Goal: Information Seeking & Learning: Find specific fact

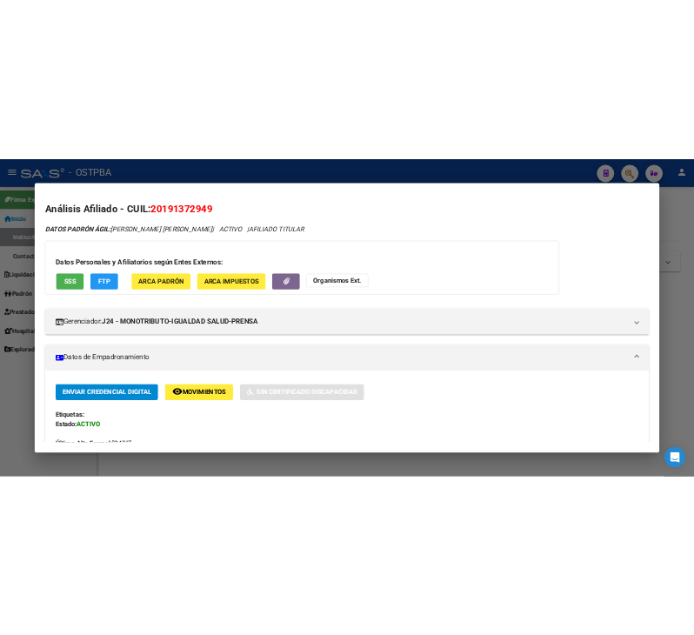
scroll to position [264, 0]
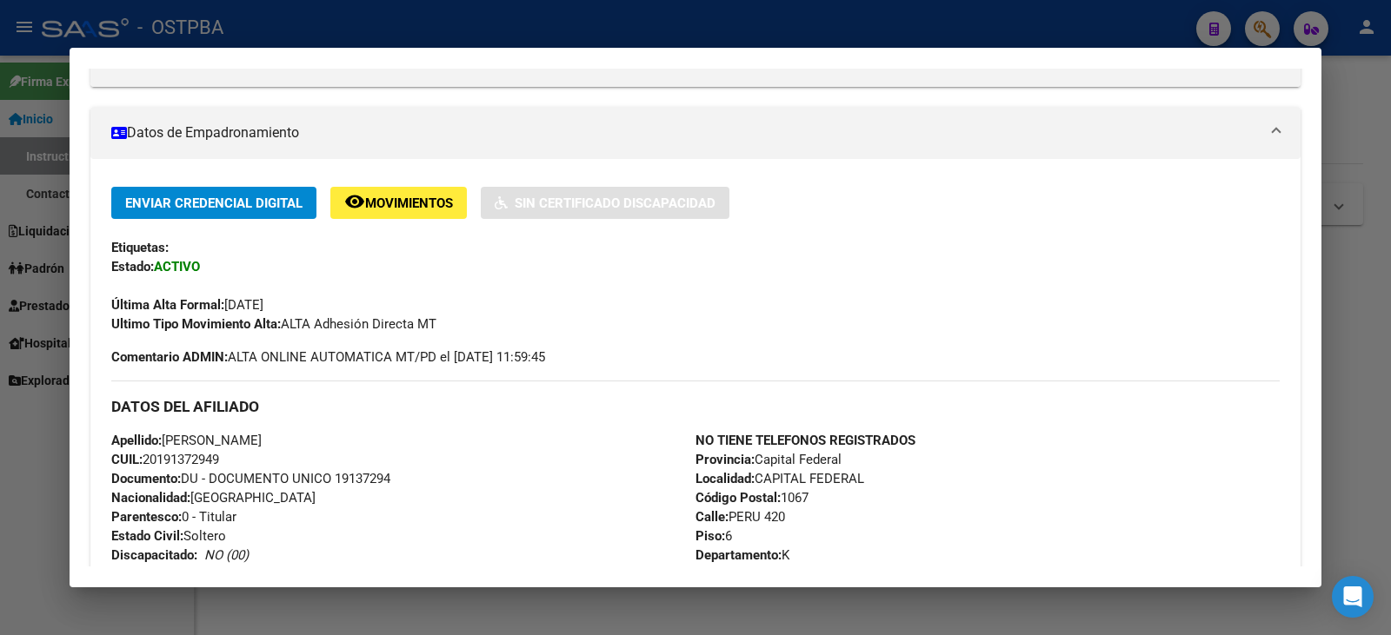
click at [8, 469] on div at bounding box center [695, 317] width 1391 height 635
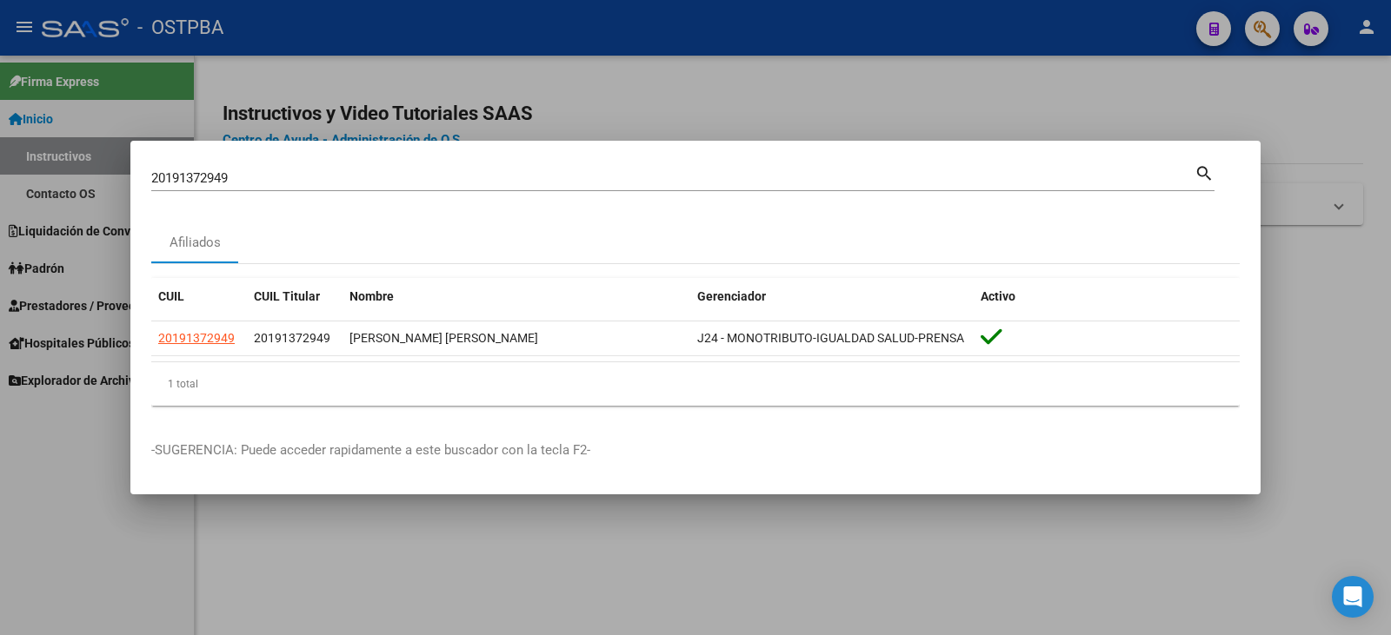
click at [37, 508] on div at bounding box center [695, 317] width 1391 height 635
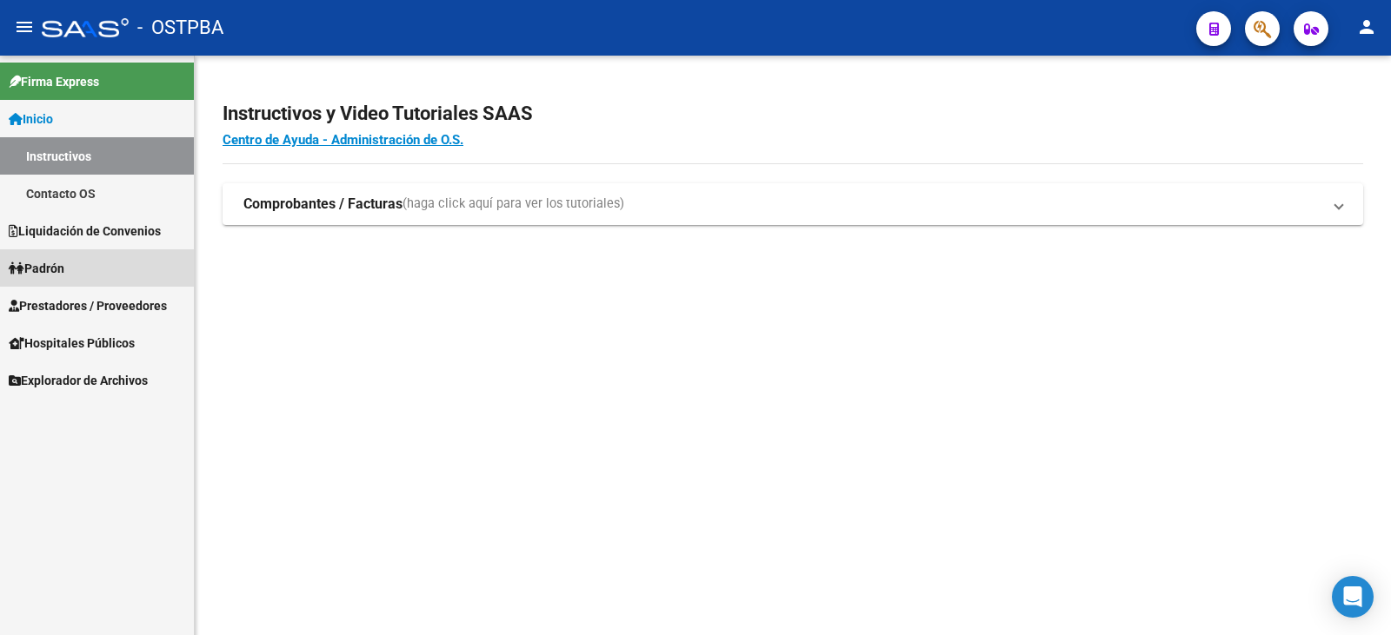
click at [108, 273] on link "Padrón" at bounding box center [97, 267] width 194 height 37
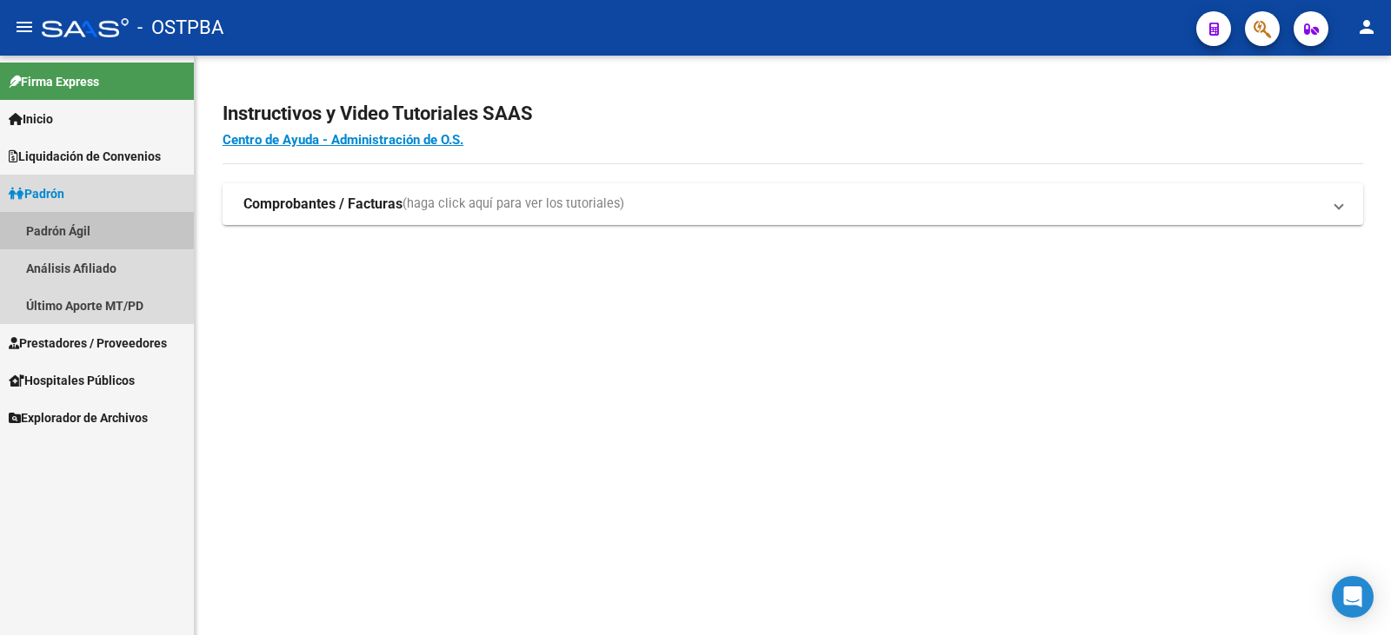
click at [24, 229] on link "Padrón Ágil" at bounding box center [97, 230] width 194 height 37
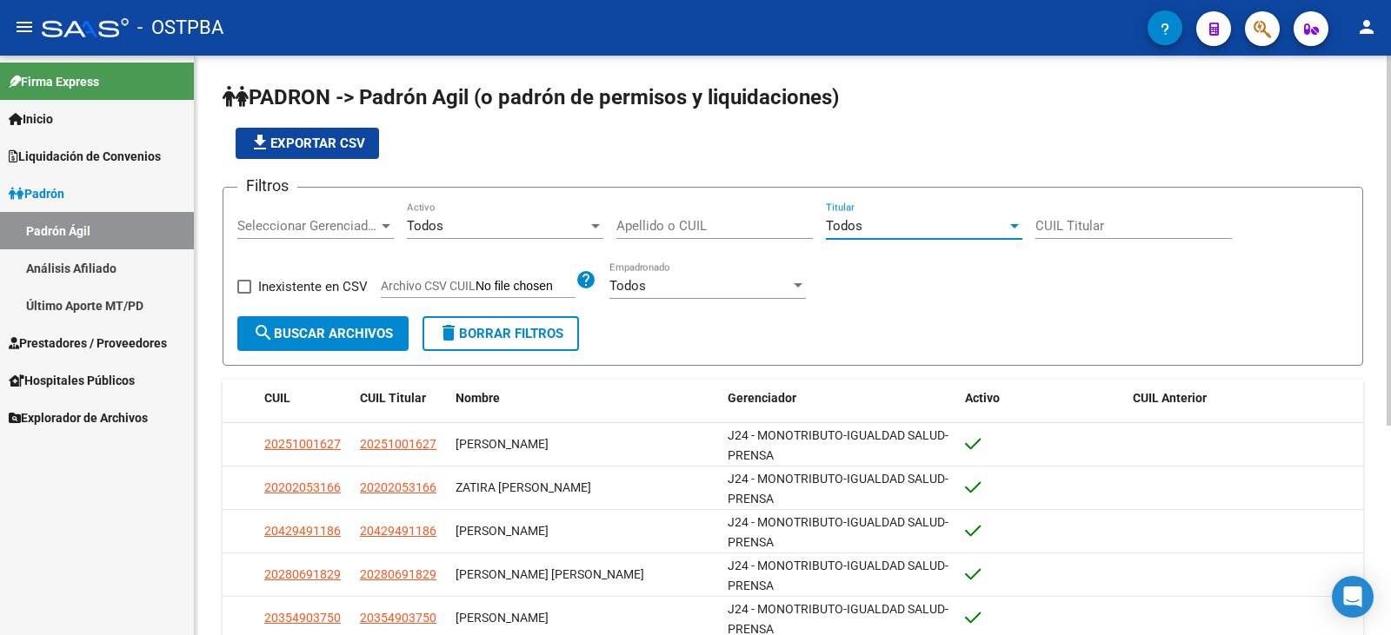
click at [939, 229] on div "Todos" at bounding box center [916, 226] width 181 height 16
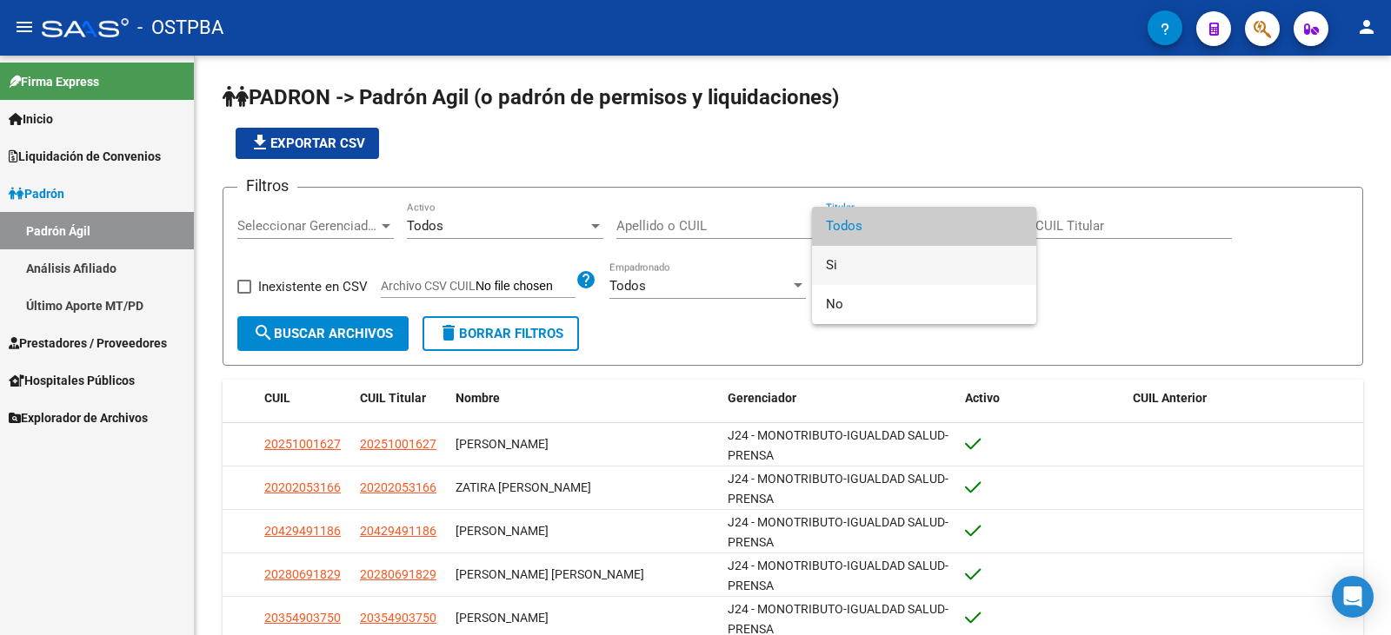
click at [940, 267] on span "Si" at bounding box center [924, 265] width 196 height 39
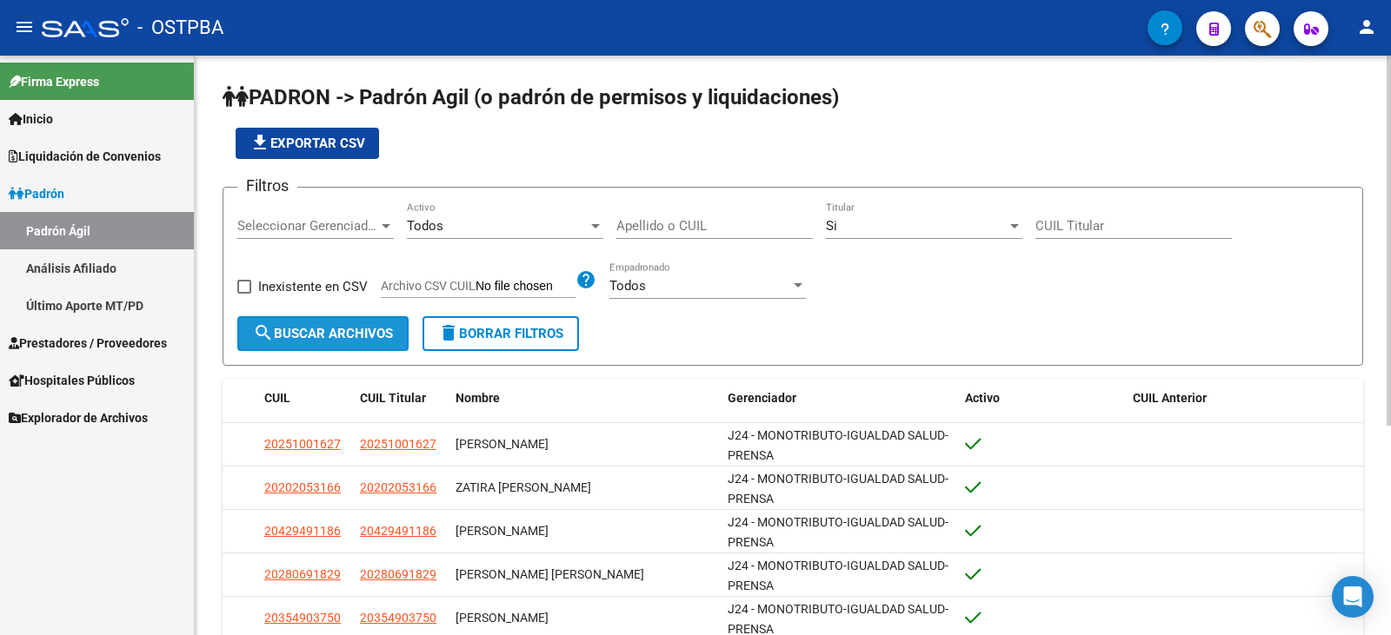
click at [309, 330] on span "search Buscar Archivos" at bounding box center [323, 334] width 140 height 16
click at [334, 135] on button "file_download Exportar CSV" at bounding box center [307, 143] width 143 height 31
click at [327, 151] on button "file_download Exportar CSV" at bounding box center [307, 143] width 143 height 31
click at [1253, 36] on button "button" at bounding box center [1262, 28] width 35 height 35
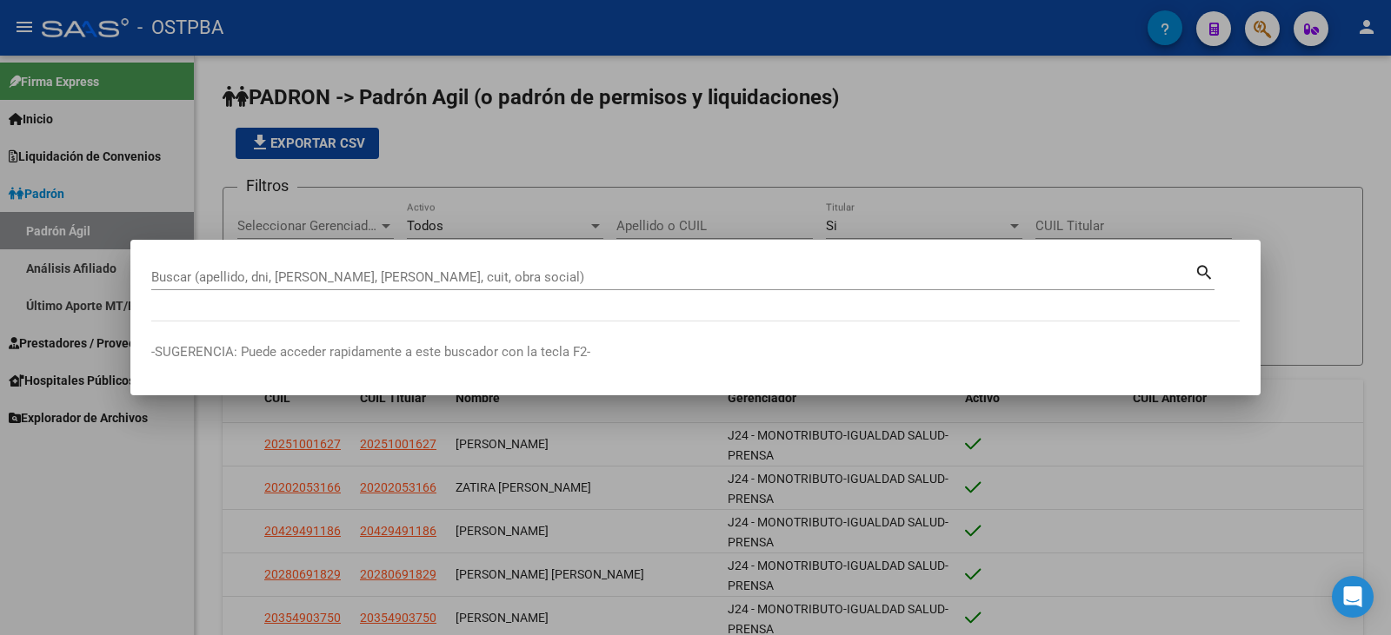
paste input "45314462"
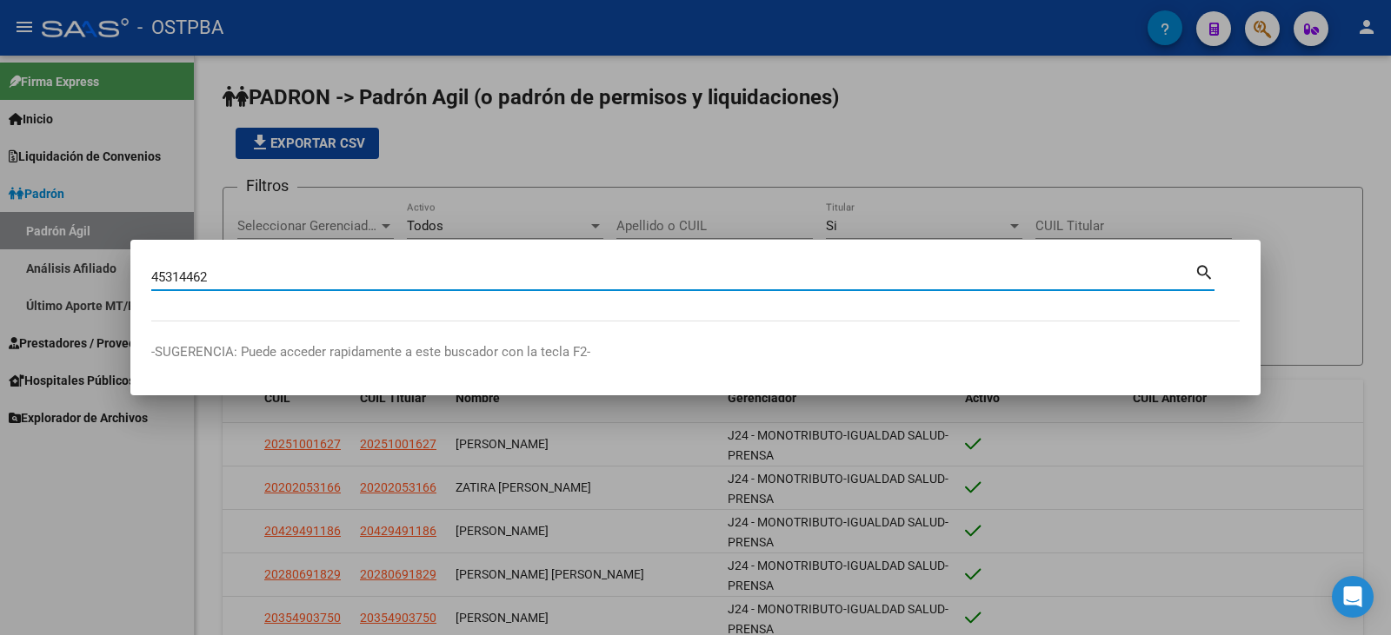
type input "45314462"
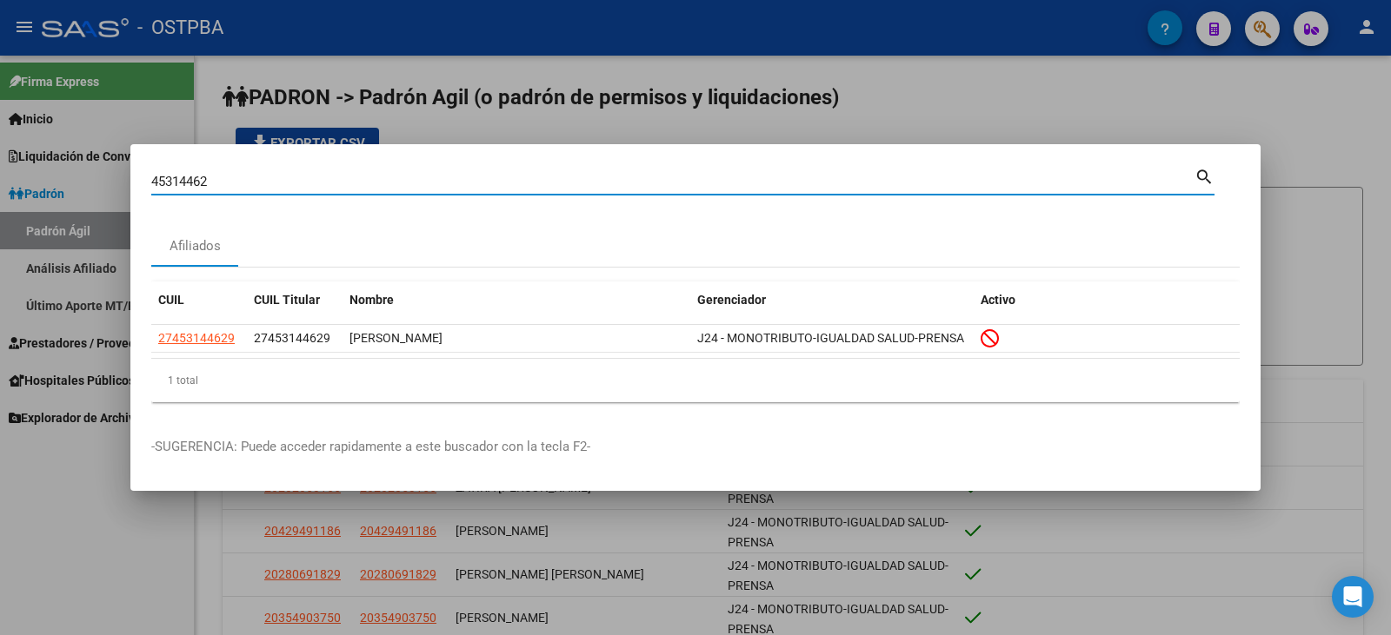
click at [123, 540] on div at bounding box center [695, 317] width 1391 height 635
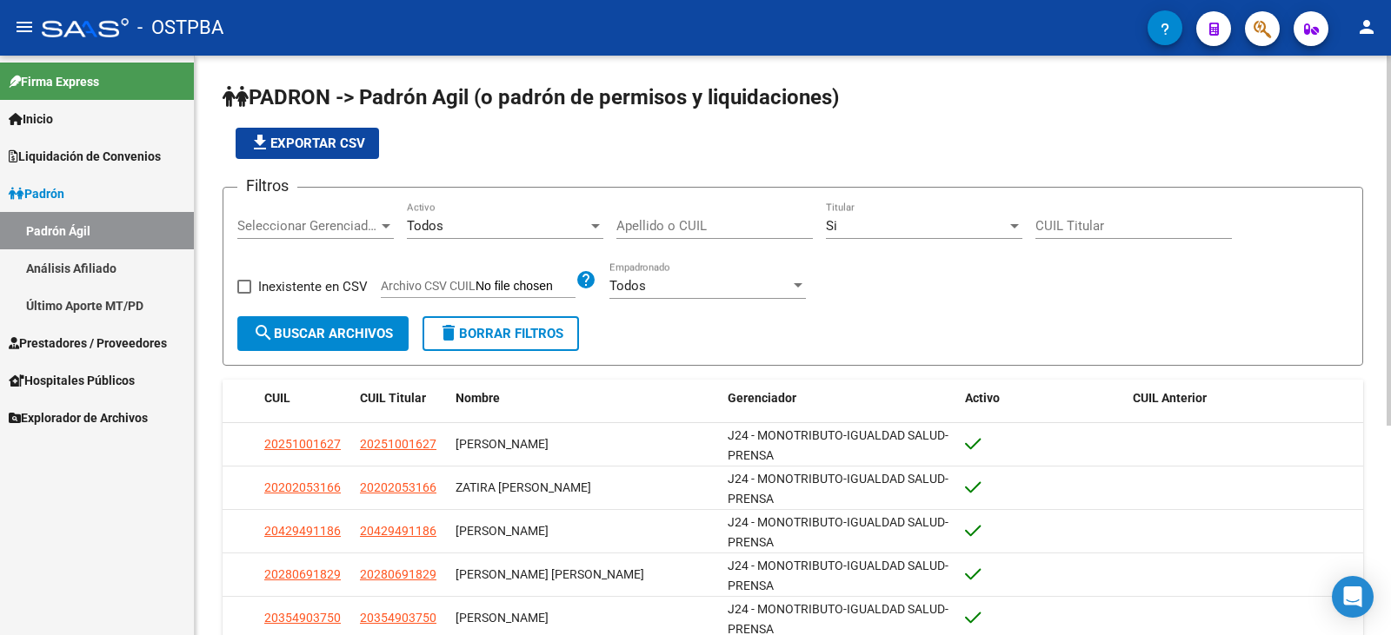
click at [907, 229] on div "Si" at bounding box center [916, 226] width 181 height 16
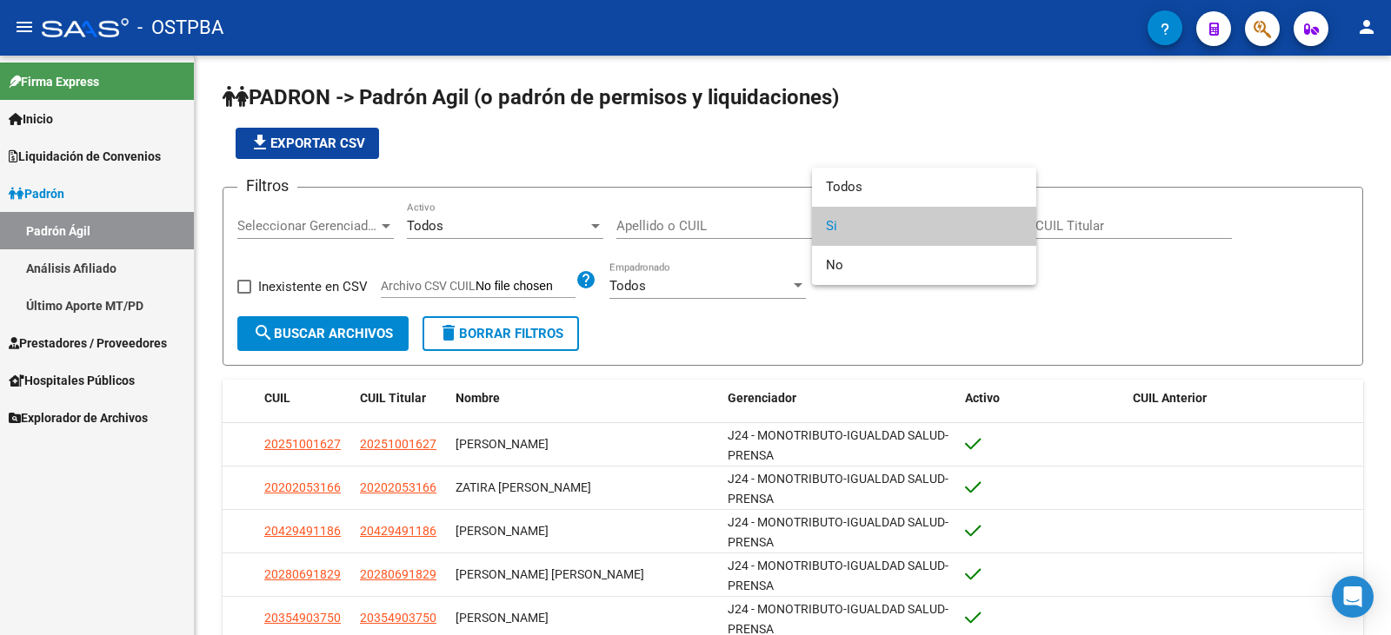
click at [894, 347] on div at bounding box center [695, 317] width 1391 height 635
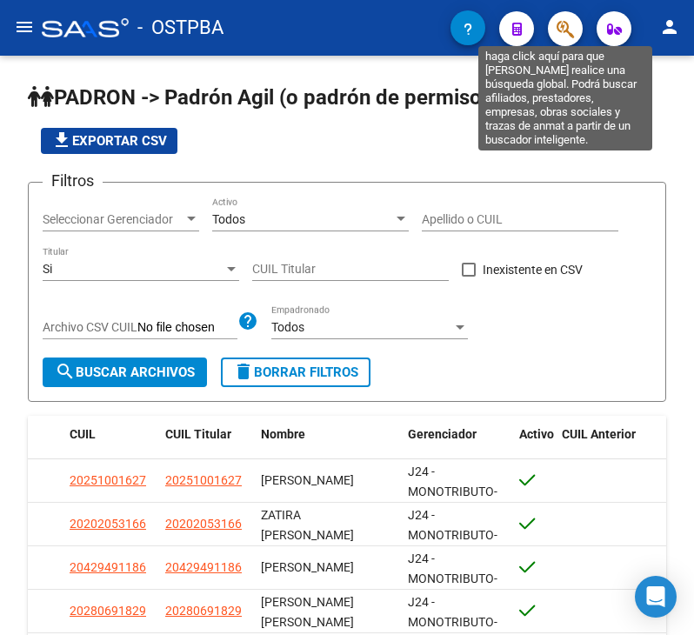
click at [561, 33] on icon "button" at bounding box center [564, 29] width 17 height 20
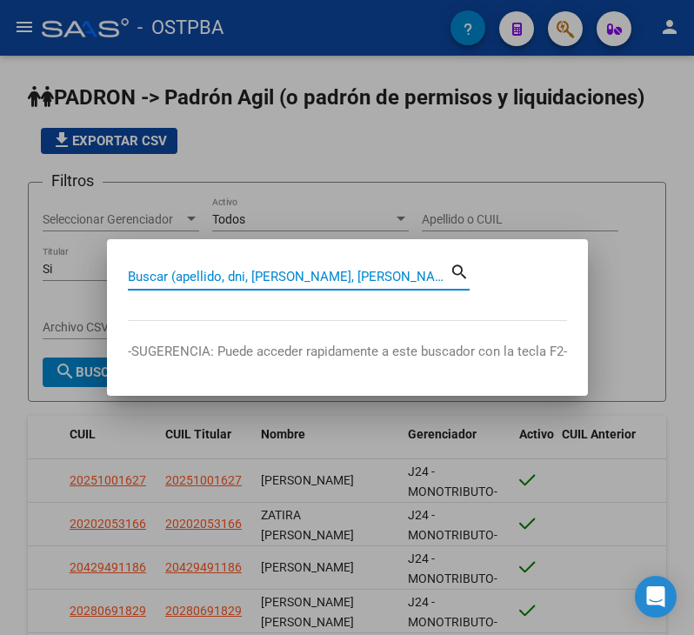
paste input "23940458439"
type input "23940458439"
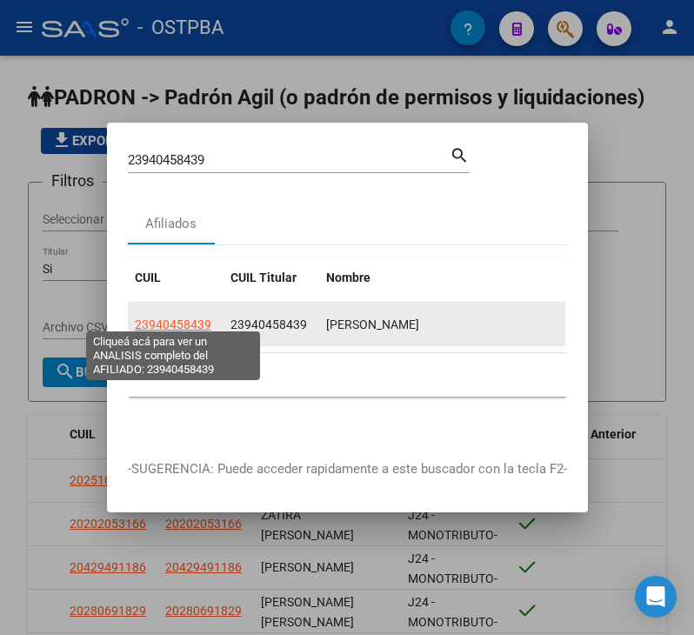
click at [180, 317] on span "23940458439" at bounding box center [173, 324] width 76 height 14
type textarea "23940458439"
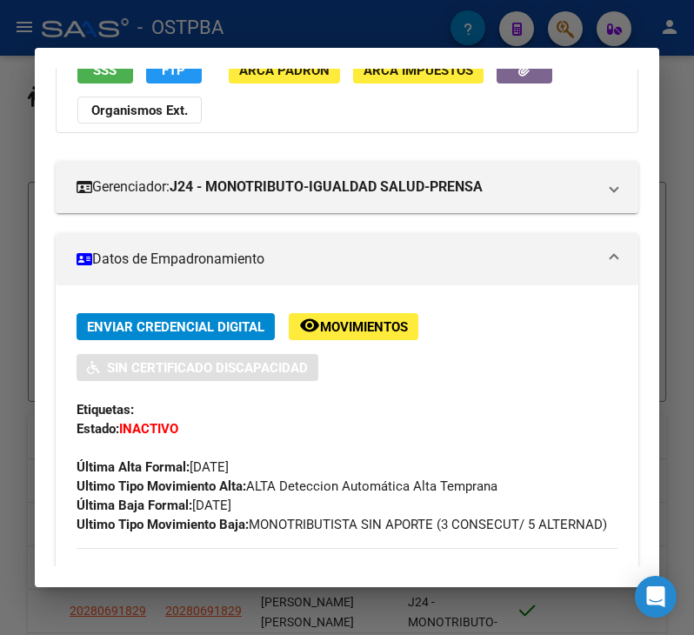
scroll to position [261, 0]
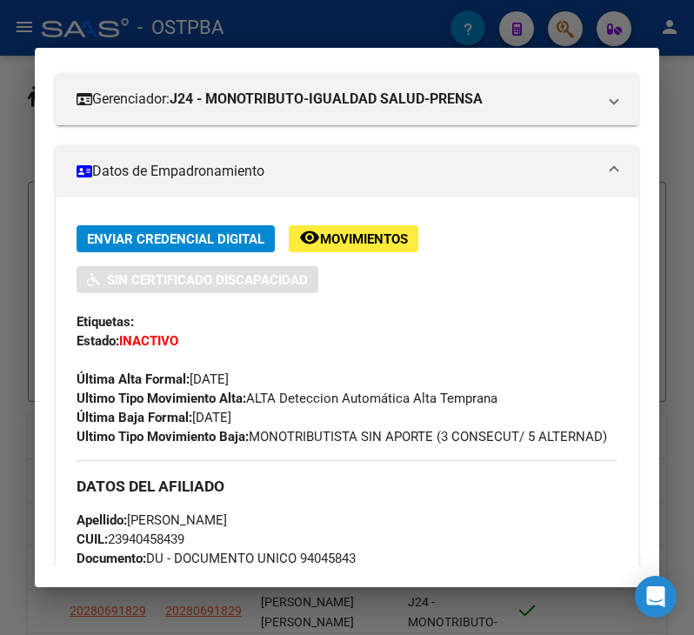
drag, startPoint x: 256, startPoint y: 441, endPoint x: 448, endPoint y: 449, distance: 191.4
click at [448, 446] on div "Ultimo Tipo Movimiento Baja: MONOTRIBUTISTA SIN APORTE (3 CONSECUT/ 5 ALTERNAD)" at bounding box center [346, 436] width 541 height 19
copy span "MONOTRIBUTISTA SIN APORTE (3 CONSECUT/ 5 ALTERNAD)"
drag, startPoint x: 197, startPoint y: 416, endPoint x: 272, endPoint y: 421, distance: 74.9
click at [272, 421] on div "Enviar Credencial Digital remove_red_eye Movimientos Sin Certificado Discapacid…" at bounding box center [346, 335] width 541 height 221
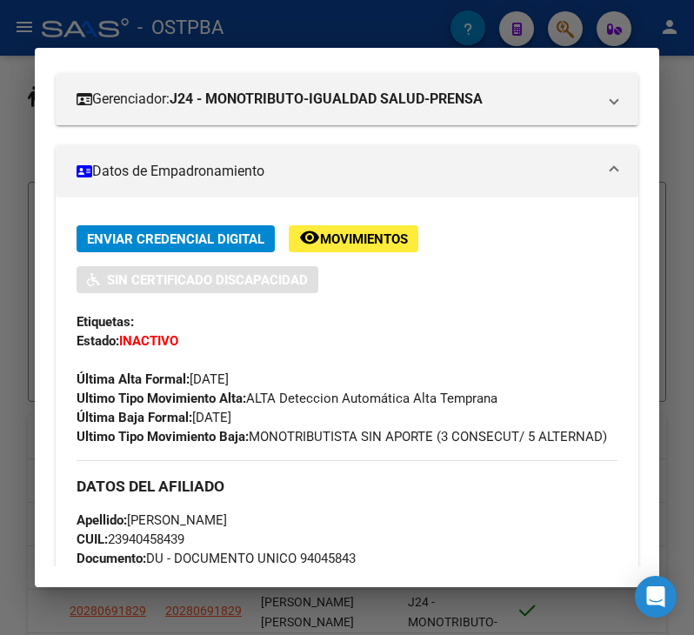
copy span "[DATE]"
click at [17, 484] on div at bounding box center [347, 317] width 694 height 635
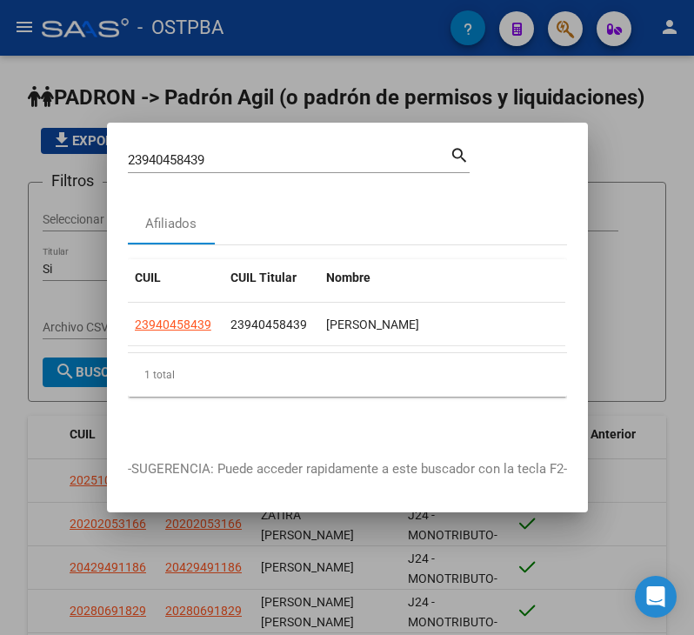
click at [17, 484] on div at bounding box center [347, 317] width 694 height 635
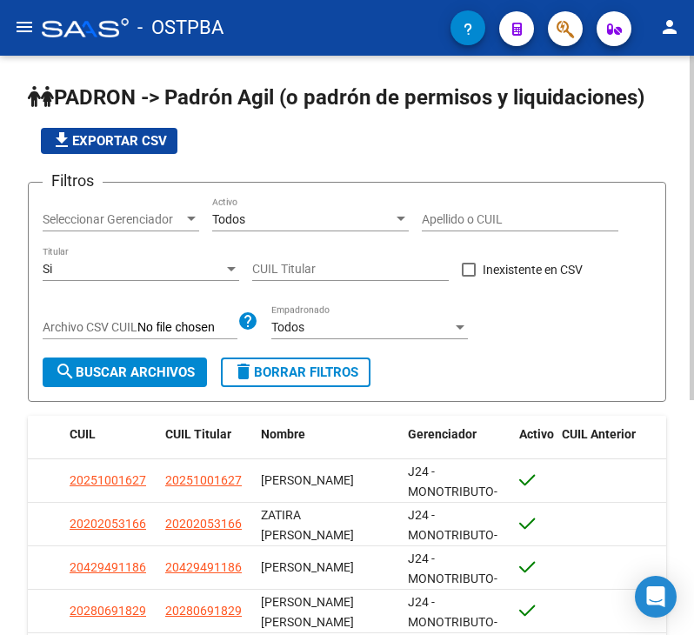
click at [343, 228] on div "Todos Activo" at bounding box center [310, 213] width 196 height 35
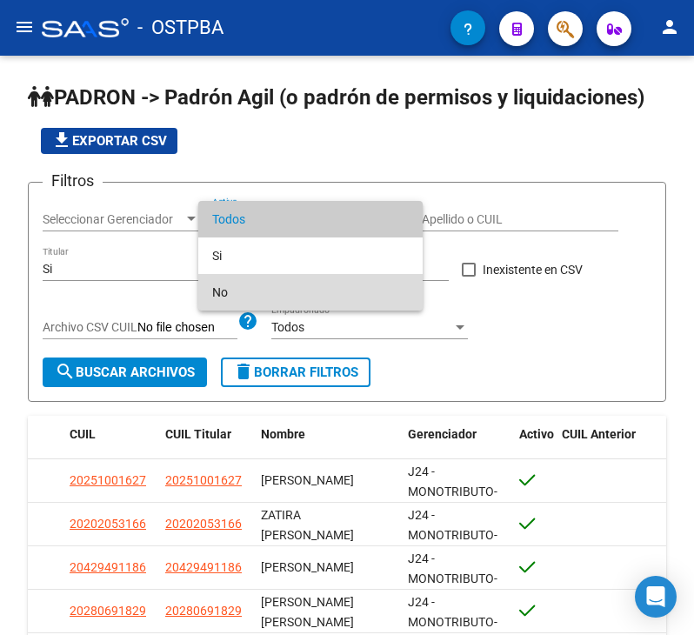
click at [286, 290] on span "No" at bounding box center [310, 292] width 196 height 37
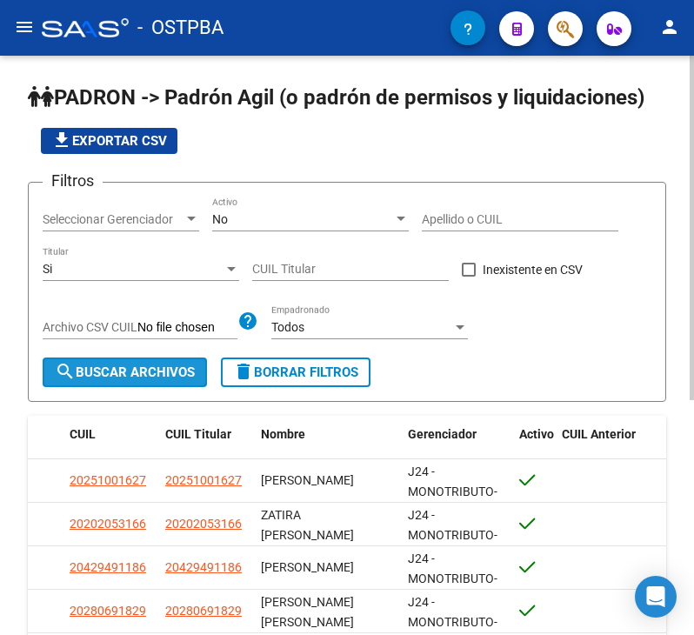
click at [135, 369] on span "search Buscar Archivos" at bounding box center [125, 372] width 140 height 16
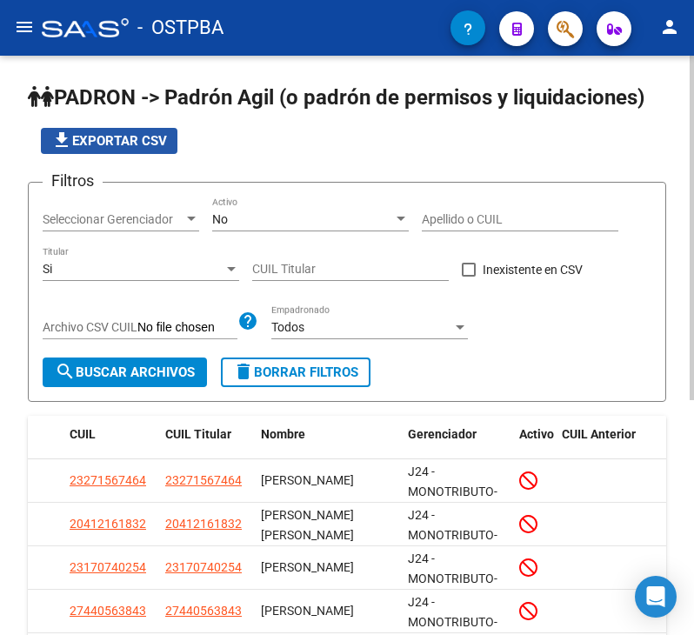
click at [145, 147] on span "file_download Exportar CSV" at bounding box center [109, 141] width 116 height 16
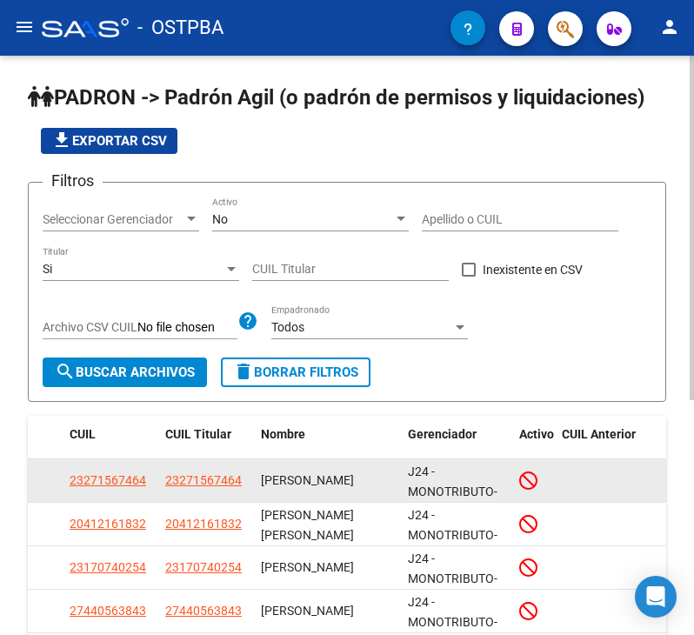
click at [196, 471] on app-link-go-to "23271567464" at bounding box center [203, 480] width 76 height 20
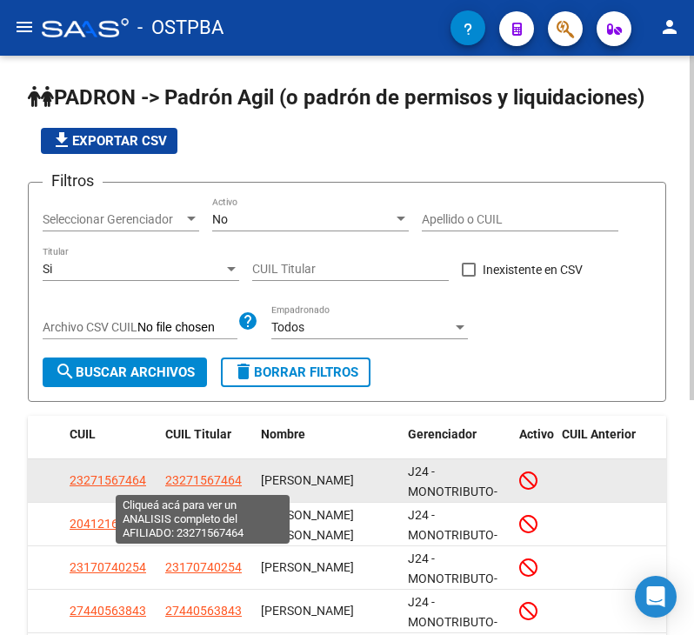
click at [203, 480] on span "23271567464" at bounding box center [203, 480] width 76 height 14
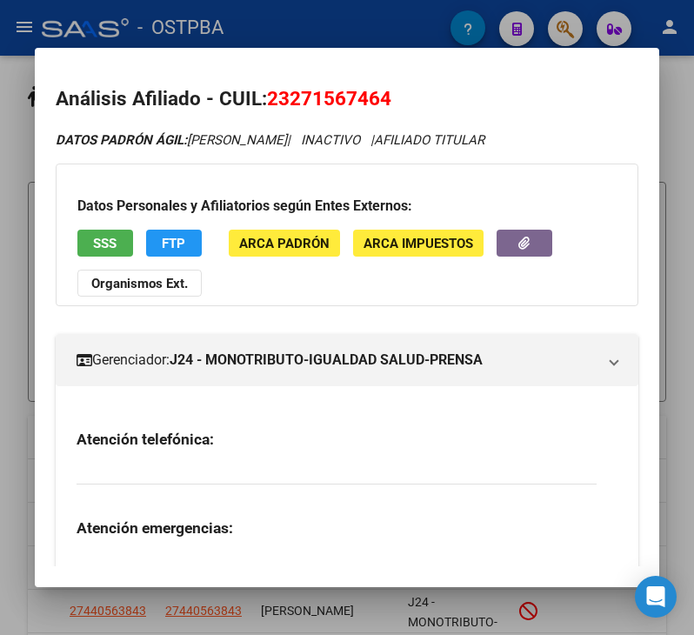
click at [336, 96] on span "23271567464" at bounding box center [329, 98] width 124 height 23
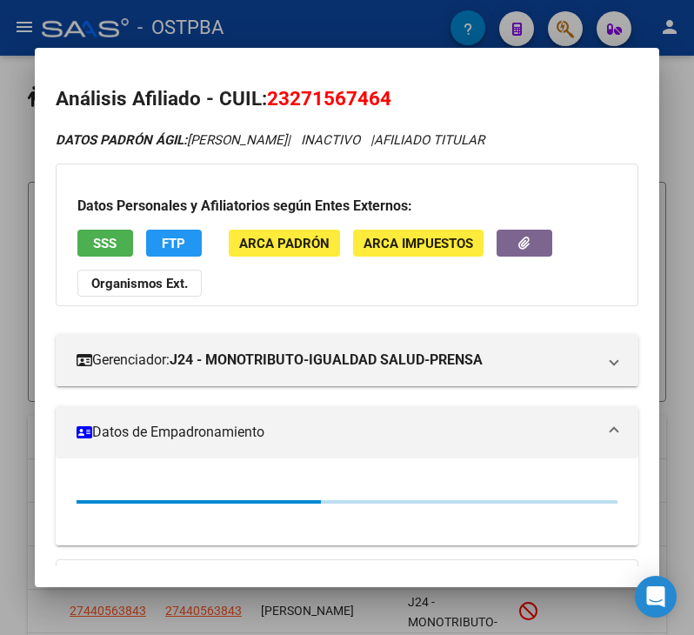
click at [336, 96] on span "23271567464" at bounding box center [329, 98] width 124 height 23
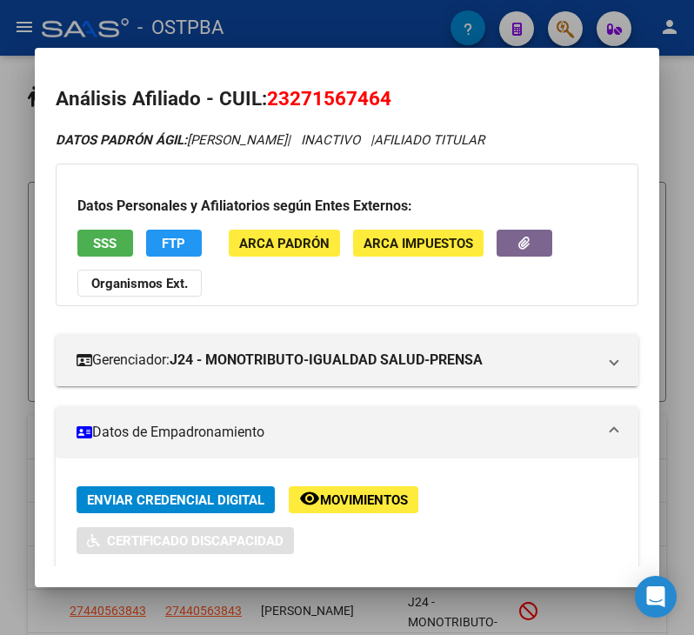
copy span "23271567464"
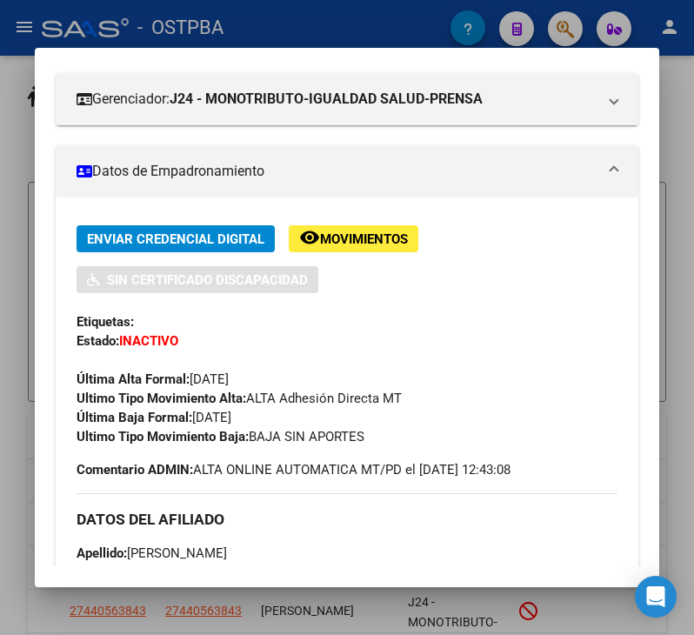
drag, startPoint x: 196, startPoint y: 416, endPoint x: 270, endPoint y: 416, distance: 74.8
click at [270, 416] on div "Enviar Credencial Digital remove_red_eye Movimientos Sin Certificado Discapacid…" at bounding box center [346, 335] width 541 height 221
copy span "[DATE]"
drag, startPoint x: 252, startPoint y: 438, endPoint x: 377, endPoint y: 438, distance: 125.2
click at [377, 438] on div "Ultimo Tipo Movimiento Baja: BAJA SIN APORTES" at bounding box center [346, 436] width 541 height 19
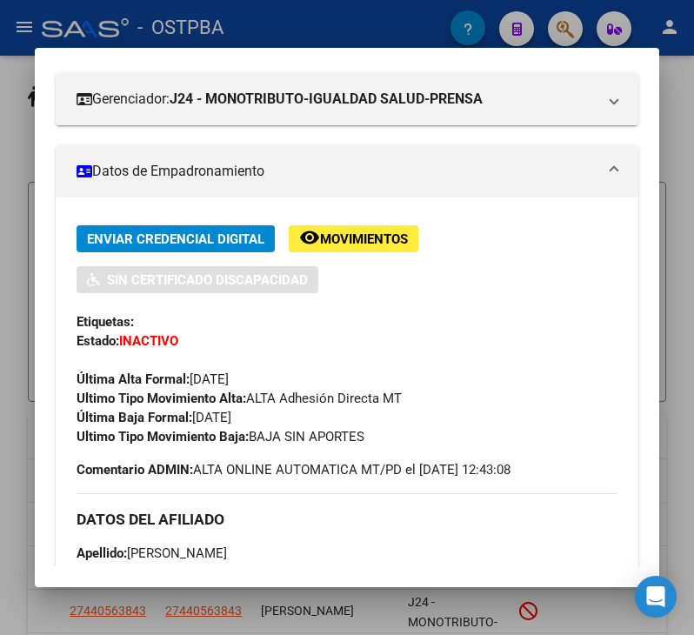
copy span "BAJA SIN APORTES"
click at [19, 200] on div at bounding box center [347, 317] width 694 height 635
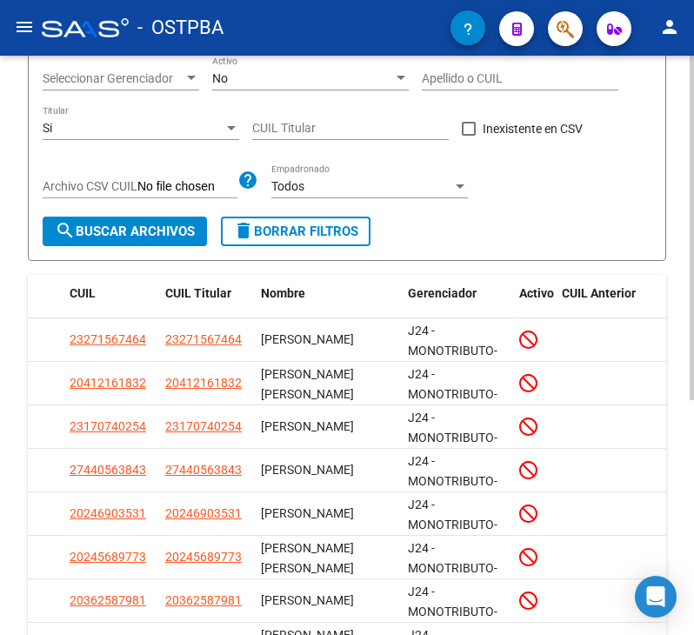
scroll to position [174, 0]
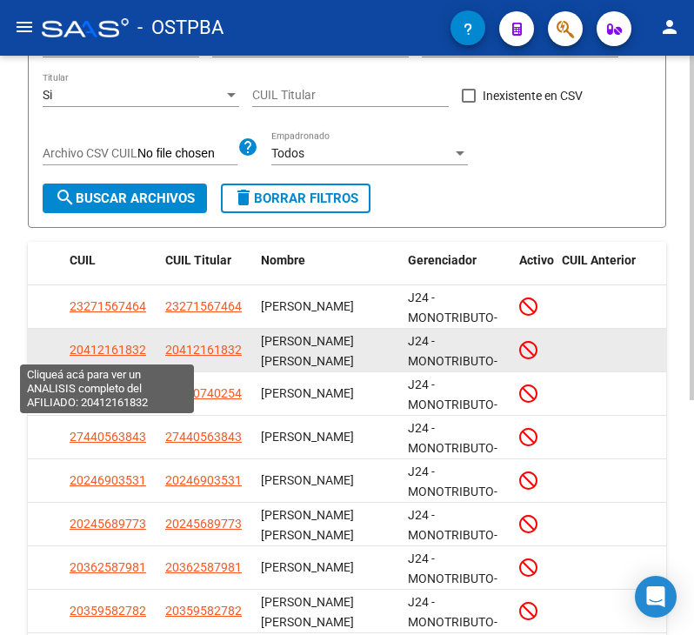
click at [108, 348] on span "20412161832" at bounding box center [108, 349] width 76 height 14
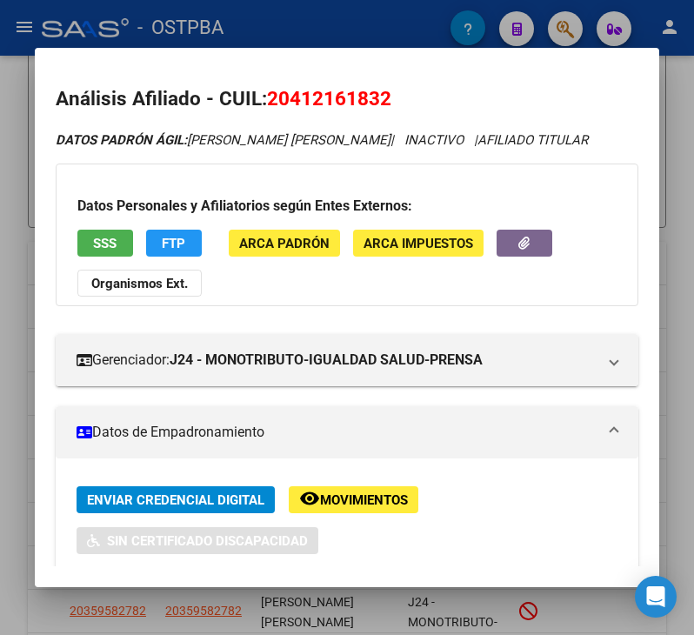
click at [293, 105] on span "20412161832" at bounding box center [329, 98] width 124 height 23
copy span "20412161832"
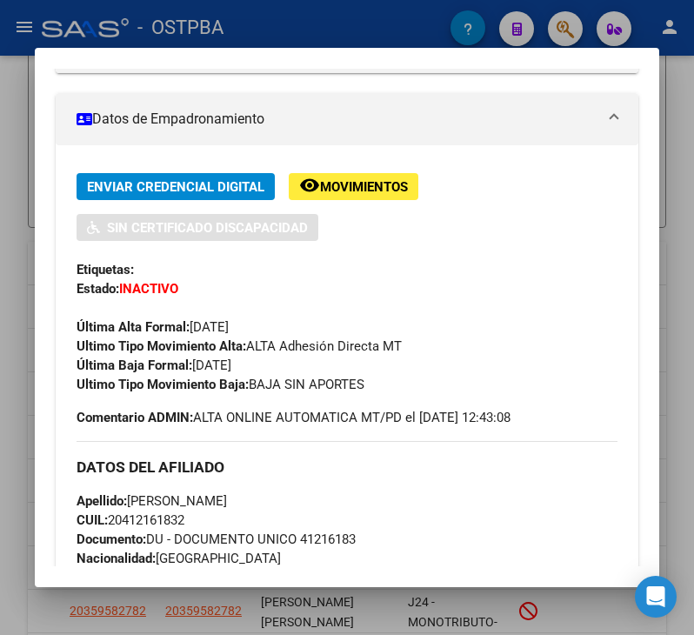
scroll to position [348, 0]
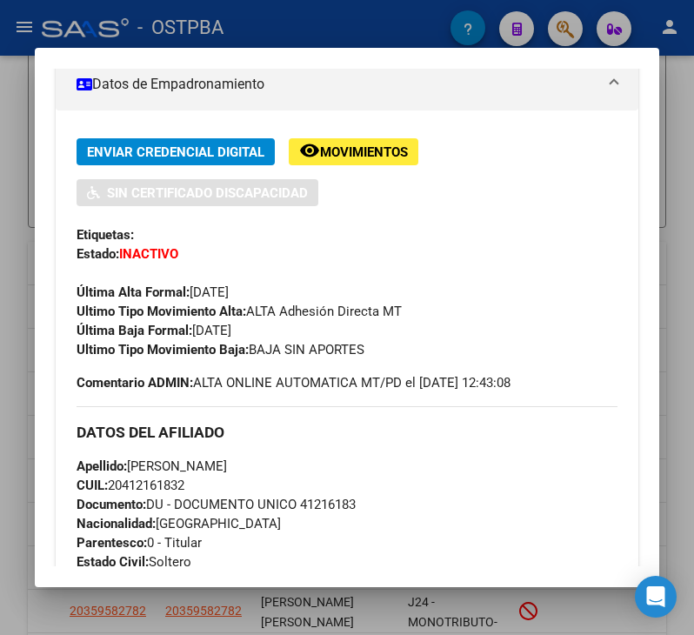
click at [247, 503] on span "Documento: DU - DOCUMENTO UNICO 41216183" at bounding box center [215, 504] width 279 height 16
click at [10, 477] on div at bounding box center [347, 317] width 694 height 635
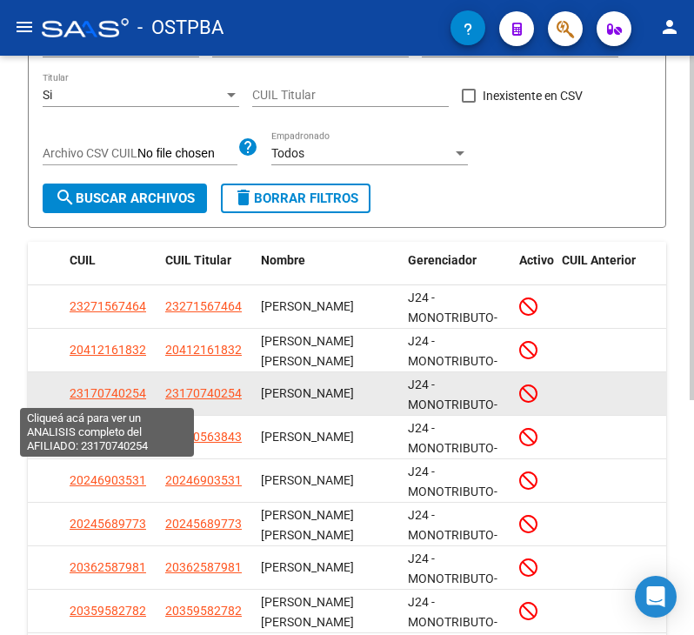
click at [90, 392] on span "23170740254" at bounding box center [108, 393] width 76 height 14
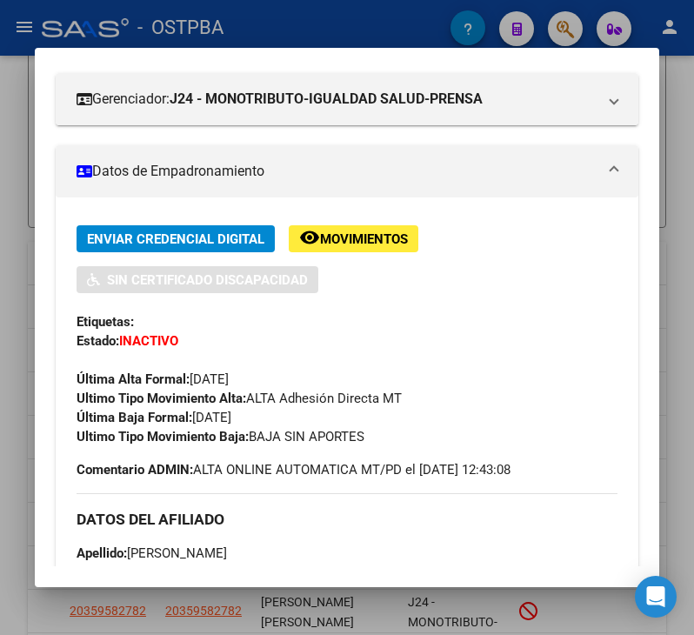
scroll to position [0, 0]
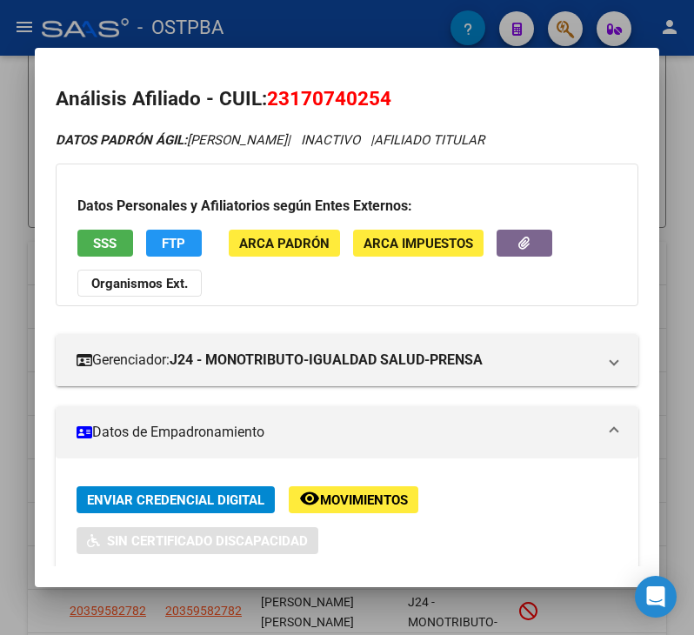
click at [303, 92] on span "23170740254" at bounding box center [329, 98] width 124 height 23
copy span "23170740254"
click at [14, 470] on div at bounding box center [347, 317] width 694 height 635
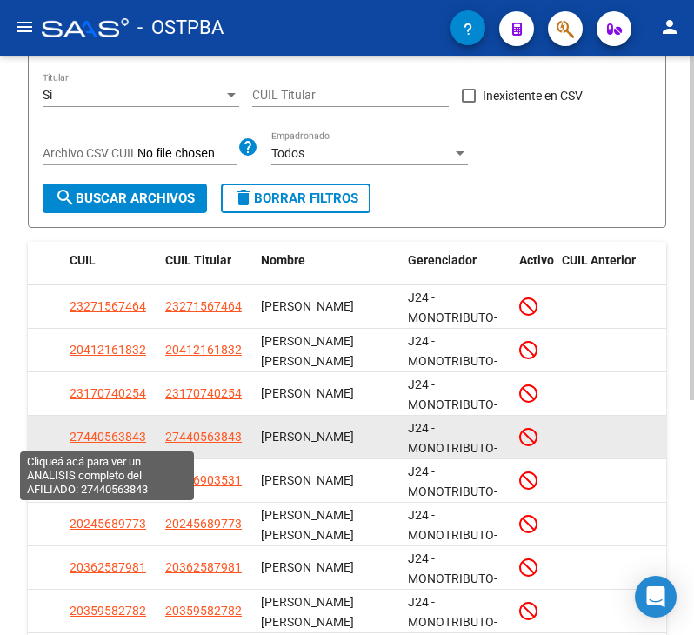
click at [97, 432] on span "27440563843" at bounding box center [108, 436] width 76 height 14
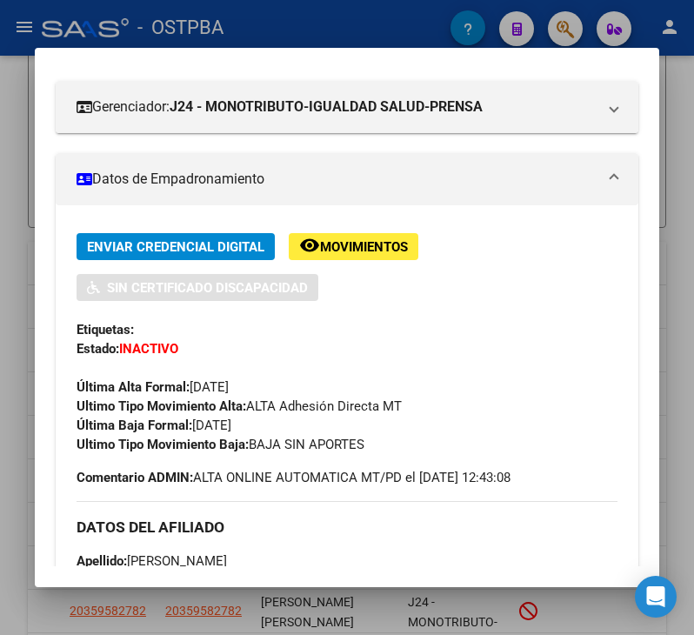
scroll to position [261, 0]
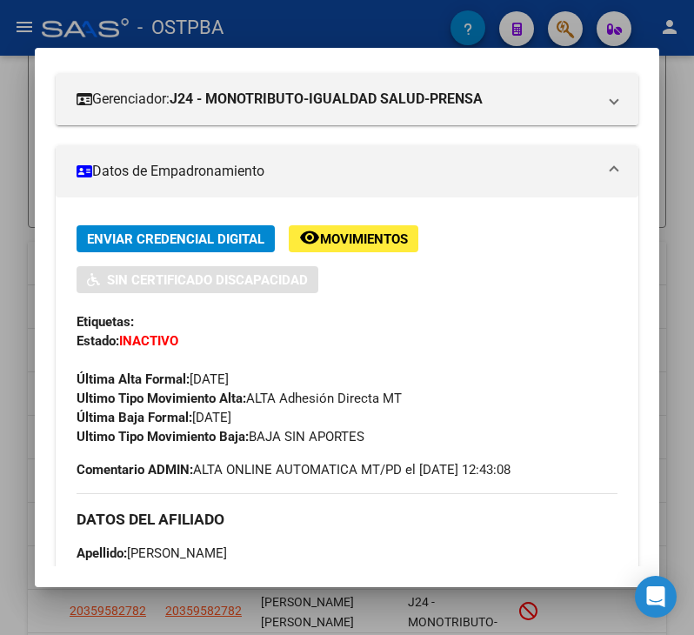
click at [10, 481] on div at bounding box center [347, 317] width 694 height 635
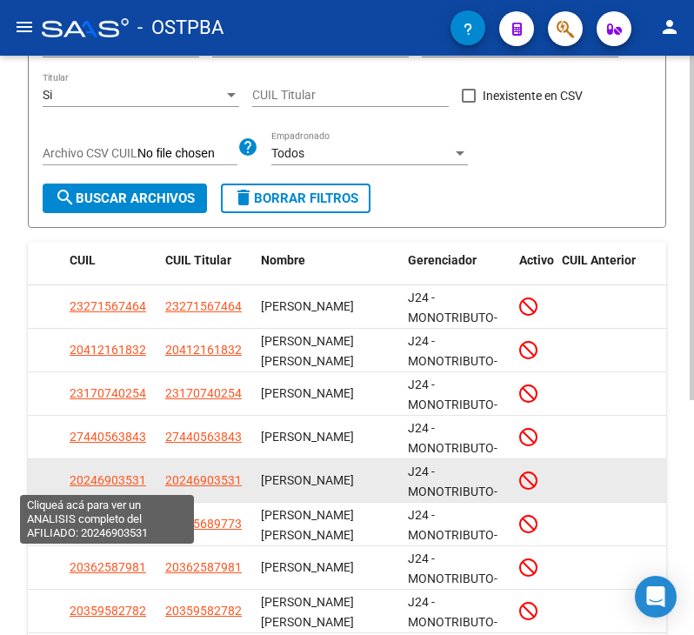
click at [78, 485] on span "20246903531" at bounding box center [108, 480] width 76 height 14
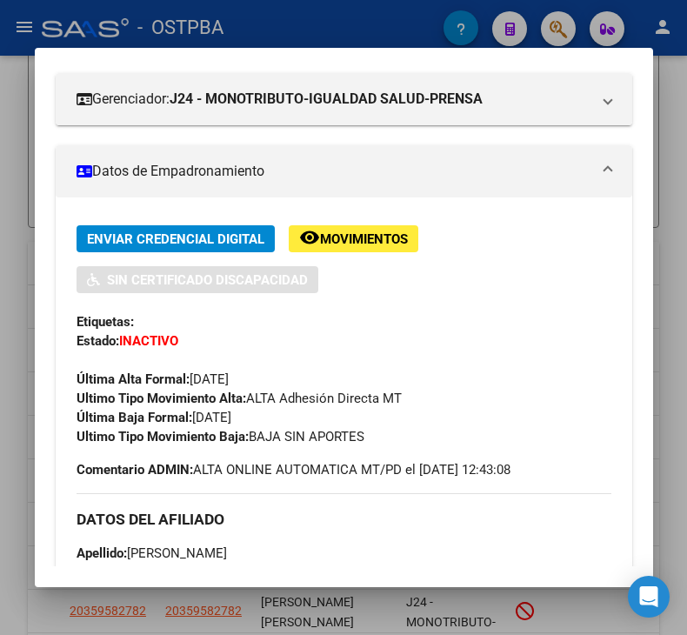
click at [10, 423] on div at bounding box center [343, 317] width 687 height 635
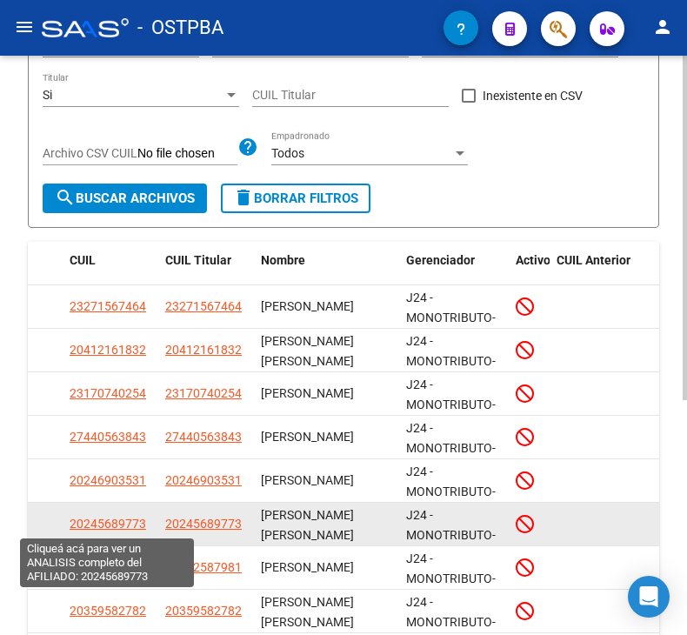
click at [89, 520] on span "20245689773" at bounding box center [108, 523] width 76 height 14
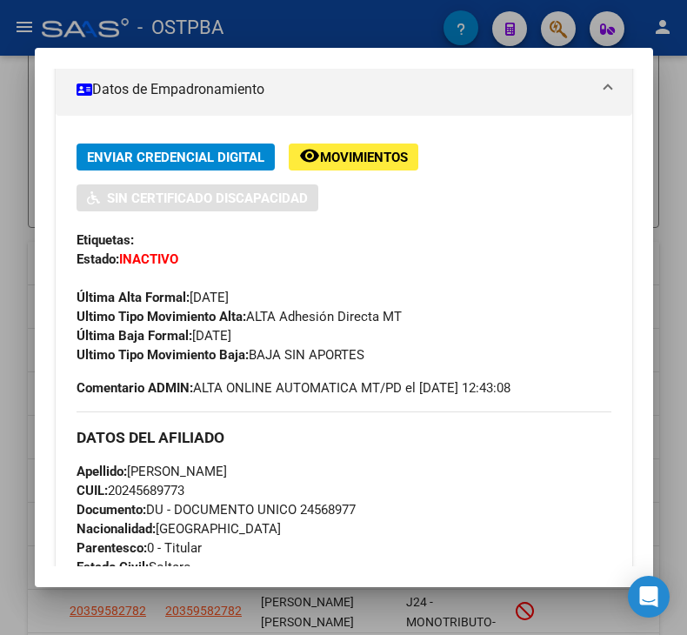
scroll to position [348, 0]
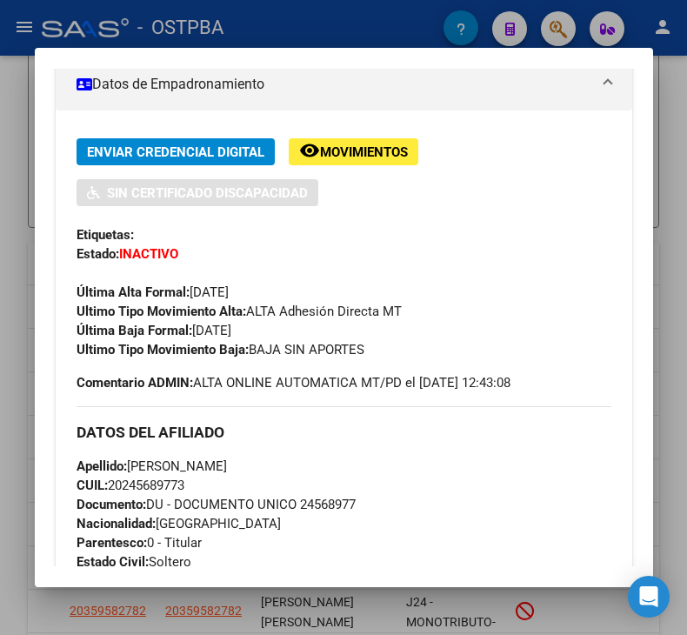
click at [28, 374] on div at bounding box center [343, 317] width 687 height 635
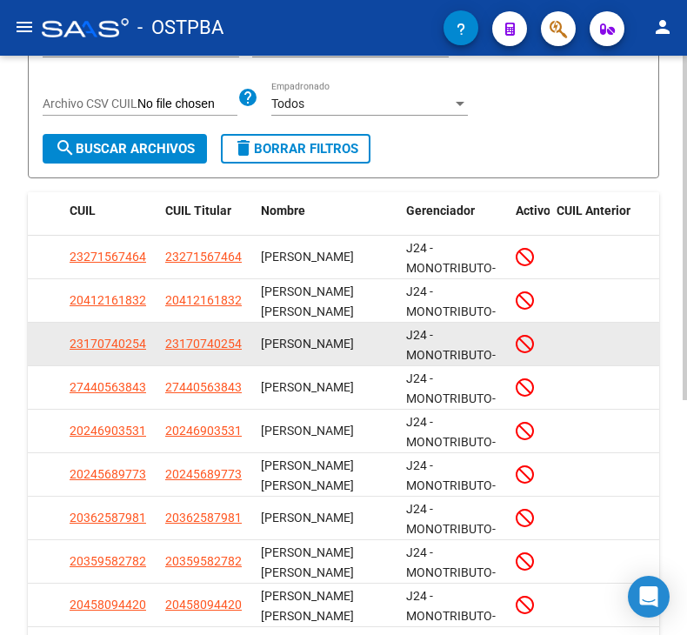
scroll to position [261, 0]
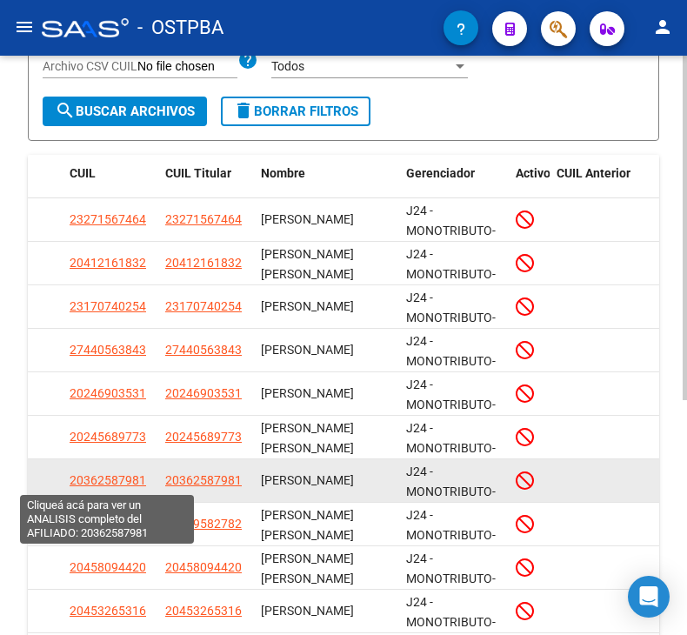
click at [92, 484] on span "20362587981" at bounding box center [108, 480] width 76 height 14
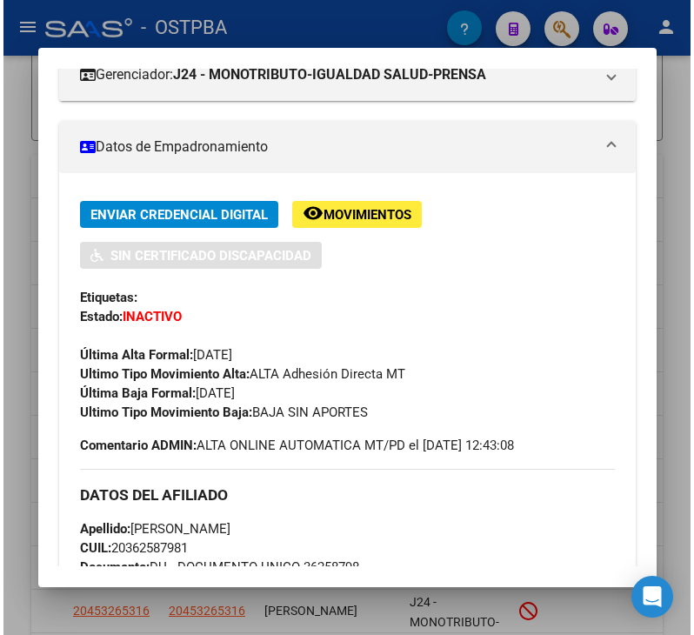
scroll to position [348, 0]
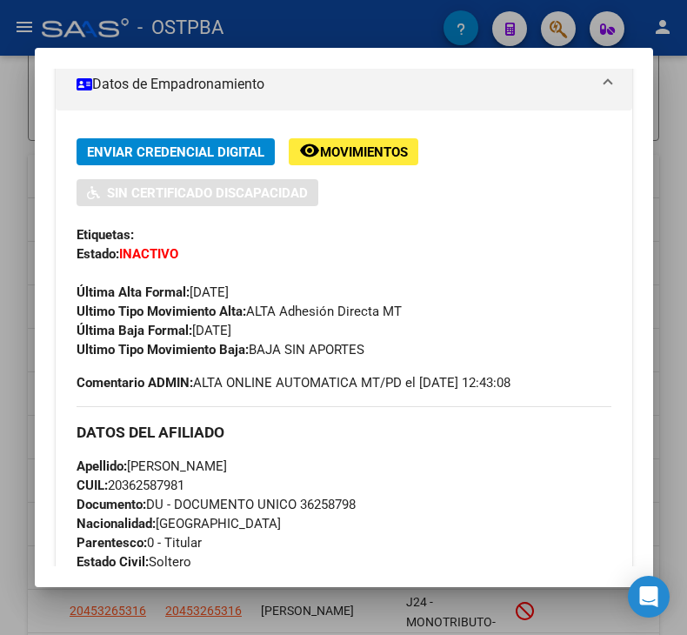
click at [14, 541] on div at bounding box center [343, 317] width 687 height 635
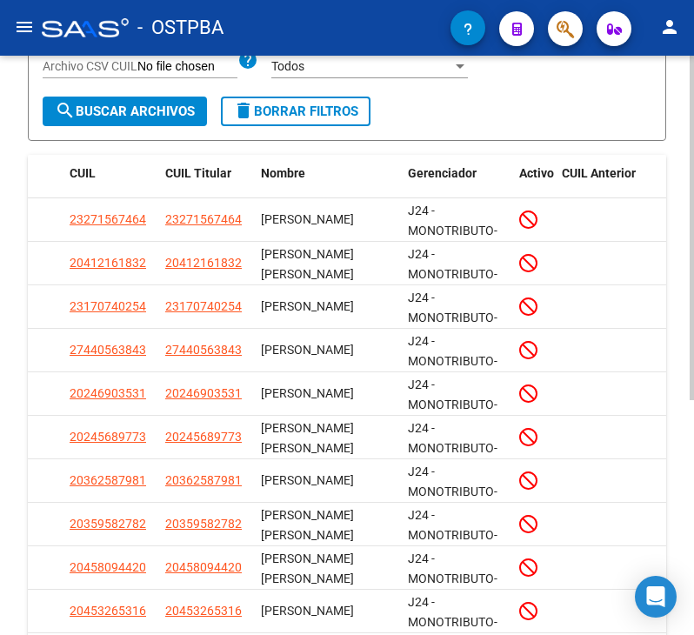
click at [16, 429] on div "PADRON -> Padrón Agil ([PERSON_NAME] de permisos y liquidaciones) file_download…" at bounding box center [347, 280] width 694 height 971
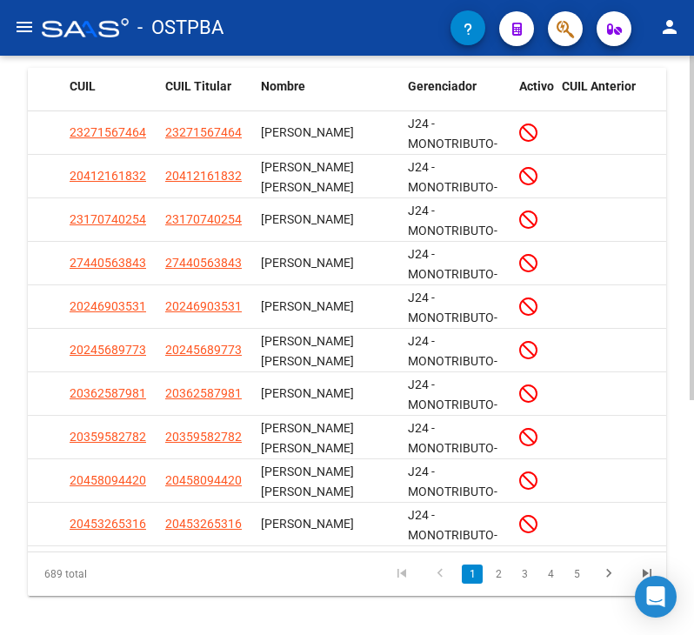
scroll to position [394, 0]
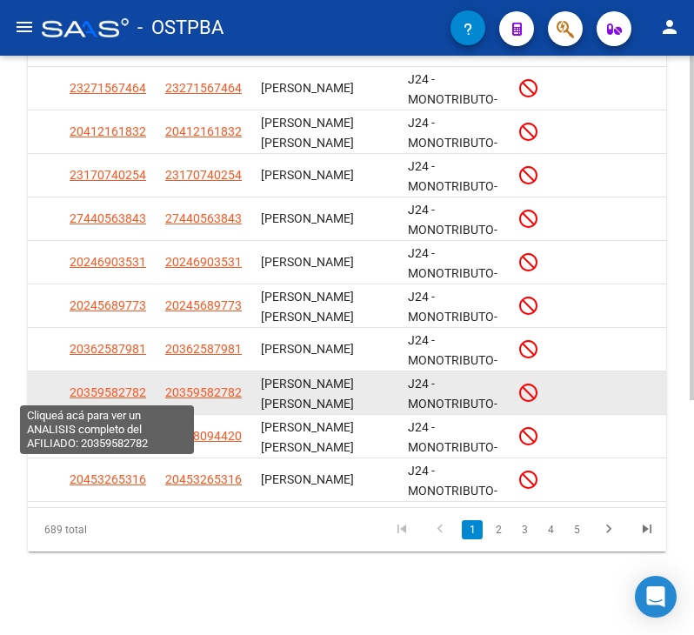
click at [83, 396] on span "20359582782" at bounding box center [108, 392] width 76 height 14
type textarea "20359582782"
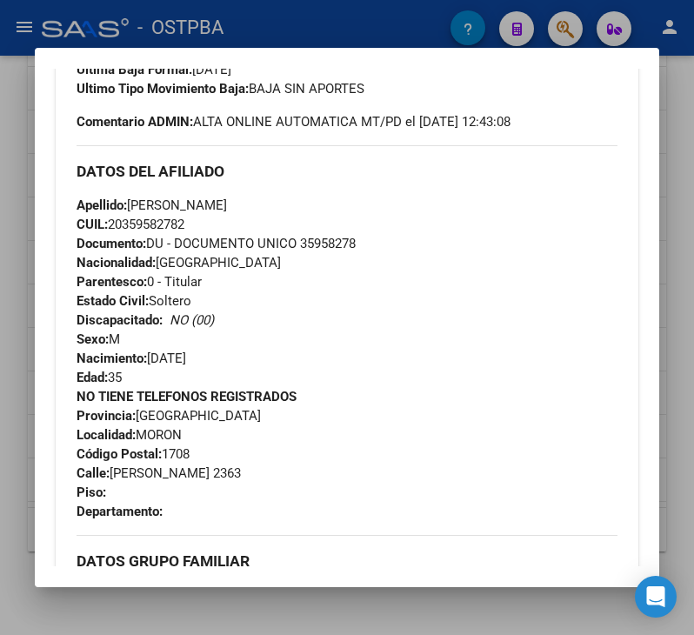
scroll to position [522, 0]
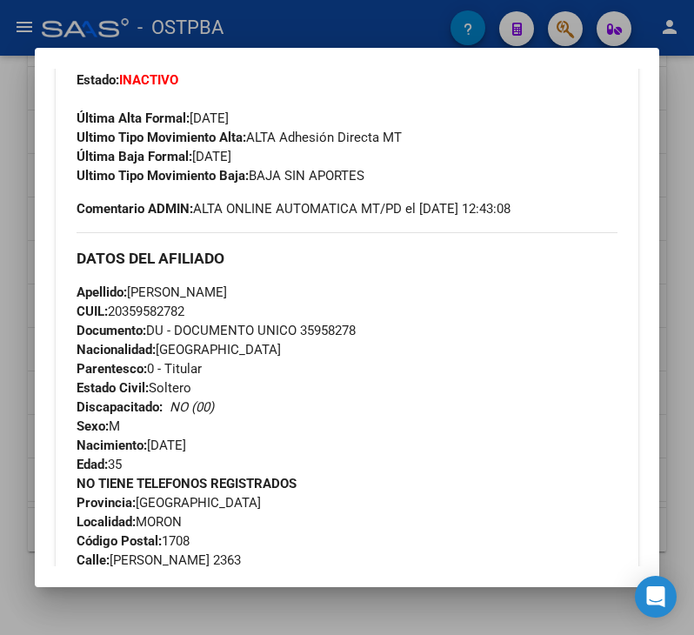
click at [14, 371] on div at bounding box center [347, 317] width 694 height 635
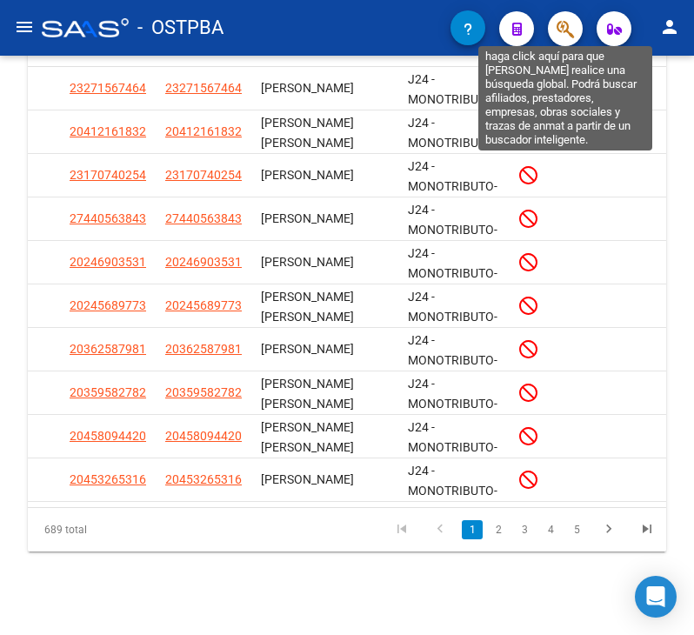
click at [560, 32] on icon "button" at bounding box center [564, 29] width 17 height 20
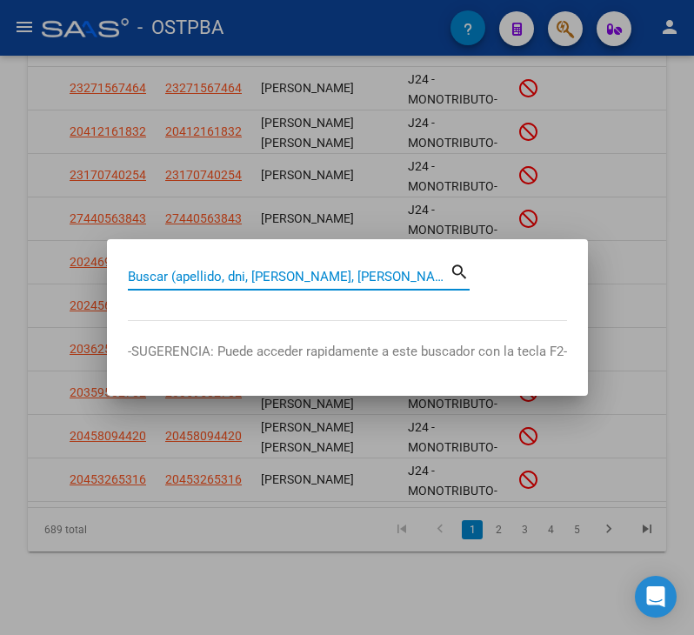
paste input "45809442"
type input "45809442"
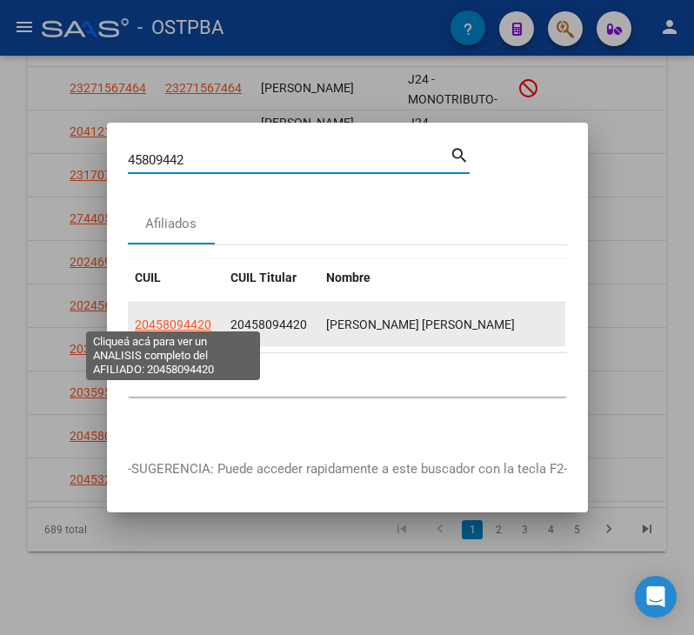
click at [158, 317] on span "20458094420" at bounding box center [173, 324] width 76 height 14
type textarea "20458094420"
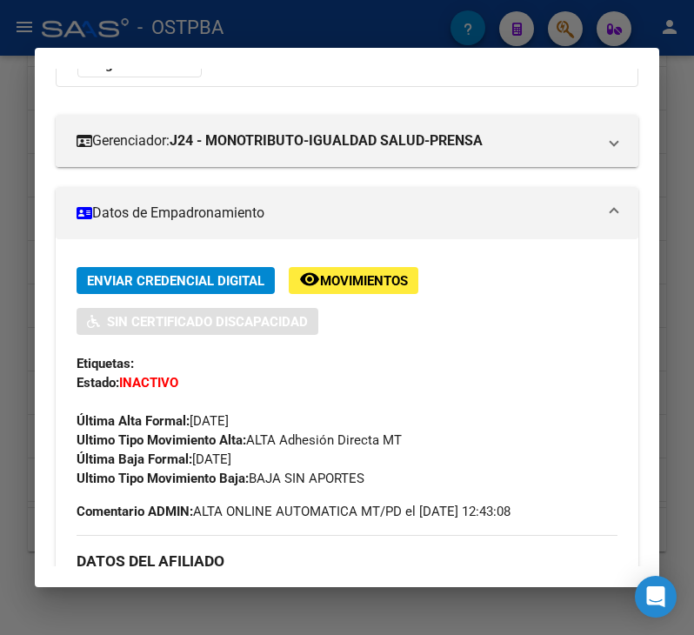
scroll to position [261, 0]
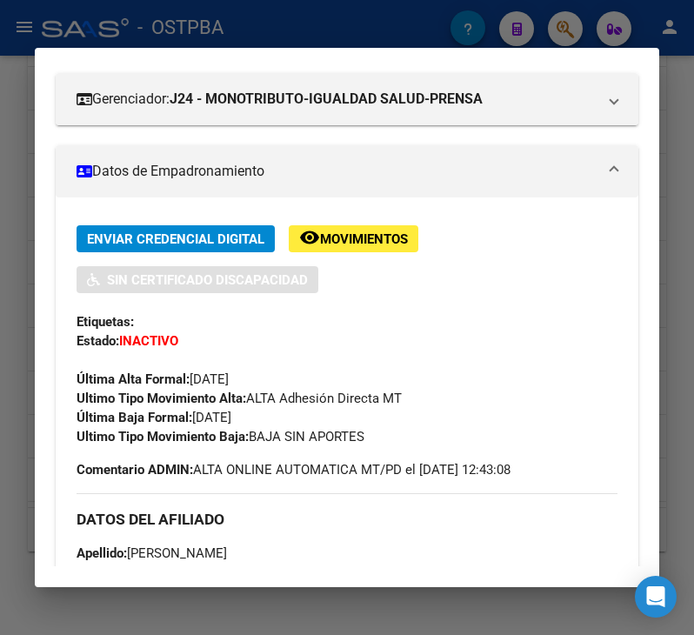
click at [229, 50] on mat-dialog-container "Análisis Afiliado - CUIL: 20458094420 DATOS PADRÓN ÁGIL: [PERSON_NAME] [PERSON_…" at bounding box center [347, 318] width 624 height 540
click at [229, 35] on div at bounding box center [347, 317] width 694 height 635
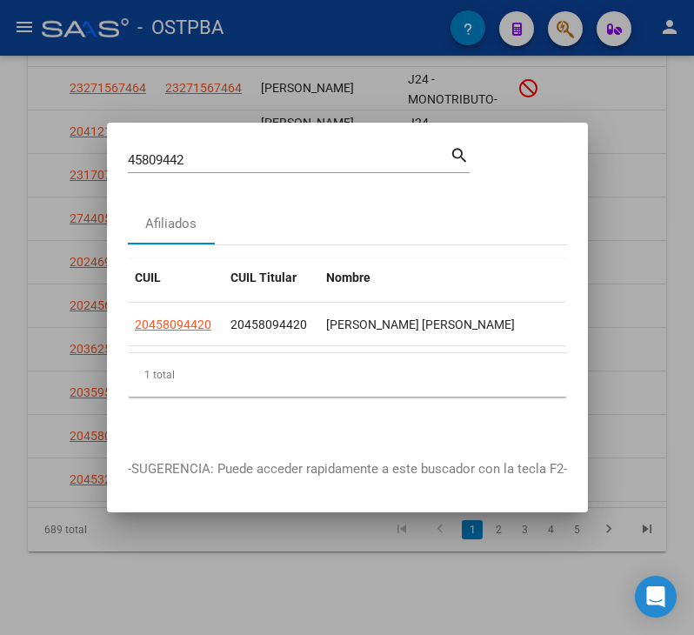
click at [174, 152] on input "45809442" at bounding box center [289, 160] width 322 height 16
paste input "326531"
type input "45326531"
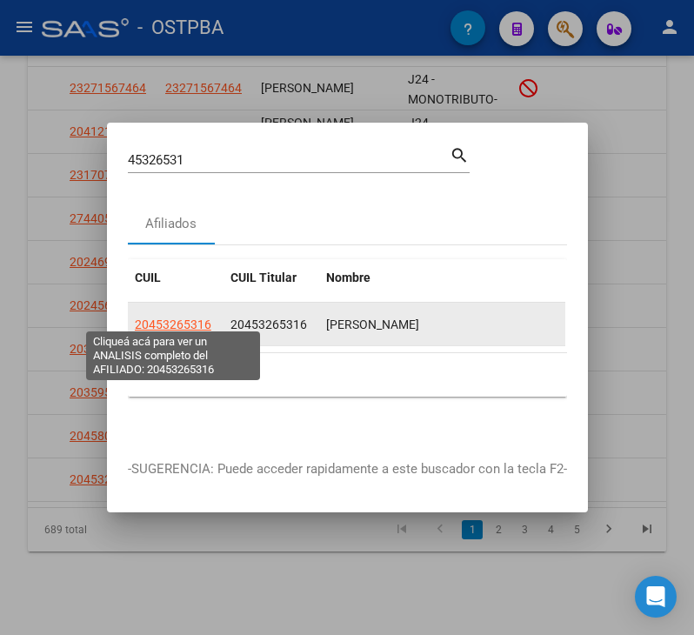
click at [162, 322] on span "20453265316" at bounding box center [173, 324] width 76 height 14
type textarea "20453265316"
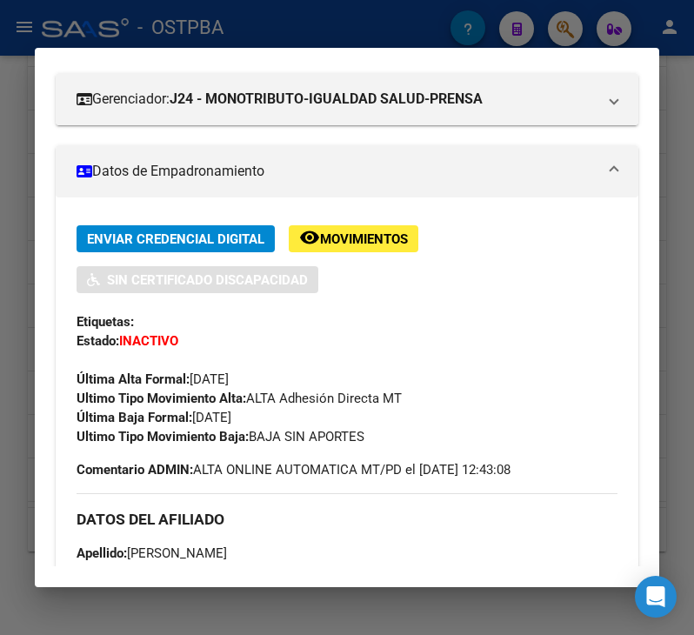
click at [15, 175] on div at bounding box center [347, 317] width 694 height 635
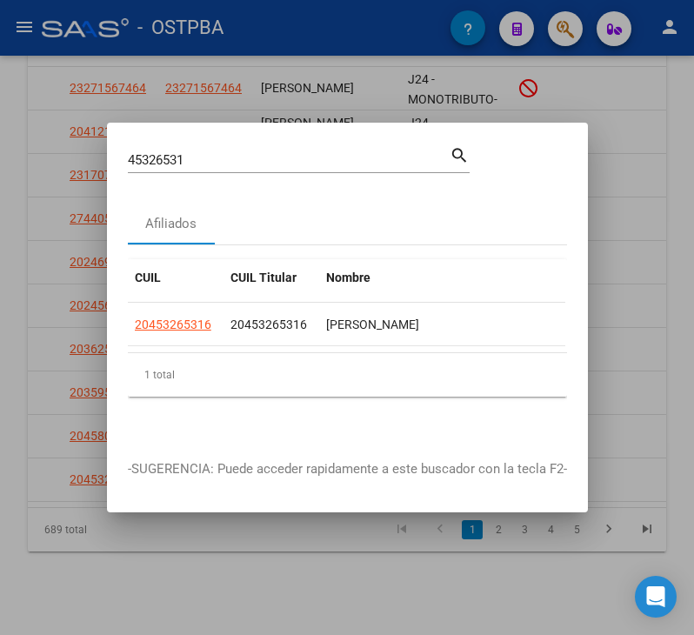
click at [151, 154] on input "45326531" at bounding box center [289, 160] width 322 height 16
paste input "4894719"
type input "44894719"
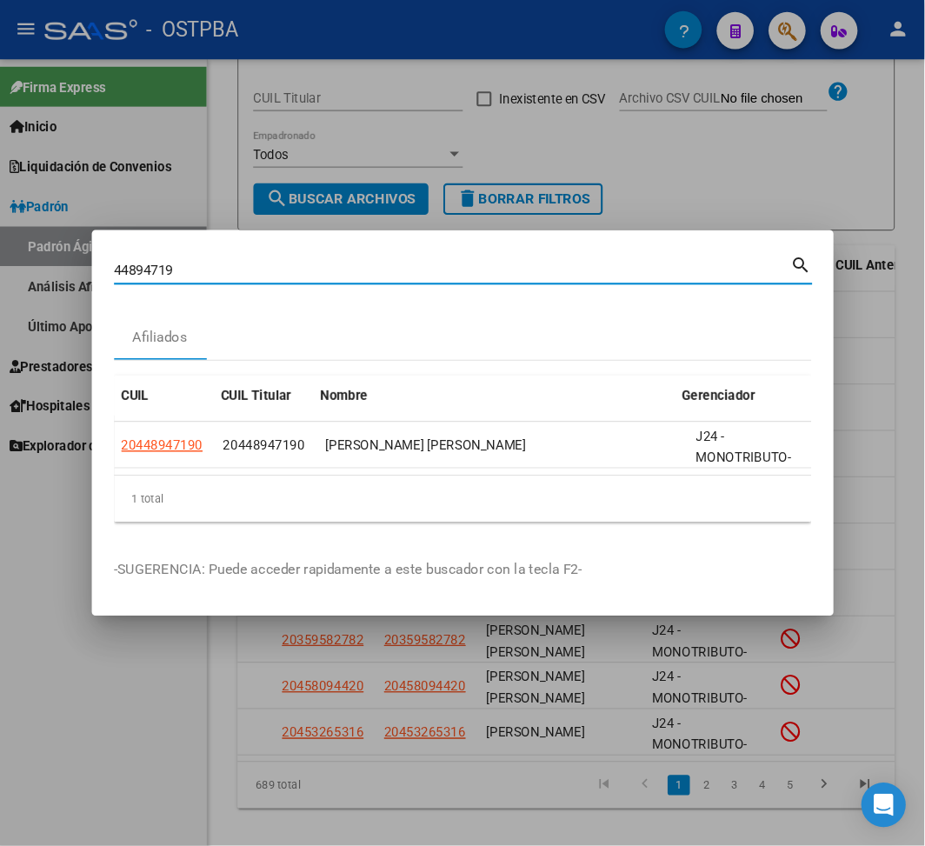
scroll to position [154, 0]
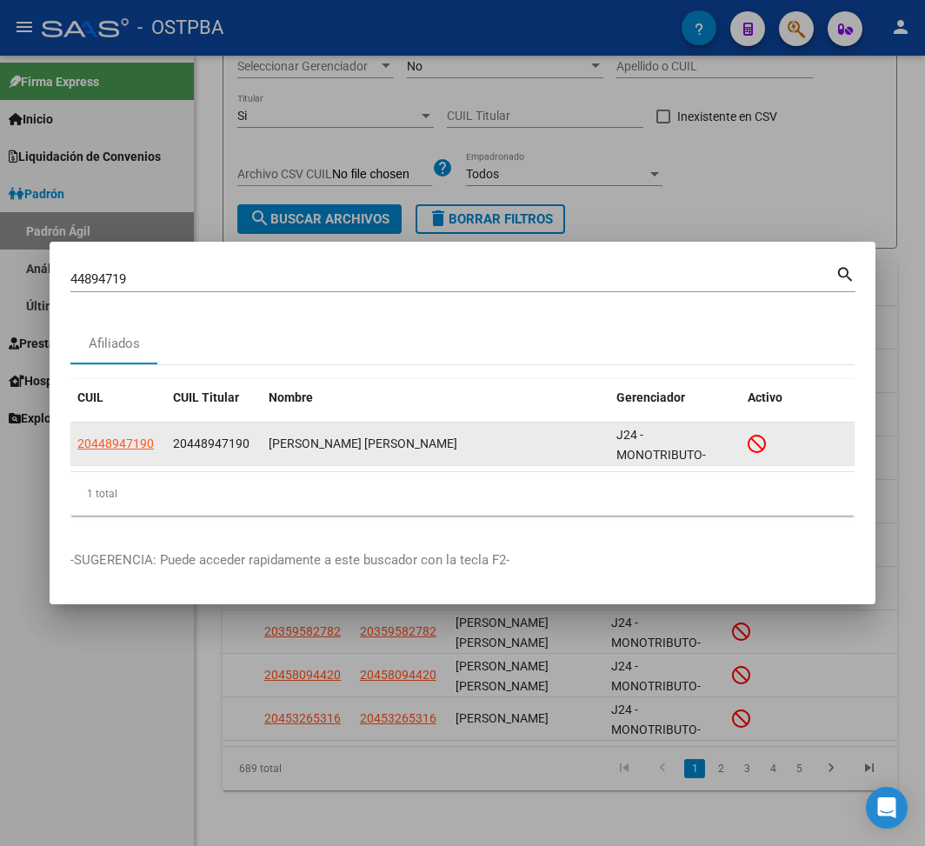
click at [129, 452] on app-link-go-to "20448947190" at bounding box center [115, 444] width 76 height 20
click at [127, 446] on span "20448947190" at bounding box center [115, 443] width 76 height 14
type textarea "20448947190"
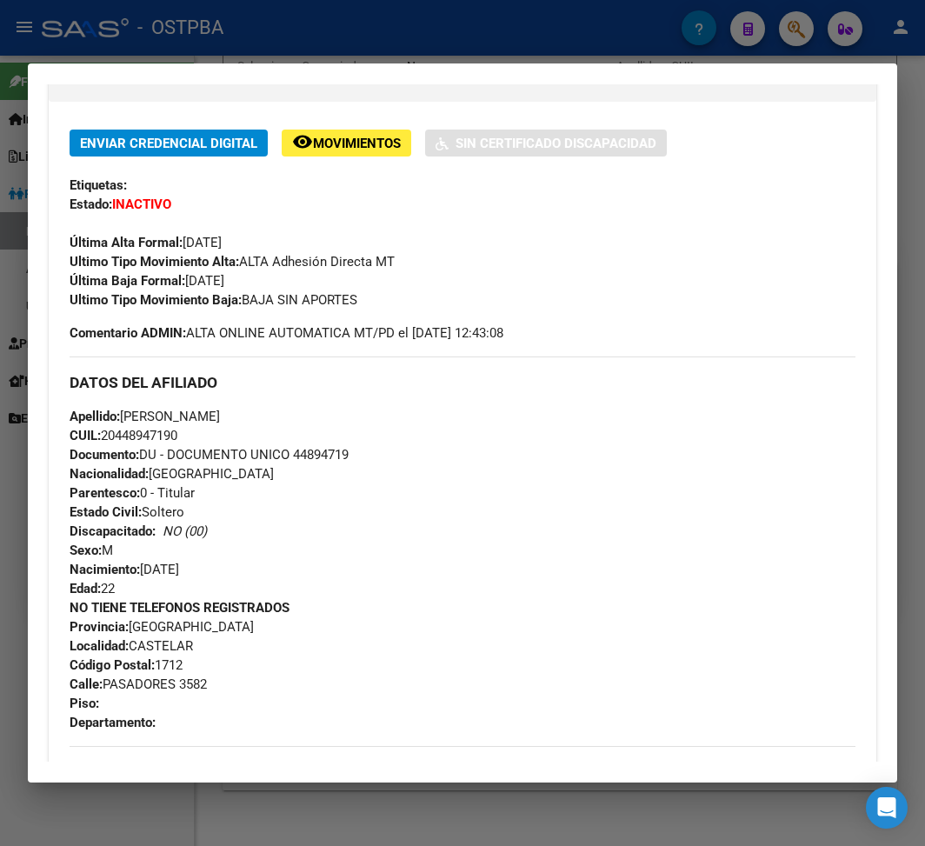
scroll to position [348, 0]
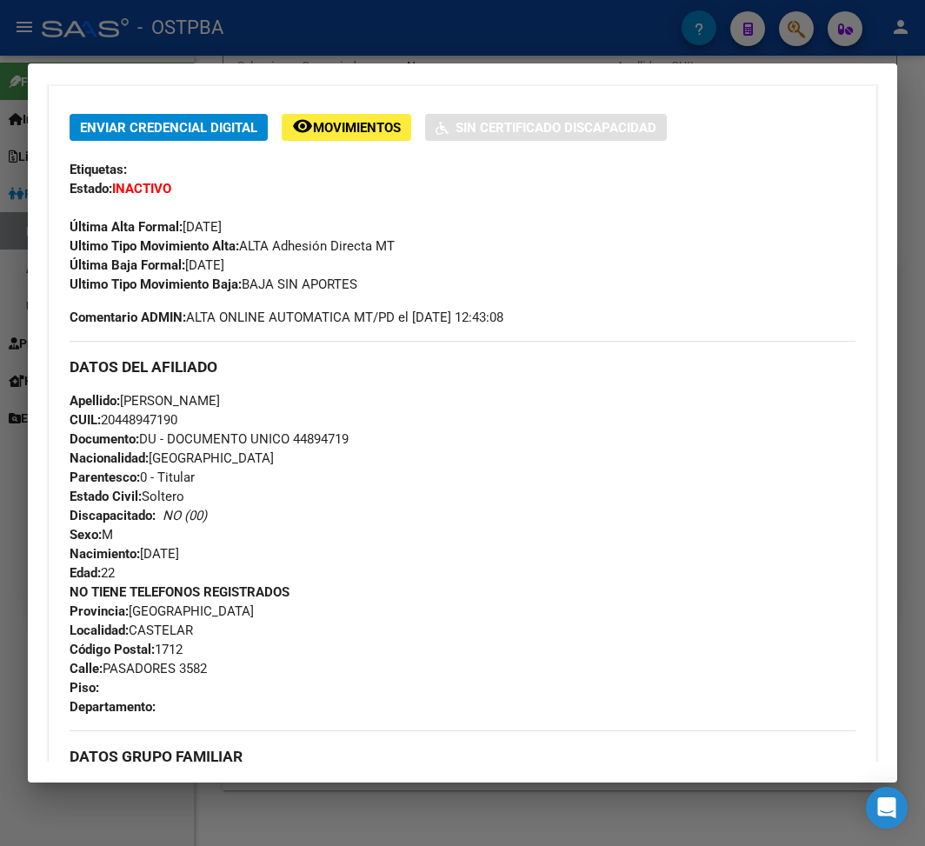
click at [15, 294] on div at bounding box center [462, 423] width 925 height 846
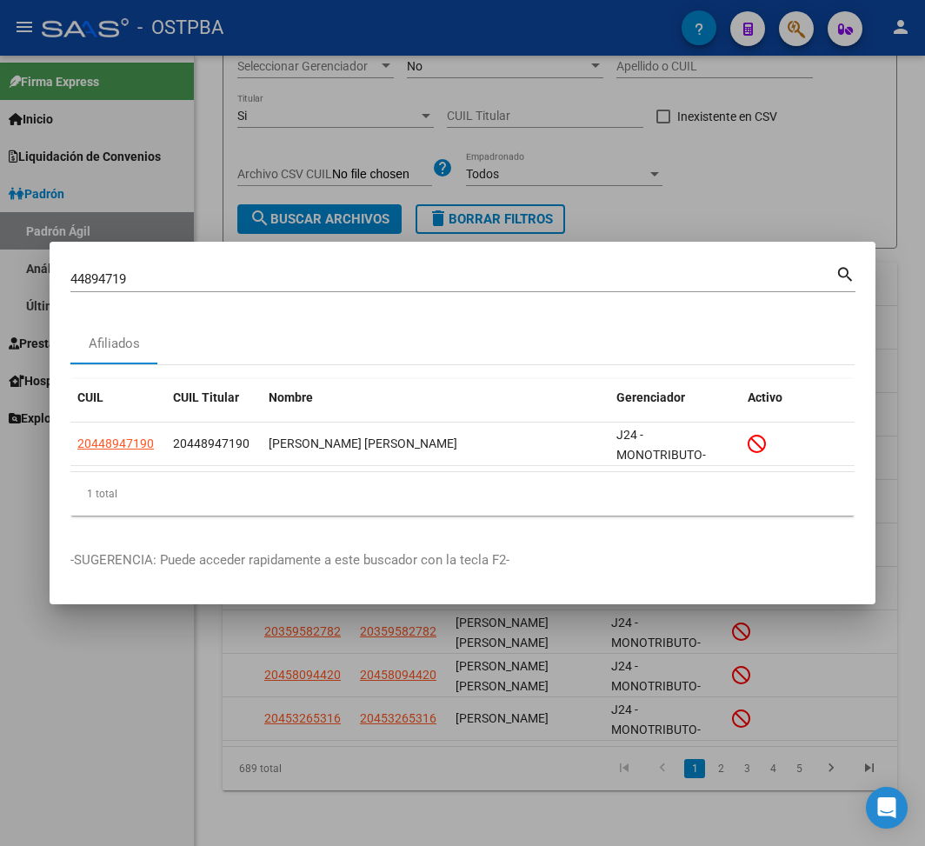
click at [103, 268] on div "44894719 Buscar (apellido, dni, [PERSON_NAME], [PERSON_NAME], cuit, obra social)" at bounding box center [452, 279] width 765 height 26
click at [97, 278] on input "44894719" at bounding box center [452, 279] width 765 height 16
paste input "708218"
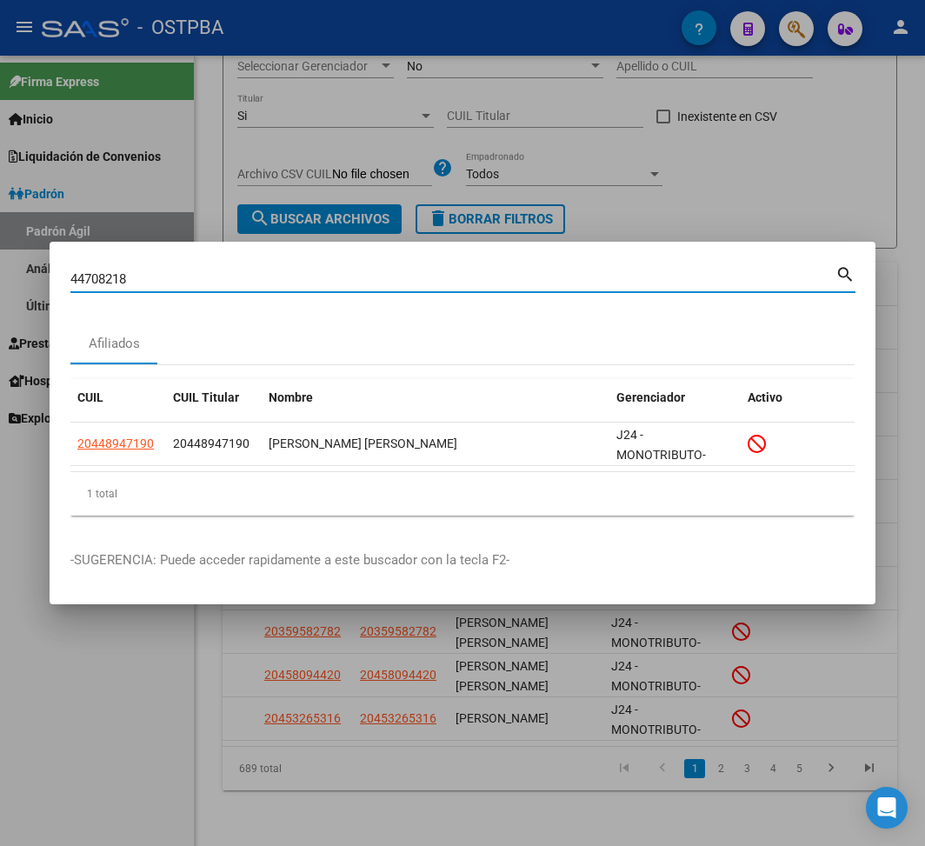
type input "44708218"
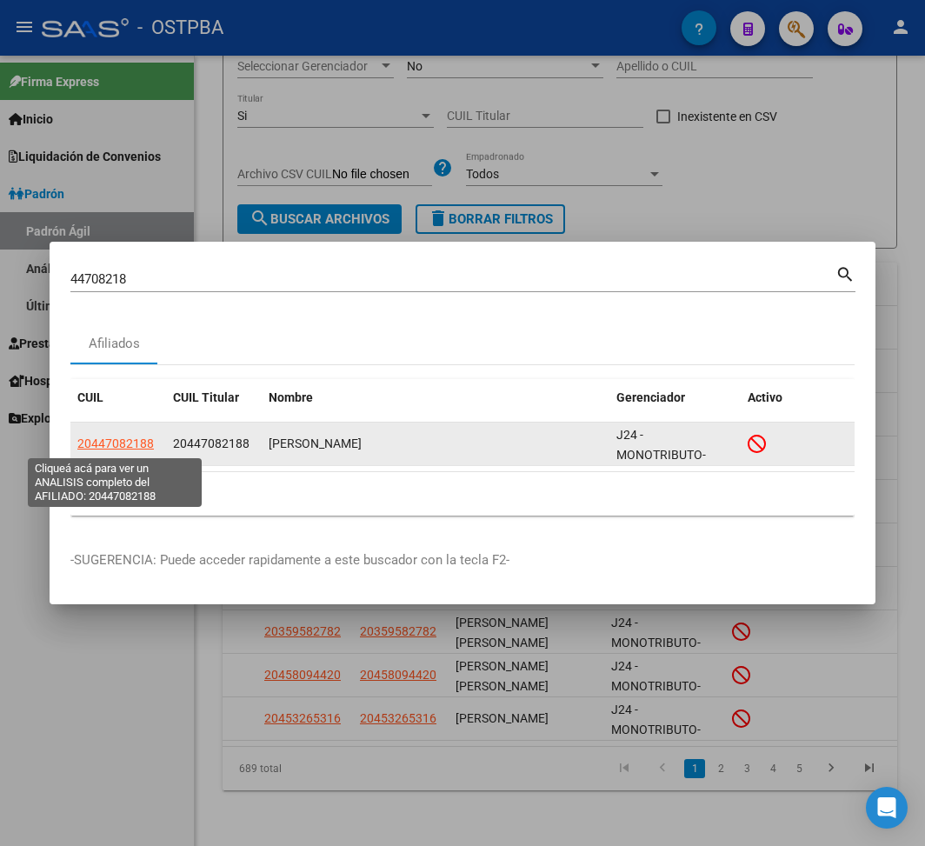
click at [118, 443] on span "20447082188" at bounding box center [115, 443] width 76 height 14
type textarea "20447082188"
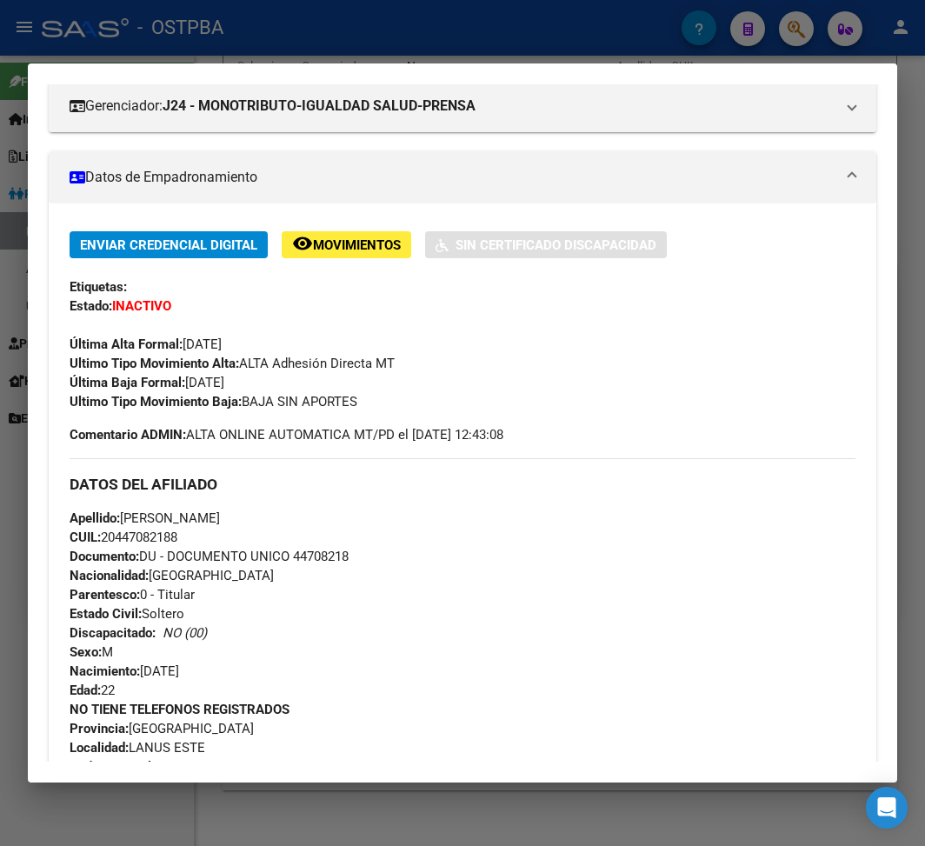
scroll to position [231, 0]
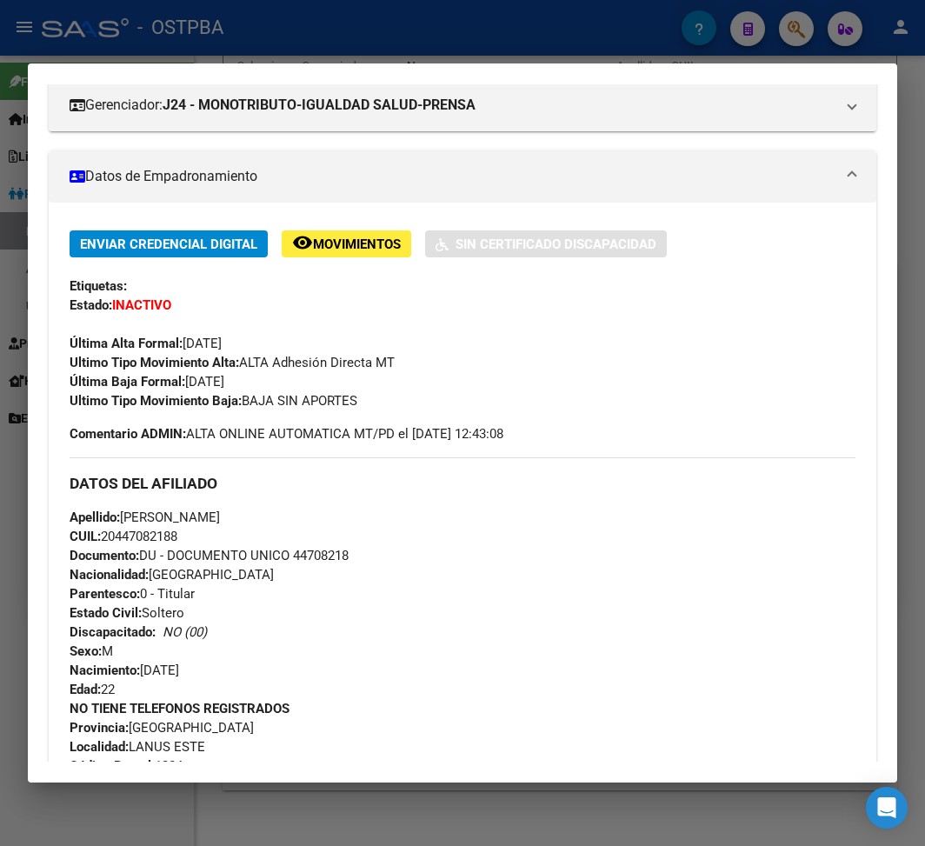
click at [562, 45] on div at bounding box center [462, 423] width 925 height 846
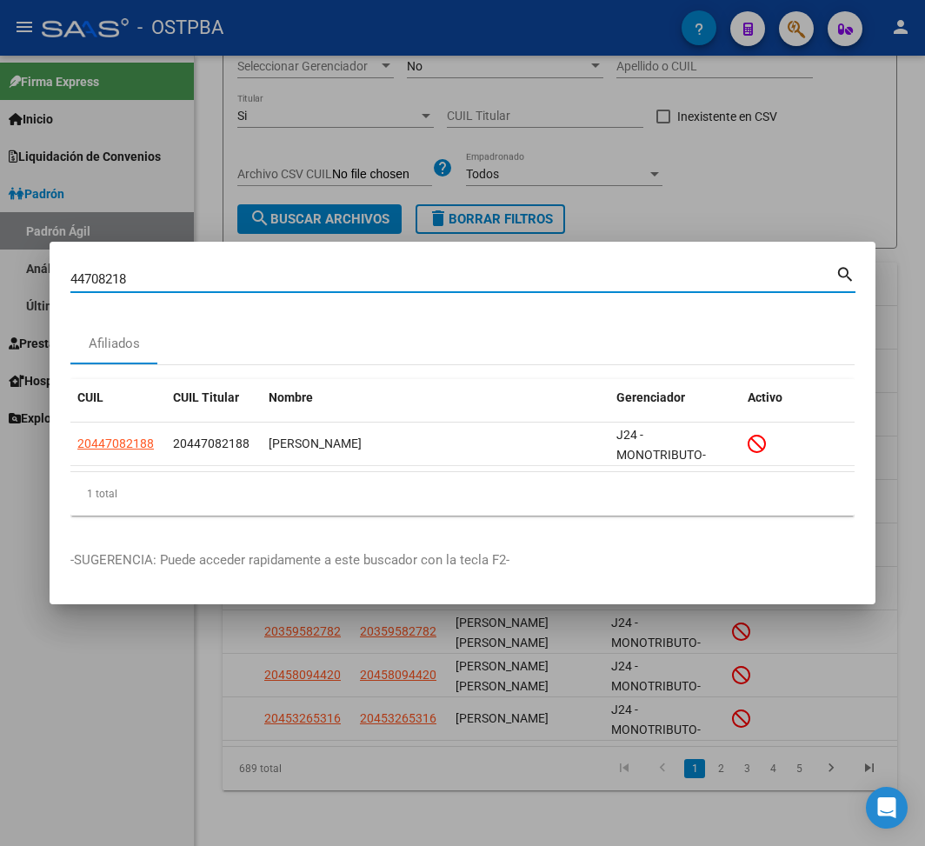
click at [113, 276] on input "44708218" at bounding box center [452, 279] width 765 height 16
paste input "37326280"
type input "37326280"
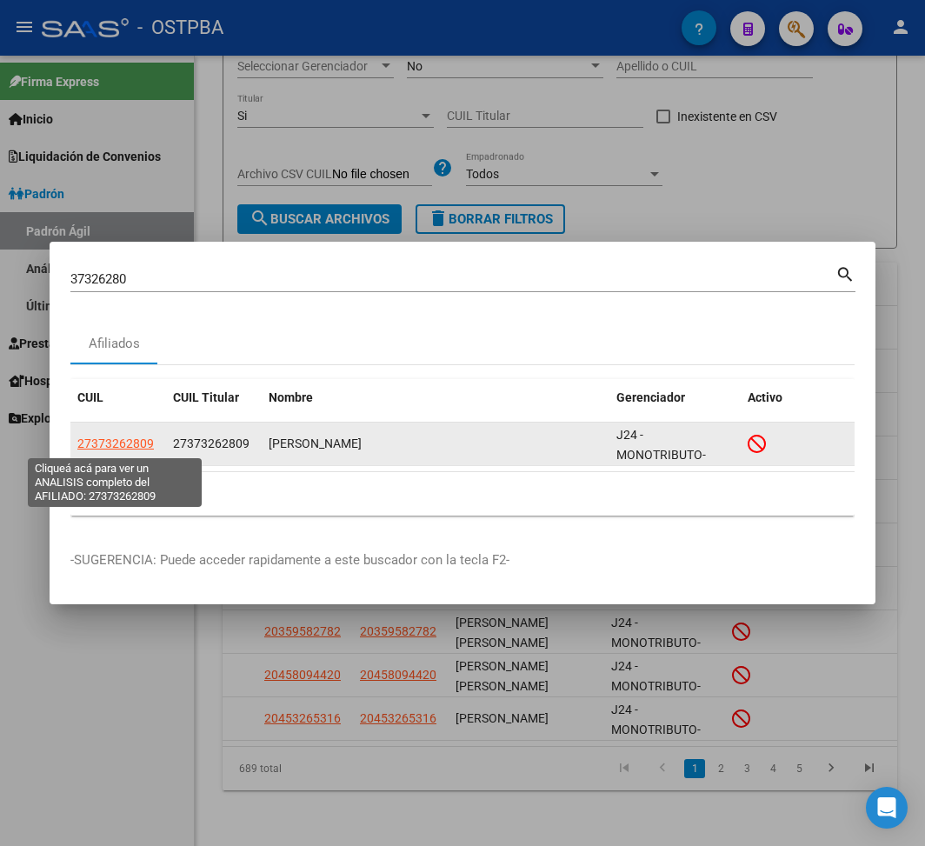
click at [116, 440] on span "27373262809" at bounding box center [115, 443] width 76 height 14
type textarea "27373262809"
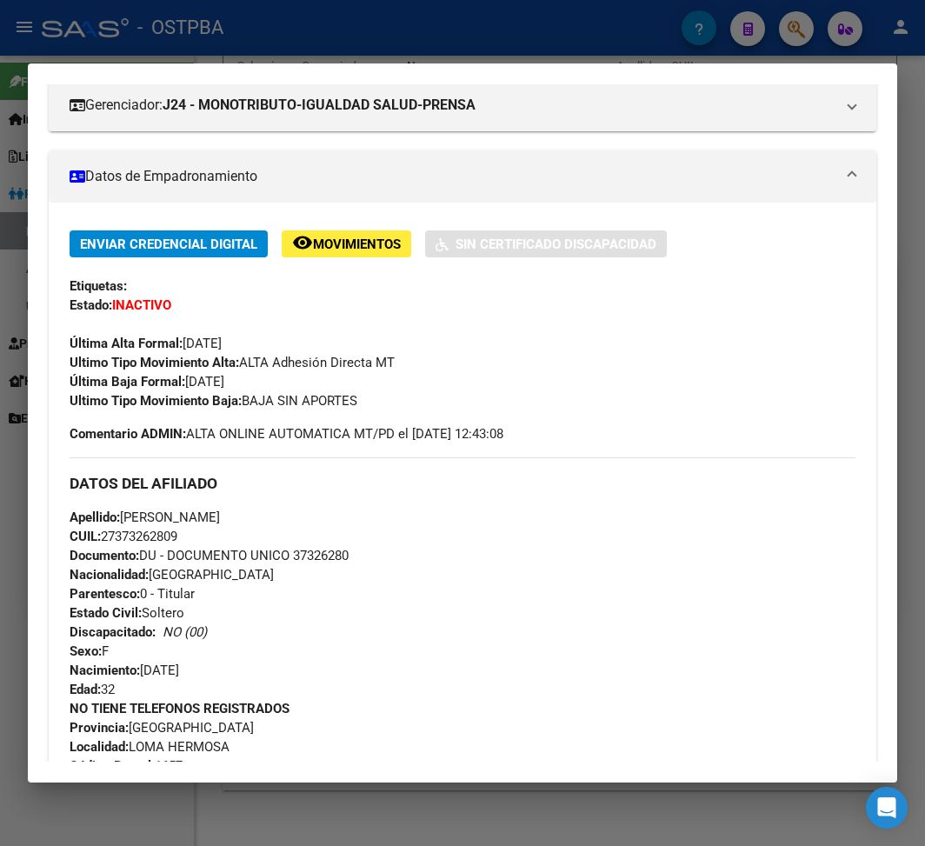
click at [250, 26] on div at bounding box center [462, 423] width 925 height 846
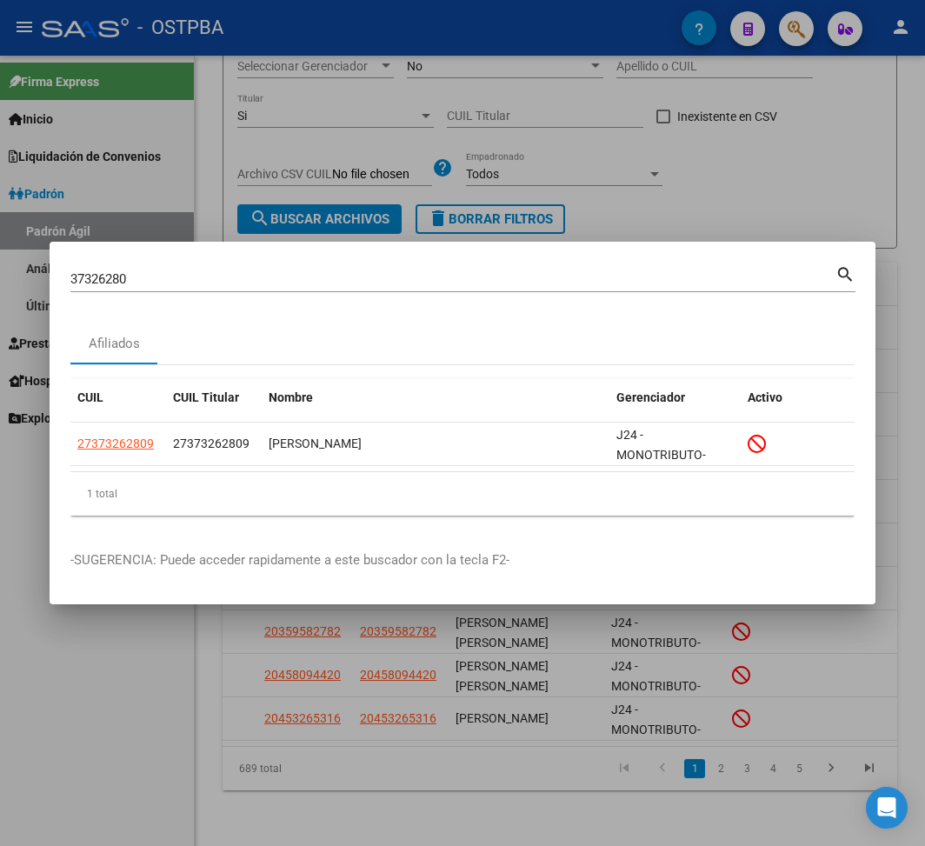
click at [92, 269] on div "37326280 Buscar (apellido, dni, [PERSON_NAME], [PERSON_NAME], cuit, obra social)" at bounding box center [452, 279] width 765 height 26
click at [99, 272] on input "37326280" at bounding box center [452, 279] width 765 height 16
paste input "43302492"
type input "43302492"
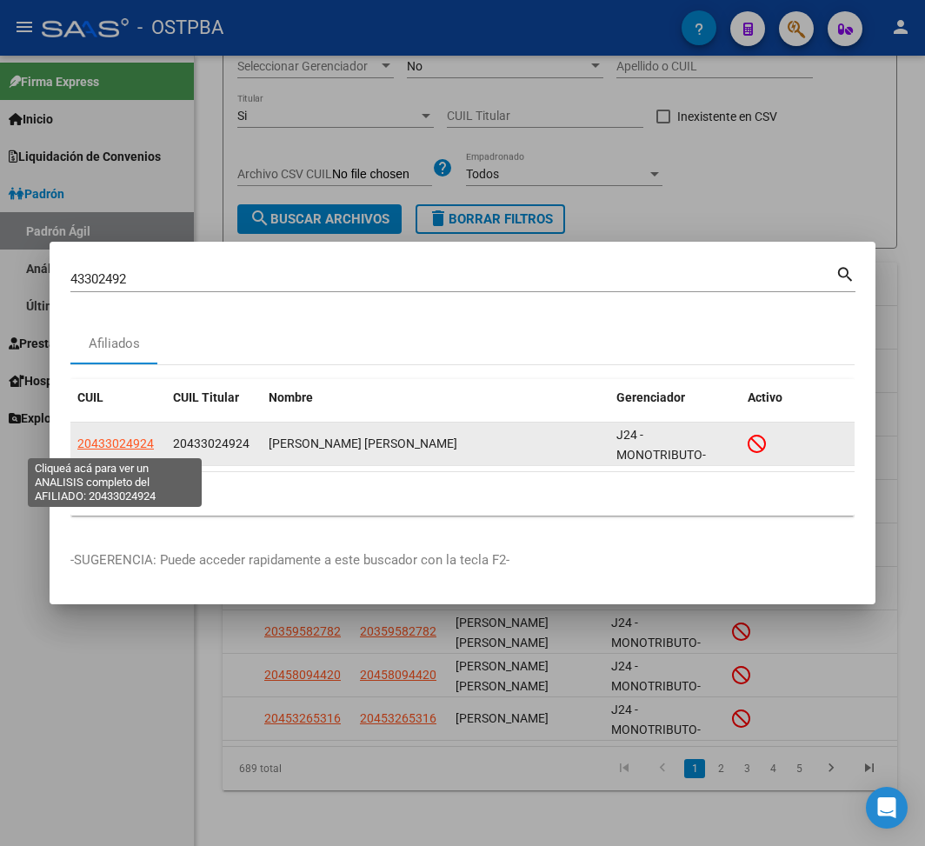
click at [109, 442] on span "20433024924" at bounding box center [115, 443] width 76 height 14
type textarea "20433024924"
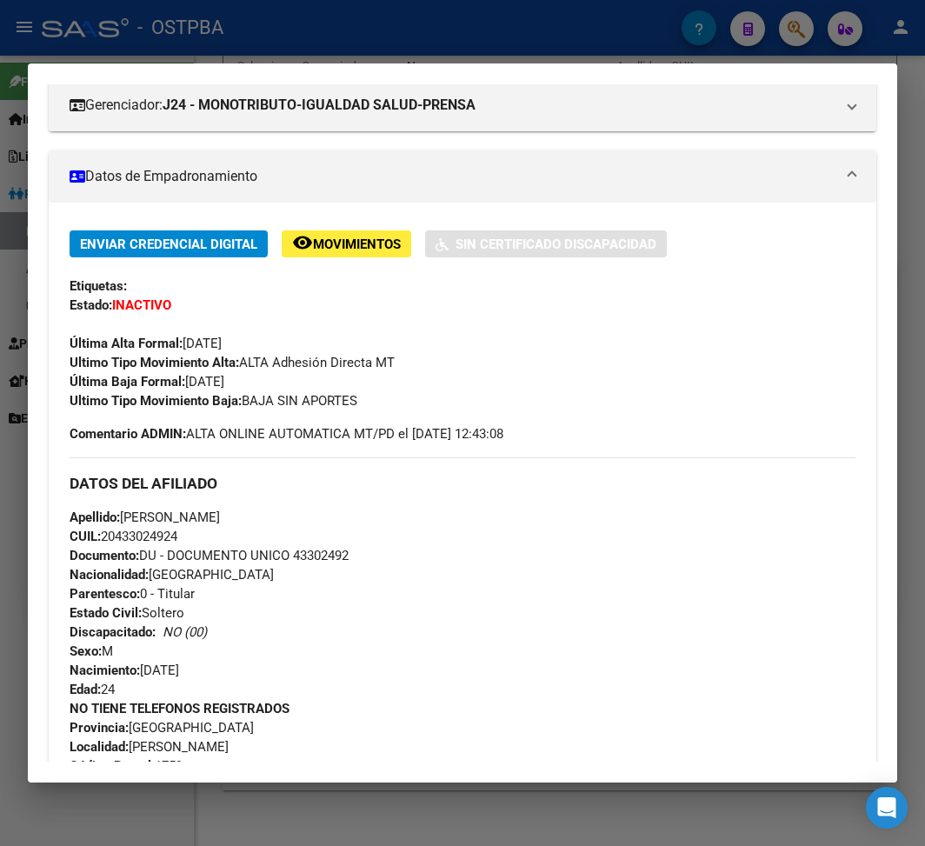
click at [206, 30] on div at bounding box center [462, 423] width 925 height 846
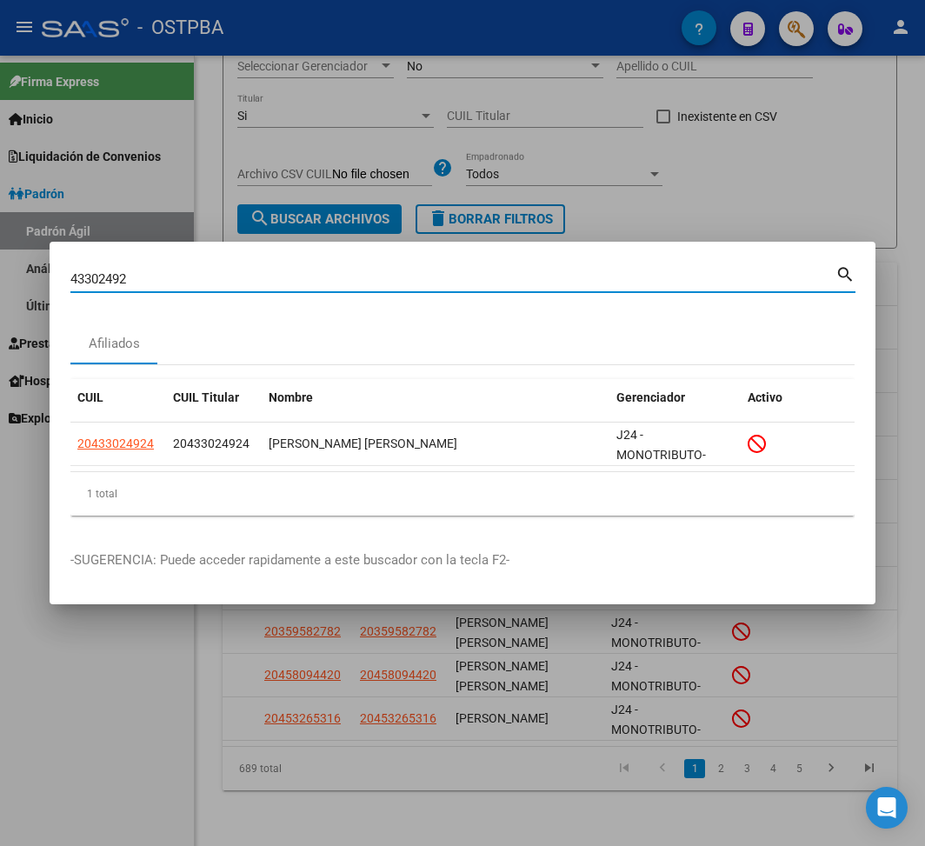
click at [109, 276] on input "43302492" at bounding box center [452, 279] width 765 height 16
paste input "095837"
type input "43095837"
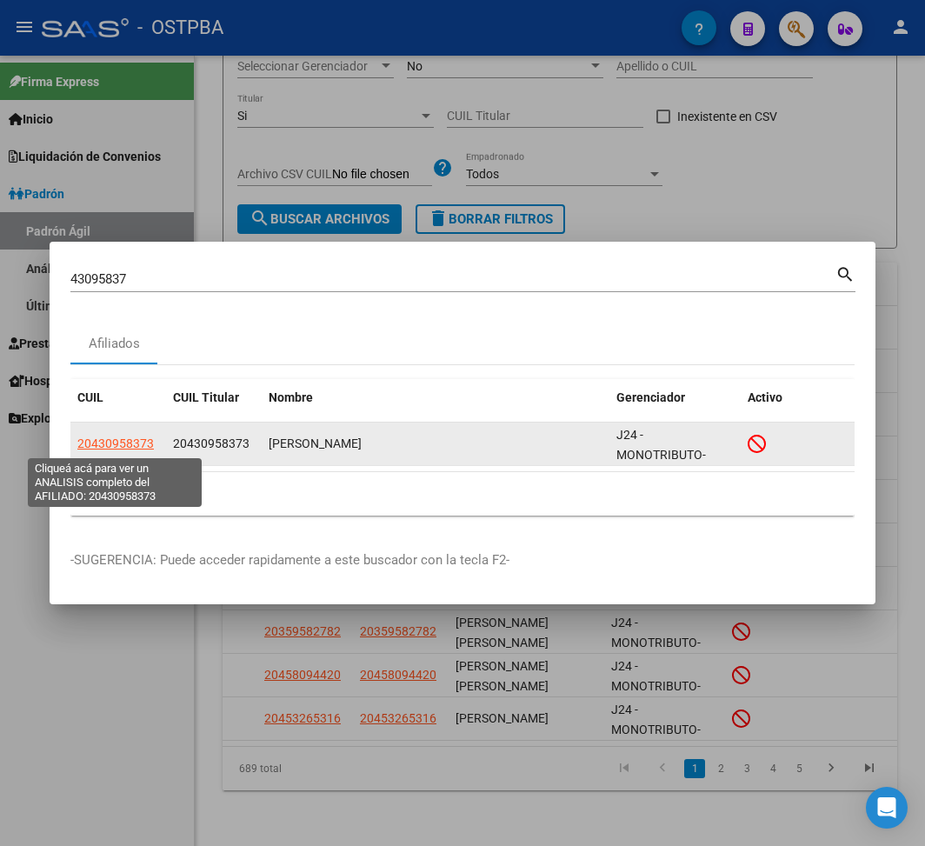
click at [134, 443] on span "20430958373" at bounding box center [115, 443] width 76 height 14
type textarea "20430958373"
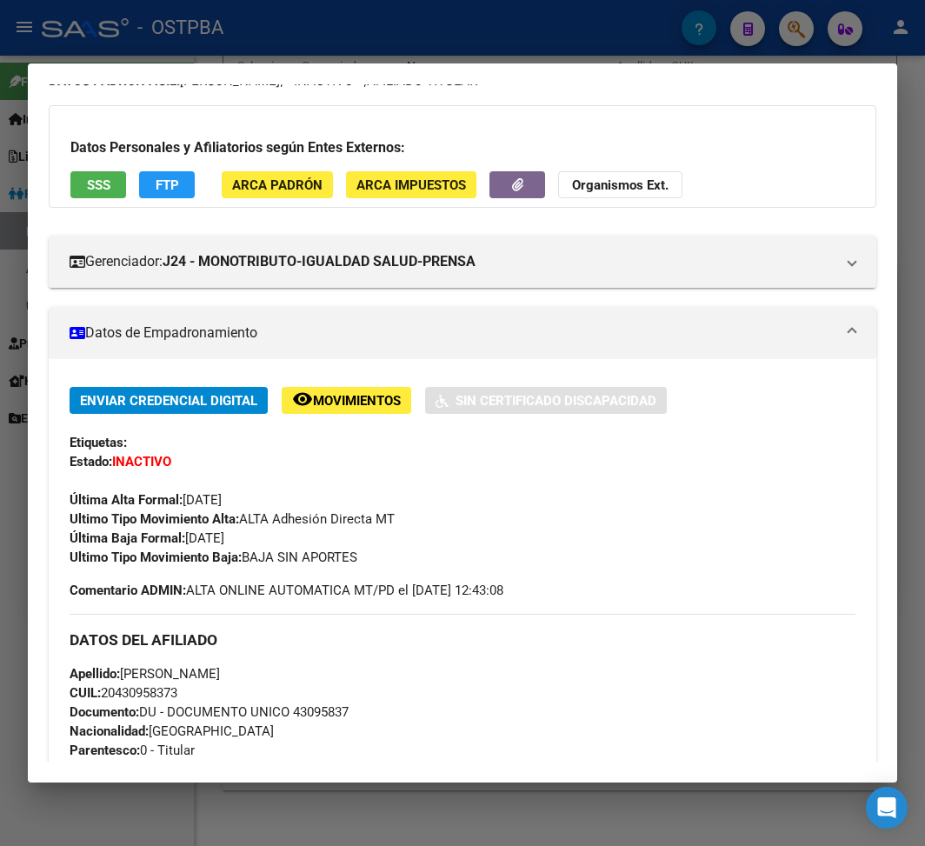
scroll to position [116, 0]
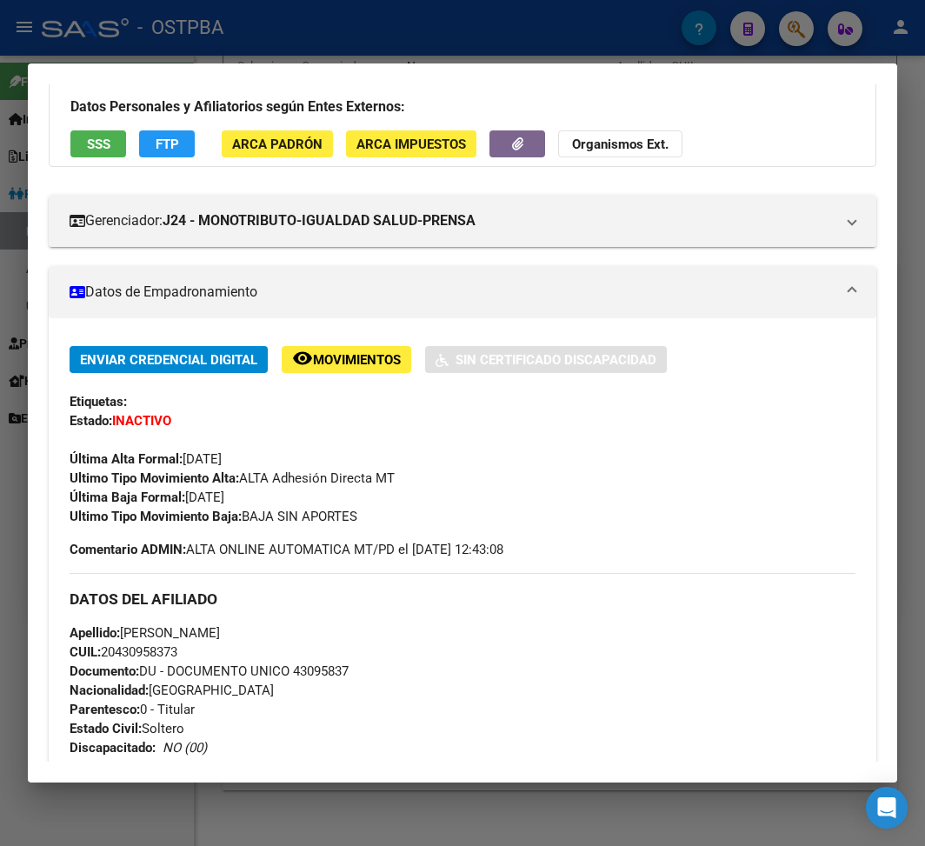
click at [250, 18] on div at bounding box center [462, 423] width 925 height 846
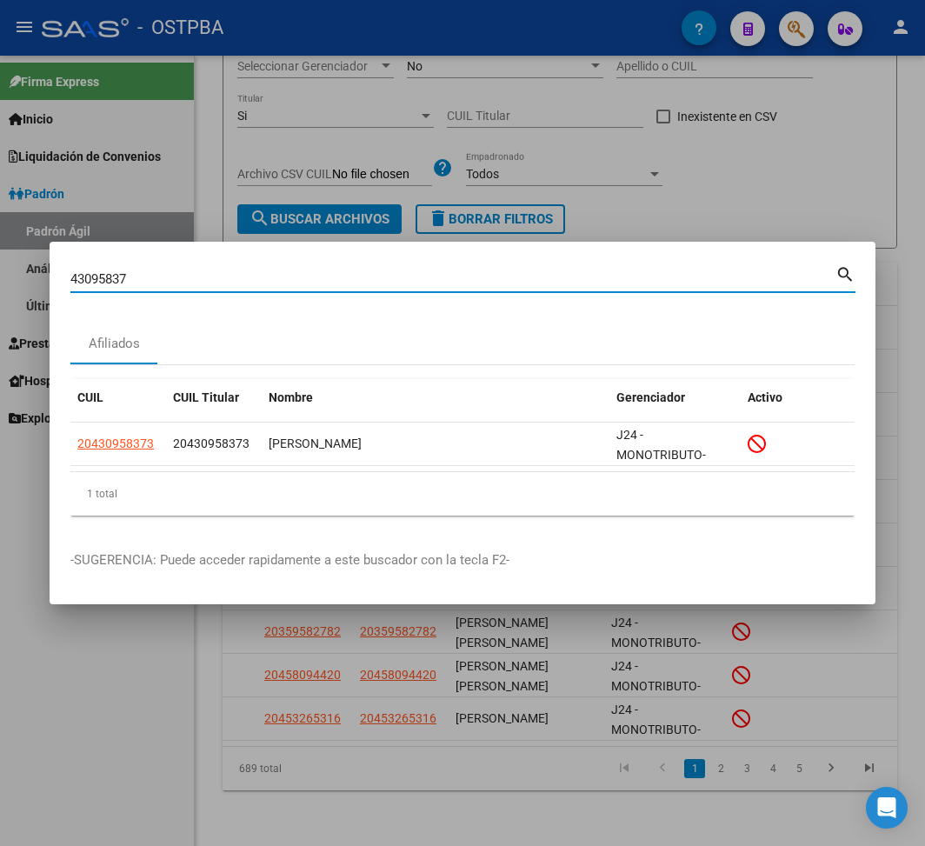
click at [75, 276] on input "43095837" at bounding box center [452, 279] width 765 height 16
paste input "2192944"
type input "42192944"
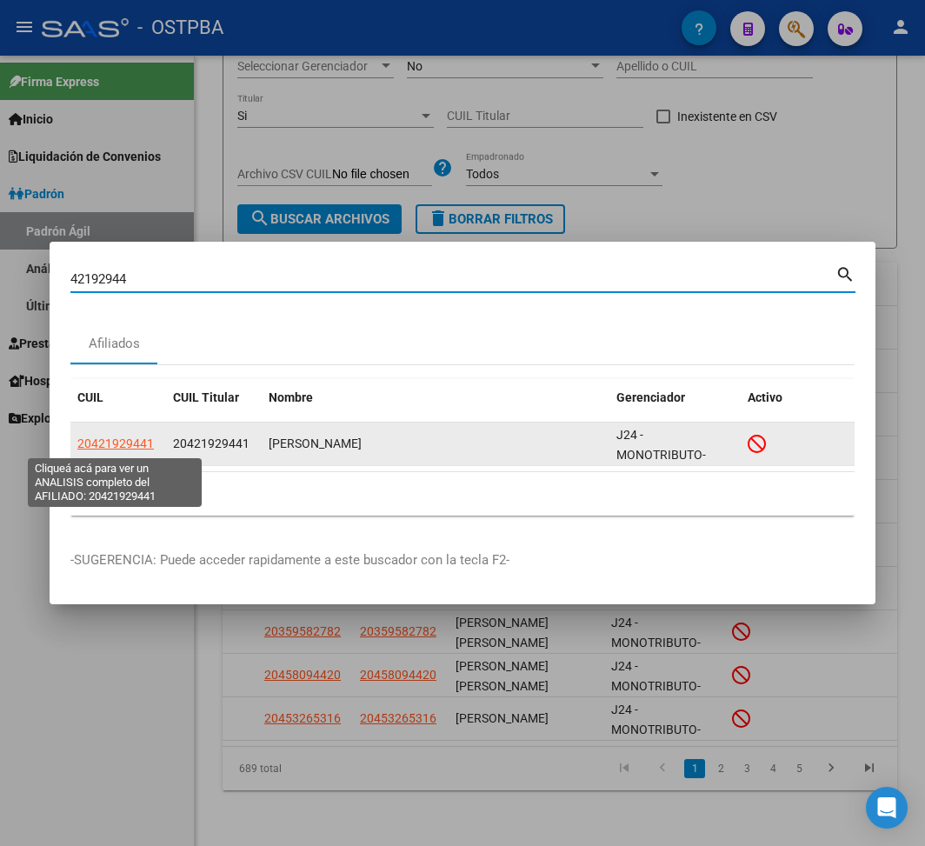
click at [126, 446] on span "20421929441" at bounding box center [115, 443] width 76 height 14
type textarea "20421929441"
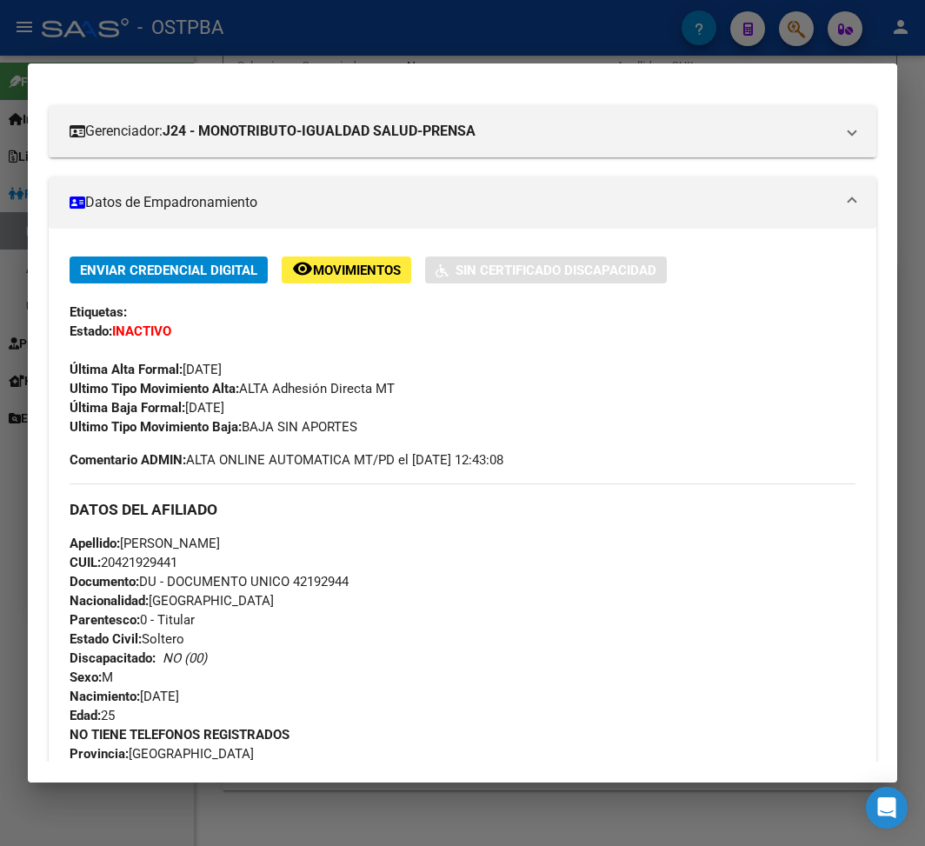
scroll to position [231, 0]
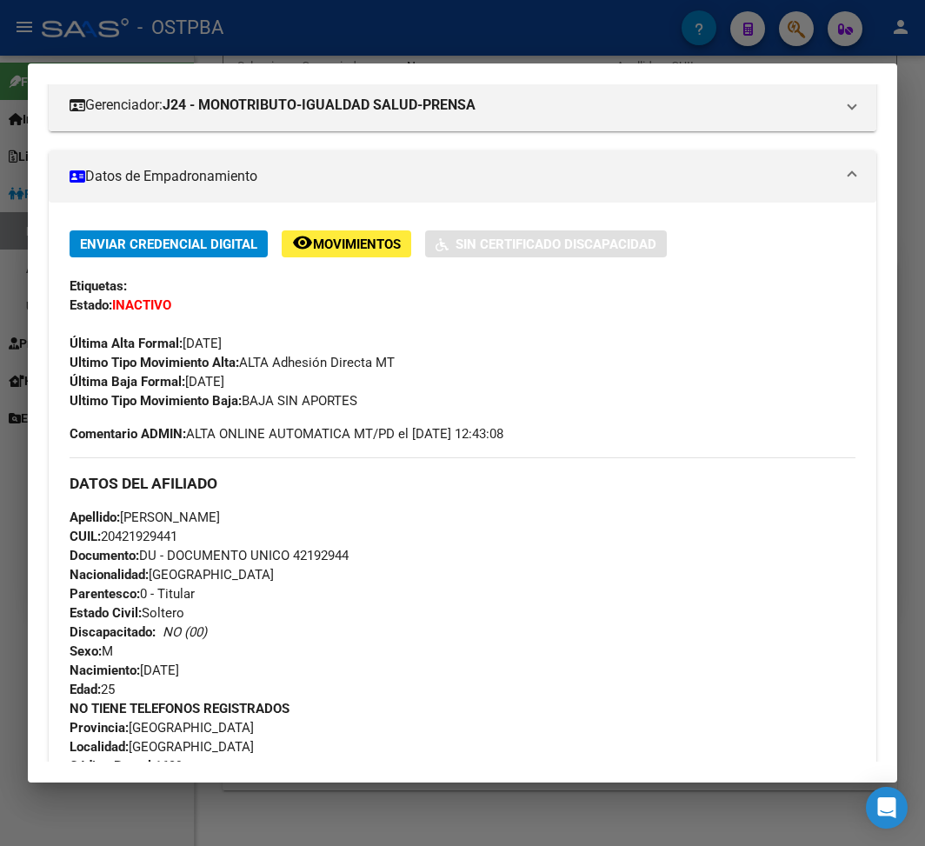
click at [261, 22] on div at bounding box center [462, 423] width 925 height 846
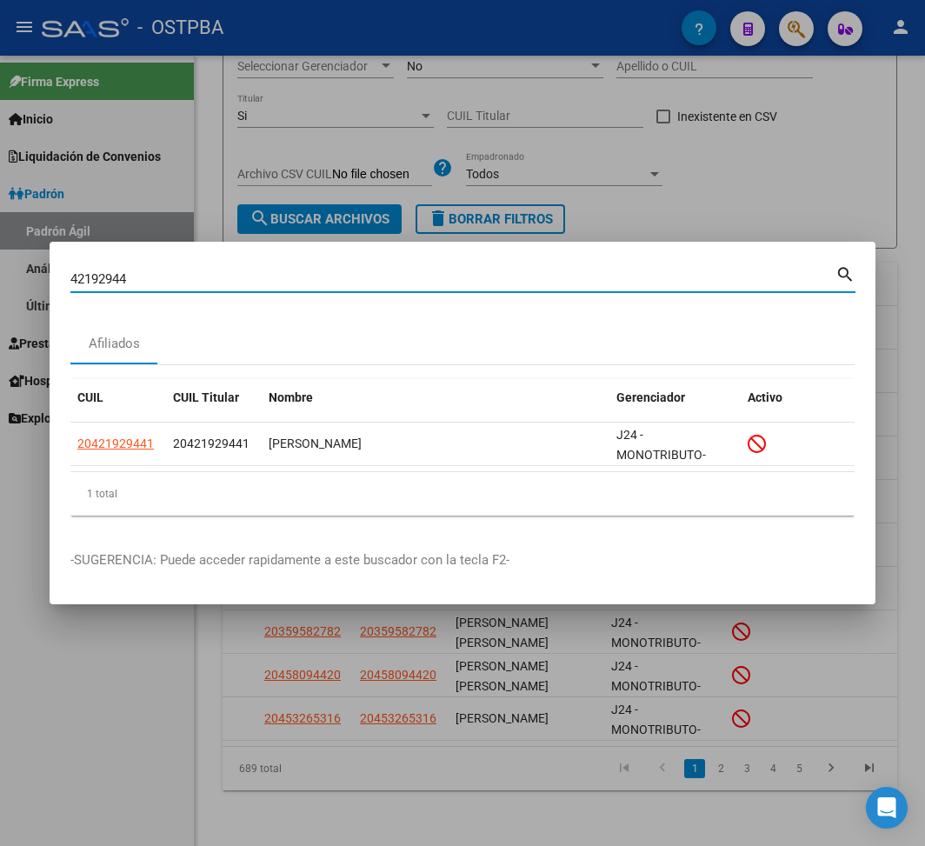
click at [99, 280] on input "42192944" at bounding box center [452, 279] width 765 height 16
paste input "31516891"
type input "31516891"
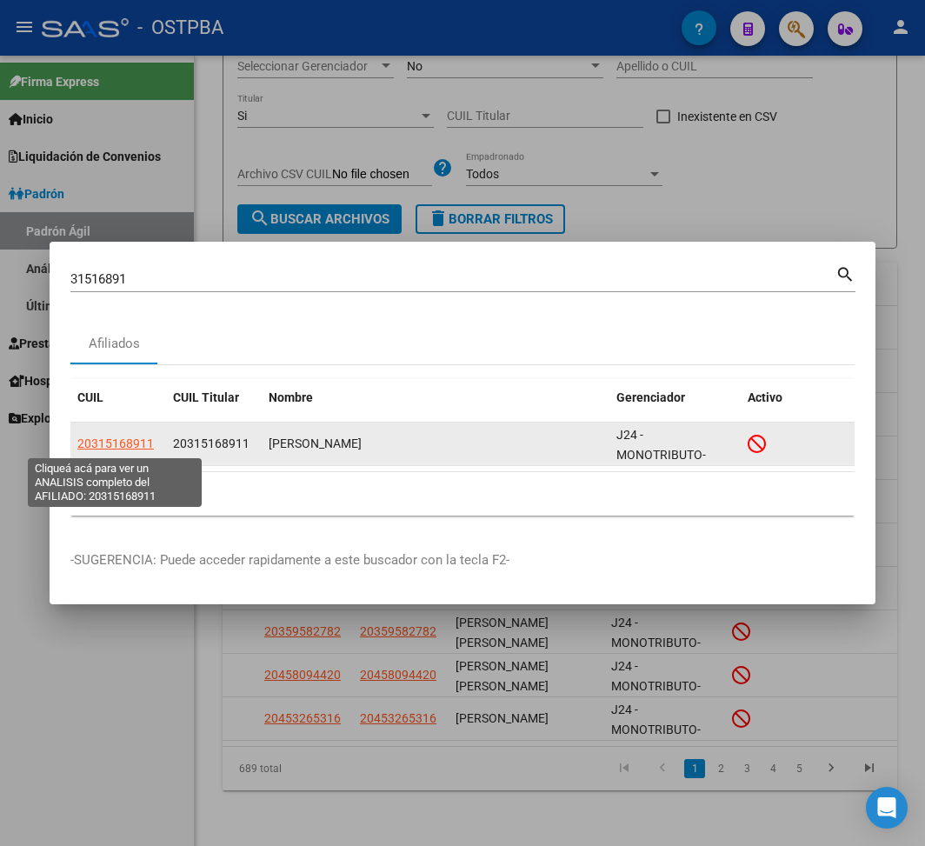
click at [123, 442] on span "20315168911" at bounding box center [115, 443] width 76 height 14
type textarea "20315168911"
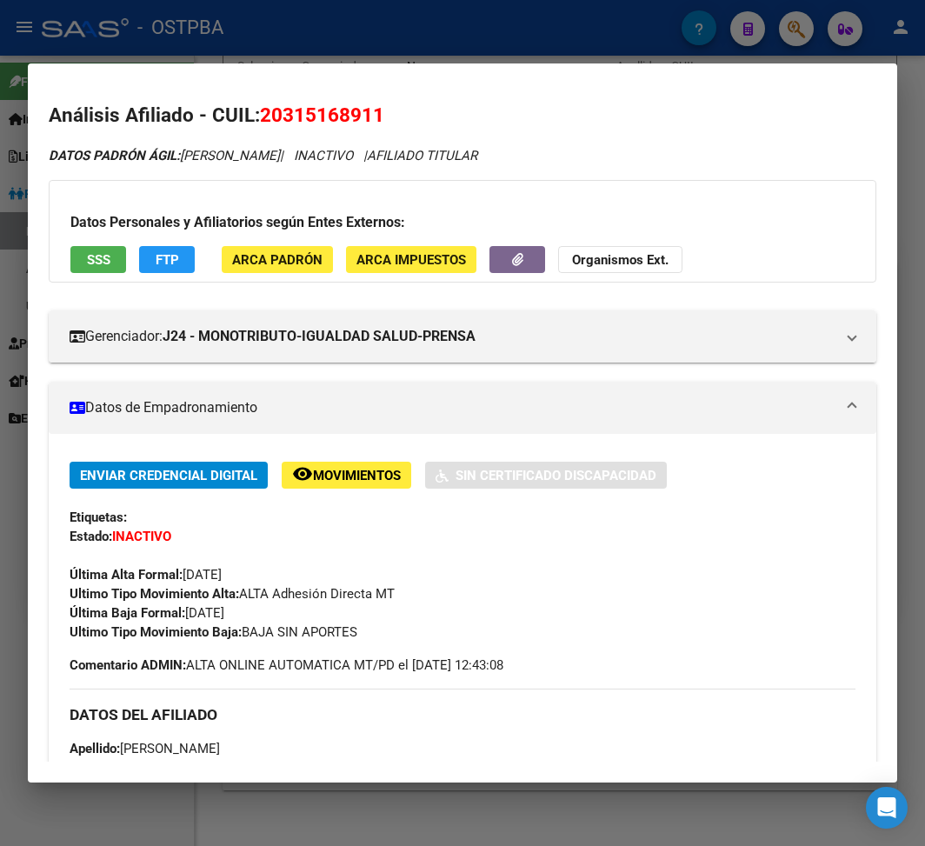
click at [540, 46] on div at bounding box center [462, 423] width 925 height 846
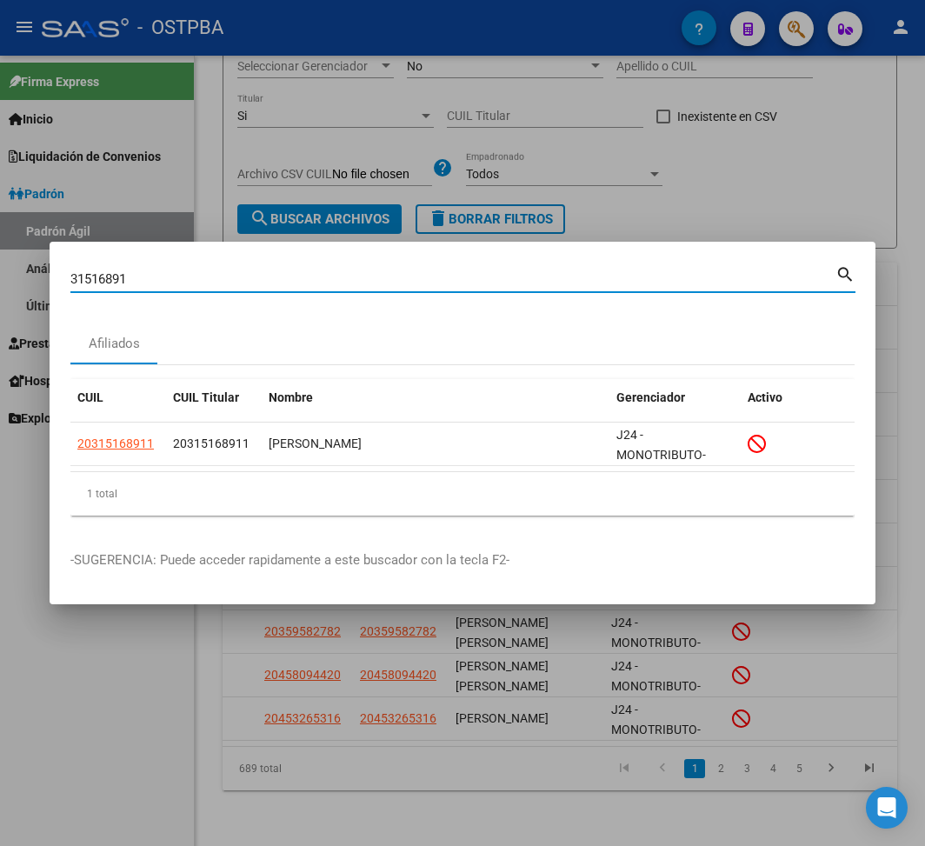
click at [106, 272] on input "31516891" at bounding box center [452, 279] width 765 height 16
paste input "41561107"
type input "41561107"
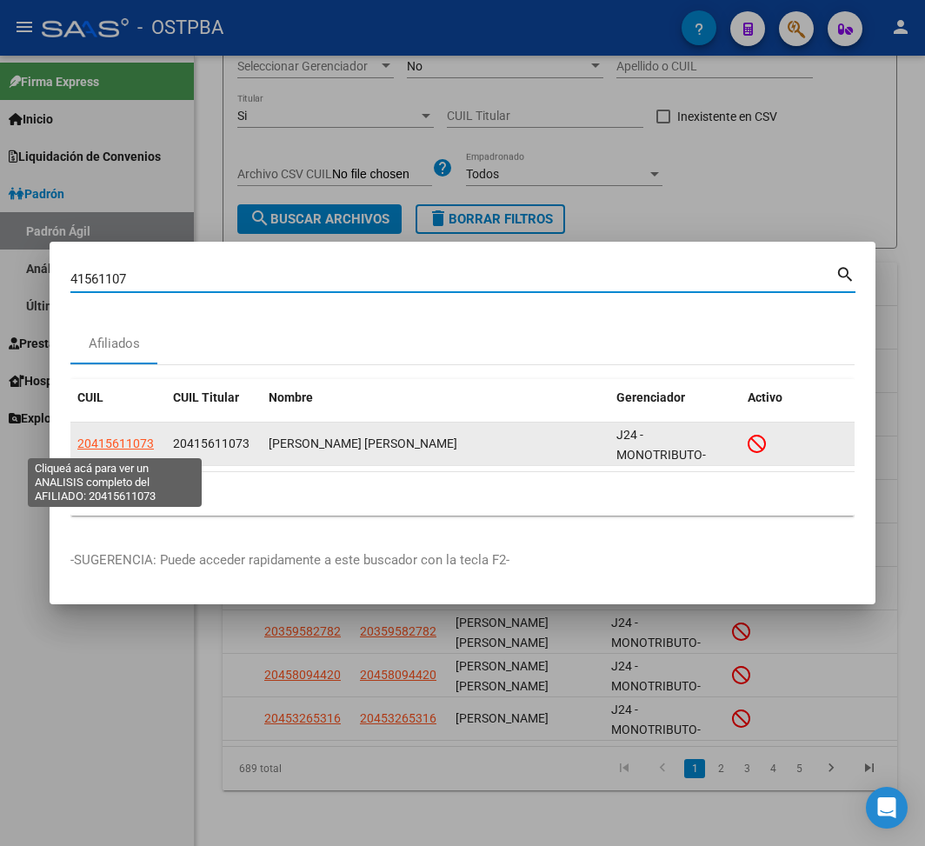
click at [127, 449] on span "20415611073" at bounding box center [115, 443] width 76 height 14
type textarea "20415611073"
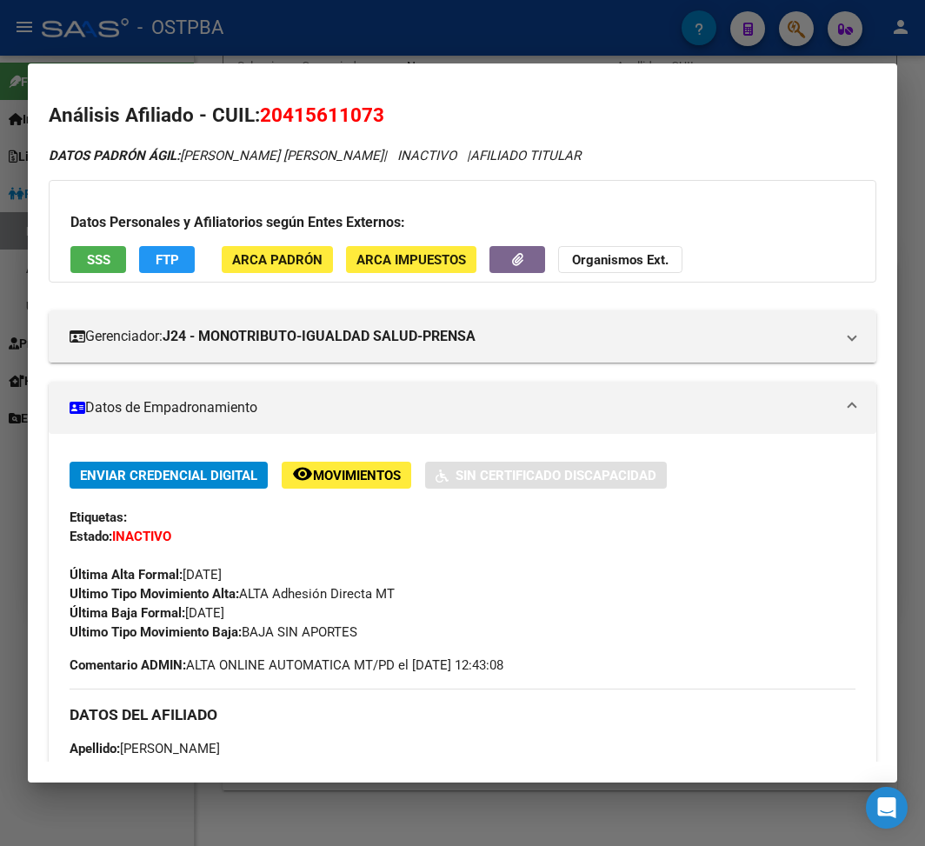
click at [445, 37] on div at bounding box center [462, 423] width 925 height 846
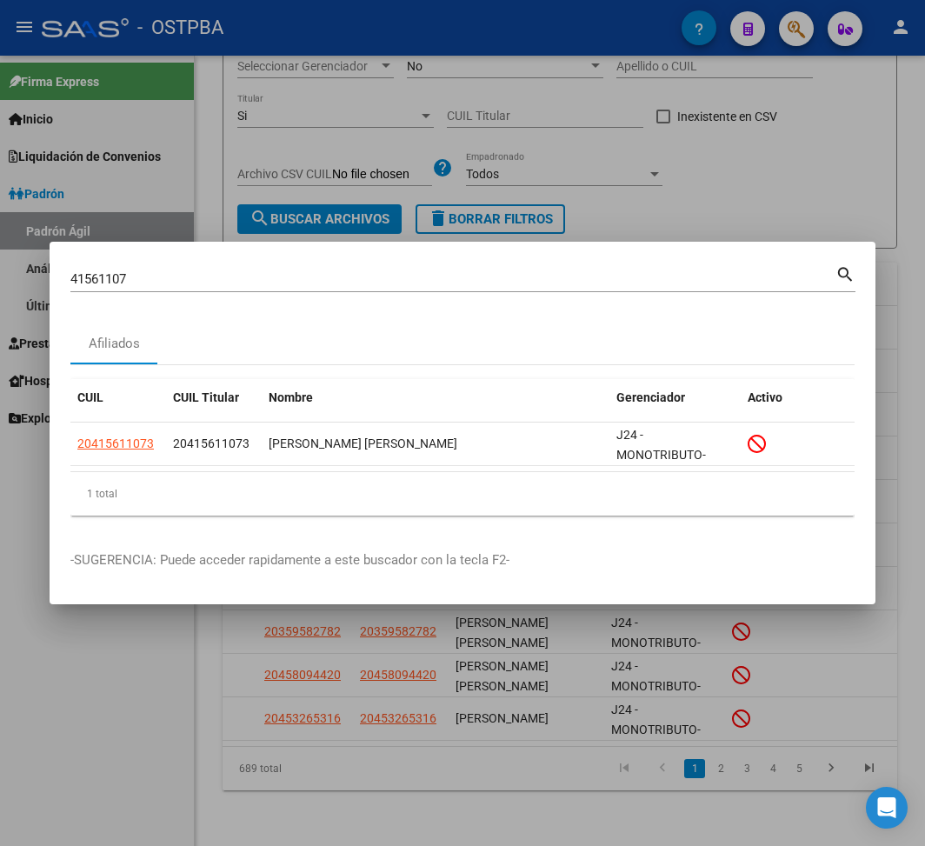
click at [104, 278] on input "41561107" at bounding box center [452, 279] width 765 height 16
paste input "30594423"
type input "30594423"
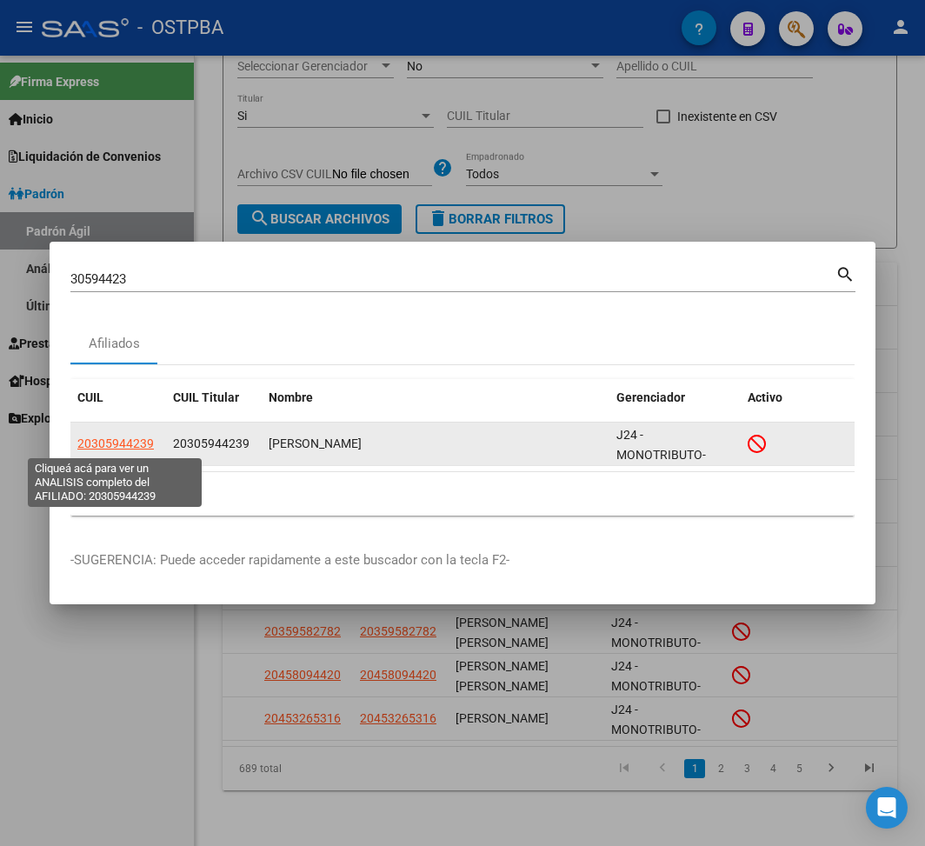
click at [130, 447] on span "20305944239" at bounding box center [115, 443] width 76 height 14
type textarea "20305944239"
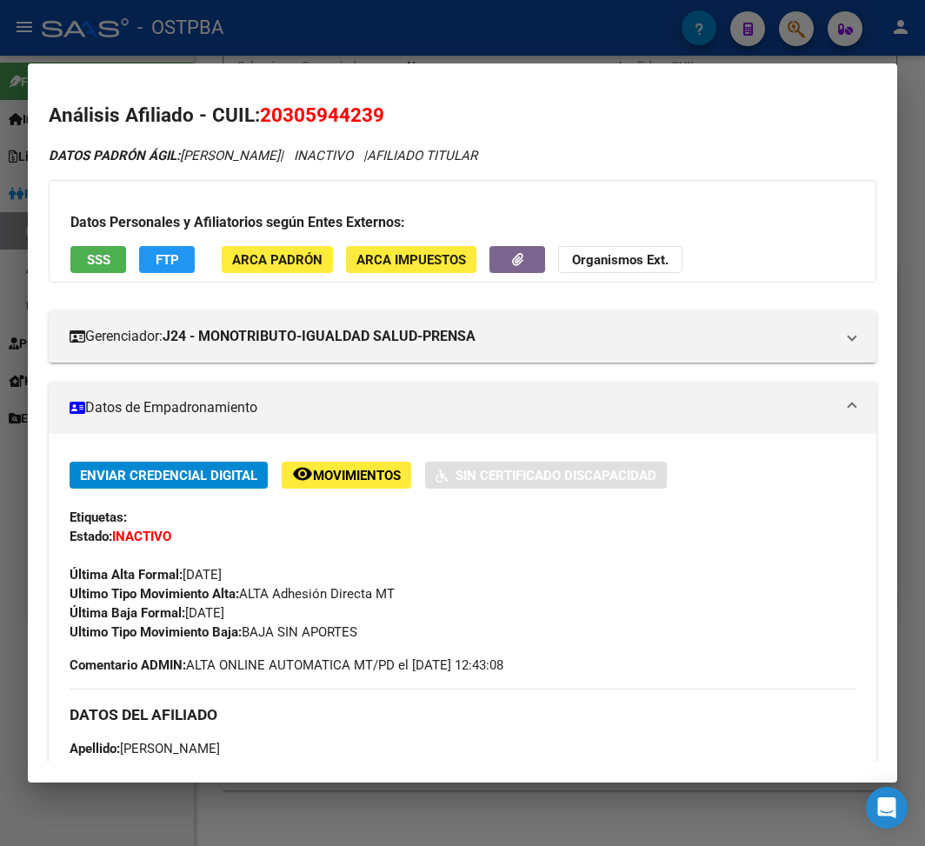
click at [335, 43] on div at bounding box center [462, 423] width 925 height 846
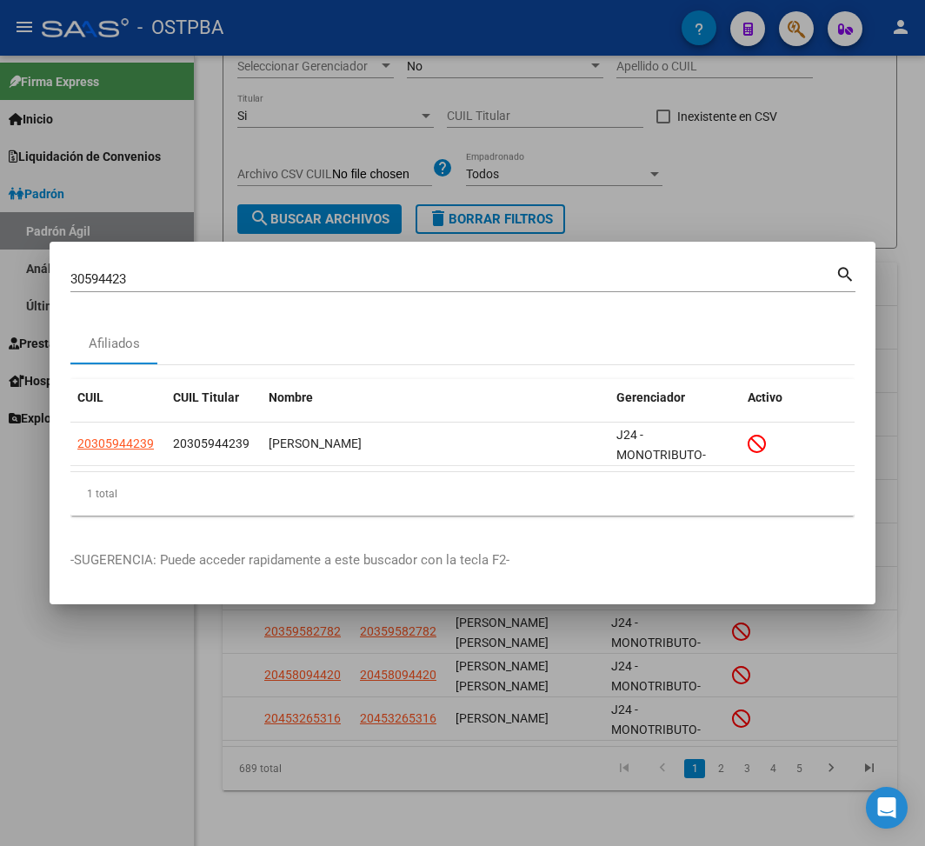
click at [89, 276] on input "30594423" at bounding box center [452, 279] width 765 height 16
paste input "308618"
type input "30308618"
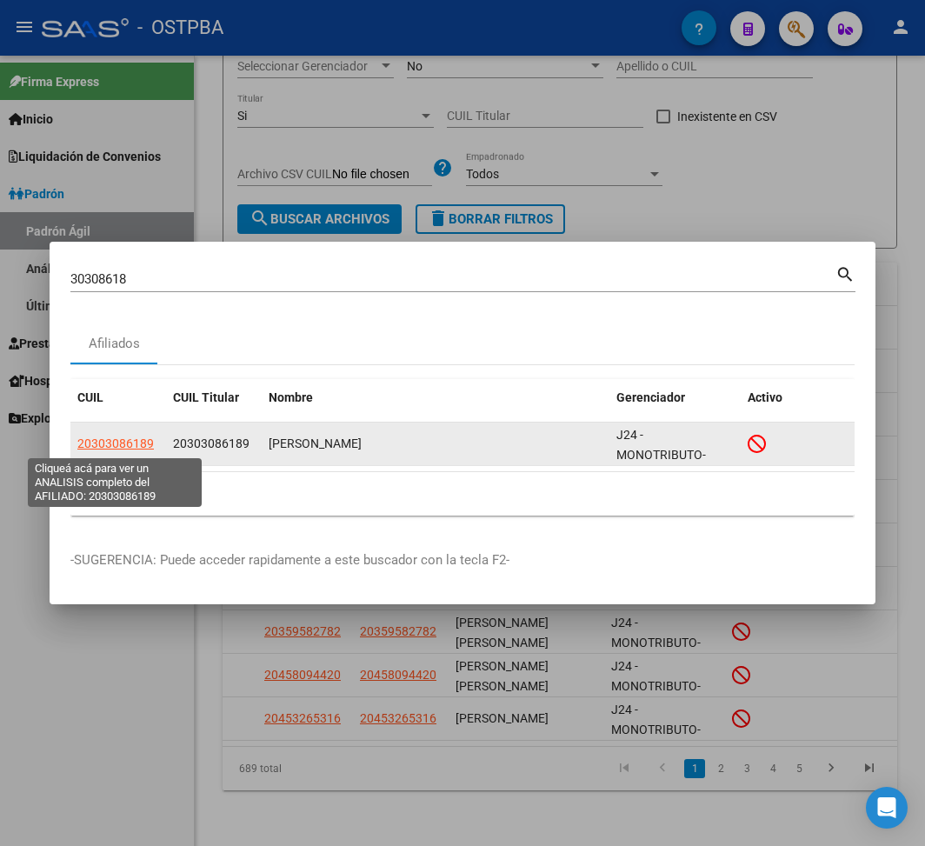
click at [115, 449] on span "20303086189" at bounding box center [115, 443] width 76 height 14
type textarea "20303086189"
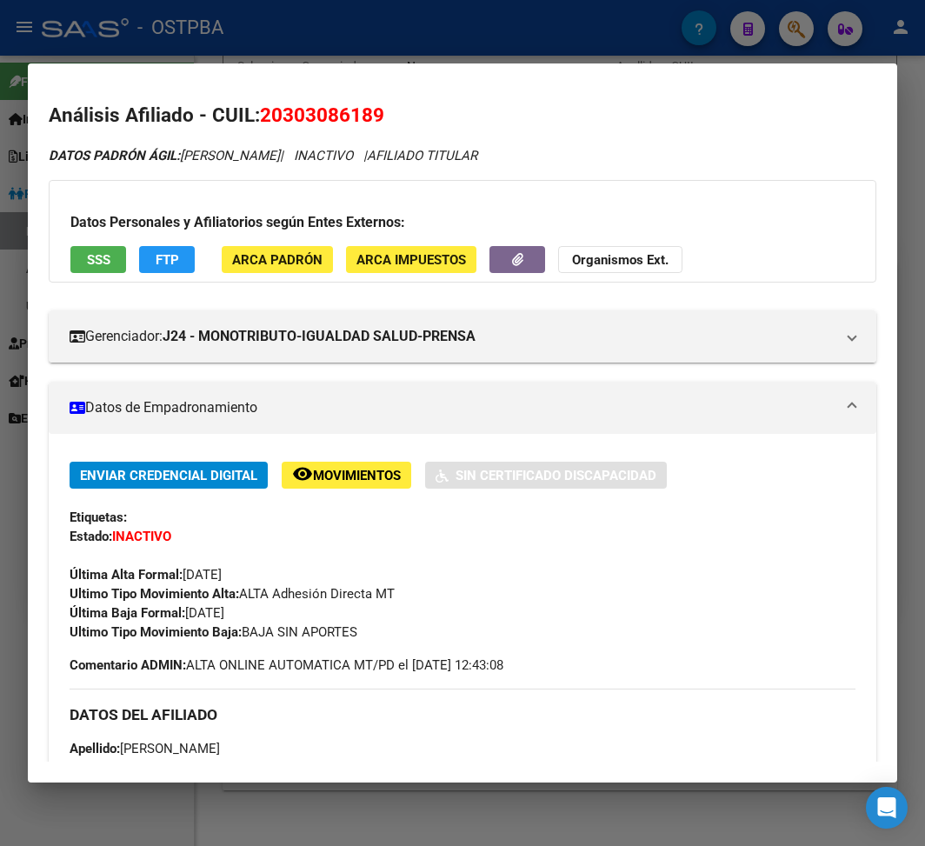
click at [358, 52] on div at bounding box center [462, 423] width 925 height 846
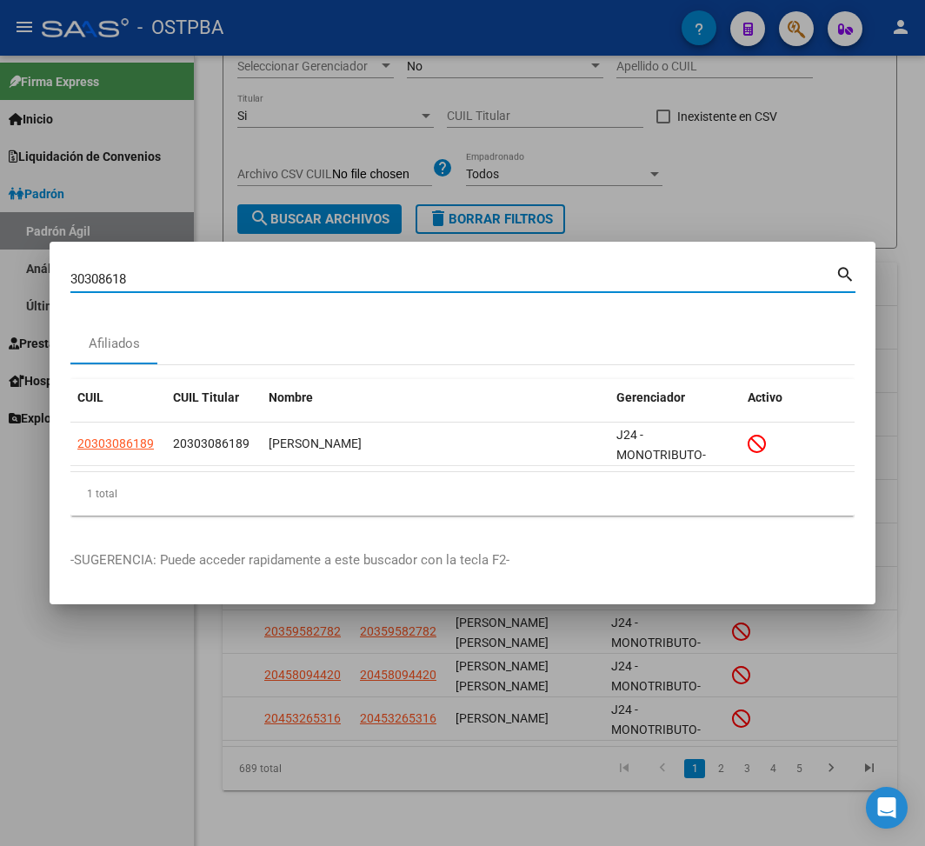
click at [113, 272] on input "30308618" at bounding box center [452, 279] width 765 height 16
paste input "9270749"
type input "39270749"
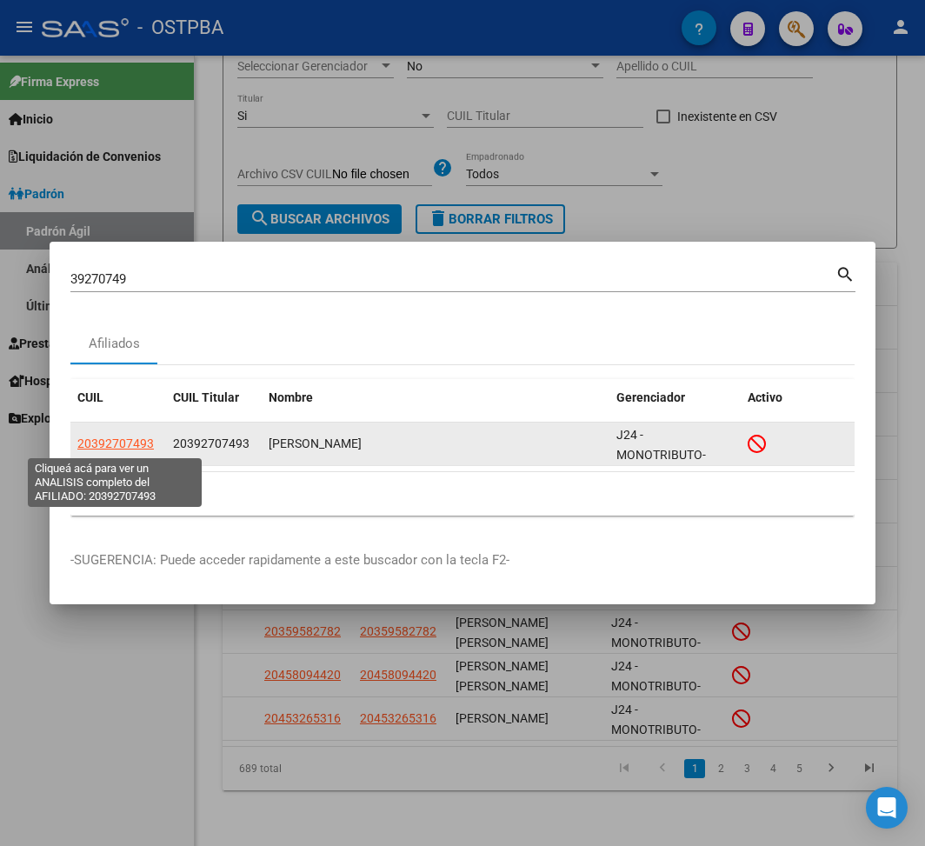
click at [130, 449] on span "20392707493" at bounding box center [115, 443] width 76 height 14
type textarea "20392707493"
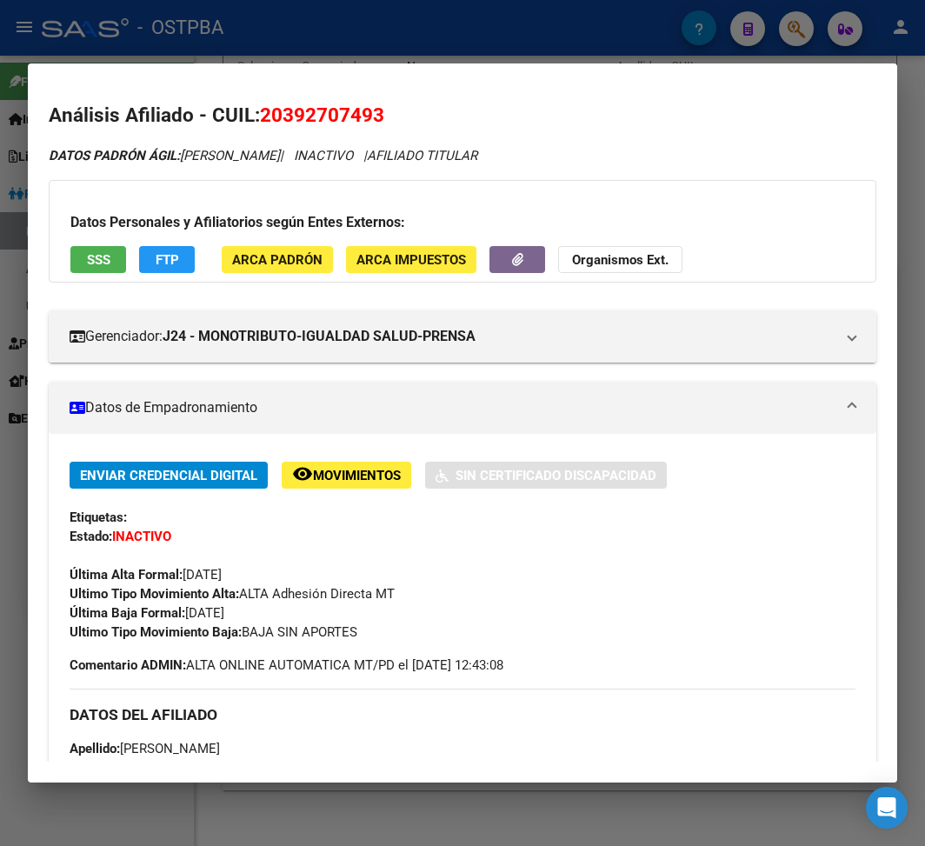
click at [701, 57] on div at bounding box center [462, 423] width 925 height 846
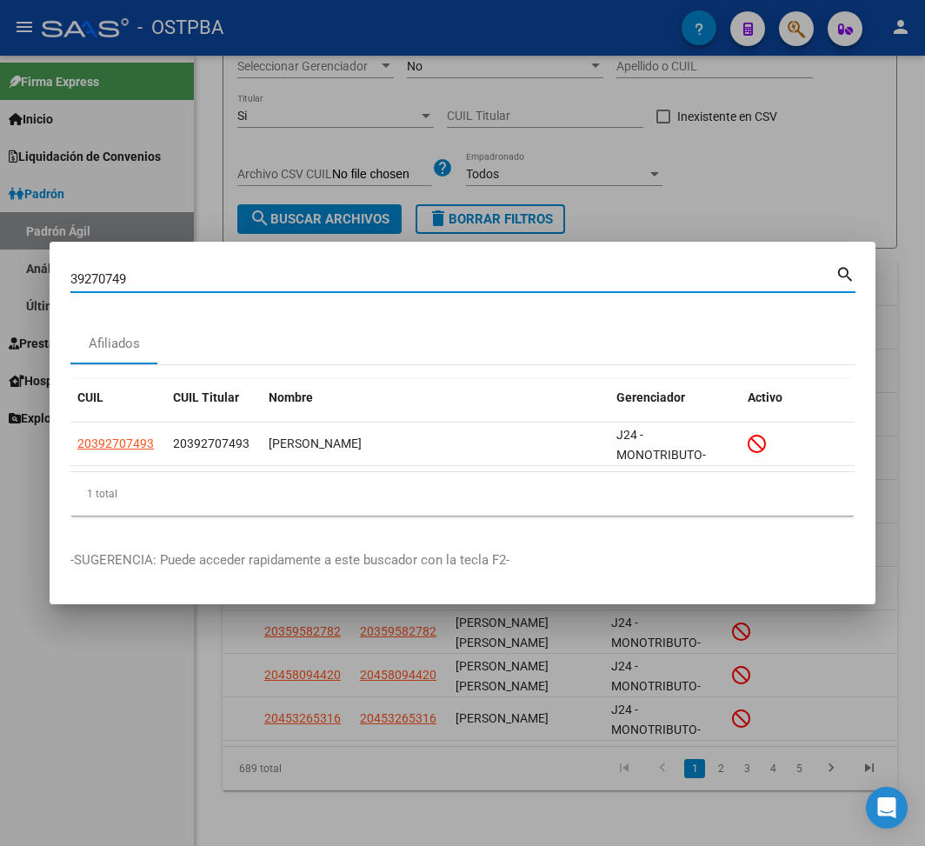
click at [112, 280] on input "39270749" at bounding box center [452, 279] width 765 height 16
paste input "66398"
type input "39266398"
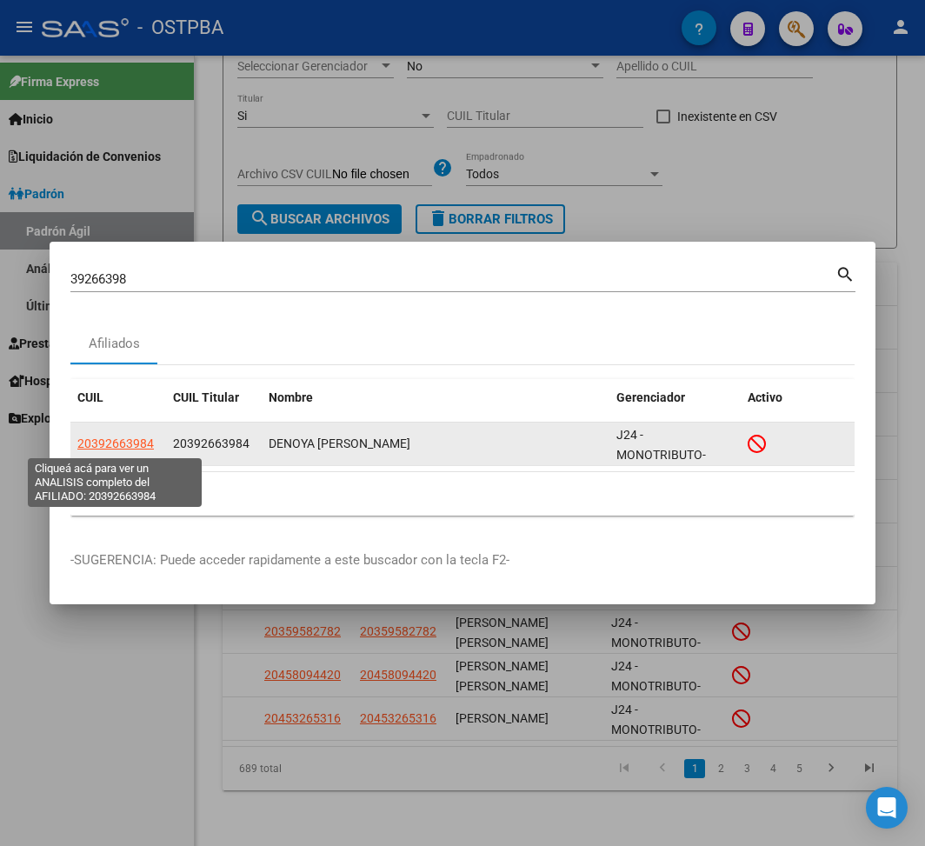
click at [132, 440] on span "20392663984" at bounding box center [115, 443] width 76 height 14
type textarea "20392663984"
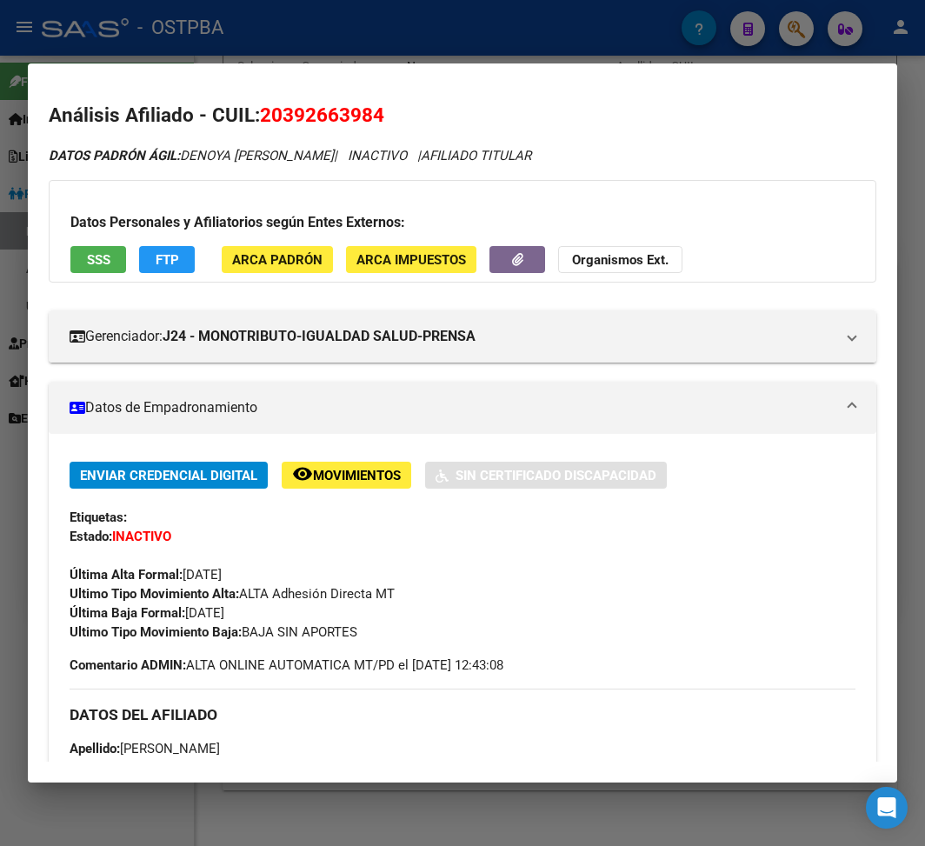
click at [526, 53] on div at bounding box center [462, 423] width 925 height 846
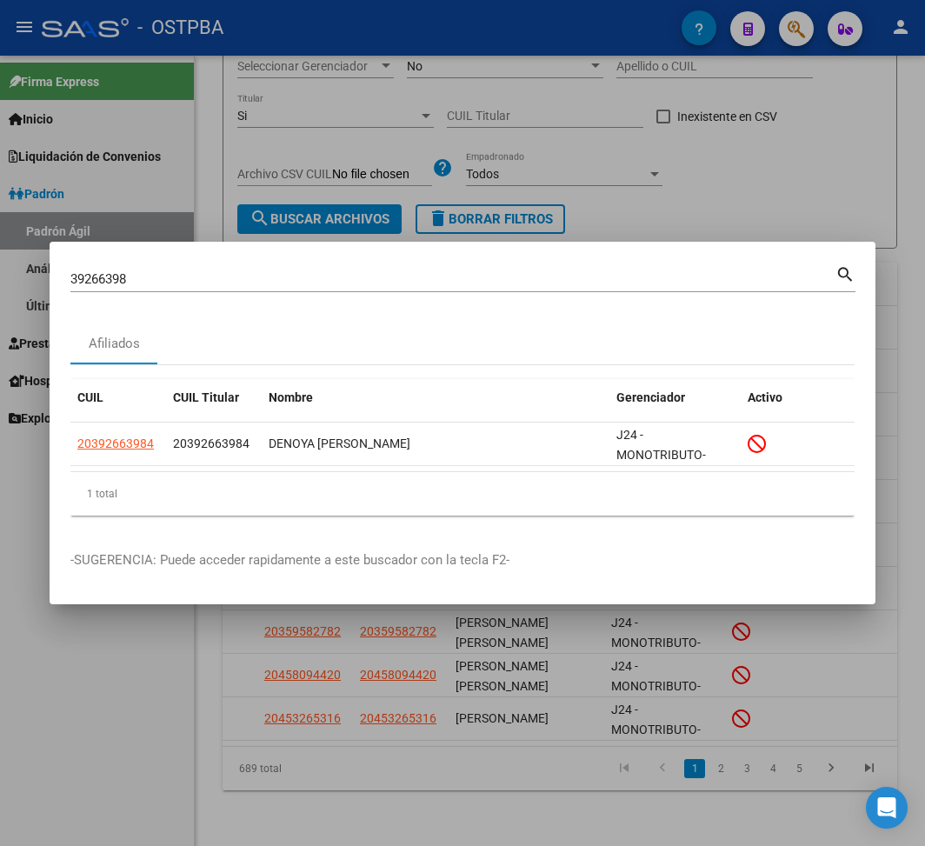
click at [102, 278] on input "39266398" at bounding box center [452, 279] width 765 height 16
paste input "41916655"
type input "41916655"
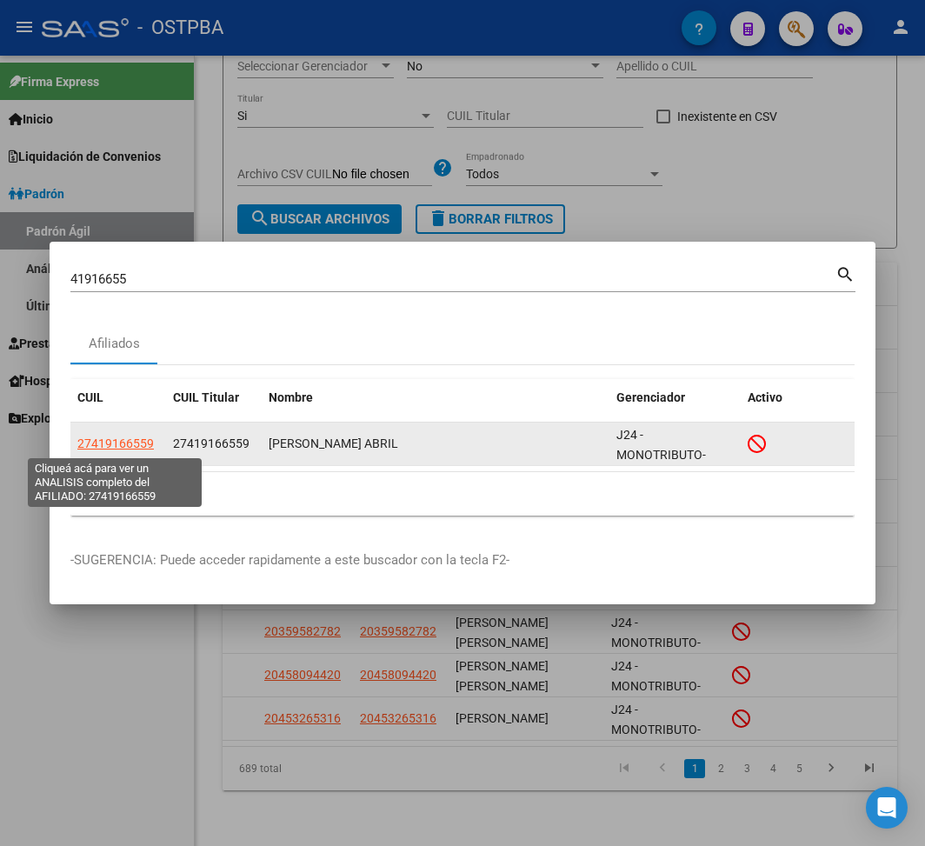
click at [132, 438] on span "27419166559" at bounding box center [115, 443] width 76 height 14
type textarea "27419166559"
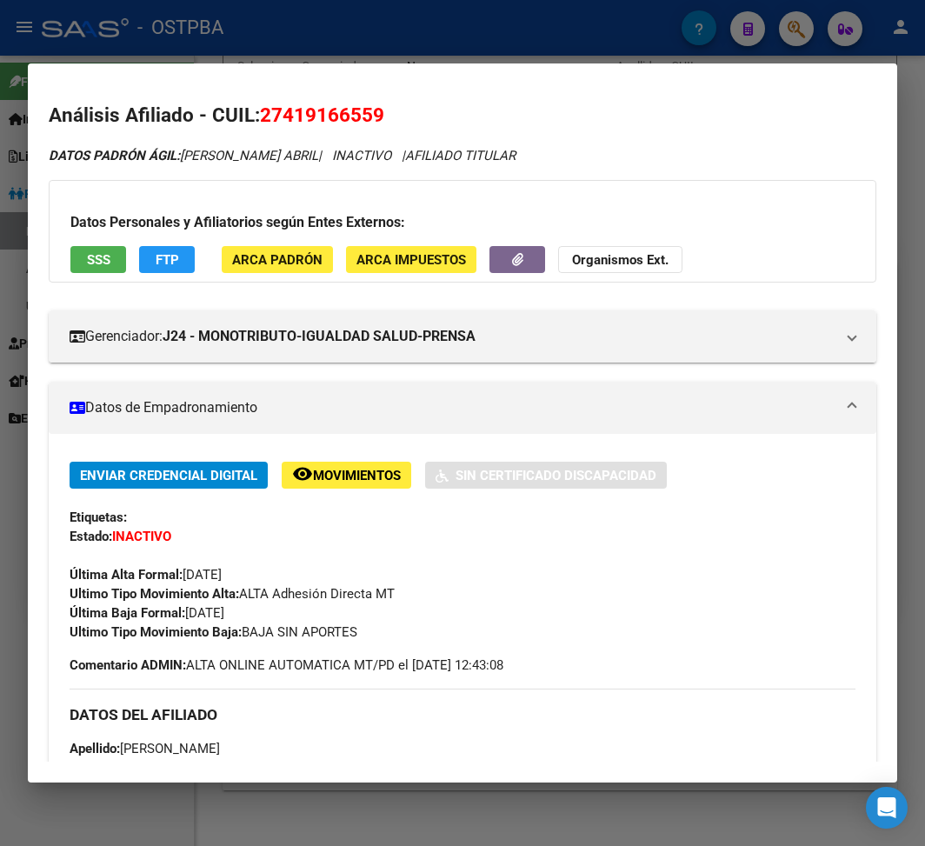
scroll to position [116, 0]
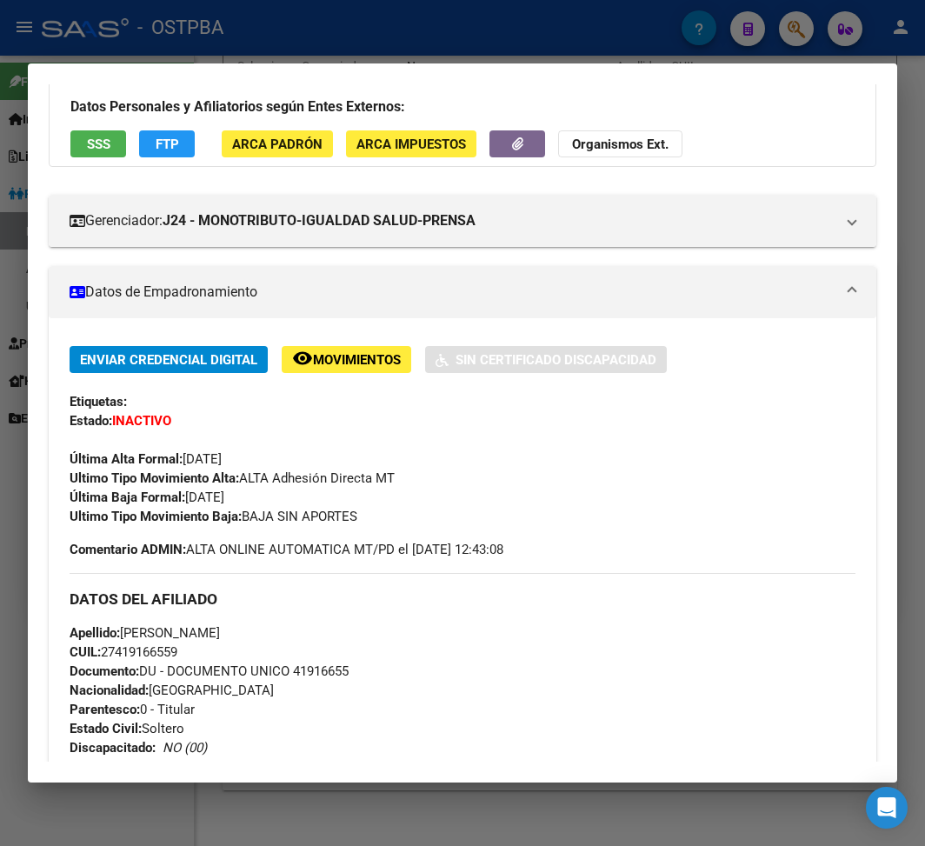
click at [445, 45] on div at bounding box center [462, 423] width 925 height 846
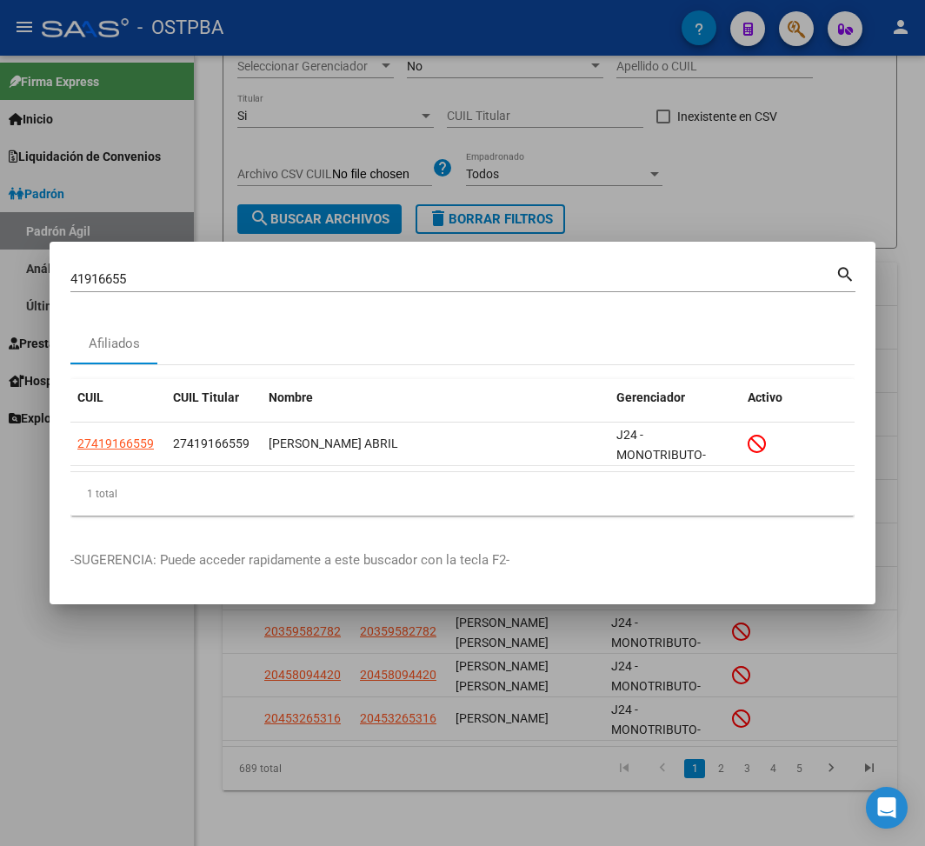
click at [98, 282] on input "41916655" at bounding box center [452, 279] width 765 height 16
paste input "3626492"
type input "43626492"
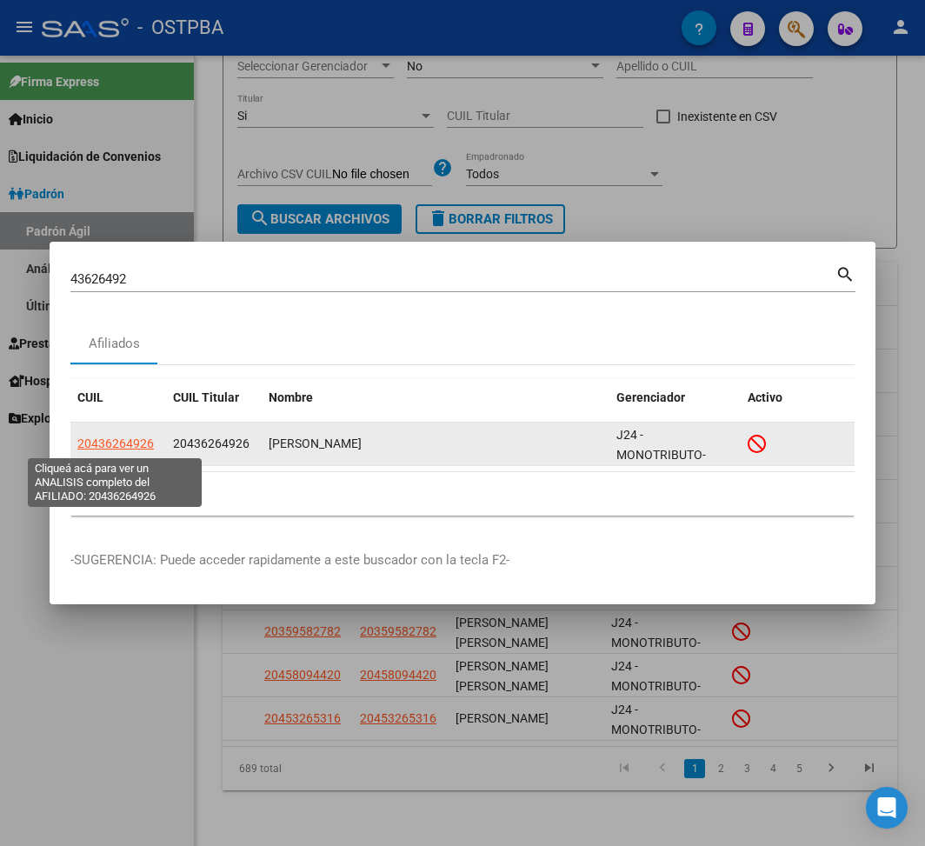
click at [118, 440] on span "20436264926" at bounding box center [115, 443] width 76 height 14
type textarea "20436264926"
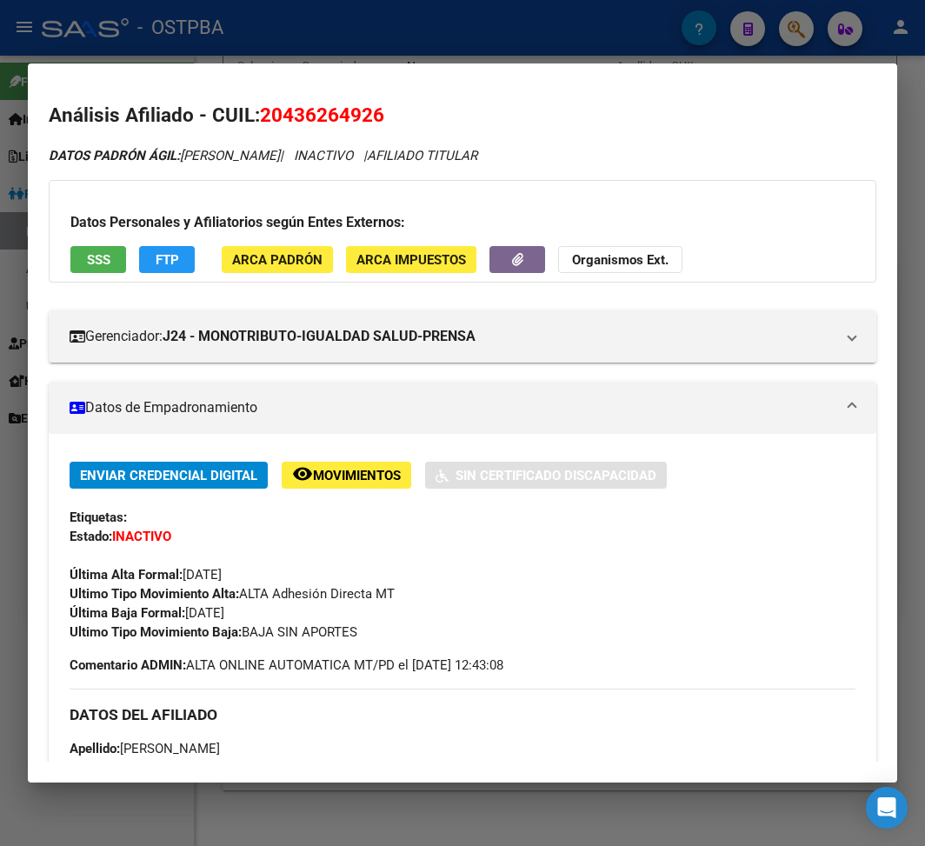
click at [335, 54] on div at bounding box center [462, 423] width 925 height 846
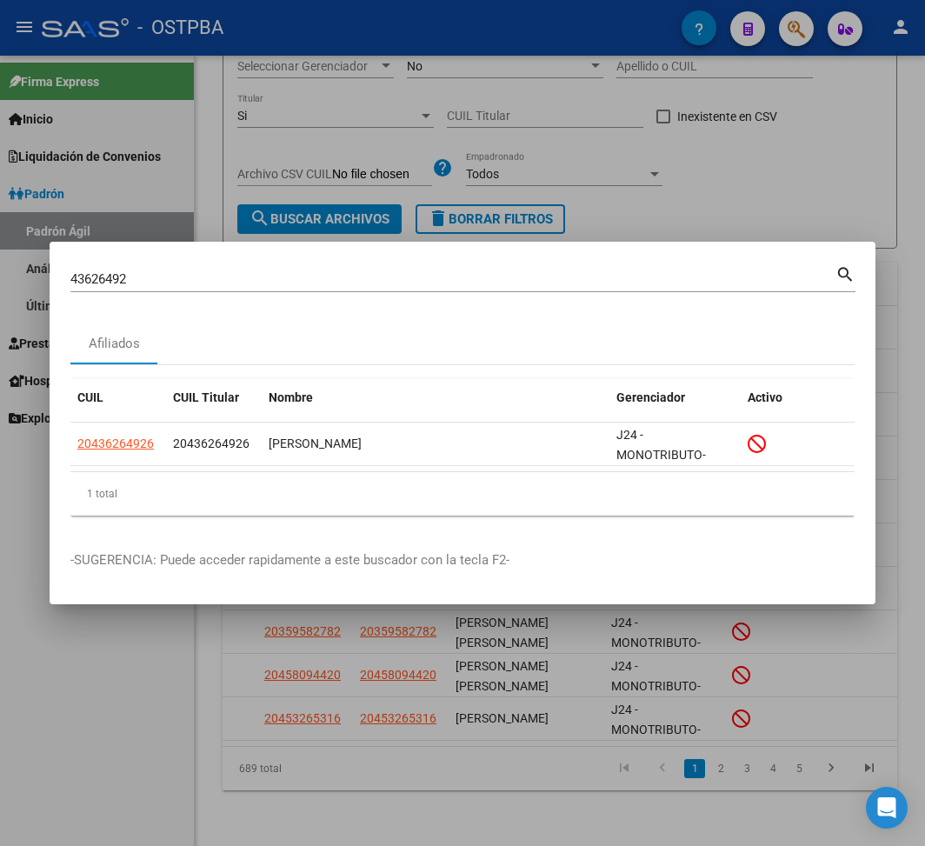
click at [111, 279] on input "43626492" at bounding box center [452, 279] width 765 height 16
paste input "96441026"
type input "96441026"
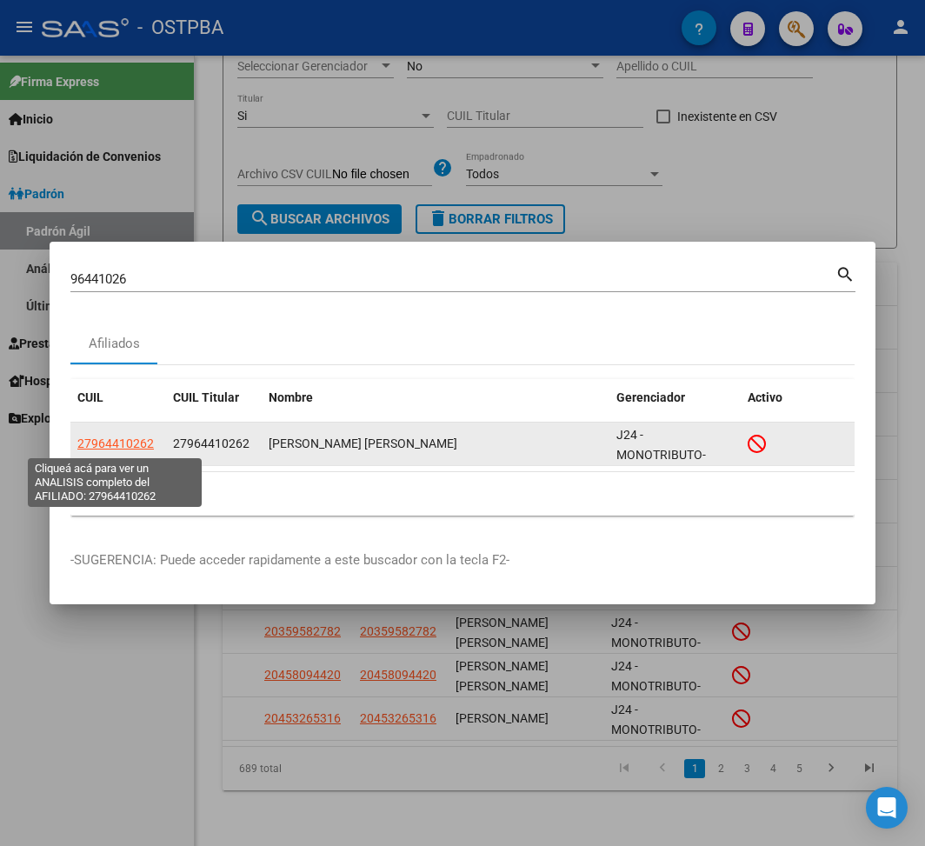
click at [125, 446] on span "27964410262" at bounding box center [115, 443] width 76 height 14
type textarea "27964410262"
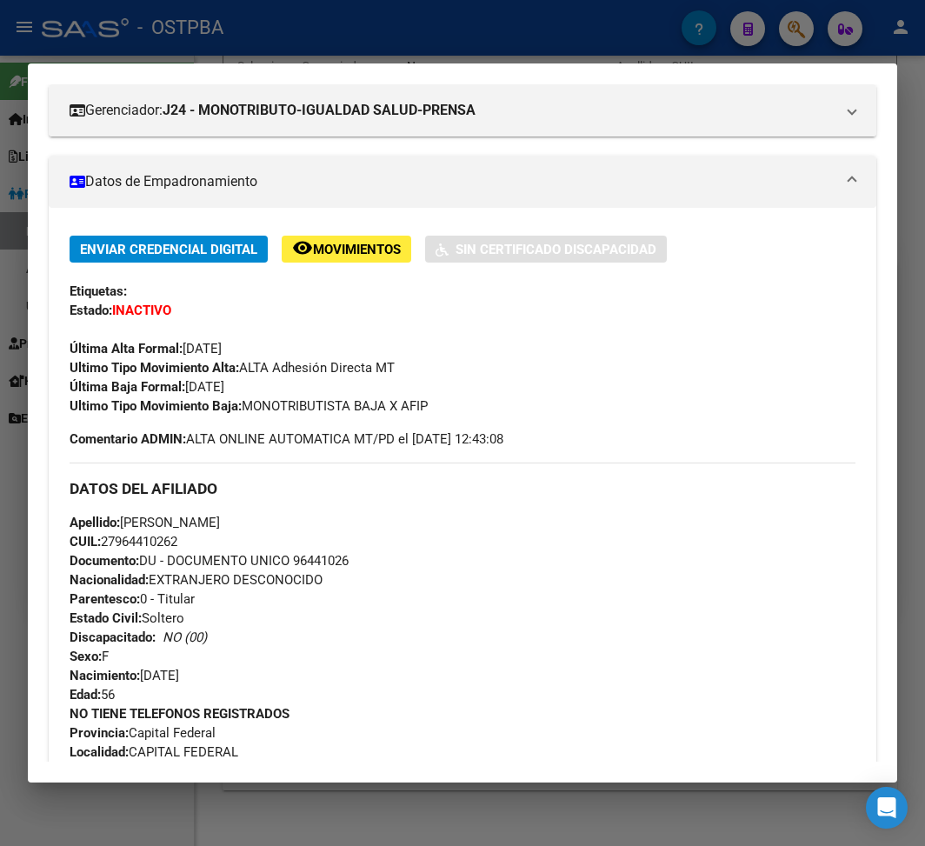
scroll to position [231, 0]
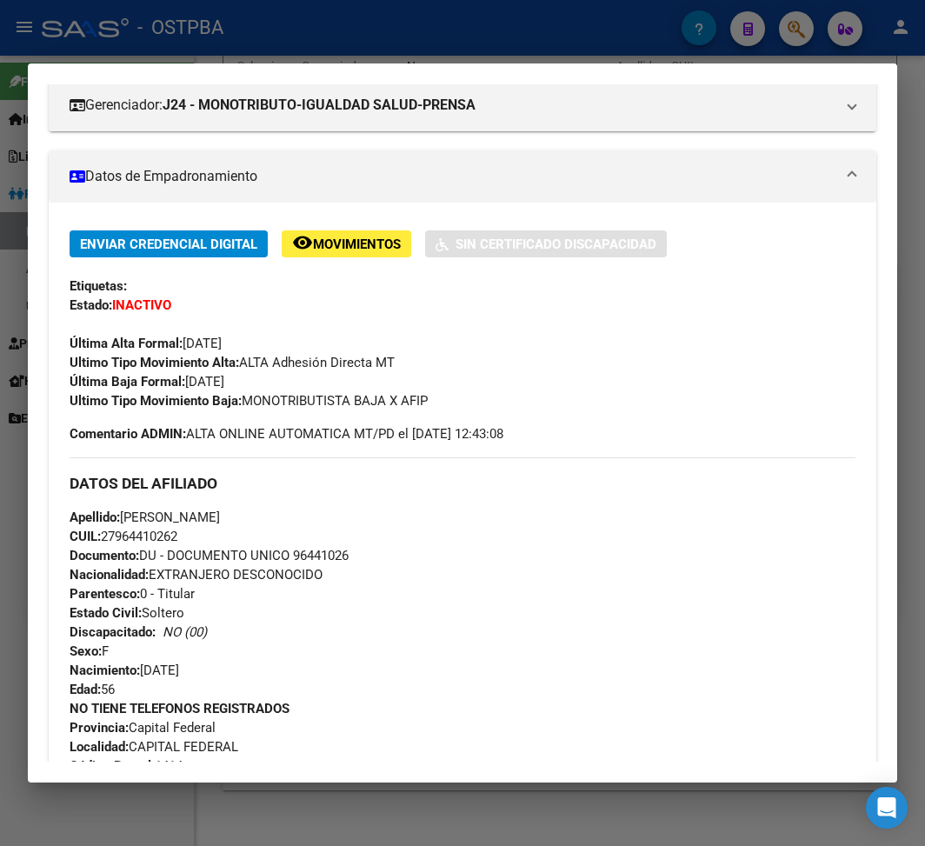
drag, startPoint x: 244, startPoint y: 398, endPoint x: 446, endPoint y: 398, distance: 201.7
click at [446, 398] on div "Ultimo Tipo Movimiento Baja: MONOTRIBUTISTA BAJA X AFIP" at bounding box center [463, 400] width 786 height 19
copy span "MONOTRIBUTISTA BAJA X AFIP"
click at [331, 42] on div at bounding box center [462, 423] width 925 height 846
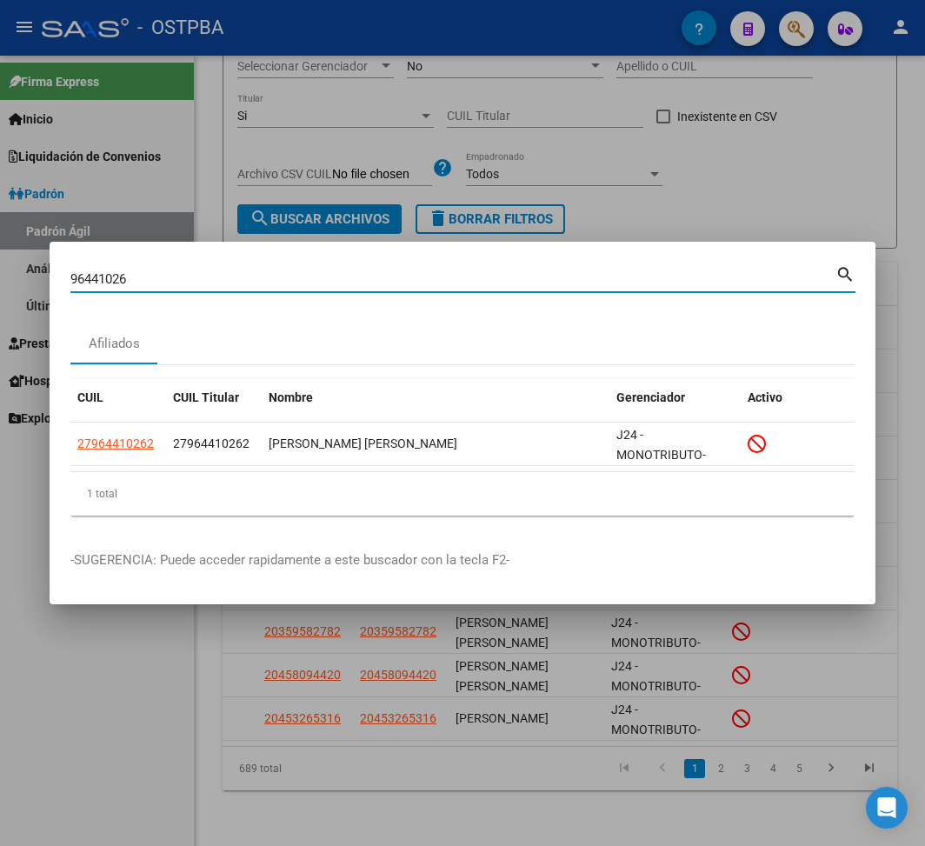
click at [110, 280] on input "96441026" at bounding box center [452, 279] width 765 height 16
paste input "42025130"
type input "42025130"
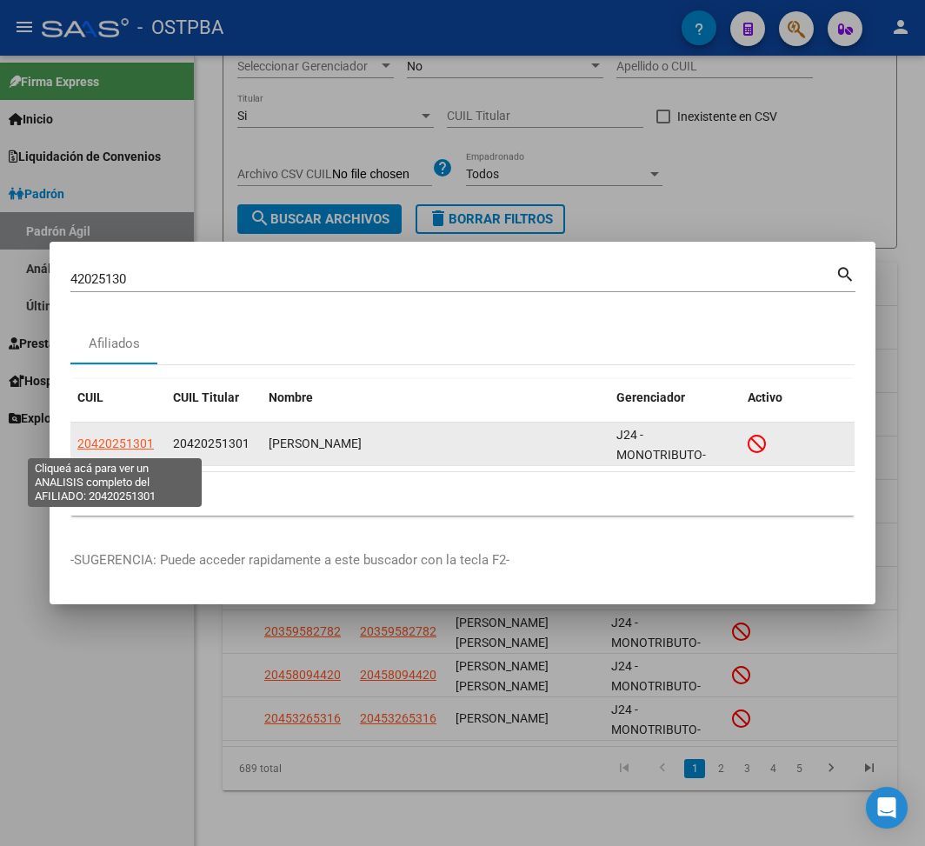
click at [132, 436] on span "20420251301" at bounding box center [115, 443] width 76 height 14
type textarea "20420251301"
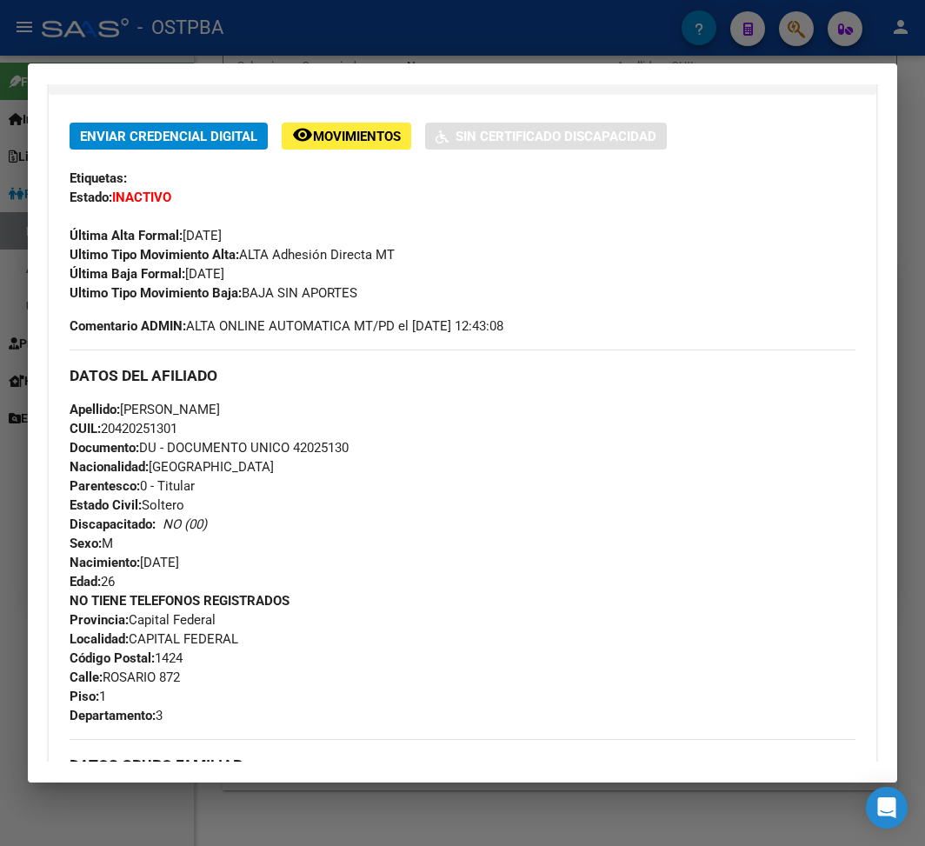
scroll to position [348, 0]
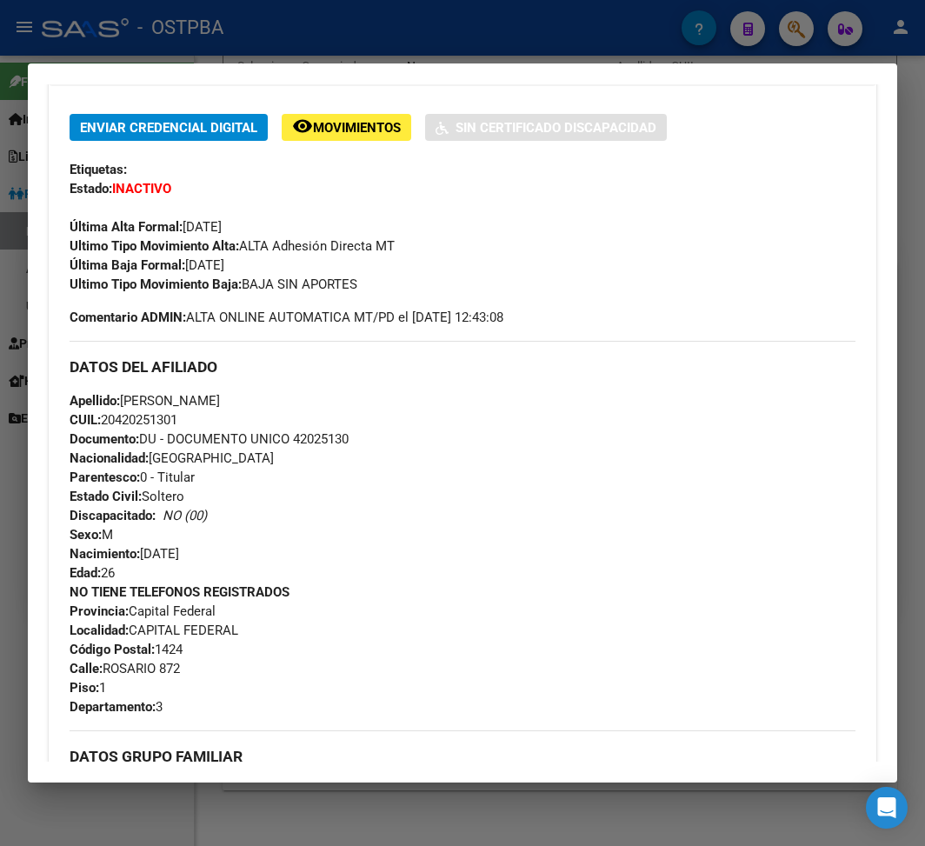
click at [349, 32] on div at bounding box center [462, 423] width 925 height 846
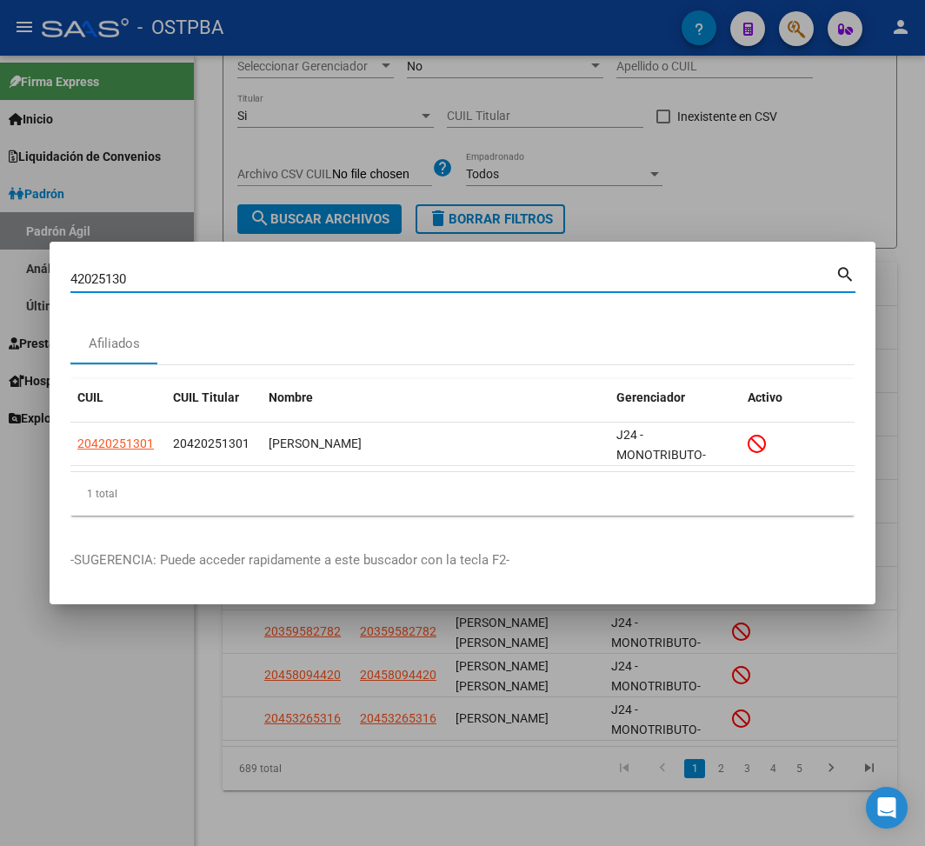
click at [98, 278] on input "42025130" at bounding box center [452, 279] width 765 height 16
paste input "38939393"
type input "38939393"
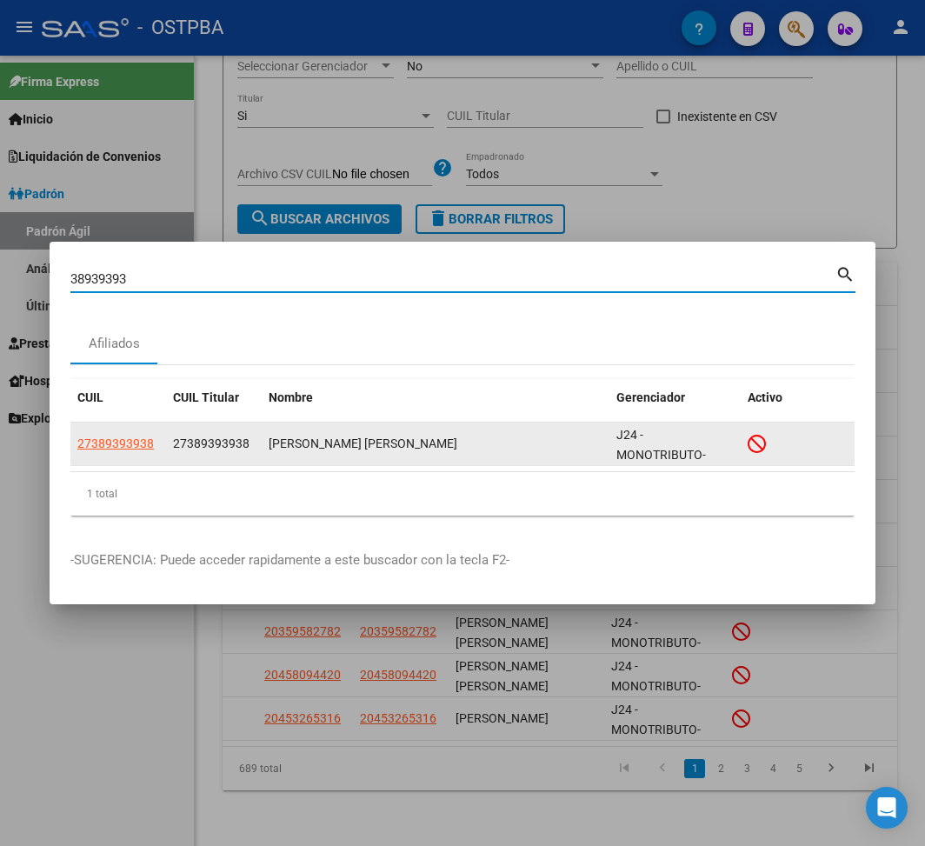
click at [137, 435] on app-link-go-to "27389393938" at bounding box center [115, 444] width 76 height 20
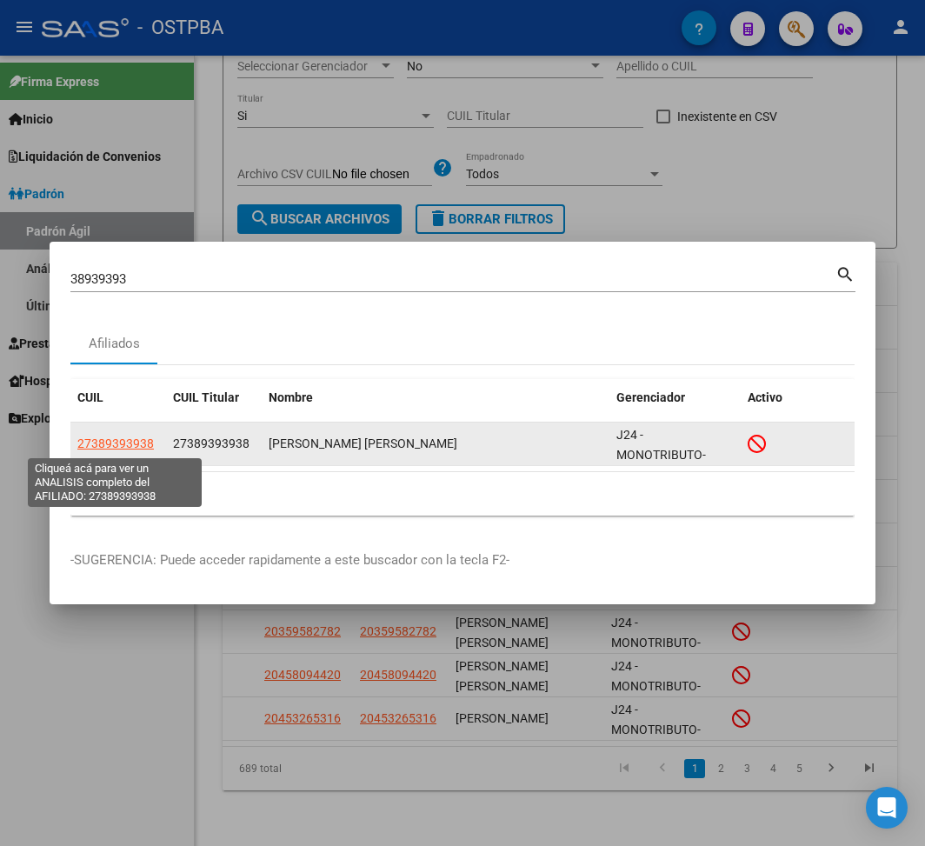
click at [141, 439] on span "27389393938" at bounding box center [115, 443] width 76 height 14
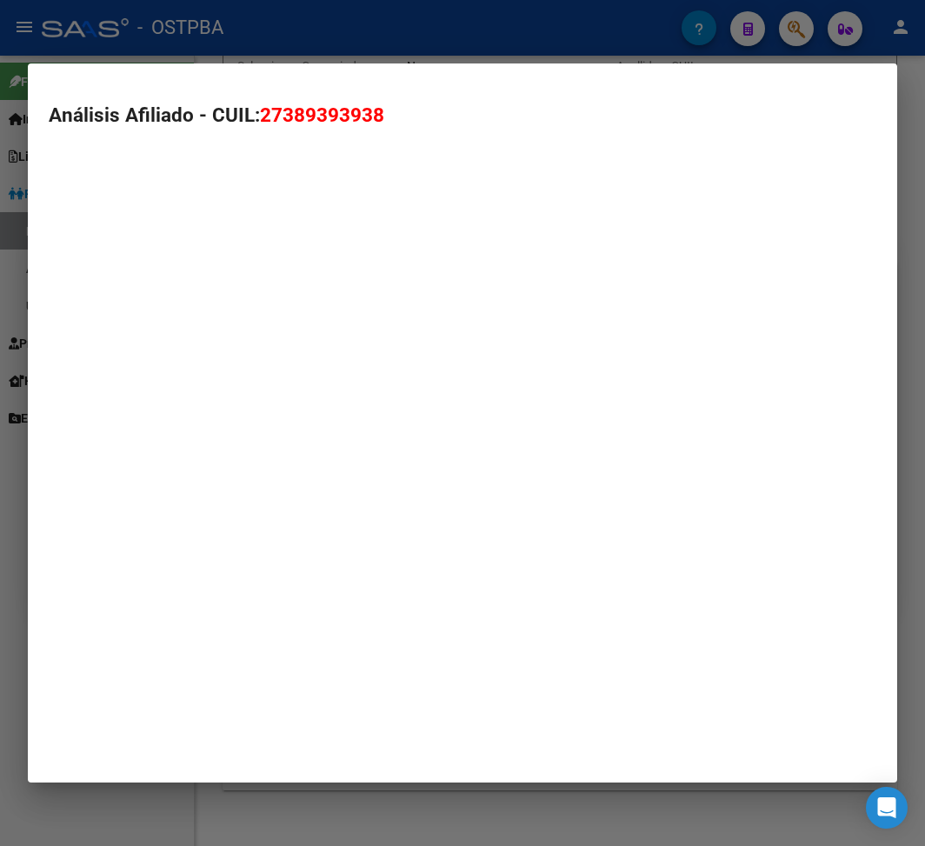
type textarea "27389393938"
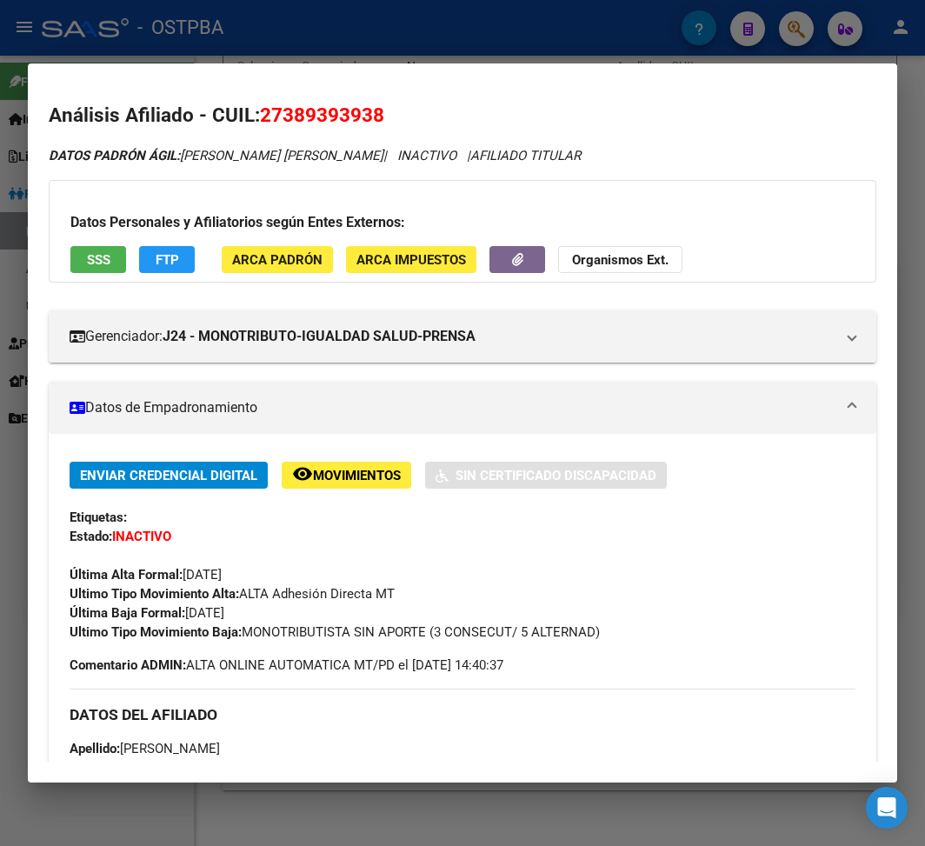
drag, startPoint x: 250, startPoint y: 629, endPoint x: 644, endPoint y: 630, distance: 393.8
click at [644, 630] on div "Ultimo Tipo Movimiento Baja: MONOTRIBUTISTA SIN APORTE (3 CONSECUT/ 5 ALTERNAD)" at bounding box center [463, 631] width 786 height 19
copy span "MONOTRIBUTISTA SIN APORTE (3 CONSECUT/ 5 ALTERNAD)"
click at [540, 52] on div at bounding box center [462, 423] width 925 height 846
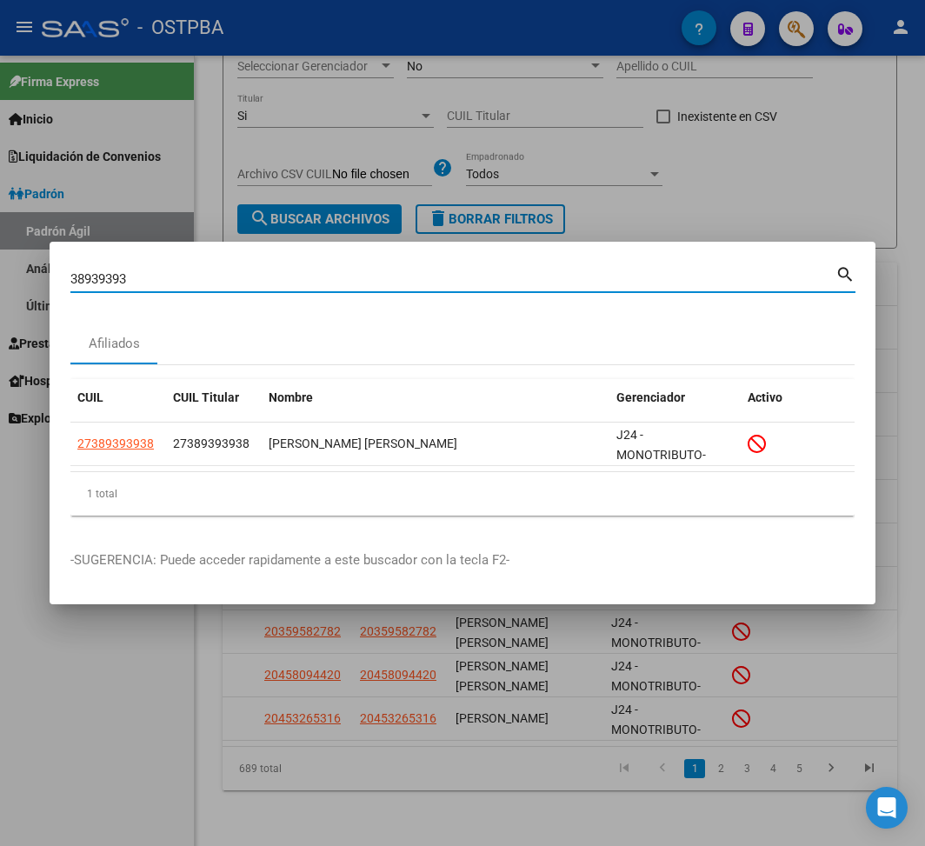
click at [99, 276] on input "38939393" at bounding box center [452, 279] width 765 height 16
paste input "3951864"
type input "33951864"
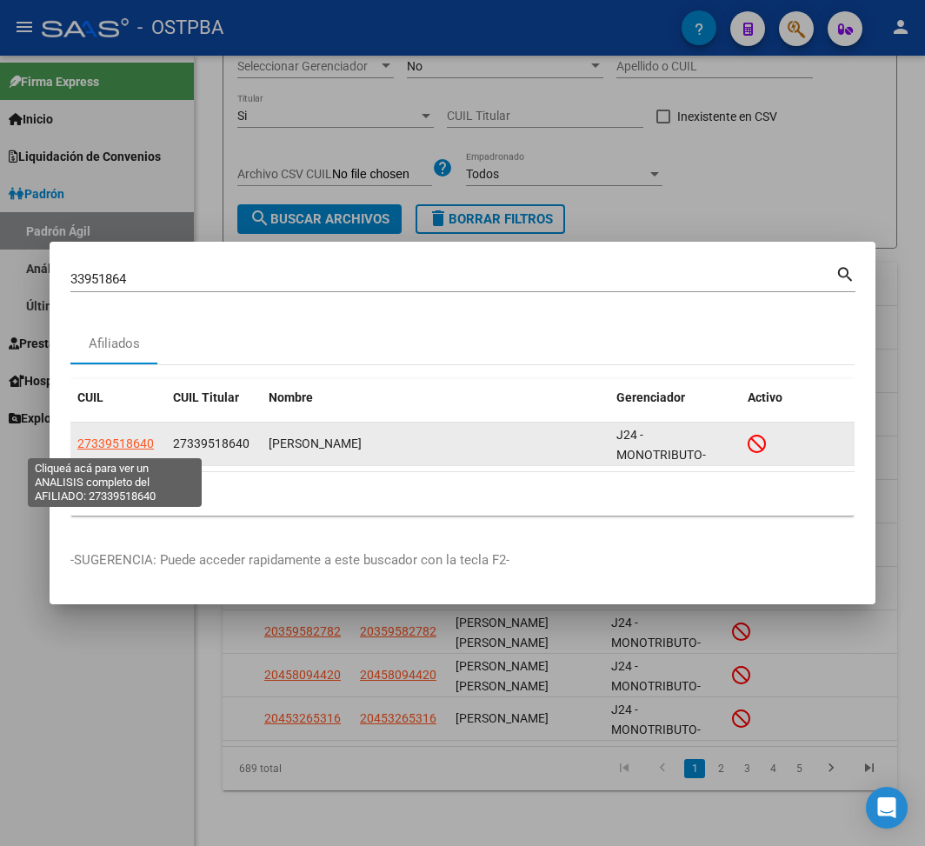
click at [136, 442] on span "27339518640" at bounding box center [115, 443] width 76 height 14
type textarea "27339518640"
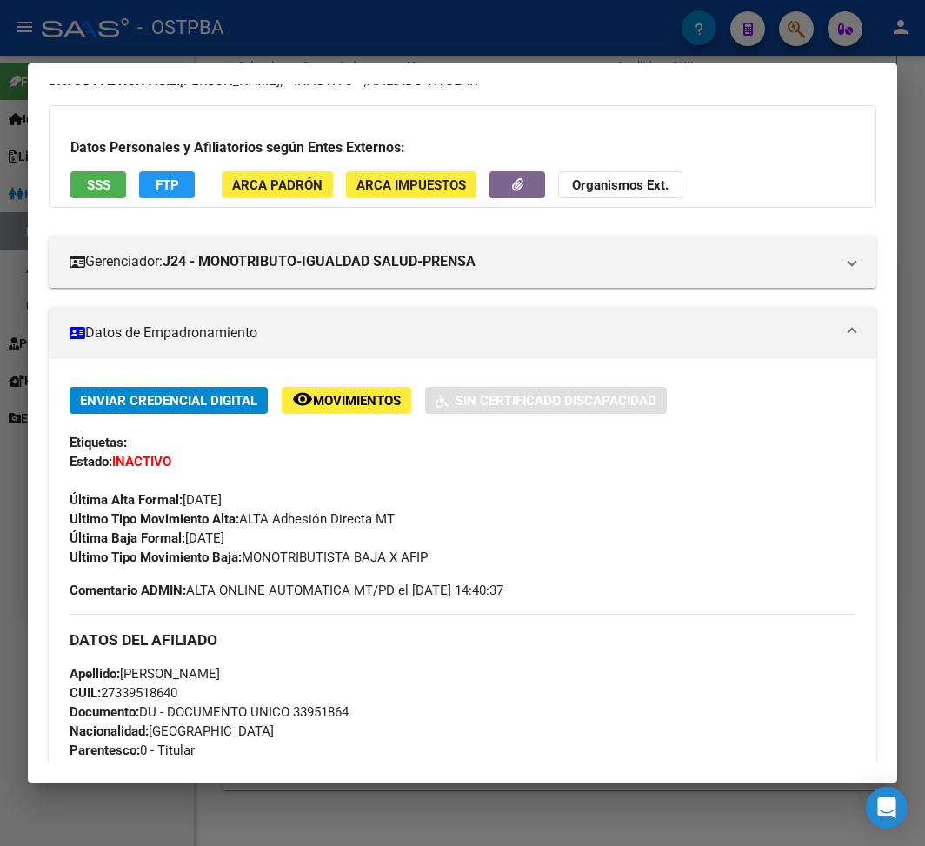
scroll to position [116, 0]
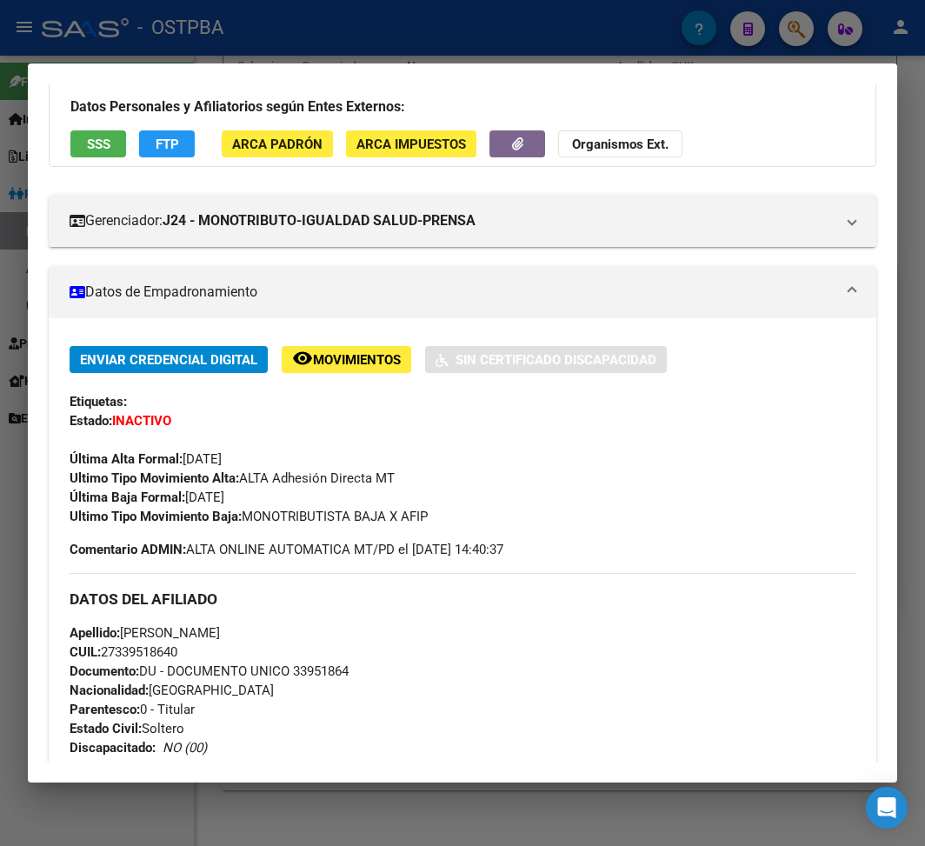
click at [339, 59] on div at bounding box center [462, 423] width 925 height 846
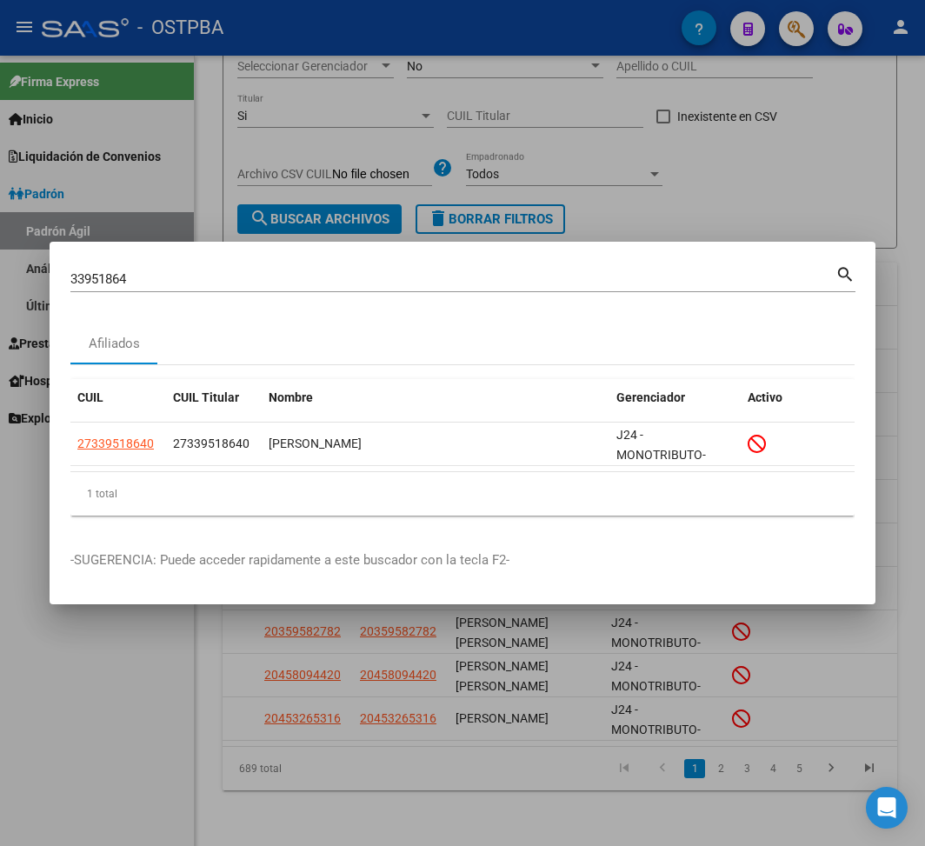
click at [94, 272] on input "33951864" at bounding box center [452, 279] width 765 height 16
paste input "46095395"
type input "46095395"
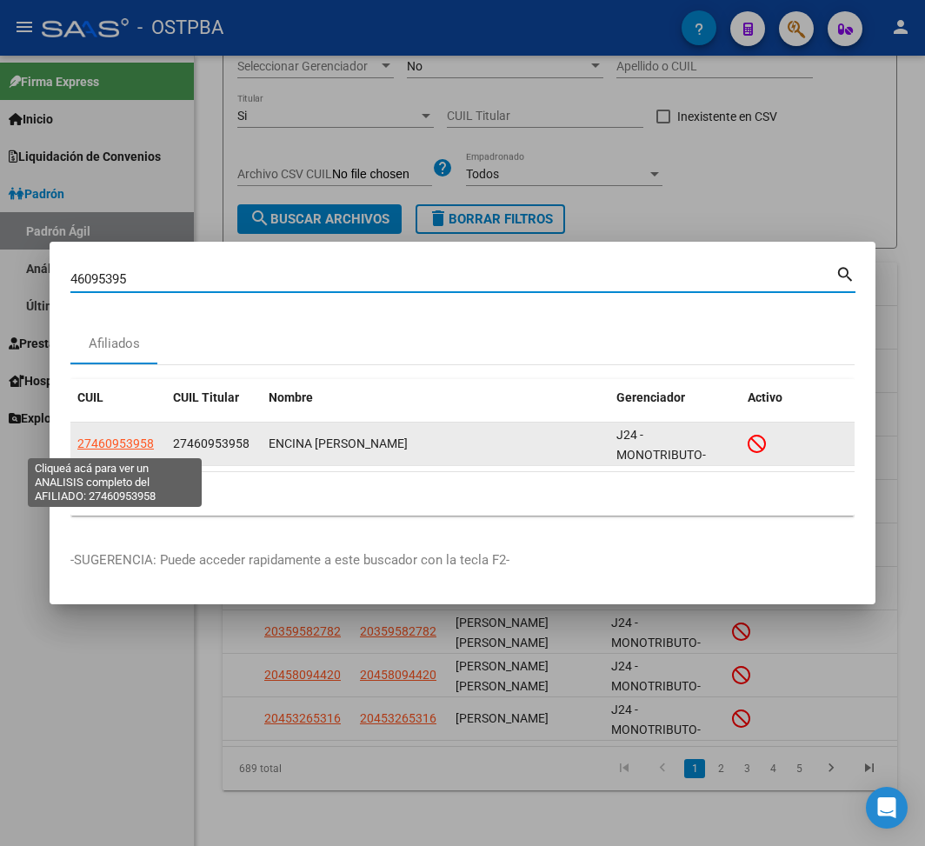
click at [119, 439] on span "27460953958" at bounding box center [115, 443] width 76 height 14
type textarea "27460953958"
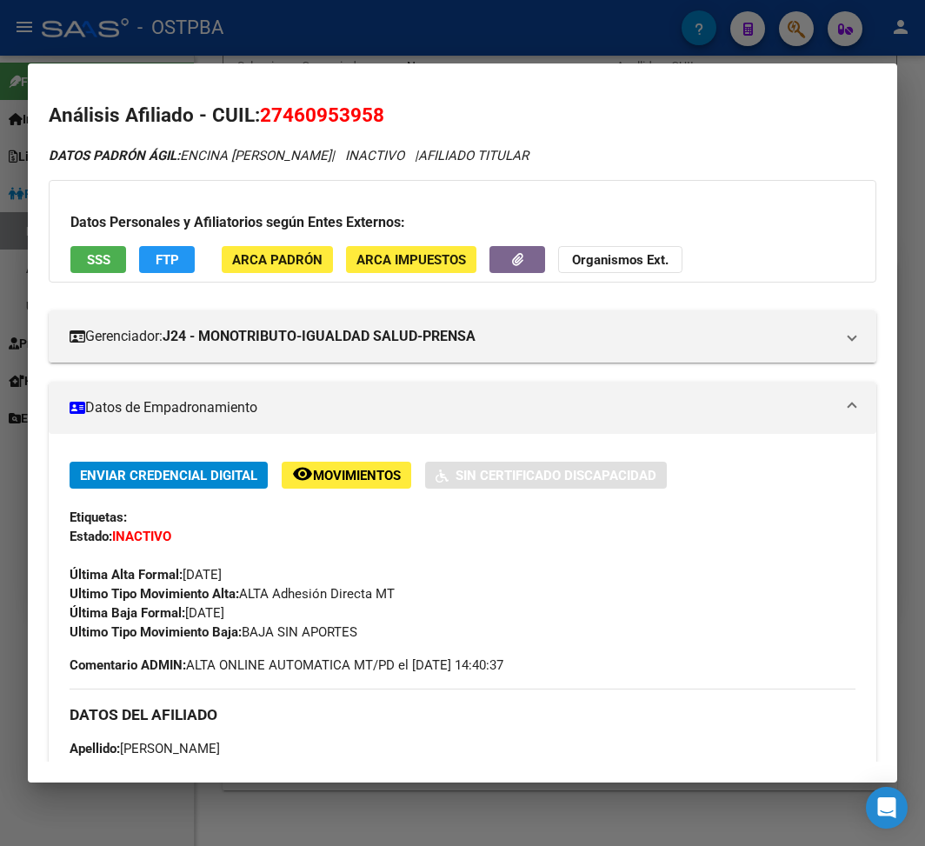
click at [283, 23] on div at bounding box center [462, 423] width 925 height 846
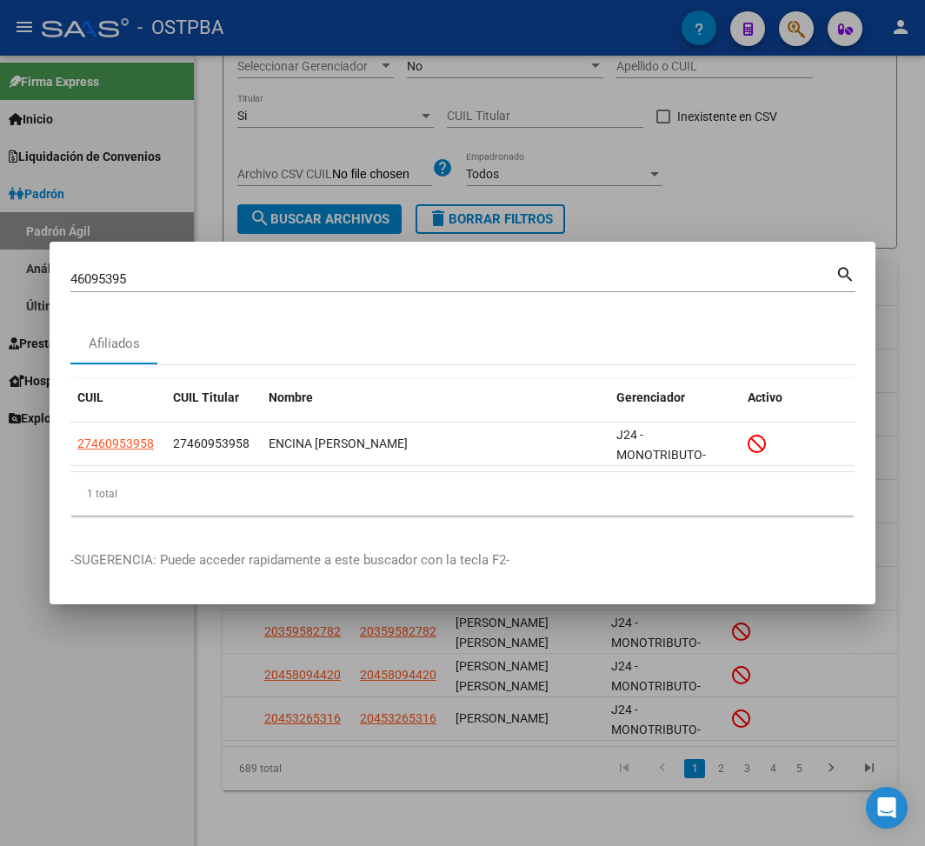
click at [116, 275] on input "46095395" at bounding box center [452, 279] width 765 height 16
paste input "3025138"
type input "30251385"
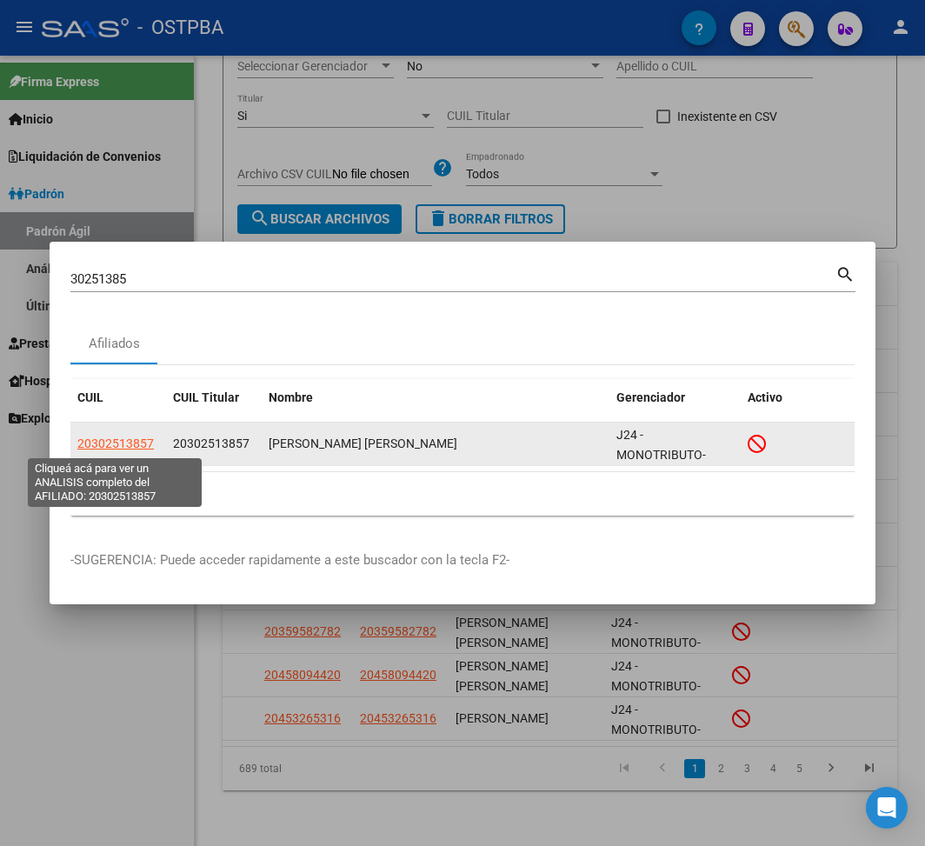
click at [127, 446] on span "20302513857" at bounding box center [115, 443] width 76 height 14
type textarea "20302513857"
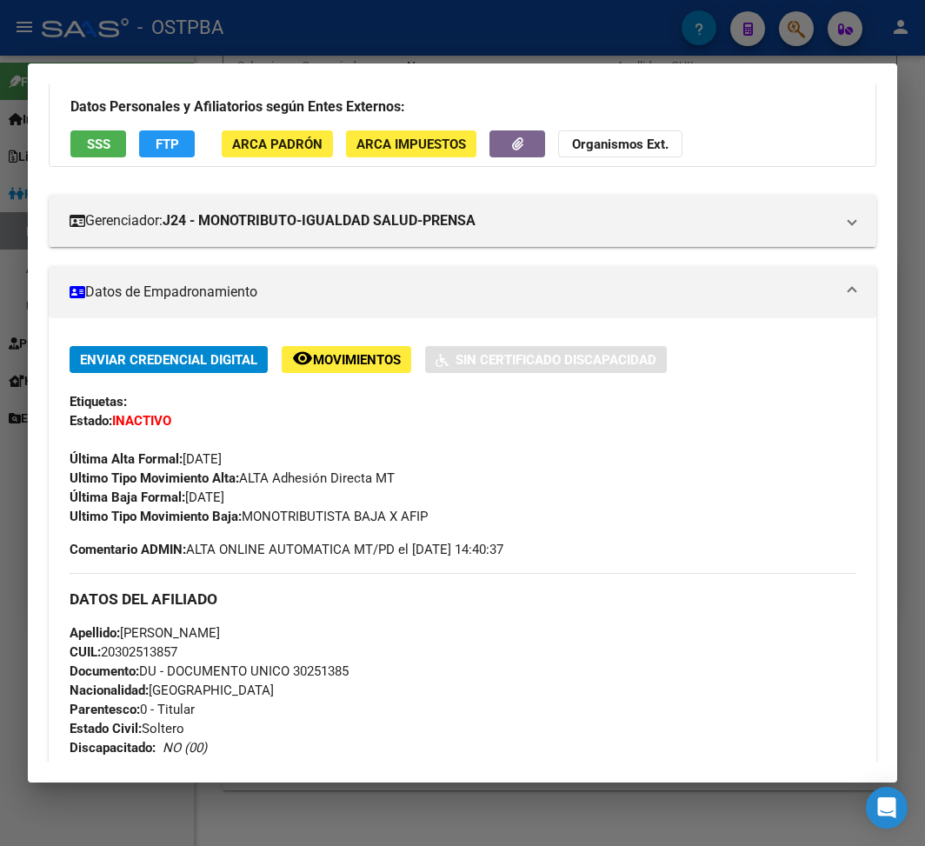
click at [224, 22] on div at bounding box center [462, 423] width 925 height 846
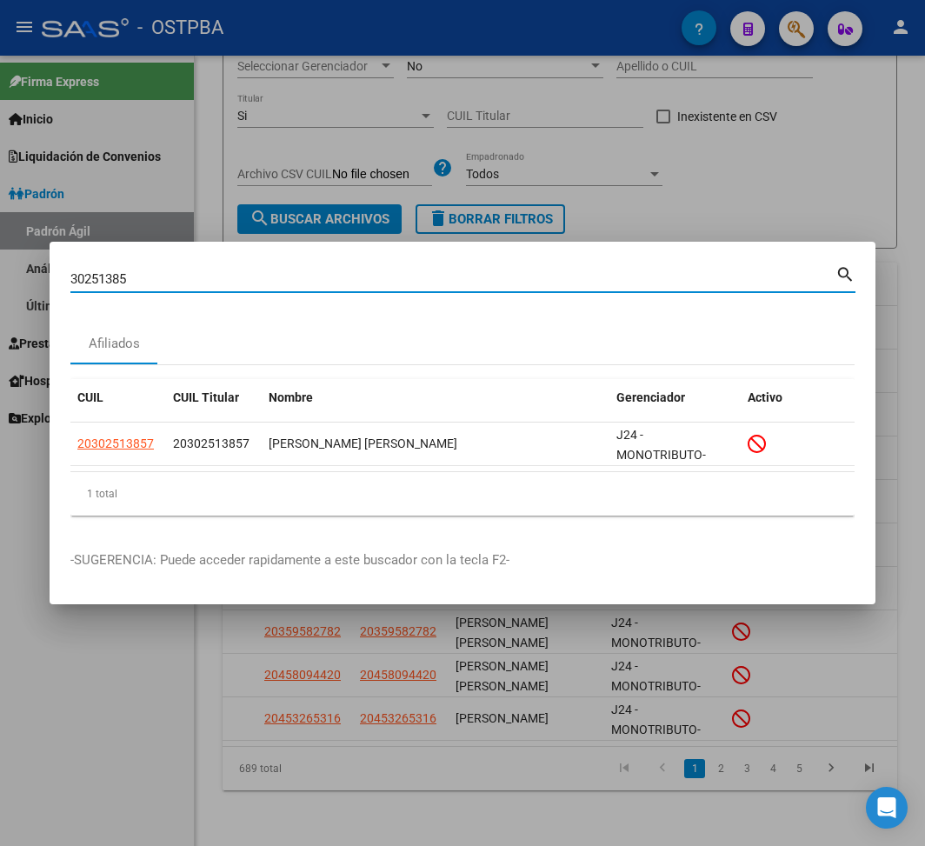
click at [95, 283] on input "30251385" at bounding box center [452, 279] width 765 height 16
paste input "44640924"
type input "44640924"
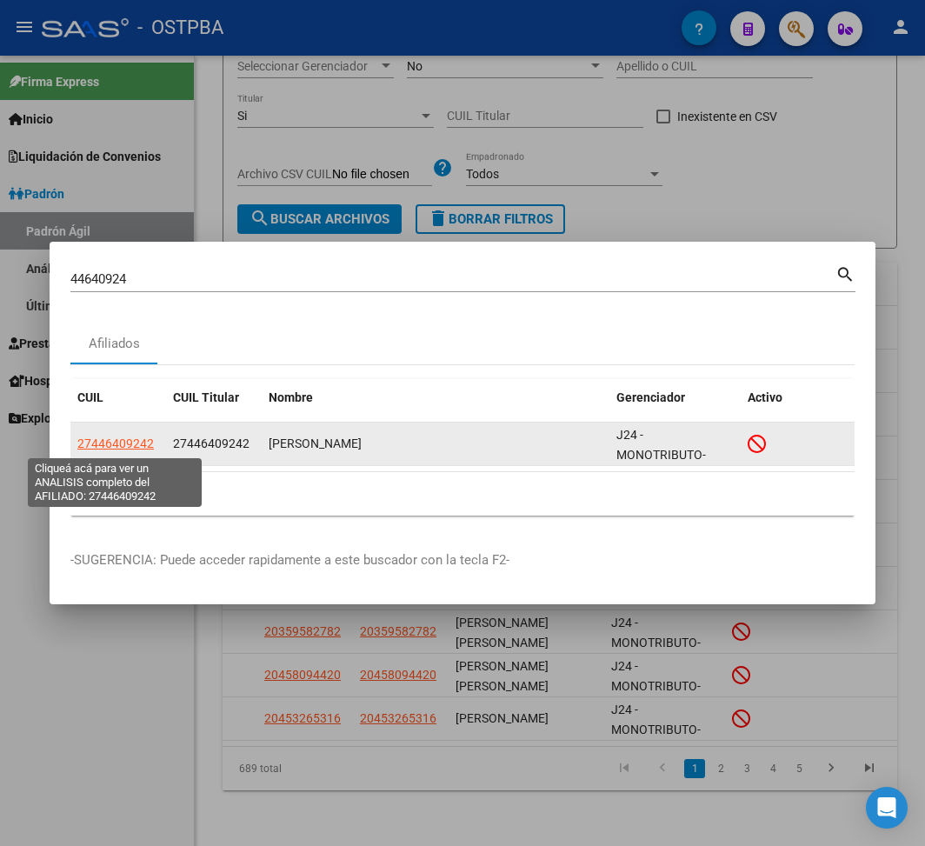
click at [132, 445] on span "27446409242" at bounding box center [115, 443] width 76 height 14
type textarea "27446409242"
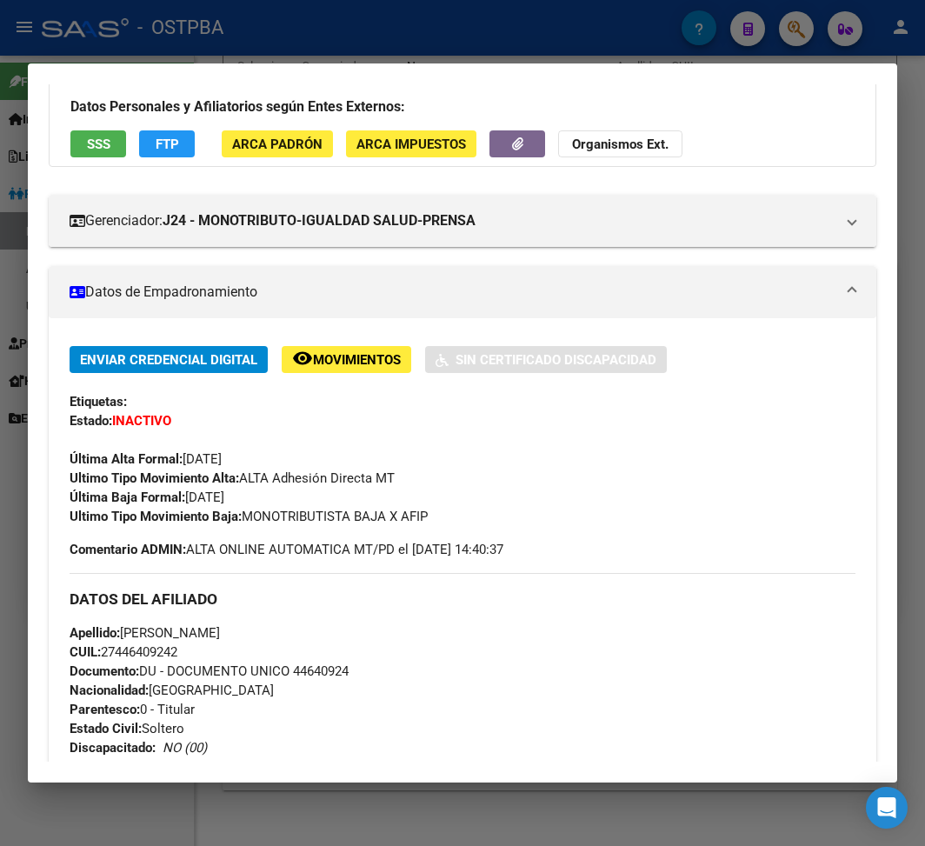
click at [411, 42] on div at bounding box center [462, 423] width 925 height 846
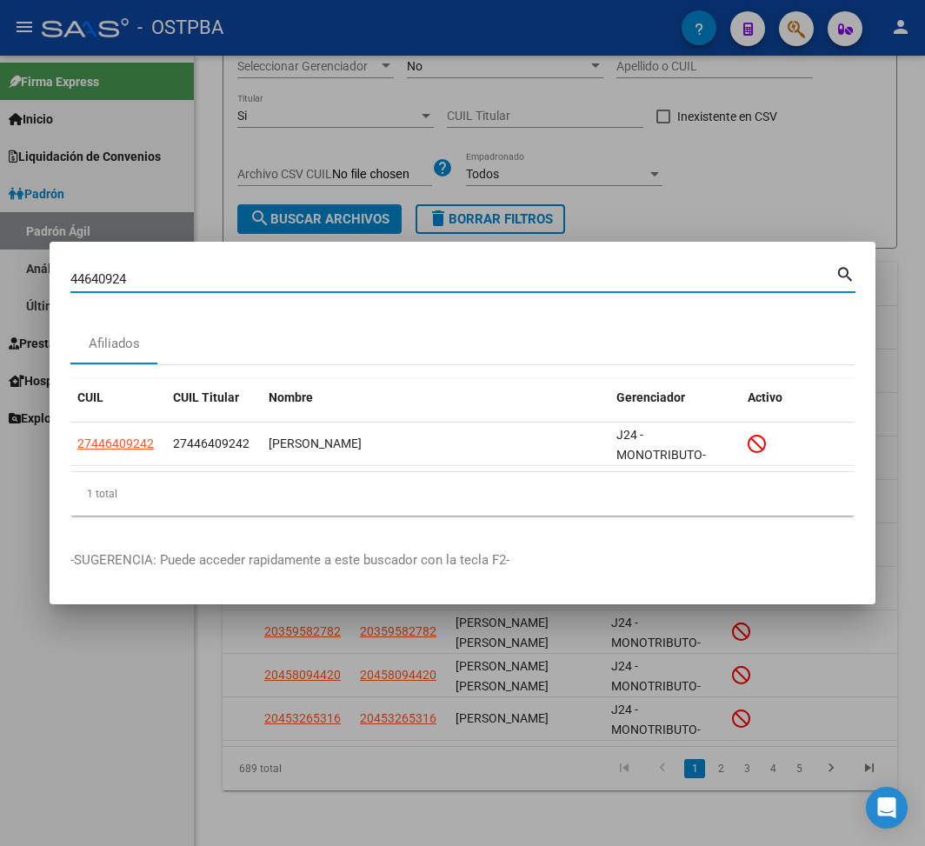
click at [102, 279] on input "44640924" at bounding box center [452, 279] width 765 height 16
paste input "6350935"
type input "46350935"
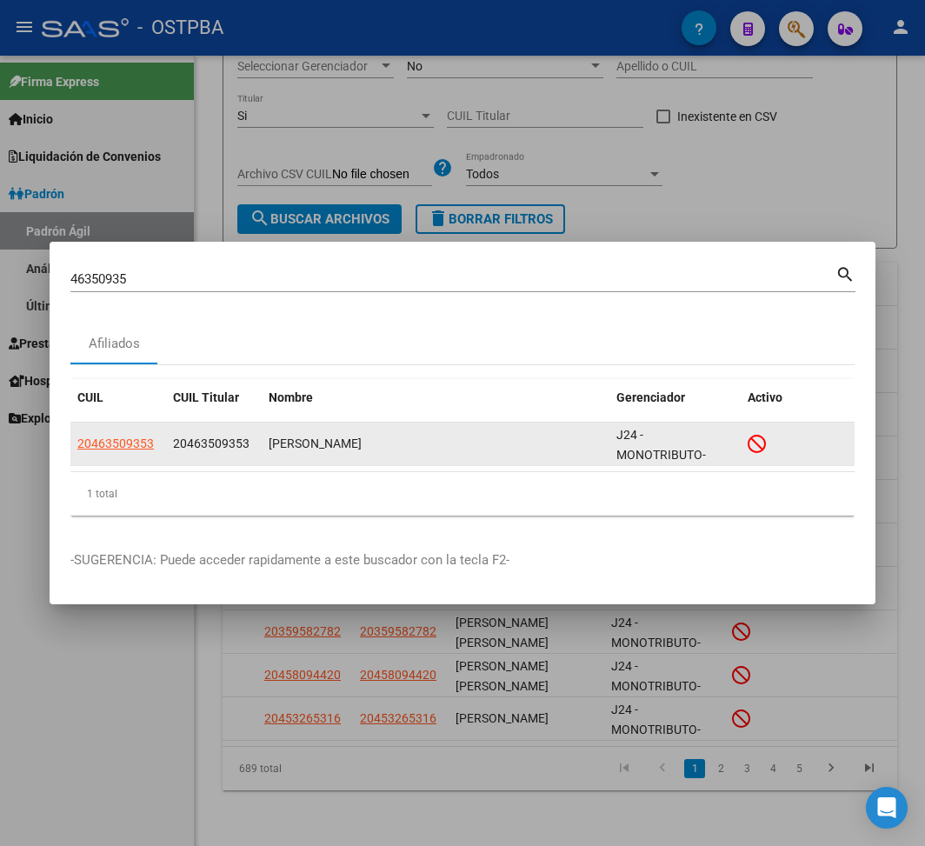
click at [110, 452] on app-link-go-to "20463509353" at bounding box center [115, 444] width 76 height 20
click at [129, 439] on span "20463509353" at bounding box center [115, 443] width 76 height 14
type textarea "20463509353"
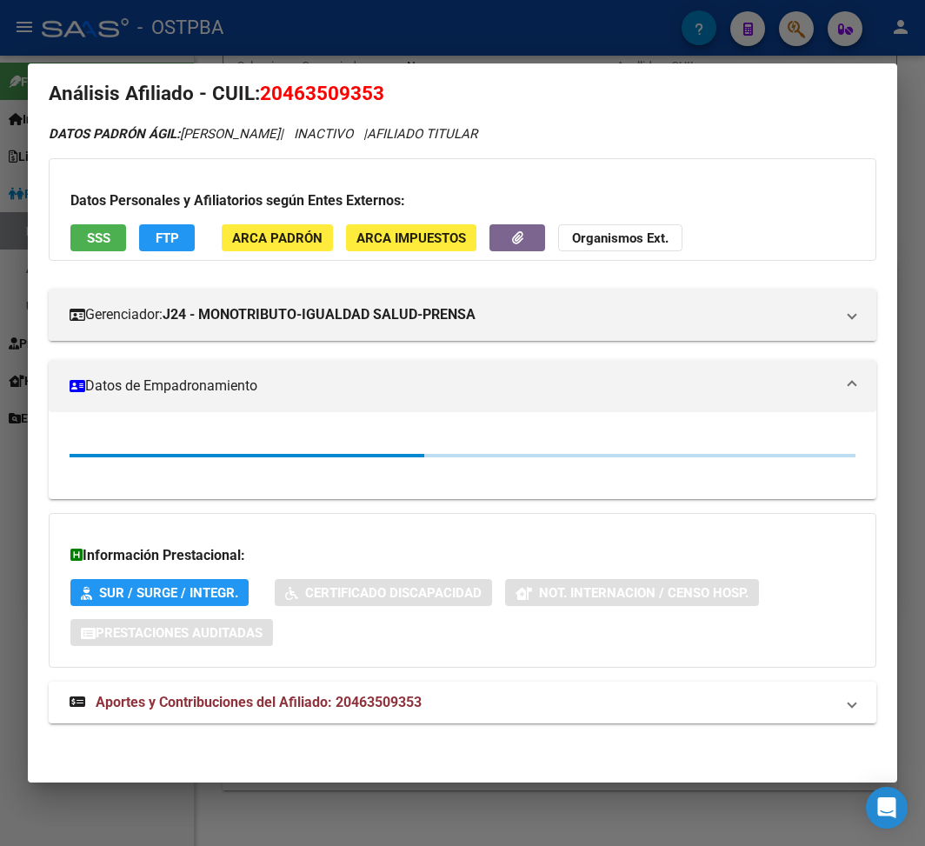
scroll to position [23, 0]
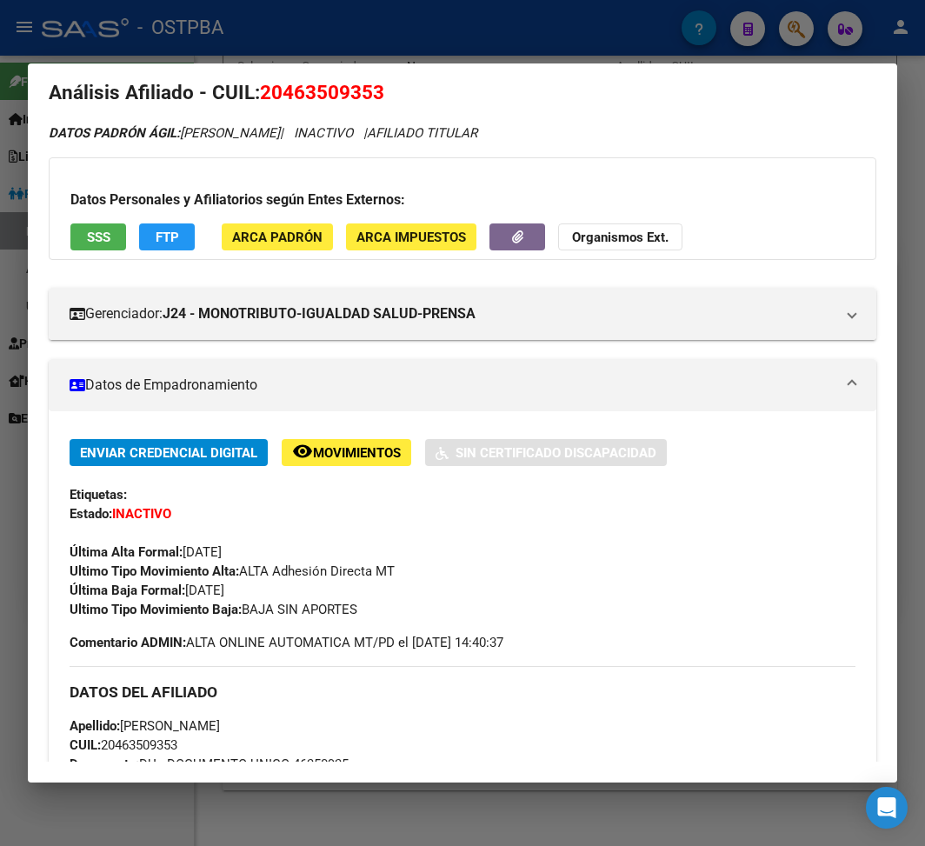
click at [99, 49] on div at bounding box center [462, 423] width 925 height 846
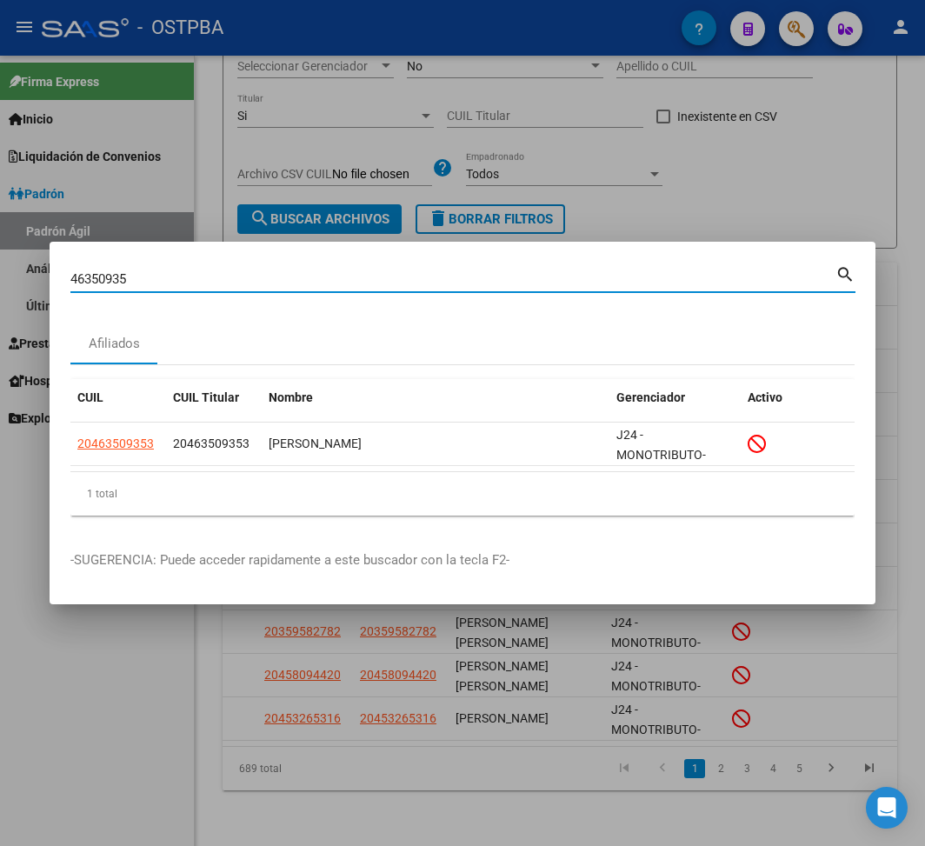
click at [101, 285] on input "46350935" at bounding box center [452, 279] width 765 height 16
paste input "38364289"
type input "38364289"
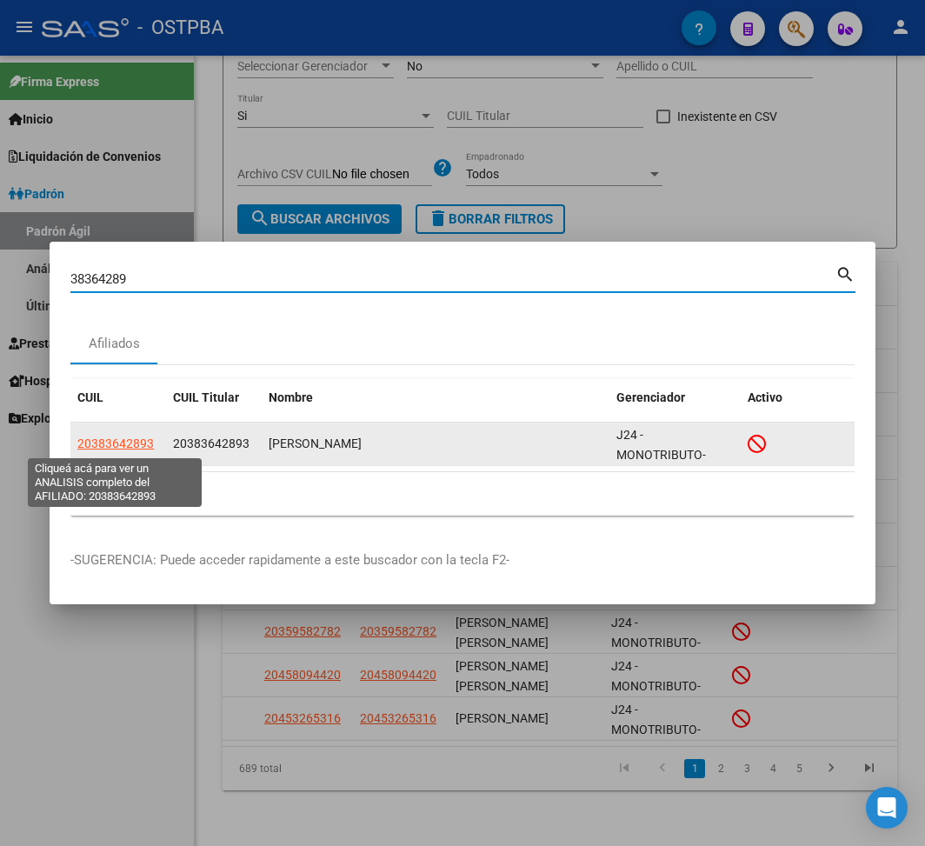
click at [130, 438] on span "20383642893" at bounding box center [115, 443] width 76 height 14
type textarea "20383642893"
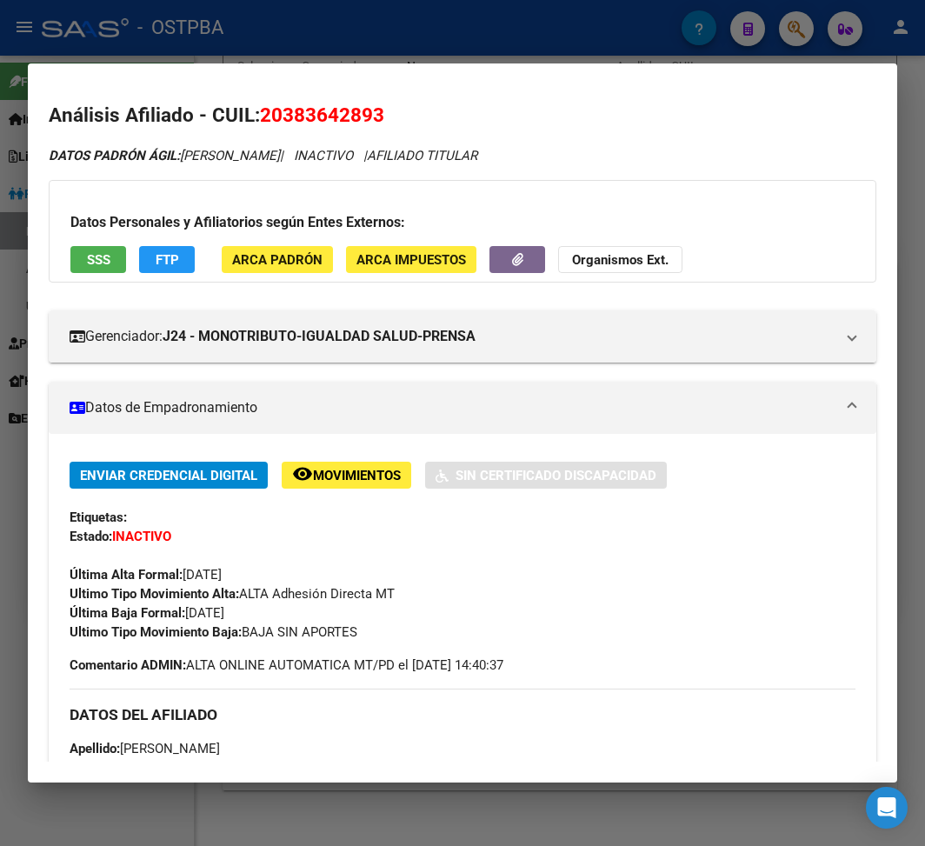
click at [248, 39] on div at bounding box center [462, 423] width 925 height 846
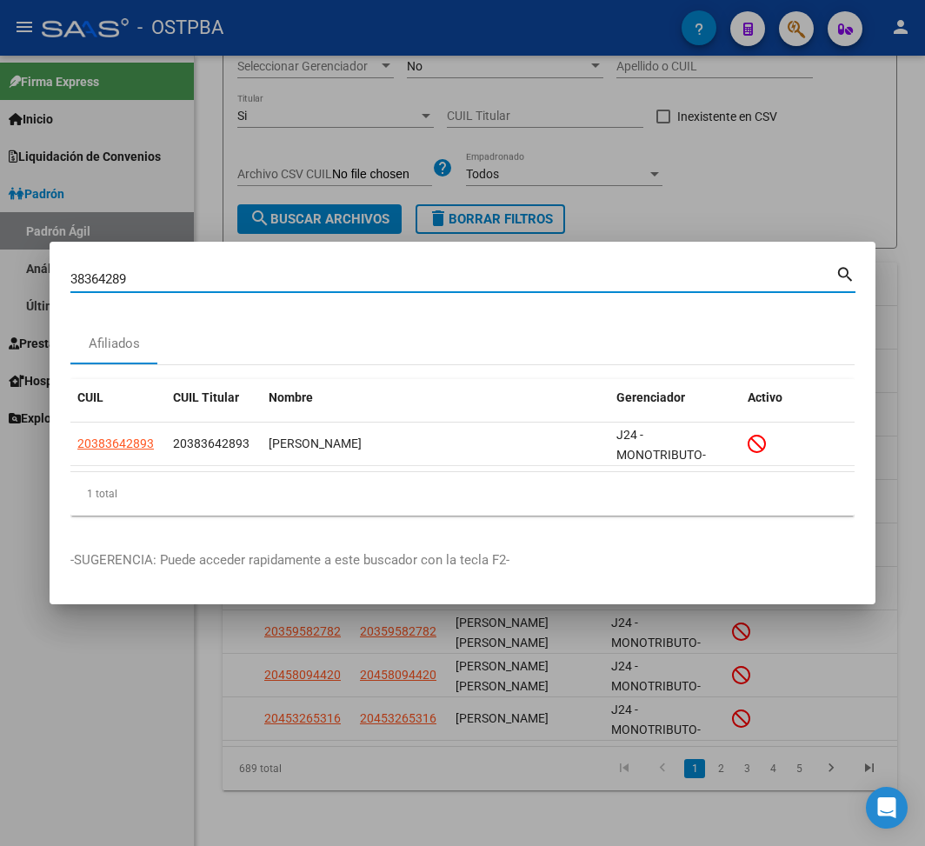
click at [97, 276] on input "38364289" at bounding box center [452, 279] width 765 height 16
paste input "12135172"
type input "12135172"
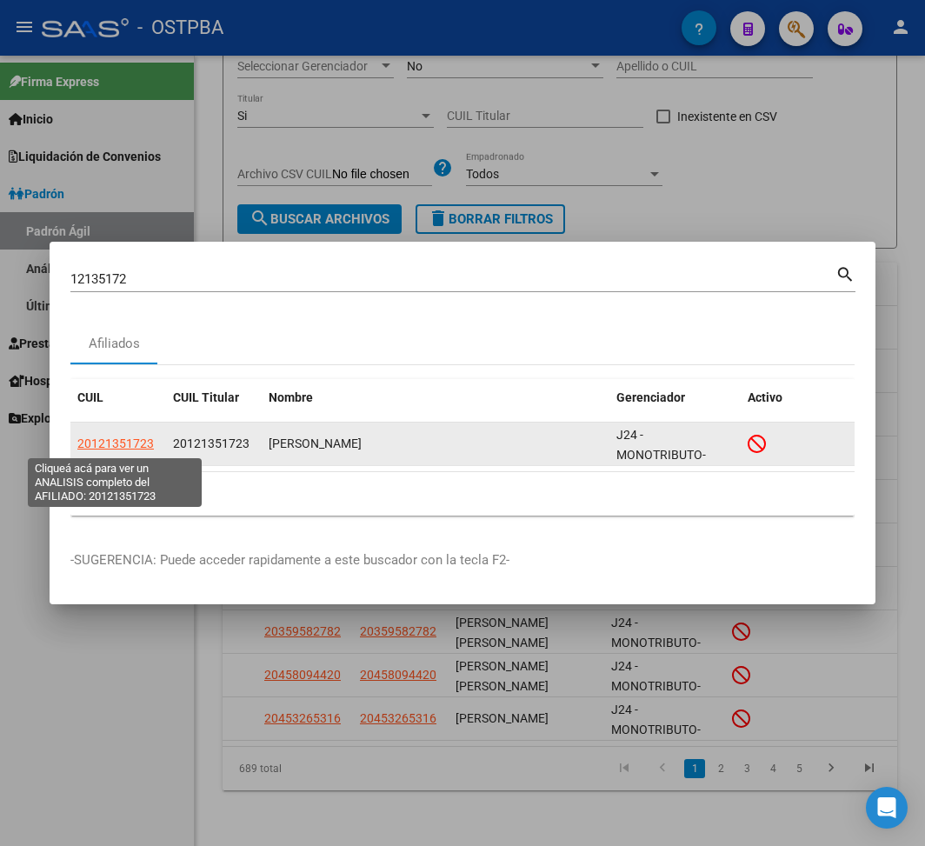
click at [133, 439] on span "20121351723" at bounding box center [115, 443] width 76 height 14
type textarea "20121351723"
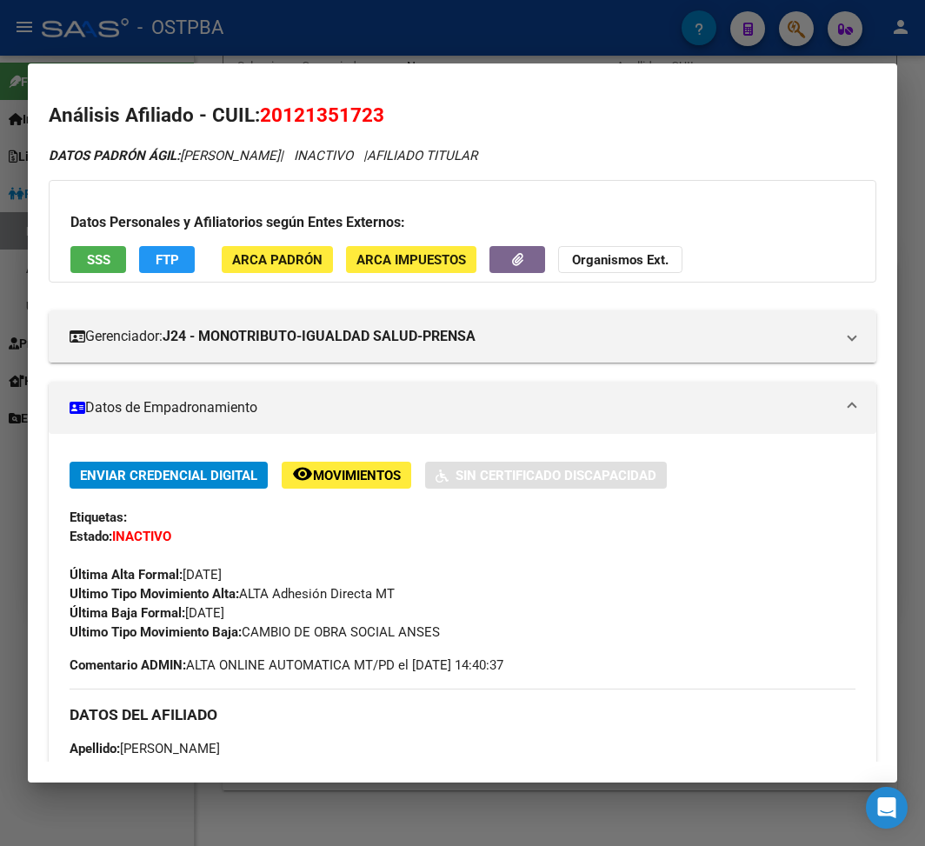
drag, startPoint x: 248, startPoint y: 638, endPoint x: 440, endPoint y: 638, distance: 192.1
click at [440, 635] on span "Ultimo Tipo Movimiento Baja: CAMBIO DE OBRA SOCIAL ANSES" at bounding box center [255, 632] width 370 height 16
copy span "CAMBIO DE OBRA SOCIAL ANSES"
click at [323, 32] on div at bounding box center [462, 423] width 925 height 846
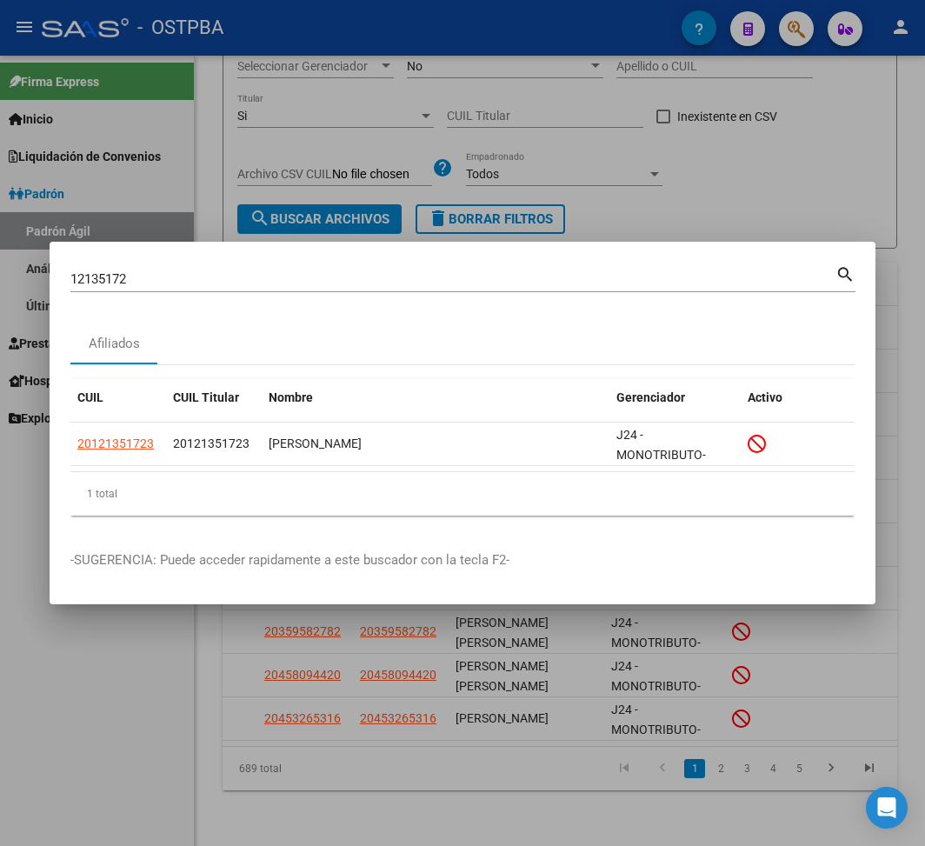
click at [108, 279] on input "12135172" at bounding box center [452, 279] width 765 height 16
paste input "22198884"
type input "22198884"
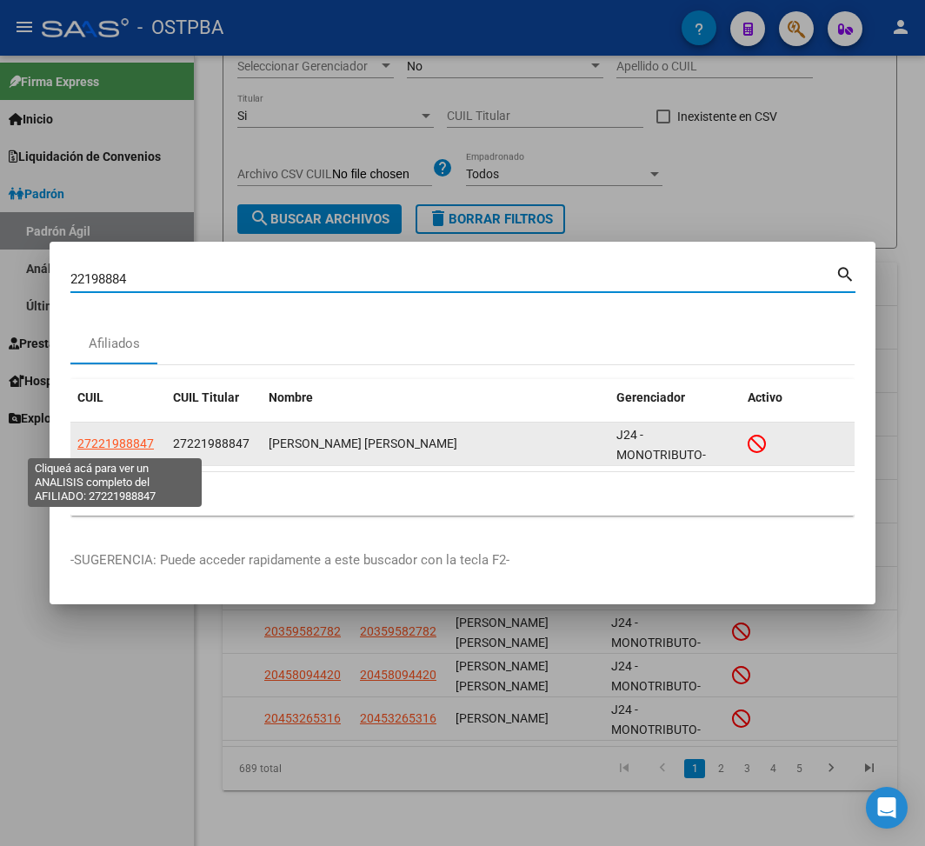
click at [123, 449] on span "27221988847" at bounding box center [115, 443] width 76 height 14
type textarea "27221988847"
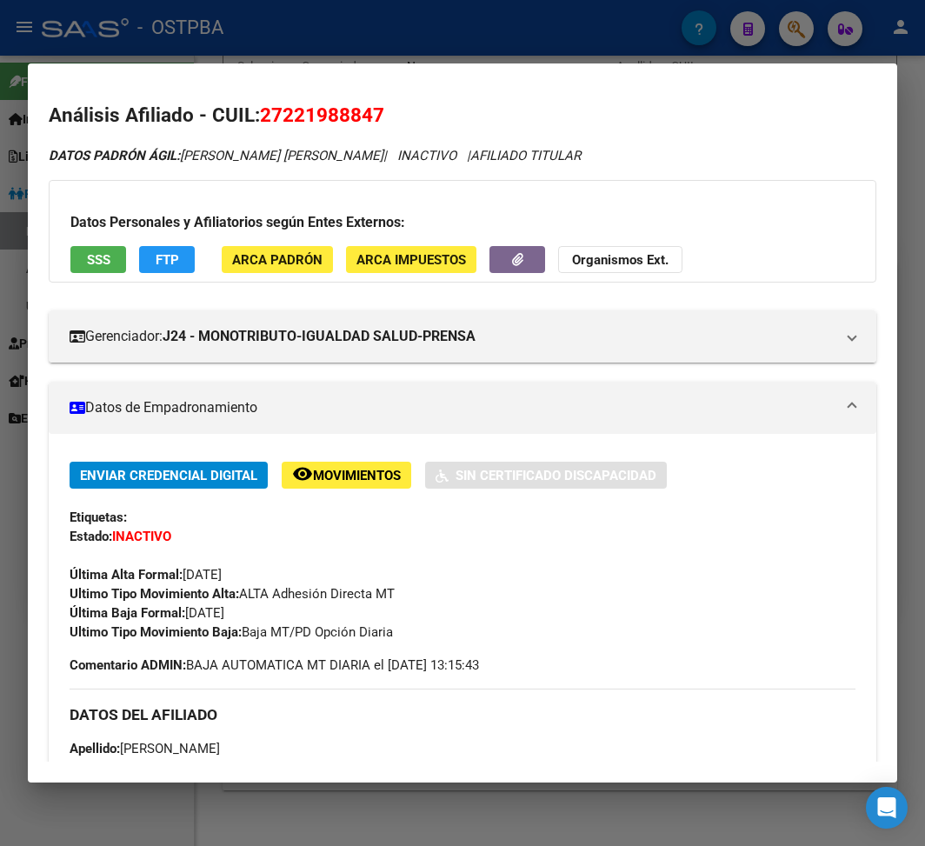
drag, startPoint x: 247, startPoint y: 633, endPoint x: 402, endPoint y: 627, distance: 154.9
click at [402, 627] on div "Ultimo Tipo Movimiento Baja: Baja MT/PD Opción Diaria" at bounding box center [463, 631] width 786 height 19
drag, startPoint x: 188, startPoint y: 609, endPoint x: 265, endPoint y: 610, distance: 77.4
click at [265, 610] on div "Enviar Credencial Digital remove_red_eye Movimientos Sin Certificado Discapacid…" at bounding box center [463, 552] width 786 height 180
click at [188, 37] on div at bounding box center [462, 423] width 925 height 846
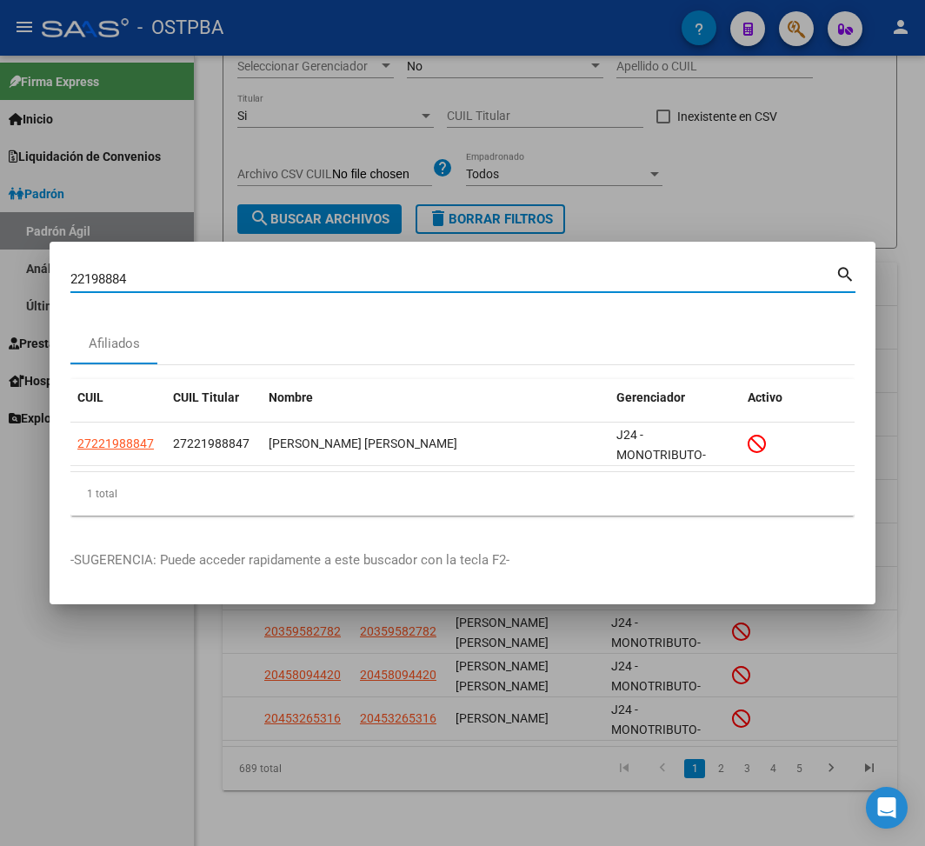
click at [101, 278] on input "22198884" at bounding box center [452, 279] width 765 height 16
paste input "12135172"
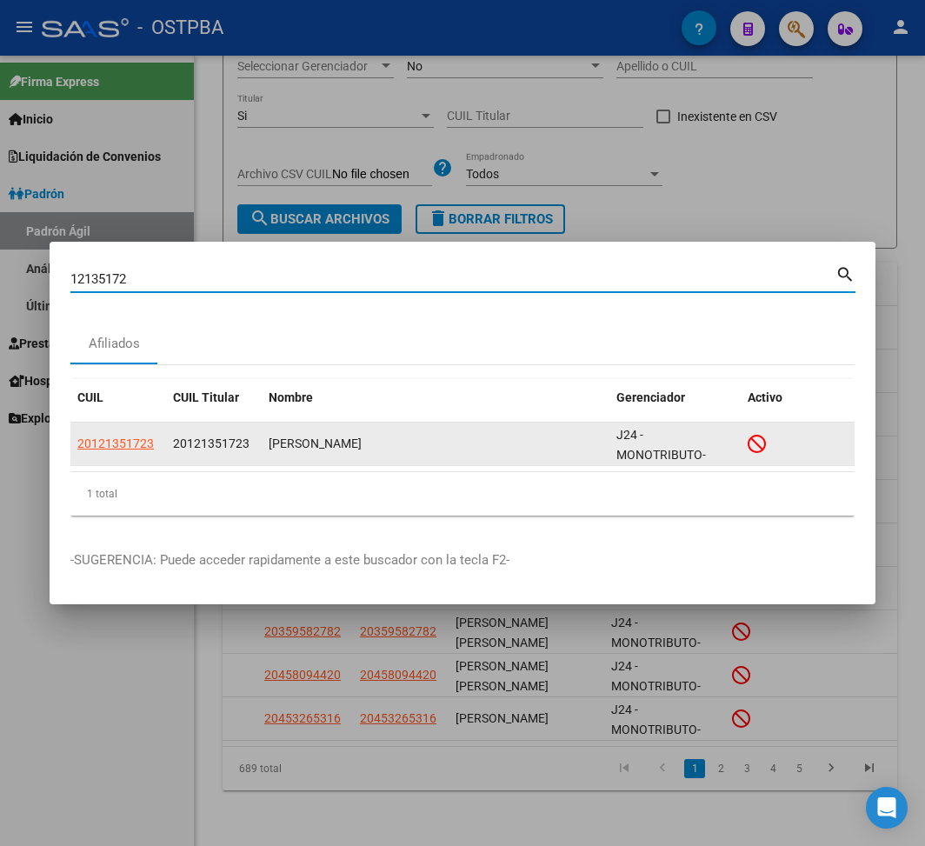
click at [207, 443] on span "20121351723" at bounding box center [211, 443] width 76 height 14
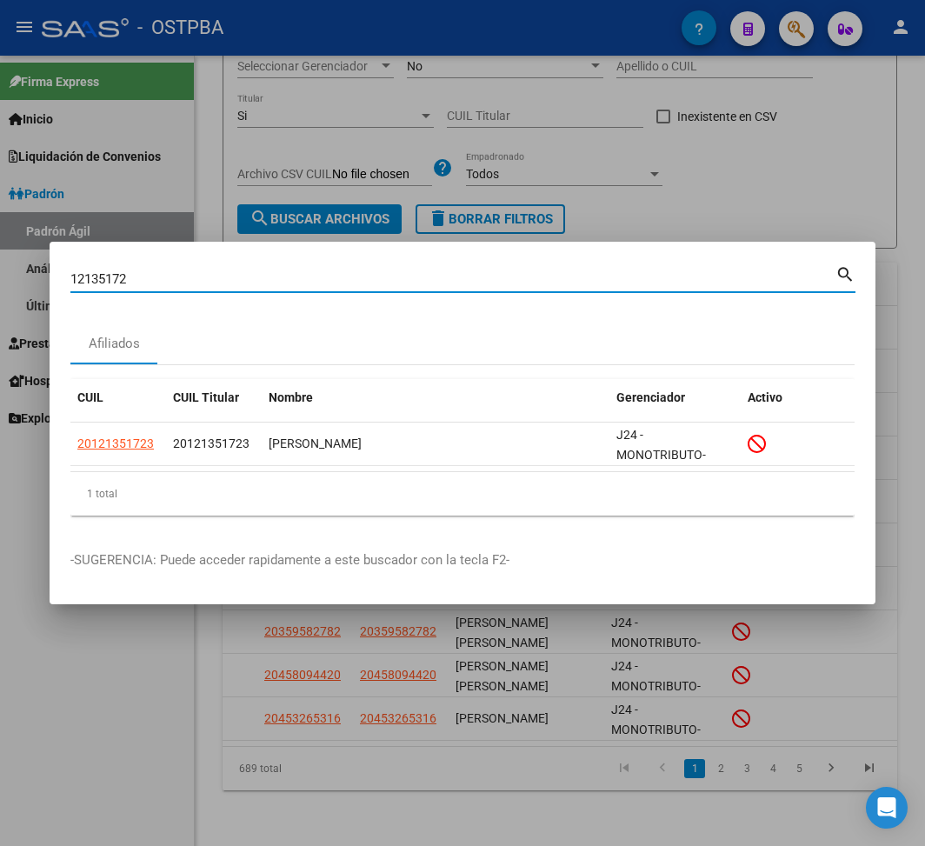
click at [87, 283] on input "12135172" at bounding box center [452, 279] width 765 height 16
paste input "22198884"
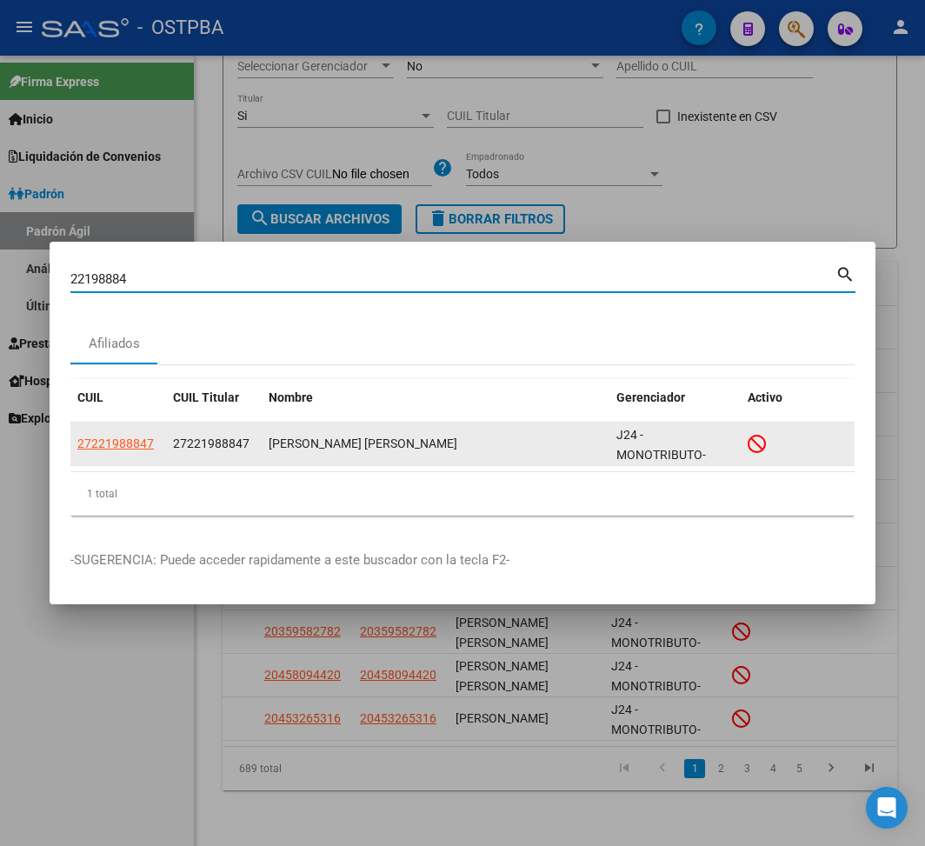
click at [181, 449] on span "27221988847" at bounding box center [211, 443] width 76 height 14
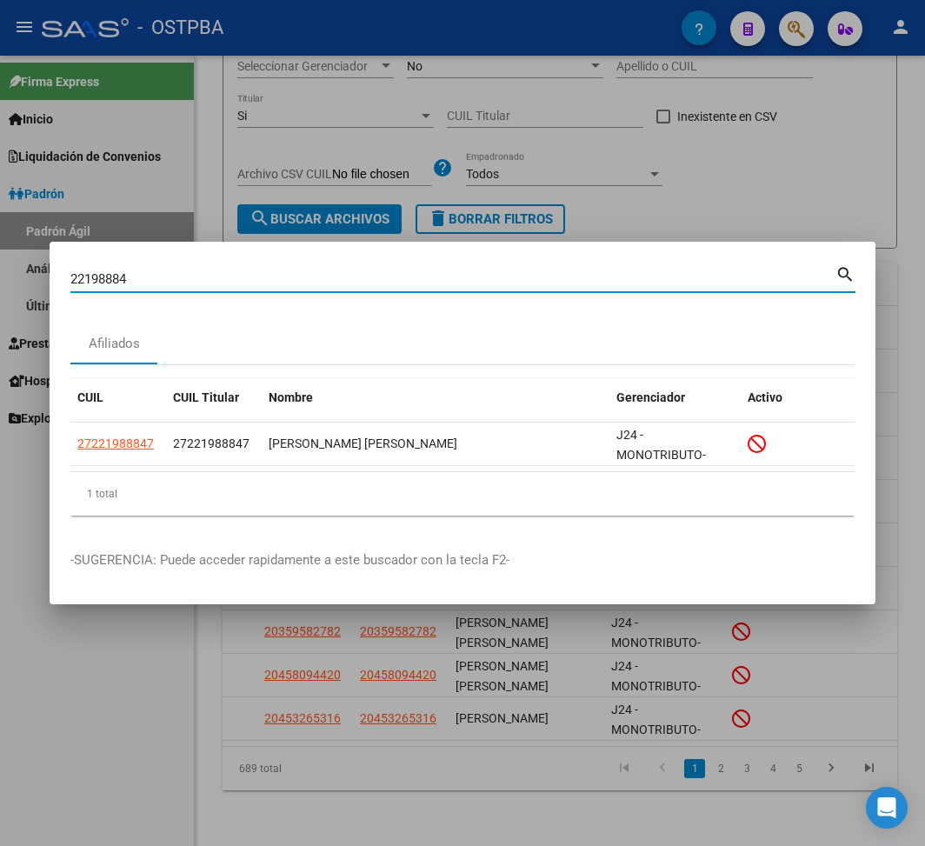
click at [103, 273] on input "22198884" at bounding box center [452, 279] width 765 height 16
paste input "33901849"
type input "33901849"
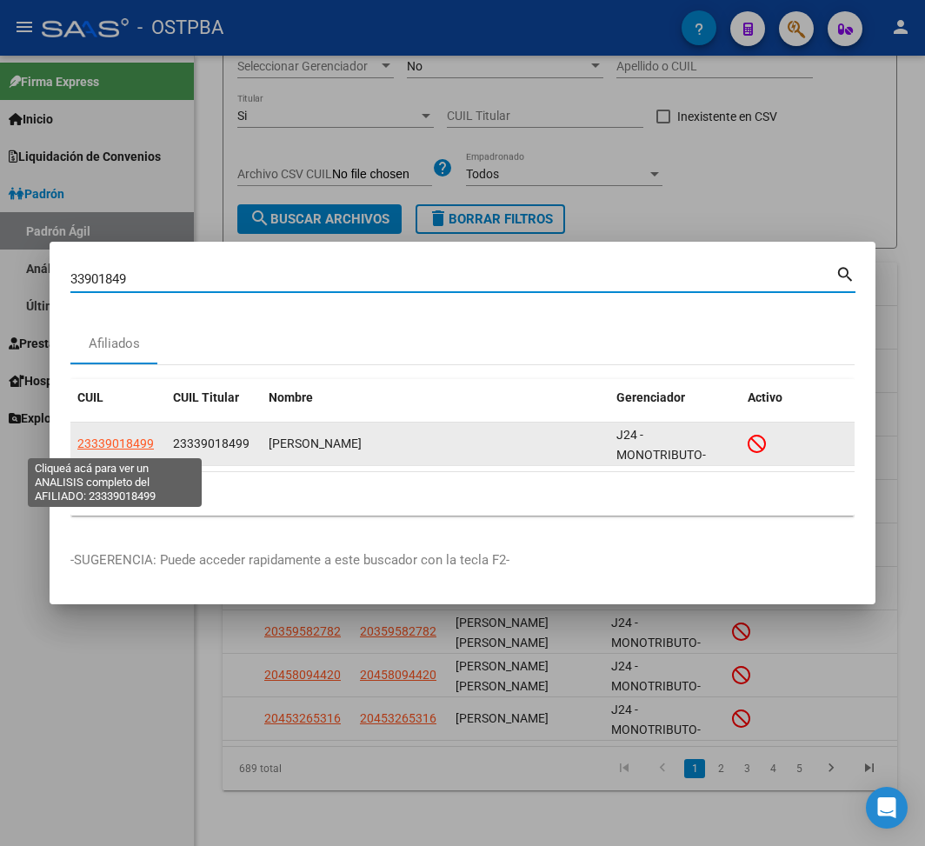
click at [122, 449] on span "23339018499" at bounding box center [115, 443] width 76 height 14
type textarea "23339018499"
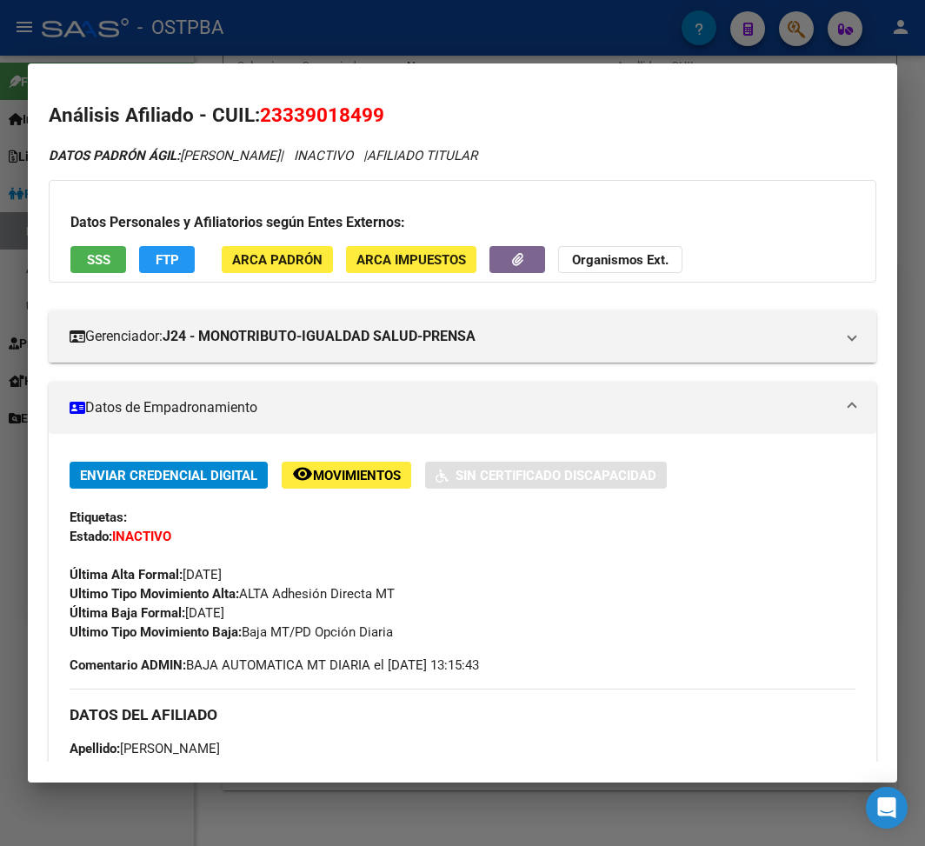
click at [151, 45] on div at bounding box center [462, 423] width 925 height 846
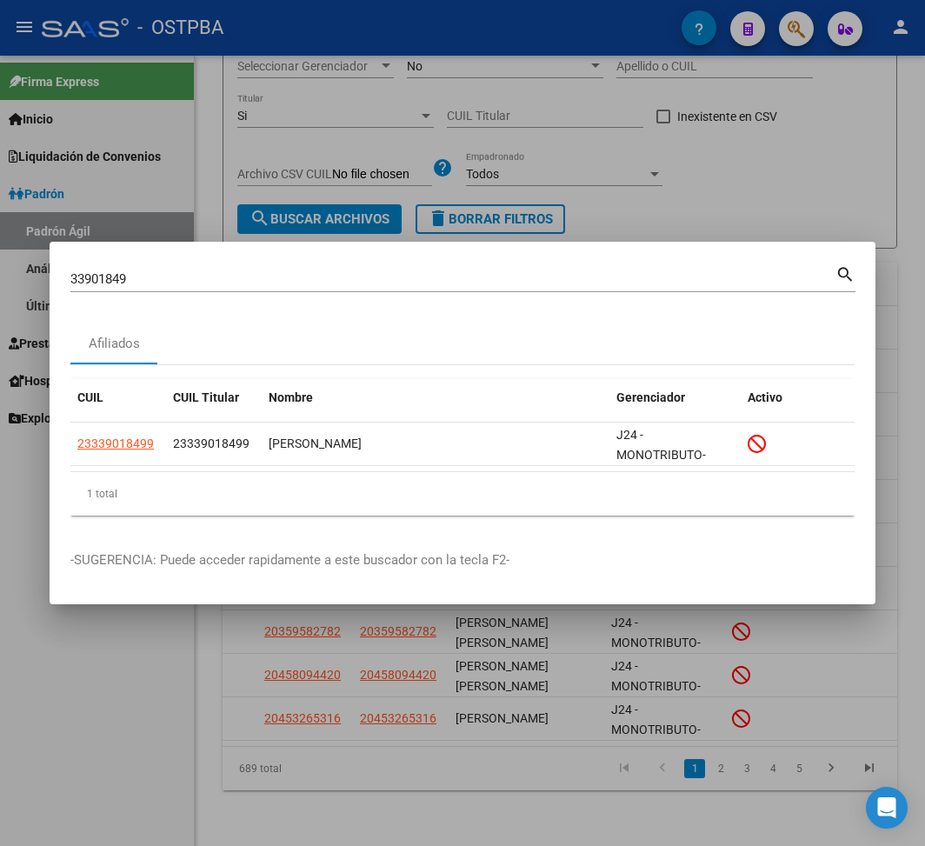
click at [99, 276] on input "33901849" at bounding box center [452, 279] width 765 height 16
paste input "4560908"
type input "45609089"
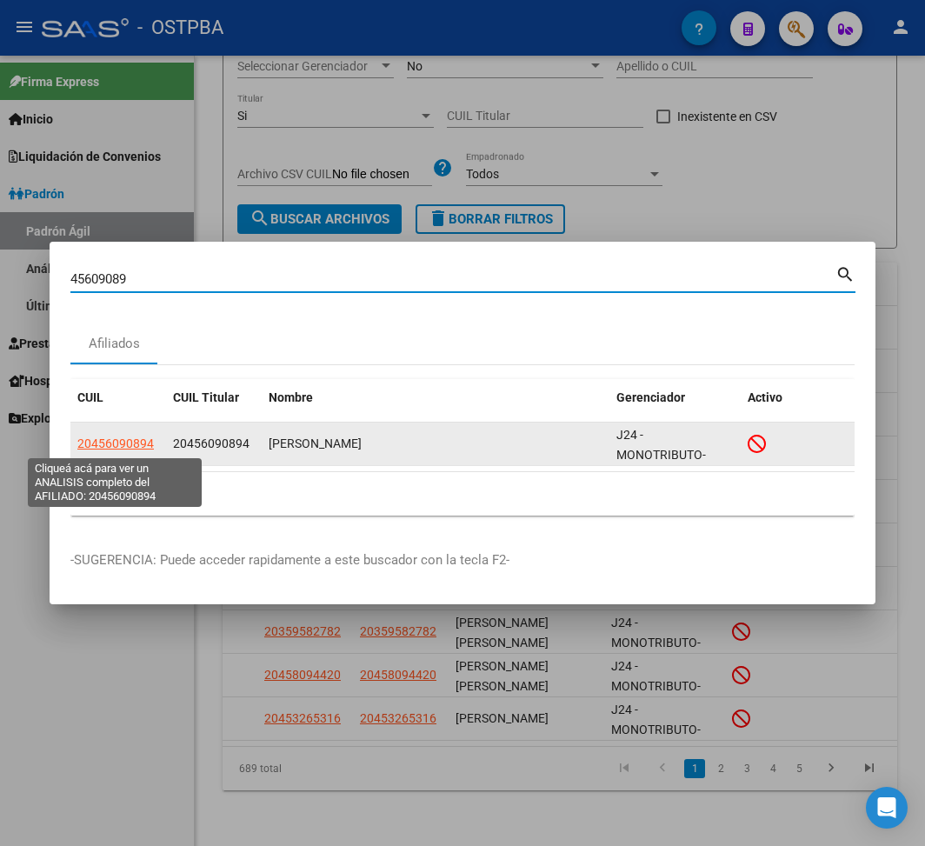
click at [132, 443] on span "20456090894" at bounding box center [115, 443] width 76 height 14
type textarea "20456090894"
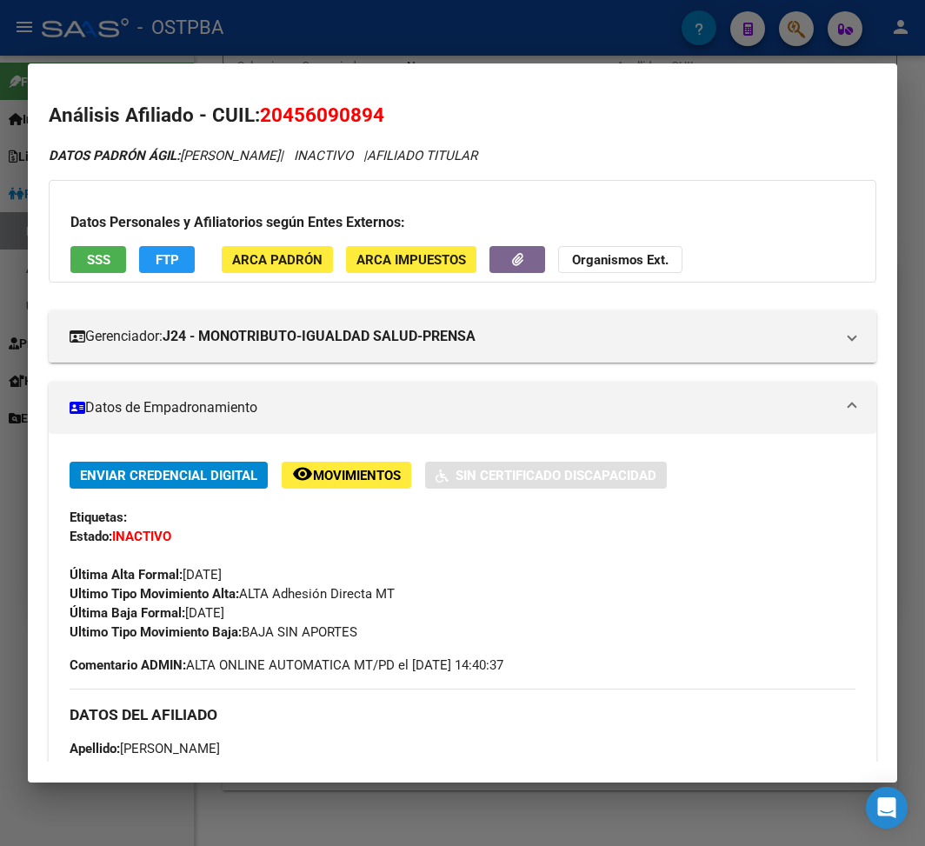
click at [617, 36] on div at bounding box center [462, 423] width 925 height 846
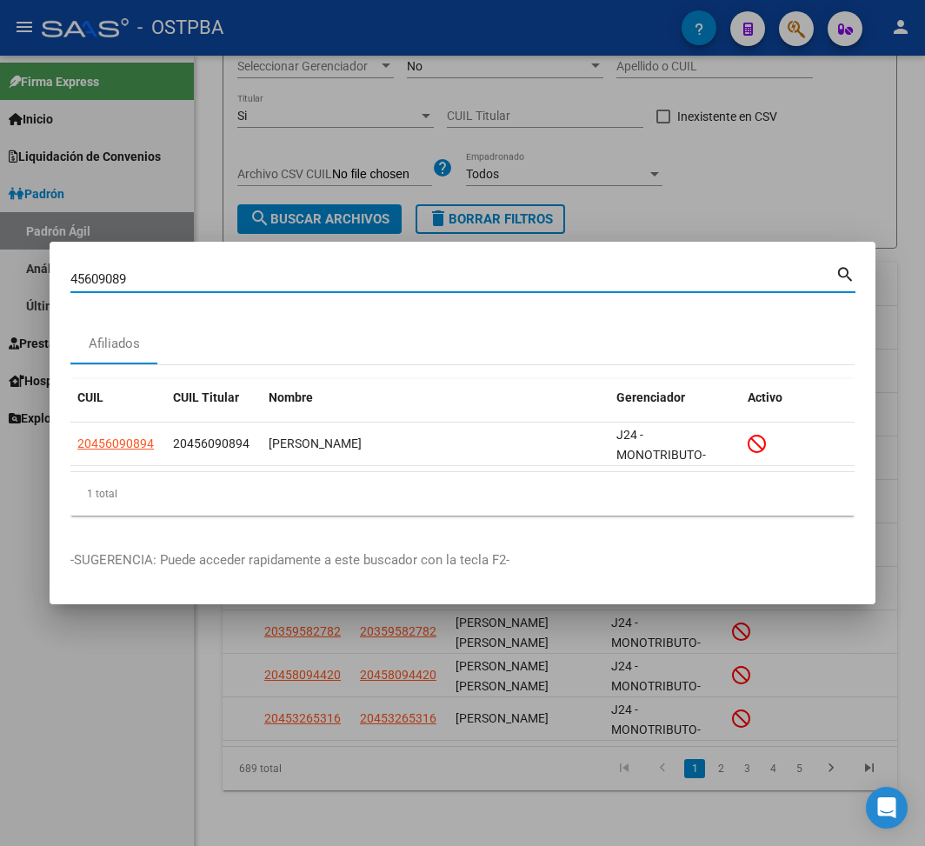
click at [98, 276] on input "45609089" at bounding box center [452, 279] width 765 height 16
paste input "37552636"
type input "37552636"
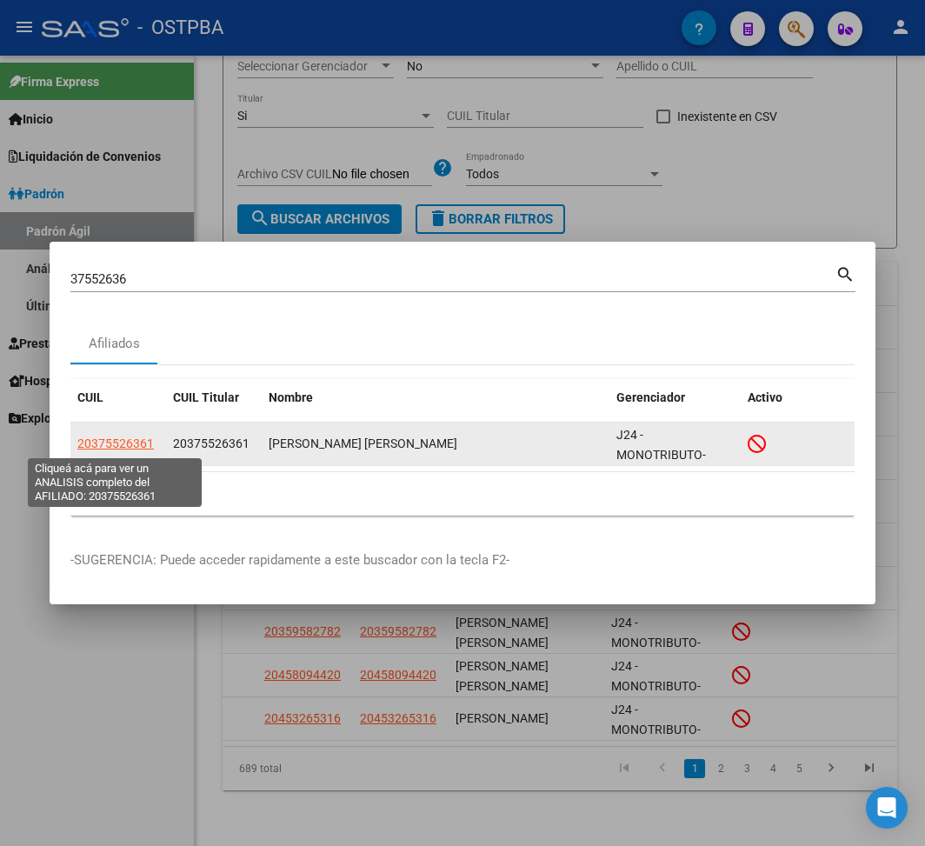
click at [98, 446] on span "20375526361" at bounding box center [115, 443] width 76 height 14
type textarea "20375526361"
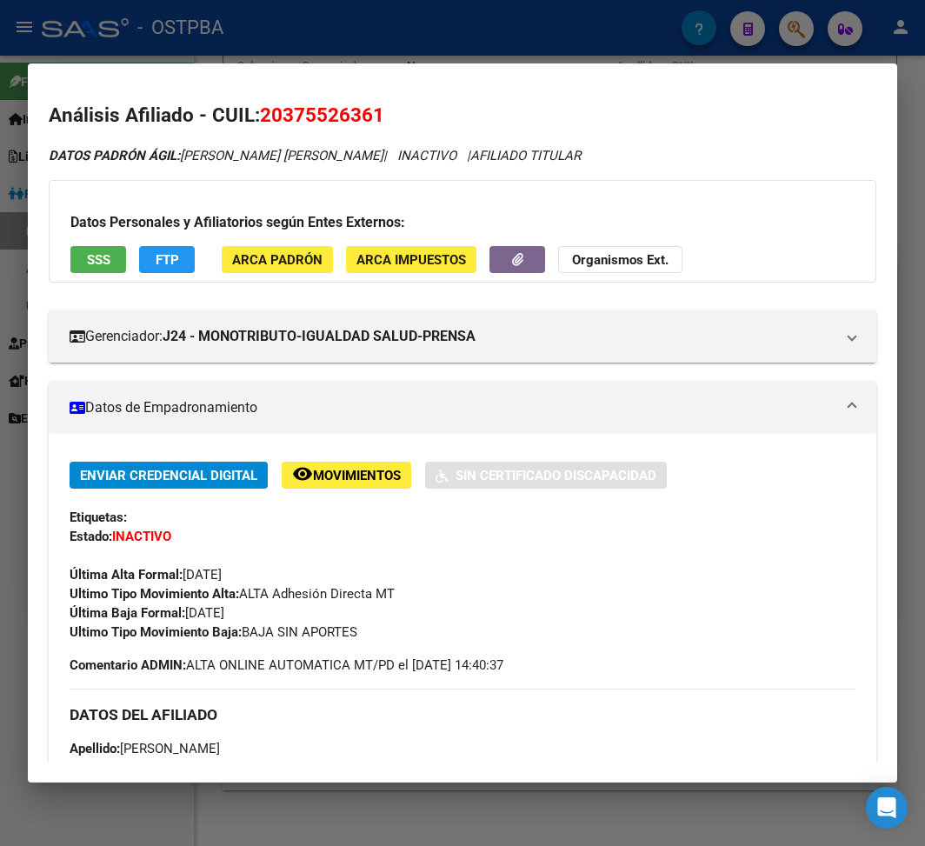
click at [307, 57] on div at bounding box center [462, 423] width 925 height 846
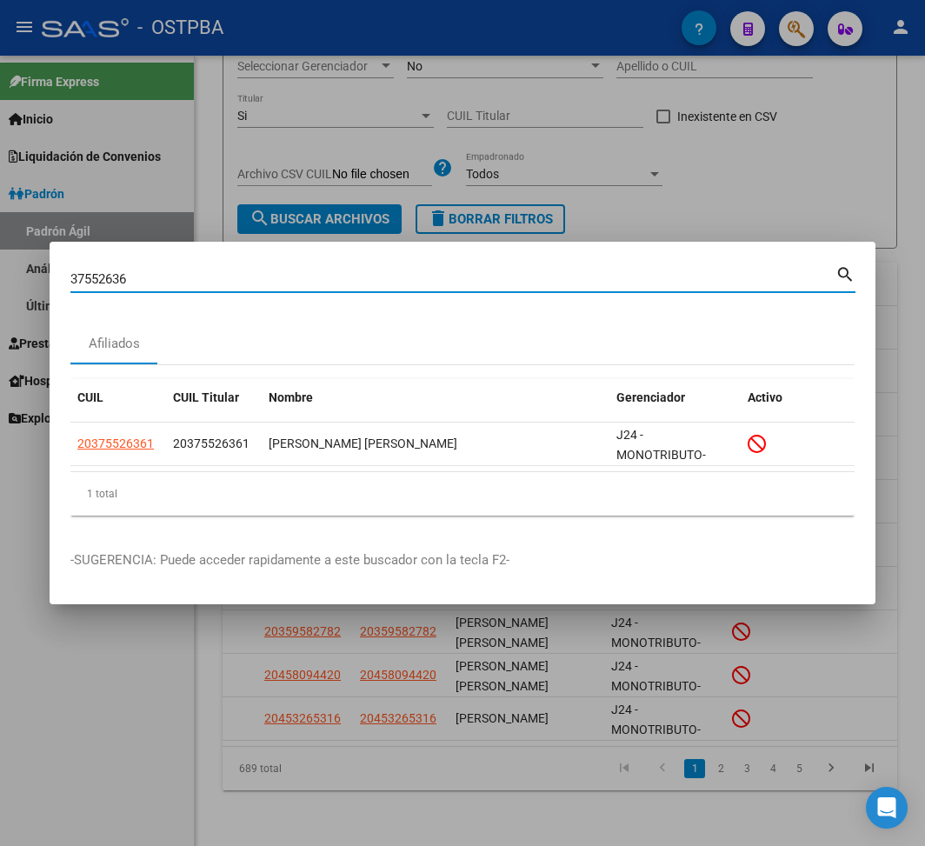
click at [110, 276] on input "37552636" at bounding box center [452, 279] width 765 height 16
paste input "6172421"
type input "36172421"
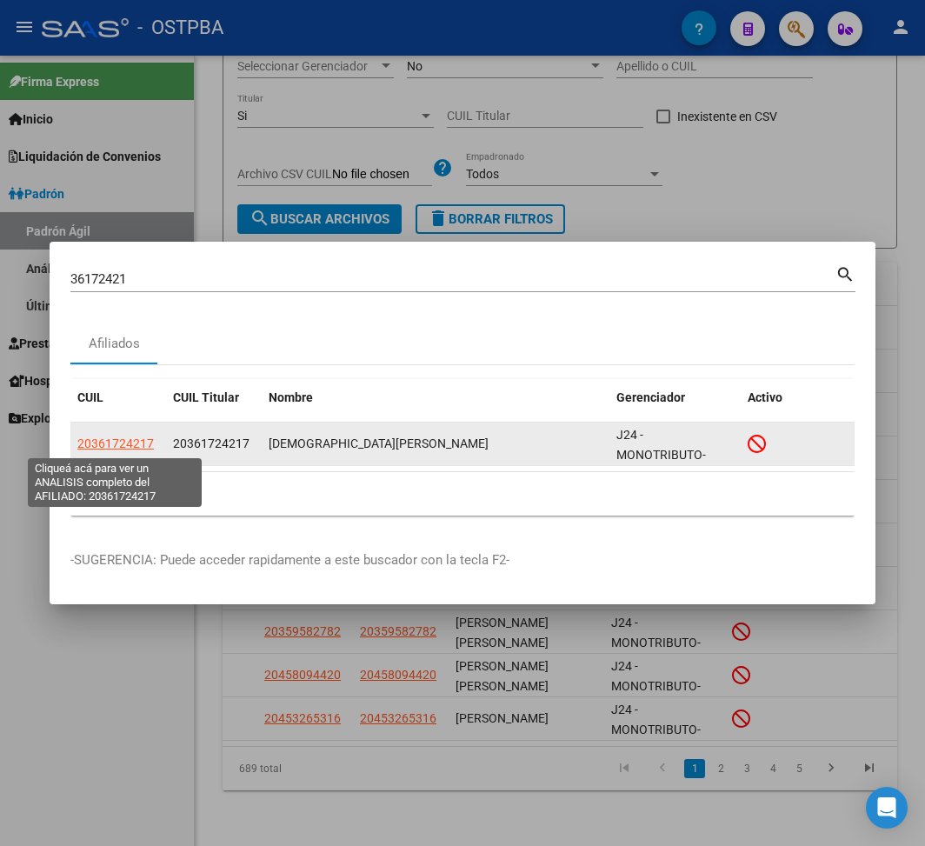
click at [136, 442] on span "20361724217" at bounding box center [115, 443] width 76 height 14
type textarea "20361724217"
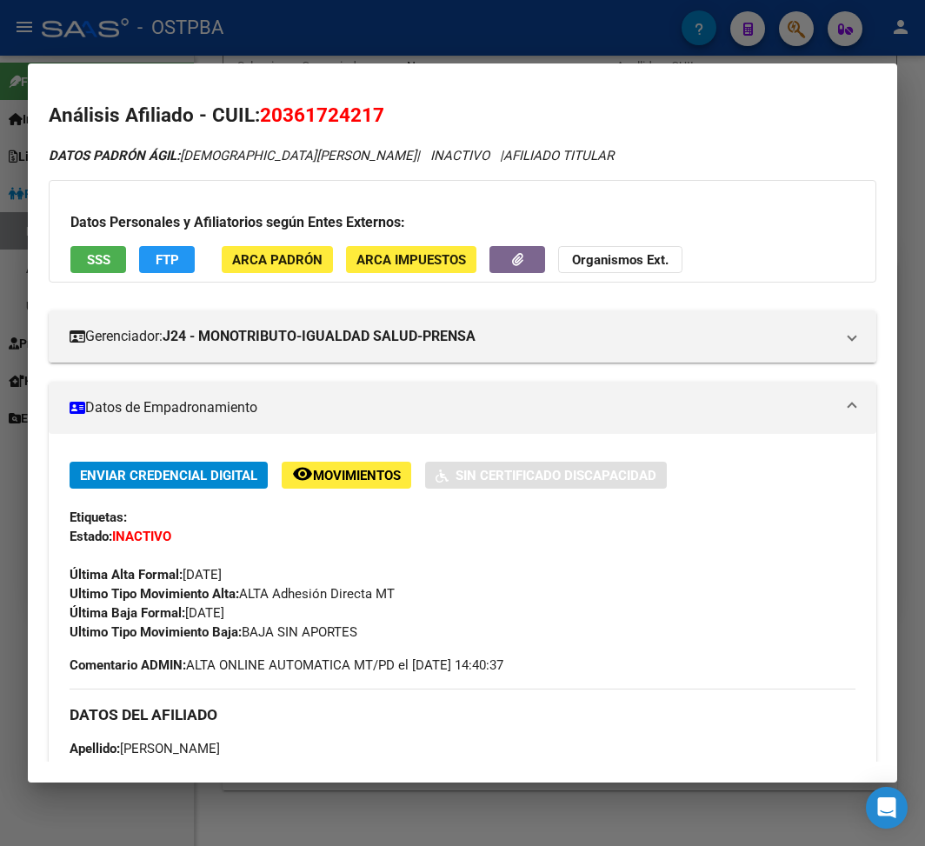
click at [170, 42] on div at bounding box center [462, 423] width 925 height 846
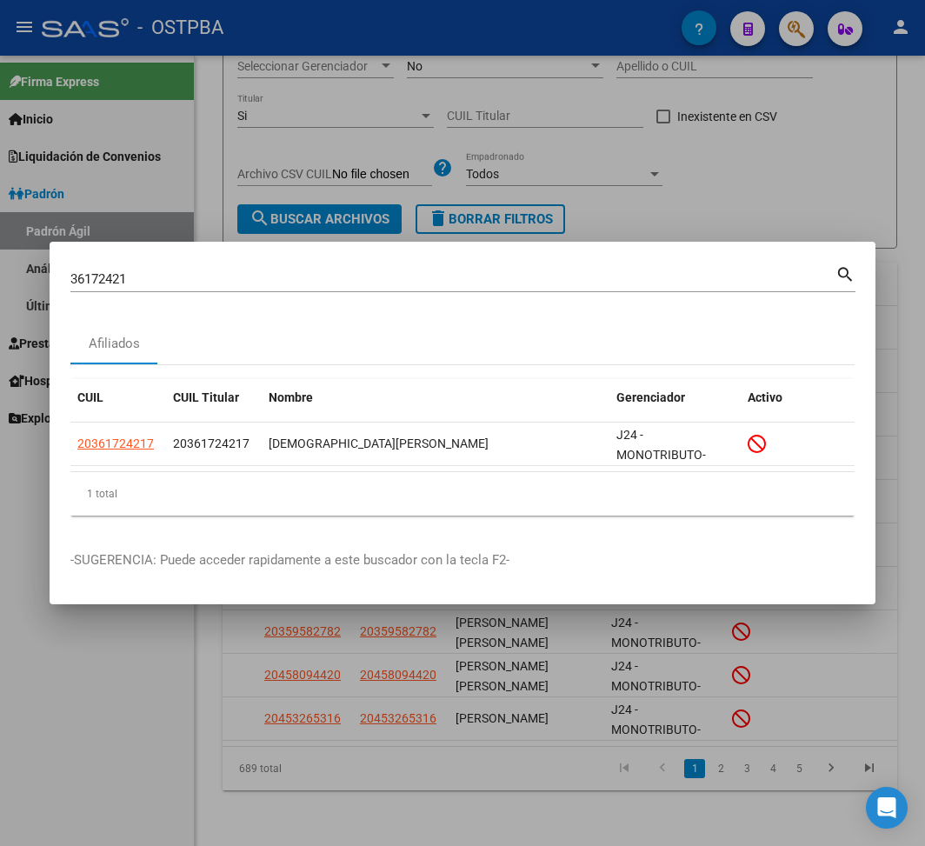
click at [106, 282] on input "36172421" at bounding box center [452, 279] width 765 height 16
paste input "25703564"
type input "25703564"
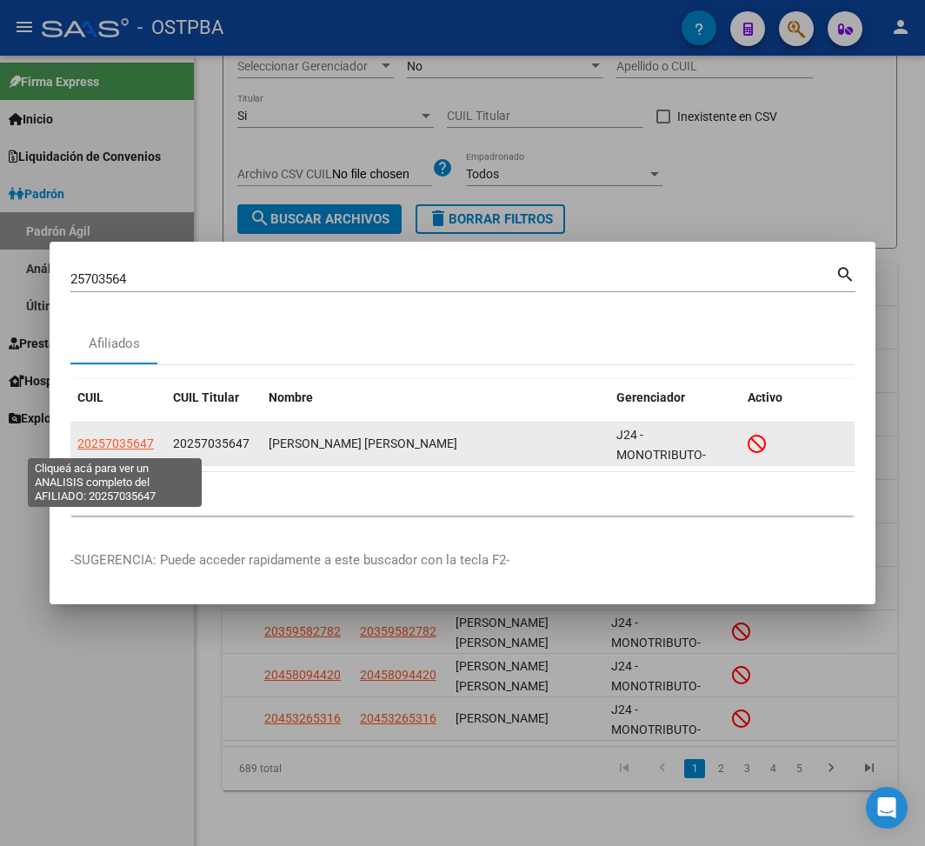
click at [133, 445] on span "20257035647" at bounding box center [115, 443] width 76 height 14
type textarea "20257035647"
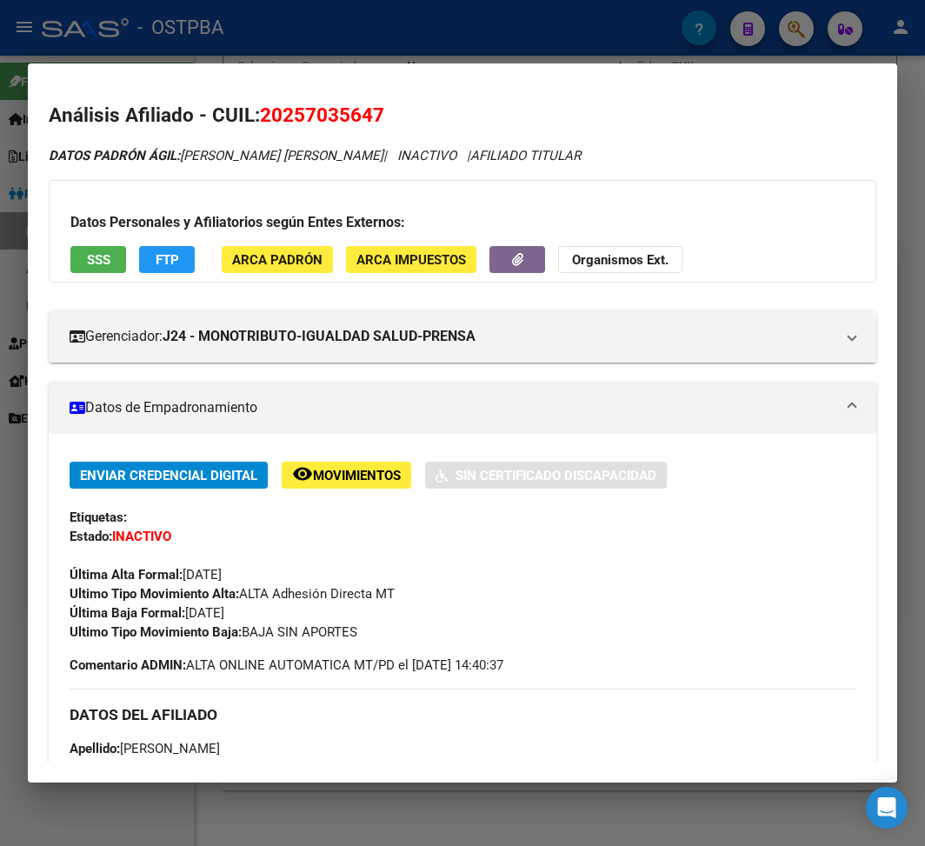
click at [220, 31] on div at bounding box center [462, 423] width 925 height 846
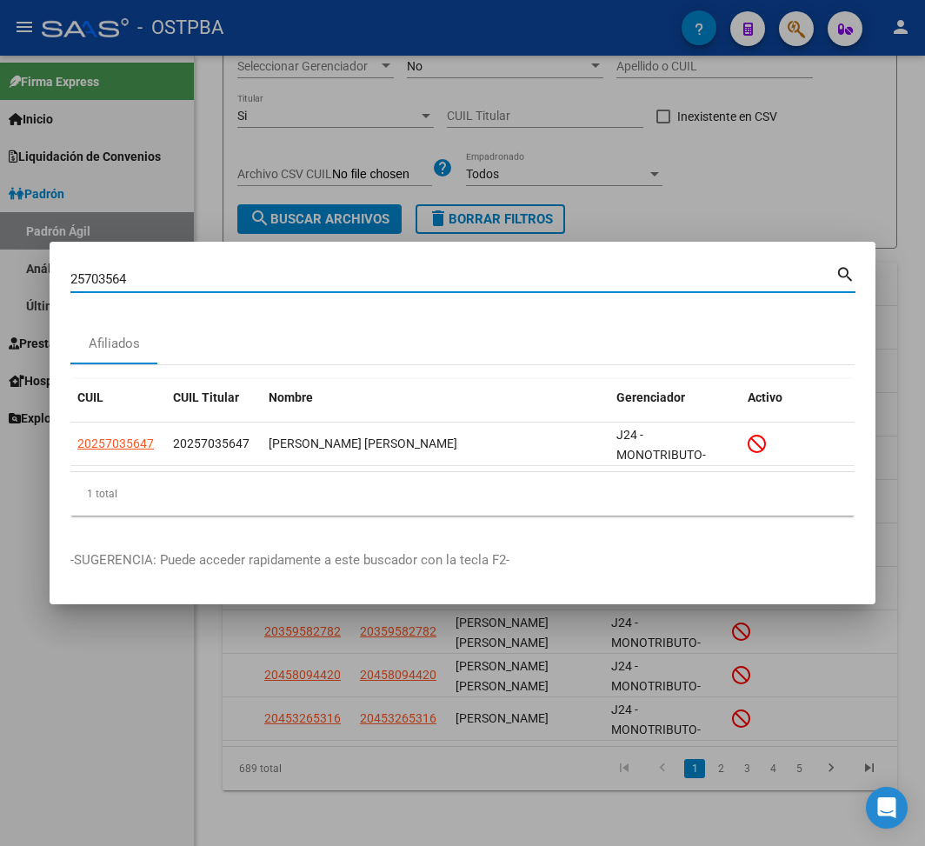
click at [104, 282] on input "25703564" at bounding box center [452, 279] width 765 height 16
paste input "4362962"
type input "43629624"
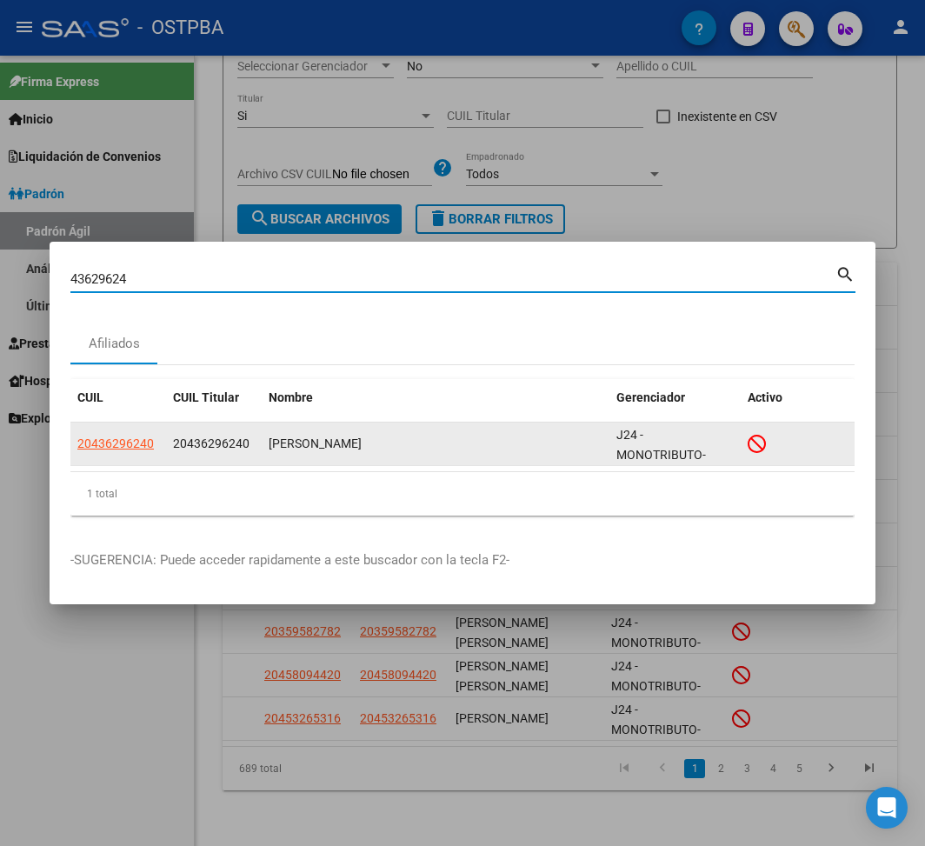
click at [129, 452] on app-link-go-to "20436296240" at bounding box center [115, 444] width 76 height 20
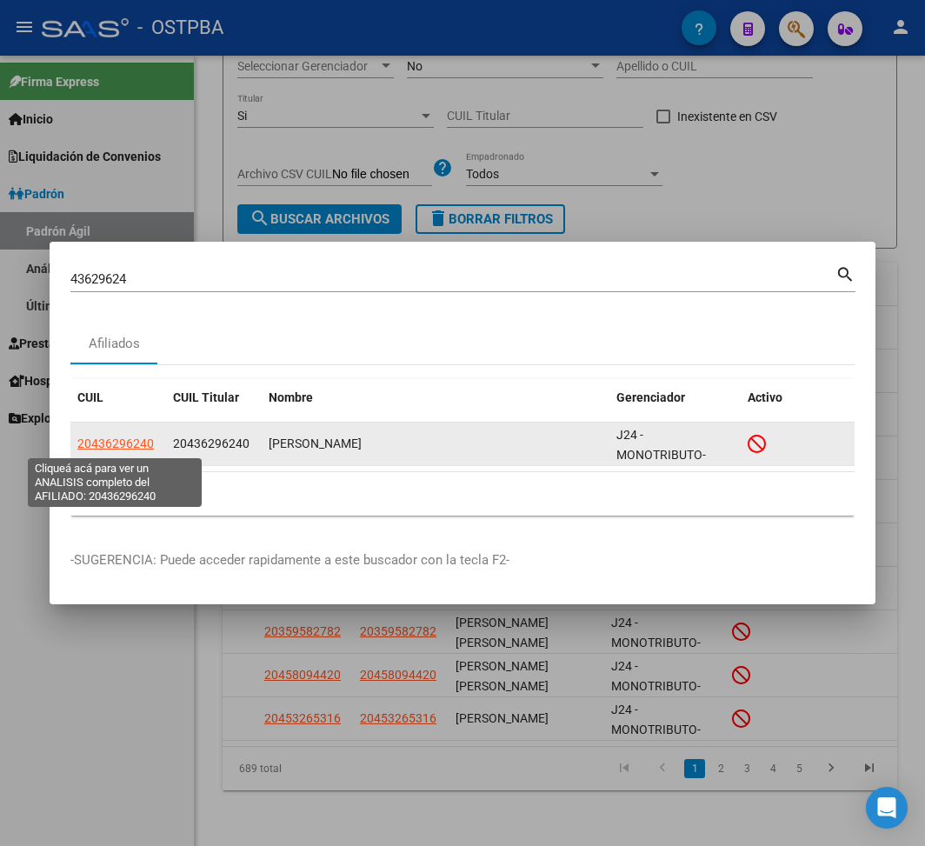
click at [136, 443] on span "20436296240" at bounding box center [115, 443] width 76 height 14
type textarea "20436296240"
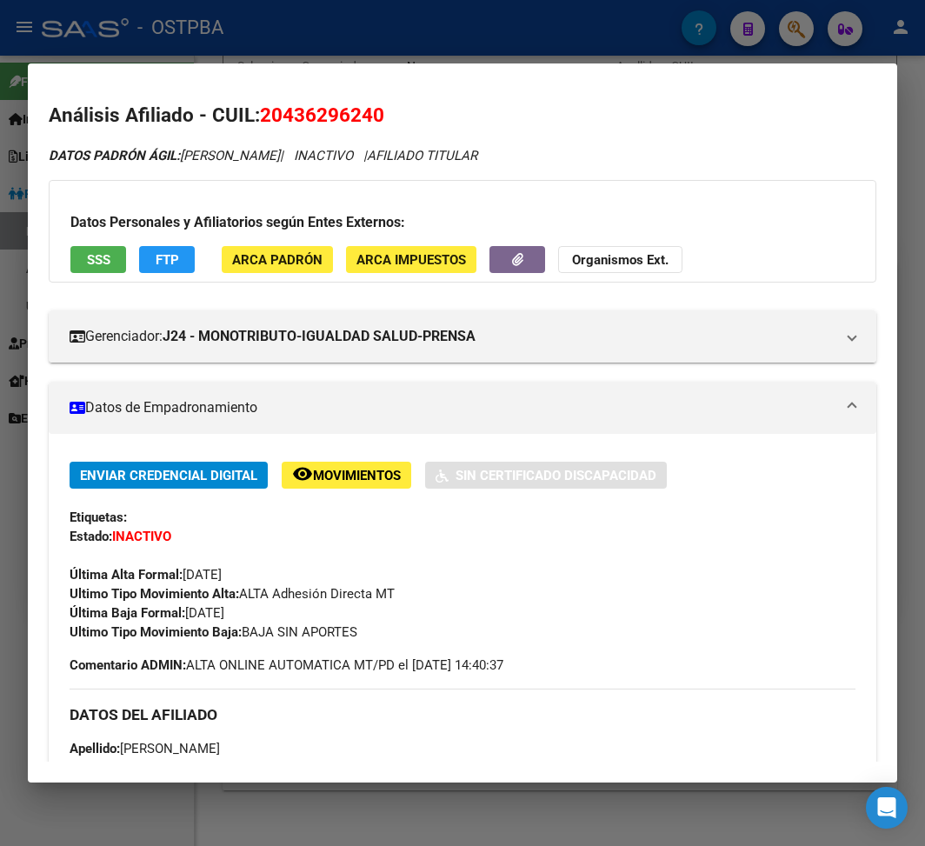
click at [290, 30] on div at bounding box center [462, 423] width 925 height 846
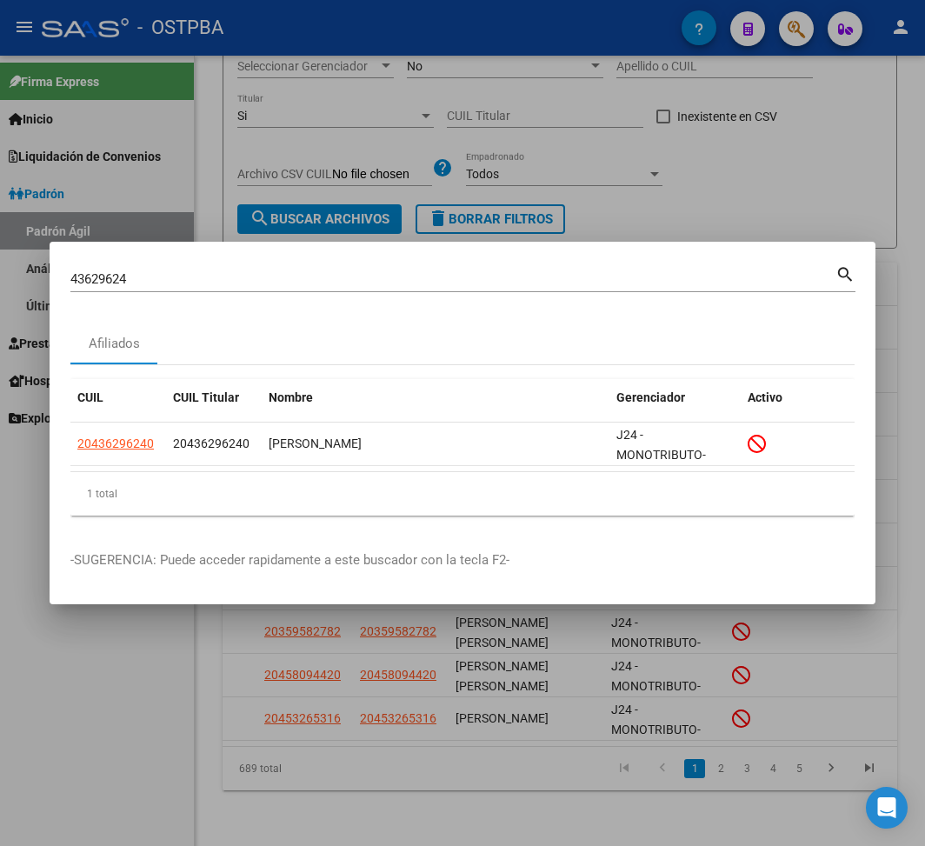
click at [101, 275] on input "43629624" at bounding box center [452, 279] width 765 height 16
paste input "2816322"
type input "42816322"
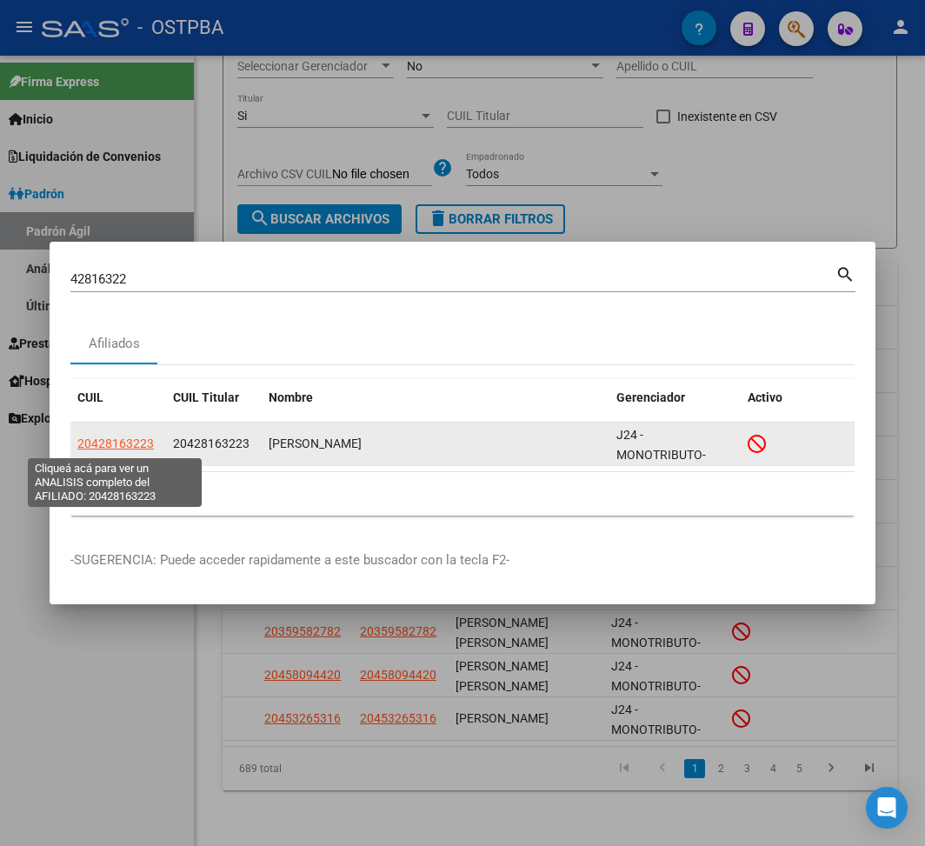
click at [130, 439] on span "20428163223" at bounding box center [115, 443] width 76 height 14
type textarea "20428163223"
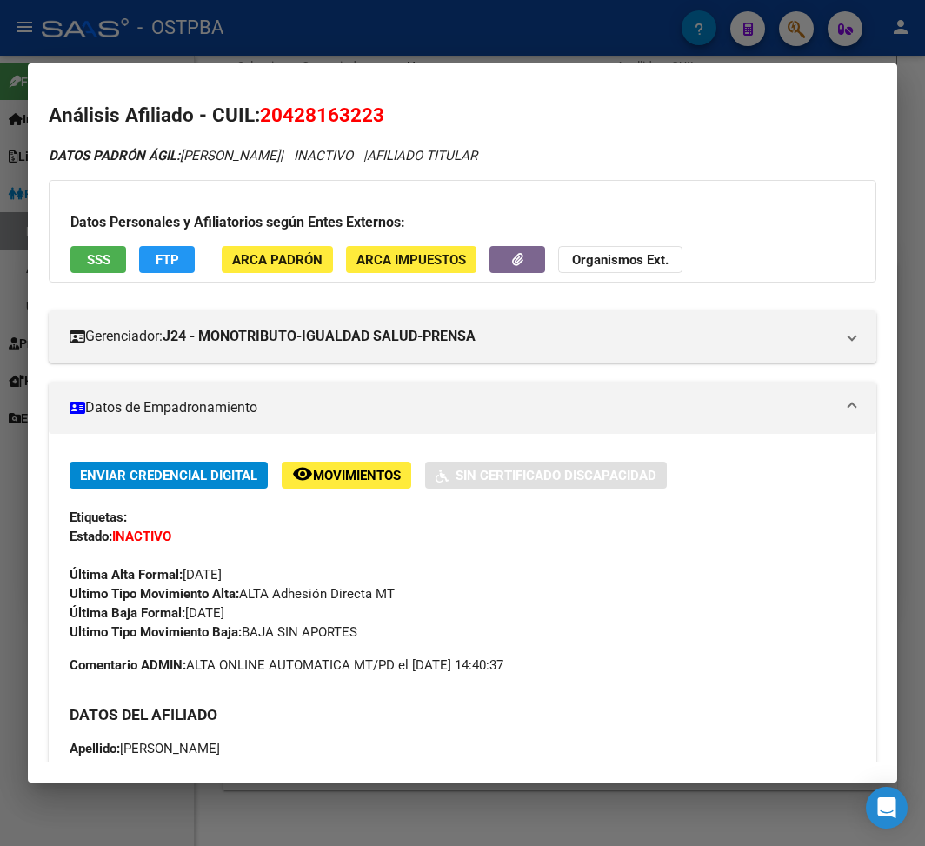
scroll to position [116, 0]
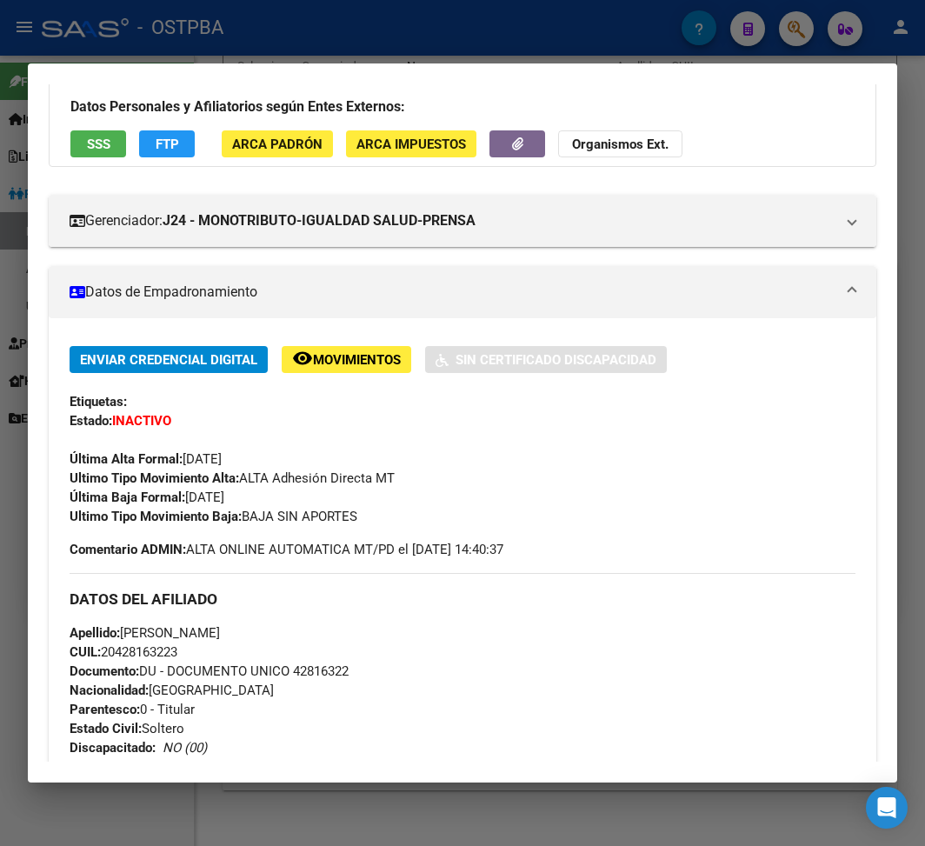
click at [172, 42] on div at bounding box center [462, 423] width 925 height 846
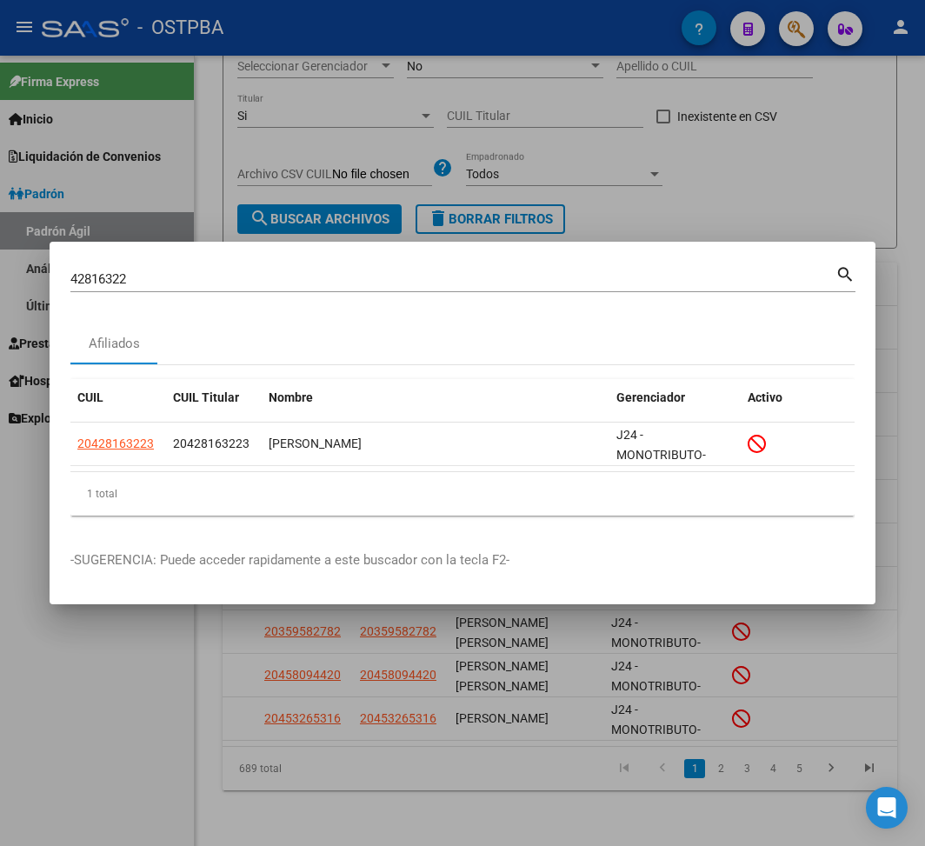
click at [89, 280] on input "42816322" at bounding box center [452, 279] width 765 height 16
paste input "2959860"
type input "29598602"
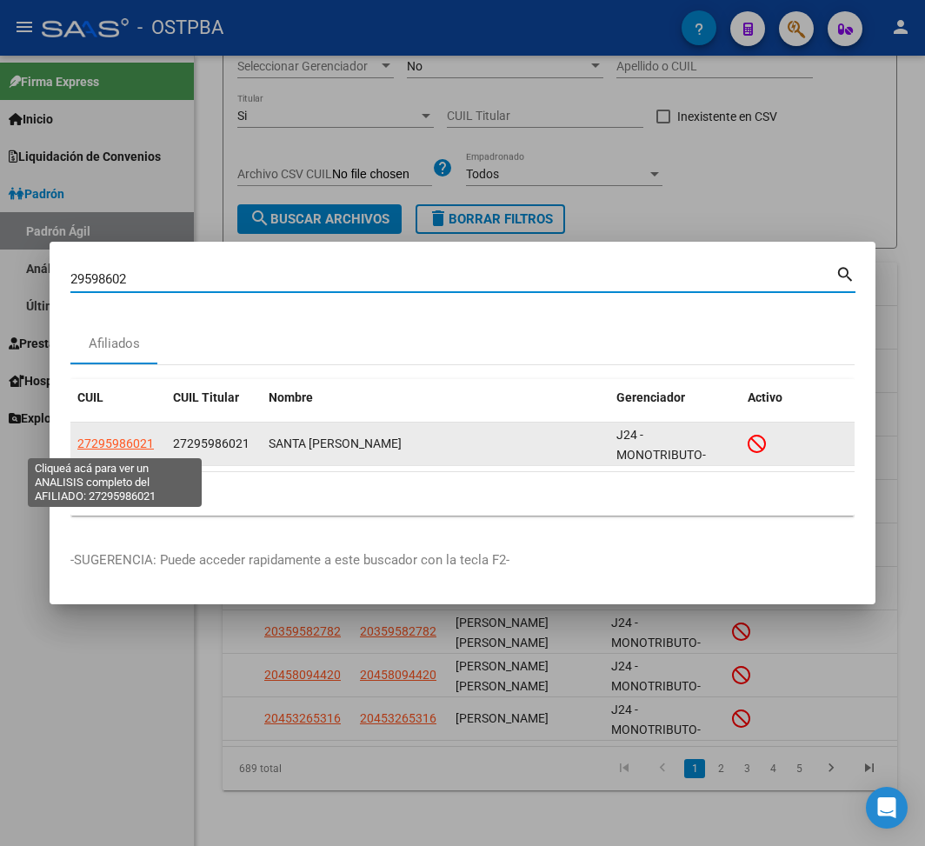
click at [134, 447] on span "27295986021" at bounding box center [115, 443] width 76 height 14
type textarea "27295986021"
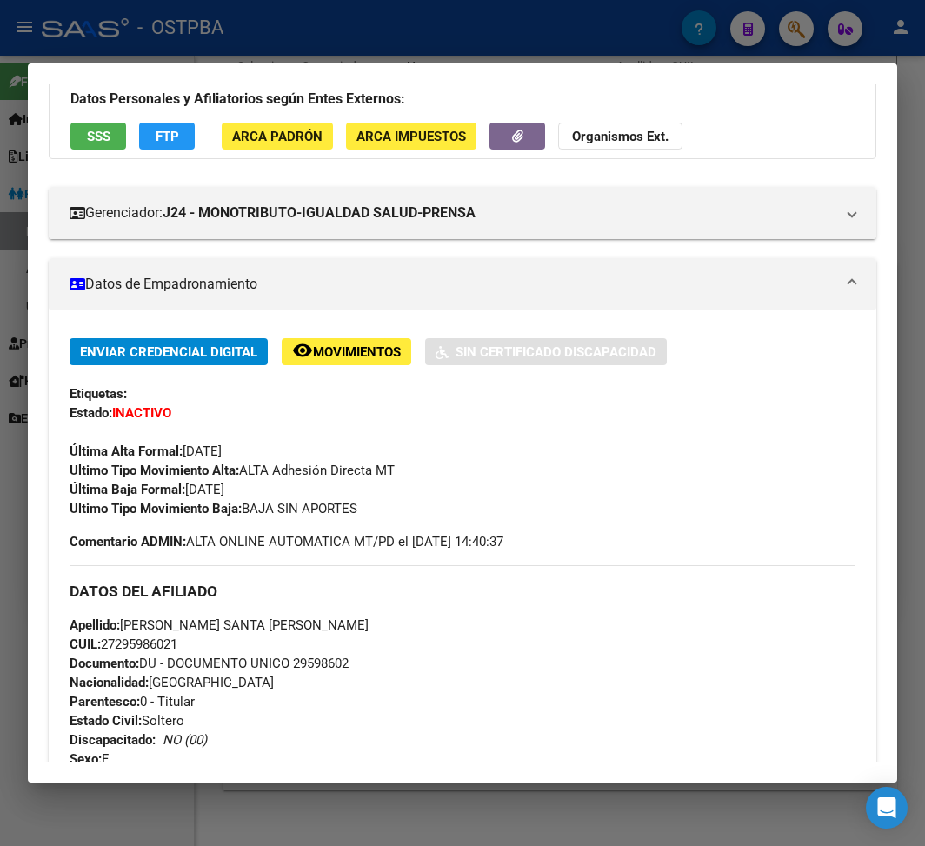
scroll to position [231, 0]
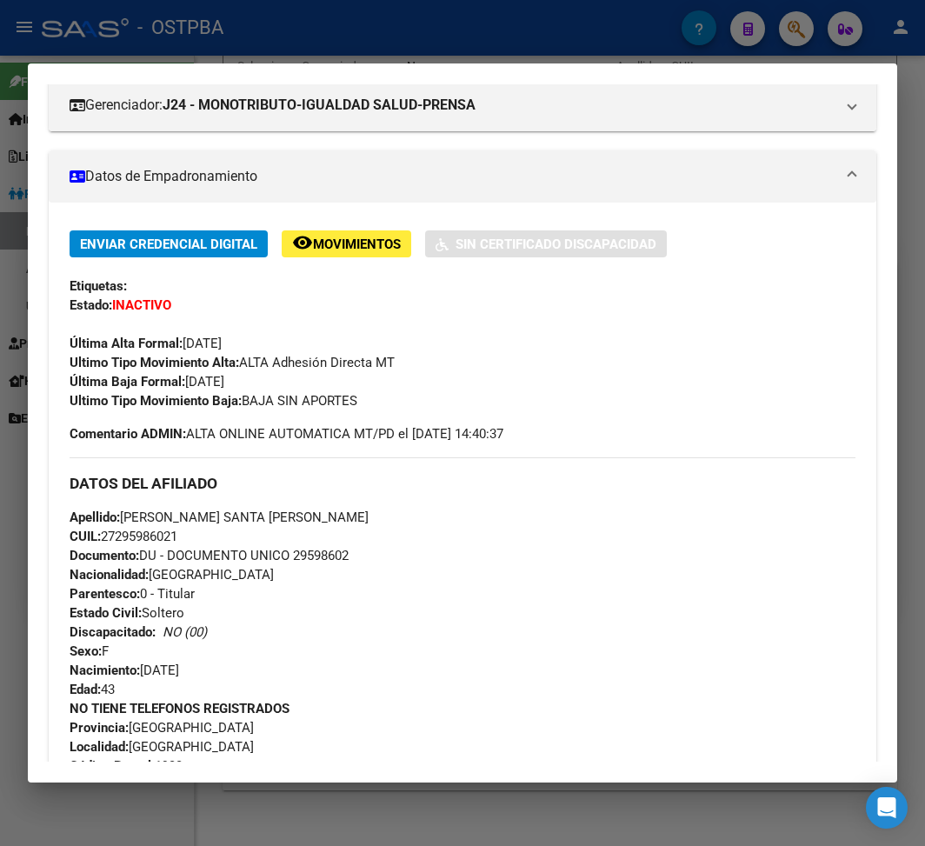
click at [171, 52] on div at bounding box center [462, 423] width 925 height 846
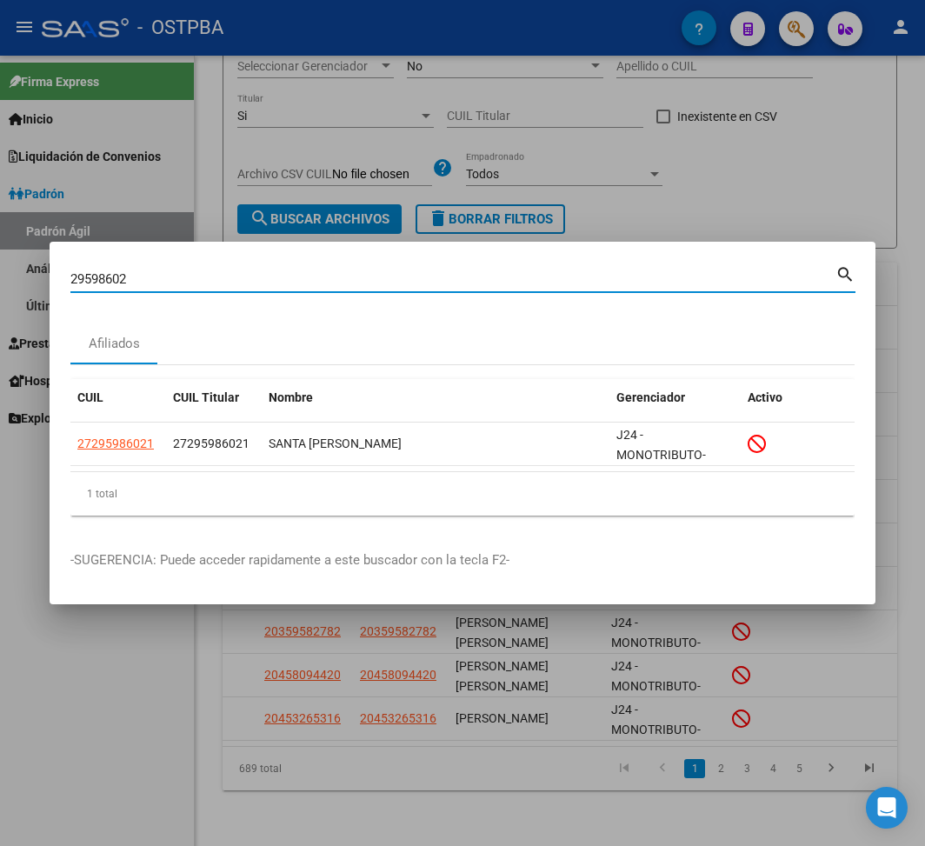
click at [91, 282] on input "29598602" at bounding box center [452, 279] width 765 height 16
paste input "96185626"
type input "96185626"
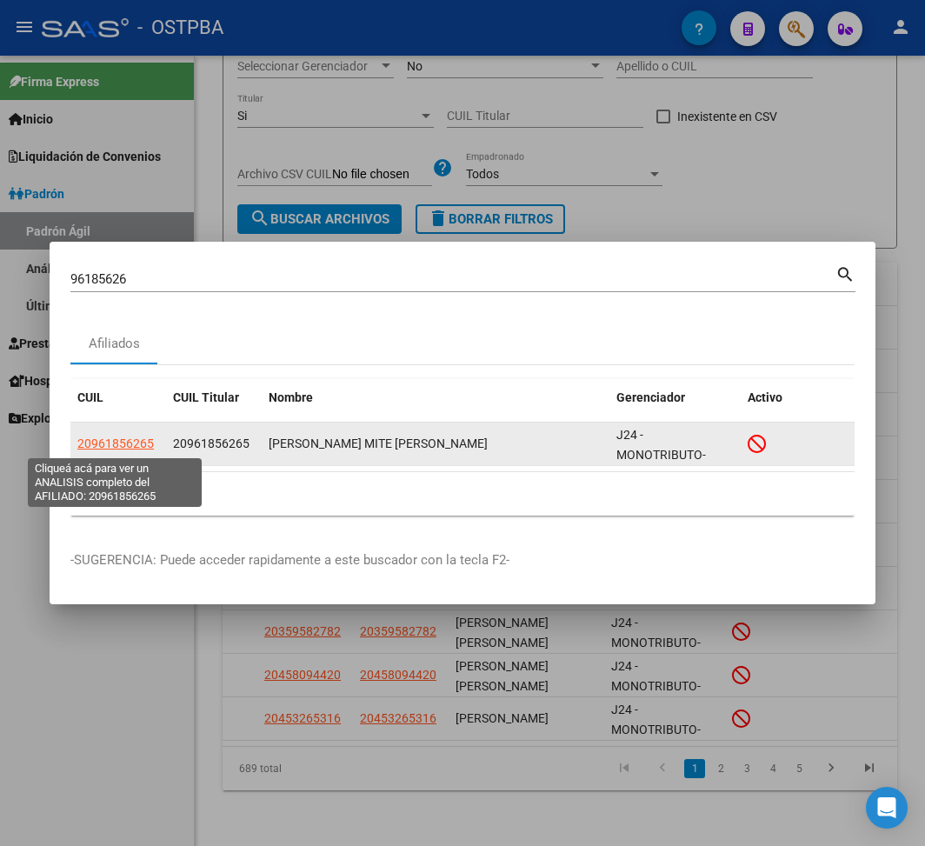
click at [101, 446] on span "20961856265" at bounding box center [115, 443] width 76 height 14
type textarea "20961856265"
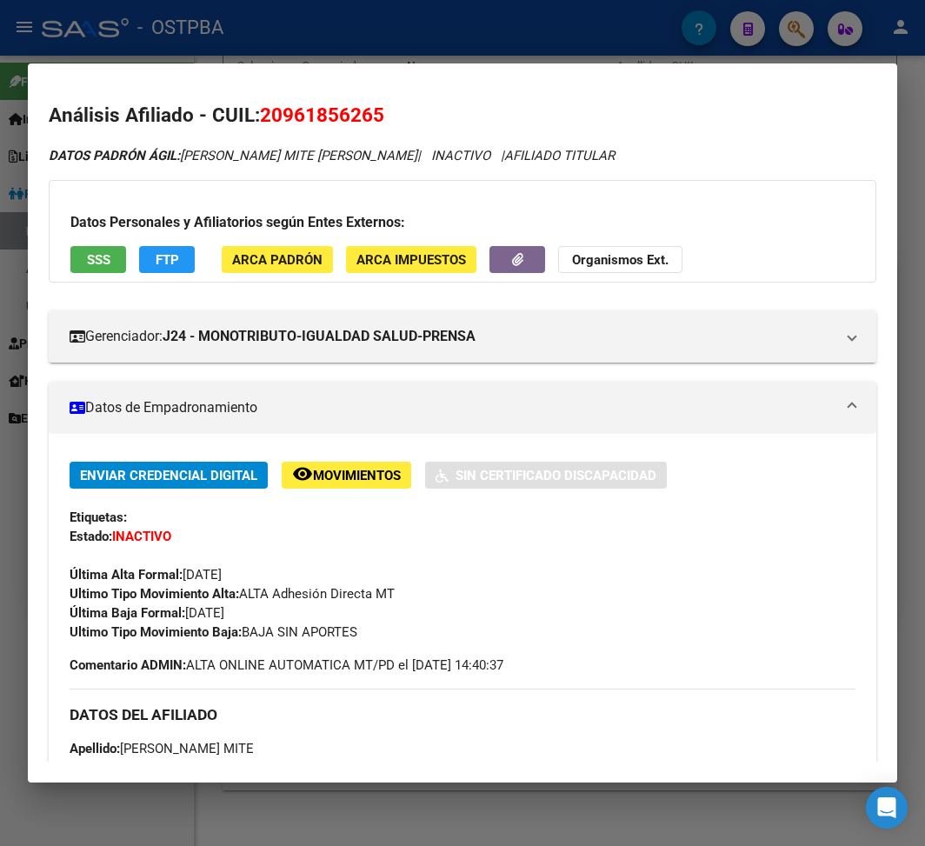
click at [219, 30] on div at bounding box center [462, 423] width 925 height 846
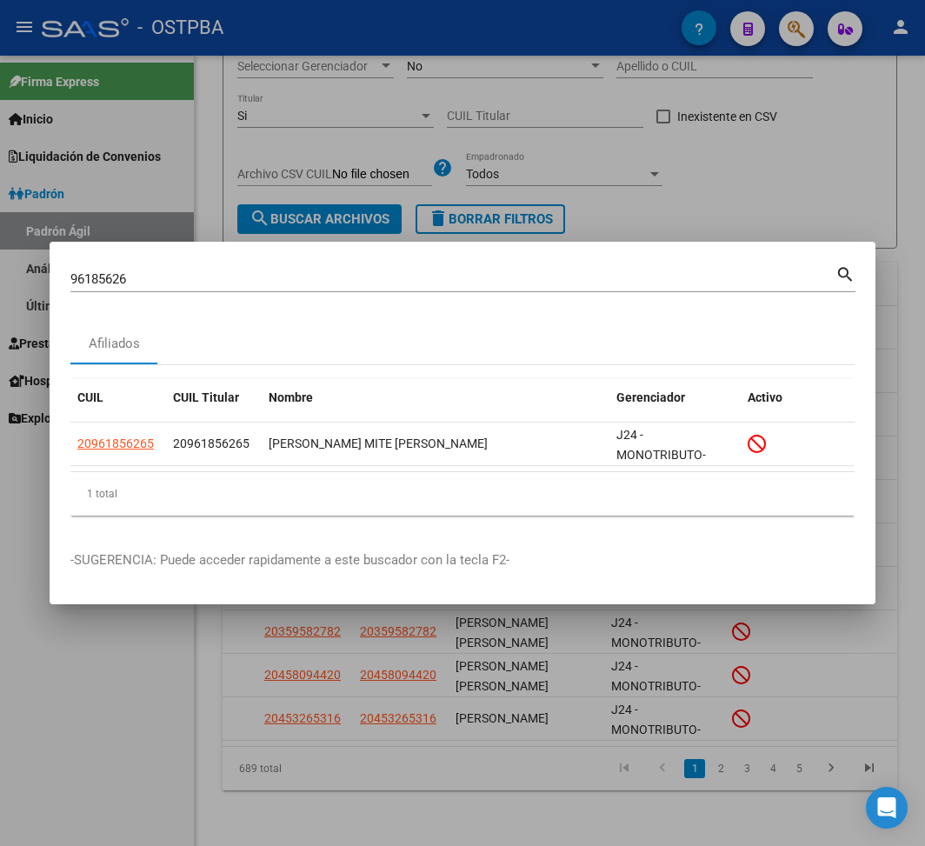
click at [87, 268] on div "96185626 Buscar (apellido, dni, [PERSON_NAME], nro traspaso, cuit, obra social)" at bounding box center [452, 279] width 765 height 26
paste input "42456866"
drag, startPoint x: 190, startPoint y: 286, endPoint x: 31, endPoint y: 263, distance: 159.9
click at [31, 263] on div "9618562642456866 Buscar (apellido, dni, cuil, nro traspaso, cuit, obra social) …" at bounding box center [462, 423] width 925 height 846
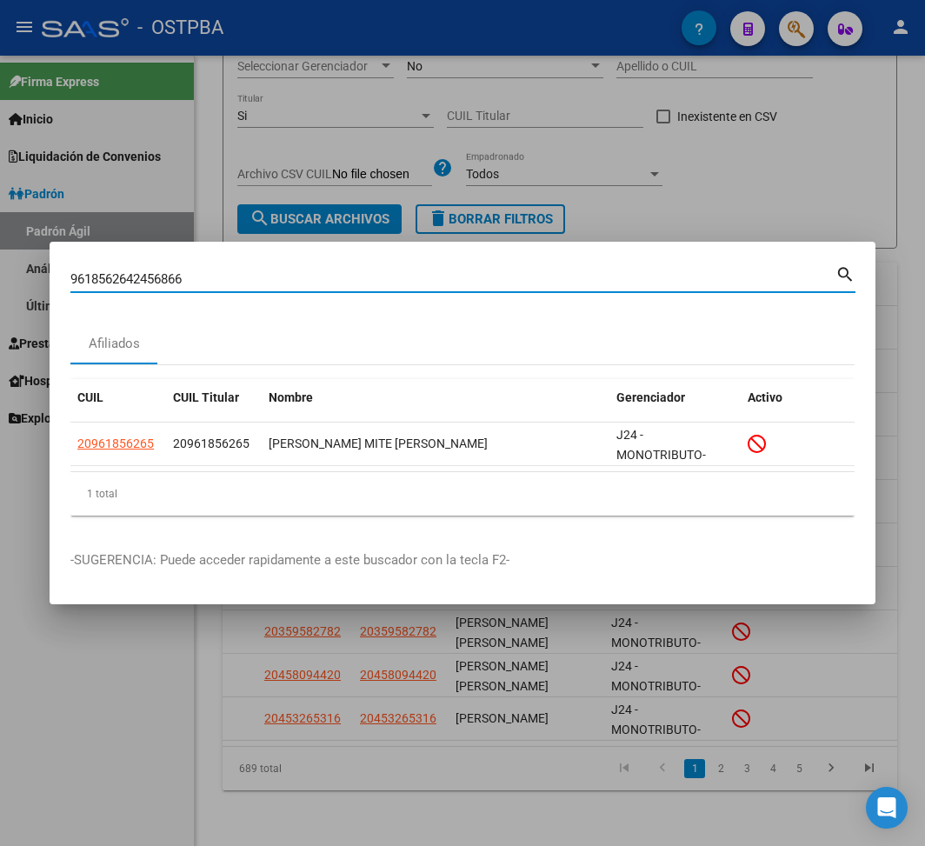
paste input
type input "42456866"
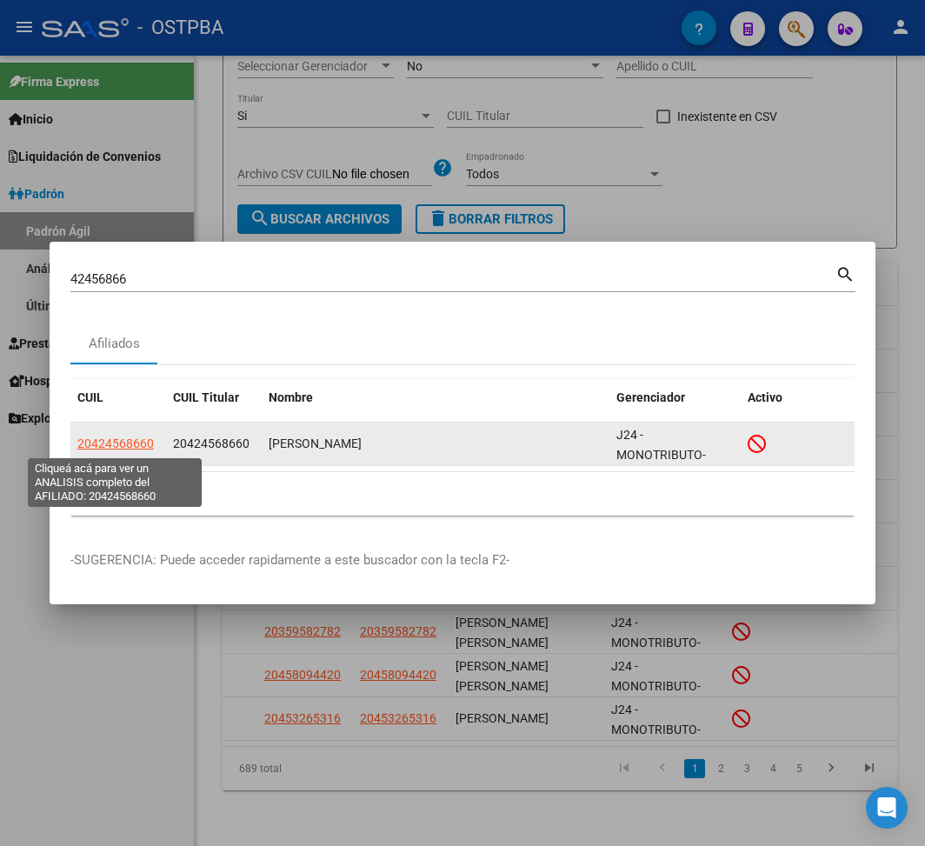
click at [123, 445] on span "20424568660" at bounding box center [115, 443] width 76 height 14
type textarea "20424568660"
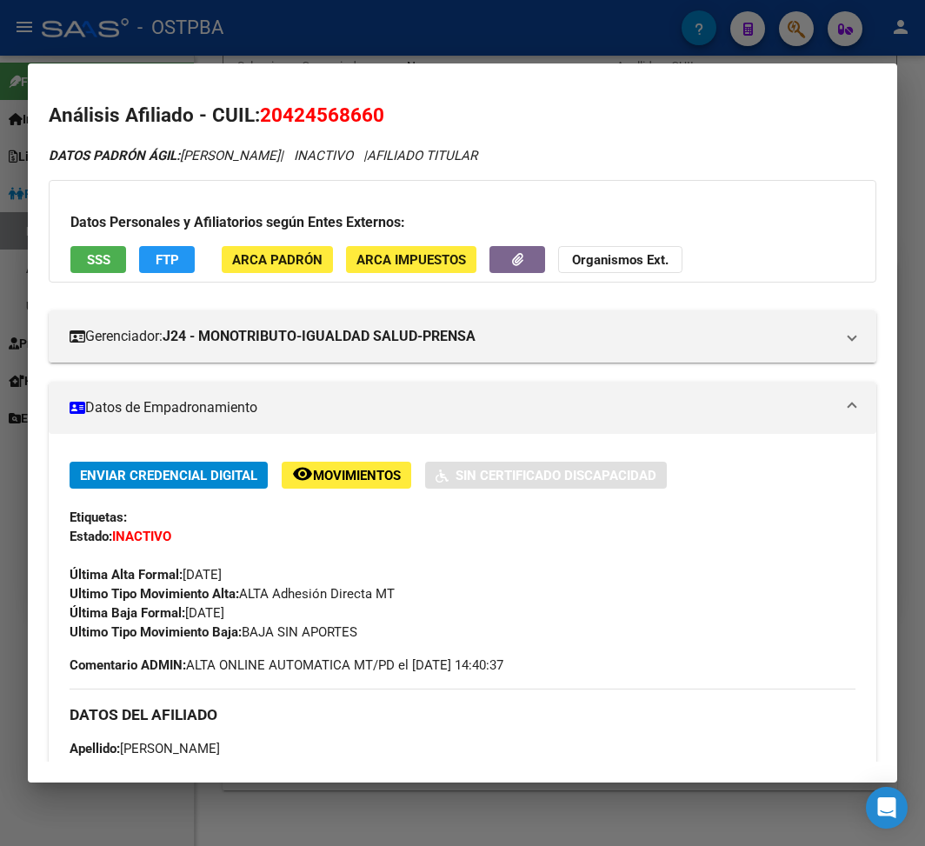
click at [380, 21] on div at bounding box center [462, 423] width 925 height 846
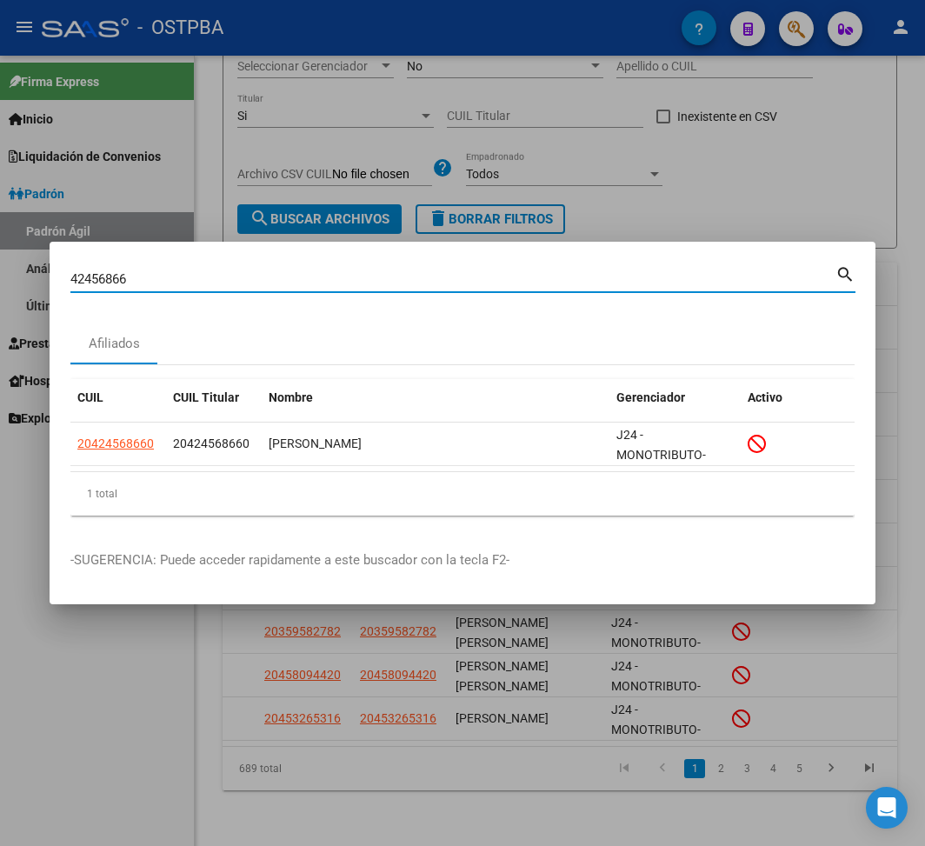
click at [90, 283] on input "42456866" at bounding box center [452, 279] width 765 height 16
paste input "28983394"
type input "28983394"
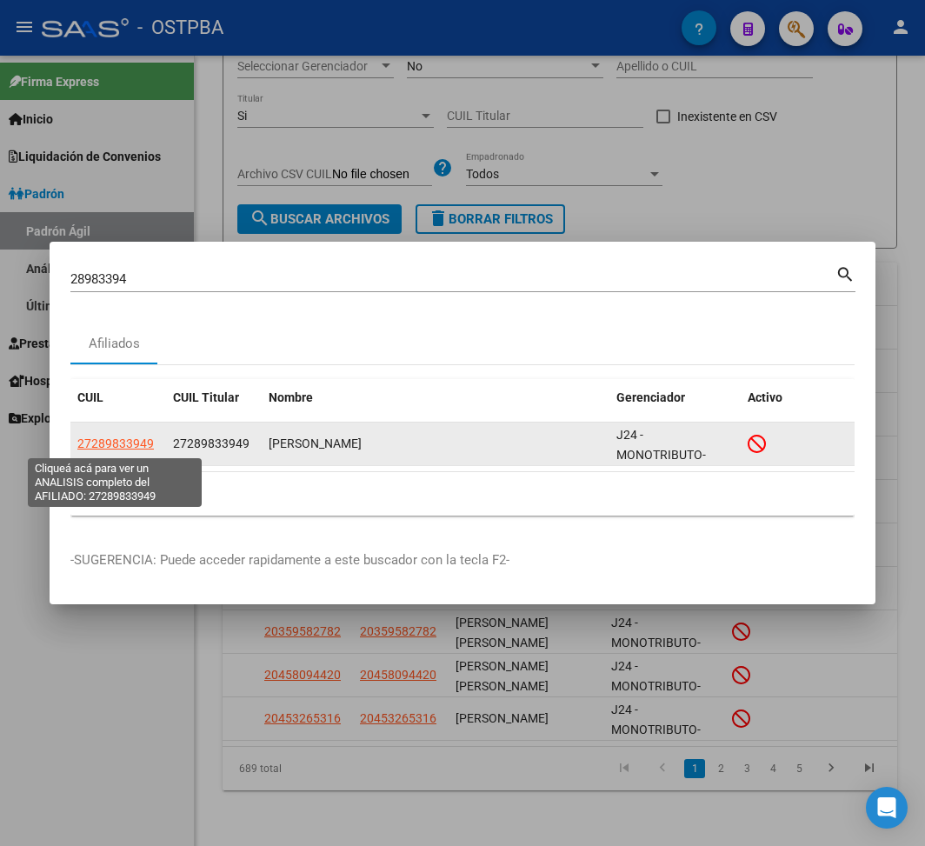
click at [125, 446] on span "27289833949" at bounding box center [115, 443] width 76 height 14
type textarea "27289833949"
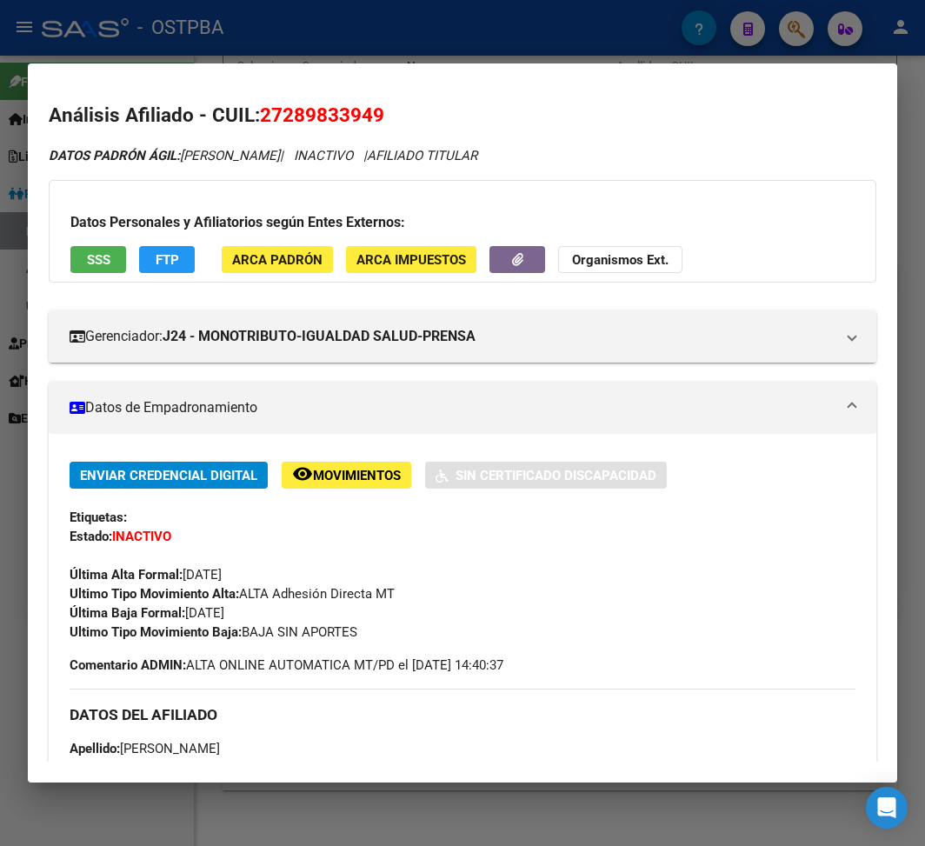
click at [303, 38] on div at bounding box center [462, 423] width 925 height 846
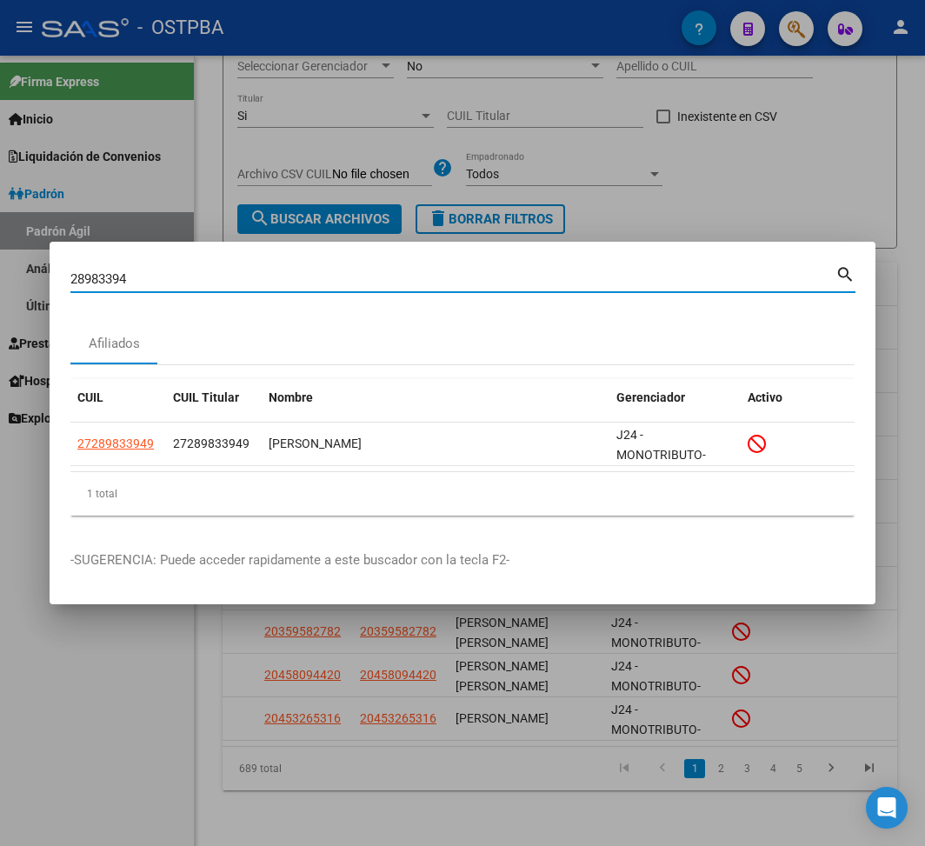
click at [106, 282] on input "28983394" at bounding box center [452, 279] width 765 height 16
paste input "42014250"
type input "42014250"
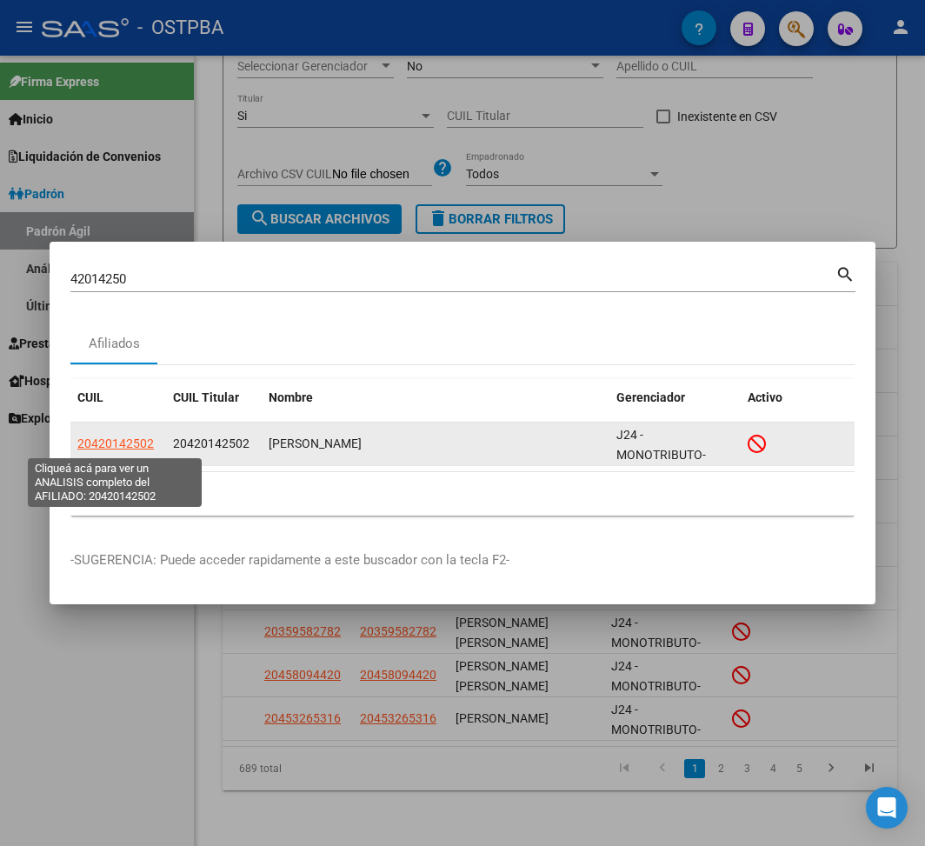
click at [94, 450] on span "20420142502" at bounding box center [115, 443] width 76 height 14
type textarea "20420142502"
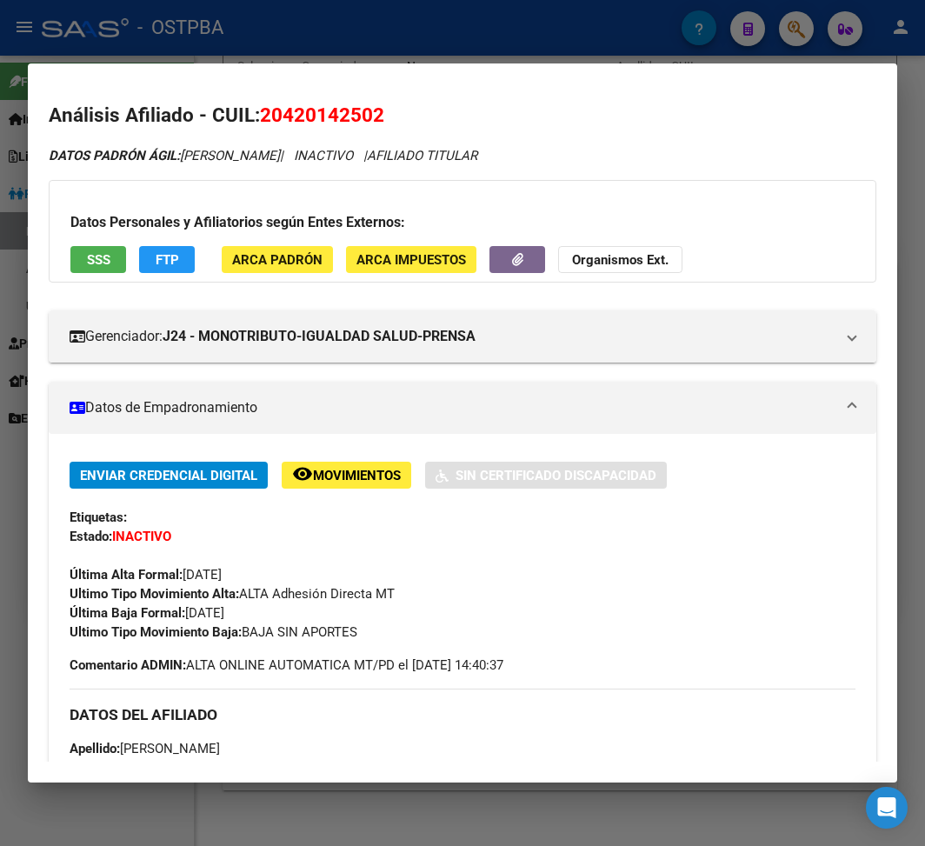
click at [389, 21] on div at bounding box center [462, 423] width 925 height 846
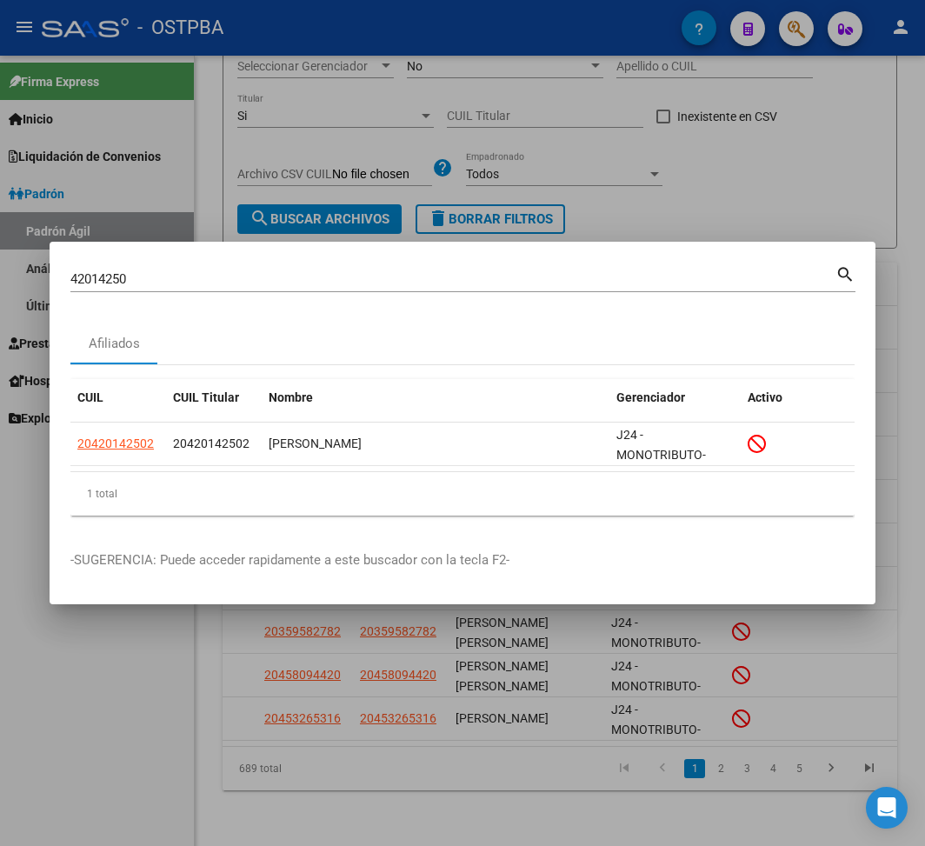
click at [95, 276] on input "42014250" at bounding box center [452, 279] width 765 height 16
paste input "23180058"
type input "23180058"
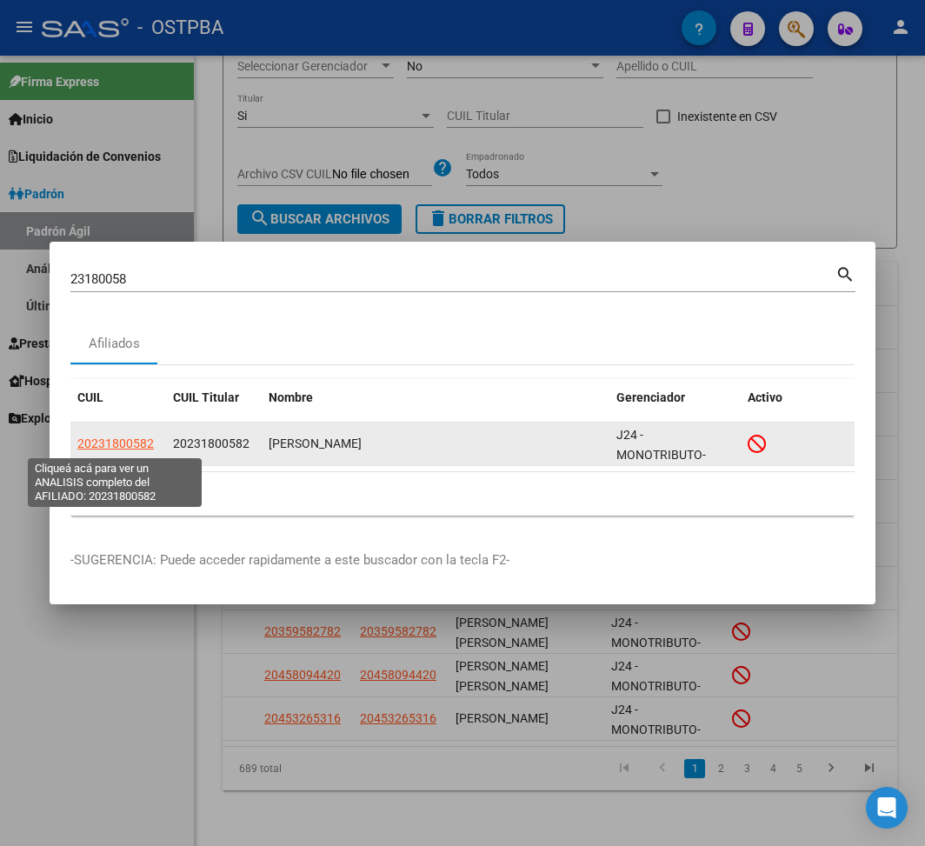
click at [140, 442] on span "20231800582" at bounding box center [115, 443] width 76 height 14
type textarea "20231800582"
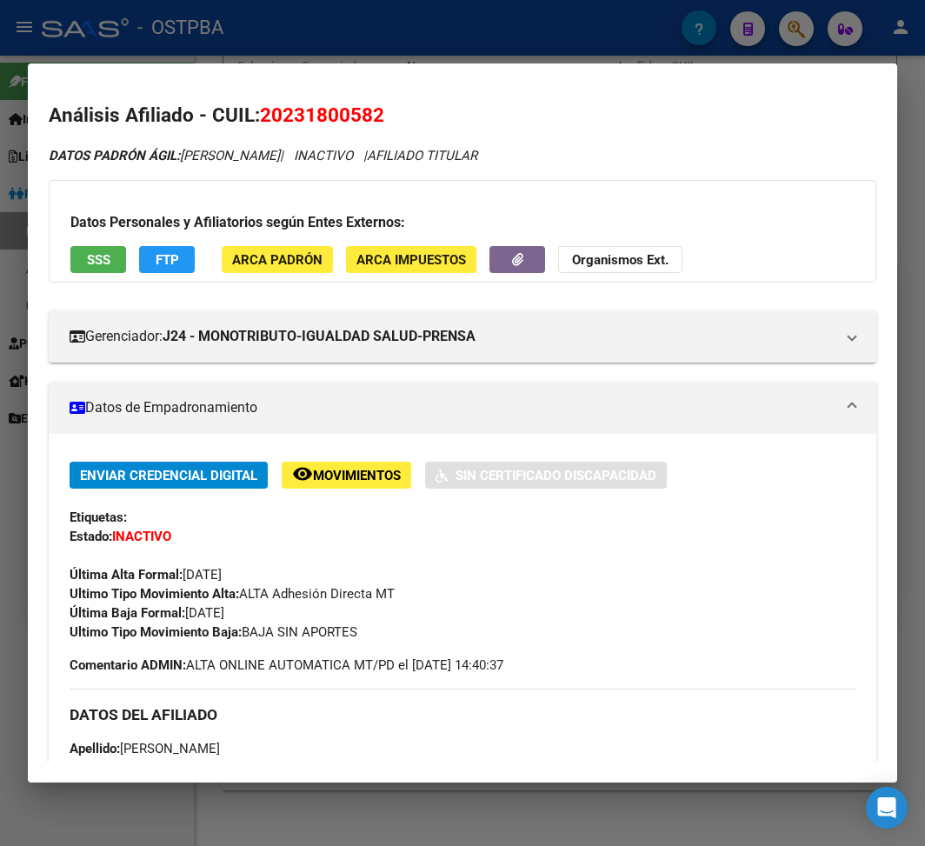
click at [249, 49] on div at bounding box center [462, 423] width 925 height 846
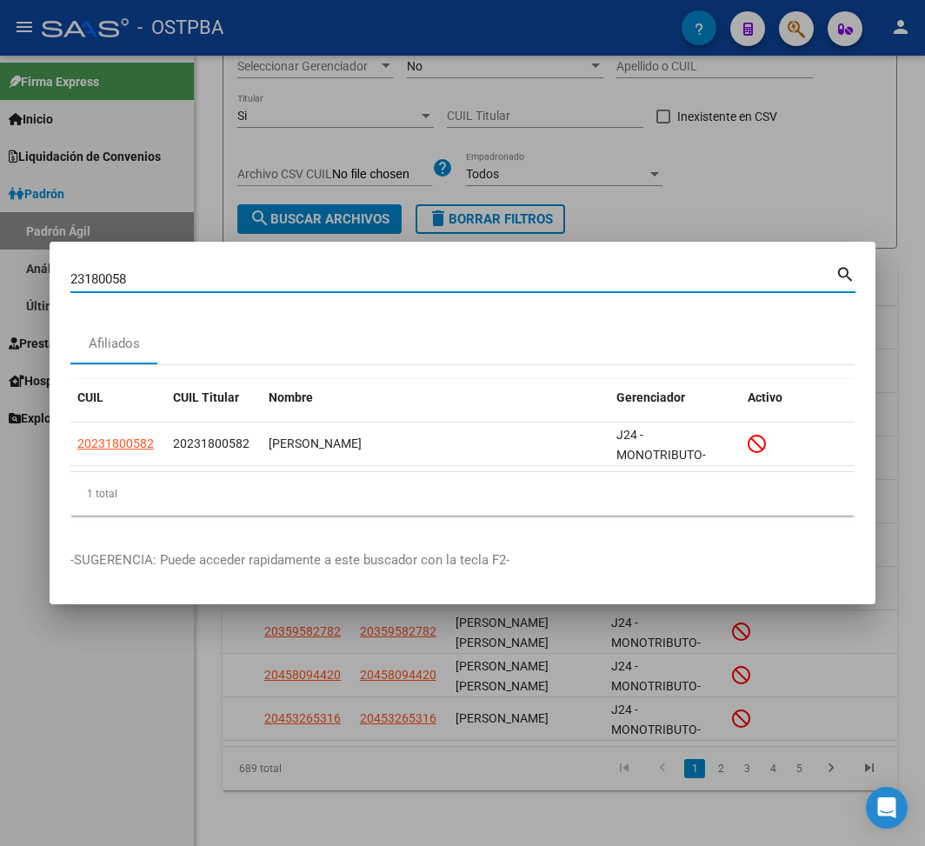
click at [111, 272] on input "23180058" at bounding box center [452, 279] width 765 height 16
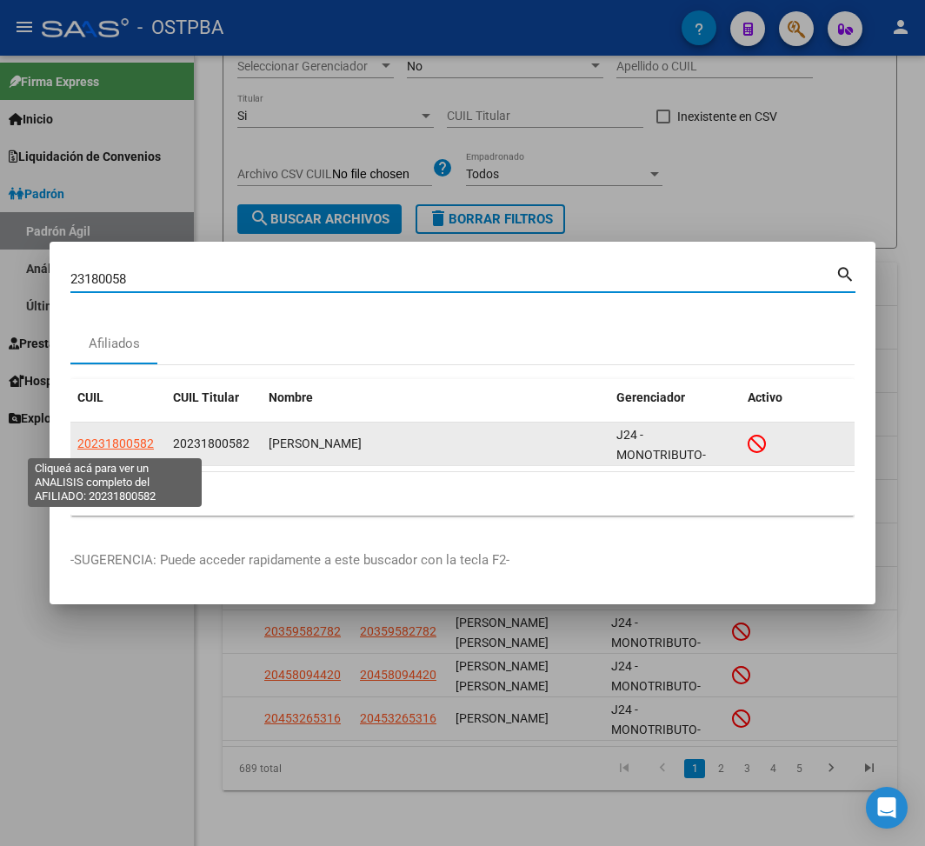
click at [130, 443] on span "20231800582" at bounding box center [115, 443] width 76 height 14
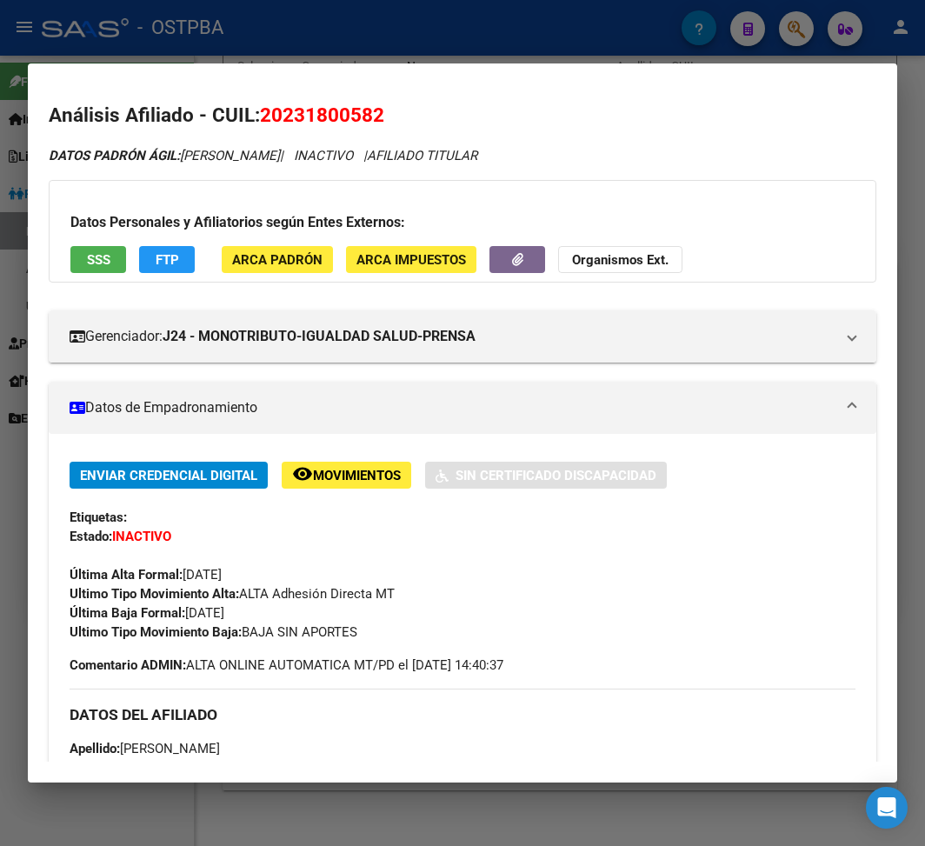
click at [316, 26] on div at bounding box center [462, 423] width 925 height 846
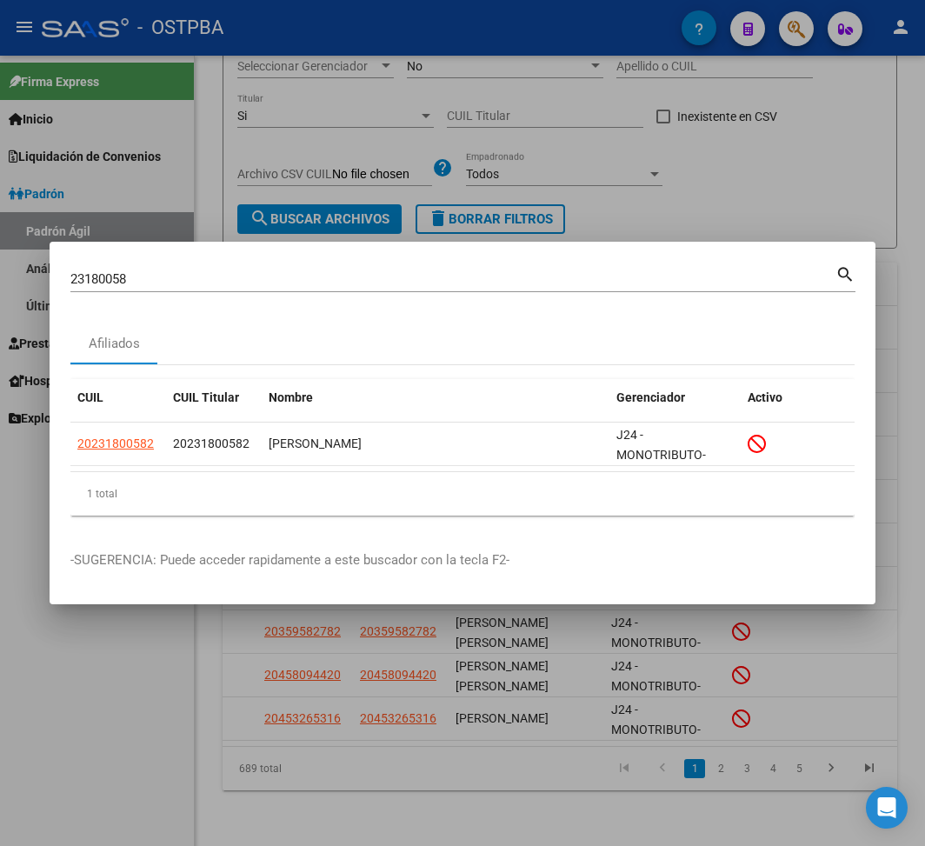
click at [87, 278] on input "23180058" at bounding box center [452, 279] width 765 height 16
paste input "38452142"
type input "38452142"
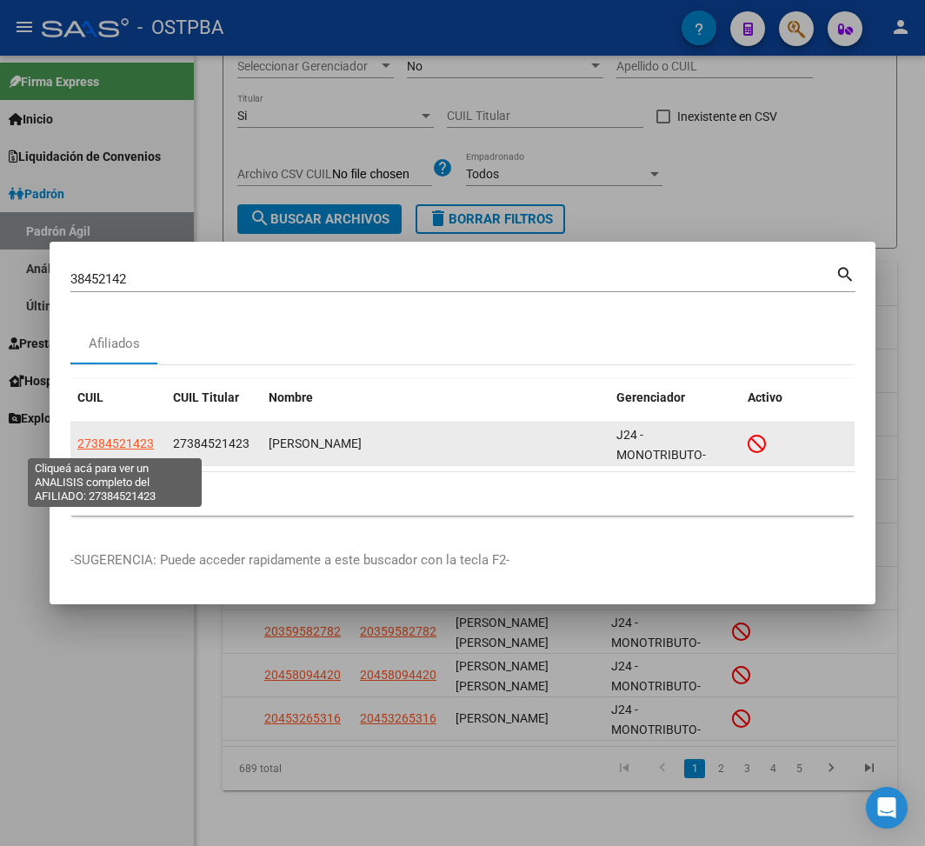
click at [126, 446] on span "27384521423" at bounding box center [115, 443] width 76 height 14
type textarea "27384521423"
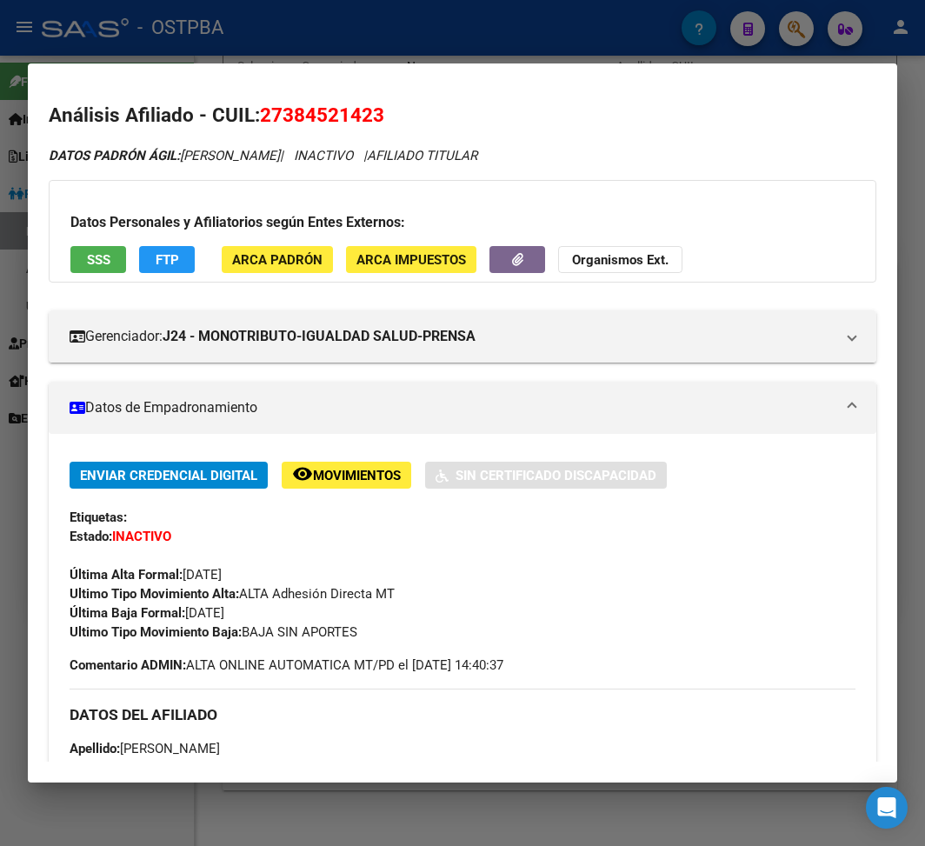
click at [428, 46] on div at bounding box center [462, 423] width 925 height 846
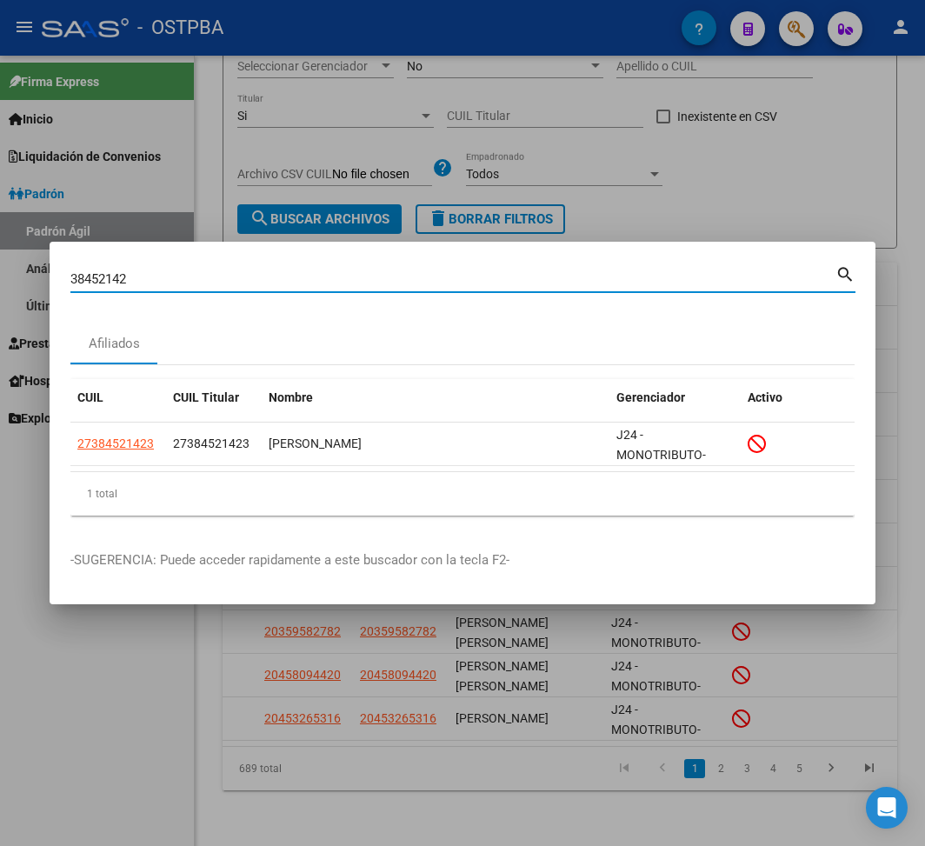
click at [102, 283] on input "38452142" at bounding box center [452, 279] width 765 height 16
paste input "48990301"
type input "48990301"
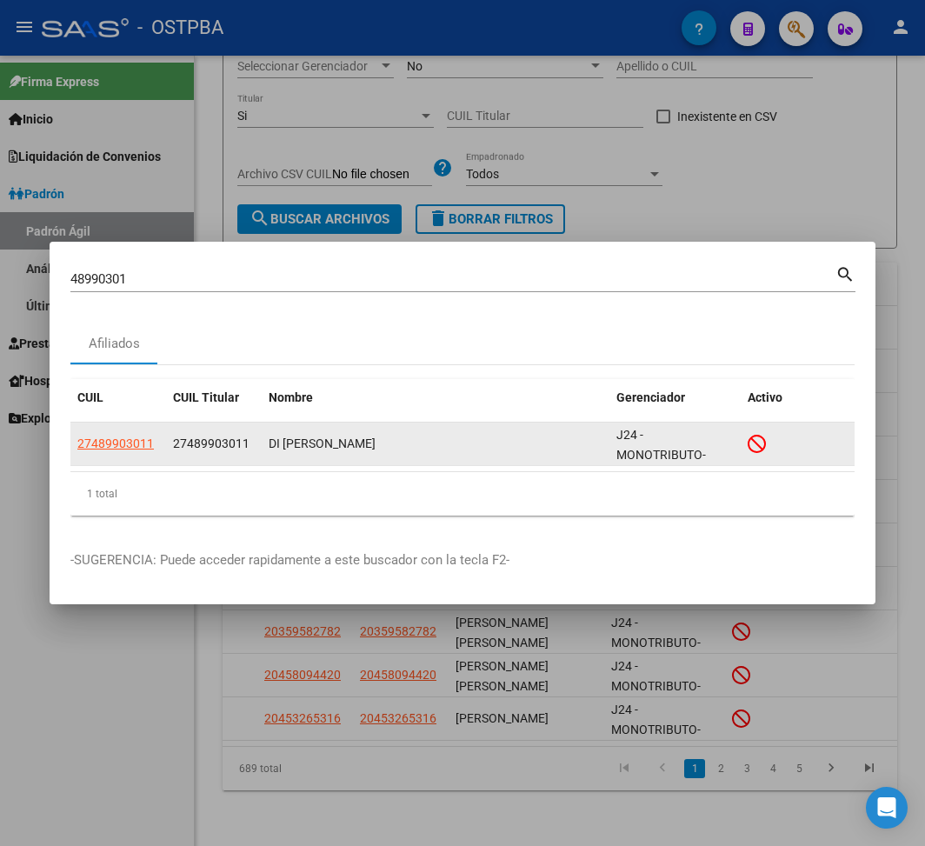
click at [133, 435] on app-link-go-to "27489903011" at bounding box center [115, 444] width 76 height 20
click at [143, 443] on span "27489903011" at bounding box center [115, 443] width 76 height 14
type textarea "27489903011"
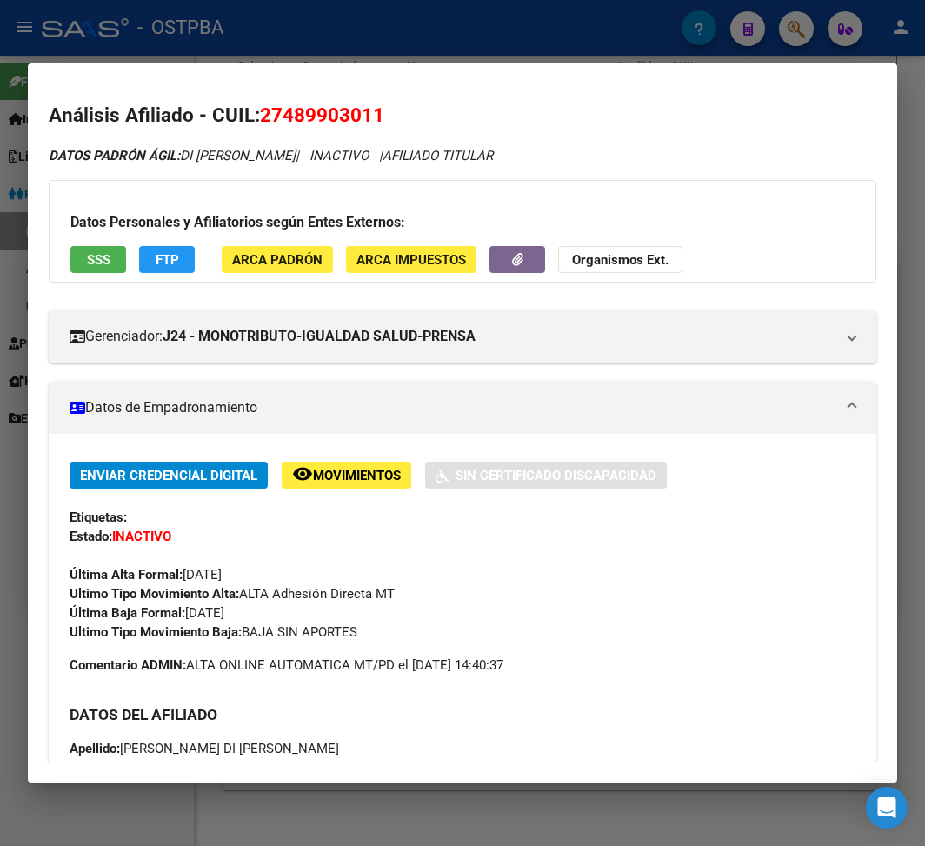
click at [196, 25] on div at bounding box center [462, 423] width 925 height 846
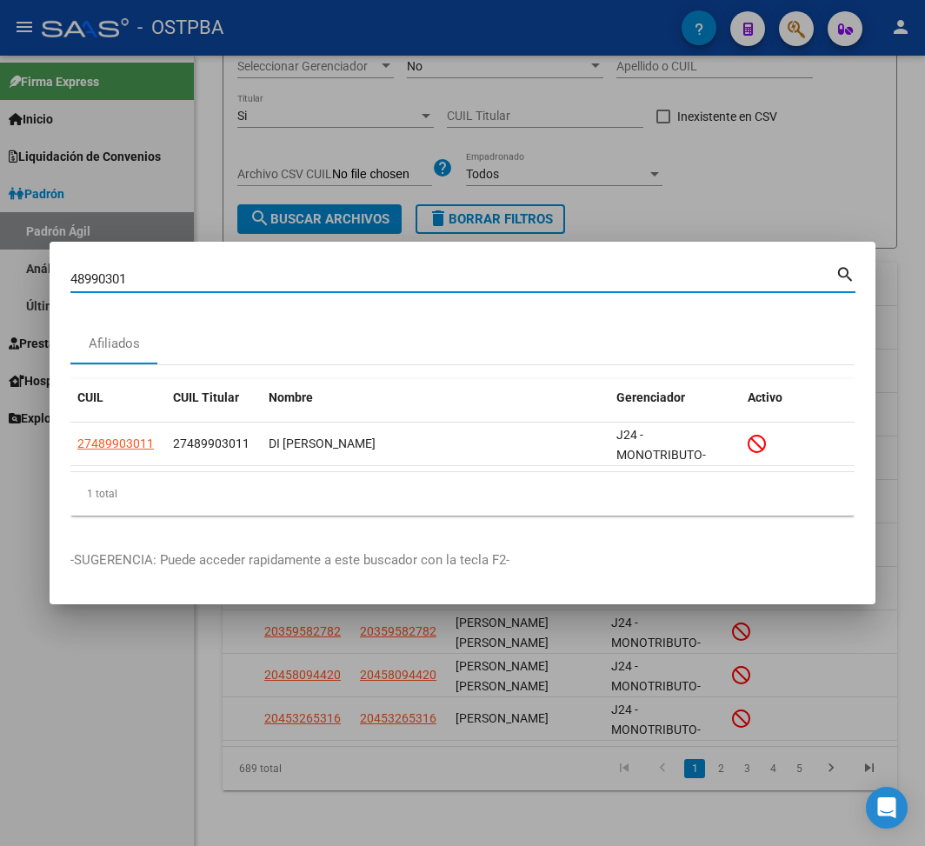
click at [94, 276] on input "48990301" at bounding box center [452, 279] width 765 height 16
paste input "31832559"
type input "31832559"
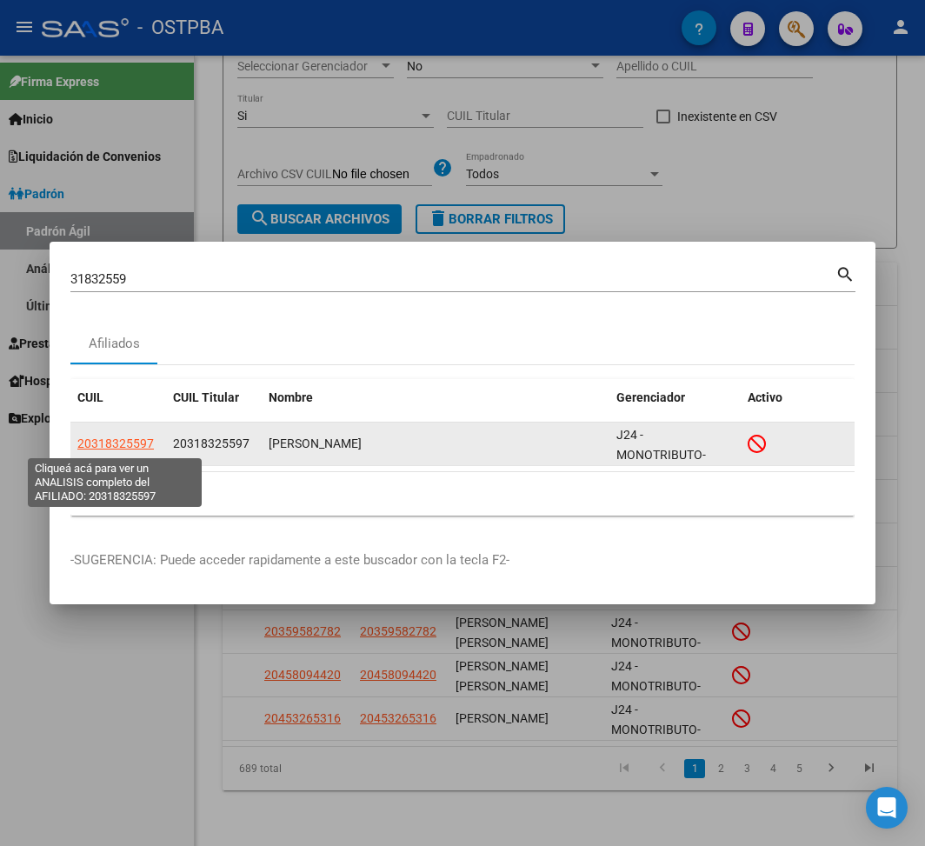
click at [111, 450] on span "20318325597" at bounding box center [115, 443] width 76 height 14
type textarea "20318325597"
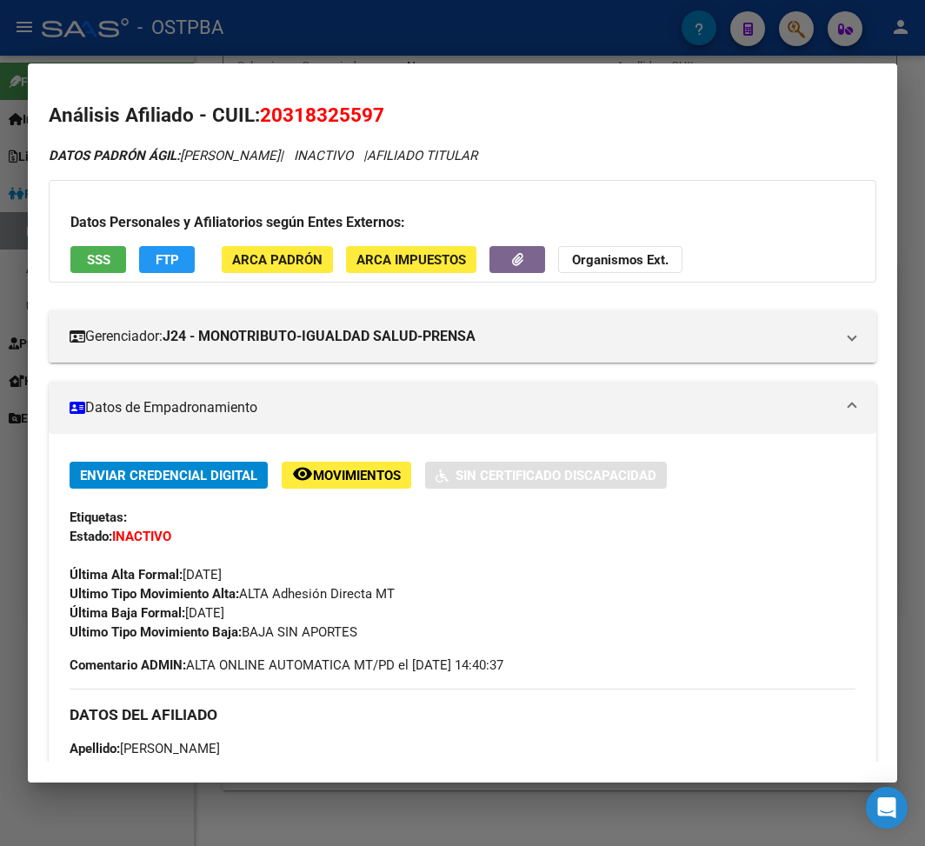
click at [330, 28] on div at bounding box center [462, 423] width 925 height 846
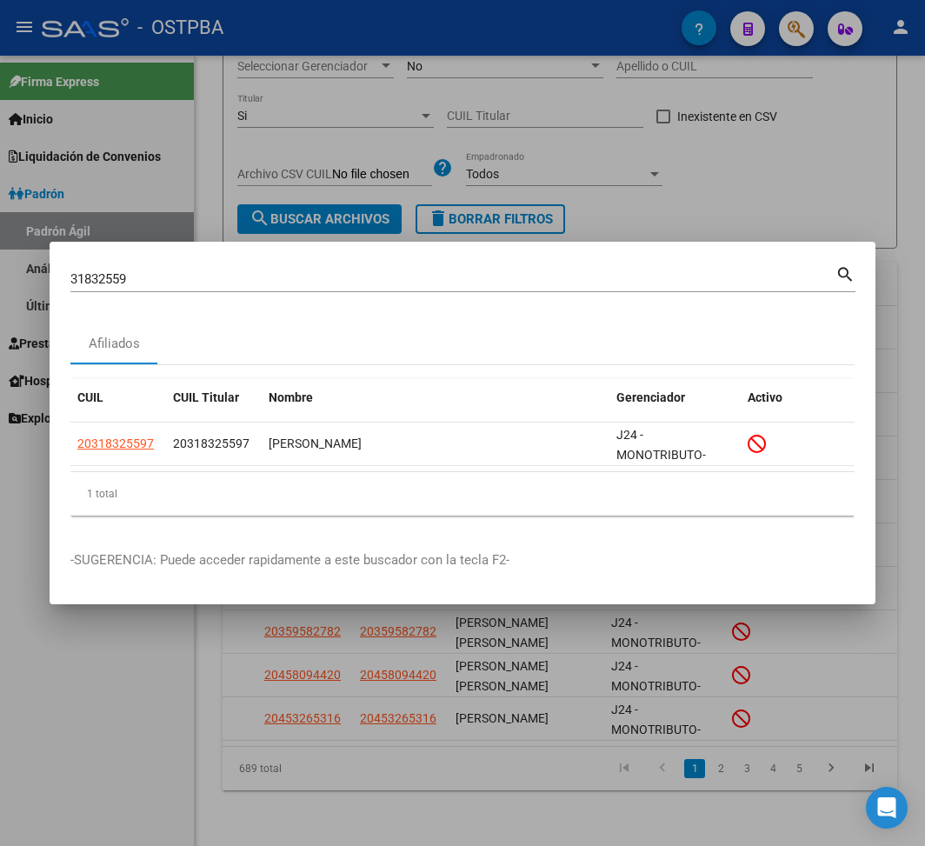
click at [113, 279] on input "31832559" at bounding box center [452, 279] width 765 height 16
paste input "48161568"
type input "48161568"
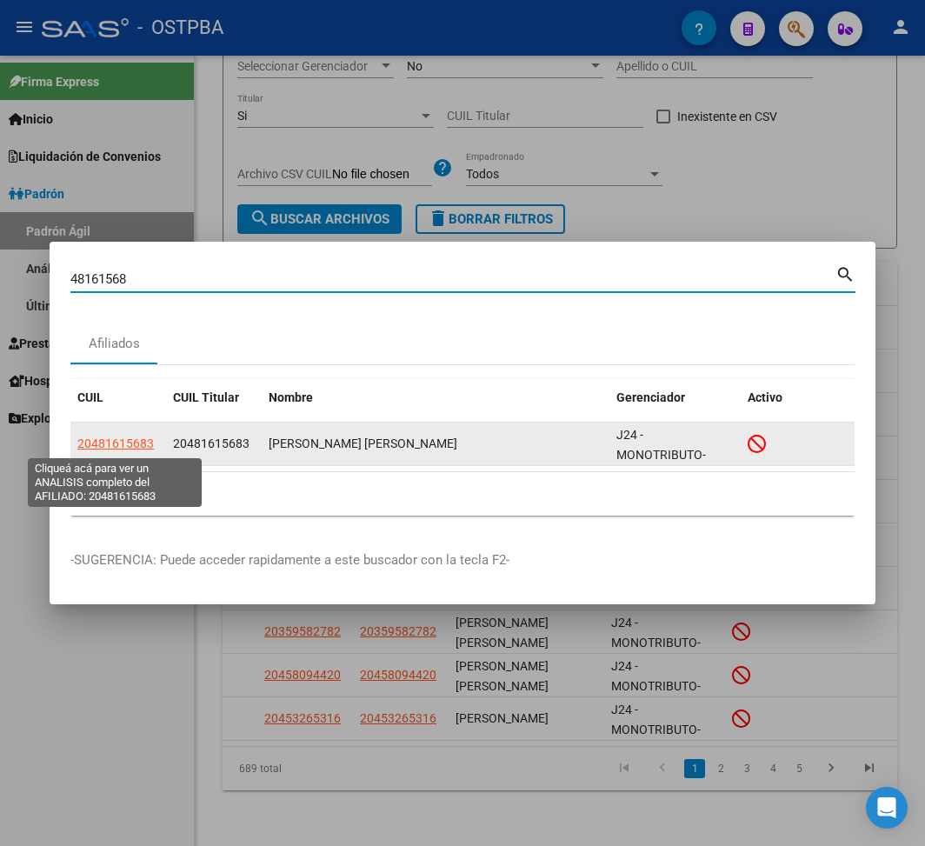
click at [99, 445] on span "20481615683" at bounding box center [115, 443] width 76 height 14
type textarea "20481615683"
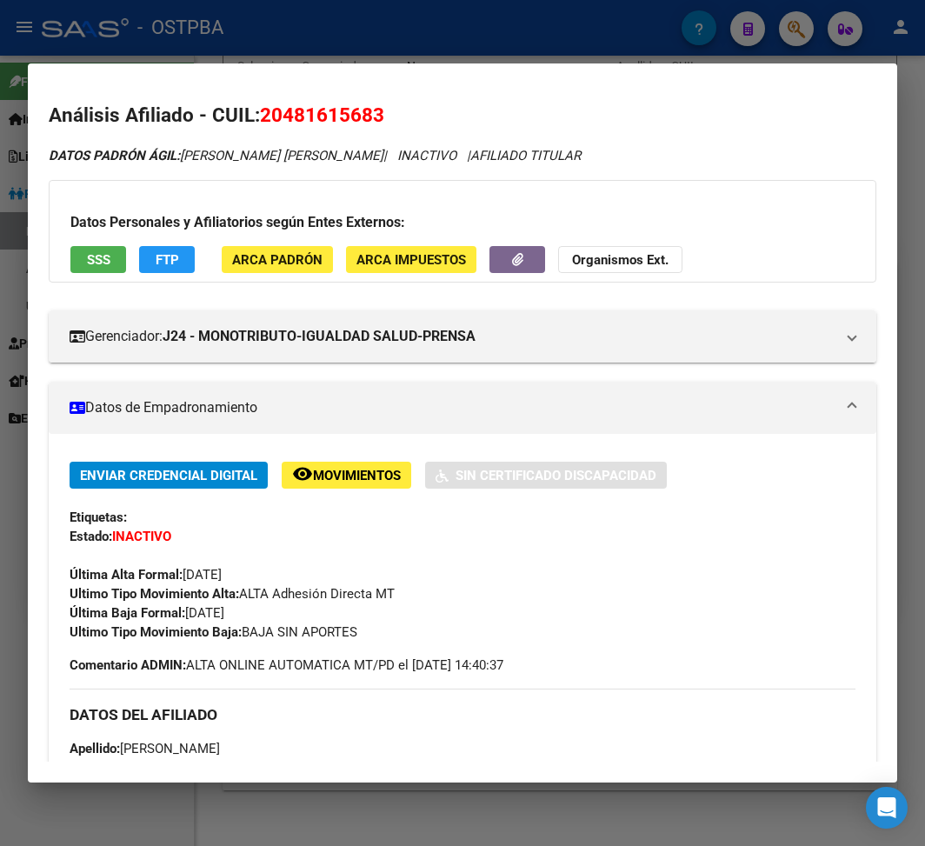
click at [195, 49] on div at bounding box center [462, 423] width 925 height 846
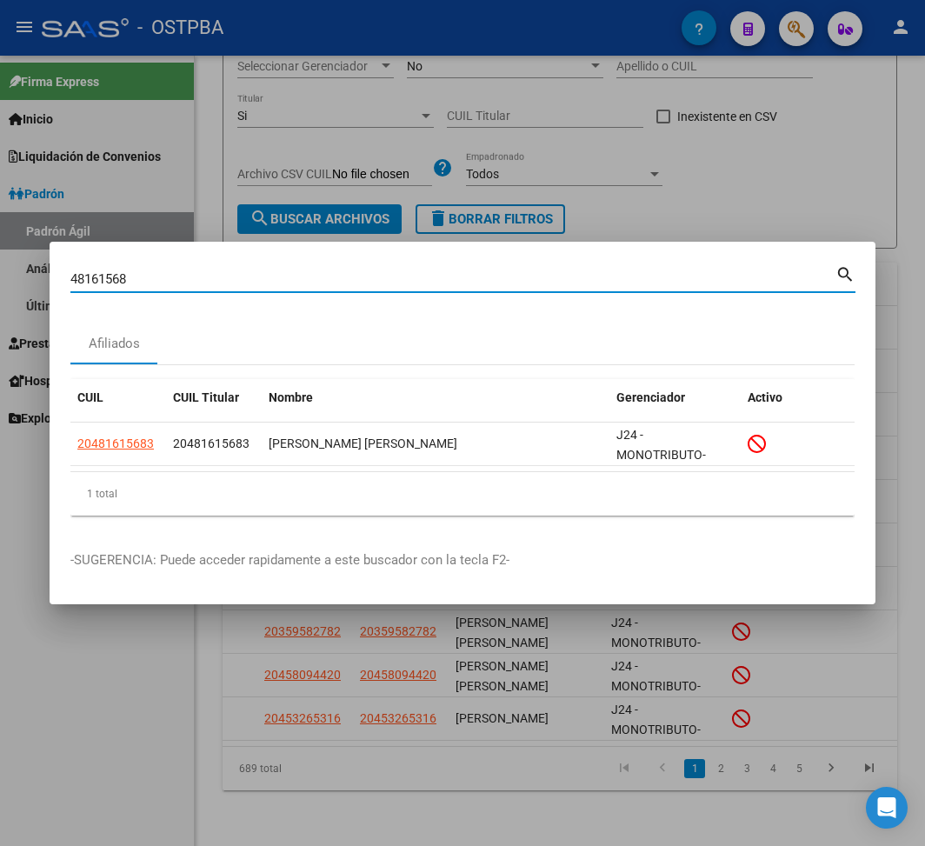
click at [105, 280] on input "48161568" at bounding box center [452, 279] width 765 height 16
paste input "785811"
type input "47858118"
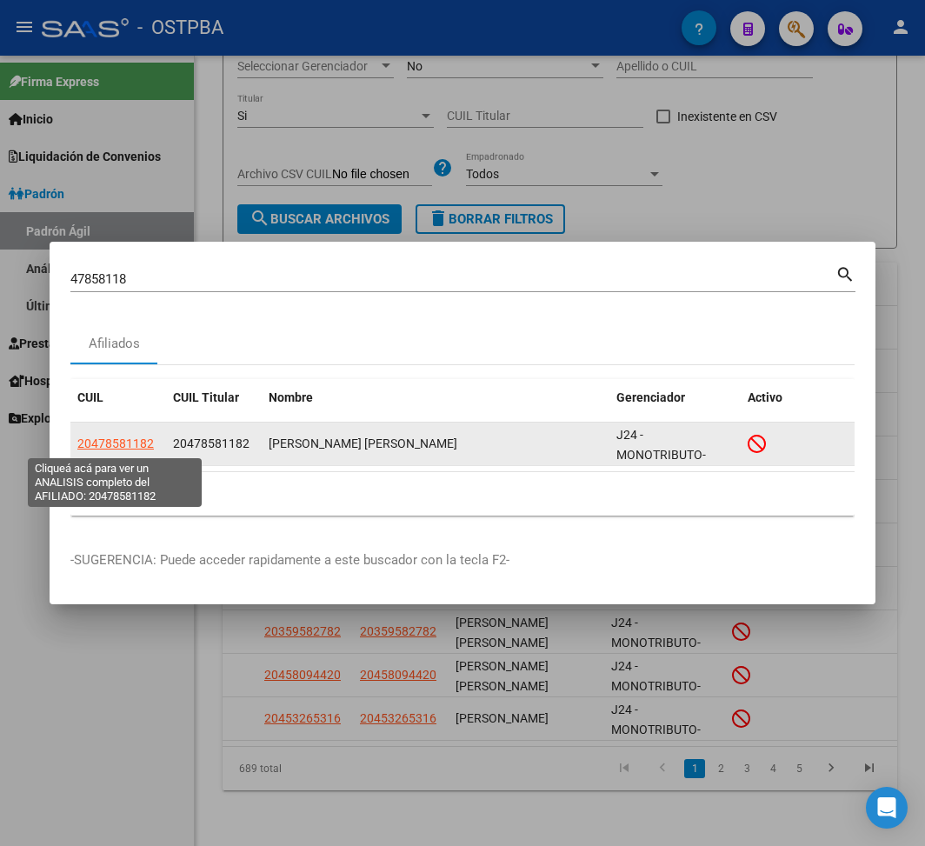
click at [116, 440] on span "20478581182" at bounding box center [115, 443] width 76 height 14
type textarea "20478581182"
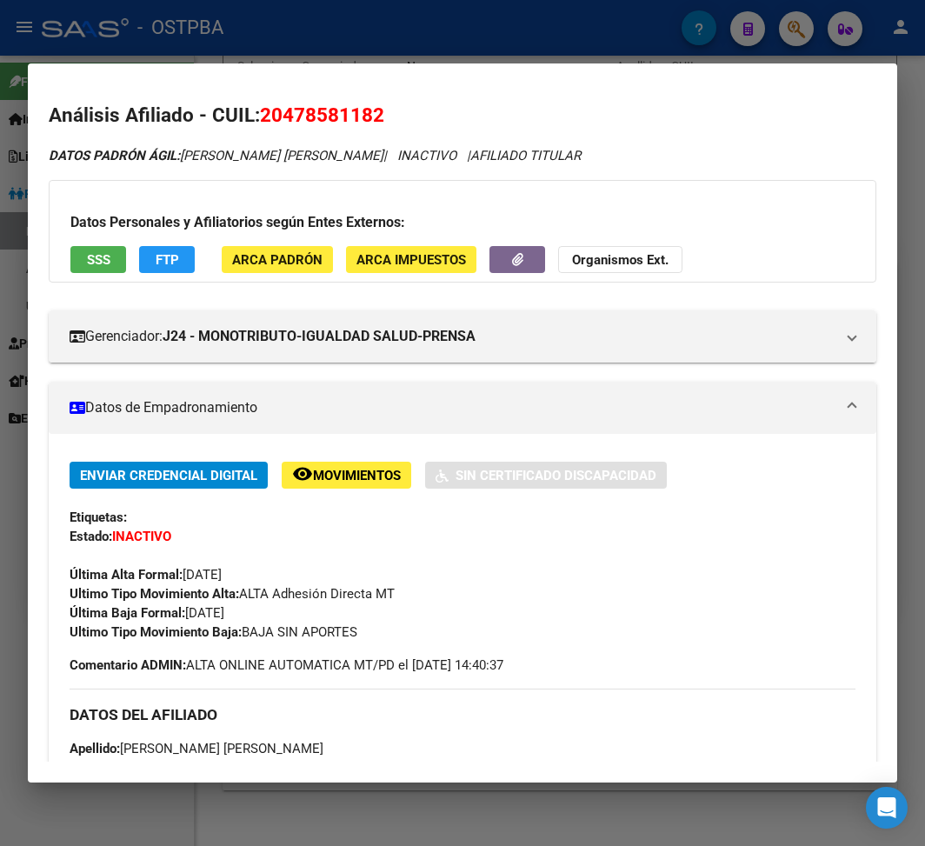
click at [278, 57] on div at bounding box center [462, 423] width 925 height 846
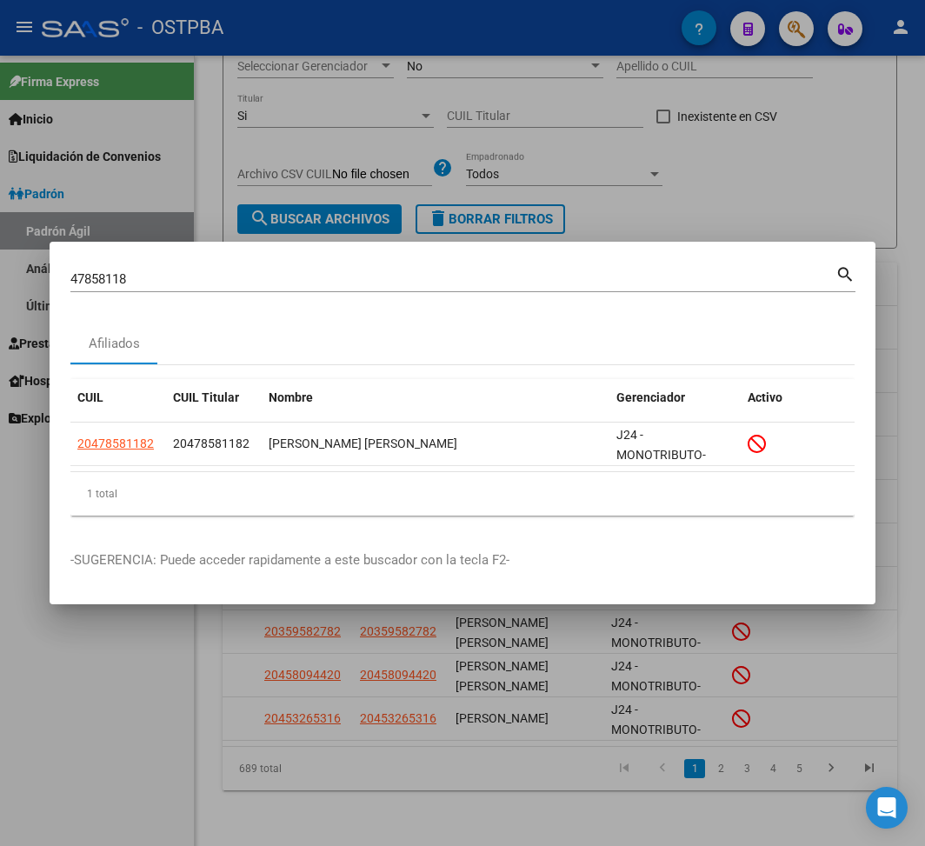
click at [113, 278] on input "47858118" at bounding box center [452, 279] width 765 height 16
paste input "30955271"
type input "30955271"
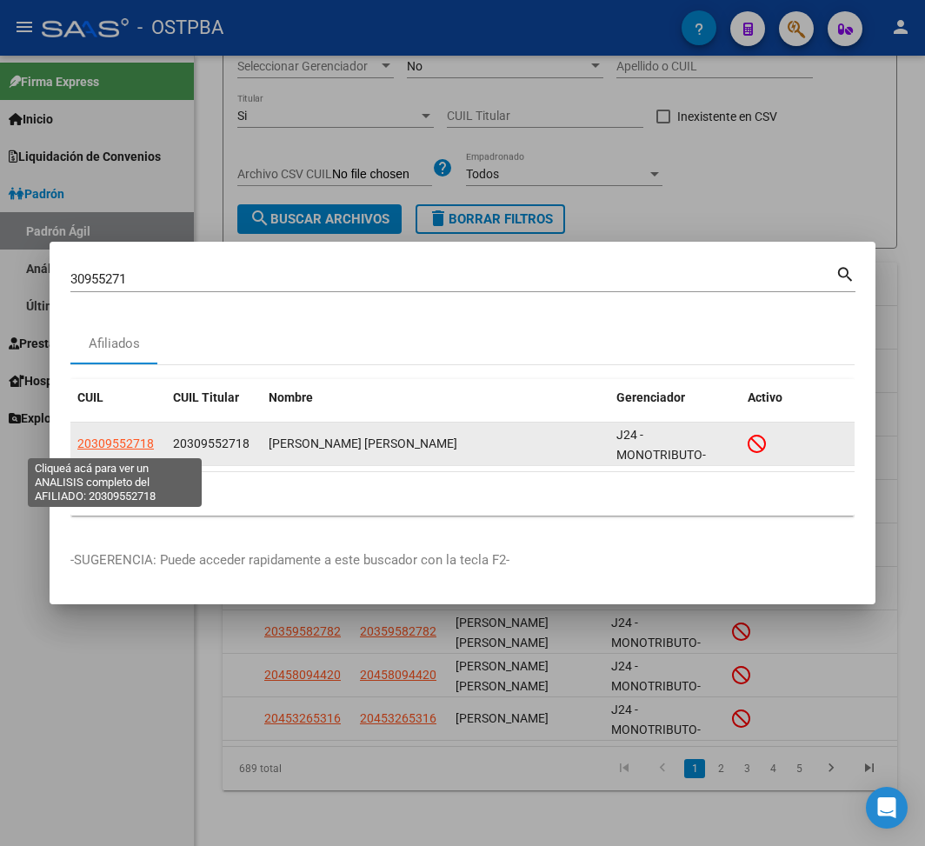
click at [112, 442] on span "20309552718" at bounding box center [115, 443] width 76 height 14
type textarea "20309552718"
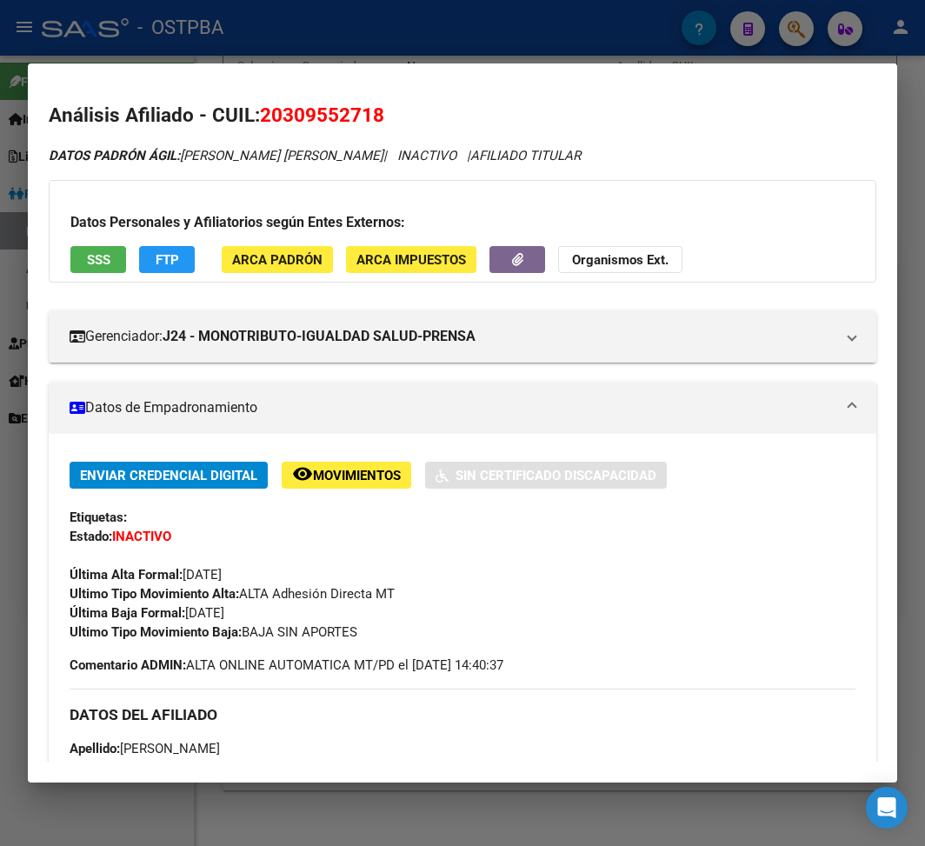
click at [461, 45] on div at bounding box center [462, 423] width 925 height 846
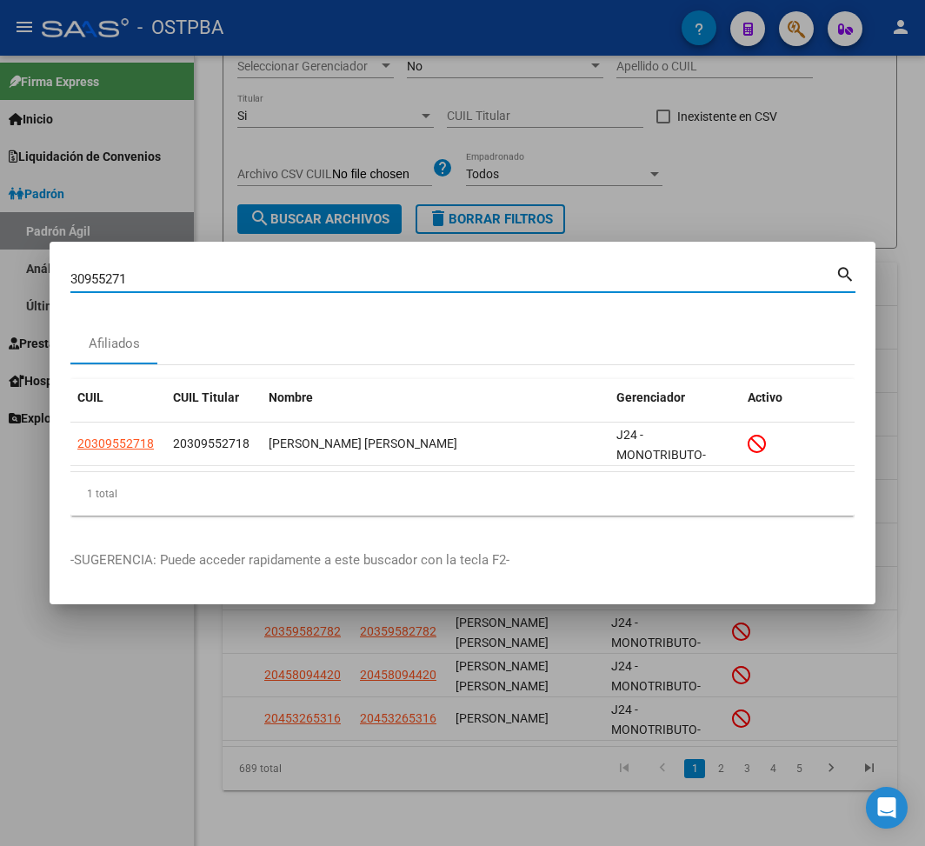
click at [88, 280] on input "30955271" at bounding box center [452, 279] width 765 height 16
paste input "45924944"
type input "45924944"
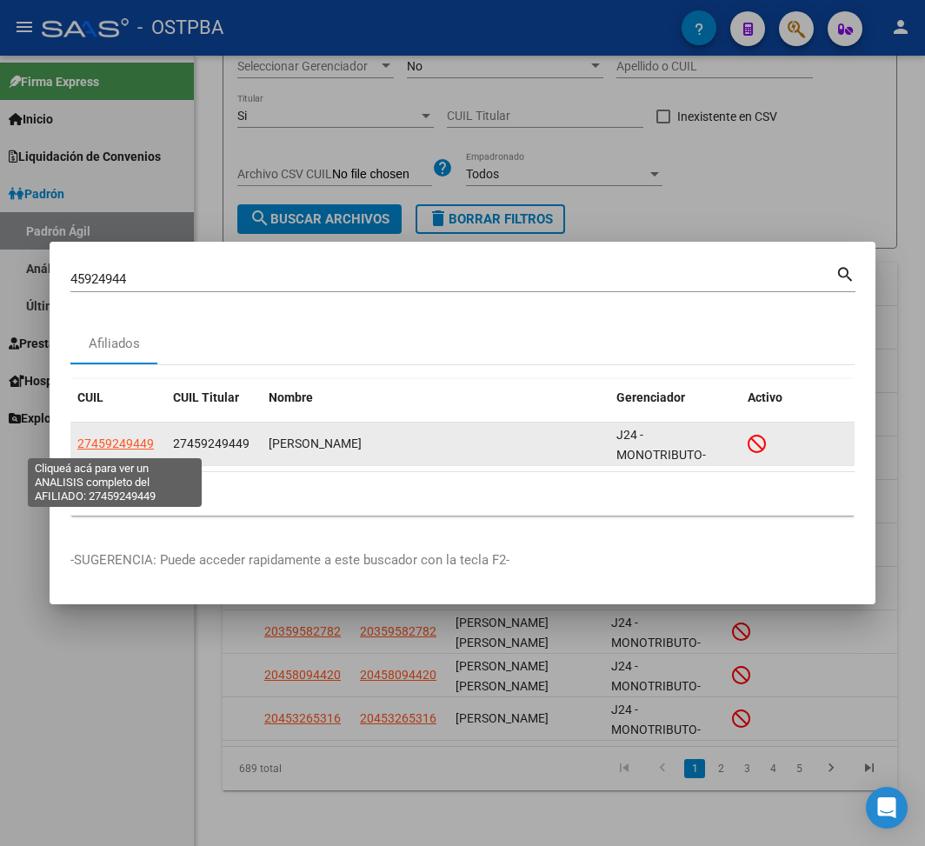
click at [116, 442] on span "27459249449" at bounding box center [115, 443] width 76 height 14
type textarea "27459249449"
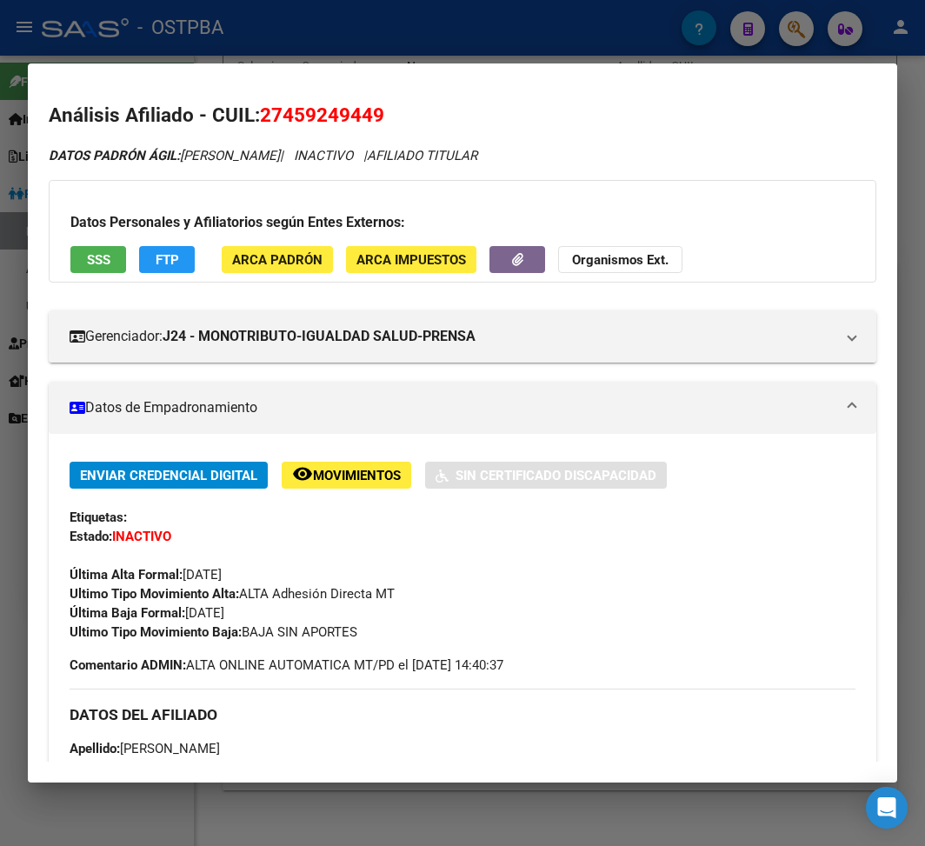
click at [466, 53] on div at bounding box center [462, 423] width 925 height 846
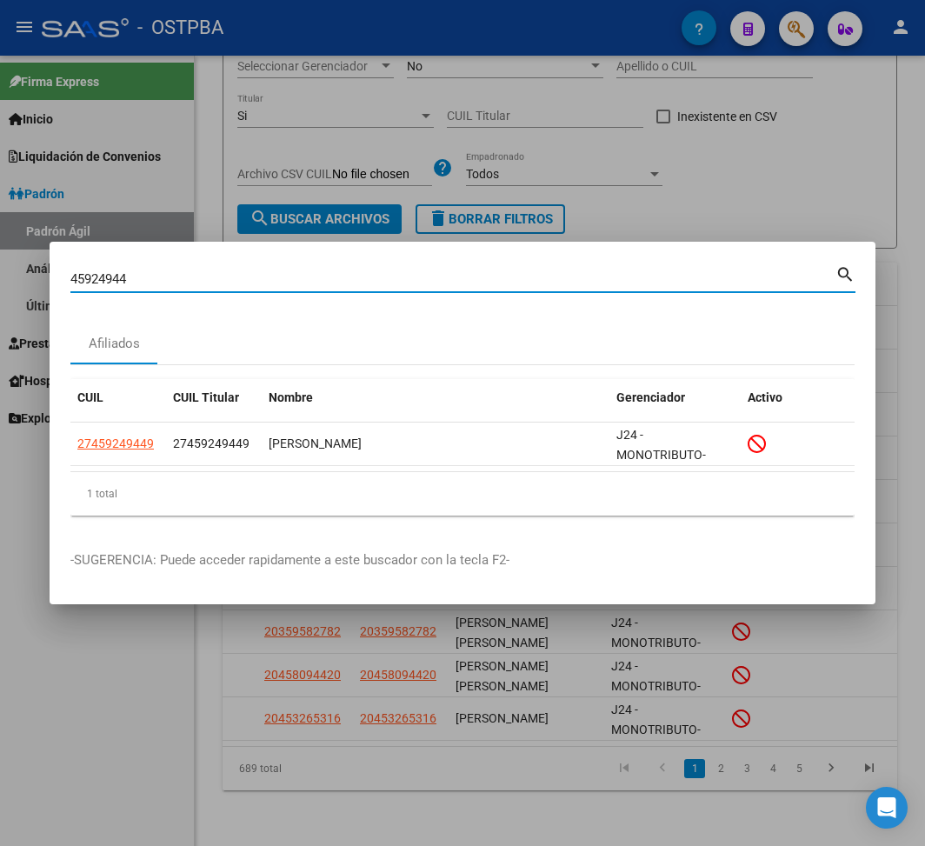
click at [98, 278] on input "45924944" at bounding box center [452, 279] width 765 height 16
paste input "16223427"
type input "16223427"
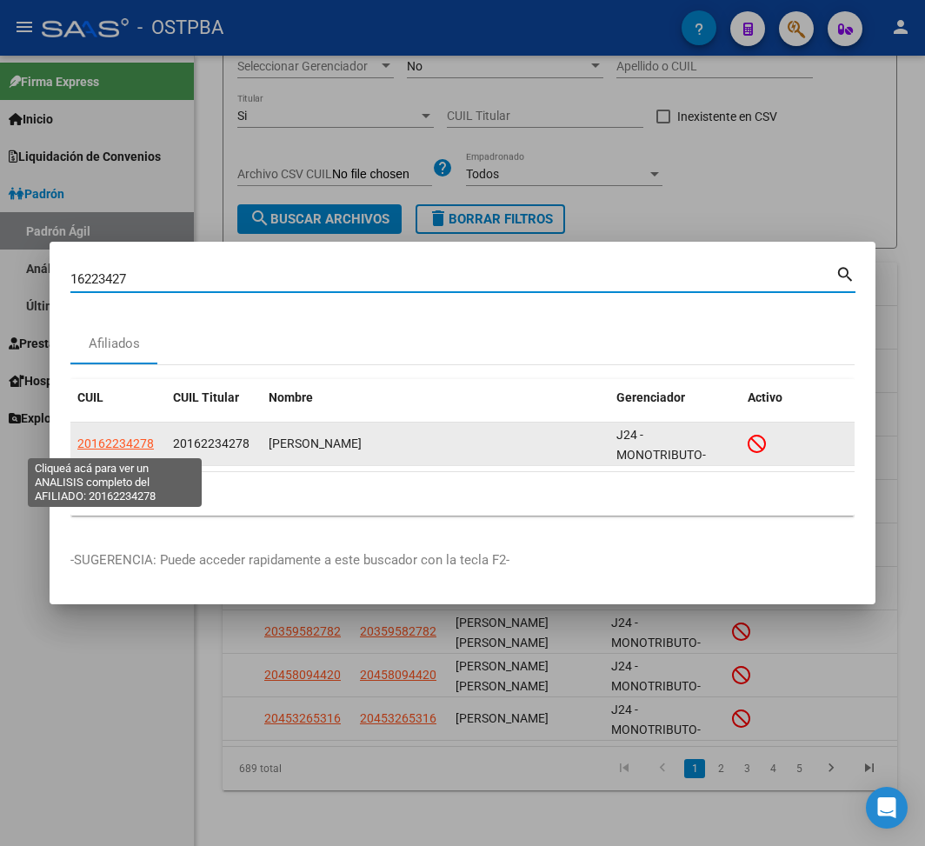
click at [136, 440] on span "20162234278" at bounding box center [115, 443] width 76 height 14
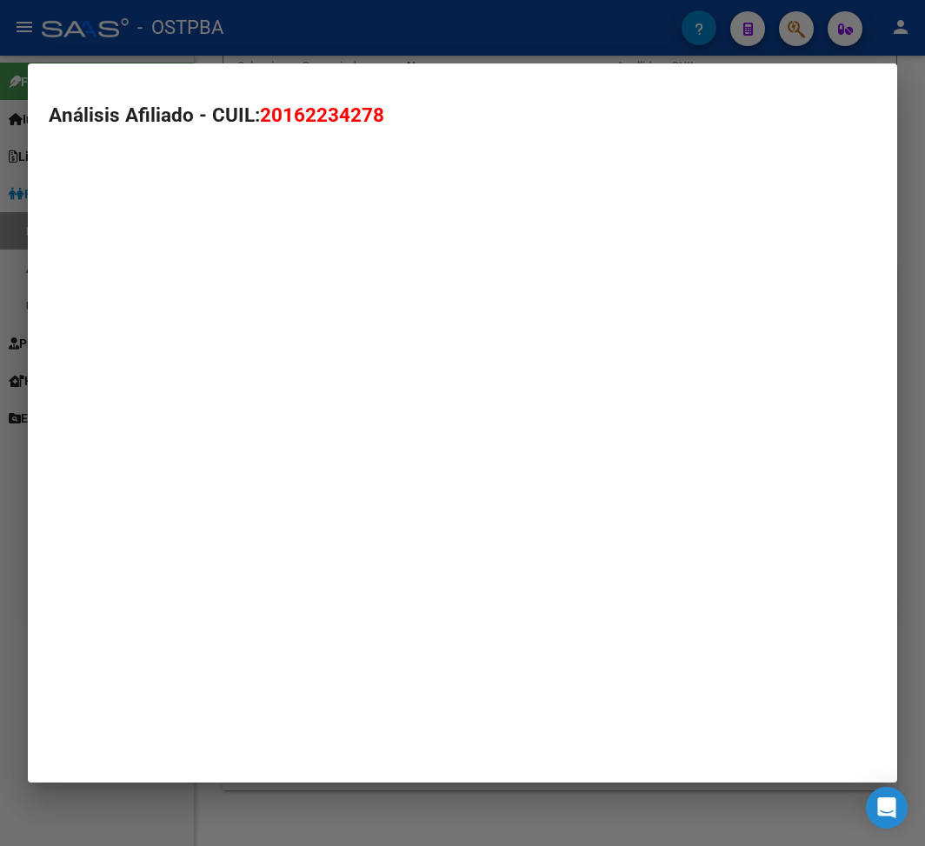
type textarea "20162234278"
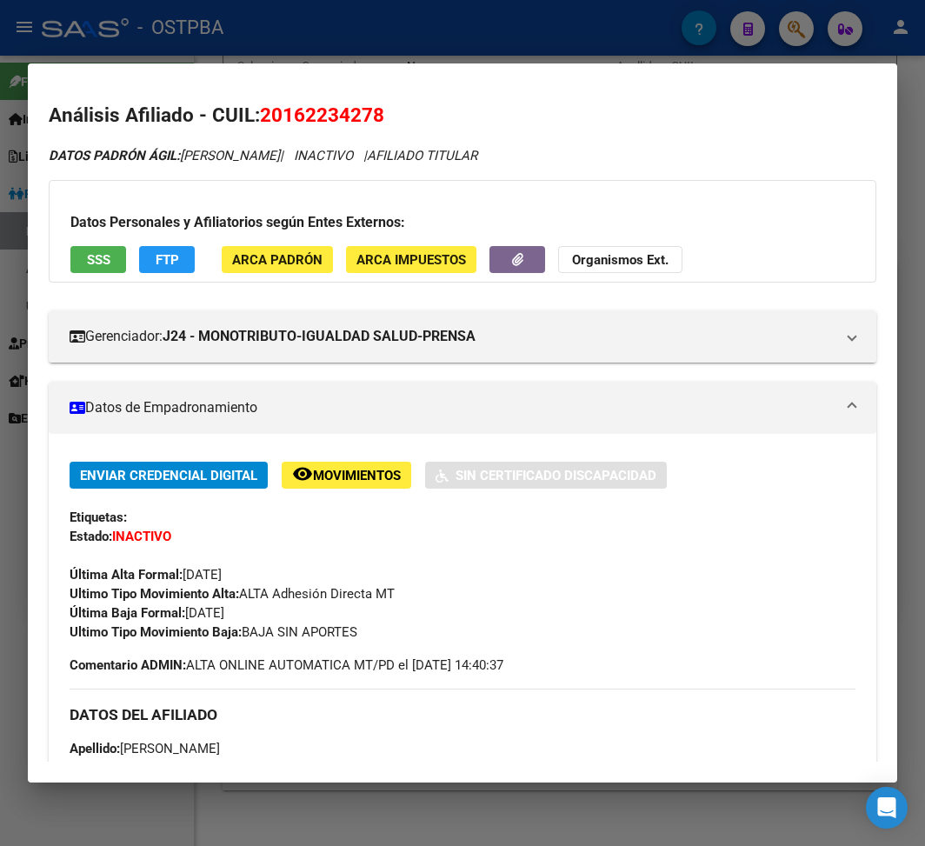
click at [202, 38] on div at bounding box center [462, 423] width 925 height 846
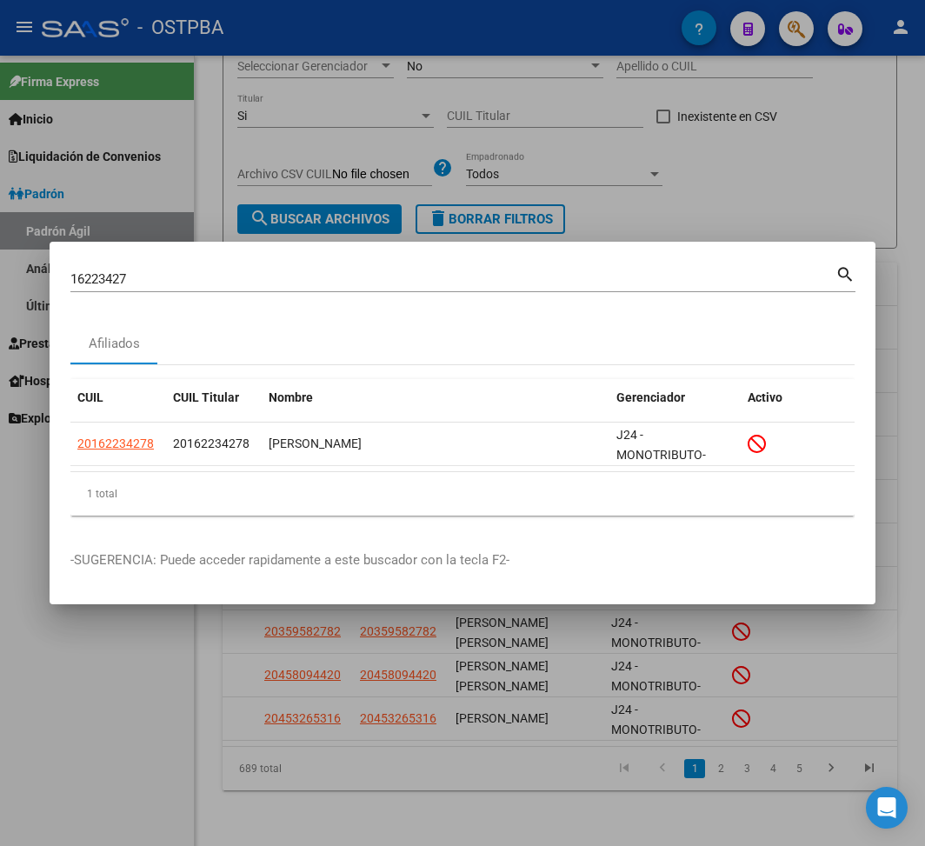
click at [89, 283] on input "16223427" at bounding box center [452, 279] width 765 height 16
paste input "34772940"
type input "34772940"
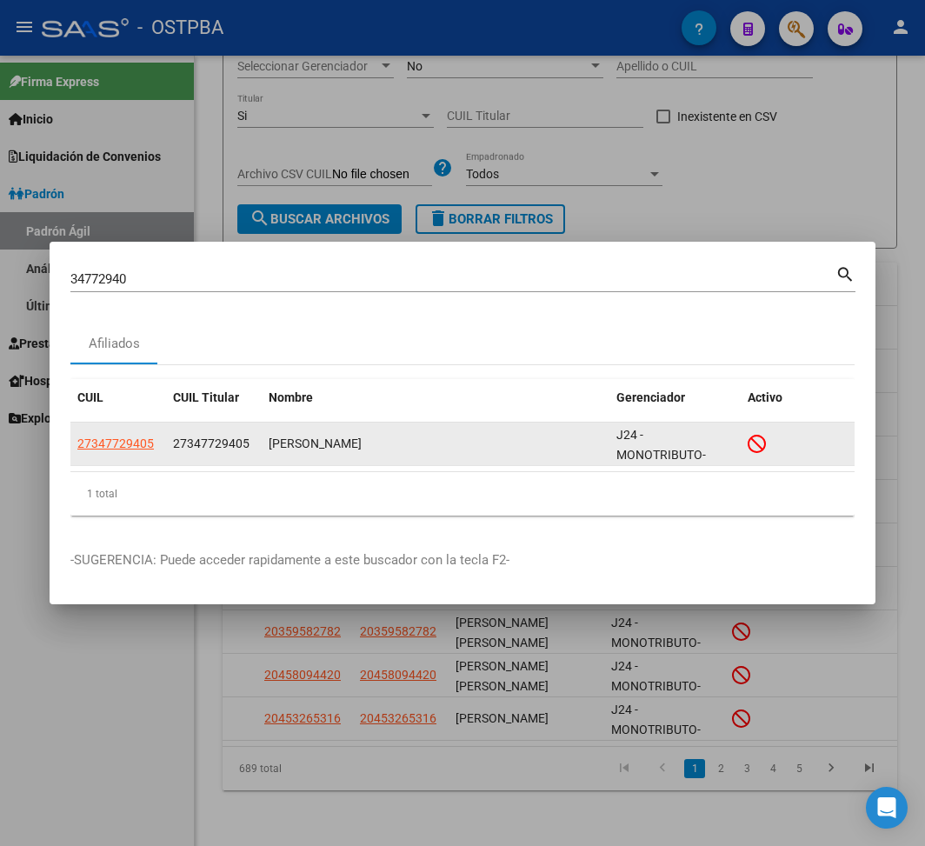
click at [141, 452] on app-link-go-to "27347729405" at bounding box center [115, 444] width 76 height 20
click at [136, 442] on span "27347729405" at bounding box center [115, 443] width 76 height 14
type textarea "27347729405"
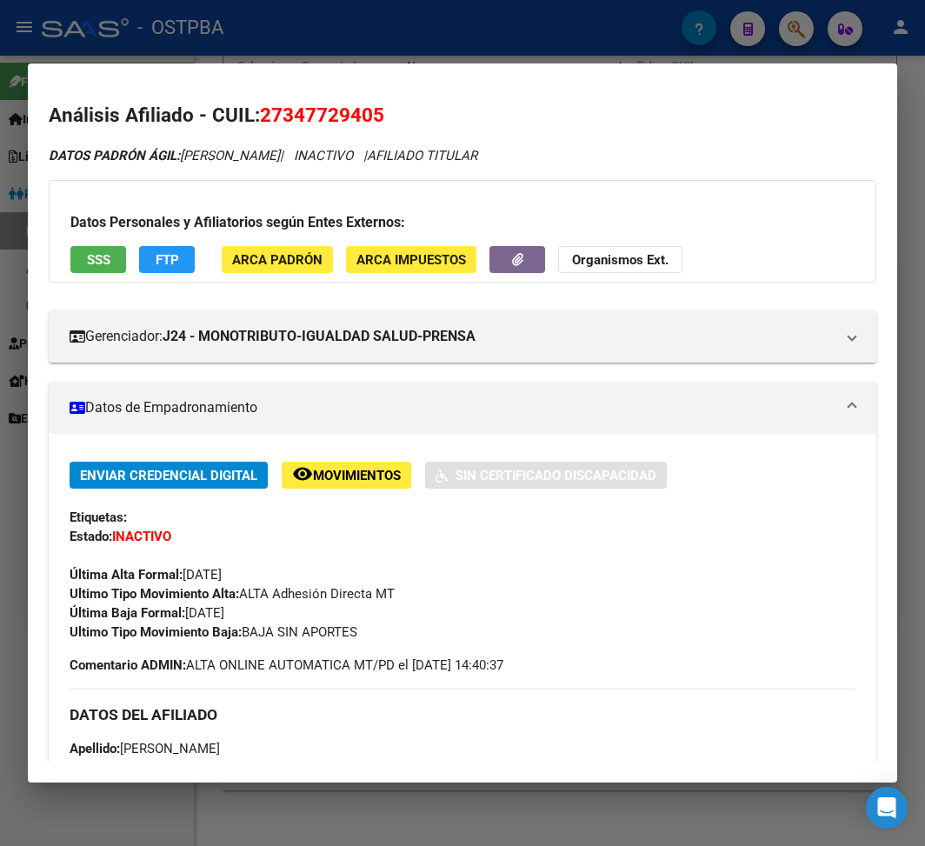
click at [588, 19] on div at bounding box center [462, 423] width 925 height 846
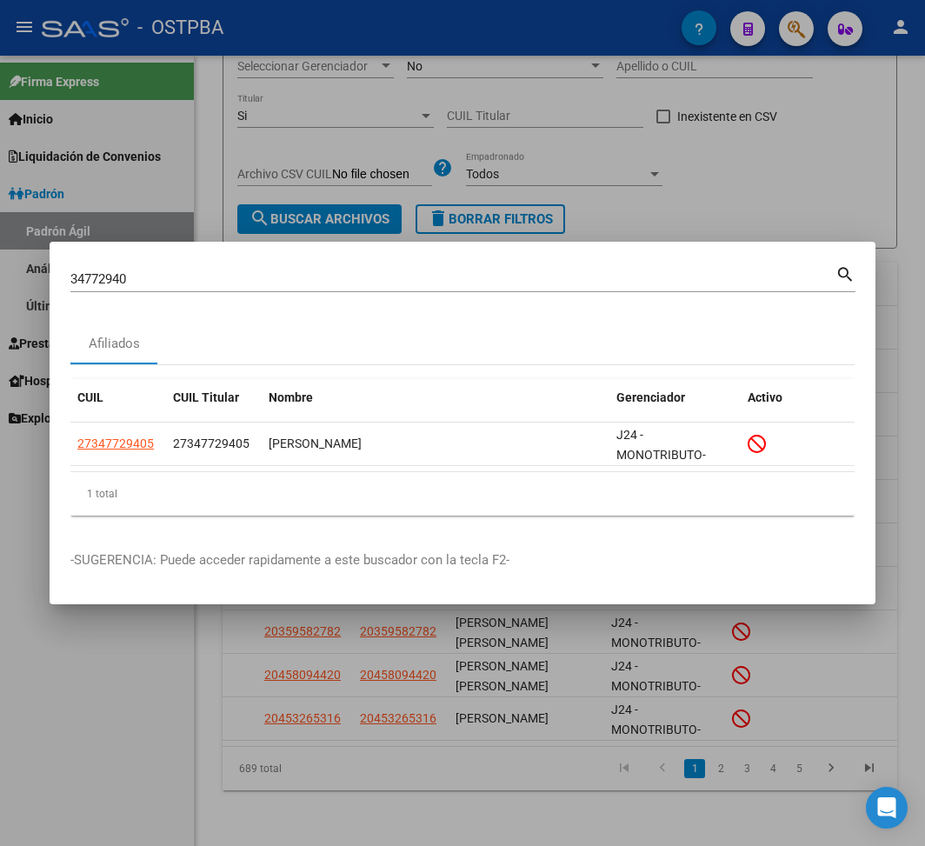
click at [109, 276] on input "34772940" at bounding box center [452, 279] width 765 height 16
paste input "3865125"
type input "33865125"
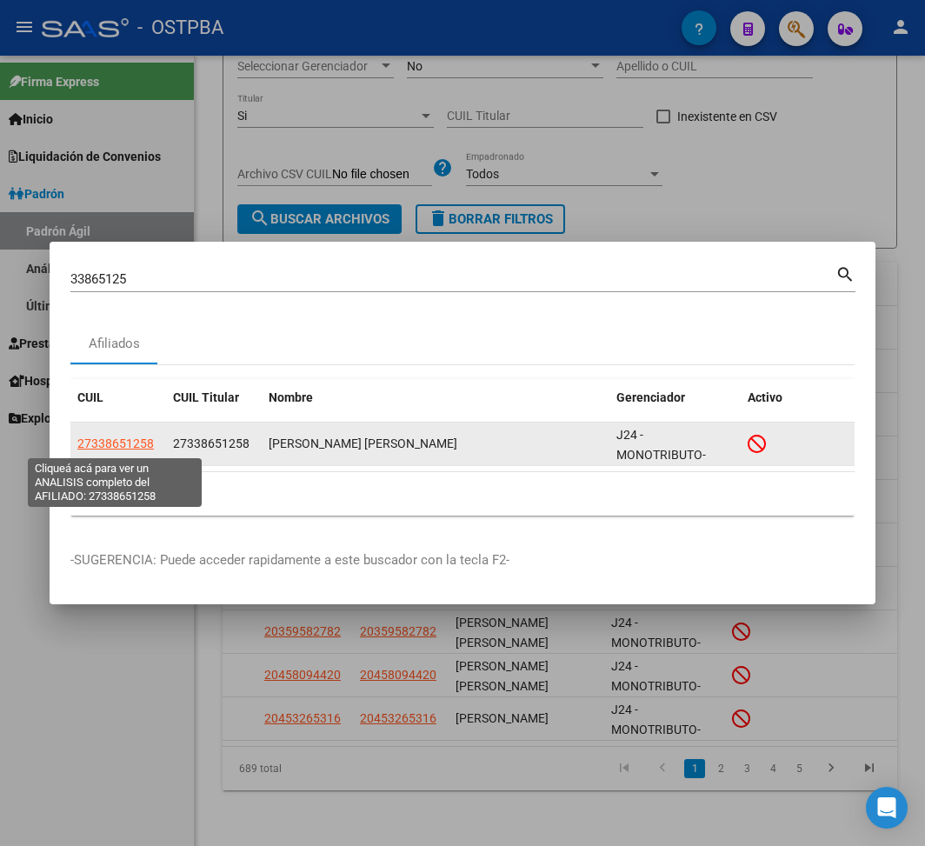
click at [111, 440] on span "27338651258" at bounding box center [115, 443] width 76 height 14
type textarea "27338651258"
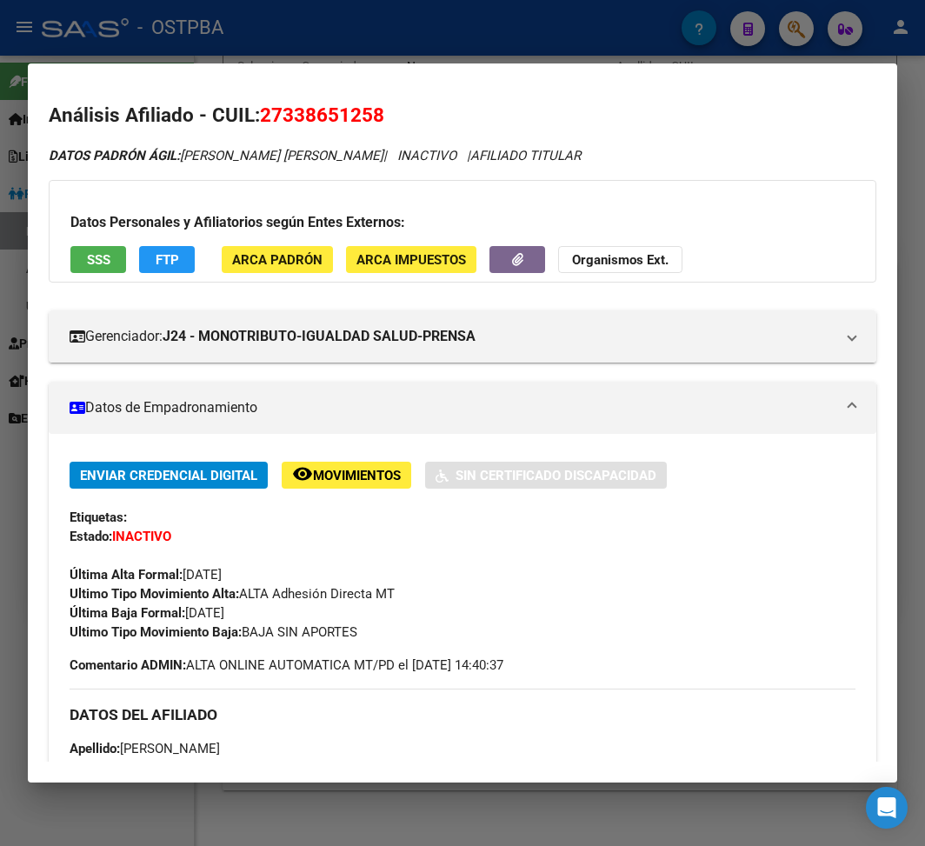
click at [359, 46] on div at bounding box center [462, 423] width 925 height 846
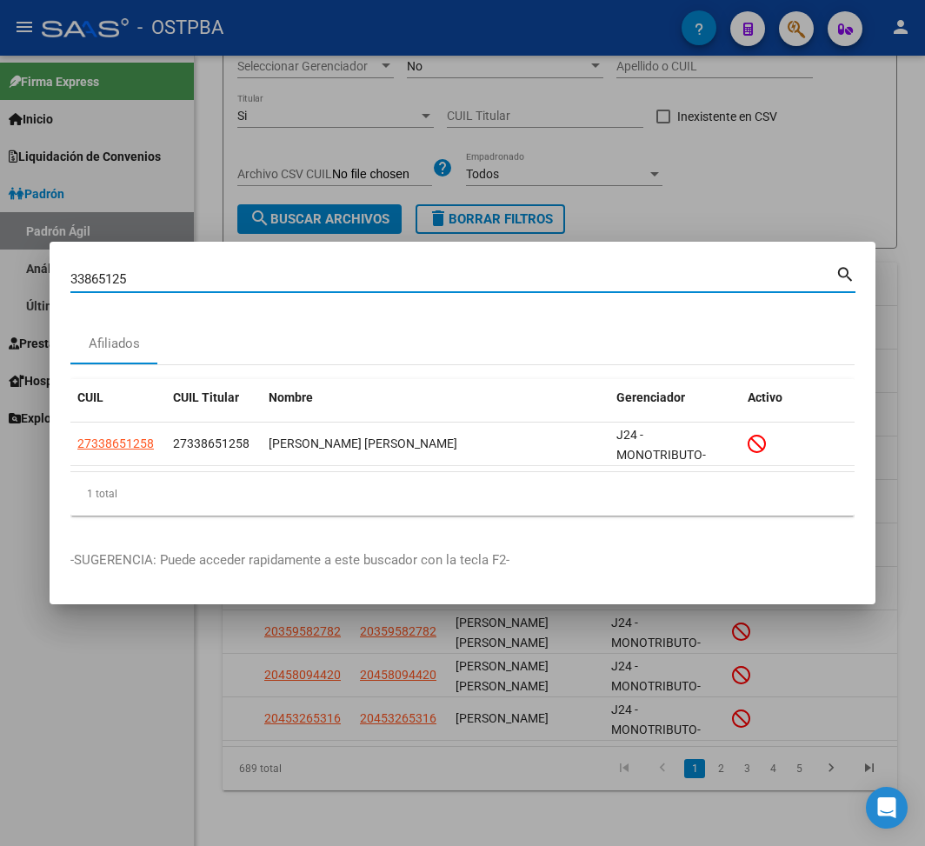
click at [102, 271] on input "33865125" at bounding box center [452, 279] width 765 height 16
paste input "26743130"
type input "26743130"
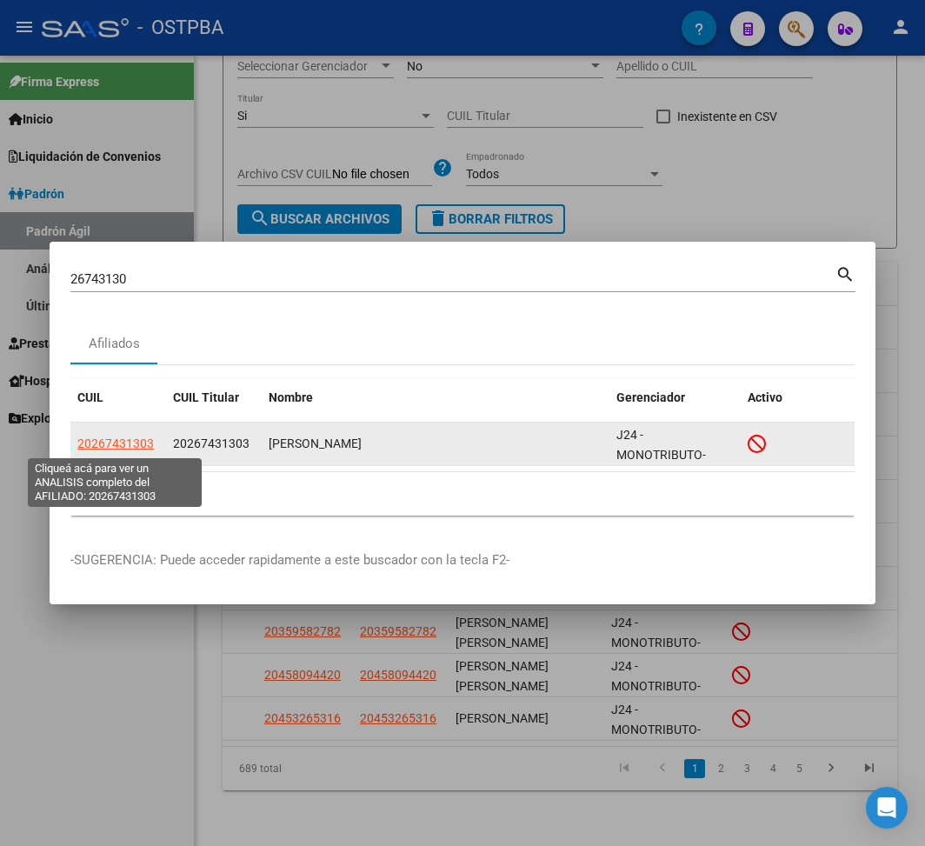
click at [119, 449] on span "20267431303" at bounding box center [115, 443] width 76 height 14
type textarea "20267431303"
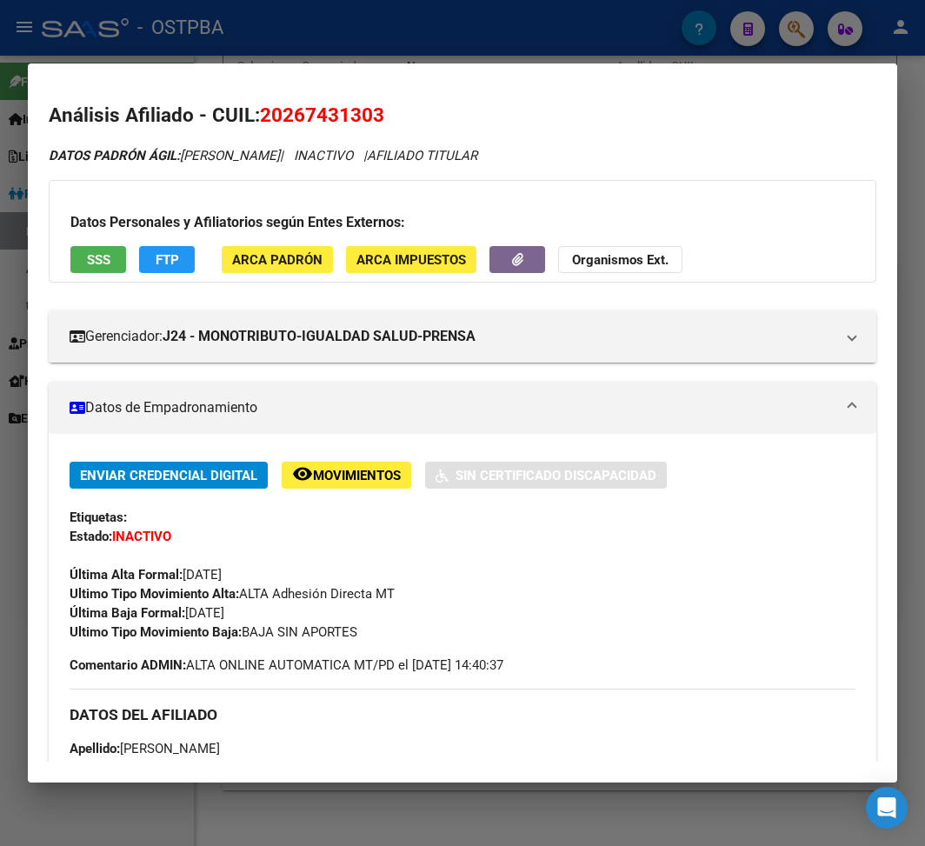
click at [404, 38] on div at bounding box center [462, 423] width 925 height 846
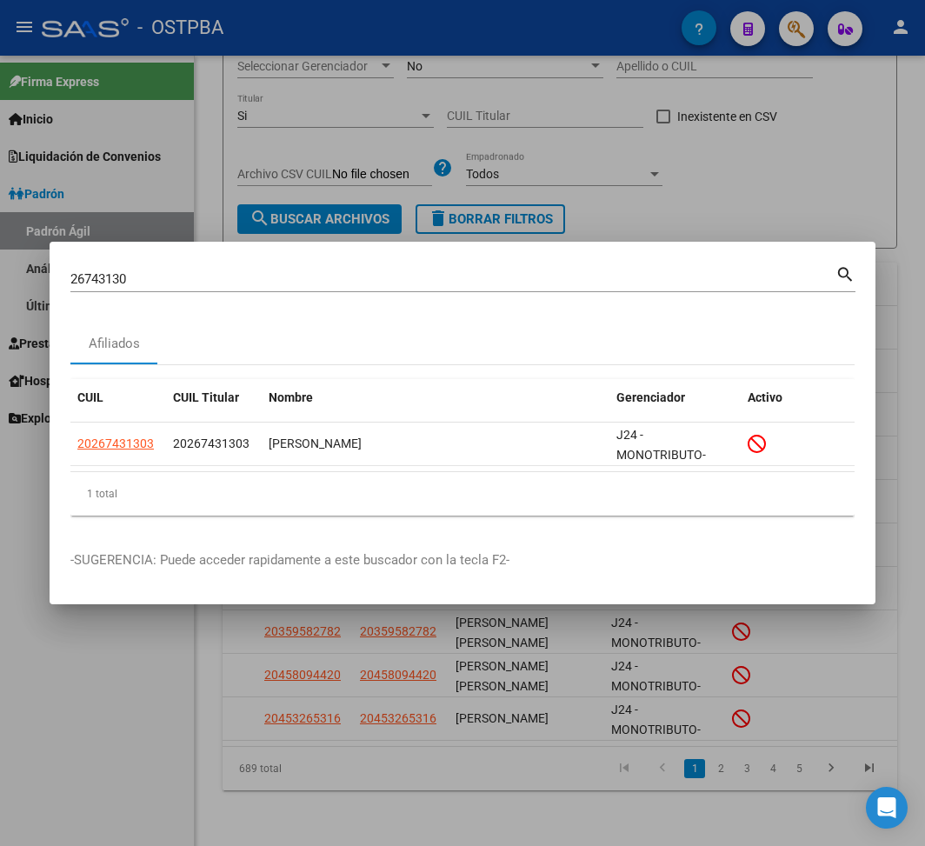
click at [104, 273] on input "26743130" at bounding box center [452, 279] width 765 height 16
paste input "4820315"
type input "24820315"
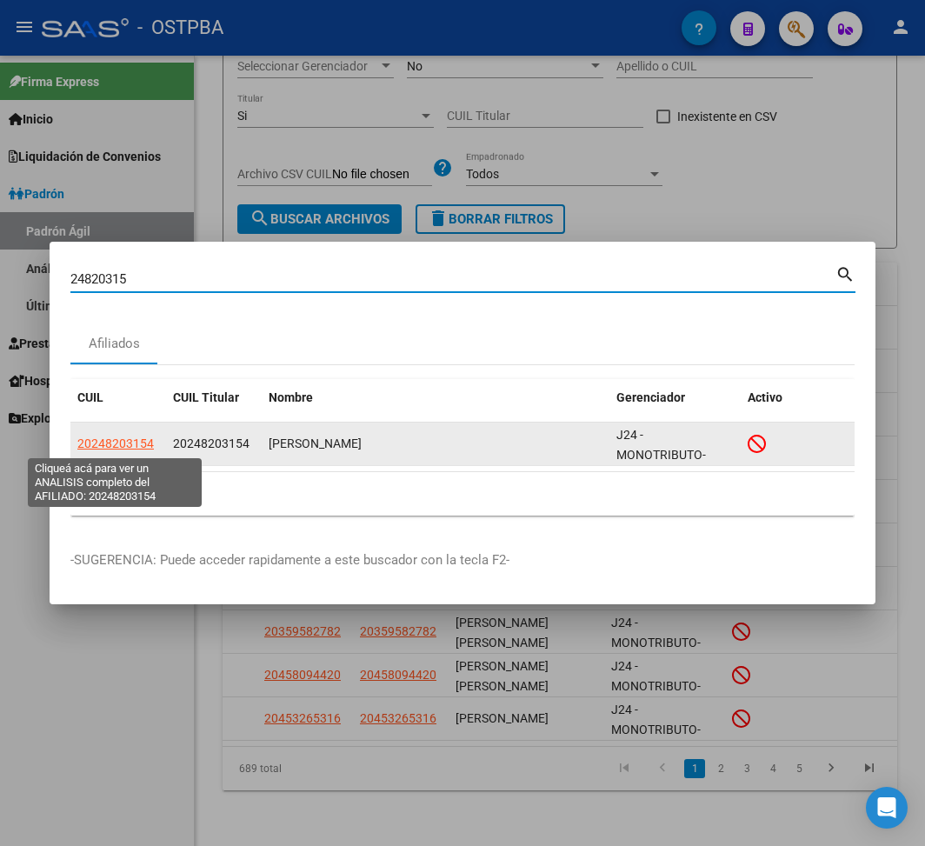
click at [125, 450] on span "20248203154" at bounding box center [115, 443] width 76 height 14
type textarea "20248203154"
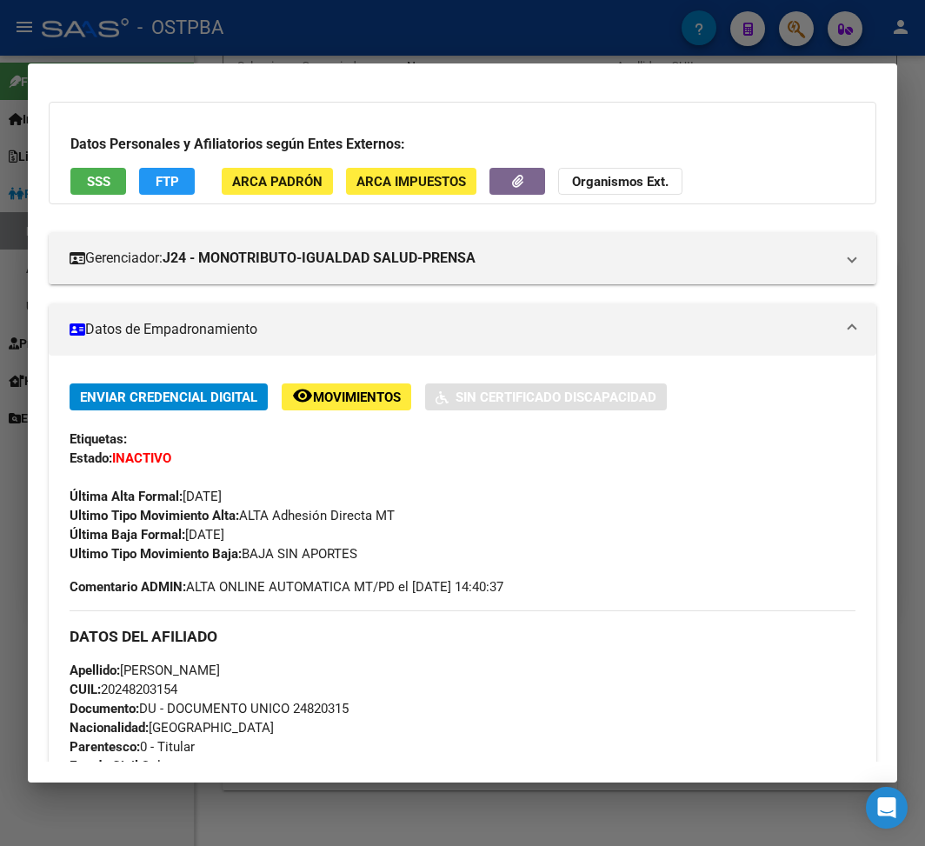
scroll to position [116, 0]
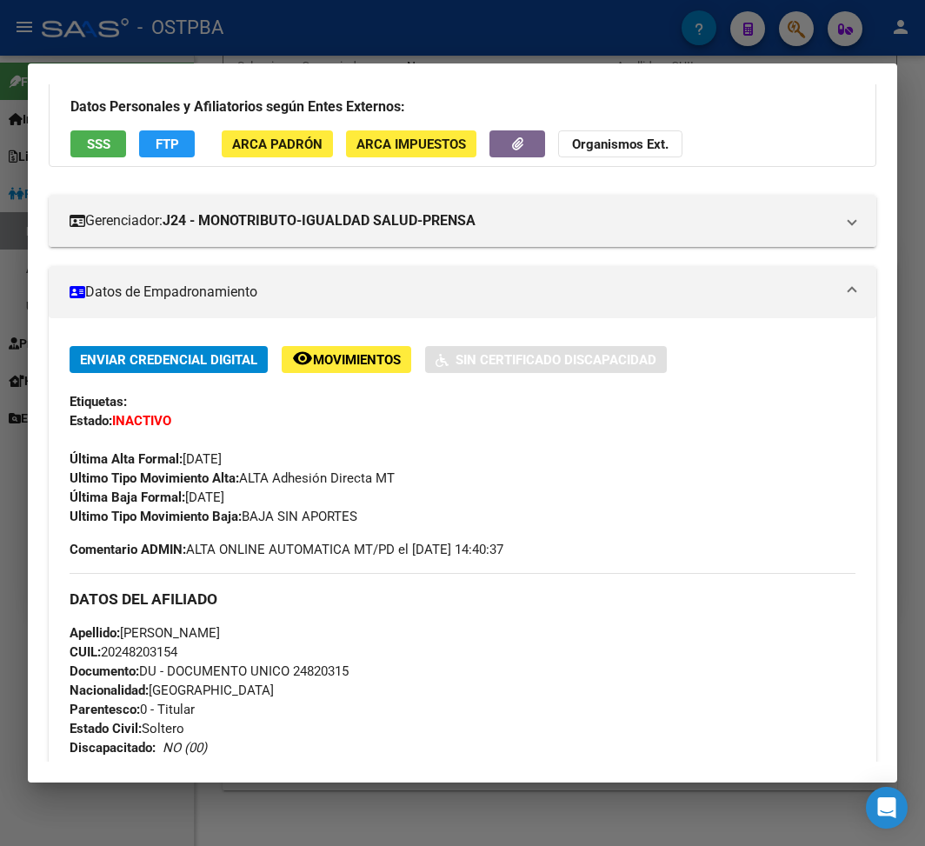
click at [261, 56] on div at bounding box center [462, 423] width 925 height 846
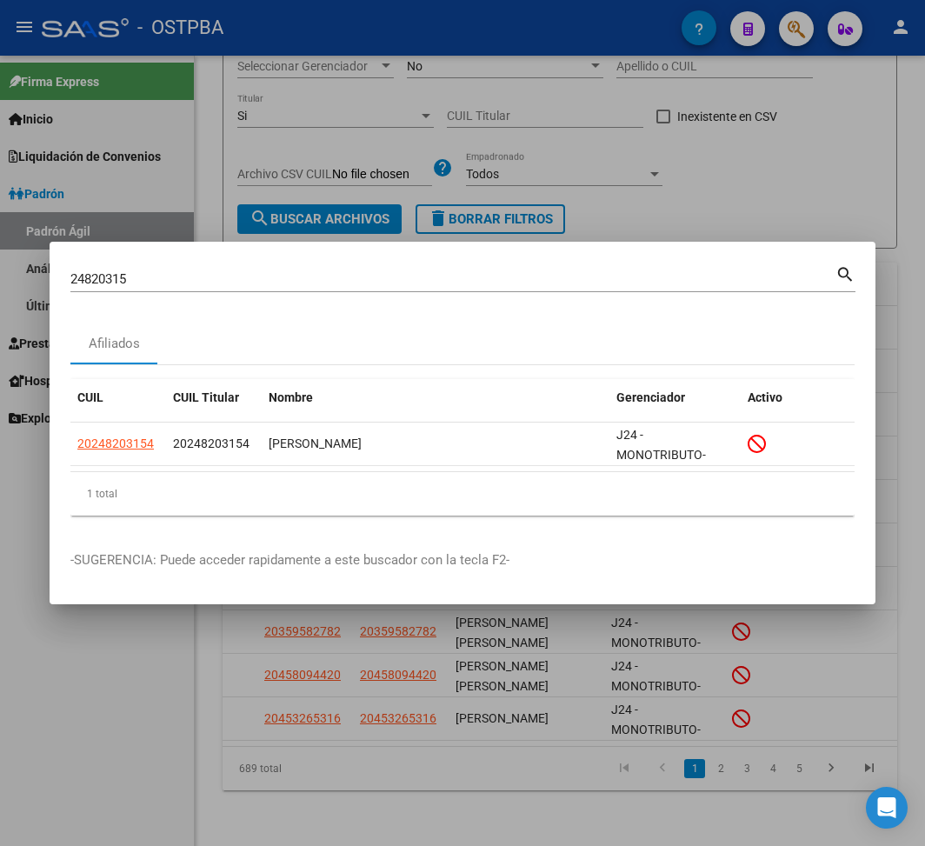
click at [102, 275] on input "24820315" at bounding box center [452, 279] width 765 height 16
paste input "3299220"
type input "23299220"
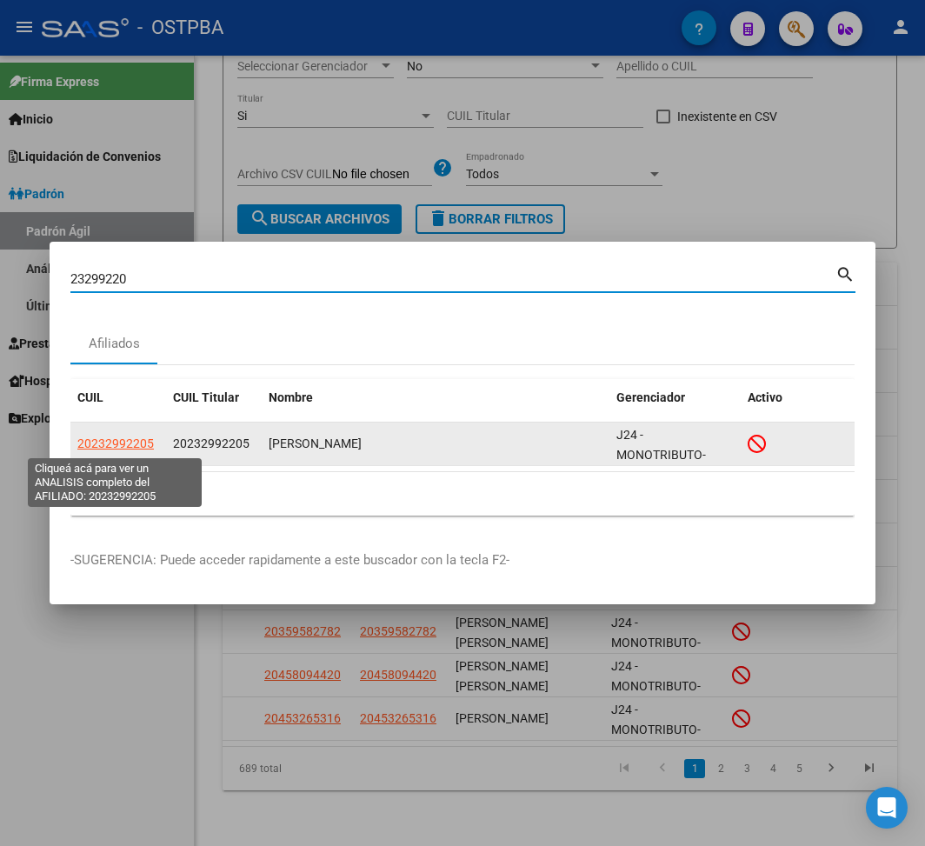
click at [116, 442] on span "20232992205" at bounding box center [115, 443] width 76 height 14
type textarea "20232992205"
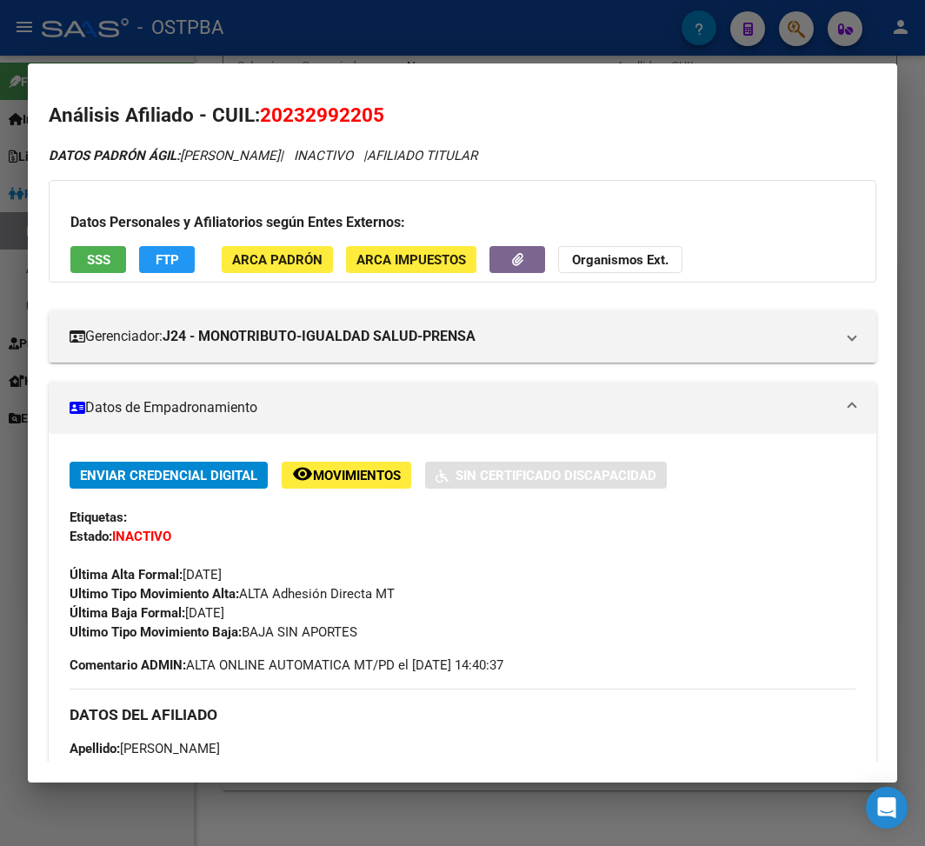
click at [200, 63] on mat-dialog-container "Análisis Afiliado - CUIL: 20232992205 DATOS PADRÓN ÁGIL: [PERSON_NAME] | INACTI…" at bounding box center [462, 422] width 869 height 719
click at [242, 47] on div at bounding box center [462, 423] width 925 height 846
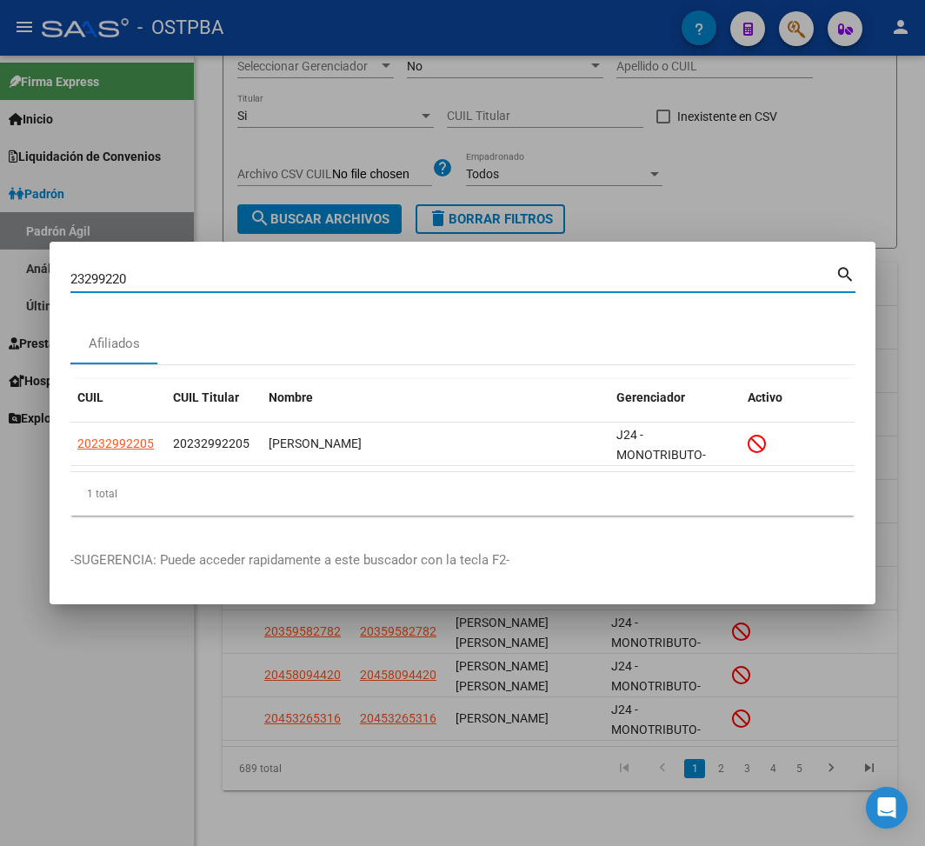
click at [111, 276] on input "23299220" at bounding box center [452, 279] width 765 height 16
paste input "96239179"
type input "96239179"
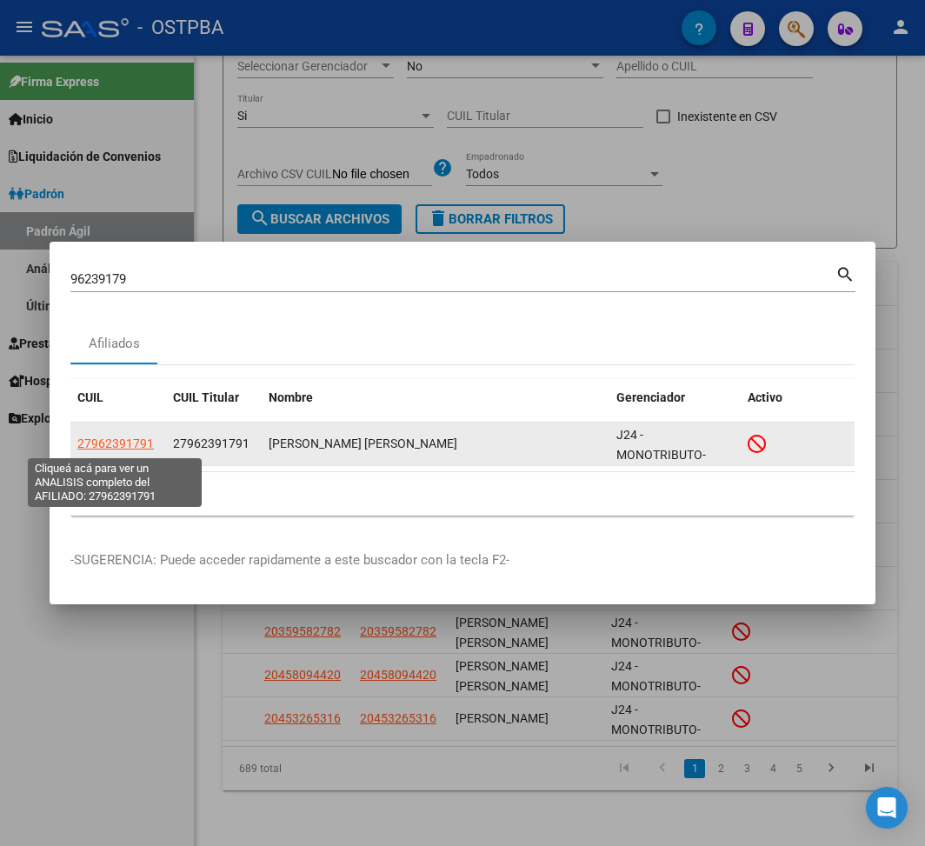
click at [126, 449] on span "27962391791" at bounding box center [115, 443] width 76 height 14
type textarea "27962391791"
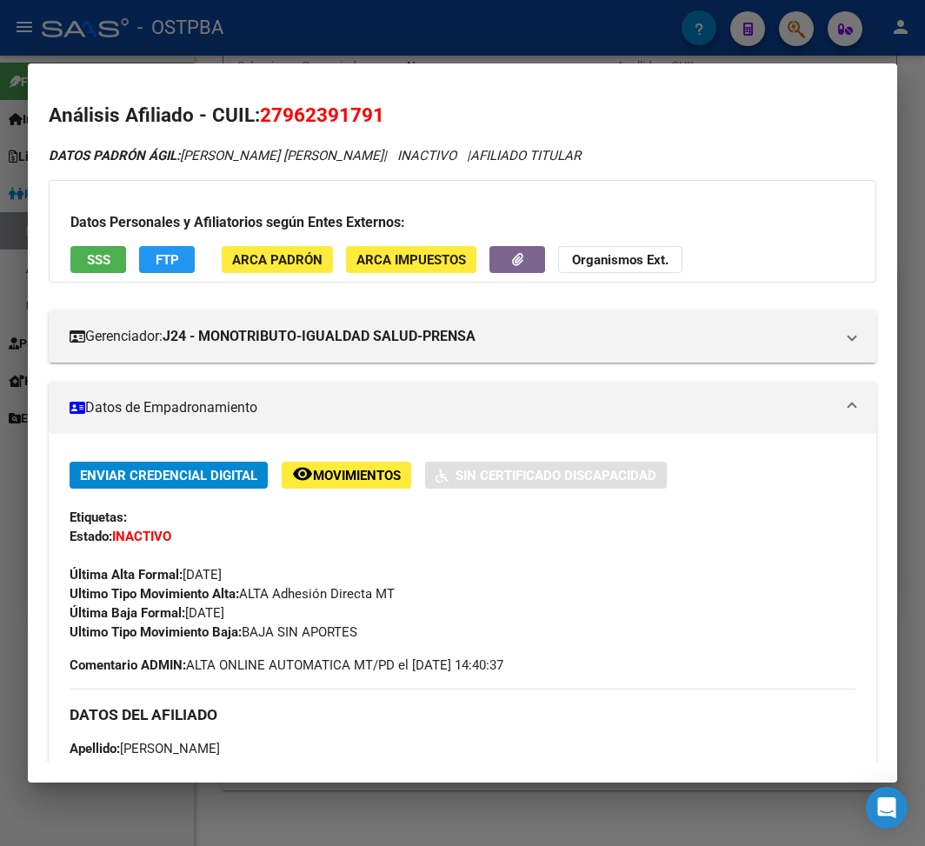
click at [259, 38] on div at bounding box center [462, 423] width 925 height 846
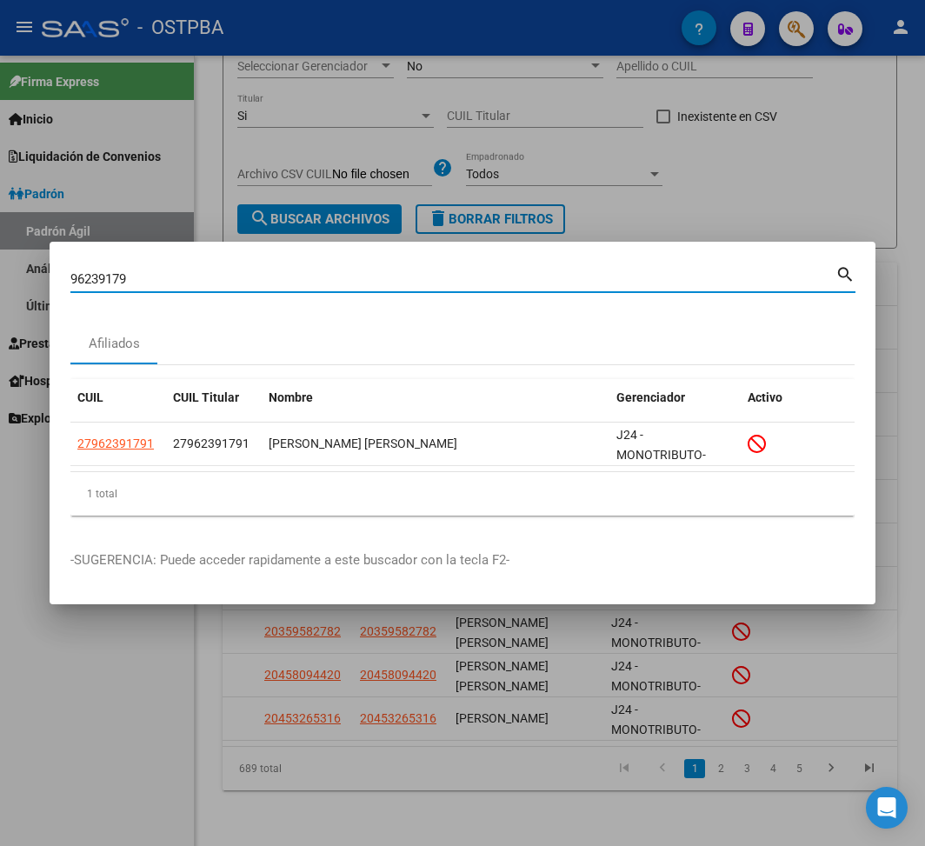
click at [94, 280] on input "96239179" at bounding box center [452, 279] width 765 height 16
paste input "41844527"
type input "41844527"
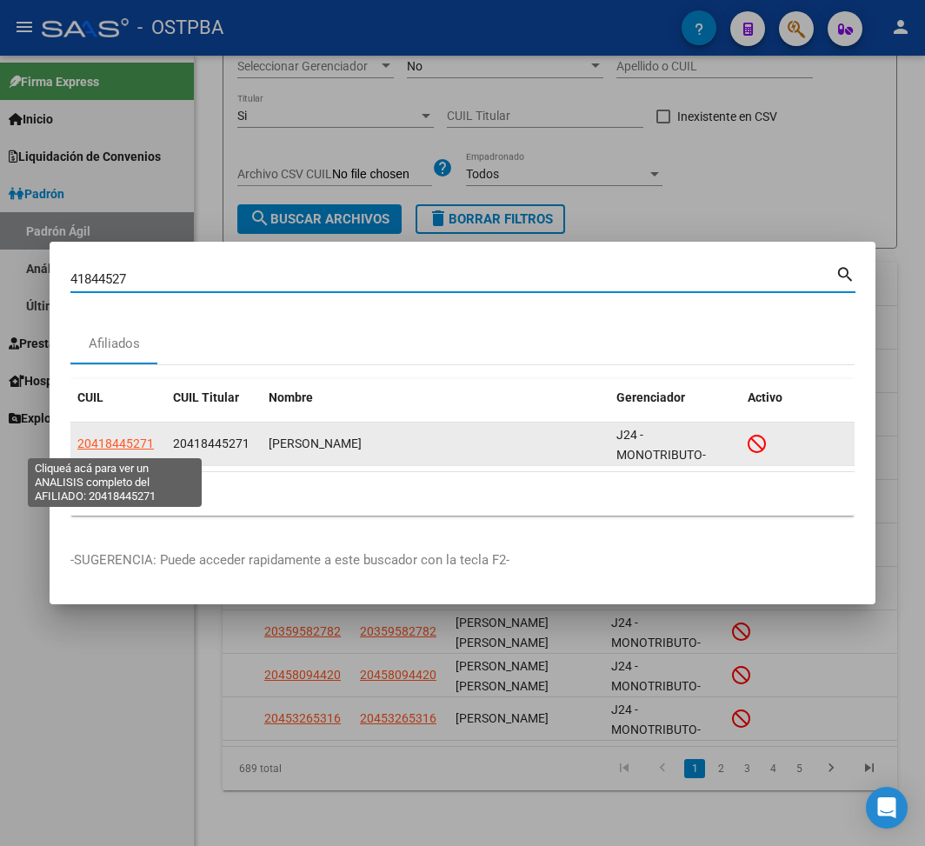
click at [110, 445] on span "20418445271" at bounding box center [115, 443] width 76 height 14
type textarea "20418445271"
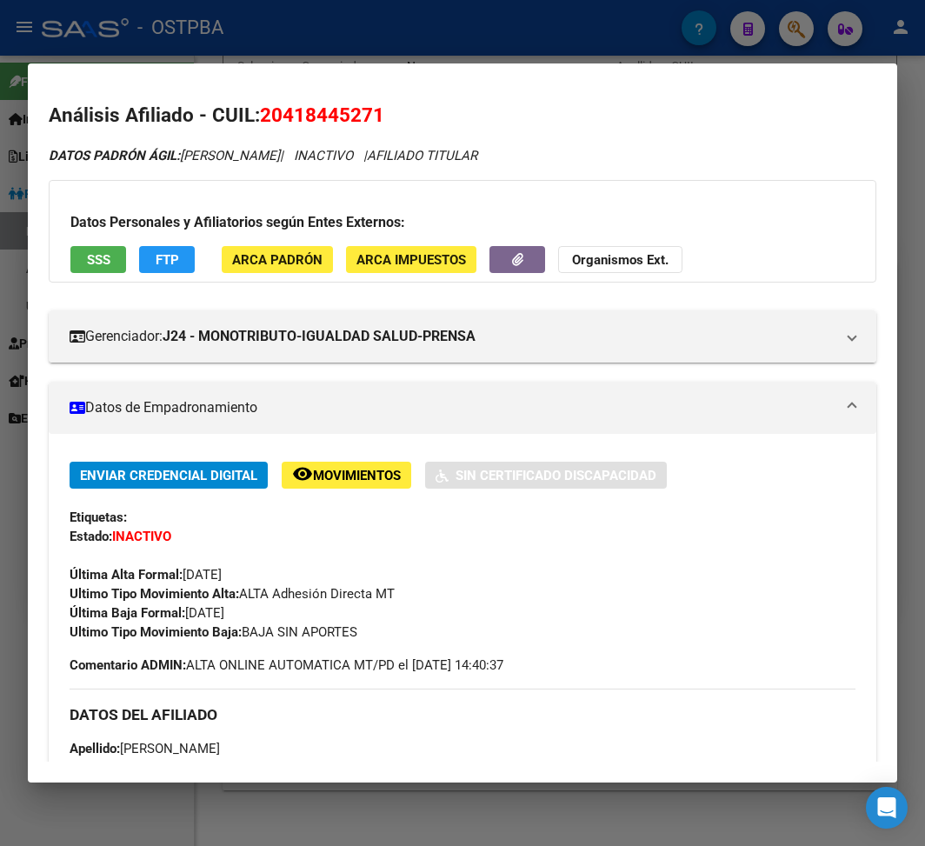
click at [228, 53] on div at bounding box center [462, 423] width 925 height 846
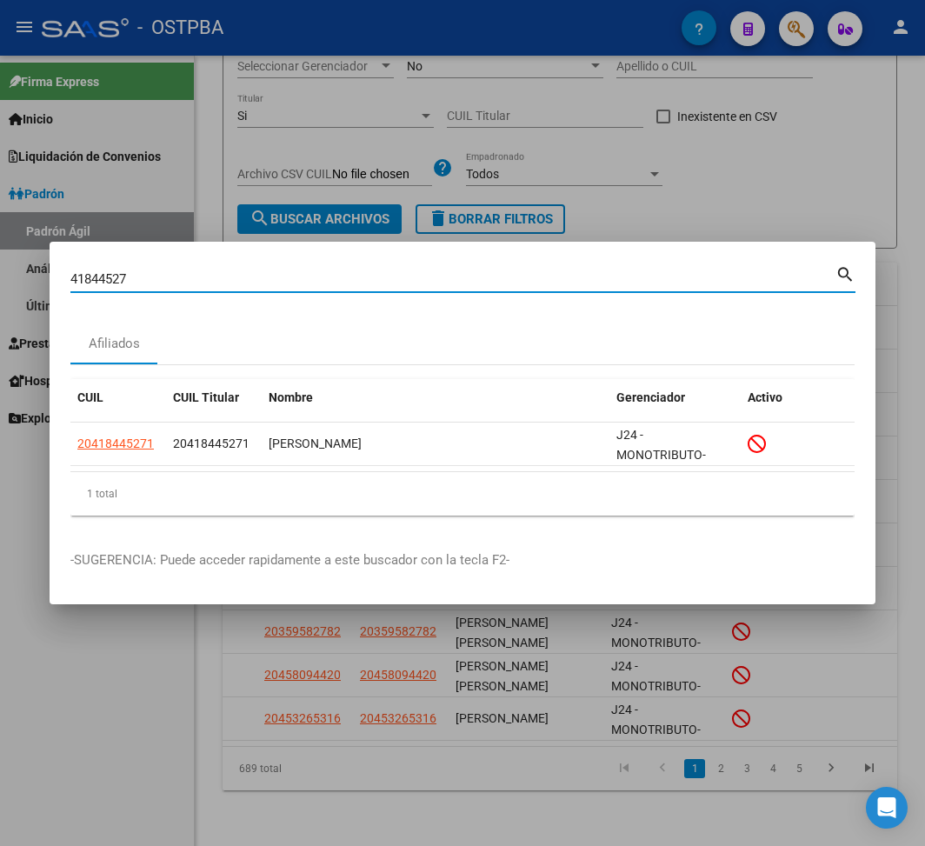
click at [92, 283] on input "41844527" at bounding box center [452, 279] width 765 height 16
paste input "297250"
type input "41297250"
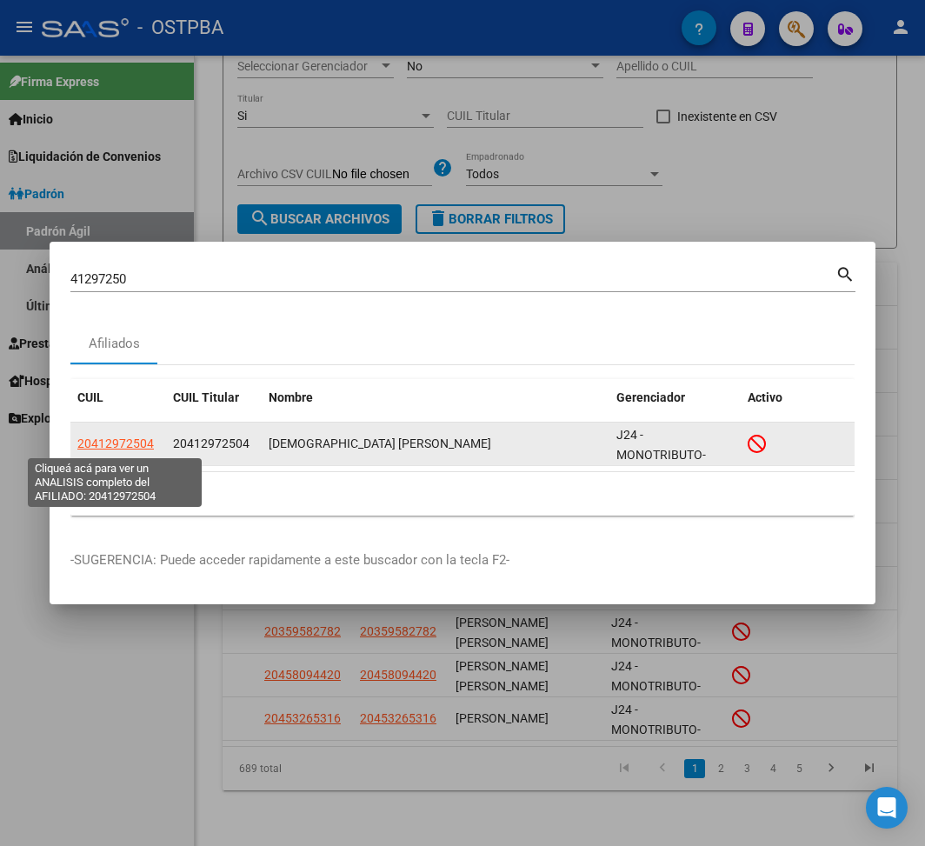
click at [148, 442] on span "20412972504" at bounding box center [115, 443] width 76 height 14
type textarea "20412972504"
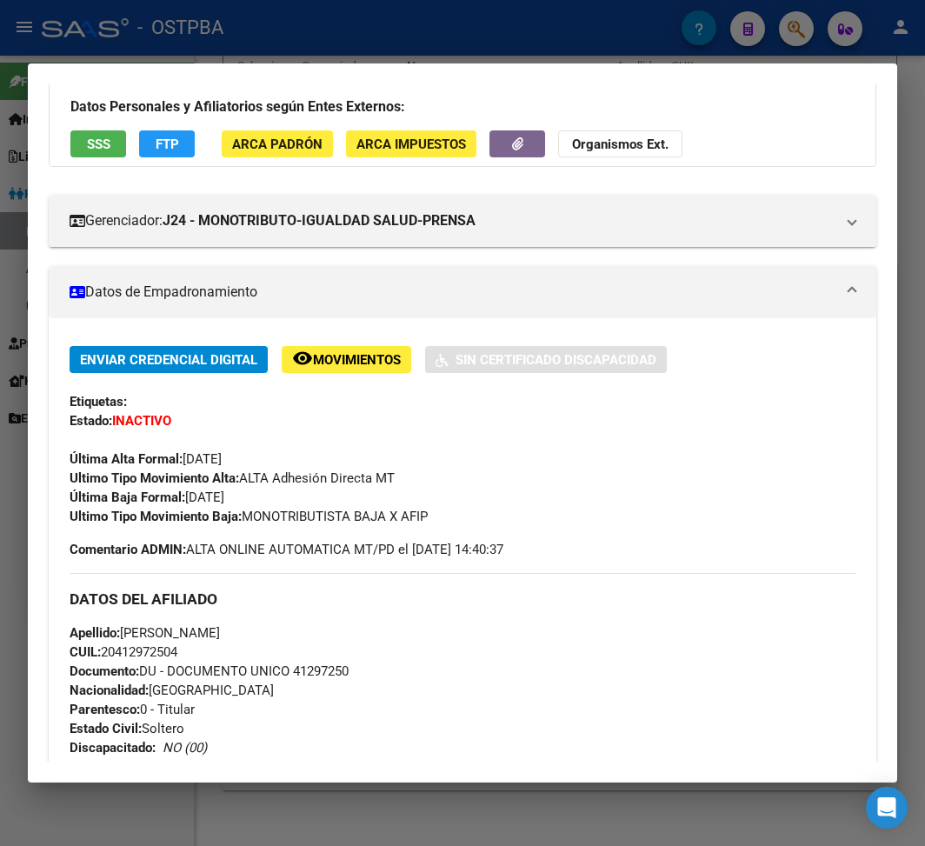
drag, startPoint x: 247, startPoint y: 513, endPoint x: 459, endPoint y: 512, distance: 212.1
click at [459, 512] on div "Ultimo Tipo Movimiento Baja: MONOTRIBUTISTA BAJA X AFIP" at bounding box center [463, 516] width 786 height 19
click at [269, 35] on div at bounding box center [462, 423] width 925 height 846
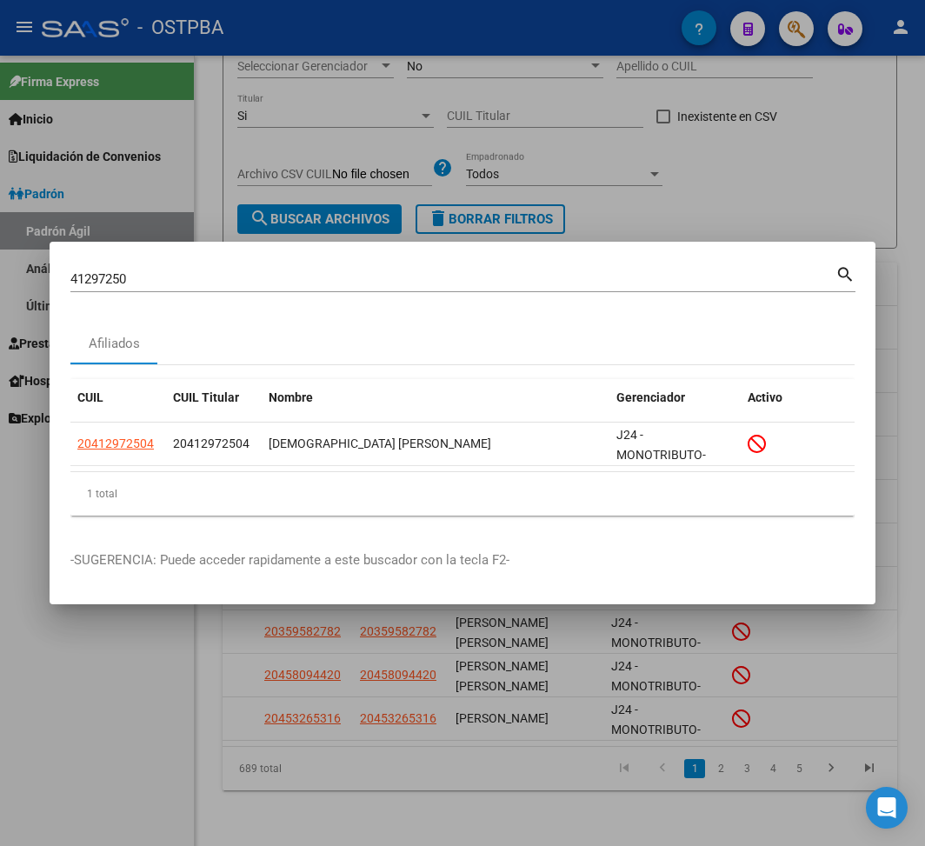
click at [105, 275] on input "41297250" at bounding box center [452, 279] width 765 height 16
paste input "63243564"
click at [105, 275] on input "63243564" at bounding box center [452, 279] width 765 height 16
type input "63243564"
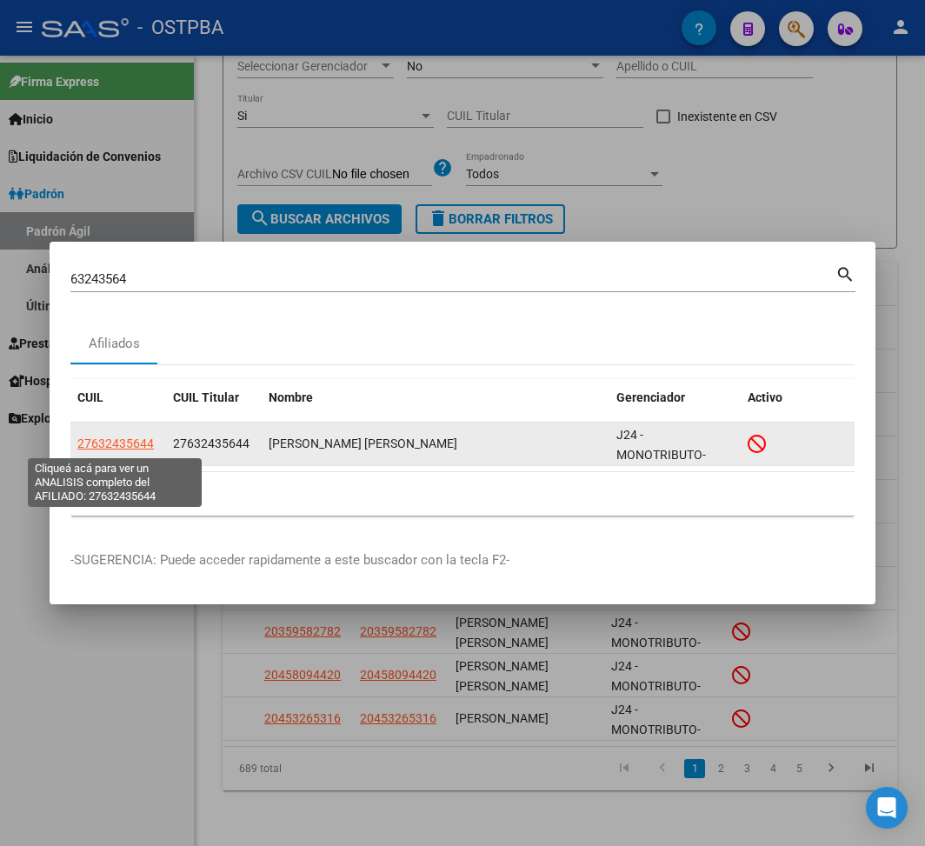
click at [112, 438] on span "27632435644" at bounding box center [115, 443] width 76 height 14
type textarea "27632435644"
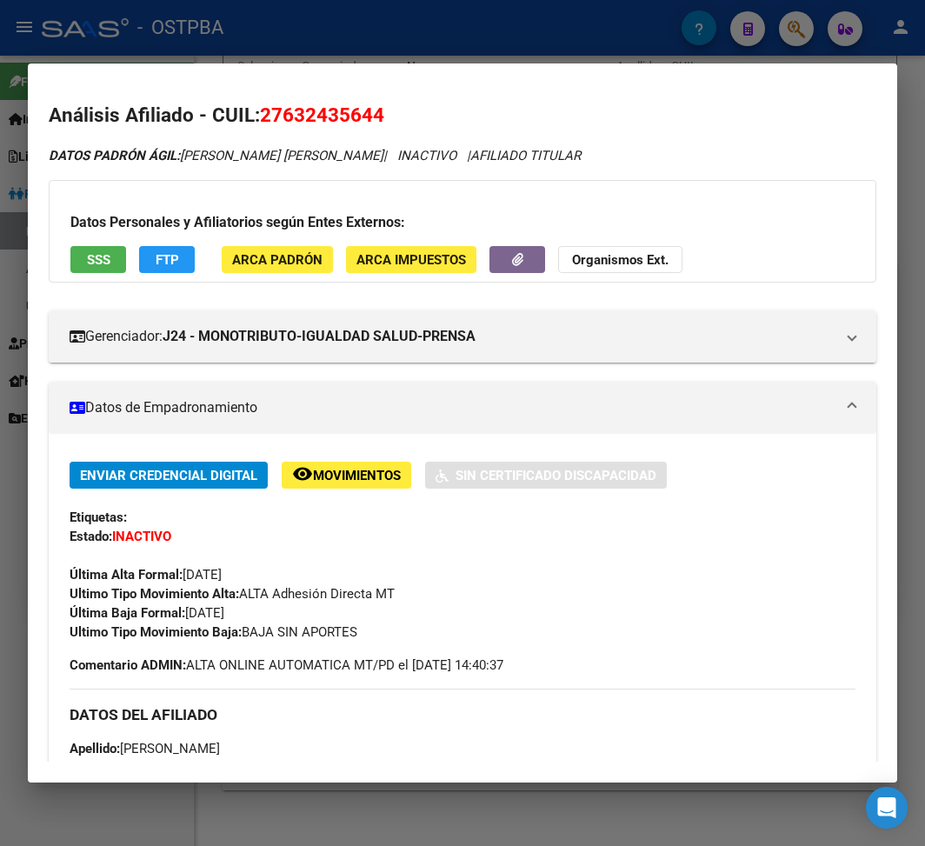
click at [227, 19] on div at bounding box center [462, 423] width 925 height 846
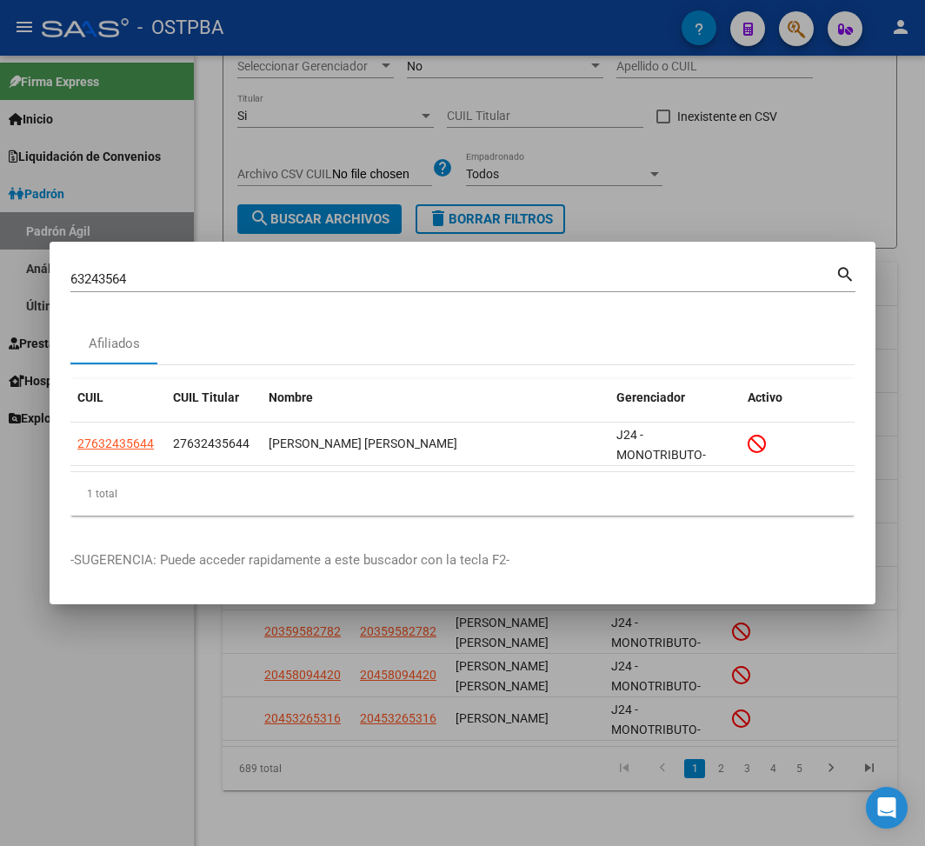
click at [95, 271] on input "63243564" at bounding box center [452, 279] width 765 height 16
paste input "36745603"
type input "36745603"
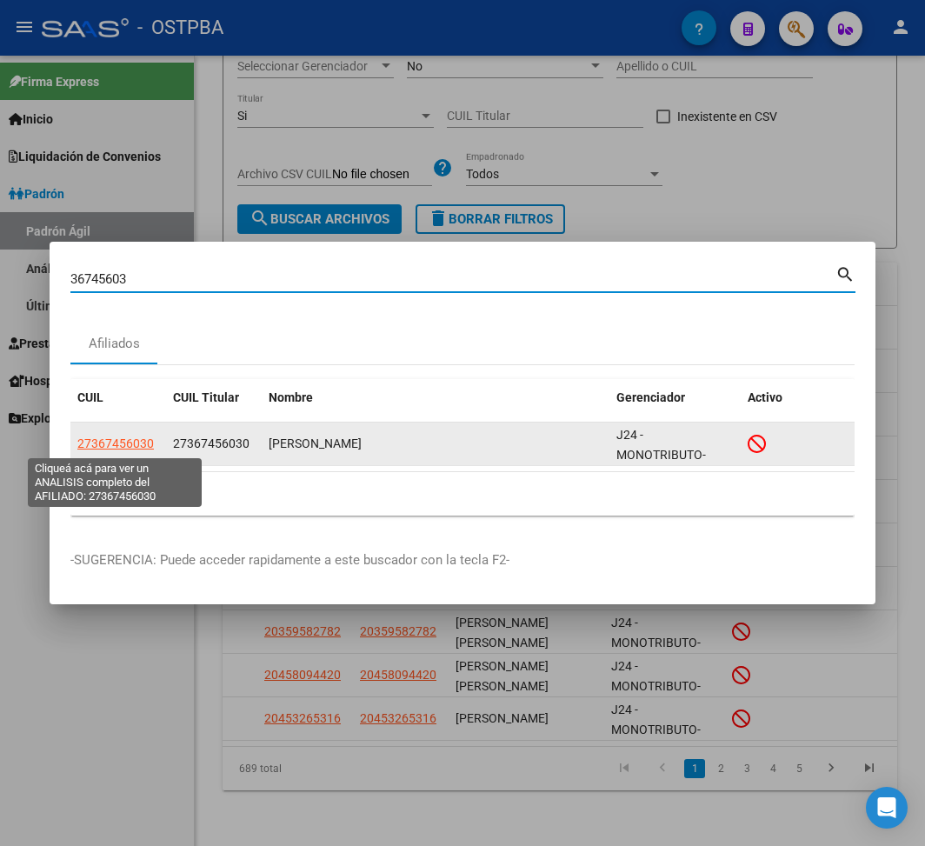
click at [143, 440] on span "27367456030" at bounding box center [115, 443] width 76 height 14
type textarea "27367456030"
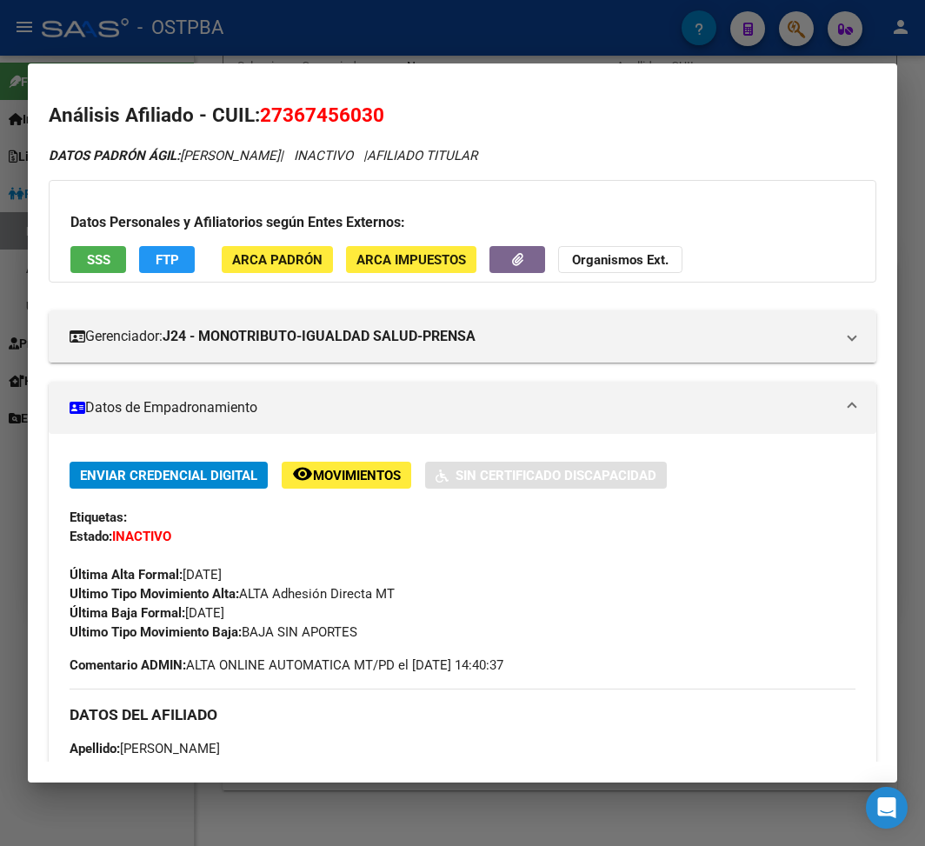
click at [429, 45] on div at bounding box center [462, 423] width 925 height 846
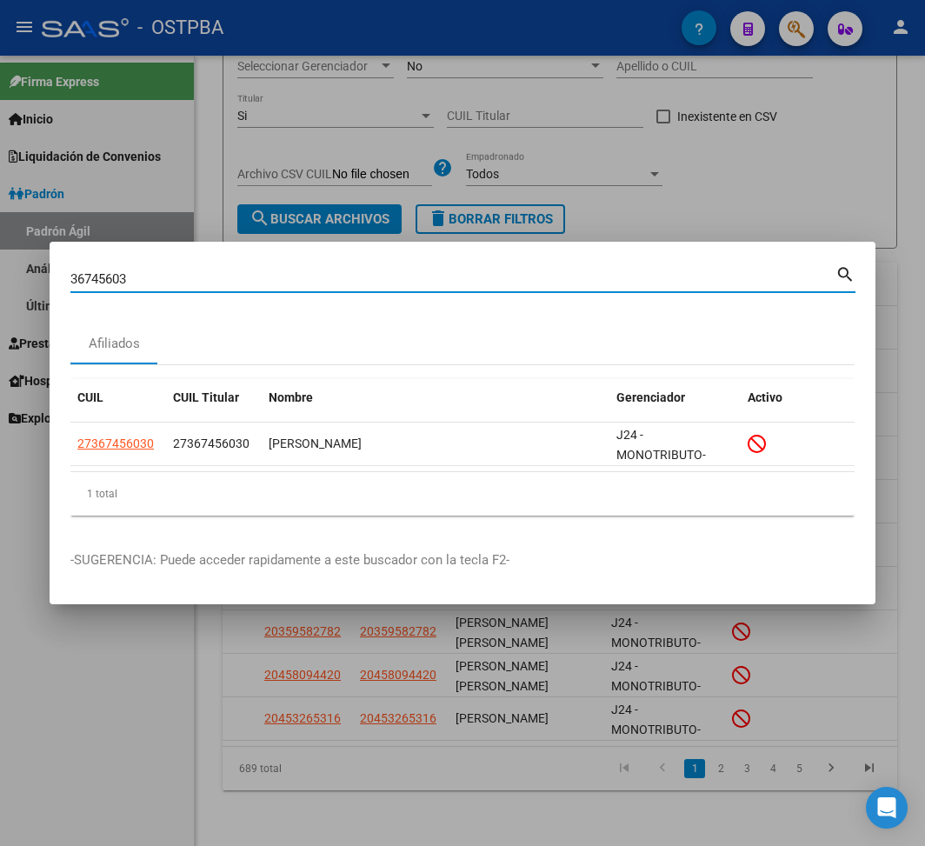
click at [90, 282] on input "36745603" at bounding box center [452, 279] width 765 height 16
paste input "9912956"
type input "39912956"
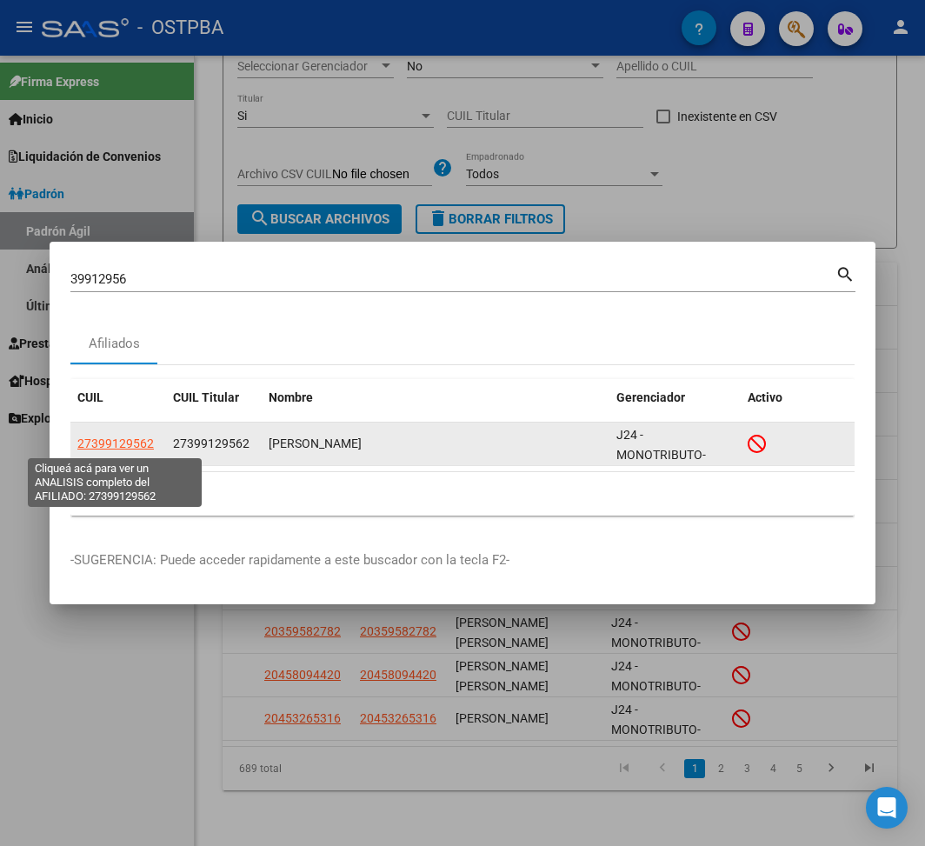
click at [140, 446] on span "27399129562" at bounding box center [115, 443] width 76 height 14
type textarea "27399129562"
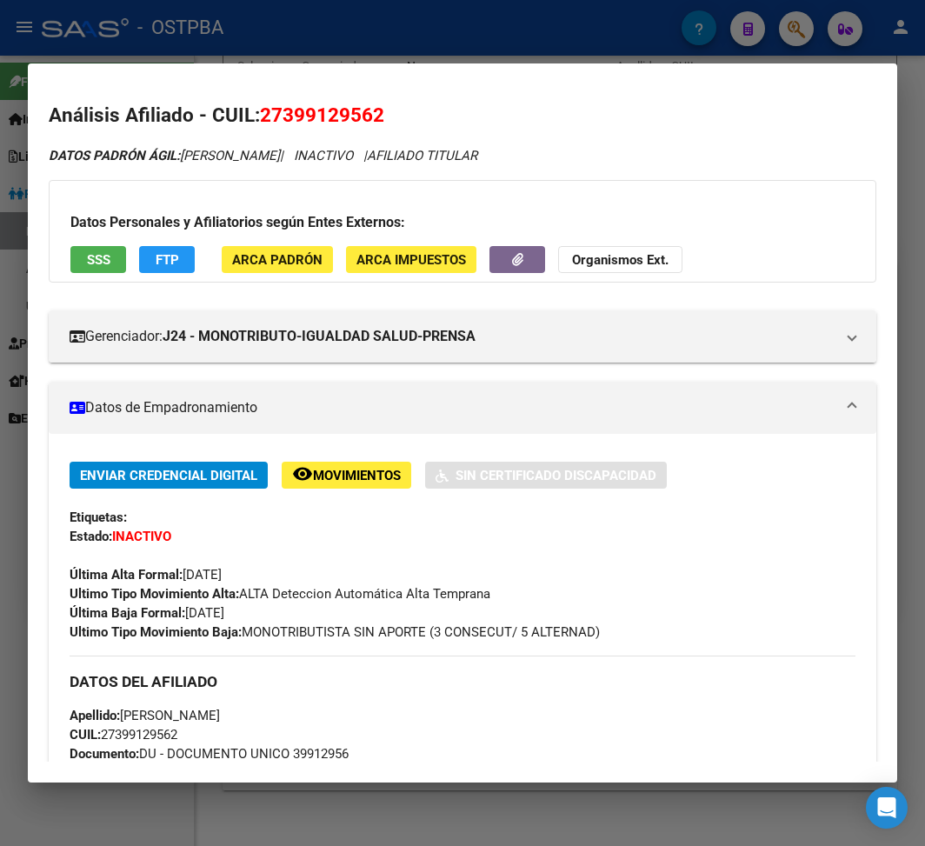
drag, startPoint x: 247, startPoint y: 631, endPoint x: 643, endPoint y: 635, distance: 396.4
click at [643, 635] on div "Ultimo Tipo Movimiento Baja: MONOTRIBUTISTA SIN APORTE (3 CONSECUT/ 5 ALTERNAD)" at bounding box center [463, 631] width 786 height 19
drag, startPoint x: 189, startPoint y: 617, endPoint x: 273, endPoint y: 617, distance: 84.3
click at [273, 617] on div "Enviar Credencial Digital remove_red_eye Movimientos Sin Certificado Discapacid…" at bounding box center [463, 552] width 786 height 180
click at [213, 16] on div at bounding box center [462, 423] width 925 height 846
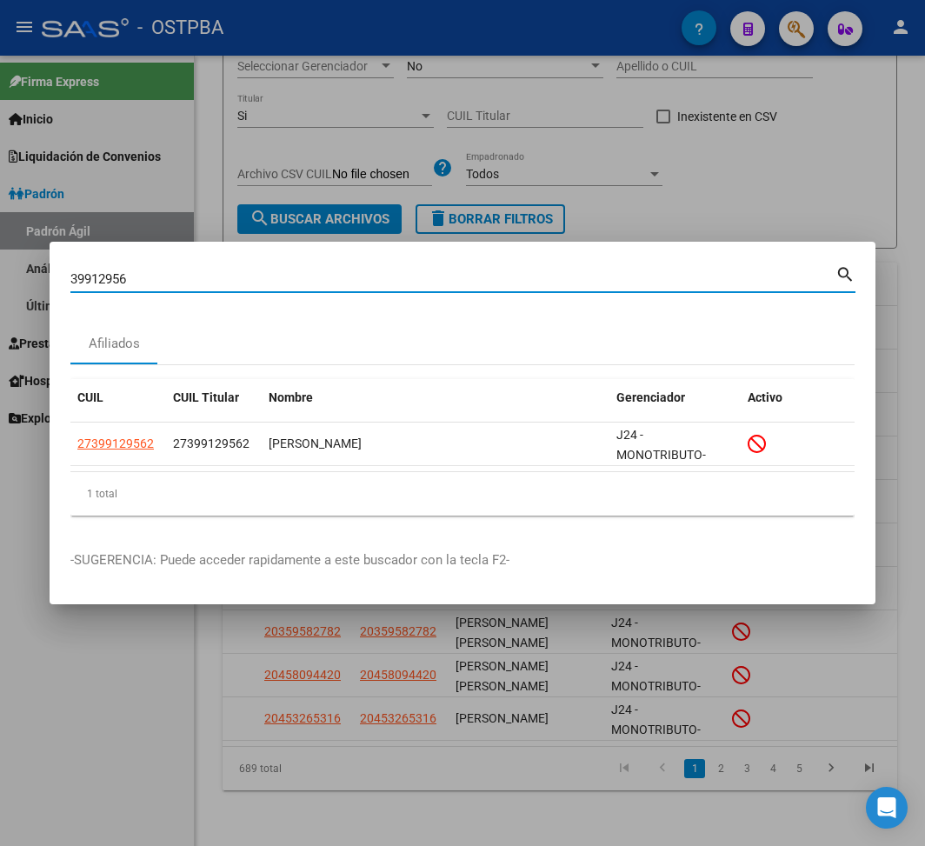
click at [94, 275] on input "39912956" at bounding box center [452, 279] width 765 height 16
paste input "16895101"
type input "16895101"
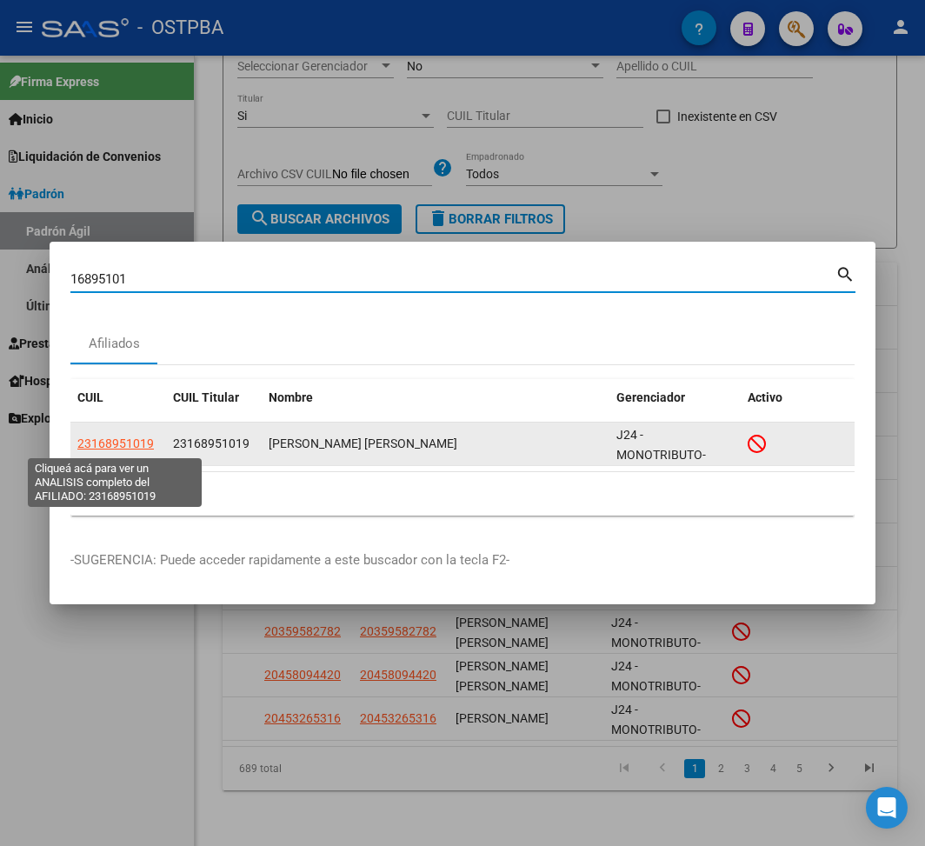
click at [132, 447] on span "23168951019" at bounding box center [115, 443] width 76 height 14
type textarea "23168951019"
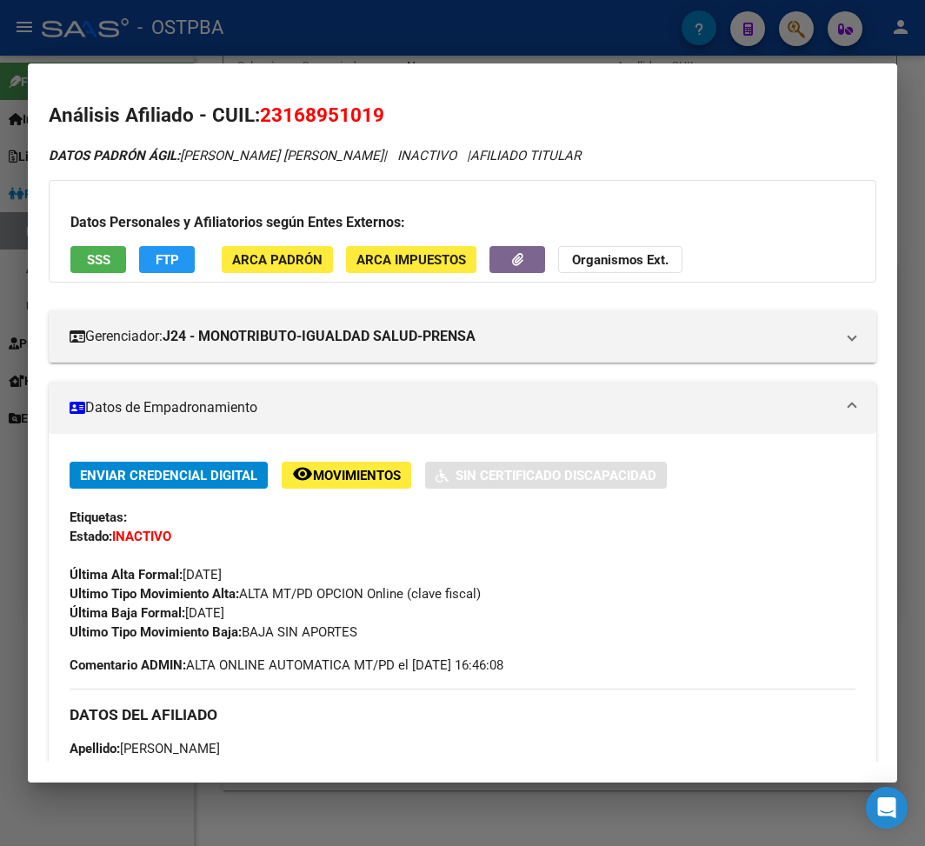
click at [322, 11] on div at bounding box center [462, 423] width 925 height 846
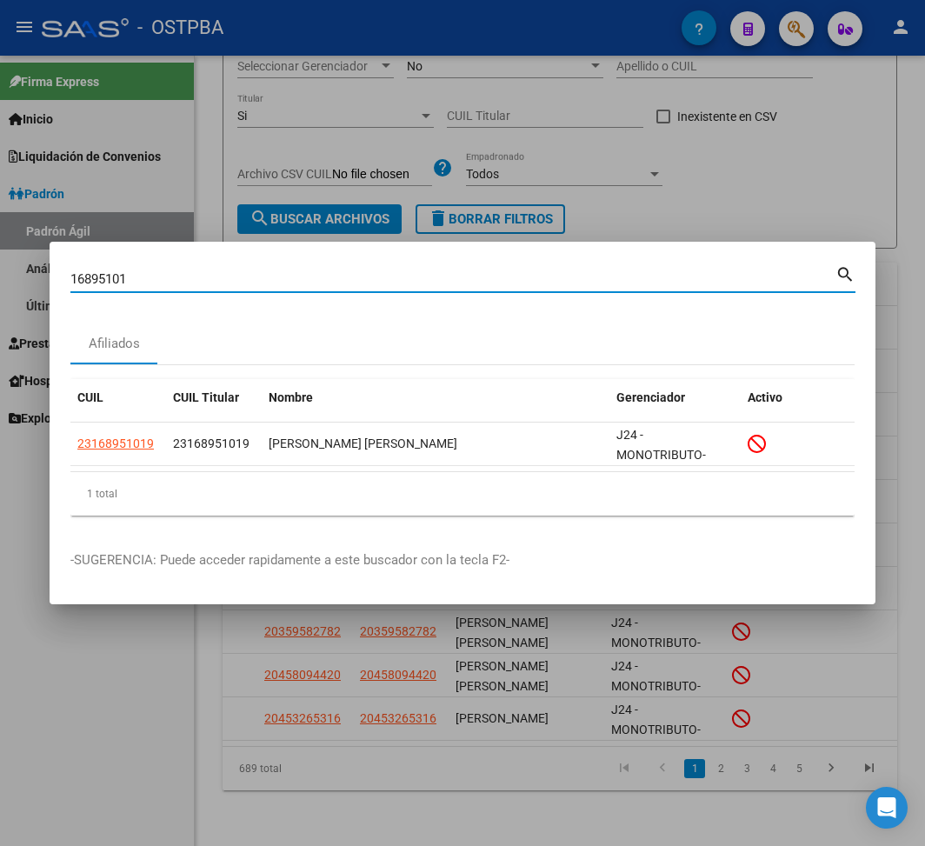
click at [96, 276] on input "16895101" at bounding box center [452, 279] width 765 height 16
paste input "44392257"
type input "44392257"
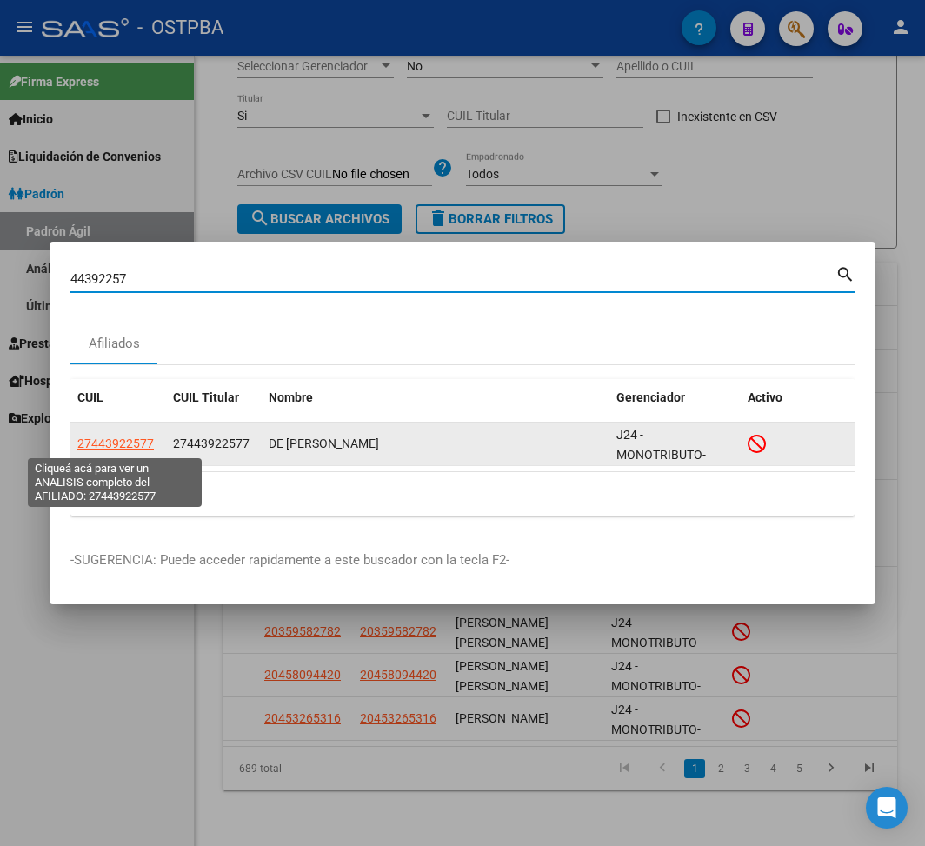
click at [147, 442] on span "27443922577" at bounding box center [115, 443] width 76 height 14
type textarea "27443922577"
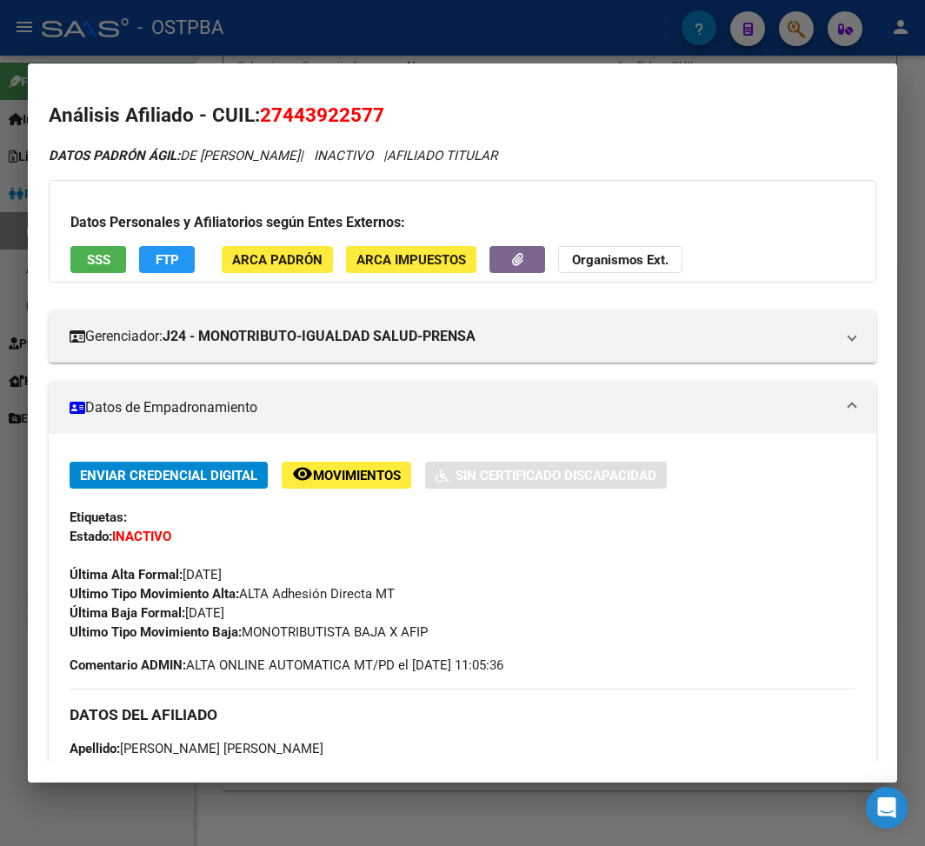
drag, startPoint x: 245, startPoint y: 631, endPoint x: 467, endPoint y: 635, distance: 221.7
click at [467, 635] on div "Ultimo Tipo Movimiento Baja: MONOTRIBUTISTA BAJA X AFIP" at bounding box center [463, 631] width 786 height 19
click at [328, 53] on div at bounding box center [462, 423] width 925 height 846
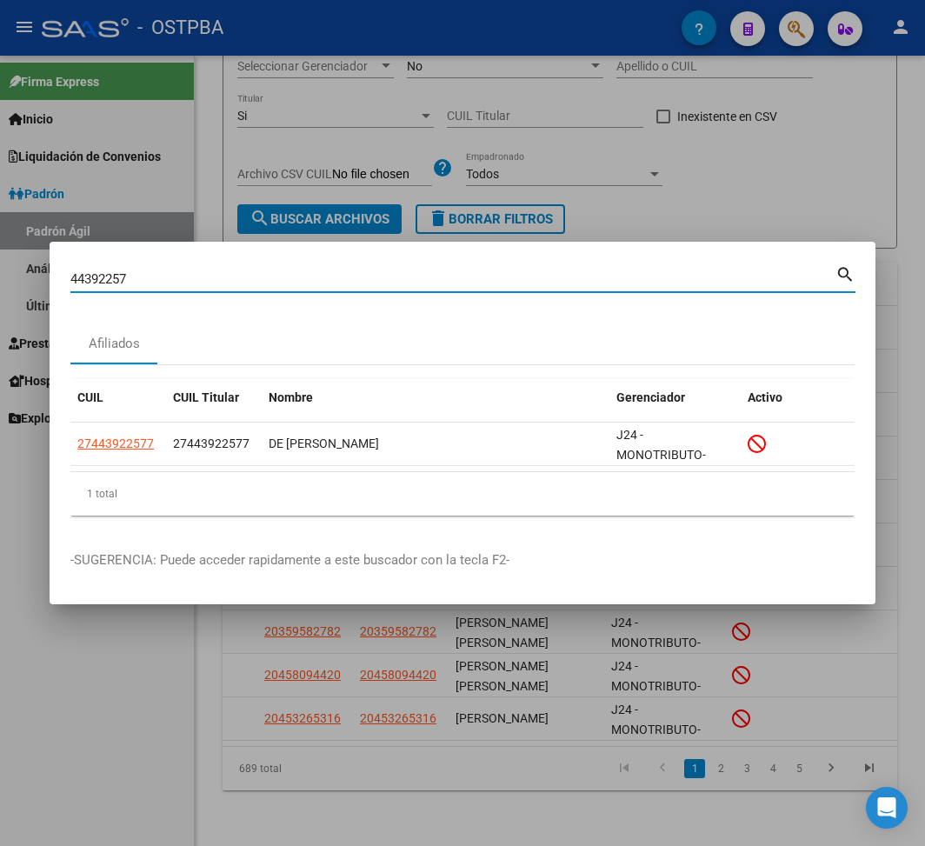
click at [99, 273] on input "44392257" at bounding box center [452, 279] width 765 height 16
paste input "3457992"
type input "43457992"
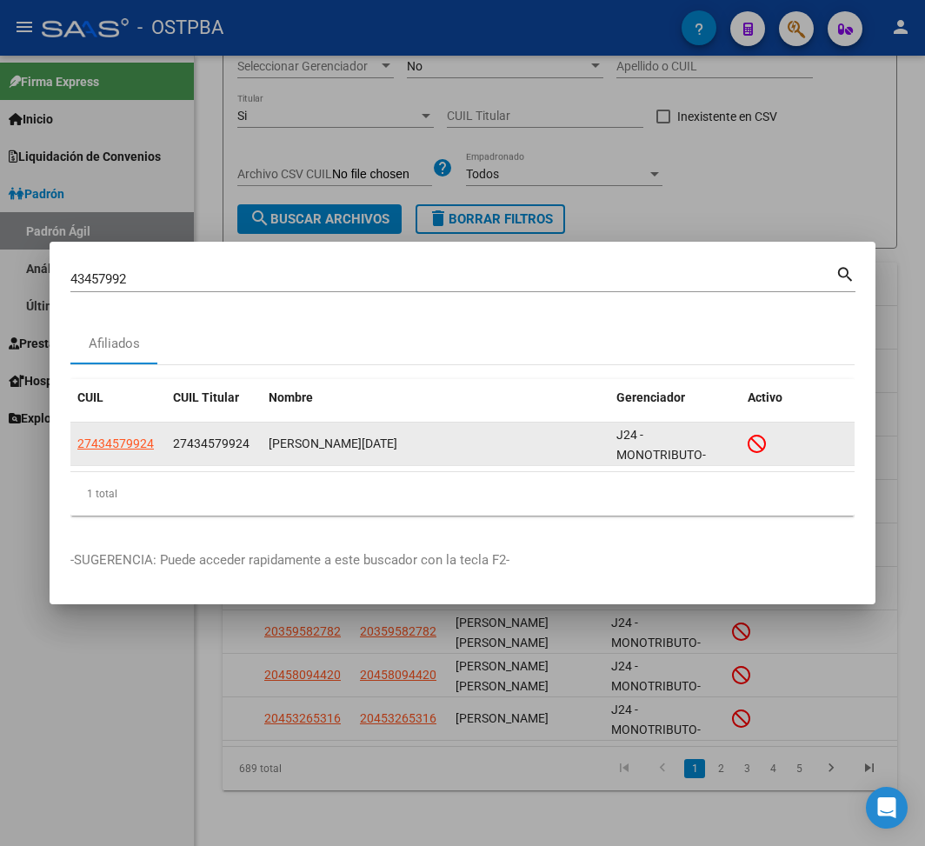
click at [118, 435] on app-link-go-to "27434579924" at bounding box center [115, 444] width 76 height 20
click at [123, 443] on span "27434579924" at bounding box center [115, 443] width 76 height 14
type textarea "27434579924"
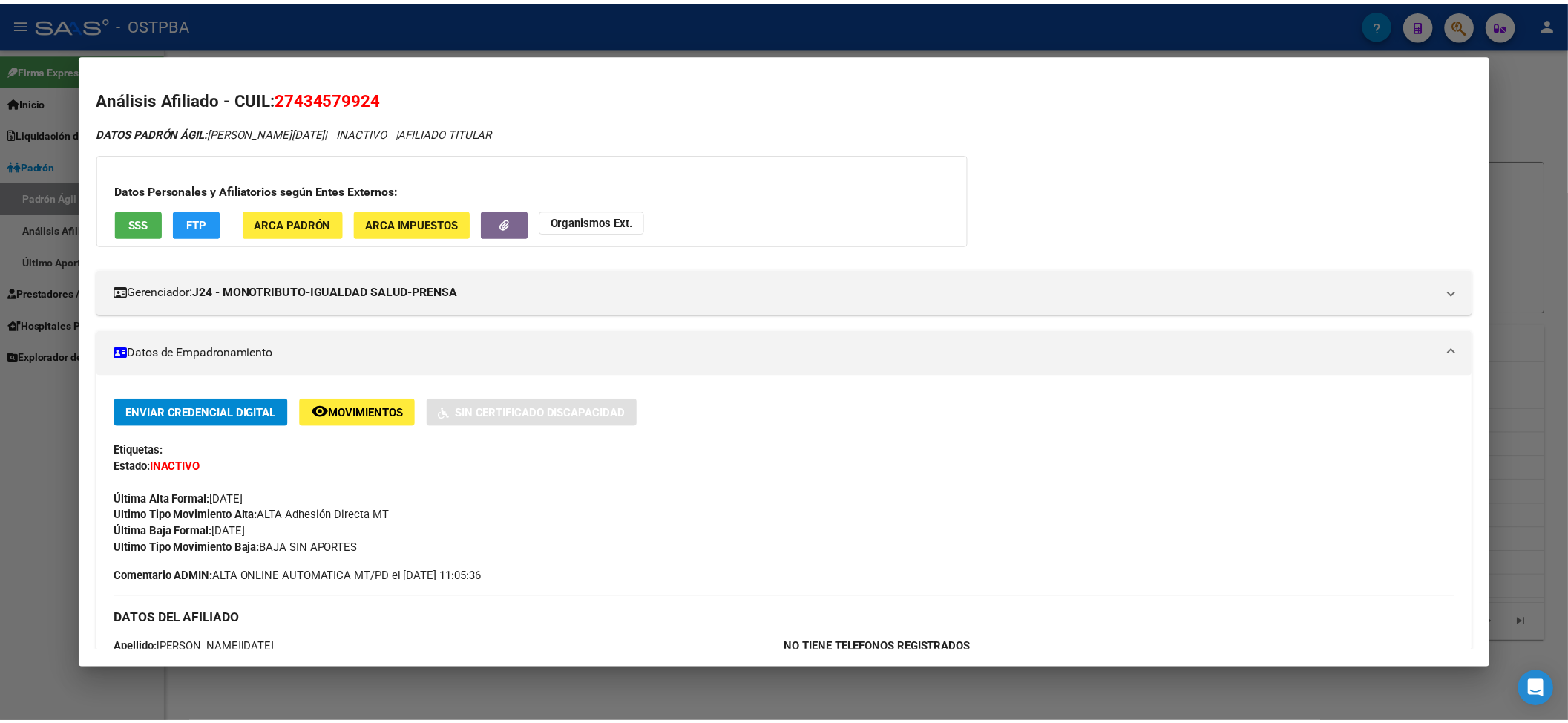
scroll to position [0, 0]
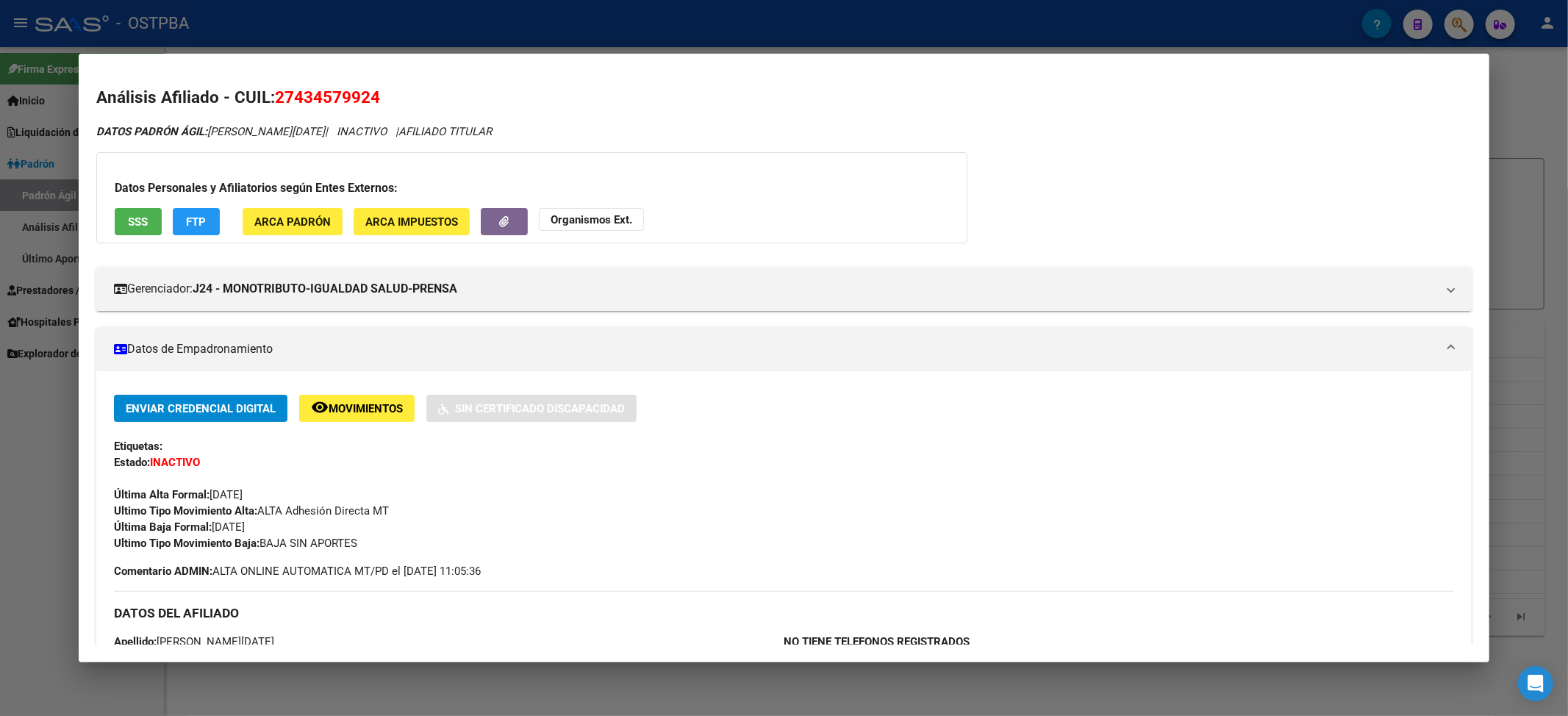
click at [31, 339] on div at bounding box center [784, 358] width 1568 height 716
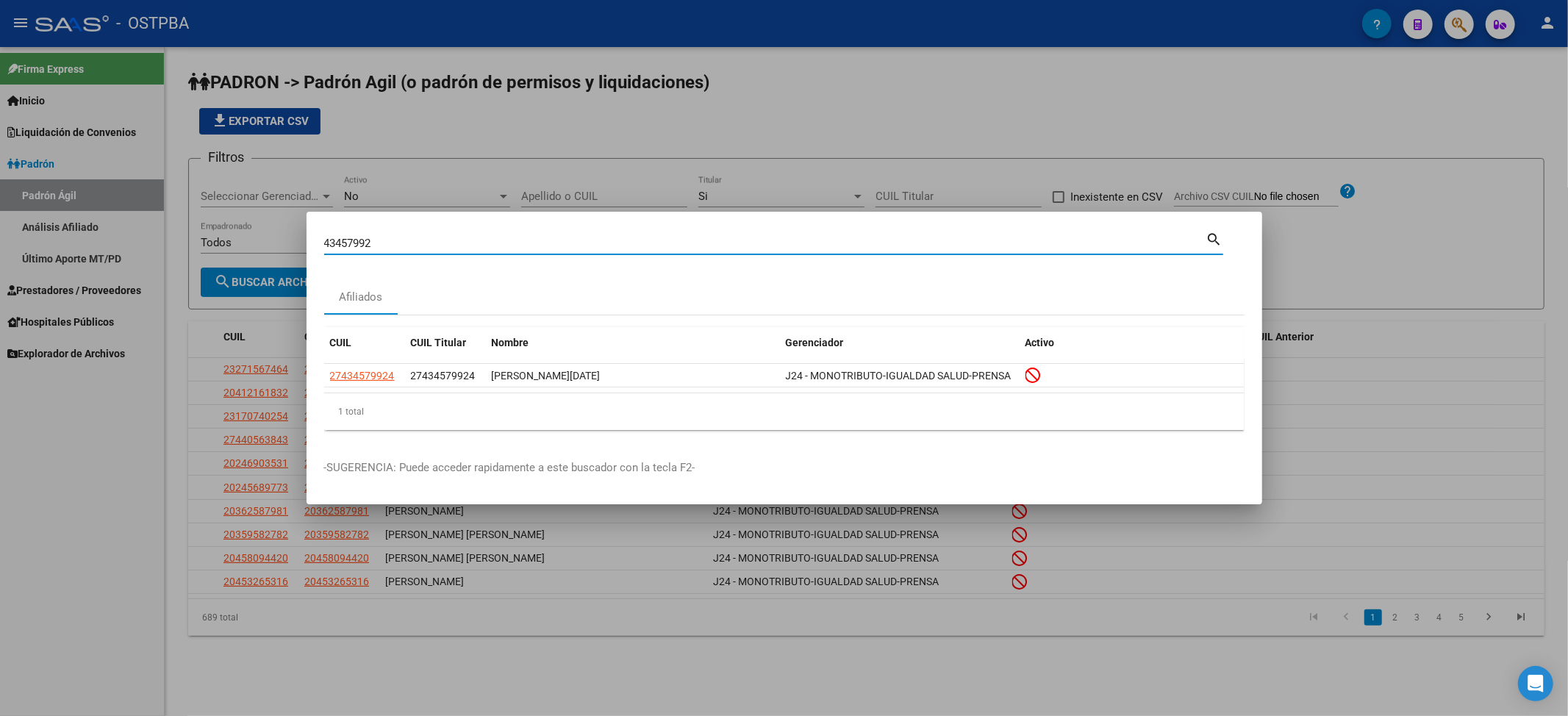
click at [336, 249] on input "43457992" at bounding box center [765, 243] width 882 height 14
paste input "94045843"
type input "94045843"
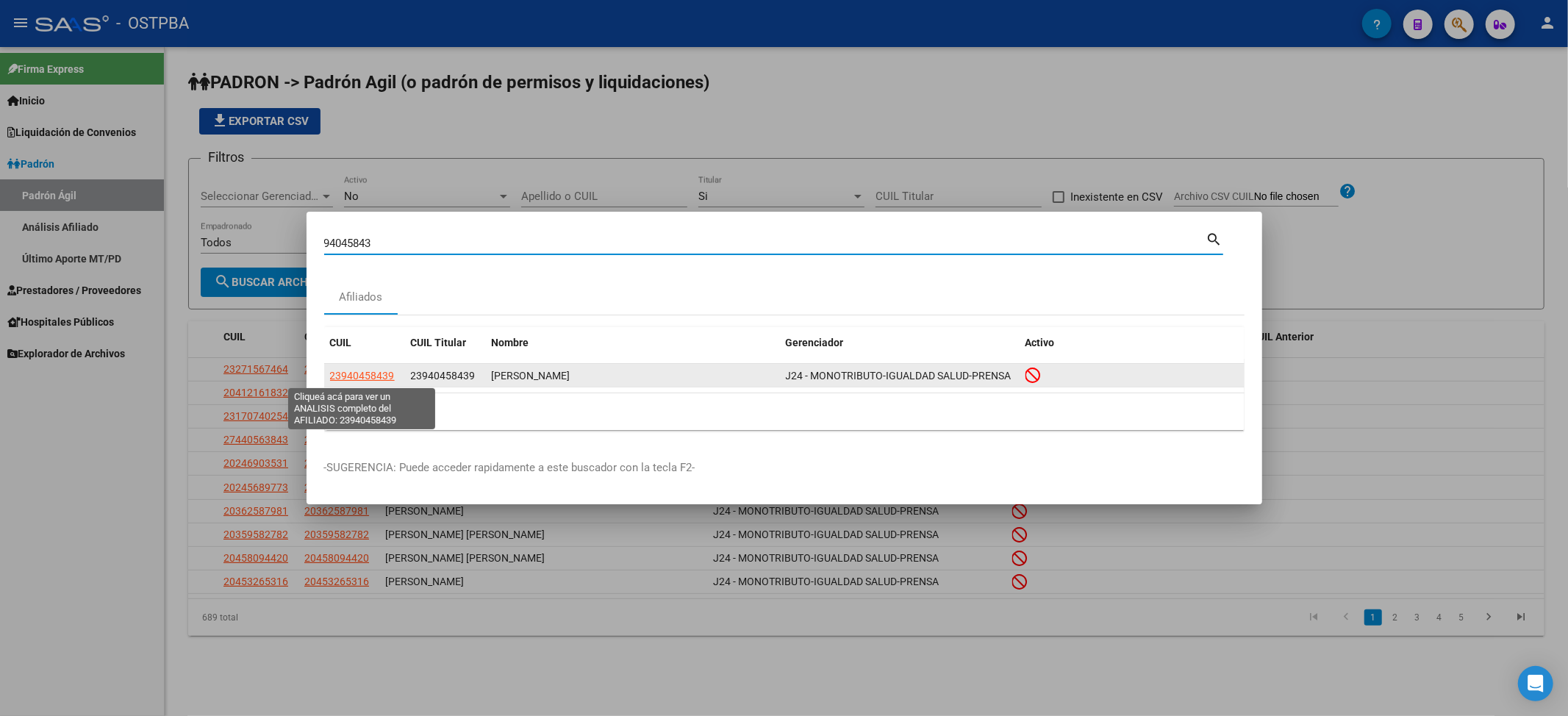
click at [360, 369] on span "23940458439" at bounding box center [362, 375] width 64 height 12
type textarea "23940458439"
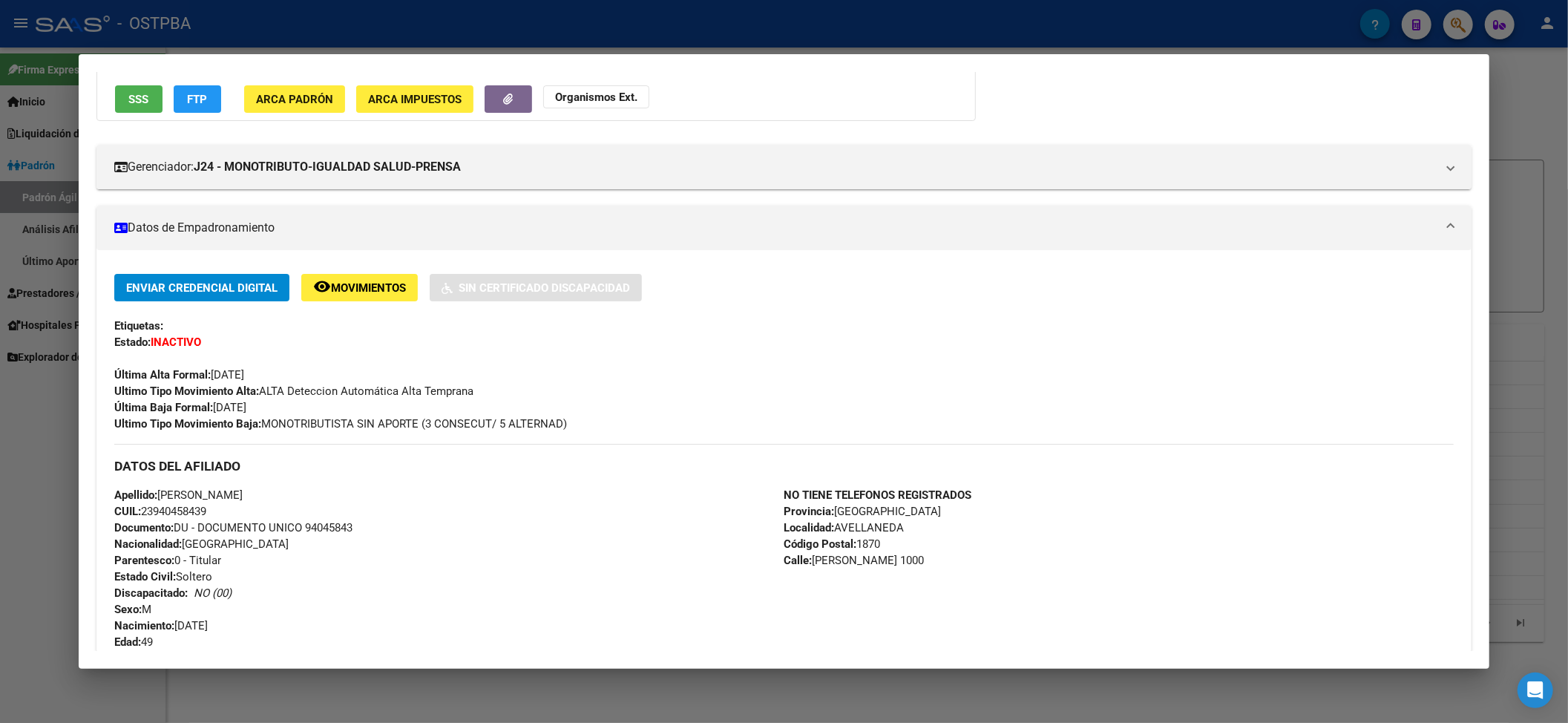
scroll to position [197, 0]
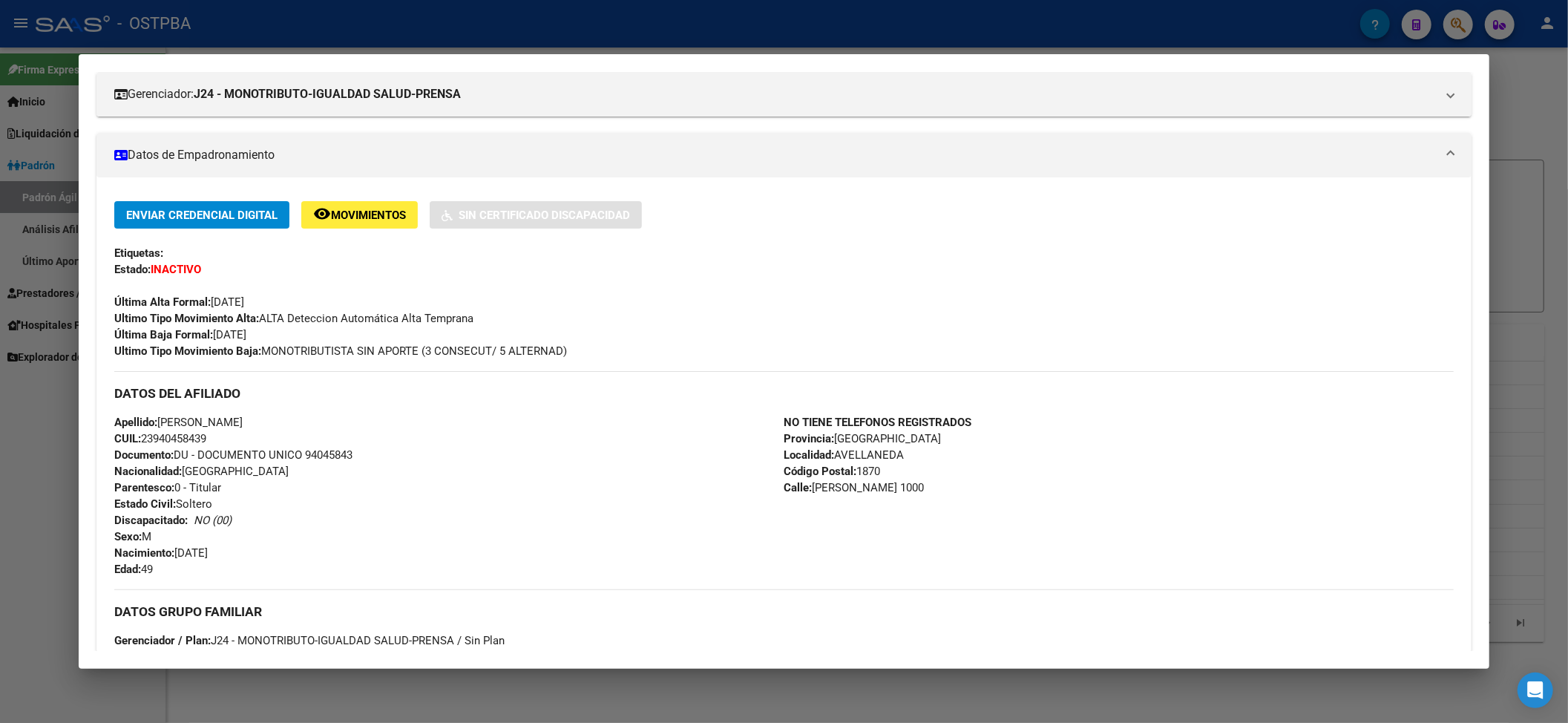
drag, startPoint x: 209, startPoint y: 330, endPoint x: 292, endPoint y: 326, distance: 83.1
click at [292, 326] on div "Enviar Credencial Digital remove_red_eye Movimientos Sin Certificado Discapacid…" at bounding box center [784, 280] width 1340 height 158
drag, startPoint x: 259, startPoint y: 352, endPoint x: 610, endPoint y: 353, distance: 351.0
click at [610, 353] on div "Ultimo Tipo Movimiento Baja: MONOTRIBUTISTA SIN APORTE (3 CONSECUT/ 5 ALTERNAD)" at bounding box center [784, 351] width 1340 height 16
click at [235, 28] on div at bounding box center [784, 361] width 1568 height 723
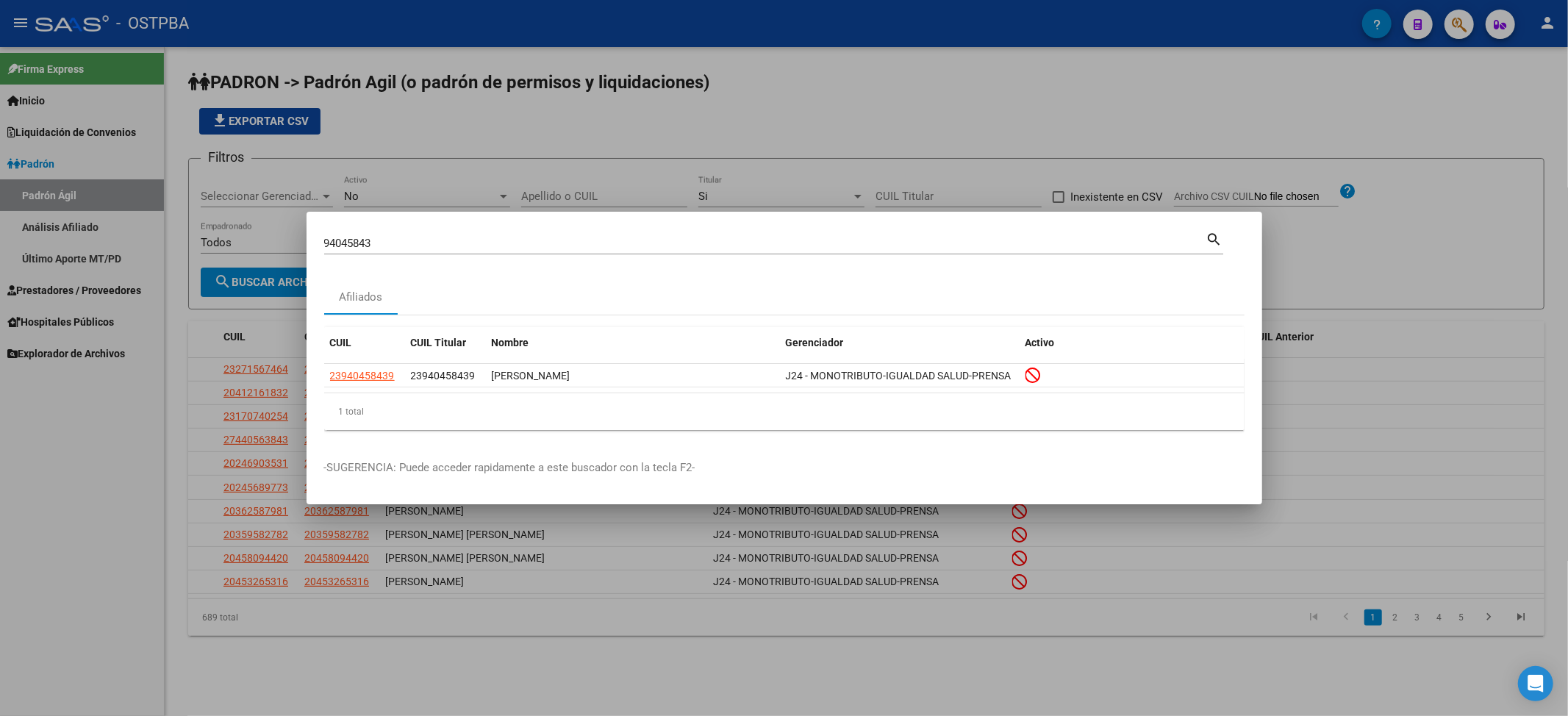
click at [347, 239] on input "94045843" at bounding box center [765, 243] width 882 height 14
paste input "19099915"
type input "19099915"
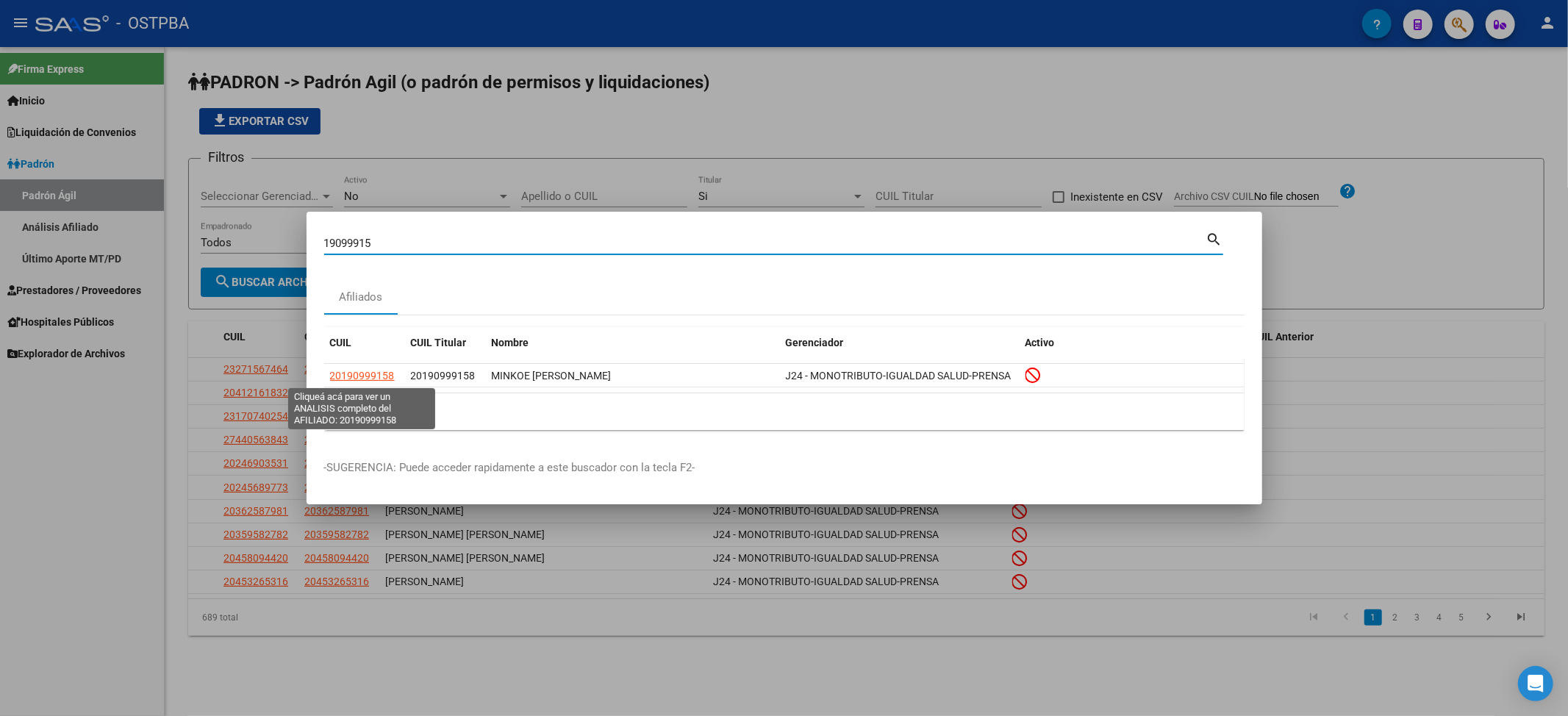
click at [363, 372] on span "20190999158" at bounding box center [362, 375] width 64 height 12
type textarea "20190999158"
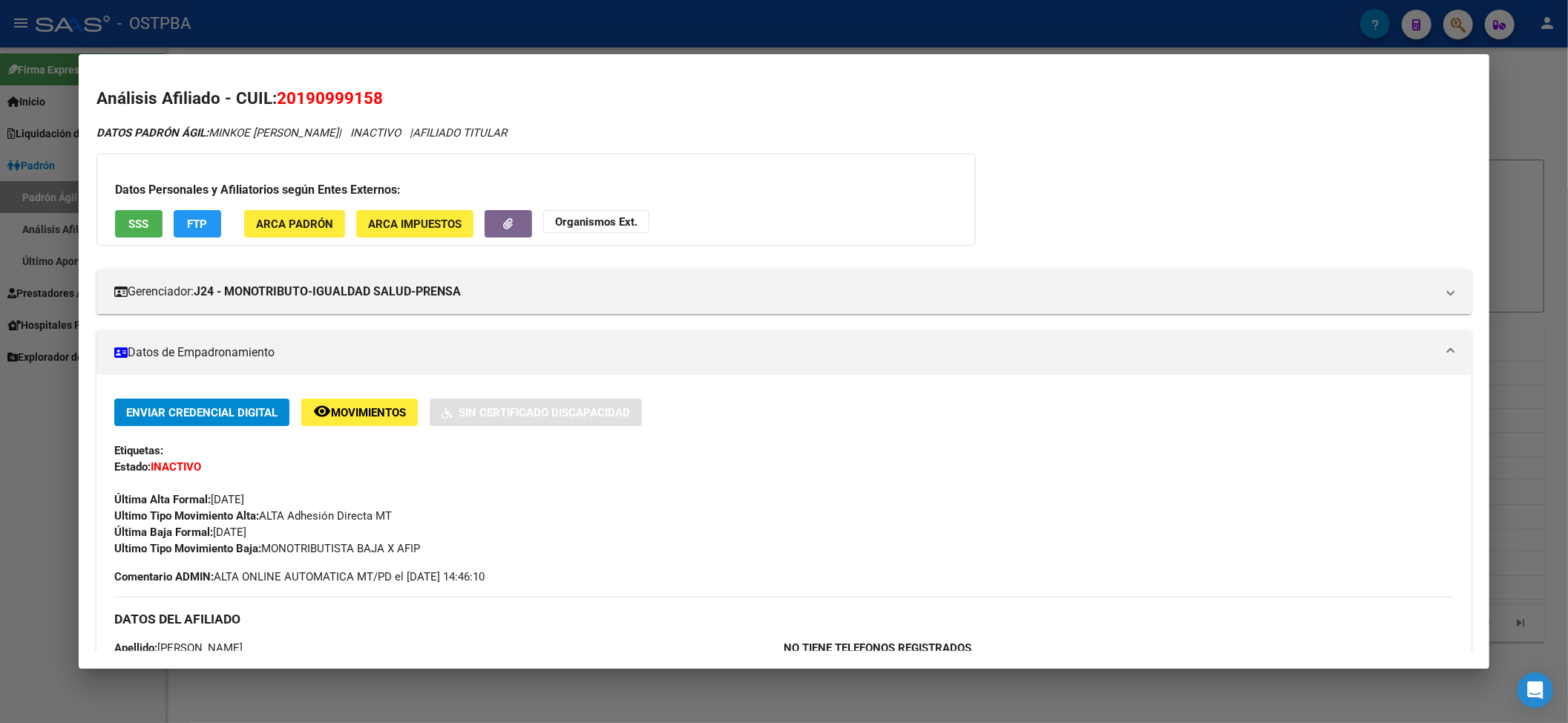
drag, startPoint x: 212, startPoint y: 530, endPoint x: 269, endPoint y: 531, distance: 57.0
click at [268, 531] on div "Enviar Credencial Digital remove_red_eye Movimientos Sin Certificado Discapacid…" at bounding box center [784, 477] width 1340 height 158
drag, startPoint x: 259, startPoint y: 545, endPoint x: 491, endPoint y: 547, distance: 232.0
click at [491, 542] on div "Ultimo Tipo Movimiento Baja: MONOTRIBUTISTA BAJA X AFIP" at bounding box center [784, 548] width 1340 height 16
click at [711, 56] on mat-dialog-container "Análisis Afiliado - CUIL: 20190999158 DATOS PADRÓN ÁGIL: [PERSON_NAME] | INACTI…" at bounding box center [784, 361] width 1411 height 615
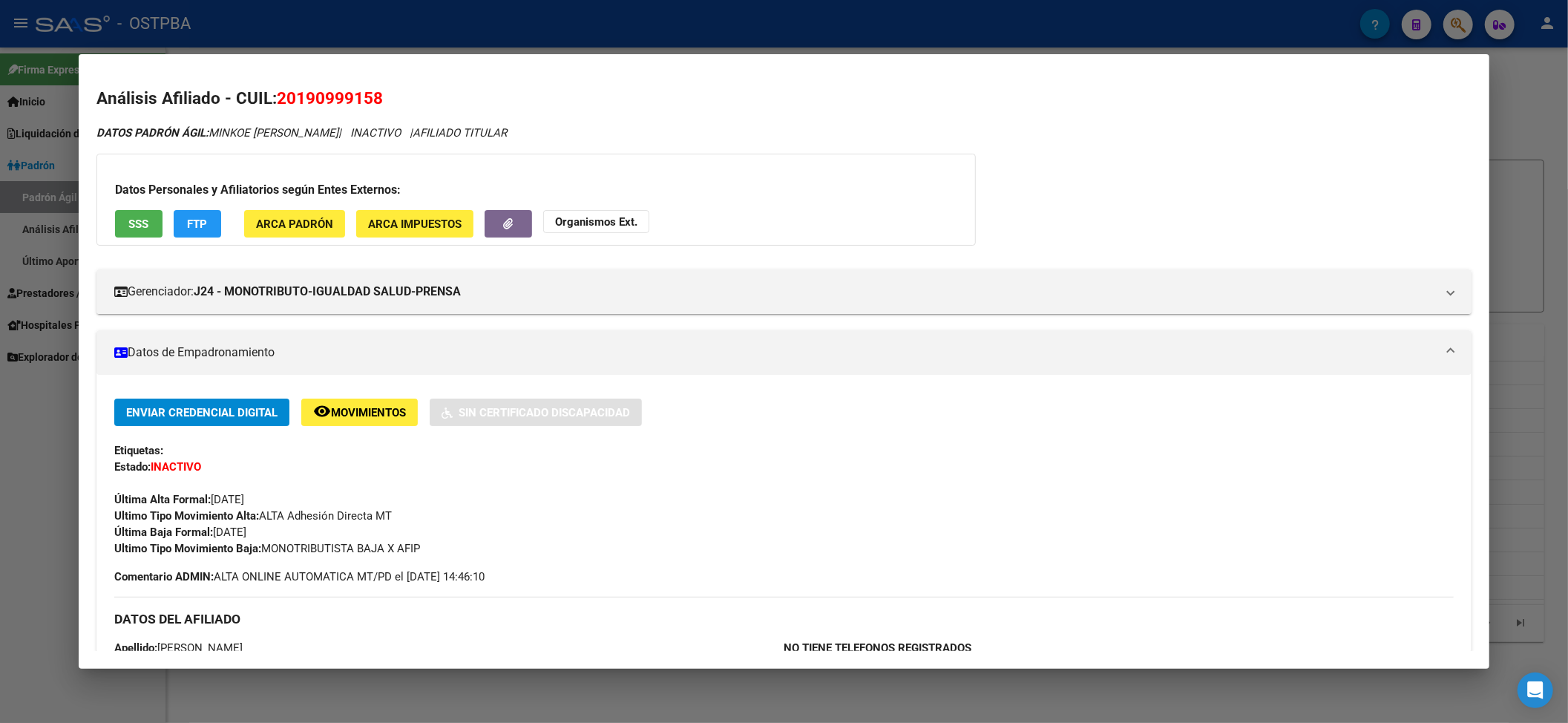
click at [720, 37] on div at bounding box center [784, 361] width 1568 height 723
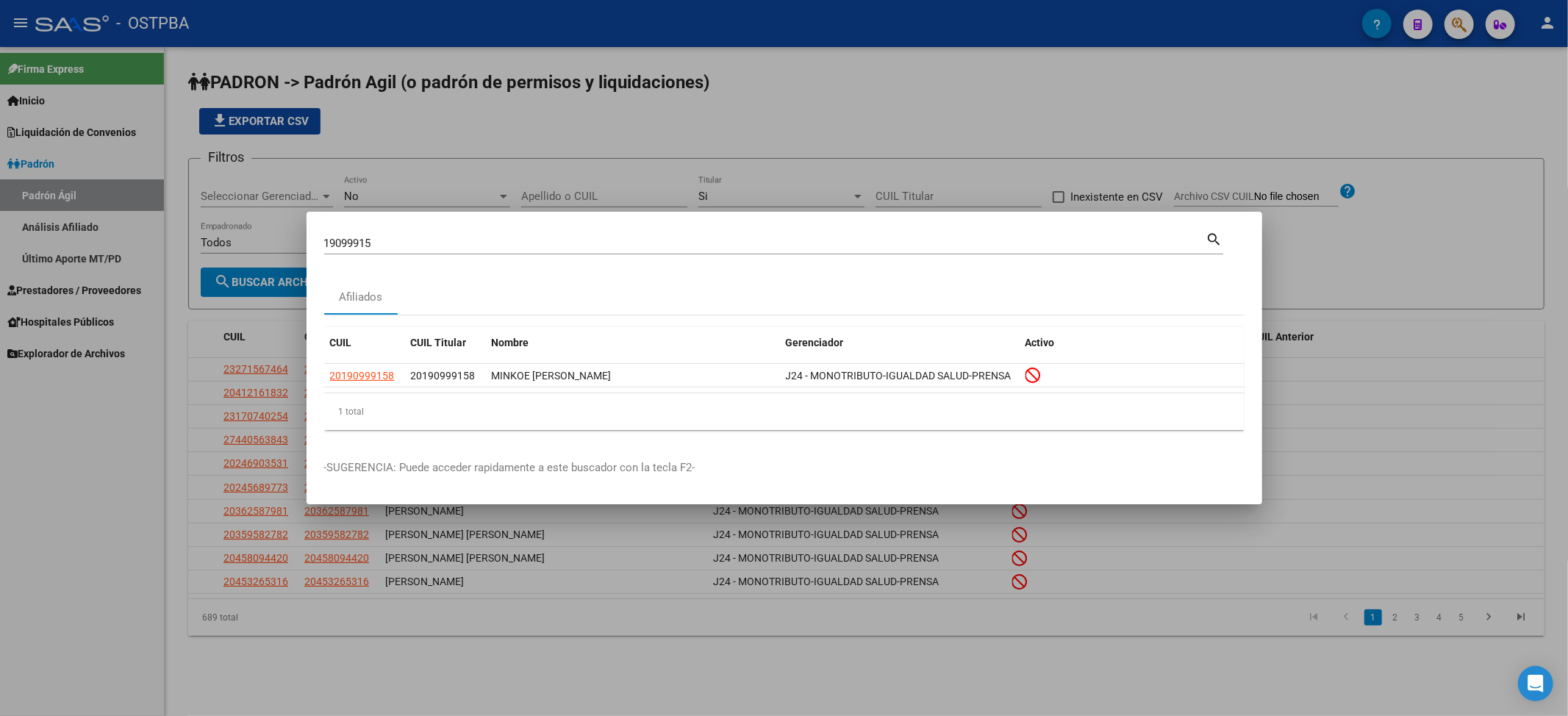
click at [351, 247] on input "19099915" at bounding box center [765, 243] width 882 height 14
paste input "45820143"
type input "45820143"
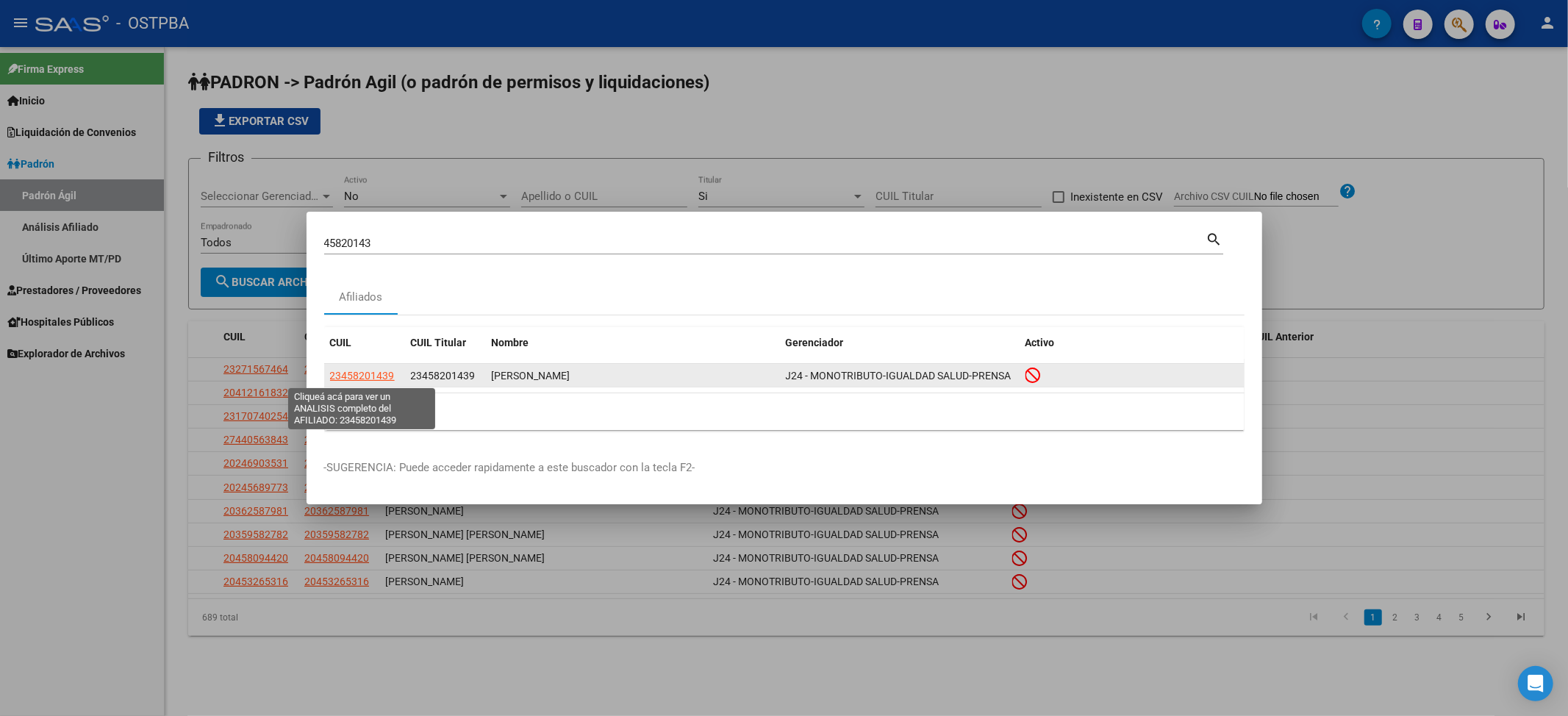
click at [376, 376] on span "23458201439" at bounding box center [362, 375] width 64 height 12
type textarea "23458201439"
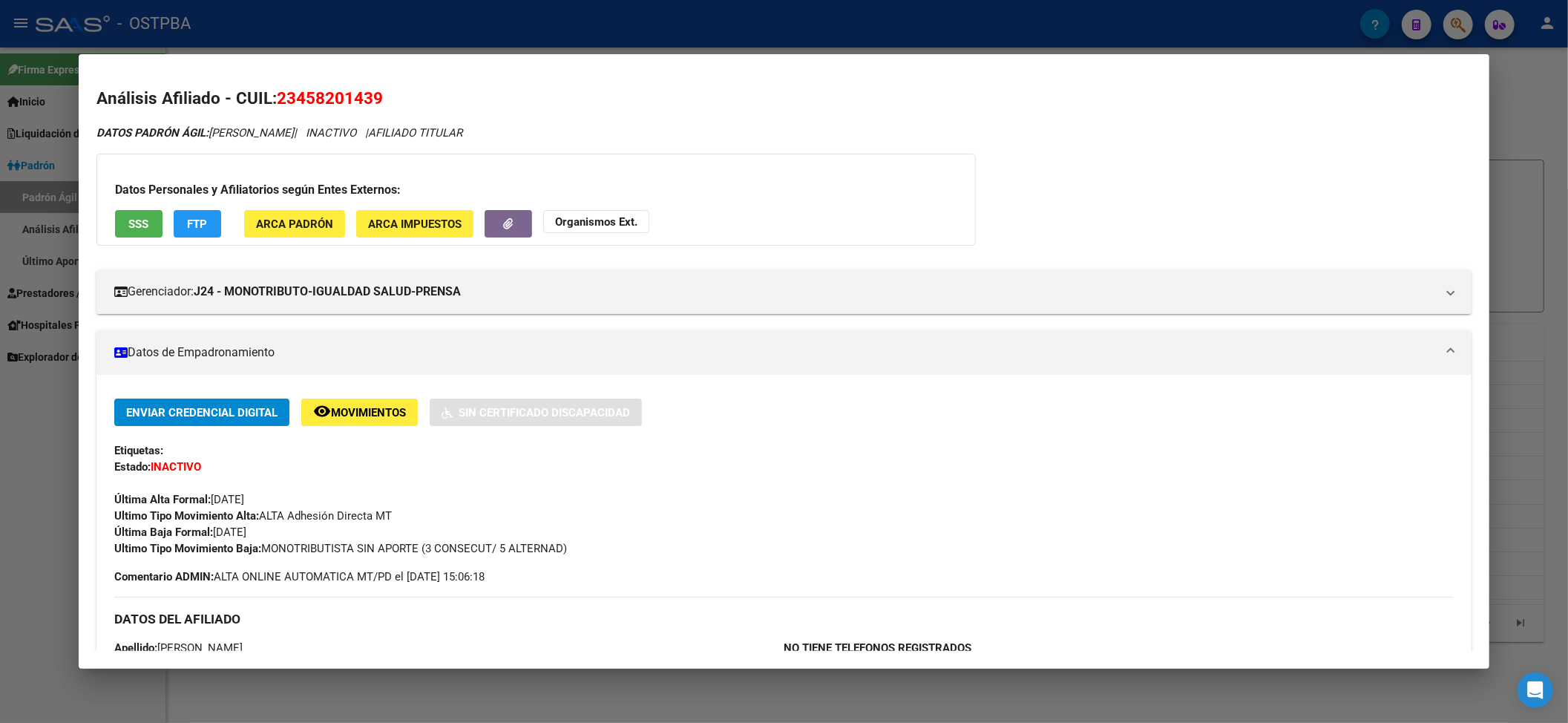
click at [259, 49] on div at bounding box center [784, 361] width 1568 height 723
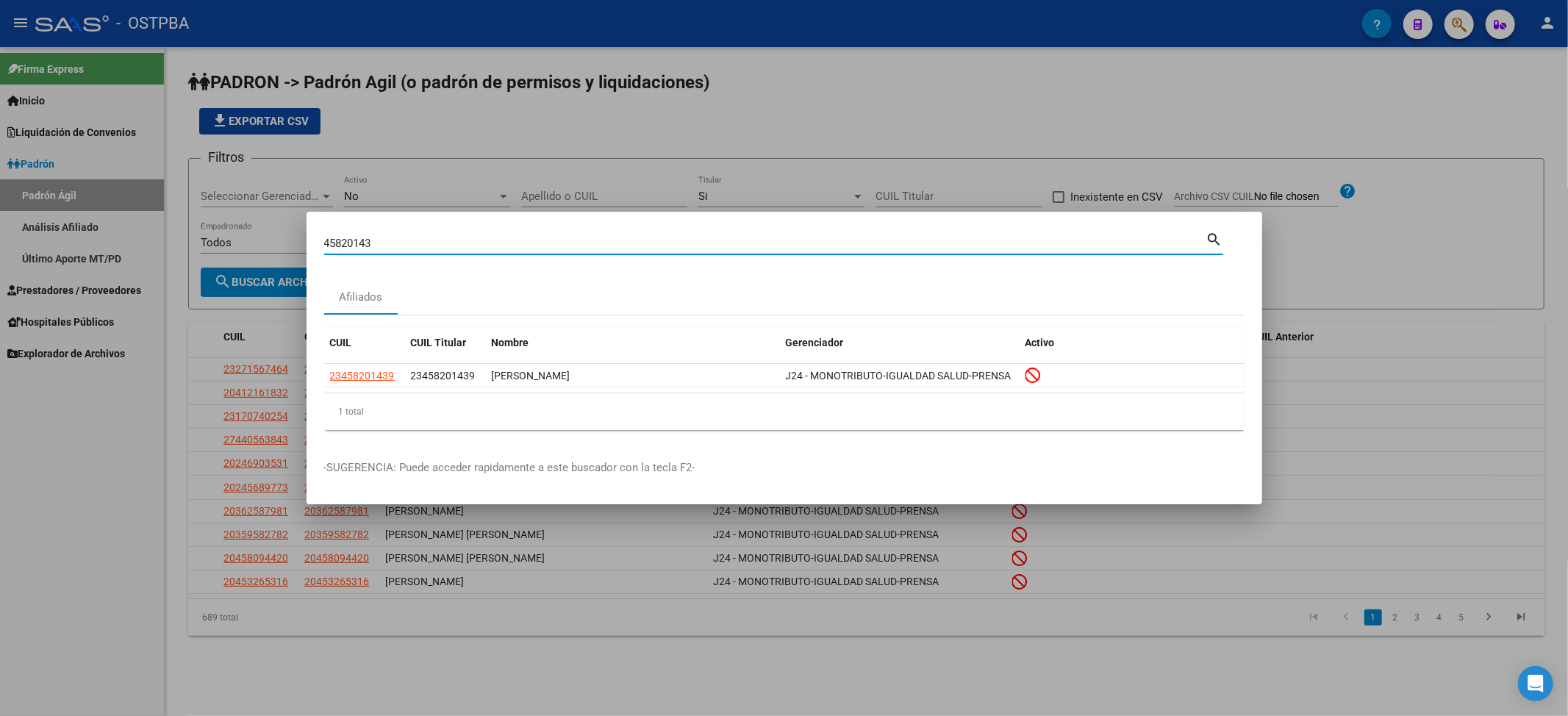
click at [344, 239] on input "45820143" at bounding box center [765, 243] width 882 height 14
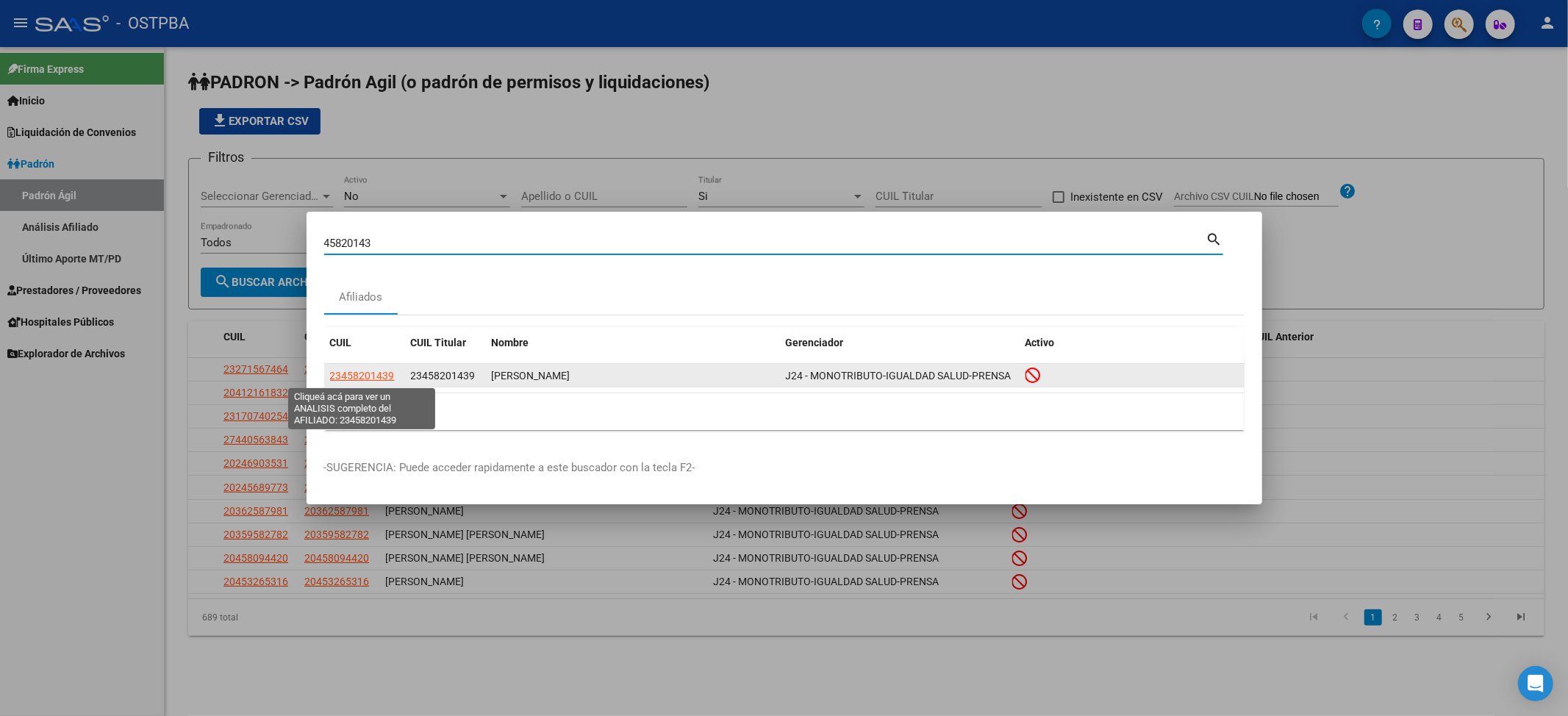
click at [376, 372] on span "23458201439" at bounding box center [362, 375] width 64 height 12
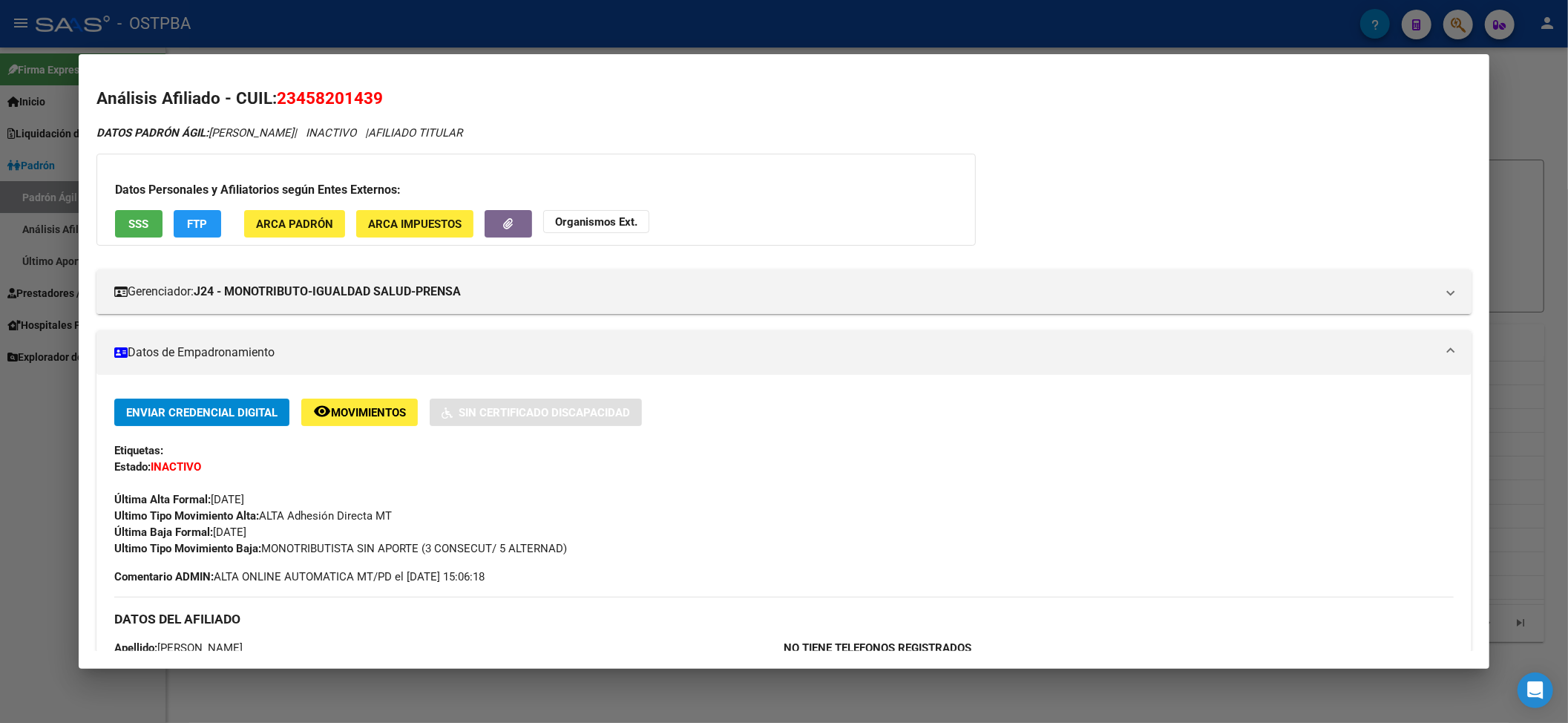
drag, startPoint x: 205, startPoint y: 530, endPoint x: 295, endPoint y: 536, distance: 90.2
click at [295, 536] on div "Enviar Credencial Digital remove_red_eye Movimientos Sin Certificado Discapacid…" at bounding box center [784, 477] width 1340 height 158
drag, startPoint x: 256, startPoint y: 551, endPoint x: 954, endPoint y: 522, distance: 698.6
click at [635, 542] on div "Ultimo Tipo Movimiento Baja: MONOTRIBUTISTA SIN APORTE (3 CONSECUT/ 5 ALTERNAD)" at bounding box center [784, 548] width 1340 height 16
click at [294, 15] on div at bounding box center [784, 361] width 1568 height 723
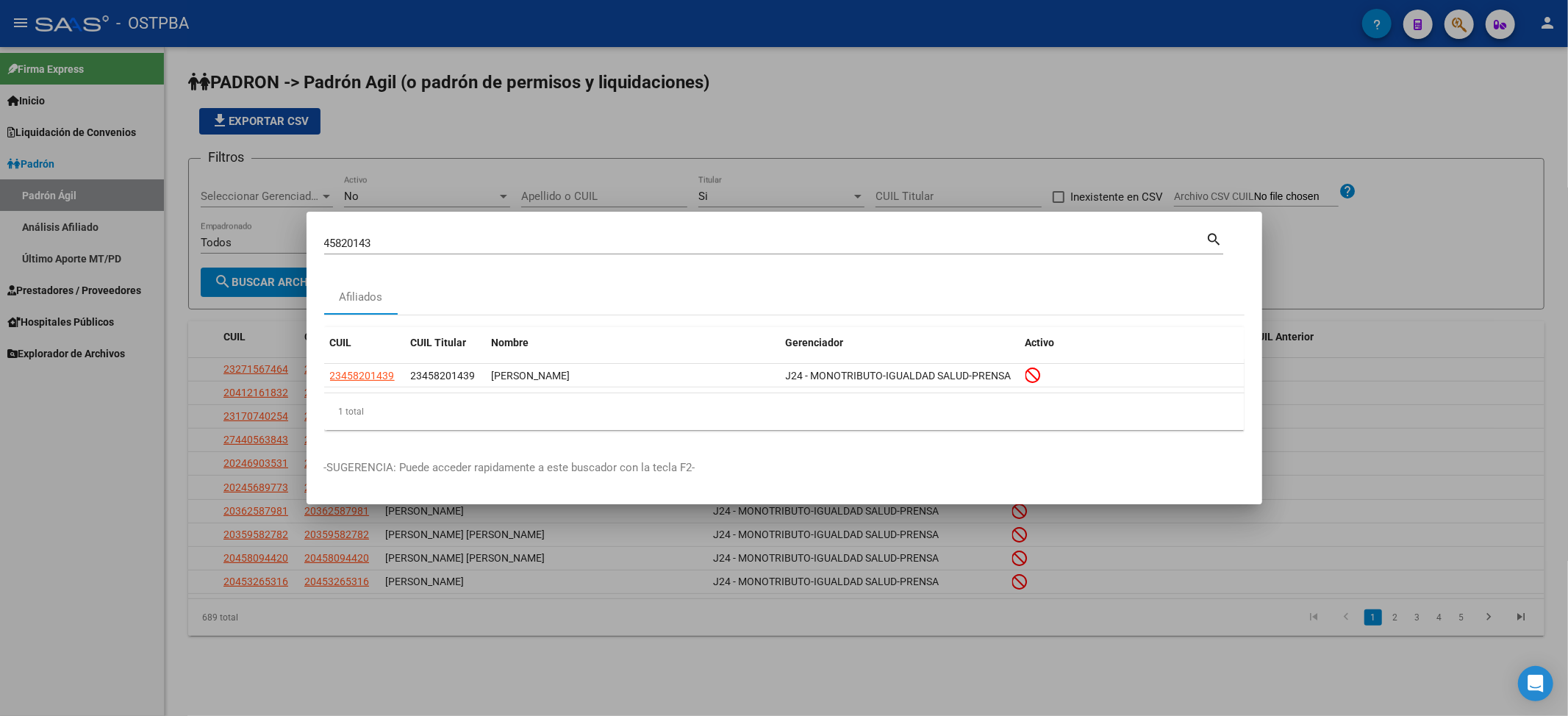
click at [344, 244] on input "45820143" at bounding box center [765, 243] width 882 height 14
paste input "37988324"
type input "37988324"
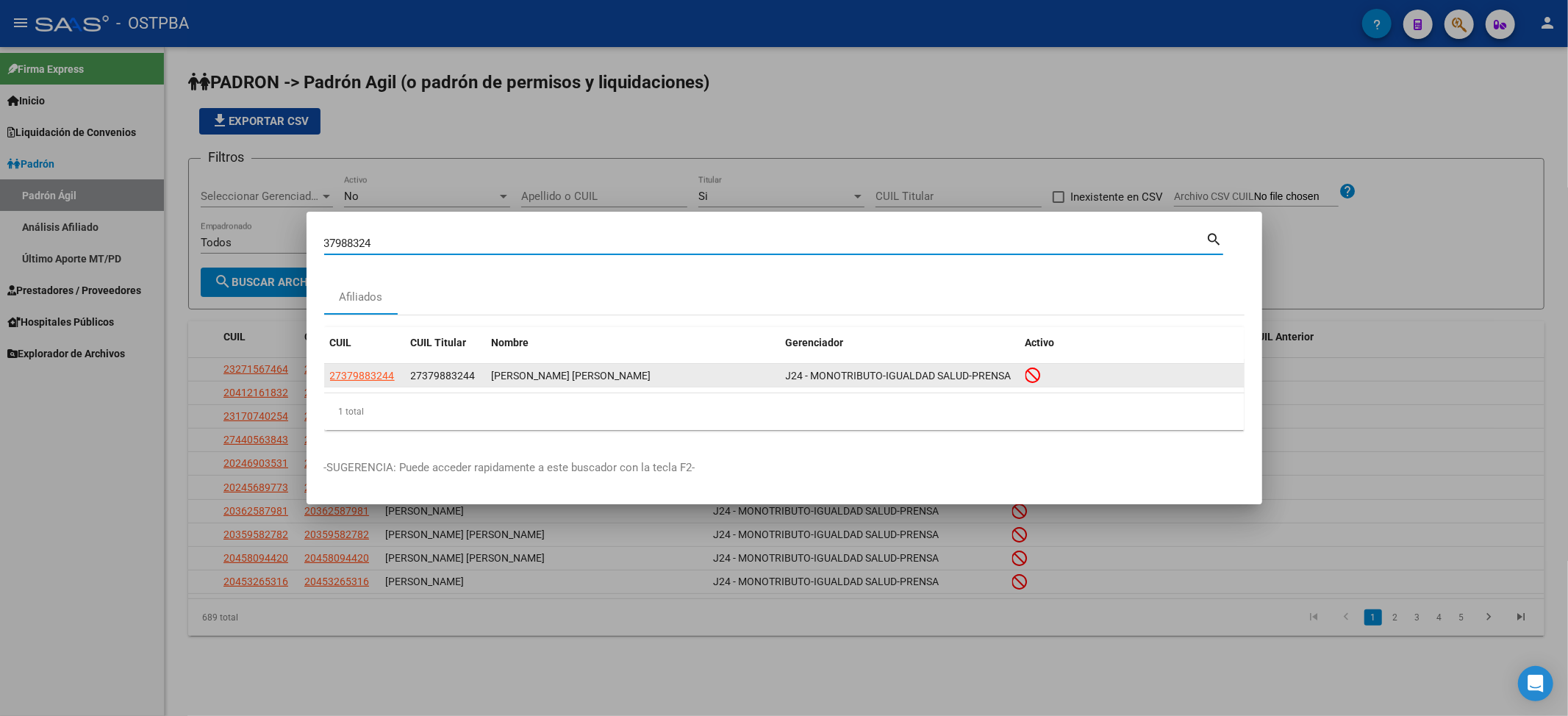
click at [386, 368] on app-link-go-to "27379883244" at bounding box center [362, 376] width 64 height 17
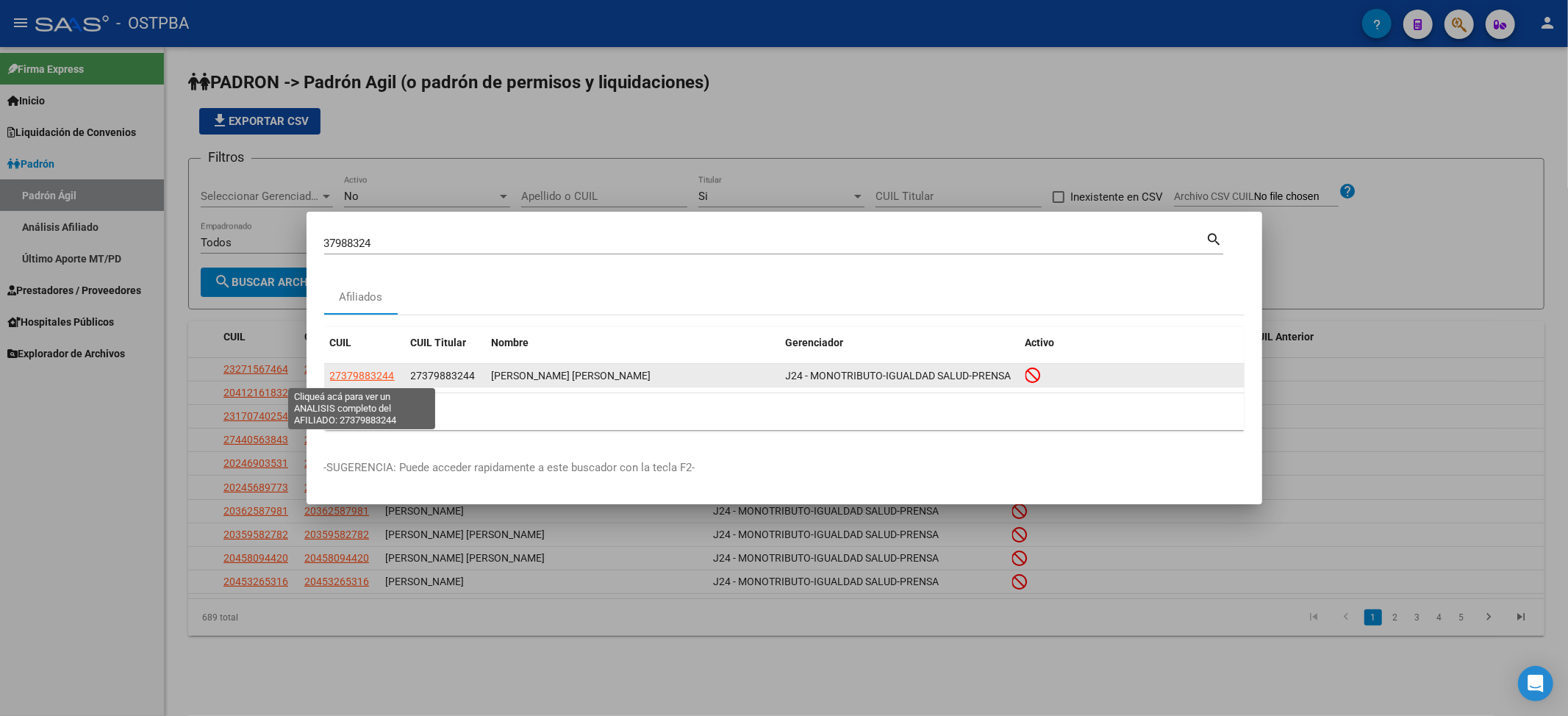
click at [386, 374] on span "27379883244" at bounding box center [362, 375] width 64 height 12
type textarea "27379883244"
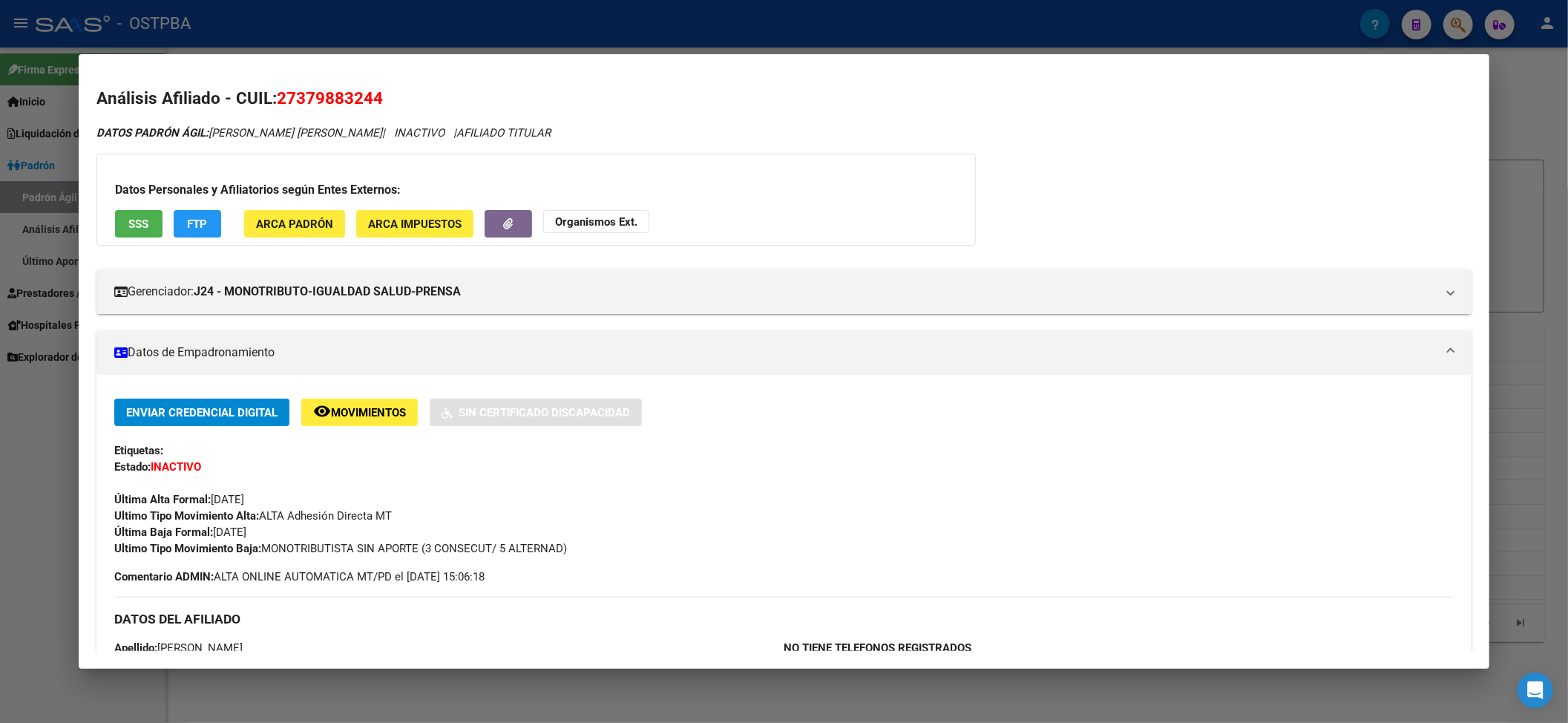
drag, startPoint x: 259, startPoint y: 552, endPoint x: 607, endPoint y: 555, distance: 348.0
click at [607, 542] on div "Ultimo Tipo Movimiento Baja: MONOTRIBUTISTA SIN APORTE (3 CONSECUT/ 5 ALTERNAD)" at bounding box center [784, 548] width 1340 height 16
click at [384, 34] on div at bounding box center [784, 361] width 1568 height 723
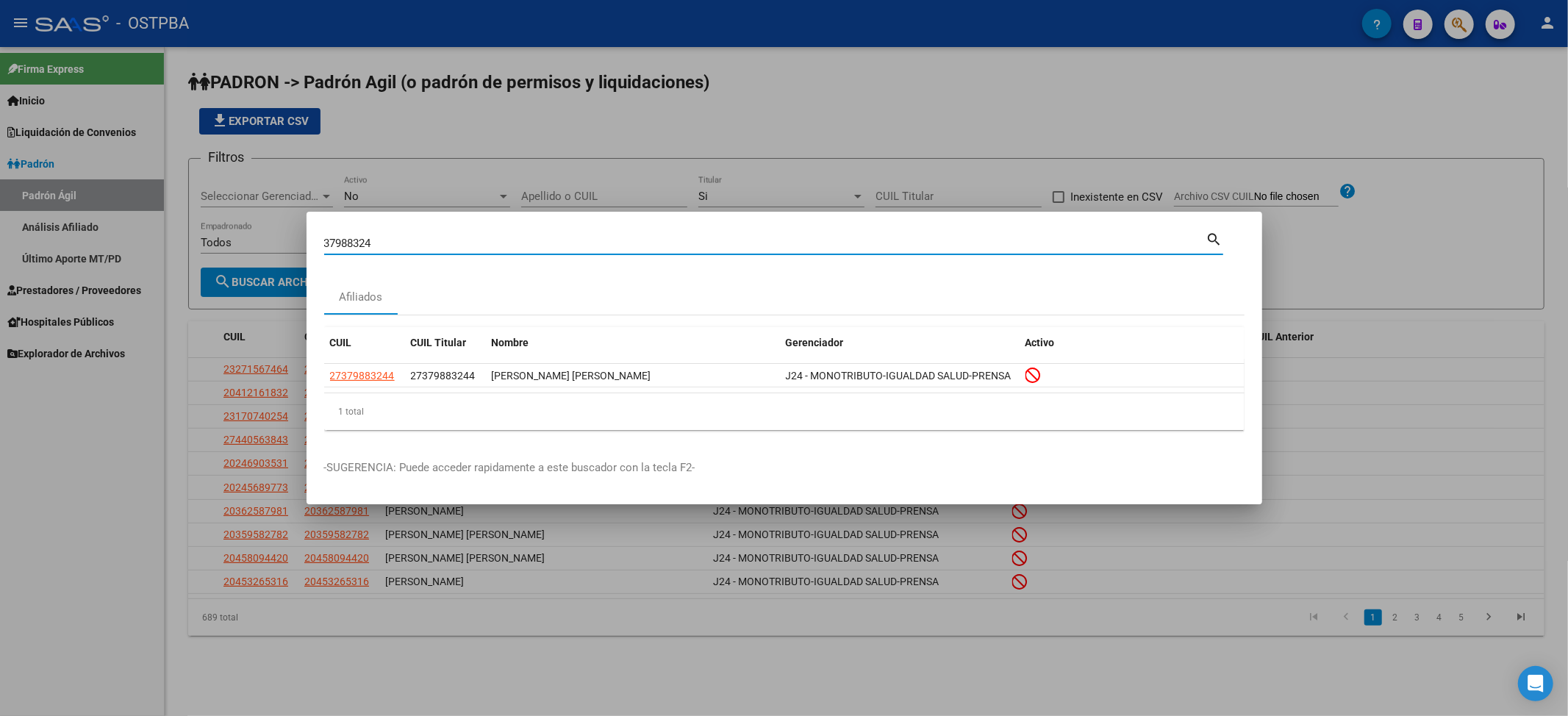
click at [338, 238] on input "37988324" at bounding box center [765, 243] width 882 height 14
paste input "94760475"
type input "94760475"
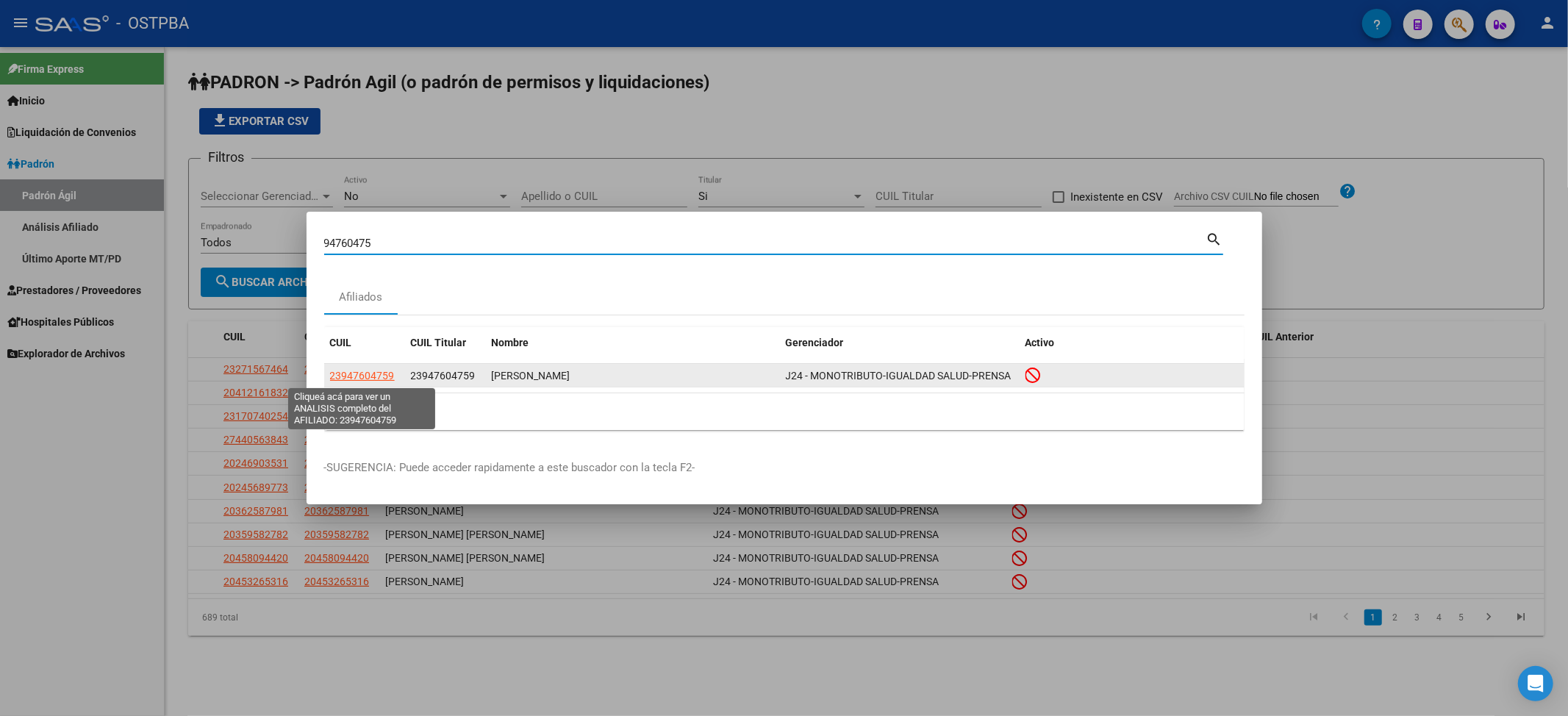
click at [354, 377] on span "23947604759" at bounding box center [362, 375] width 64 height 12
type textarea "23947604759"
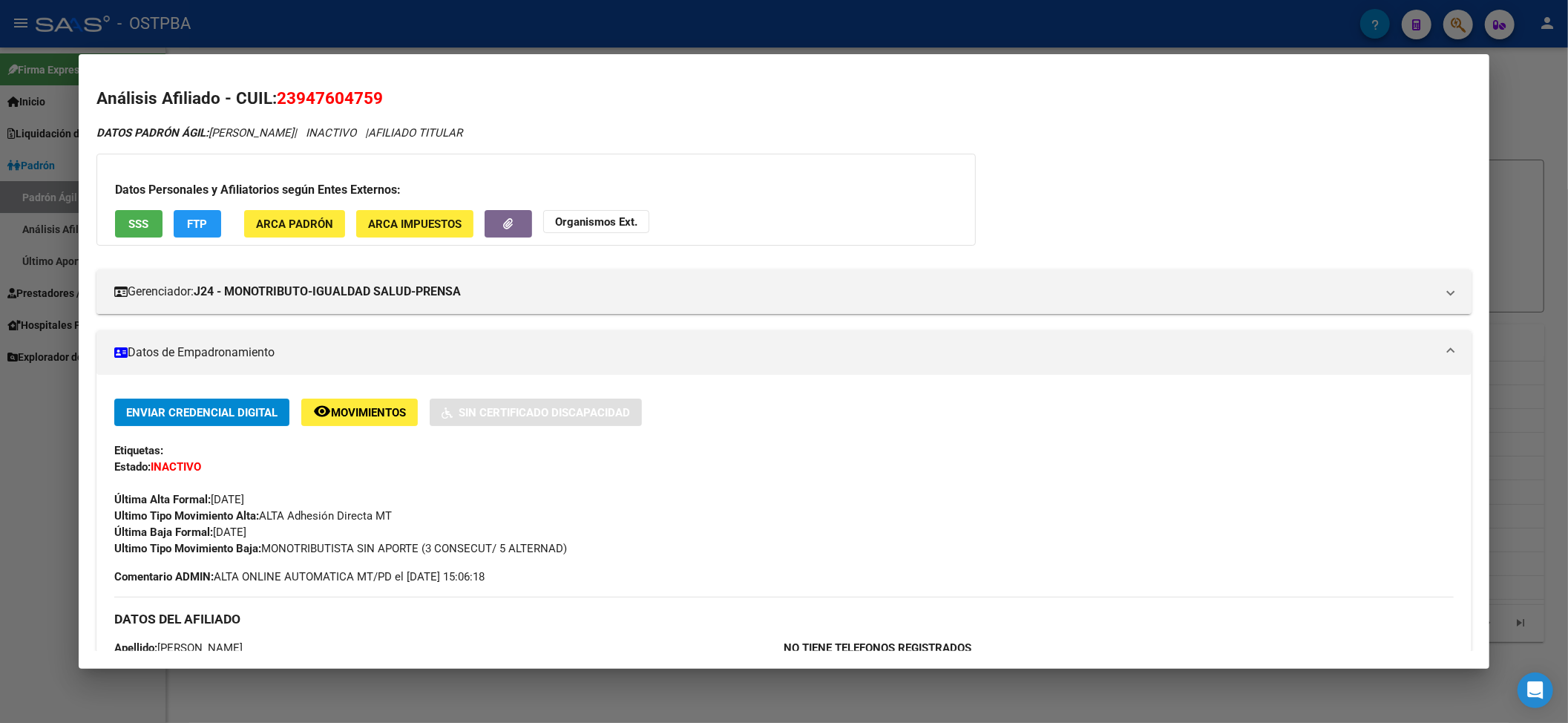
click at [423, 33] on div at bounding box center [784, 361] width 1568 height 723
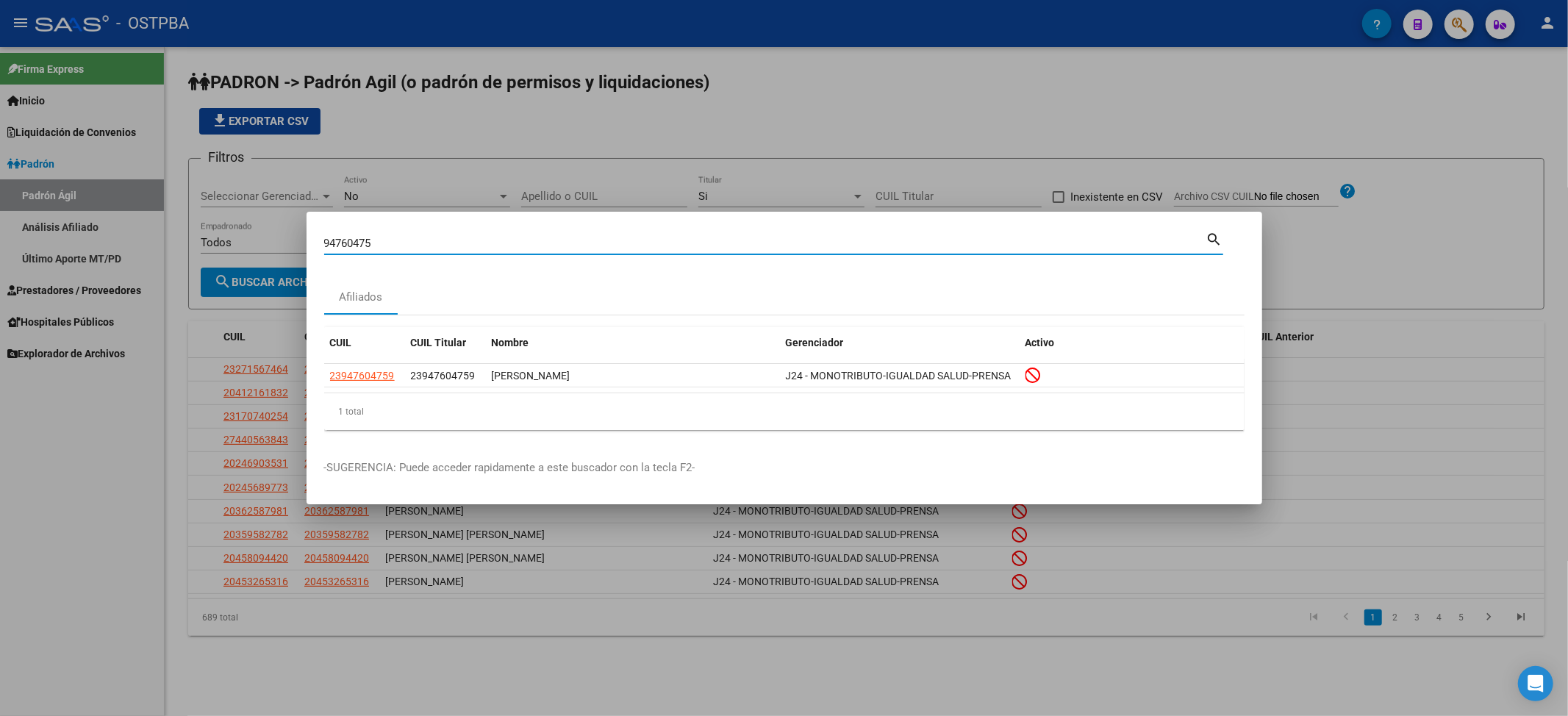
click at [352, 237] on input "94760475" at bounding box center [765, 243] width 882 height 14
paste input "63138644"
type input "63138644"
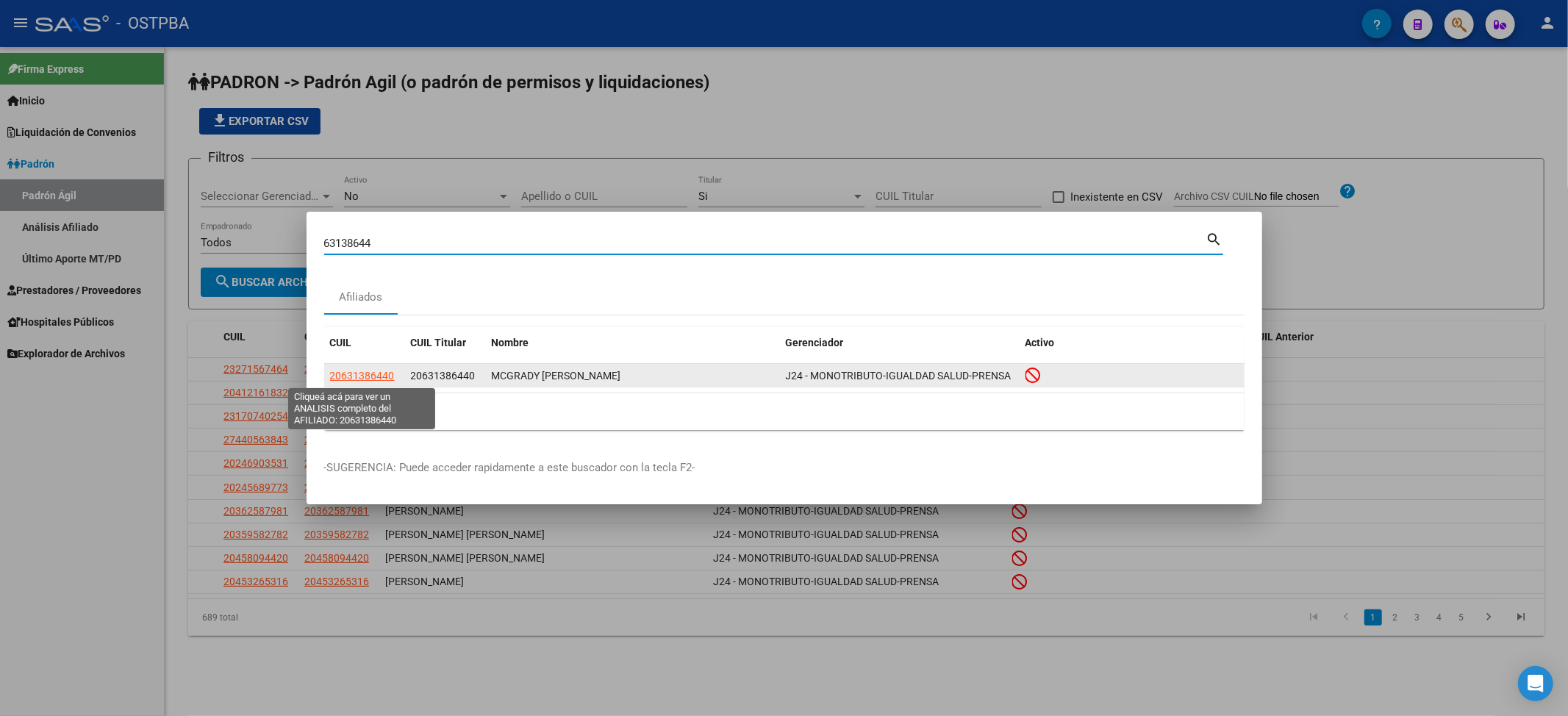
click at [372, 380] on span "20631386440" at bounding box center [362, 375] width 64 height 12
type textarea "20631386440"
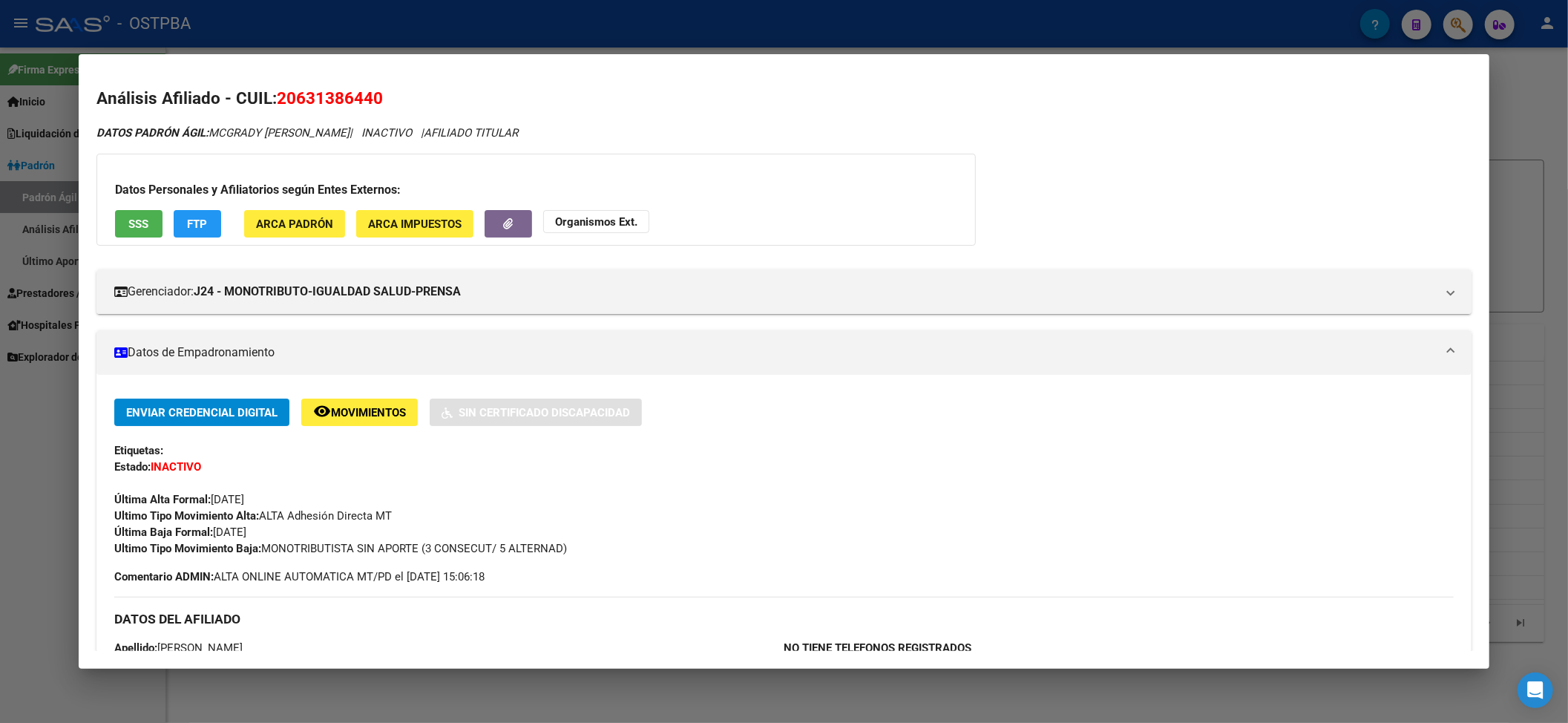
drag, startPoint x: 208, startPoint y: 535, endPoint x: 269, endPoint y: 527, distance: 61.5
click at [269, 527] on div "Enviar Credencial Digital remove_red_eye Movimientos Sin Certificado Discapacid…" at bounding box center [784, 477] width 1340 height 158
click at [446, 21] on div at bounding box center [784, 361] width 1568 height 723
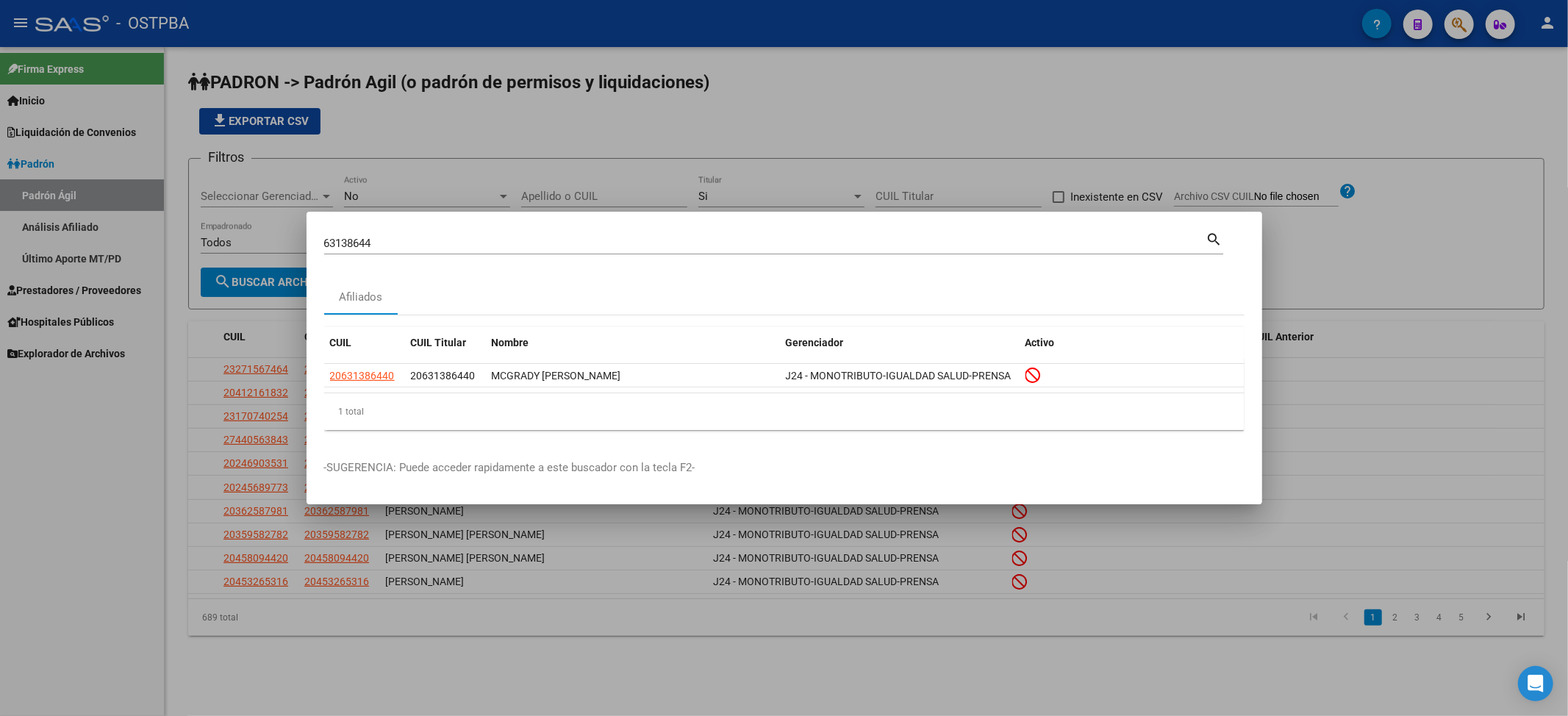
click at [347, 244] on input "63138644" at bounding box center [765, 243] width 882 height 14
paste input "17686929"
type input "17686929"
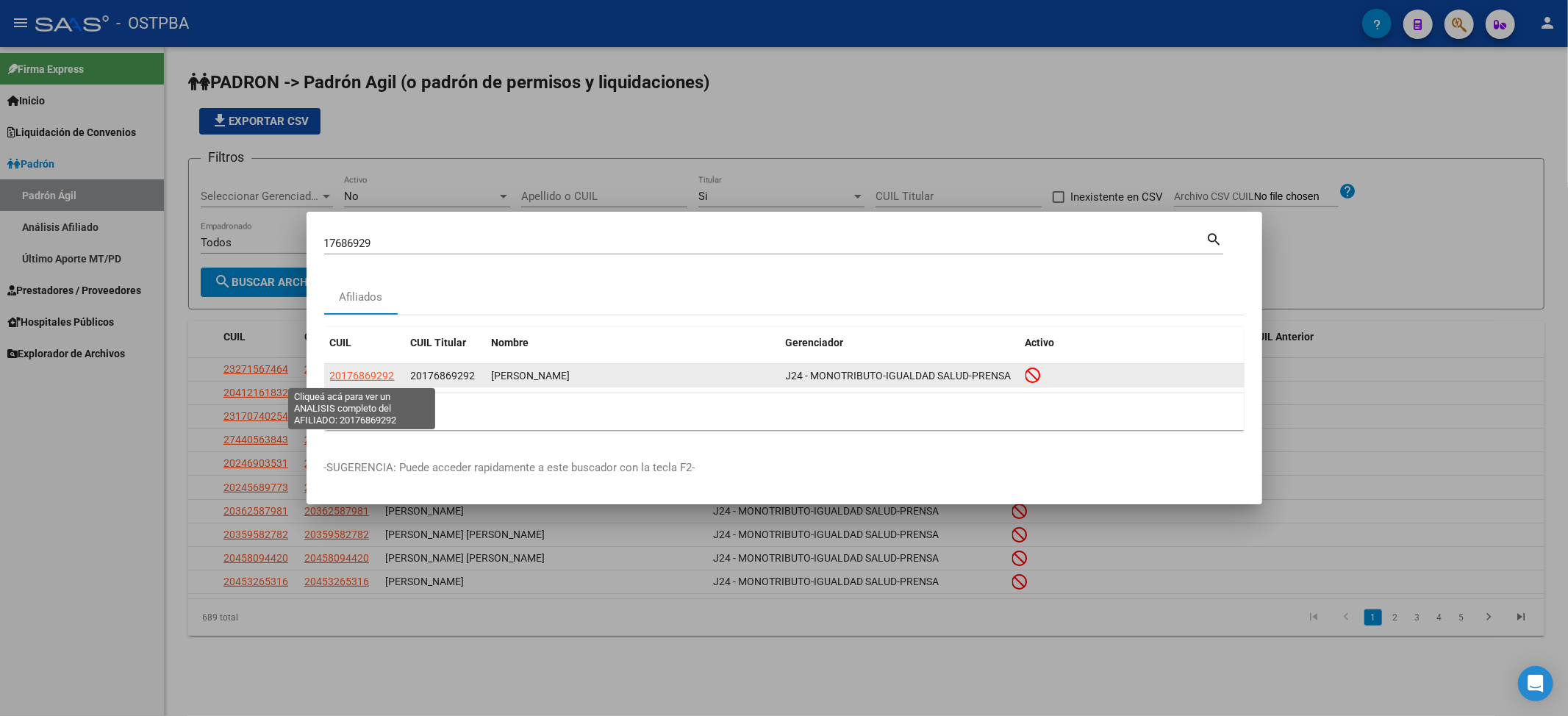
click at [382, 370] on span "20176869292" at bounding box center [362, 375] width 64 height 12
type textarea "20176869292"
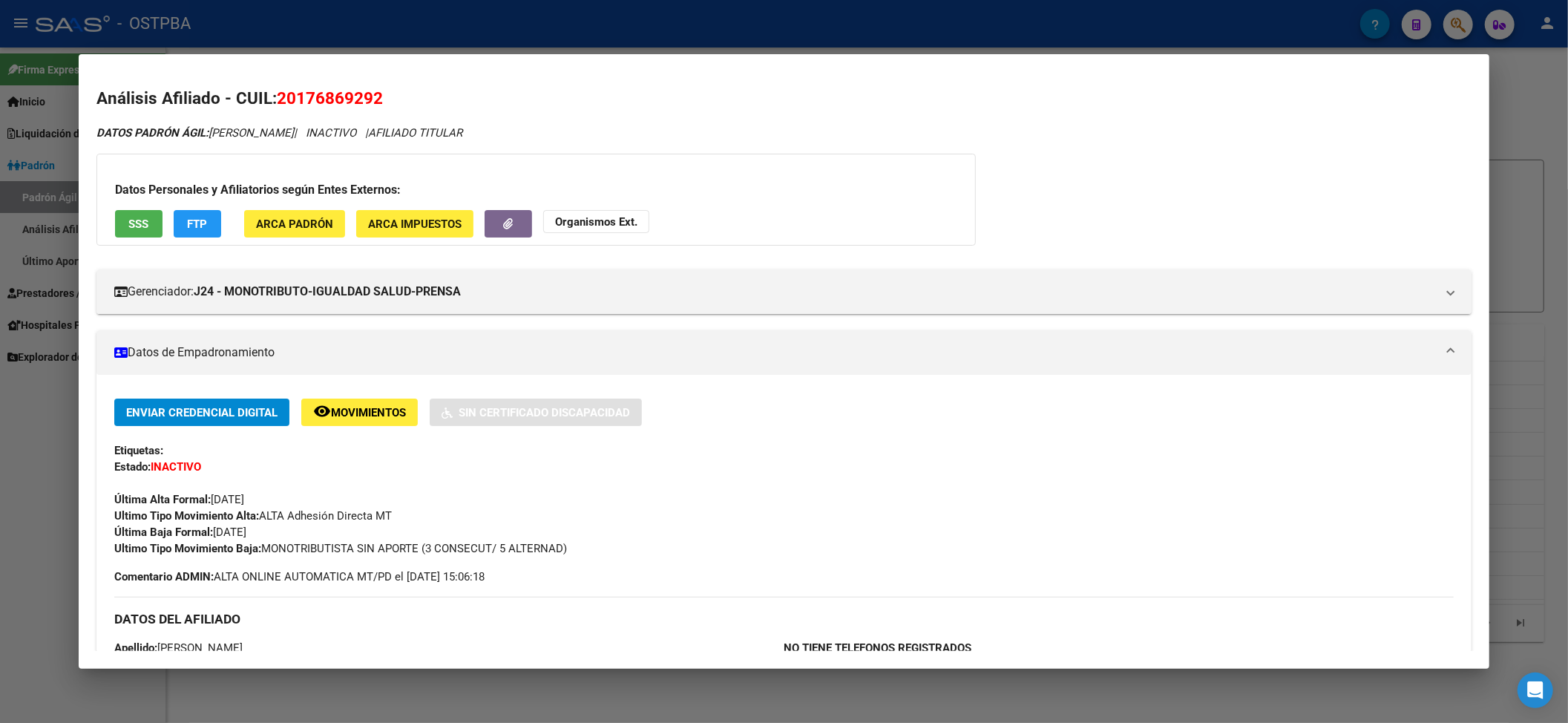
click at [321, 16] on div at bounding box center [784, 361] width 1568 height 723
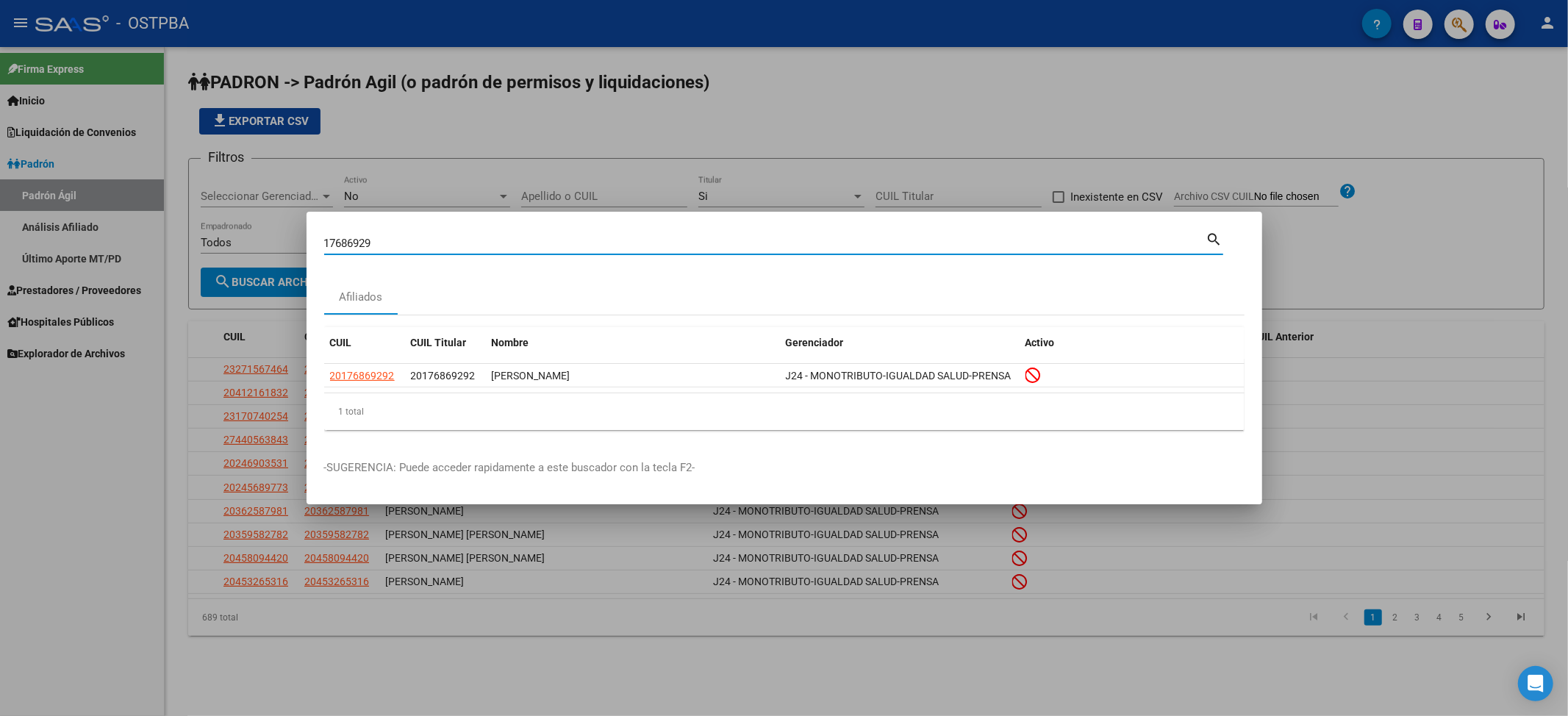
click at [336, 244] on input "17686929" at bounding box center [765, 243] width 882 height 14
paste input "22147738"
type input "22147738"
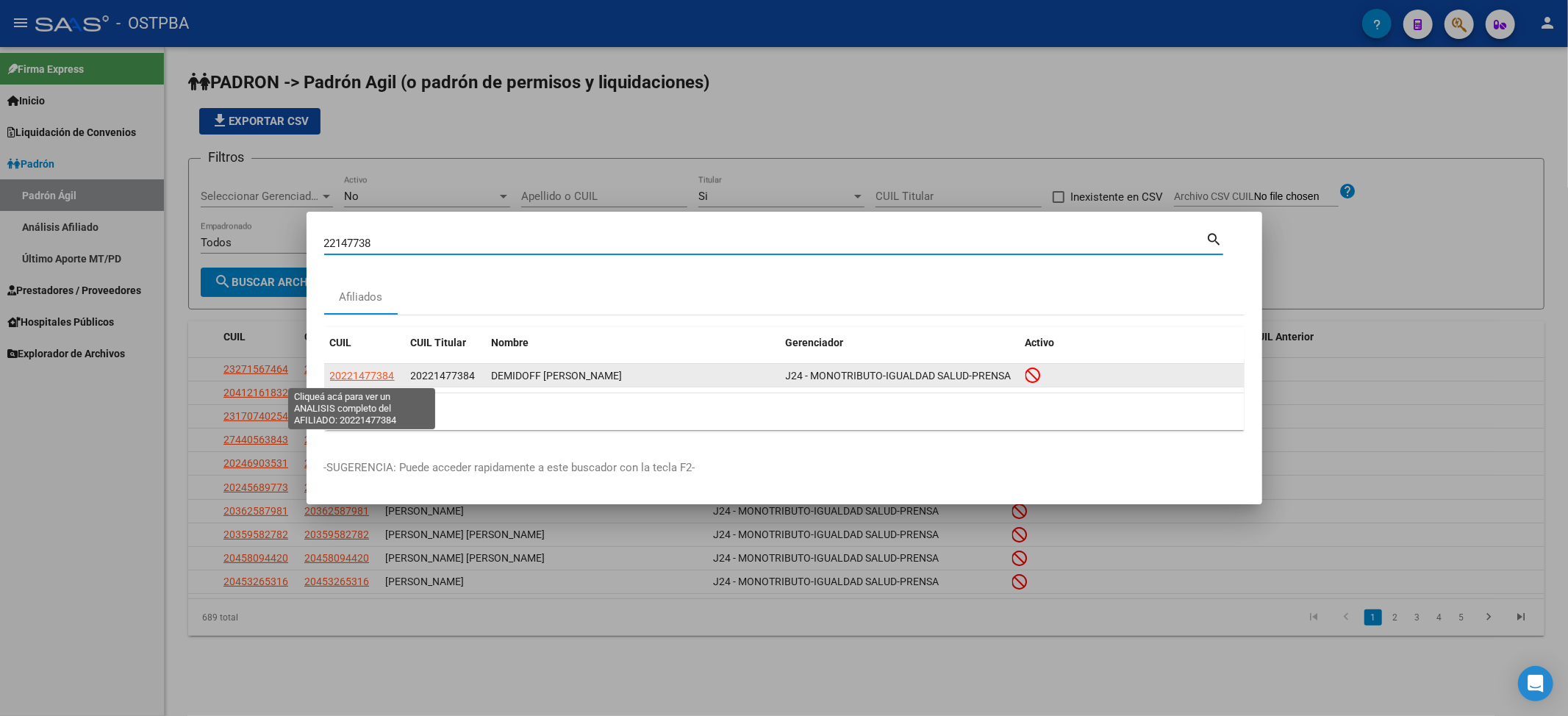
click at [389, 377] on span "20221477384" at bounding box center [362, 375] width 64 height 12
type textarea "20221477384"
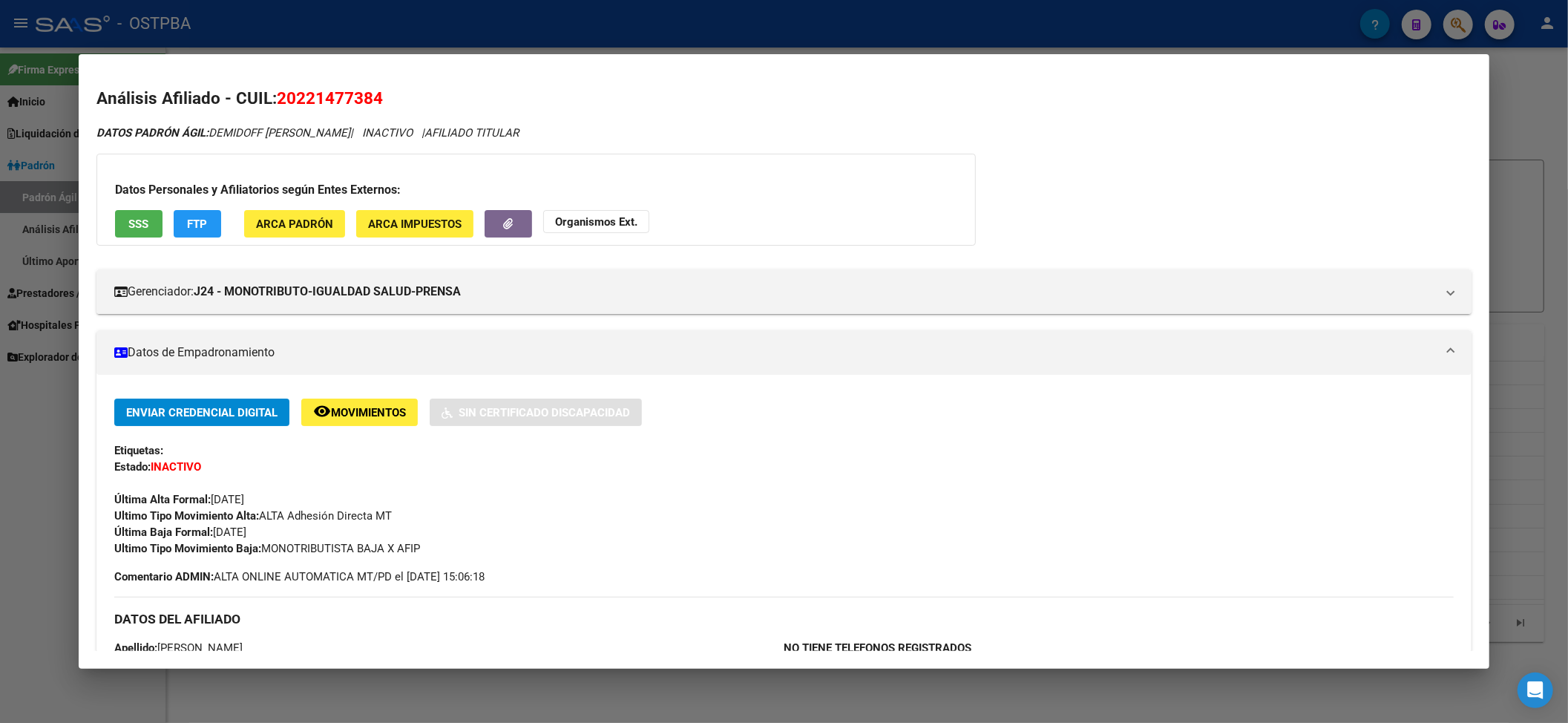
click at [589, 38] on div at bounding box center [784, 361] width 1568 height 723
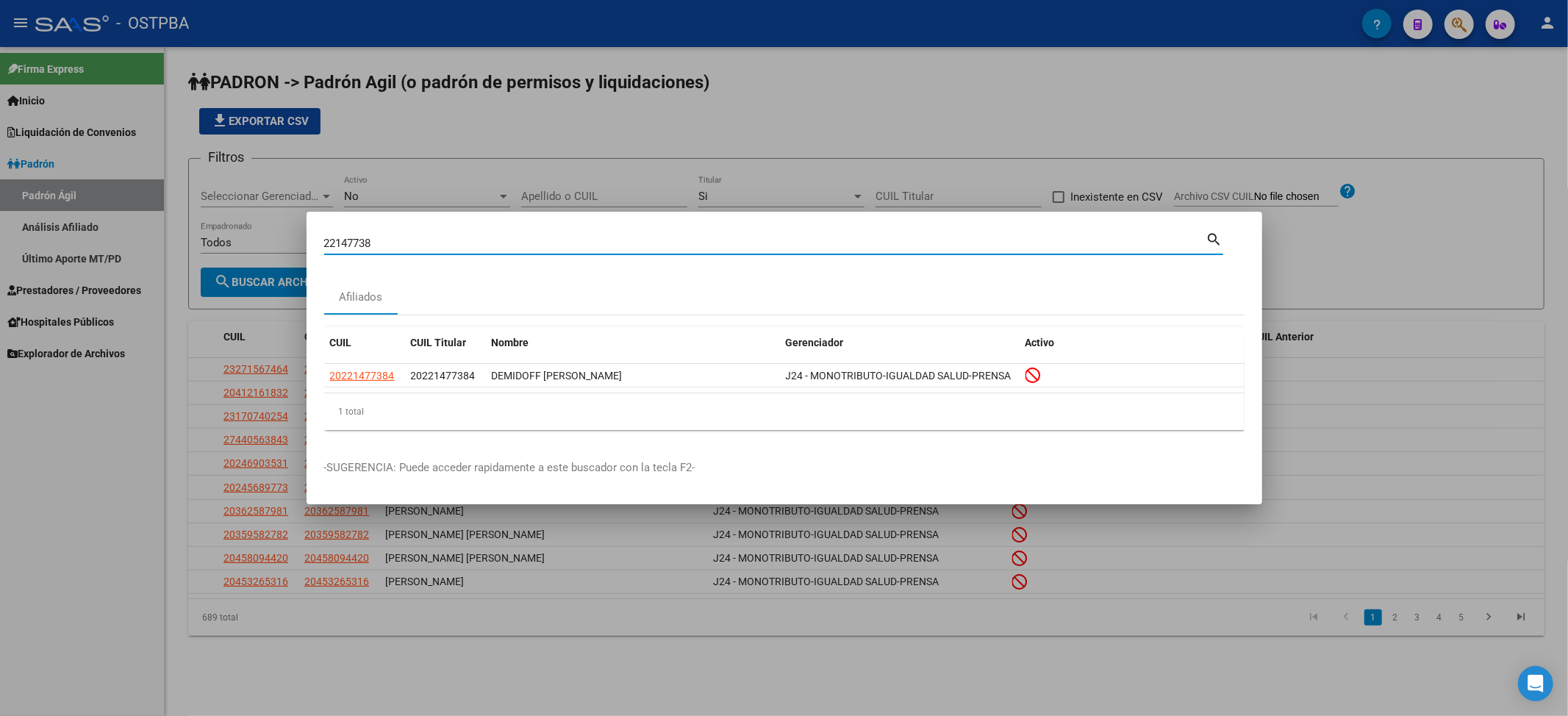
click at [350, 239] on input "22147738" at bounding box center [765, 243] width 882 height 14
paste input "32759389"
type input "32759389"
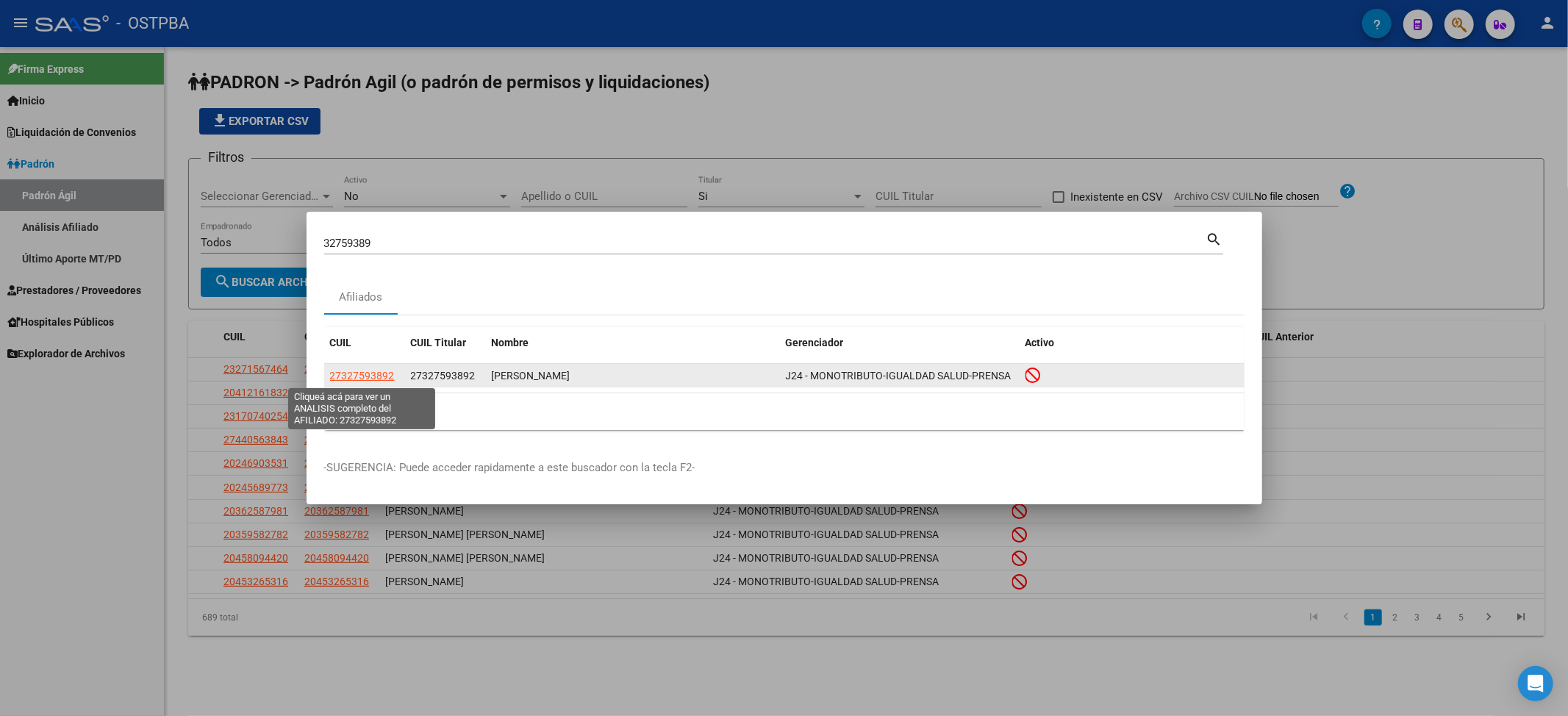
click at [375, 376] on span "27327593892" at bounding box center [362, 375] width 64 height 12
type textarea "27327593892"
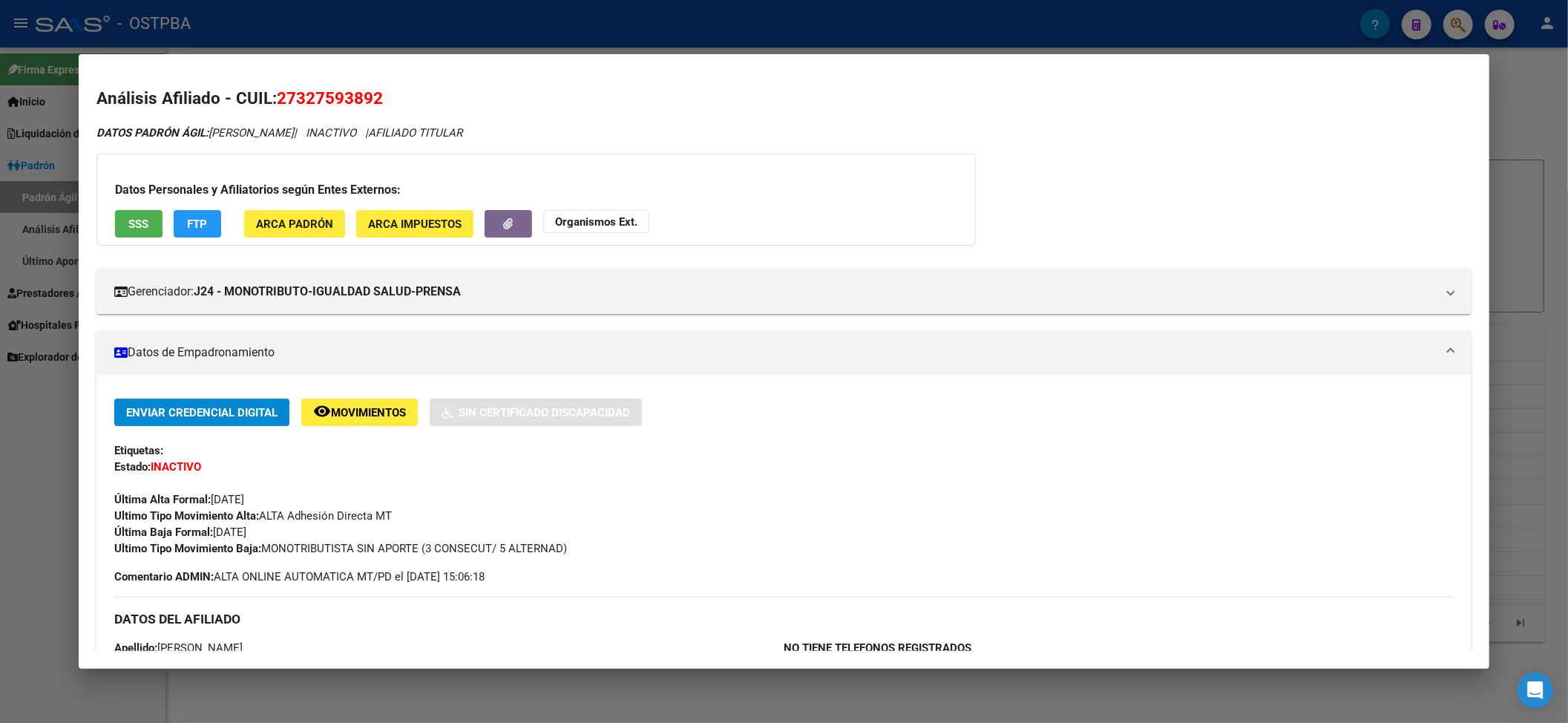
click at [339, 40] on div at bounding box center [784, 361] width 1568 height 723
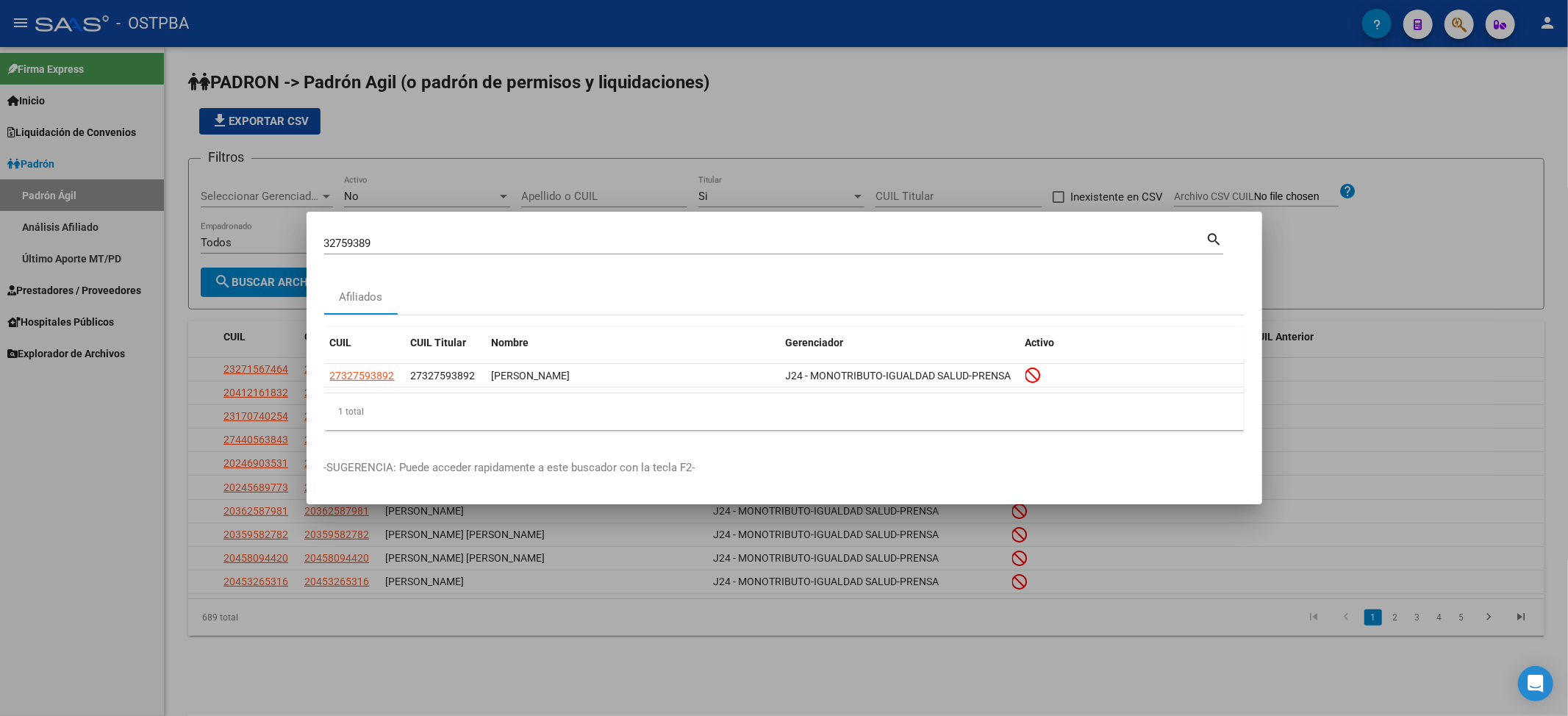
click at [347, 237] on input "32759389" at bounding box center [765, 243] width 882 height 14
click at [357, 238] on input "32759389" at bounding box center [765, 243] width 882 height 14
paste input "4426206"
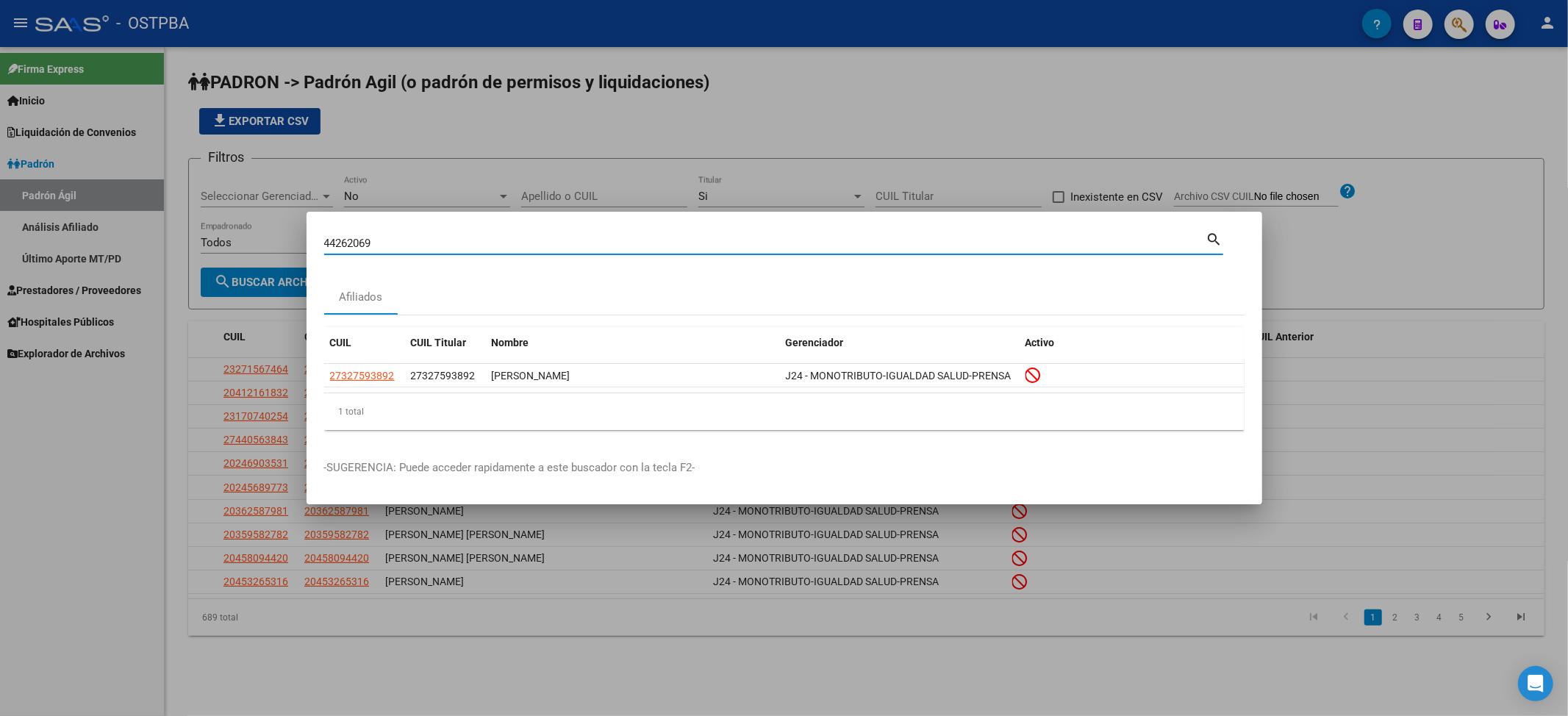
type input "44262069"
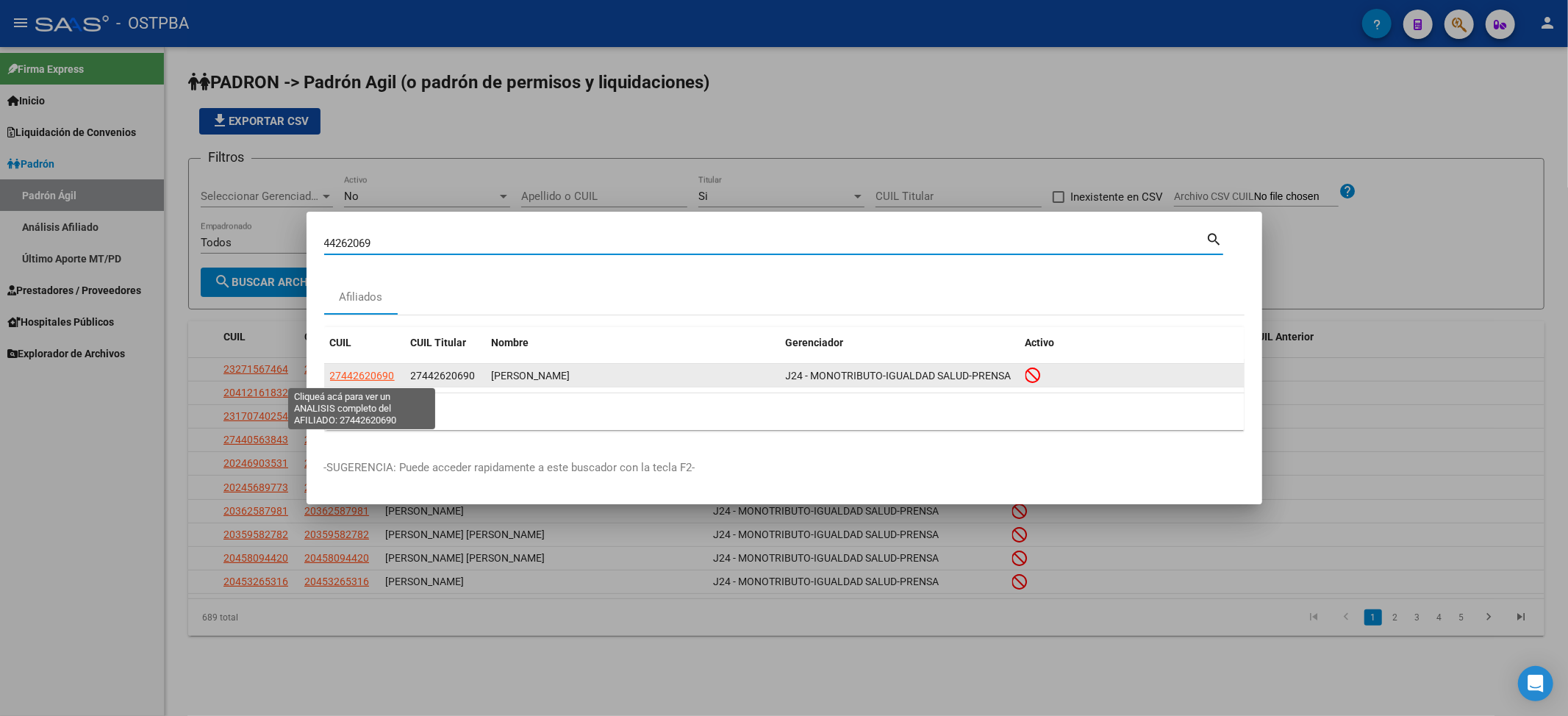
click at [362, 376] on span "27442620690" at bounding box center [362, 375] width 64 height 12
type textarea "27442620690"
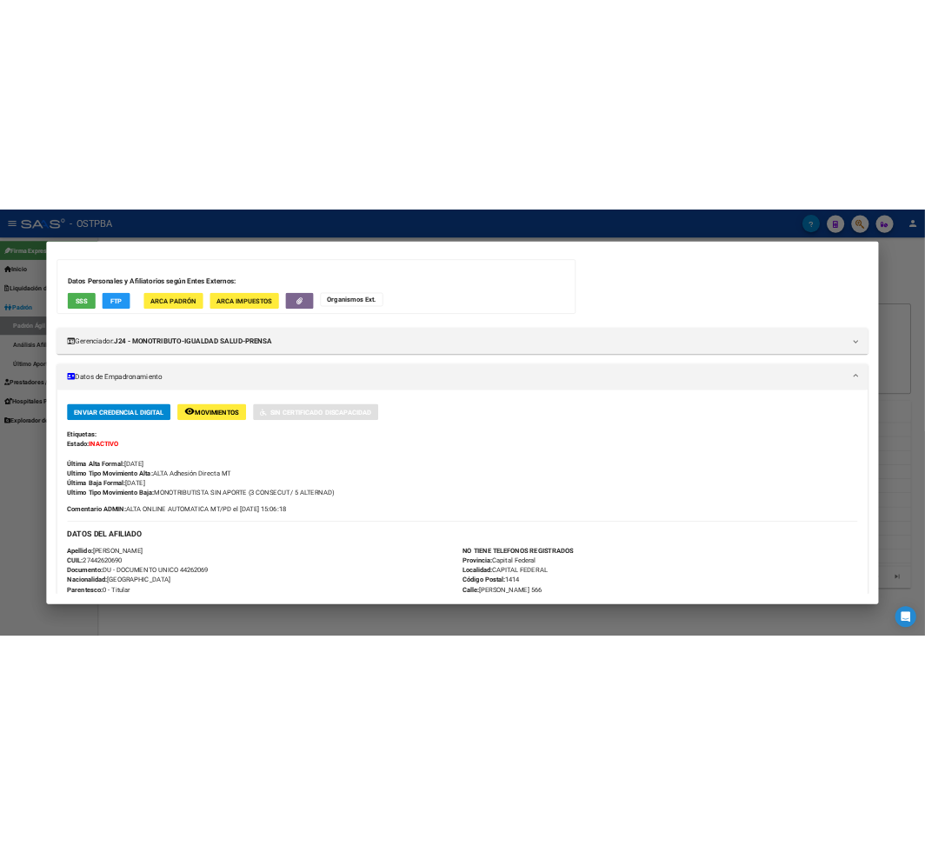
scroll to position [116, 0]
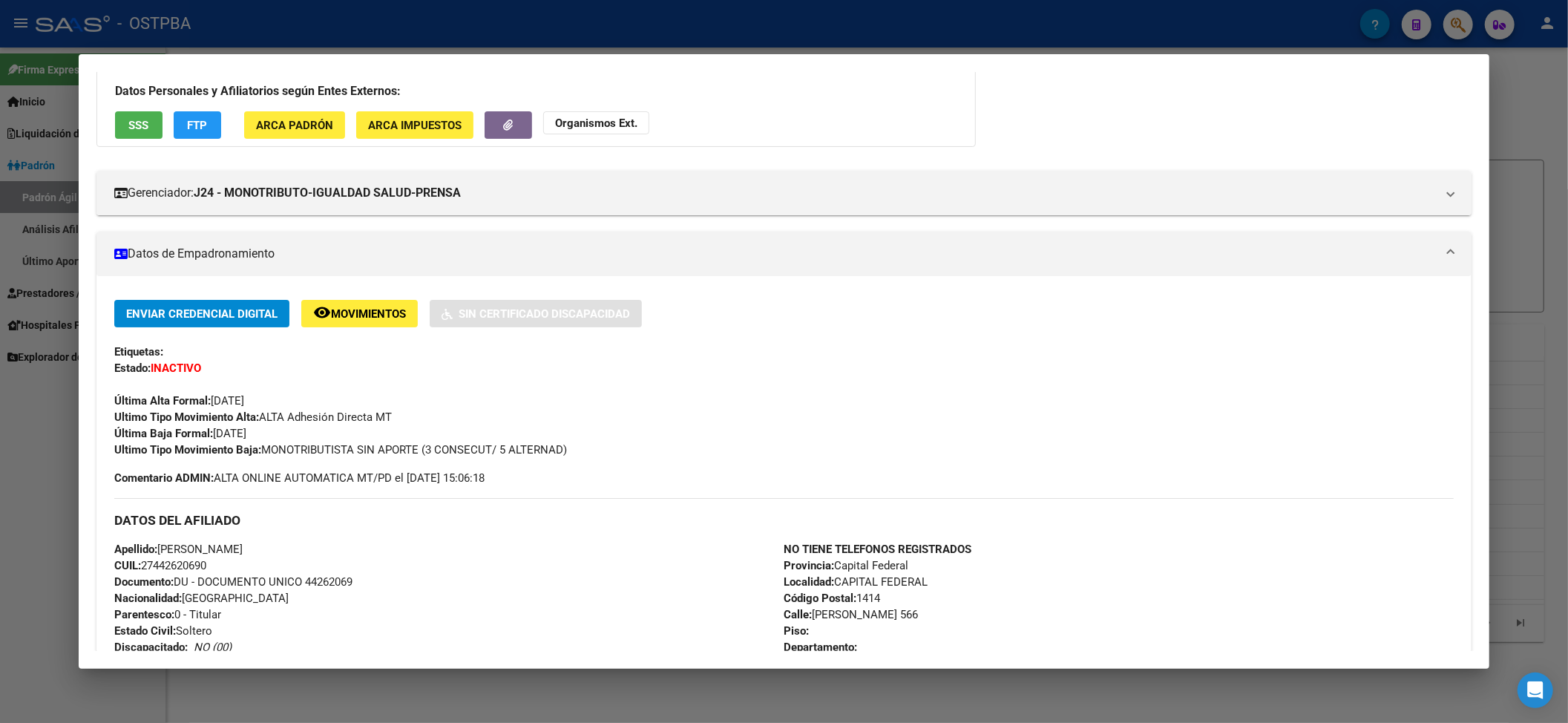
drag, startPoint x: 348, startPoint y: 36, endPoint x: 343, endPoint y: 44, distance: 9.4
click at [348, 36] on div at bounding box center [784, 361] width 1568 height 723
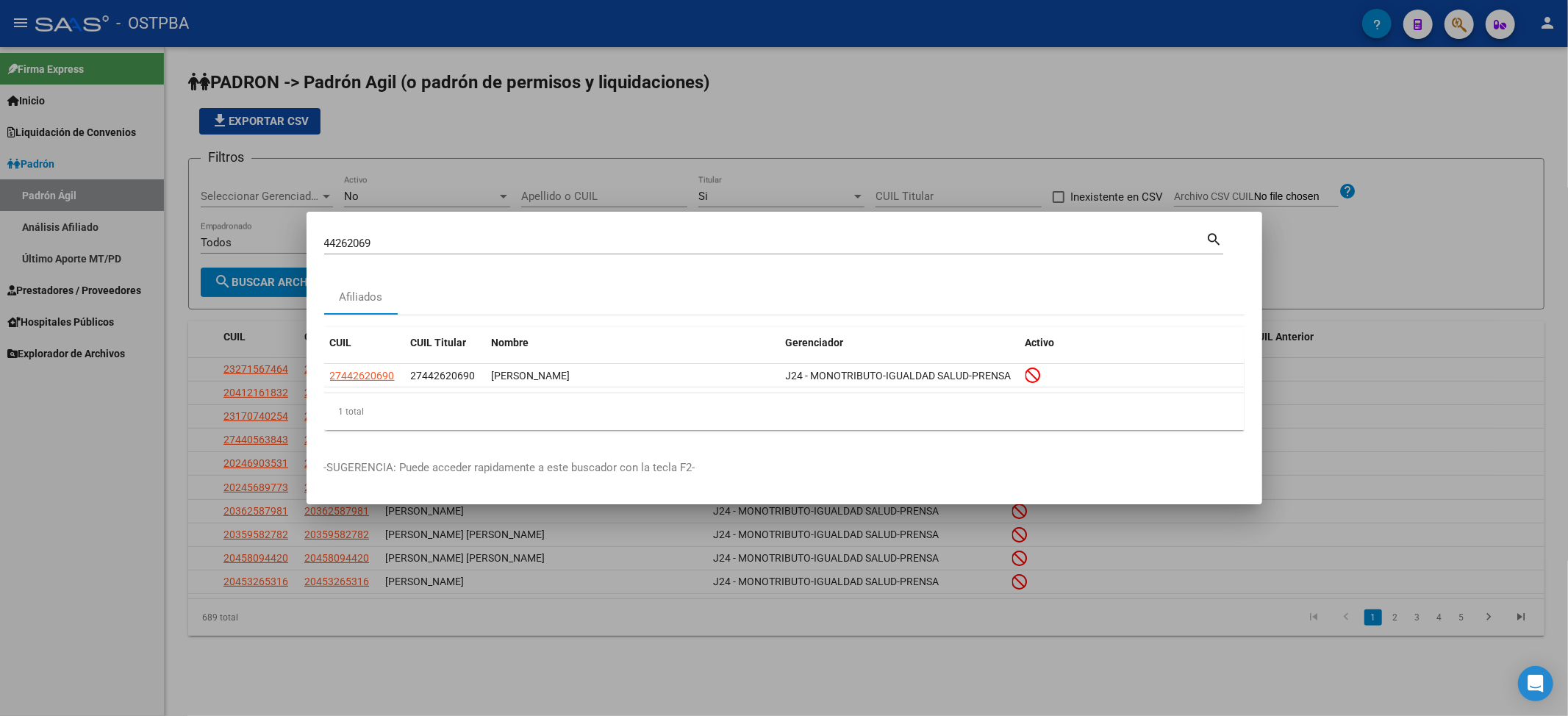
click at [335, 244] on input "44262069" at bounding box center [765, 243] width 882 height 14
paste input "3583672"
type input "43583672"
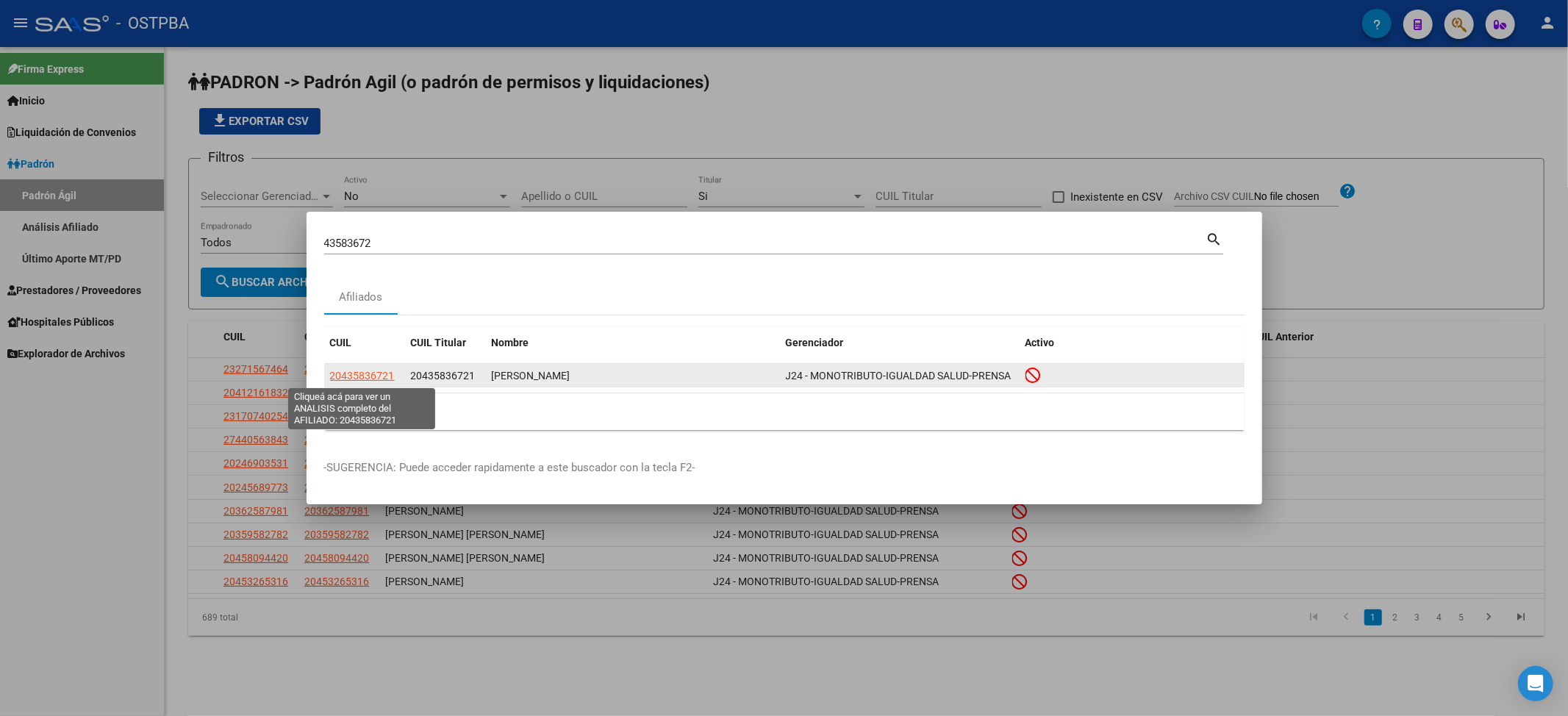
click at [374, 376] on span "20435836721" at bounding box center [362, 375] width 64 height 12
type textarea "20435836721"
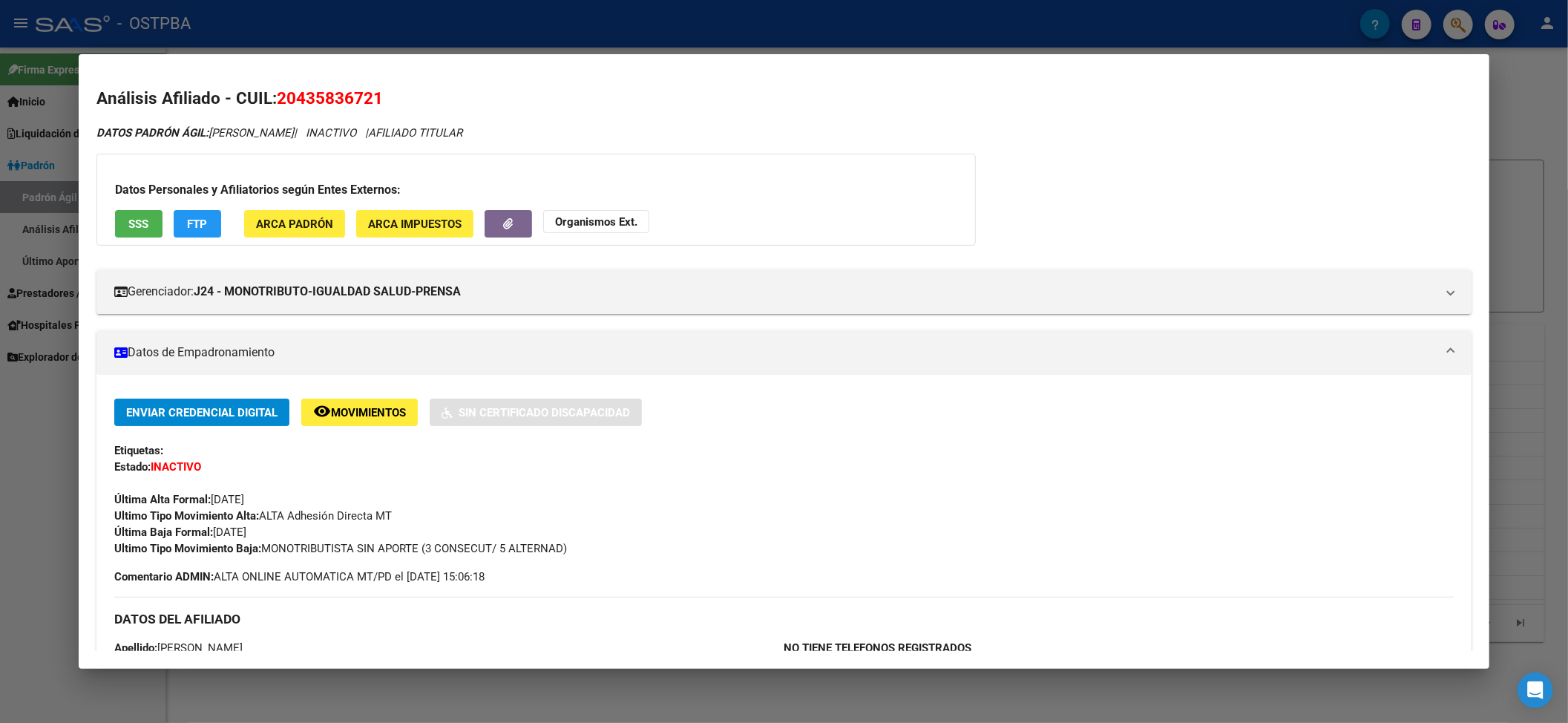
click at [248, 24] on div at bounding box center [784, 361] width 1568 height 723
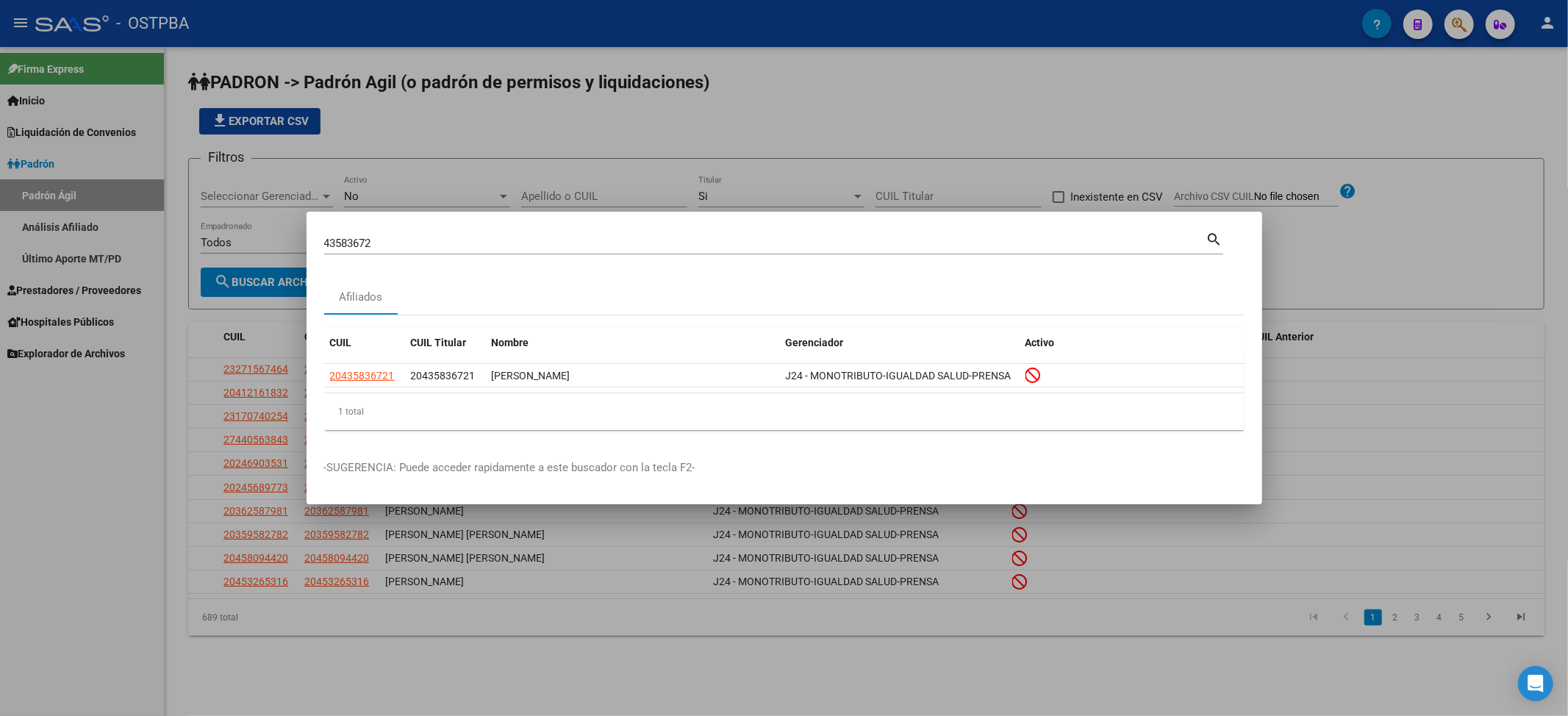
click at [353, 244] on input "43583672" at bounding box center [765, 243] width 882 height 14
paste input "24835323"
type input "24835323"
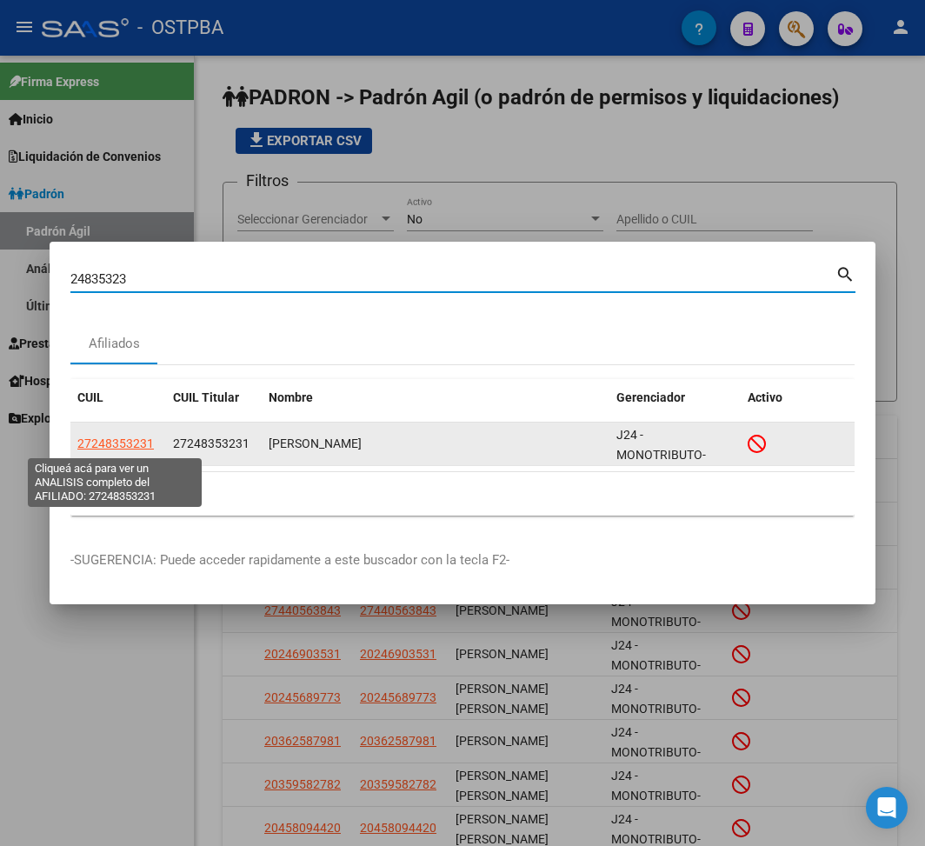
click at [143, 442] on span "27248353231" at bounding box center [115, 443] width 76 height 14
type textarea "27248353231"
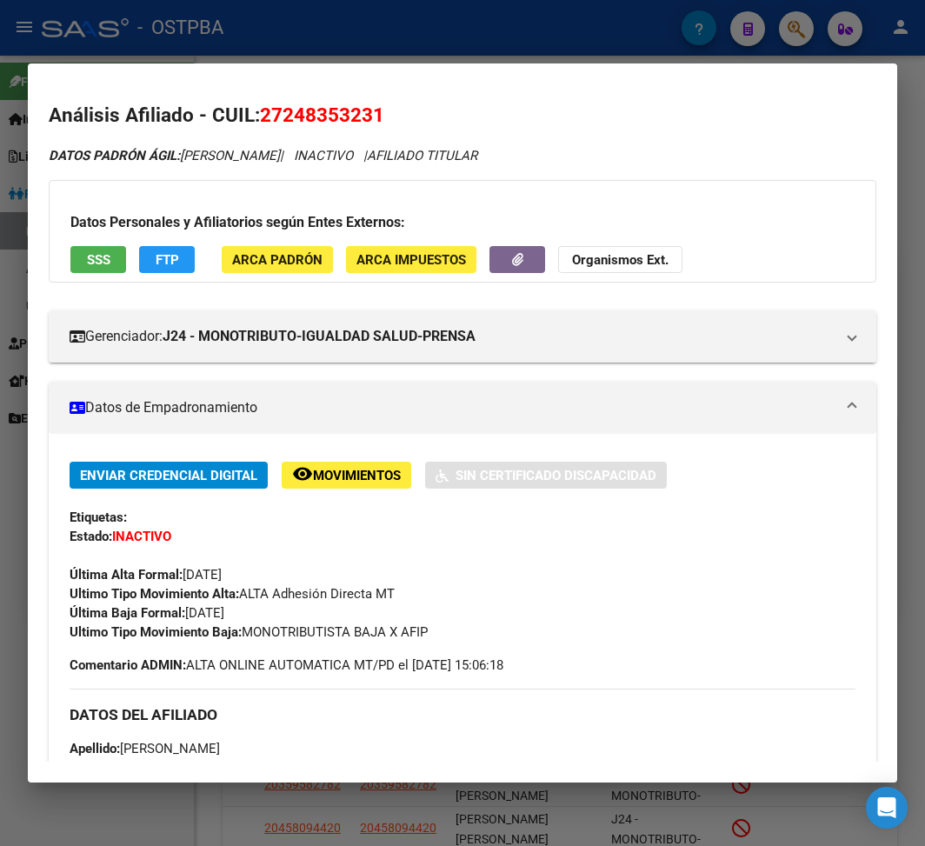
click at [296, 59] on div at bounding box center [462, 423] width 925 height 846
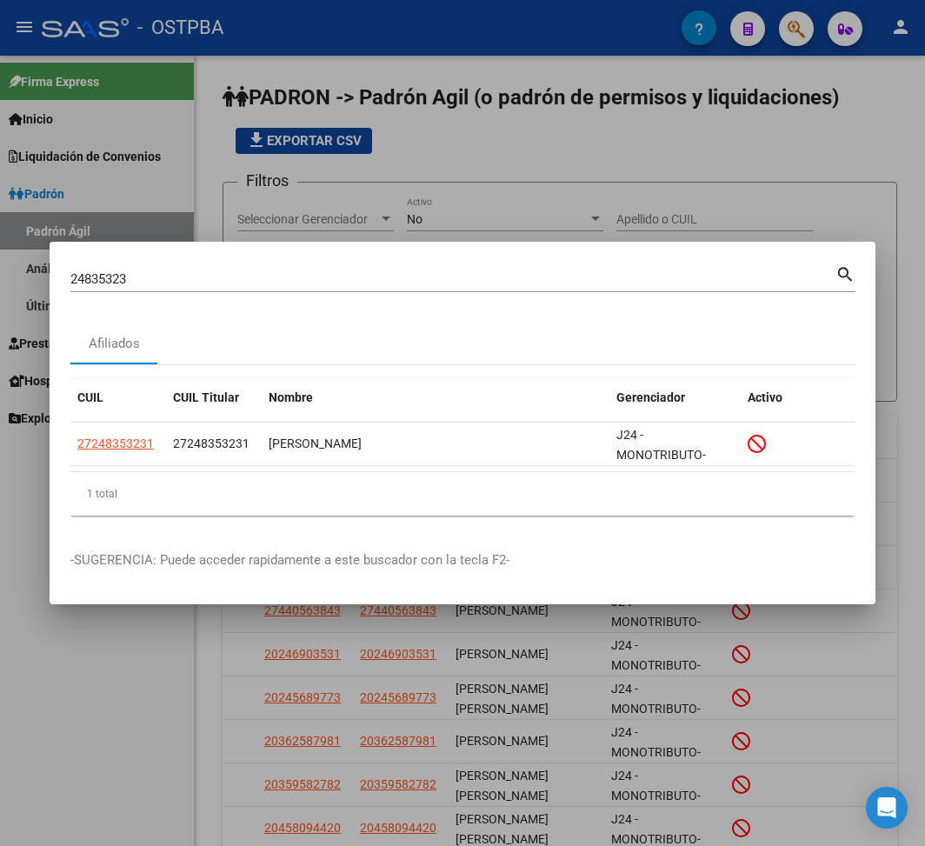
click at [95, 269] on div "24835323 Buscar (apellido, dni, [PERSON_NAME], nro traspaso, cuit, obra social)" at bounding box center [452, 279] width 765 height 26
paste input "45314462"
drag, startPoint x: 203, startPoint y: 279, endPoint x: -2, endPoint y: 276, distance: 205.2
click at [0, 276] on html "menu - OSTPBA person Firma Express Inicio Instructivos Contacto OS Liquidación …" at bounding box center [462, 423] width 925 height 846
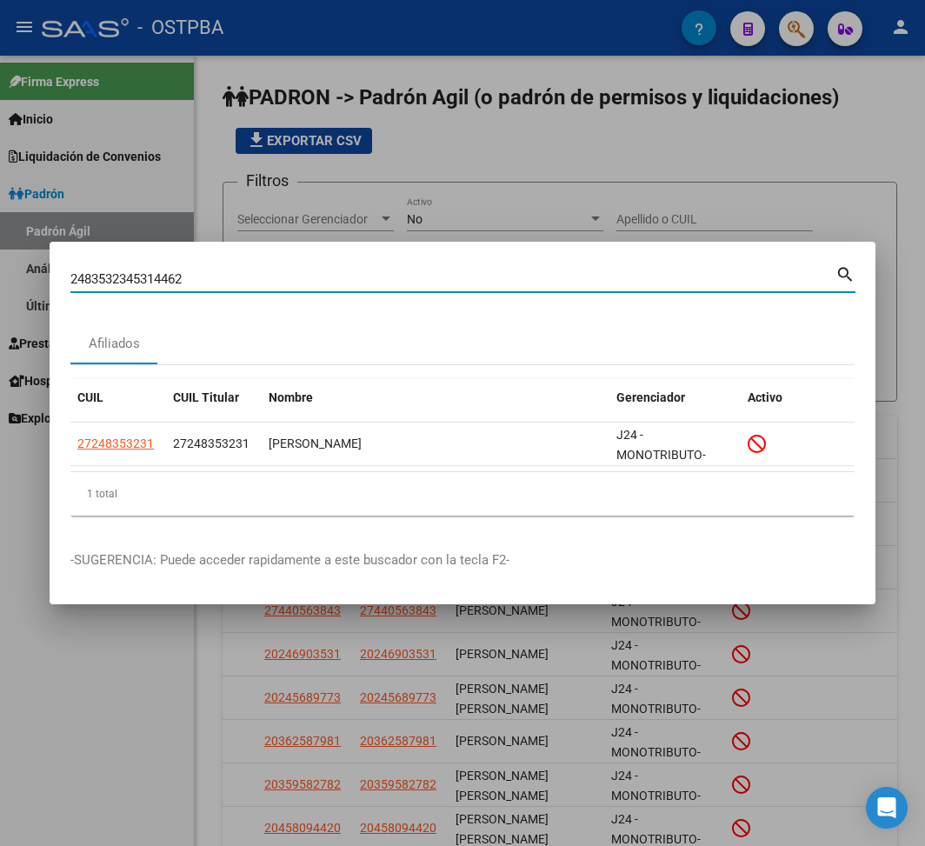
paste input
type input "45314462"
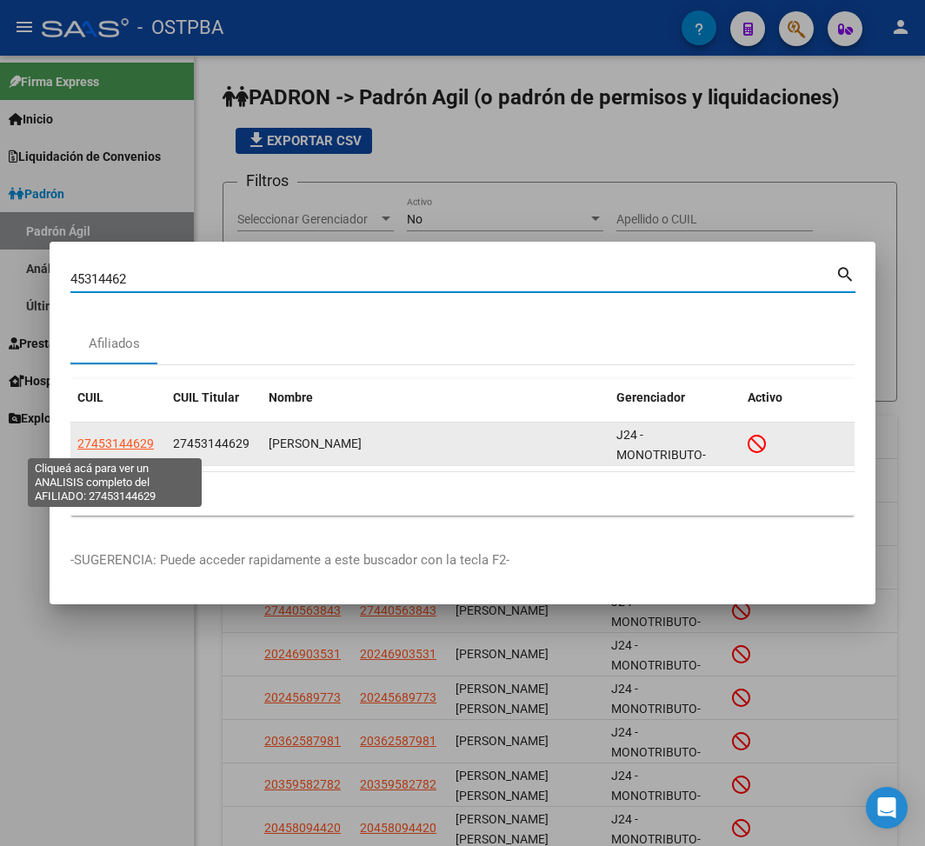
click at [148, 440] on span "27453144629" at bounding box center [115, 443] width 76 height 14
type textarea "27453144629"
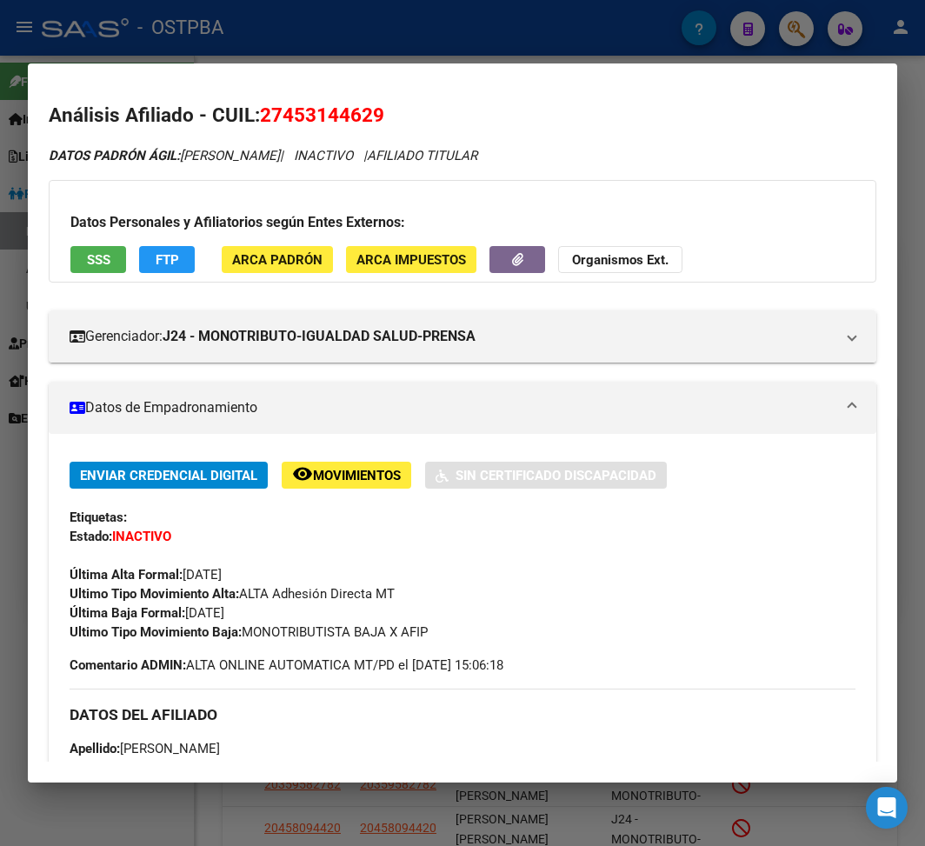
drag, startPoint x: 188, startPoint y: 612, endPoint x: 261, endPoint y: 612, distance: 73.0
click at [261, 612] on div "Enviar Credencial Digital remove_red_eye Movimientos Sin Certificado Discapacid…" at bounding box center [463, 552] width 786 height 180
drag, startPoint x: 248, startPoint y: 634, endPoint x: 442, endPoint y: 634, distance: 194.7
click at [442, 634] on div "Ultimo Tipo Movimiento Baja: MONOTRIBUTISTA BAJA X AFIP" at bounding box center [463, 631] width 786 height 19
click at [336, 28] on div at bounding box center [462, 423] width 925 height 846
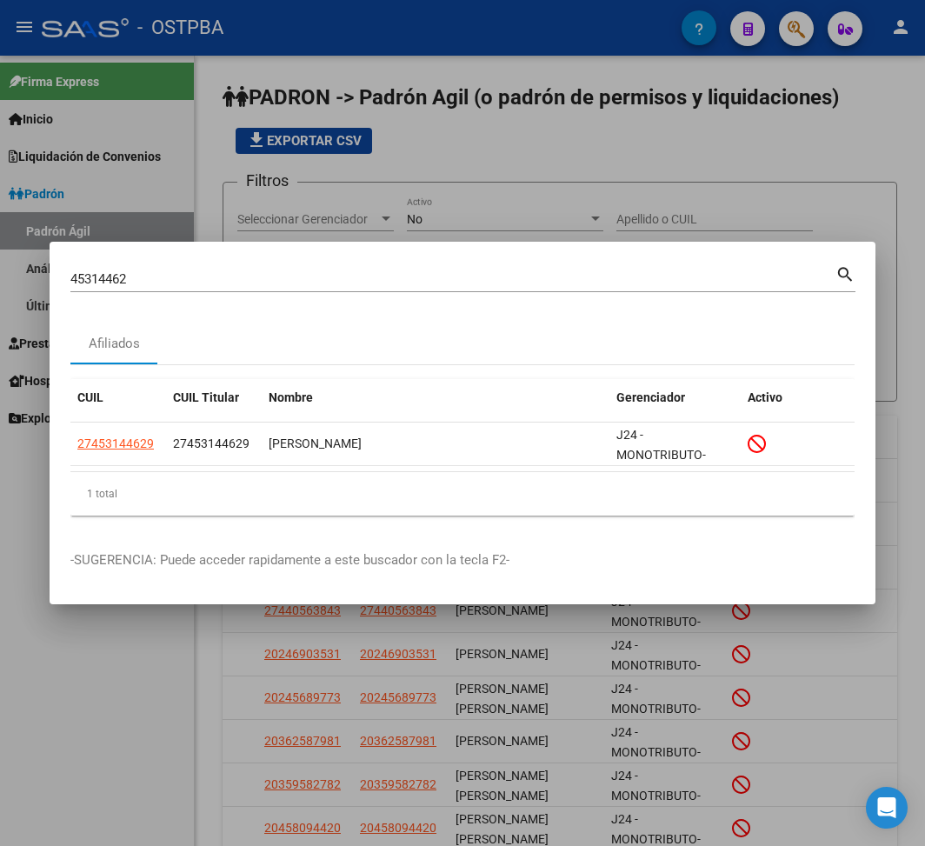
click at [87, 283] on input "45314462" at bounding box center [452, 279] width 765 height 16
paste input "919037"
type input "45919037"
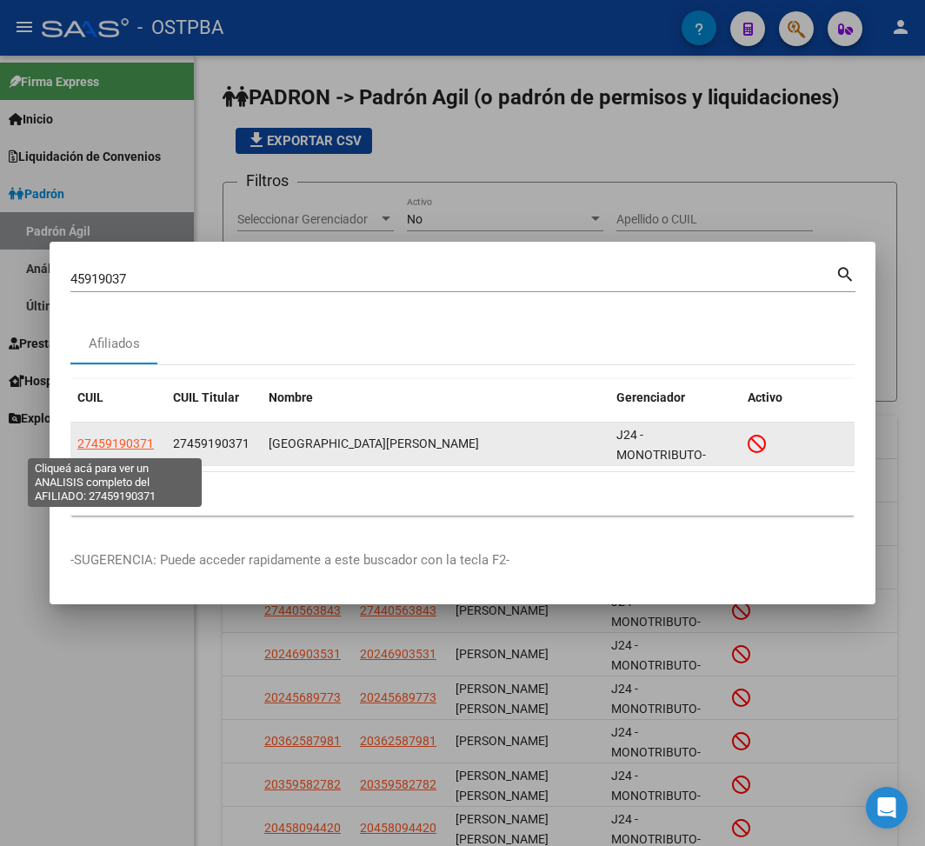
click at [134, 436] on span "27459190371" at bounding box center [115, 443] width 76 height 14
type textarea "27459190371"
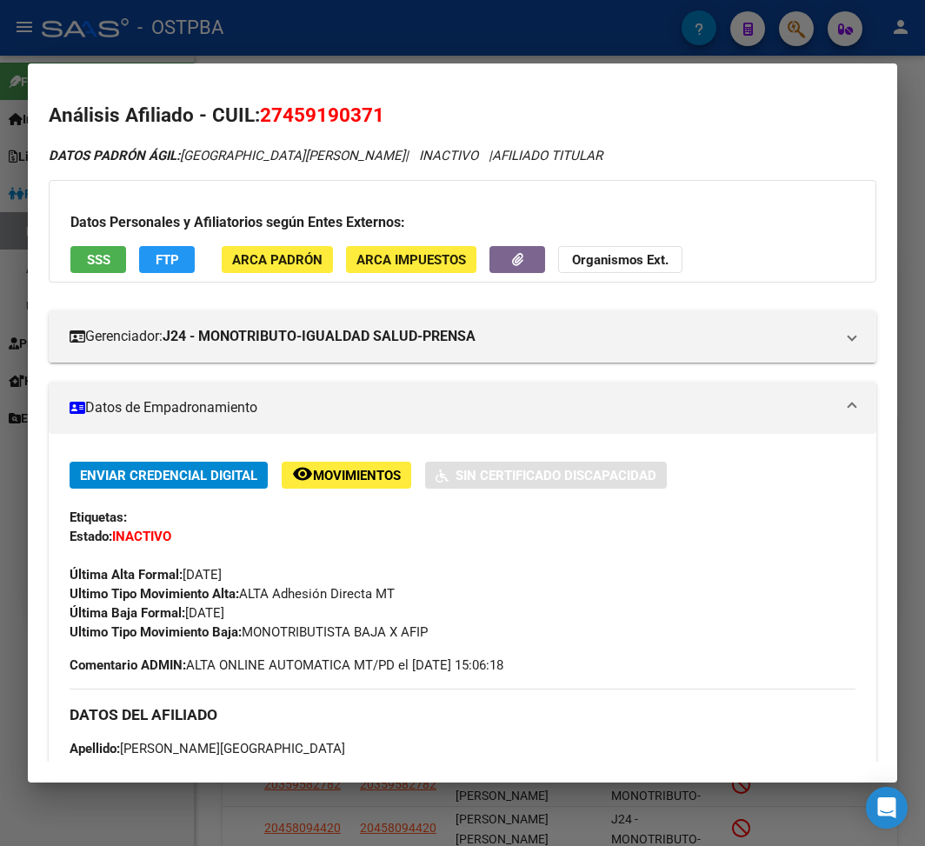
click at [353, 49] on div at bounding box center [462, 423] width 925 height 846
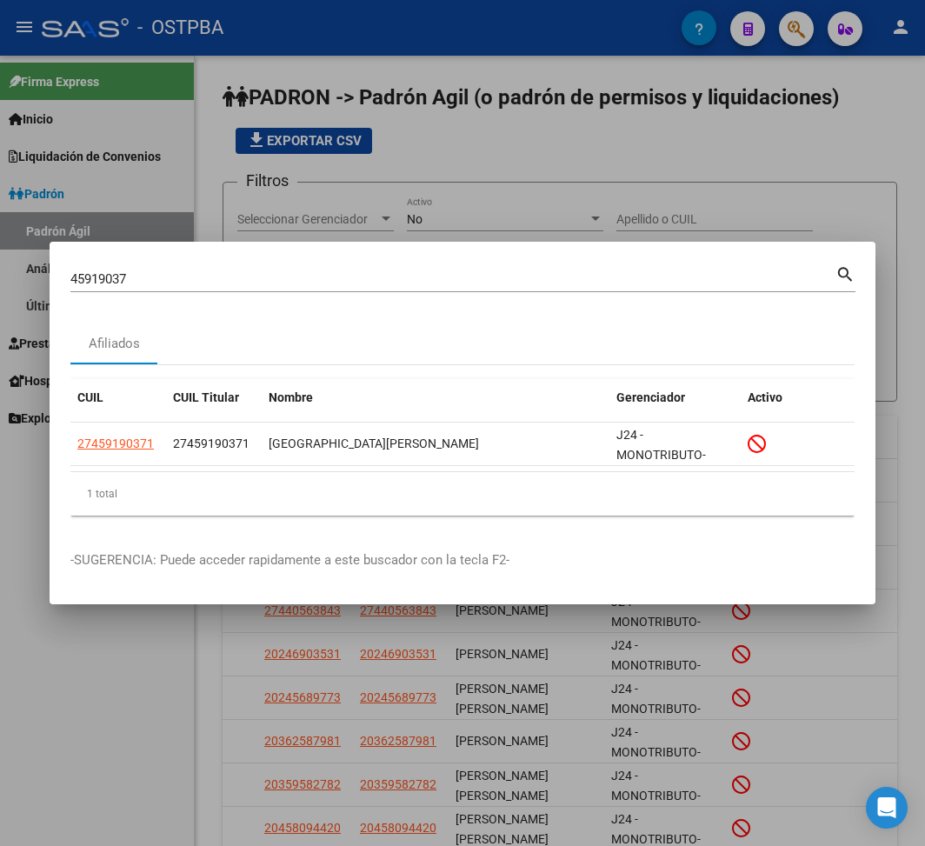
click at [98, 272] on input "45919037" at bounding box center [452, 279] width 765 height 16
paste input "393515"
type input "43935157"
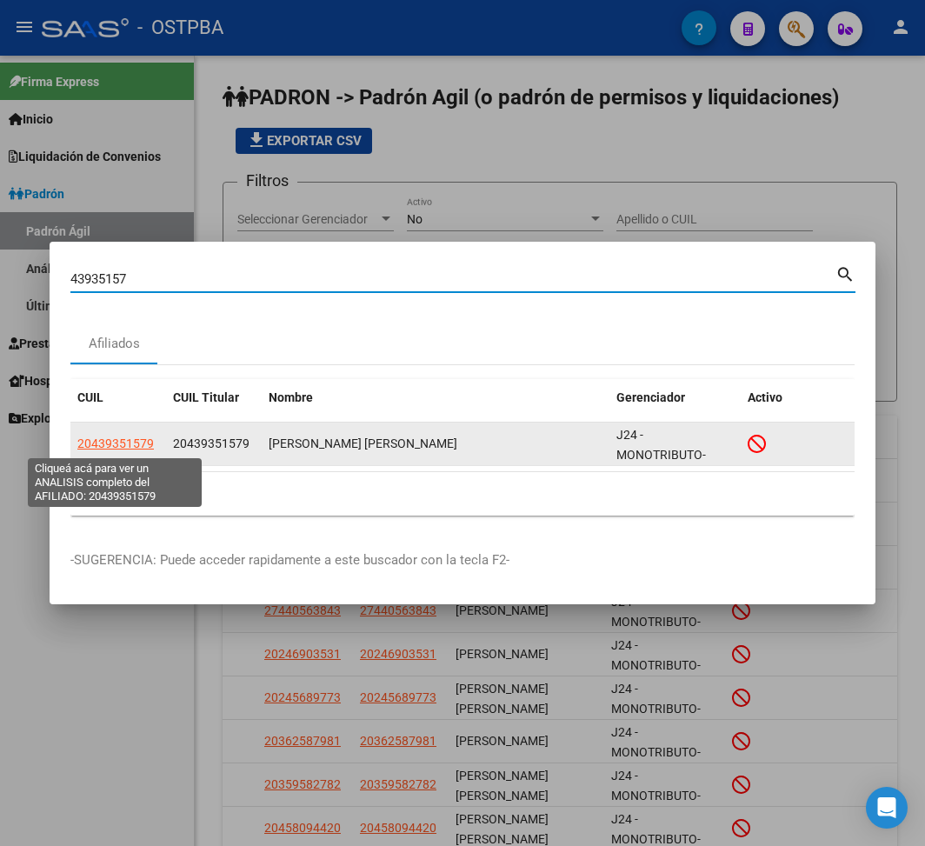
click at [108, 443] on span "20439351579" at bounding box center [115, 443] width 76 height 14
type textarea "20439351579"
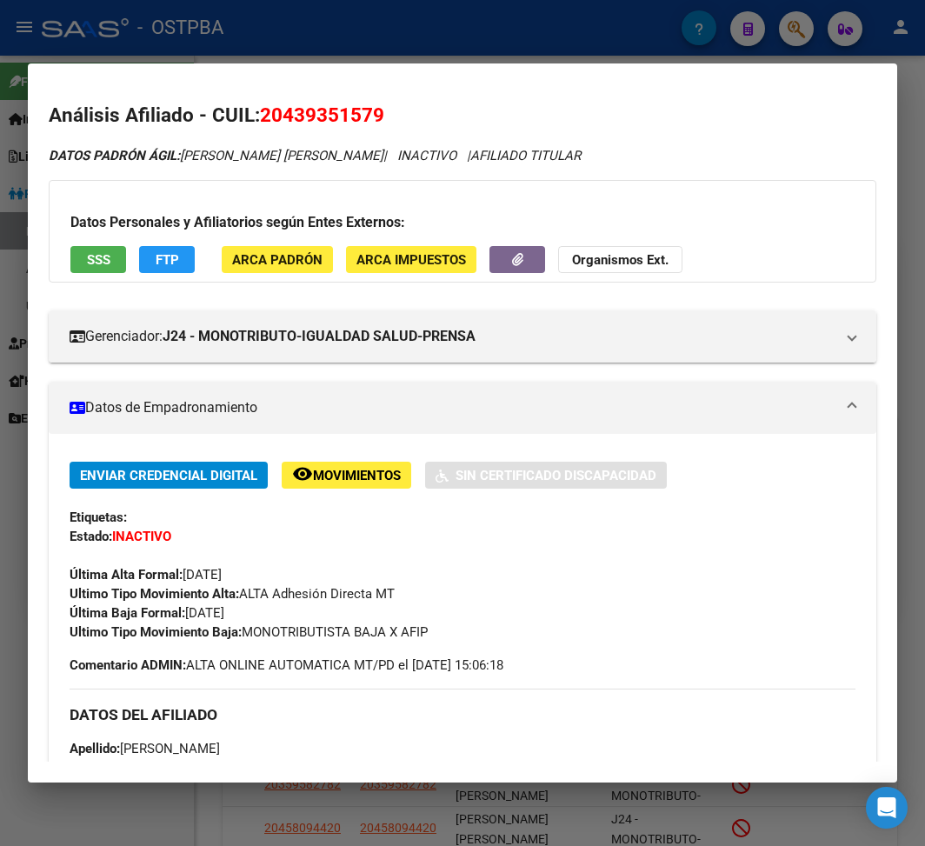
click at [186, 47] on div at bounding box center [462, 423] width 925 height 846
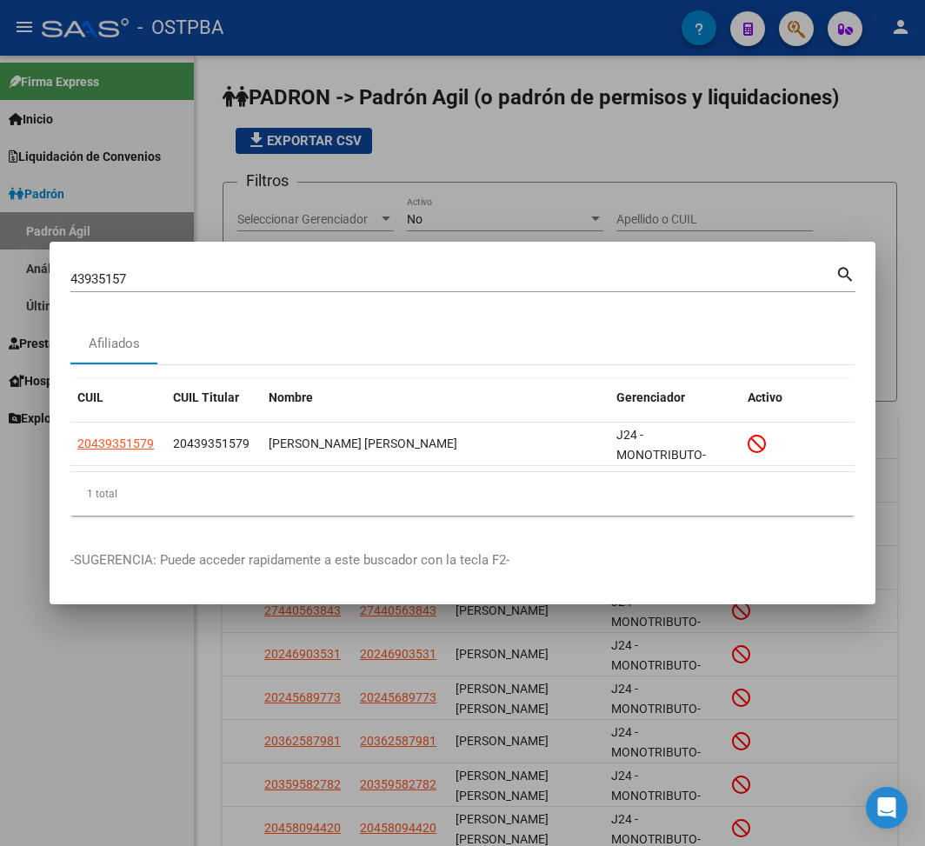
click at [106, 280] on input "43935157" at bounding box center [452, 279] width 765 height 16
paste input "4670791"
type input "44670791"
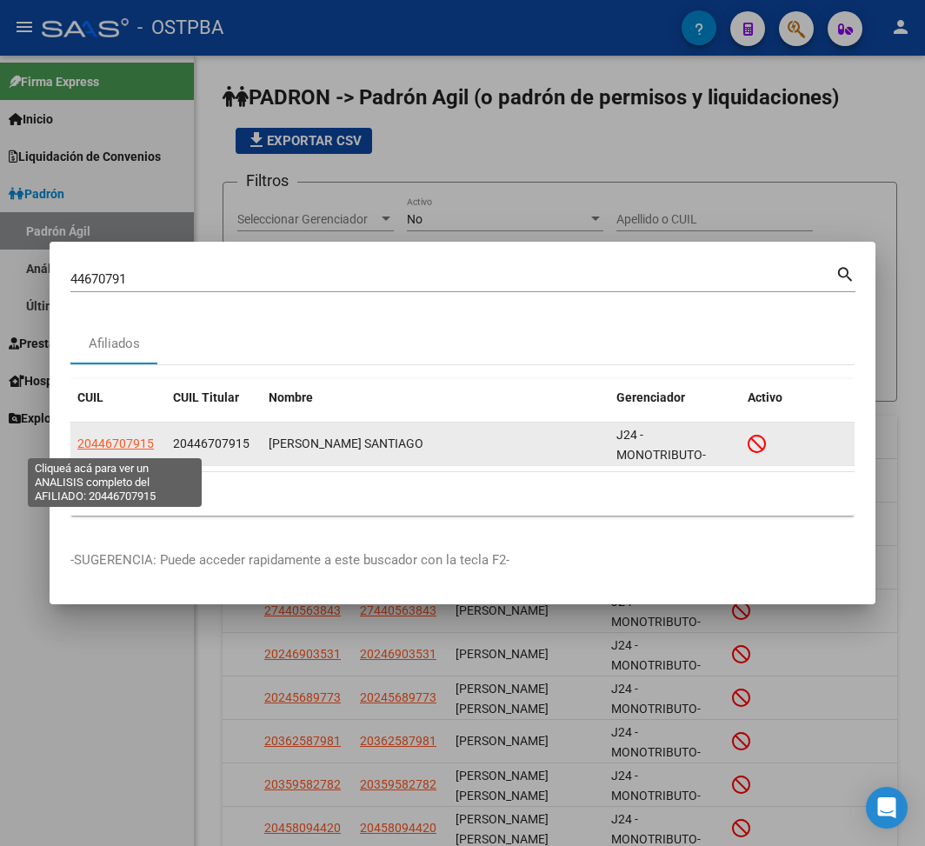
click at [118, 447] on span "20446707915" at bounding box center [115, 443] width 76 height 14
type textarea "20446707915"
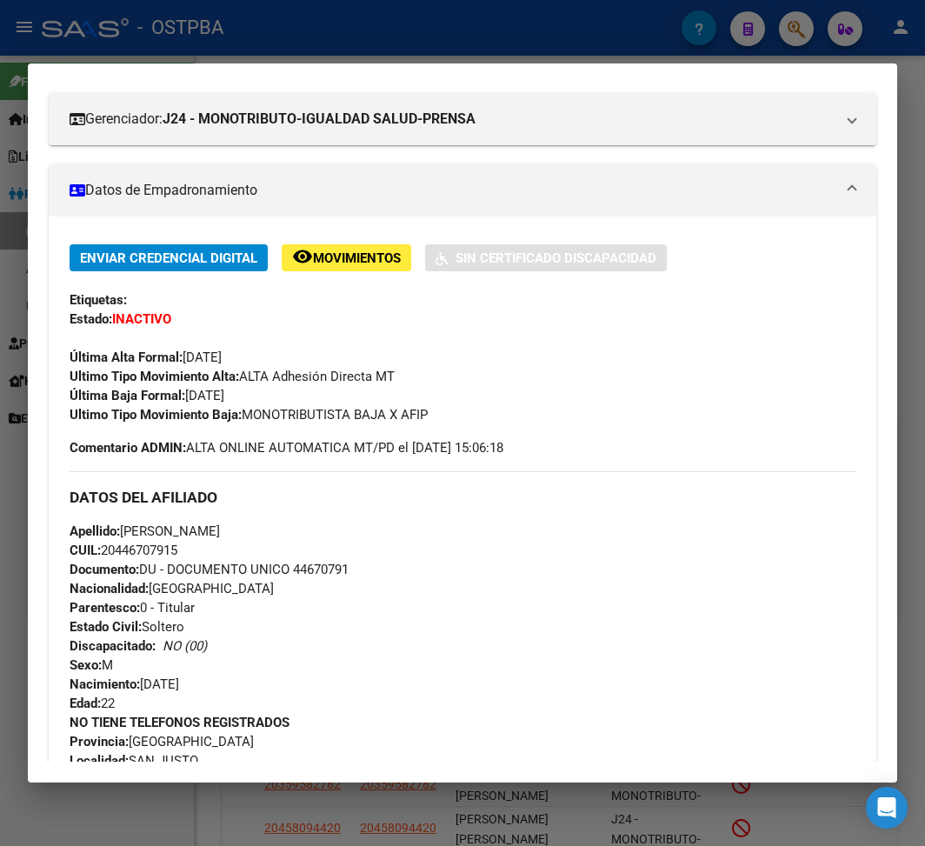
scroll to position [231, 0]
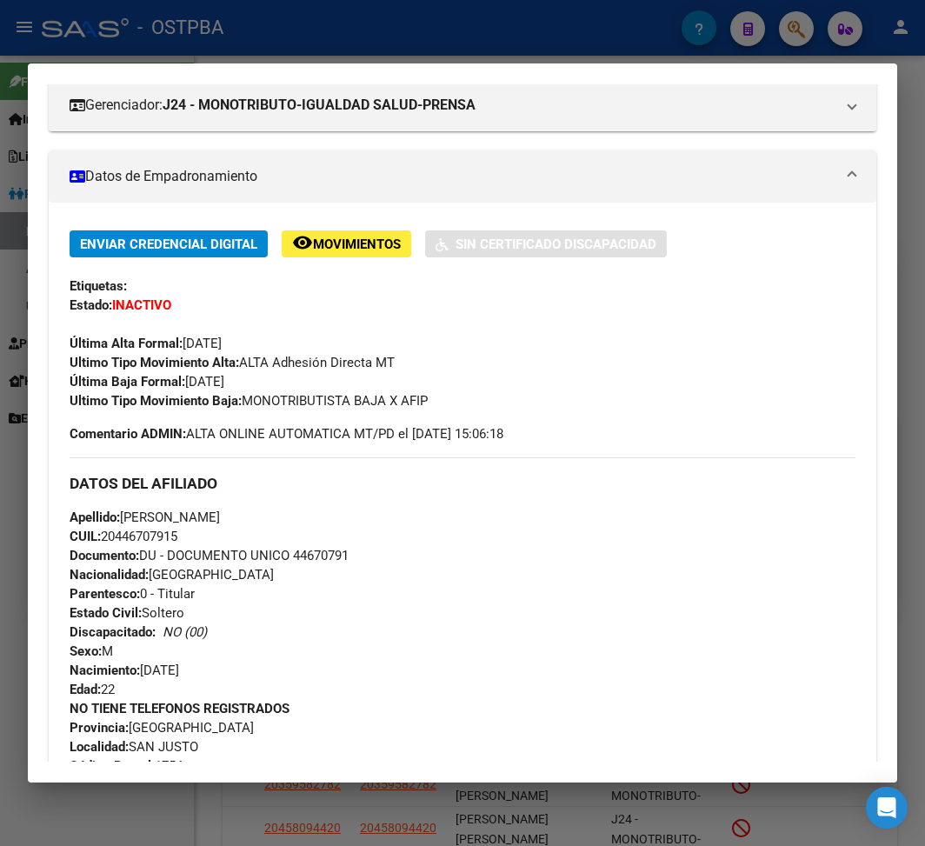
click at [323, 43] on div at bounding box center [462, 423] width 925 height 846
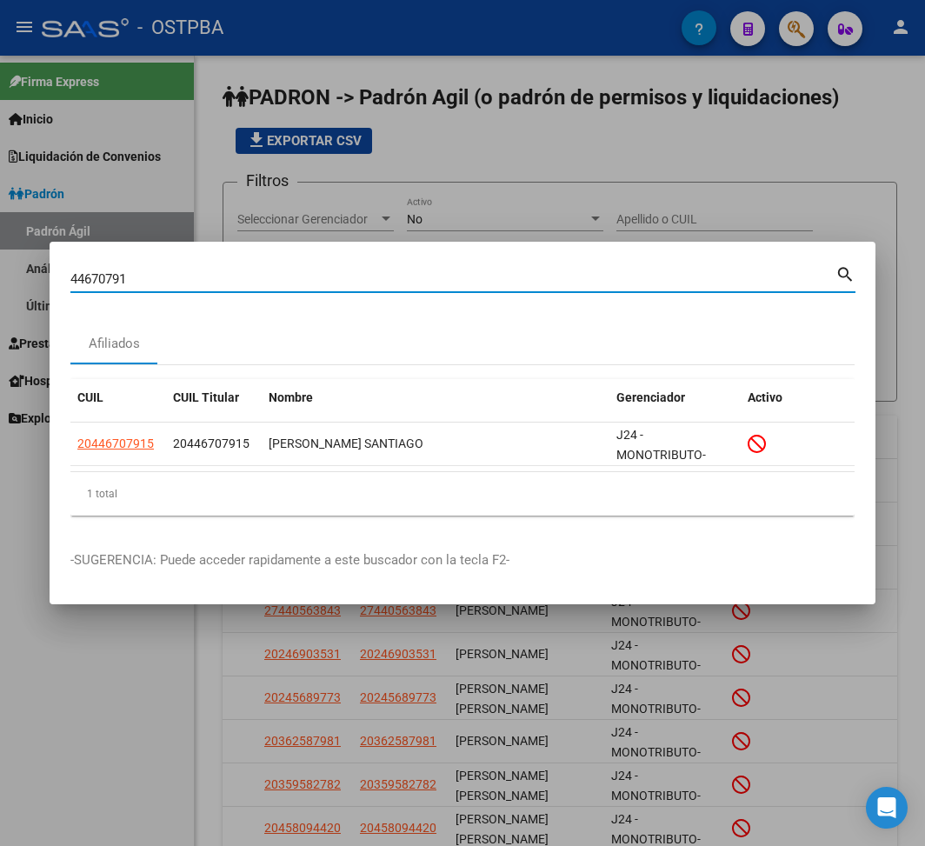
click at [97, 285] on input "44670791" at bounding box center [452, 279] width 765 height 16
paste input "3471813"
type input "43471813"
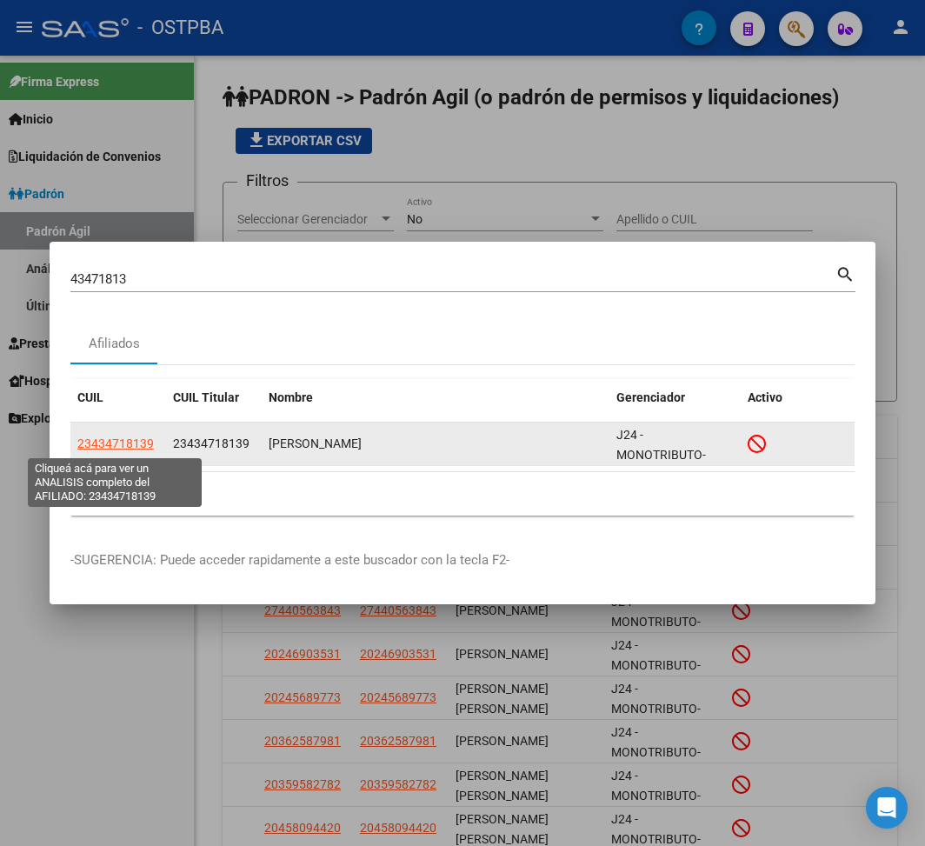
click at [116, 446] on span "23434718139" at bounding box center [115, 443] width 76 height 14
type textarea "23434718139"
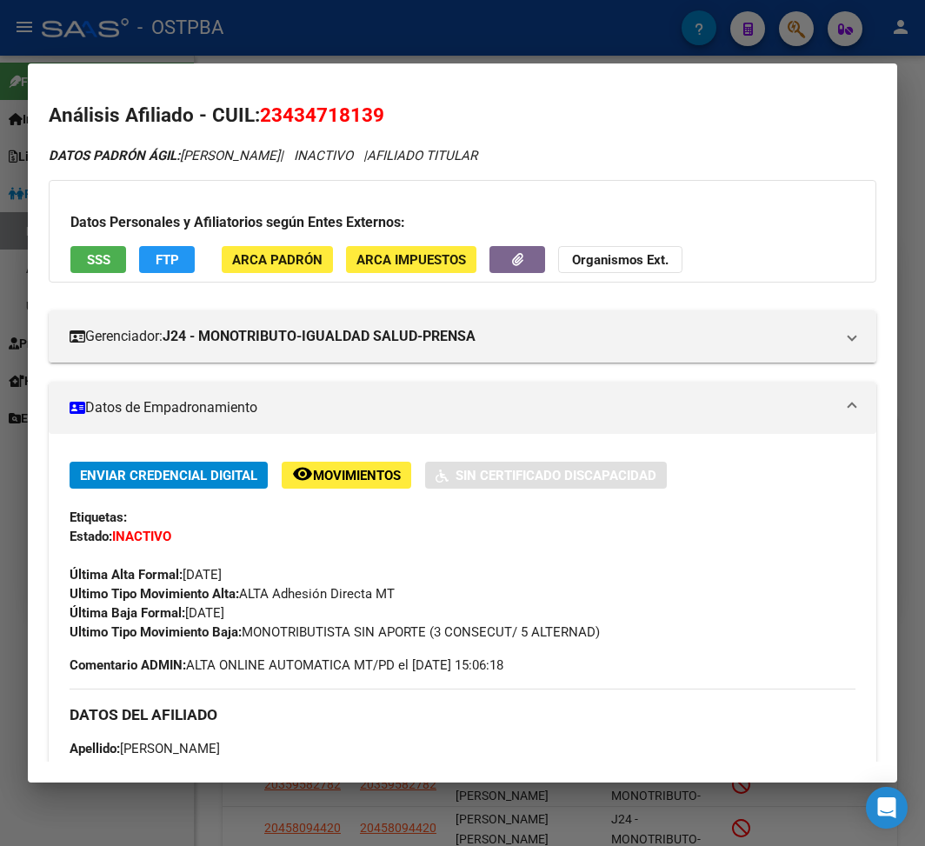
click at [171, 33] on div at bounding box center [462, 423] width 925 height 846
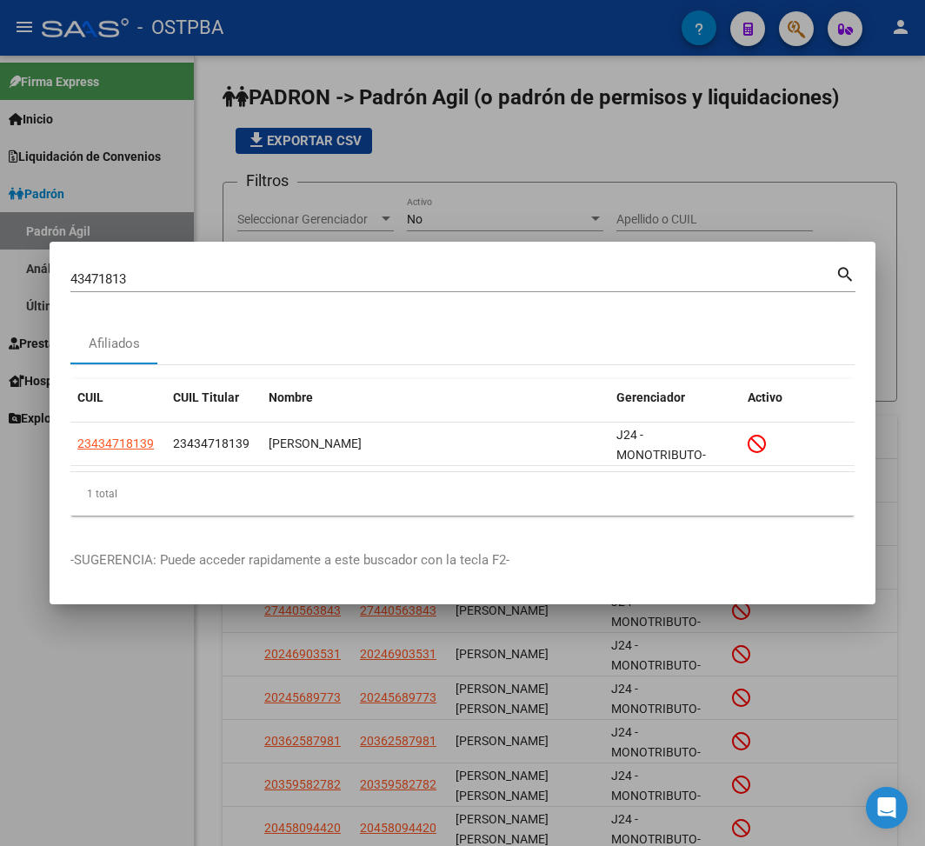
click at [91, 282] on input "43471813" at bounding box center [452, 279] width 765 height 16
paste input "37934766"
type input "37934766"
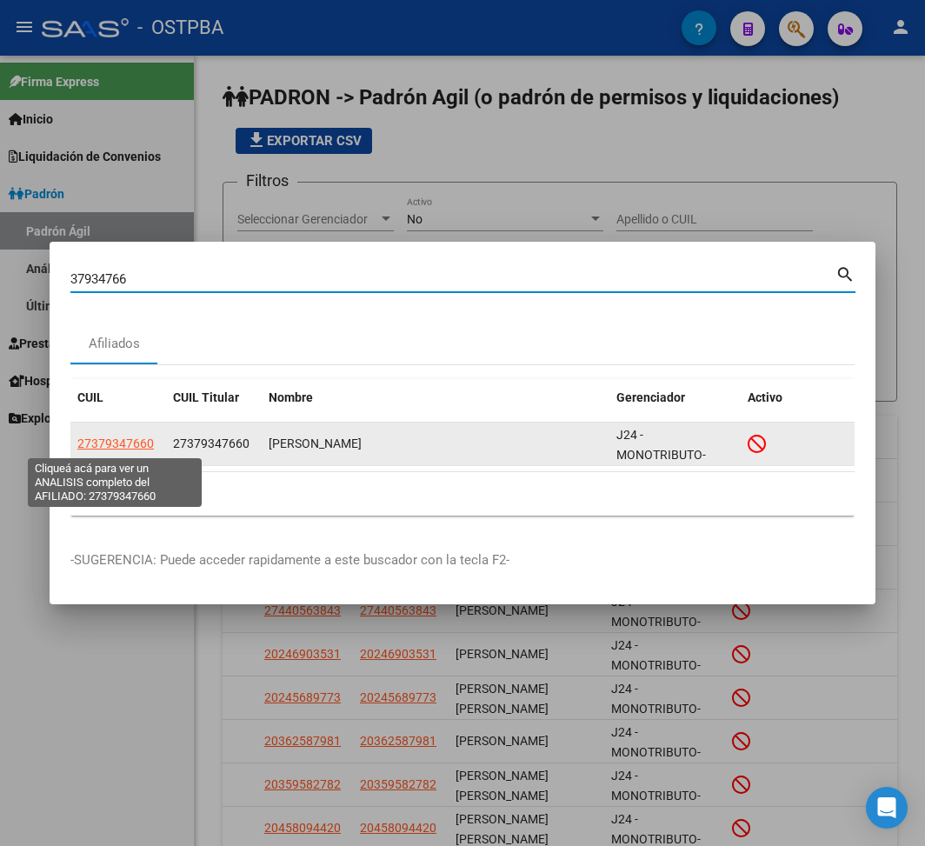
click at [134, 442] on span "27379347660" at bounding box center [115, 443] width 76 height 14
type textarea "27379347660"
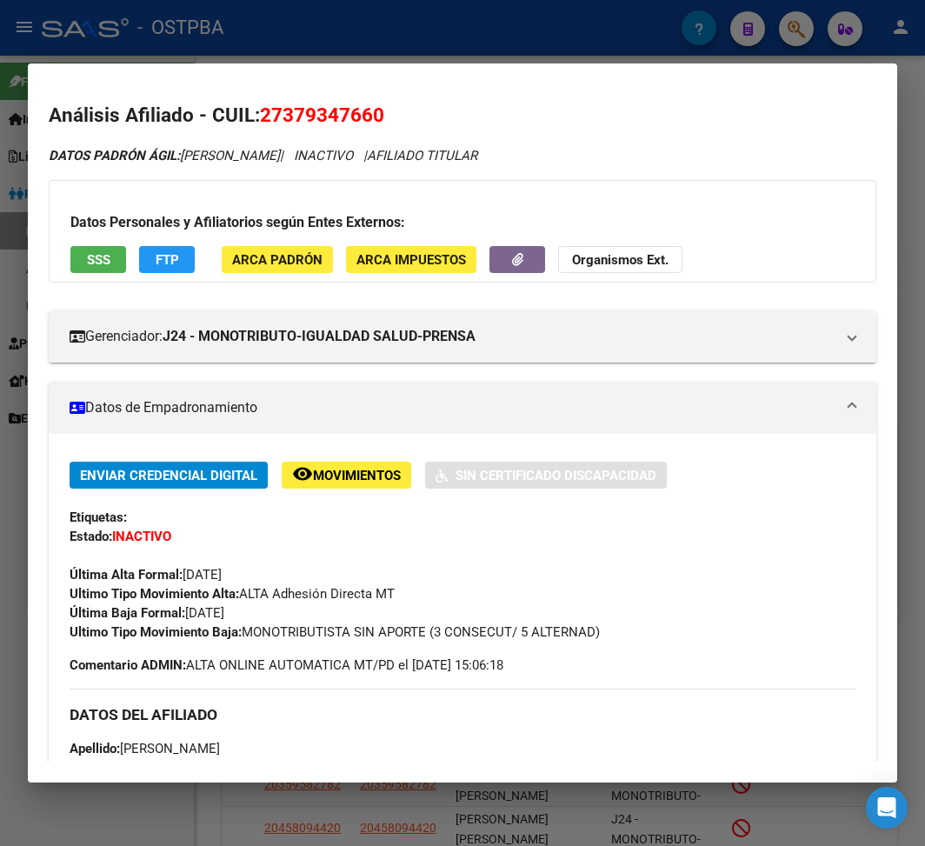
click at [367, 57] on div at bounding box center [462, 423] width 925 height 846
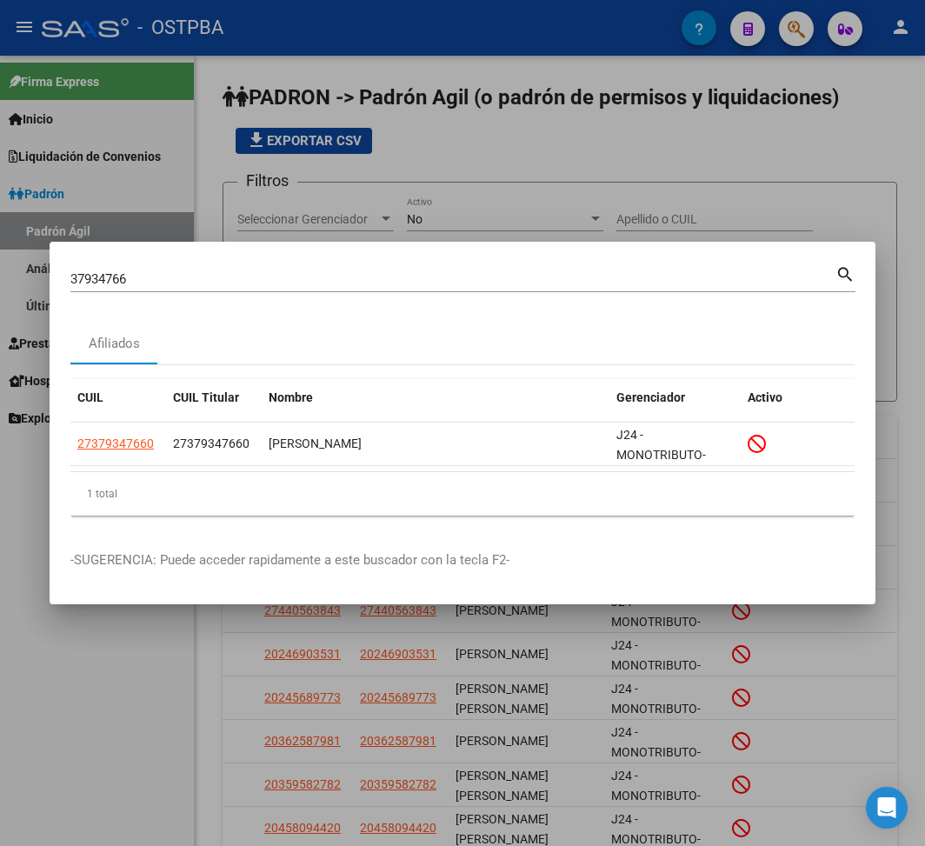
click at [98, 276] on input "37934766" at bounding box center [452, 279] width 765 height 16
paste input "16754722"
type input "16754722"
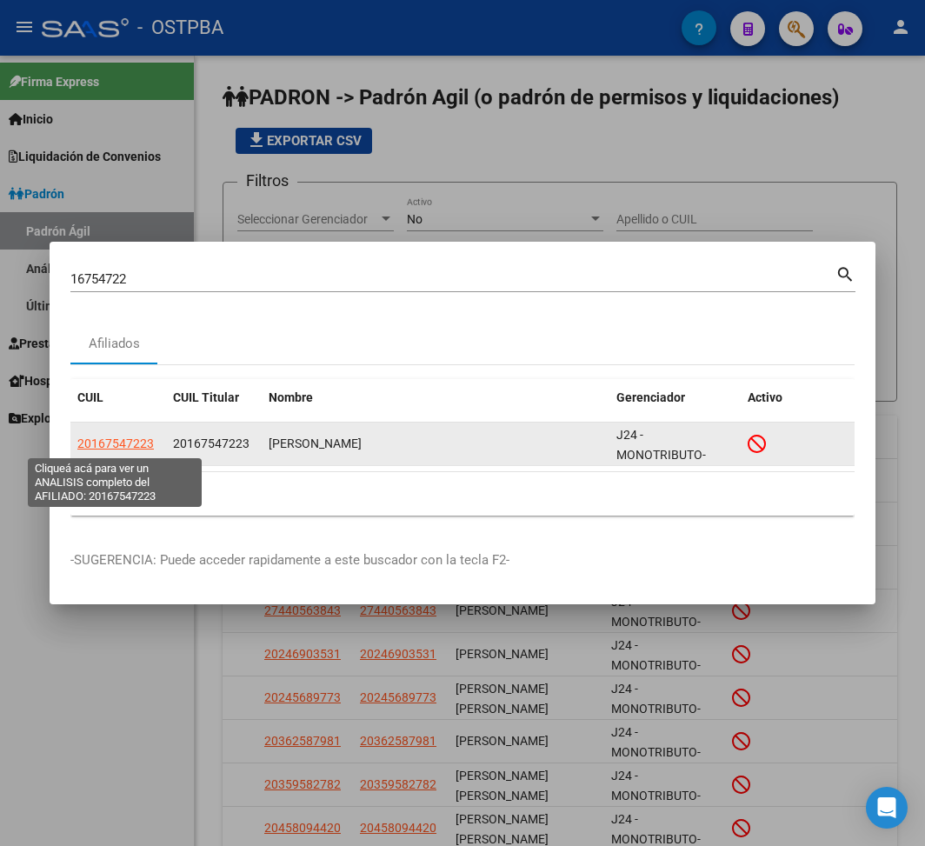
click at [137, 442] on span "20167547223" at bounding box center [115, 443] width 76 height 14
type textarea "20167547223"
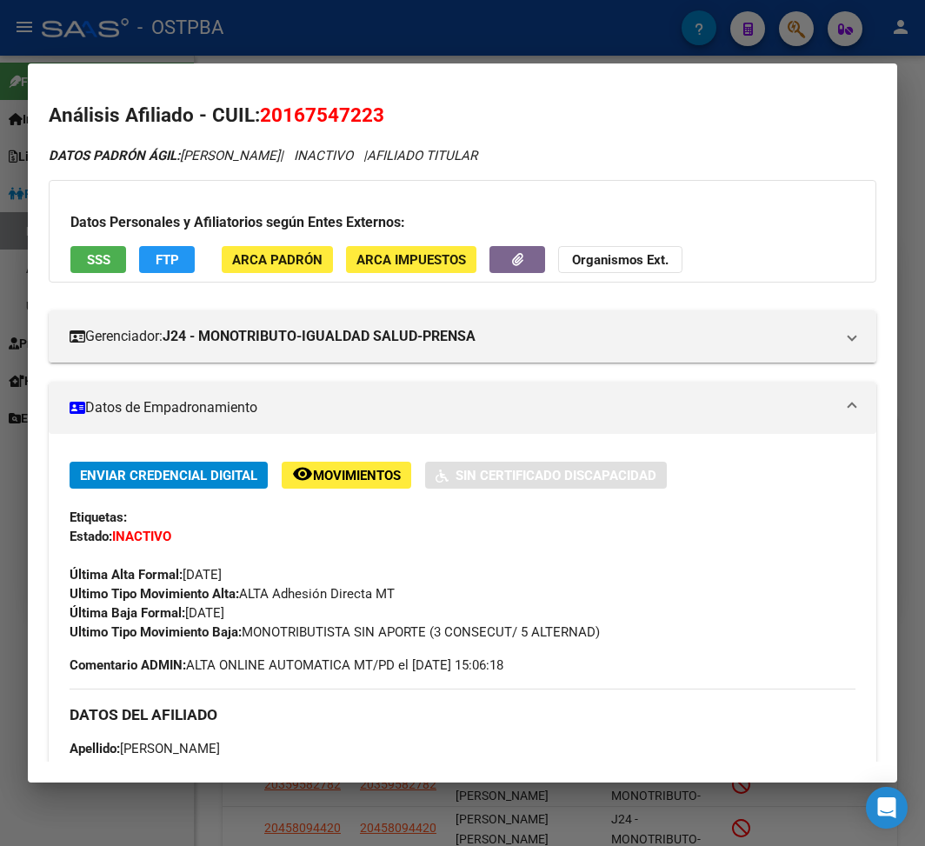
click at [328, 25] on div at bounding box center [462, 423] width 925 height 846
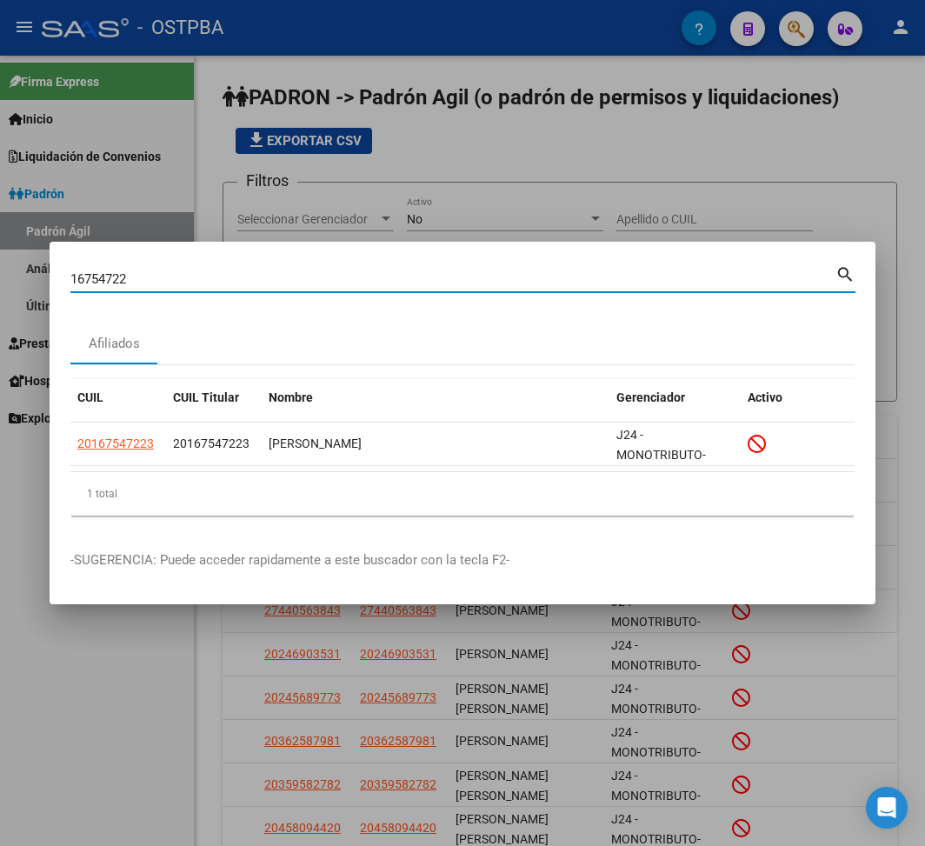
click at [105, 275] on input "16754722" at bounding box center [452, 279] width 765 height 16
paste input "95093330"
type input "95093330"
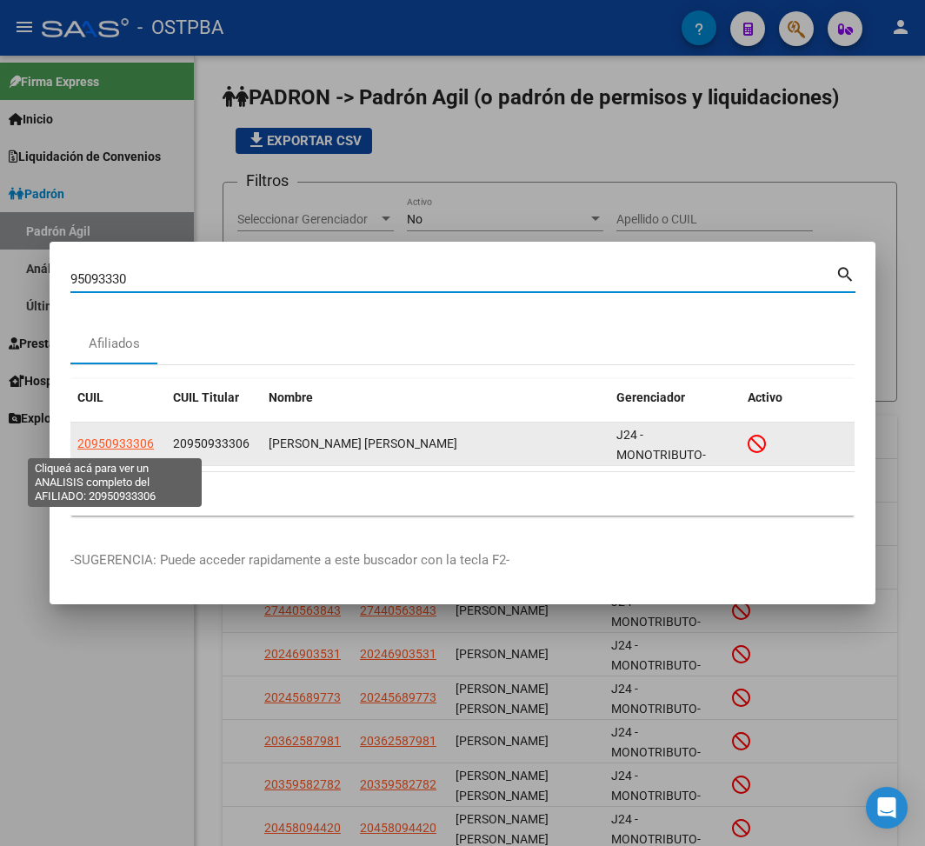
click at [116, 439] on span "20950933306" at bounding box center [115, 443] width 76 height 14
type textarea "20950933306"
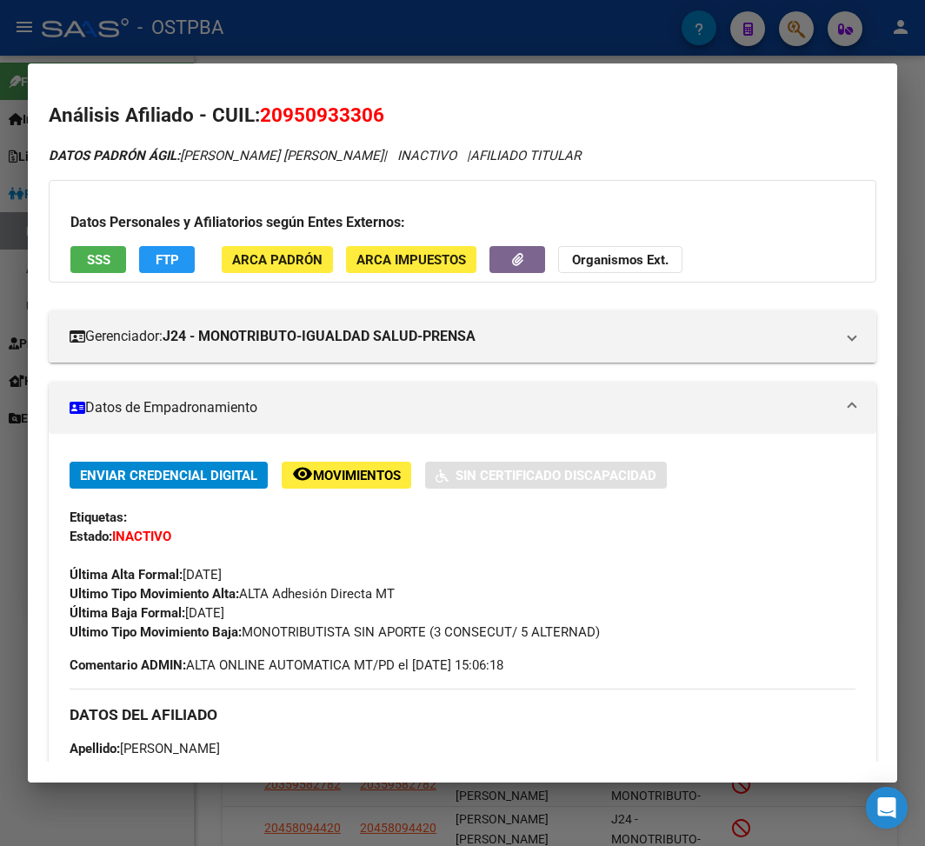
click at [456, 45] on div at bounding box center [462, 423] width 925 height 846
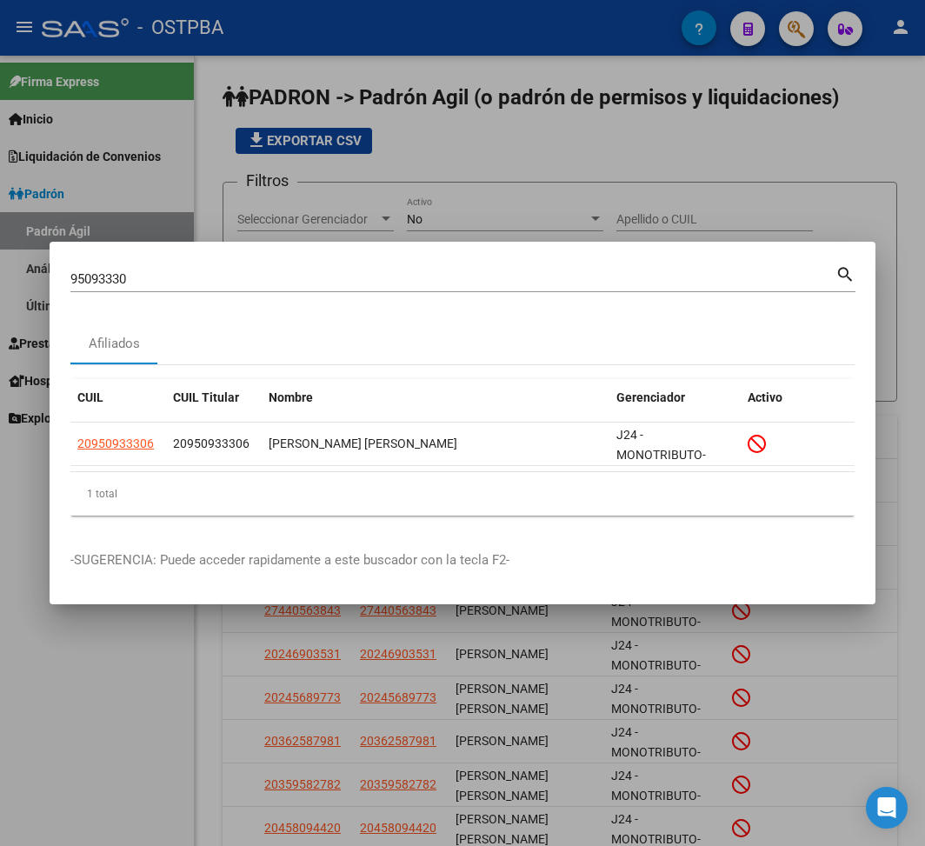
click at [102, 282] on input "95093330" at bounding box center [452, 279] width 765 height 16
paste input "40392147"
type input "40392147"
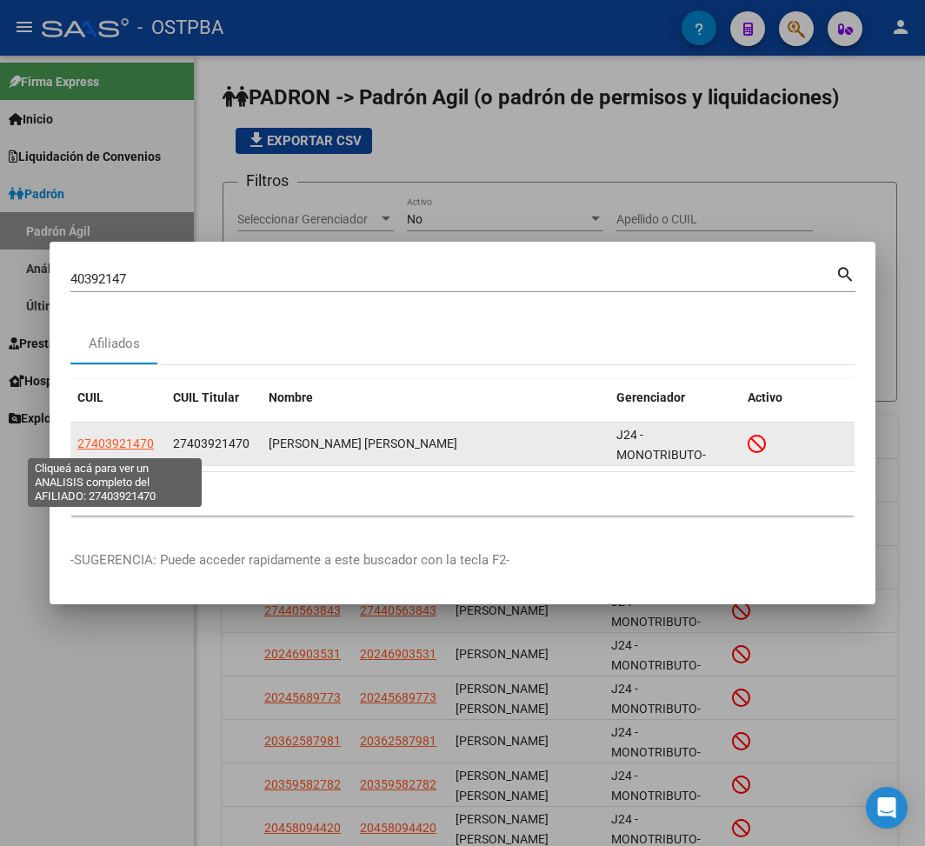
click at [132, 439] on span "27403921470" at bounding box center [115, 443] width 76 height 14
type textarea "27403921470"
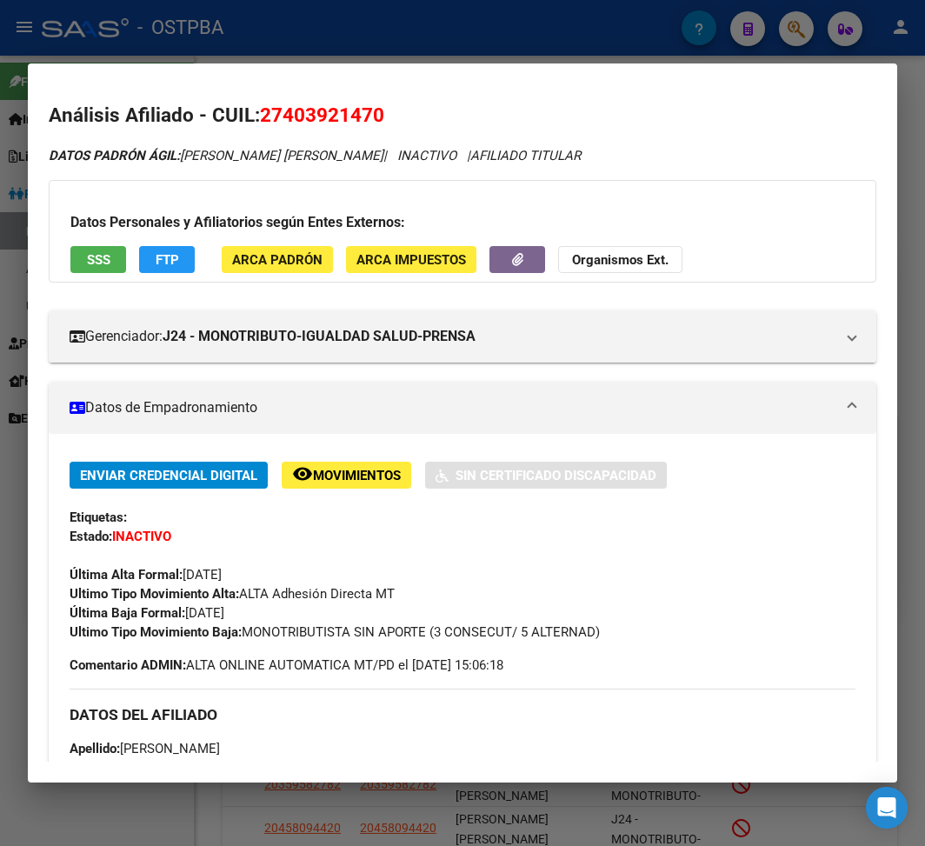
click at [252, 39] on div at bounding box center [462, 423] width 925 height 846
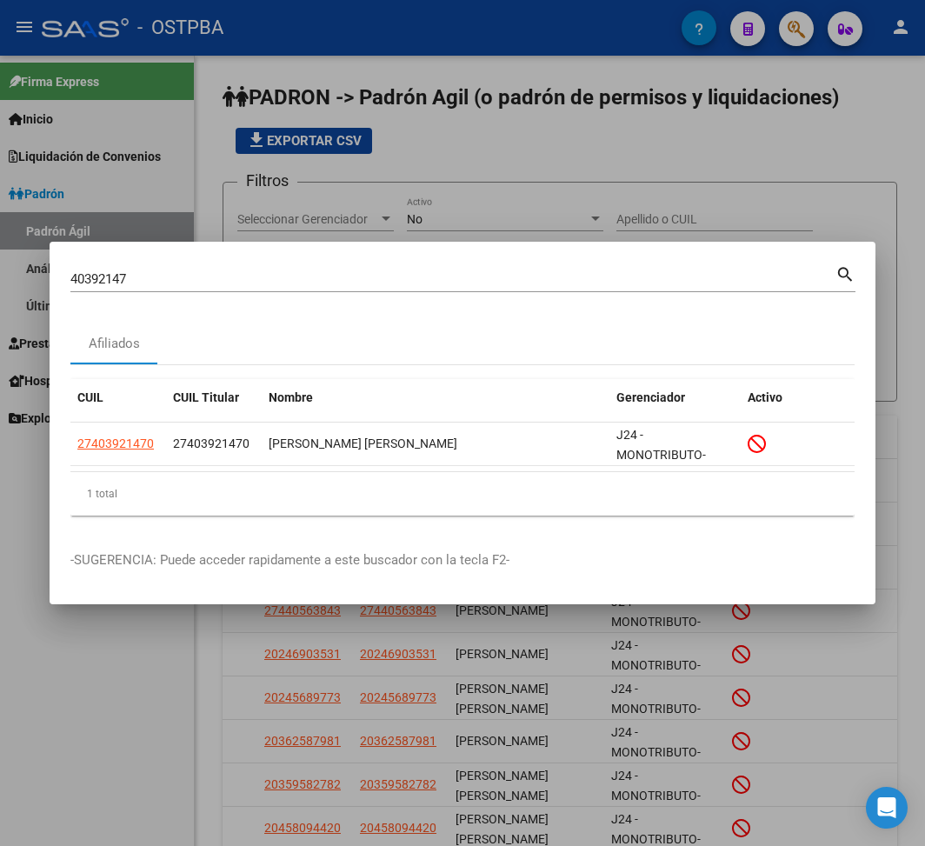
click at [87, 275] on input "40392147" at bounding box center [452, 279] width 765 height 16
paste input "31073146"
type input "31073146"
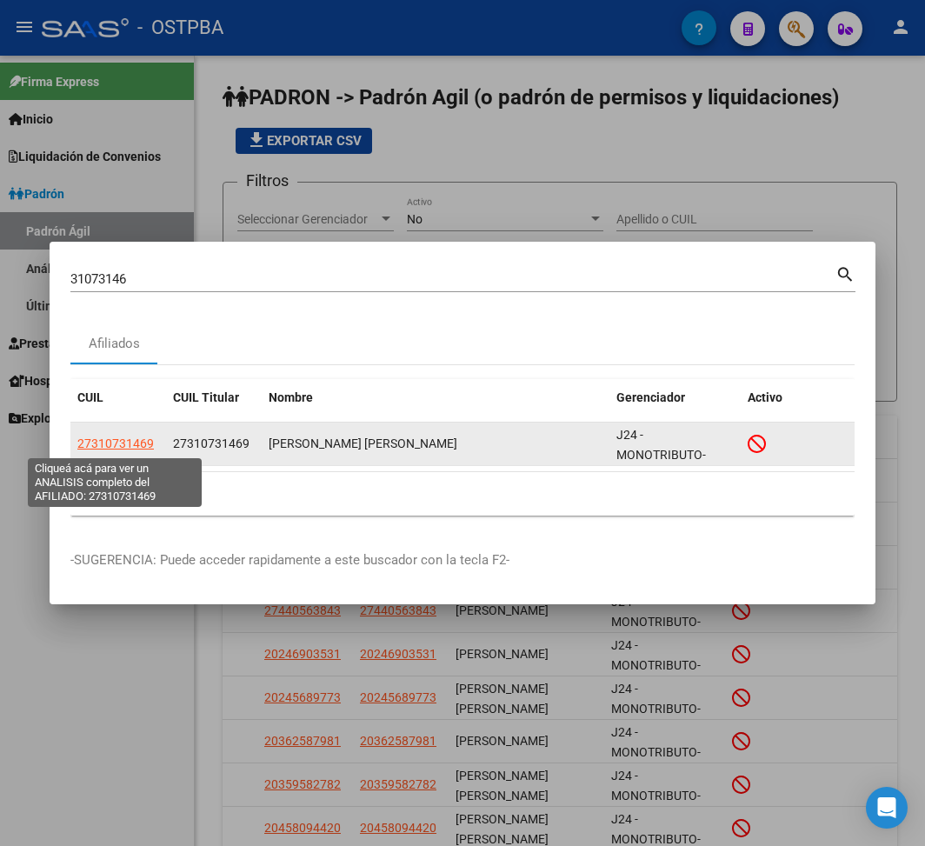
click at [136, 447] on span "27310731469" at bounding box center [115, 443] width 76 height 14
type textarea "27310731469"
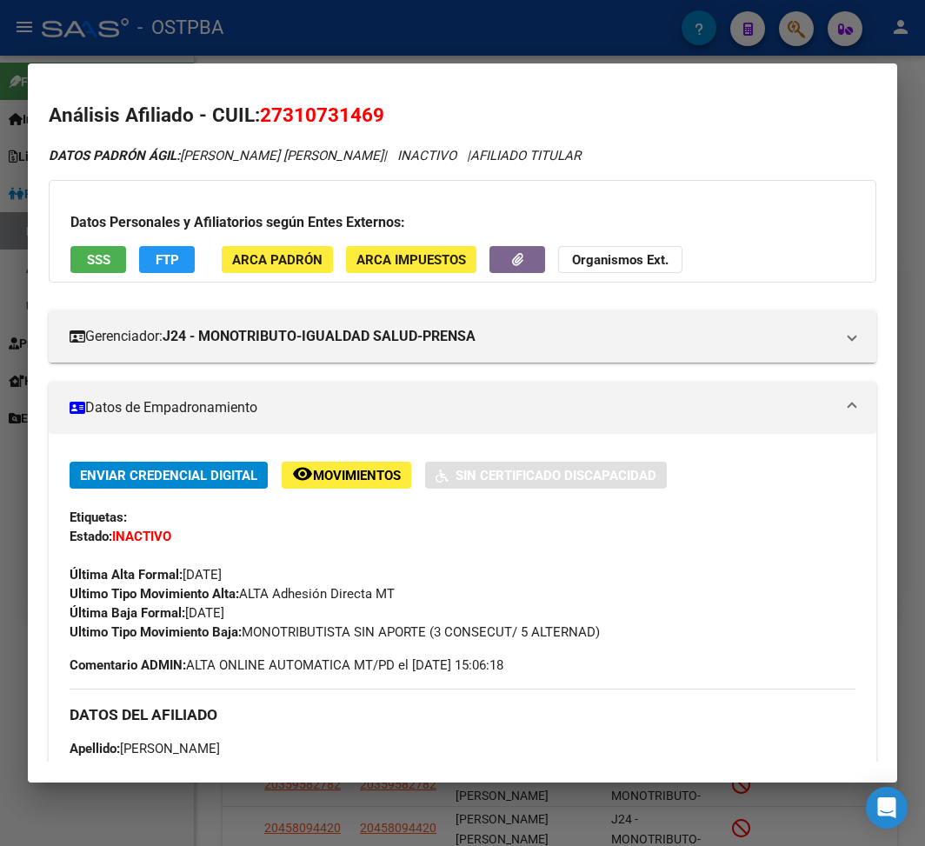
click at [228, 38] on div at bounding box center [462, 423] width 925 height 846
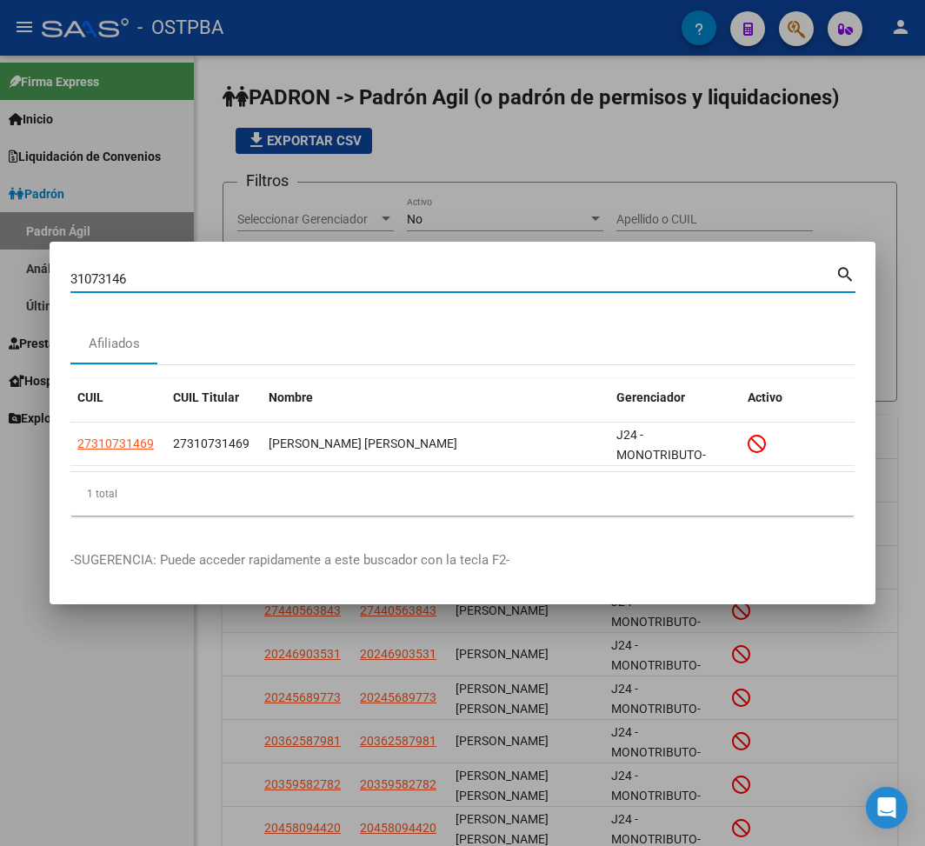
click at [92, 283] on input "31073146" at bounding box center [452, 279] width 765 height 16
paste input "202633"
type input "31202633"
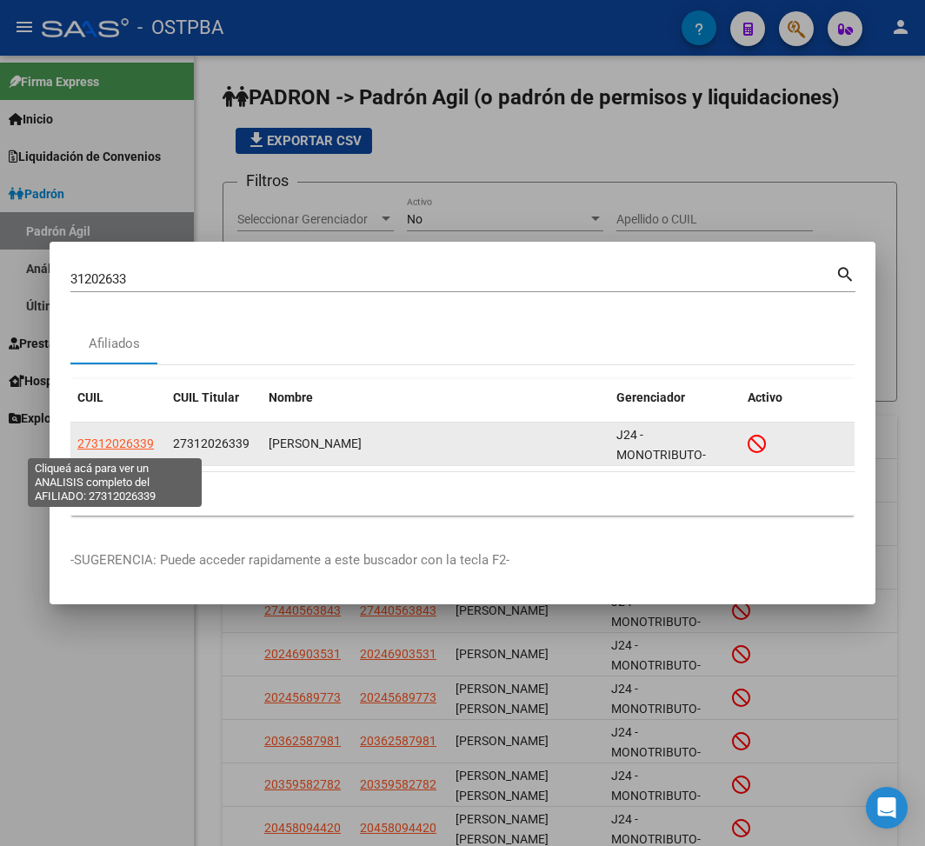
click at [108, 442] on span "27312026339" at bounding box center [115, 443] width 76 height 14
type textarea "27312026339"
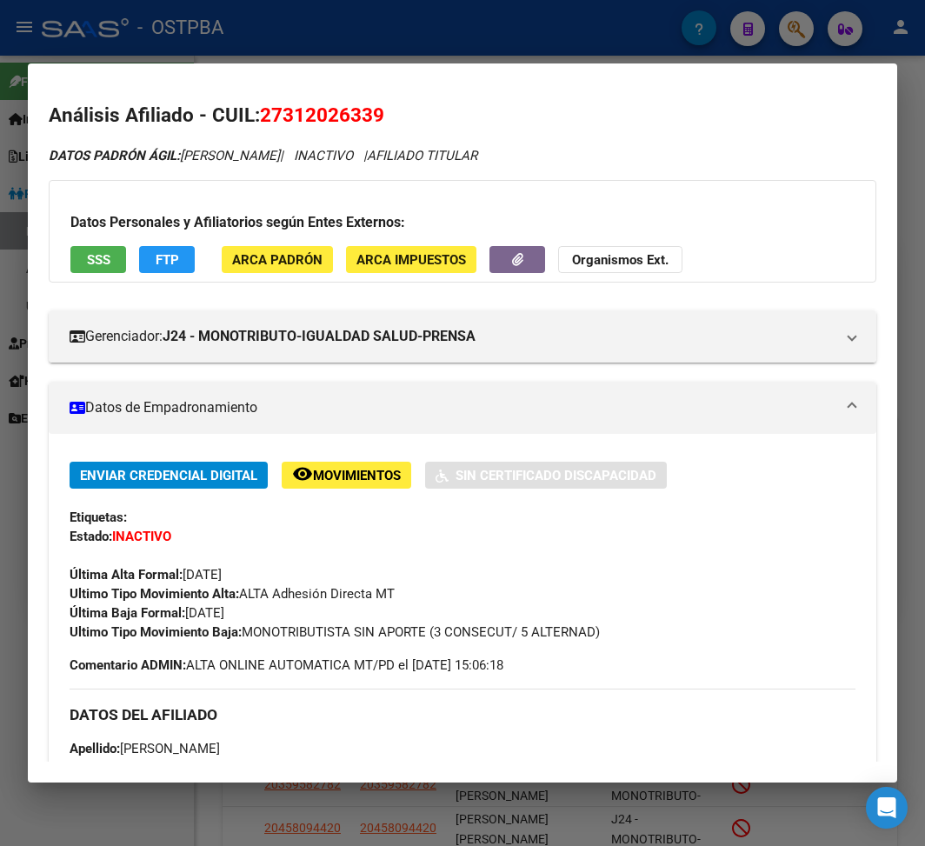
click at [265, 43] on div at bounding box center [462, 423] width 925 height 846
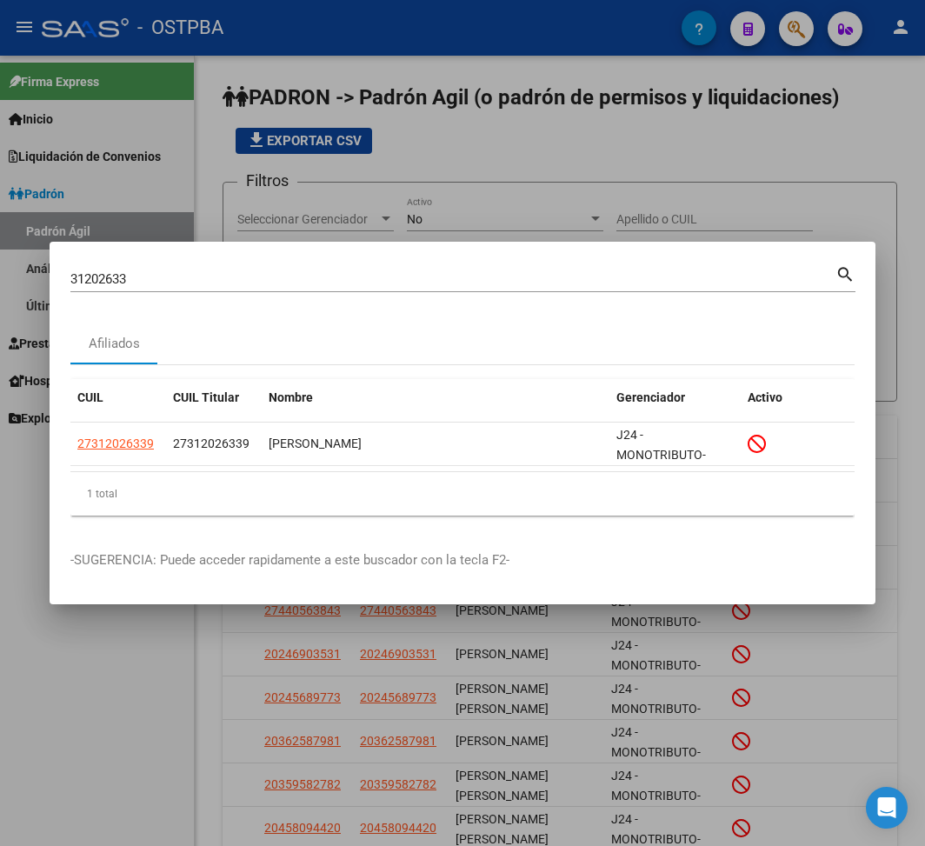
click at [104, 276] on input "31202633" at bounding box center [452, 279] width 765 height 16
paste input "2468636"
type input "32468636"
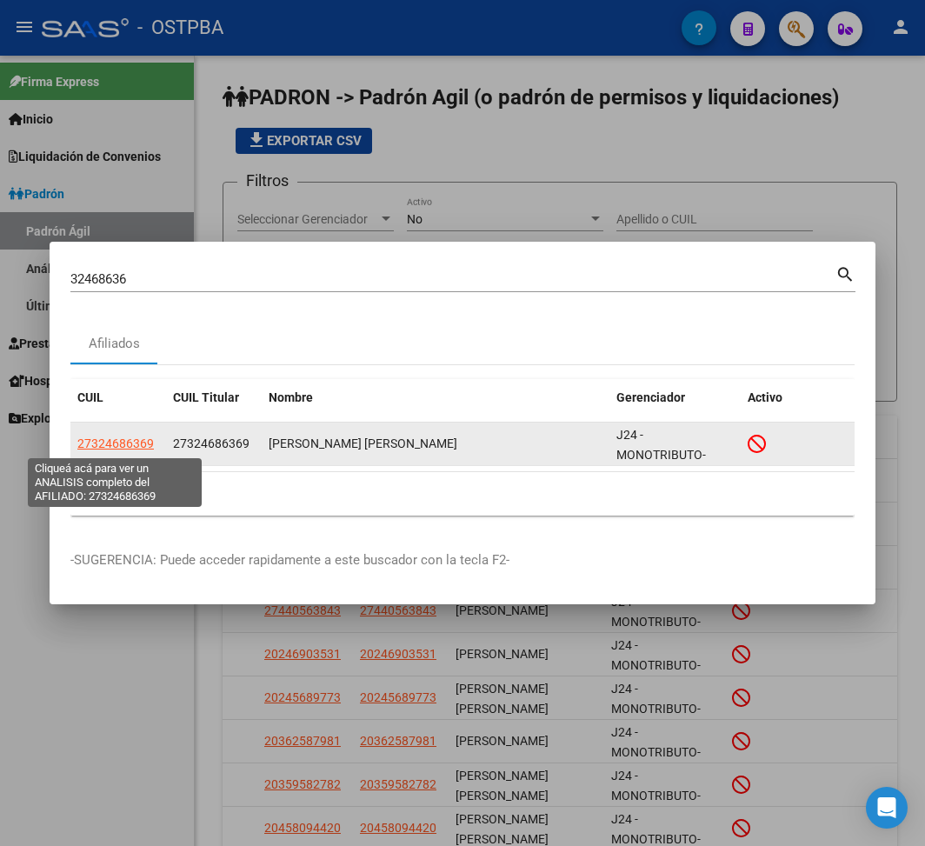
click at [139, 438] on span "27324686369" at bounding box center [115, 443] width 76 height 14
type textarea "27324686369"
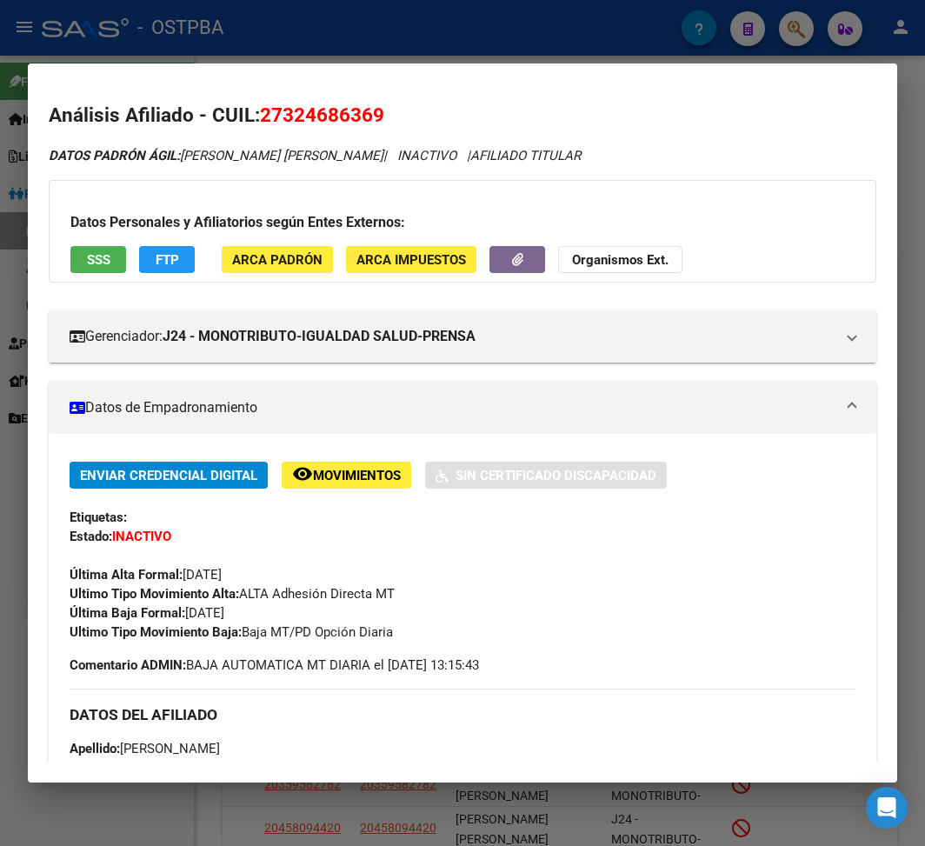
drag, startPoint x: 188, startPoint y: 617, endPoint x: 261, endPoint y: 616, distance: 73.0
click at [261, 616] on div "Enviar Credencial Digital remove_red_eye Movimientos Sin Certificado Discapacid…" at bounding box center [463, 552] width 786 height 180
drag, startPoint x: 248, startPoint y: 637, endPoint x: 408, endPoint y: 636, distance: 160.0
click at [408, 635] on div "Ultimo Tipo Movimiento Baja: Baja MT/PD Opción Diaria" at bounding box center [463, 631] width 786 height 19
click at [213, 21] on div at bounding box center [462, 423] width 925 height 846
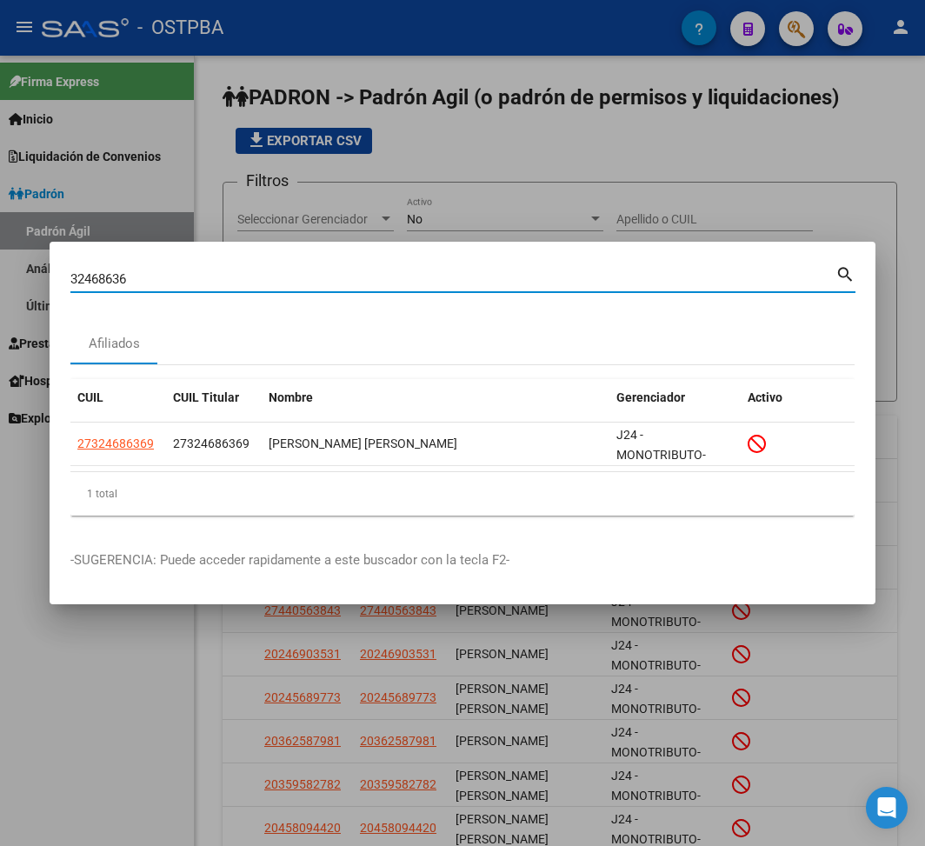
click at [112, 275] on input "32468636" at bounding box center [452, 279] width 765 height 16
paste input "41384858"
type input "41384858"
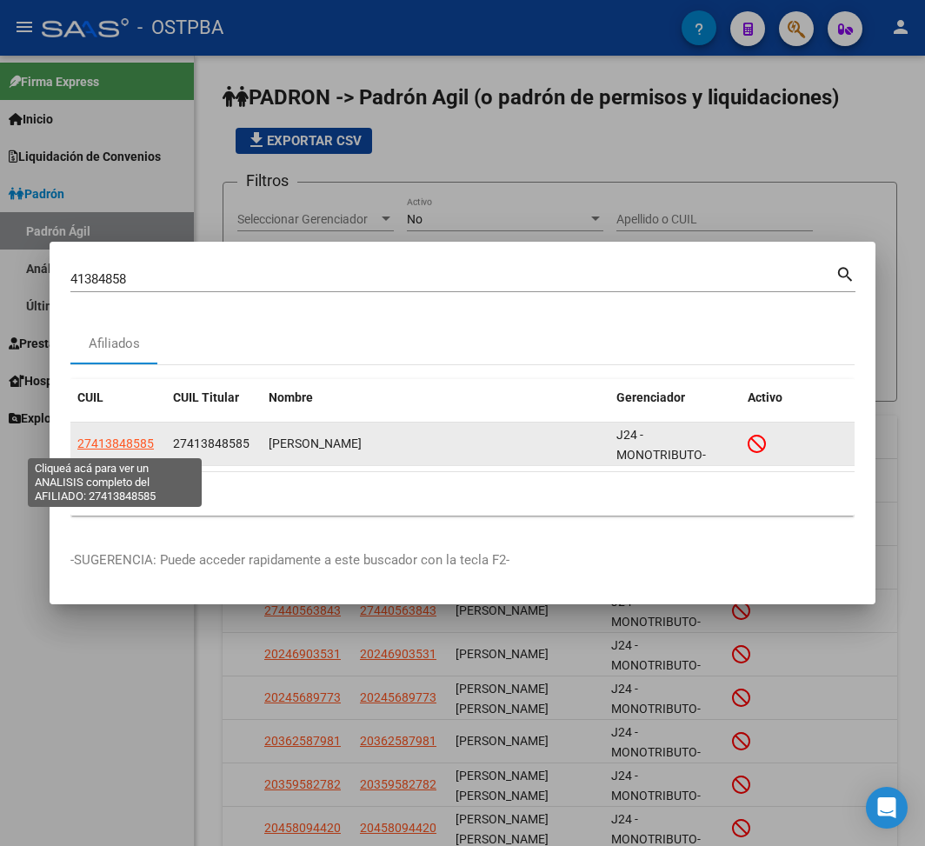
click at [111, 446] on span "27413848585" at bounding box center [115, 443] width 76 height 14
type textarea "27413848585"
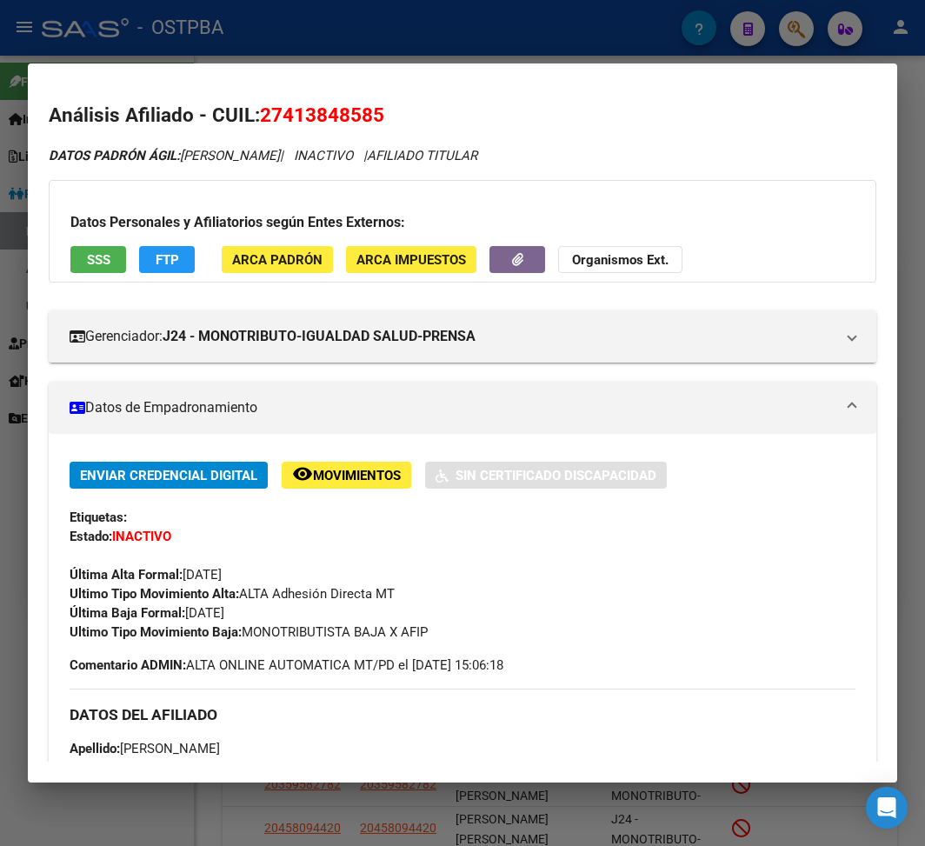
drag, startPoint x: 188, startPoint y: 617, endPoint x: 264, endPoint y: 608, distance: 77.0
click at [264, 608] on div "Enviar Credencial Digital remove_red_eye Movimientos Sin Certificado Discapacid…" at bounding box center [463, 552] width 786 height 180
click at [405, 50] on div at bounding box center [462, 423] width 925 height 846
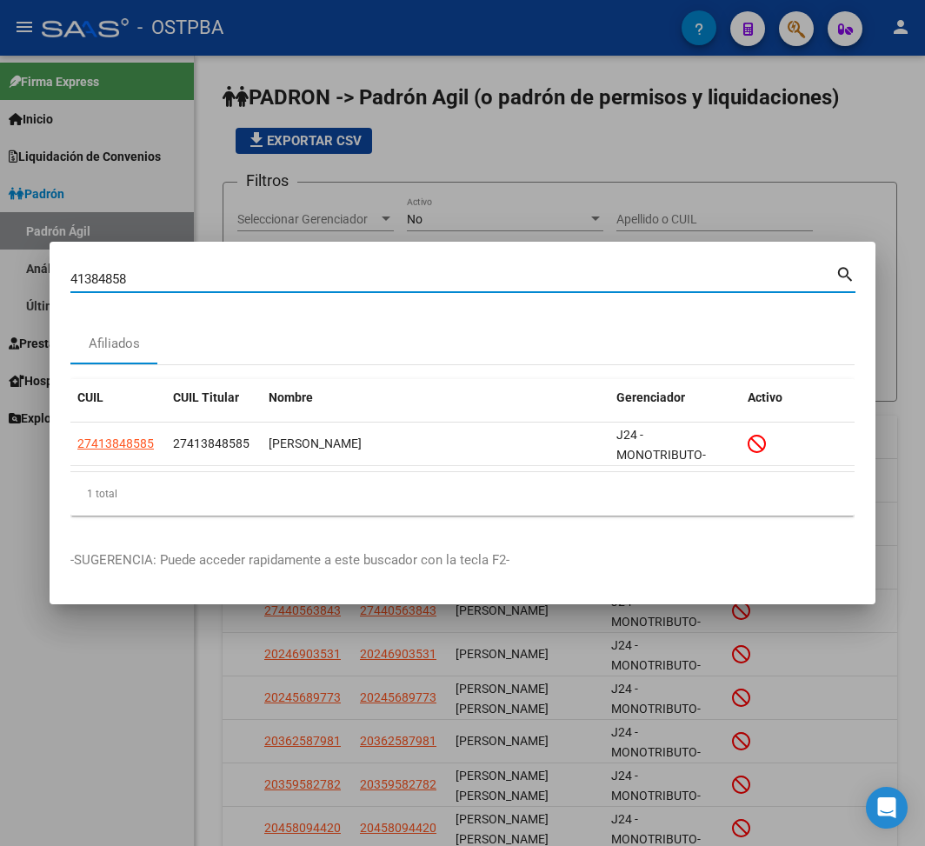
click at [101, 278] on input "41384858" at bounding box center [452, 279] width 765 height 16
paste input "452495"
type input "41452495"
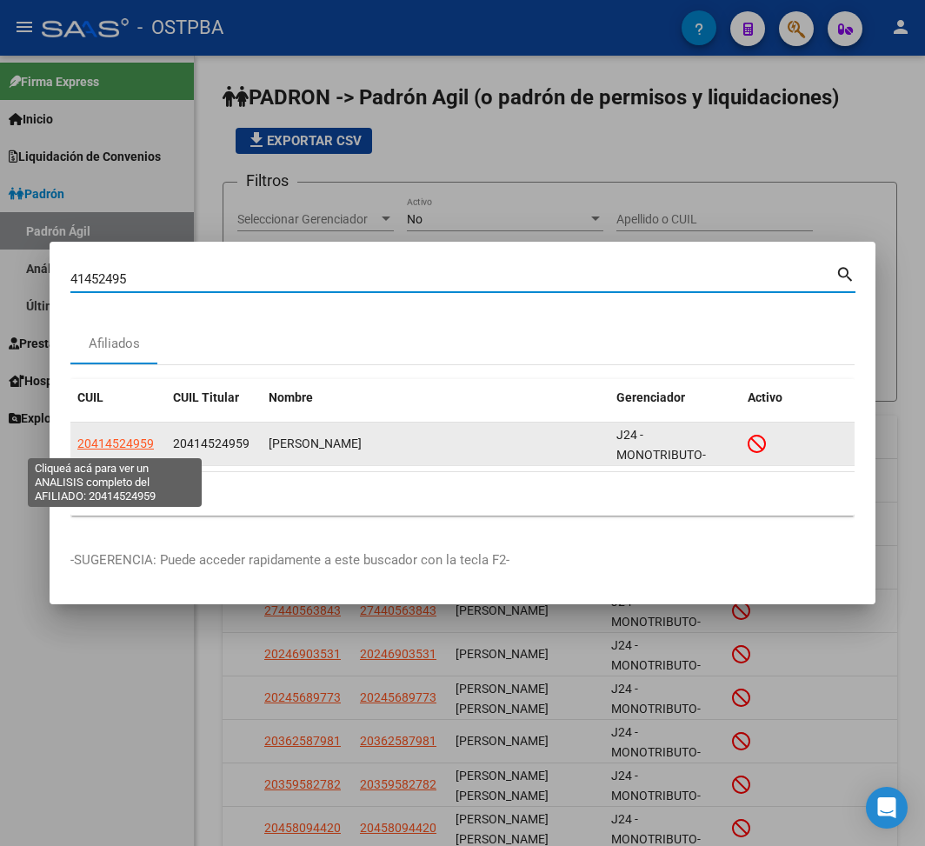
click at [125, 449] on span "20414524959" at bounding box center [115, 443] width 76 height 14
type textarea "20414524959"
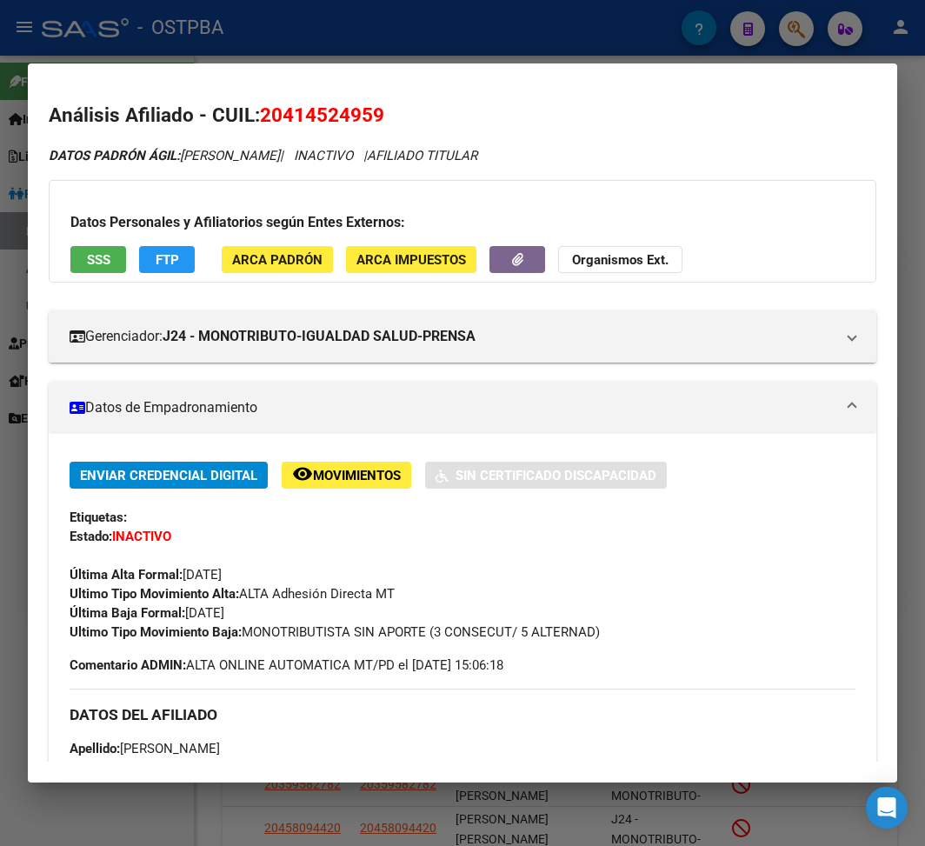
click at [332, 28] on div at bounding box center [462, 423] width 925 height 846
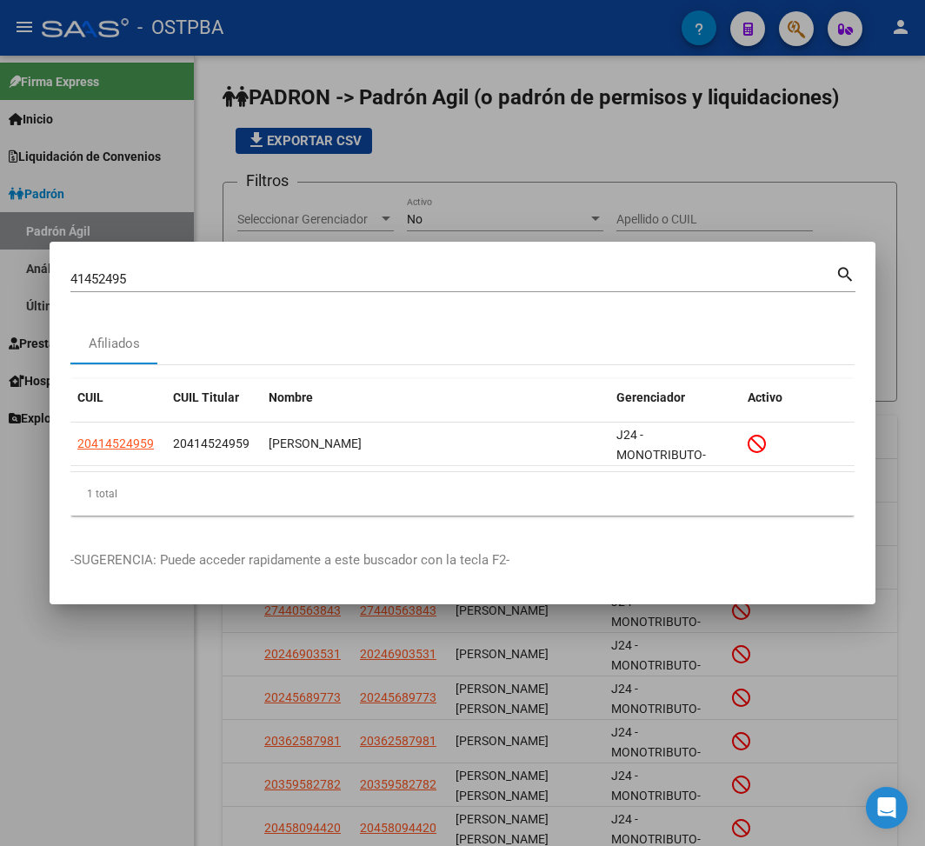
click at [101, 282] on input "41452495" at bounding box center [452, 279] width 765 height 16
paste input "26208639"
type input "26208639"
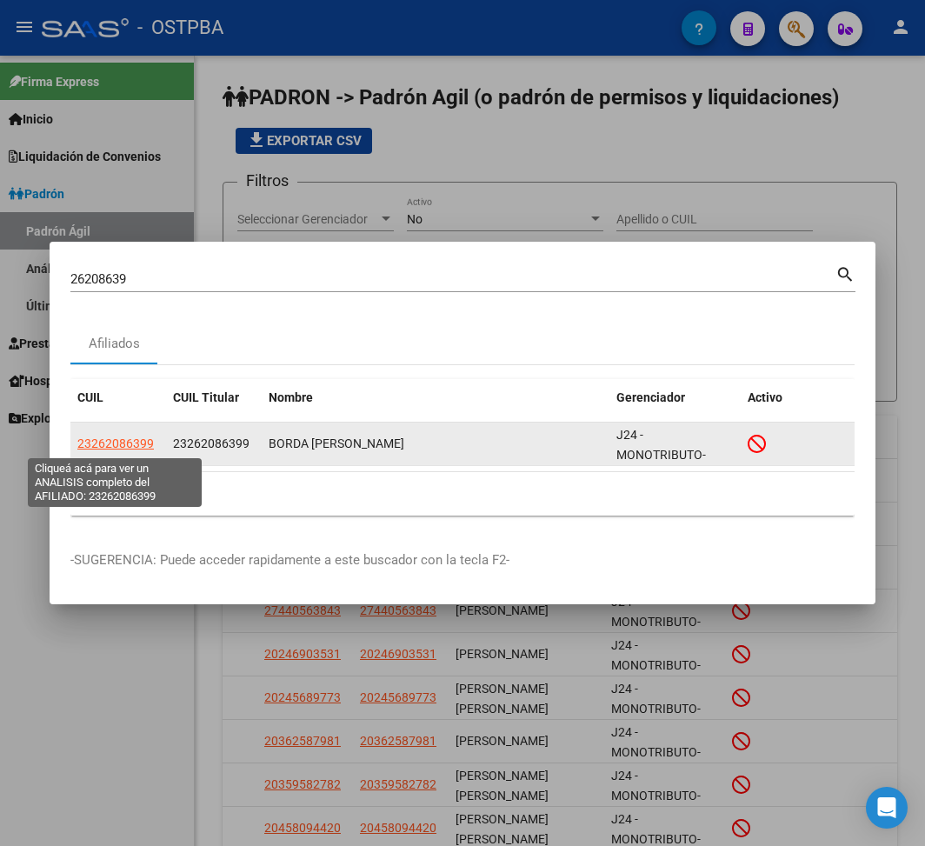
click at [141, 443] on span "23262086399" at bounding box center [115, 443] width 76 height 14
type textarea "23262086399"
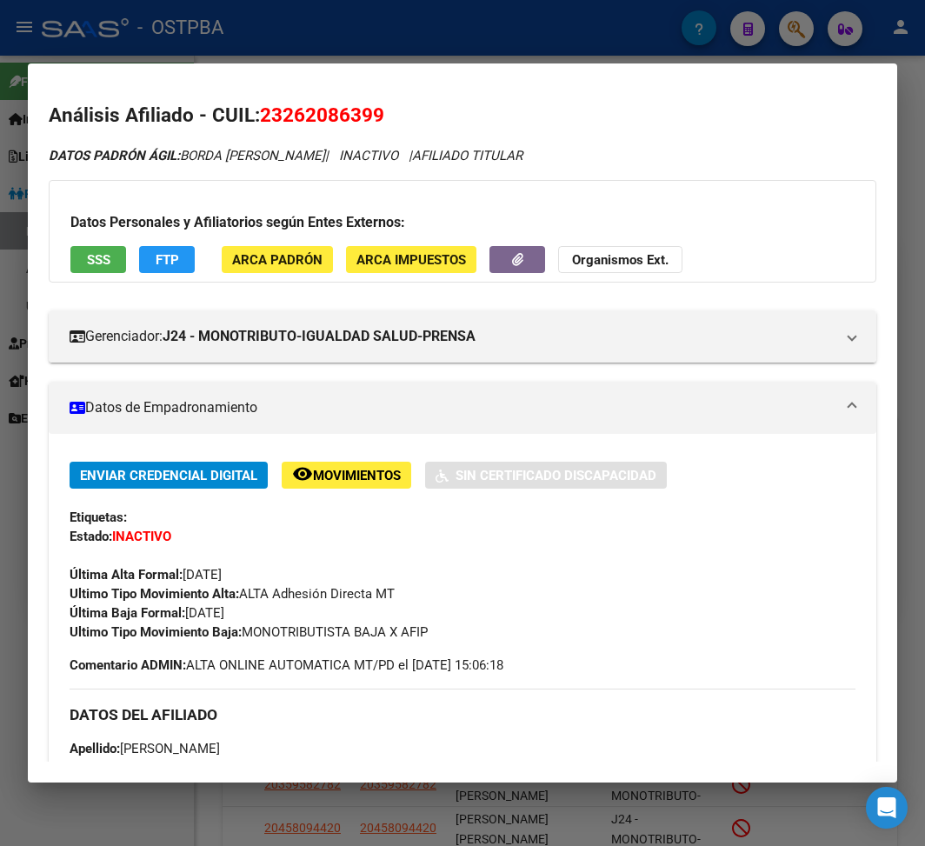
drag, startPoint x: 184, startPoint y: 608, endPoint x: 264, endPoint y: 609, distance: 80.0
click at [264, 609] on div "Enviar Credencial Digital remove_red_eye Movimientos Sin Certificado Discapacid…" at bounding box center [463, 552] width 786 height 180
click at [502, 32] on div at bounding box center [462, 423] width 925 height 846
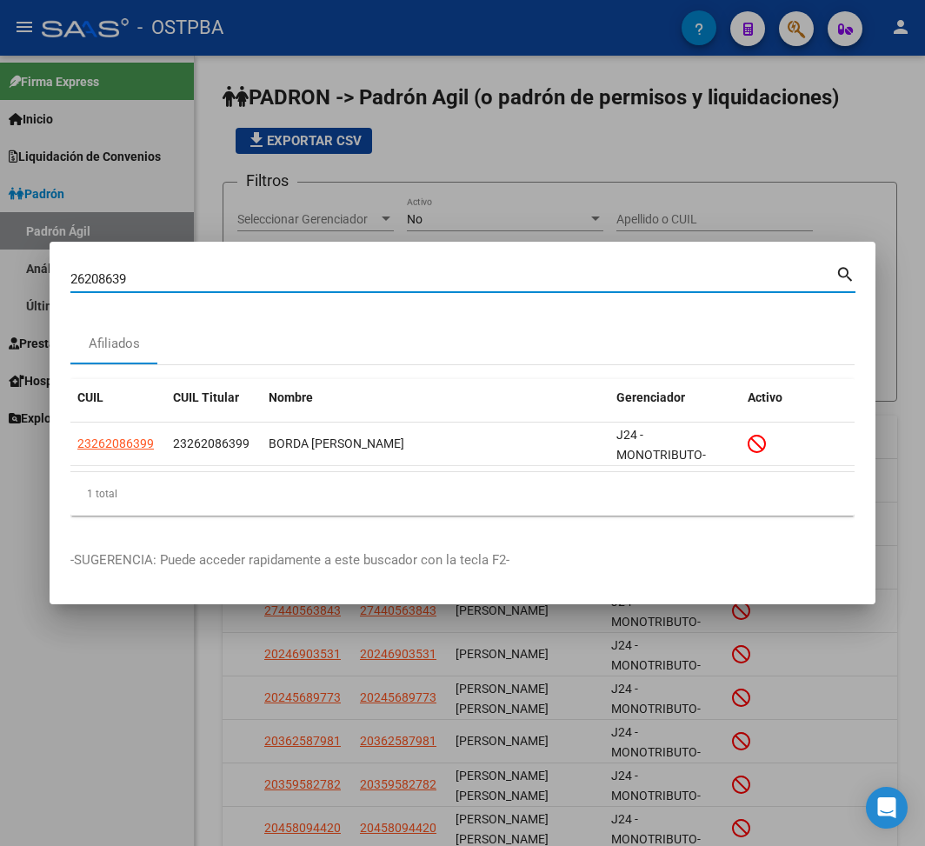
click at [102, 279] on input "26208639" at bounding box center [452, 279] width 765 height 16
paste input "4234882"
type input "42348829"
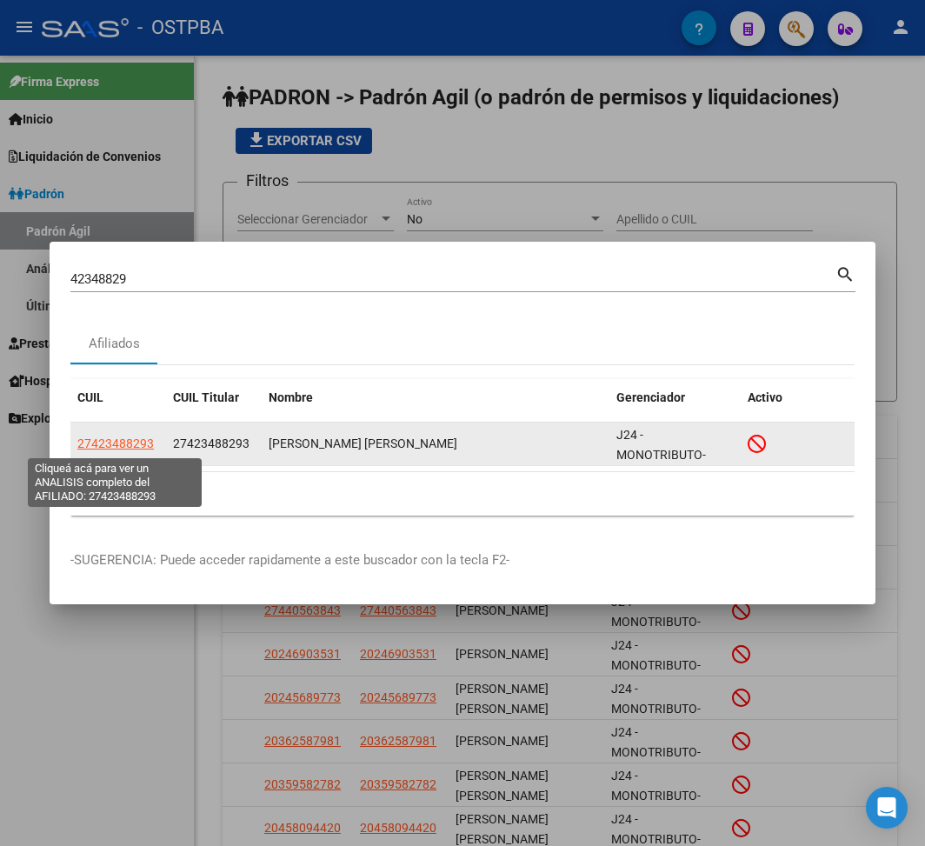
click at [125, 446] on span "27423488293" at bounding box center [115, 443] width 76 height 14
type textarea "27423488293"
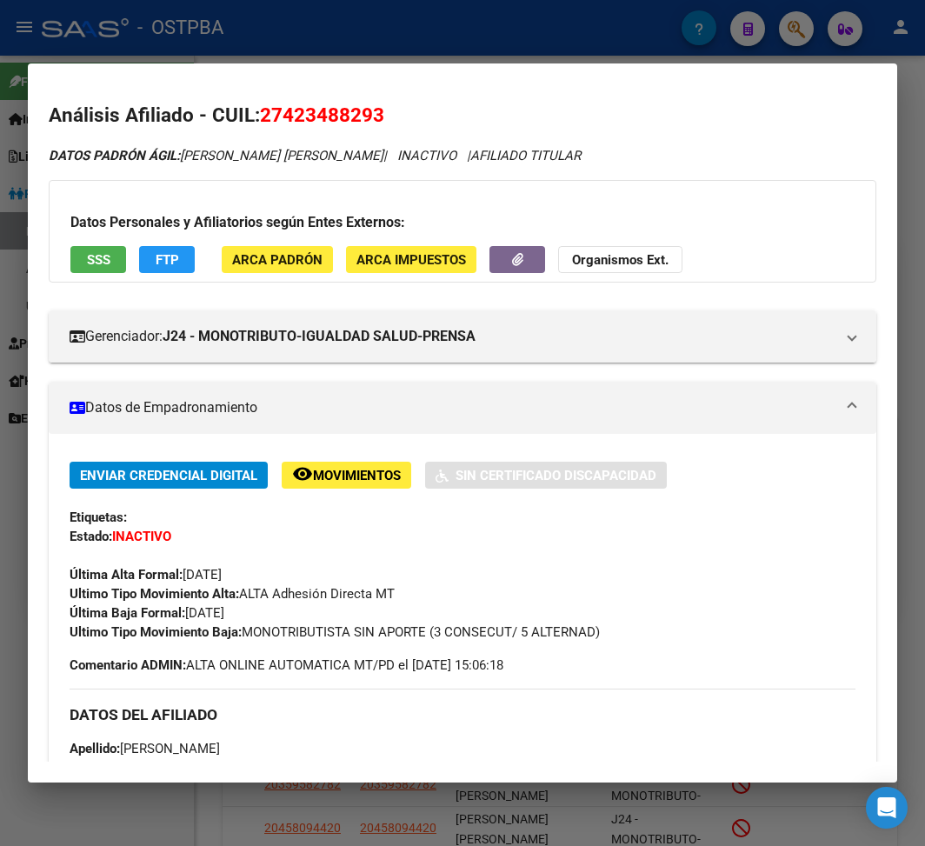
click at [341, 19] on div at bounding box center [462, 423] width 925 height 846
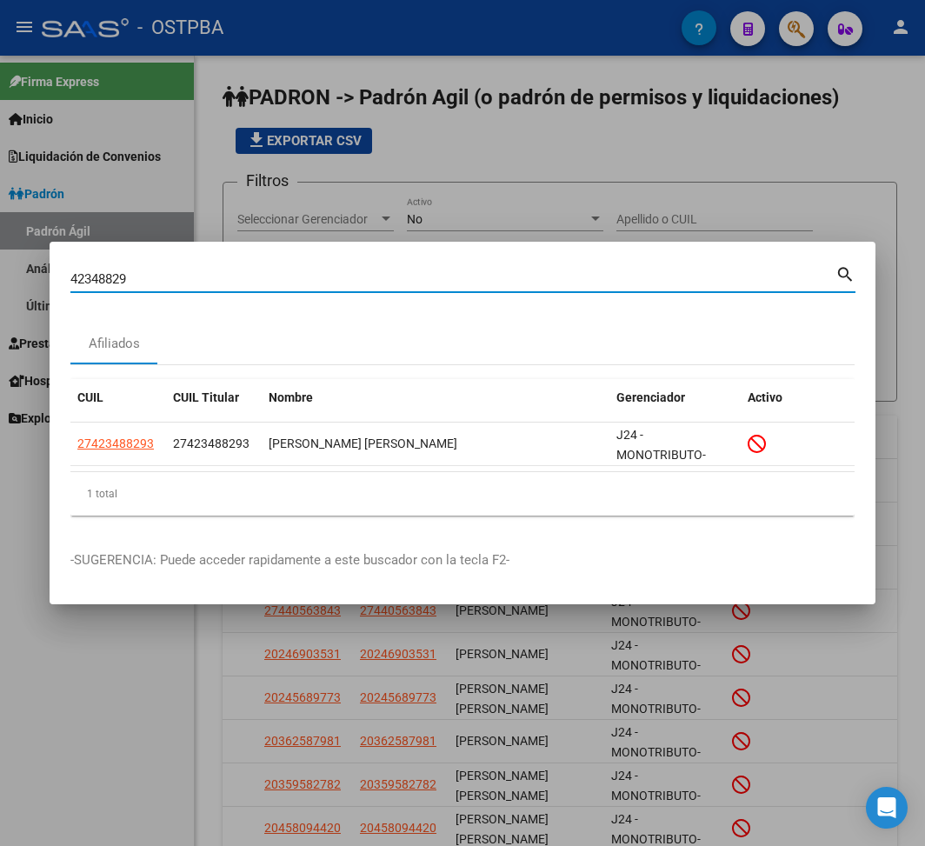
click at [116, 273] on input "42348829" at bounding box center [452, 279] width 765 height 16
paste input "6320475"
type input "63204759"
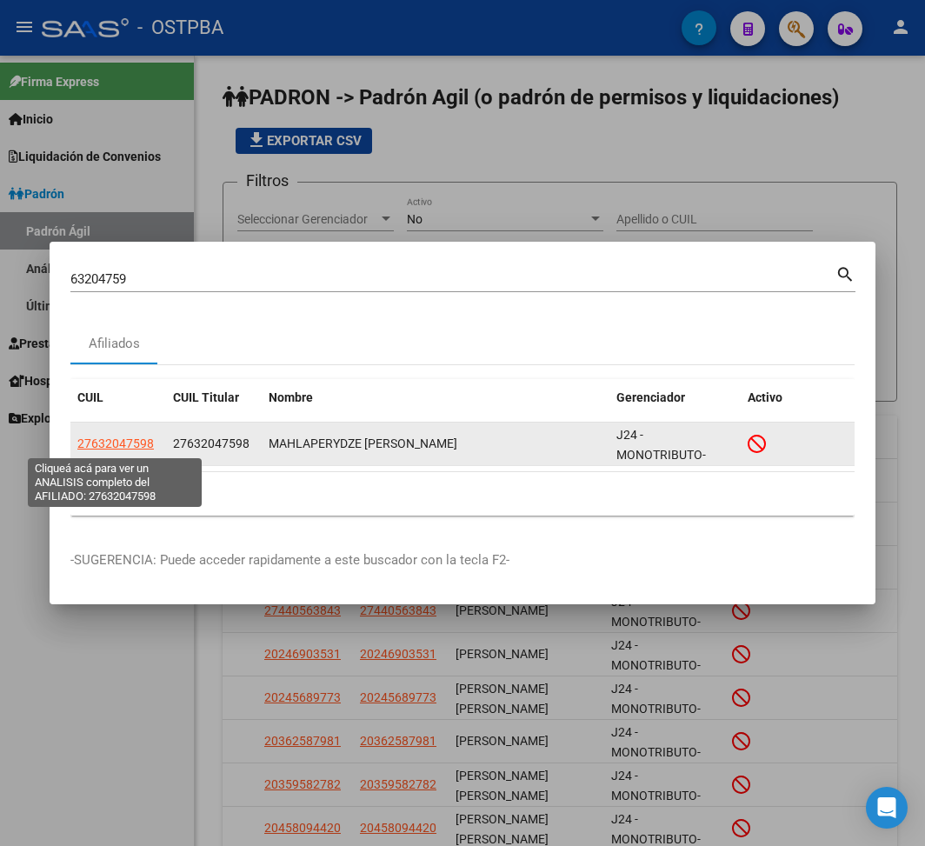
click at [139, 442] on span "27632047598" at bounding box center [115, 443] width 76 height 14
type textarea "27632047598"
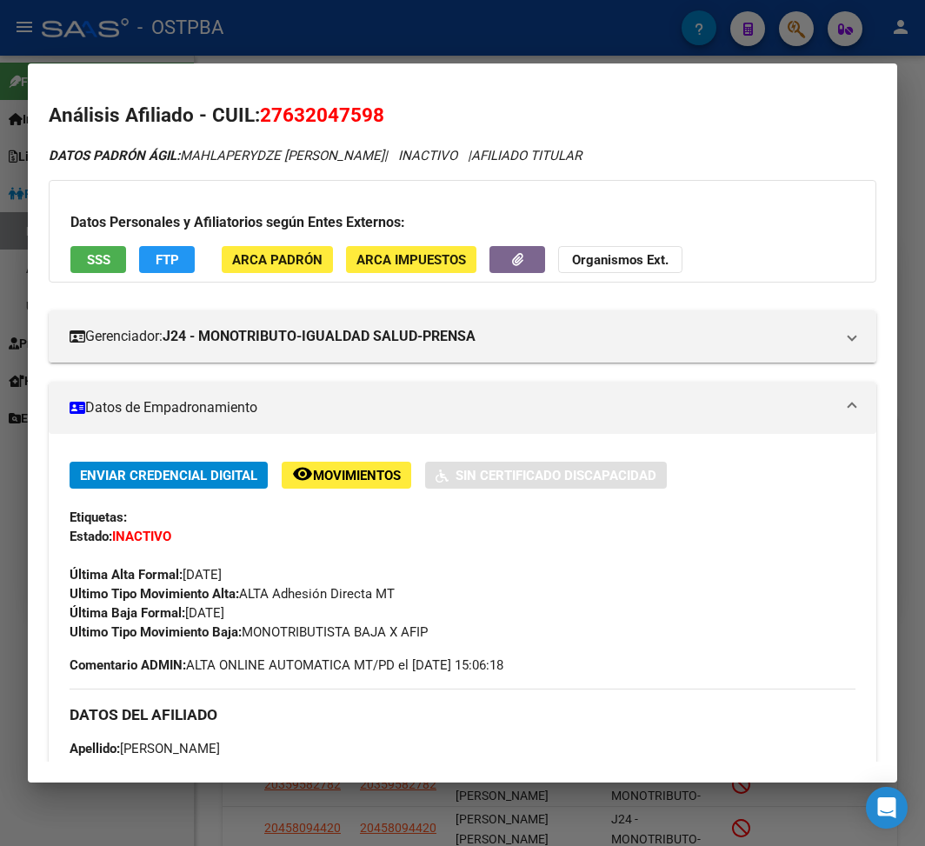
drag, startPoint x: 189, startPoint y: 610, endPoint x: 275, endPoint y: 610, distance: 86.1
click at [275, 610] on div "Enviar Credencial Digital remove_red_eye Movimientos Sin Certificado Discapacid…" at bounding box center [463, 552] width 786 height 180
drag, startPoint x: 247, startPoint y: 633, endPoint x: 537, endPoint y: 633, distance: 290.3
click at [537, 633] on div "Ultimo Tipo Movimiento Baja: MONOTRIBUTISTA BAJA X AFIP" at bounding box center [463, 631] width 786 height 19
click at [318, 45] on div at bounding box center [462, 423] width 925 height 846
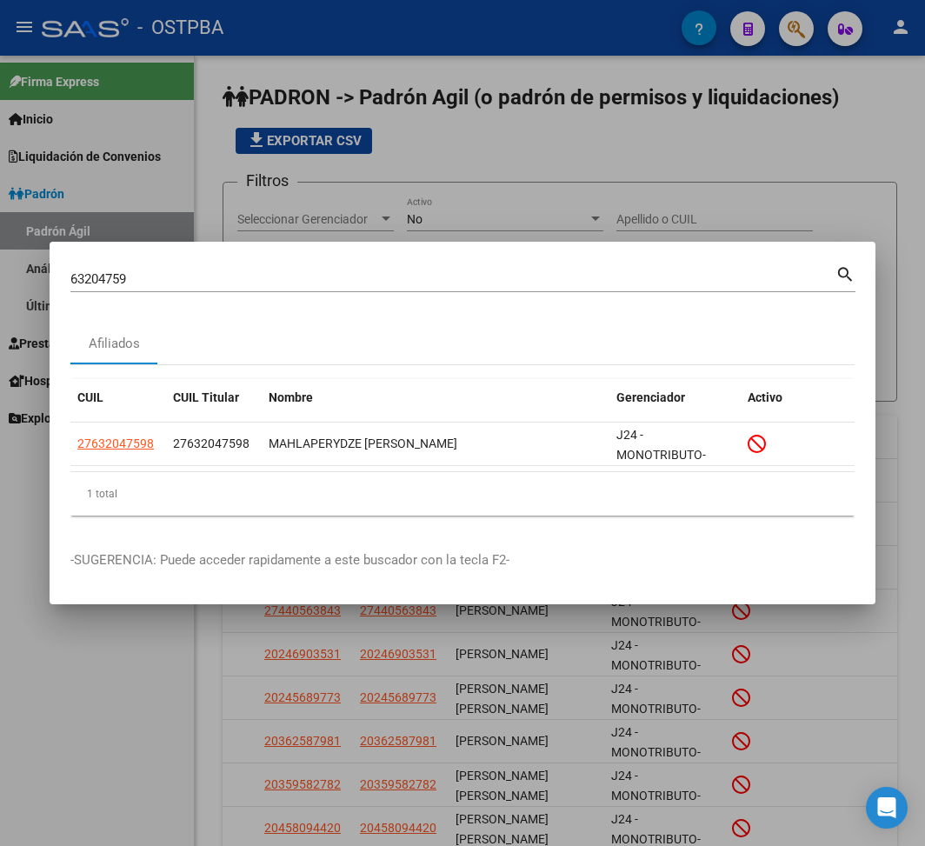
click at [106, 280] on input "63204759" at bounding box center [452, 279] width 765 height 16
paste input "96340156"
type input "96340156"
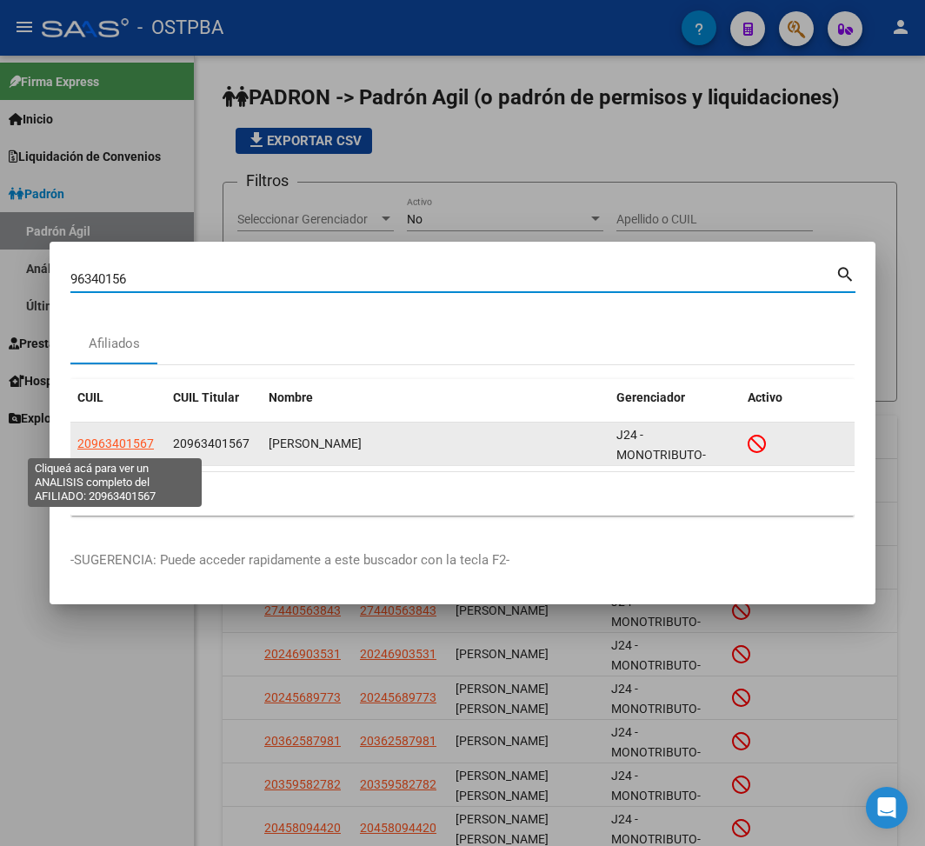
click at [130, 438] on span "20963401567" at bounding box center [115, 443] width 76 height 14
type textarea "20963401567"
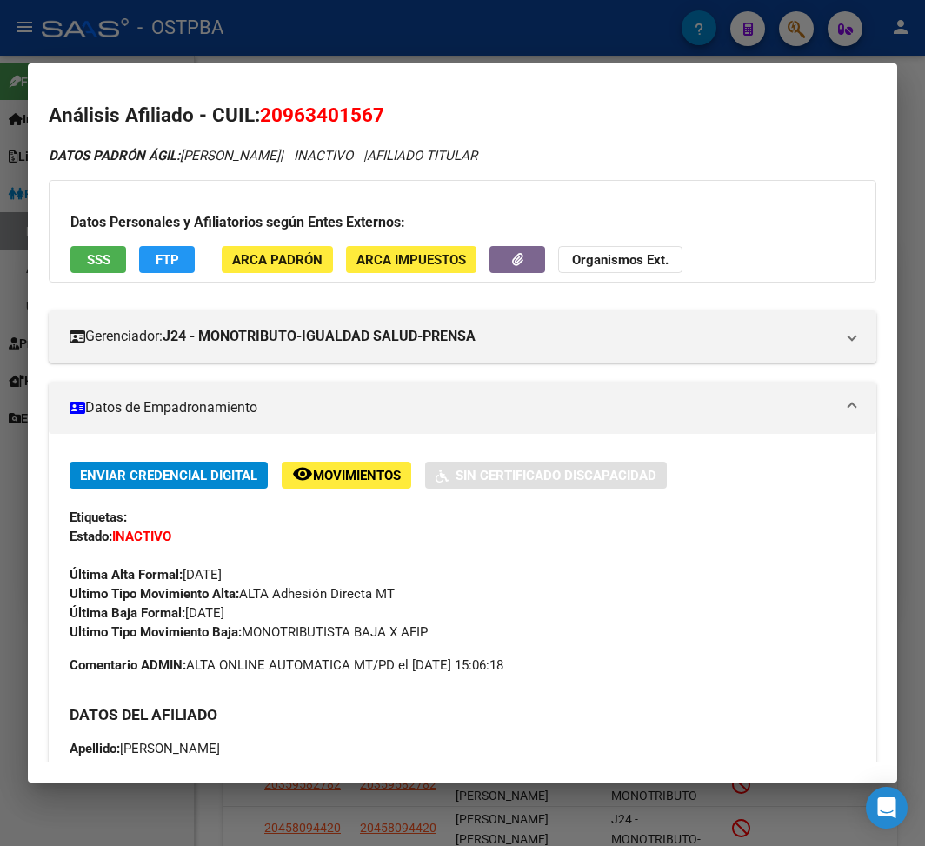
click at [419, 63] on mat-dialog-container "Análisis Afiliado - CUIL: 20963401567 DATOS PADRÓN ÁGIL: [PERSON_NAME] | INACTI…" at bounding box center [462, 422] width 869 height 719
click at [206, 39] on div at bounding box center [462, 423] width 925 height 846
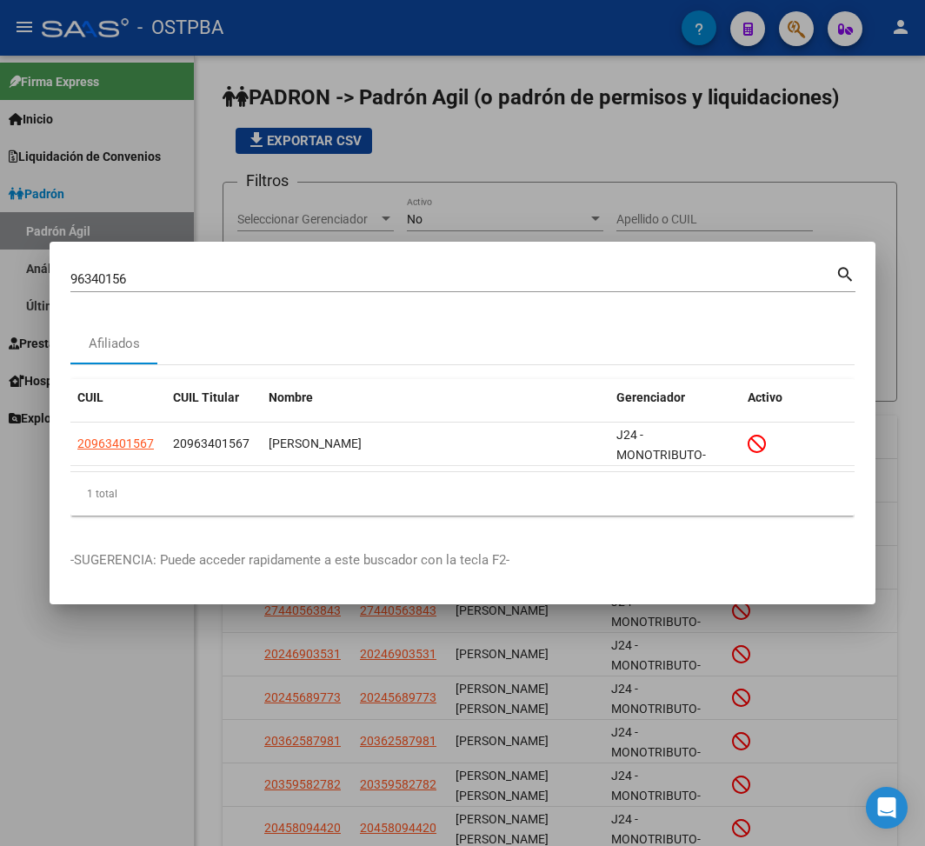
click at [108, 276] on input "96340156" at bounding box center [452, 279] width 765 height 16
paste input "17199427"
type input "17199427"
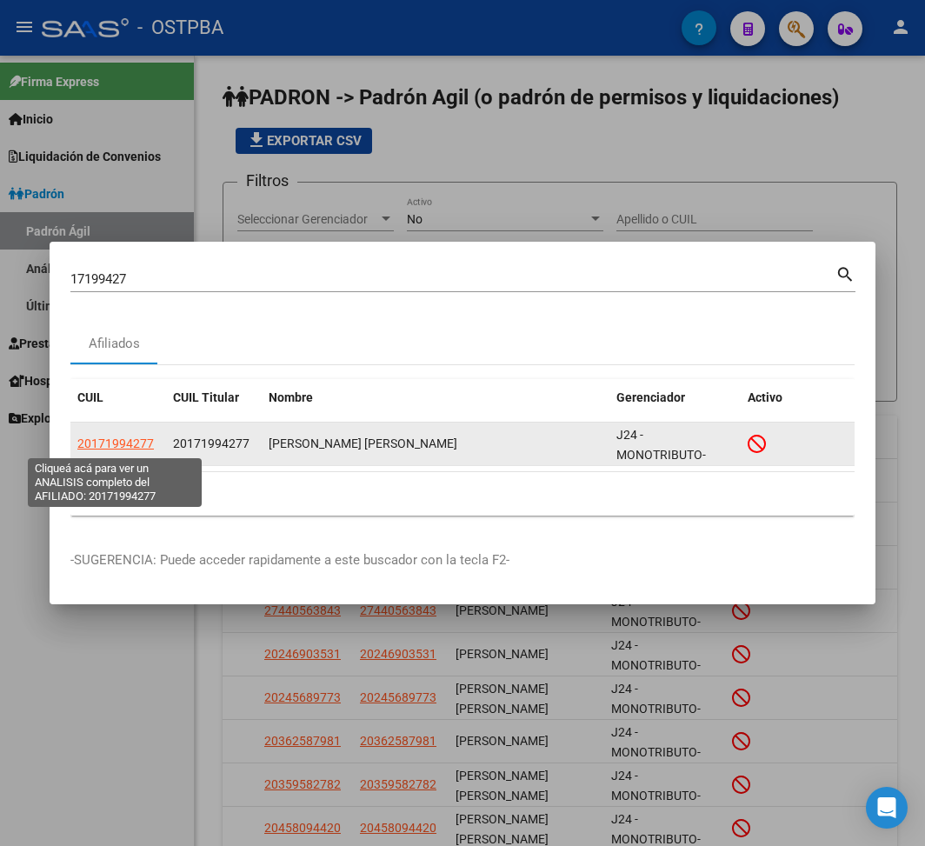
click at [133, 436] on span "20171994277" at bounding box center [115, 443] width 76 height 14
type textarea "20171994277"
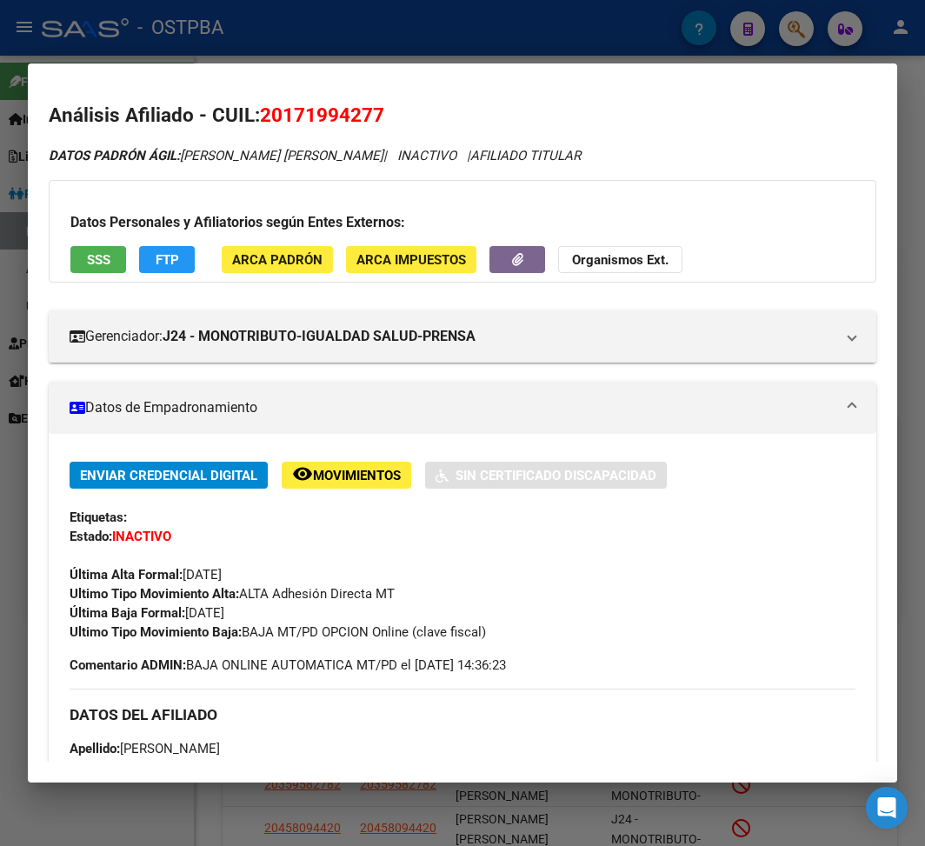
drag, startPoint x: 185, startPoint y: 615, endPoint x: 262, endPoint y: 616, distance: 76.5
click at [262, 616] on div "Enviar Credencial Digital remove_red_eye Movimientos Sin Certificado Discapacid…" at bounding box center [463, 552] width 786 height 180
drag, startPoint x: 244, startPoint y: 631, endPoint x: 494, endPoint y: 643, distance: 249.8
click at [494, 635] on div "Enviar Credencial Digital remove_red_eye Movimientos Sin Certificado Discapacid…" at bounding box center [463, 568] width 786 height 213
click at [252, 43] on div at bounding box center [462, 423] width 925 height 846
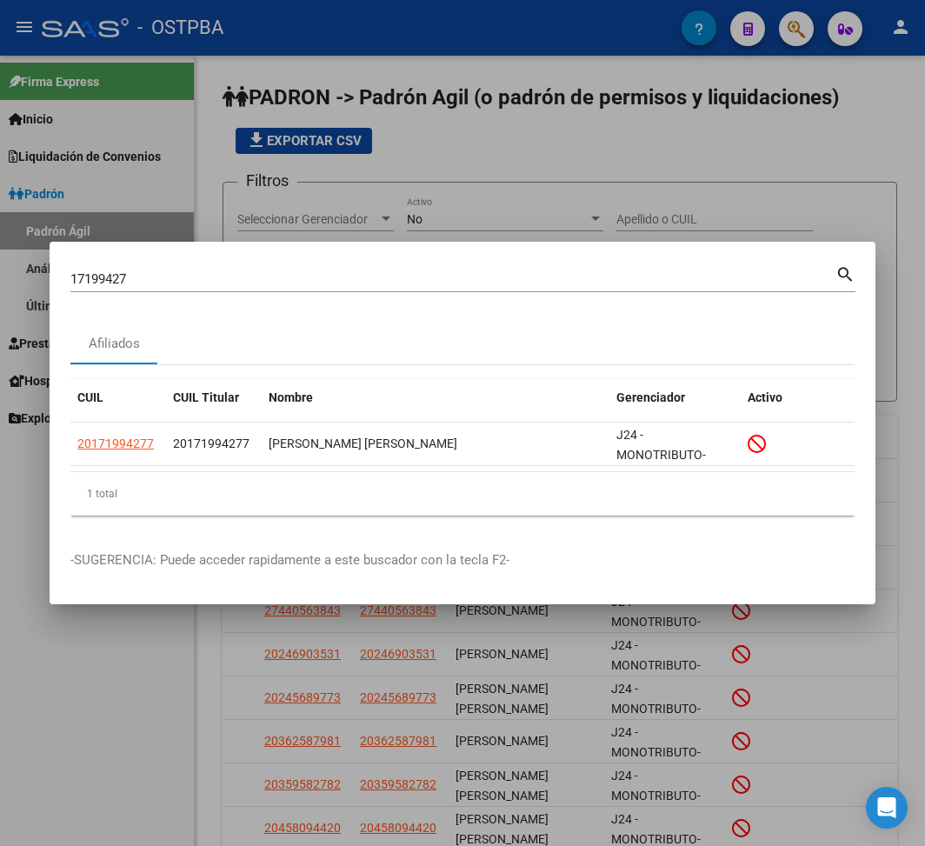
click at [104, 276] on input "17199427" at bounding box center [452, 279] width 765 height 16
paste input "95171020"
type input "95171020"
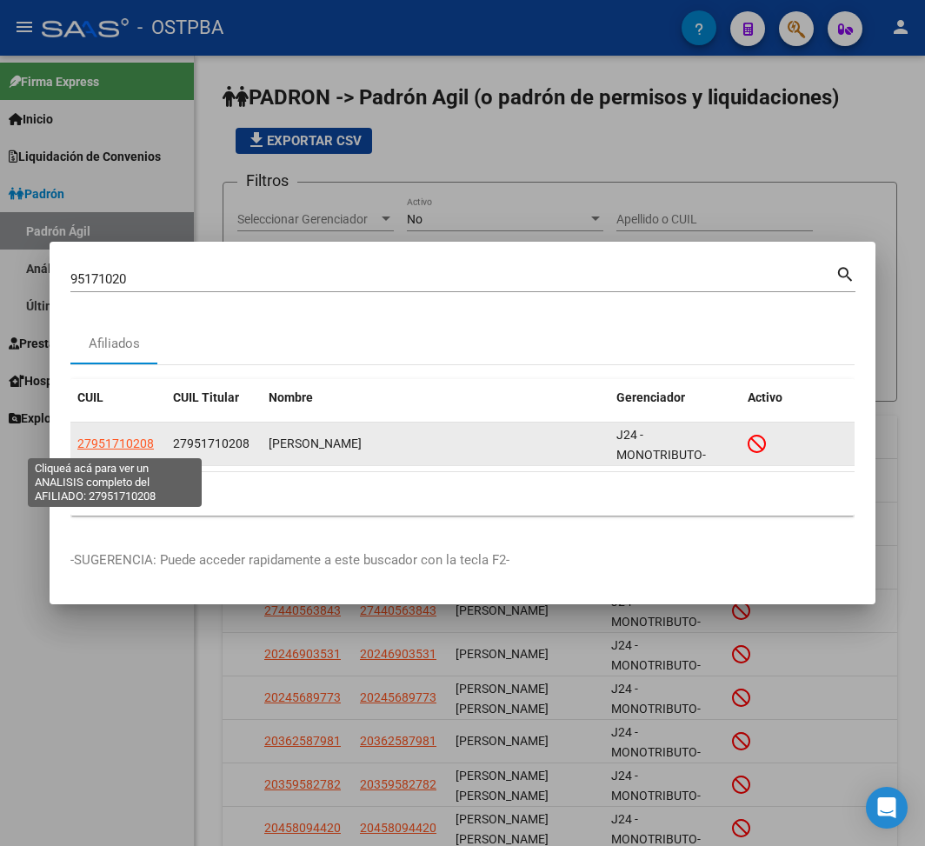
click at [125, 442] on span "27951710208" at bounding box center [115, 443] width 76 height 14
type textarea "27951710208"
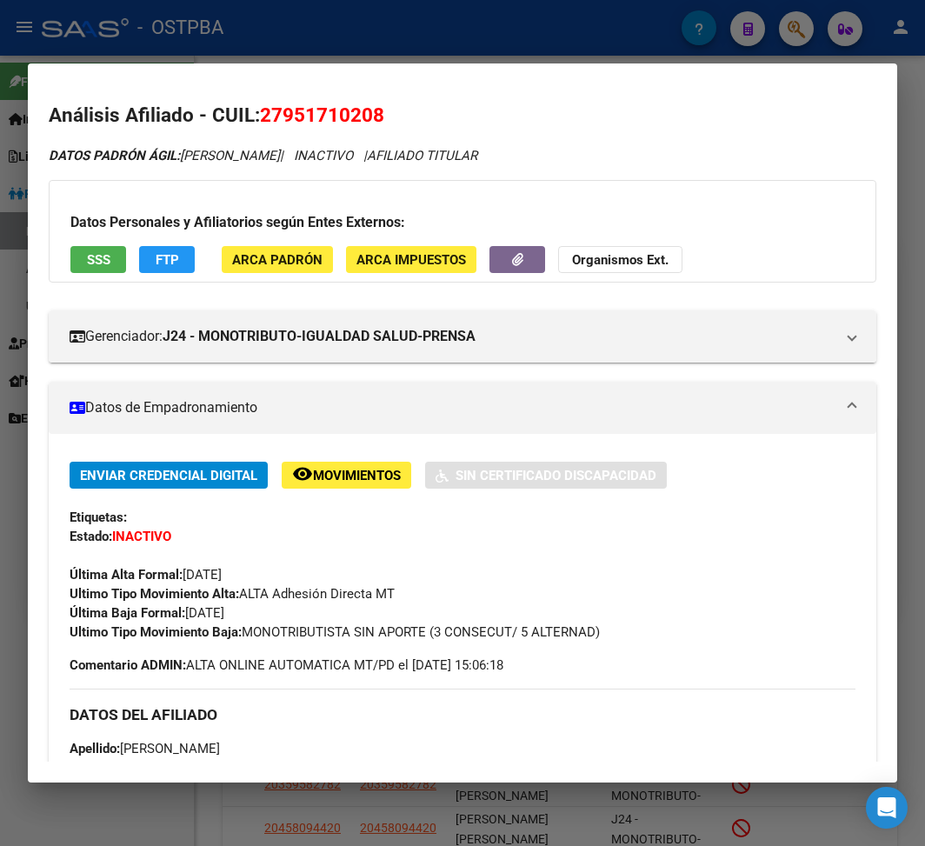
click at [360, 54] on div at bounding box center [462, 423] width 925 height 846
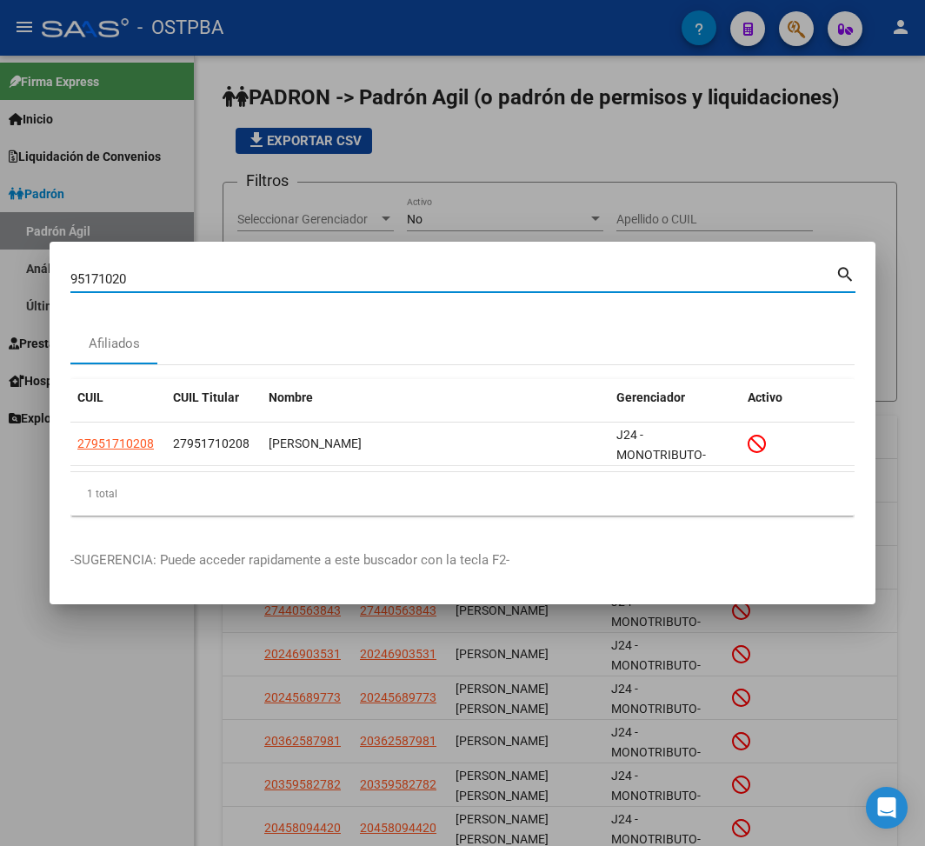
click at [96, 286] on input "95171020" at bounding box center [452, 279] width 765 height 16
click at [87, 289] on div "95171020 Buscar (apellido, dni, cuil, nro traspaso, cuit, obra social)" at bounding box center [452, 279] width 765 height 26
click at [92, 278] on input "95171020" at bounding box center [452, 279] width 765 height 16
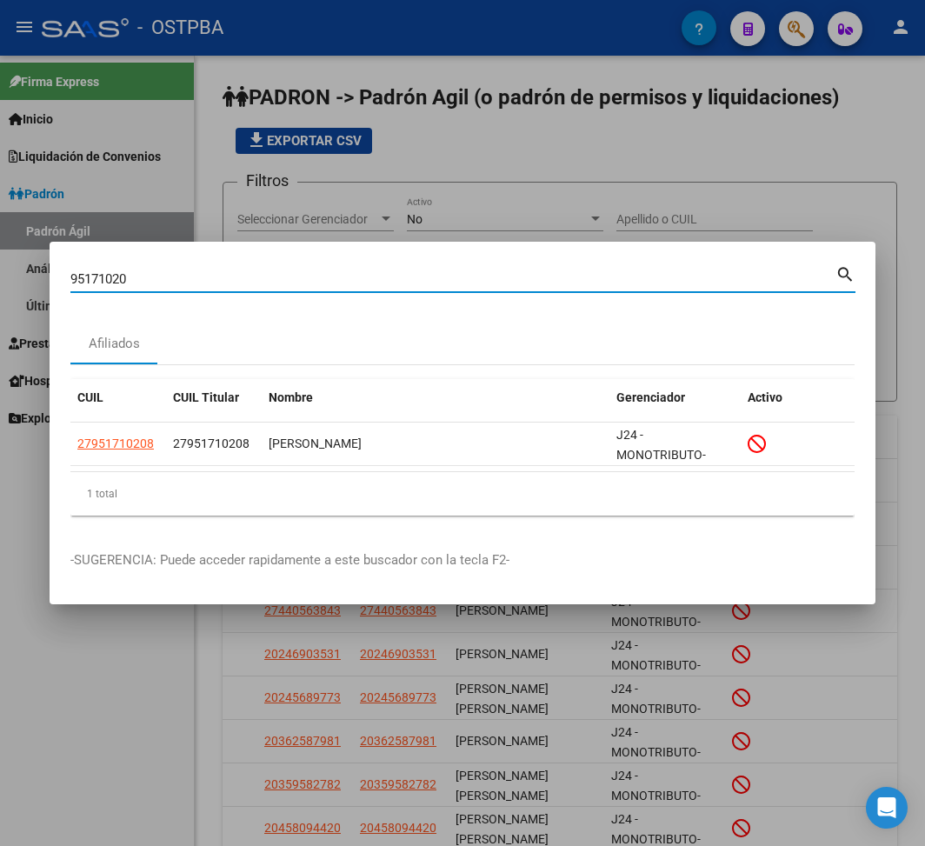
paste
type input "40477468"
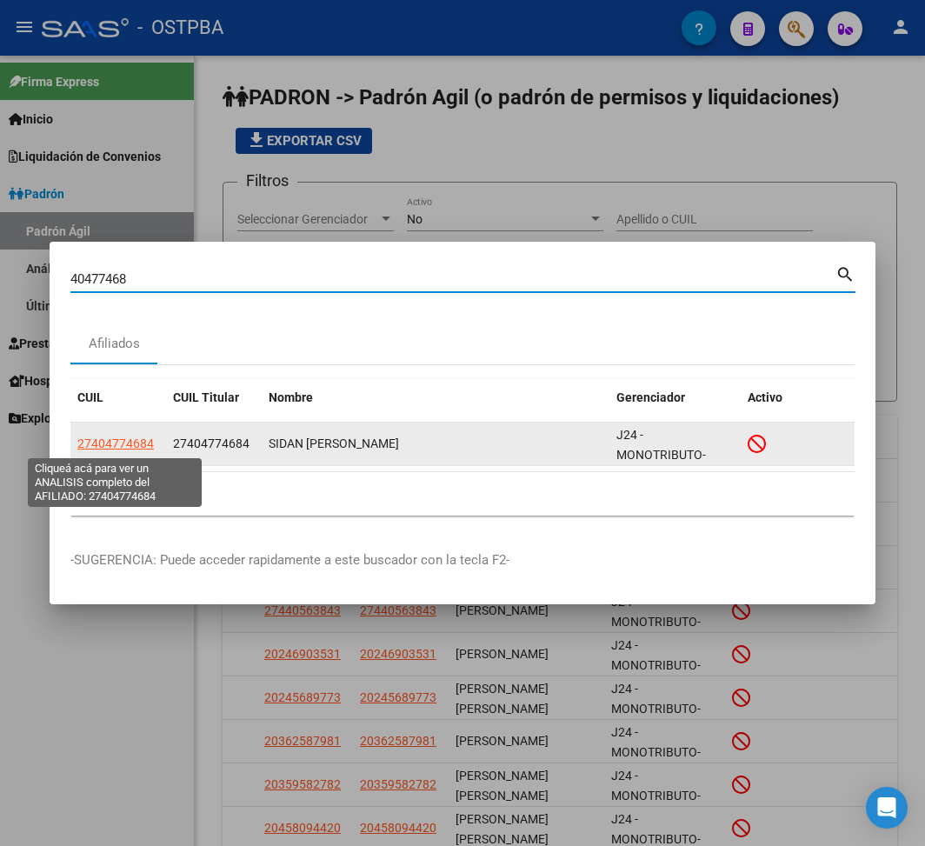
click at [137, 438] on span "27404774684" at bounding box center [115, 443] width 76 height 14
type textarea "27404774684"
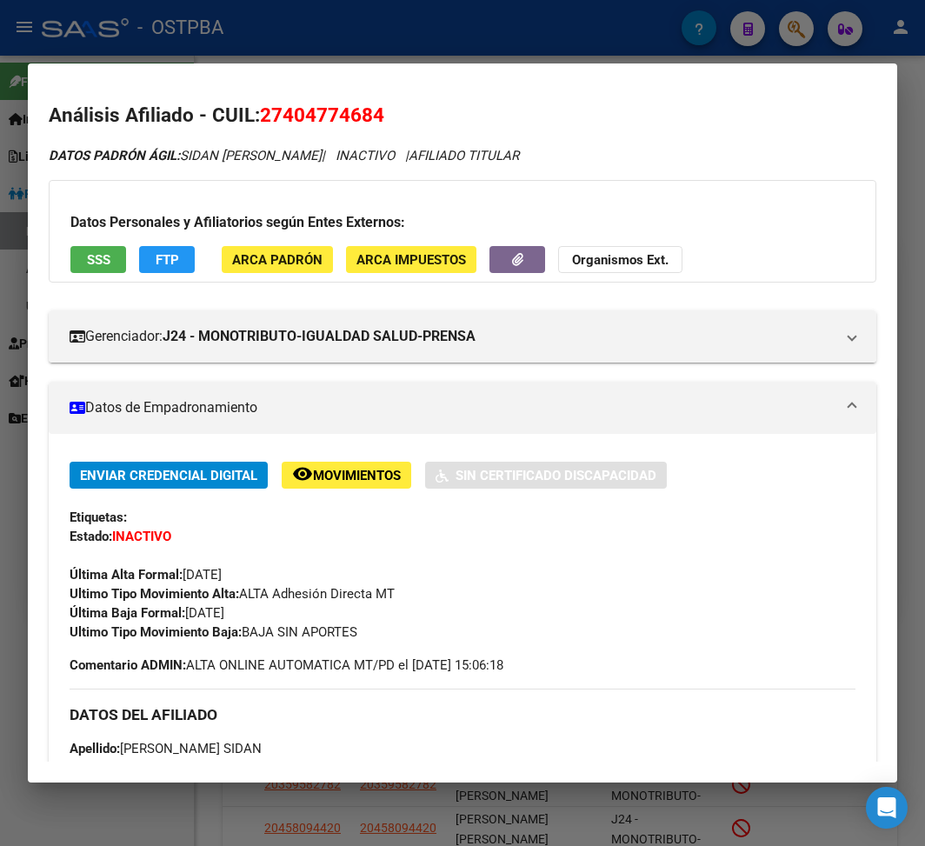
drag, startPoint x: 247, startPoint y: 640, endPoint x: 373, endPoint y: 644, distance: 126.1
click at [373, 635] on div "Enviar Credencial Digital remove_red_eye Movimientos Sin Certificado Discapacid…" at bounding box center [463, 568] width 786 height 213
click at [311, 61] on div at bounding box center [462, 423] width 925 height 846
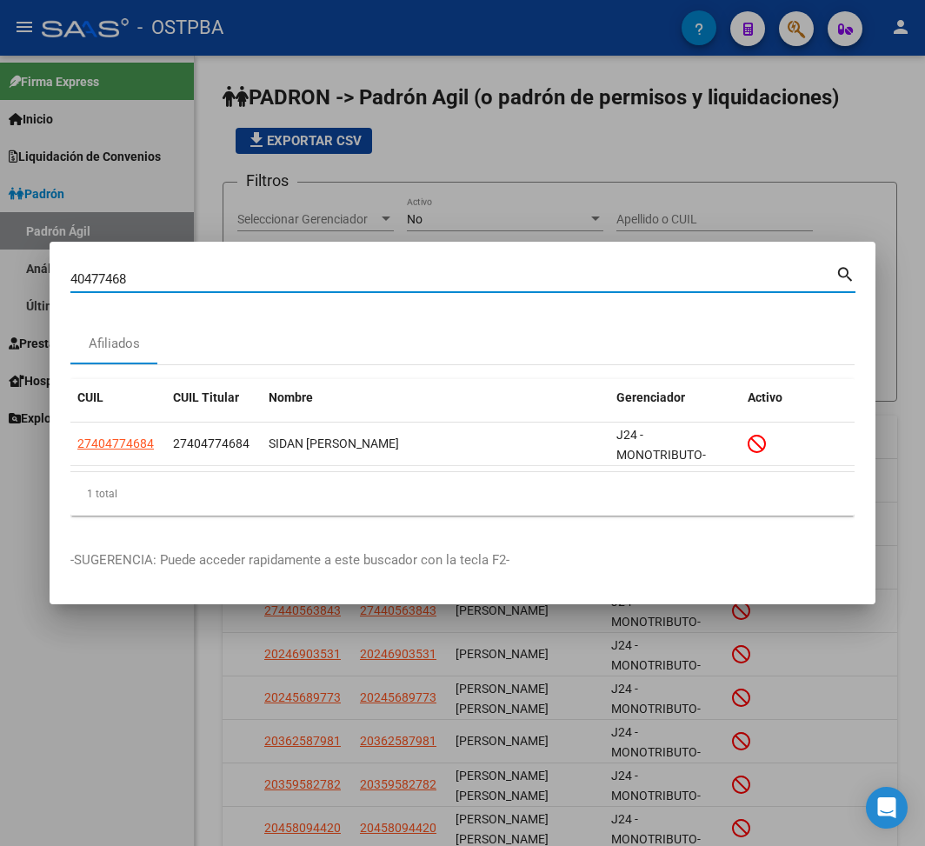
click at [96, 276] on input "40477468" at bounding box center [452, 279] width 765 height 16
type input "25059909"
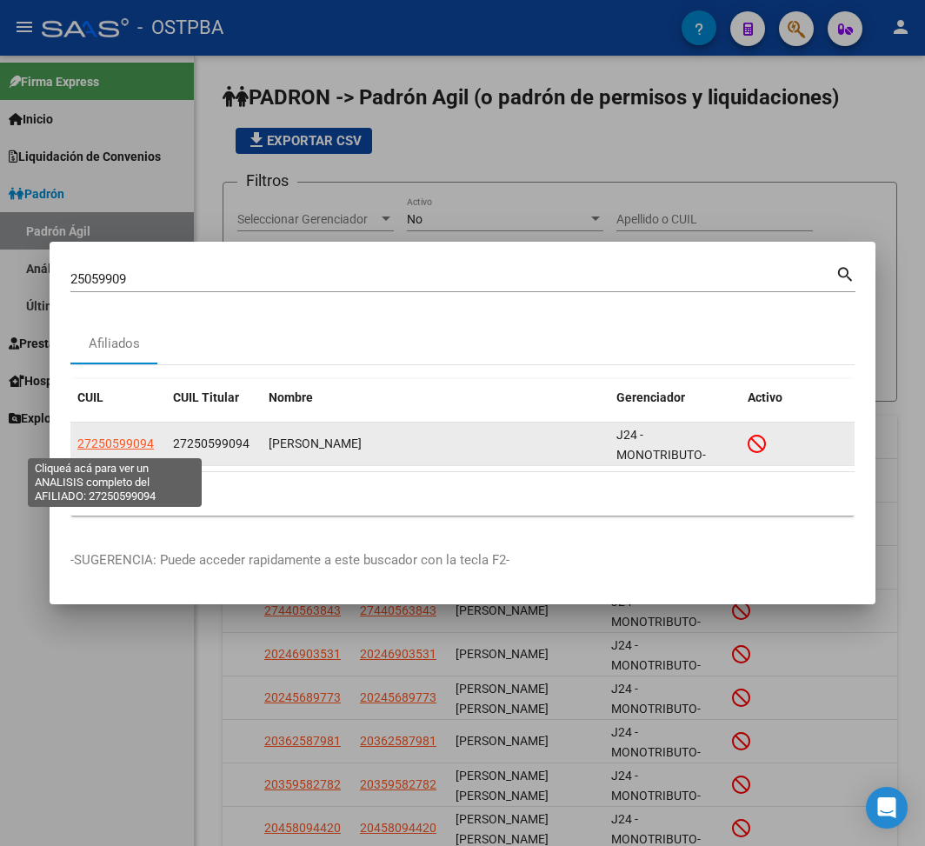
click at [139, 442] on span "27250599094" at bounding box center [115, 443] width 76 height 14
type textarea "27250599094"
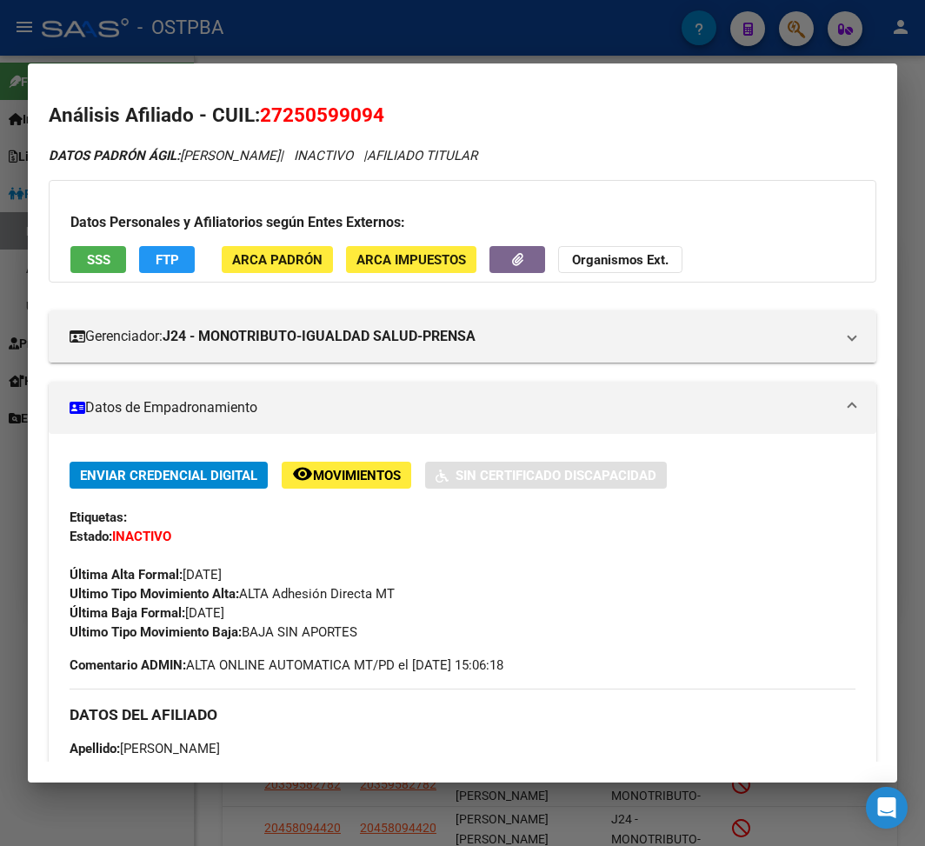
drag, startPoint x: 190, startPoint y: 619, endPoint x: 276, endPoint y: 609, distance: 86.6
click at [276, 609] on div "Enviar Credencial Digital remove_red_eye Movimientos Sin Certificado Discapacid…" at bounding box center [463, 552] width 786 height 180
drag, startPoint x: 247, startPoint y: 635, endPoint x: 370, endPoint y: 637, distance: 123.5
click at [370, 635] on div "Ultimo Tipo Movimiento Baja: BAJA SIN APORTES" at bounding box center [463, 631] width 786 height 19
click at [435, 47] on div at bounding box center [462, 423] width 925 height 846
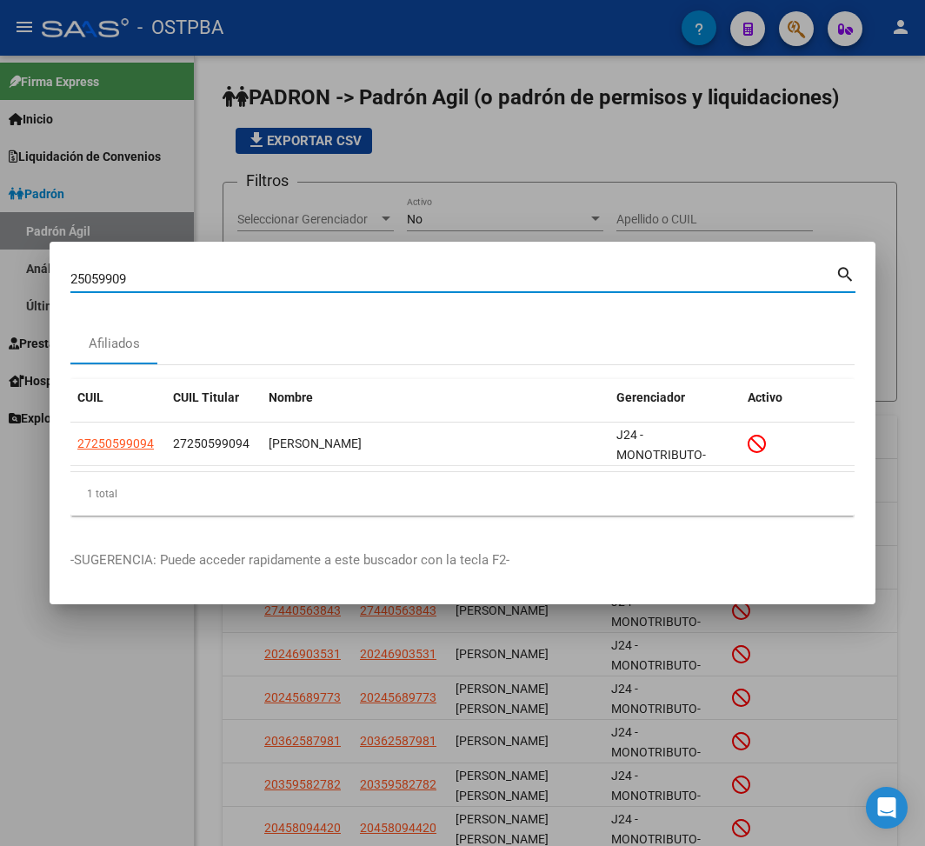
click at [108, 279] on input "25059909" at bounding box center [452, 279] width 765 height 16
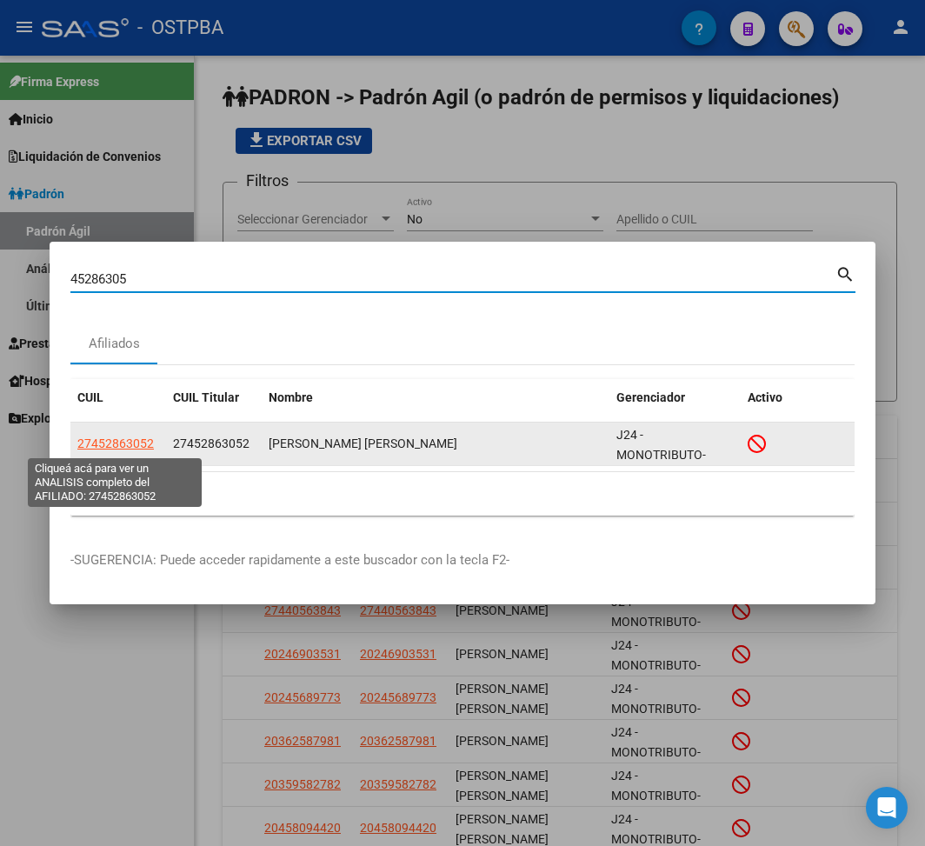
click at [119, 449] on span "27452863052" at bounding box center [115, 443] width 76 height 14
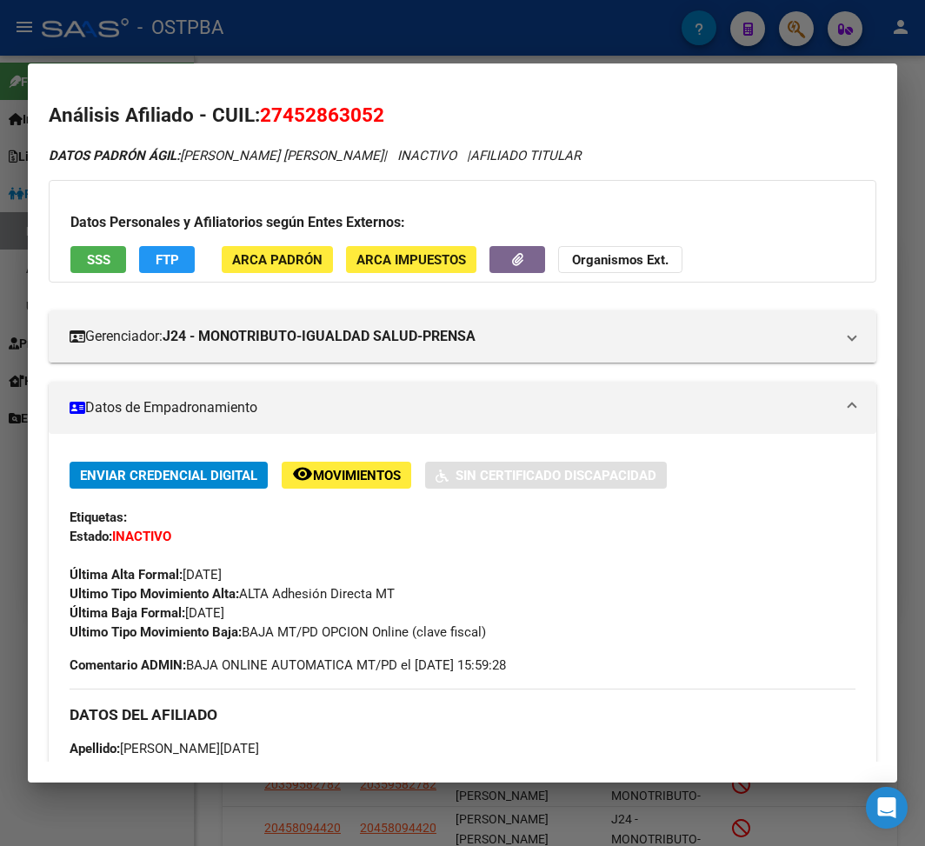
drag, startPoint x: 185, startPoint y: 617, endPoint x: 275, endPoint y: 615, distance: 89.6
click at [275, 615] on div "Enviar Credencial Digital remove_red_eye Movimientos Sin Certificado Discapacid…" at bounding box center [463, 552] width 786 height 180
click at [224, 616] on span "Última Baja Formal: [DATE]" at bounding box center [147, 613] width 155 height 16
drag, startPoint x: 190, startPoint y: 616, endPoint x: 273, endPoint y: 608, distance: 83.8
click at [273, 608] on div "Enviar Credencial Digital remove_red_eye Movimientos Sin Certificado Discapacid…" at bounding box center [463, 552] width 786 height 180
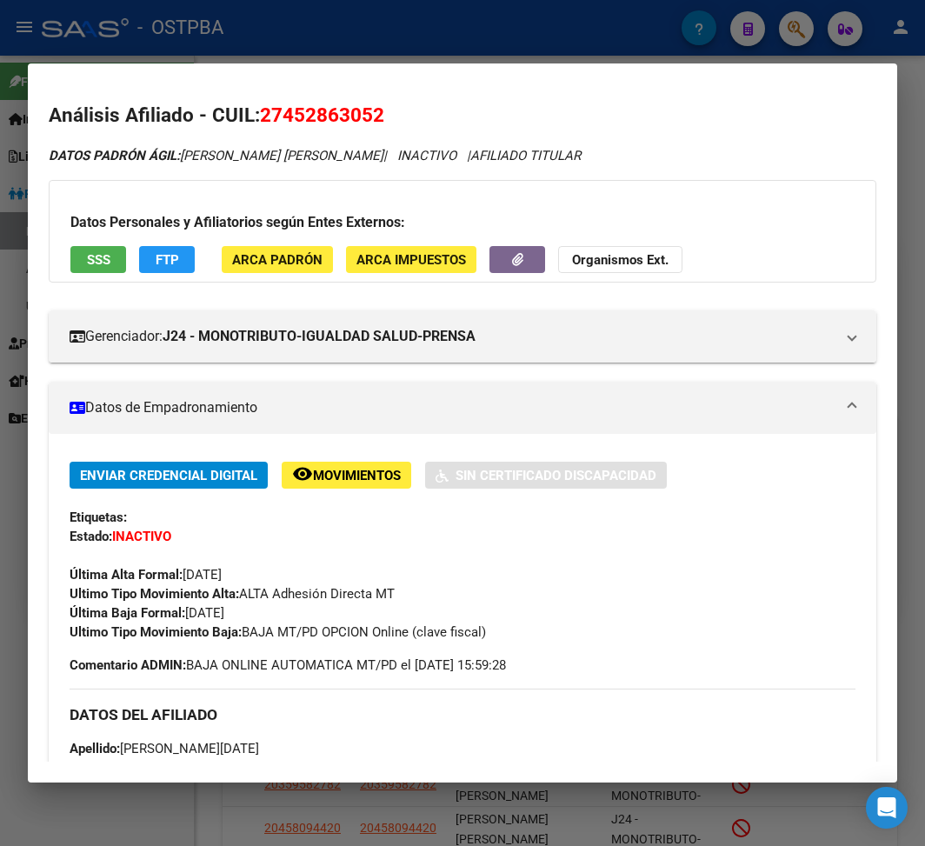
drag, startPoint x: 248, startPoint y: 627, endPoint x: 509, endPoint y: 638, distance: 261.9
click at [509, 635] on div "Ultimo Tipo Movimiento Baja: BAJA MT/PD OPCION Online (clave fiscal)" at bounding box center [463, 631] width 786 height 19
click at [259, 32] on div at bounding box center [462, 423] width 925 height 846
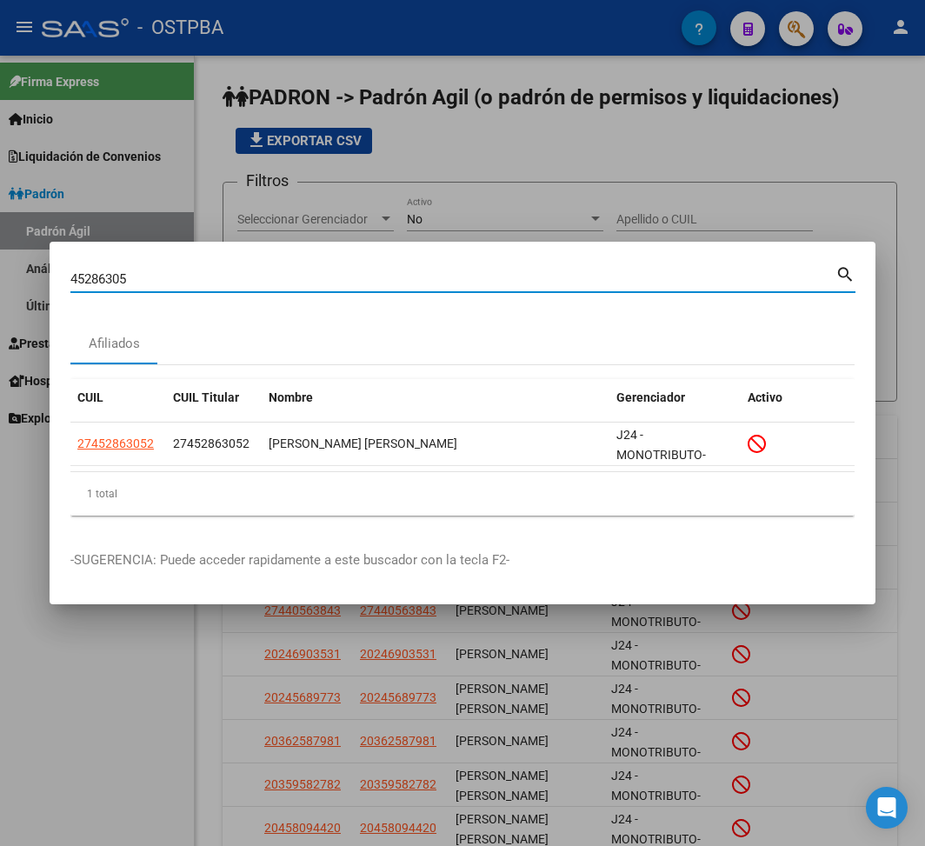
click at [88, 283] on input "45286305" at bounding box center [452, 279] width 765 height 16
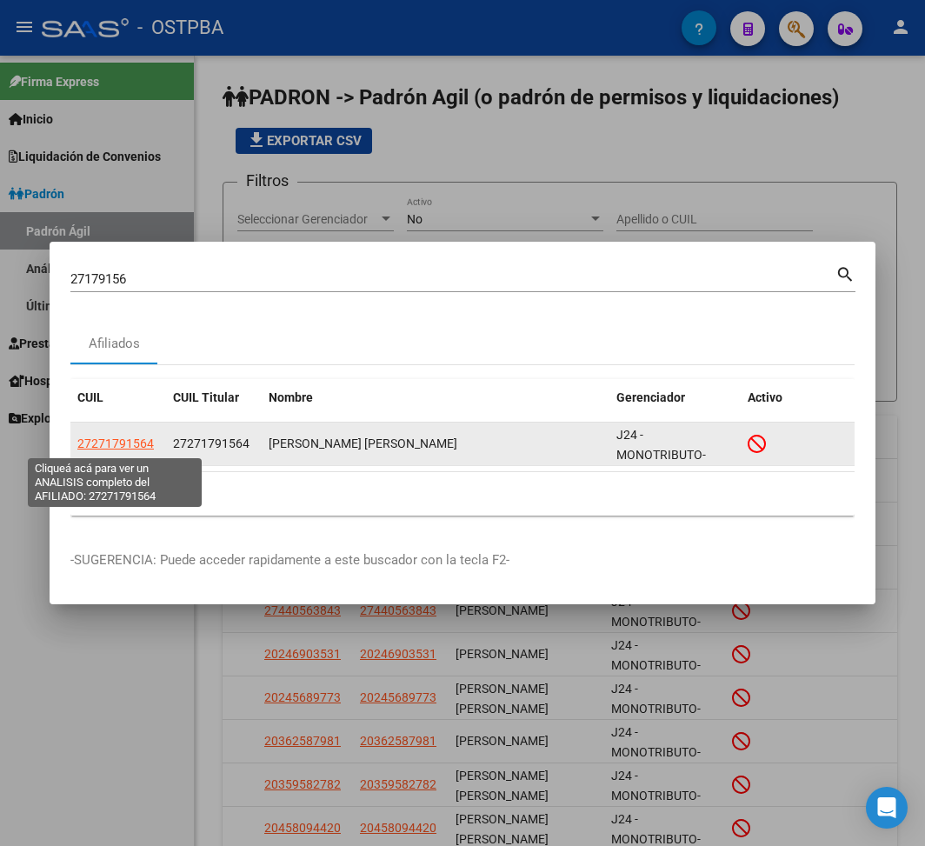
click at [110, 449] on span "27271791564" at bounding box center [115, 443] width 76 height 14
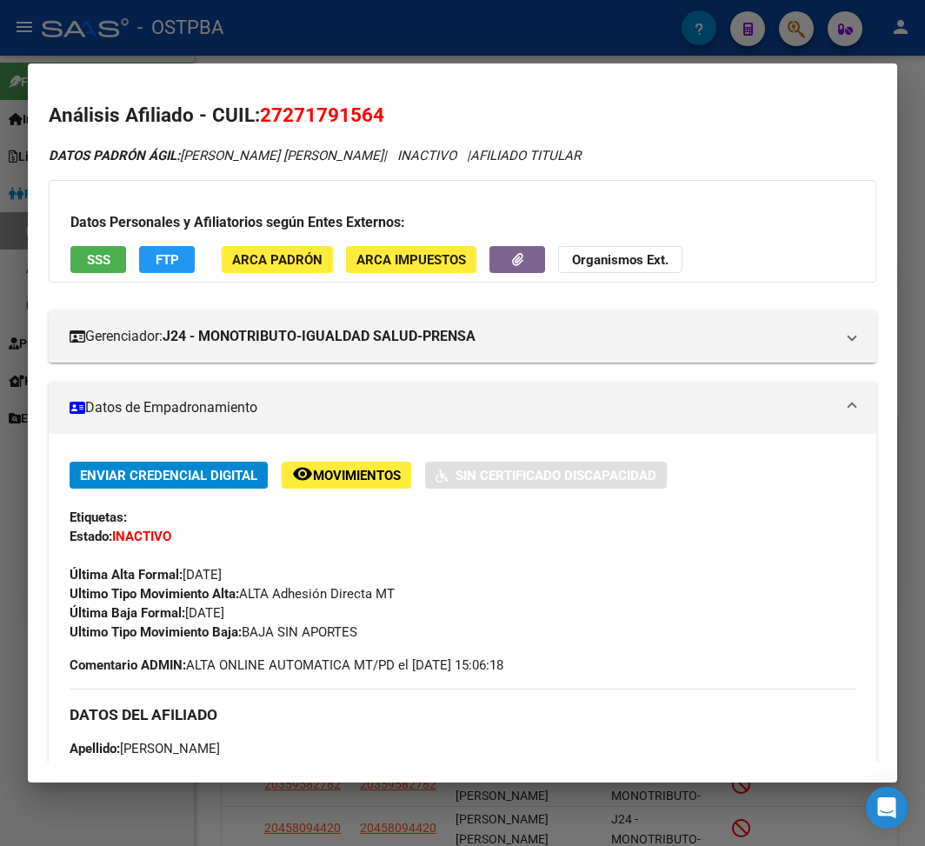
drag, startPoint x: 189, startPoint y: 614, endPoint x: 279, endPoint y: 613, distance: 90.4
click at [279, 613] on div "Enviar Credencial Digital remove_red_eye Movimientos Sin Certificado Discapacid…" at bounding box center [463, 552] width 786 height 180
drag, startPoint x: 249, startPoint y: 634, endPoint x: 428, endPoint y: 641, distance: 179.2
click at [428, 635] on div "Ultimo Tipo Movimiento Baja: BAJA SIN APORTES" at bounding box center [463, 631] width 786 height 19
click at [259, 18] on div at bounding box center [462, 423] width 925 height 846
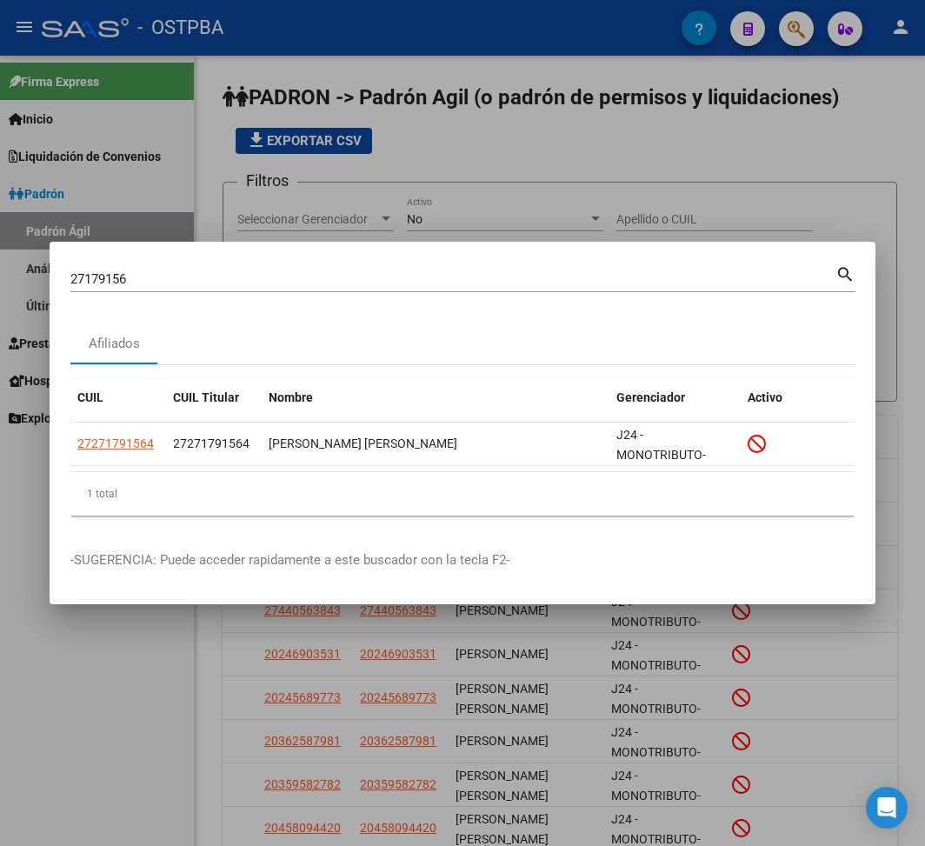
click at [105, 276] on input "27179156" at bounding box center [452, 279] width 765 height 16
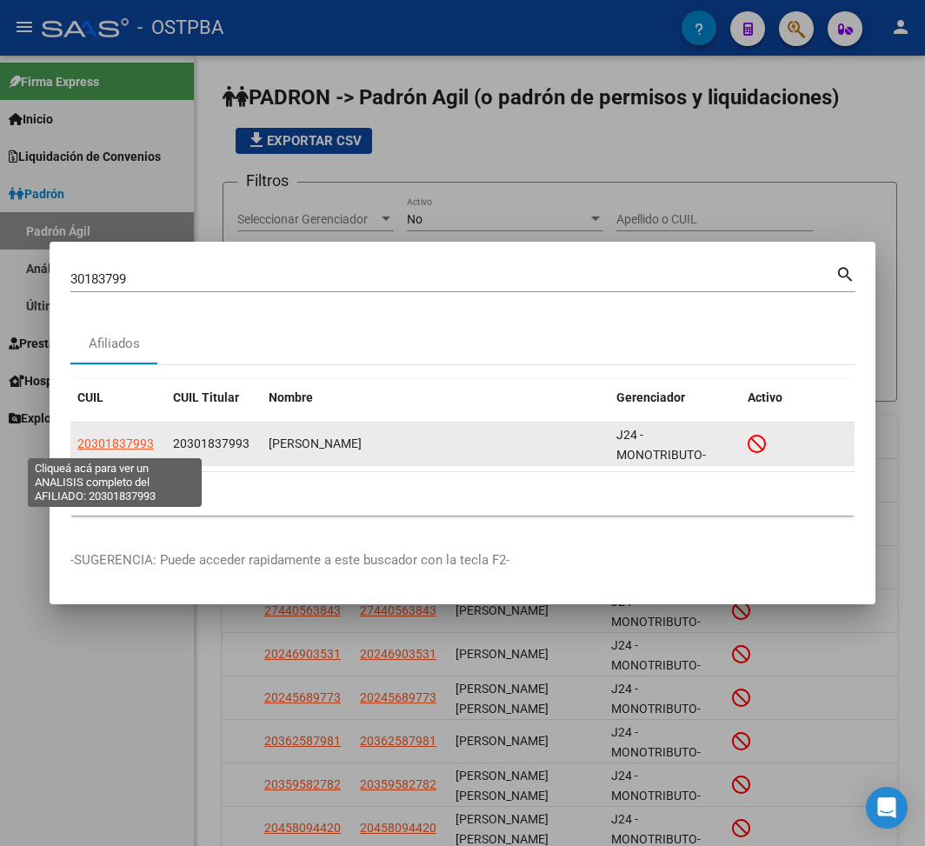
click at [126, 446] on span "20301837993" at bounding box center [115, 443] width 76 height 14
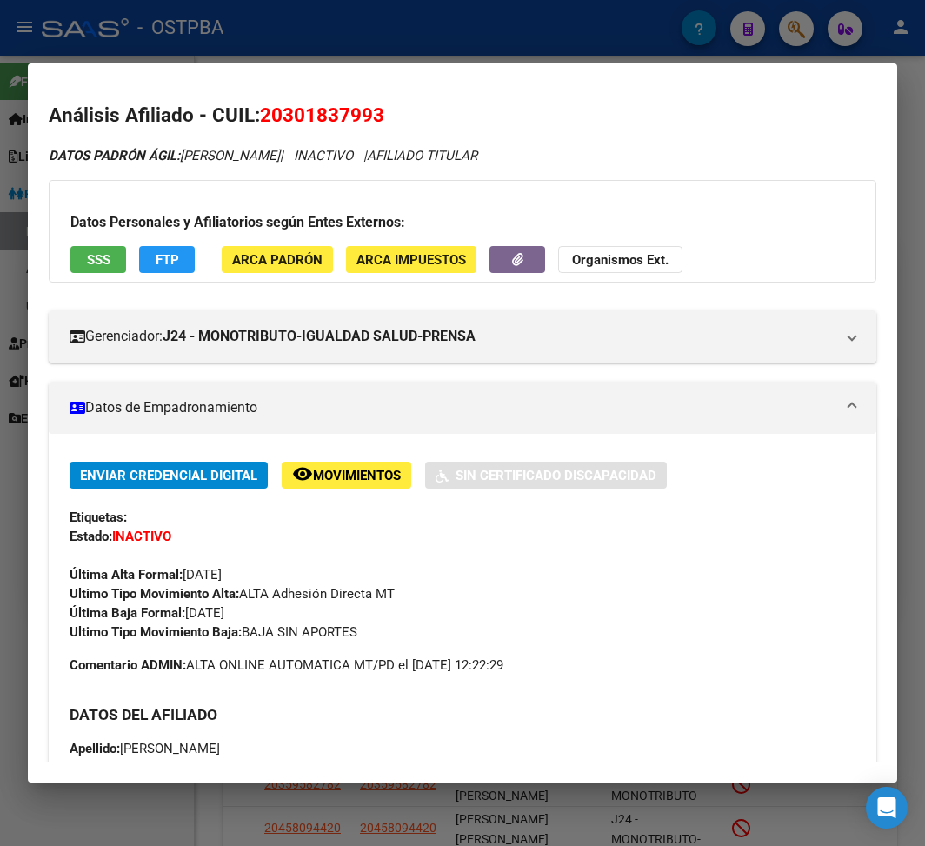
click at [259, 25] on div at bounding box center [462, 423] width 925 height 846
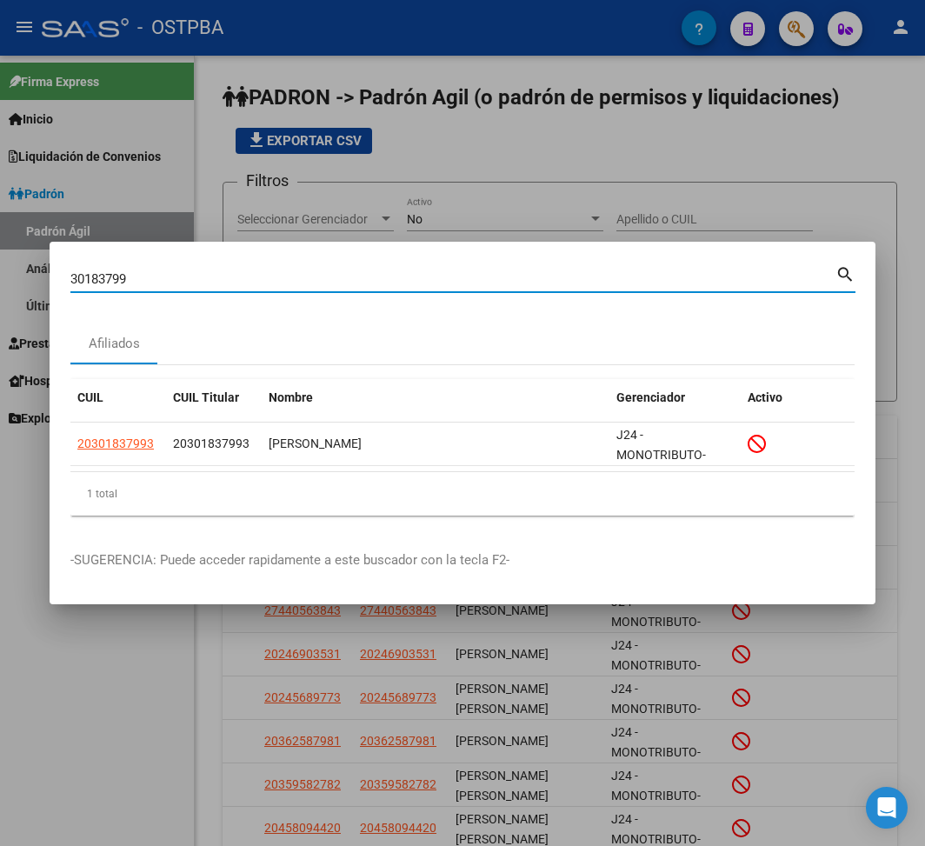
click at [92, 283] on input "30183799" at bounding box center [452, 279] width 765 height 16
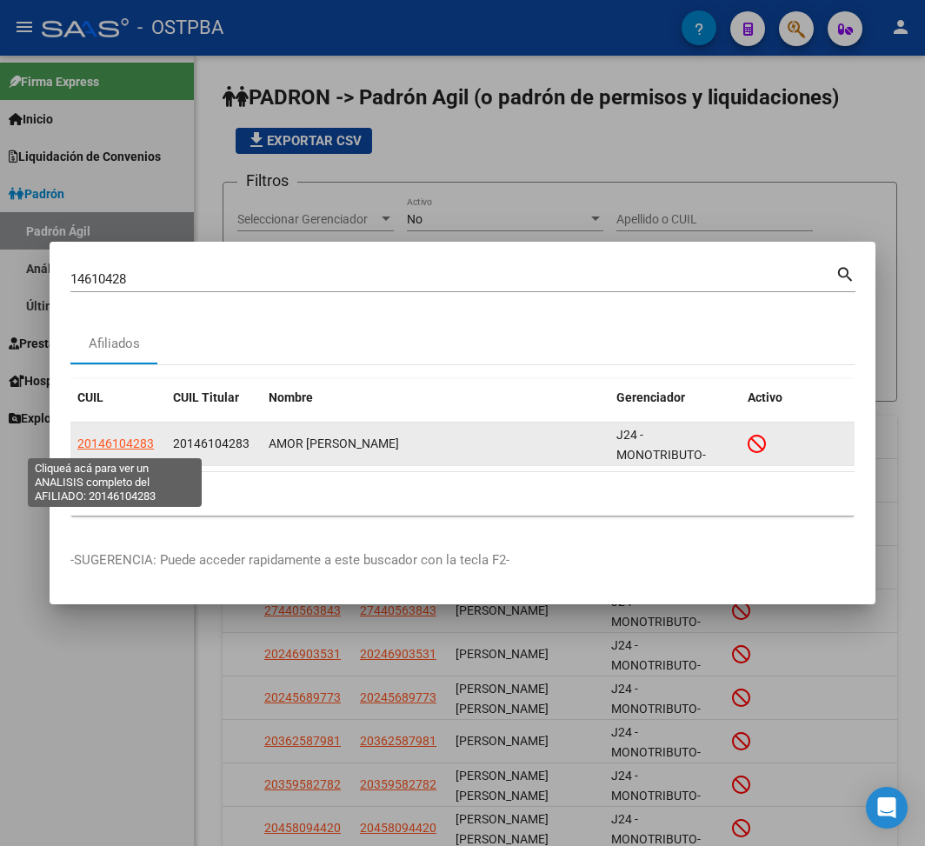
click at [130, 439] on span "20146104283" at bounding box center [115, 443] width 76 height 14
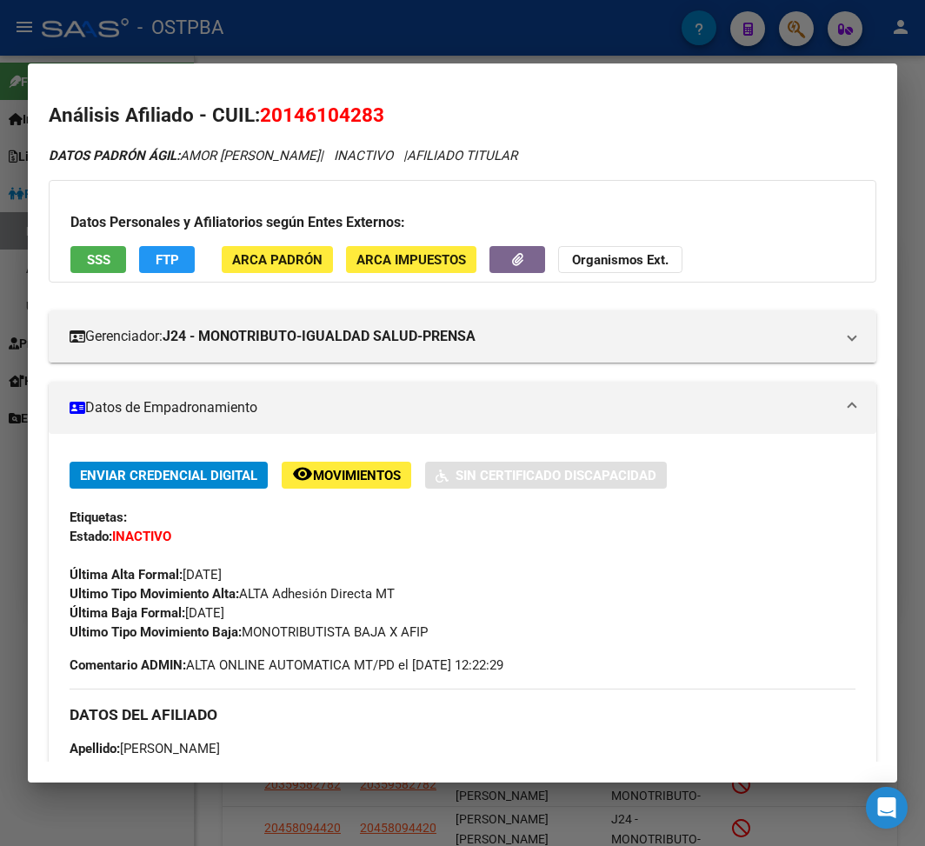
drag, startPoint x: 249, startPoint y: 631, endPoint x: 462, endPoint y: 629, distance: 213.9
click at [462, 629] on div "Ultimo Tipo Movimiento Baja: MONOTRIBUTISTA BAJA X AFIP" at bounding box center [463, 631] width 786 height 19
click at [339, 43] on div at bounding box center [462, 423] width 925 height 846
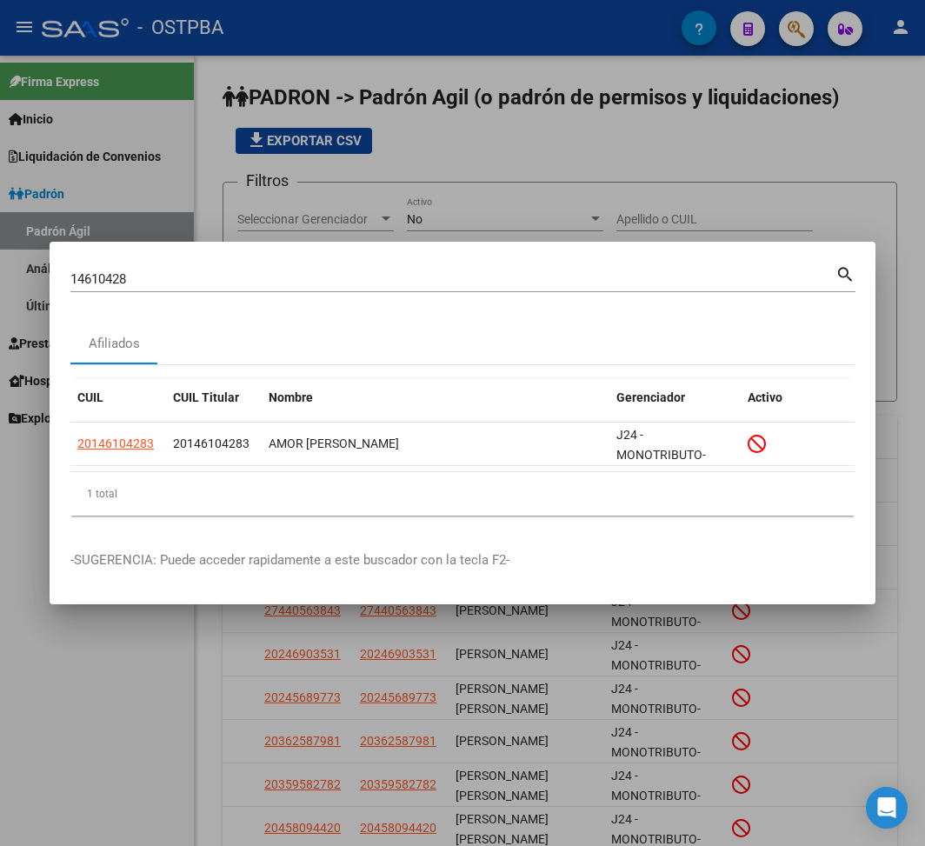
click at [96, 276] on input "14610428" at bounding box center [452, 279] width 765 height 16
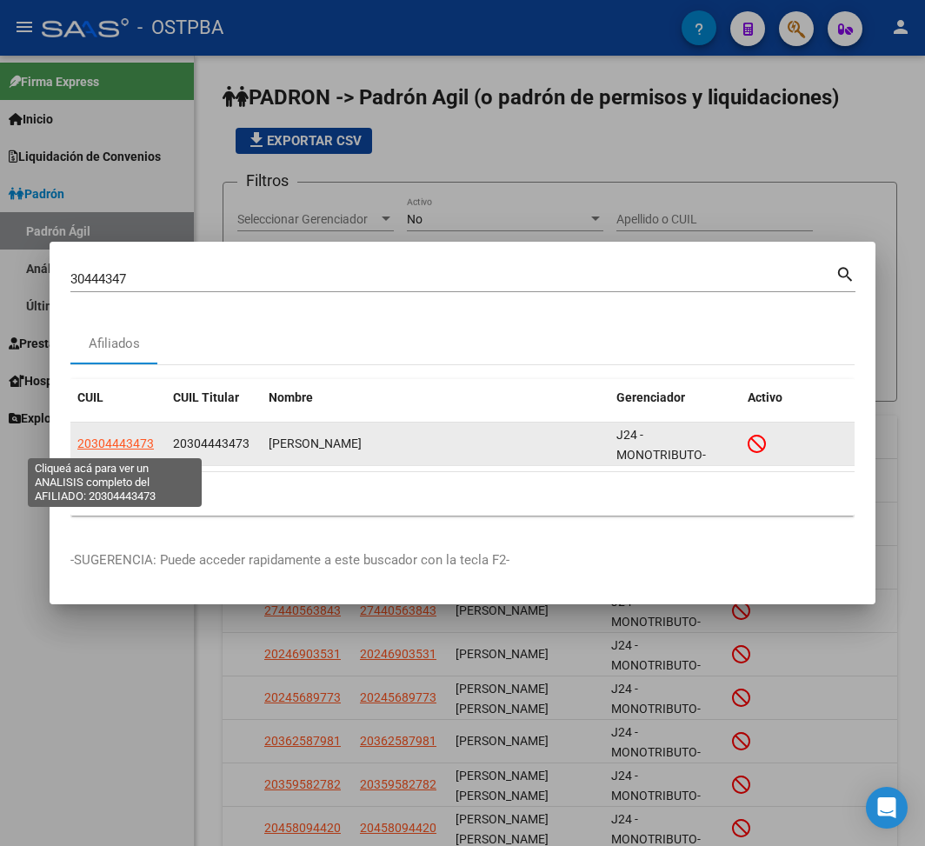
click at [139, 447] on span "20304443473" at bounding box center [115, 443] width 76 height 14
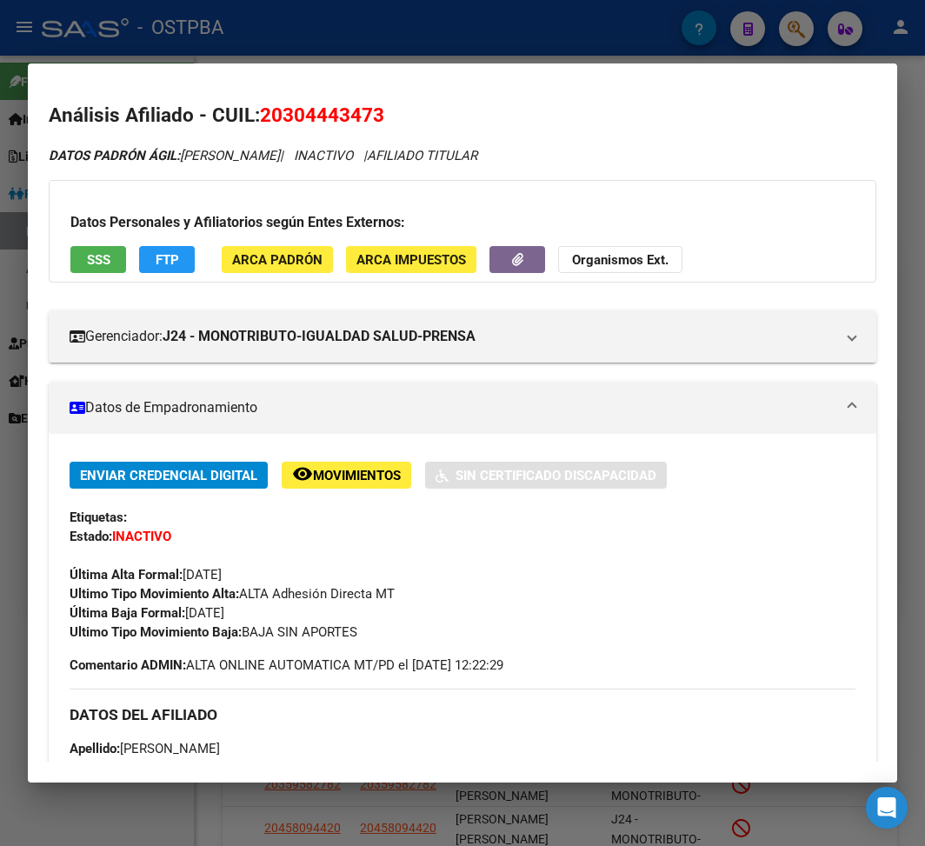
click at [244, 43] on div at bounding box center [462, 423] width 925 height 846
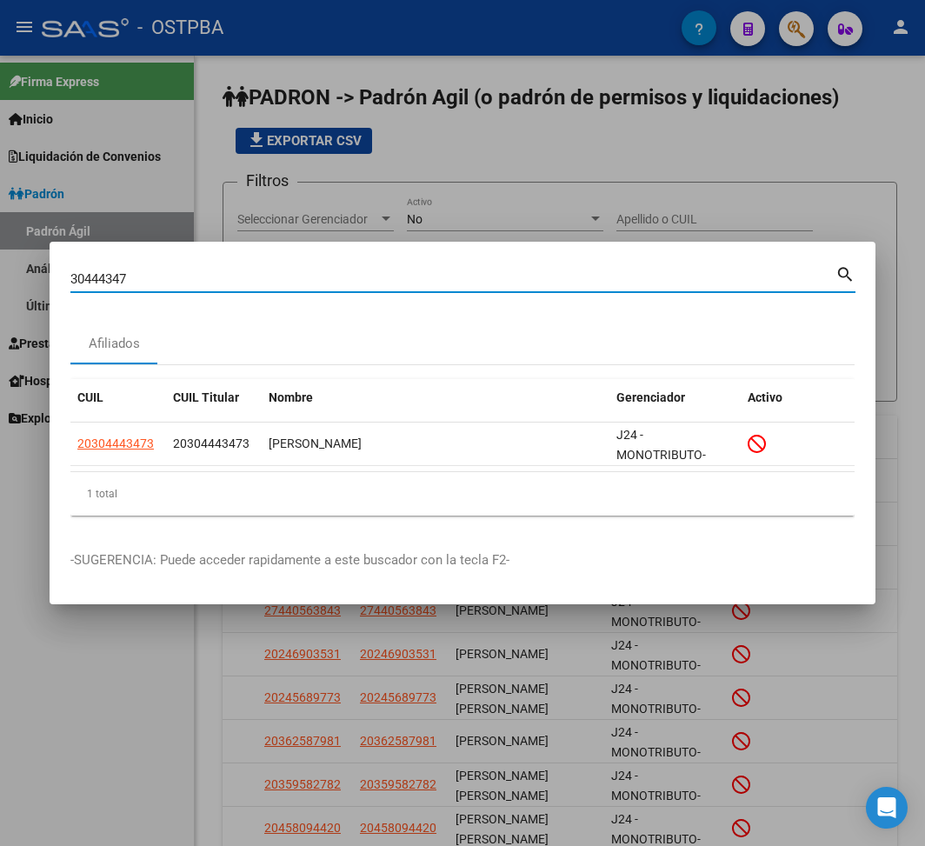
click at [95, 282] on input "30444347" at bounding box center [452, 279] width 765 height 16
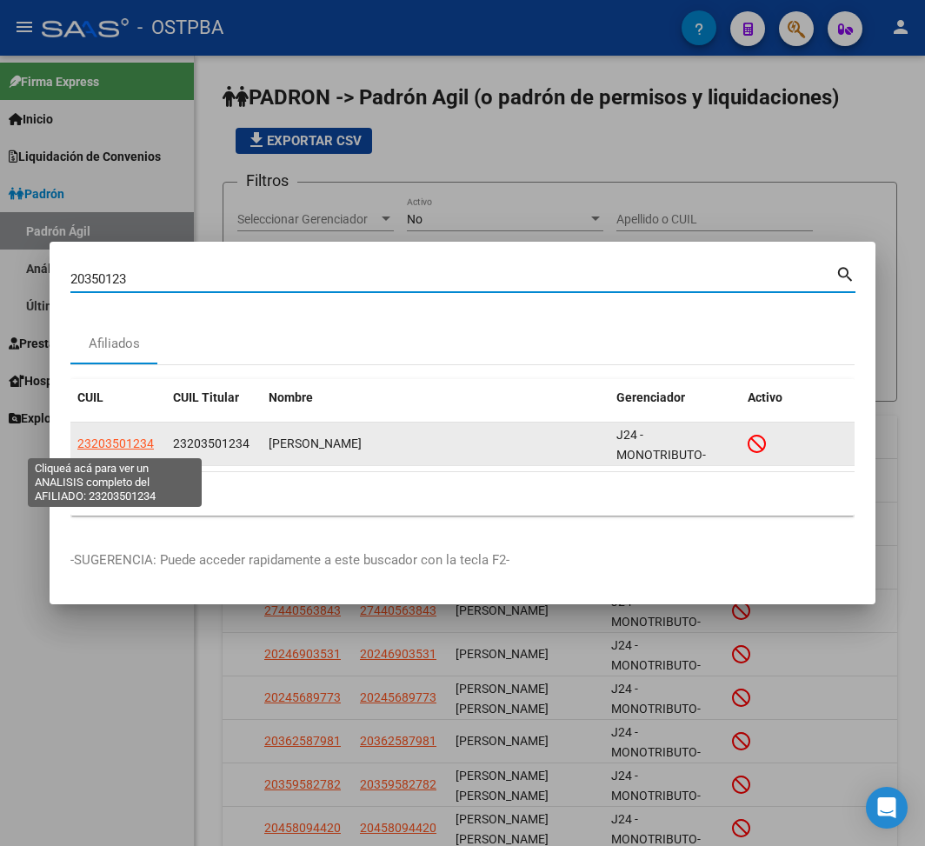
click at [118, 442] on span "23203501234" at bounding box center [115, 443] width 76 height 14
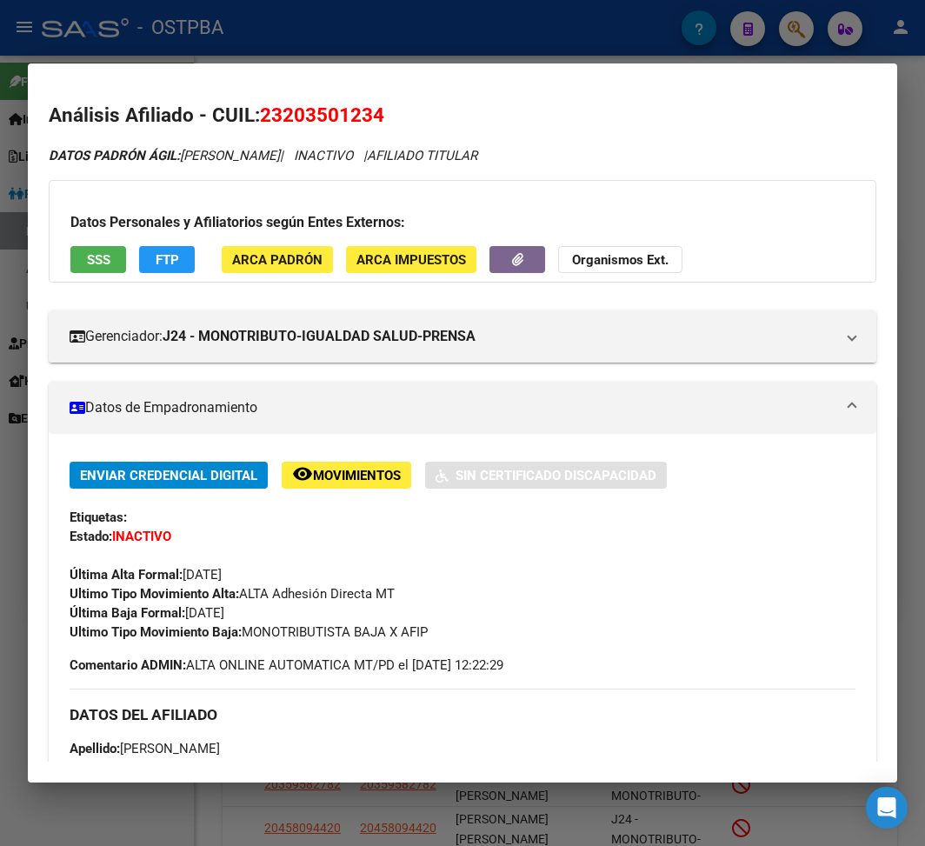
drag, startPoint x: 245, startPoint y: 629, endPoint x: 494, endPoint y: 634, distance: 248.7
click at [494, 634] on div "Ultimo Tipo Movimiento Baja: MONOTRIBUTISTA BAJA X AFIP" at bounding box center [463, 631] width 786 height 19
click at [321, 45] on div at bounding box center [462, 423] width 925 height 846
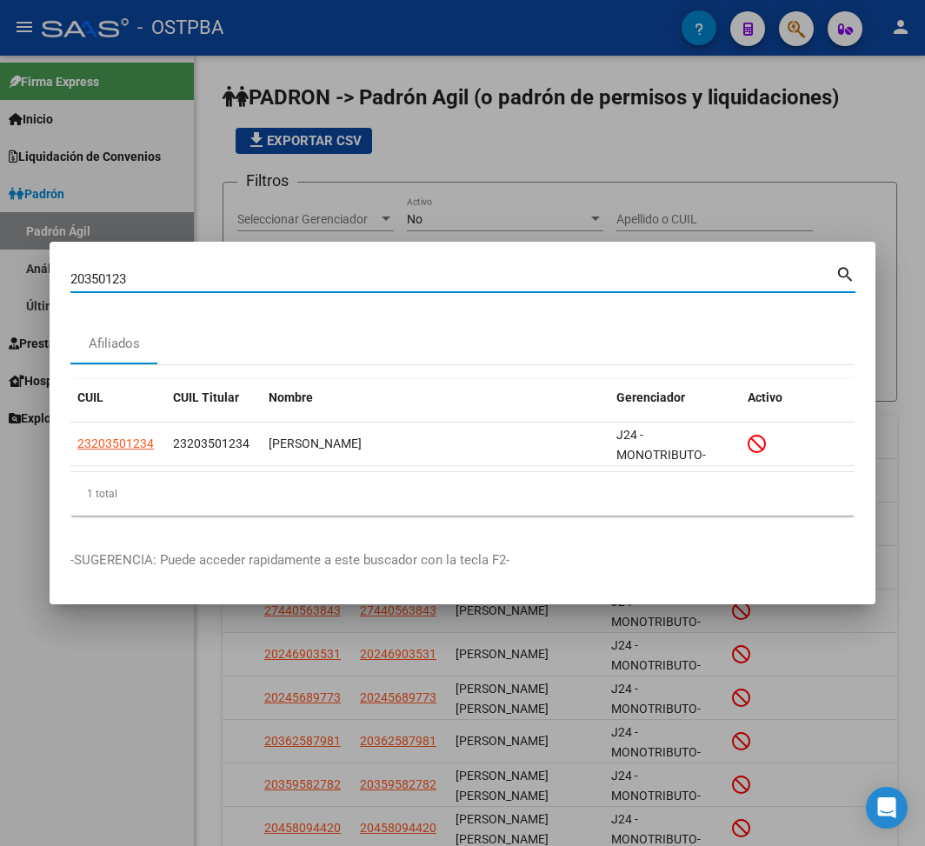
click at [109, 278] on input "20350123" at bounding box center [452, 279] width 765 height 16
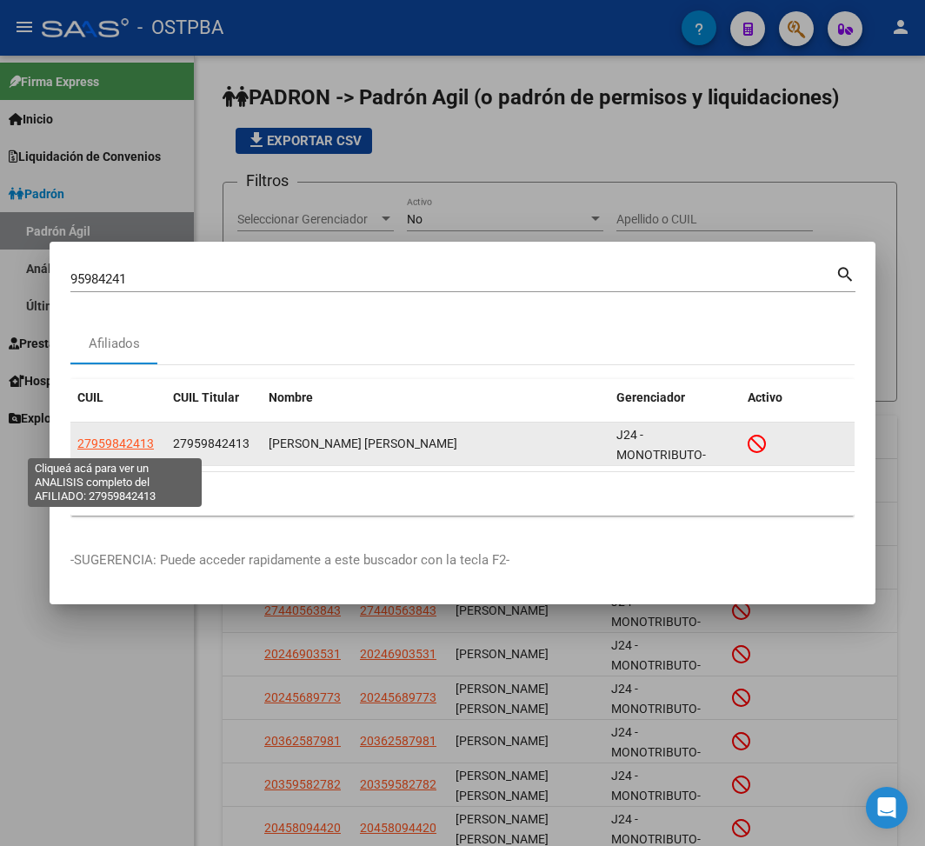
click at [133, 443] on span "27959842413" at bounding box center [115, 443] width 76 height 14
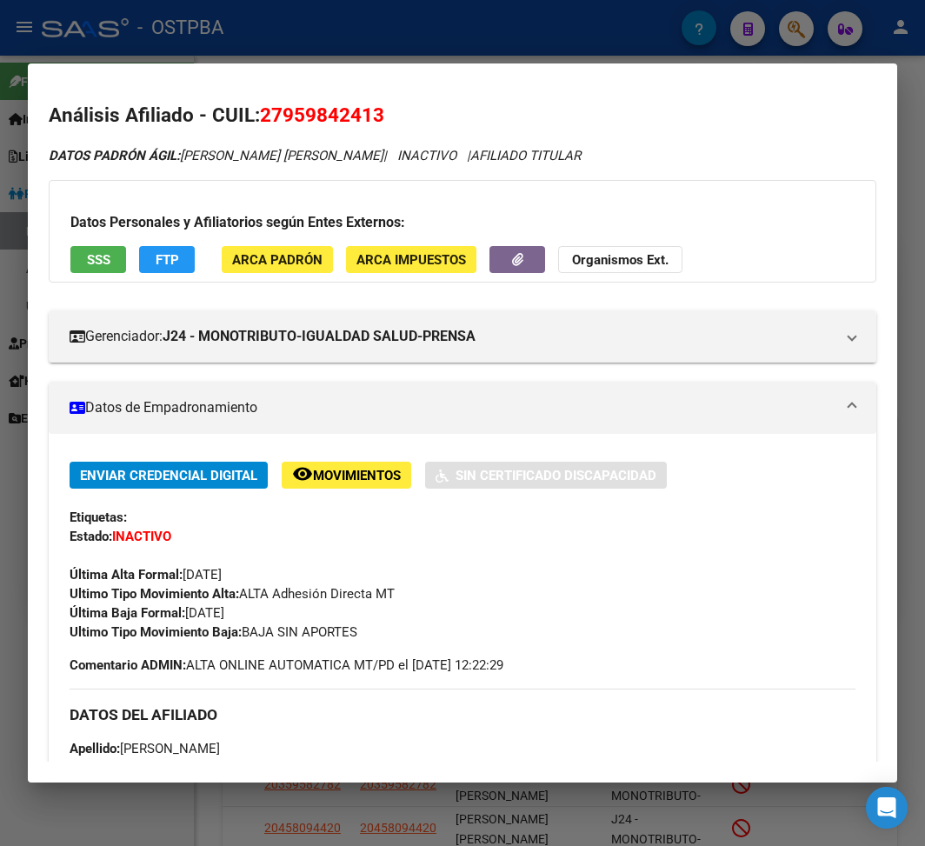
click at [499, 47] on div at bounding box center [462, 423] width 925 height 846
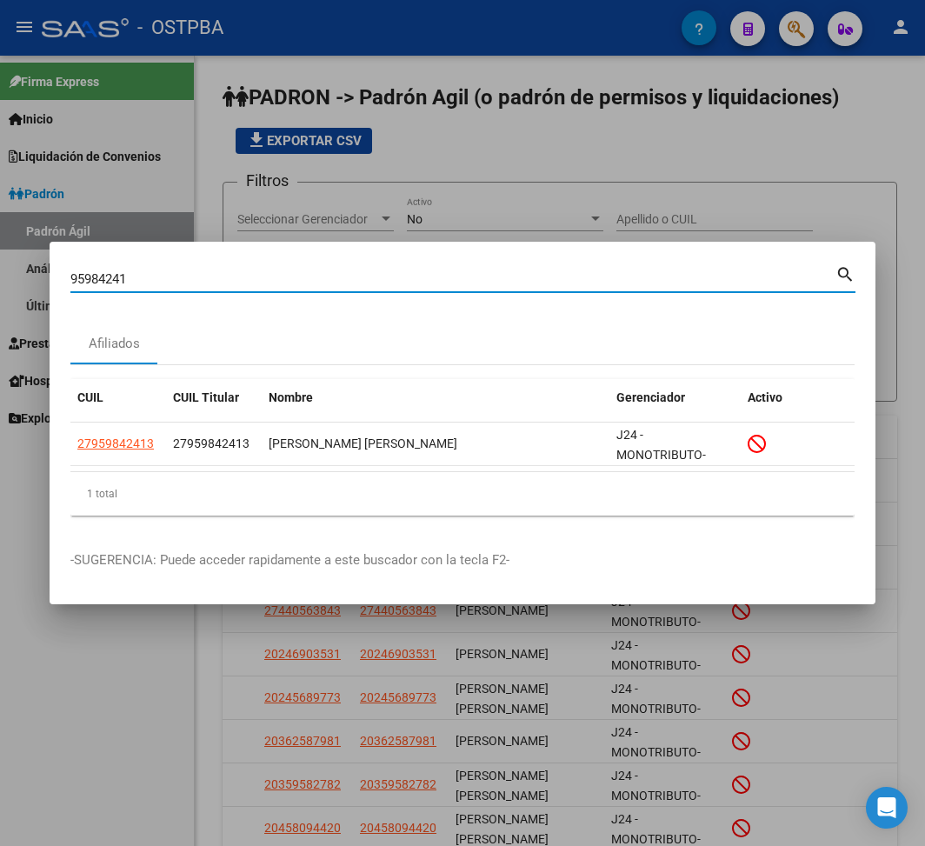
click at [103, 276] on input "95984241" at bounding box center [452, 279] width 765 height 16
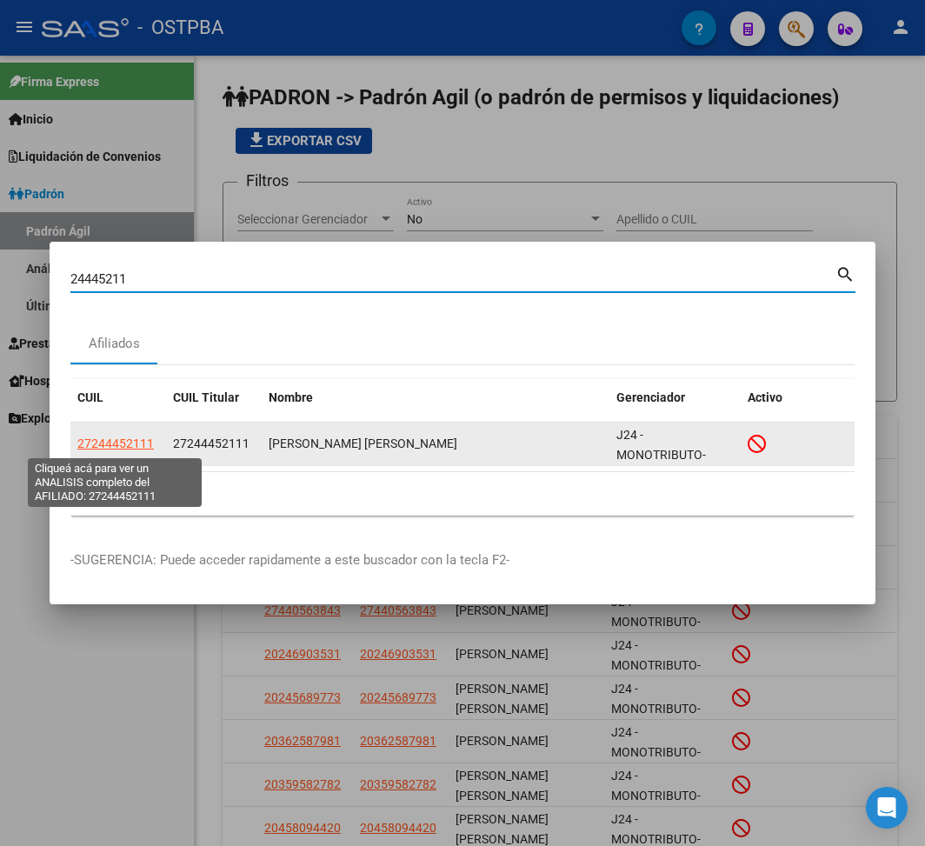
click at [112, 442] on span "27244452111" at bounding box center [115, 443] width 76 height 14
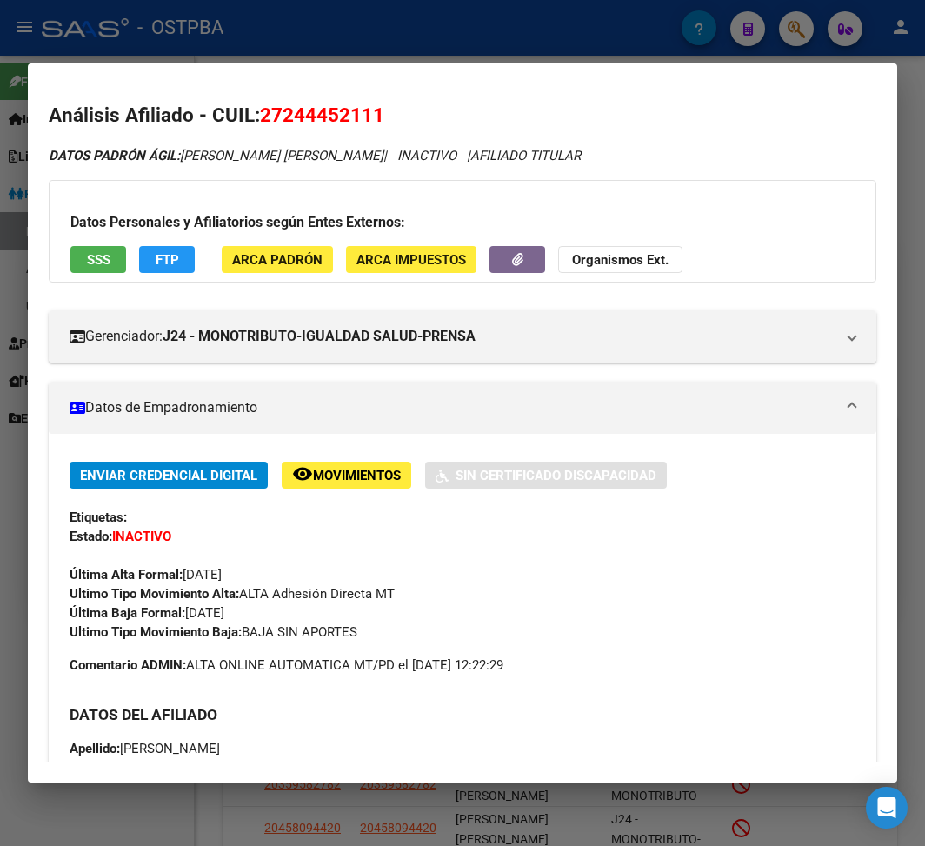
click at [324, 43] on div at bounding box center [462, 423] width 925 height 846
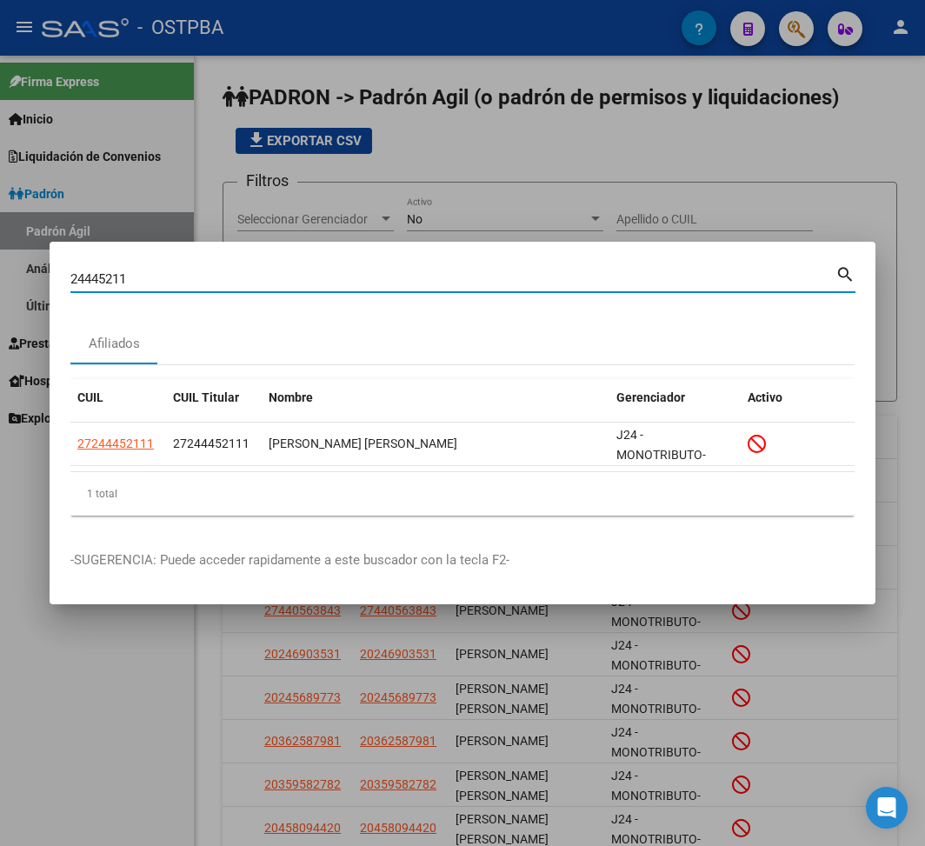
click at [108, 276] on input "24445211" at bounding box center [452, 279] width 765 height 16
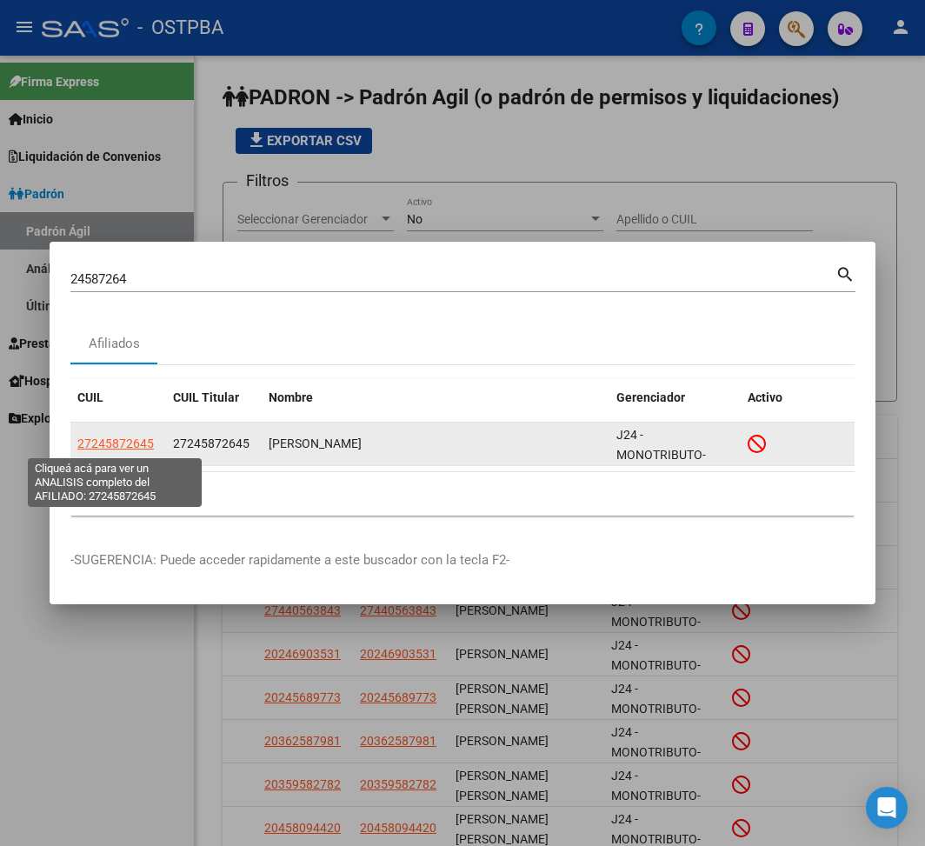
click at [136, 442] on span "27245872645" at bounding box center [115, 443] width 76 height 14
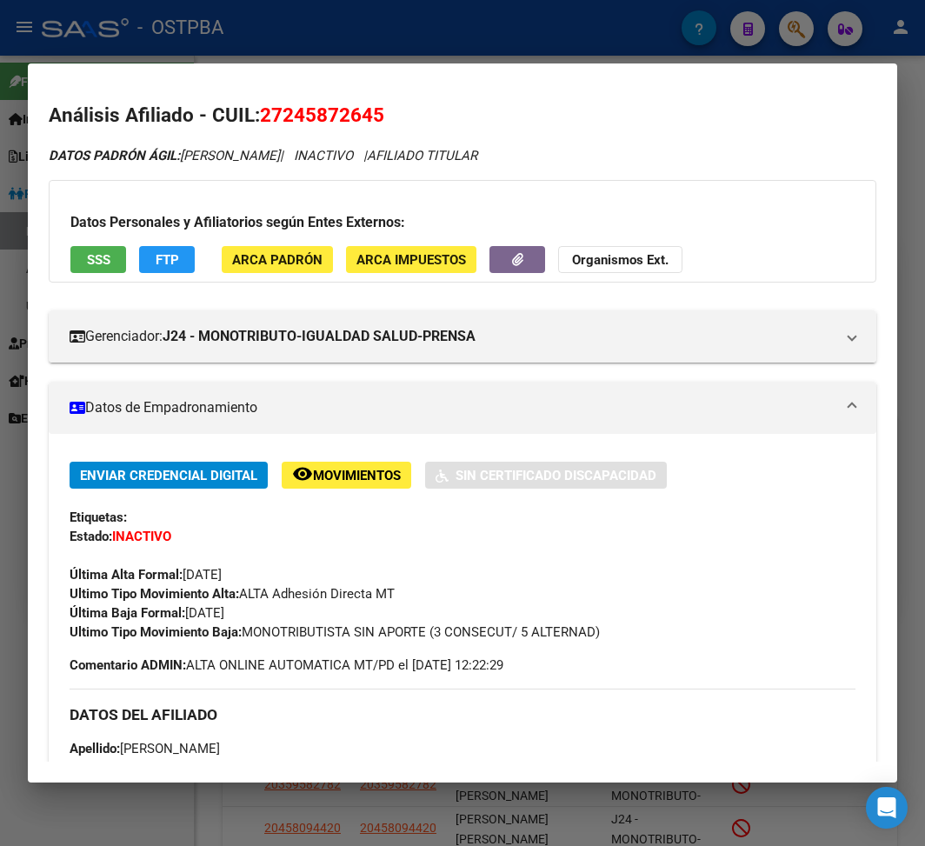
drag, startPoint x: 189, startPoint y: 616, endPoint x: 268, endPoint y: 616, distance: 79.1
click at [268, 616] on div "Enviar Credencial Digital remove_red_eye Movimientos Sin Certificado Discapacid…" at bounding box center [463, 552] width 786 height 180
drag, startPoint x: 244, startPoint y: 629, endPoint x: 728, endPoint y: 630, distance: 483.3
click at [728, 630] on div "Ultimo Tipo Movimiento Baja: MONOTRIBUTISTA SIN APORTE (3 CONSECUT/ 5 ALTERNAD)" at bounding box center [463, 631] width 786 height 19
click at [224, 67] on mat-dialog-container "Análisis Afiliado - CUIL: 27245872645 DATOS PADRÓN ÁGIL: [PERSON_NAME] | INACTI…" at bounding box center [462, 422] width 869 height 719
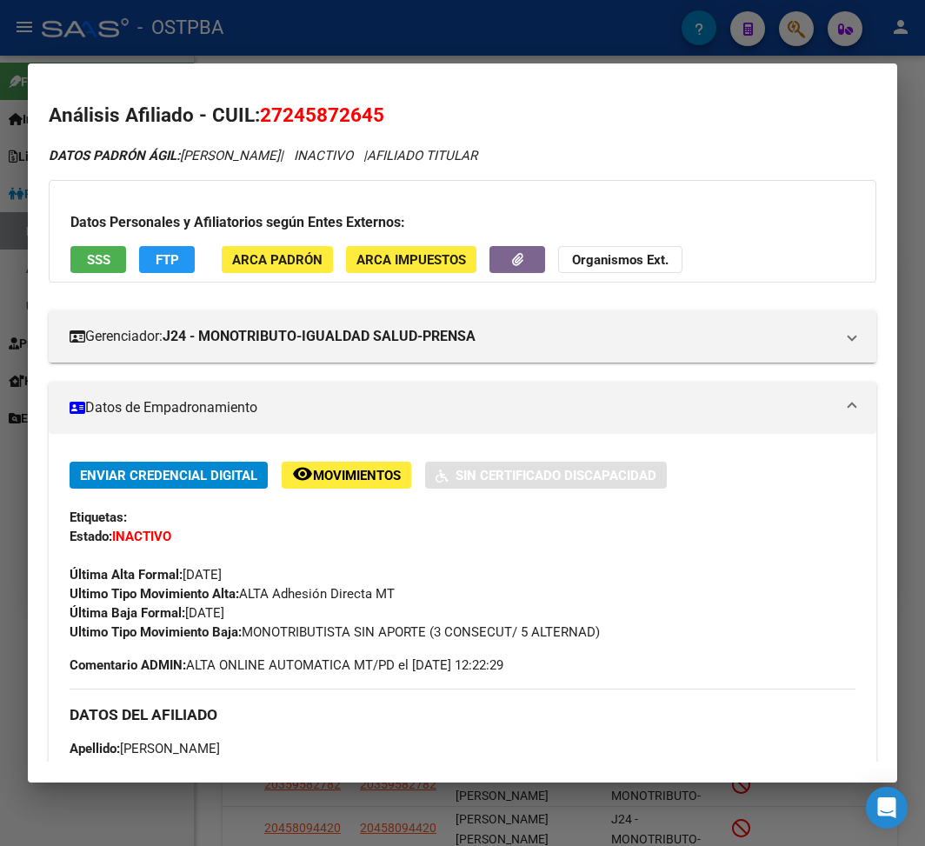
click at [223, 40] on div at bounding box center [462, 423] width 925 height 846
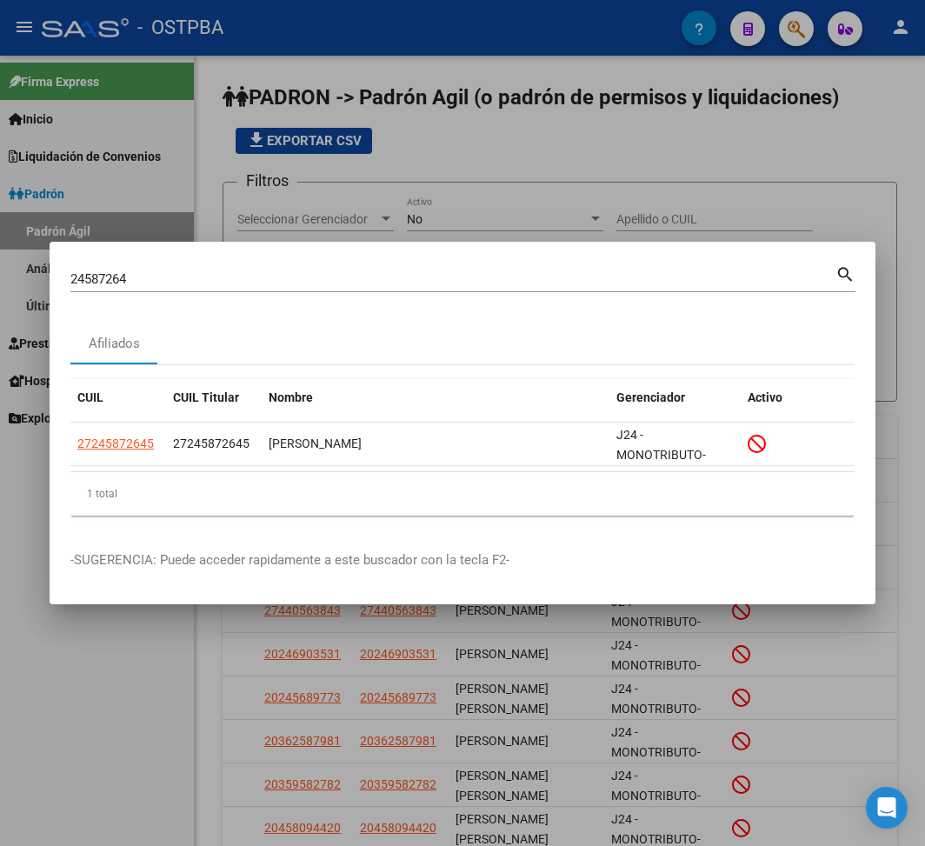
click at [87, 273] on input "24587264" at bounding box center [452, 279] width 765 height 16
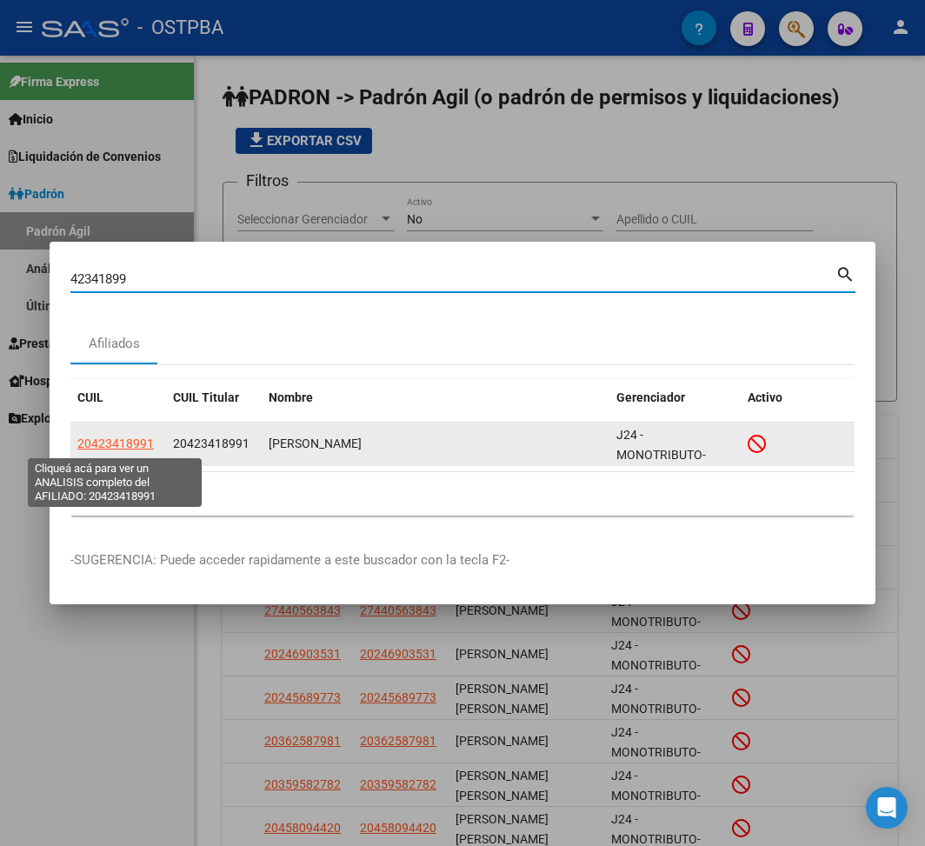
click at [122, 440] on span "20423418991" at bounding box center [115, 443] width 76 height 14
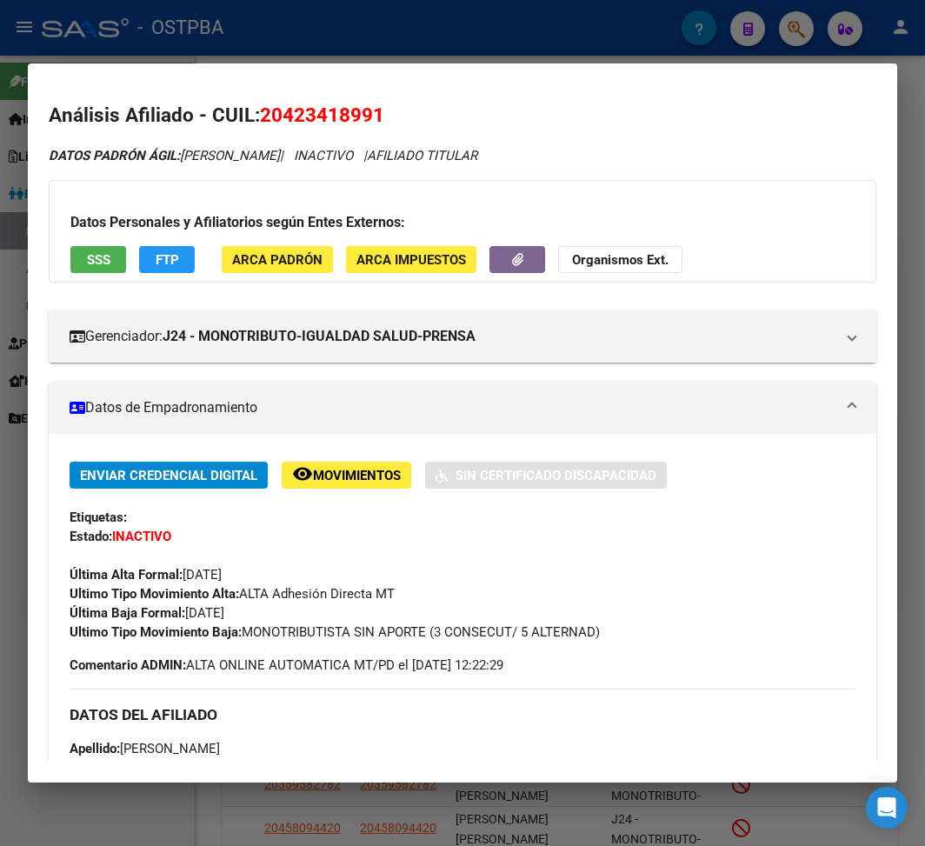
click at [351, 56] on div at bounding box center [462, 423] width 925 height 846
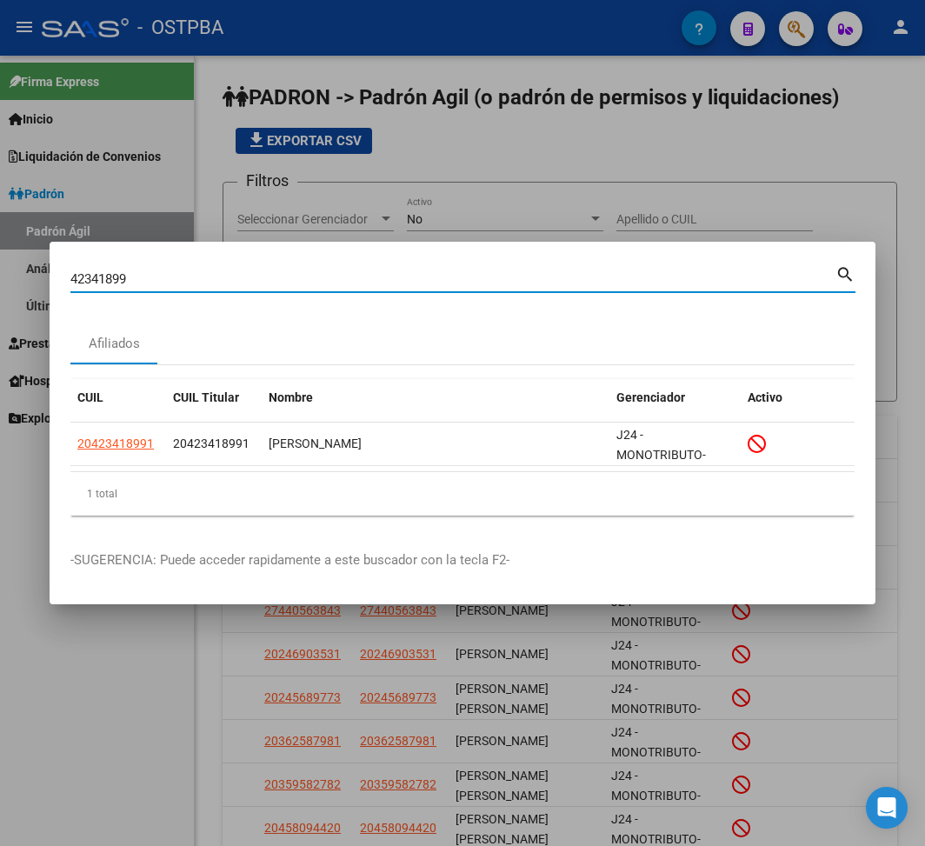
click at [89, 280] on input "42341899" at bounding box center [452, 279] width 765 height 16
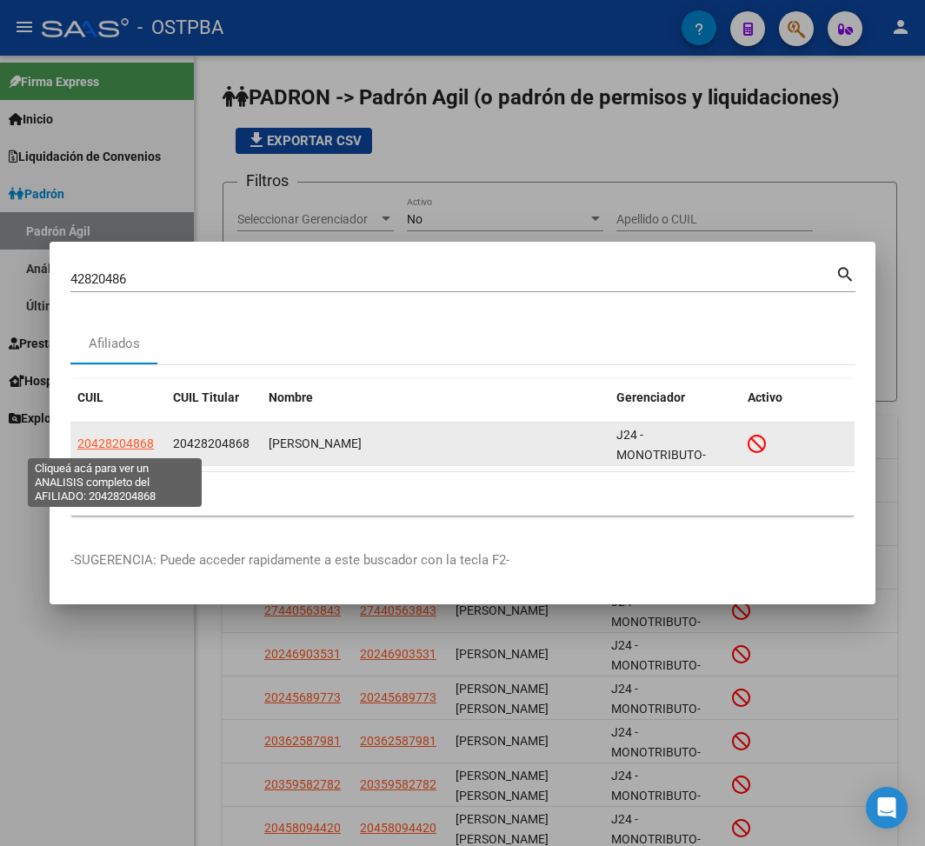
click at [137, 442] on span "20428204868" at bounding box center [115, 443] width 76 height 14
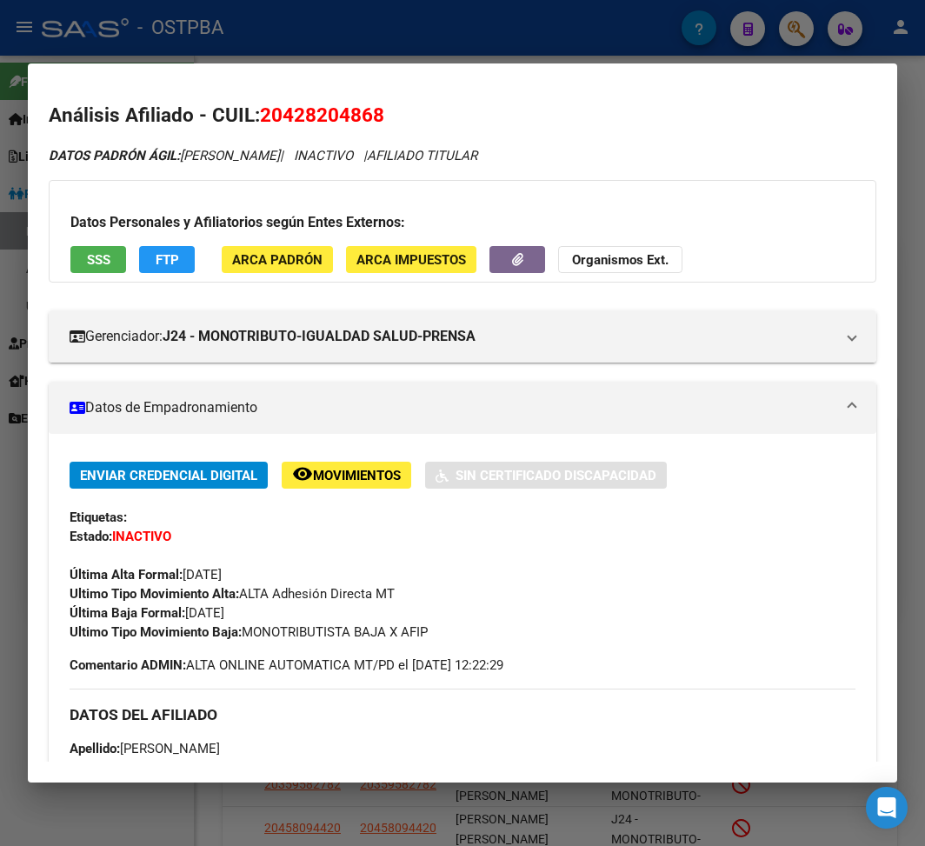
click at [428, 52] on div at bounding box center [462, 423] width 925 height 846
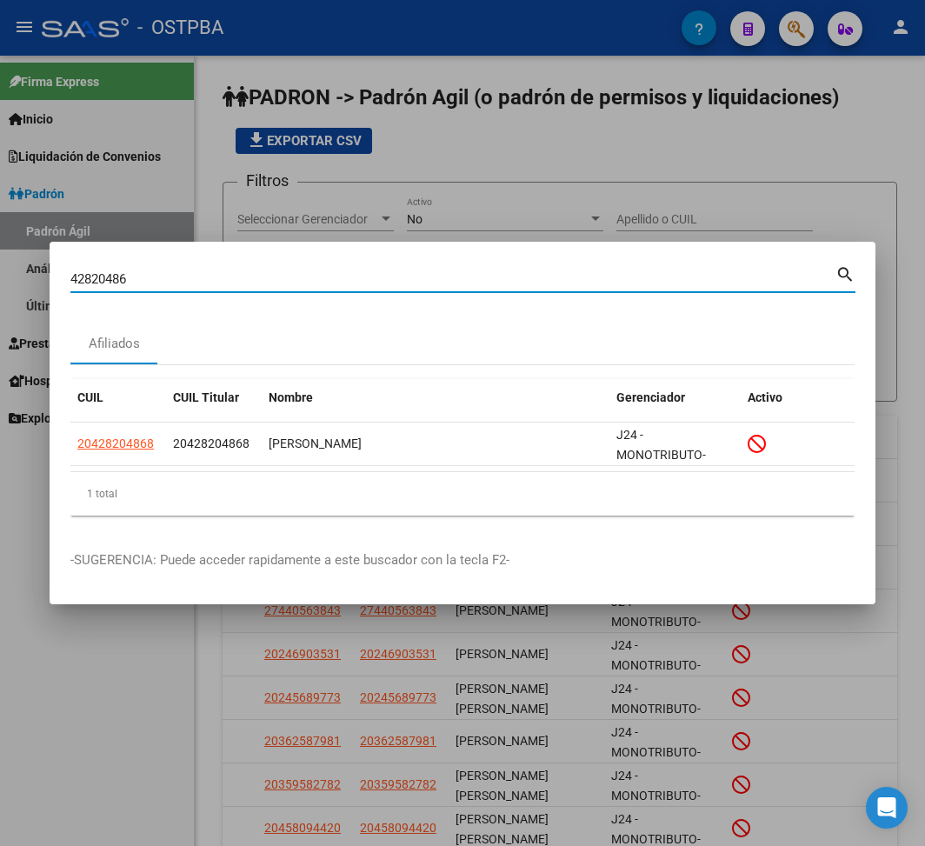
click at [108, 278] on input "42820486" at bounding box center [452, 279] width 765 height 16
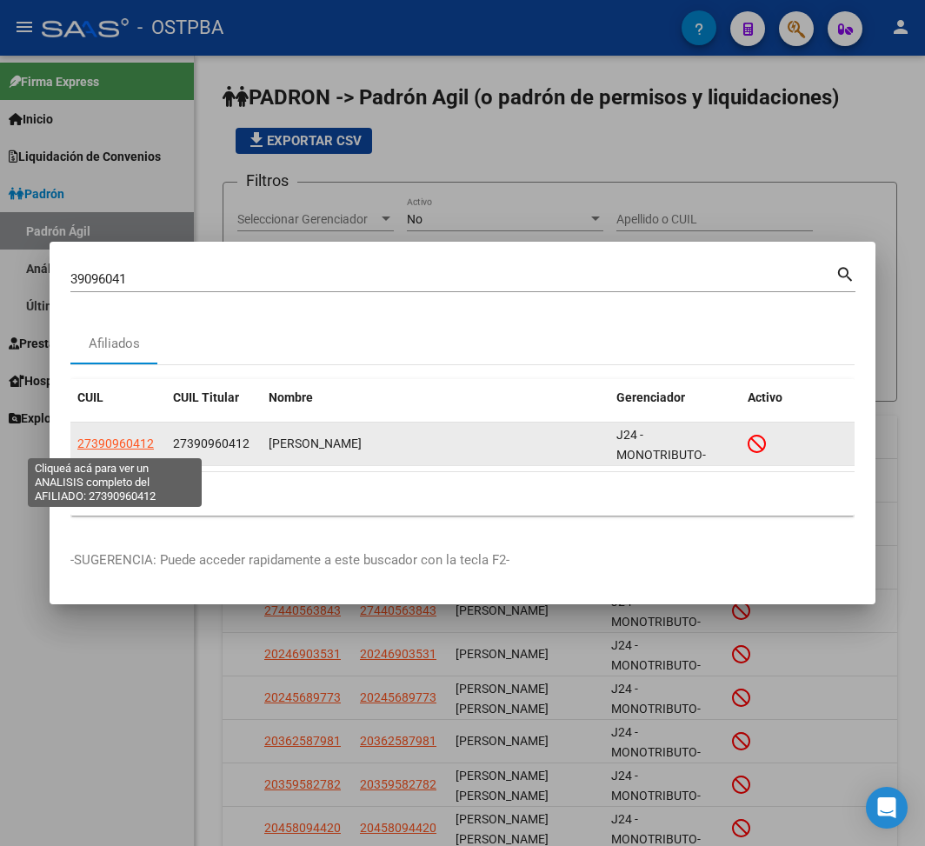
click at [136, 446] on span "27390960412" at bounding box center [115, 443] width 76 height 14
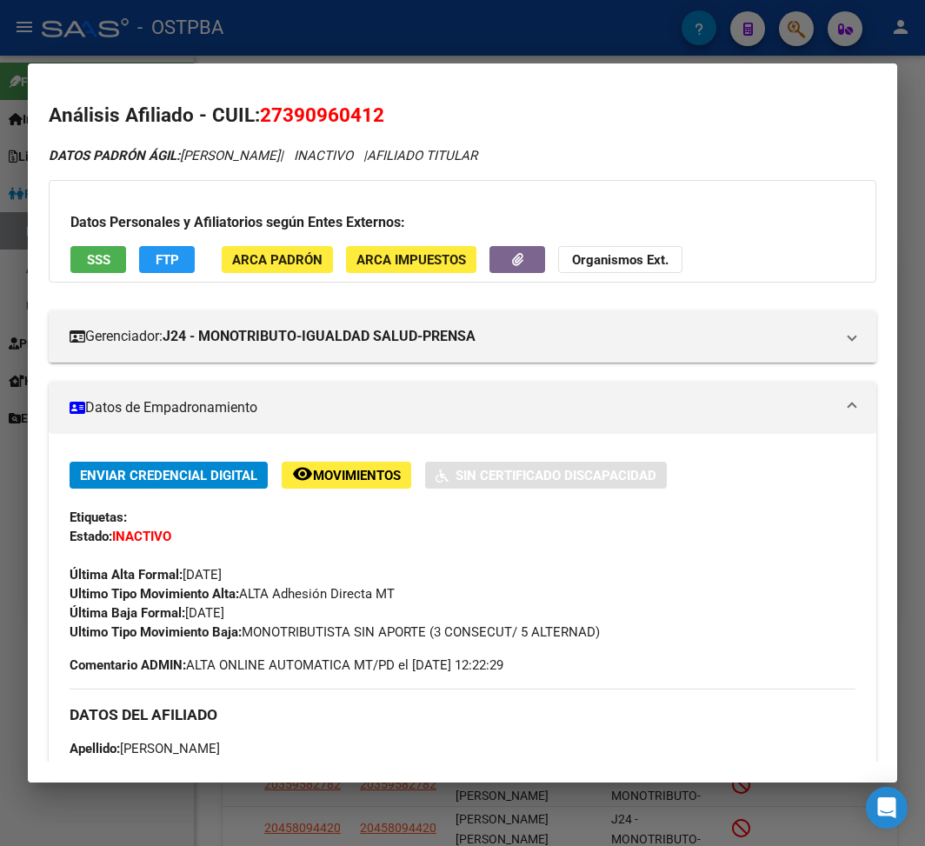
click at [209, 49] on div at bounding box center [462, 423] width 925 height 846
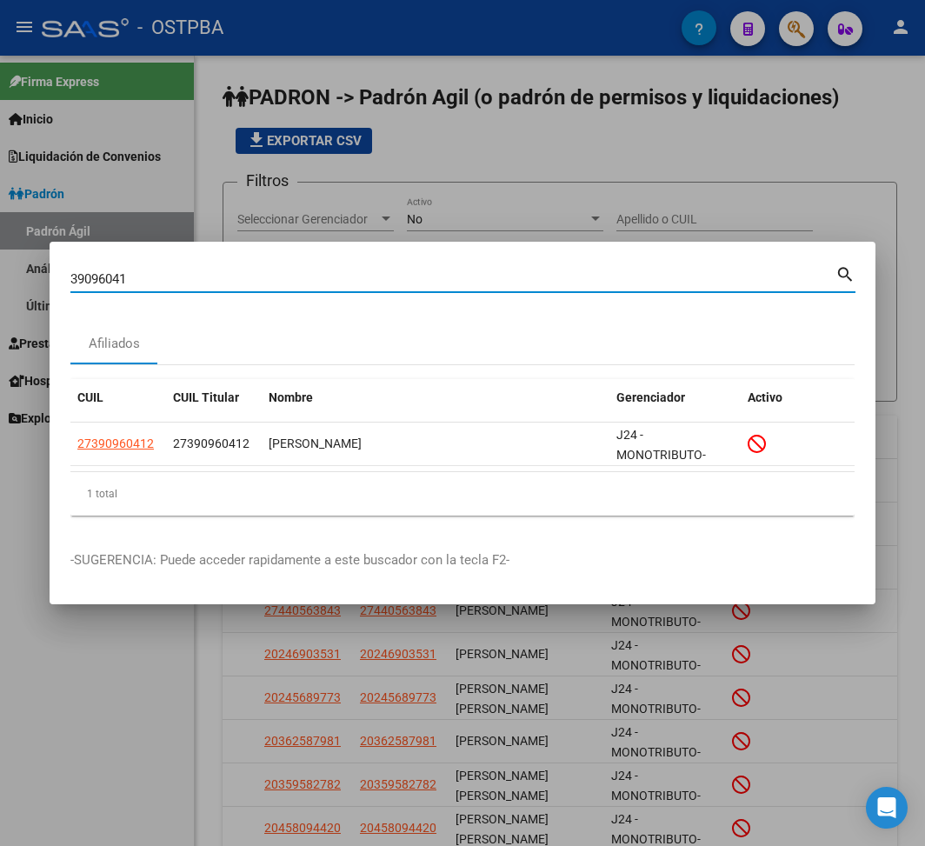
click at [103, 278] on input "39096041" at bounding box center [452, 279] width 765 height 16
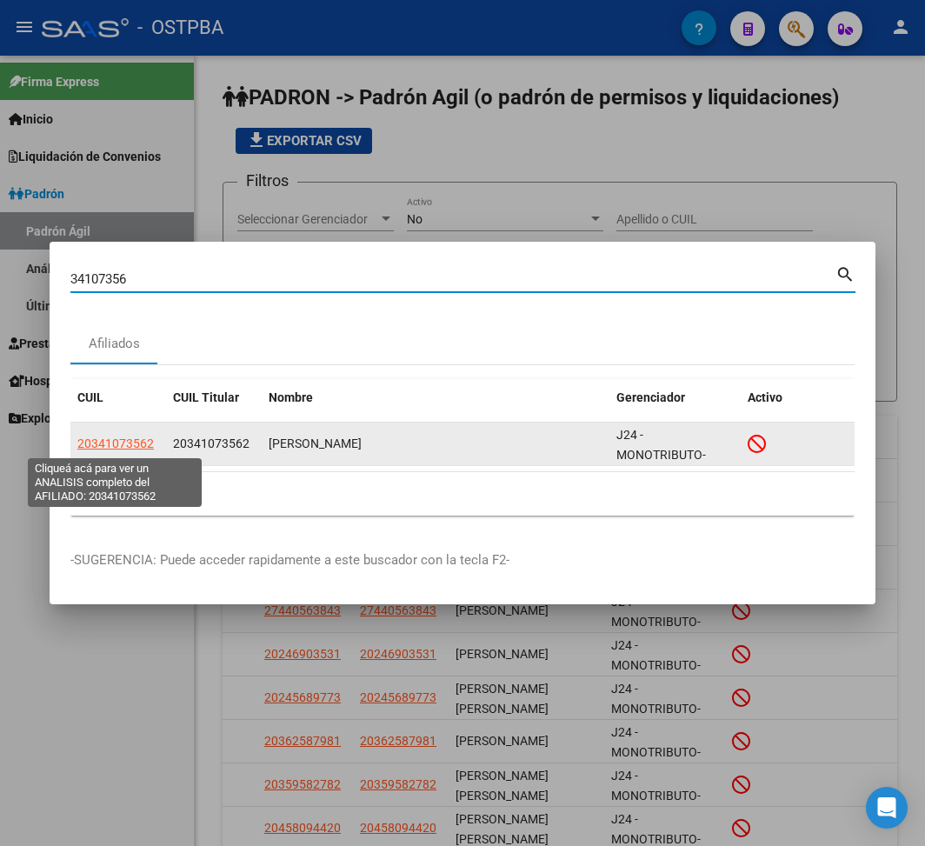
click at [123, 442] on span "20341073562" at bounding box center [115, 443] width 76 height 14
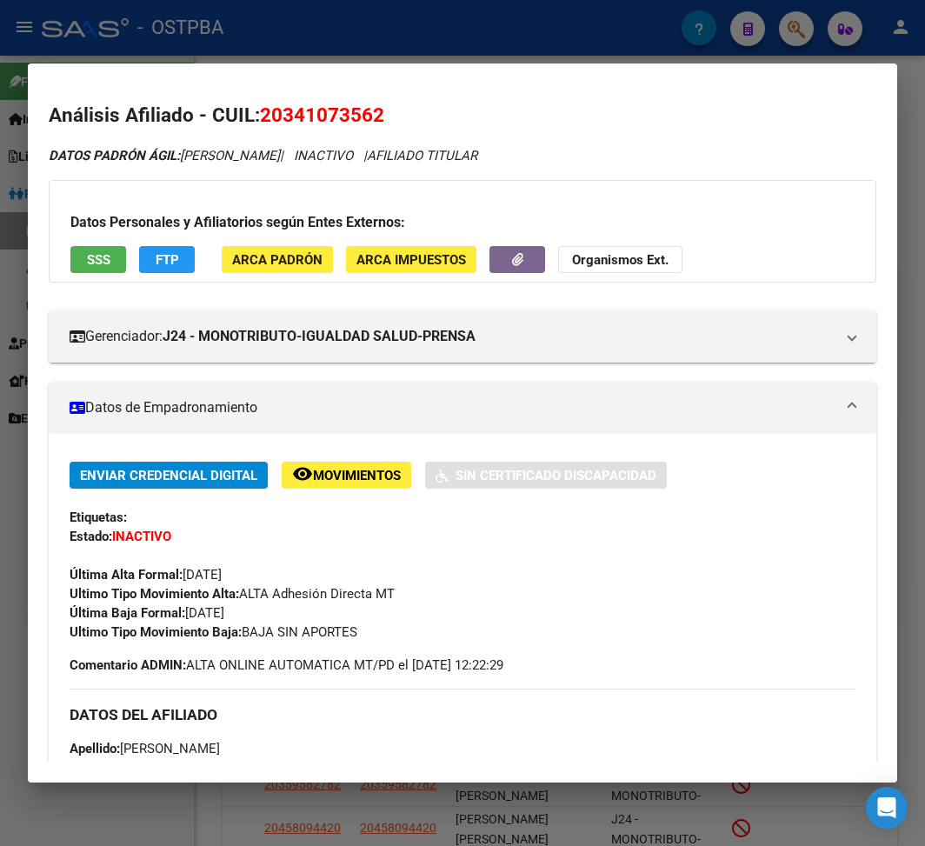
drag, startPoint x: 401, startPoint y: 39, endPoint x: 367, endPoint y: 70, distance: 45.6
click at [400, 39] on div at bounding box center [462, 423] width 925 height 846
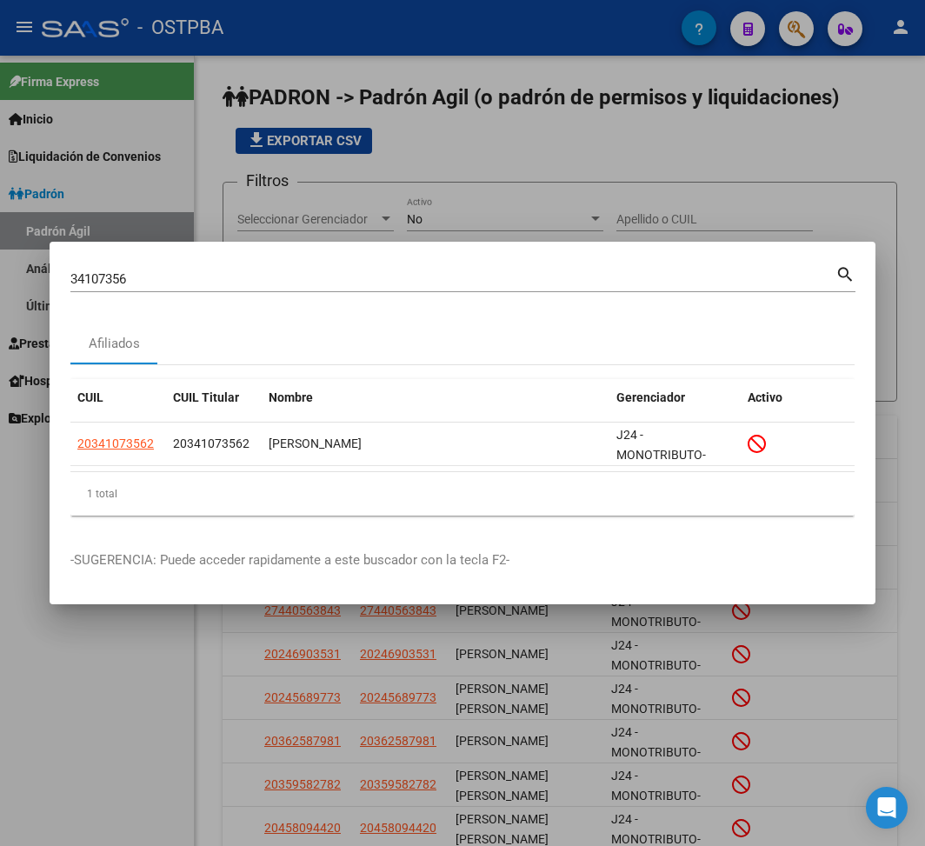
click at [110, 279] on input "34107356" at bounding box center [452, 279] width 765 height 16
click at [109, 279] on input "34107356" at bounding box center [452, 279] width 765 height 16
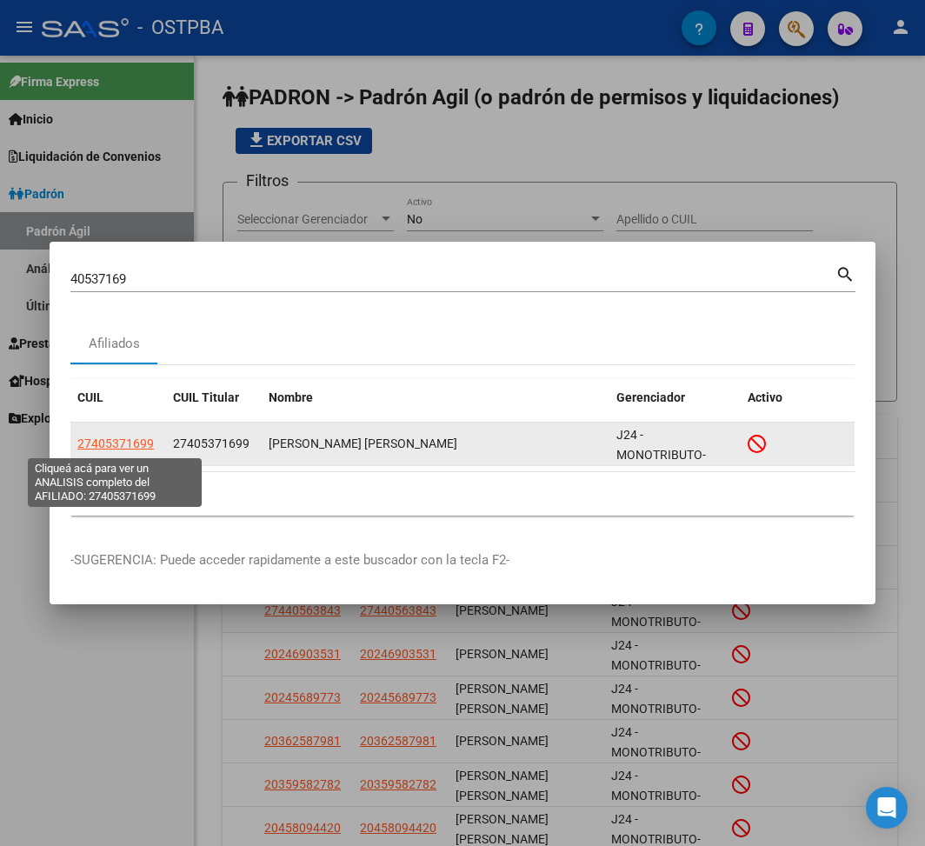
click at [122, 440] on span "27405371699" at bounding box center [115, 443] width 76 height 14
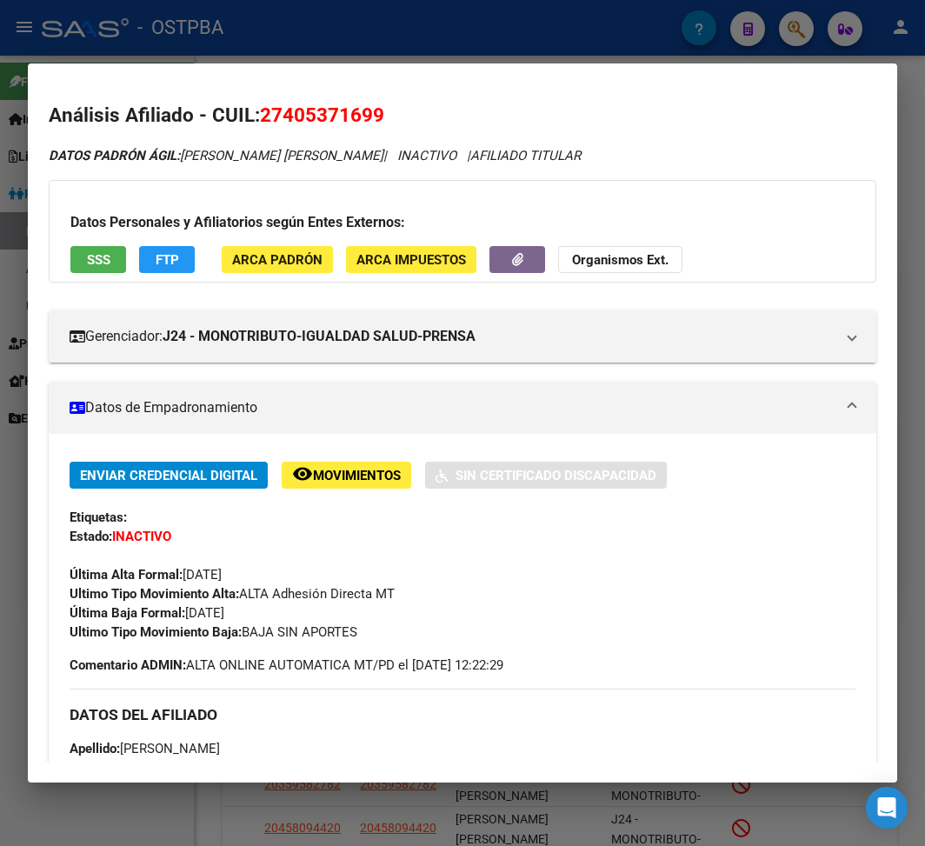
click at [366, 35] on div at bounding box center [462, 423] width 925 height 846
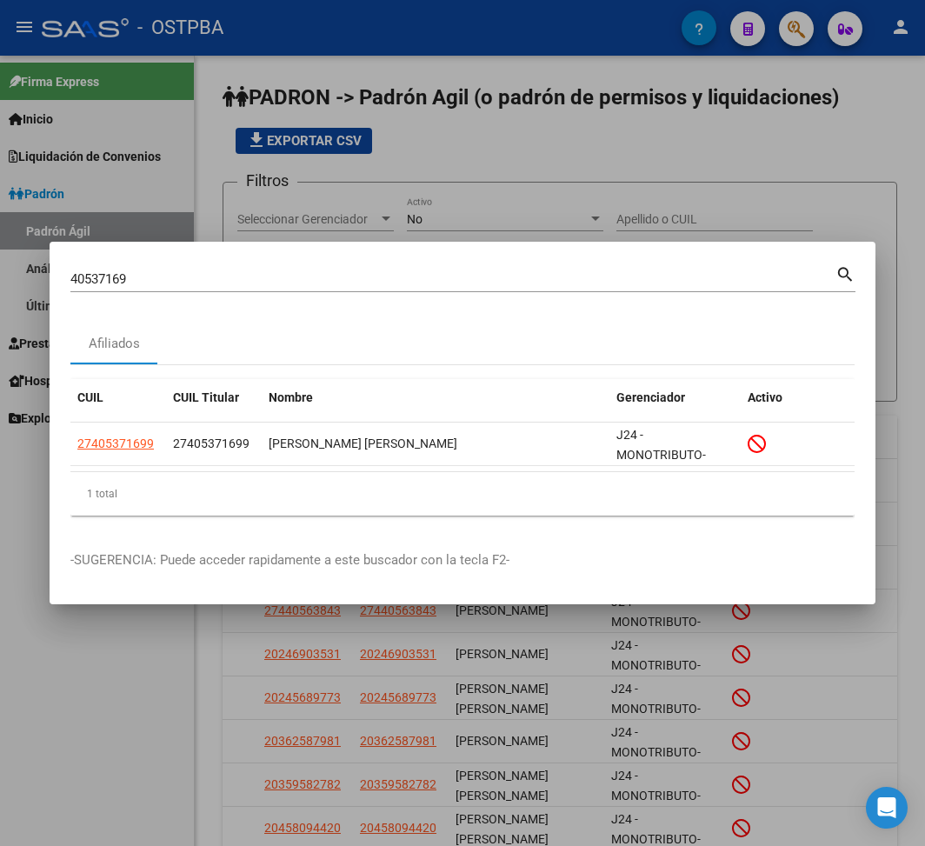
click at [99, 272] on input "40537169" at bounding box center [452, 279] width 765 height 16
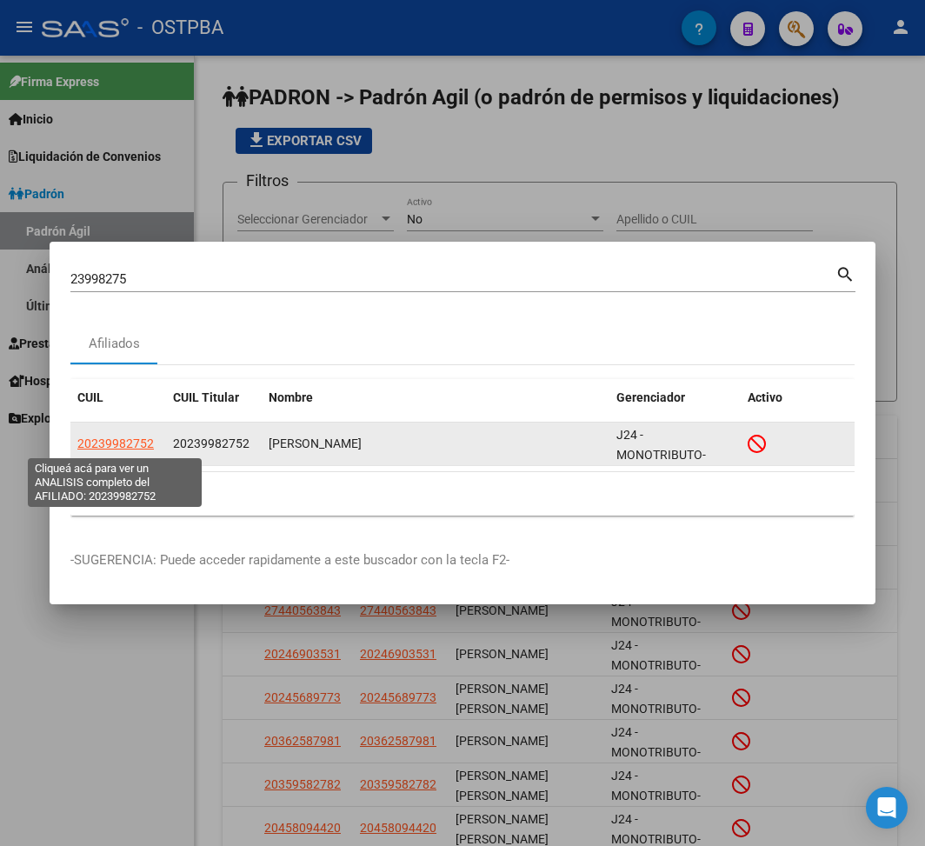
click at [140, 442] on span "20239982752" at bounding box center [115, 443] width 76 height 14
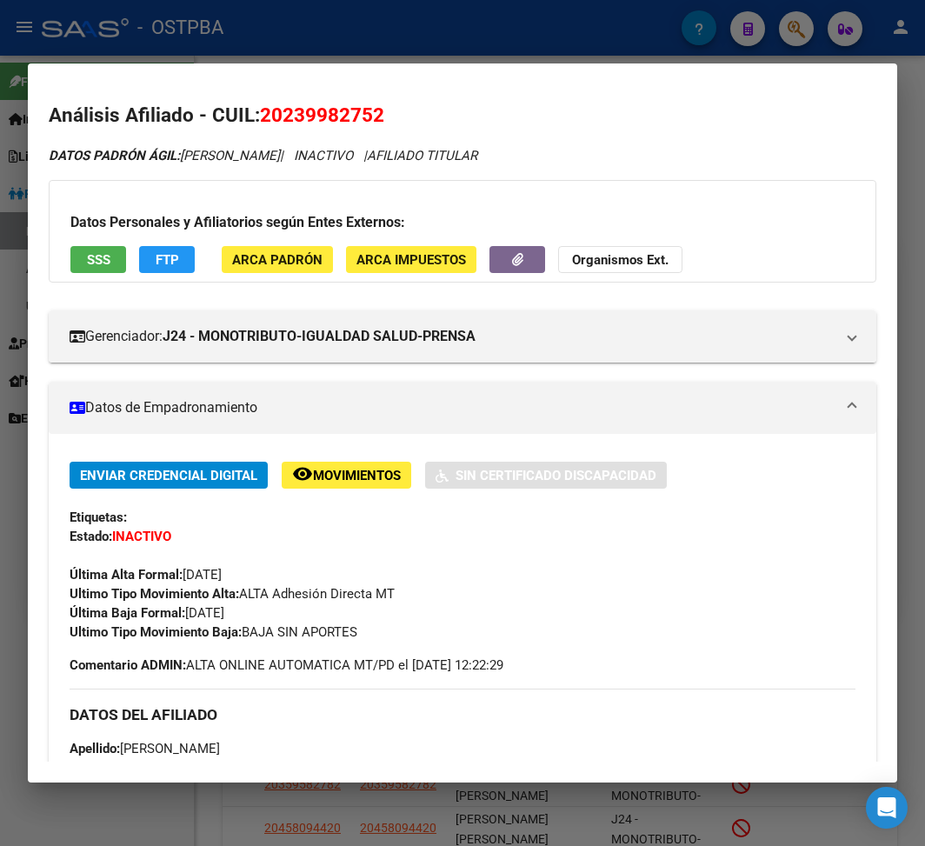
click at [478, 38] on div at bounding box center [462, 423] width 925 height 846
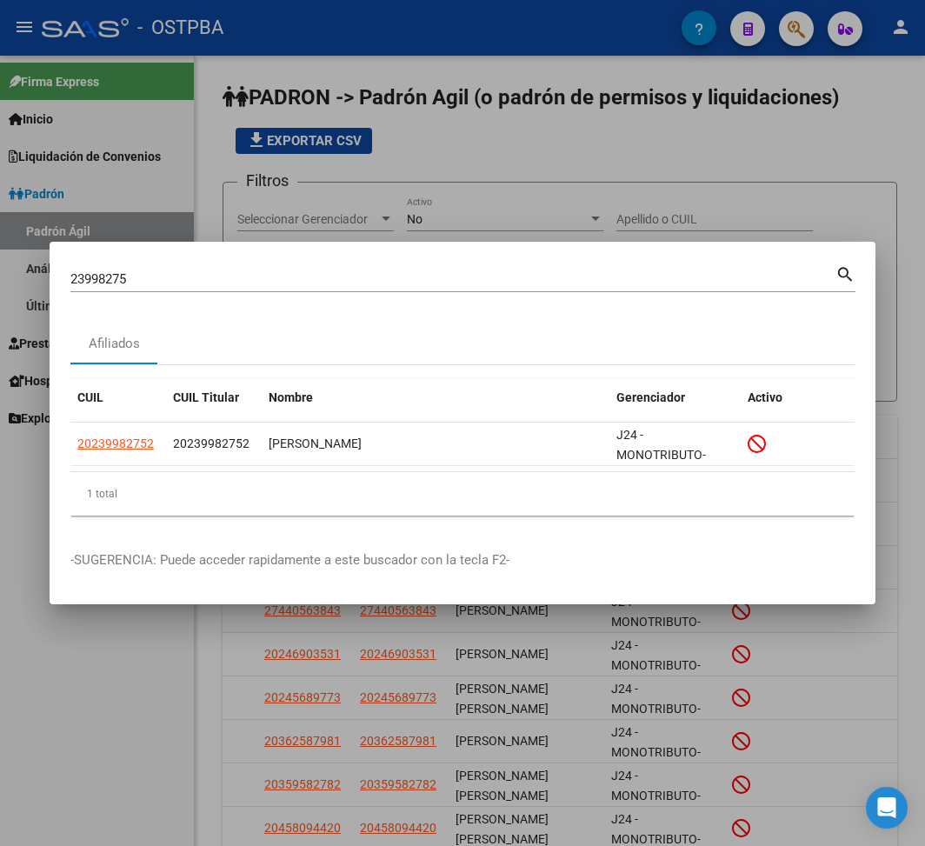
click at [99, 272] on input "23998275" at bounding box center [452, 279] width 765 height 16
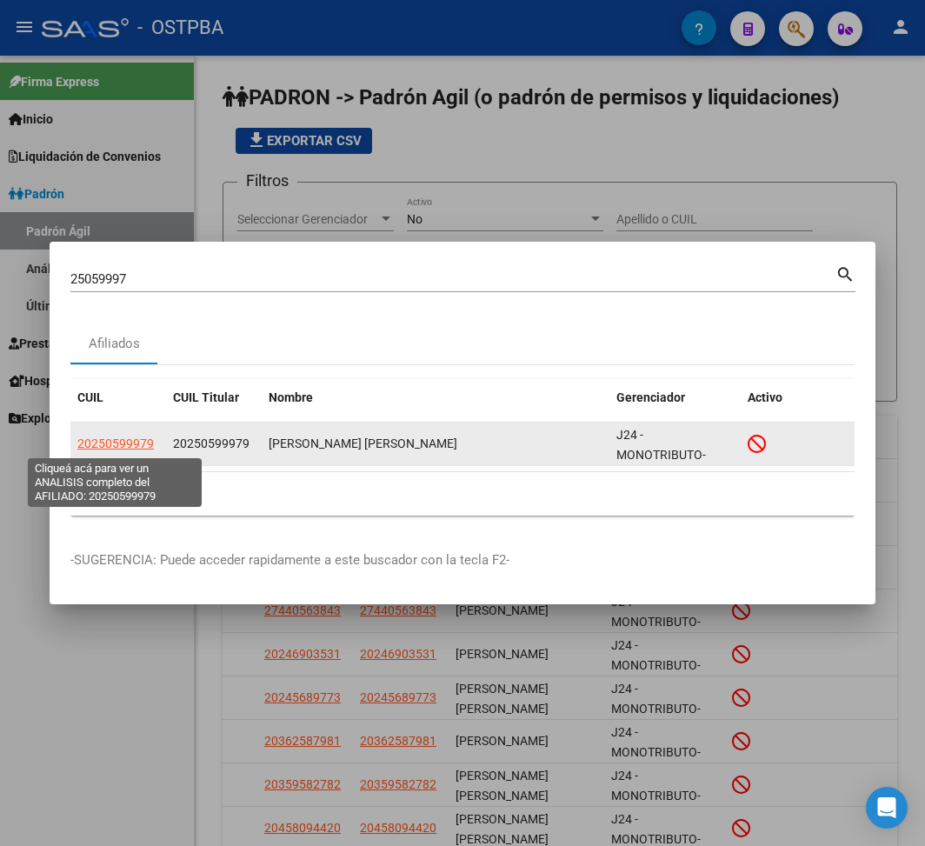
click at [137, 439] on span "20250599979" at bounding box center [115, 443] width 76 height 14
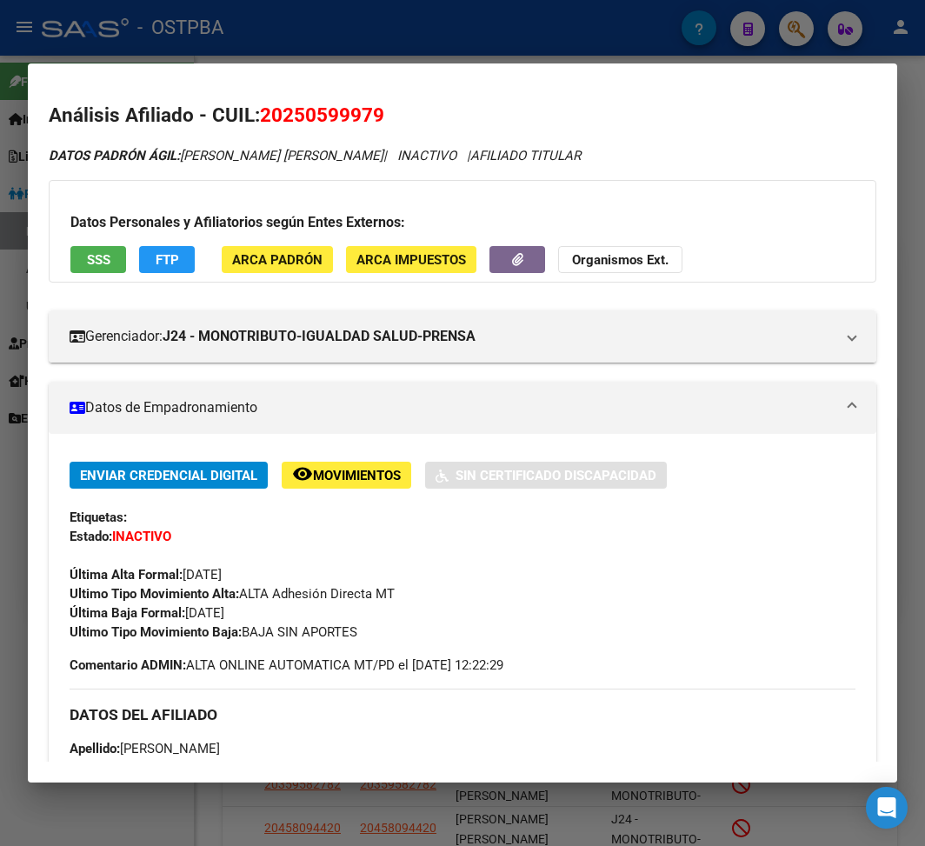
click at [235, 24] on div at bounding box center [462, 423] width 925 height 846
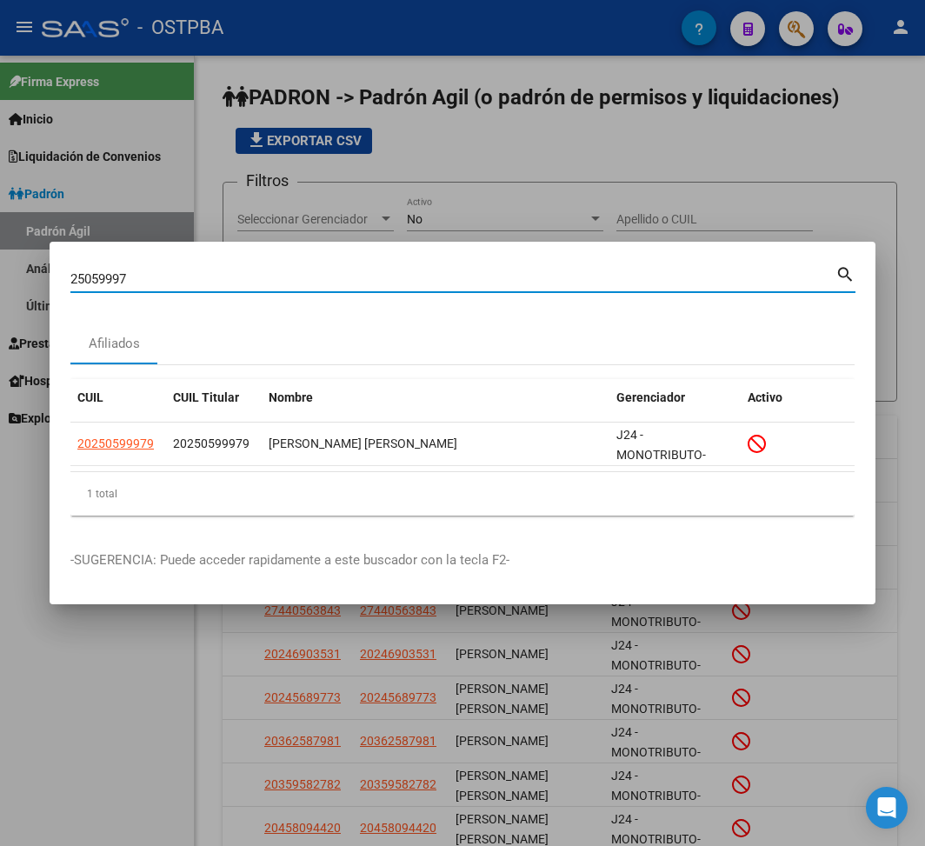
click at [94, 276] on input "25059997" at bounding box center [452, 279] width 765 height 16
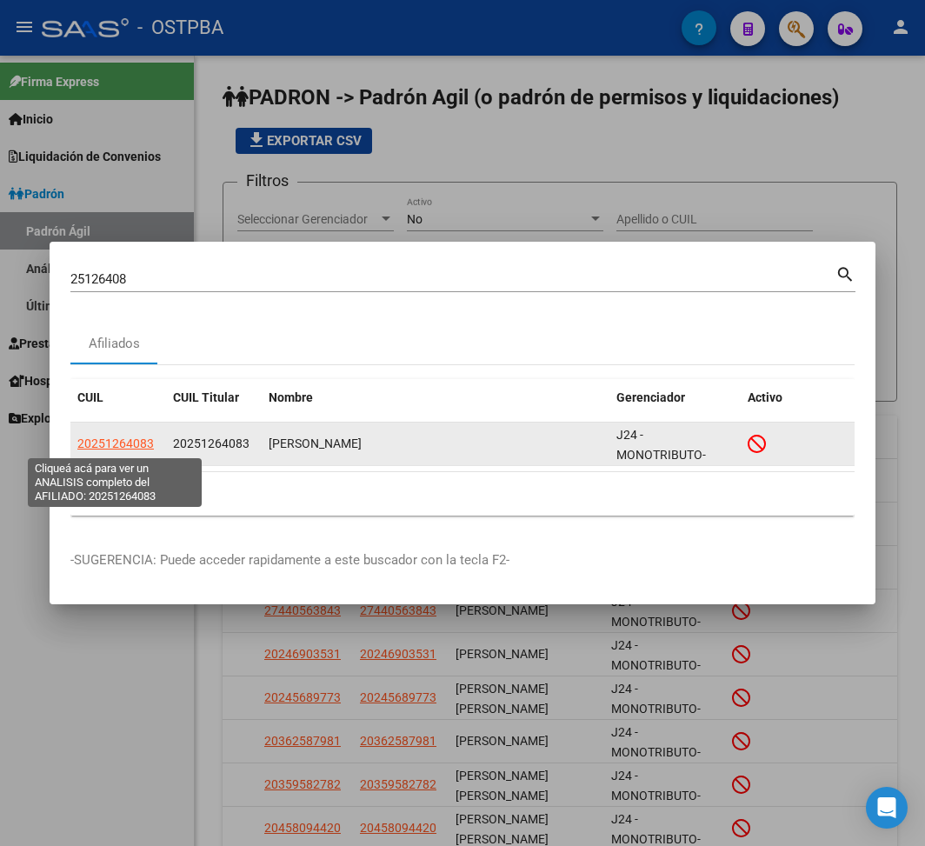
click at [130, 450] on span "20251264083" at bounding box center [115, 443] width 76 height 14
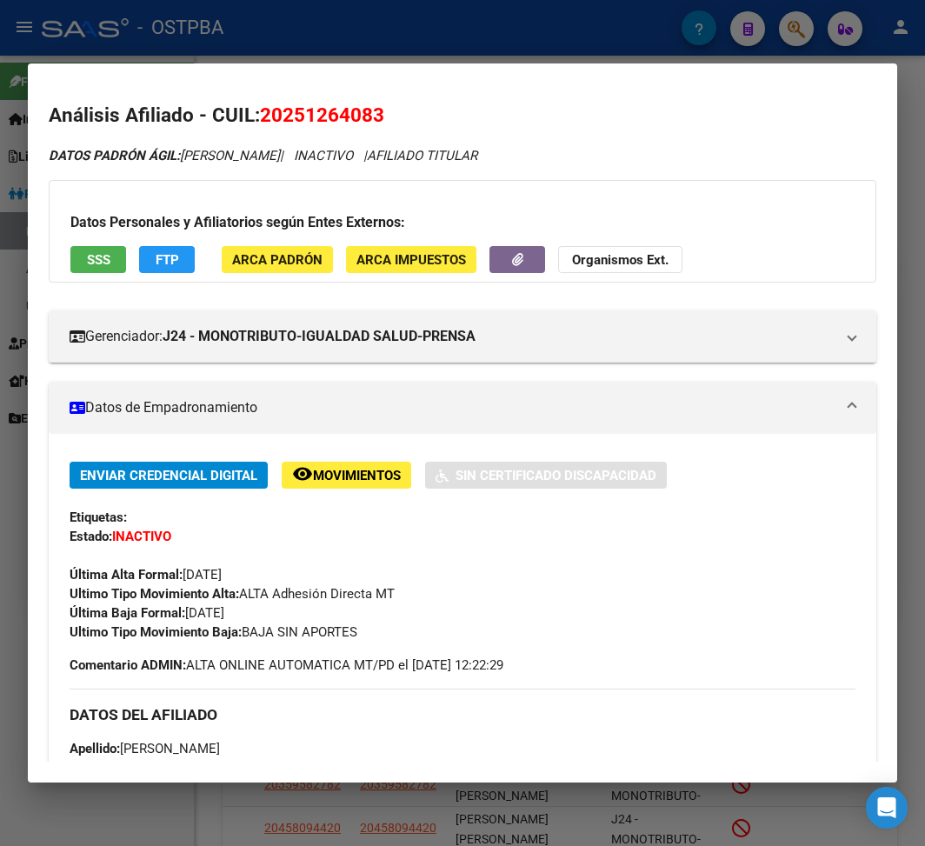
click at [359, 37] on div at bounding box center [462, 423] width 925 height 846
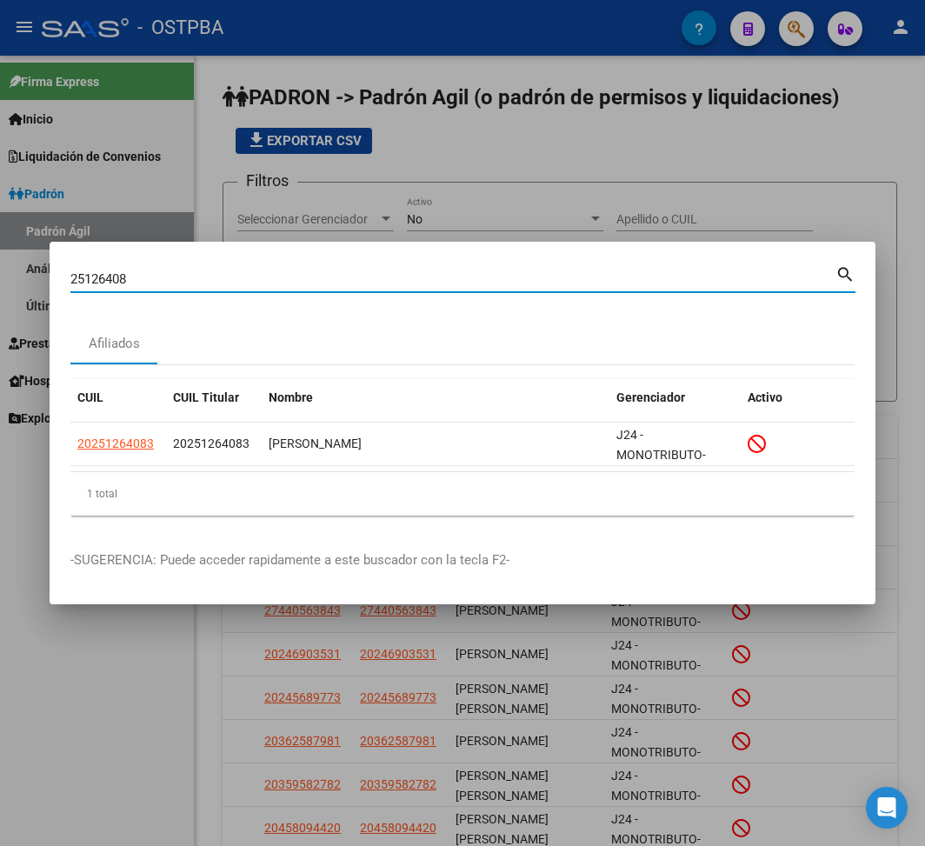
click at [89, 280] on input "25126408" at bounding box center [452, 279] width 765 height 16
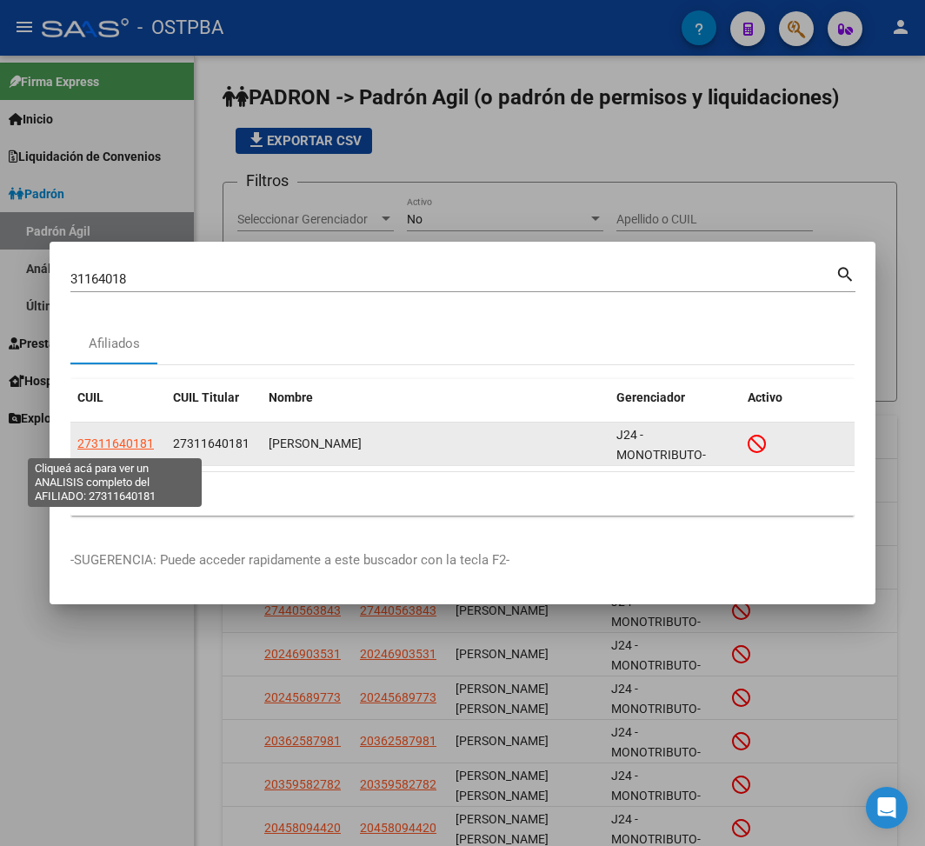
click at [112, 449] on span "27311640181" at bounding box center [115, 443] width 76 height 14
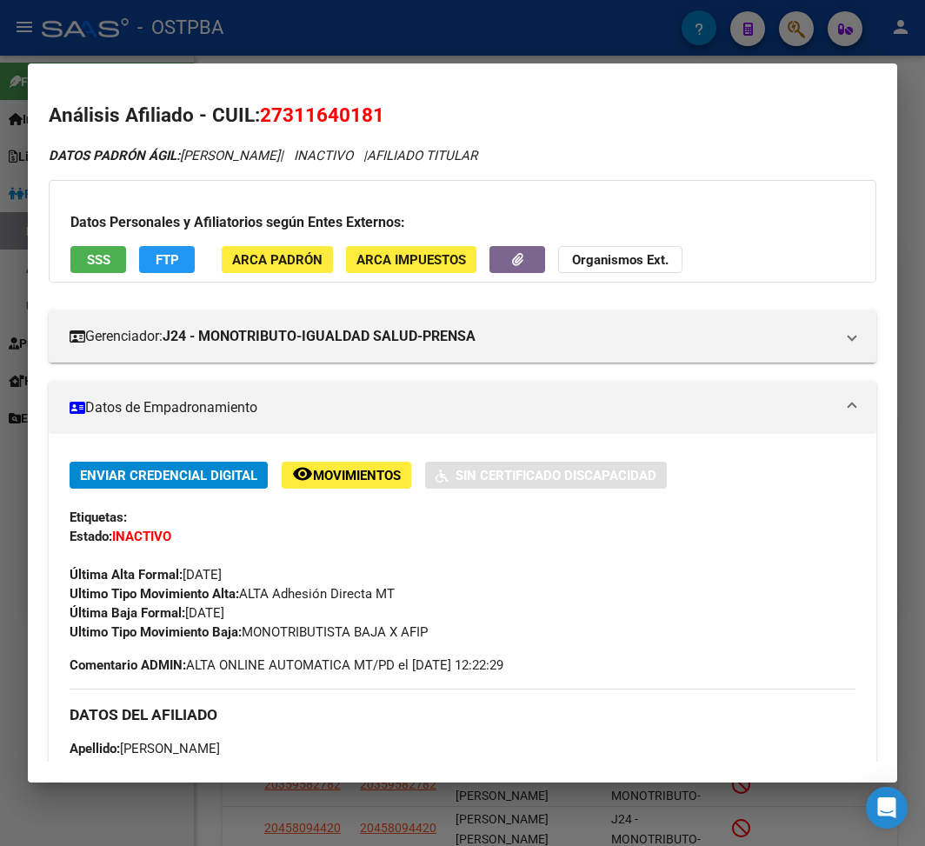
drag, startPoint x: 249, startPoint y: 636, endPoint x: 489, endPoint y: 636, distance: 239.9
click at [489, 635] on div "Ultimo Tipo Movimiento Baja: MONOTRIBUTISTA BAJA X AFIP" at bounding box center [463, 631] width 786 height 19
click at [439, 40] on div at bounding box center [462, 423] width 925 height 846
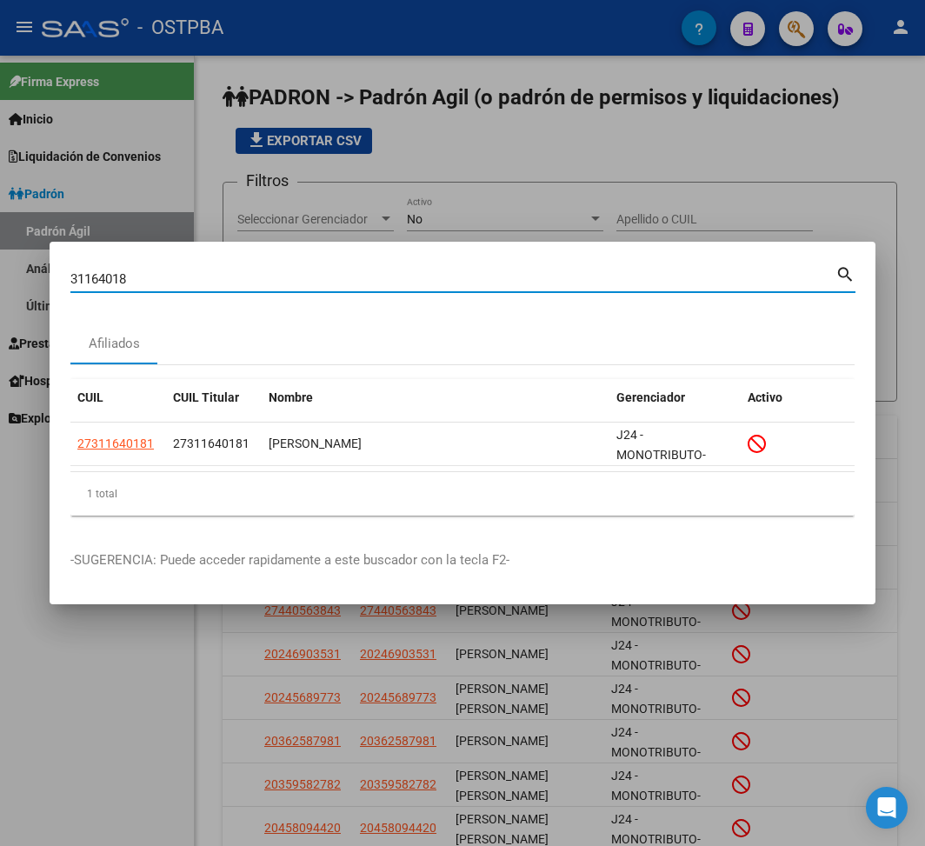
click at [98, 280] on input "31164018" at bounding box center [452, 279] width 765 height 16
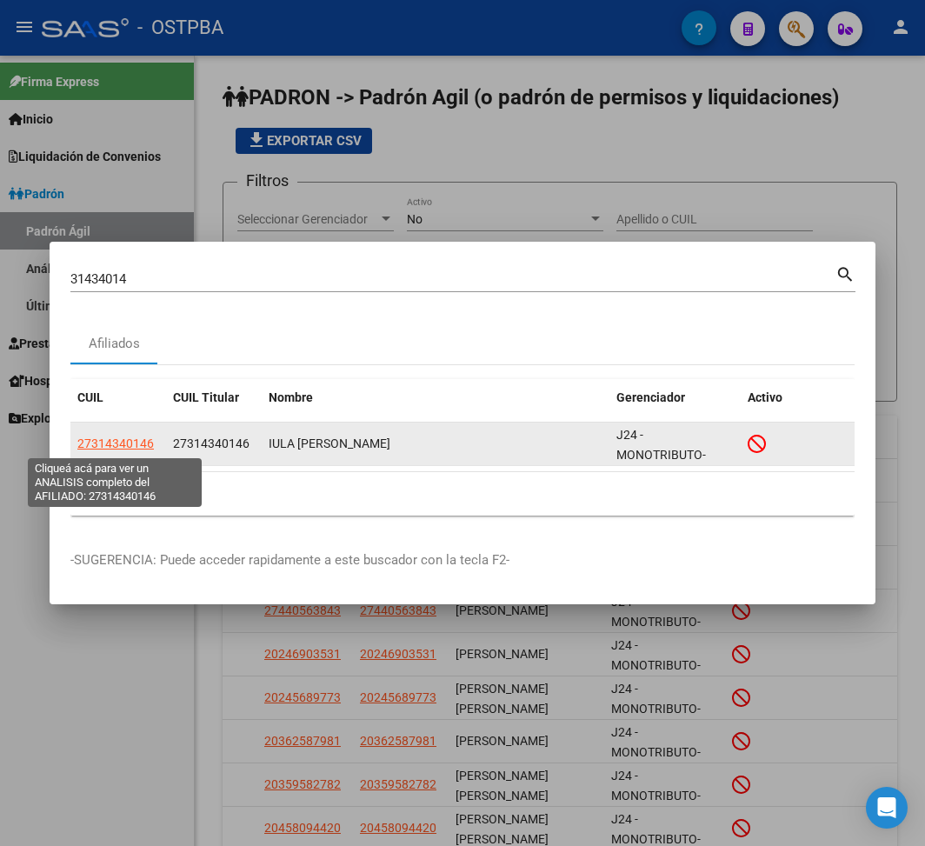
click at [144, 440] on span "27314340146" at bounding box center [115, 443] width 76 height 14
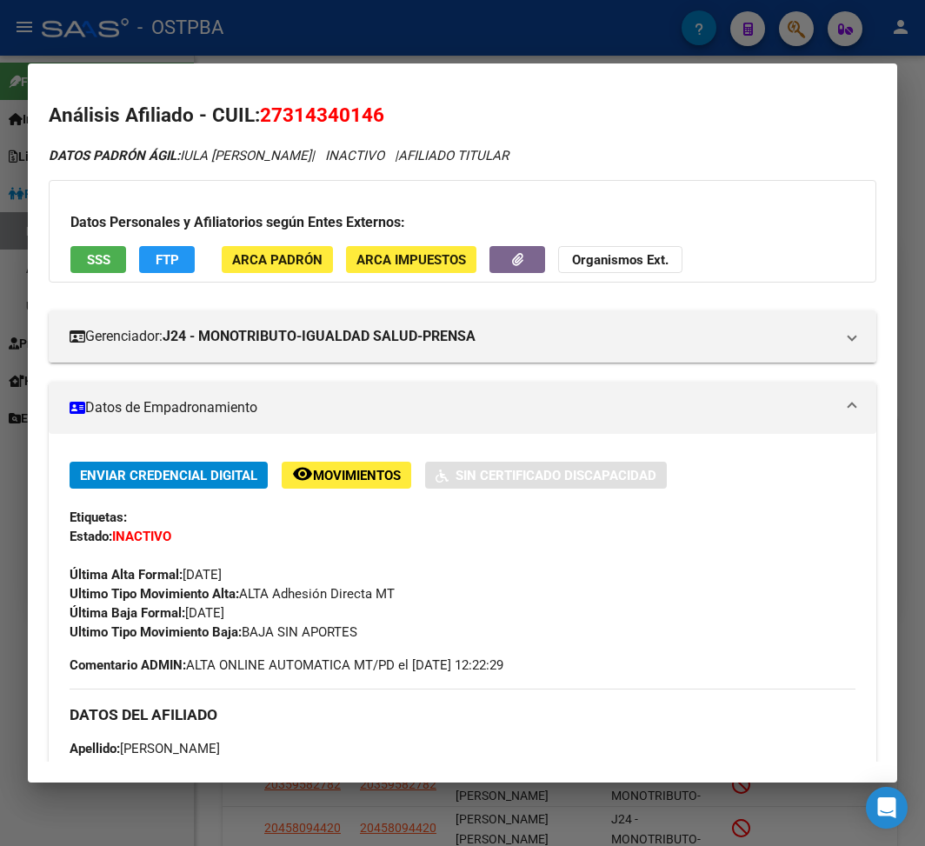
drag, startPoint x: 248, startPoint y: 634, endPoint x: 365, endPoint y: 634, distance: 117.4
click at [365, 634] on div "Ultimo Tipo Movimiento Baja: BAJA SIN APORTES" at bounding box center [463, 631] width 786 height 19
drag, startPoint x: 189, startPoint y: 613, endPoint x: 363, endPoint y: 602, distance: 175.1
click at [363, 602] on div "Enviar Credencial Digital remove_red_eye Movimientos Sin Certificado Discapacid…" at bounding box center [463, 552] width 786 height 180
click at [317, 45] on div at bounding box center [462, 423] width 925 height 846
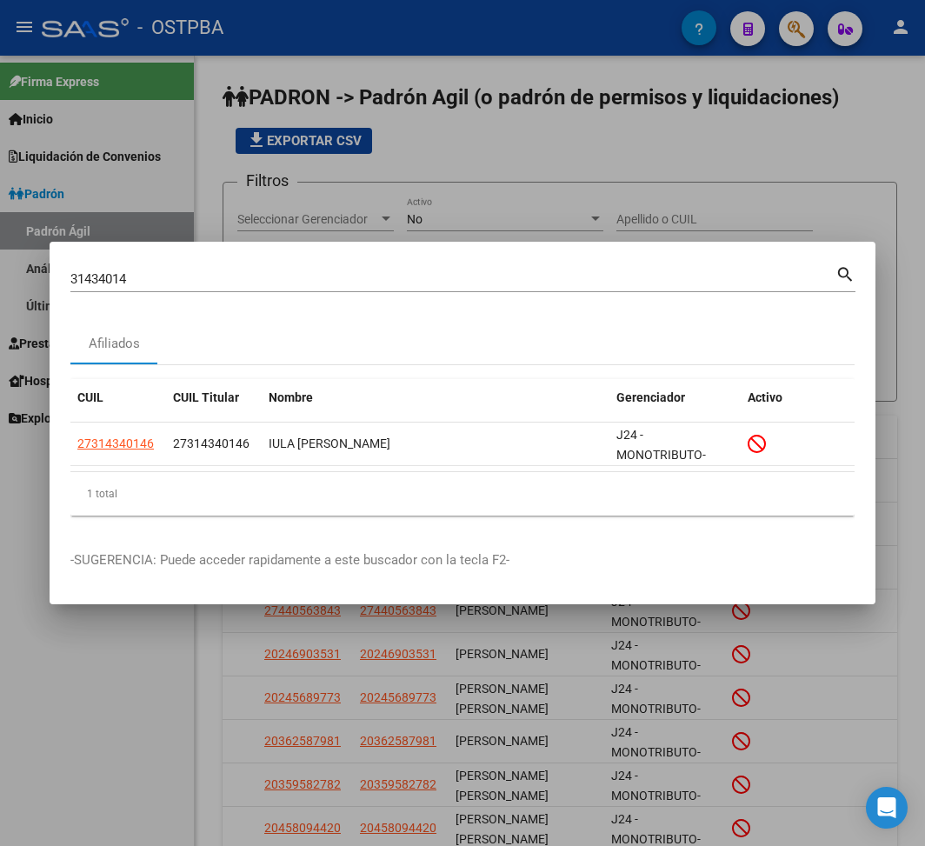
click at [99, 279] on input "31434014" at bounding box center [452, 279] width 765 height 16
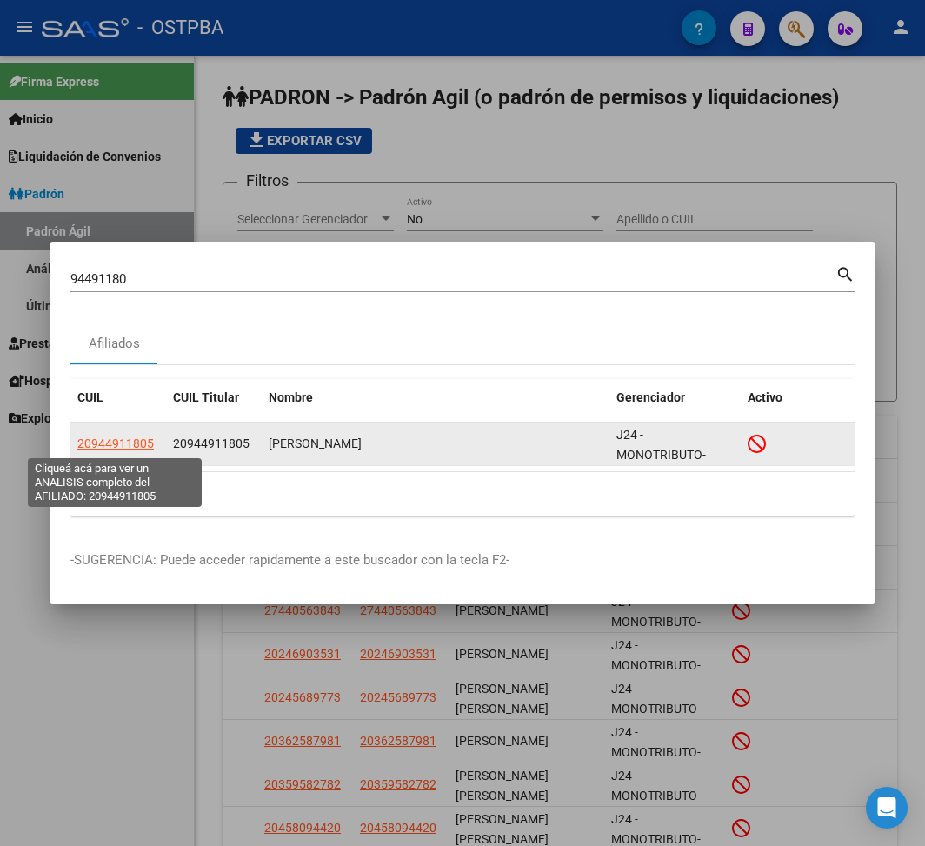
click at [116, 449] on span "20944911805" at bounding box center [115, 443] width 76 height 14
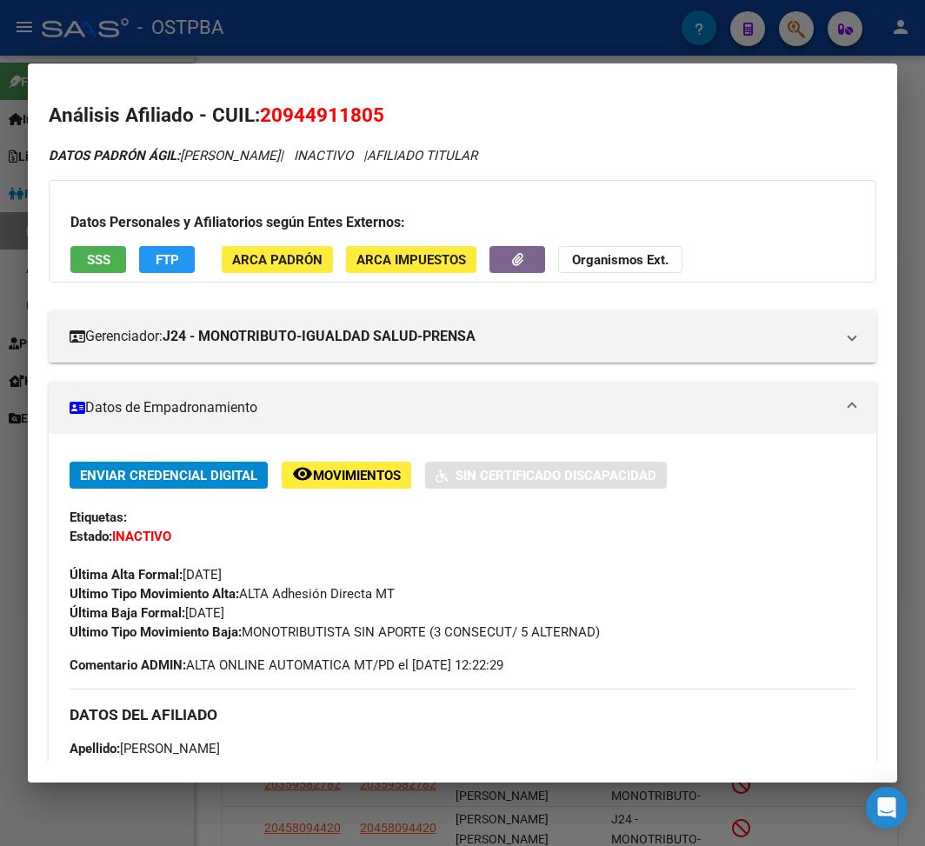
drag, startPoint x: 188, startPoint y: 620, endPoint x: 265, endPoint y: 620, distance: 77.4
click at [265, 620] on div "Enviar Credencial Digital remove_red_eye Movimientos Sin Certificado Discapacid…" at bounding box center [463, 552] width 786 height 180
drag, startPoint x: 251, startPoint y: 633, endPoint x: 622, endPoint y: 641, distance: 371.3
click at [622, 635] on div "Ultimo Tipo Movimiento Baja: MONOTRIBUTISTA SIN APORTE (3 CONSECUT/ 5 ALTERNAD)" at bounding box center [463, 631] width 786 height 19
drag, startPoint x: 247, startPoint y: 631, endPoint x: 620, endPoint y: 638, distance: 373.0
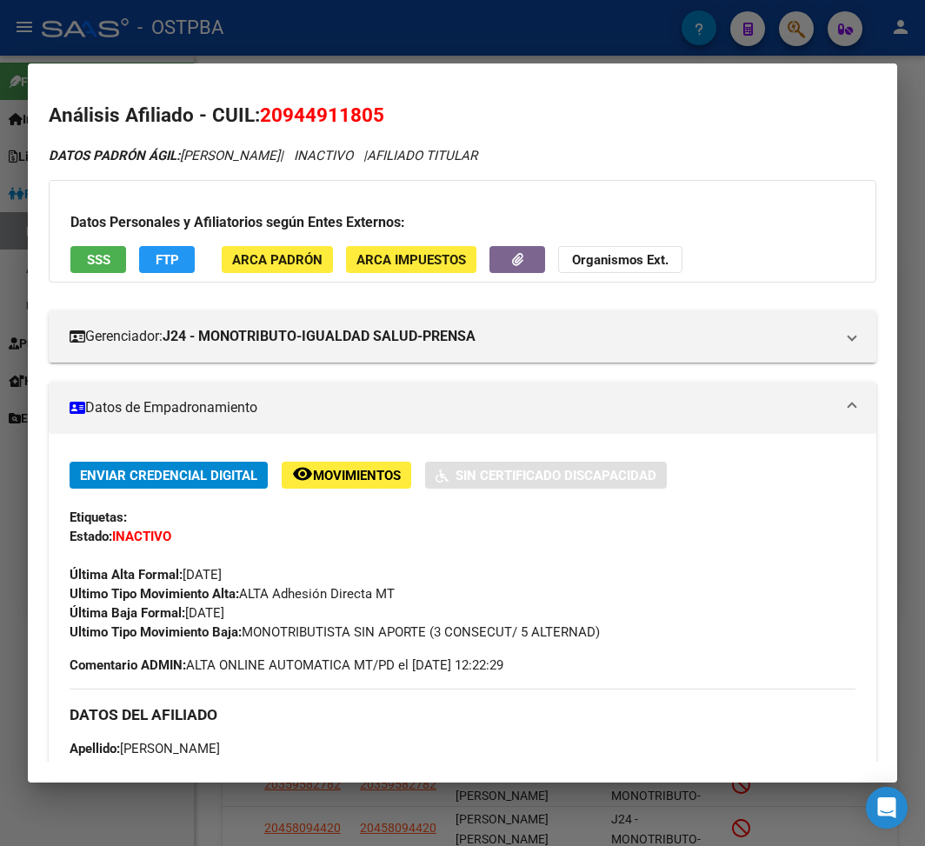
click at [620, 635] on div "Ultimo Tipo Movimiento Baja: MONOTRIBUTISTA SIN APORTE (3 CONSECUT/ 5 ALTERNAD)" at bounding box center [463, 631] width 786 height 19
click at [315, 23] on div at bounding box center [462, 423] width 925 height 846
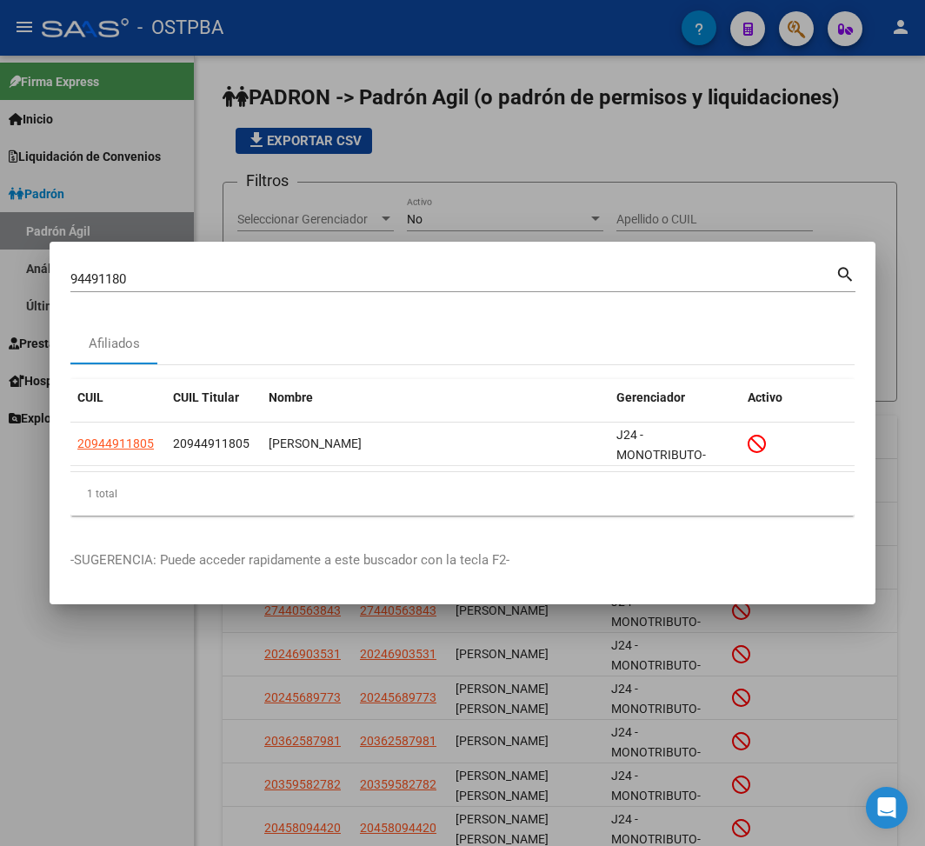
click at [84, 278] on input "94491180" at bounding box center [452, 279] width 765 height 16
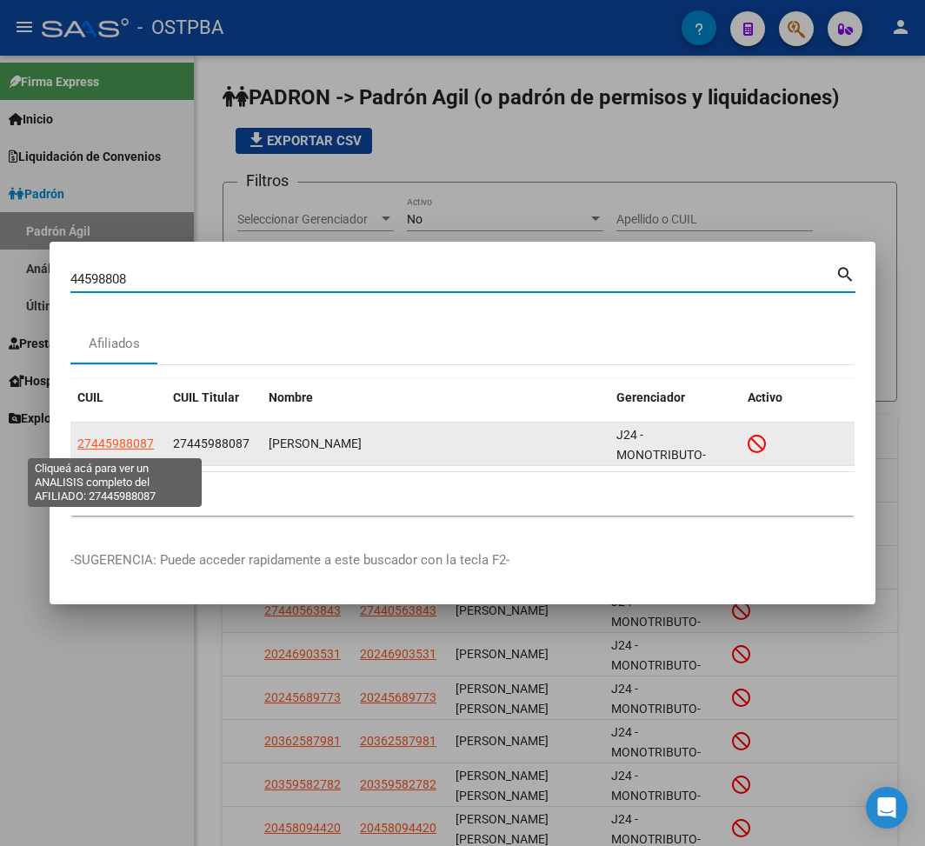
click at [101, 440] on span "27445988087" at bounding box center [115, 443] width 76 height 14
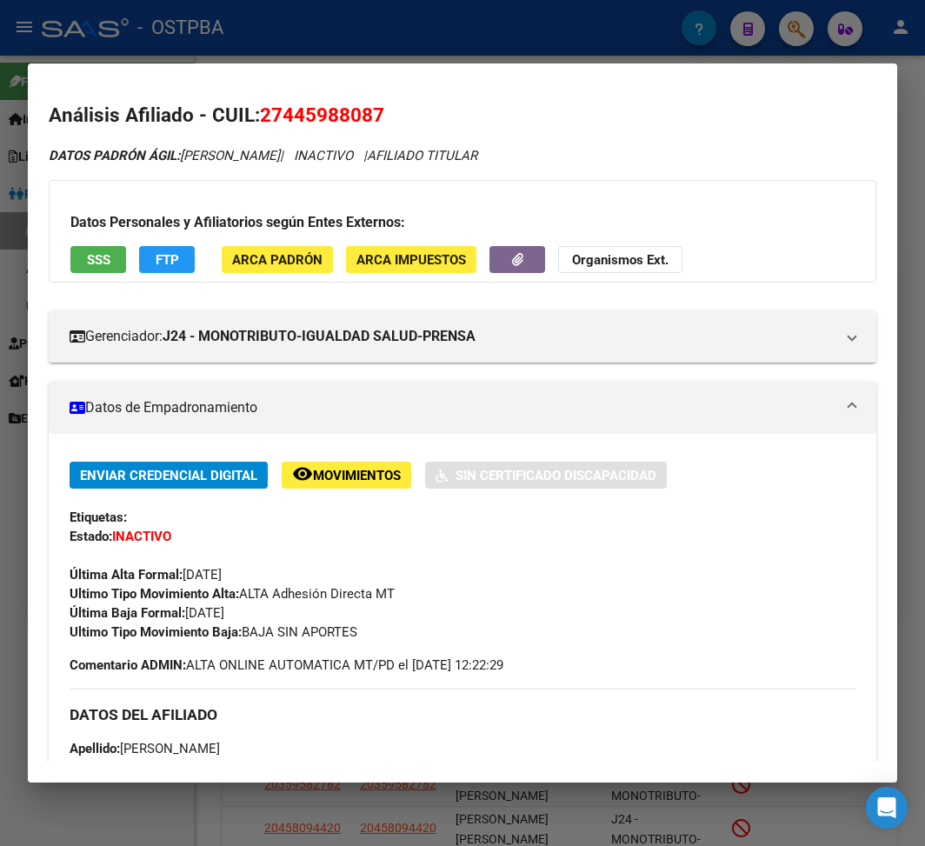
click at [243, 47] on div at bounding box center [462, 423] width 925 height 846
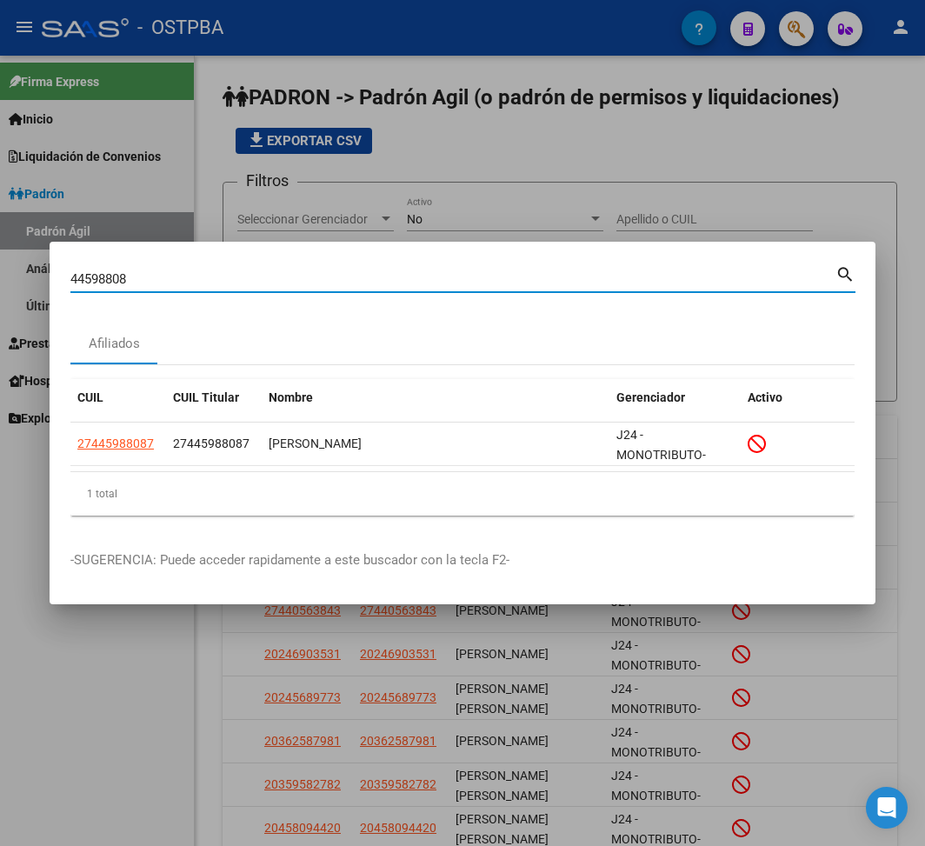
click at [92, 276] on input "44598808" at bounding box center [452, 279] width 765 height 16
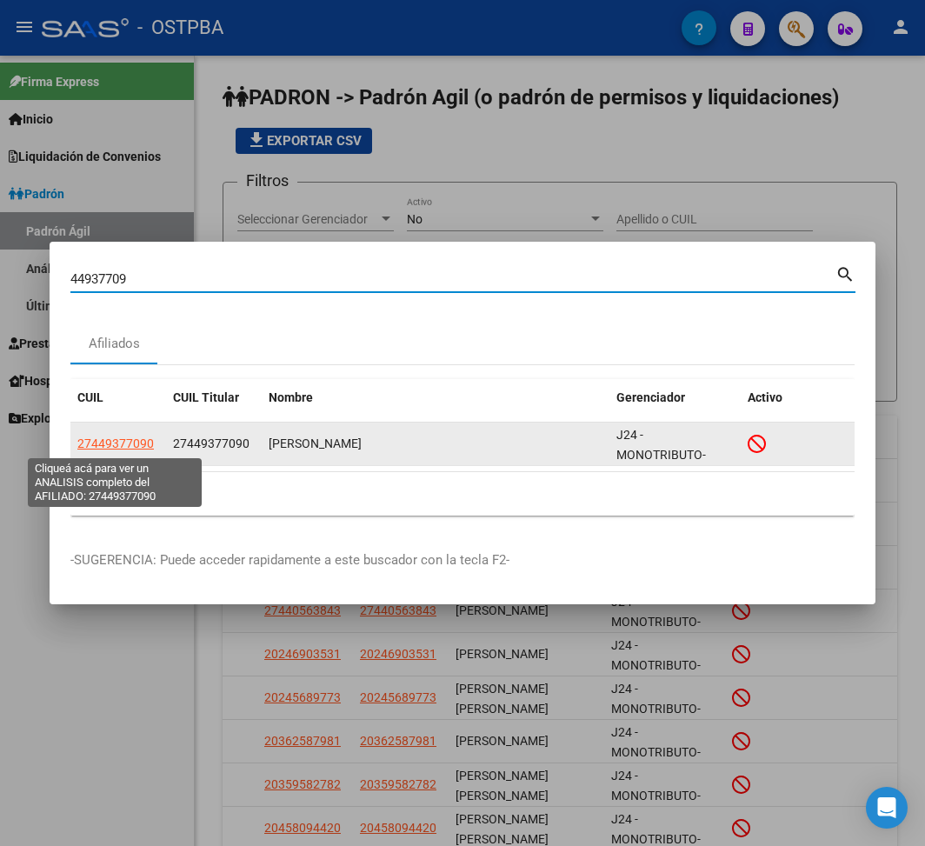
click at [139, 446] on span "27449377090" at bounding box center [115, 443] width 76 height 14
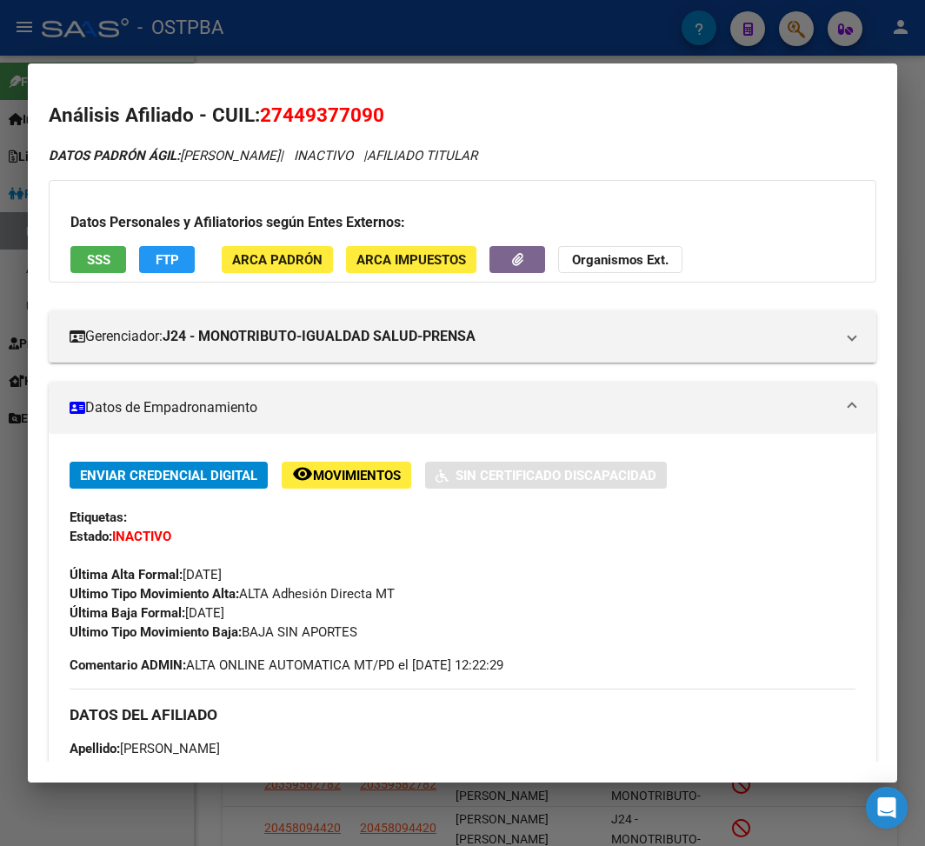
click at [309, 10] on div at bounding box center [462, 423] width 925 height 846
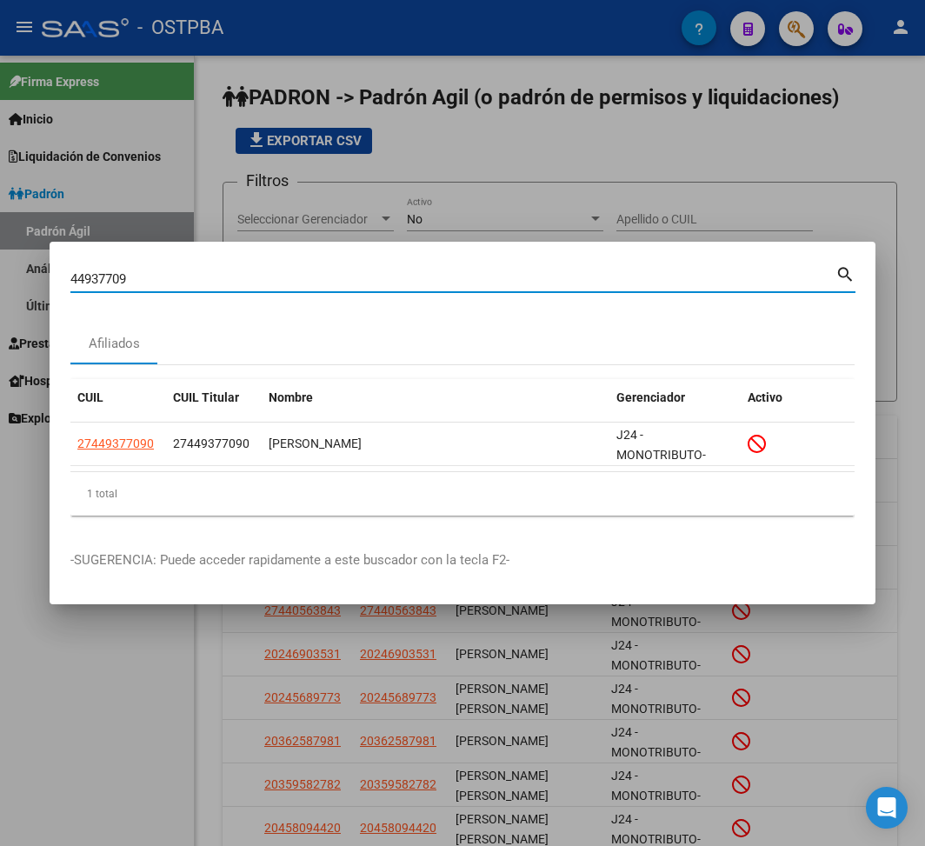
click at [111, 272] on input "44937709" at bounding box center [452, 279] width 765 height 16
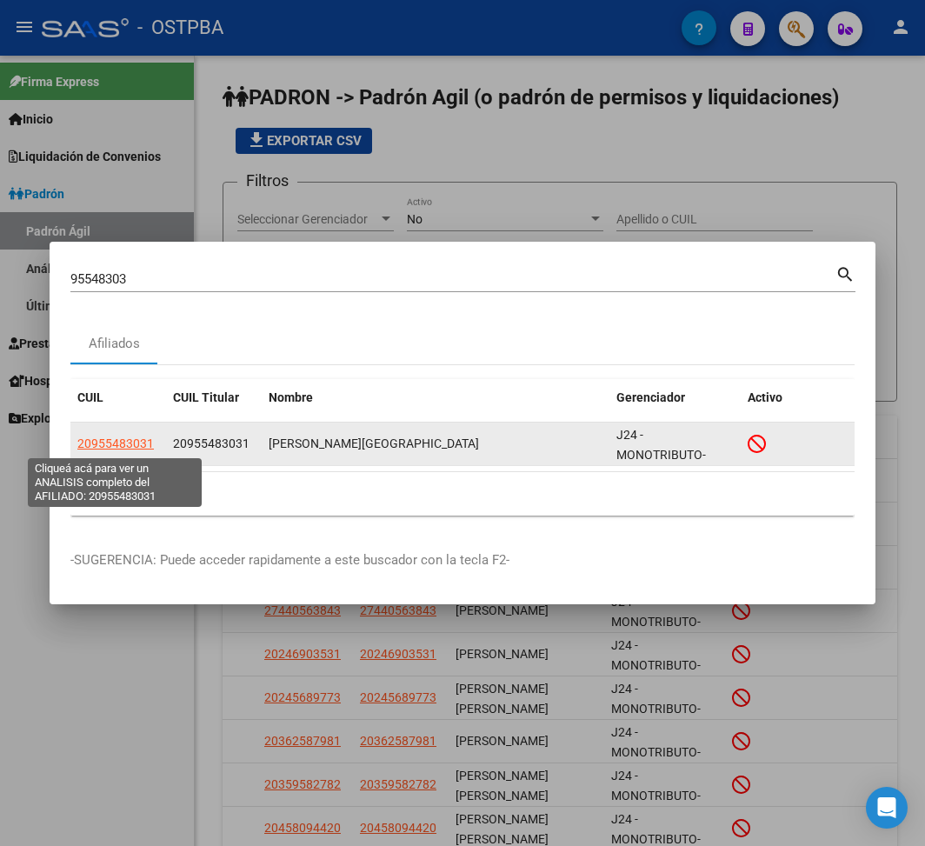
click at [140, 438] on span "20955483031" at bounding box center [115, 443] width 76 height 14
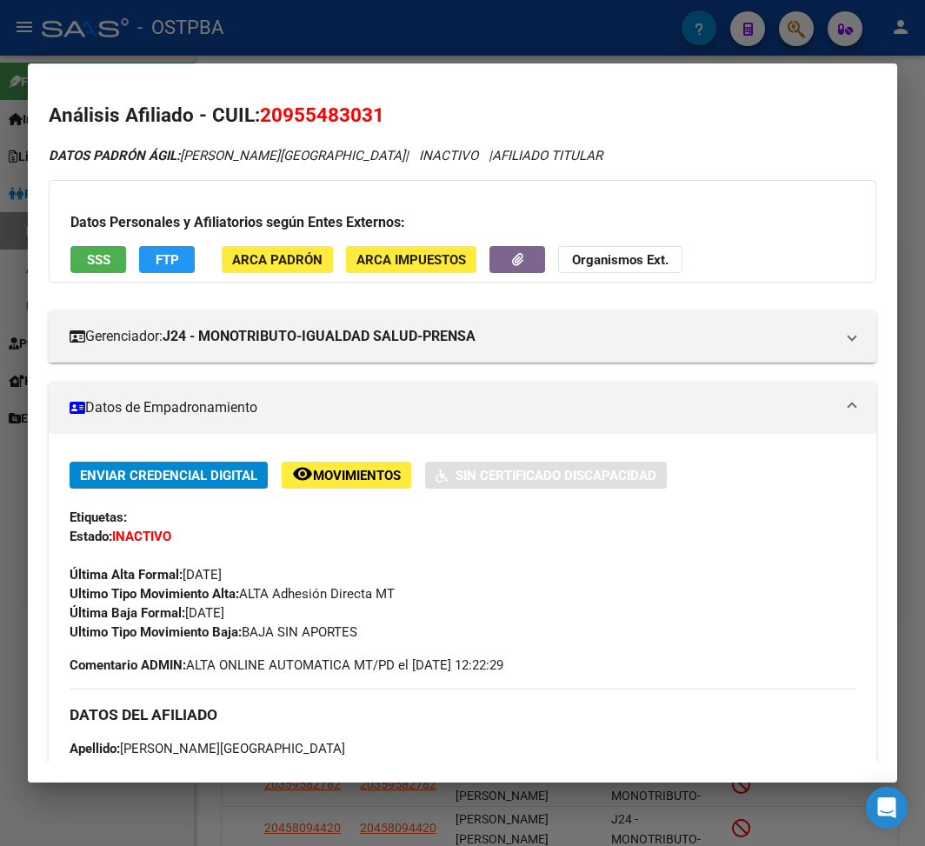
drag, startPoint x: 189, startPoint y: 613, endPoint x: 264, endPoint y: 615, distance: 75.7
click at [264, 615] on div "Enviar Credencial Digital remove_red_eye Movimientos Sin Certificado Discapacid…" at bounding box center [463, 552] width 786 height 180
click at [273, 29] on div at bounding box center [462, 423] width 925 height 846
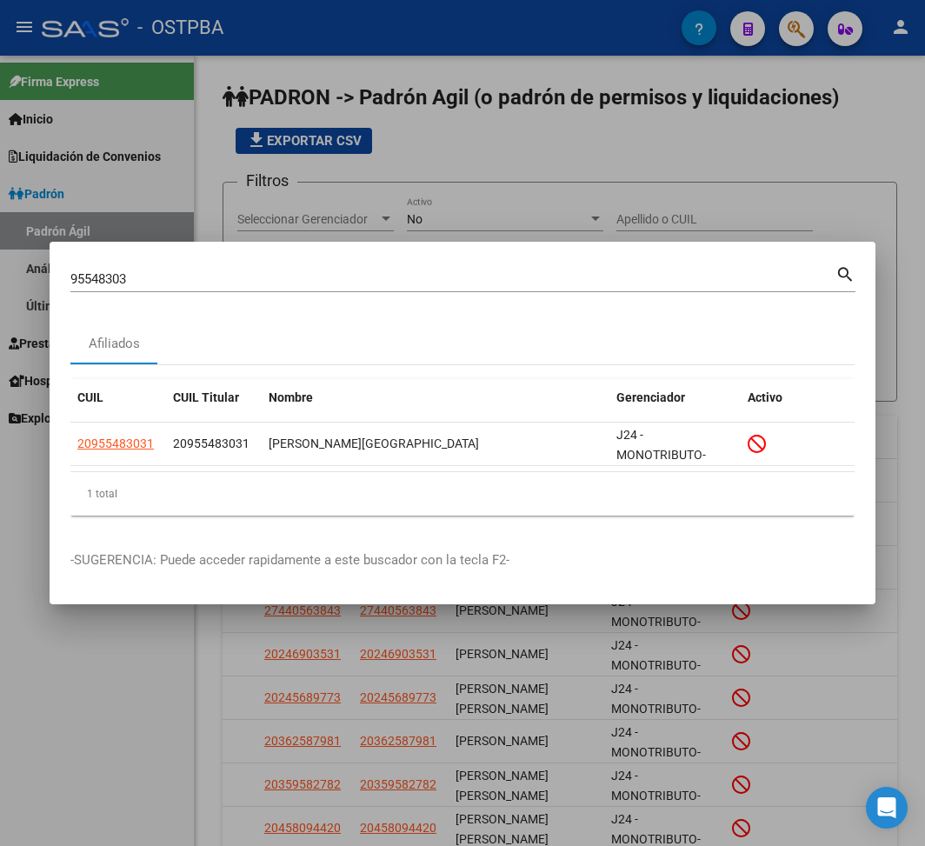
click at [90, 283] on input "95548303" at bounding box center [452, 279] width 765 height 16
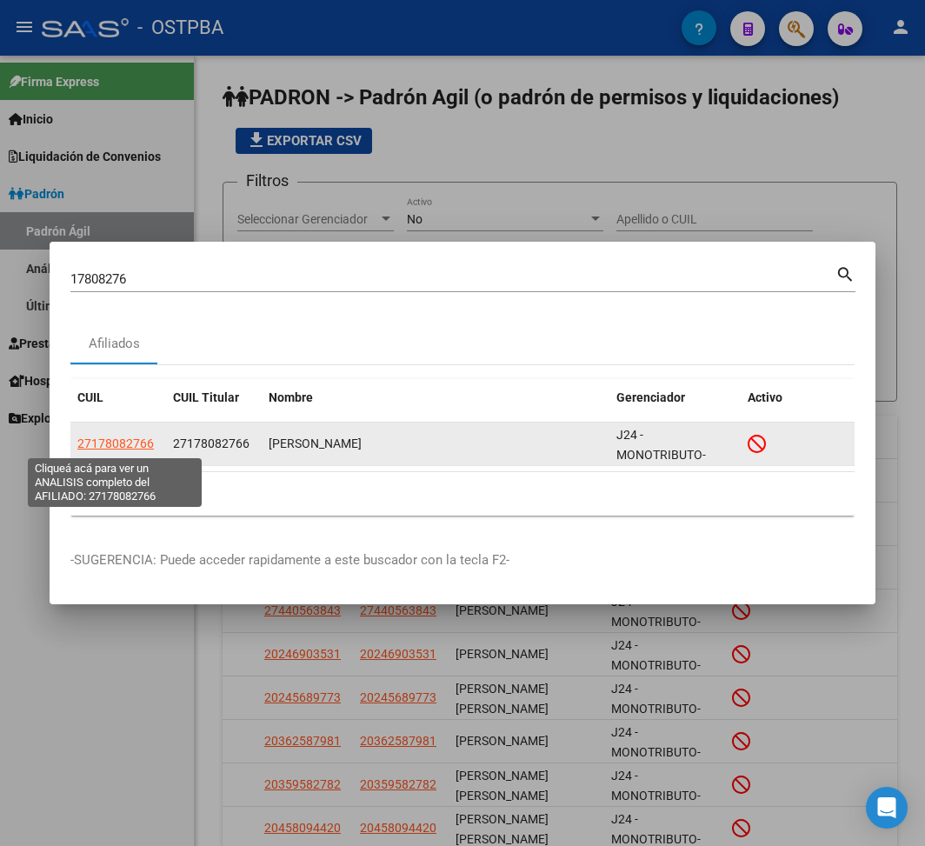
click at [125, 439] on span "27178082766" at bounding box center [115, 443] width 76 height 14
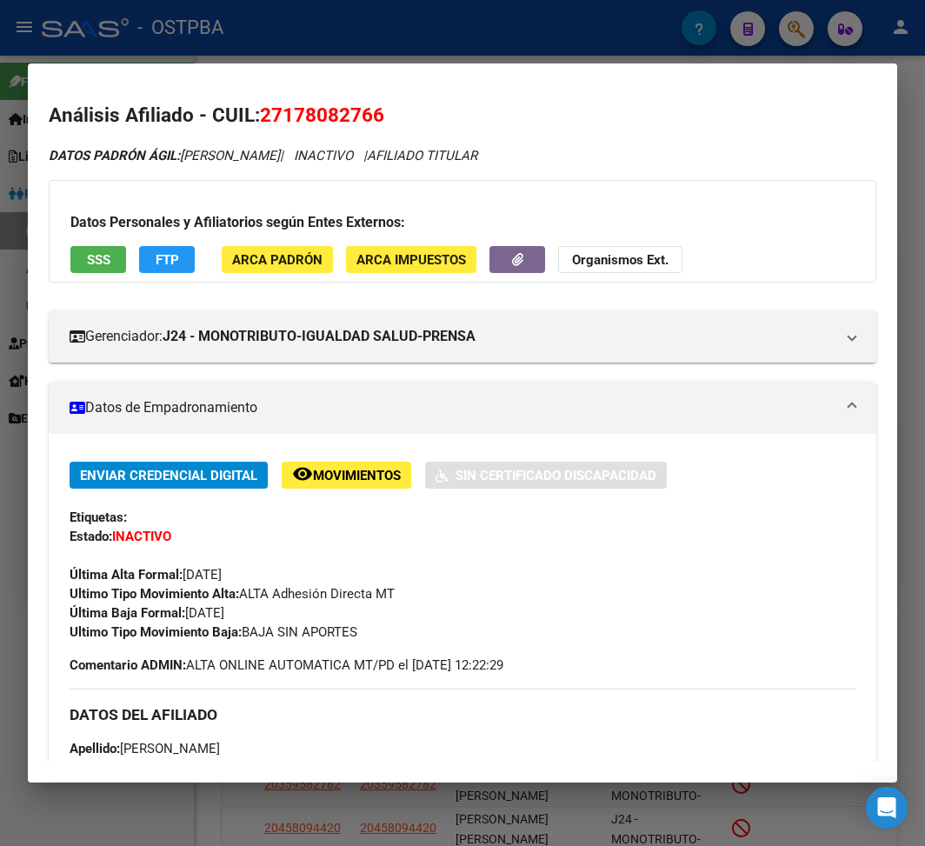
click at [435, 54] on div at bounding box center [462, 423] width 925 height 846
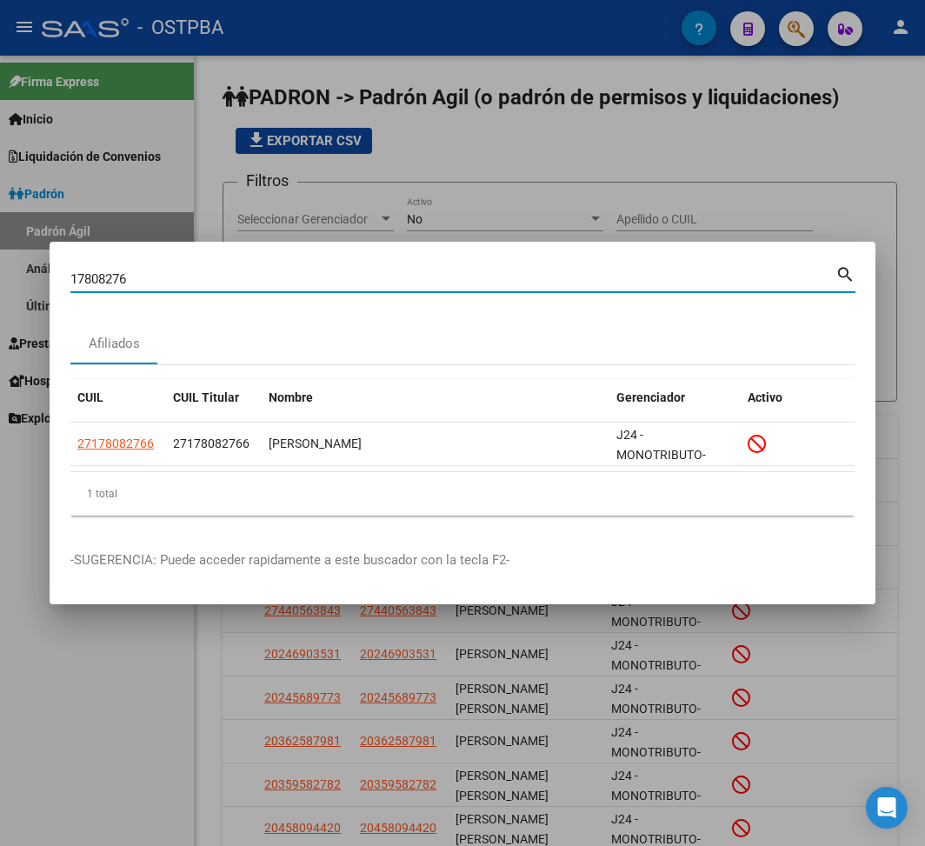
click at [92, 273] on input "17808276" at bounding box center [452, 279] width 765 height 16
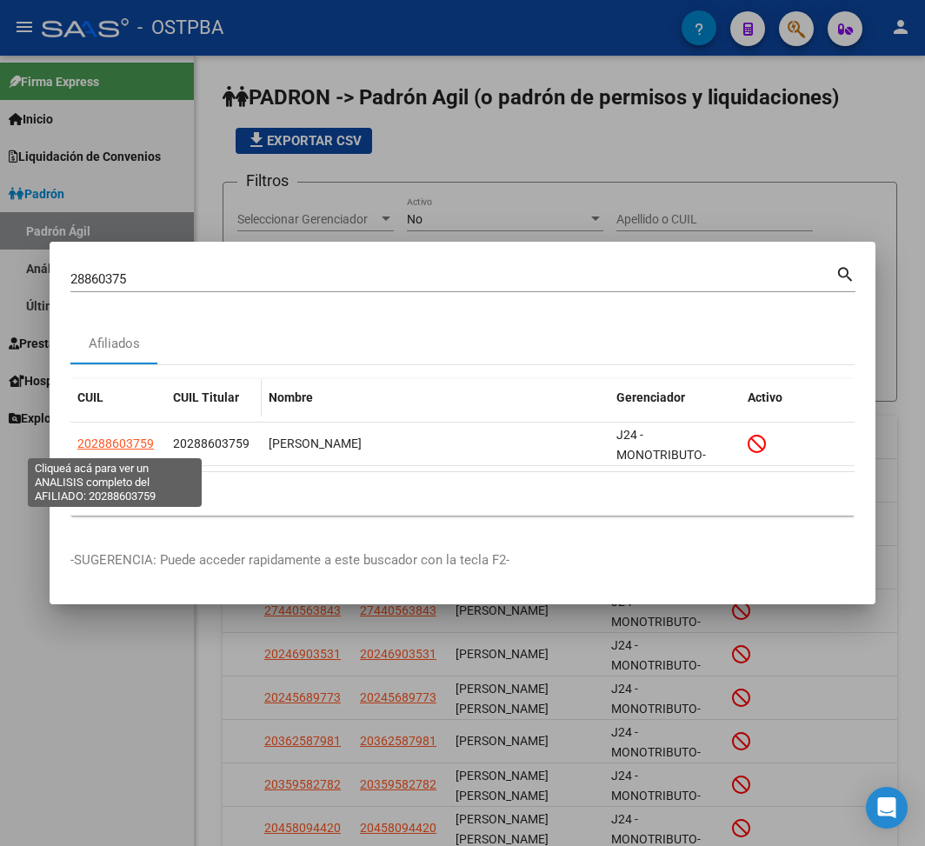
click at [136, 438] on span "20288603759" at bounding box center [115, 443] width 76 height 14
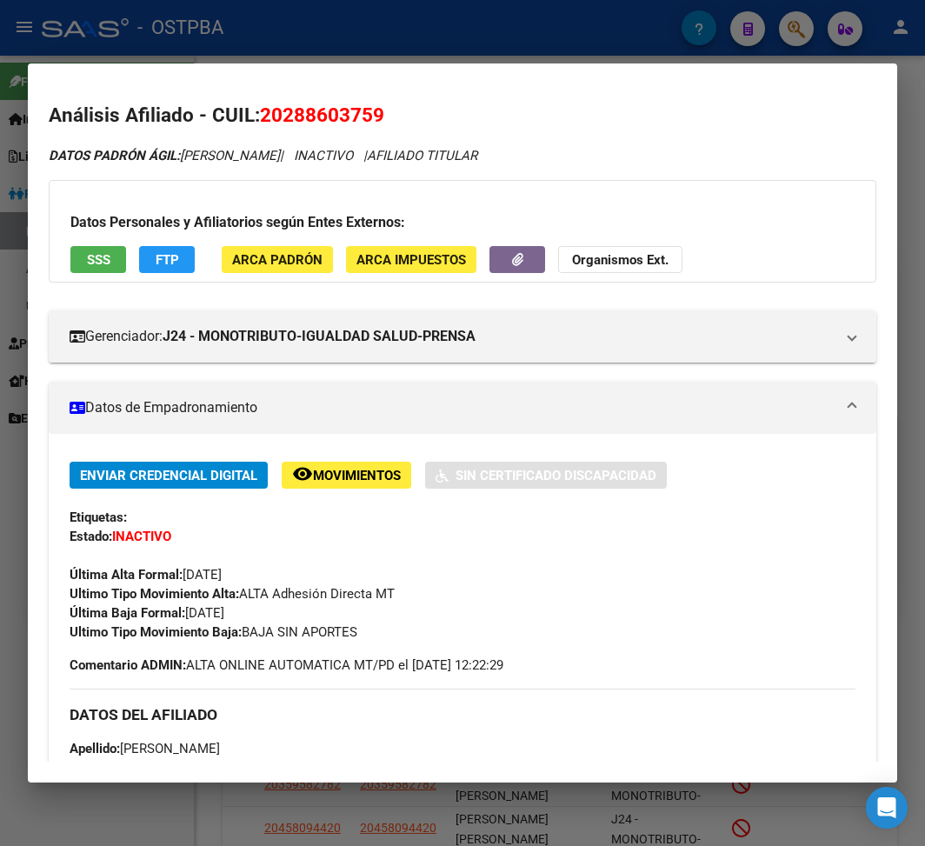
click at [280, 32] on div at bounding box center [462, 423] width 925 height 846
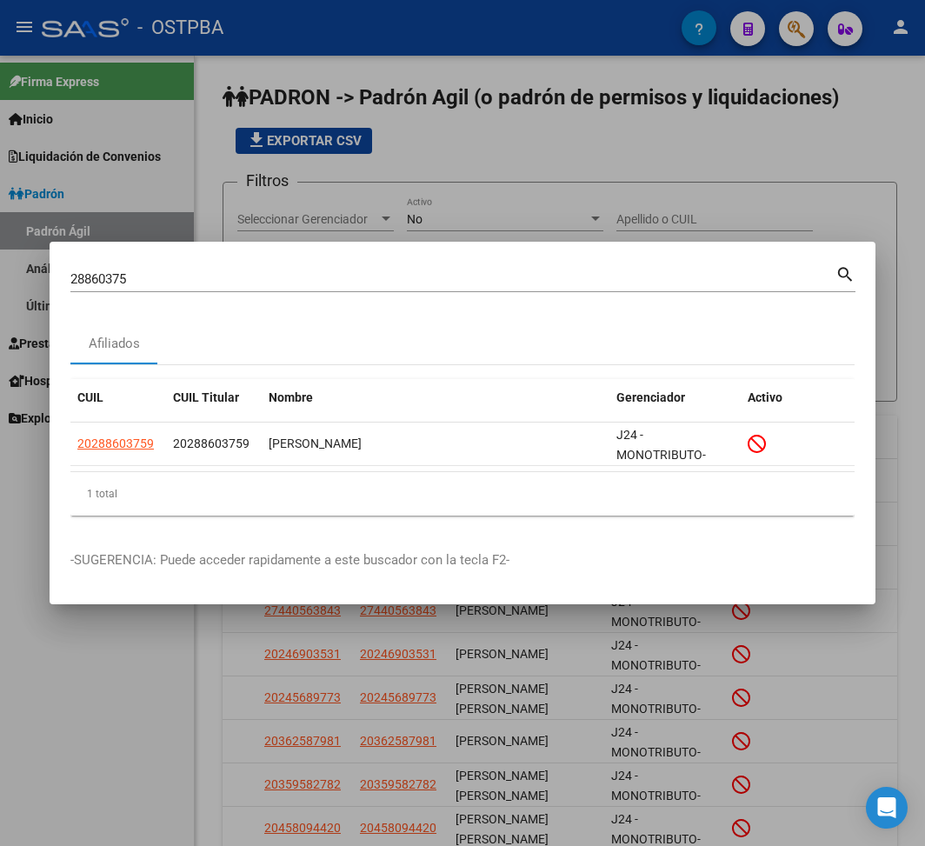
click at [109, 266] on div "28860375 Buscar (apellido, dni, [PERSON_NAME], [PERSON_NAME], cuit, obra social)" at bounding box center [452, 279] width 765 height 26
click at [109, 271] on input "28860375" at bounding box center [452, 279] width 765 height 16
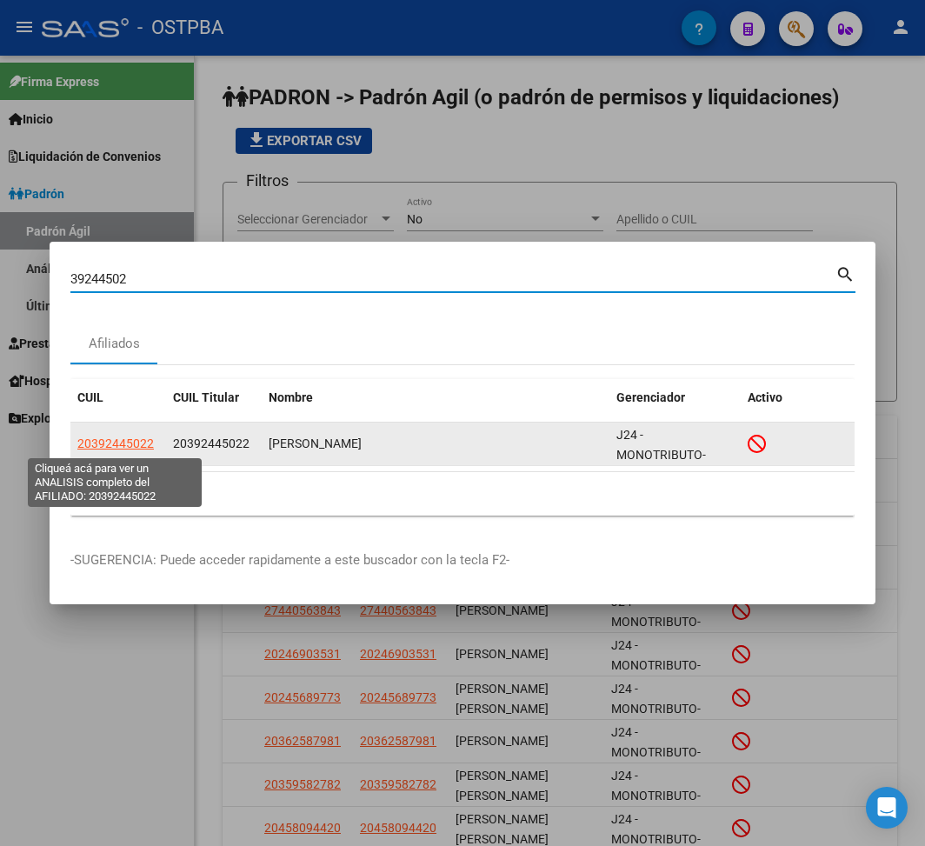
click at [112, 443] on span "20392445022" at bounding box center [115, 443] width 76 height 14
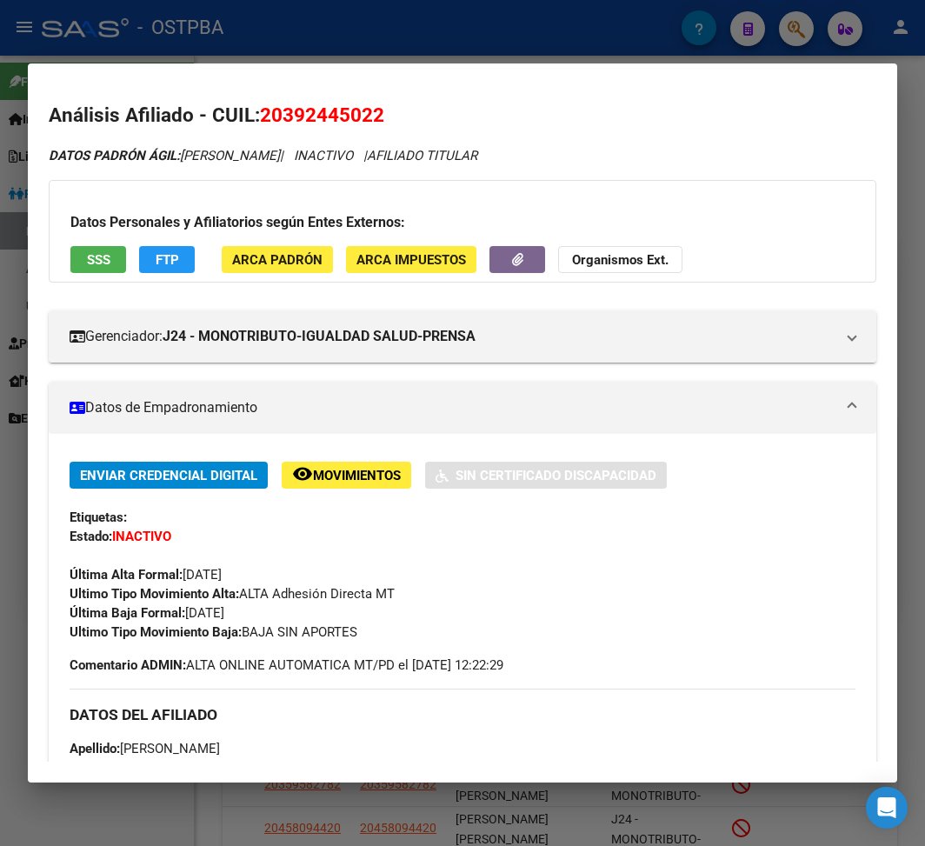
click at [226, 28] on div at bounding box center [462, 423] width 925 height 846
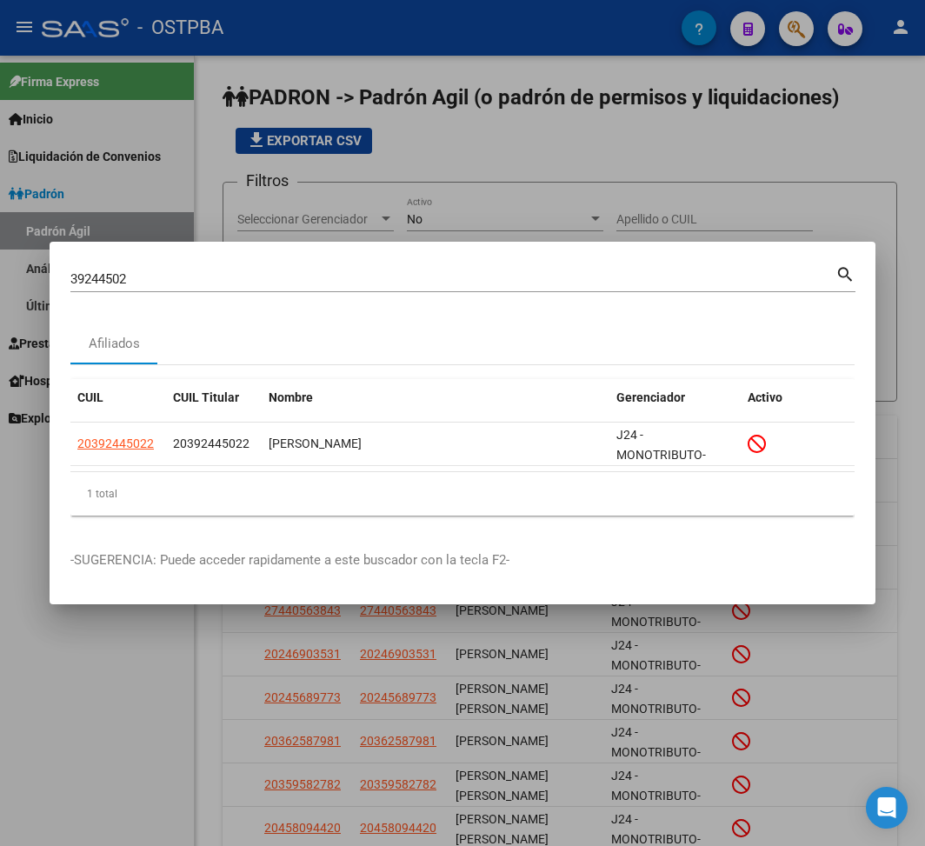
click at [115, 283] on input "39244502" at bounding box center [452, 279] width 765 height 16
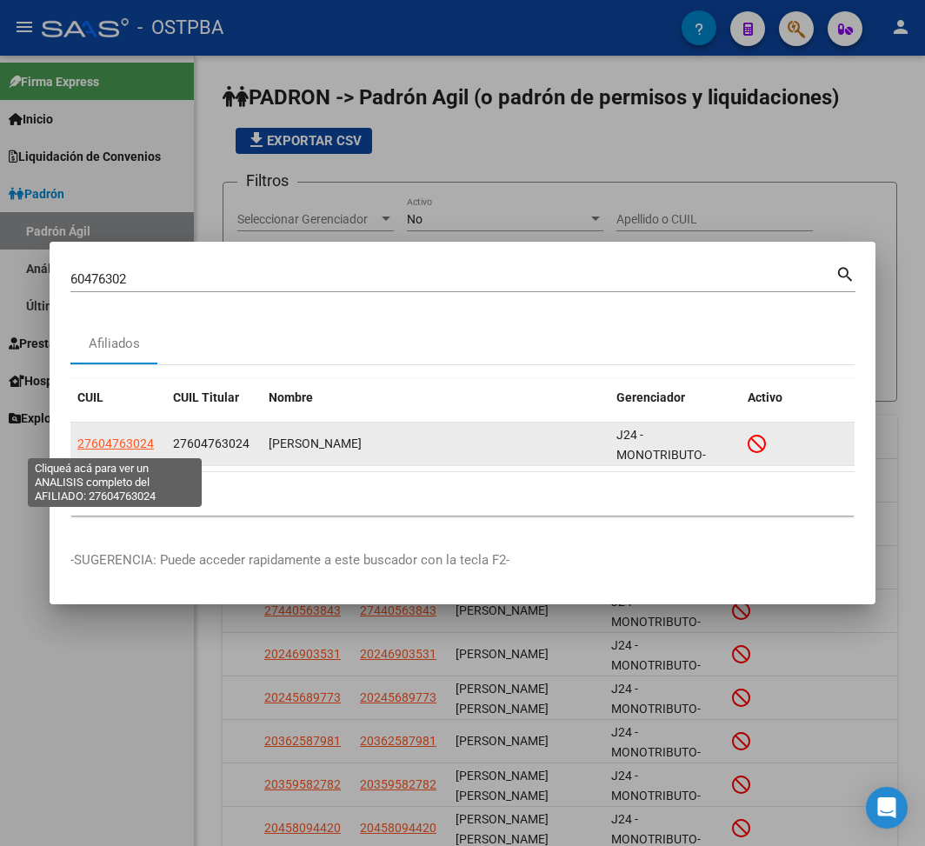
click at [134, 442] on span "27604763024" at bounding box center [115, 443] width 76 height 14
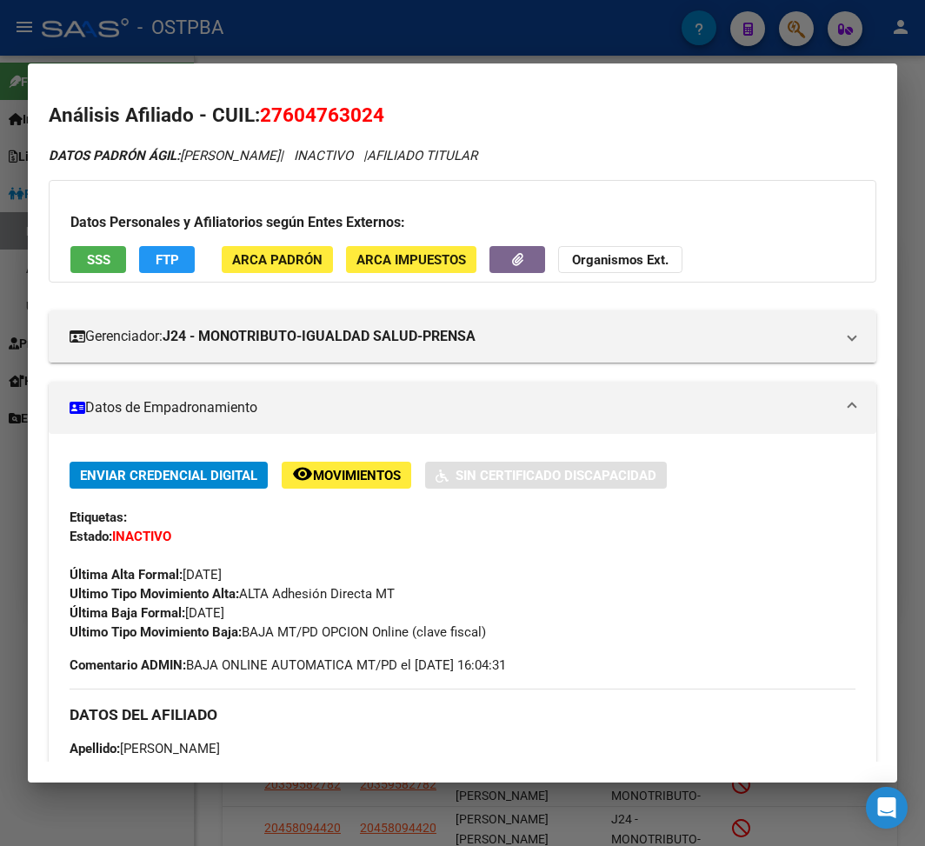
drag, startPoint x: 247, startPoint y: 635, endPoint x: 527, endPoint y: 635, distance: 279.9
click at [527, 635] on div "Ultimo Tipo Movimiento Baja: BAJA MT/PD OPCION Online (clave fiscal)" at bounding box center [463, 631] width 786 height 19
click at [271, 52] on div at bounding box center [462, 423] width 925 height 846
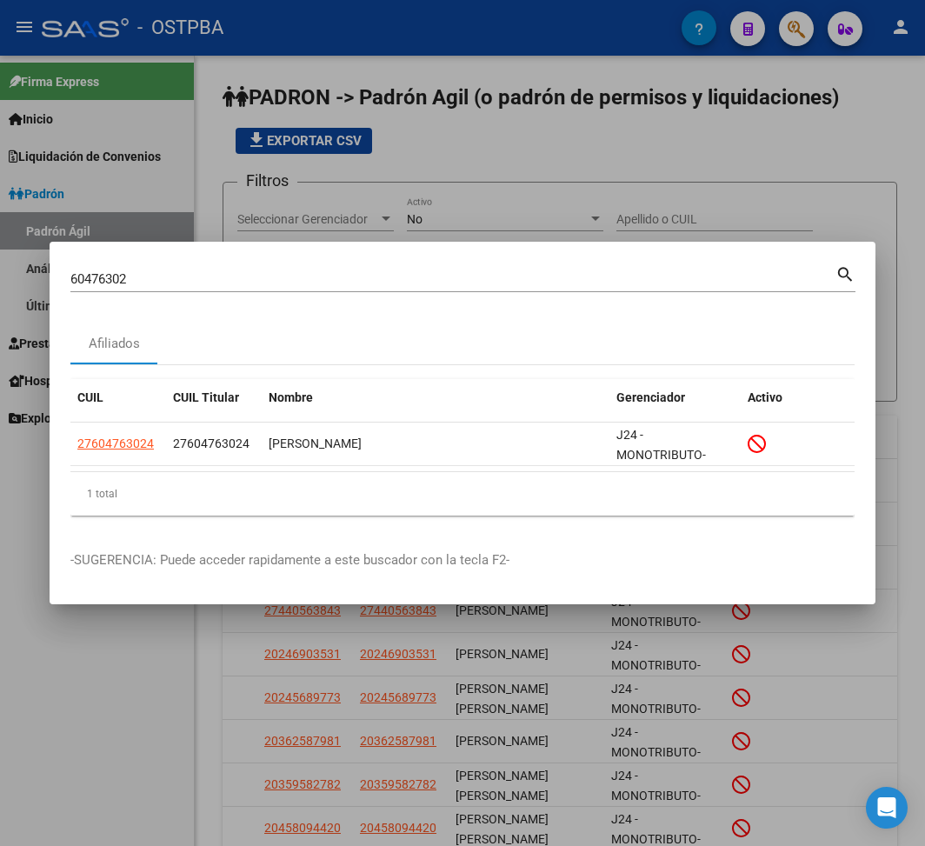
drag, startPoint x: 97, startPoint y: 296, endPoint x: 101, endPoint y: 275, distance: 21.2
click at [96, 290] on div "60476302 Buscar (apellido, dni, [PERSON_NAME], [PERSON_NAME], cuit, obra social…" at bounding box center [462, 286] width 785 height 46
click at [101, 273] on input "60476302" at bounding box center [452, 279] width 765 height 16
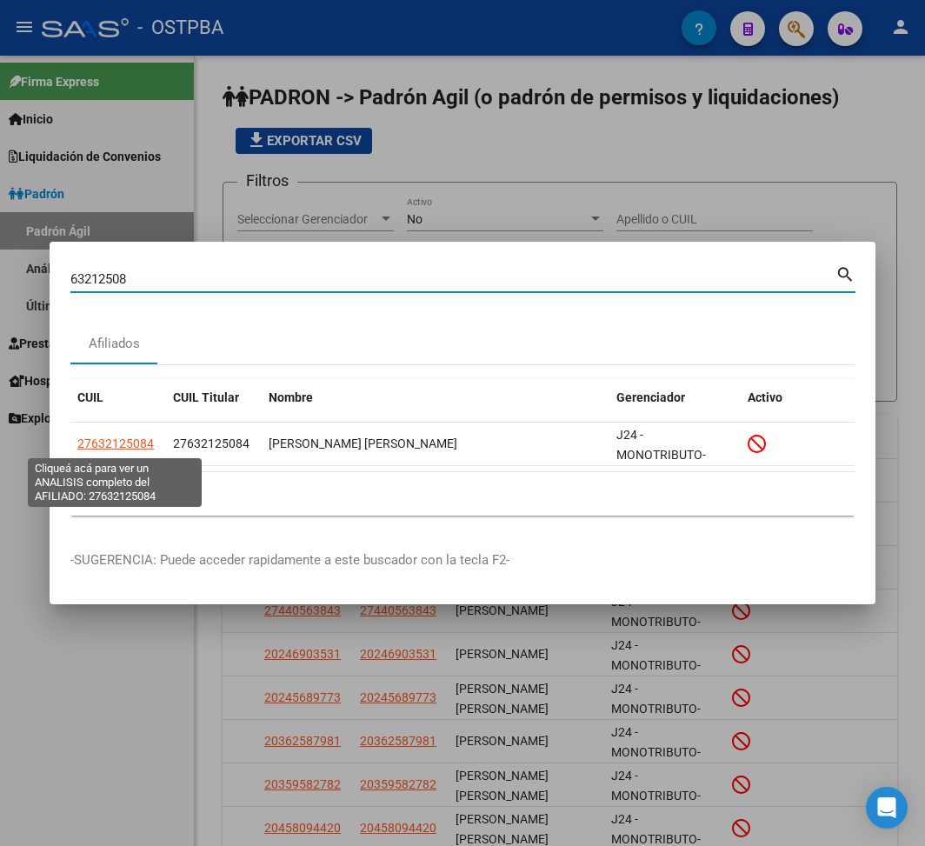
click at [115, 449] on span "27632125084" at bounding box center [115, 443] width 76 height 14
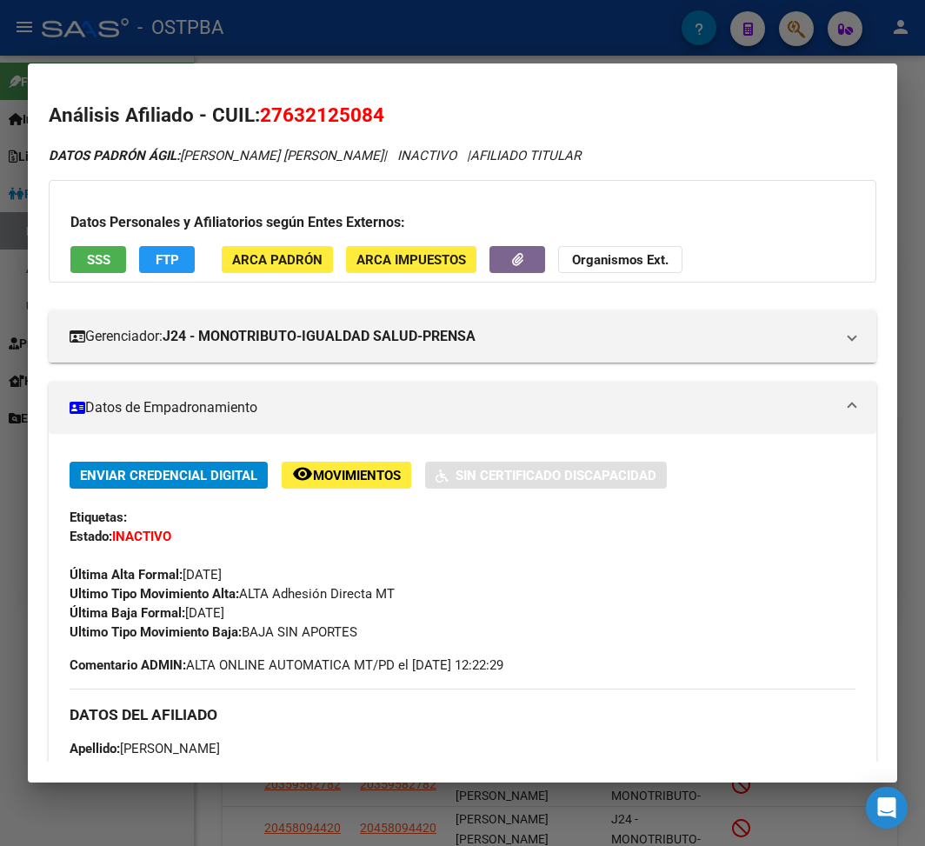
drag, startPoint x: 185, startPoint y: 616, endPoint x: 280, endPoint y: 612, distance: 94.9
click at [280, 612] on div "Enviar Credencial Digital remove_red_eye Movimientos Sin Certificado Discapacid…" at bounding box center [463, 552] width 786 height 180
click at [259, 612] on div "Enviar Credencial Digital remove_red_eye Movimientos Sin Certificado Discapacid…" at bounding box center [463, 552] width 786 height 180
drag, startPoint x: 189, startPoint y: 614, endPoint x: 273, endPoint y: 612, distance: 84.3
click at [273, 612] on div "Enviar Credencial Digital remove_red_eye Movimientos Sin Certificado Discapacid…" at bounding box center [463, 552] width 786 height 180
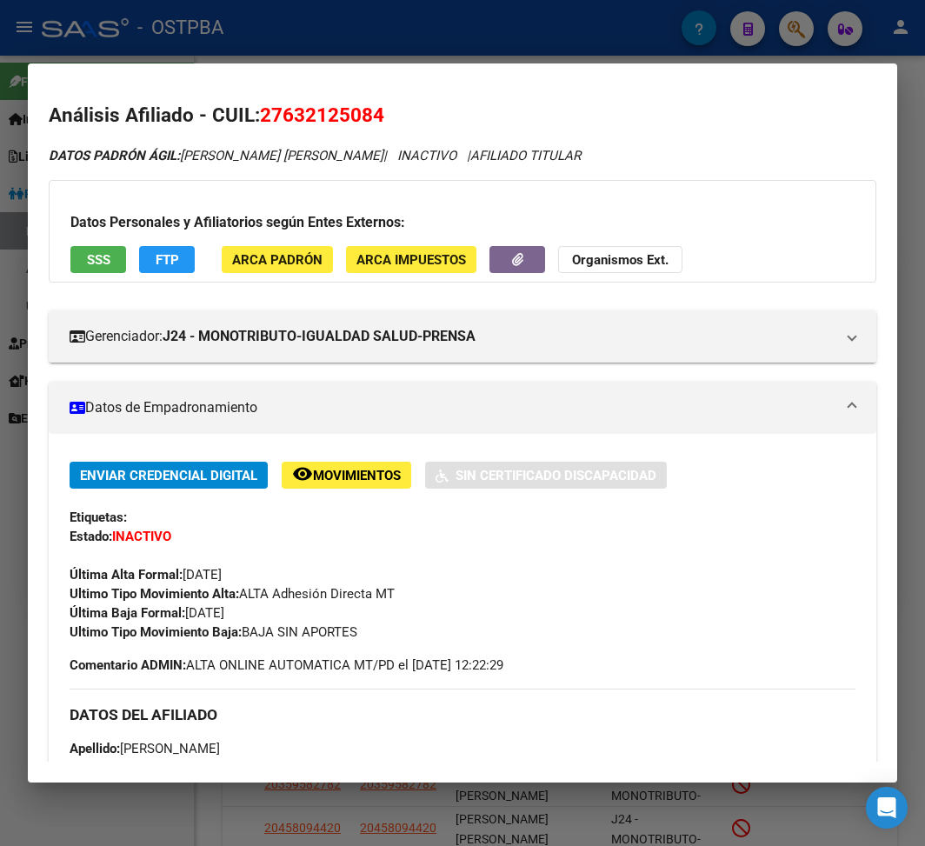
click at [311, 19] on div at bounding box center [462, 423] width 925 height 846
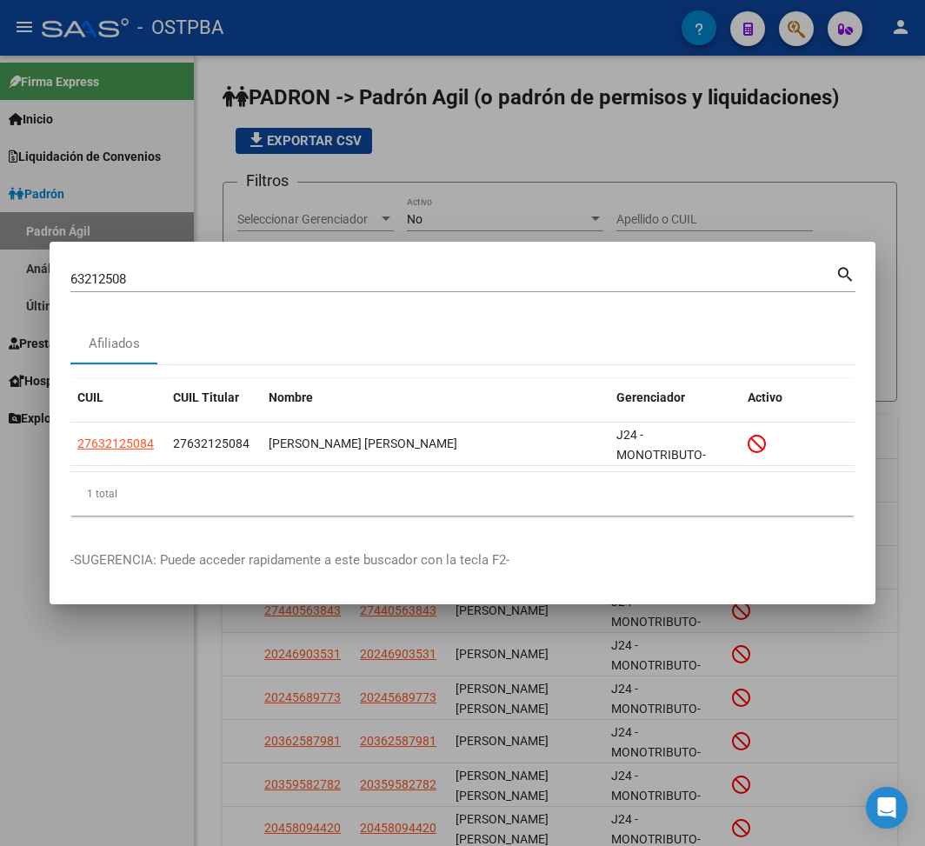
click at [92, 280] on input "63212508" at bounding box center [452, 279] width 765 height 16
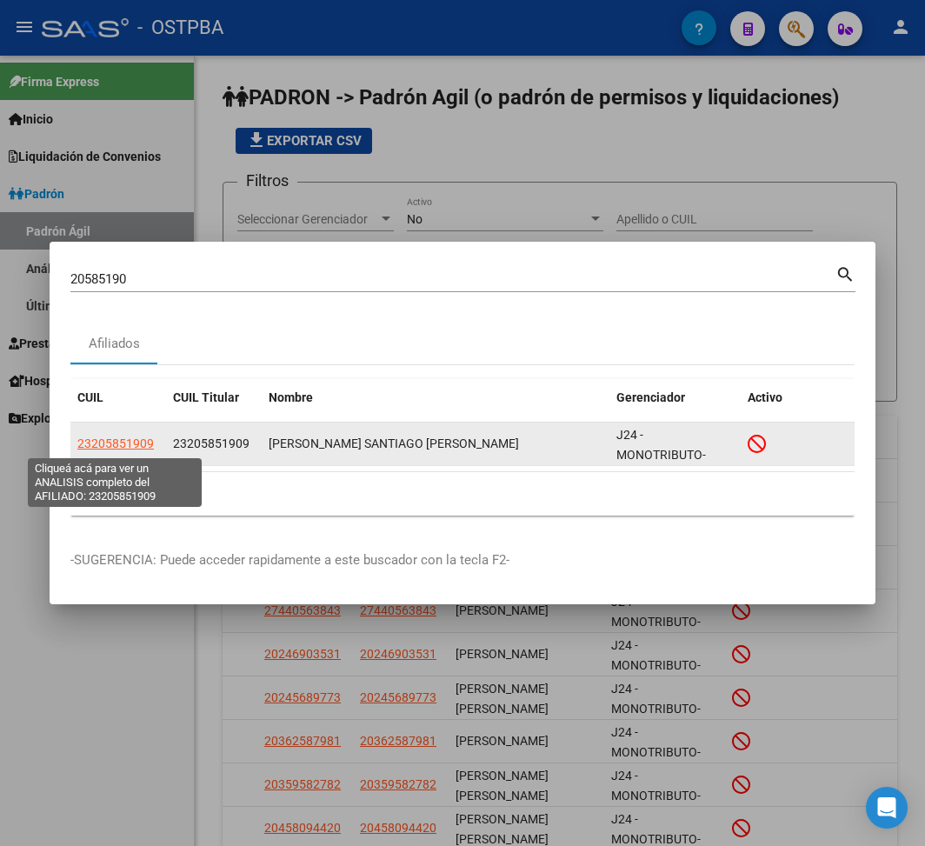
click at [120, 449] on span "23205851909" at bounding box center [115, 443] width 76 height 14
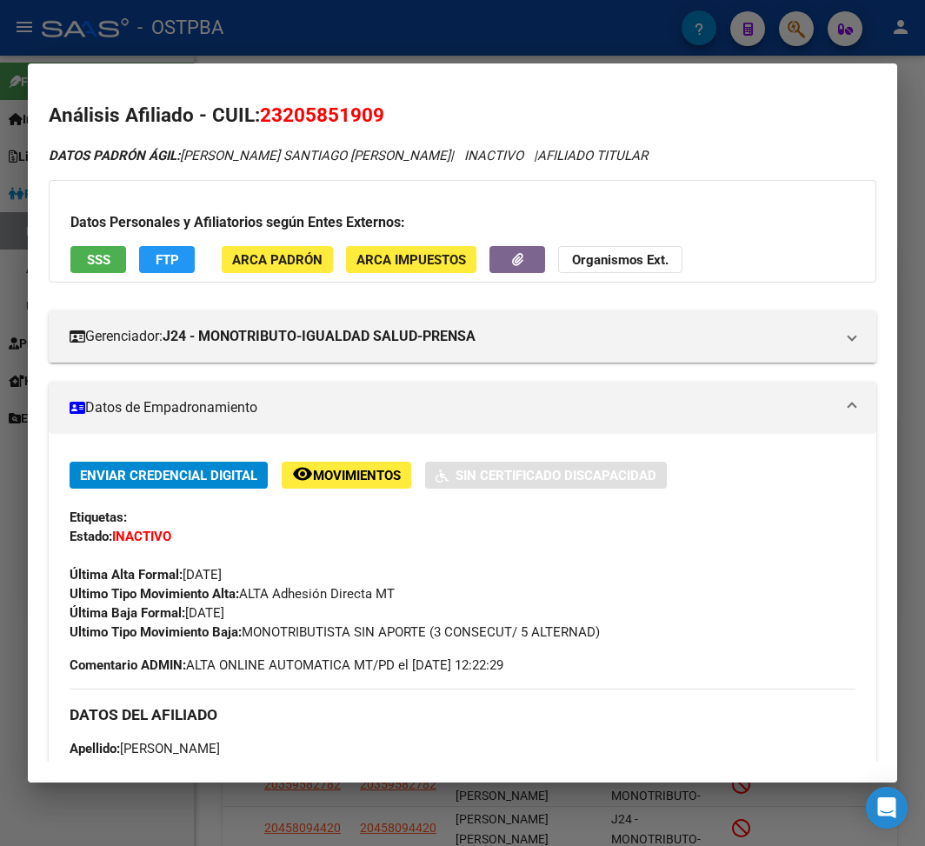
drag, startPoint x: 189, startPoint y: 616, endPoint x: 262, endPoint y: 616, distance: 73.0
click at [262, 616] on div "Enviar Credencial Digital remove_red_eye Movimientos Sin Certificado Discapacid…" at bounding box center [463, 552] width 786 height 180
click at [558, 49] on div at bounding box center [462, 423] width 925 height 846
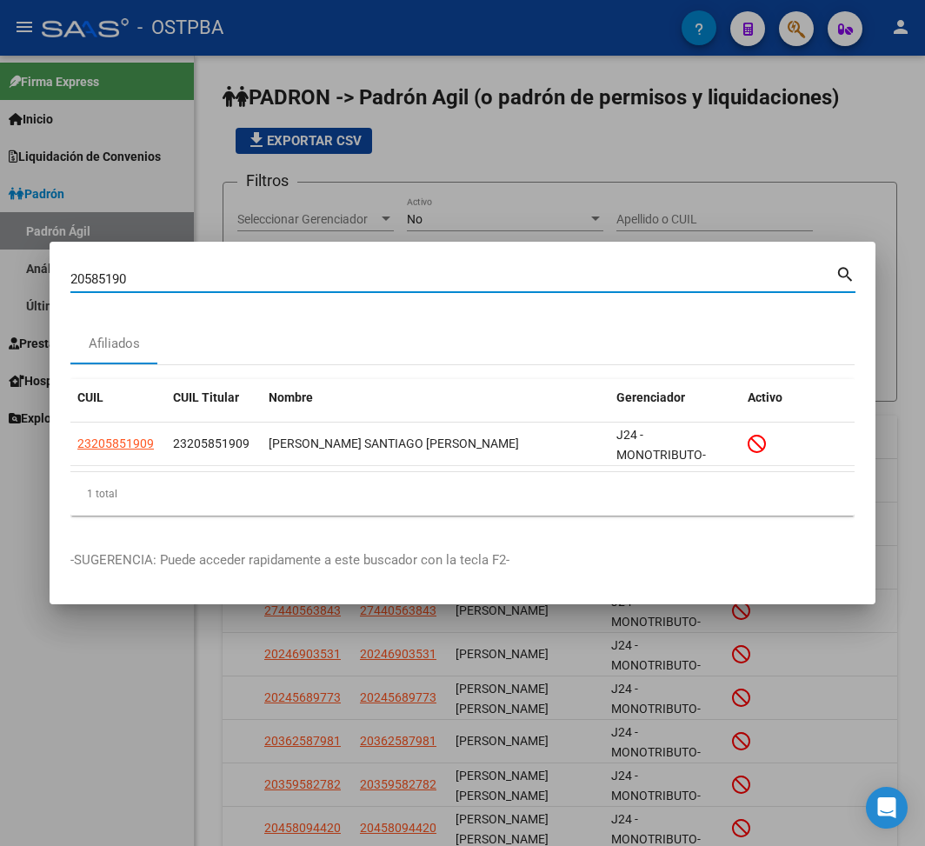
click at [116, 280] on input "20585190" at bounding box center [452, 279] width 765 height 16
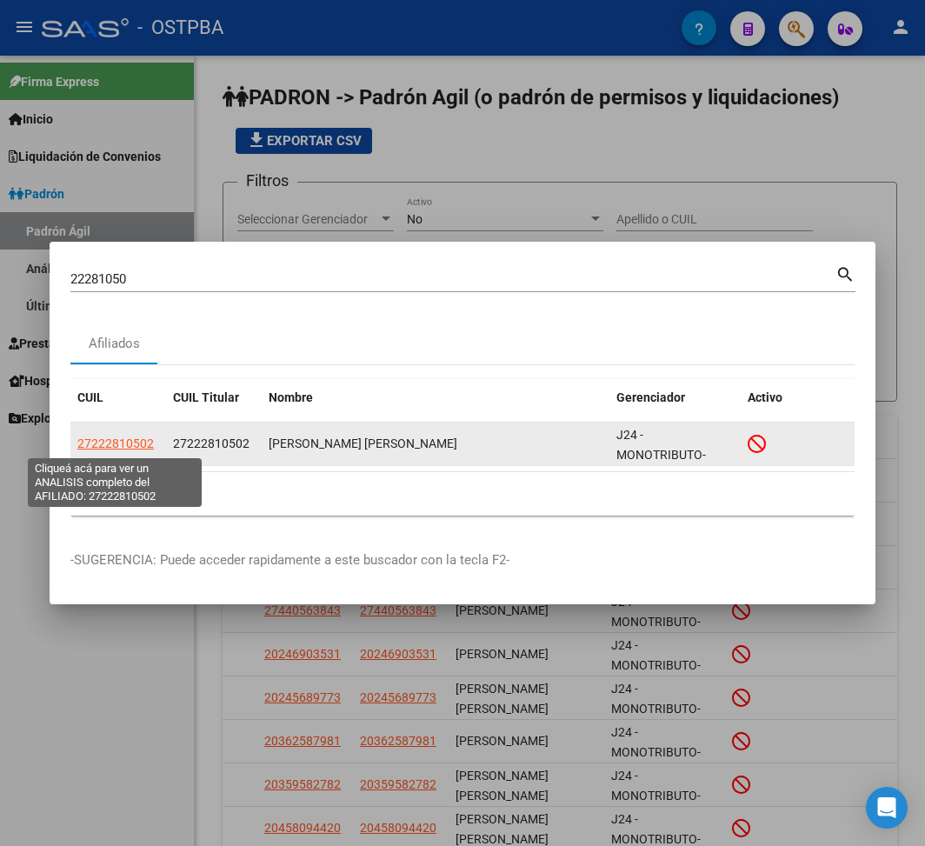
click at [126, 442] on span "27222810502" at bounding box center [115, 443] width 76 height 14
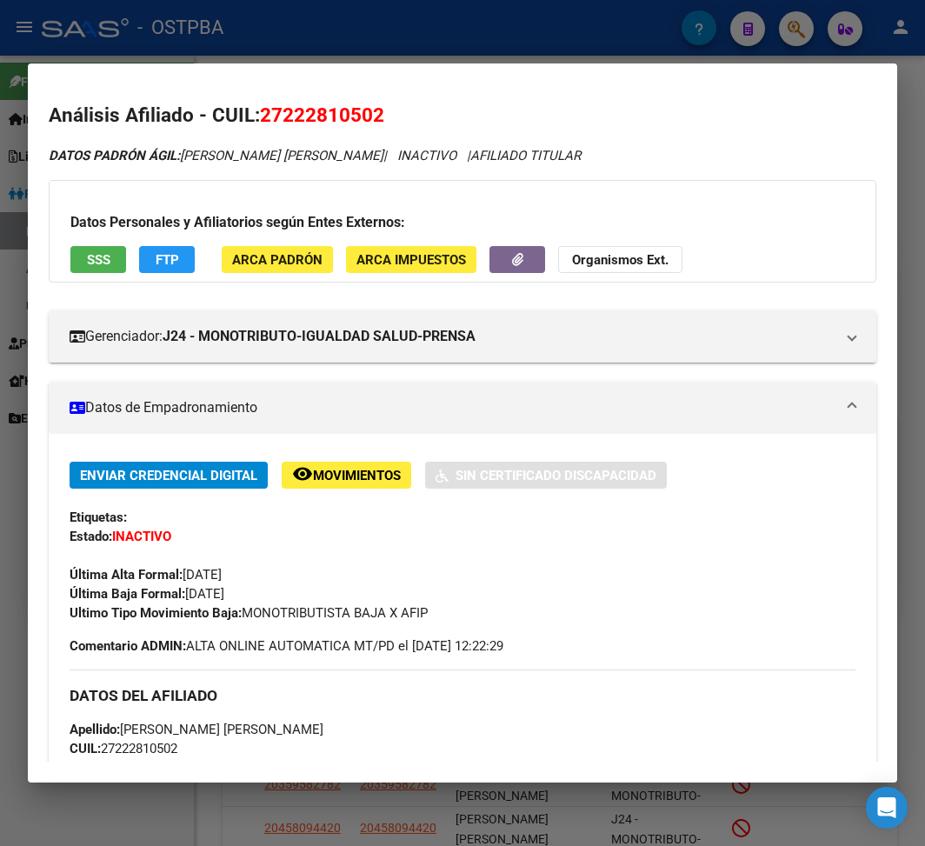
drag, startPoint x: 188, startPoint y: 595, endPoint x: 282, endPoint y: 595, distance: 93.9
click at [282, 595] on div "Enviar Credencial Digital remove_red_eye Movimientos Sin Certificado Discapacid…" at bounding box center [463, 542] width 786 height 161
click at [122, 22] on div at bounding box center [462, 423] width 925 height 846
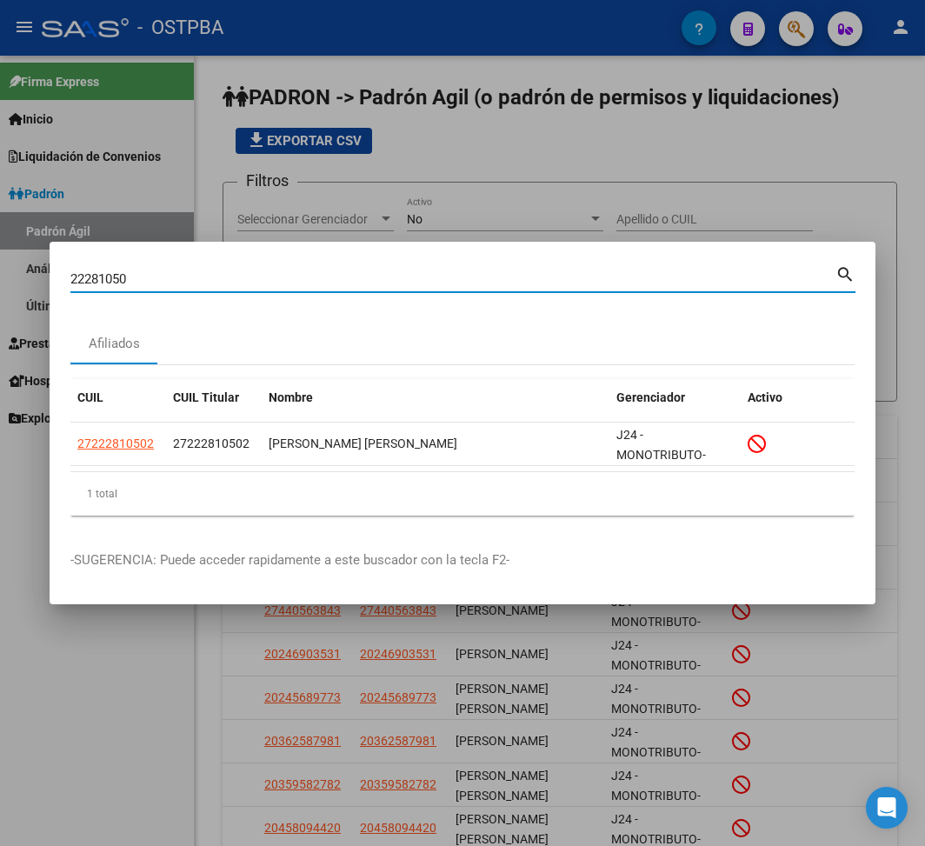
click at [101, 271] on input "22281050" at bounding box center [452, 279] width 765 height 16
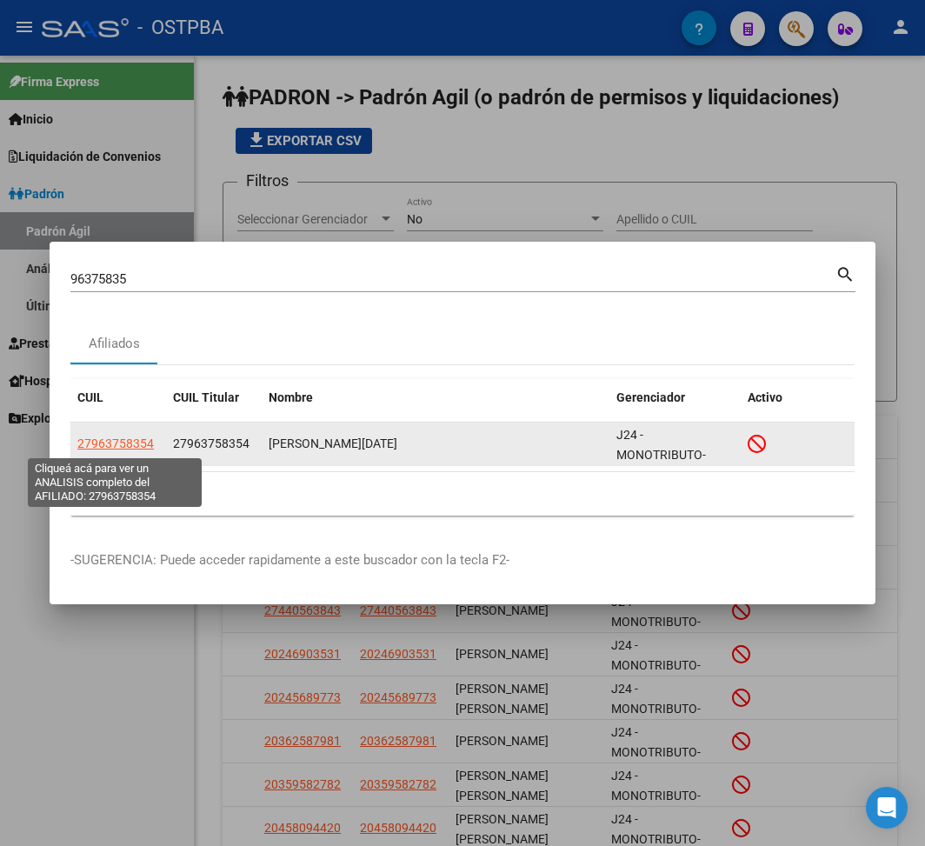
click at [140, 442] on span "27963758354" at bounding box center [115, 443] width 76 height 14
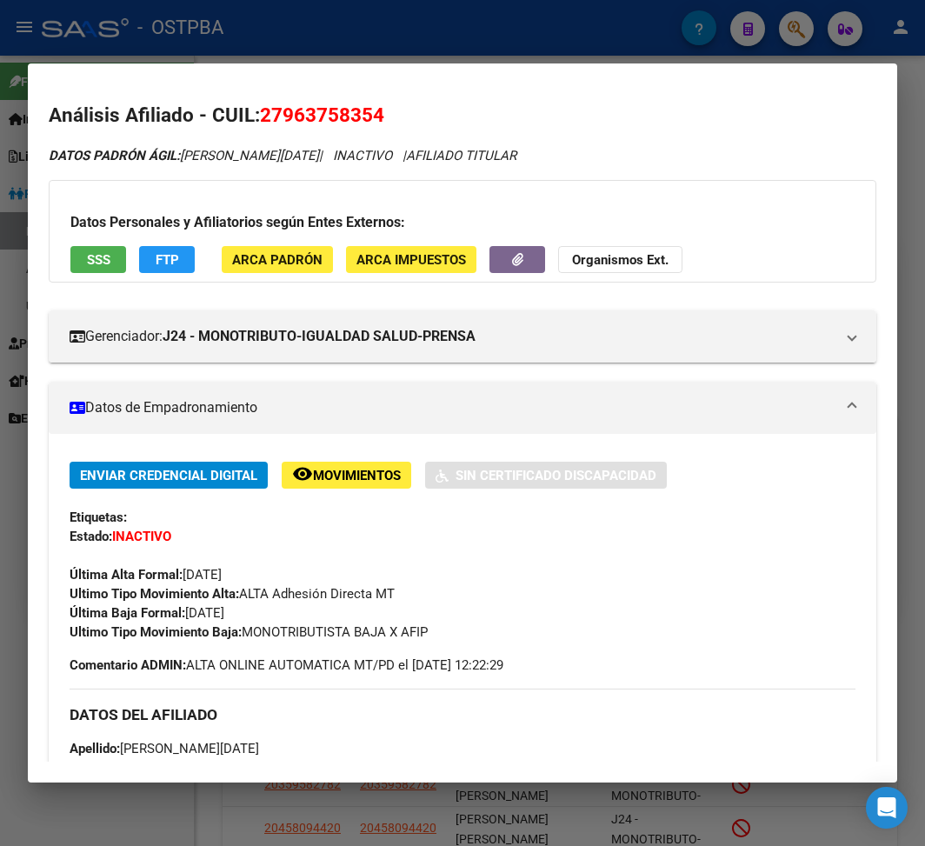
drag, startPoint x: 189, startPoint y: 615, endPoint x: 257, endPoint y: 619, distance: 68.8
click at [257, 619] on div "Enviar Credencial Digital remove_red_eye Movimientos Sin Certificado Discapacid…" at bounding box center [463, 552] width 786 height 180
click at [387, 50] on div at bounding box center [462, 423] width 925 height 846
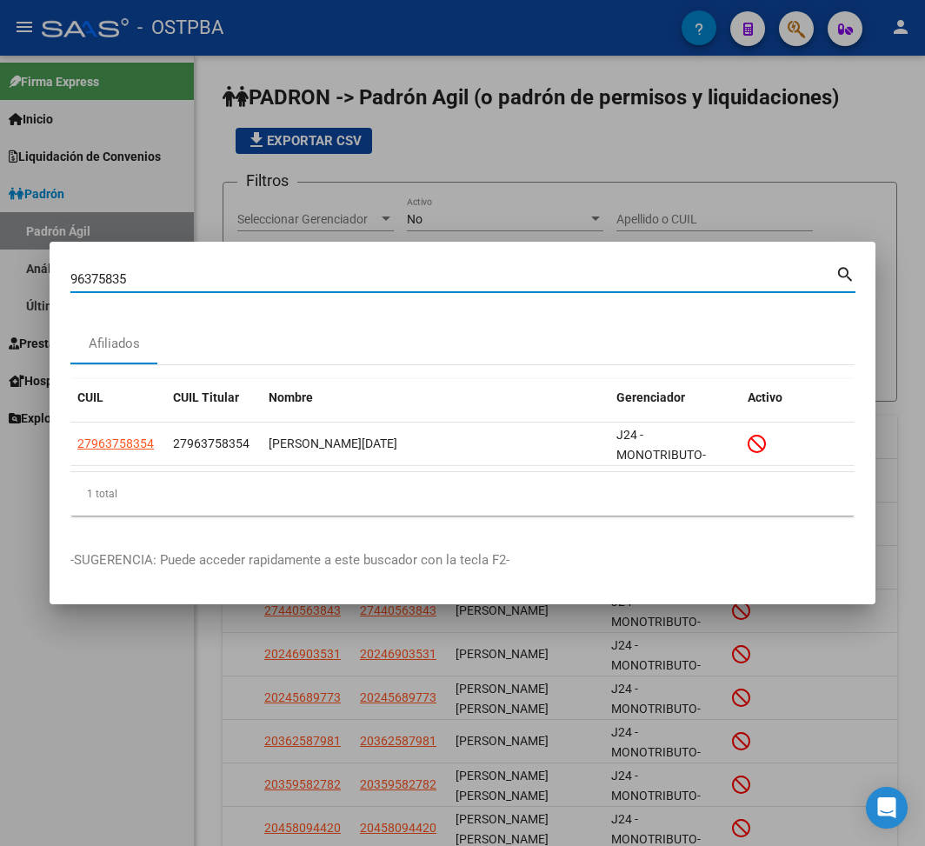
click at [106, 276] on input "96375835" at bounding box center [452, 279] width 765 height 16
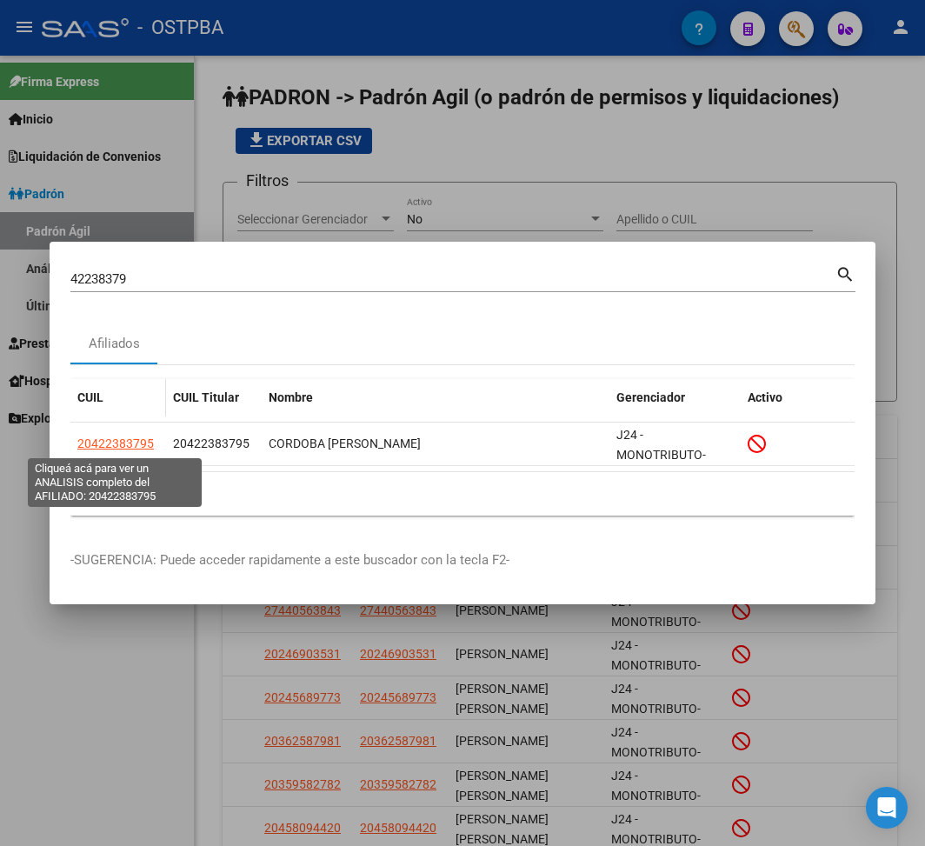
click at [129, 443] on span "20422383795" at bounding box center [115, 443] width 76 height 14
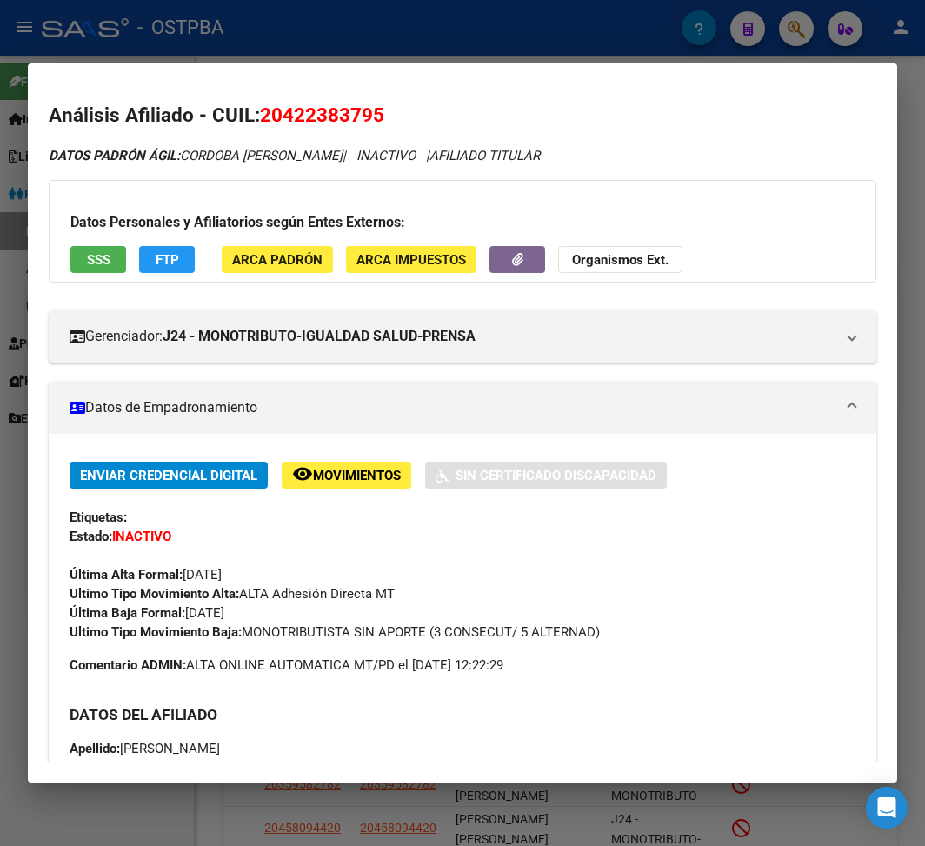
click at [264, 77] on mat-dialog-container "Análisis Afiliado - CUIL: 20422383795 DATOS PADRÓN ÁGIL: CORDOBA [PERSON_NAME] …" at bounding box center [462, 422] width 869 height 719
click at [296, 23] on div at bounding box center [462, 423] width 925 height 846
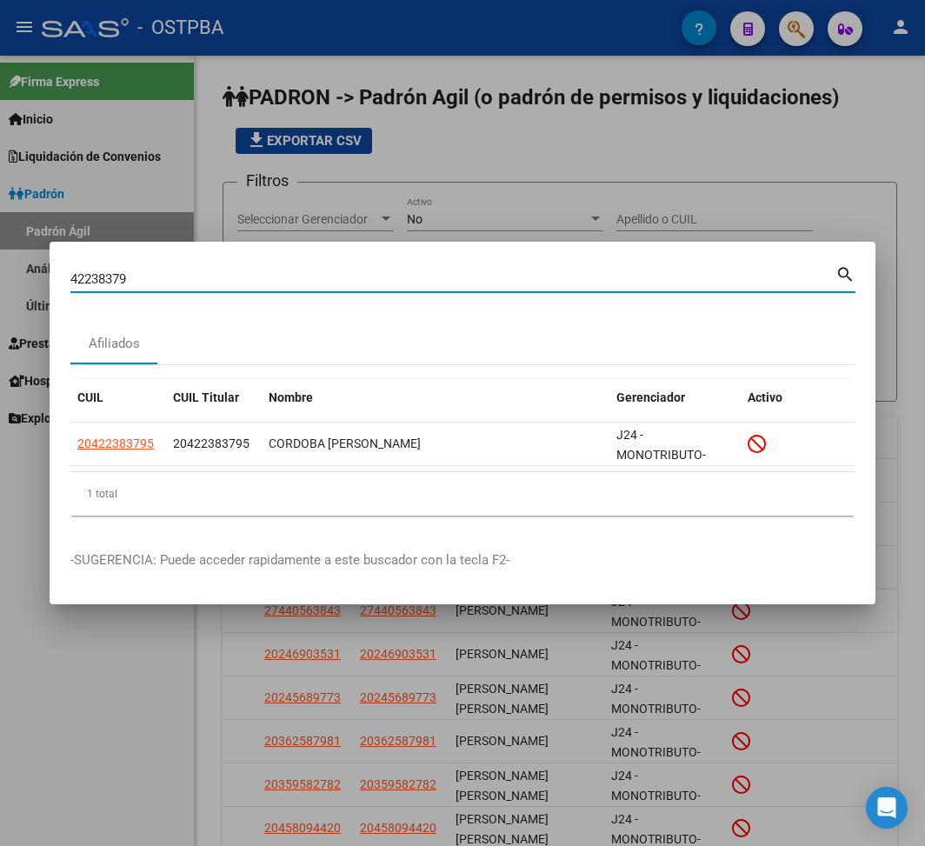
click at [113, 276] on input "42238379" at bounding box center [452, 279] width 765 height 16
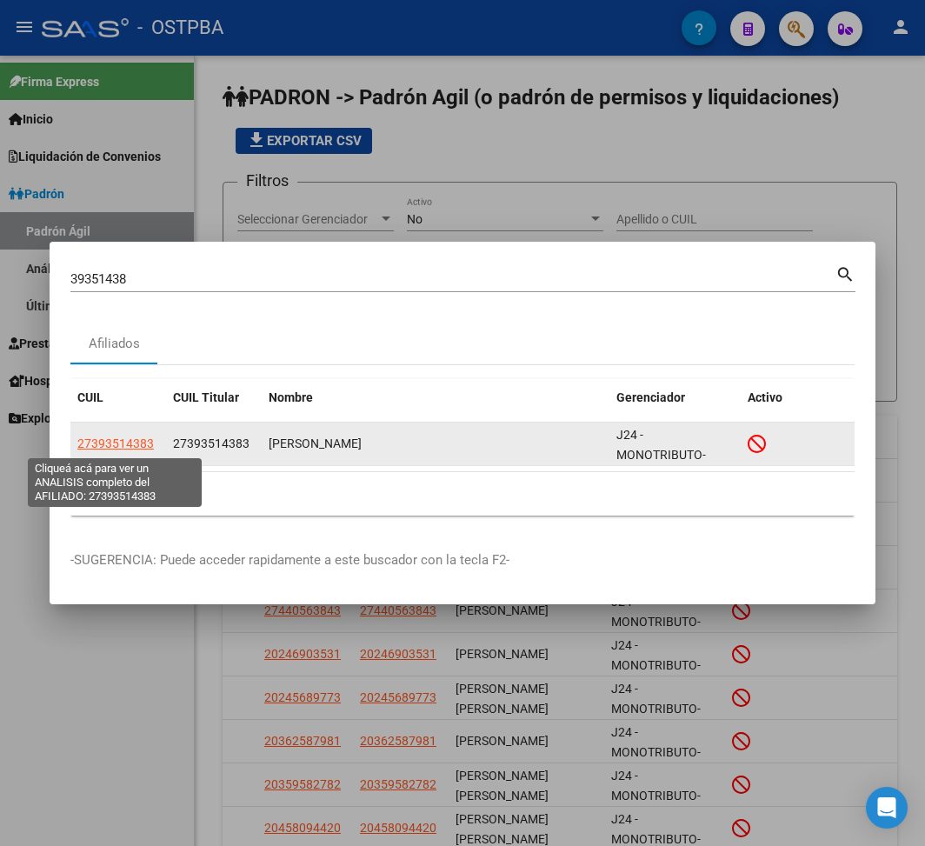
click at [115, 440] on span "27393514383" at bounding box center [115, 443] width 76 height 14
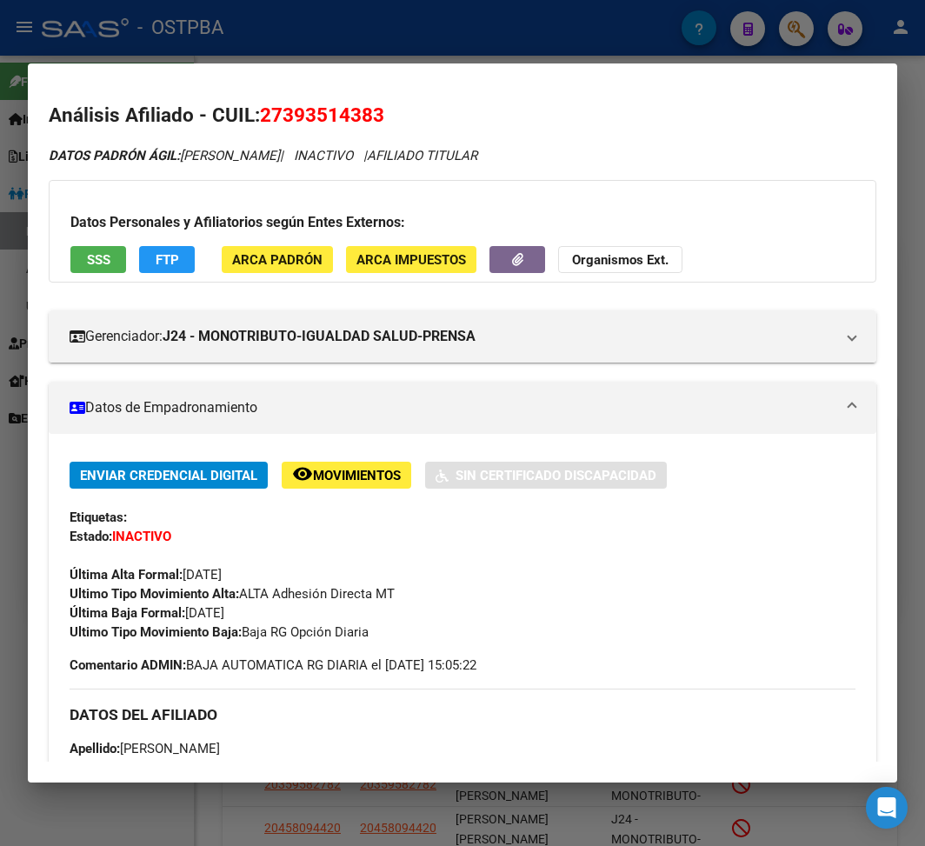
drag, startPoint x: 188, startPoint y: 613, endPoint x: 271, endPoint y: 613, distance: 83.5
click at [271, 613] on div "Enviar Credencial Digital remove_red_eye Movimientos Sin Certificado Discapacid…" at bounding box center [463, 552] width 786 height 180
drag, startPoint x: 248, startPoint y: 634, endPoint x: 407, endPoint y: 634, distance: 159.1
click at [407, 634] on div "Ultimo Tipo Movimiento Baja: Baja RG Opción Diaria" at bounding box center [463, 631] width 786 height 19
click at [224, 59] on div at bounding box center [462, 423] width 925 height 846
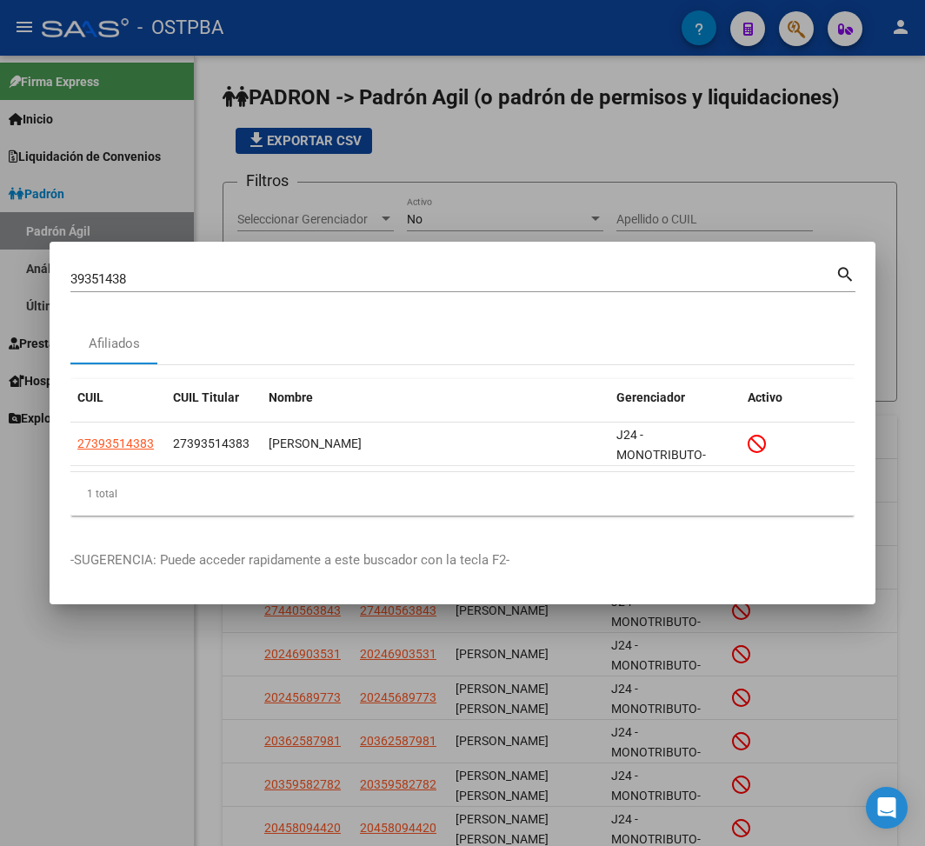
click at [95, 276] on input "39351438" at bounding box center [452, 279] width 765 height 16
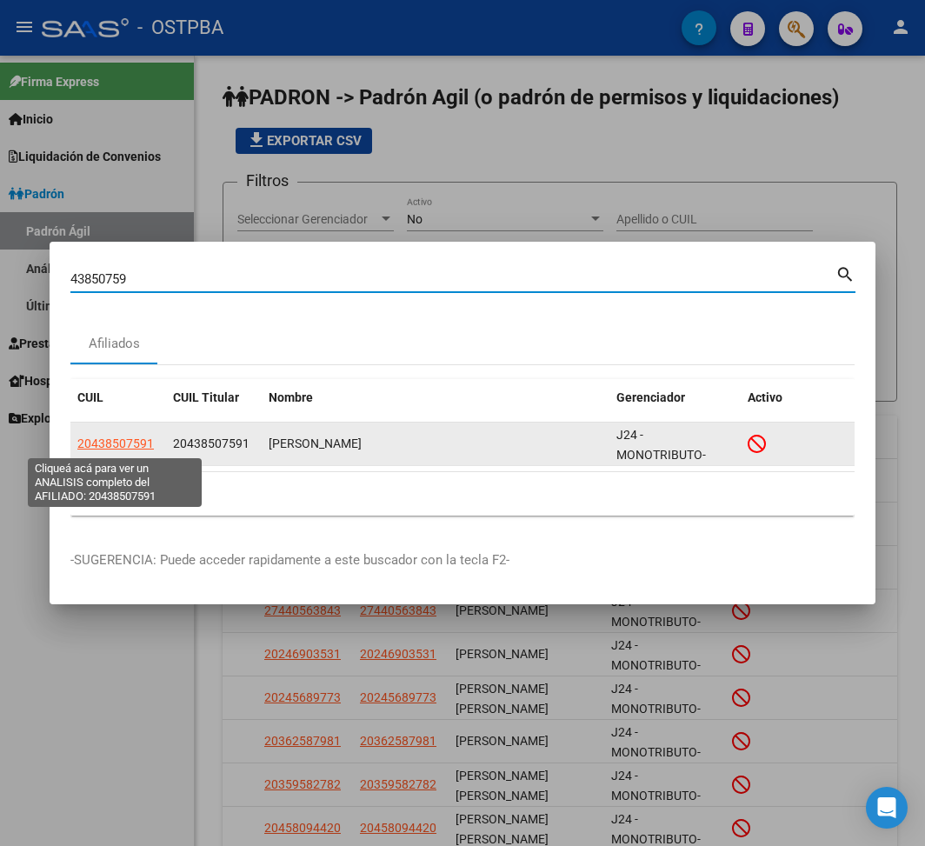
click at [119, 442] on span "20438507591" at bounding box center [115, 443] width 76 height 14
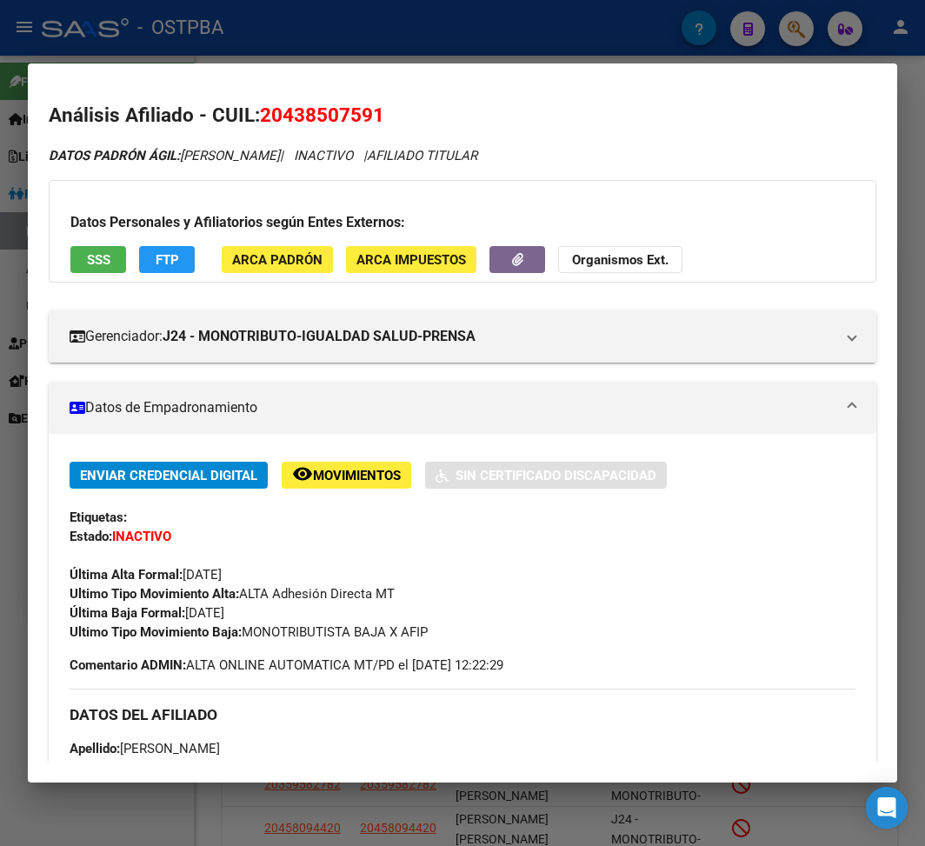
click at [207, 25] on div at bounding box center [462, 423] width 925 height 846
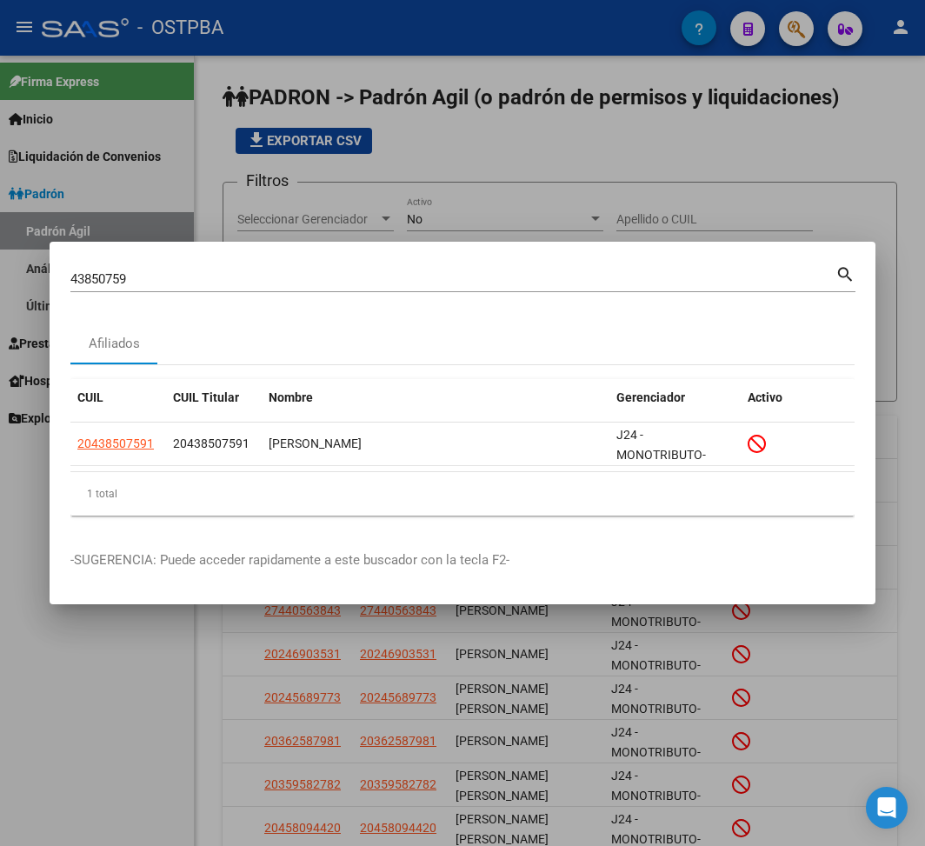
click at [102, 282] on input "43850759" at bounding box center [452, 279] width 765 height 16
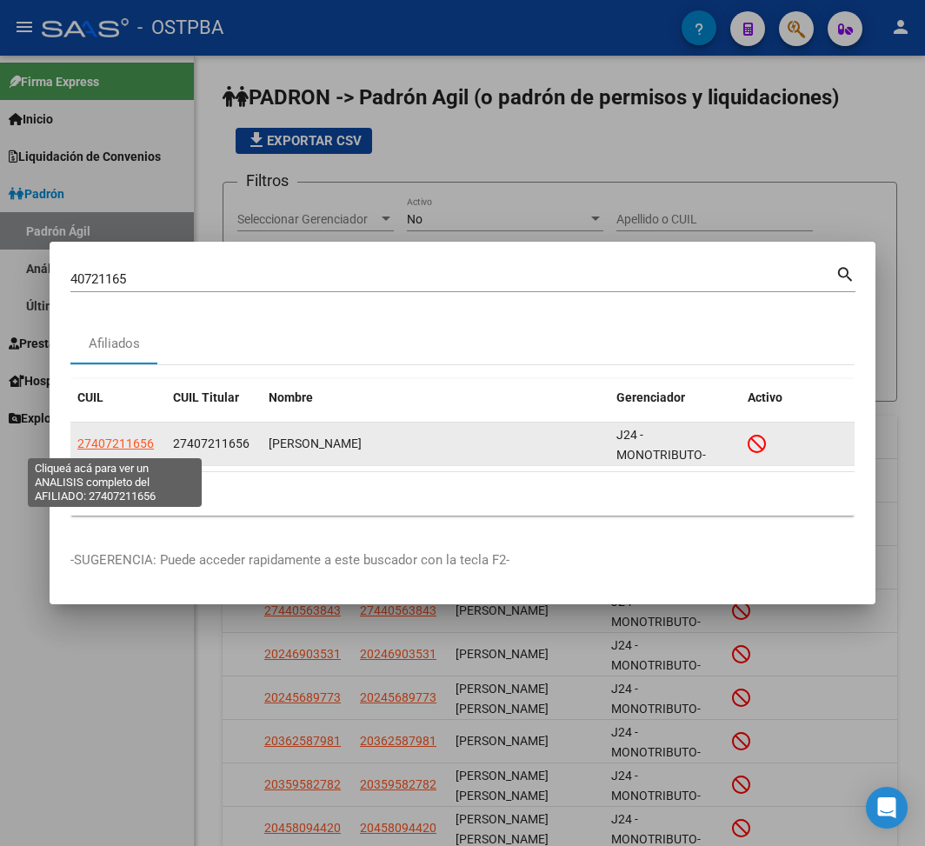
click at [91, 445] on span "27407211656" at bounding box center [115, 443] width 76 height 14
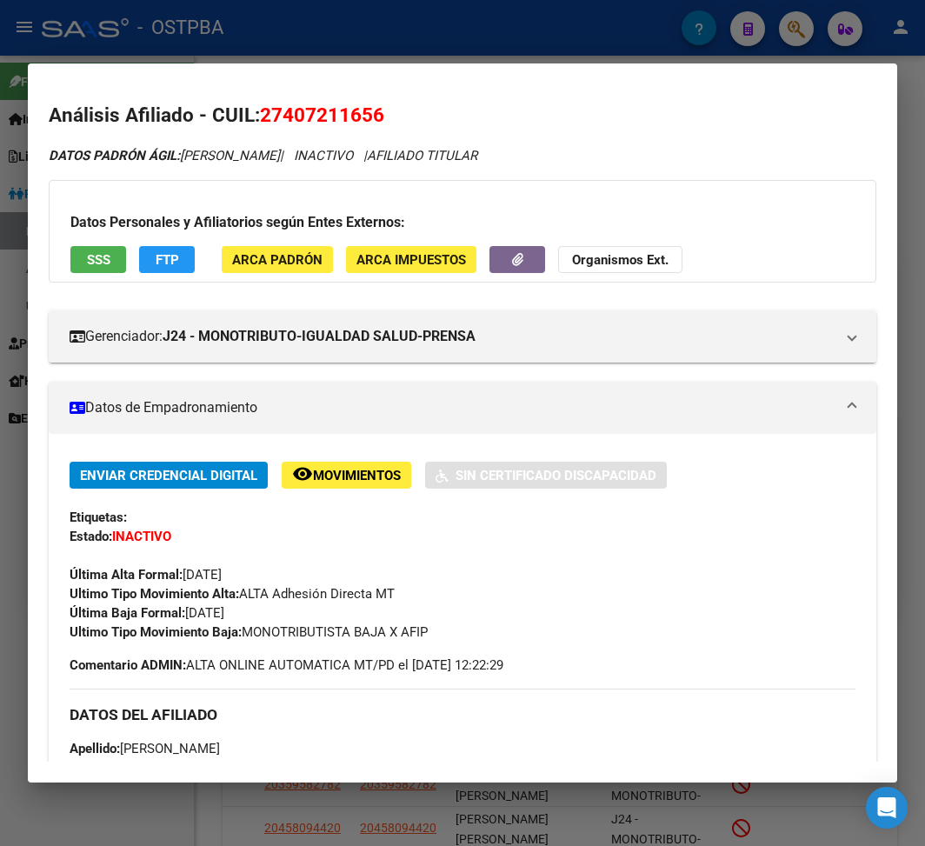
click at [417, 57] on div at bounding box center [462, 423] width 925 height 846
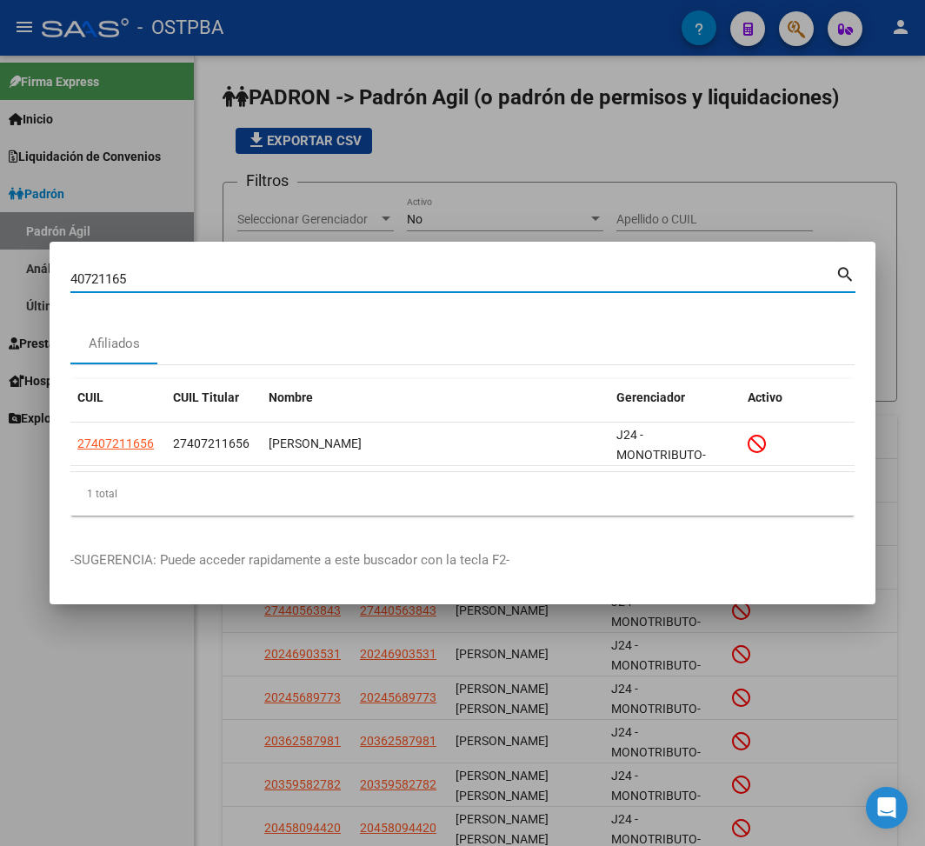
click at [116, 278] on input "40721165" at bounding box center [452, 279] width 765 height 16
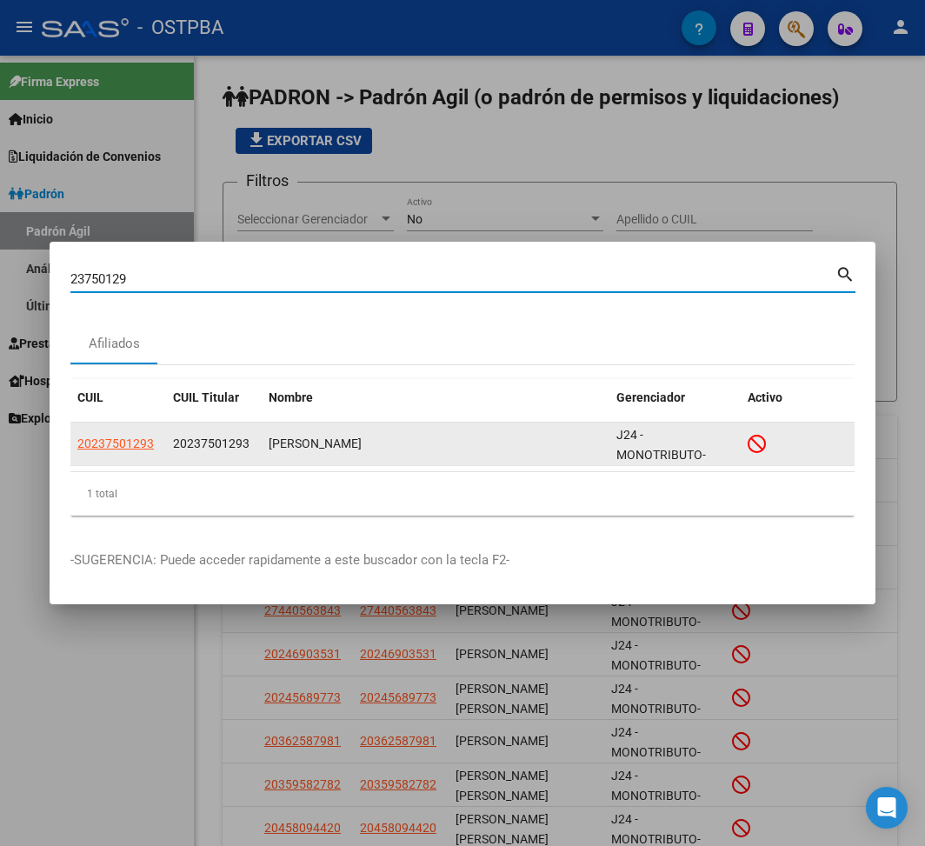
click at [111, 435] on app-link-go-to "20237501293" at bounding box center [115, 444] width 76 height 20
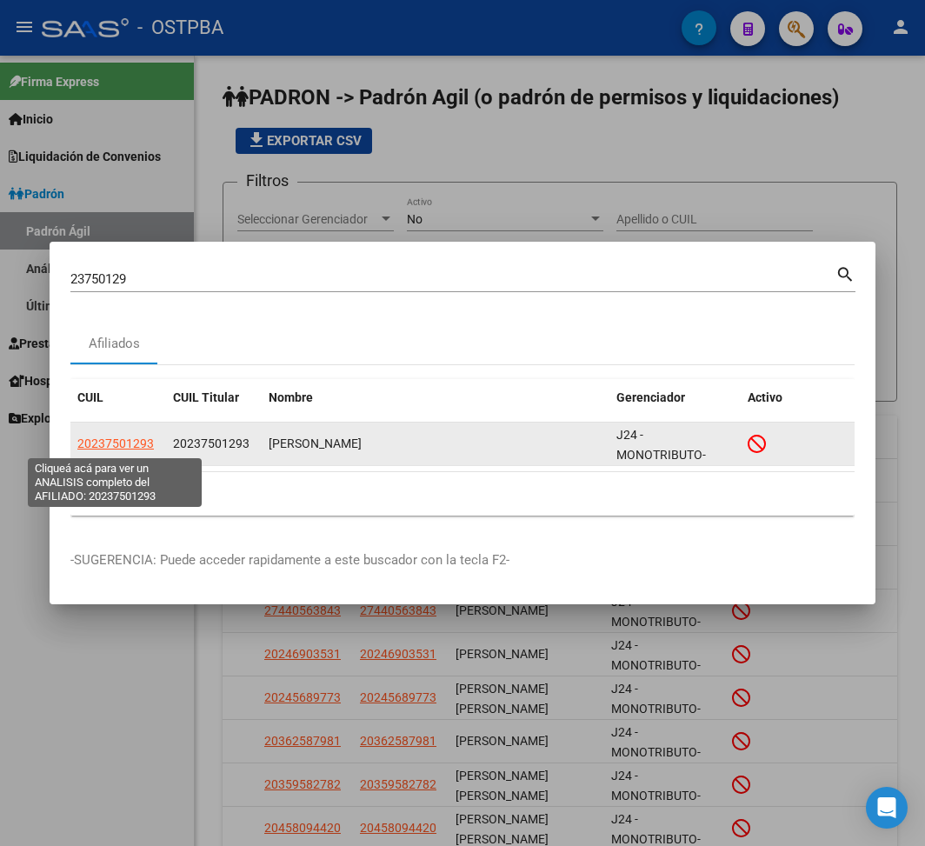
click at [120, 442] on span "20237501293" at bounding box center [115, 443] width 76 height 14
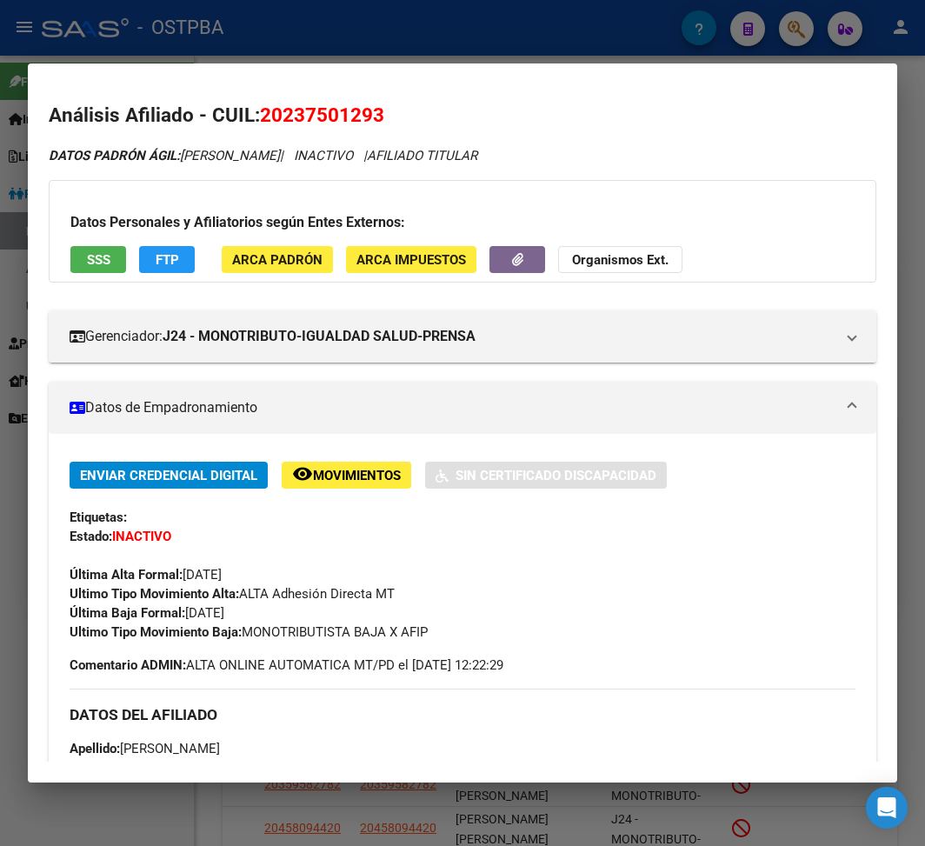
click at [331, 50] on div at bounding box center [462, 423] width 925 height 846
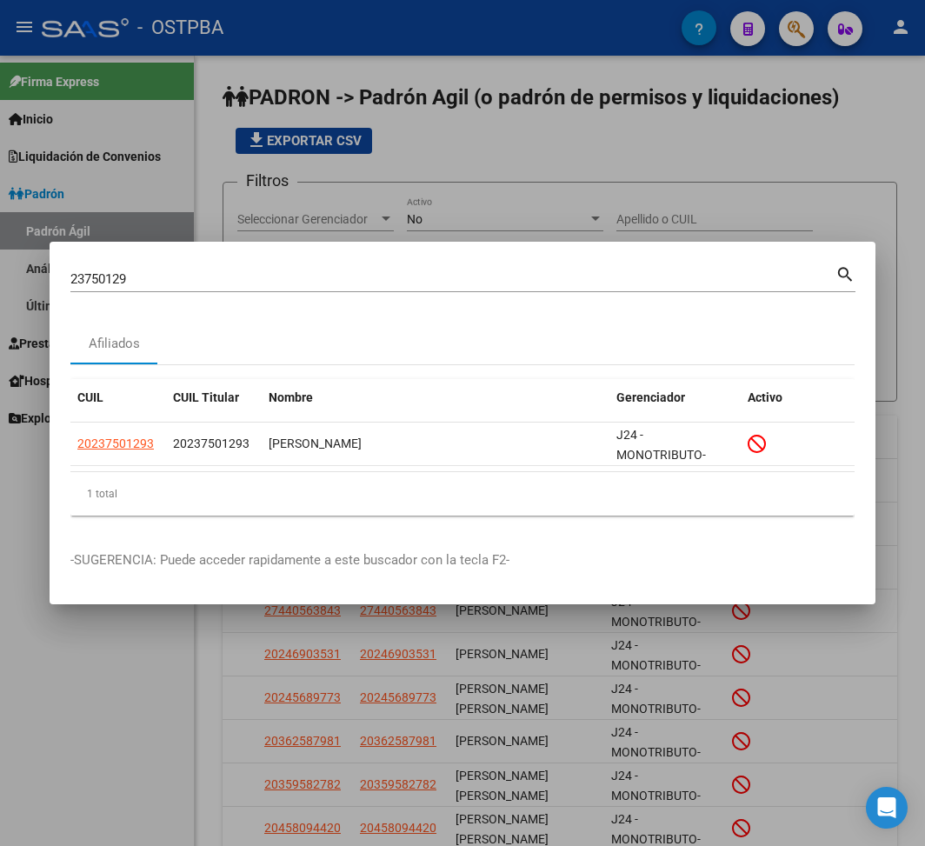
click at [98, 283] on input "23750129" at bounding box center [452, 279] width 765 height 16
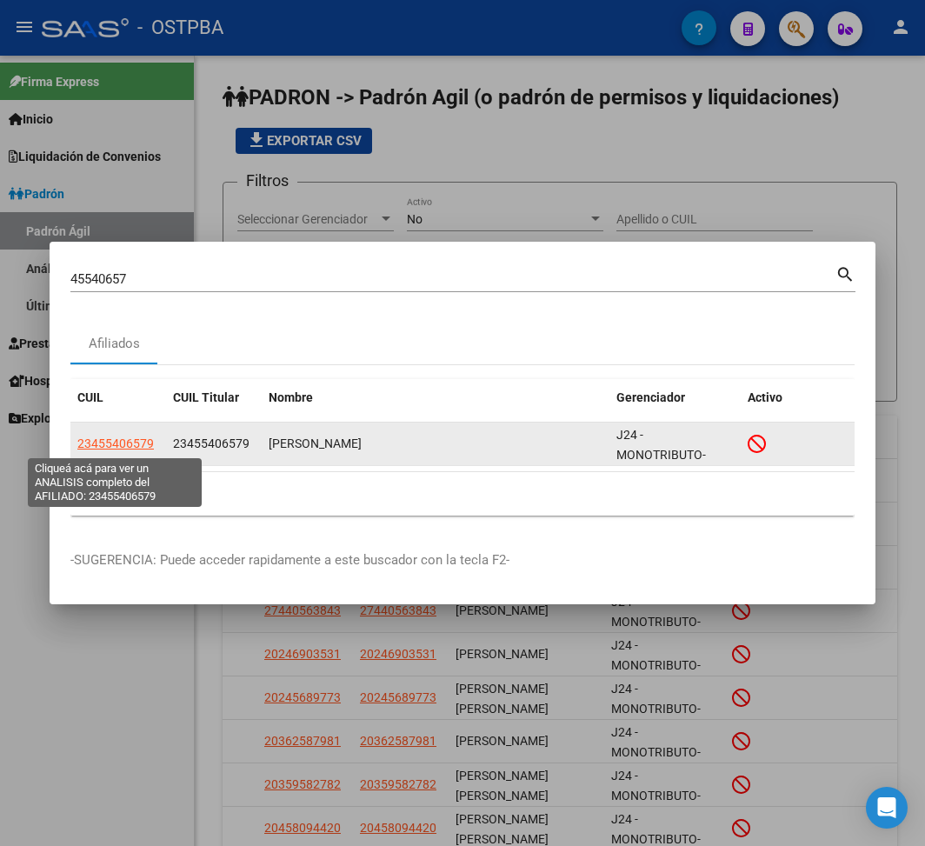
click at [150, 445] on span "23455406579" at bounding box center [115, 443] width 76 height 14
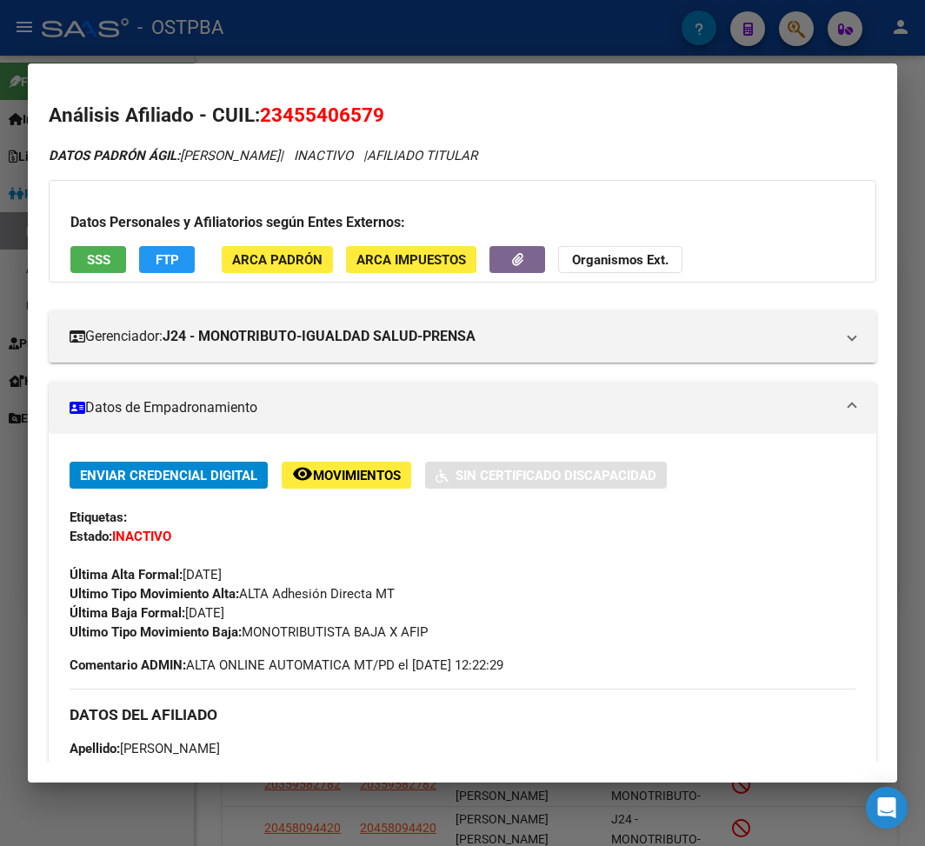
click at [411, 46] on div at bounding box center [462, 423] width 925 height 846
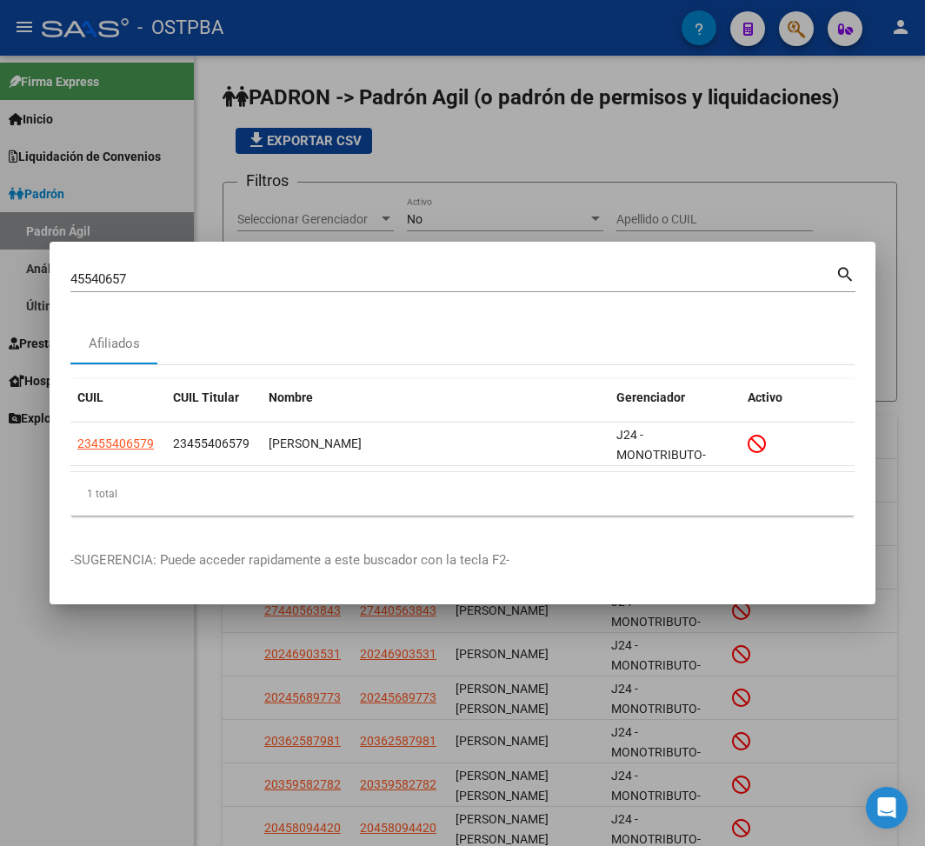
click at [81, 279] on input "45540657" at bounding box center [452, 279] width 765 height 16
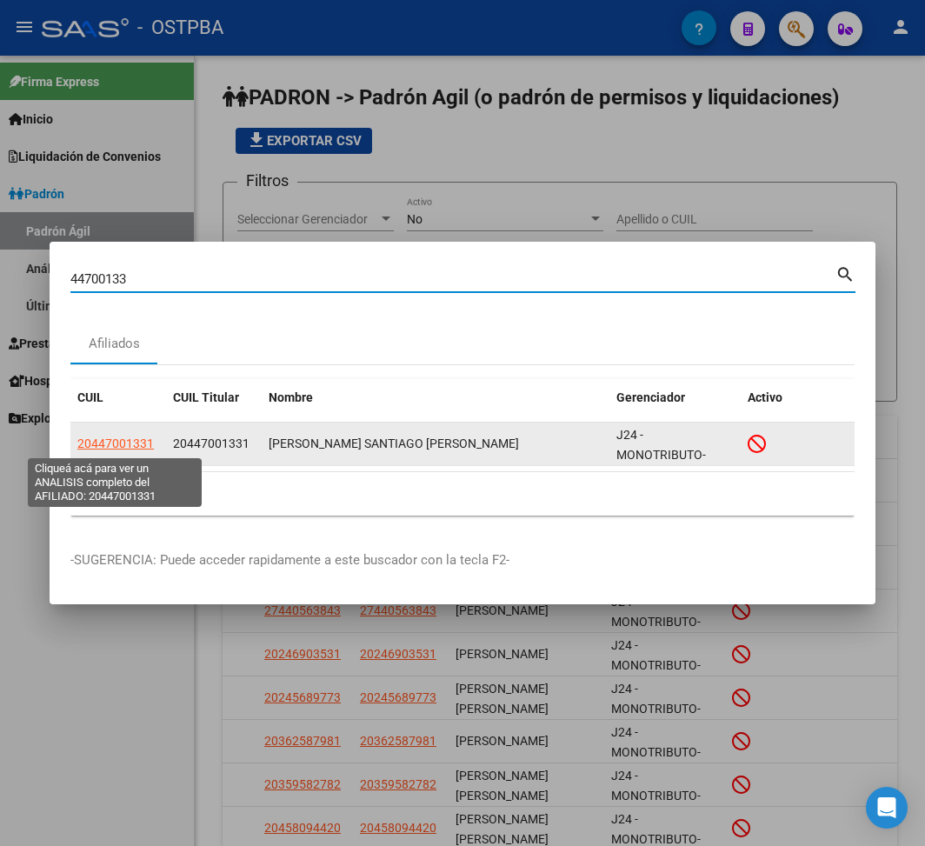
click at [110, 443] on span "20447001331" at bounding box center [115, 443] width 76 height 14
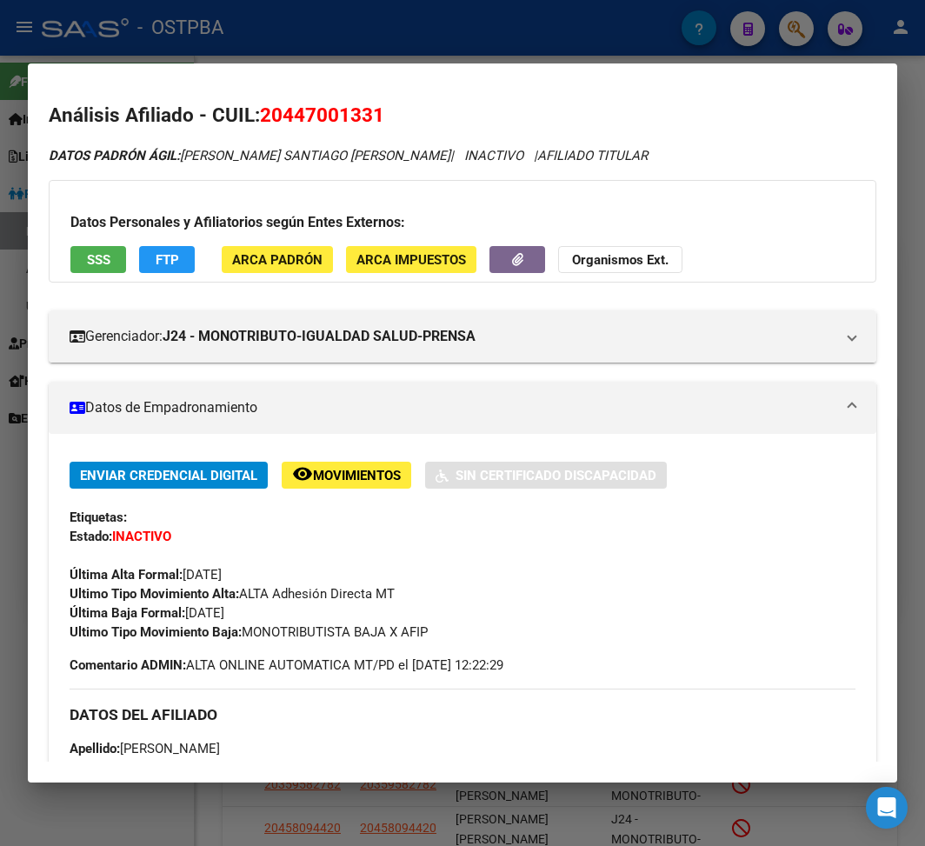
click at [457, 23] on div at bounding box center [462, 423] width 925 height 846
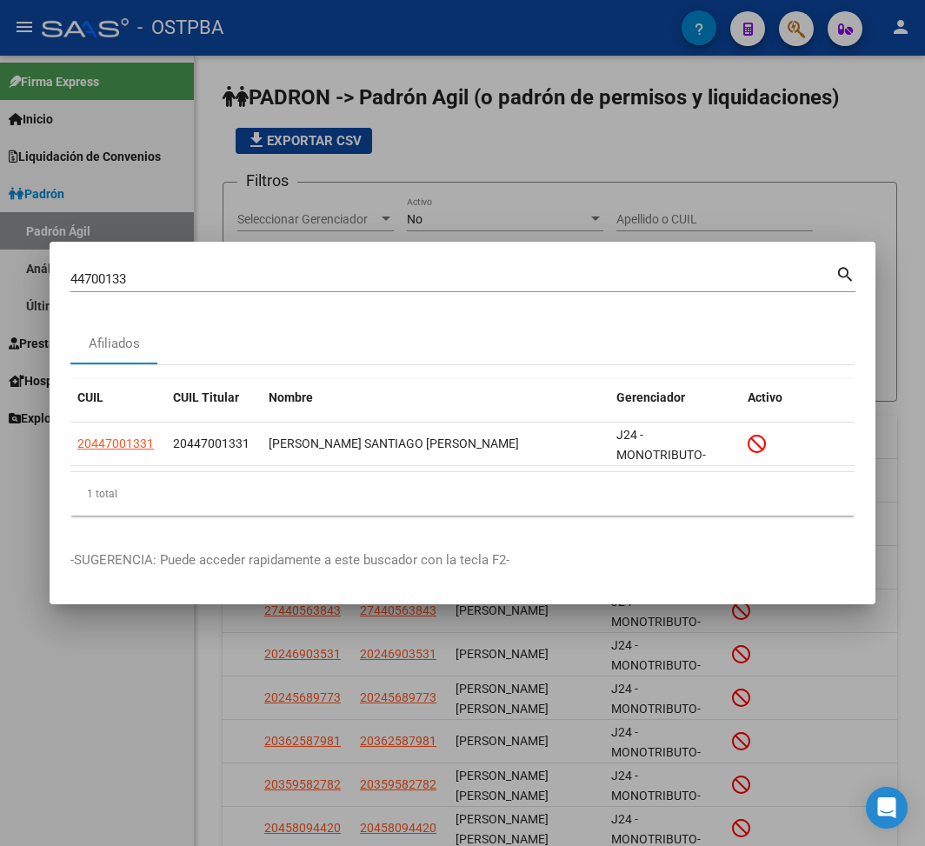
click at [116, 268] on div "44700133 Buscar (apellido, dni, [PERSON_NAME], nro traspaso, cuit, obra social)" at bounding box center [452, 279] width 765 height 26
click at [111, 275] on input "44700133" at bounding box center [452, 279] width 765 height 16
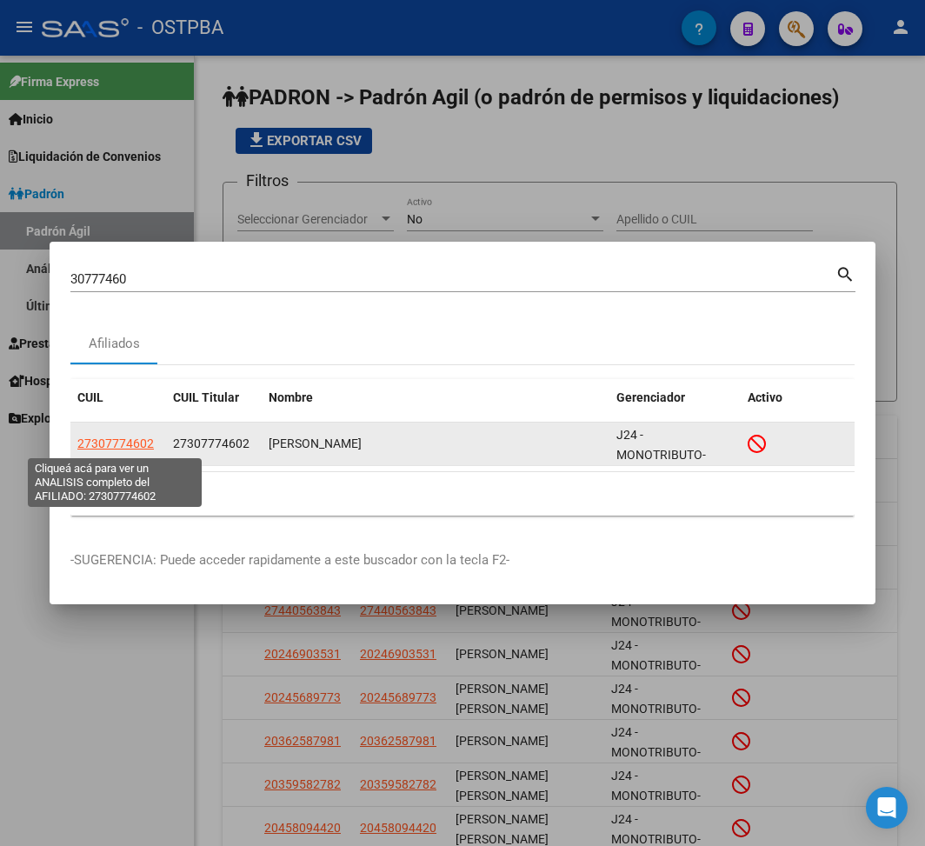
click at [147, 440] on span "27307774602" at bounding box center [115, 443] width 76 height 14
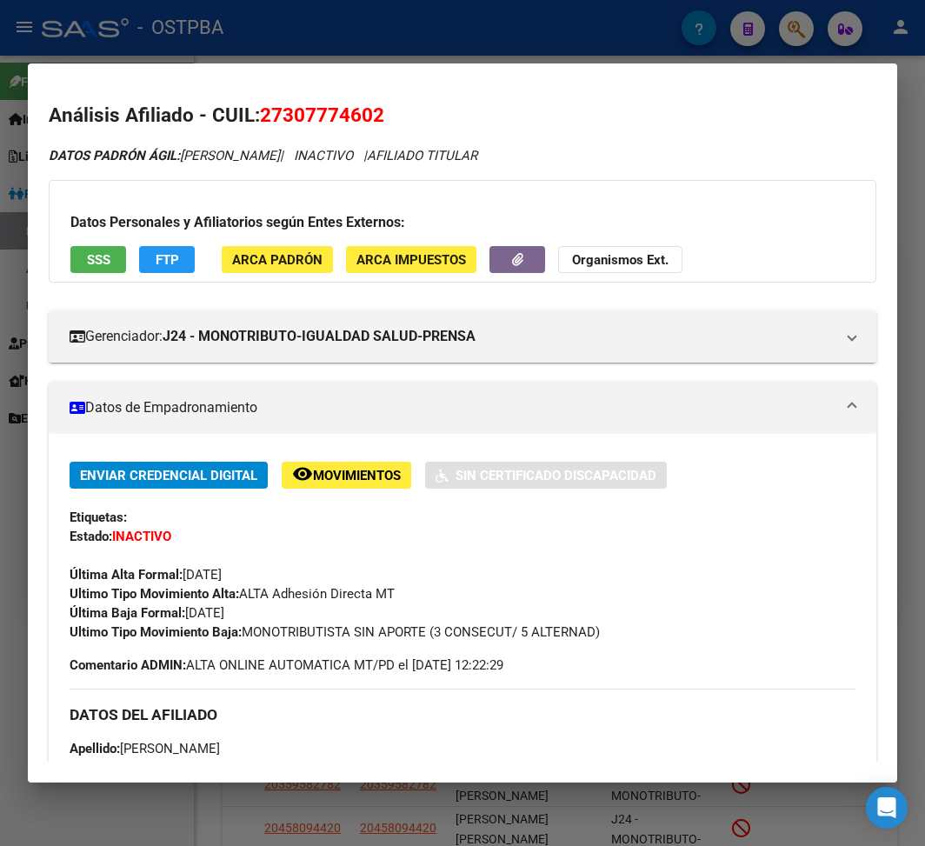
drag, startPoint x: 245, startPoint y: 637, endPoint x: 620, endPoint y: 645, distance: 374.7
click at [620, 635] on div "Enviar Credencial Digital remove_red_eye Movimientos Sin Certificado Discapacid…" at bounding box center [463, 568] width 786 height 213
click at [210, 40] on div at bounding box center [462, 423] width 925 height 846
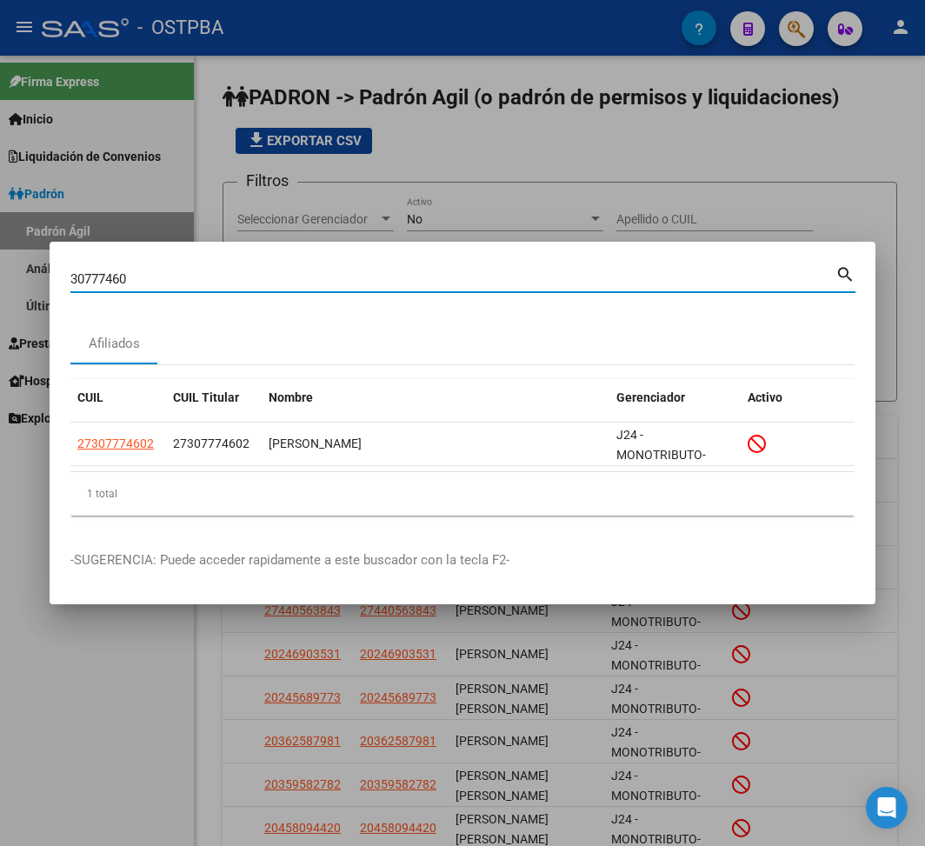
click at [91, 283] on input "30777460" at bounding box center [452, 279] width 765 height 16
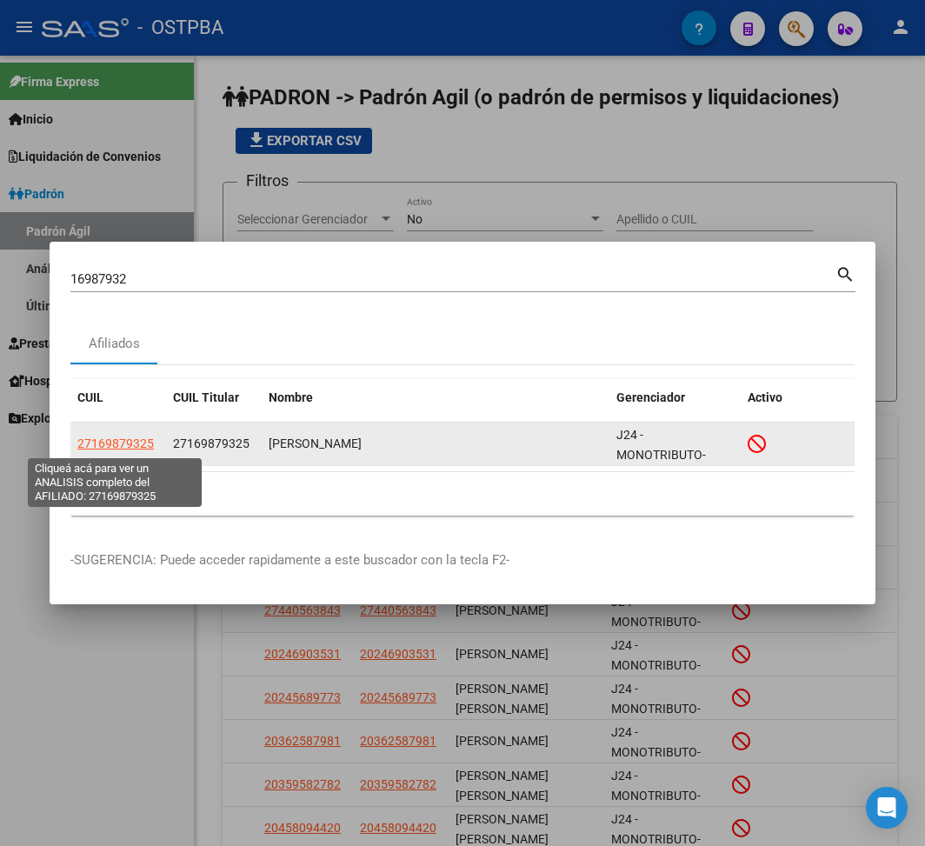
click at [125, 446] on span "27169879325" at bounding box center [115, 443] width 76 height 14
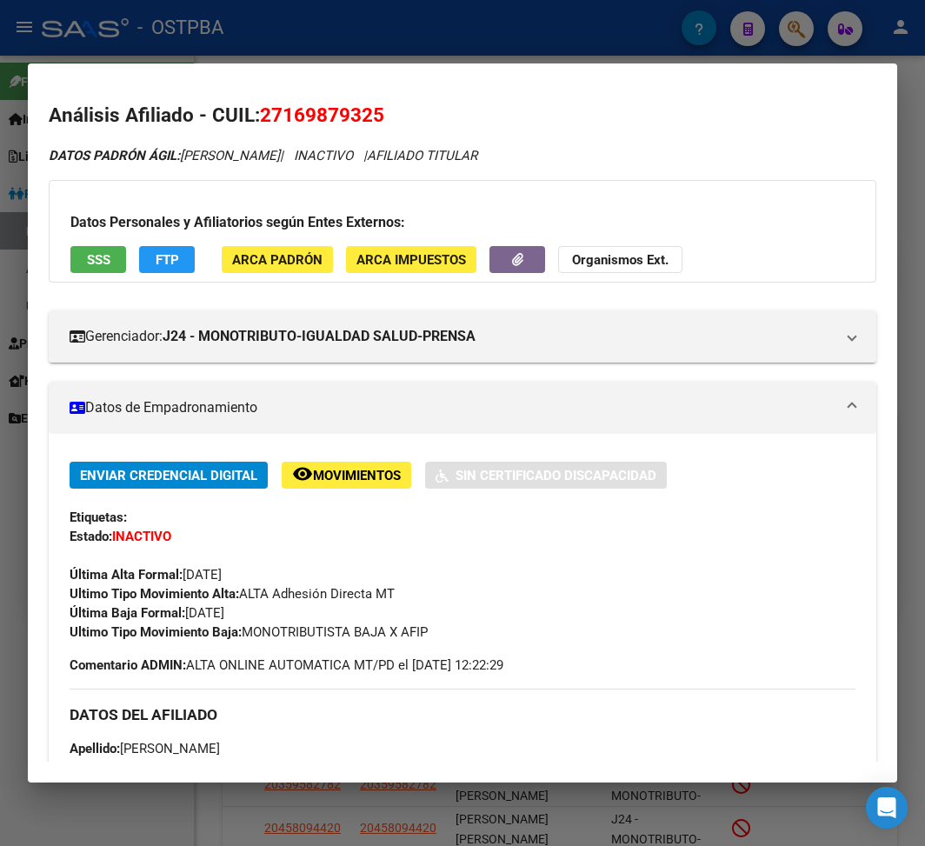
click at [271, 10] on div at bounding box center [462, 423] width 925 height 846
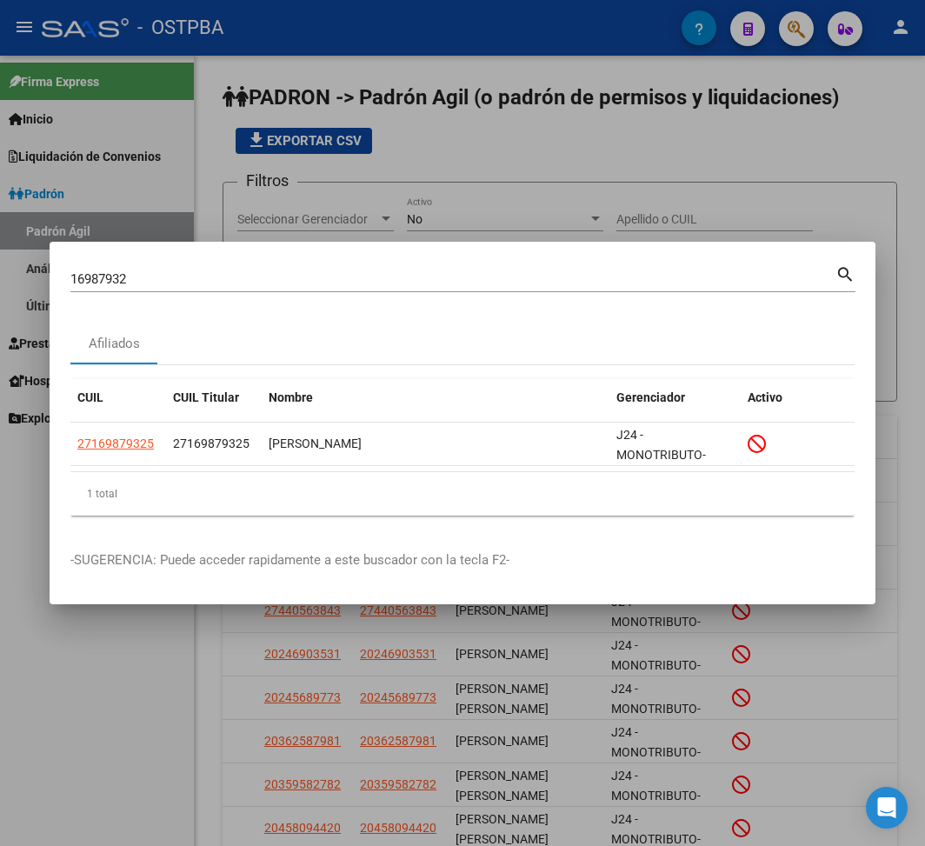
click at [109, 282] on input "16987932" at bounding box center [452, 279] width 765 height 16
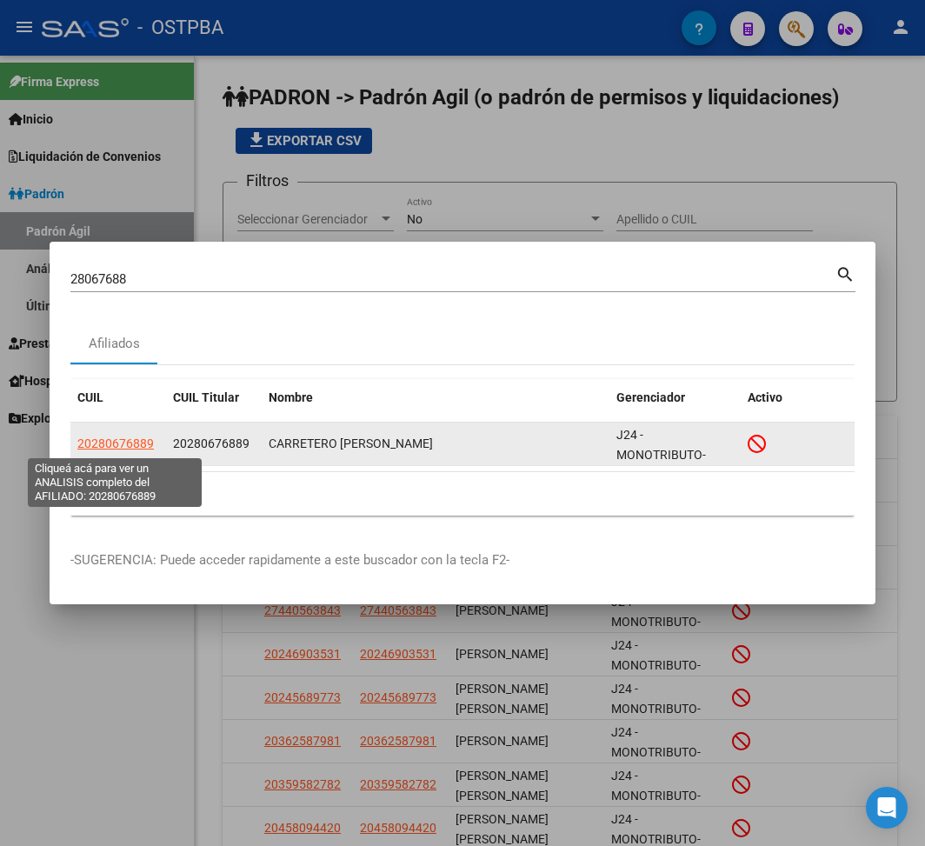
click at [139, 445] on span "20280676889" at bounding box center [115, 443] width 76 height 14
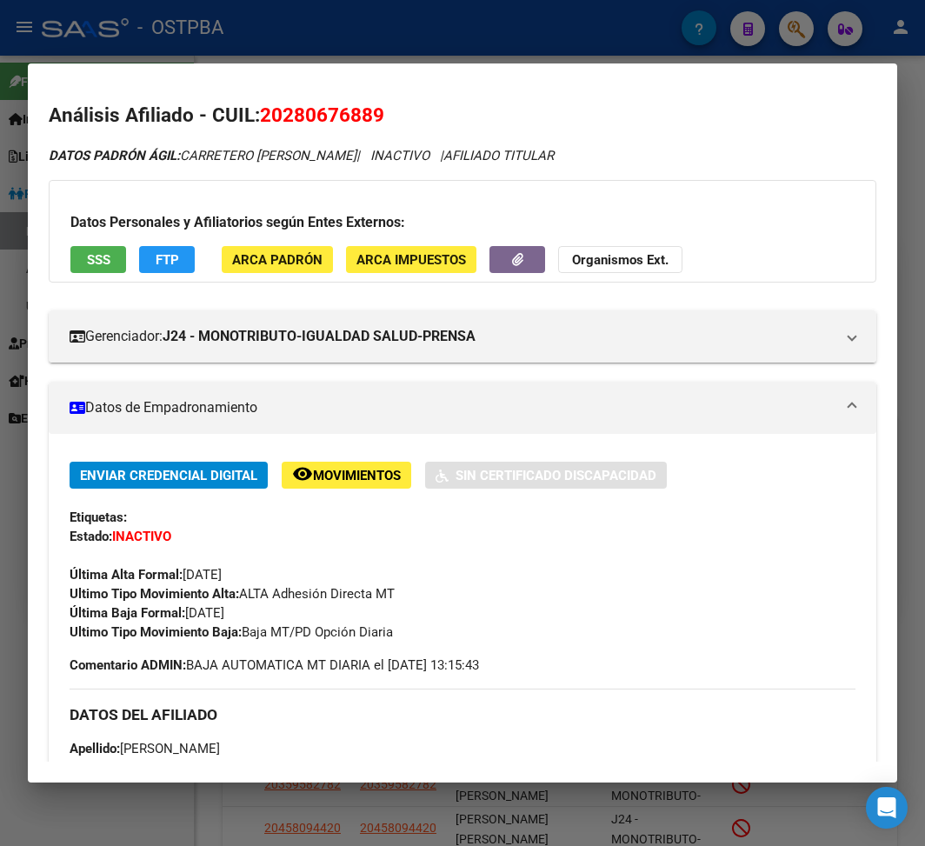
drag, startPoint x: 189, startPoint y: 615, endPoint x: 265, endPoint y: 617, distance: 76.5
click at [265, 617] on div "Enviar Credencial Digital remove_red_eye Movimientos Sin Certificado Discapacid…" at bounding box center [463, 552] width 786 height 180
drag, startPoint x: 245, startPoint y: 635, endPoint x: 483, endPoint y: 636, distance: 238.2
click at [483, 635] on div "Ultimo Tipo Movimiento Baja: Baja MT/PD Opción Diaria" at bounding box center [463, 631] width 786 height 19
click at [324, 52] on div at bounding box center [462, 423] width 925 height 846
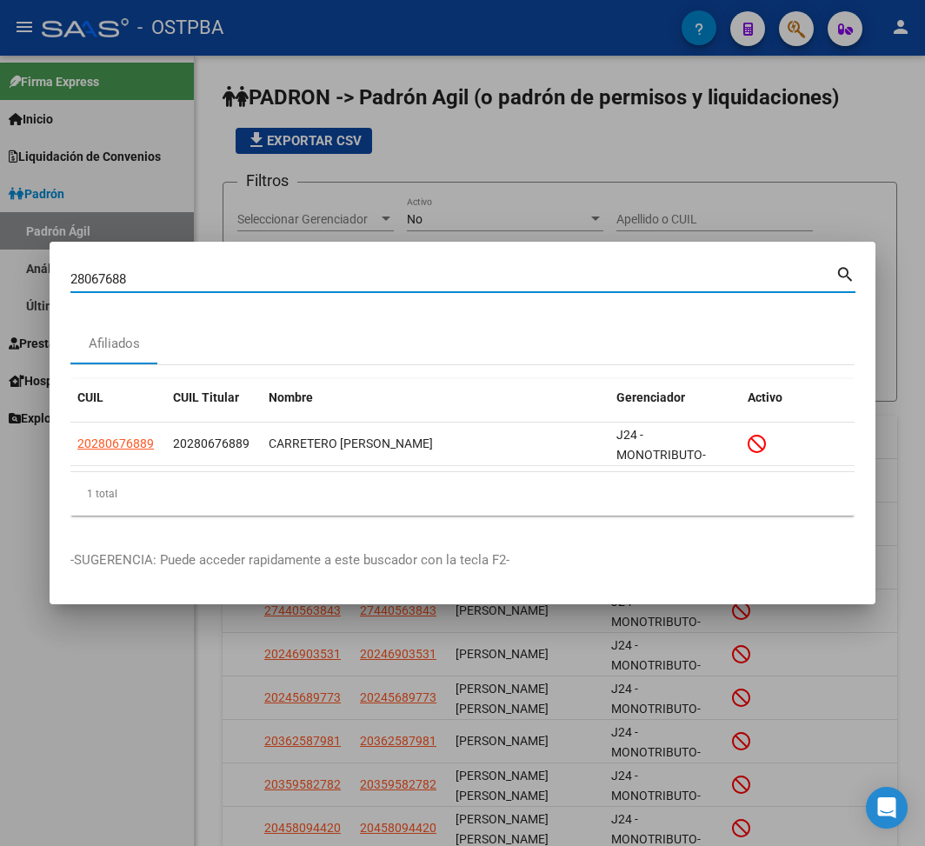
click at [96, 283] on input "28067688" at bounding box center [452, 279] width 765 height 16
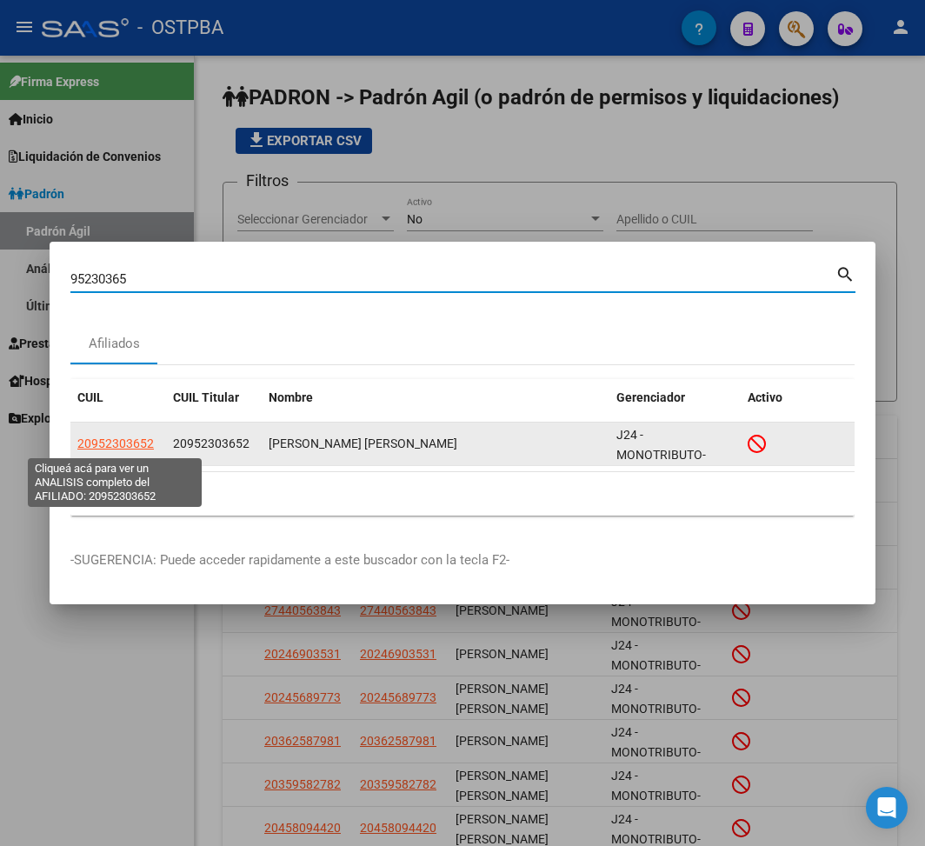
click at [123, 445] on span "20952303652" at bounding box center [115, 443] width 76 height 14
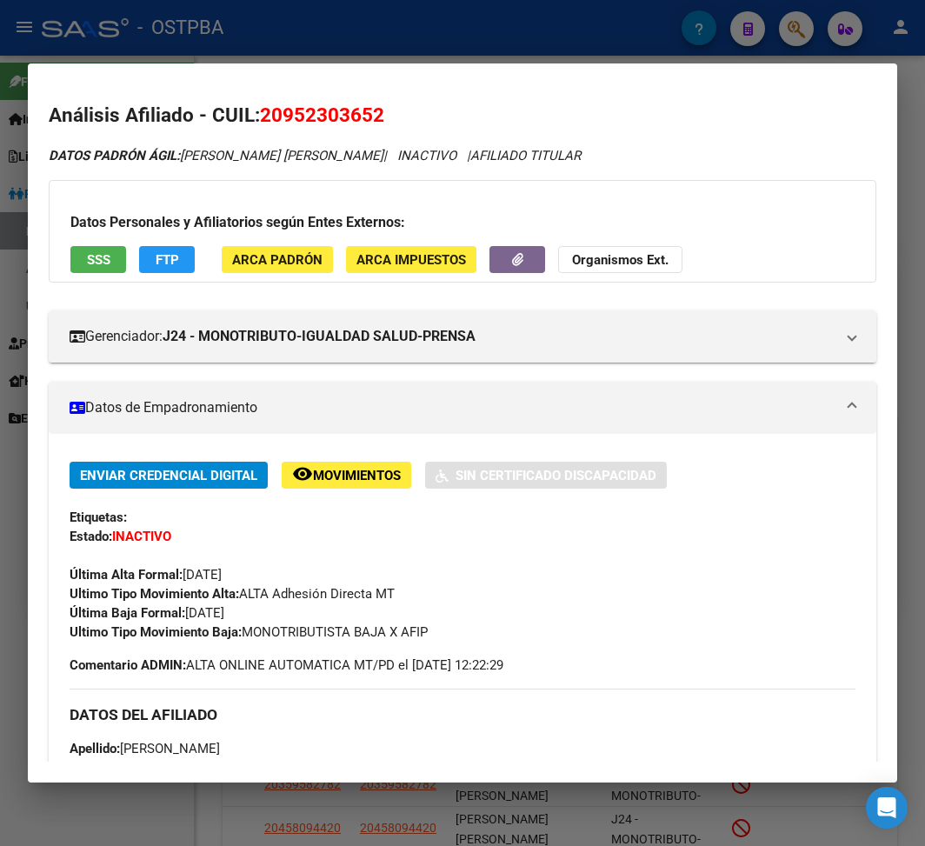
drag, startPoint x: 188, startPoint y: 614, endPoint x: 286, endPoint y: 614, distance: 98.2
click at [286, 614] on div "Enviar Credencial Digital remove_red_eye Movimientos Sin Certificado Discapacid…" at bounding box center [463, 552] width 786 height 180
drag, startPoint x: 245, startPoint y: 640, endPoint x: 622, endPoint y: 640, distance: 377.3
click at [622, 635] on div "Ultimo Tipo Movimiento Baja: MONOTRIBUTISTA BAJA X AFIP" at bounding box center [463, 631] width 786 height 19
click at [334, 12] on div at bounding box center [462, 423] width 925 height 846
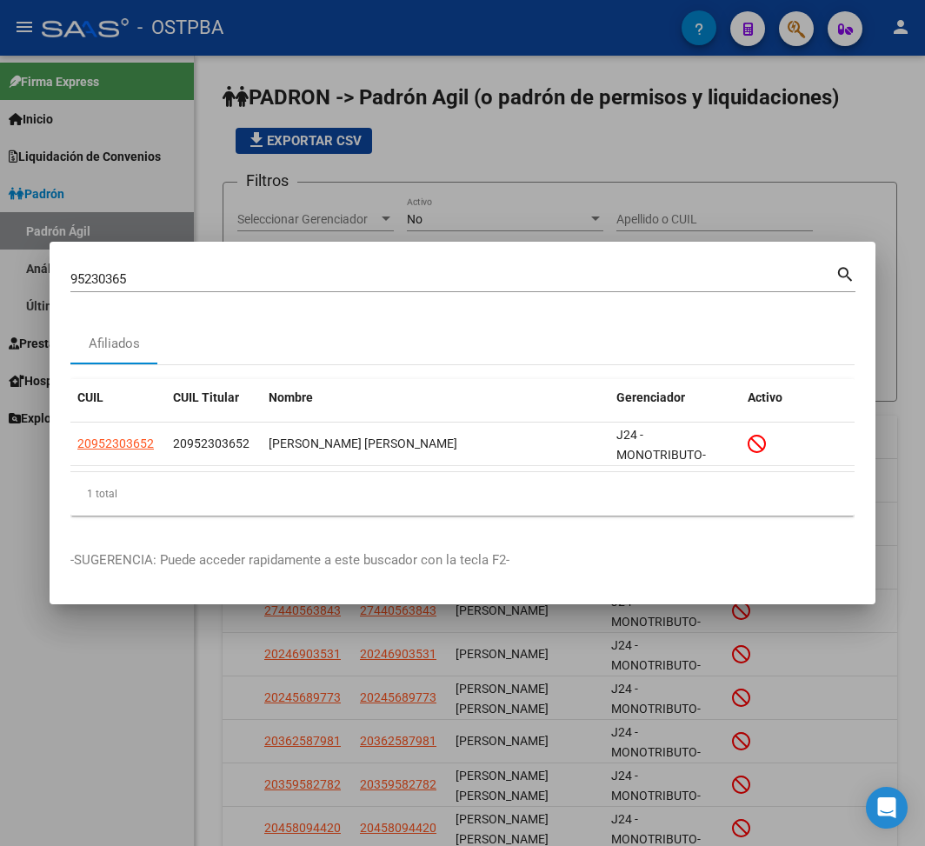
click at [98, 282] on input "95230365" at bounding box center [452, 279] width 765 height 16
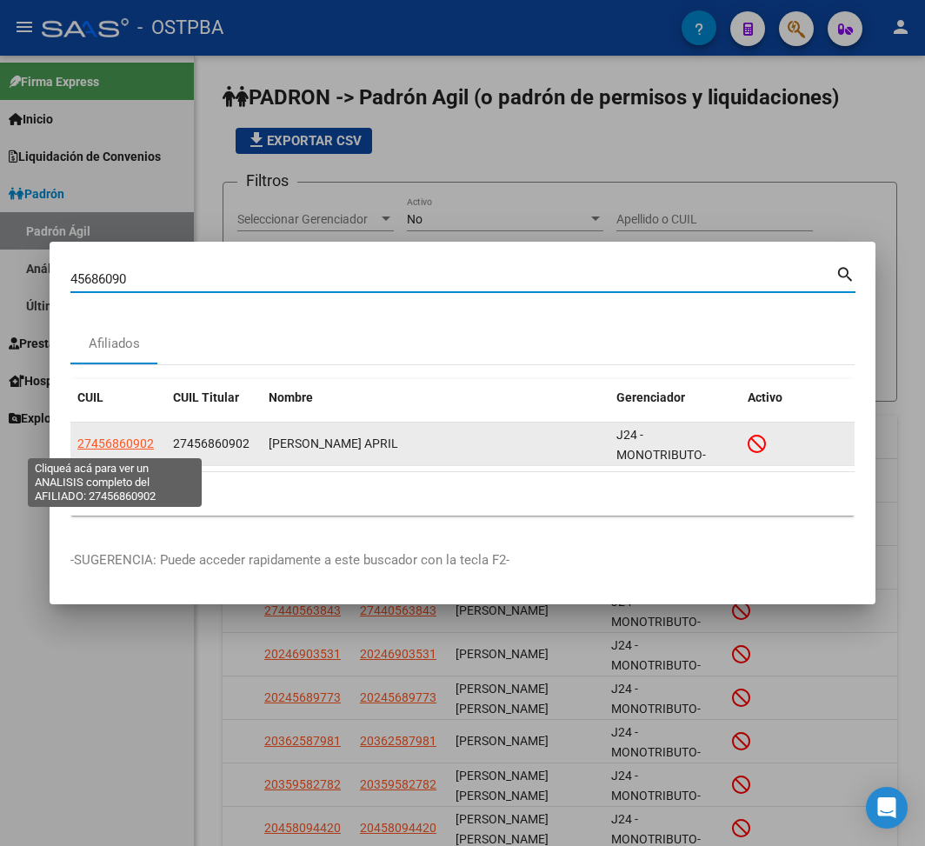
click at [120, 438] on span "27456860902" at bounding box center [115, 443] width 76 height 14
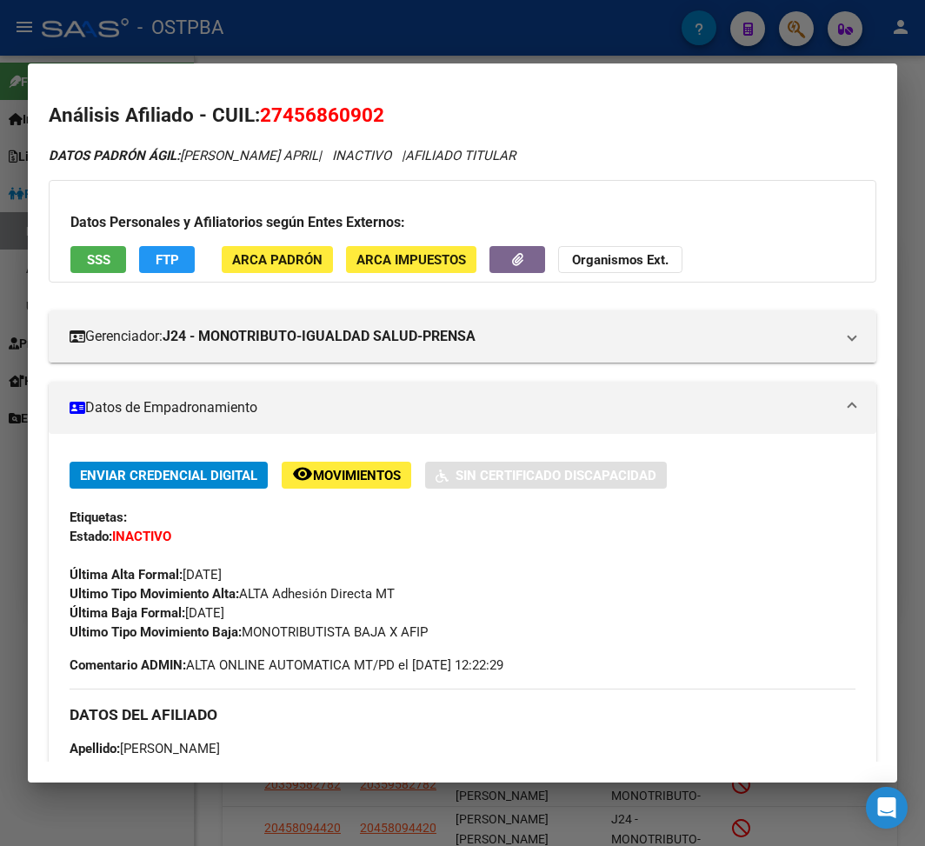
click at [429, 28] on div at bounding box center [462, 423] width 925 height 846
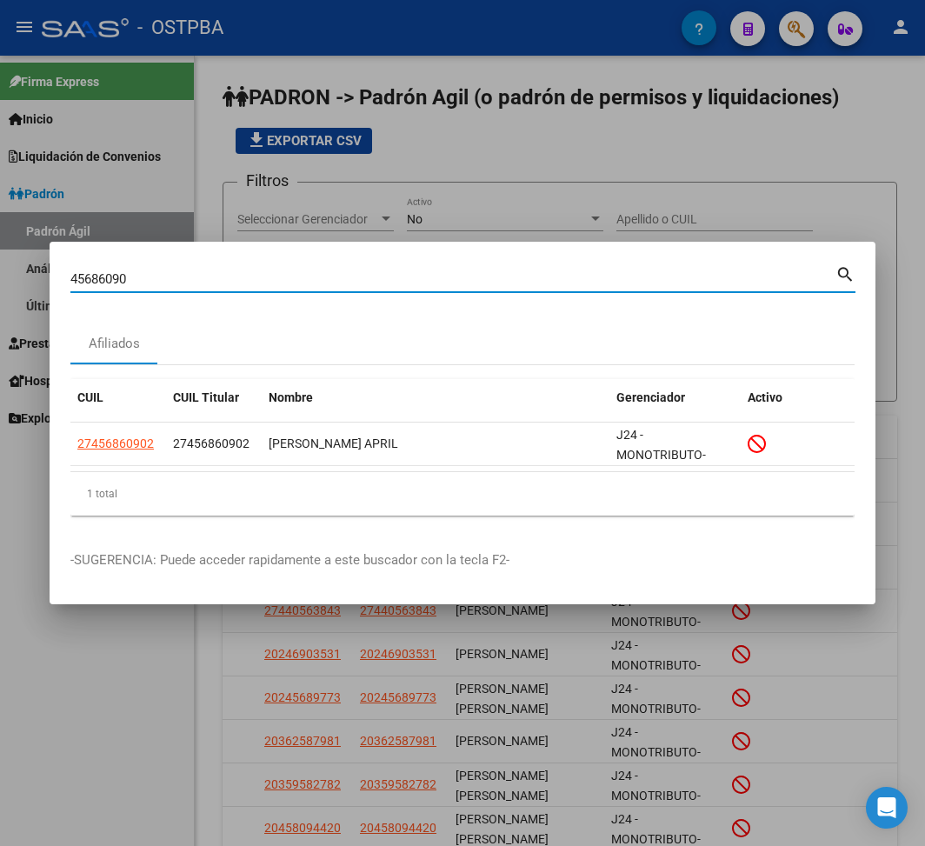
click at [94, 282] on input "45686090" at bounding box center [452, 279] width 765 height 16
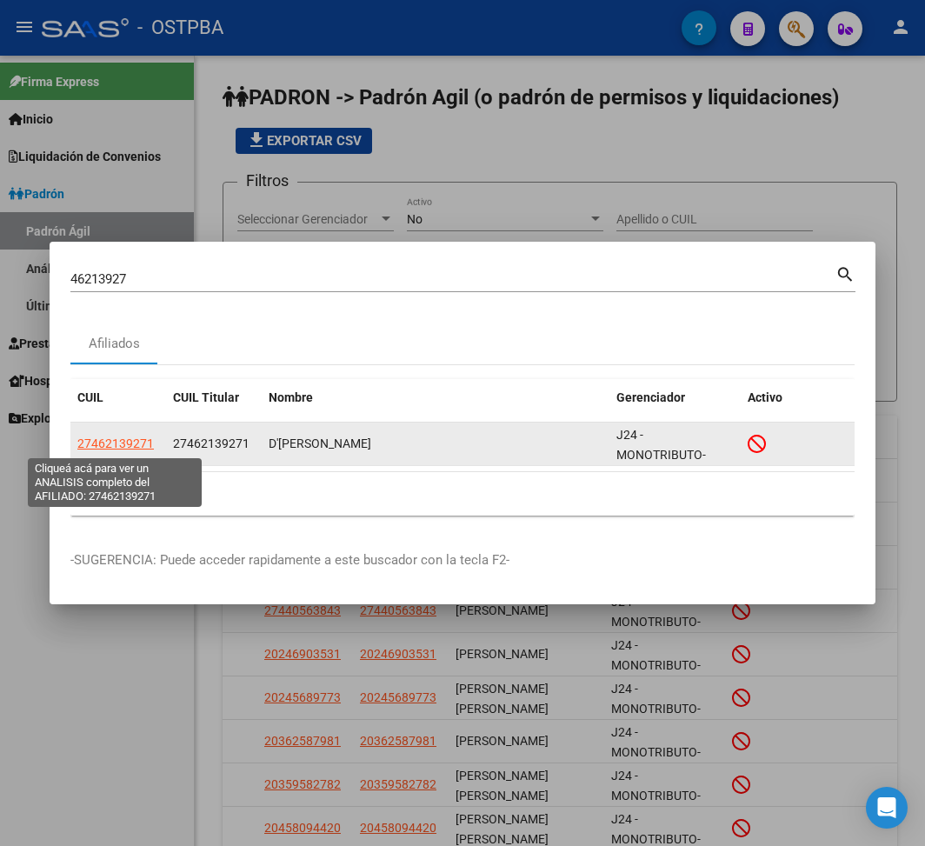
click at [143, 439] on span "27462139271" at bounding box center [115, 443] width 76 height 14
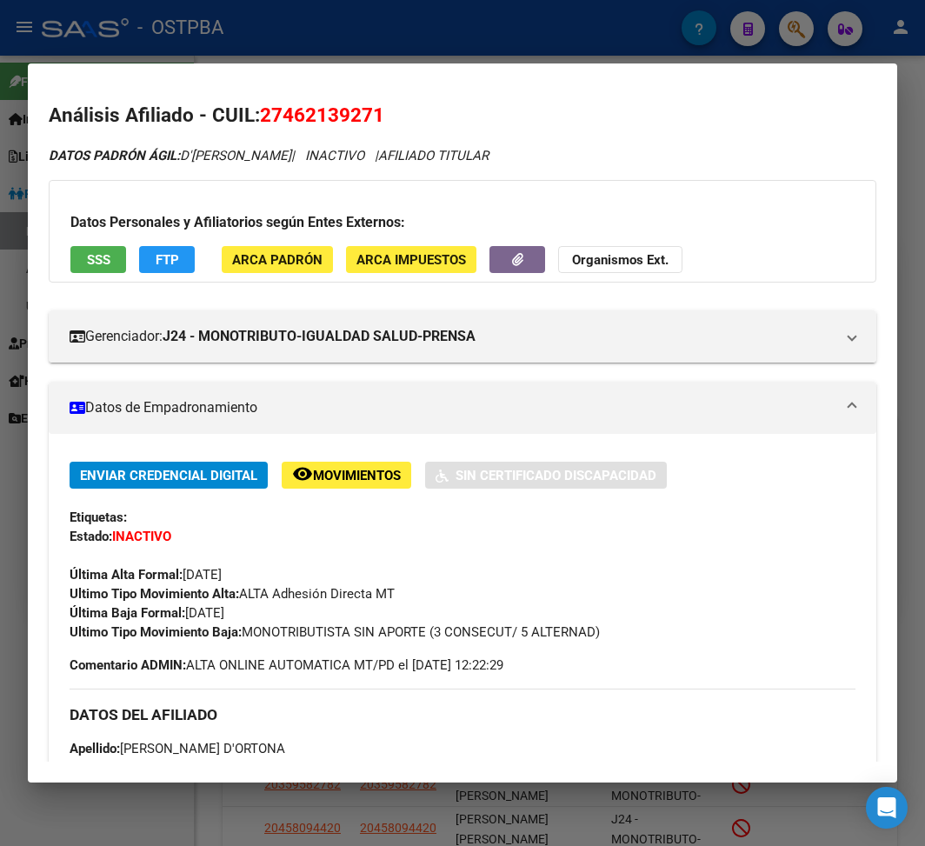
drag, startPoint x: 188, startPoint y: 613, endPoint x: 273, endPoint y: 614, distance: 85.2
click at [273, 614] on div "Enviar Credencial Digital remove_red_eye Movimientos Sin Certificado Discapacid…" at bounding box center [463, 552] width 786 height 180
drag, startPoint x: 248, startPoint y: 635, endPoint x: 744, endPoint y: 634, distance: 496.4
click at [744, 634] on div "Ultimo Tipo Movimiento Baja: MONOTRIBUTISTA SIN APORTE (3 CONSECUT/ 5 ALTERNAD)" at bounding box center [463, 631] width 786 height 19
click at [428, 23] on div at bounding box center [462, 423] width 925 height 846
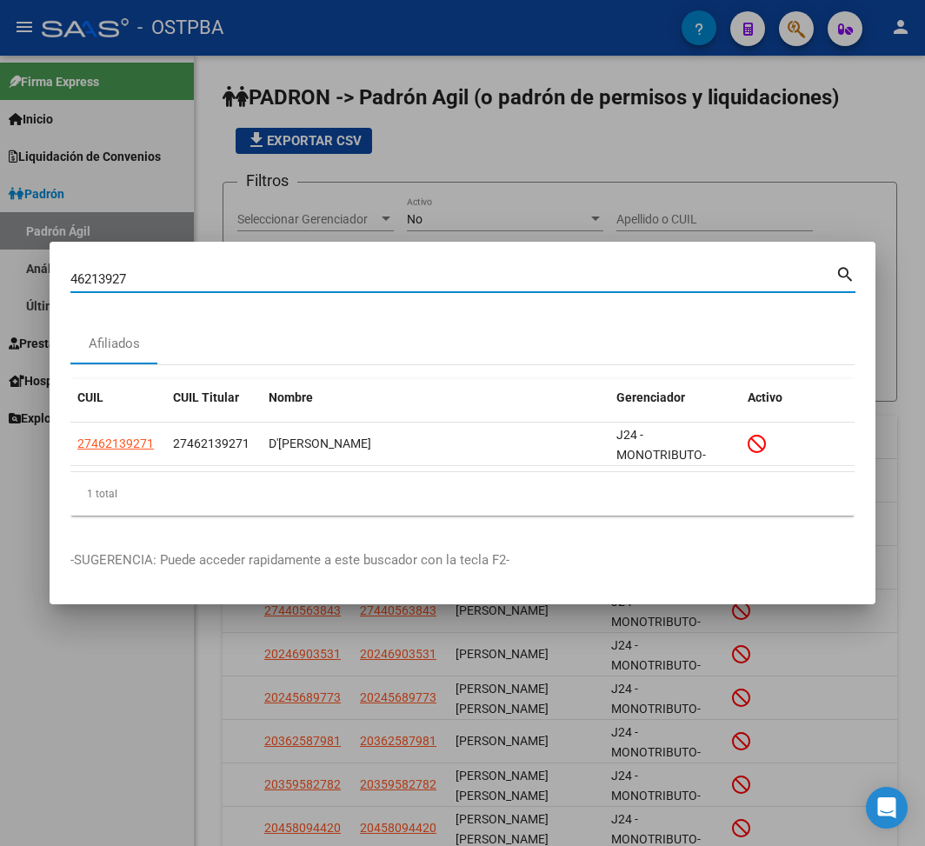
click at [94, 283] on input "46213927" at bounding box center [452, 279] width 765 height 16
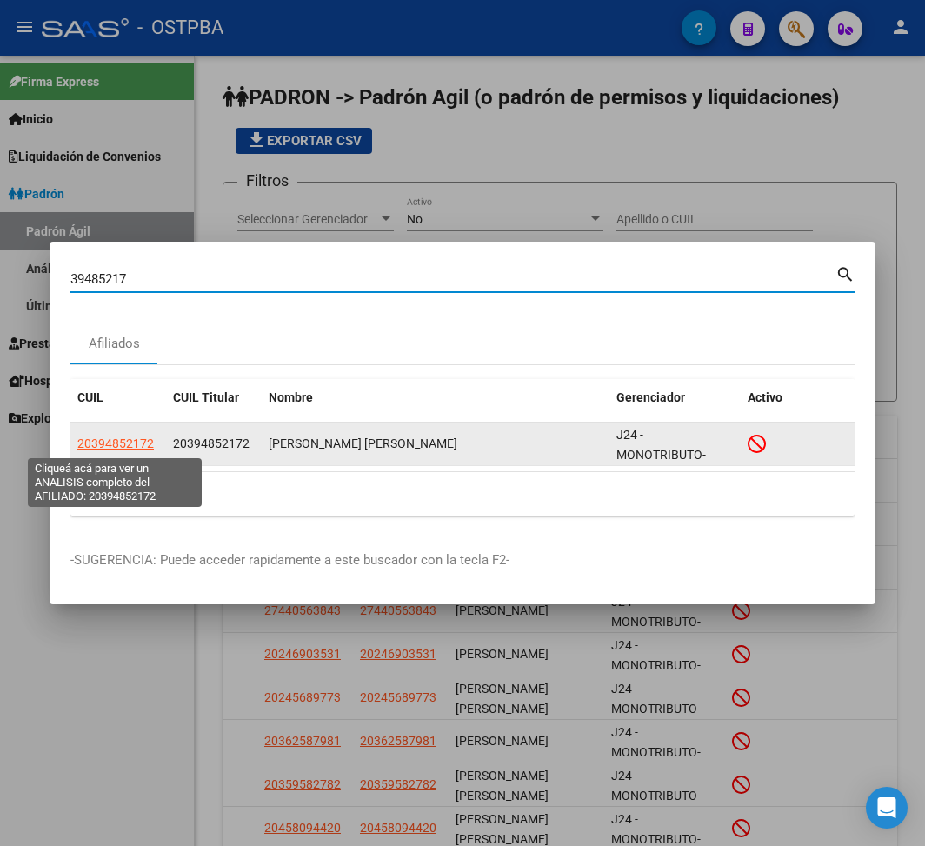
click at [132, 439] on span "20394852172" at bounding box center [115, 443] width 76 height 14
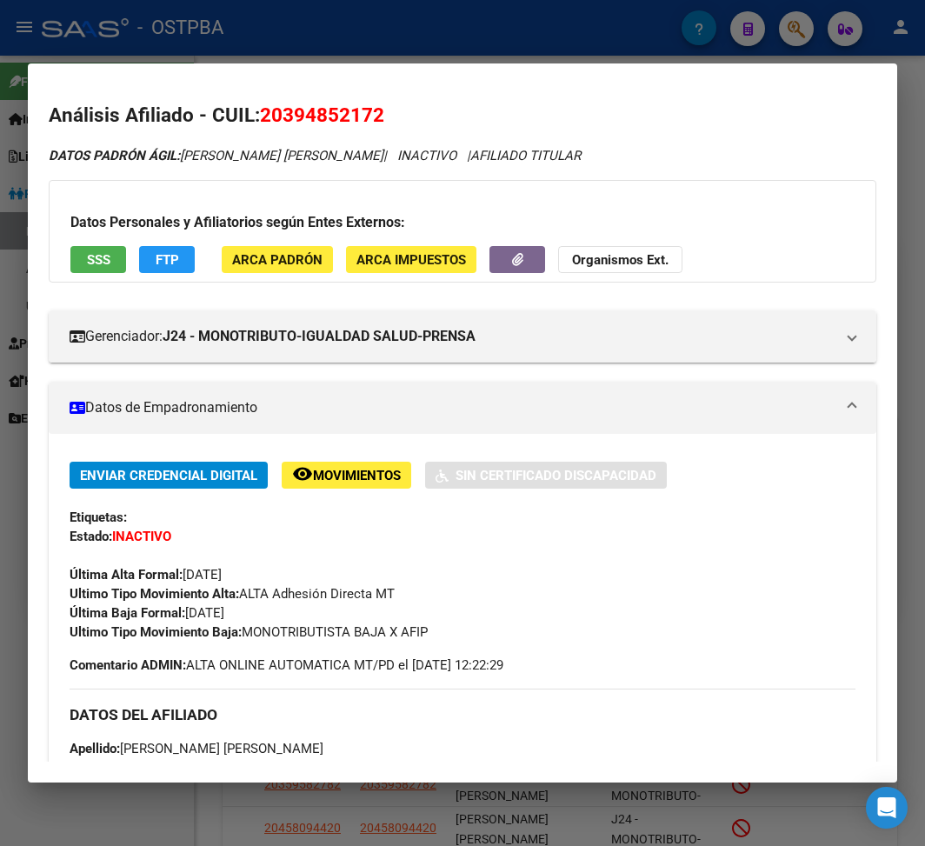
click at [300, 61] on div at bounding box center [462, 423] width 925 height 846
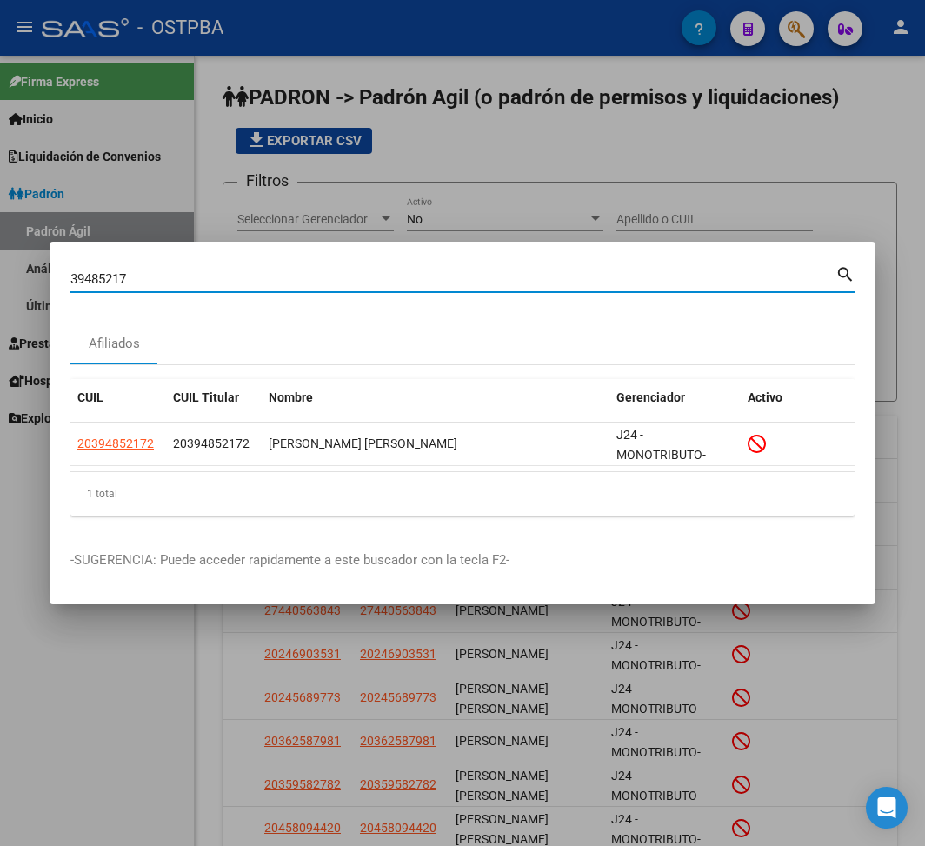
click at [101, 278] on input "39485217" at bounding box center [452, 279] width 765 height 16
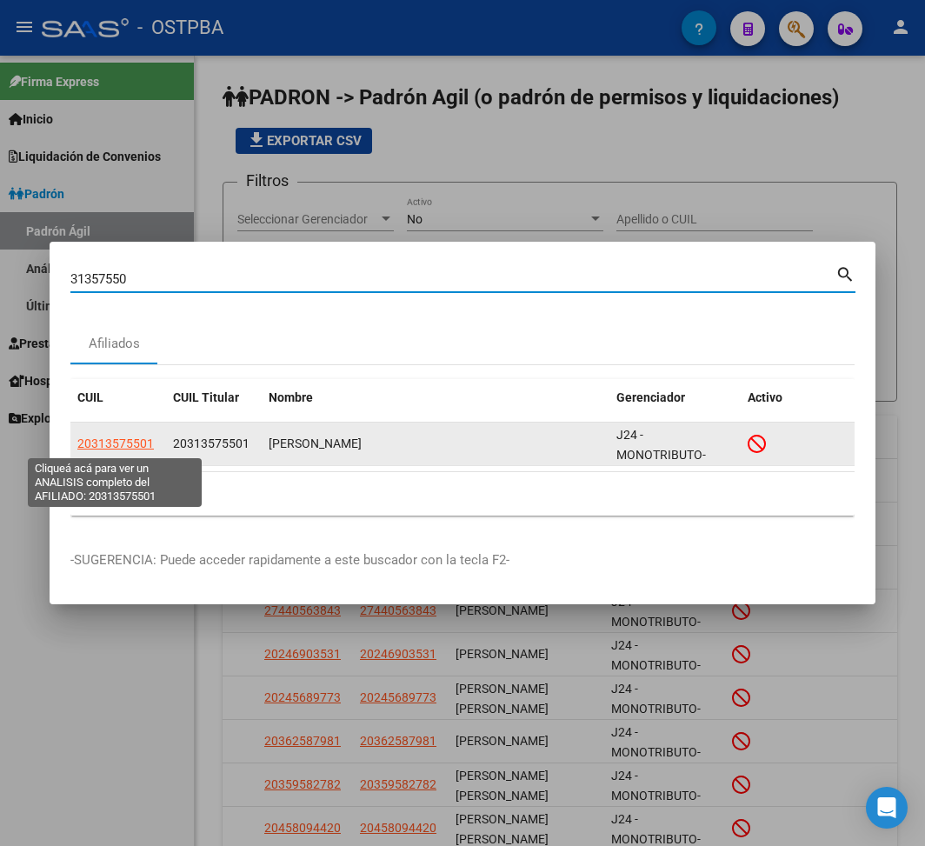
click at [126, 443] on span "20313575501" at bounding box center [115, 443] width 76 height 14
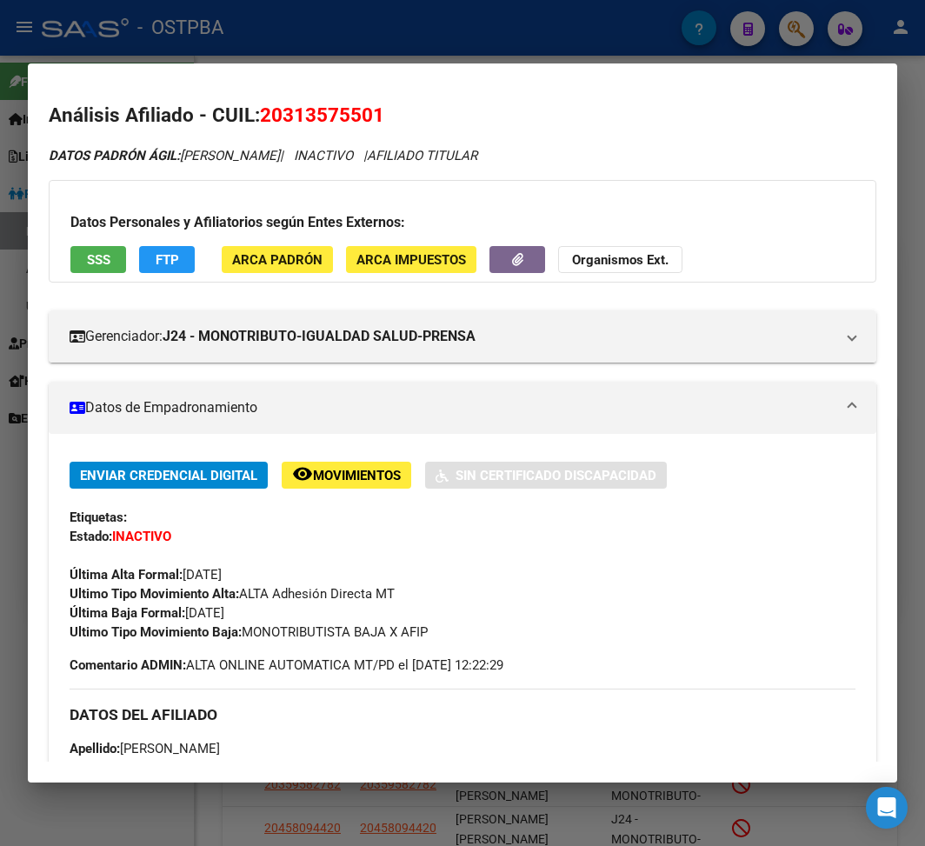
drag, startPoint x: 189, startPoint y: 612, endPoint x: 283, endPoint y: 613, distance: 94.8
click at [283, 613] on div "Enviar Credencial Digital remove_red_eye Movimientos Sin Certificado Discapacid…" at bounding box center [463, 552] width 786 height 180
click at [317, 60] on div at bounding box center [462, 423] width 925 height 846
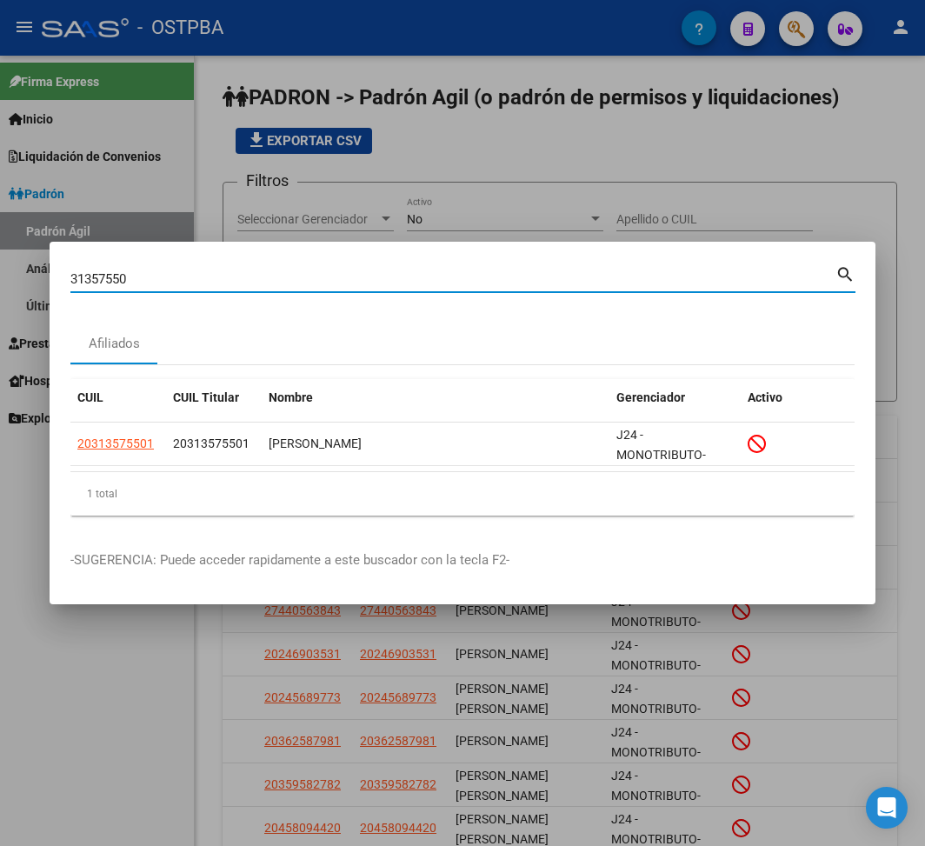
click at [99, 276] on input "31357550" at bounding box center [452, 279] width 765 height 16
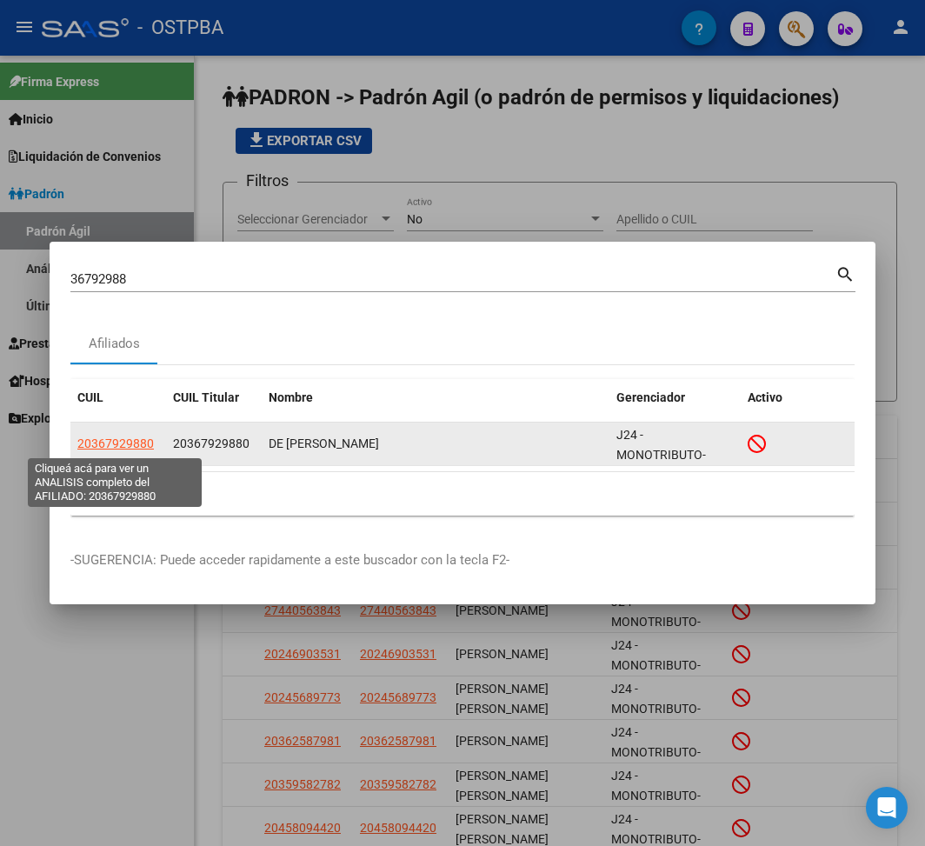
click at [129, 450] on span "20367929880" at bounding box center [115, 443] width 76 height 14
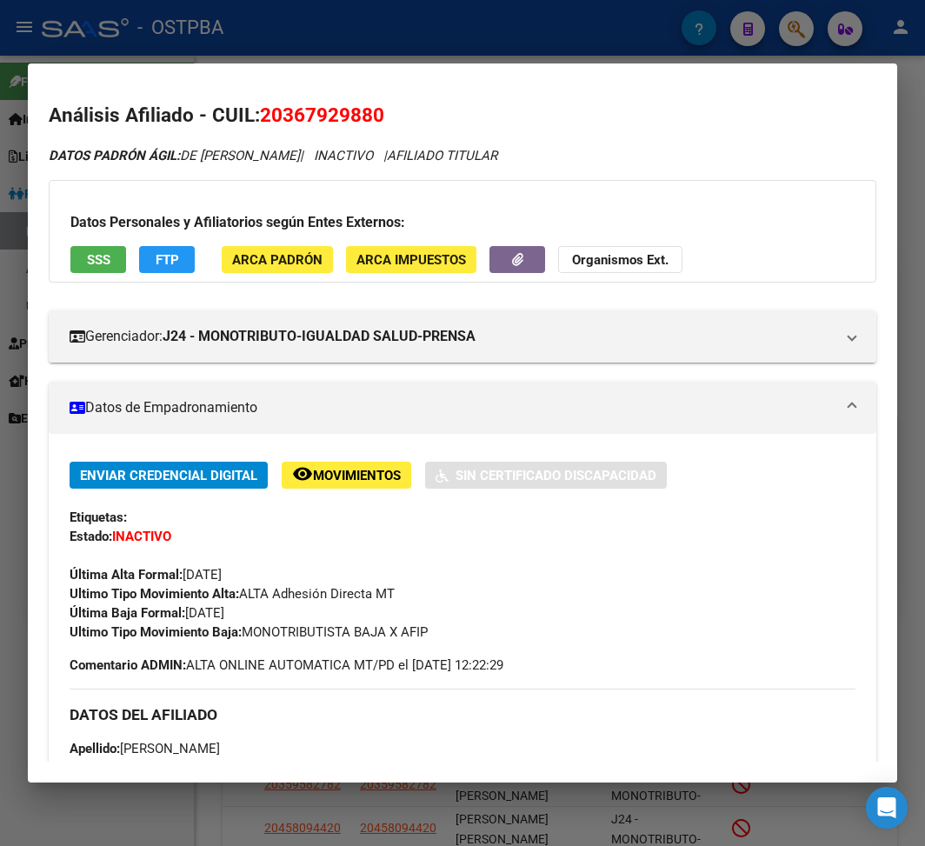
click at [543, 47] on div at bounding box center [462, 423] width 925 height 846
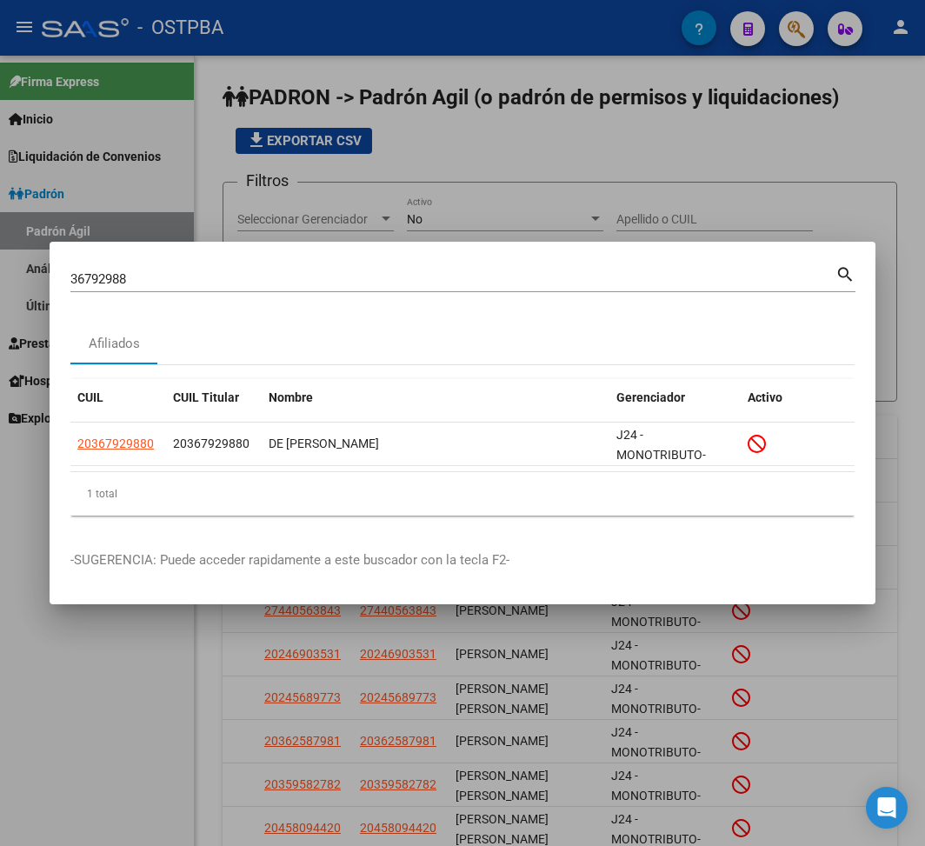
click at [109, 276] on input "36792988" at bounding box center [452, 279] width 765 height 16
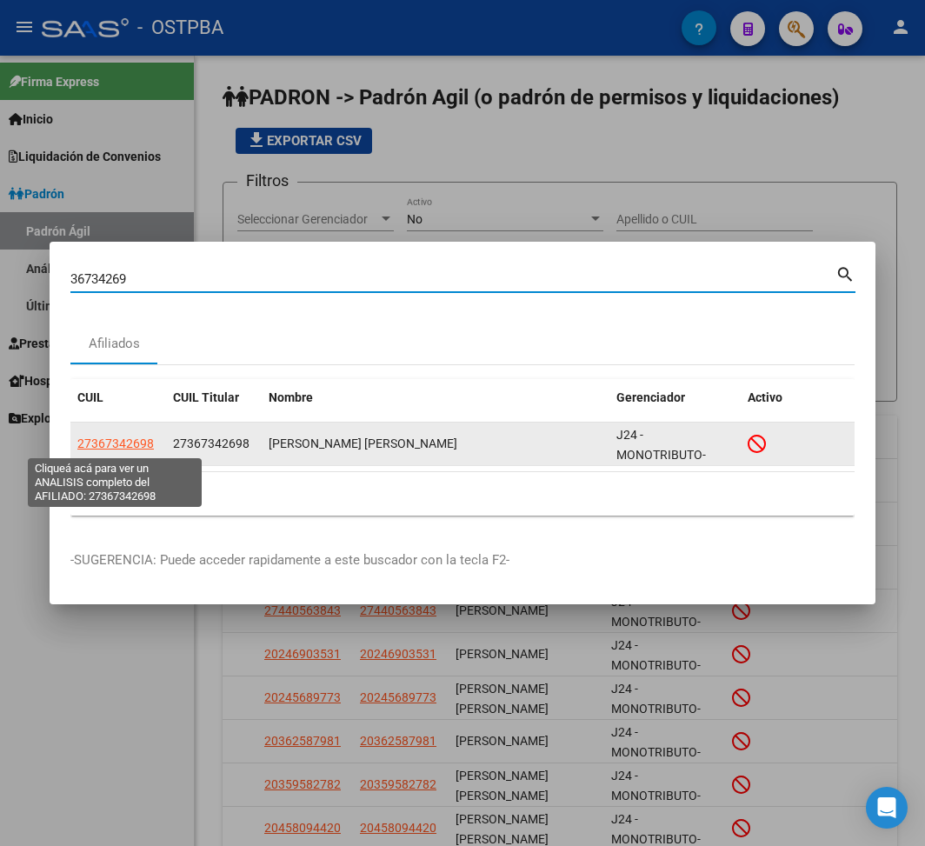
click at [126, 446] on span "27367342698" at bounding box center [115, 443] width 76 height 14
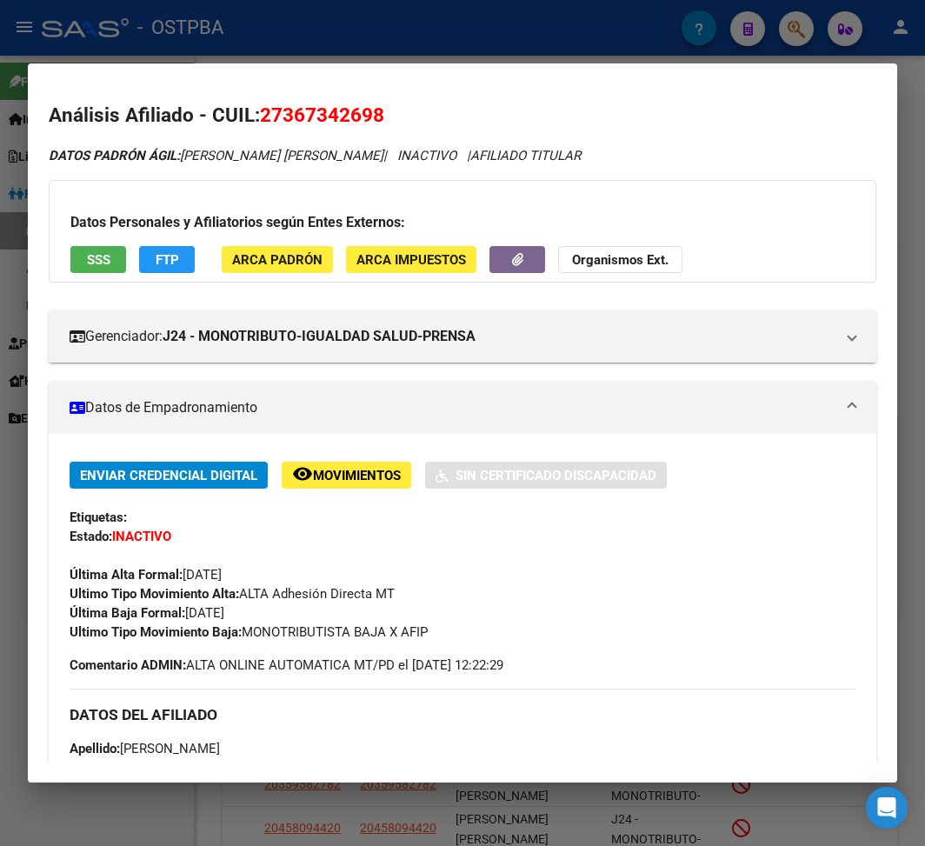
click at [398, 38] on div at bounding box center [462, 423] width 925 height 846
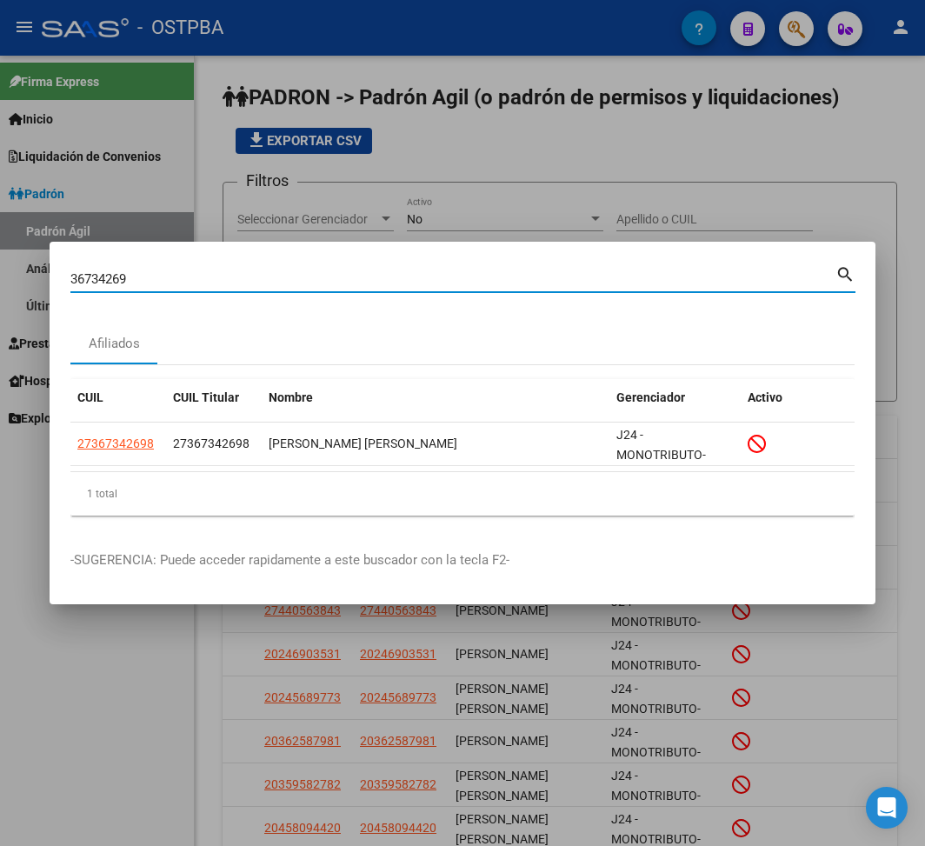
click at [101, 276] on input "36734269" at bounding box center [452, 279] width 765 height 16
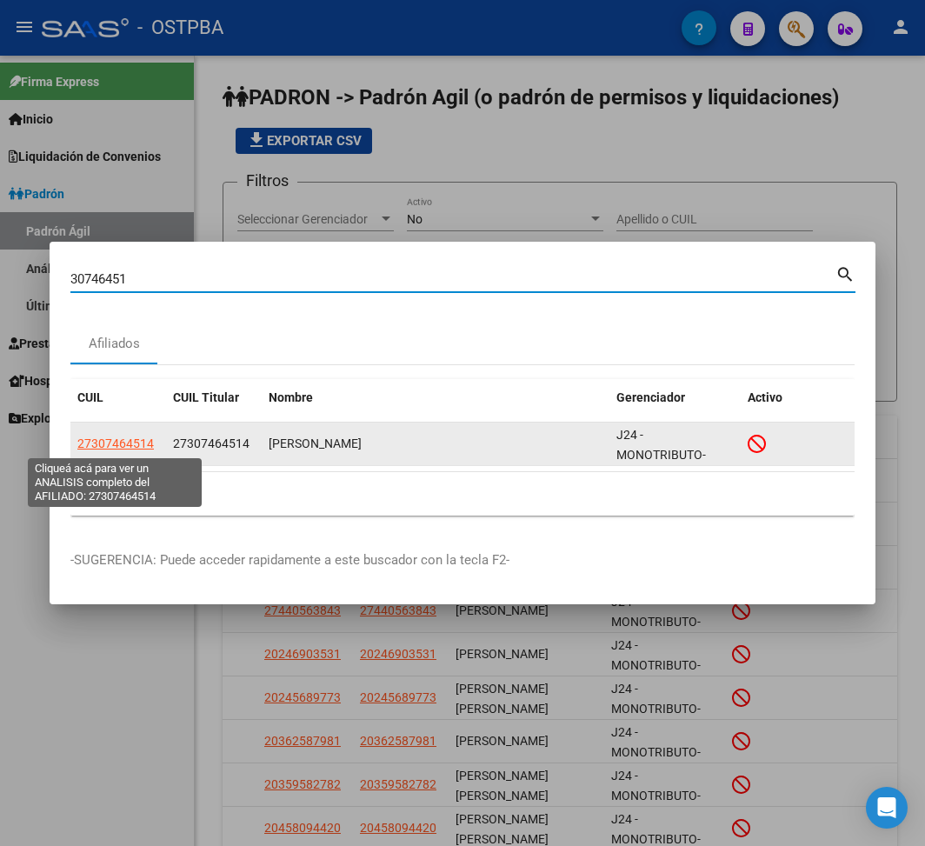
click at [133, 442] on span "27307464514" at bounding box center [115, 443] width 76 height 14
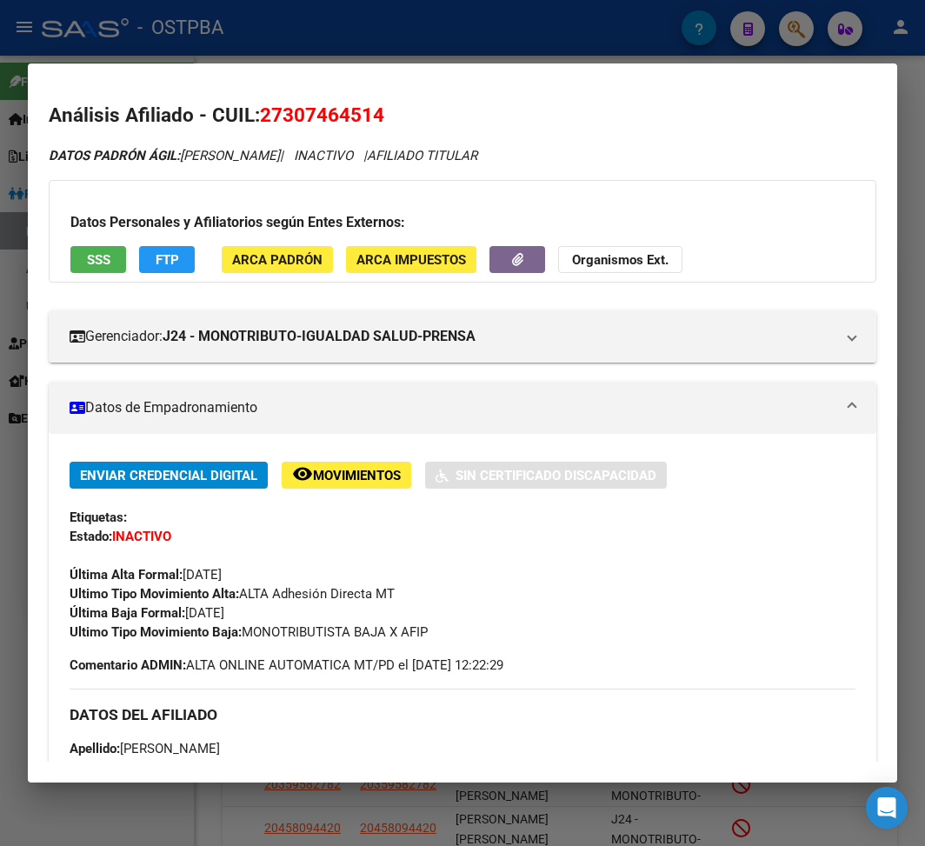
click at [276, 45] on div at bounding box center [462, 423] width 925 height 846
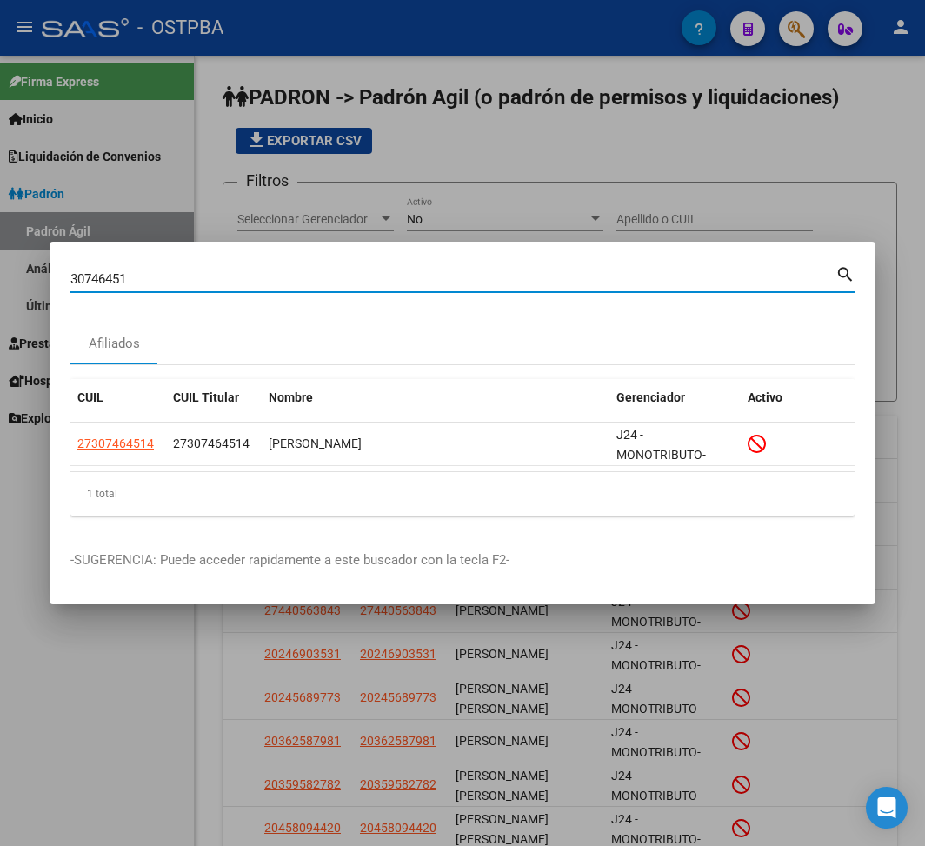
click at [103, 276] on input "30746451" at bounding box center [452, 279] width 765 height 16
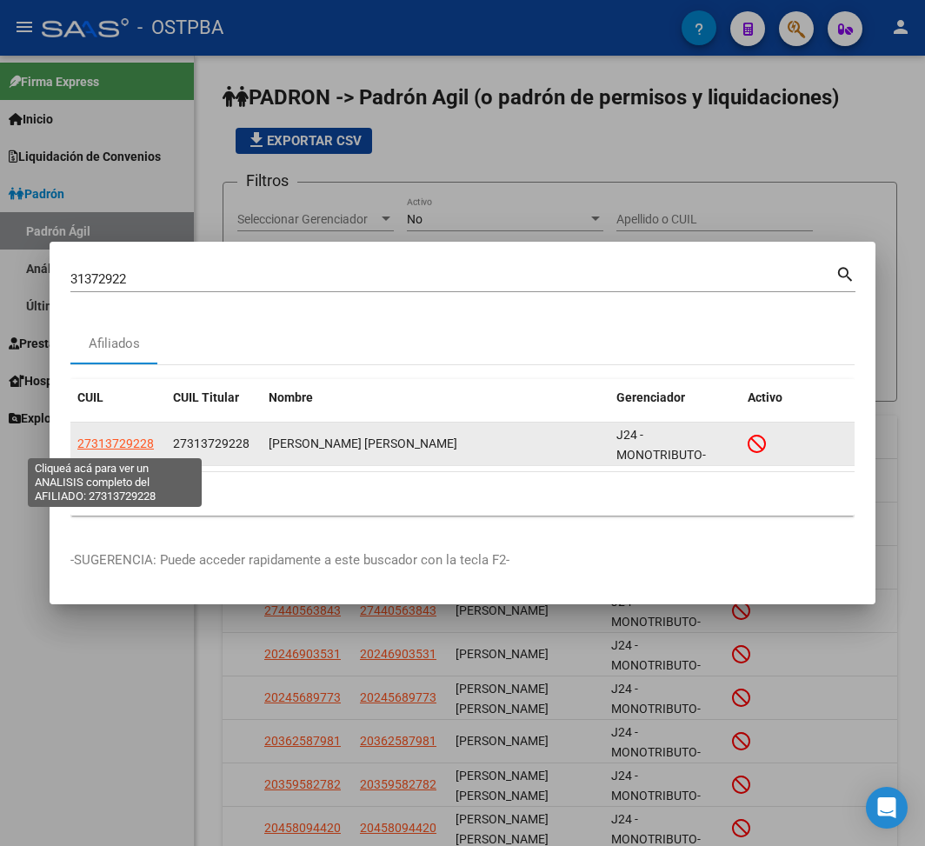
click at [104, 443] on span "27313729228" at bounding box center [115, 443] width 76 height 14
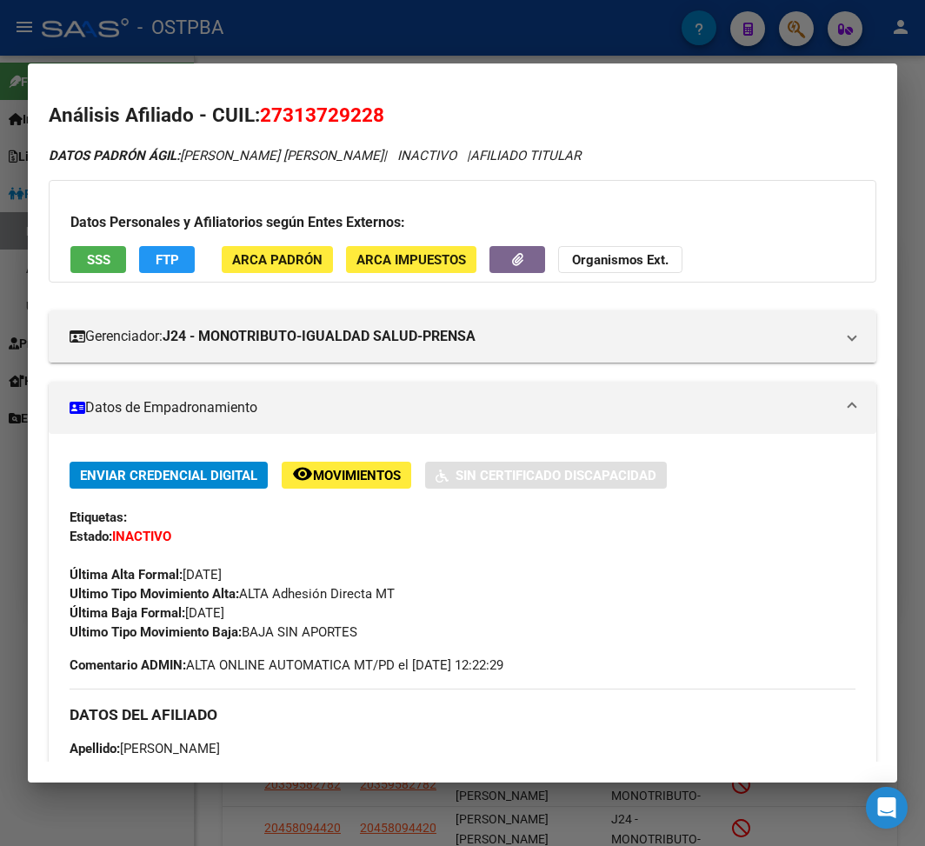
drag, startPoint x: 248, startPoint y: 637, endPoint x: 456, endPoint y: 637, distance: 208.6
click at [456, 635] on div "Ultimo Tipo Movimiento Baja: BAJA SIN APORTES" at bounding box center [463, 631] width 786 height 19
click at [592, 36] on div at bounding box center [462, 423] width 925 height 846
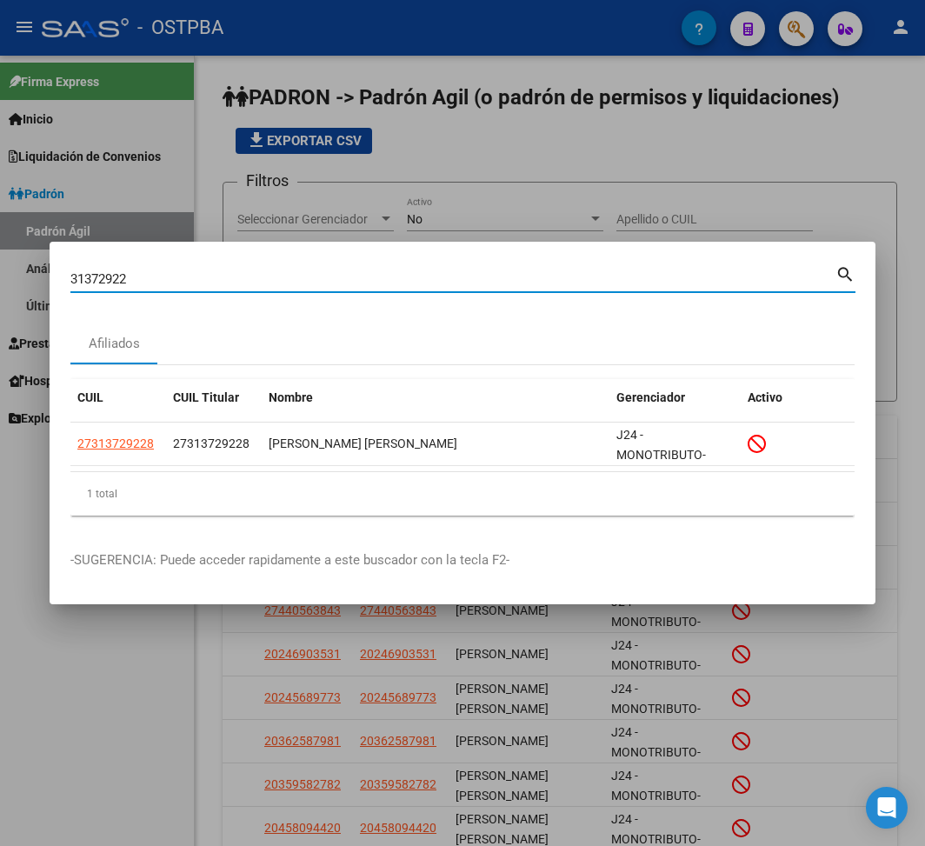
click at [113, 279] on input "31372922" at bounding box center [452, 279] width 765 height 16
drag, startPoint x: 235, startPoint y: 269, endPoint x: 1, endPoint y: 276, distance: 233.9
click at [1, 276] on div "3137299548966222 Buscar (apellido, dni, cuil, nro traspaso, cuit, obra social) …" at bounding box center [462, 423] width 925 height 846
drag, startPoint x: 190, startPoint y: 276, endPoint x: 19, endPoint y: 276, distance: 170.4
click at [19, 276] on div "3137299548966222 Buscar (apellido, dni, cuil, nro traspaso, cuit, obra social) …" at bounding box center [462, 423] width 925 height 846
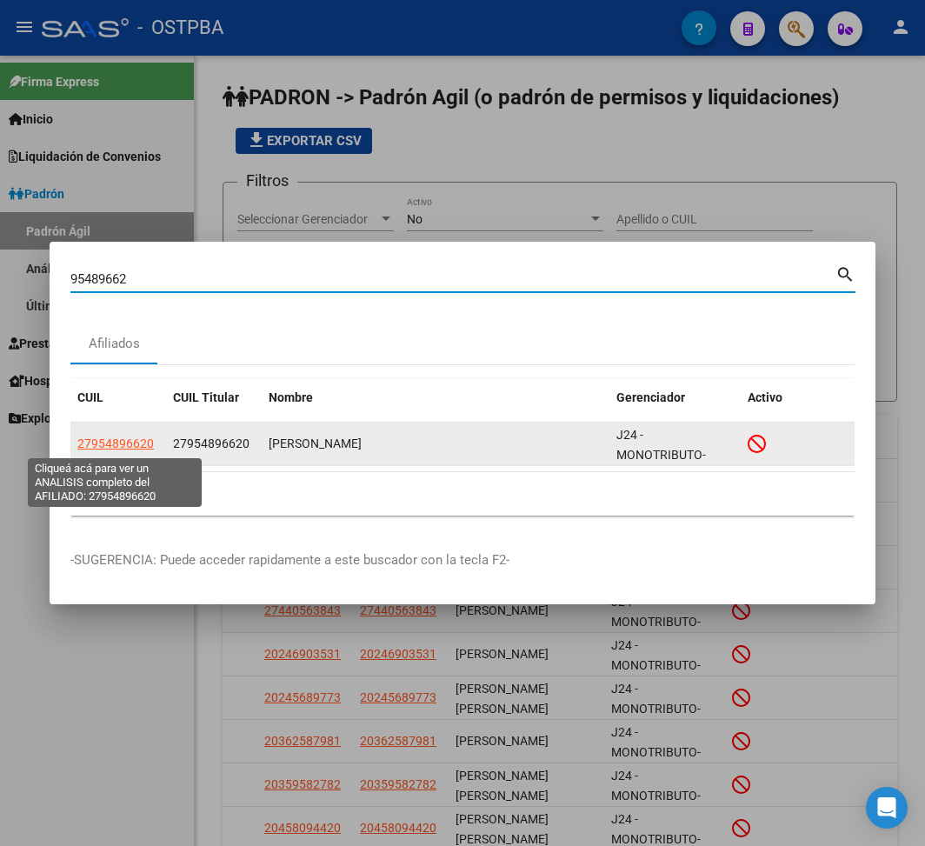
click at [120, 443] on span "27954896620" at bounding box center [115, 443] width 76 height 14
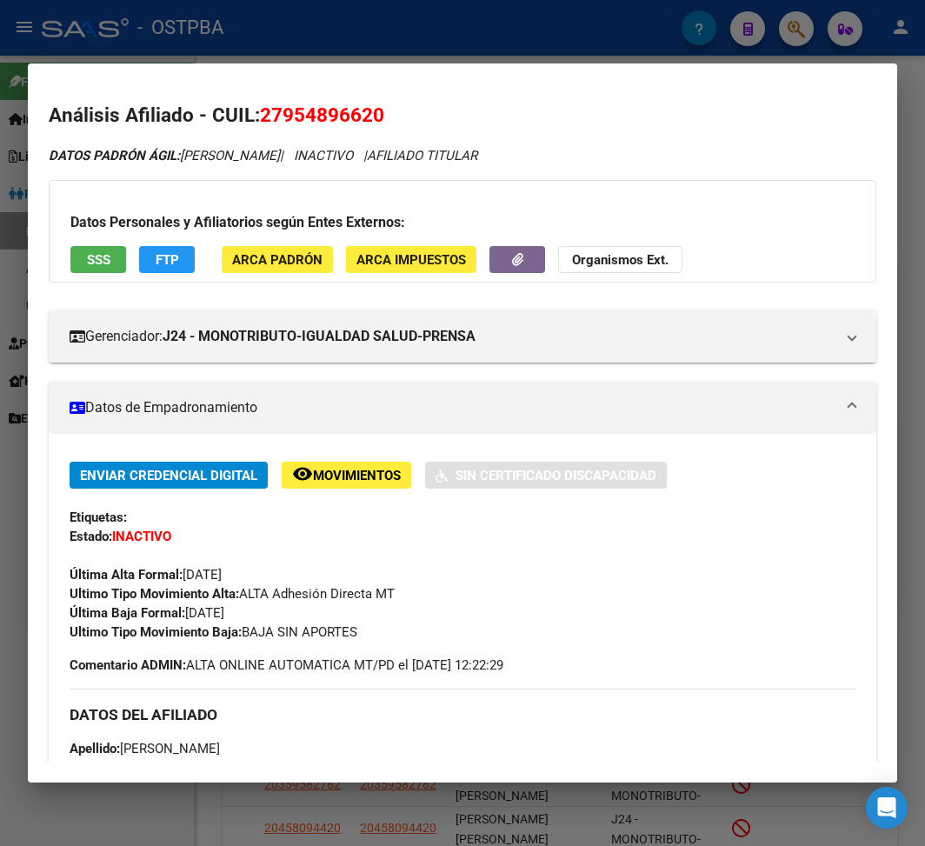
click at [494, 59] on div at bounding box center [462, 423] width 925 height 846
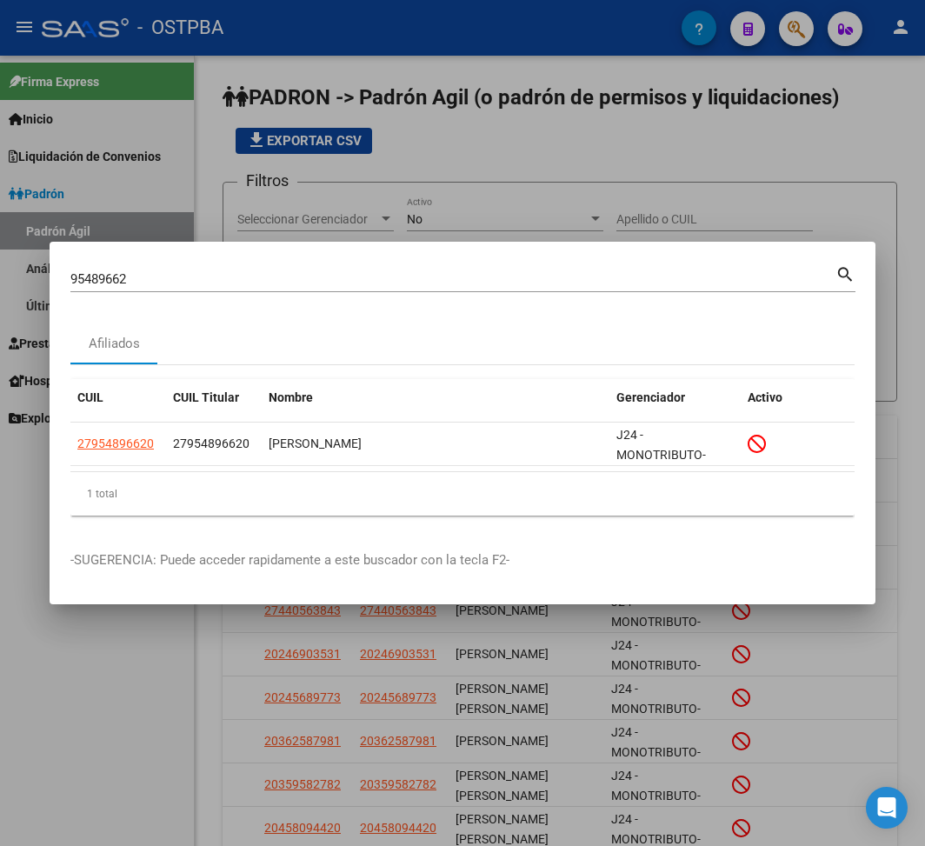
click at [103, 279] on input "95489662" at bounding box center [452, 279] width 765 height 16
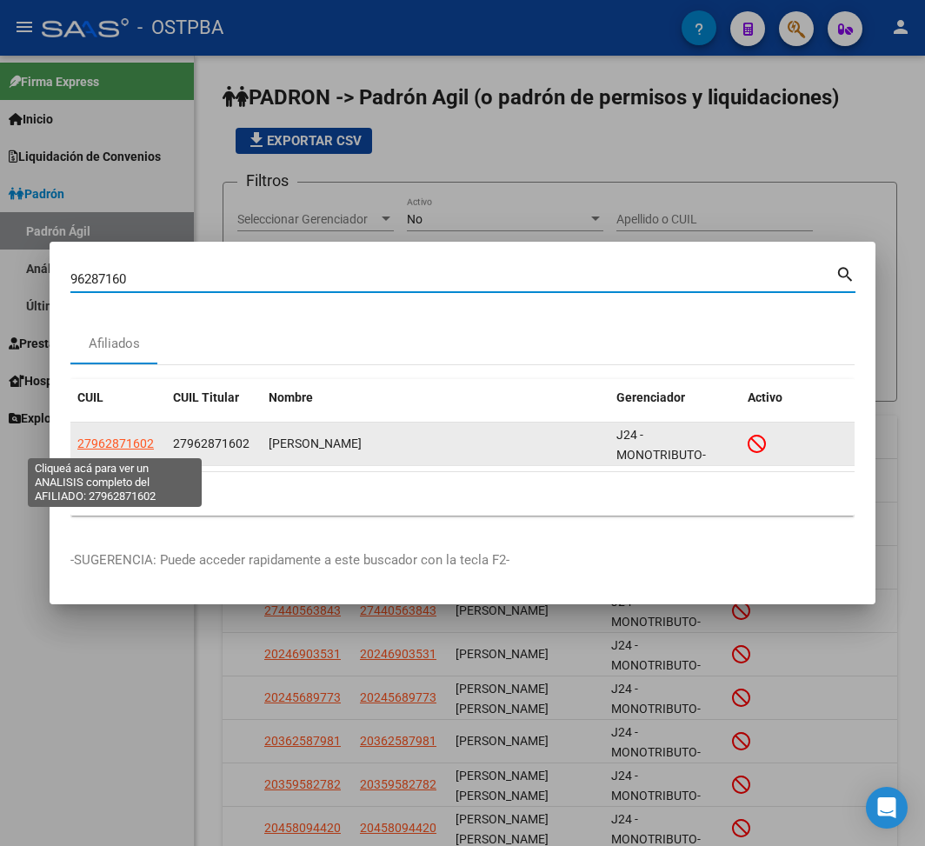
click at [122, 443] on span "27962871602" at bounding box center [115, 443] width 76 height 14
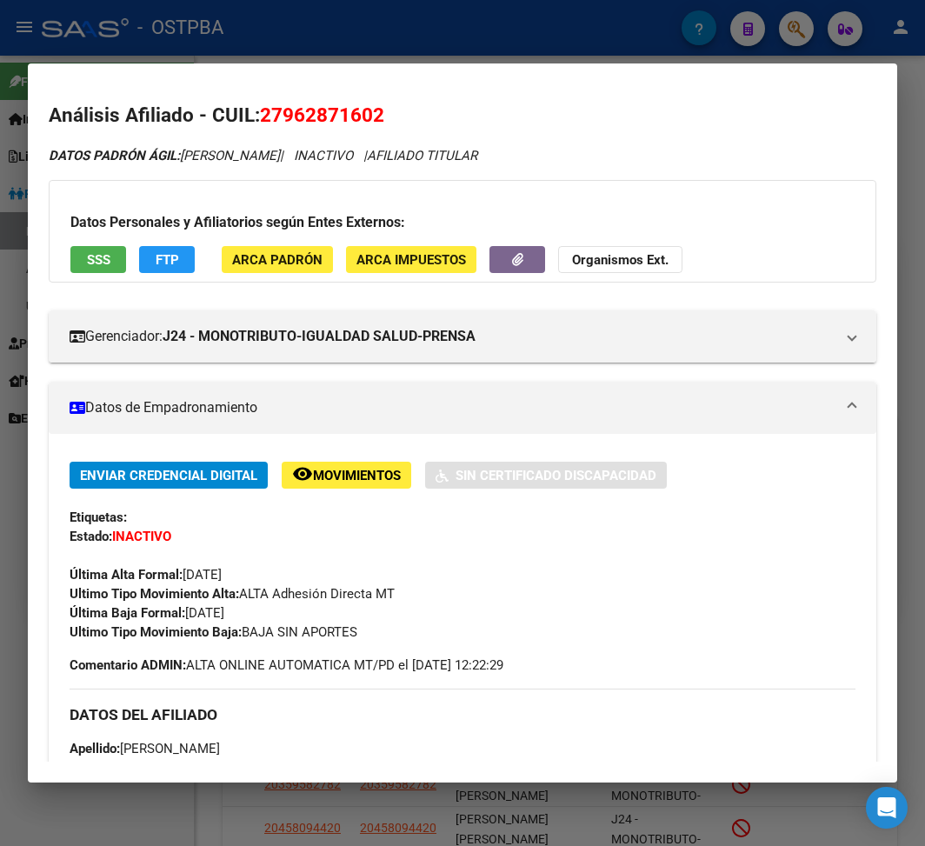
click at [315, 26] on div at bounding box center [462, 423] width 925 height 846
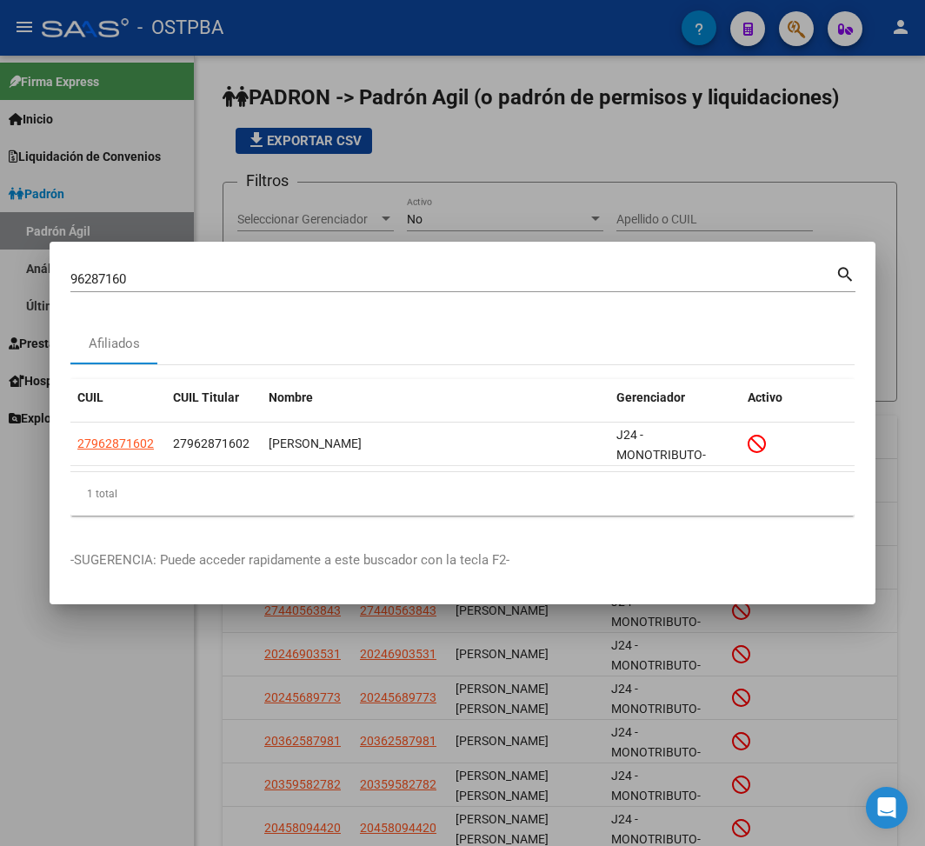
click at [99, 279] on input "96287160" at bounding box center [452, 279] width 765 height 16
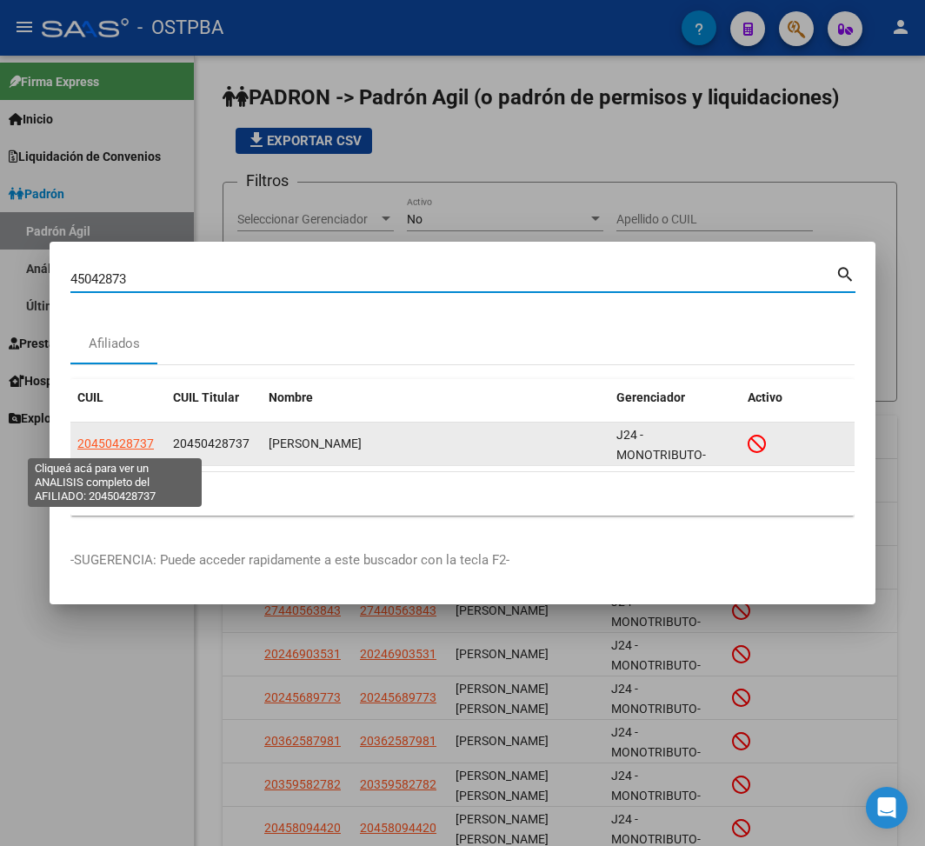
click at [134, 445] on span "20450428737" at bounding box center [115, 443] width 76 height 14
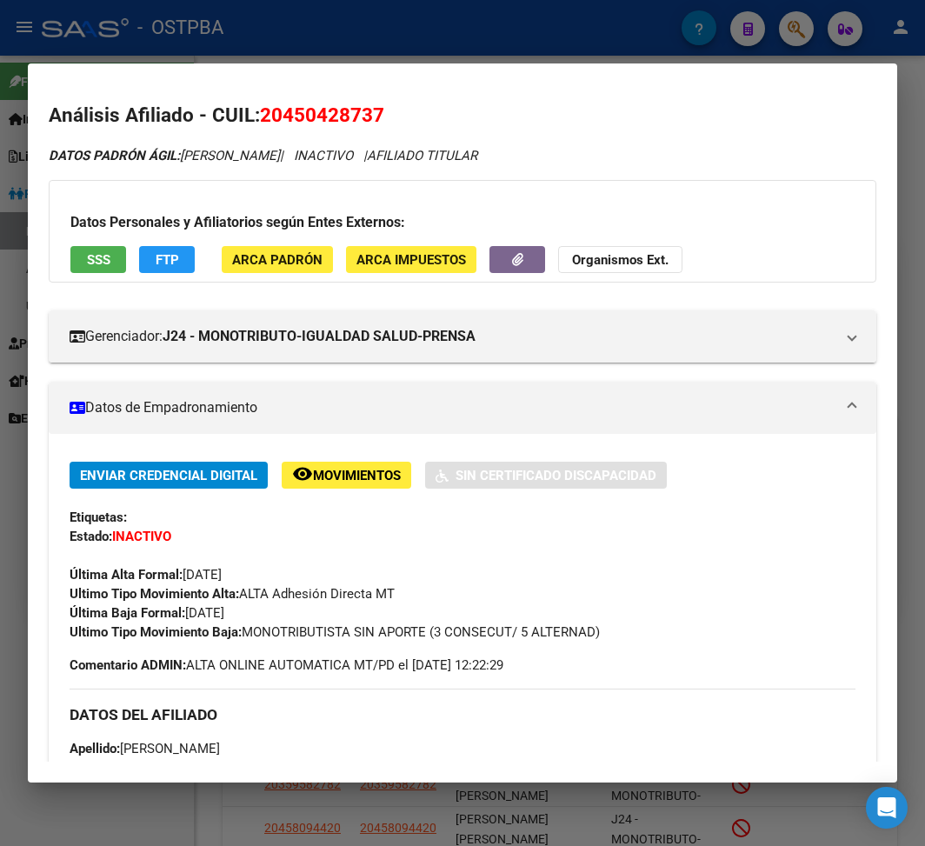
drag, startPoint x: 191, startPoint y: 612, endPoint x: 376, endPoint y: 612, distance: 184.3
click at [376, 612] on div "Enviar Credencial Digital remove_red_eye Movimientos Sin Certificado Discapacid…" at bounding box center [463, 552] width 786 height 180
click at [344, 10] on div at bounding box center [462, 423] width 925 height 846
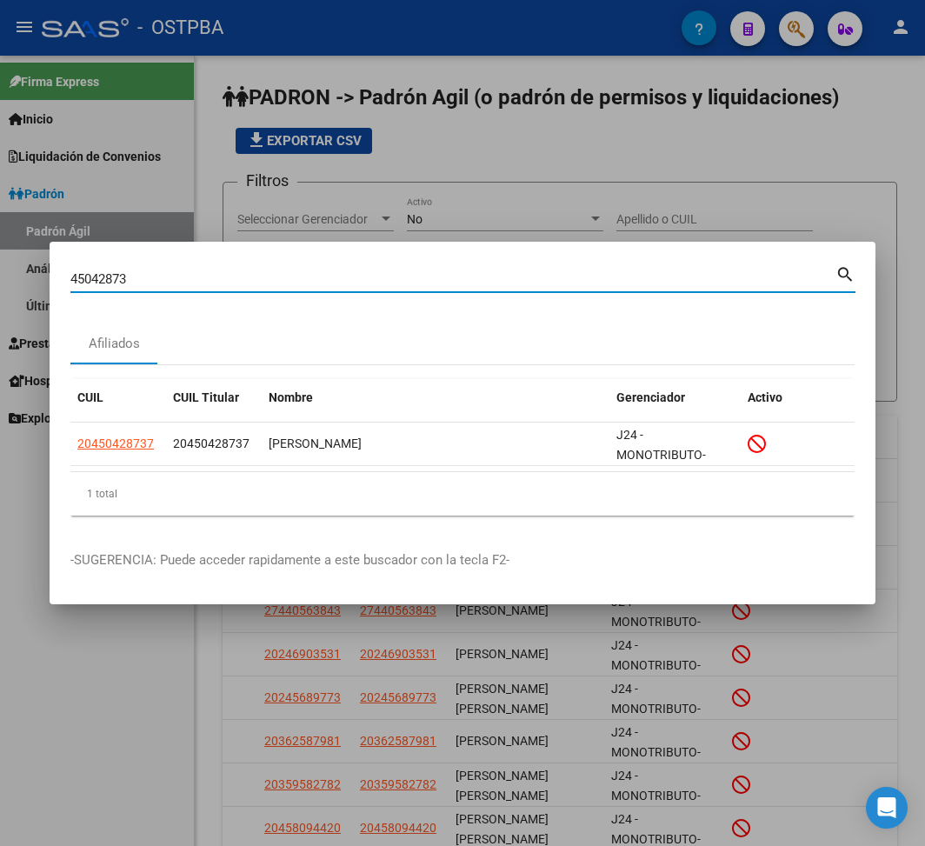
click at [113, 278] on input "45042873" at bounding box center [452, 279] width 765 height 16
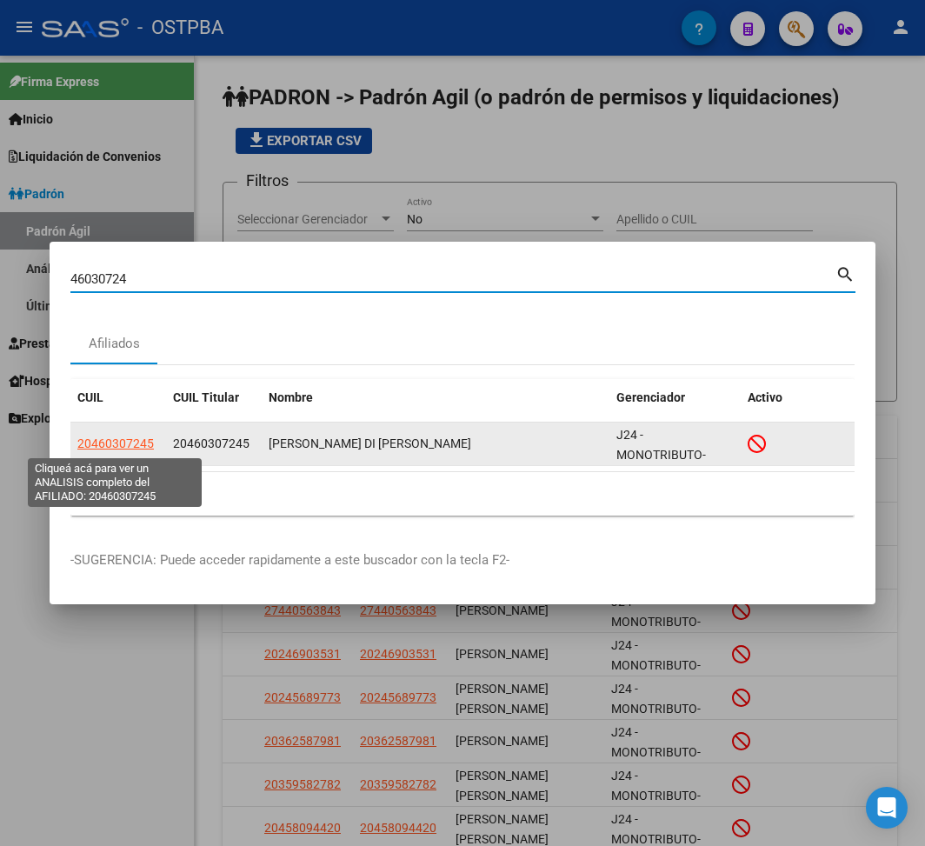
click at [115, 445] on span "20460307245" at bounding box center [115, 443] width 76 height 14
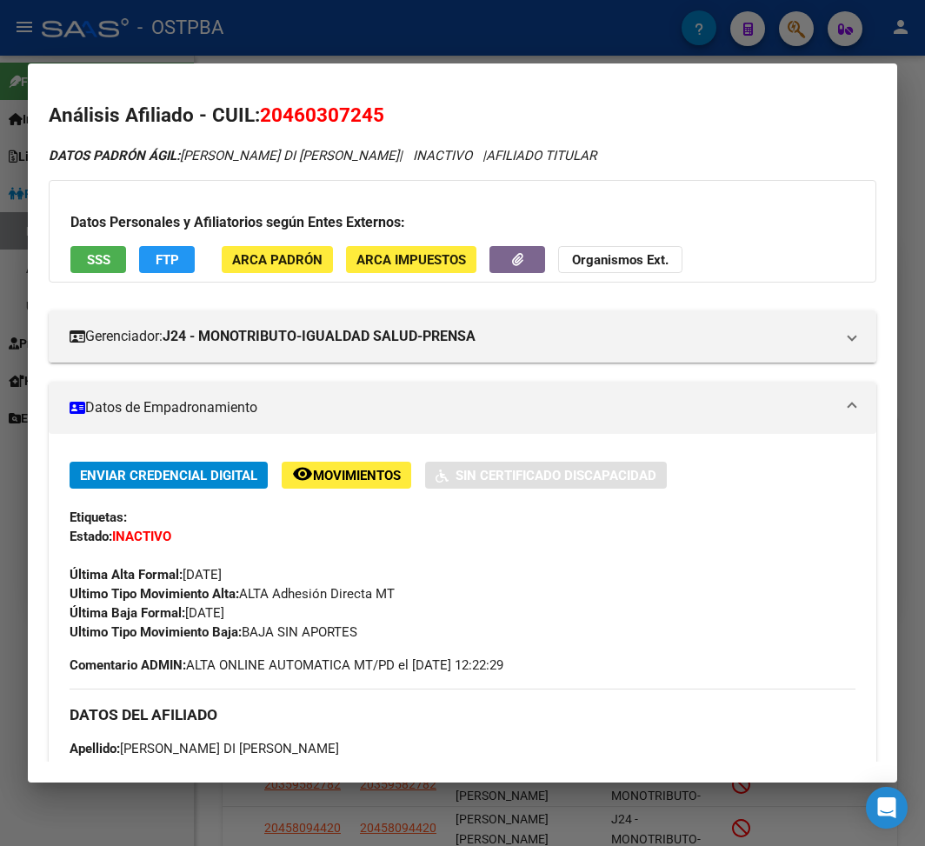
click at [599, 46] on div at bounding box center [462, 423] width 925 height 846
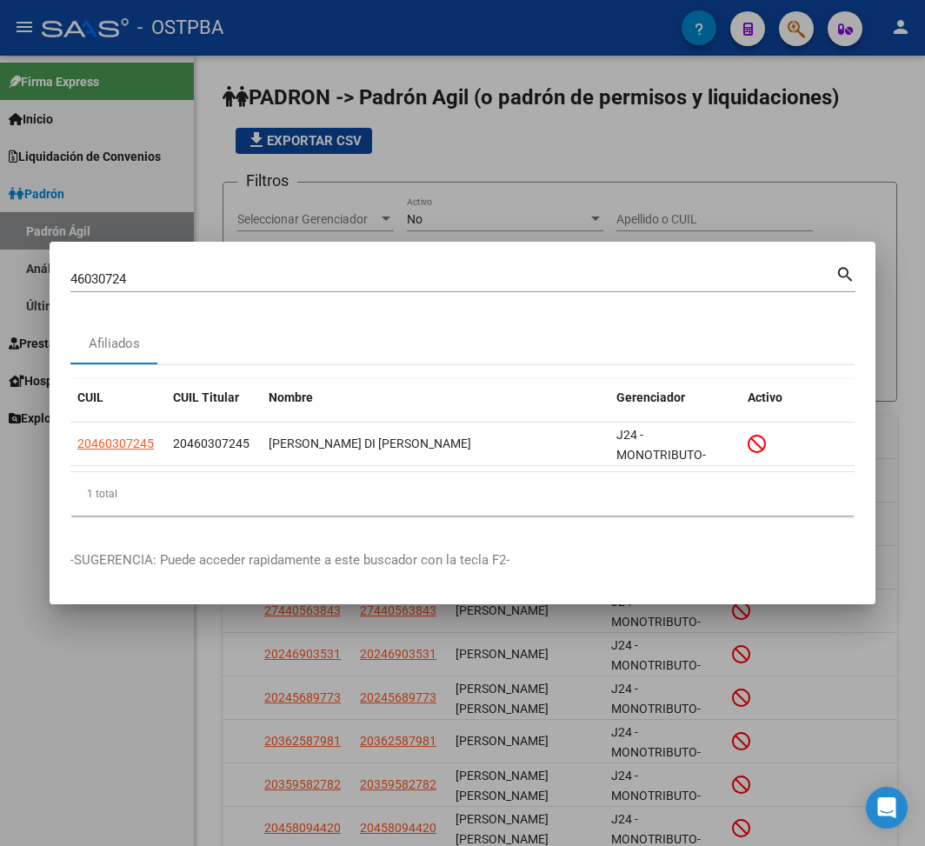
click at [105, 276] on input "46030724" at bounding box center [452, 279] width 765 height 16
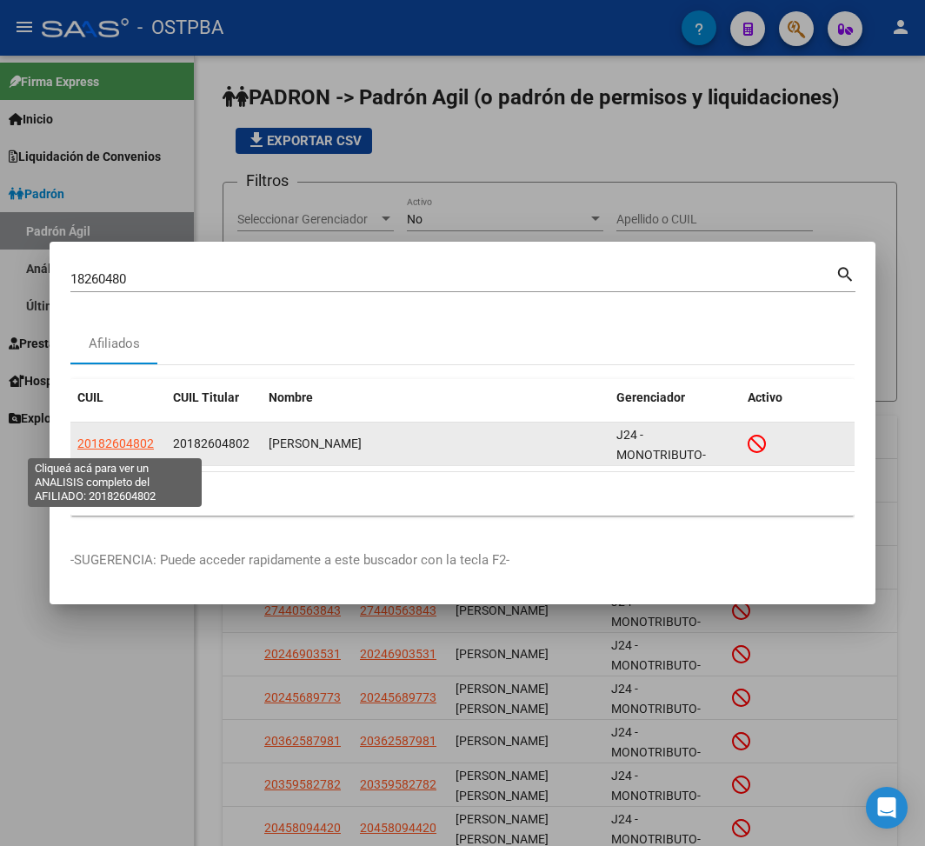
click at [127, 449] on span "20182604802" at bounding box center [115, 443] width 76 height 14
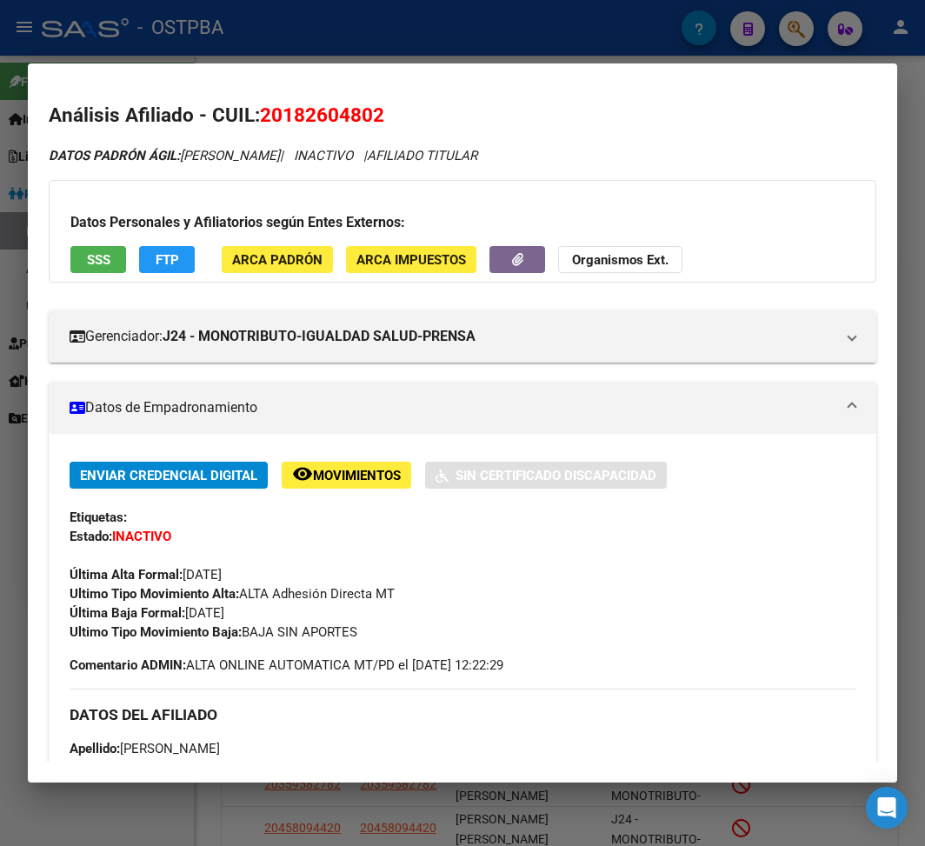
click at [475, 19] on div at bounding box center [462, 423] width 925 height 846
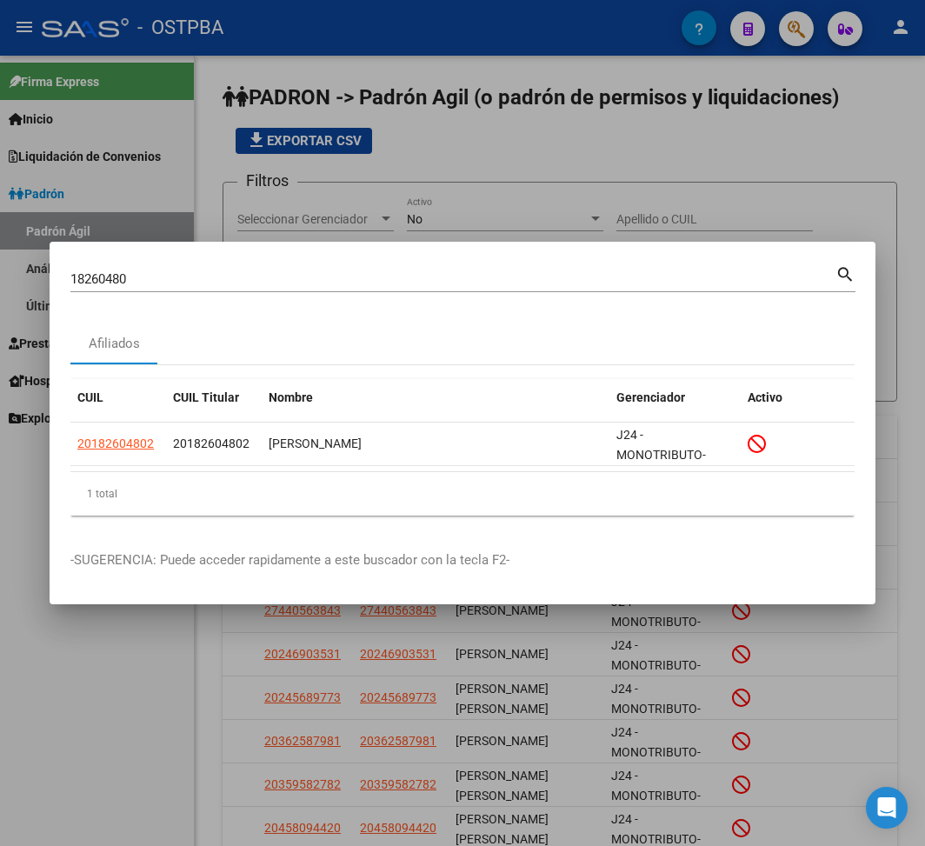
click at [98, 287] on div "18260480 Buscar (apellido, dni, cuil, nro traspaso, cuit, obra social)" at bounding box center [452, 279] width 765 height 26
click at [98, 285] on input "18260480" at bounding box center [452, 279] width 765 height 16
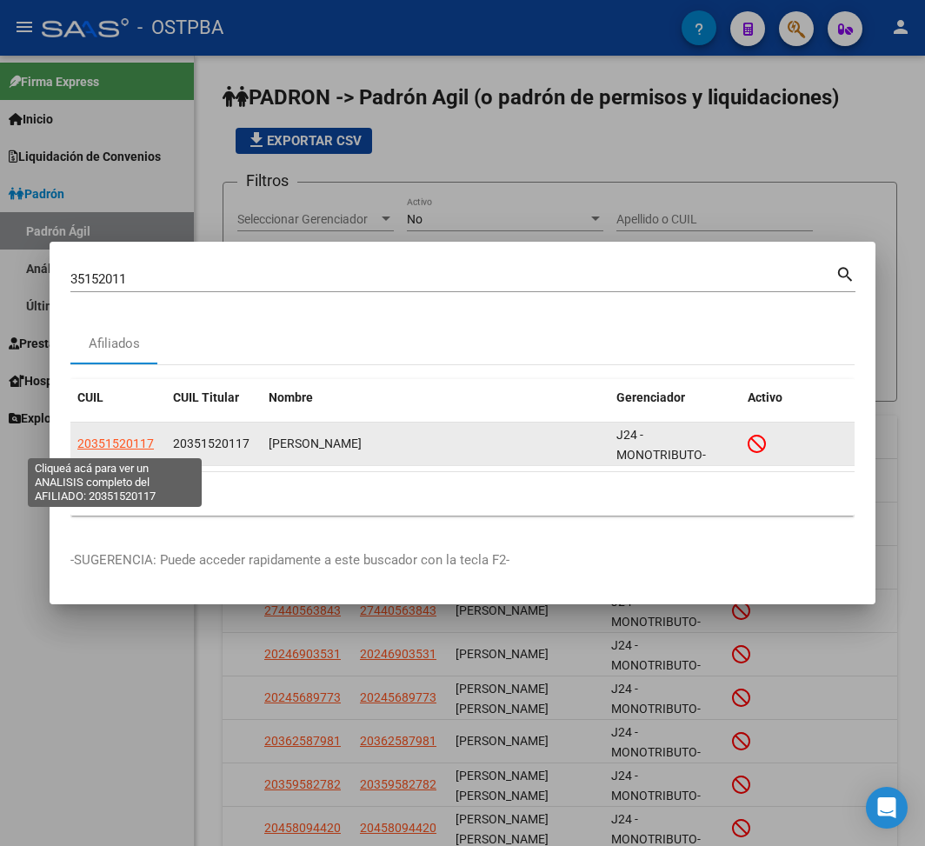
click at [116, 446] on span "20351520117" at bounding box center [115, 443] width 76 height 14
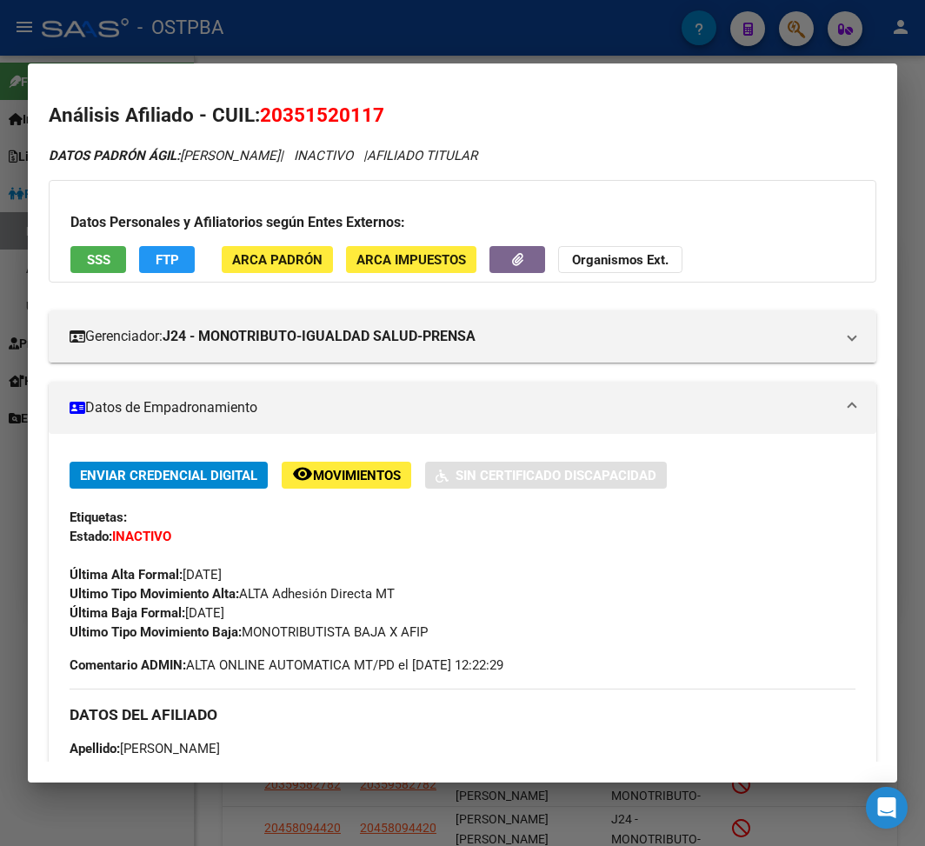
drag, startPoint x: 189, startPoint y: 615, endPoint x: 278, endPoint y: 615, distance: 89.5
click at [278, 615] on div "Enviar Credencial Digital remove_red_eye Movimientos Sin Certificado Discapacid…" at bounding box center [463, 552] width 786 height 180
click at [310, 14] on div at bounding box center [462, 423] width 925 height 846
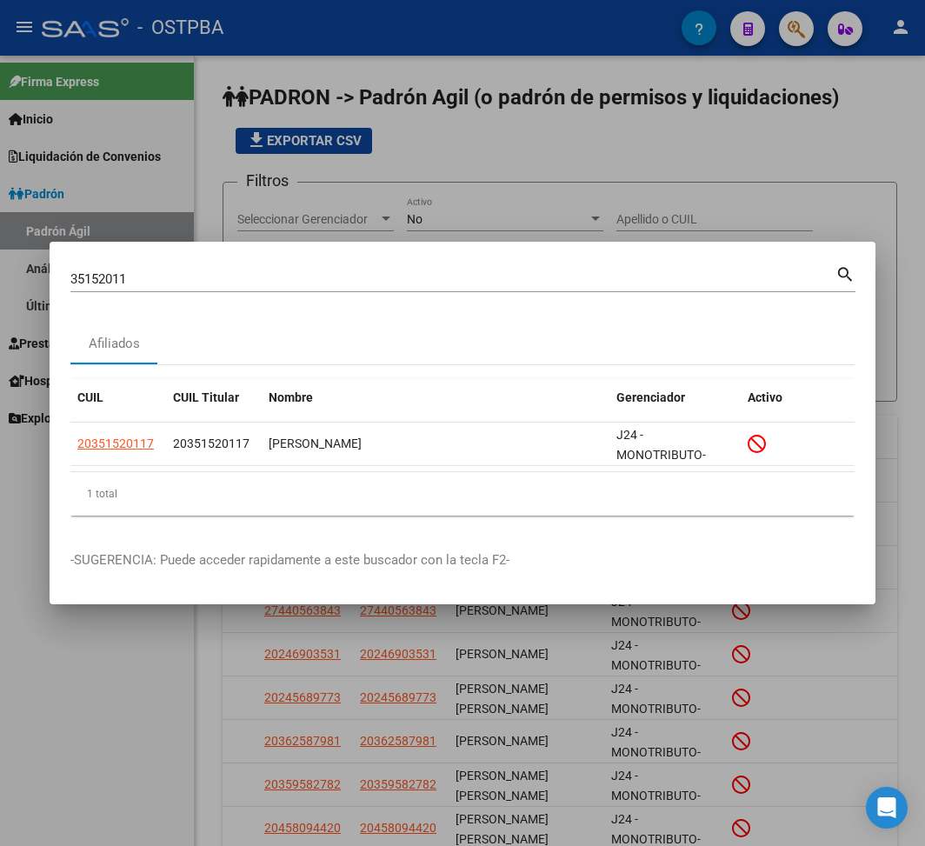
click at [106, 283] on input "35152011" at bounding box center [452, 279] width 765 height 16
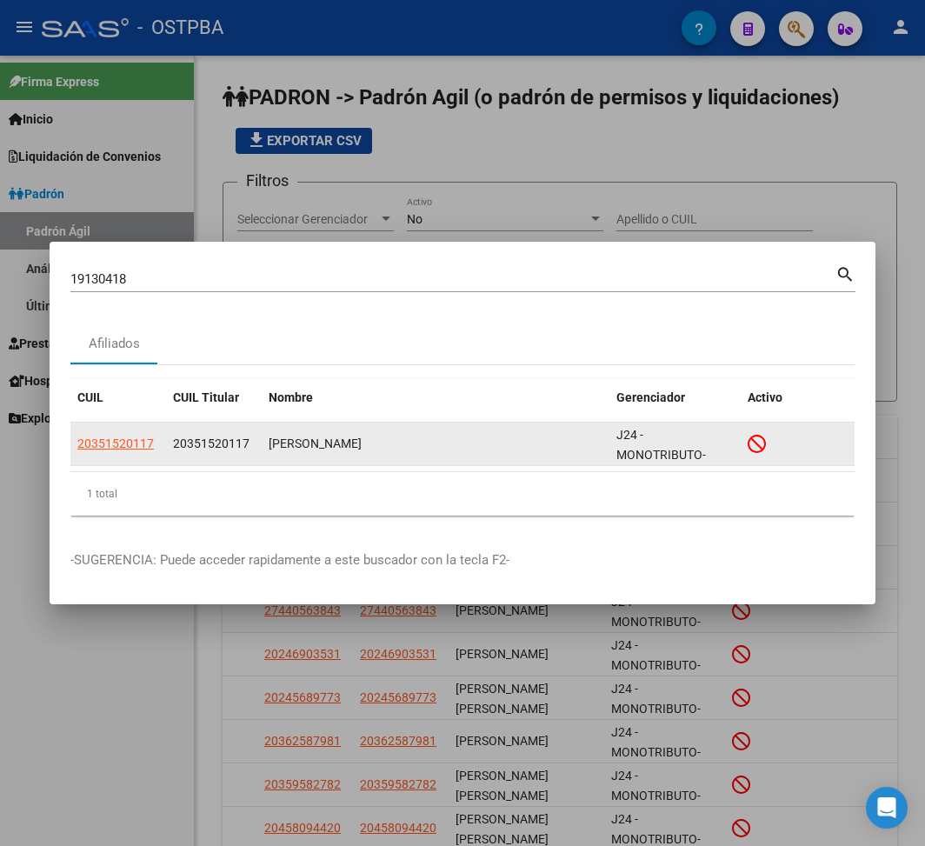
click at [102, 435] on app-link-go-to "20351520117" at bounding box center [115, 444] width 76 height 20
click at [110, 442] on span "20351520117" at bounding box center [115, 443] width 76 height 14
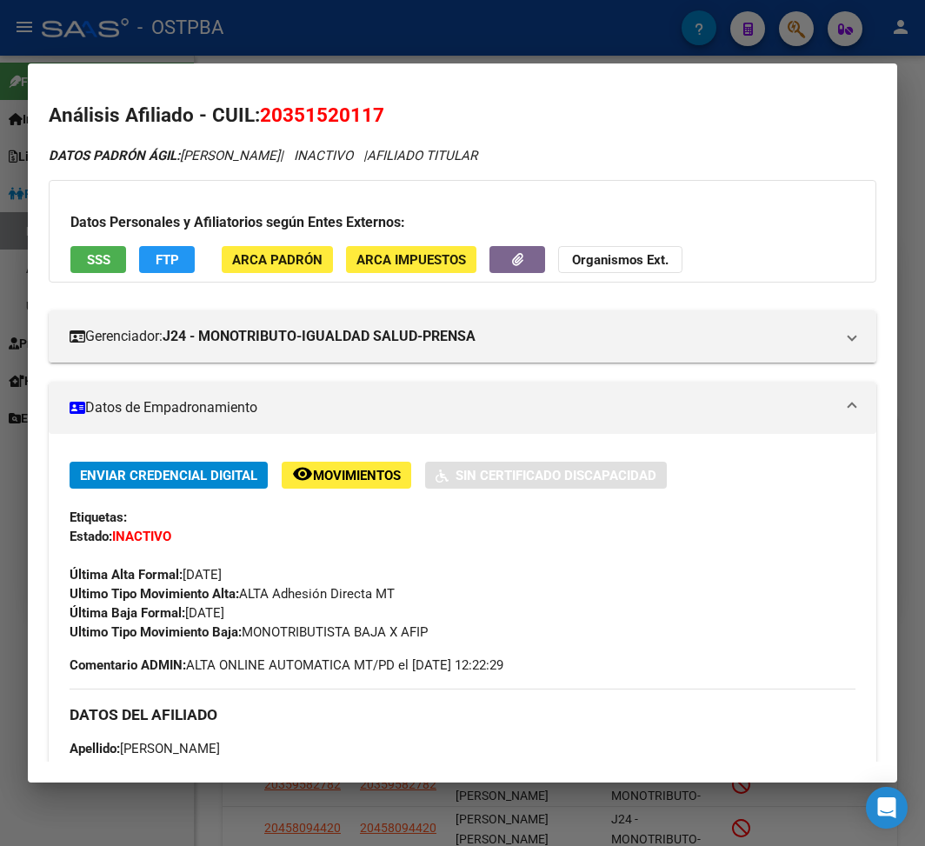
click at [471, 50] on div at bounding box center [462, 423] width 925 height 846
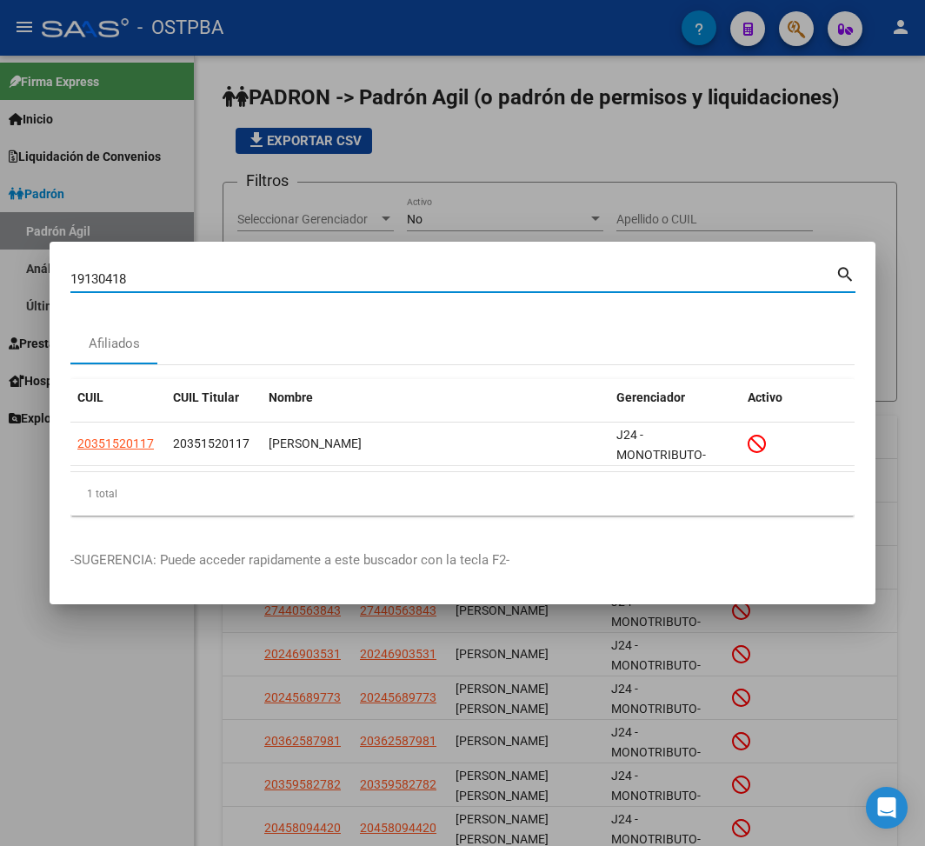
click at [95, 278] on input "19130418" at bounding box center [452, 279] width 765 height 16
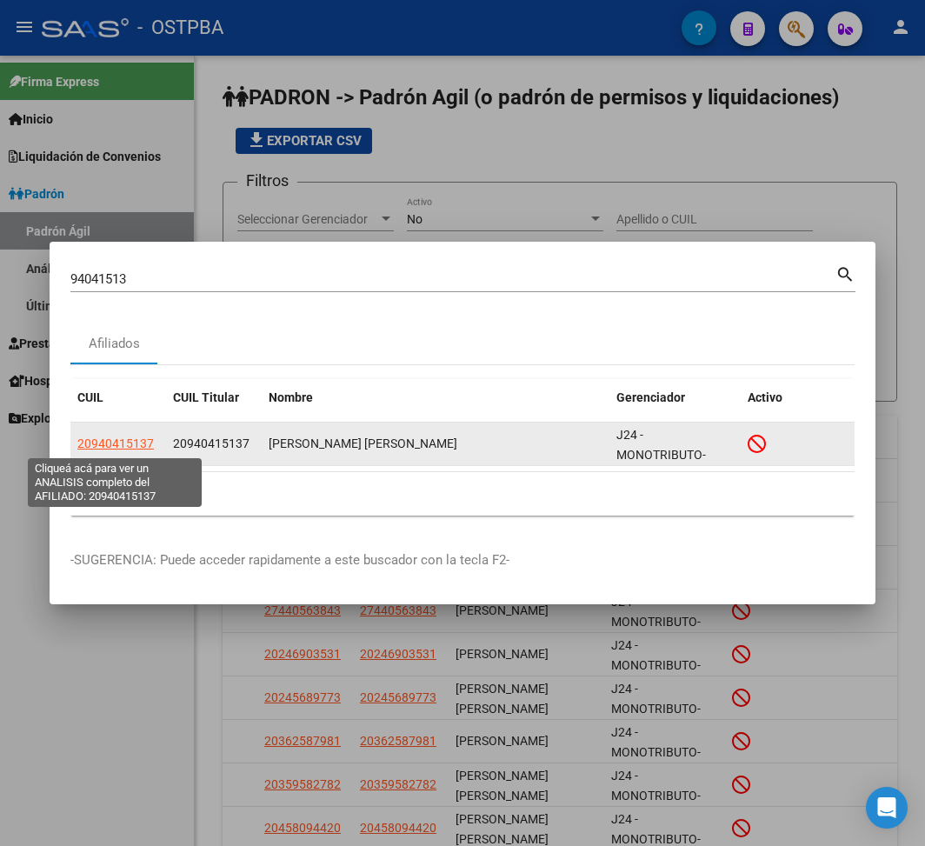
click at [136, 446] on span "20940415137" at bounding box center [115, 443] width 76 height 14
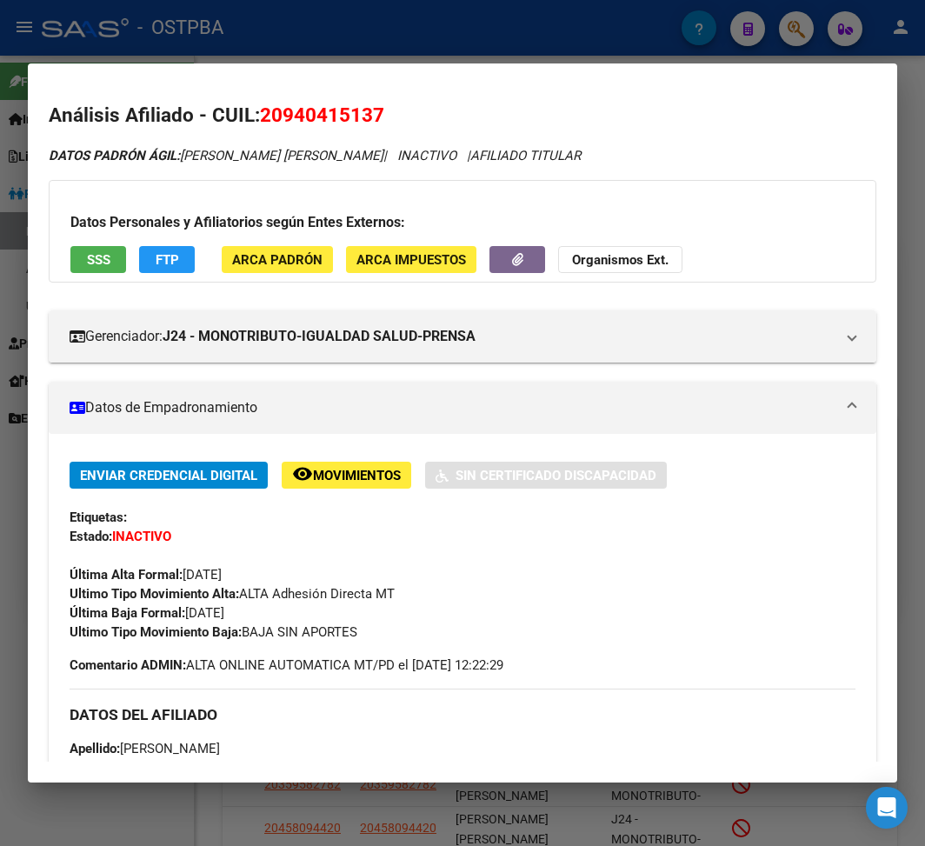
click at [544, 59] on div at bounding box center [462, 423] width 925 height 846
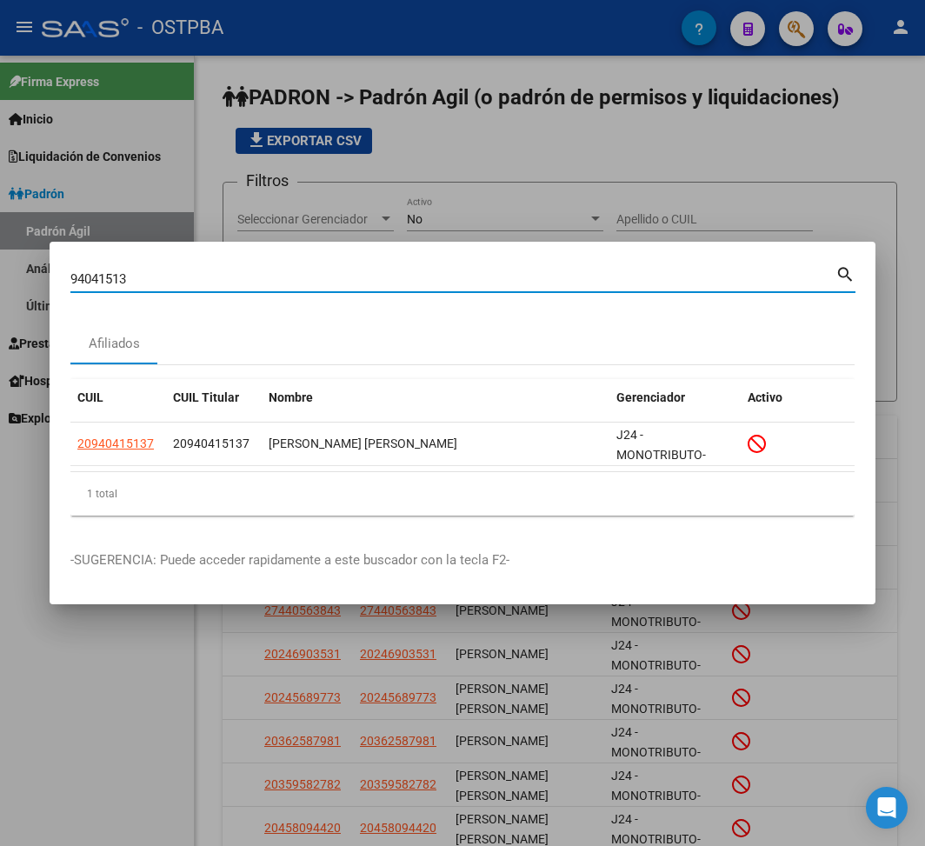
click at [106, 272] on input "94041513" at bounding box center [452, 279] width 765 height 16
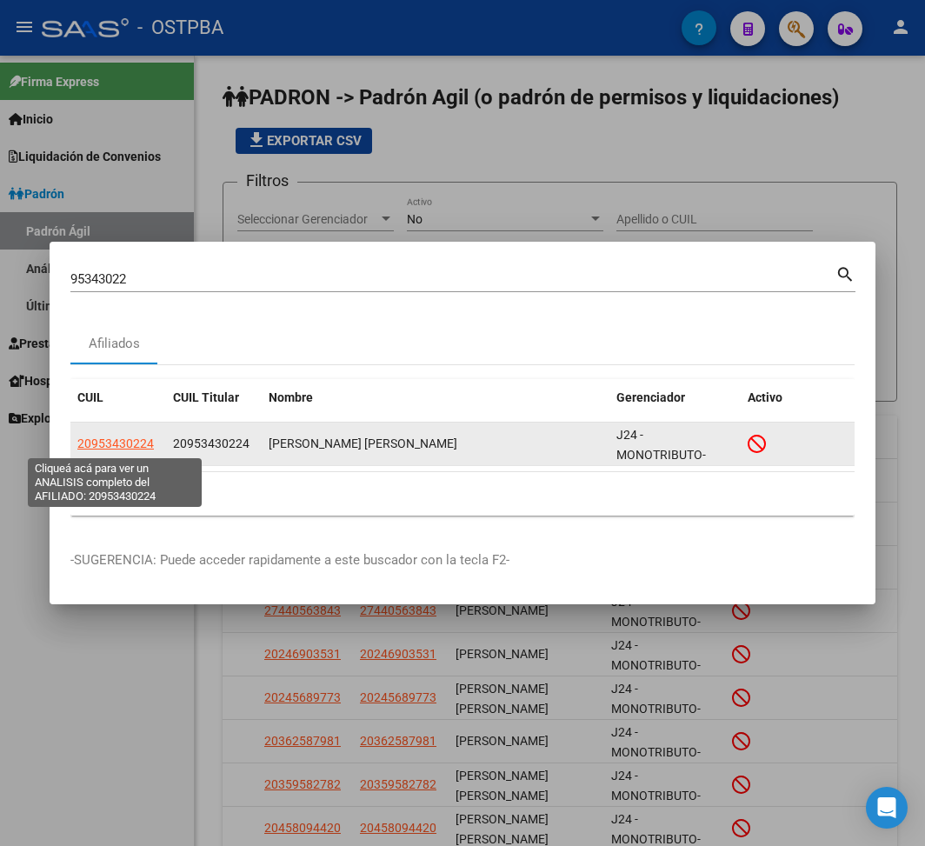
click at [125, 443] on span "20953430224" at bounding box center [115, 443] width 76 height 14
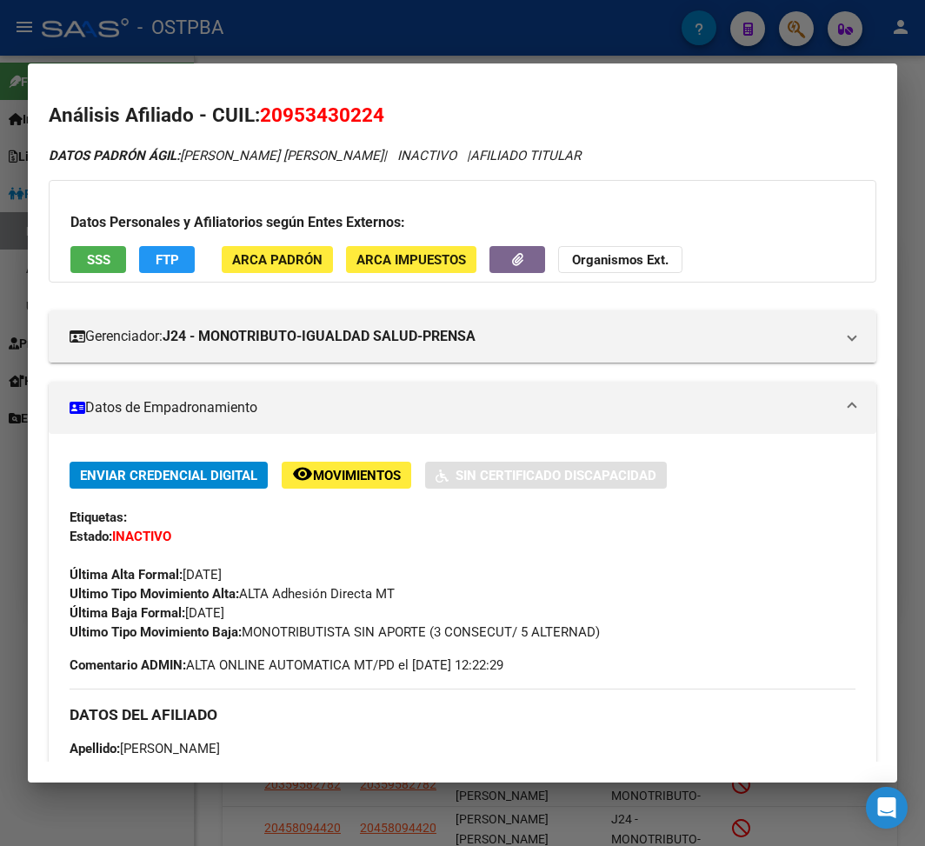
click at [280, 24] on div at bounding box center [462, 423] width 925 height 846
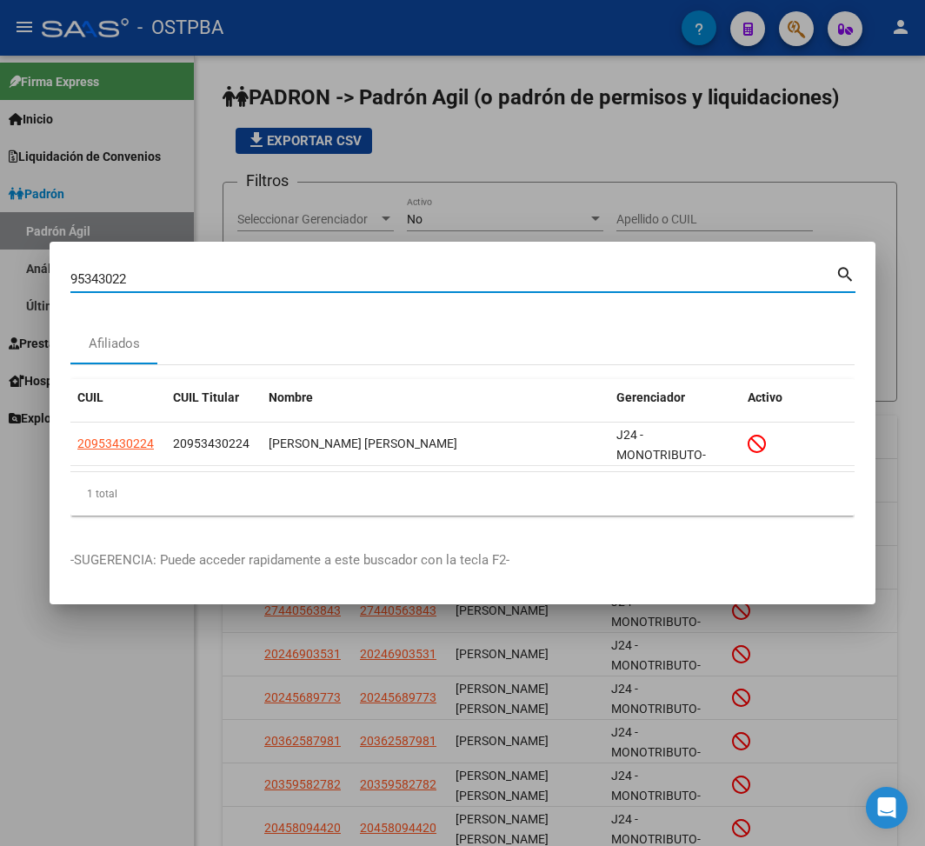
click at [111, 272] on input "95343022" at bounding box center [452, 279] width 765 height 16
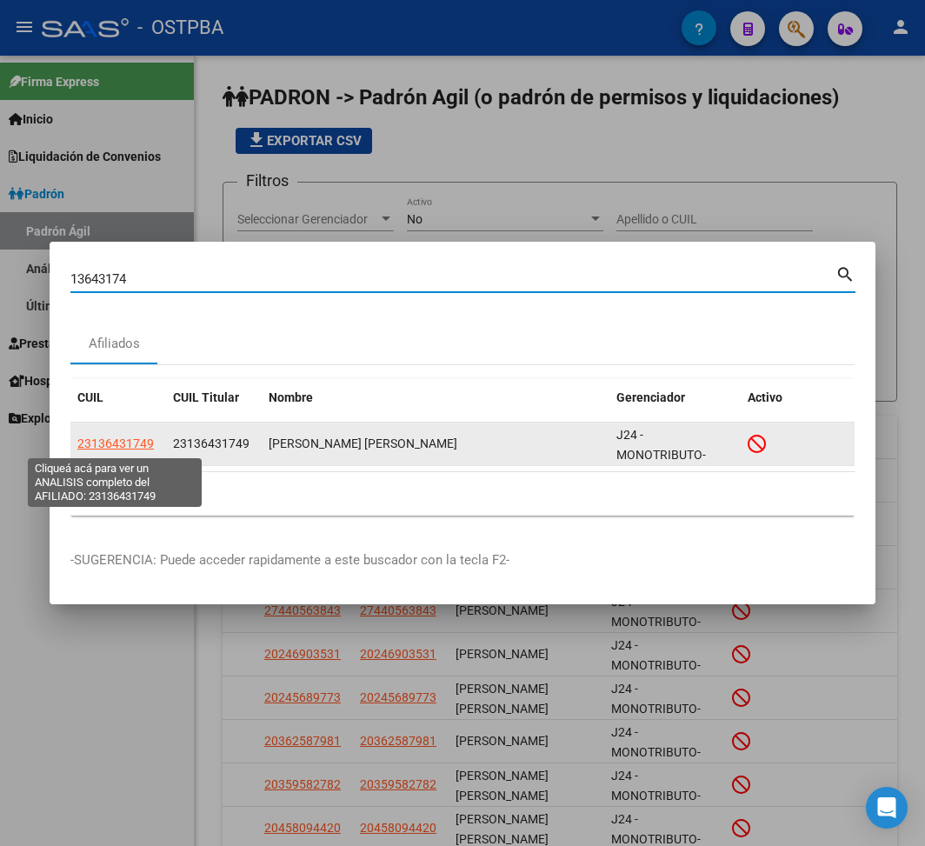
click at [106, 442] on span "23136431749" at bounding box center [115, 443] width 76 height 14
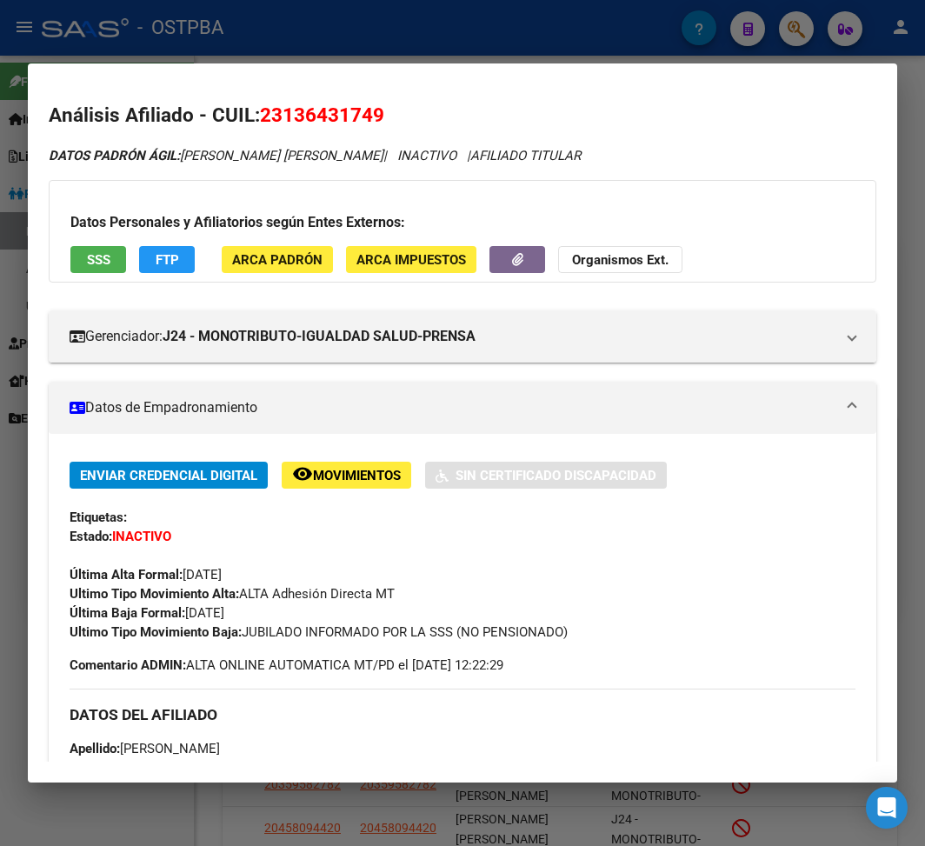
drag, startPoint x: 190, startPoint y: 616, endPoint x: 318, endPoint y: 609, distance: 128.8
click at [318, 609] on div "Enviar Credencial Digital remove_red_eye Movimientos Sin Certificado Discapacid…" at bounding box center [463, 552] width 786 height 180
drag, startPoint x: 248, startPoint y: 634, endPoint x: 614, endPoint y: 626, distance: 366.1
click at [614, 626] on div "Ultimo Tipo Movimiento Baja: JUBILADO INFORMADO POR LA SSS (NO PENSIONADO)" at bounding box center [463, 631] width 786 height 19
click at [365, 26] on div at bounding box center [462, 423] width 925 height 846
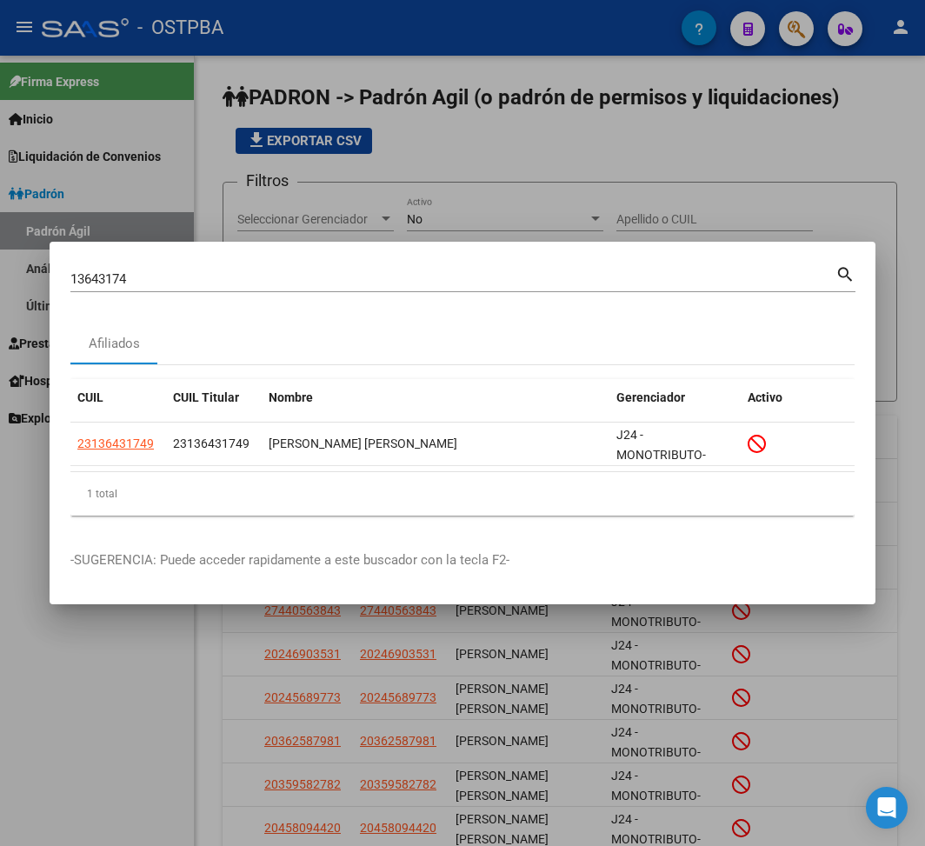
click at [104, 278] on input "13643174" at bounding box center [452, 279] width 765 height 16
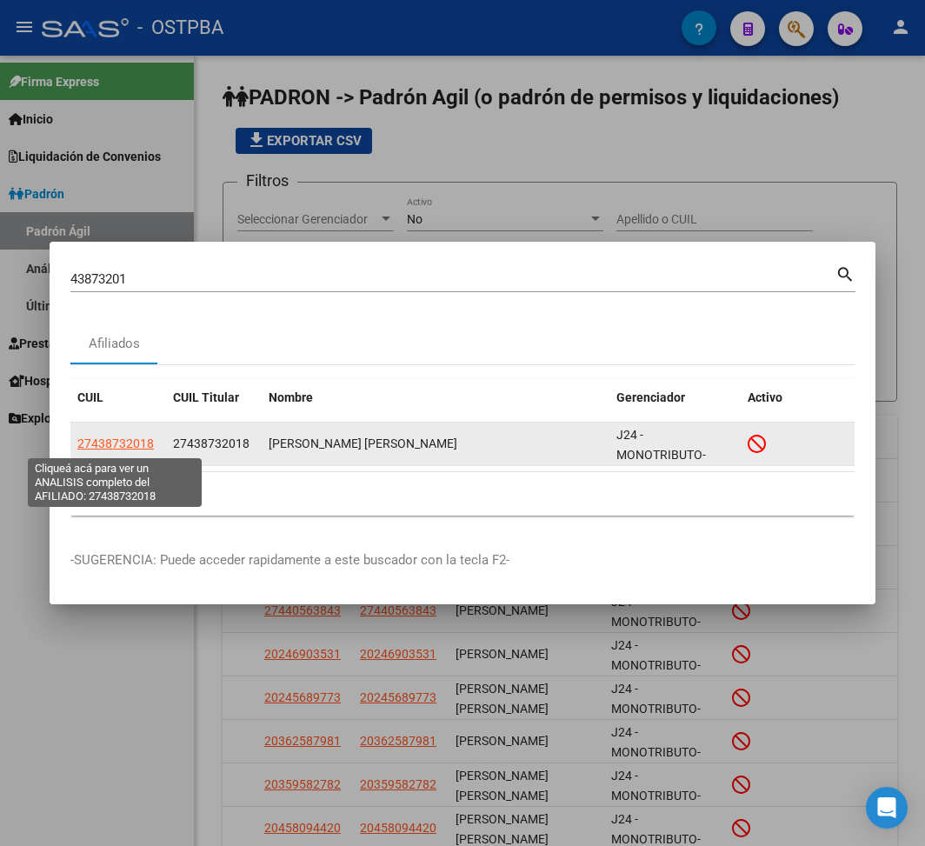
click at [136, 442] on span "27438732018" at bounding box center [115, 443] width 76 height 14
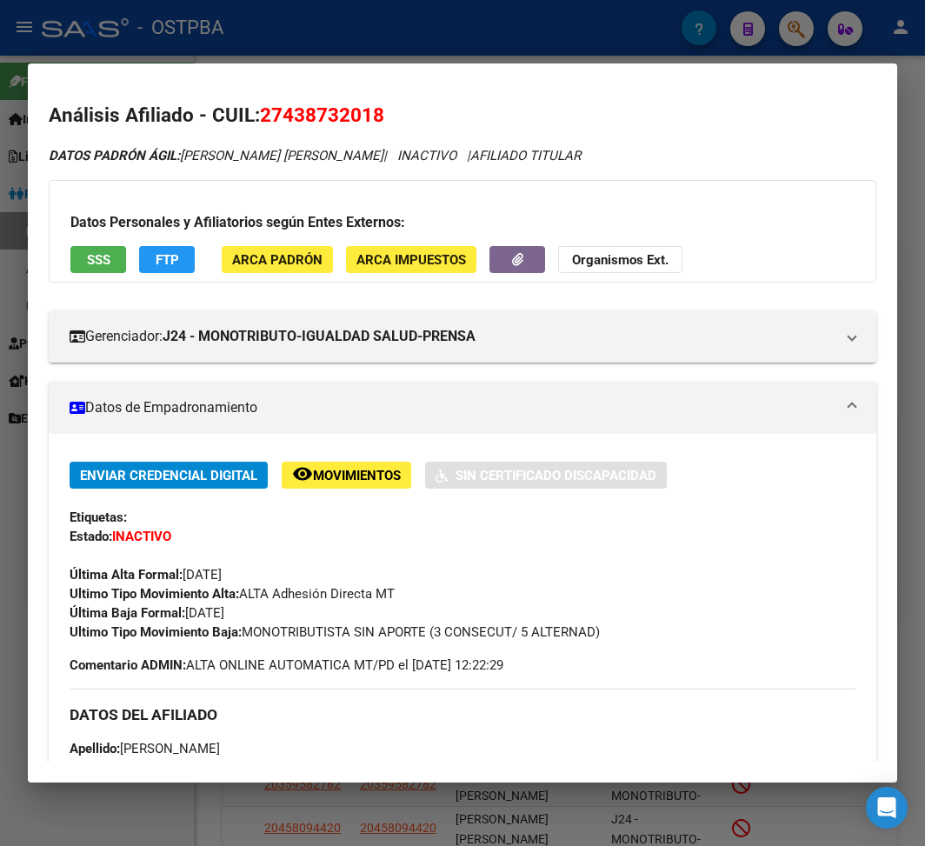
drag, startPoint x: 190, startPoint y: 614, endPoint x: 287, endPoint y: 616, distance: 97.4
click at [287, 616] on div "Enviar Credencial Digital remove_red_eye Movimientos Sin Certificado Discapacid…" at bounding box center [463, 552] width 786 height 180
drag, startPoint x: 249, startPoint y: 631, endPoint x: 628, endPoint y: 624, distance: 379.1
click at [628, 624] on div "Ultimo Tipo Movimiento Baja: MONOTRIBUTISTA SIN APORTE (3 CONSECUT/ 5 ALTERNAD)" at bounding box center [463, 631] width 786 height 19
click at [286, 47] on div at bounding box center [462, 423] width 925 height 846
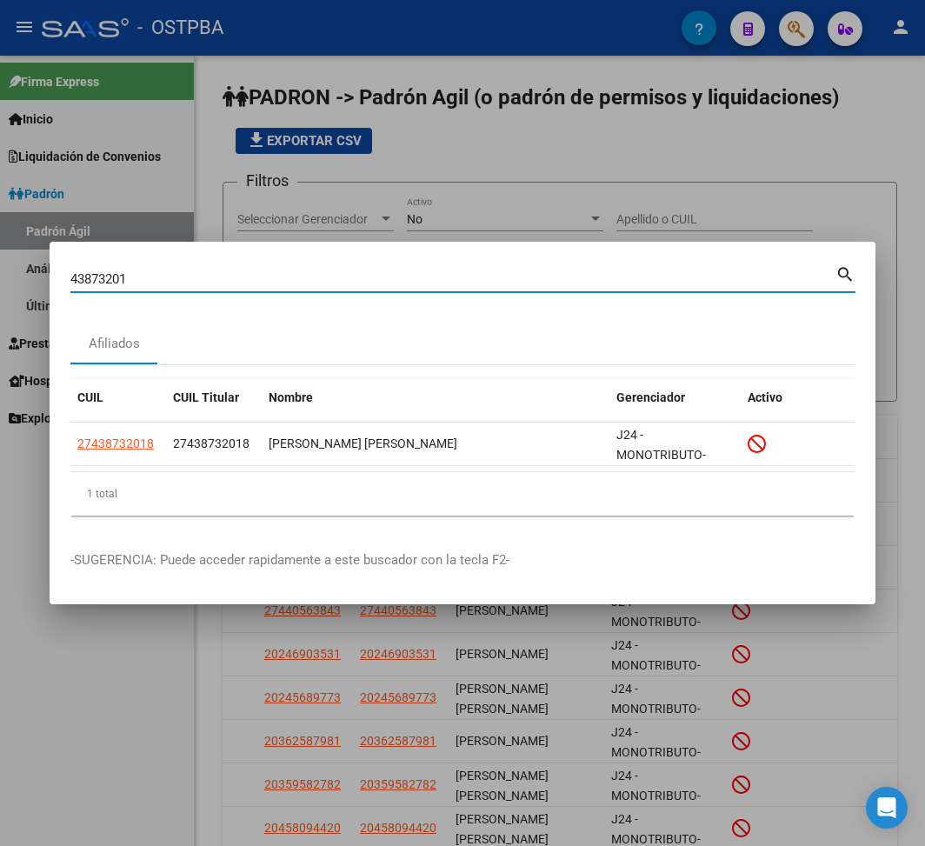
click at [98, 275] on input "43873201" at bounding box center [452, 279] width 765 height 16
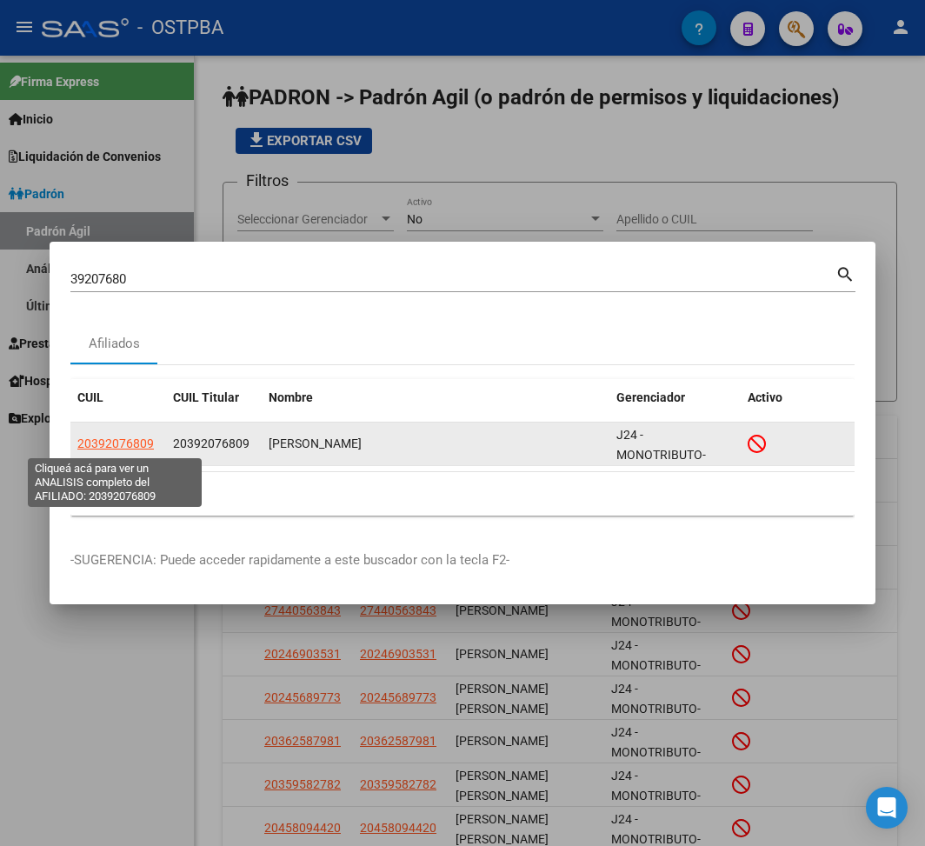
click at [143, 440] on span "20392076809" at bounding box center [115, 443] width 76 height 14
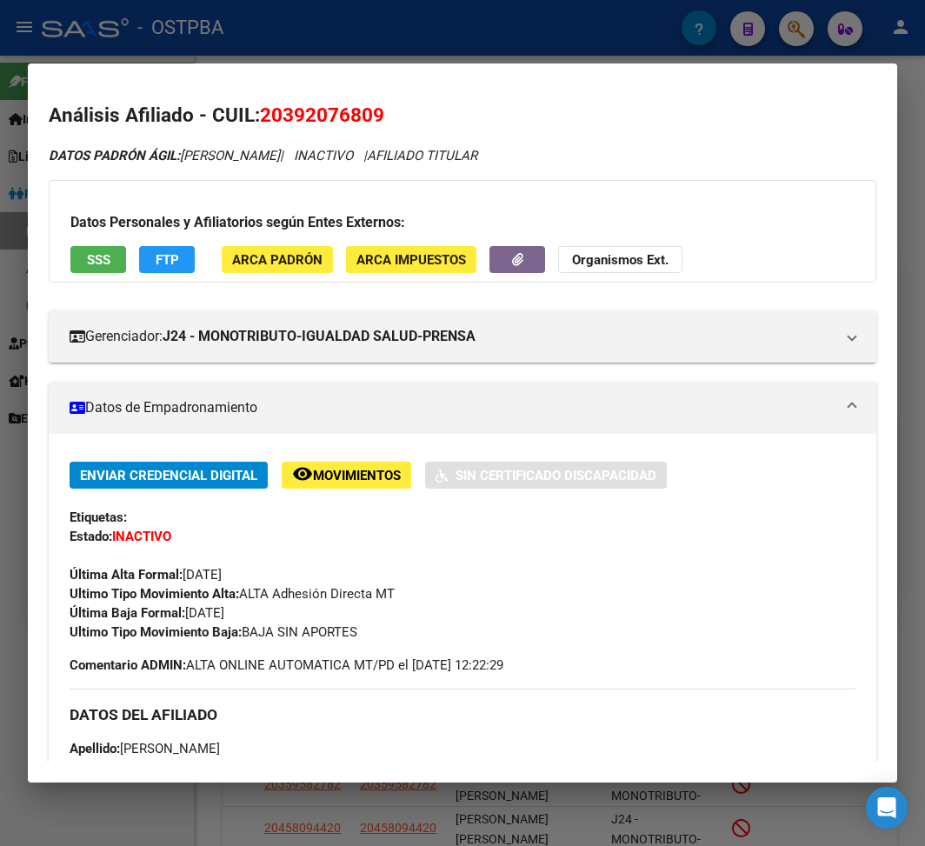
drag, startPoint x: 185, startPoint y: 612, endPoint x: 278, endPoint y: 615, distance: 93.1
click at [278, 615] on div "Enviar Credencial Digital remove_red_eye Movimientos Sin Certificado Discapacid…" at bounding box center [463, 552] width 786 height 180
drag, startPoint x: 266, startPoint y: 615, endPoint x: 223, endPoint y: 619, distance: 42.7
click at [264, 615] on div "Enviar Credencial Digital remove_red_eye Movimientos Sin Certificado Discapacid…" at bounding box center [463, 552] width 786 height 180
click at [188, 619] on span "Última Baja Formal: [DATE]" at bounding box center [147, 613] width 155 height 16
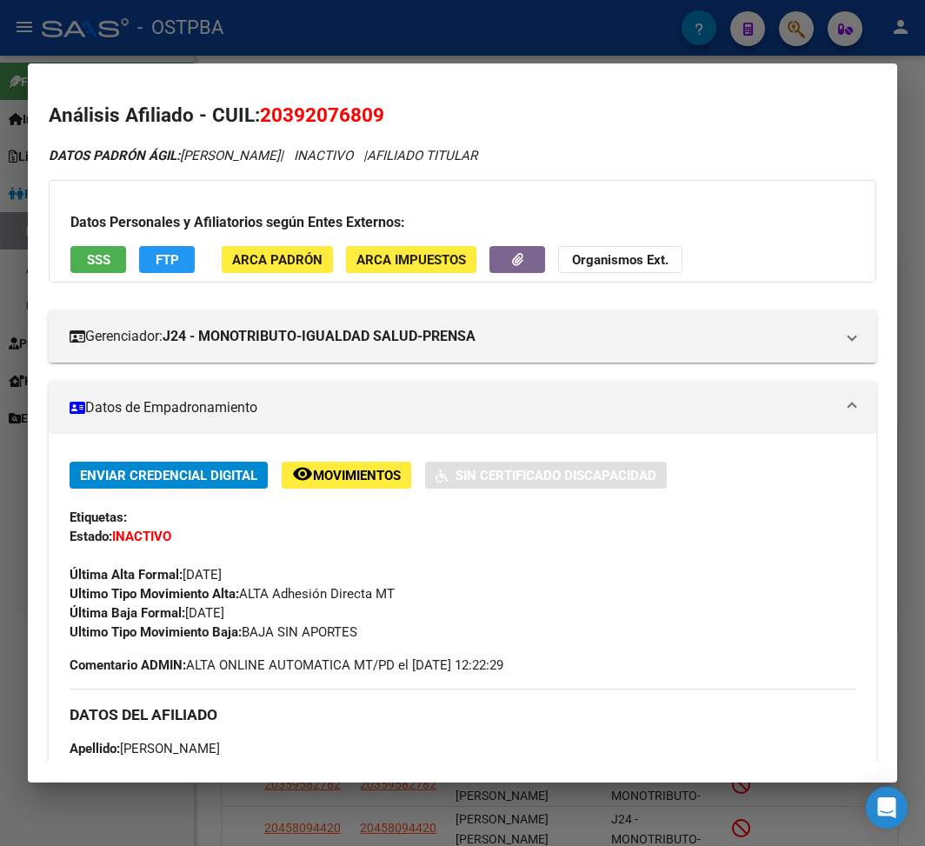
drag, startPoint x: 188, startPoint y: 616, endPoint x: 272, endPoint y: 616, distance: 84.3
click at [272, 616] on div "Enviar Credencial Digital remove_red_eye Movimientos Sin Certificado Discapacid…" at bounding box center [463, 552] width 786 height 180
drag, startPoint x: 248, startPoint y: 629, endPoint x: 438, endPoint y: 635, distance: 190.4
click at [438, 635] on div "Ultimo Tipo Movimiento Baja: BAJA SIN APORTES" at bounding box center [463, 631] width 786 height 19
click at [189, 37] on div at bounding box center [462, 423] width 925 height 846
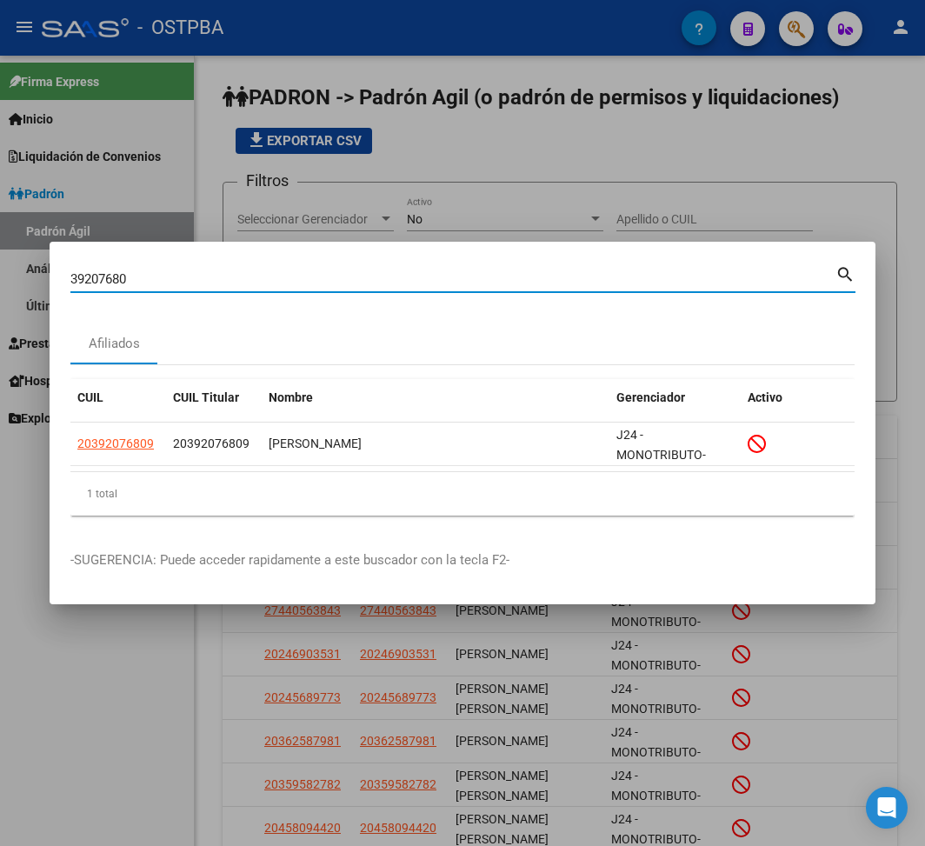
click at [103, 278] on input "39207680" at bounding box center [452, 279] width 765 height 16
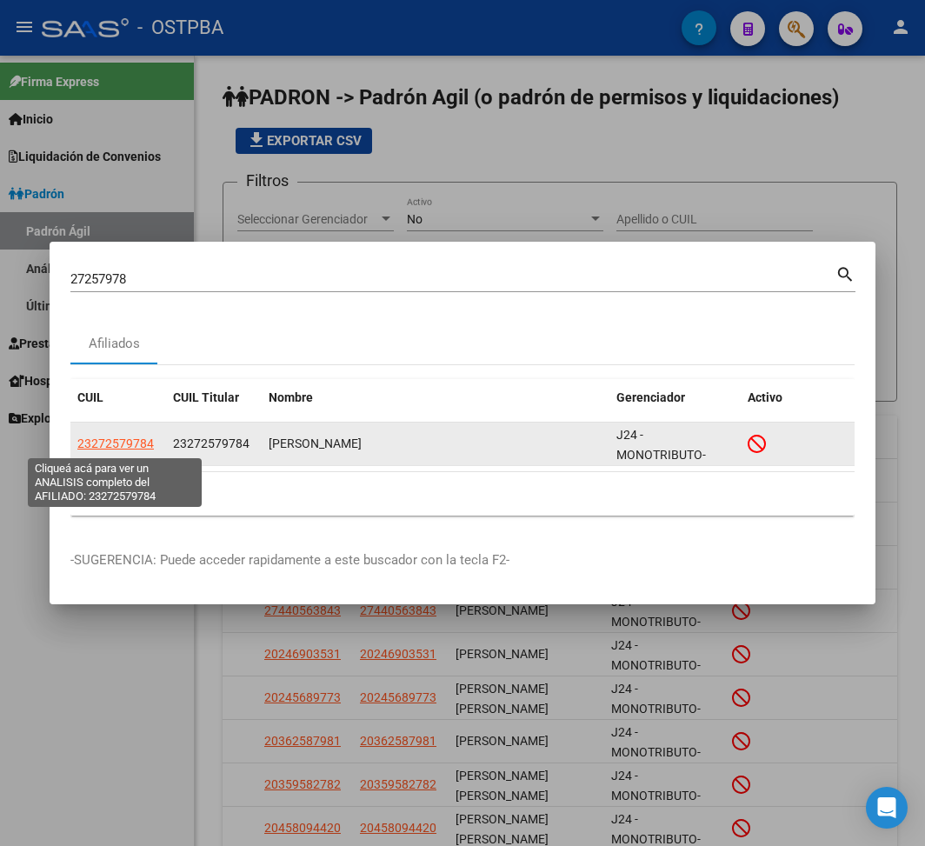
click at [132, 442] on span "23272579784" at bounding box center [115, 443] width 76 height 14
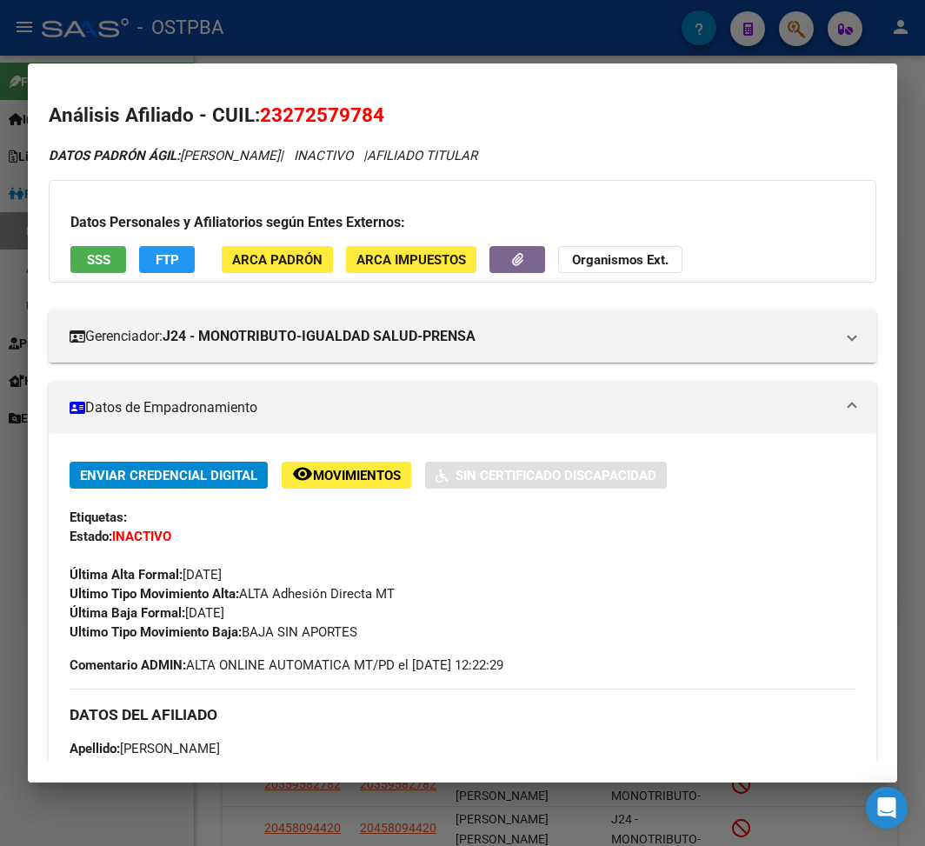
click at [282, 31] on div at bounding box center [462, 423] width 925 height 846
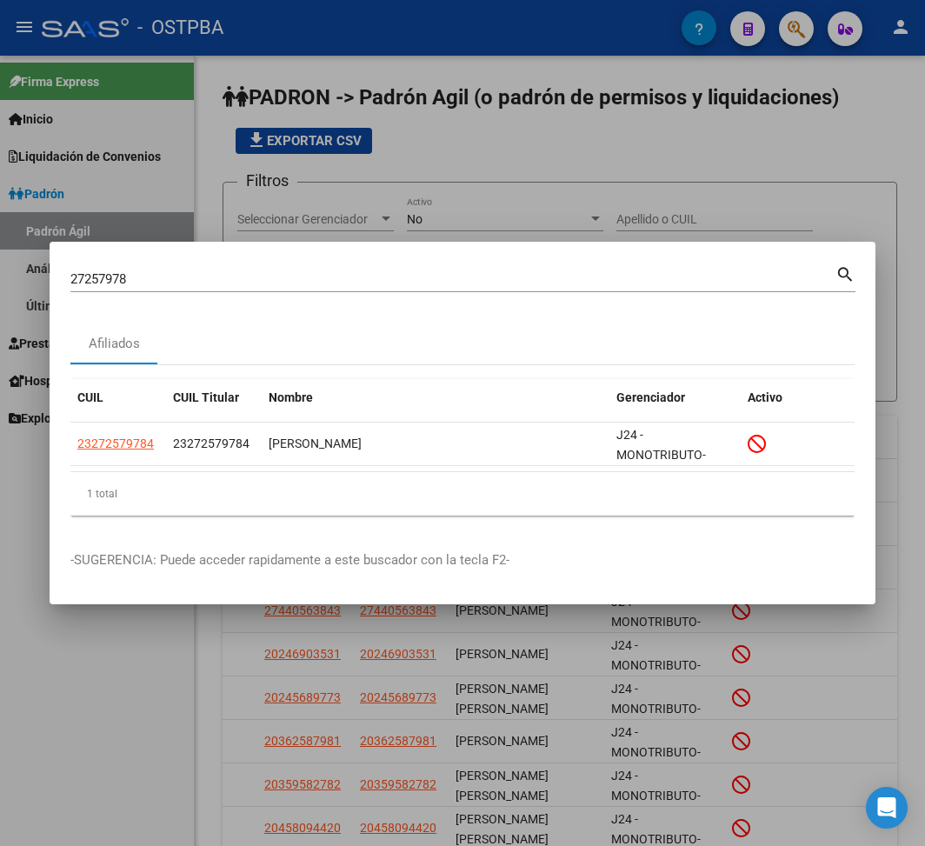
click at [110, 283] on input "27257978" at bounding box center [452, 279] width 765 height 16
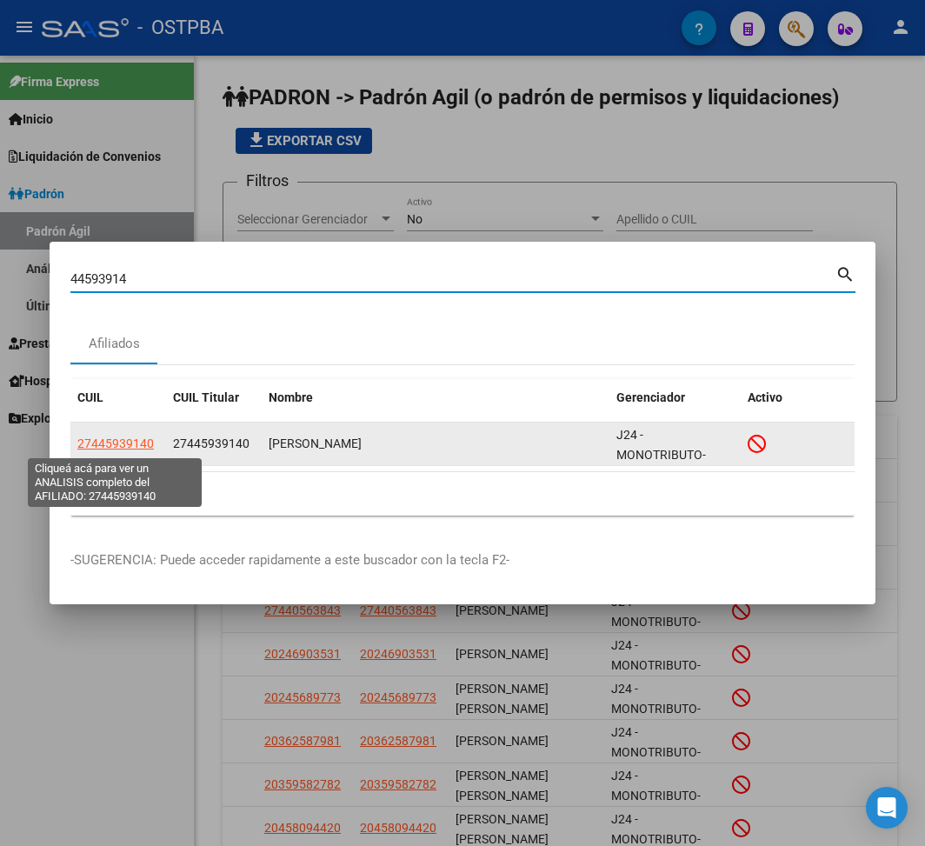
click at [127, 442] on span "27445939140" at bounding box center [115, 443] width 76 height 14
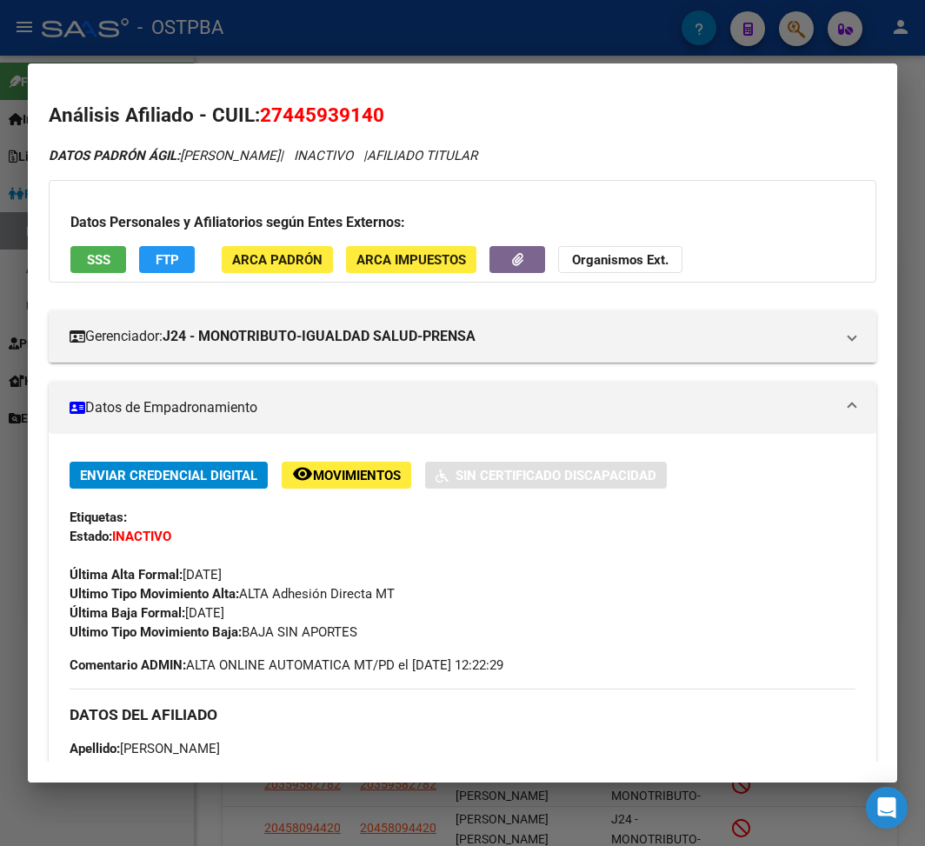
click at [341, 43] on div at bounding box center [462, 423] width 925 height 846
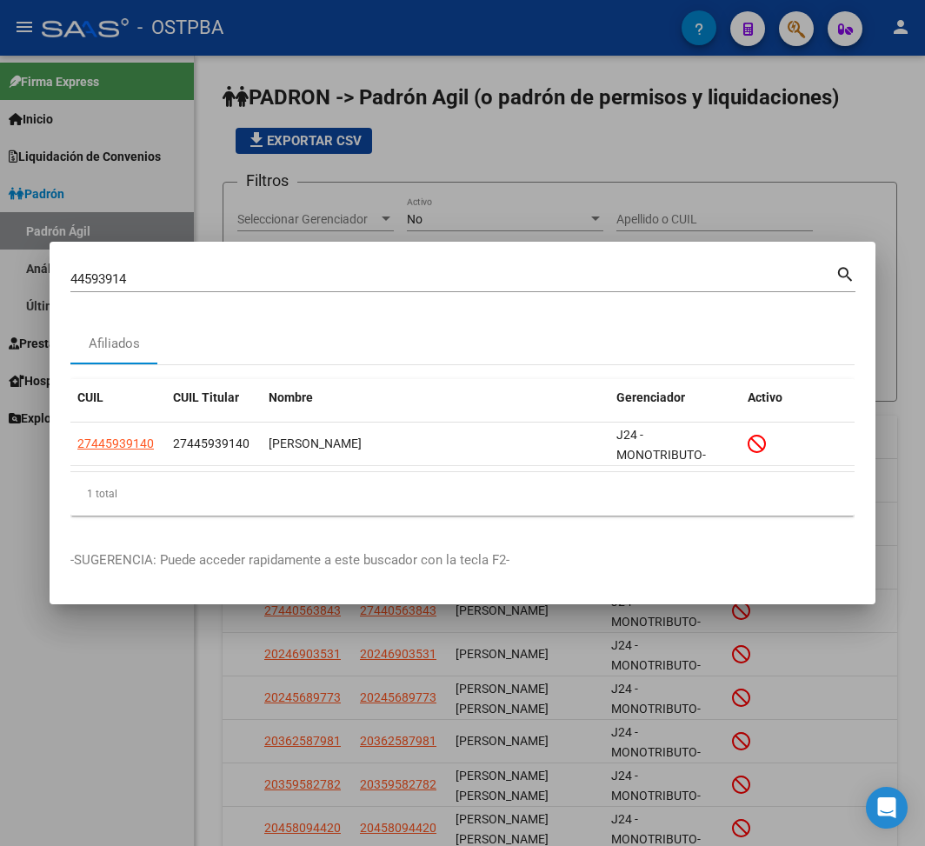
click at [103, 276] on input "44593914" at bounding box center [452, 279] width 765 height 16
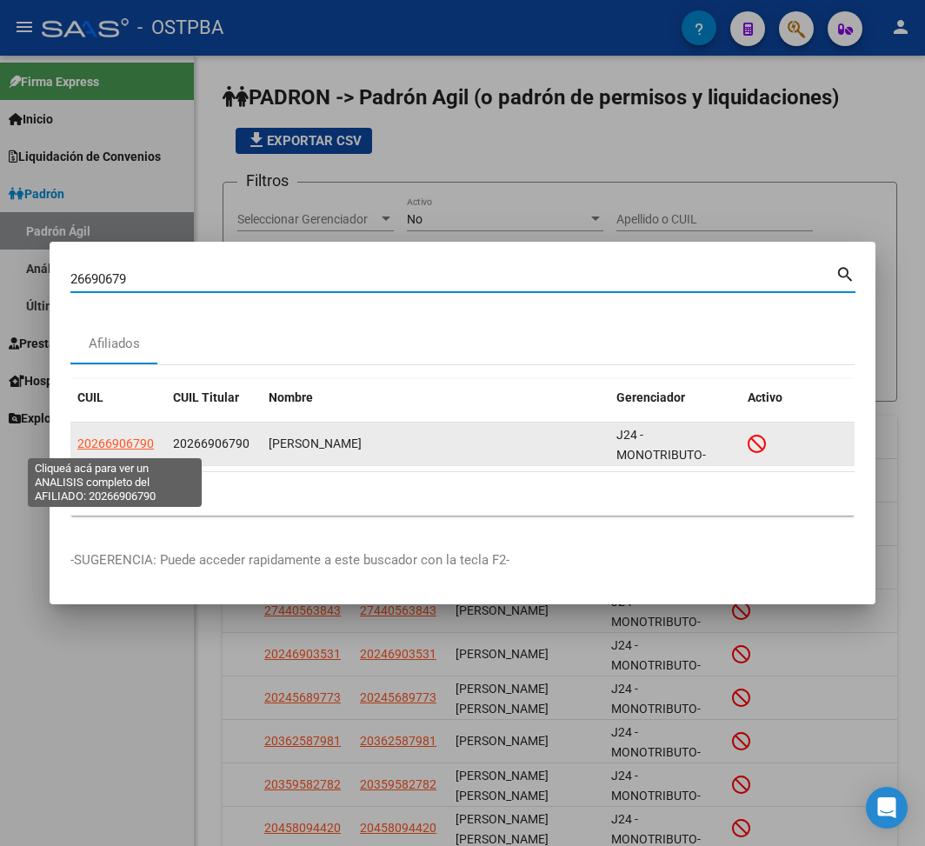
click at [140, 446] on span "20266906790" at bounding box center [115, 443] width 76 height 14
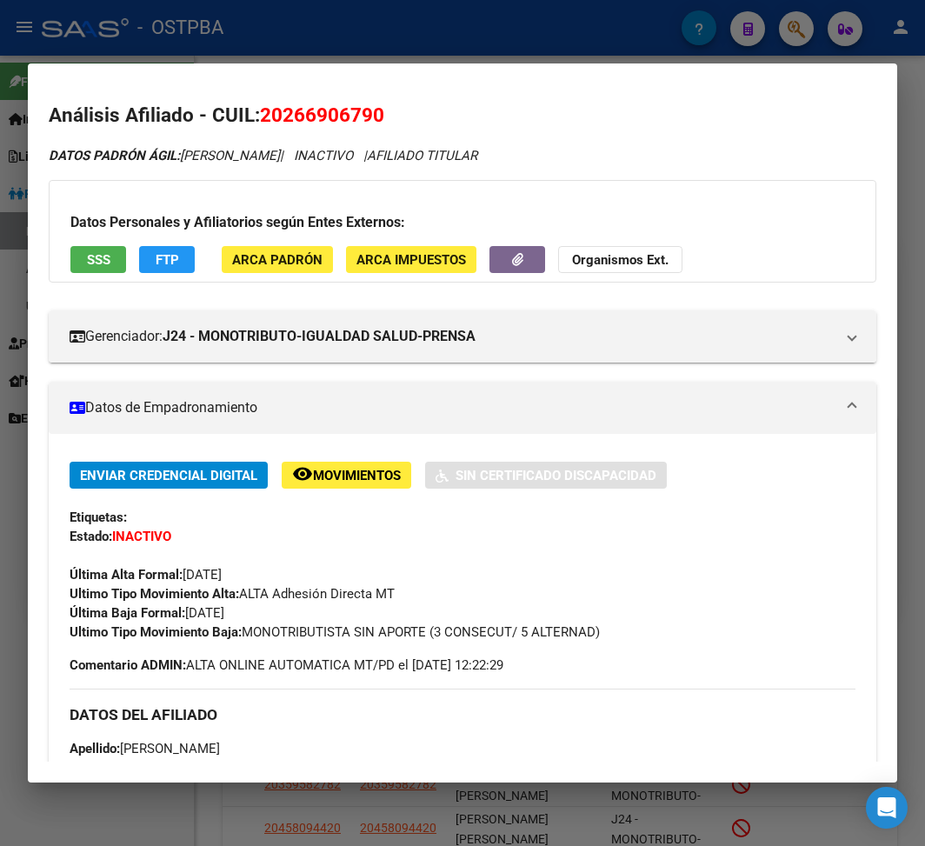
click at [445, 53] on div at bounding box center [462, 423] width 925 height 846
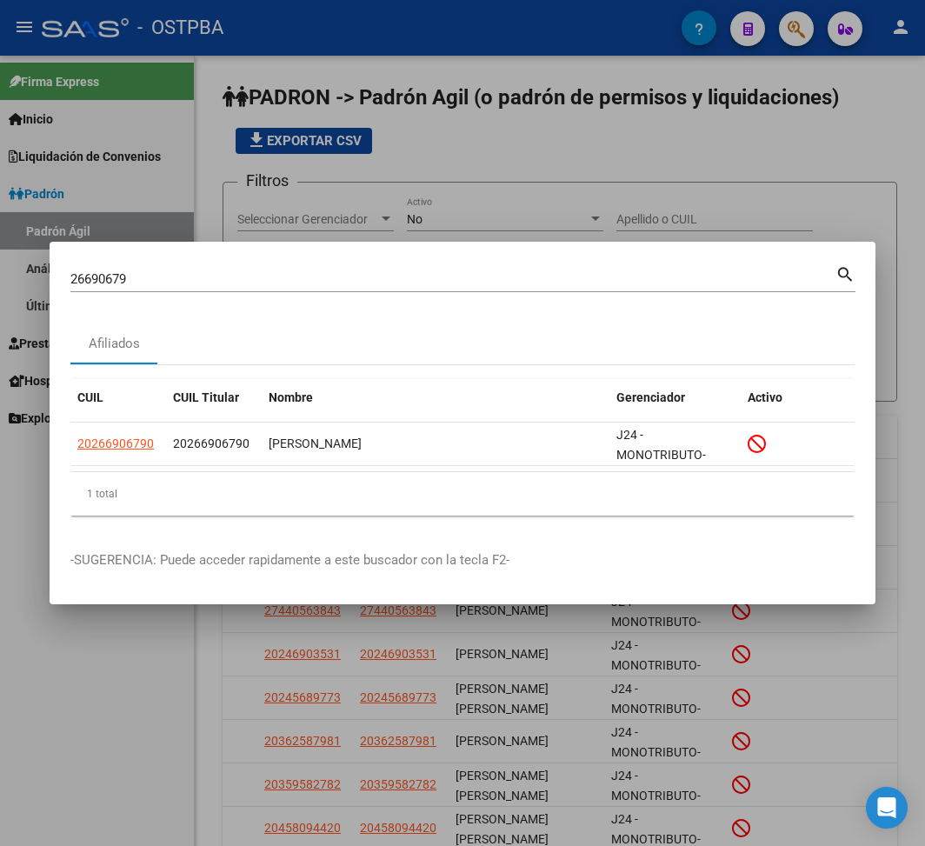
click at [82, 276] on input "26690679" at bounding box center [452, 279] width 765 height 16
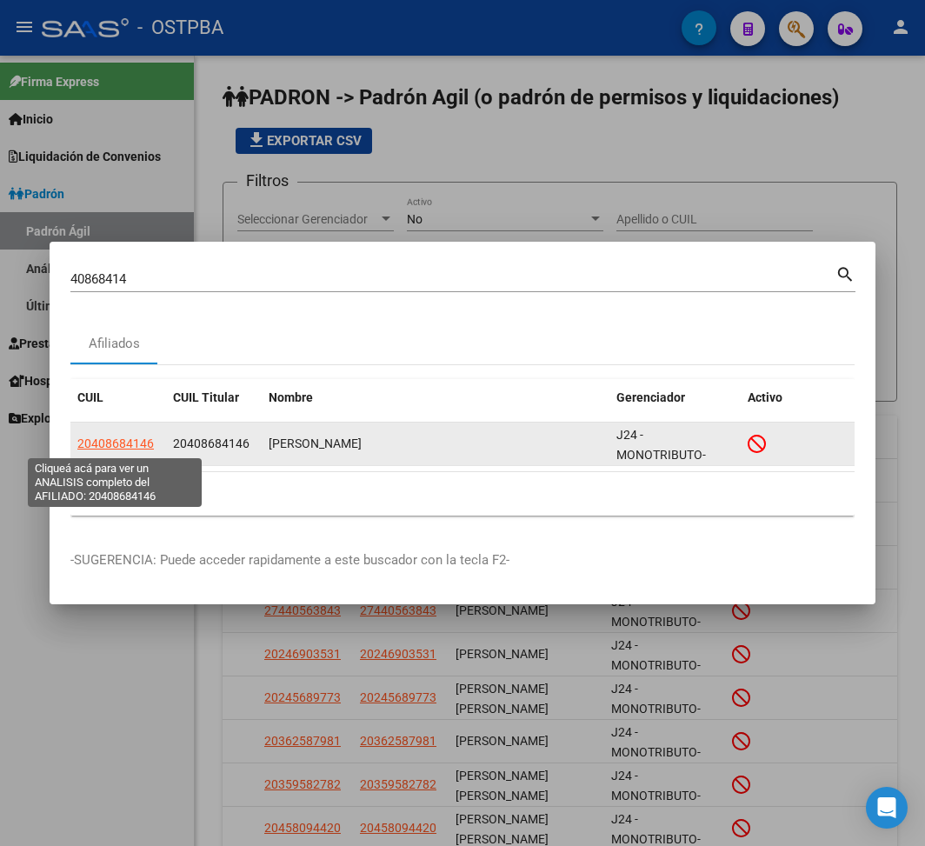
click at [130, 442] on span "20408684146" at bounding box center [115, 443] width 76 height 14
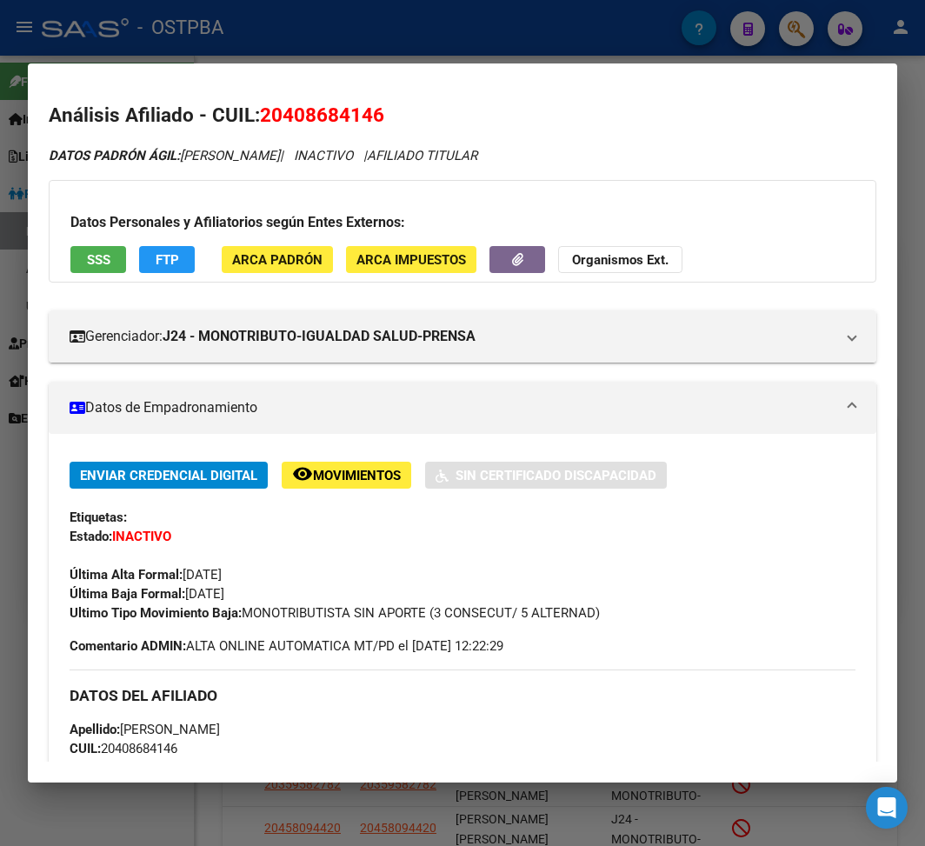
drag, startPoint x: 188, startPoint y: 595, endPoint x: 280, endPoint y: 595, distance: 92.1
click at [280, 595] on div "Enviar Credencial Digital remove_red_eye Movimientos Sin Certificado Discapacid…" at bounding box center [463, 542] width 786 height 161
click at [234, 38] on div at bounding box center [462, 423] width 925 height 846
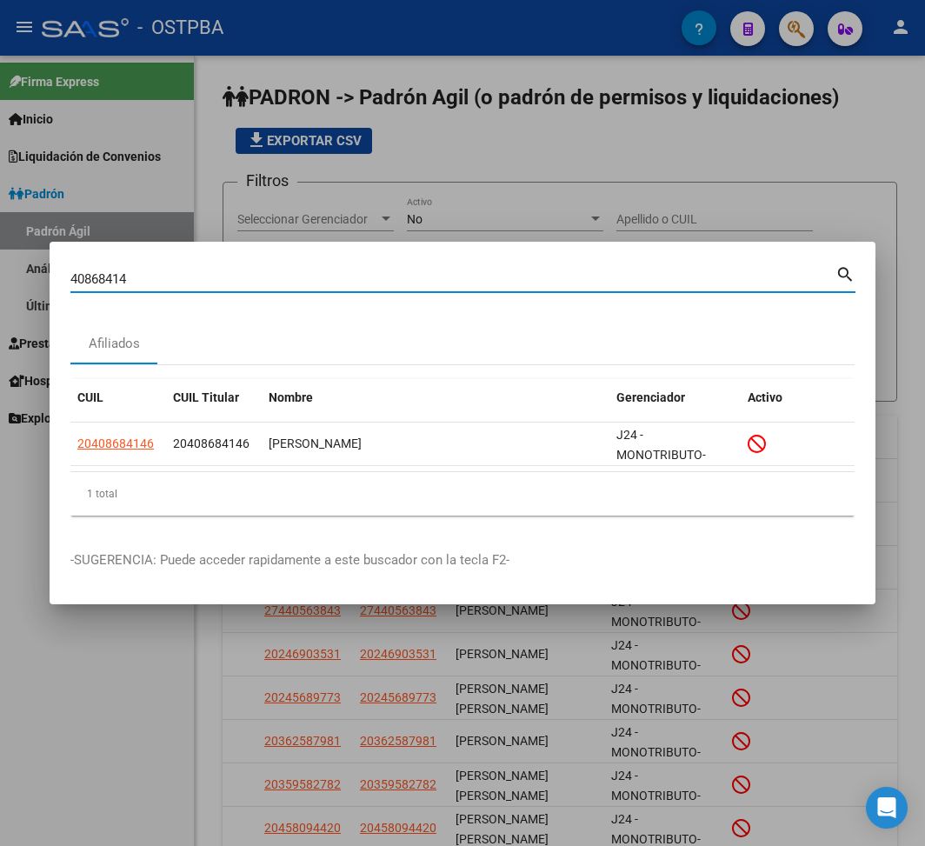
click at [123, 276] on input "40868414" at bounding box center [452, 279] width 765 height 16
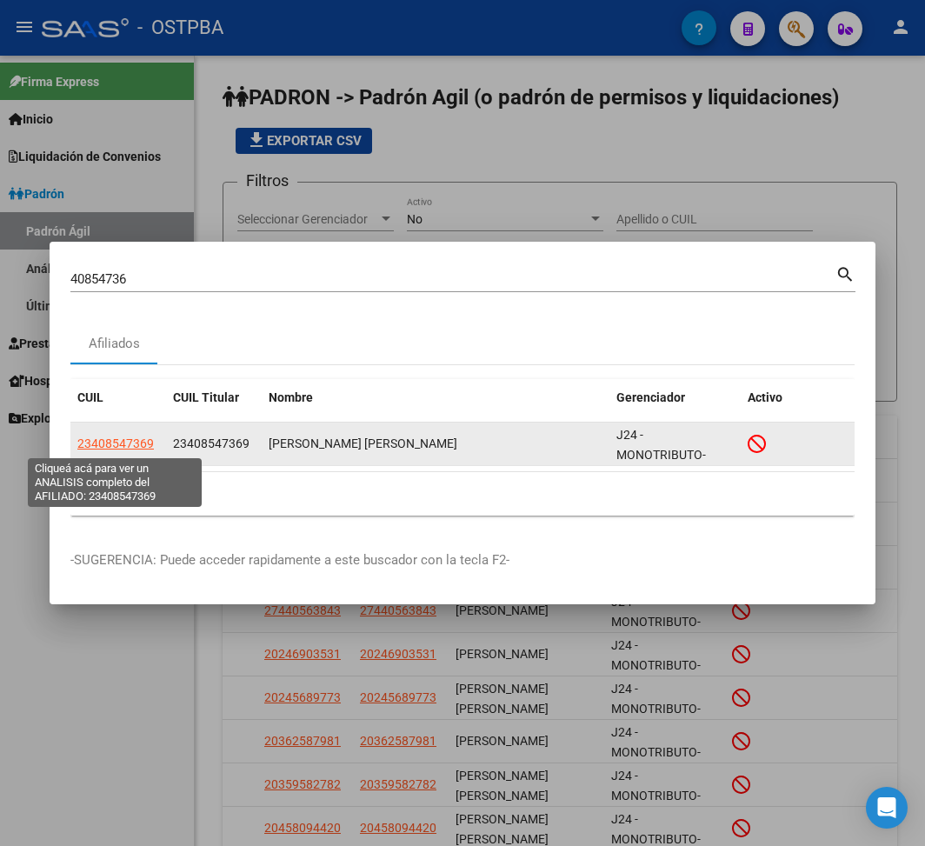
click at [92, 439] on span "23408547369" at bounding box center [115, 443] width 76 height 14
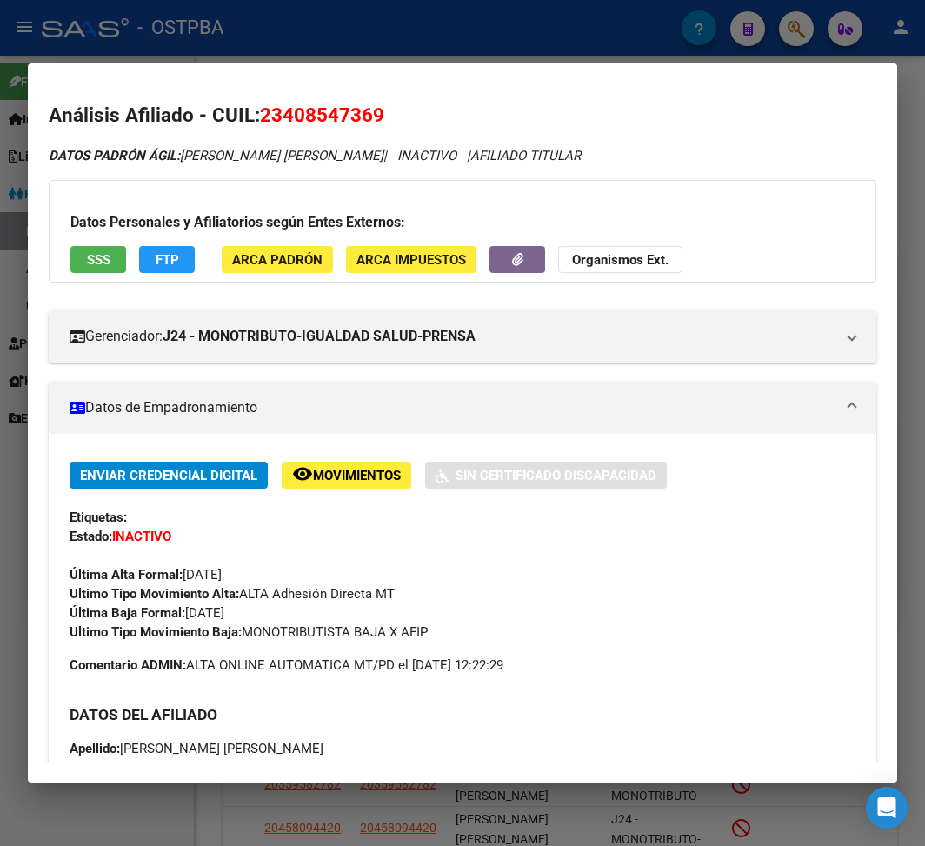
drag, startPoint x: 248, startPoint y: 630, endPoint x: 456, endPoint y: 633, distance: 208.6
click at [456, 633] on div "Ultimo Tipo Movimiento Baja: MONOTRIBUTISTA BAJA X AFIP" at bounding box center [463, 631] width 786 height 19
click at [150, 38] on div at bounding box center [462, 423] width 925 height 846
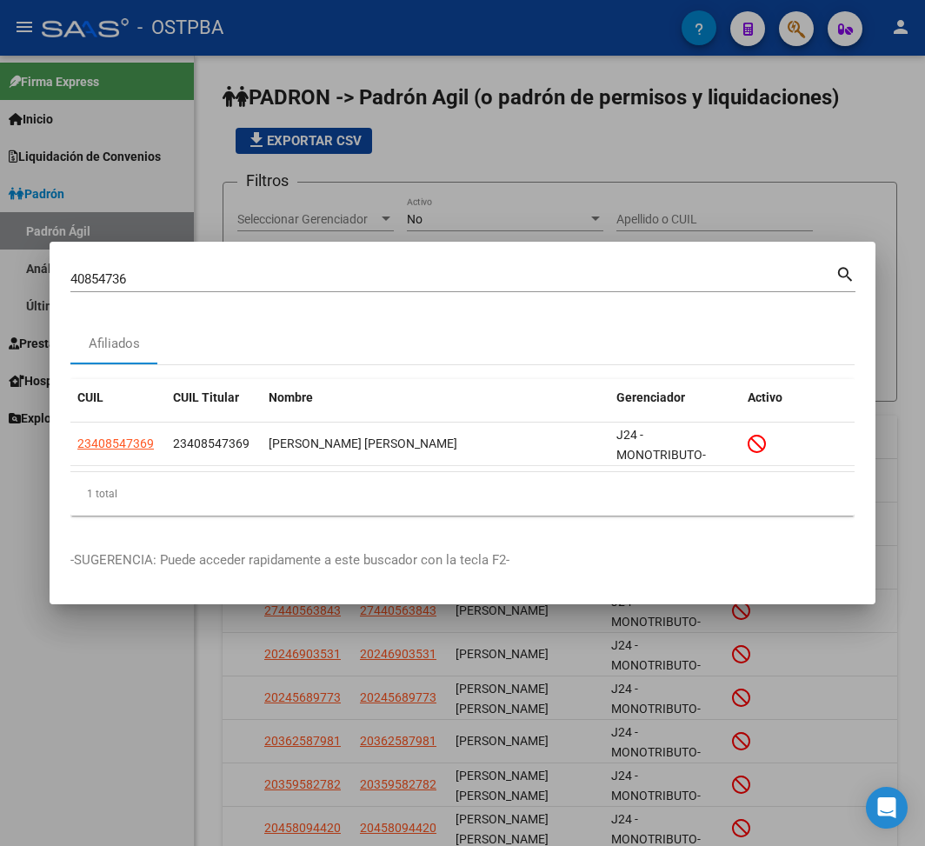
click at [112, 278] on input "40854736" at bounding box center [452, 279] width 765 height 16
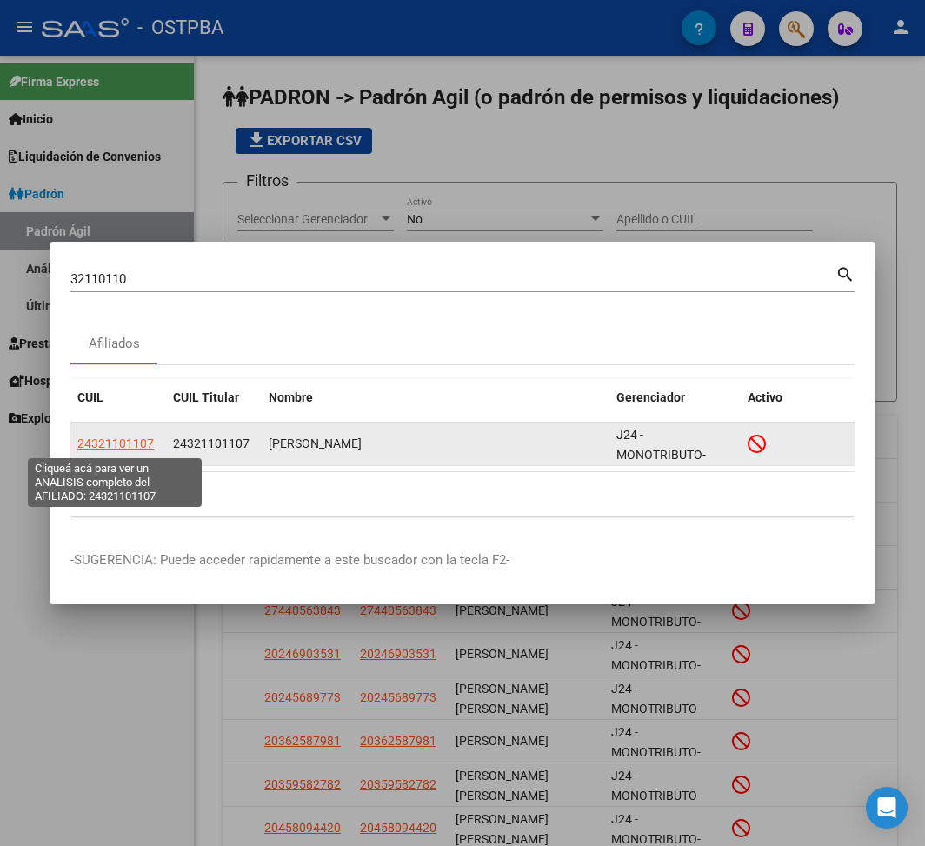
click at [122, 440] on span "24321101107" at bounding box center [115, 443] width 76 height 14
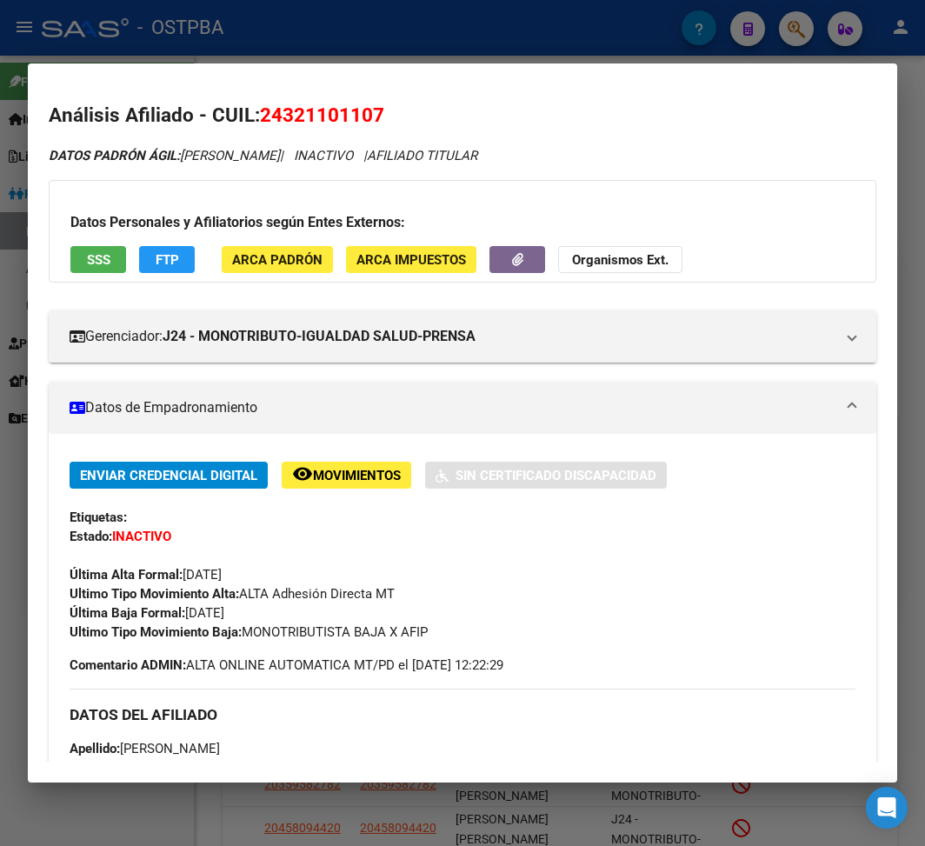
click at [212, 614] on span "Última Baja Formal: [DATE]" at bounding box center [147, 613] width 155 height 16
click at [387, 59] on div at bounding box center [462, 423] width 925 height 846
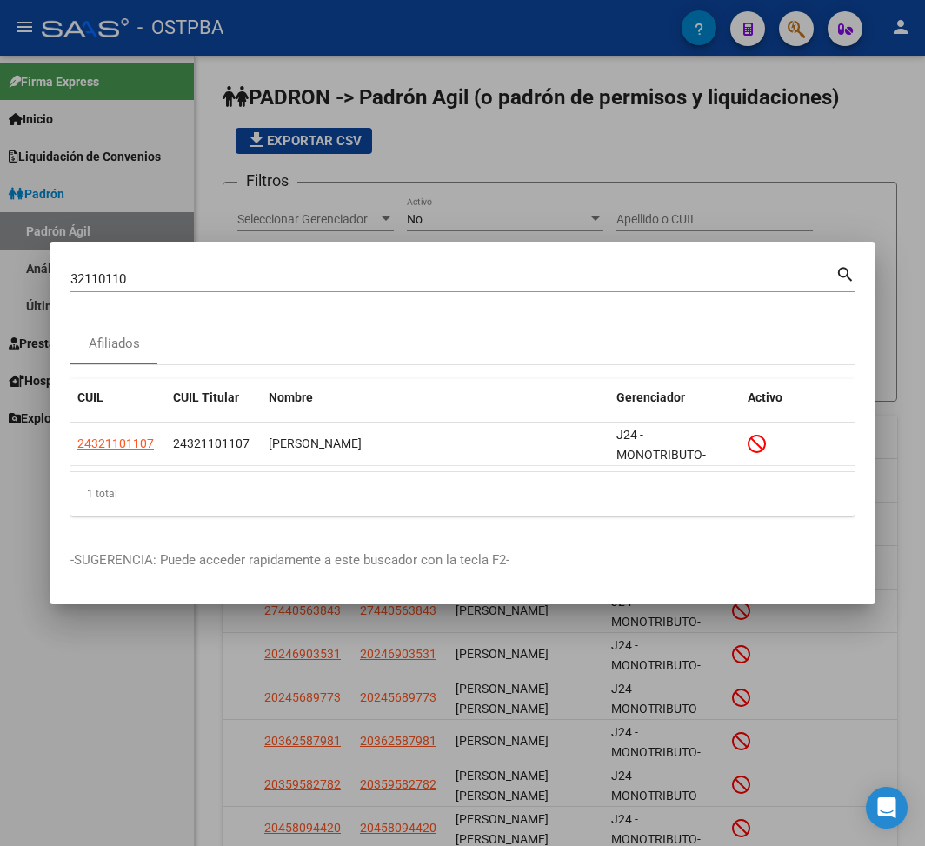
click at [104, 272] on input "32110110" at bounding box center [452, 279] width 765 height 16
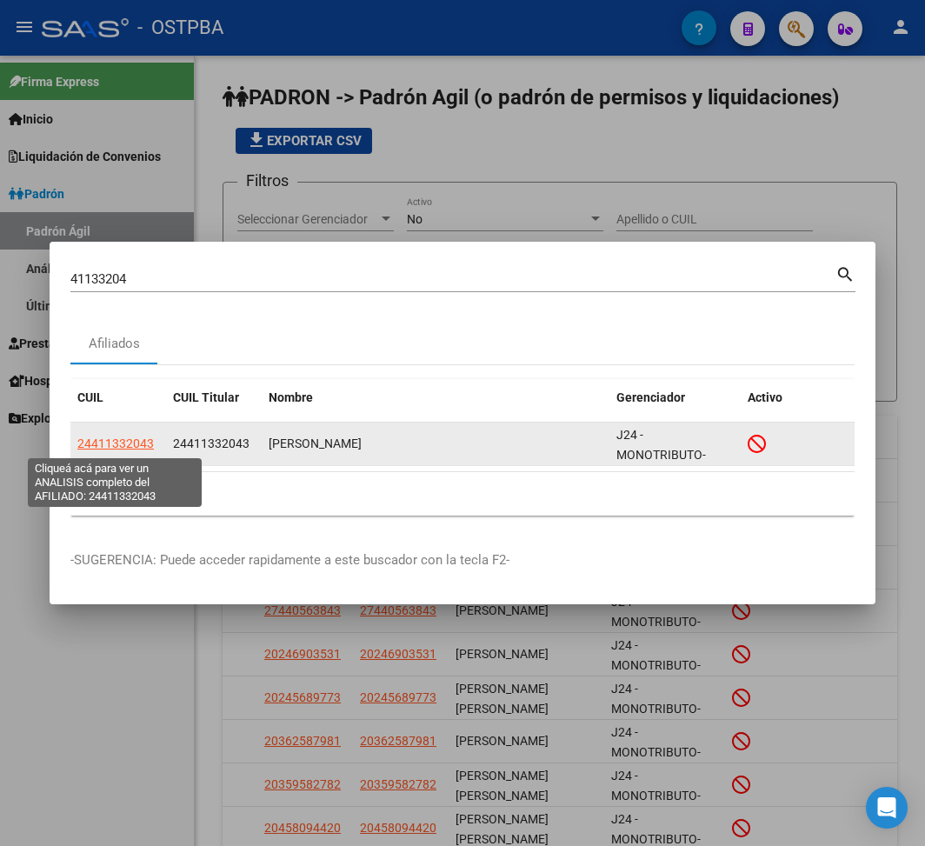
click at [136, 436] on span "24411332043" at bounding box center [115, 443] width 76 height 14
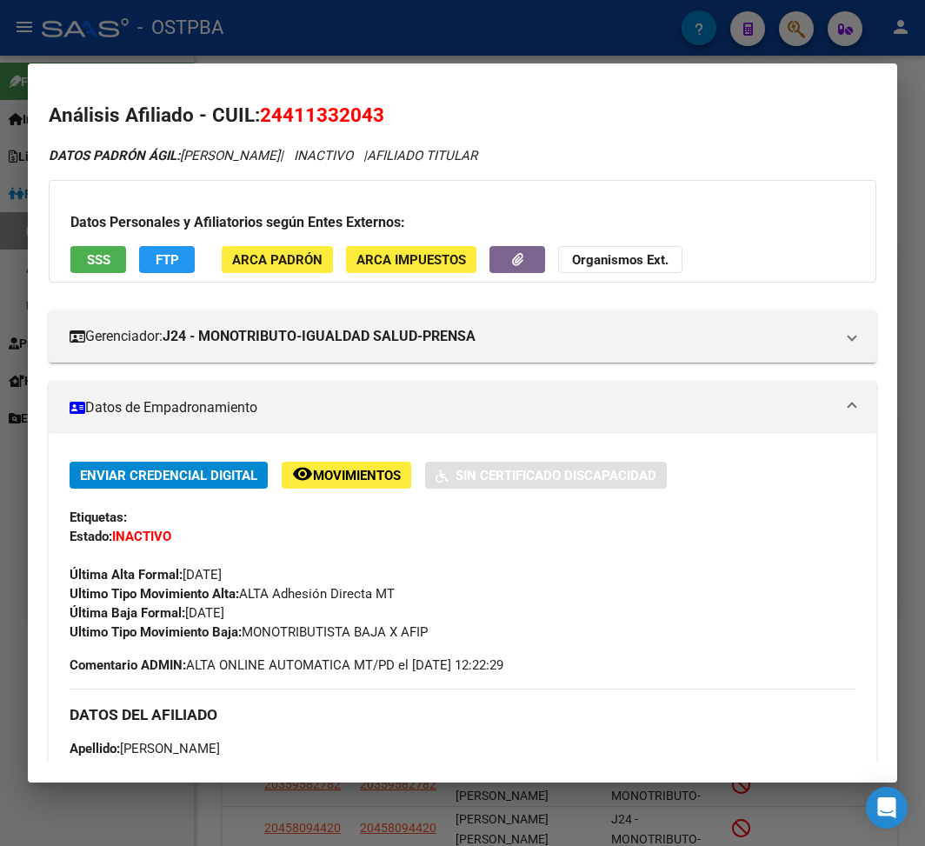
click at [403, 26] on div at bounding box center [462, 423] width 925 height 846
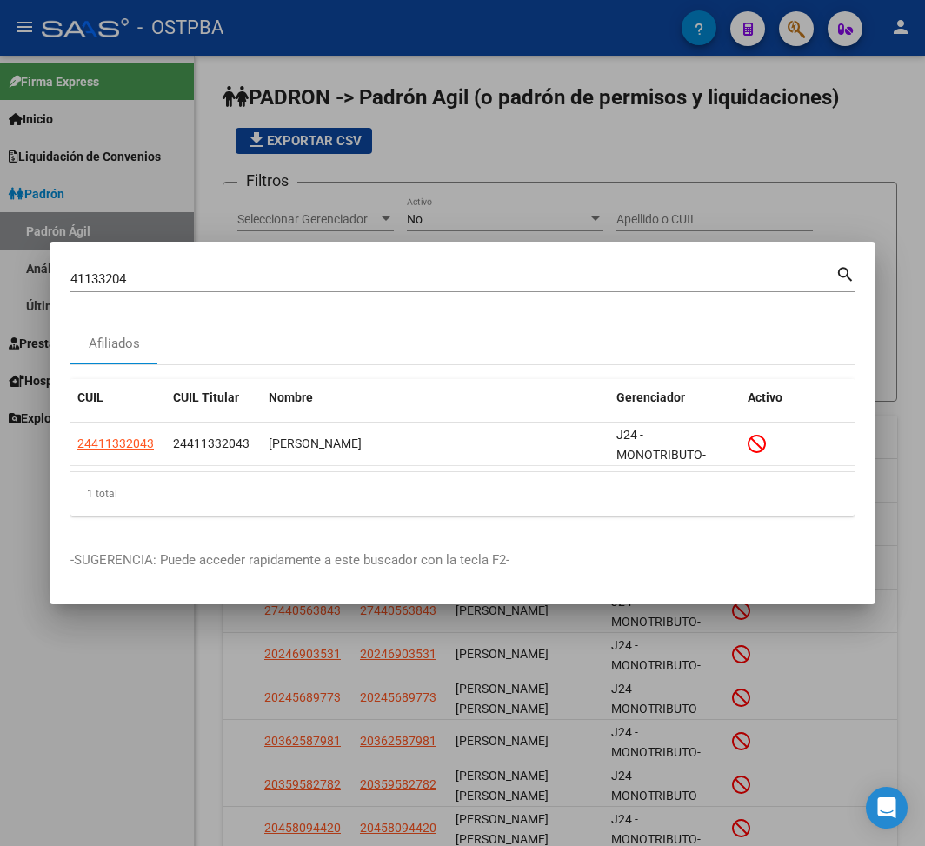
click at [108, 272] on input "41133204" at bounding box center [452, 279] width 765 height 16
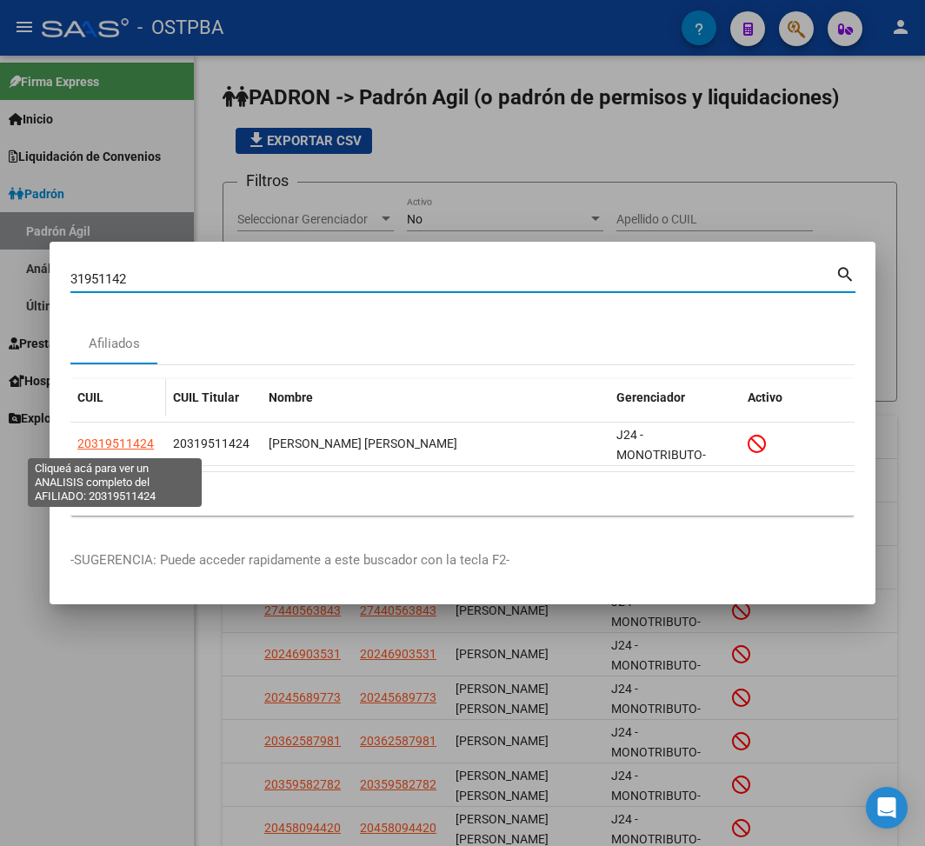
click at [116, 440] on span "20319511424" at bounding box center [115, 443] width 76 height 14
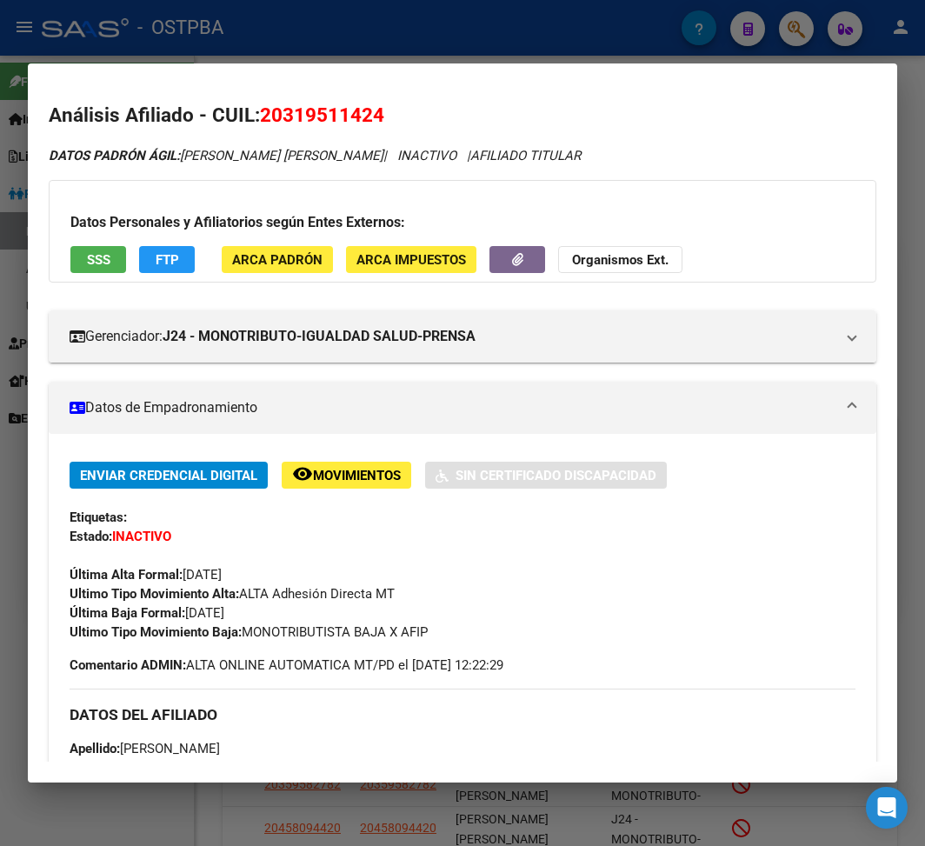
click at [314, 57] on div at bounding box center [462, 423] width 925 height 846
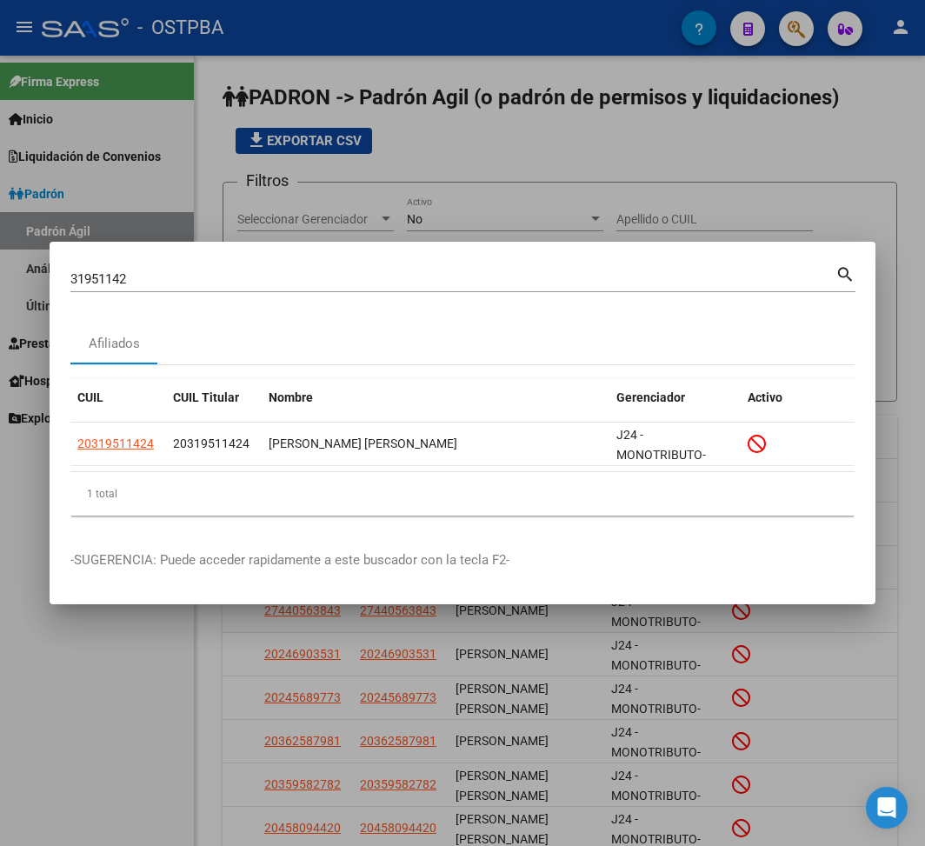
click at [98, 282] on input "31951142" at bounding box center [452, 279] width 765 height 16
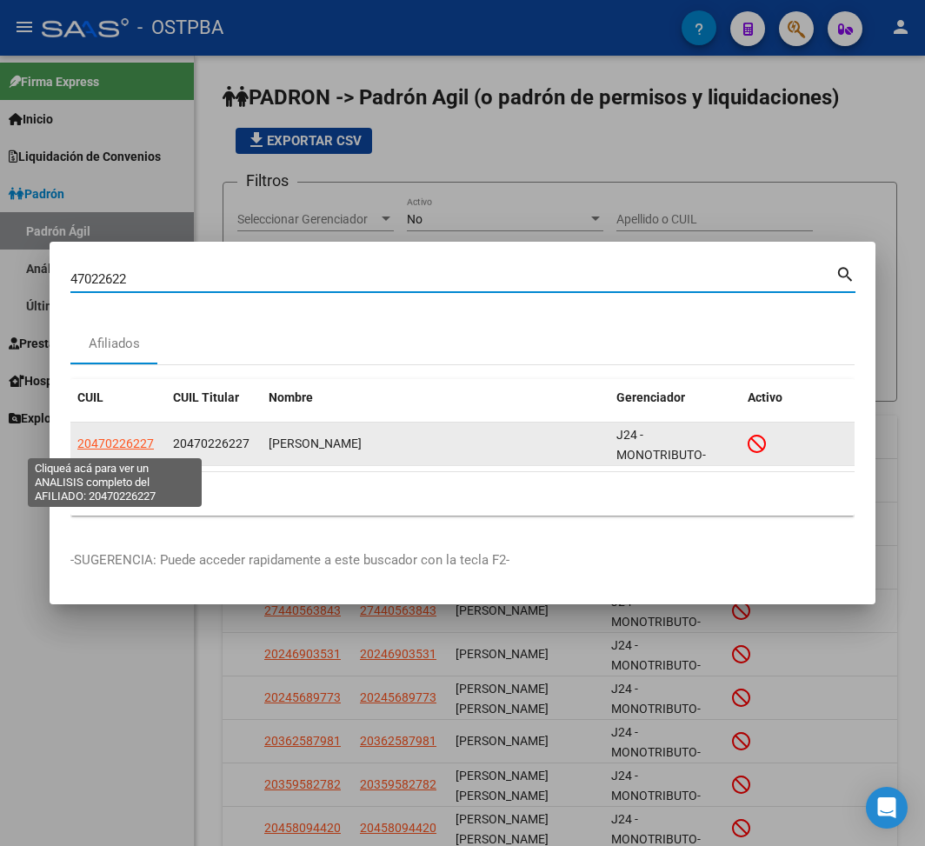
click at [136, 446] on span "20470226227" at bounding box center [115, 443] width 76 height 14
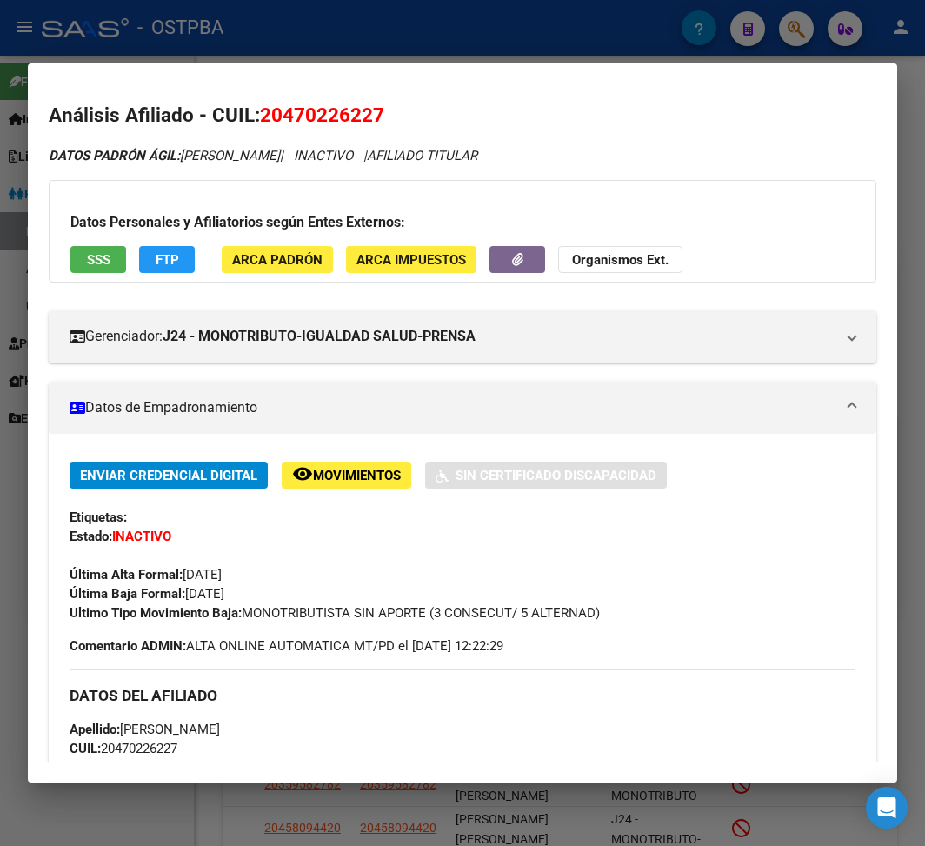
drag, startPoint x: 188, startPoint y: 591, endPoint x: 273, endPoint y: 593, distance: 85.2
click at [273, 593] on div "Enviar Credencial Digital remove_red_eye Movimientos Sin Certificado Discapacid…" at bounding box center [463, 542] width 786 height 161
drag, startPoint x: 250, startPoint y: 614, endPoint x: 612, endPoint y: 609, distance: 361.6
click at [612, 609] on div "Ultimo Tipo Movimiento Baja: MONOTRIBUTISTA SIN APORTE (3 CONSECUT/ 5 ALTERNAD)" at bounding box center [463, 612] width 786 height 19
click at [286, 23] on div at bounding box center [462, 423] width 925 height 846
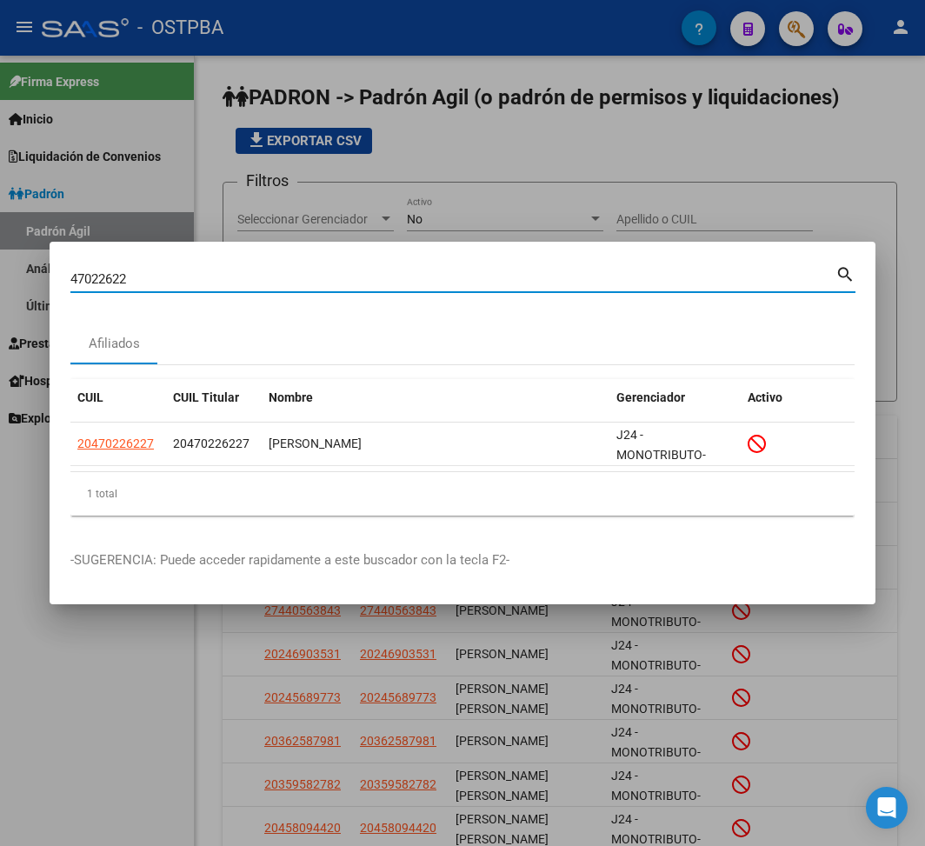
click at [105, 280] on input "47022622" at bounding box center [452, 279] width 765 height 16
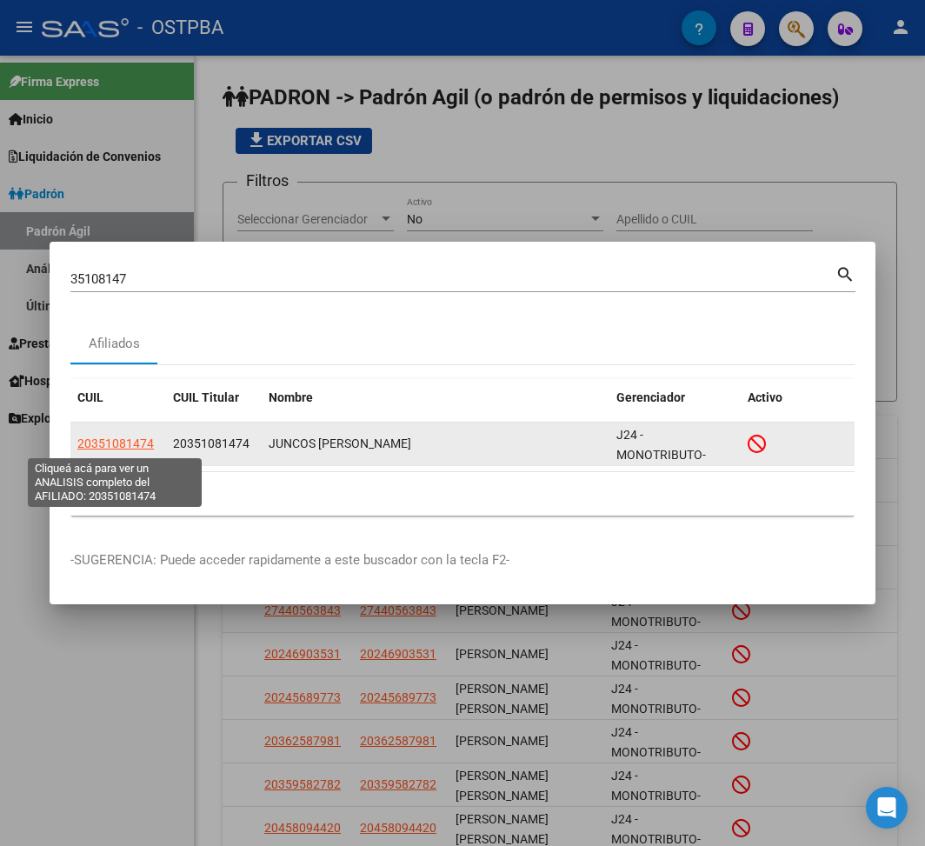
click at [137, 445] on span "20351081474" at bounding box center [115, 443] width 76 height 14
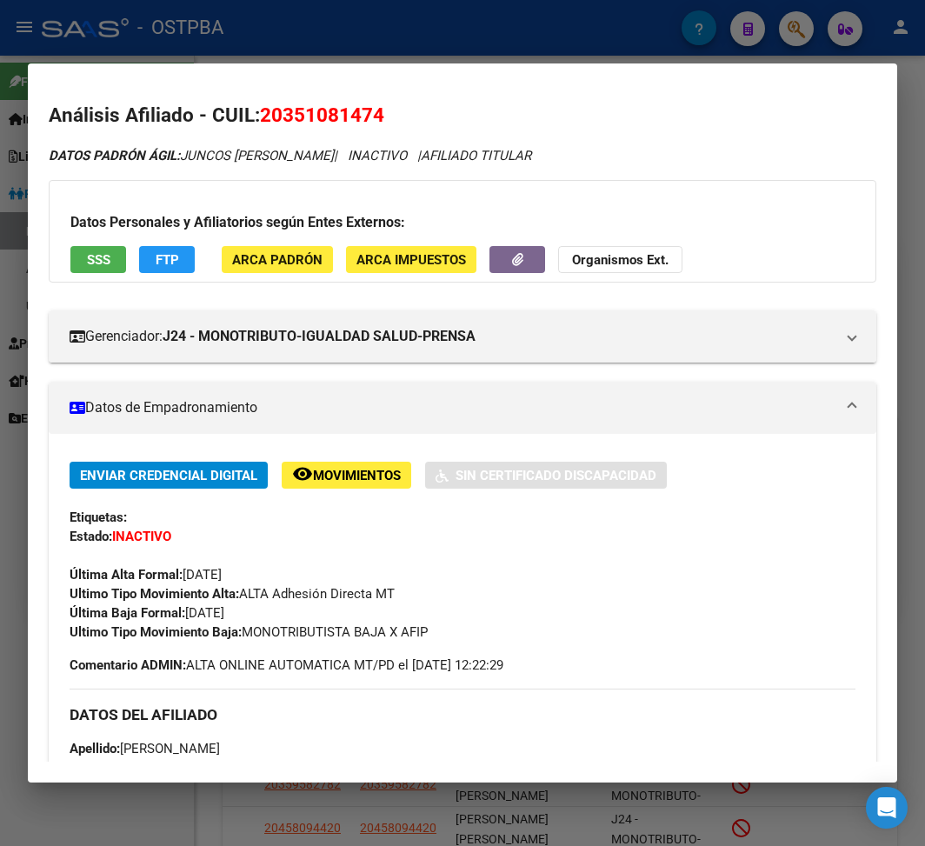
drag, startPoint x: 188, startPoint y: 615, endPoint x: 266, endPoint y: 613, distance: 78.3
click at [266, 613] on div "Enviar Credencial Digital remove_red_eye Movimientos Sin Certificado Discapacid…" at bounding box center [463, 552] width 786 height 180
click at [238, 45] on div at bounding box center [462, 423] width 925 height 846
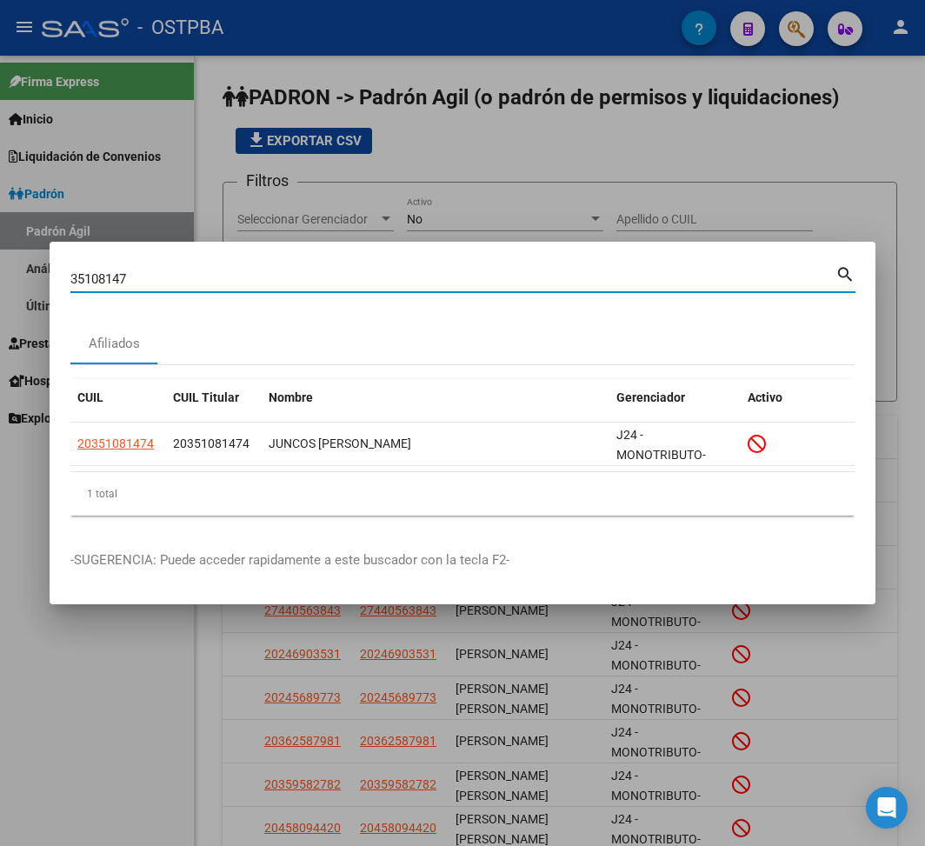
click at [103, 276] on input "35108147" at bounding box center [452, 279] width 765 height 16
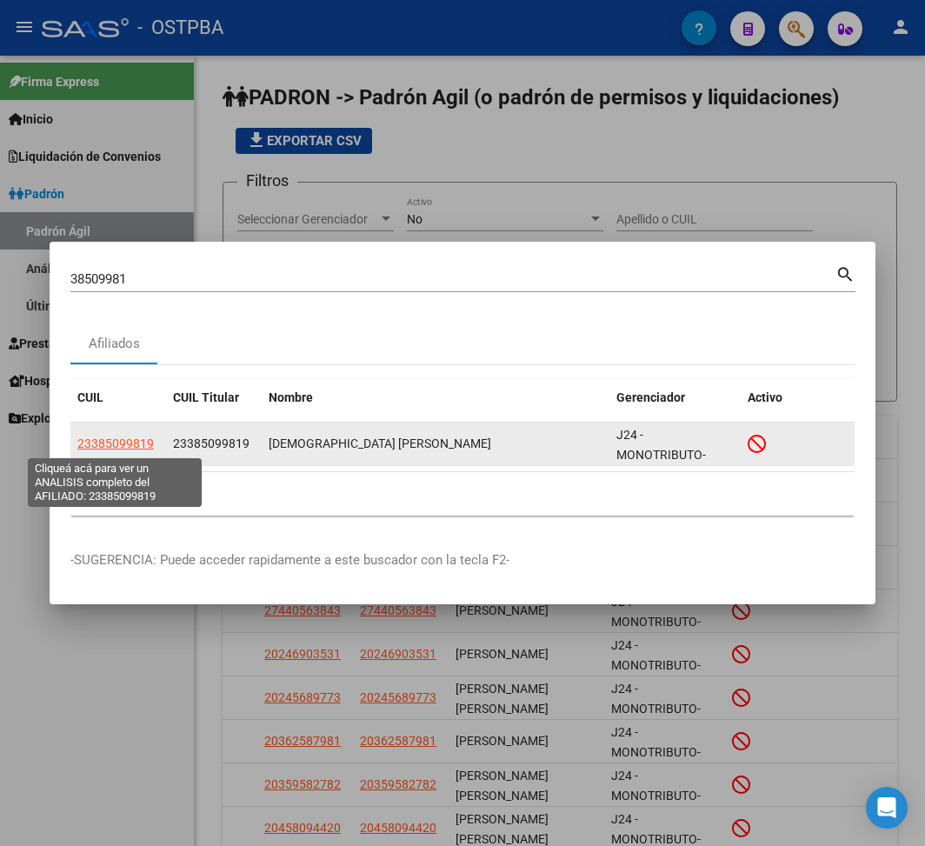
click at [139, 436] on span "23385099819" at bounding box center [115, 443] width 76 height 14
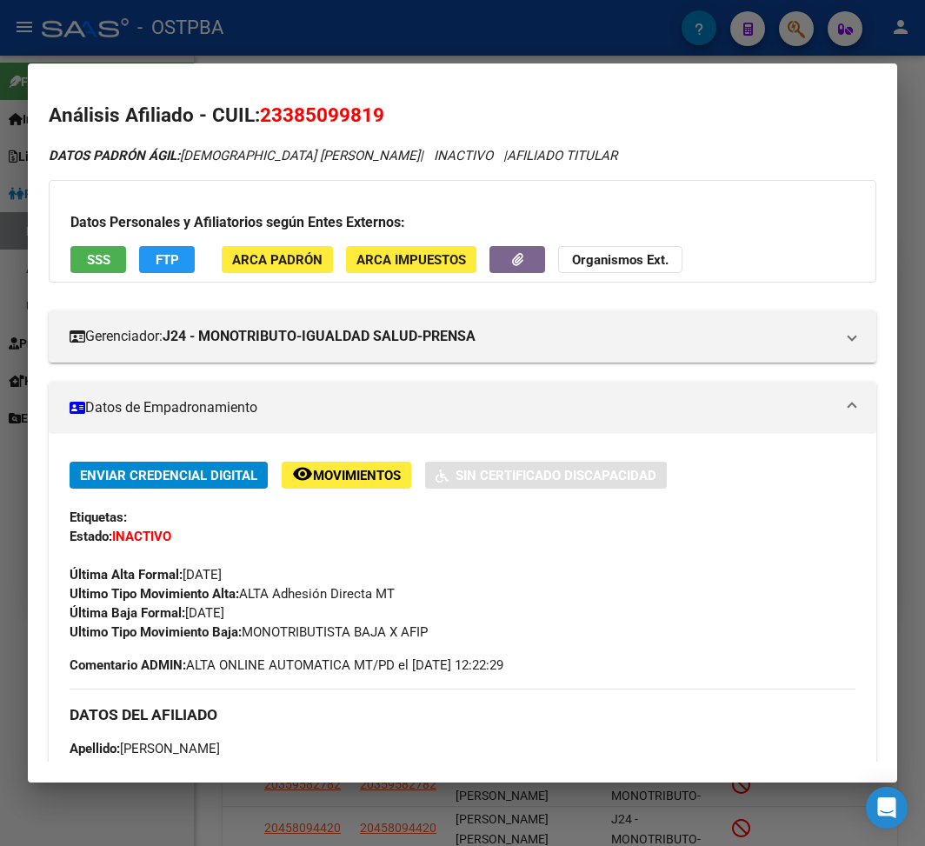
click at [522, 54] on div at bounding box center [462, 423] width 925 height 846
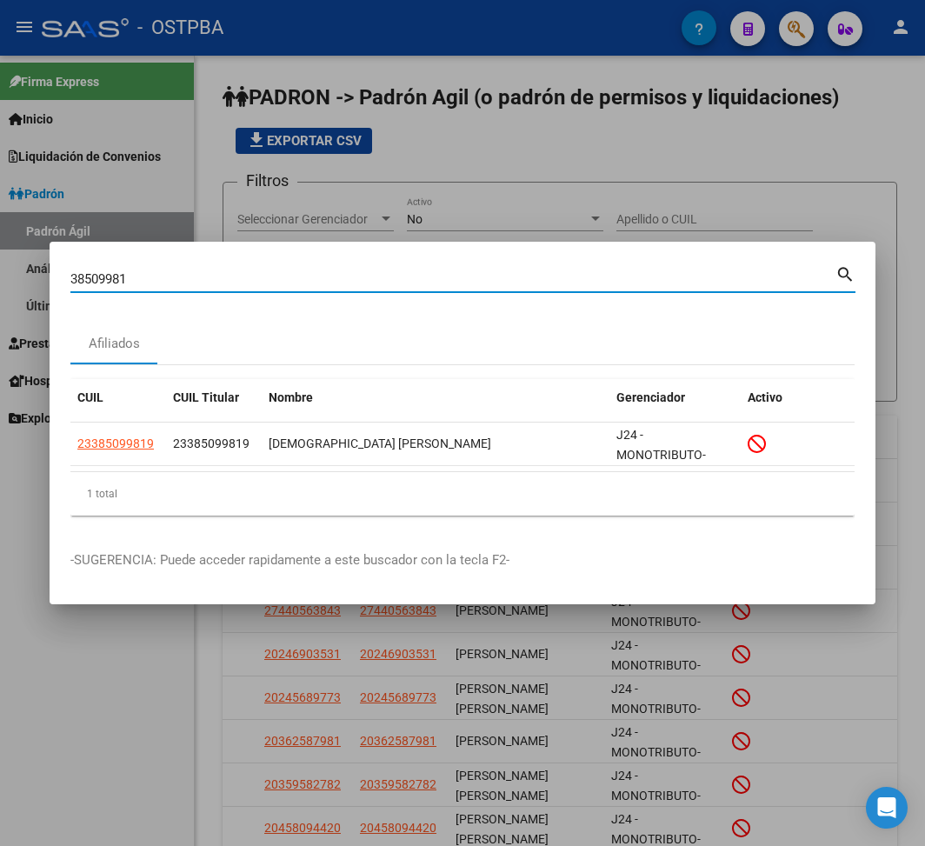
click at [95, 273] on input "38509981" at bounding box center [452, 279] width 765 height 16
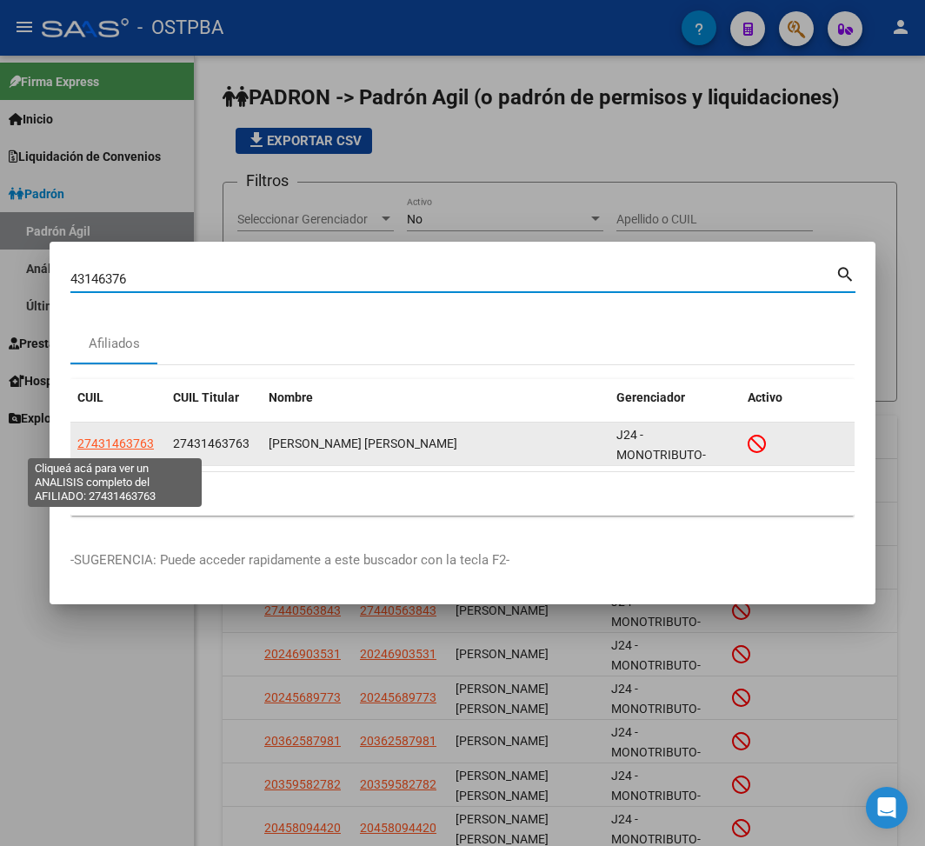
click at [122, 440] on span "27431463763" at bounding box center [115, 443] width 76 height 14
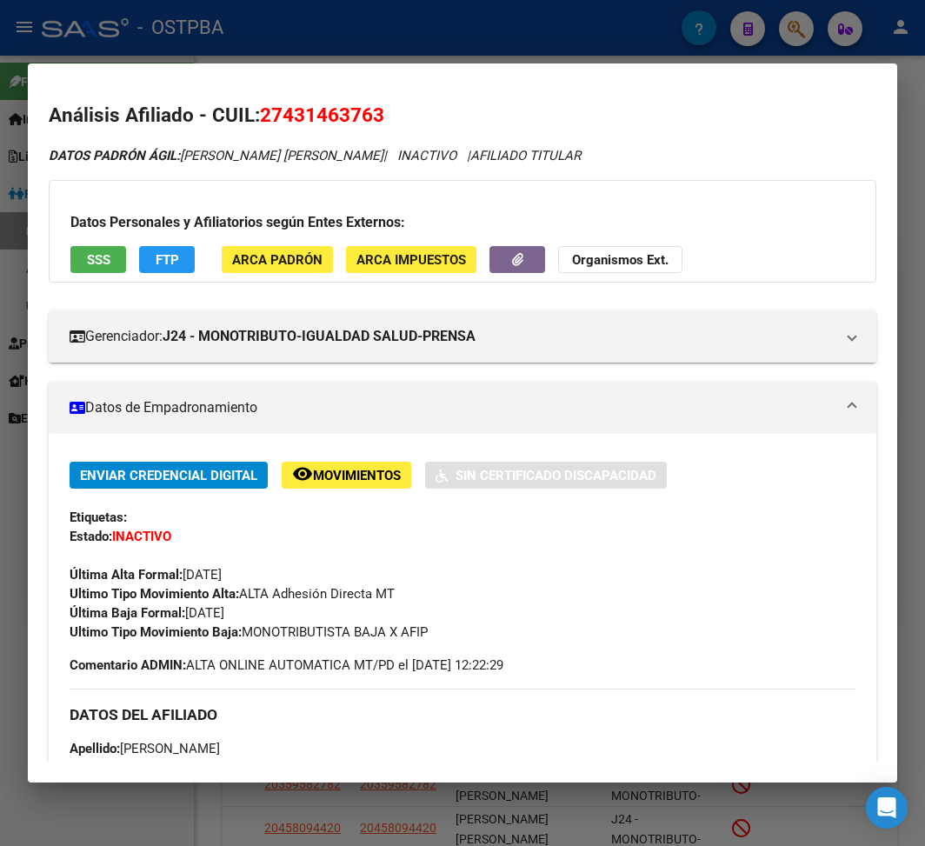
click at [259, 50] on div at bounding box center [462, 423] width 925 height 846
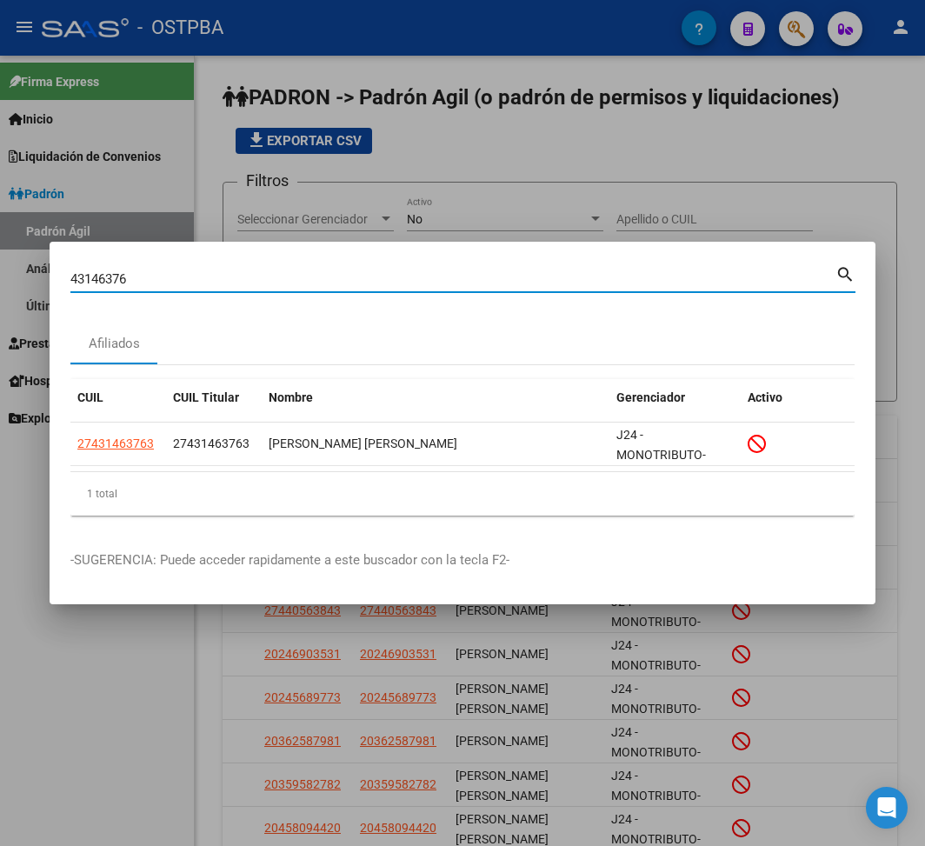
click at [84, 279] on input "43146376" at bounding box center [452, 279] width 765 height 16
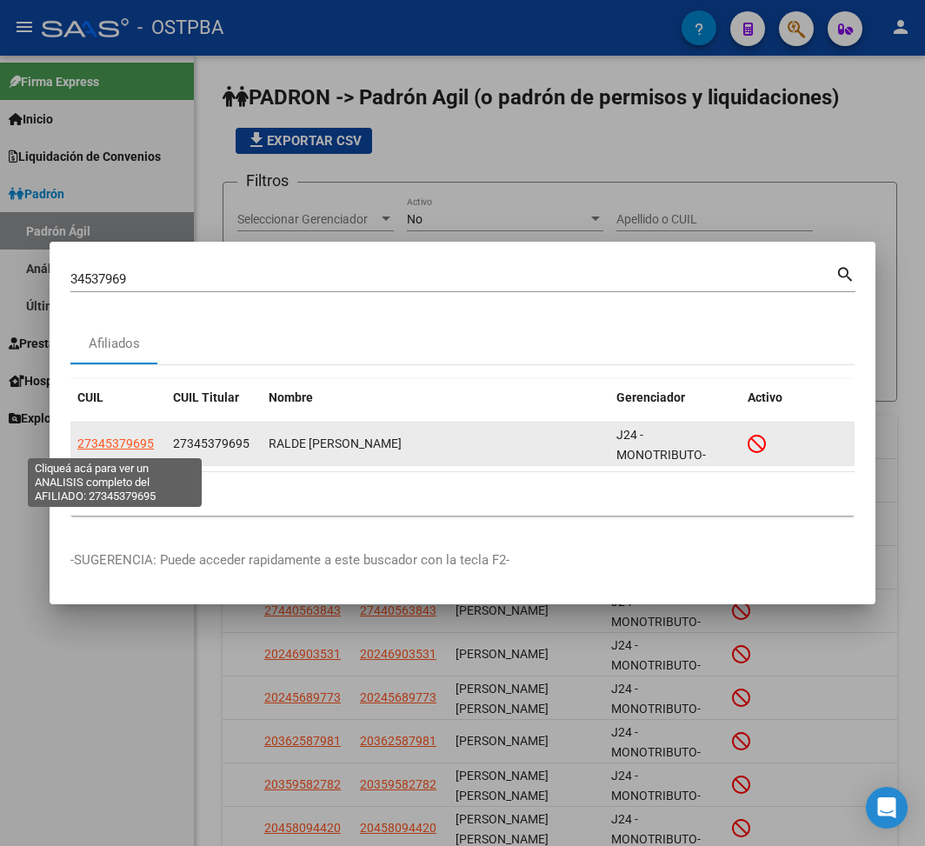
click at [123, 442] on span "27345379695" at bounding box center [115, 443] width 76 height 14
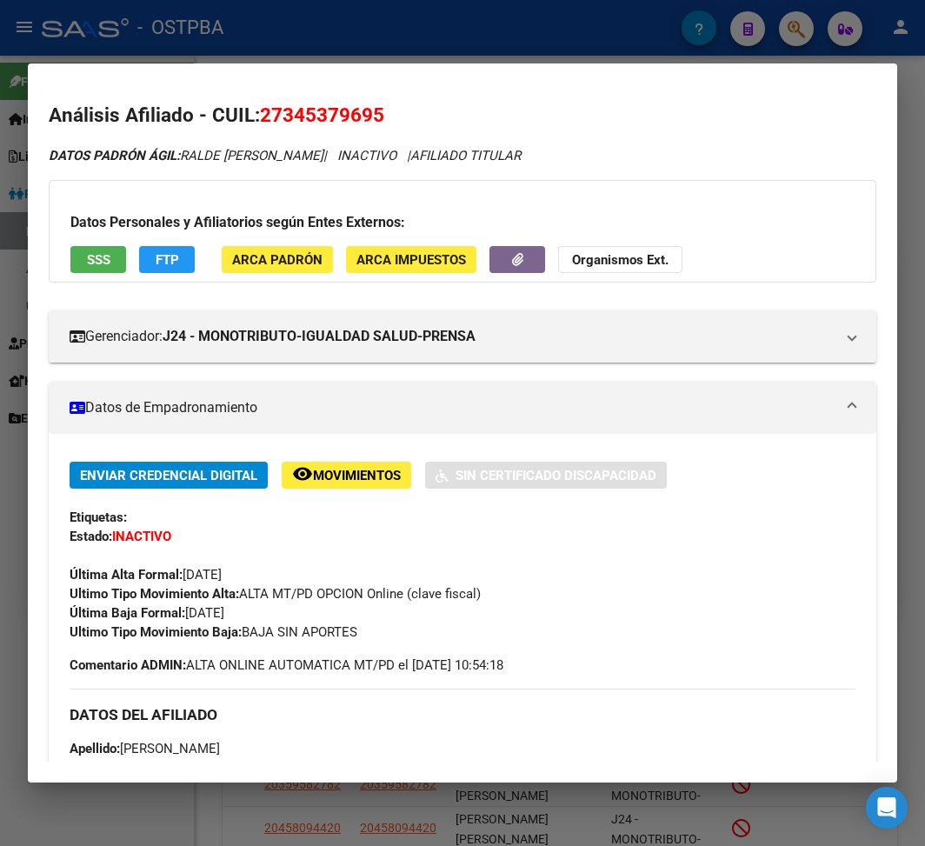
drag, startPoint x: 185, startPoint y: 609, endPoint x: 273, endPoint y: 614, distance: 87.9
click at [273, 614] on div "Enviar Credencial Digital remove_red_eye Movimientos Sin Certificado Discapacid…" at bounding box center [463, 552] width 786 height 180
click at [155, 30] on div at bounding box center [462, 423] width 925 height 846
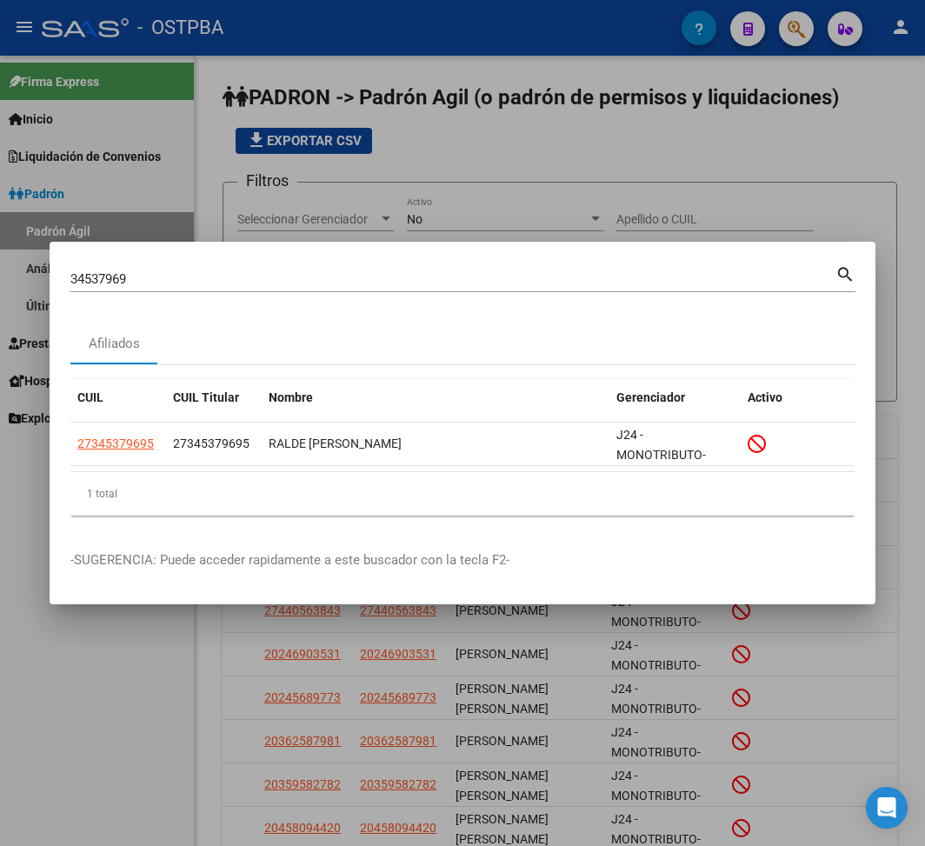
click at [110, 269] on div "34537969 Buscar (apellido, dni, cuil, nro traspaso, cuit, obra social)" at bounding box center [452, 279] width 765 height 26
drag, startPoint x: 209, startPoint y: 283, endPoint x: 23, endPoint y: 285, distance: 186.9
click at [23, 285] on div "3453796931090215 Buscar (apellido, dni, cuil, nro traspaso, cuit, obra social) …" at bounding box center [462, 423] width 925 height 846
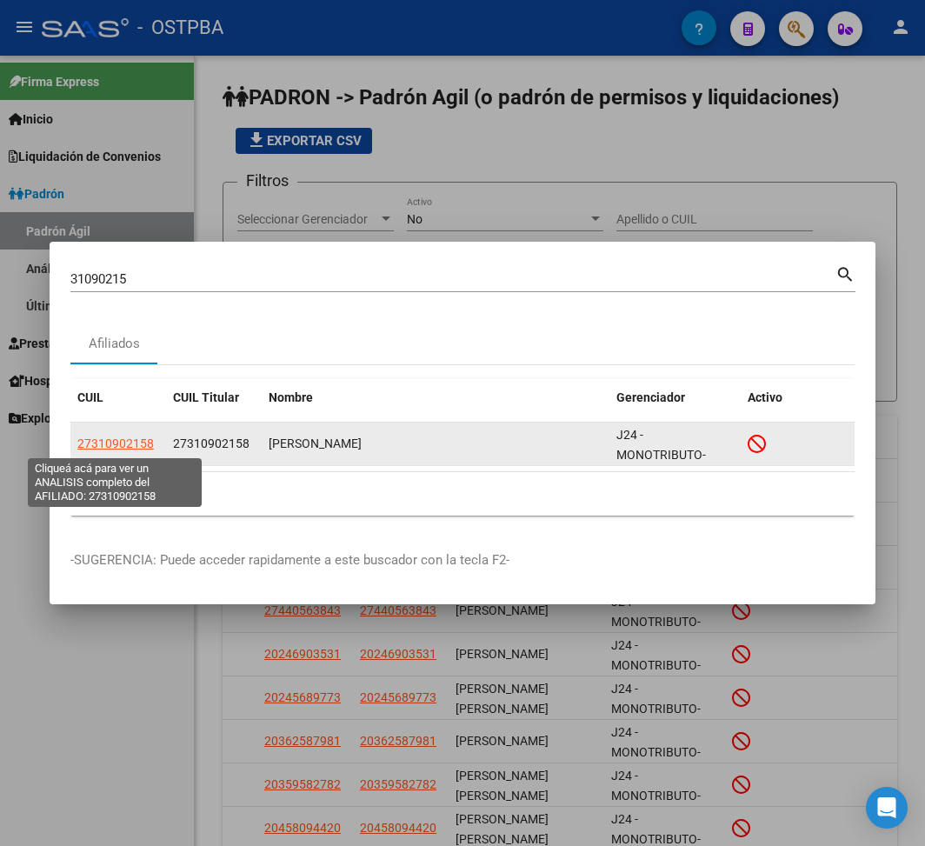
click at [139, 447] on span "27310902158" at bounding box center [115, 443] width 76 height 14
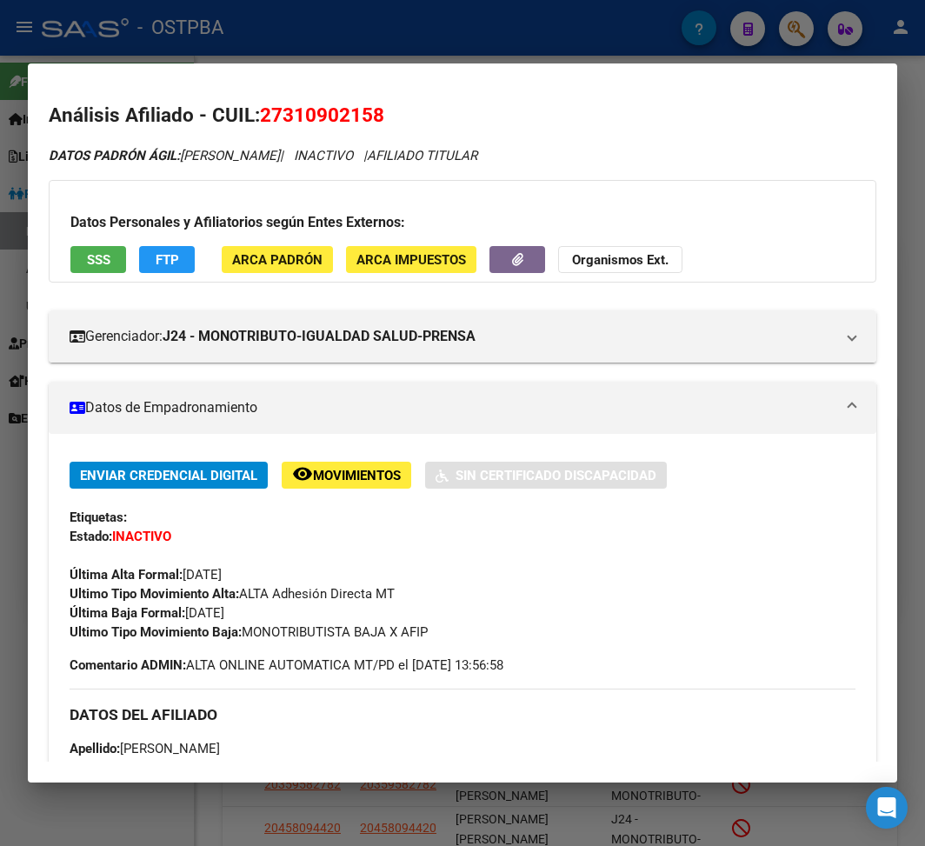
drag, startPoint x: 188, startPoint y: 616, endPoint x: 283, endPoint y: 617, distance: 94.8
click at [283, 617] on div "Enviar Credencial Digital remove_red_eye Movimientos Sin Certificado Discapacid…" at bounding box center [463, 552] width 786 height 180
click at [265, 38] on div at bounding box center [462, 423] width 925 height 846
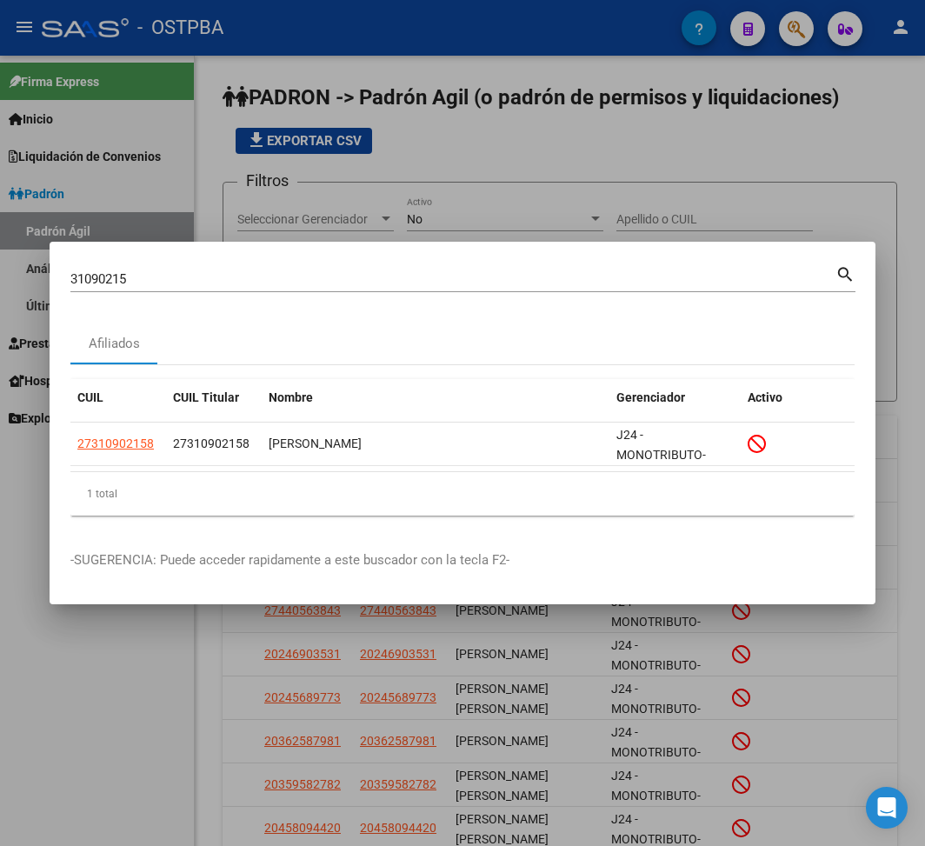
click at [91, 283] on input "31090215" at bounding box center [452, 279] width 765 height 16
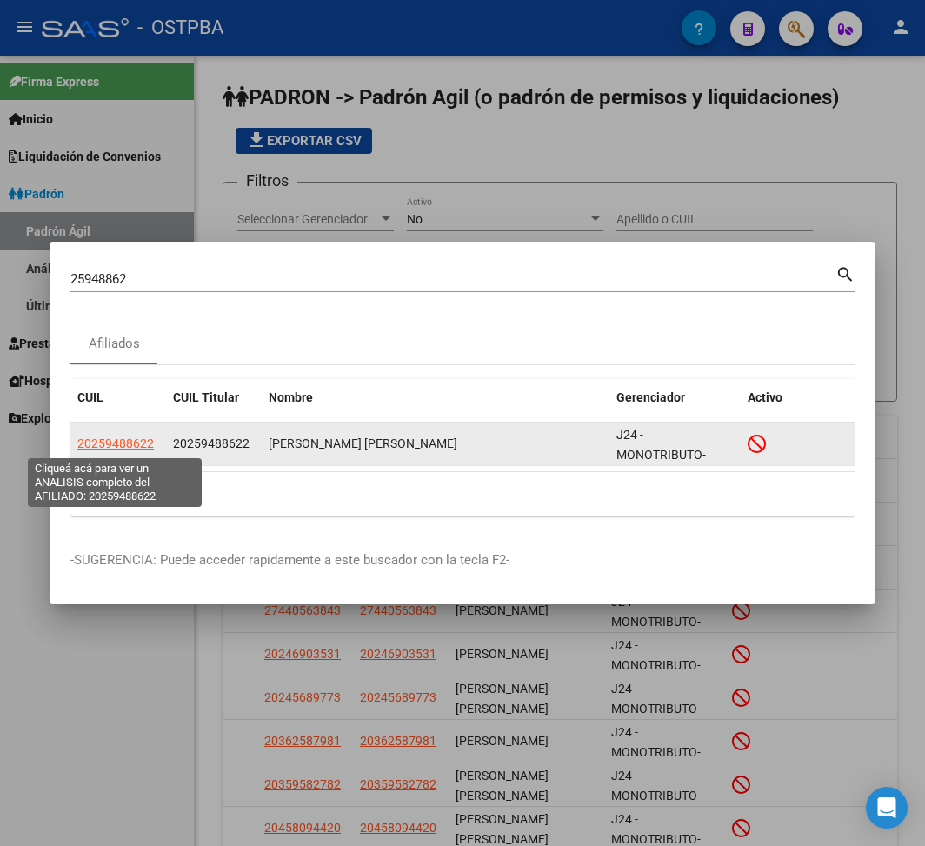
click at [136, 449] on span "20259488622" at bounding box center [115, 443] width 76 height 14
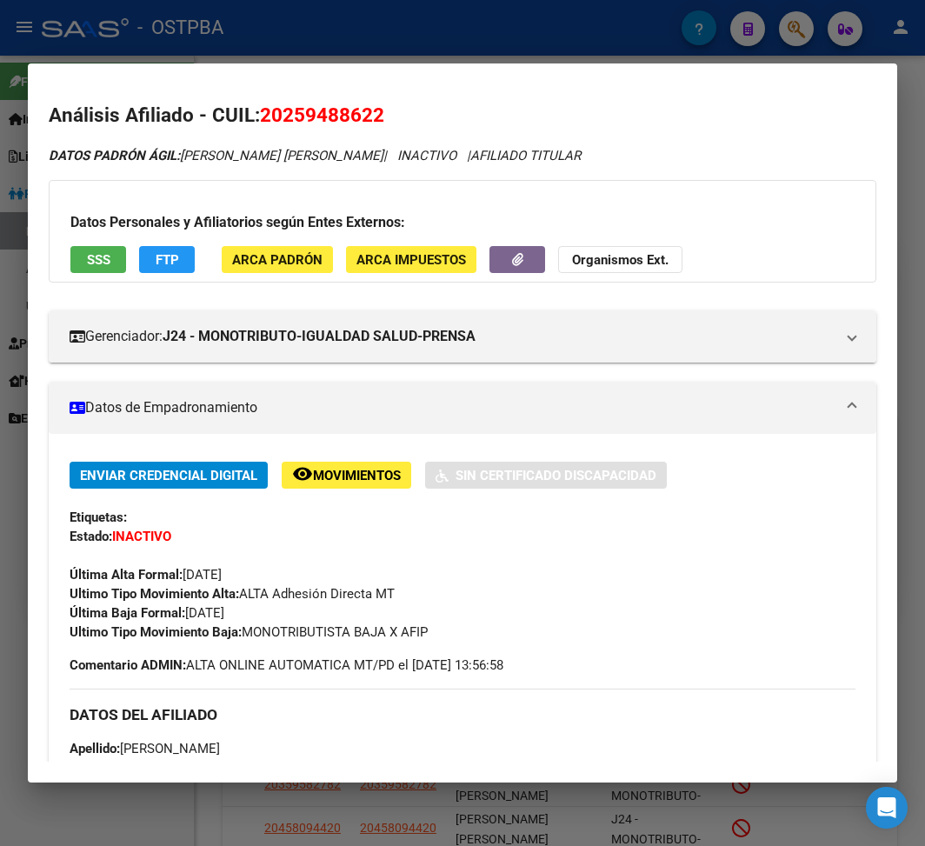
drag, startPoint x: 188, startPoint y: 614, endPoint x: 296, endPoint y: 615, distance: 107.8
click at [296, 615] on div "Enviar Credencial Digital remove_red_eye Movimientos Sin Certificado Discapacid…" at bounding box center [463, 552] width 786 height 180
click at [224, 28] on div at bounding box center [462, 423] width 925 height 846
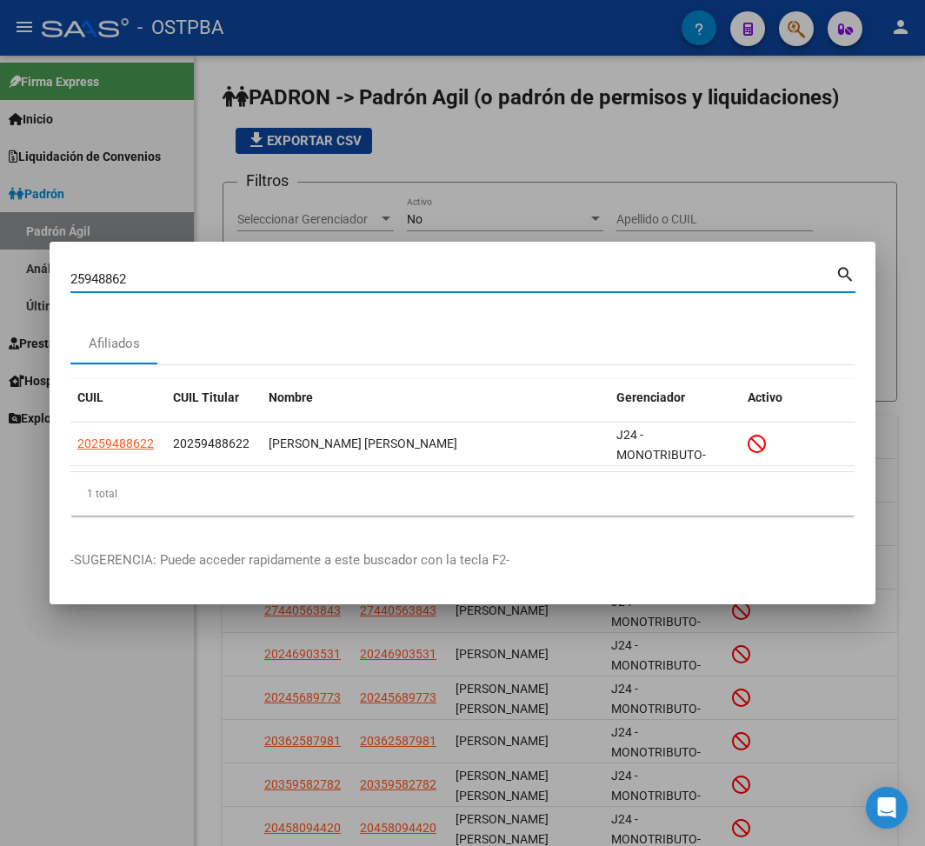
click at [101, 273] on input "25948862" at bounding box center [452, 279] width 765 height 16
drag, startPoint x: 148, startPoint y: 278, endPoint x: -2, endPoint y: 276, distance: 149.5
click at [0, 276] on html "menu - OSTPBA person Firma Express Inicio Instructivos Contacto OS Liquidación …" at bounding box center [462, 423] width 925 height 846
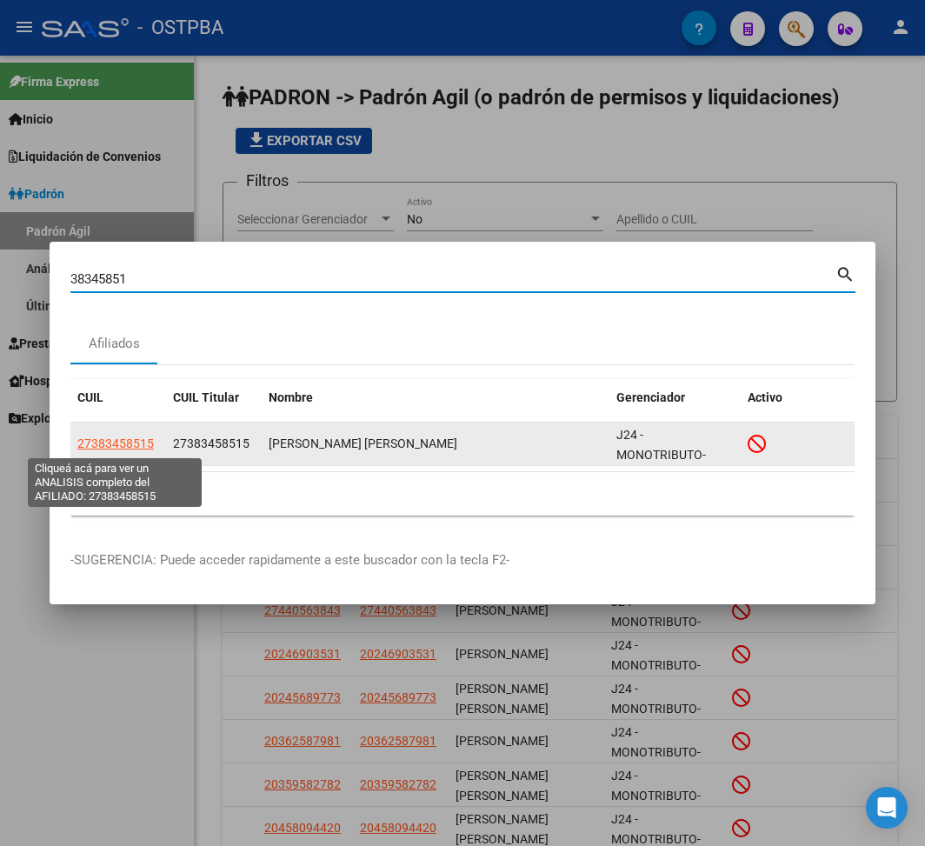
click at [136, 439] on span "27383458515" at bounding box center [115, 443] width 76 height 14
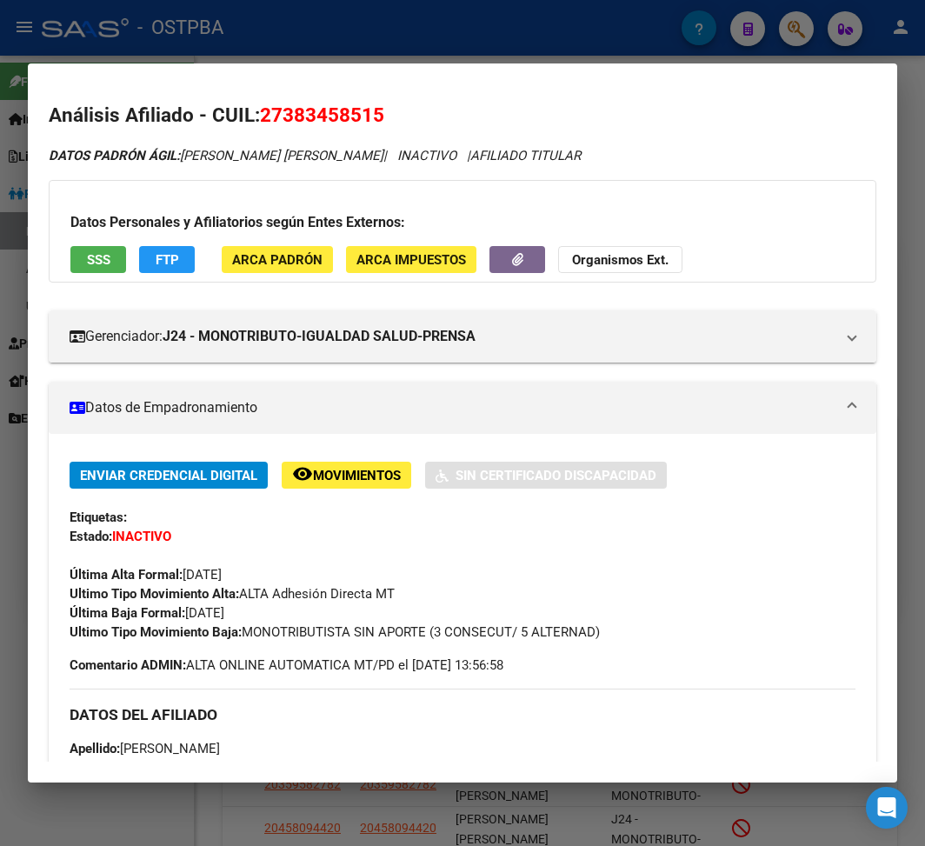
click at [363, 36] on div at bounding box center [462, 423] width 925 height 846
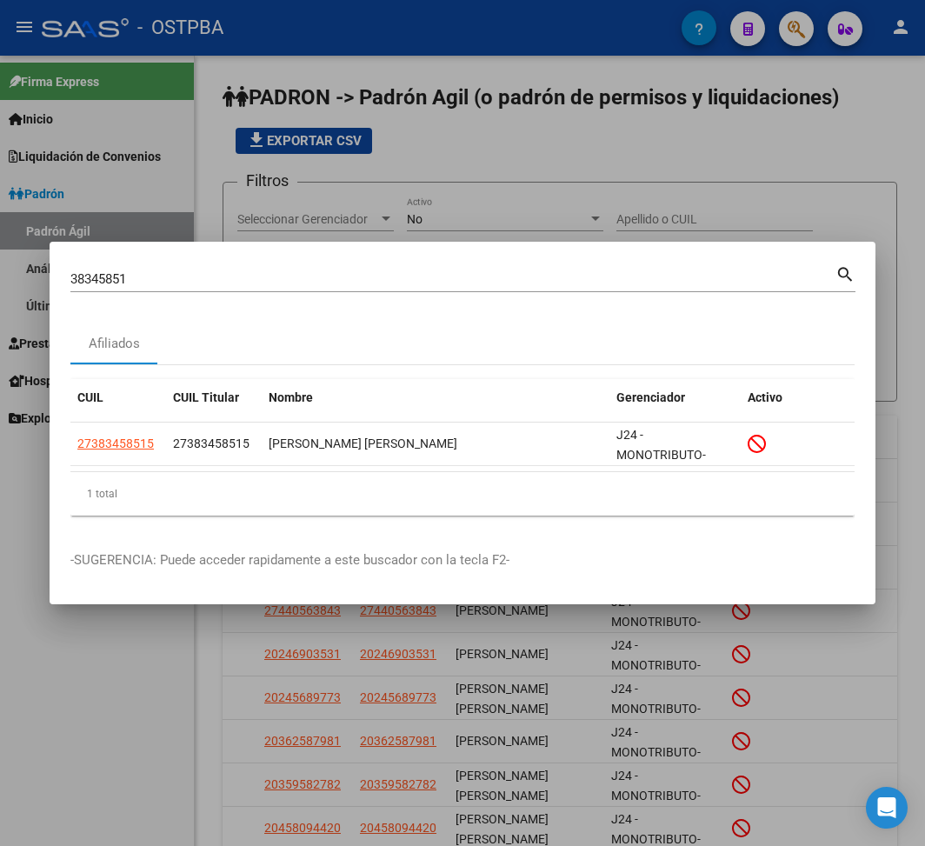
click at [105, 276] on input "38345851" at bounding box center [452, 279] width 765 height 16
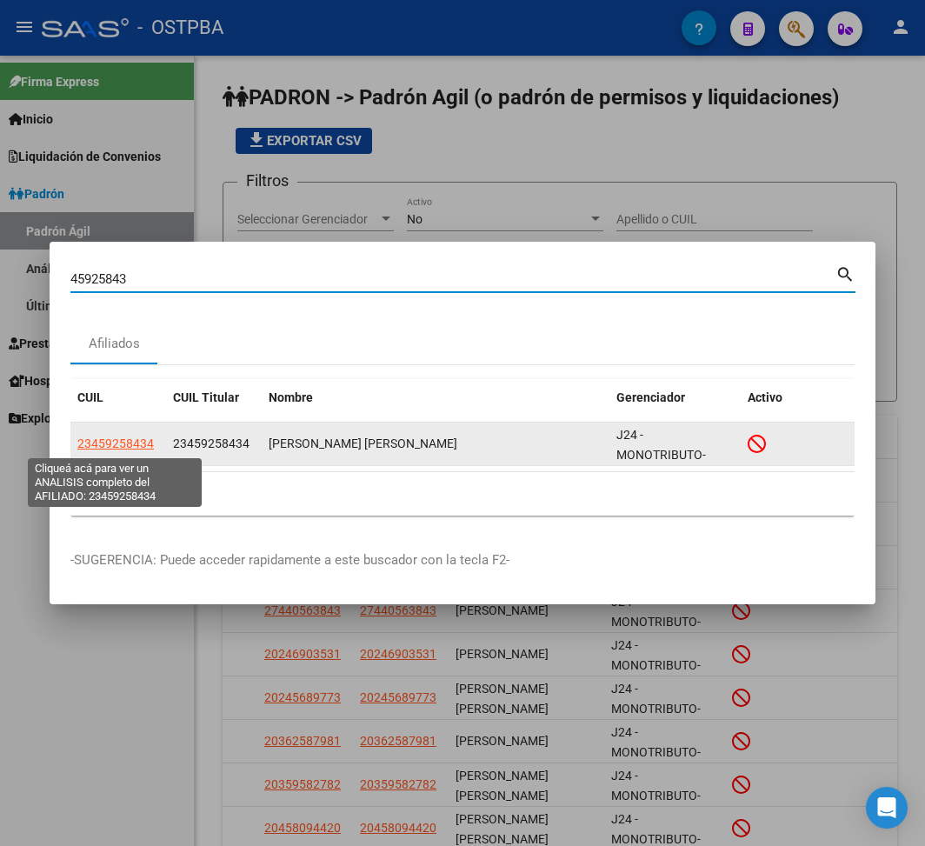
click at [122, 436] on span "23459258434" at bounding box center [115, 443] width 76 height 14
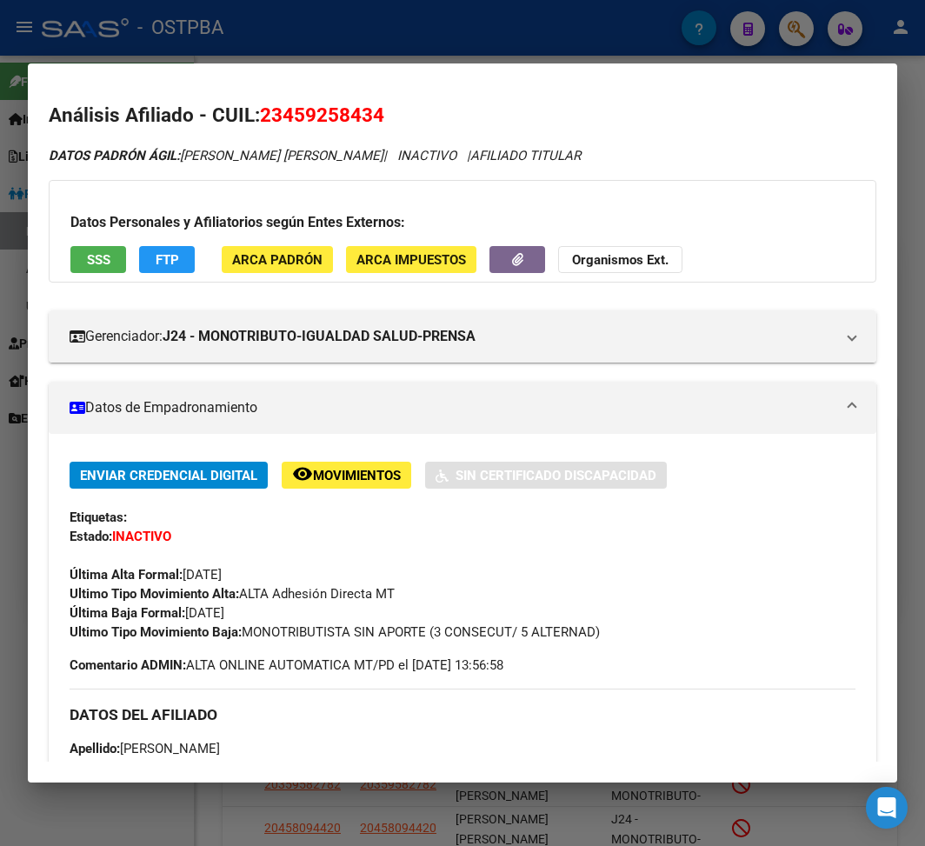
click at [356, 42] on div at bounding box center [462, 423] width 925 height 846
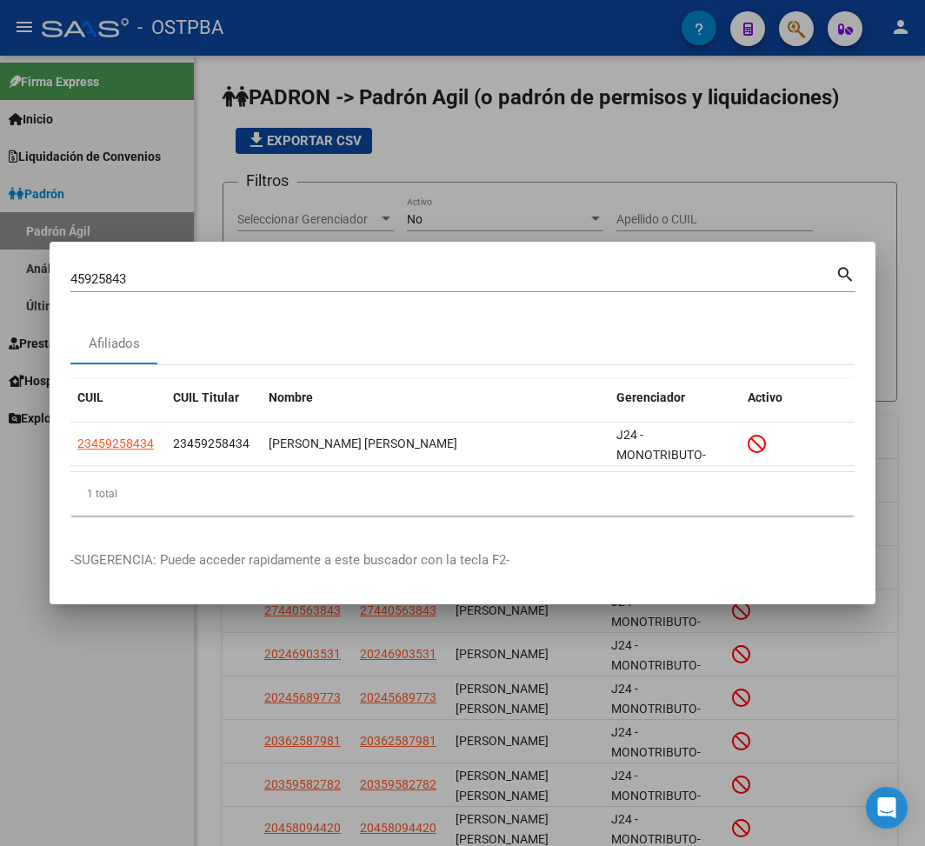
click at [92, 276] on input "45925843" at bounding box center [452, 279] width 765 height 16
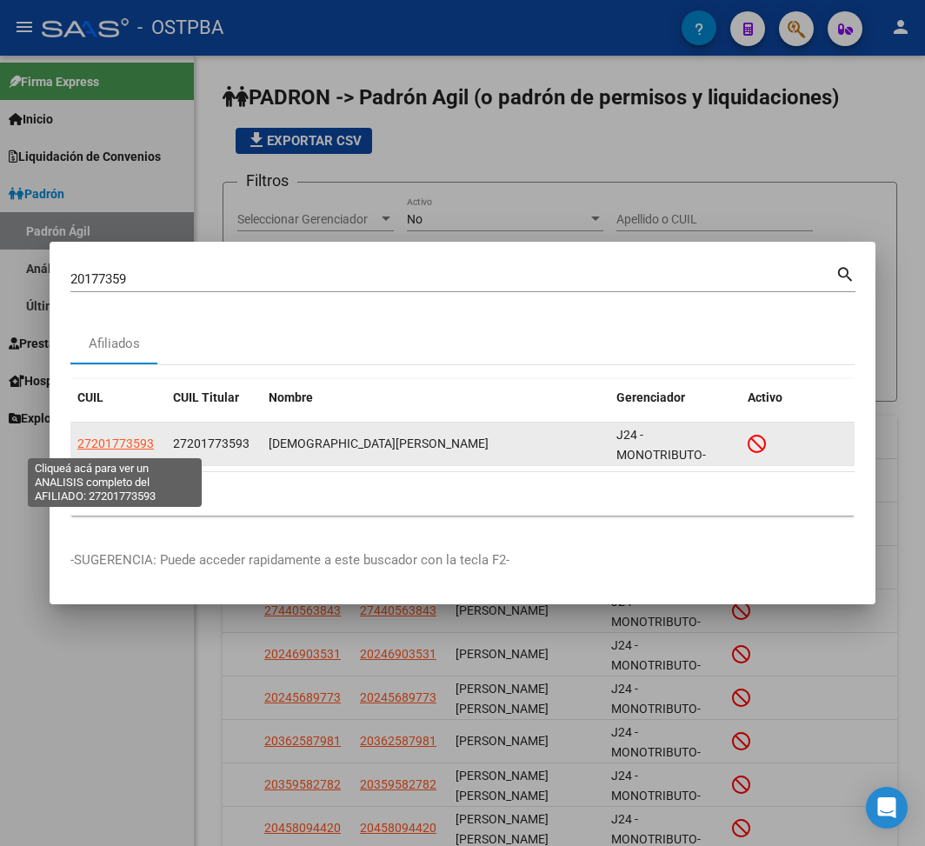
click at [143, 449] on span "27201773593" at bounding box center [115, 443] width 76 height 14
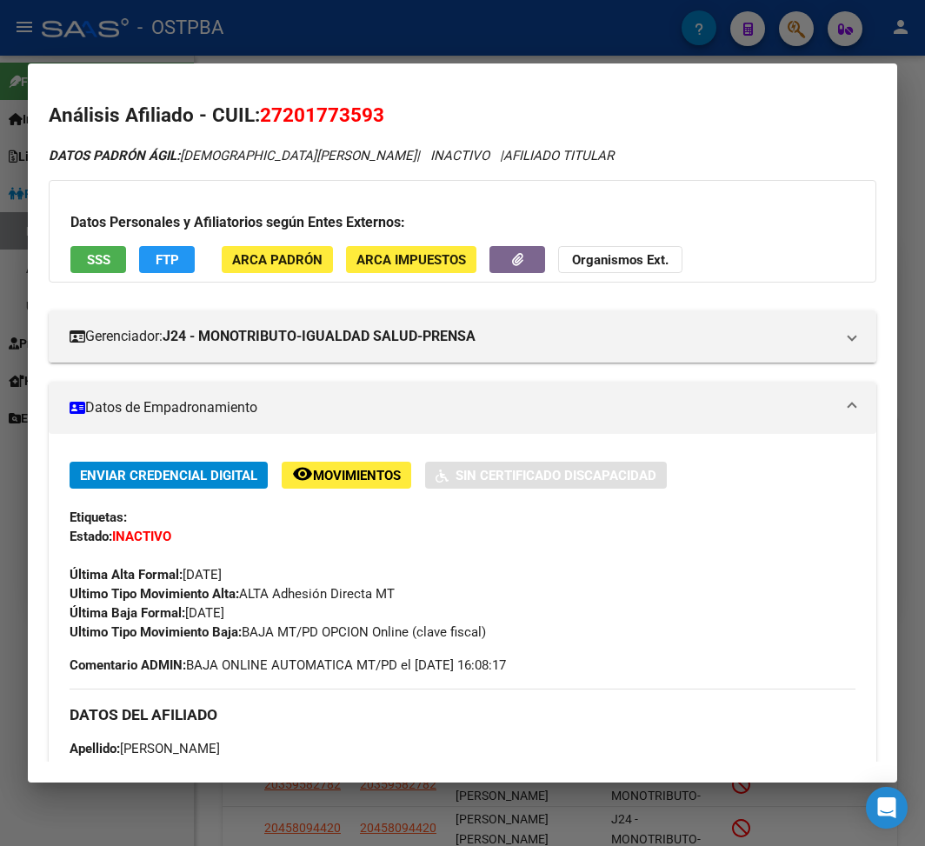
drag, startPoint x: 186, startPoint y: 617, endPoint x: 276, endPoint y: 617, distance: 89.5
click at [276, 617] on div "Enviar Credencial Digital remove_red_eye Movimientos Sin Certificado Discapacid…" at bounding box center [463, 552] width 786 height 180
drag, startPoint x: 248, startPoint y: 629, endPoint x: 548, endPoint y: 641, distance: 300.1
click at [548, 635] on div "Ultimo Tipo Movimiento Baja: BAJA MT/PD OPCION Online (clave fiscal)" at bounding box center [463, 631] width 786 height 19
click at [198, 43] on div at bounding box center [462, 423] width 925 height 846
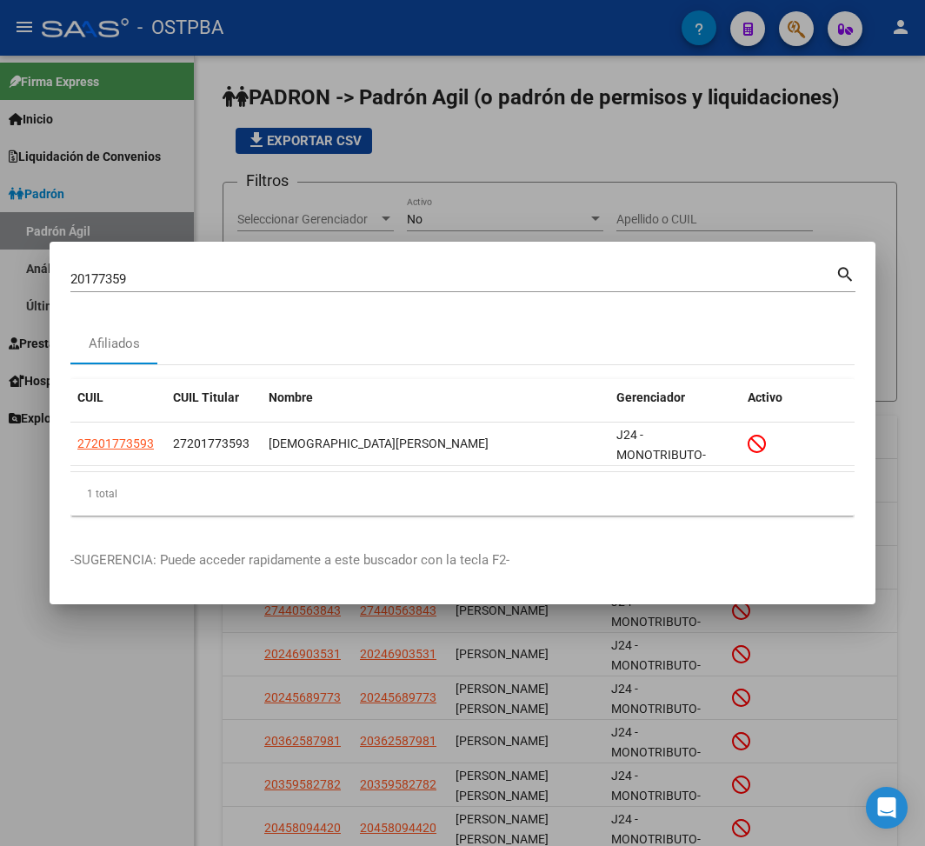
click at [98, 280] on input "20177359" at bounding box center [452, 279] width 765 height 16
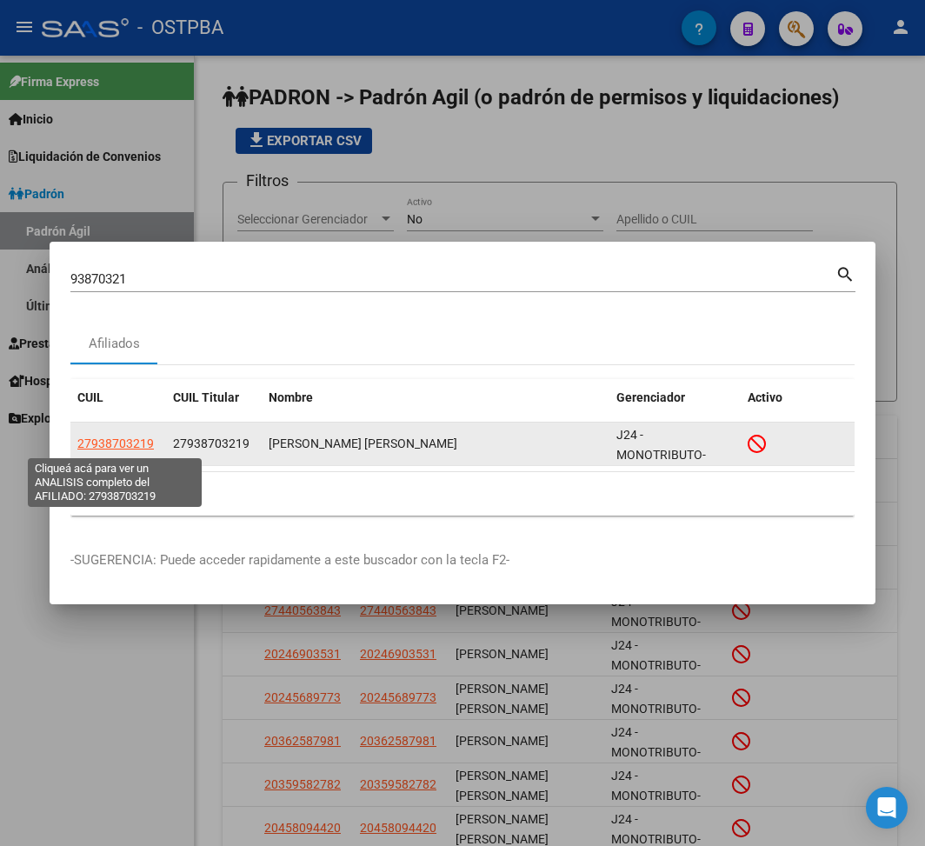
click at [123, 450] on span "27938703219" at bounding box center [115, 443] width 76 height 14
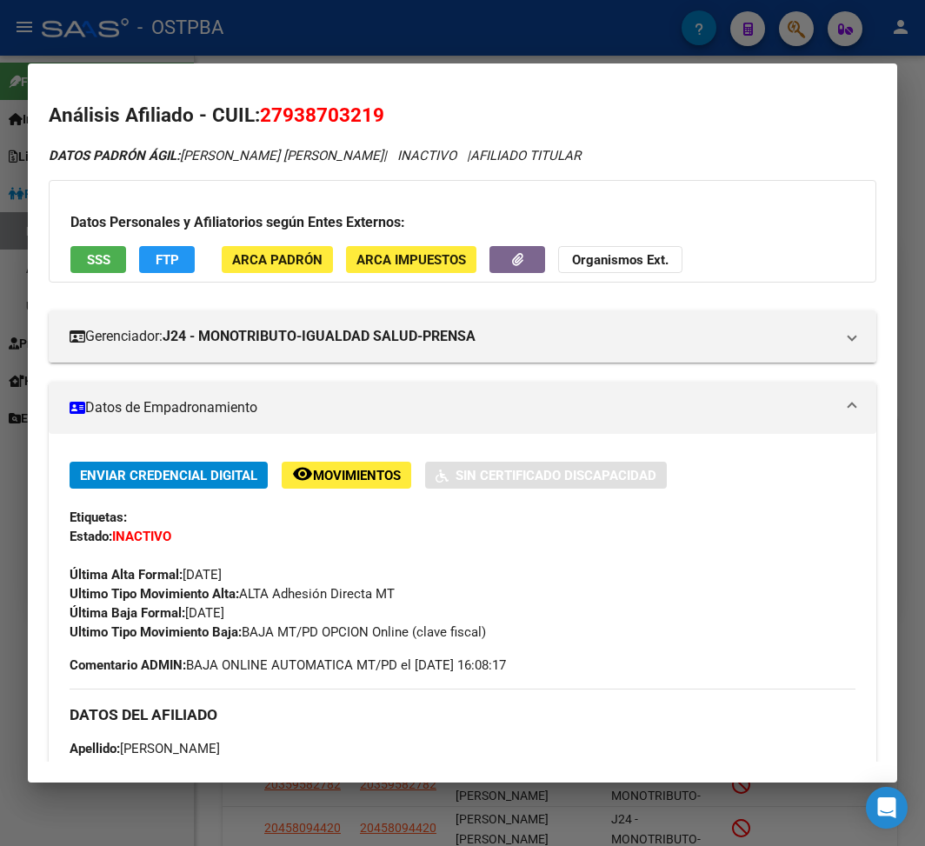
click at [238, 57] on div at bounding box center [462, 423] width 925 height 846
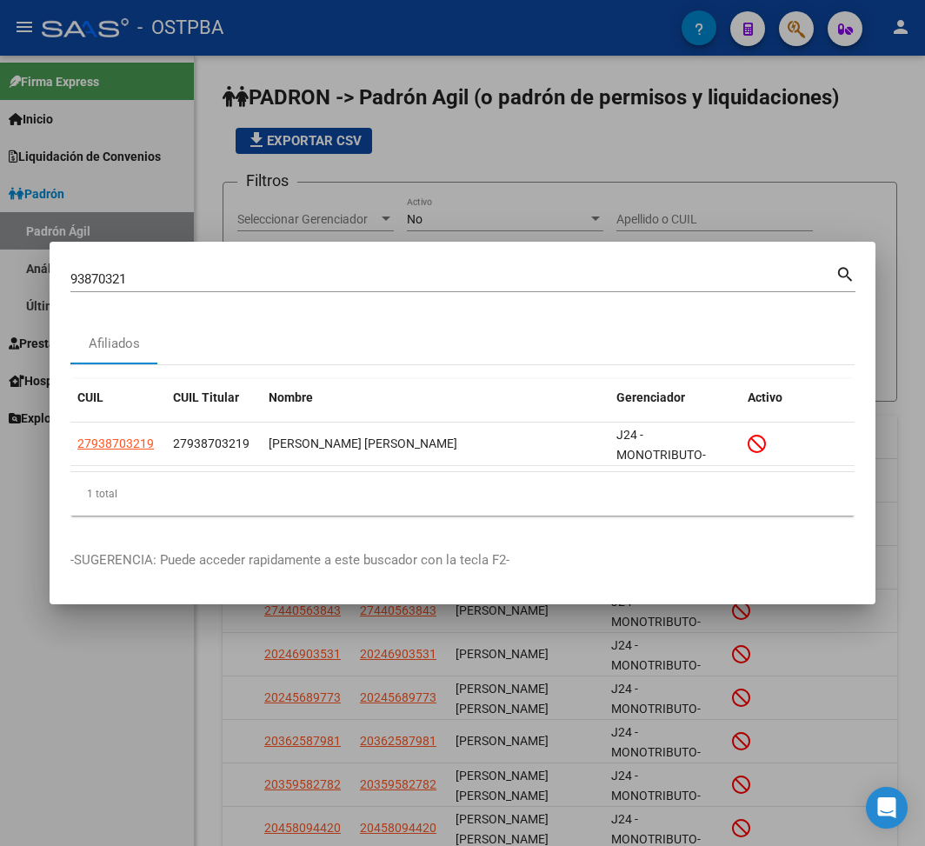
click at [103, 279] on input "93870321" at bounding box center [452, 279] width 765 height 16
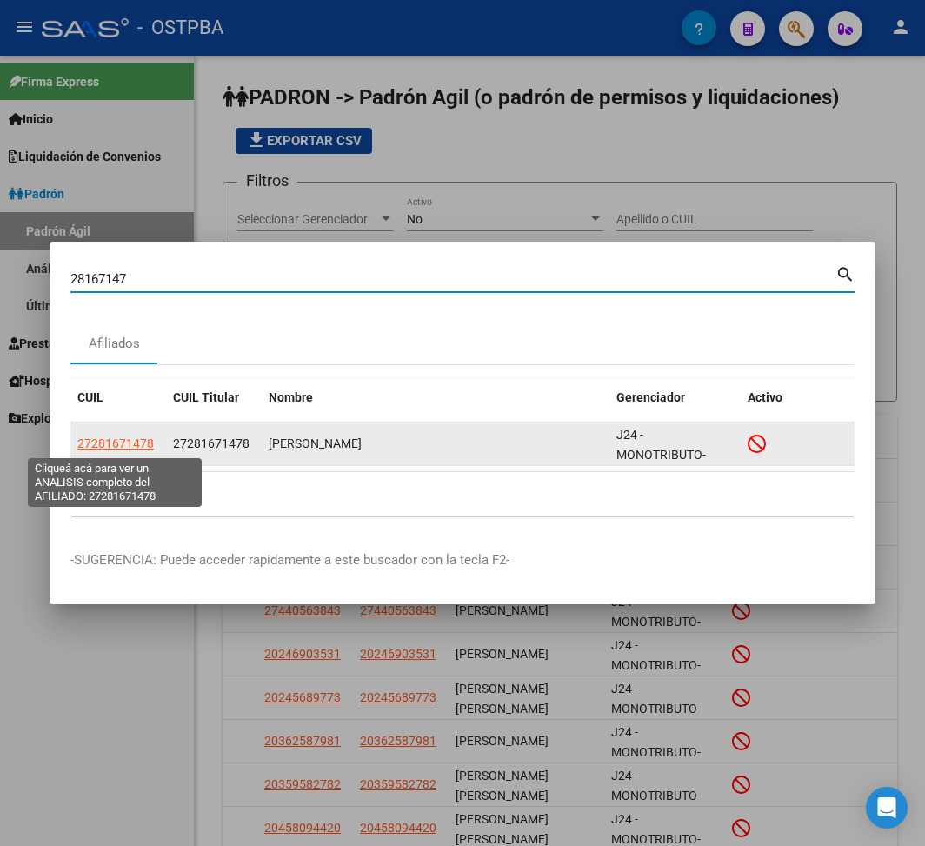
click at [136, 449] on span "27281671478" at bounding box center [115, 443] width 76 height 14
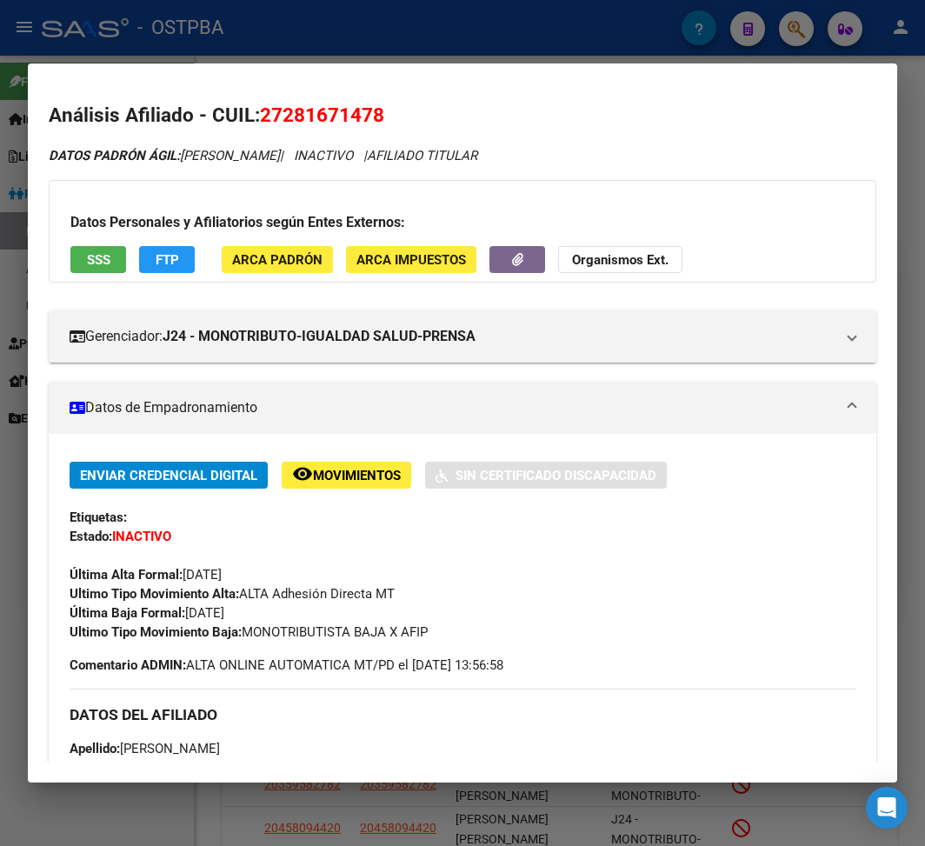
click at [216, 31] on div at bounding box center [462, 423] width 925 height 846
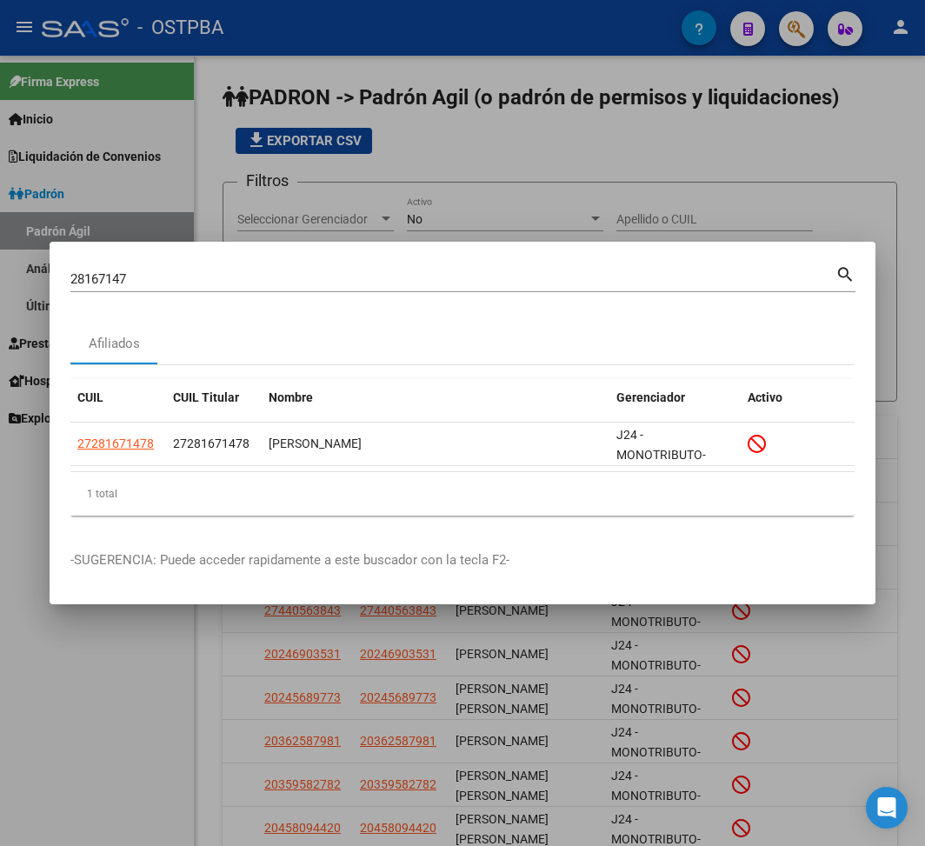
click at [106, 269] on div "28167147 Buscar (apellido, dni, [PERSON_NAME], [PERSON_NAME], cuit, obra social)" at bounding box center [452, 279] width 765 height 26
drag, startPoint x: 136, startPoint y: 272, endPoint x: -2, endPoint y: 272, distance: 138.2
click at [0, 272] on html "menu - OSTPBA person Firma Express Inicio Instructivos Contacto OS Liquidación …" at bounding box center [462, 423] width 925 height 846
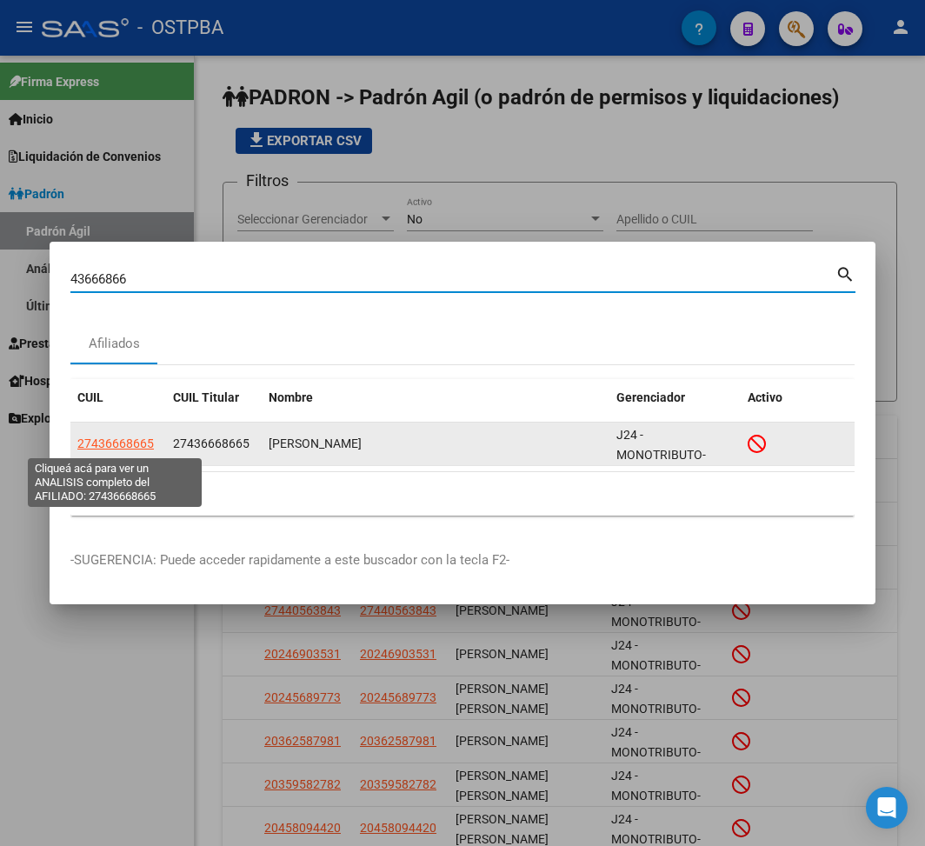
click at [126, 442] on span "27436668665" at bounding box center [115, 443] width 76 height 14
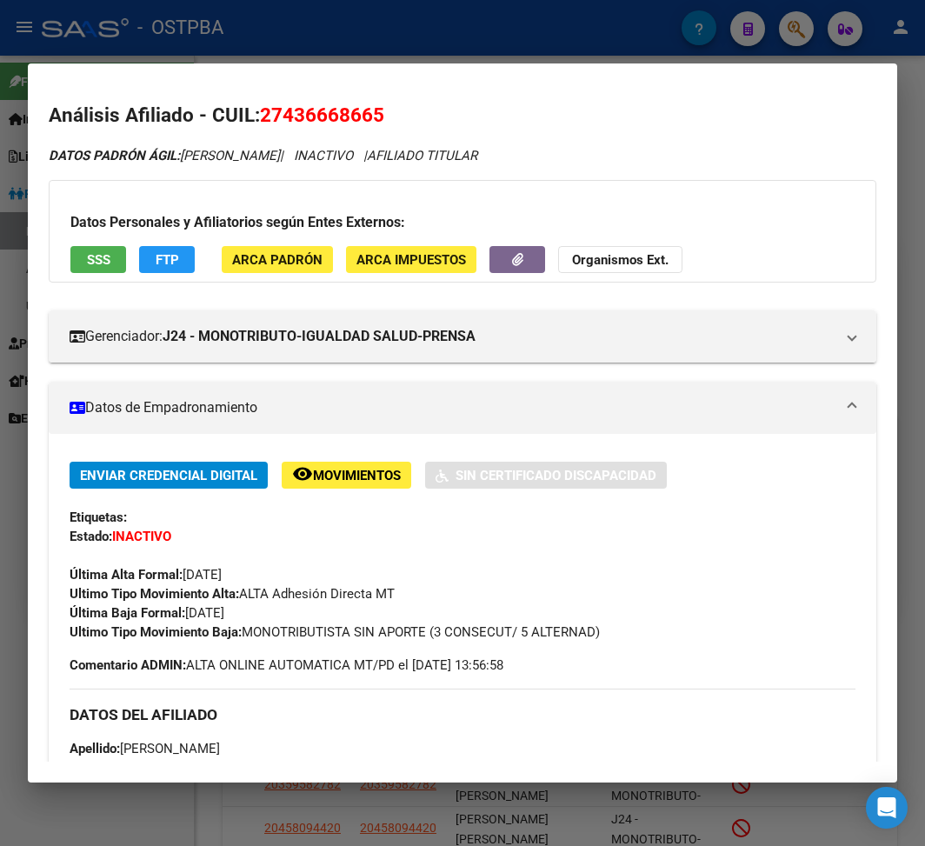
click at [306, 71] on mat-dialog-container "Análisis Afiliado - CUIL: 27436668665 DATOS PADRÓN ÁGIL: [PERSON_NAME] | INACTI…" at bounding box center [462, 422] width 869 height 719
click at [171, 64] on mat-dialog-container "Análisis Afiliado - CUIL: 27436668665 DATOS PADRÓN ÁGIL: [PERSON_NAME] | INACTI…" at bounding box center [462, 422] width 869 height 719
click at [175, 43] on div at bounding box center [462, 423] width 925 height 846
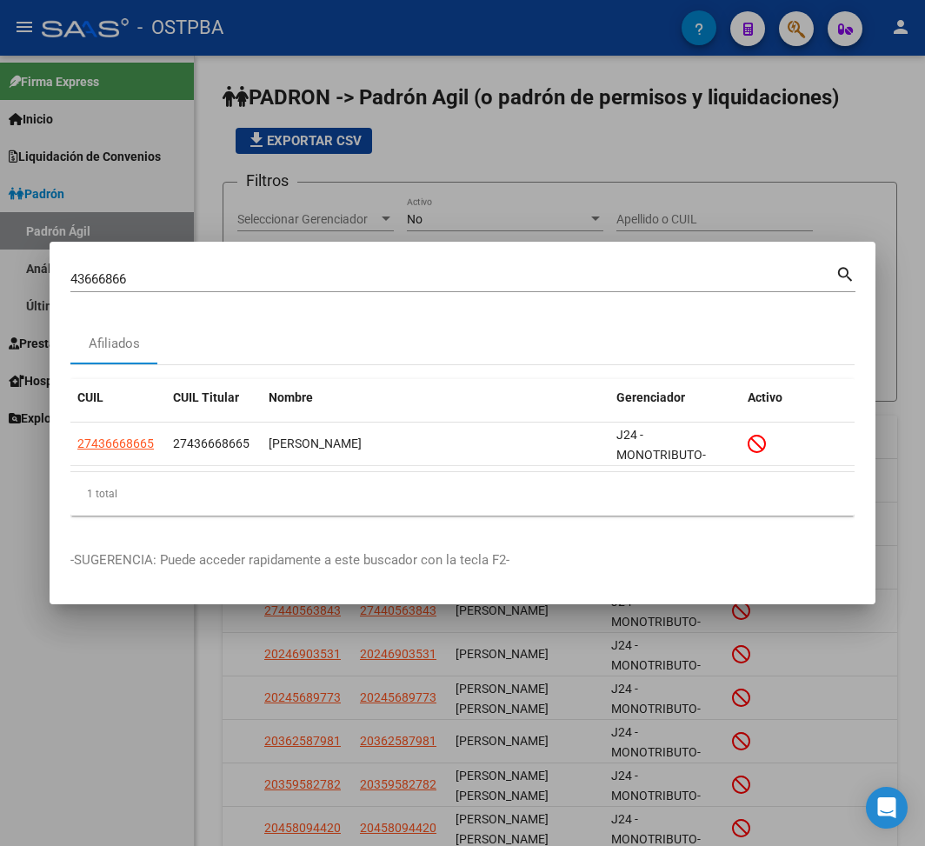
click at [92, 282] on input "43666866" at bounding box center [452, 279] width 765 height 16
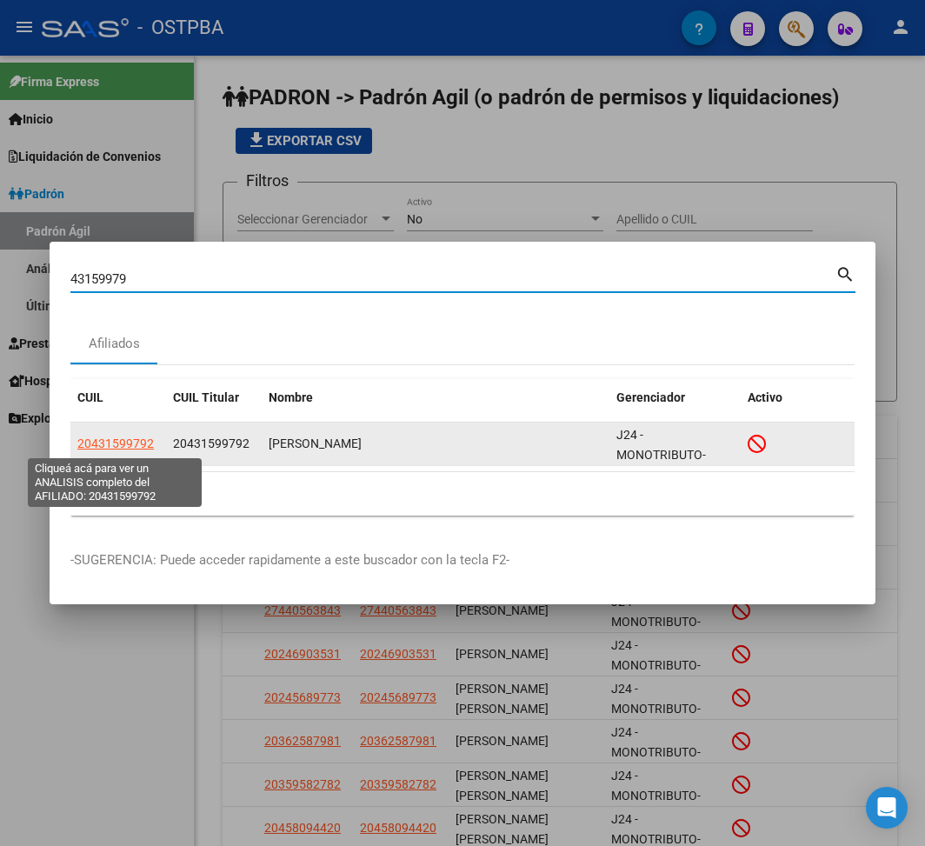
click at [136, 443] on span "20431599792" at bounding box center [115, 443] width 76 height 14
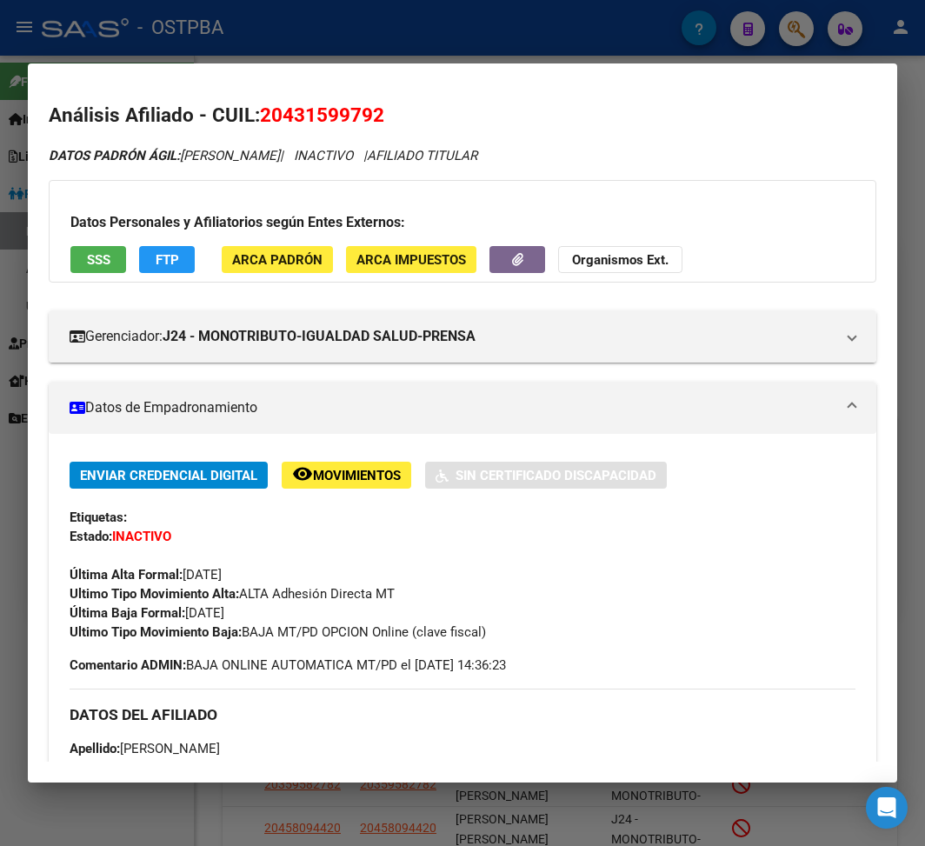
drag, startPoint x: 188, startPoint y: 613, endPoint x: 269, endPoint y: 613, distance: 81.7
click at [269, 613] on div "Enviar Credencial Digital remove_red_eye Movimientos Sin Certificado Discapacid…" at bounding box center [463, 552] width 786 height 180
click at [190, 23] on div at bounding box center [462, 423] width 925 height 846
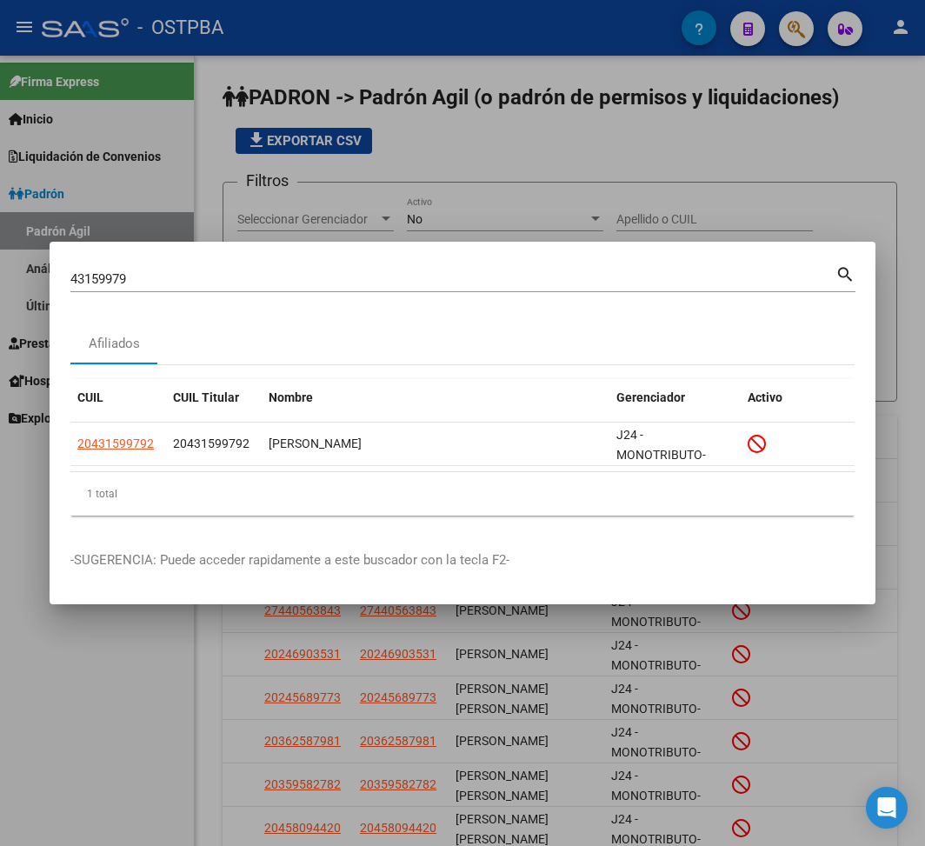
click at [96, 276] on input "43159979" at bounding box center [452, 279] width 765 height 16
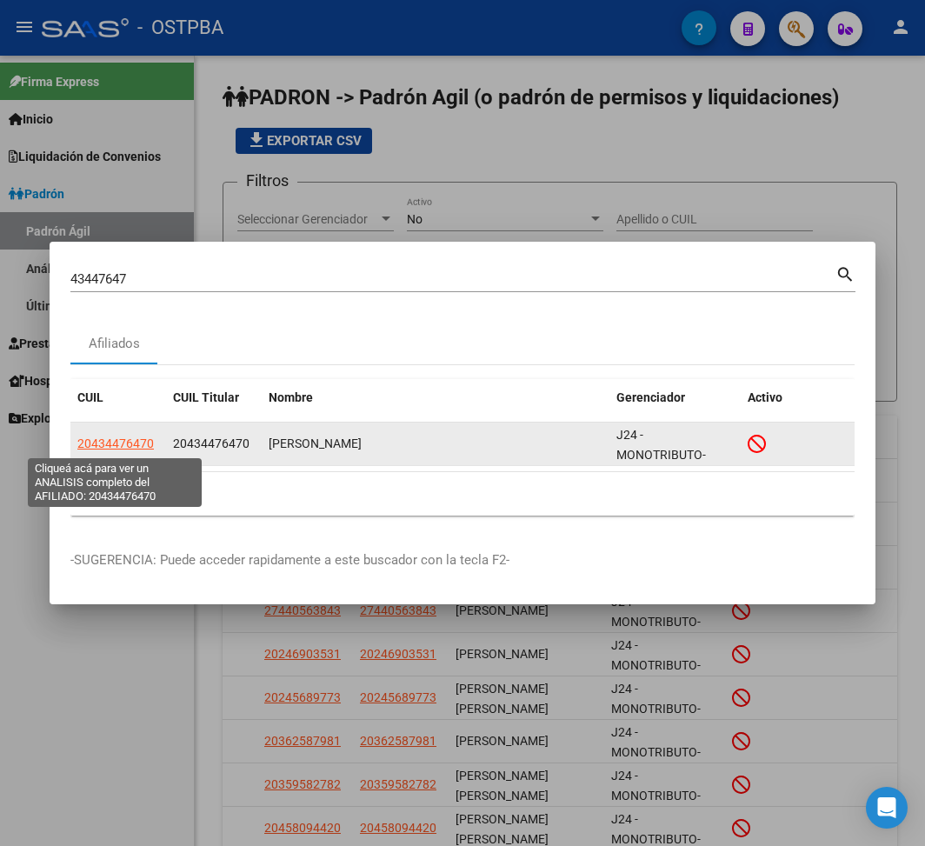
click at [133, 440] on span "20434476470" at bounding box center [115, 443] width 76 height 14
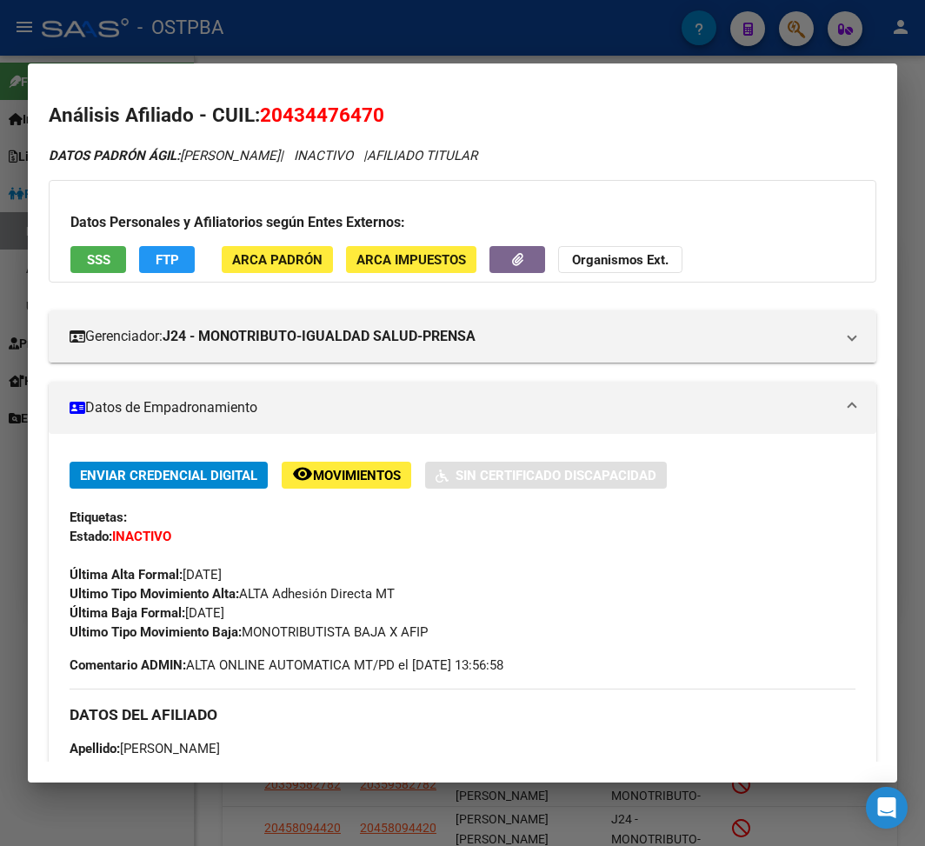
click at [318, 45] on div at bounding box center [462, 423] width 925 height 846
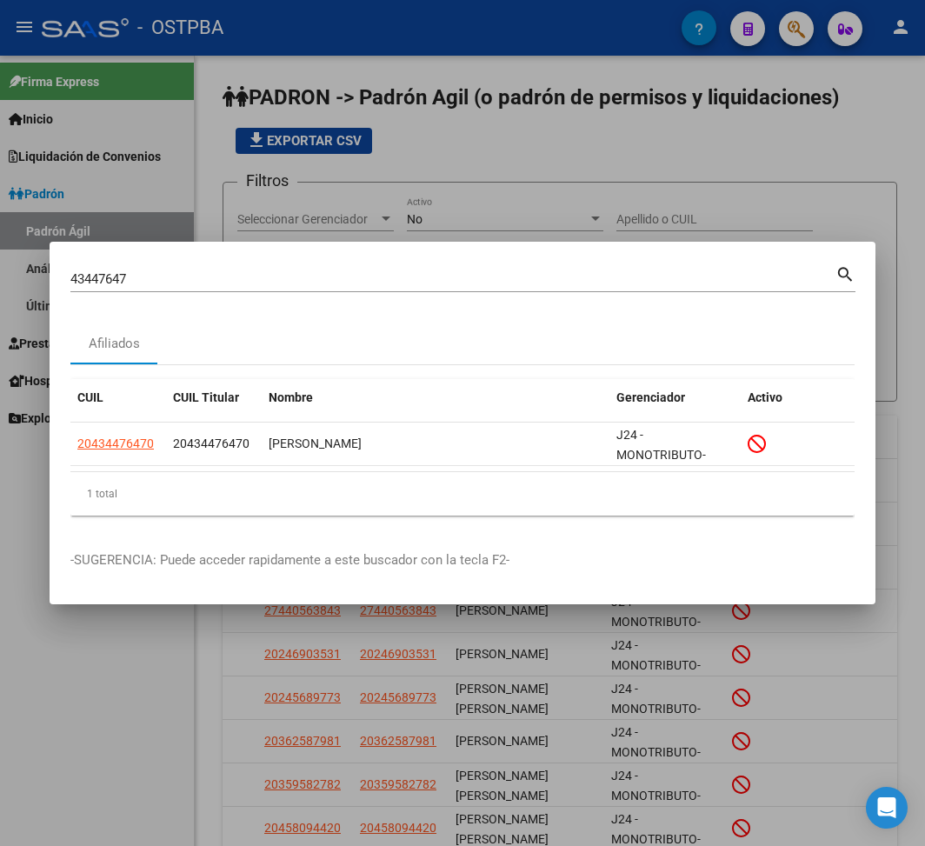
click at [104, 268] on div "43447647 Buscar (apellido, dni, [PERSON_NAME], [PERSON_NAME], cuit, obra social)" at bounding box center [452, 279] width 765 height 26
click at [90, 272] on input "43447647" at bounding box center [452, 279] width 765 height 16
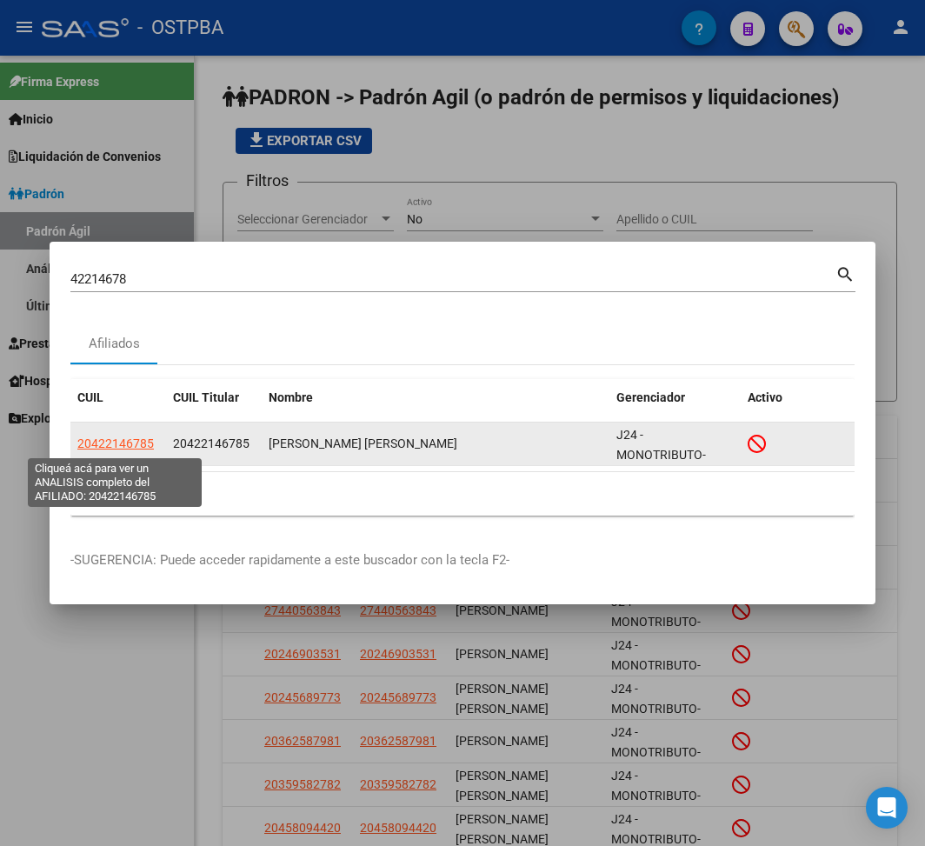
click at [119, 447] on span "20422146785" at bounding box center [115, 443] width 76 height 14
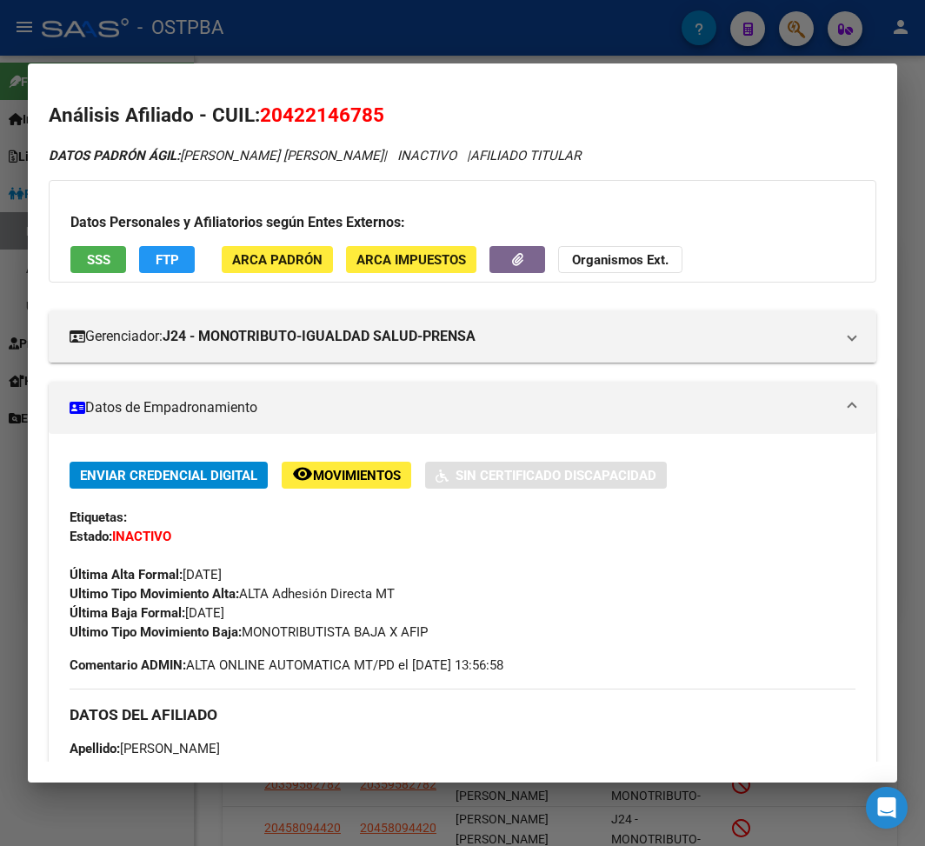
click at [219, 615] on span "Última Baja Formal: [DATE]" at bounding box center [147, 613] width 155 height 16
click at [238, 47] on div at bounding box center [462, 423] width 925 height 846
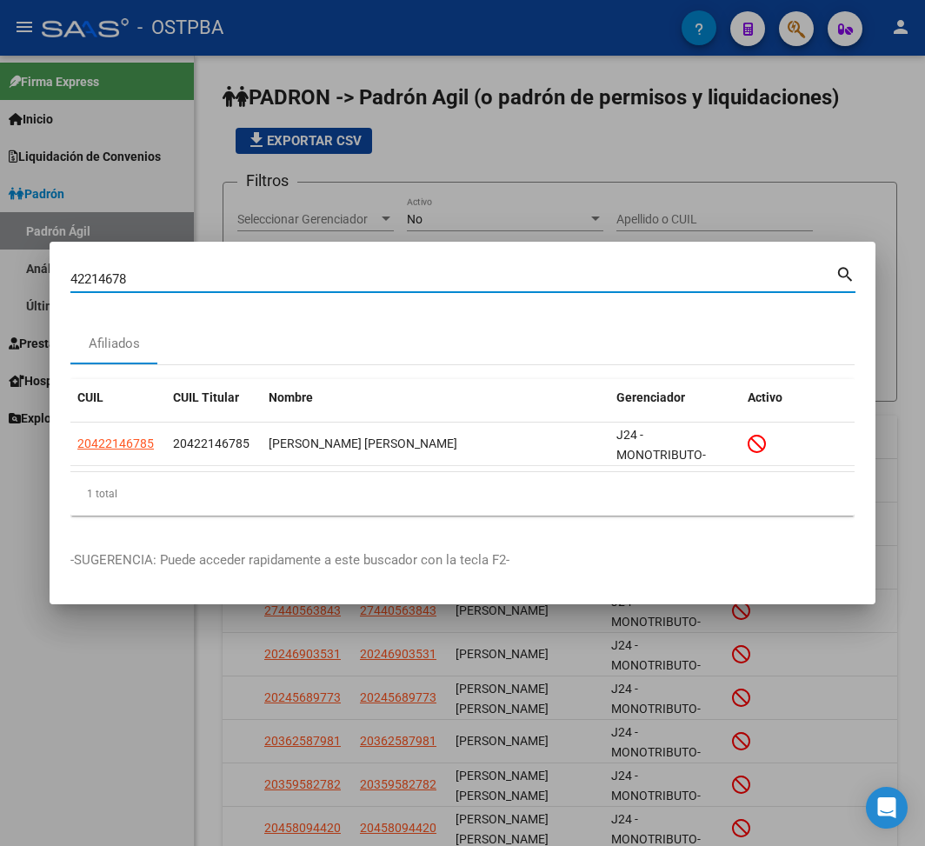
click at [108, 283] on input "42214678" at bounding box center [452, 279] width 765 height 16
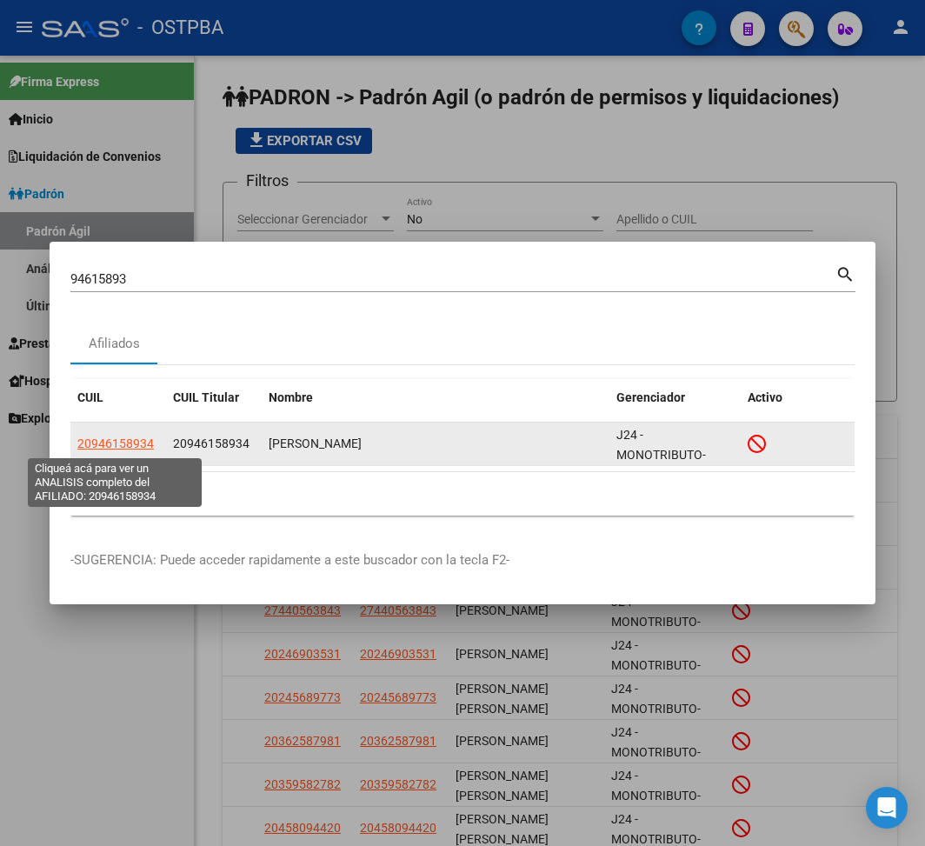
click at [140, 446] on span "20946158934" at bounding box center [115, 443] width 76 height 14
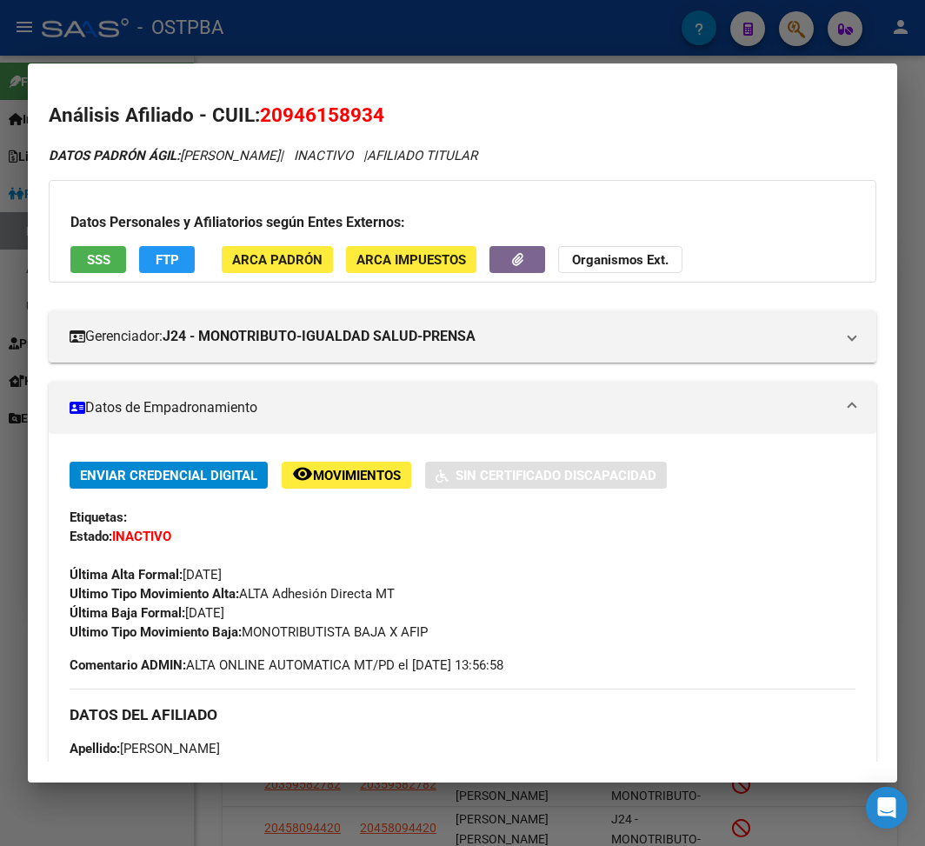
drag, startPoint x: 185, startPoint y: 619, endPoint x: 278, endPoint y: 620, distance: 93.0
click at [278, 620] on div "Enviar Credencial Digital remove_red_eye Movimientos Sin Certificado Discapacid…" at bounding box center [463, 552] width 786 height 180
drag, startPoint x: 251, startPoint y: 631, endPoint x: 287, endPoint y: 631, distance: 35.6
click at [484, 633] on div "Ultimo Tipo Movimiento Baja: MONOTRIBUTISTA BAJA X AFIP" at bounding box center [463, 631] width 786 height 19
click at [549, 56] on div at bounding box center [462, 423] width 925 height 846
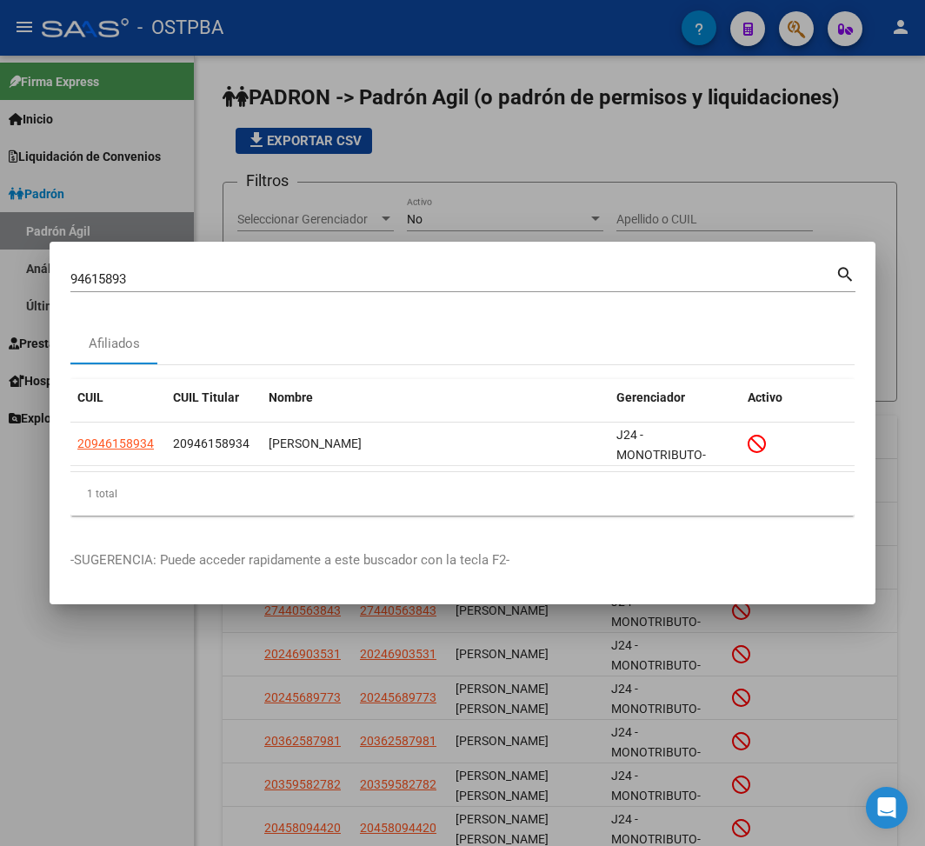
click at [83, 269] on div "94615893 Buscar (apellido, dni, [PERSON_NAME], [PERSON_NAME], cuit, obra social)" at bounding box center [452, 279] width 765 height 26
drag, startPoint x: 134, startPoint y: 282, endPoint x: 30, endPoint y: 263, distance: 106.1
click at [30, 263] on div "94615893 Buscar (apellido, dni, cuil, nro traspaso, cuit, obra social) search A…" at bounding box center [462, 423] width 925 height 846
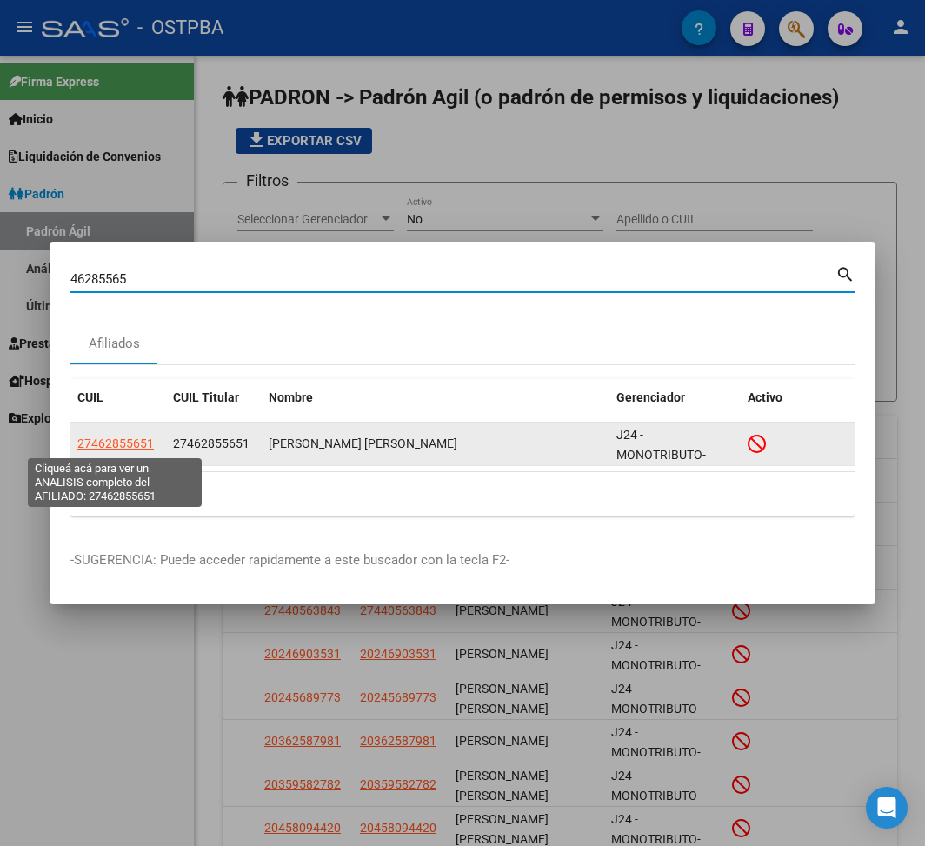
click at [141, 436] on span "27462855651" at bounding box center [115, 443] width 76 height 14
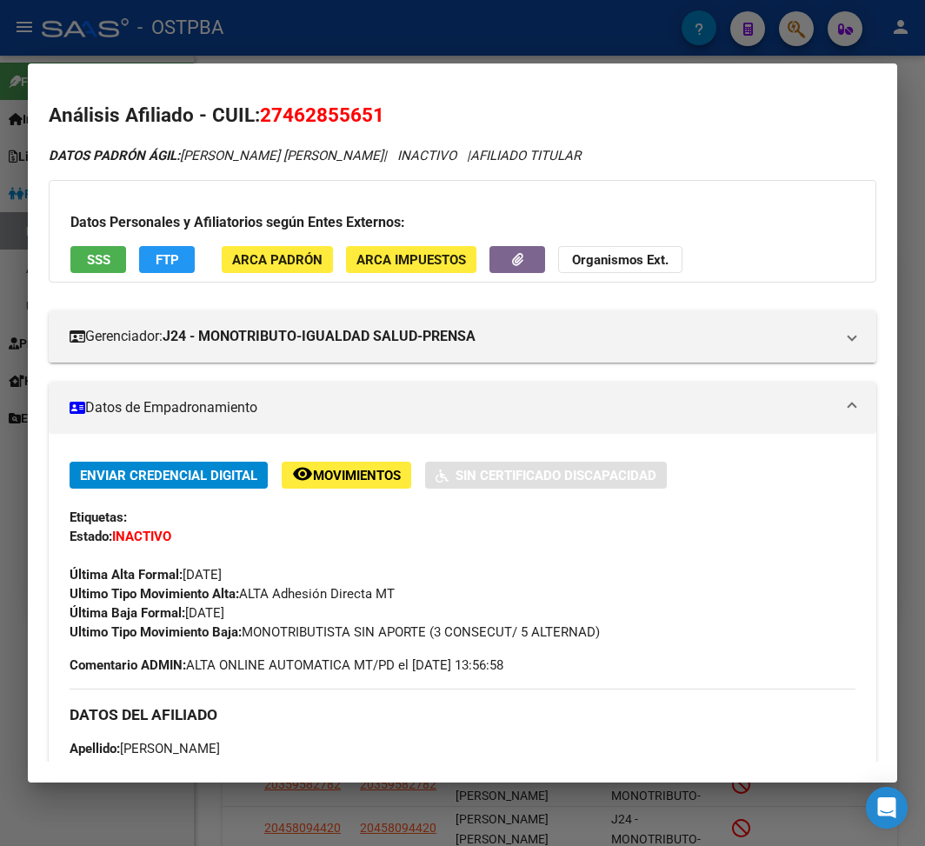
click at [442, 38] on div at bounding box center [462, 423] width 925 height 846
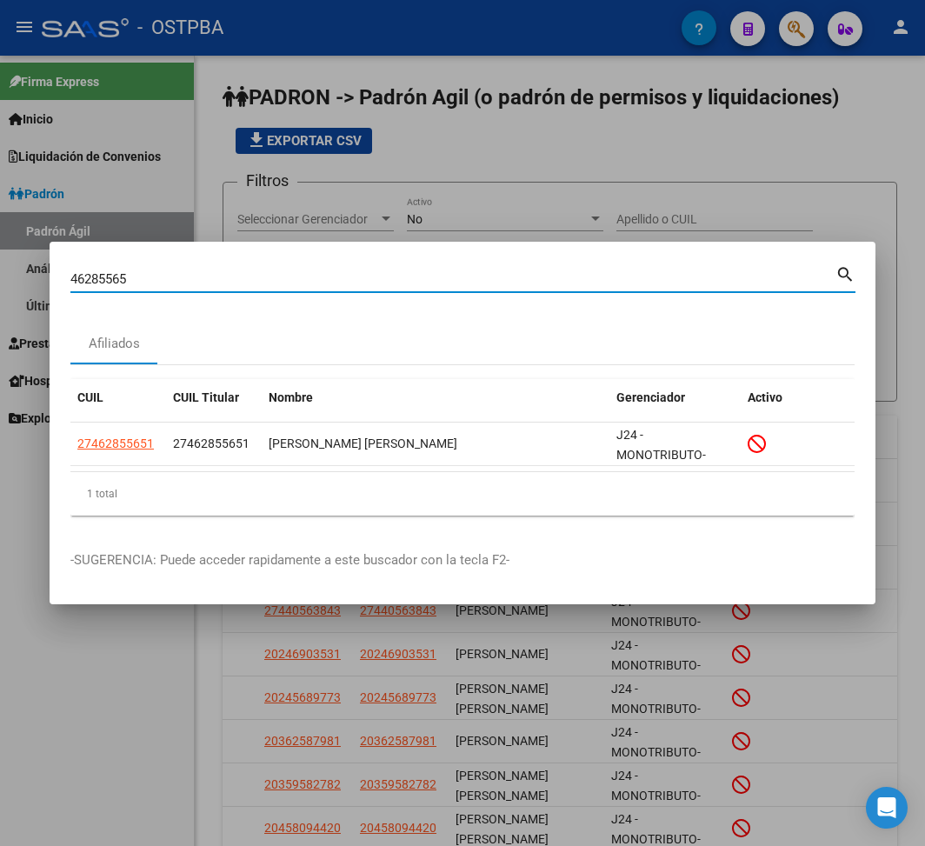
click at [78, 279] on input "46285565" at bounding box center [452, 279] width 765 height 16
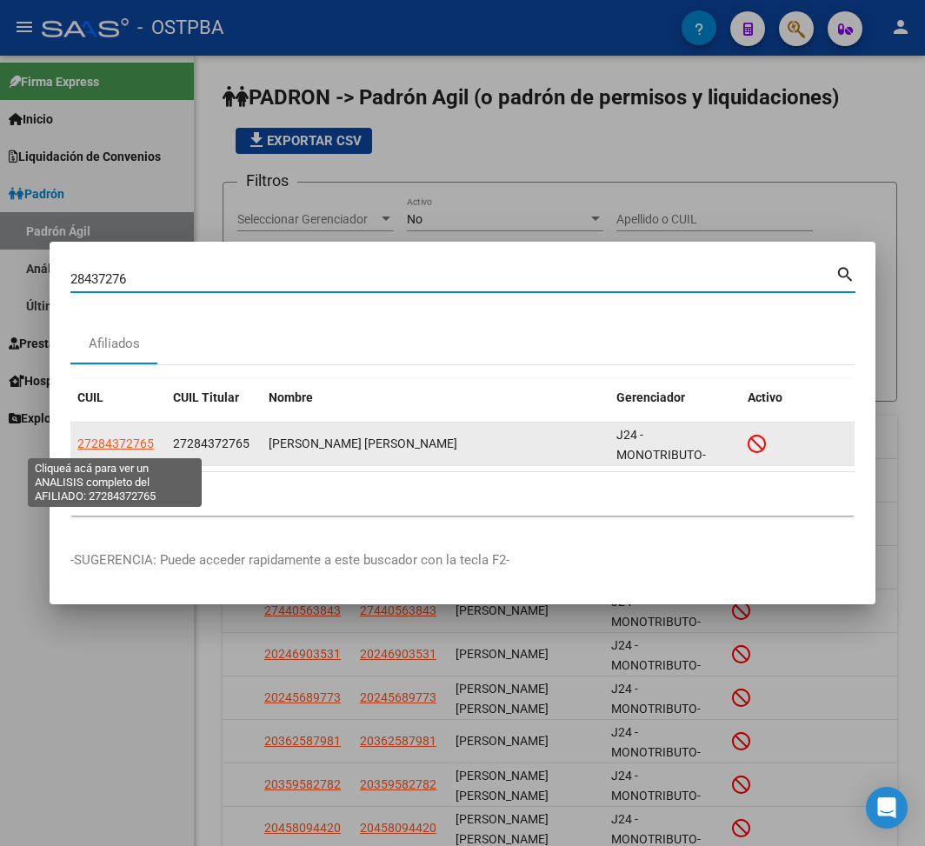
click at [123, 436] on span "27284372765" at bounding box center [115, 443] width 76 height 14
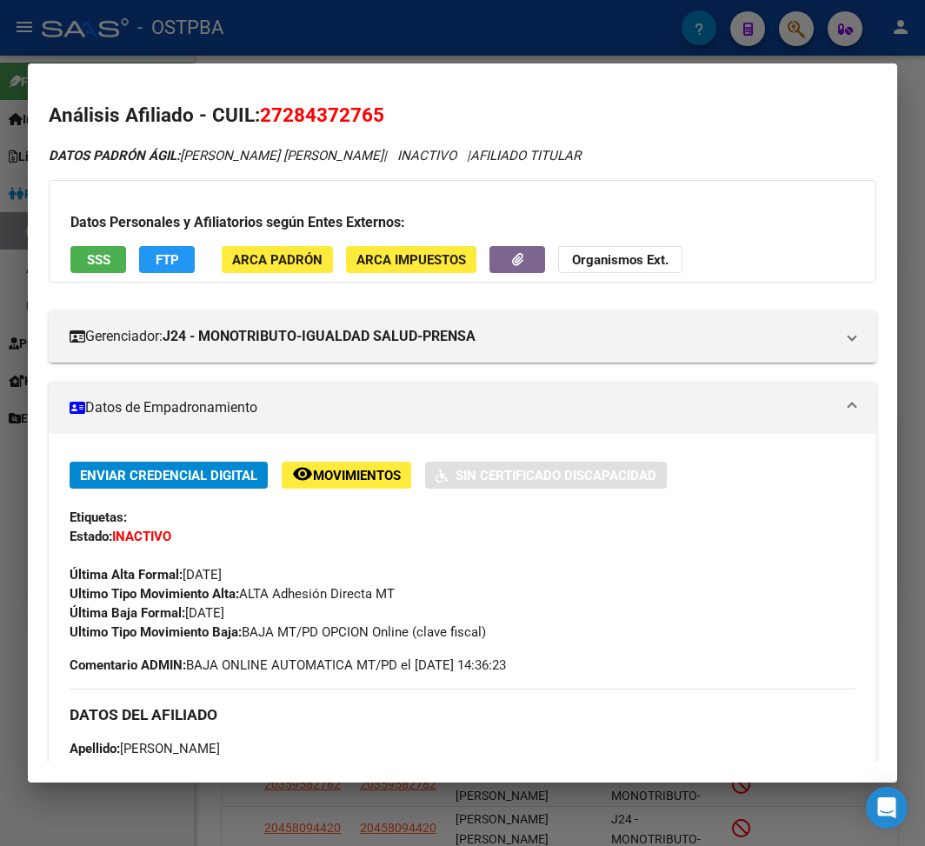
drag, startPoint x: 189, startPoint y: 616, endPoint x: 269, endPoint y: 616, distance: 80.0
click at [269, 616] on div "Enviar Credencial Digital remove_red_eye Movimientos Sin Certificado Discapacid…" at bounding box center [463, 552] width 786 height 180
click at [280, 31] on div at bounding box center [462, 423] width 925 height 846
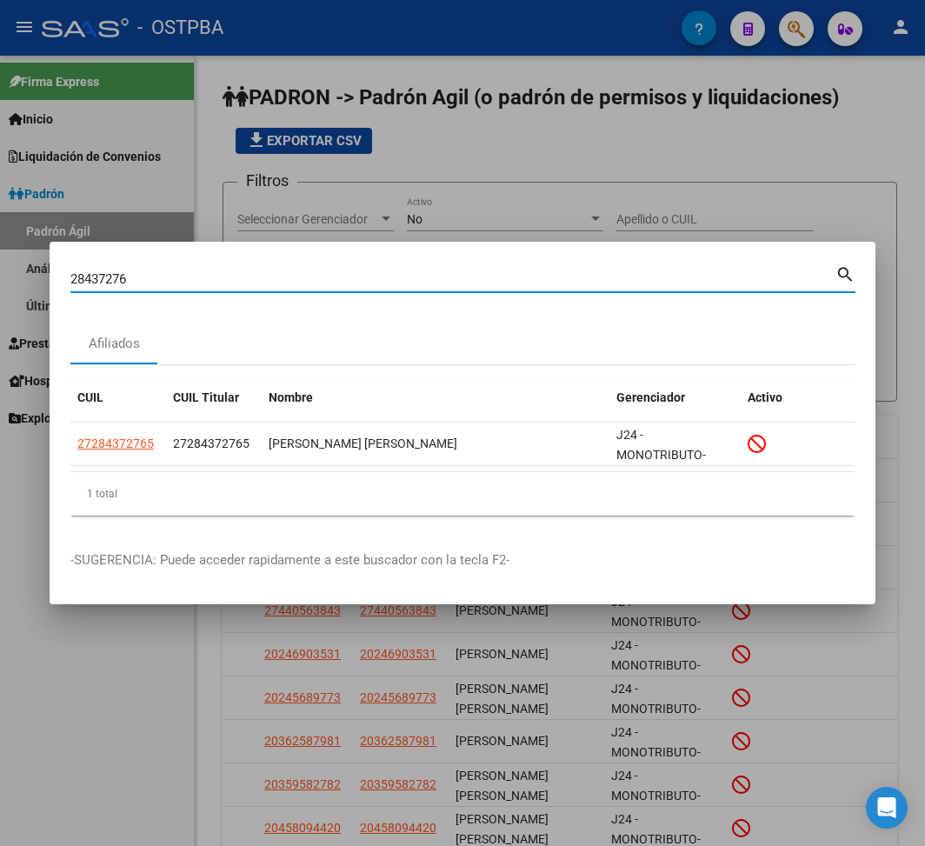
click at [88, 275] on input "28437276" at bounding box center [452, 279] width 765 height 16
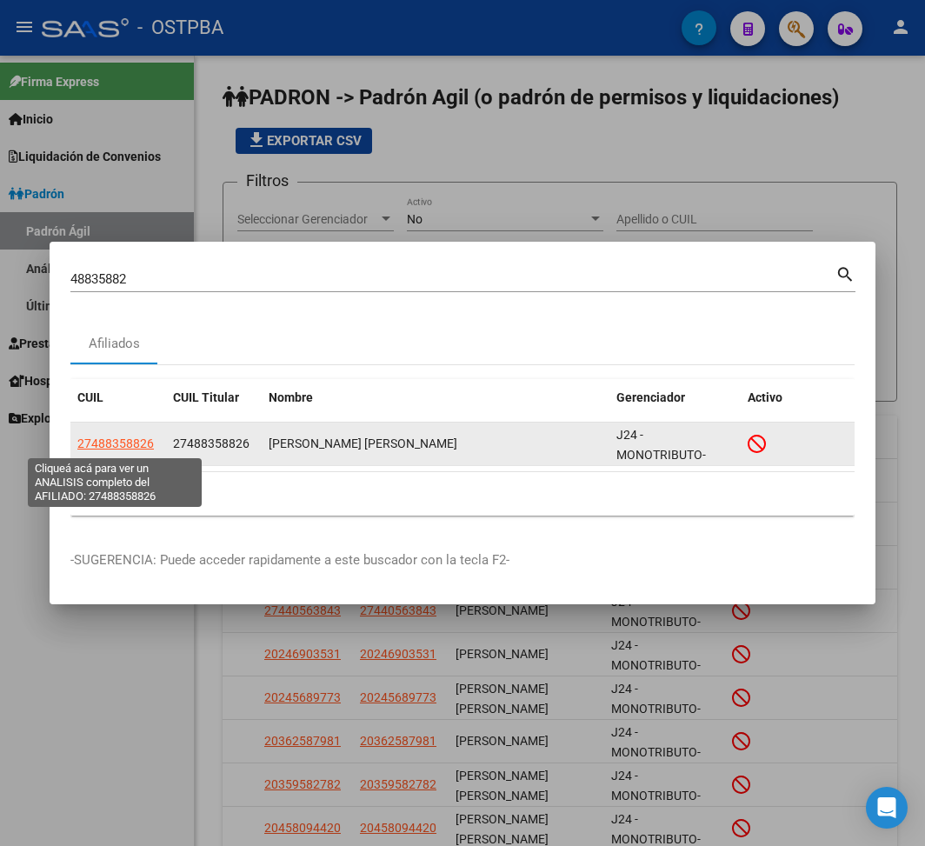
click at [119, 447] on span "27488358826" at bounding box center [115, 443] width 76 height 14
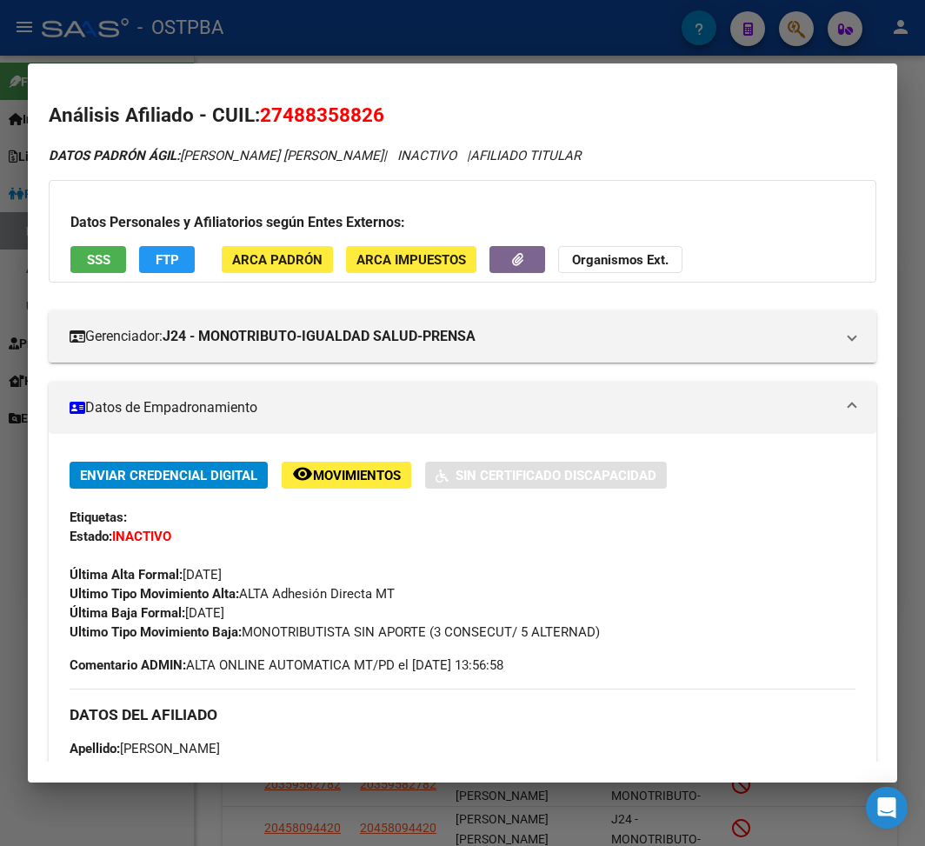
click at [459, 54] on div at bounding box center [462, 423] width 925 height 846
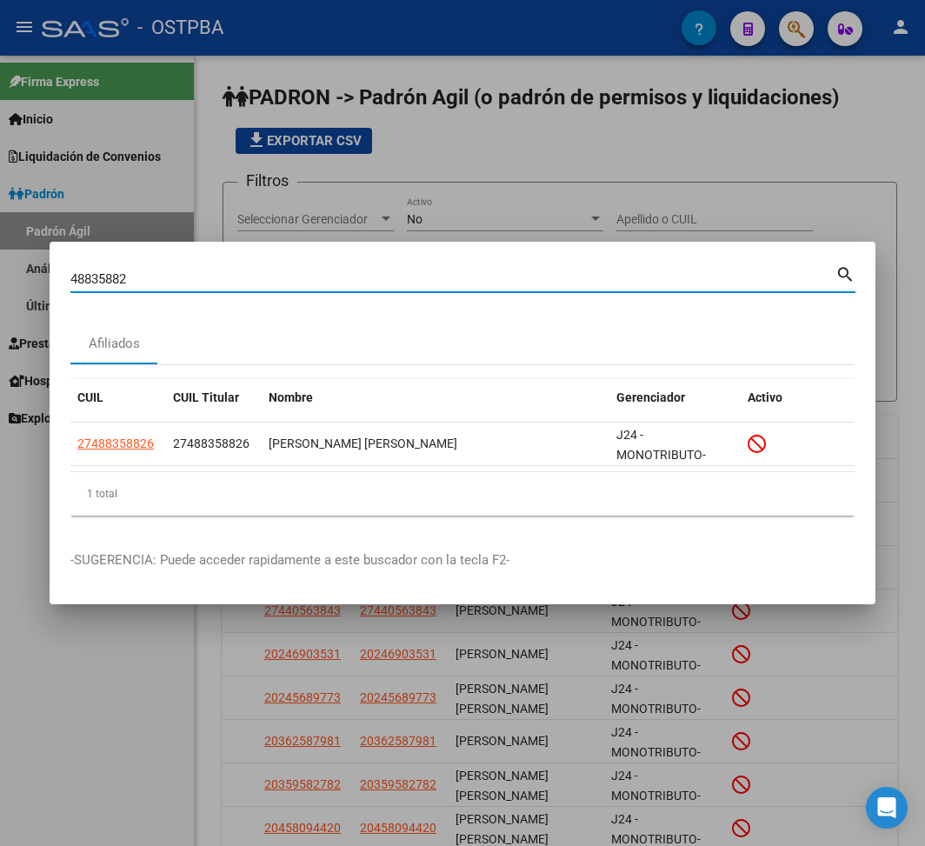
click at [90, 272] on input "48835882" at bounding box center [452, 279] width 765 height 16
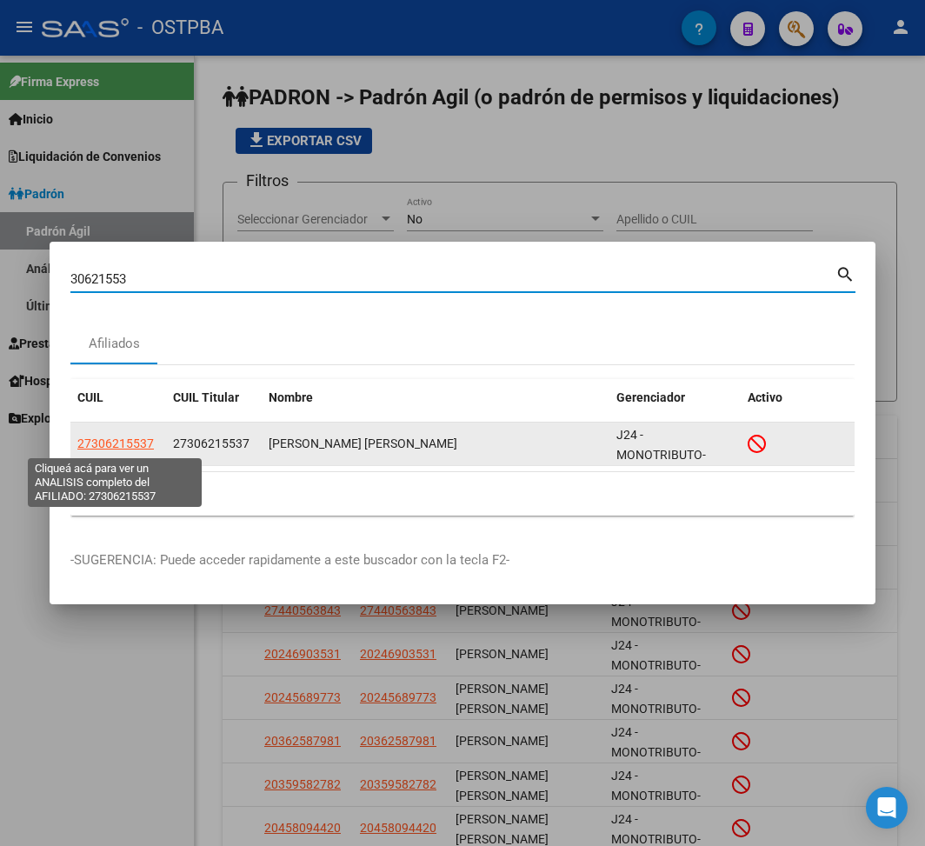
click at [103, 442] on span "27306215537" at bounding box center [115, 443] width 76 height 14
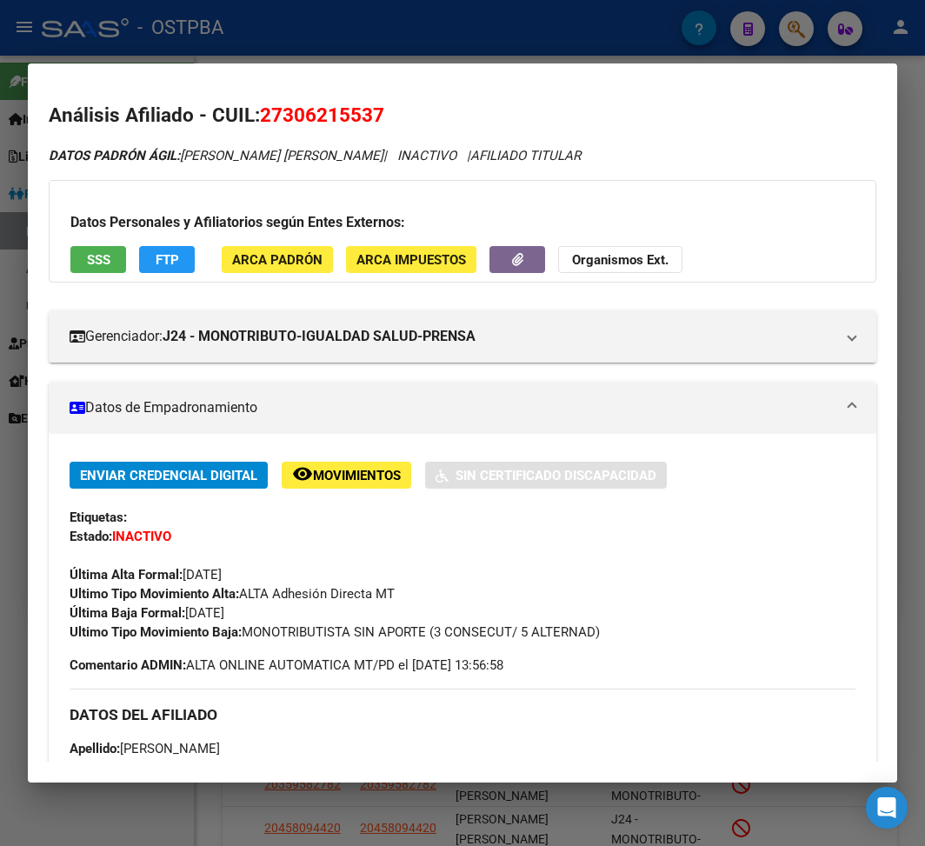
click at [157, 42] on div at bounding box center [462, 423] width 925 height 846
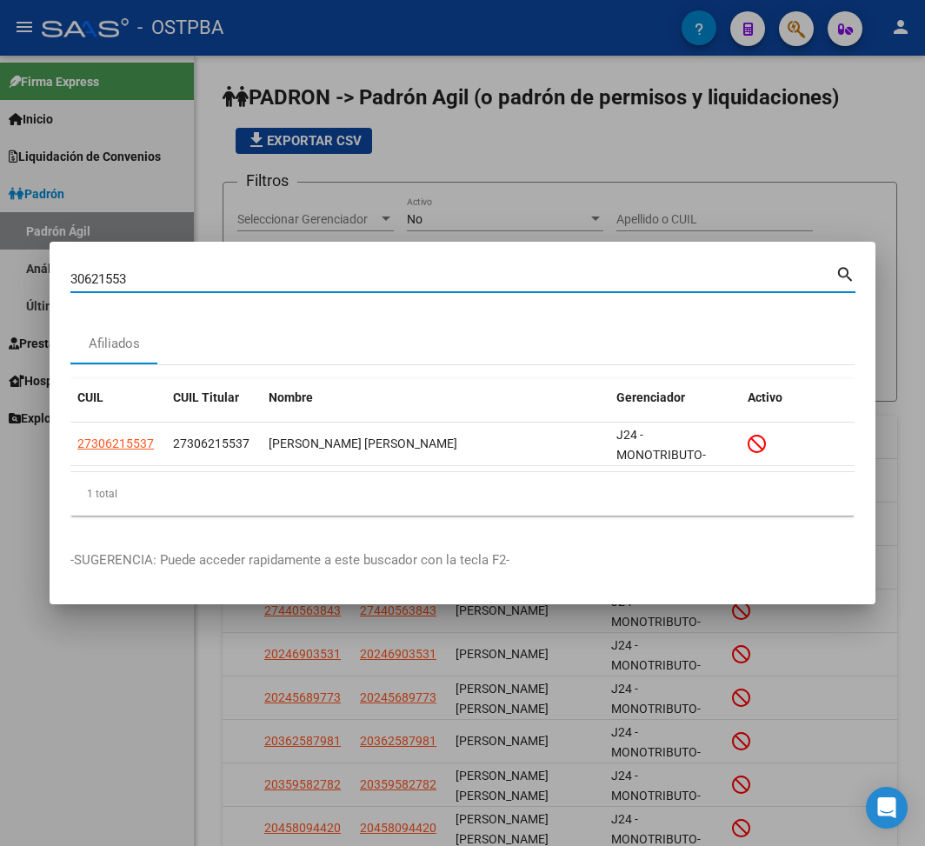
click at [91, 276] on input "30621553" at bounding box center [452, 279] width 765 height 16
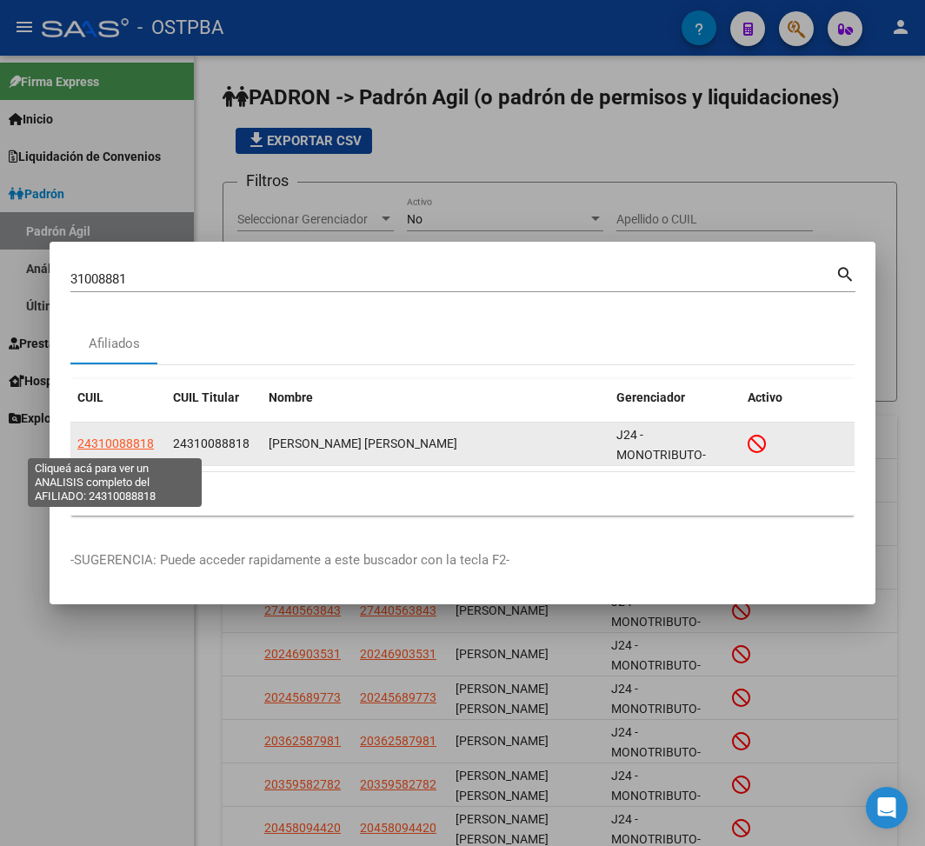
click at [126, 442] on span "24310088818" at bounding box center [115, 443] width 76 height 14
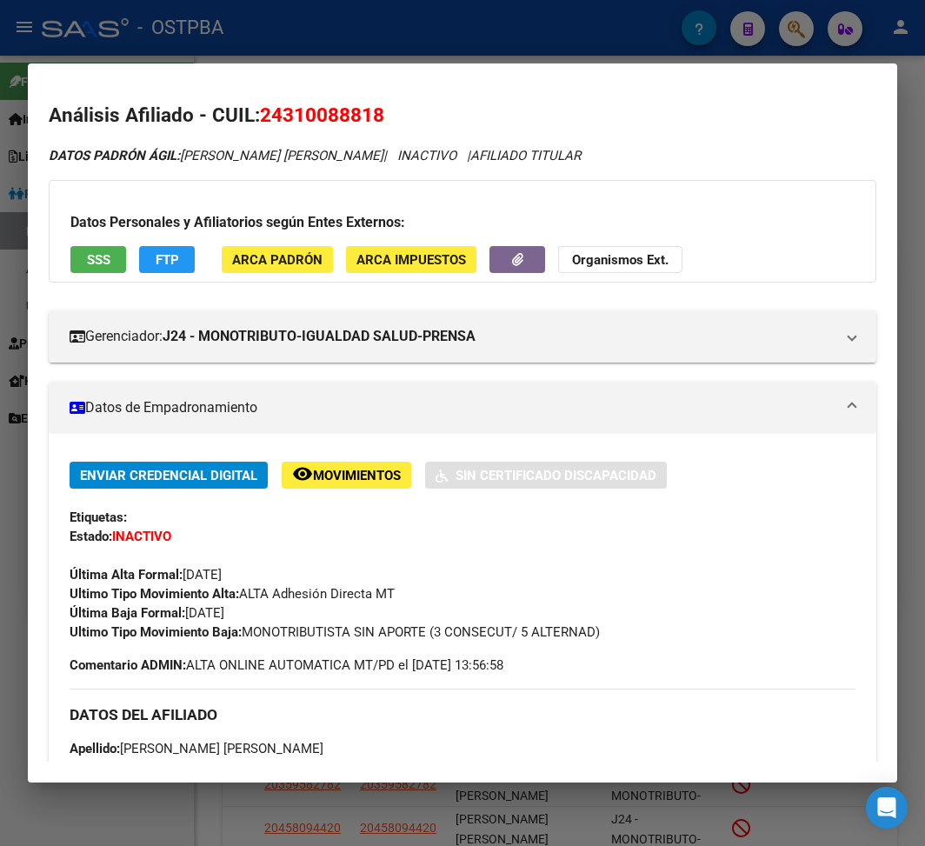
click at [273, 32] on div at bounding box center [462, 423] width 925 height 846
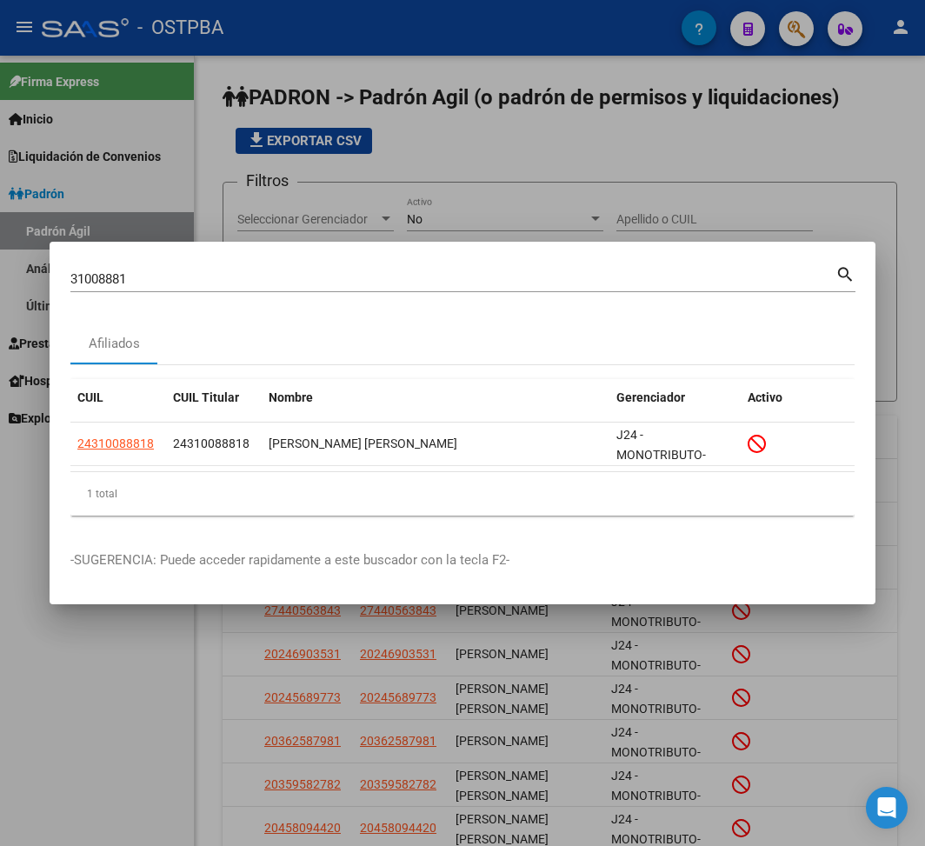
click at [97, 280] on input "31008881" at bounding box center [452, 279] width 765 height 16
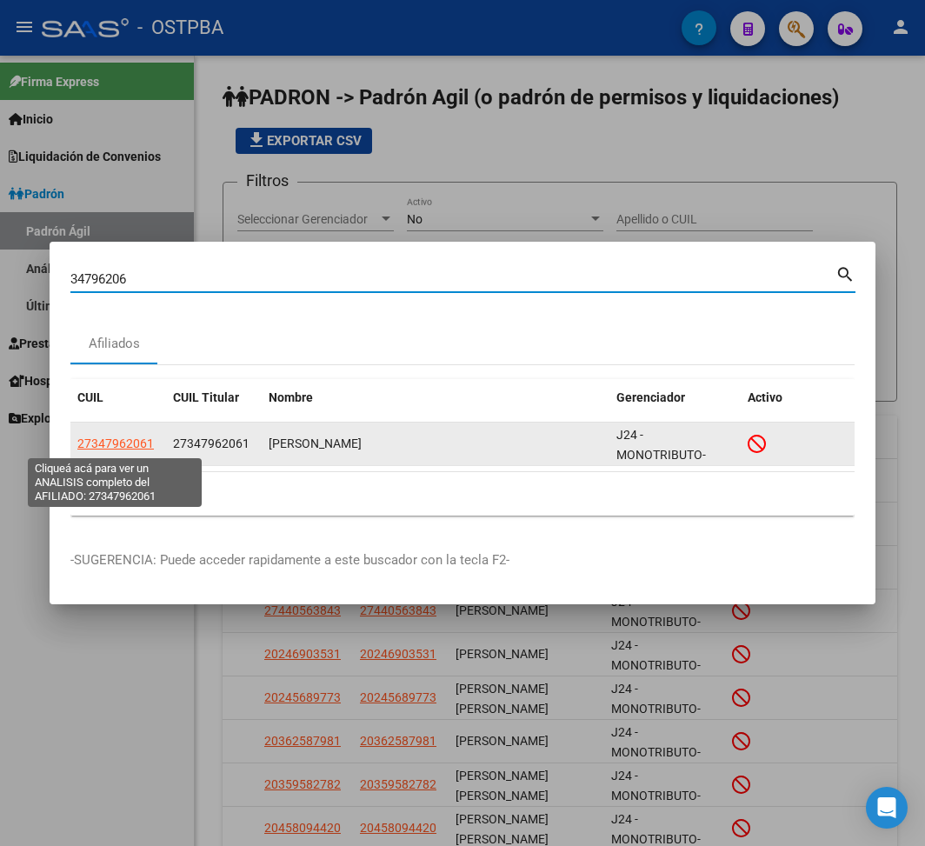
click at [143, 442] on span "27347962061" at bounding box center [115, 443] width 76 height 14
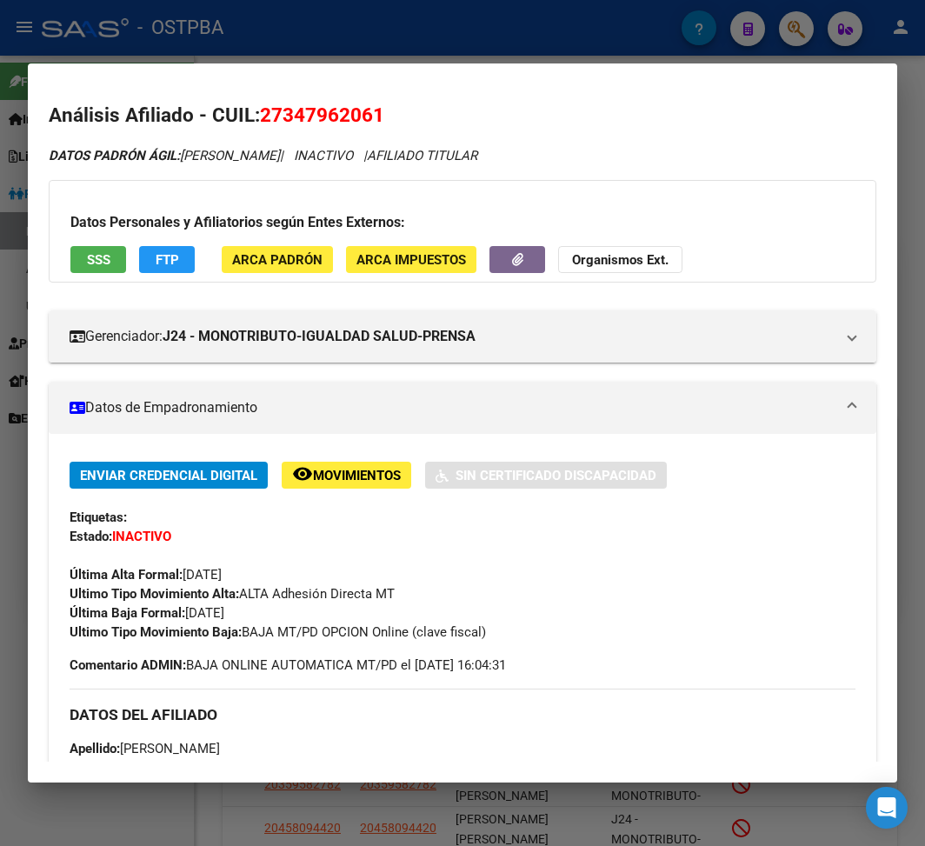
click at [296, 47] on div at bounding box center [462, 423] width 925 height 846
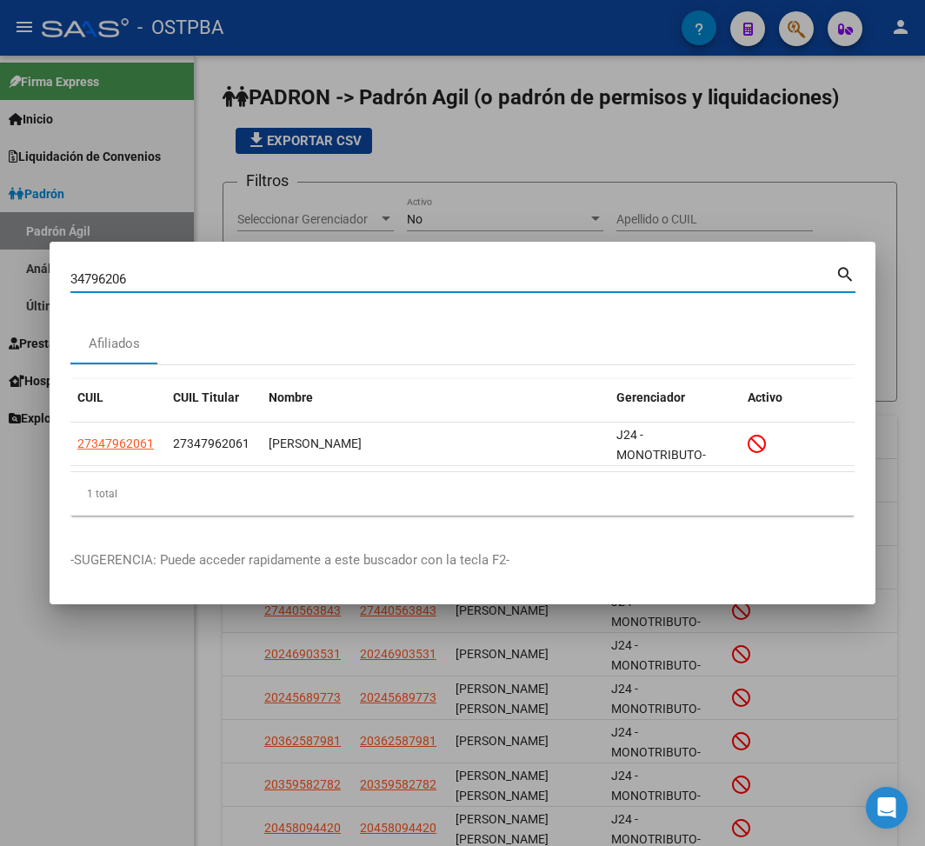
click at [105, 279] on input "34796206" at bounding box center [452, 279] width 765 height 16
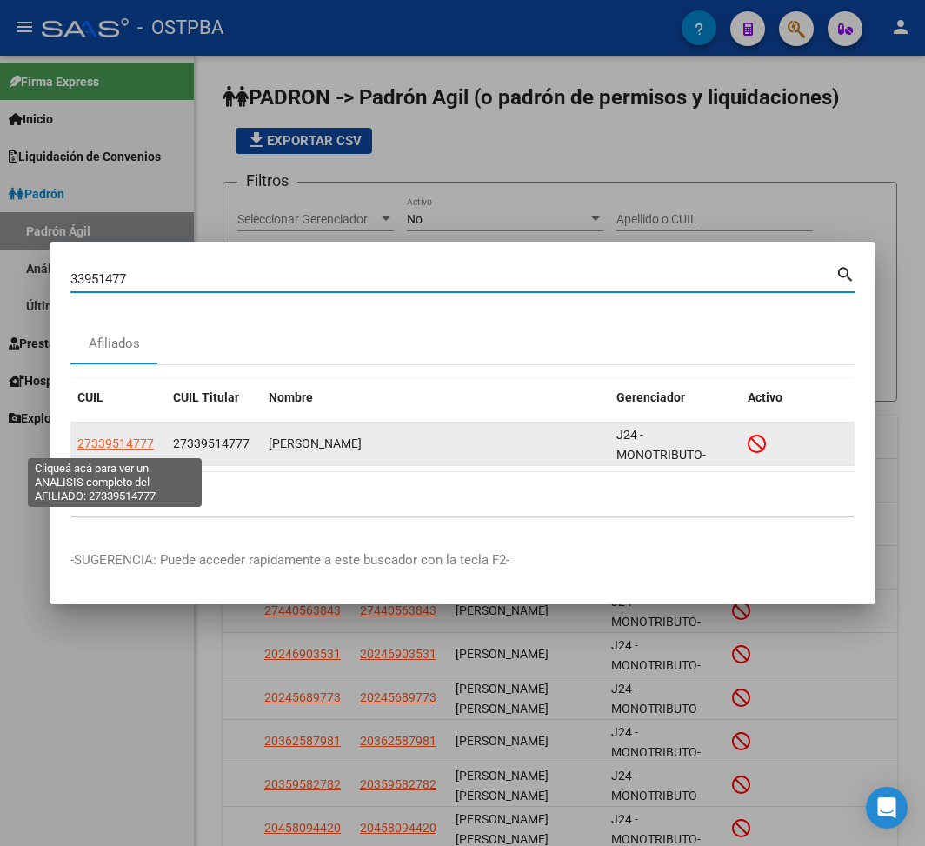
click at [143, 449] on span "27339514777" at bounding box center [115, 443] width 76 height 14
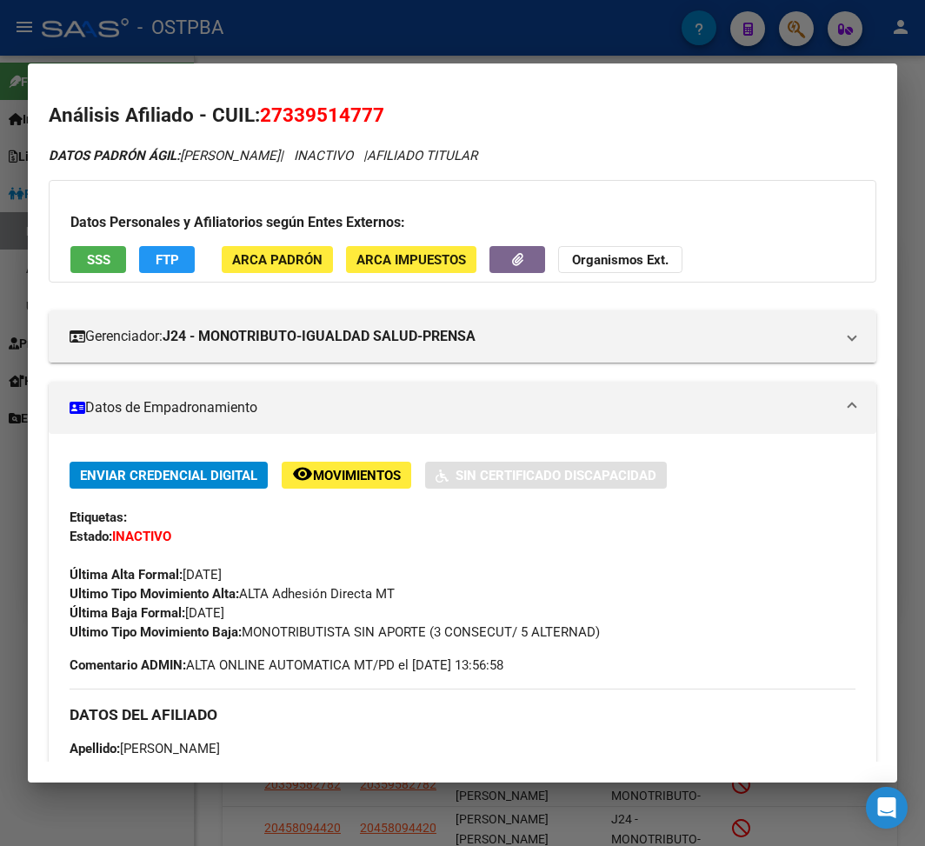
click at [336, 53] on div at bounding box center [462, 423] width 925 height 846
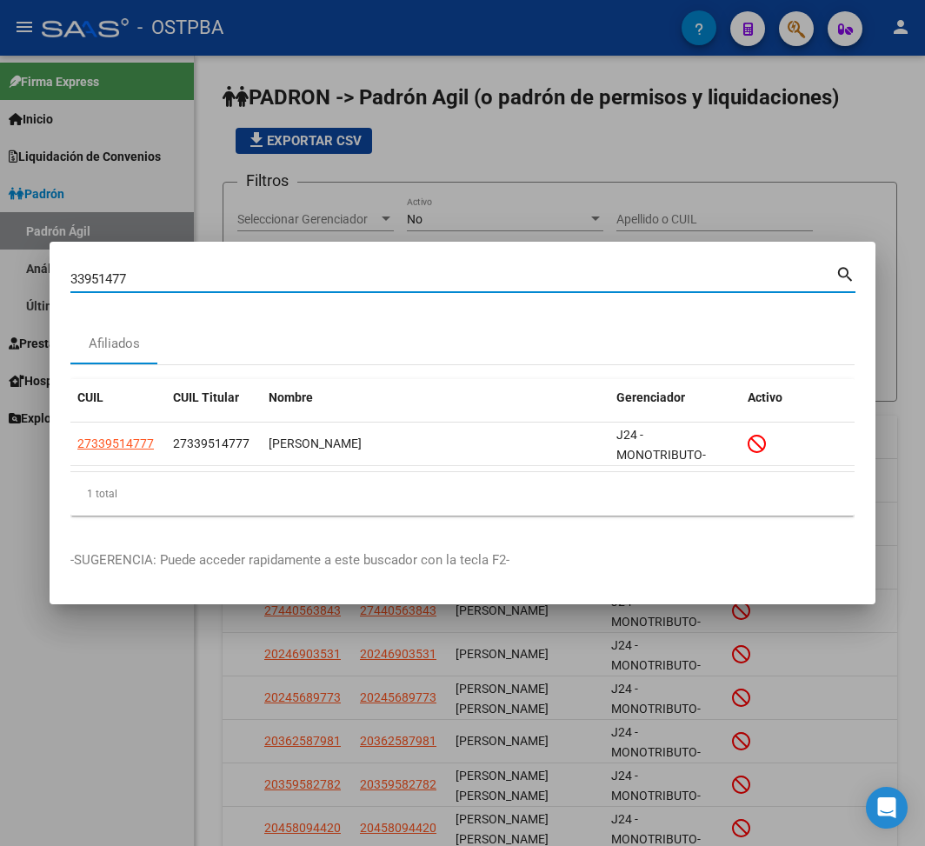
click at [96, 278] on input "33951477" at bounding box center [452, 279] width 765 height 16
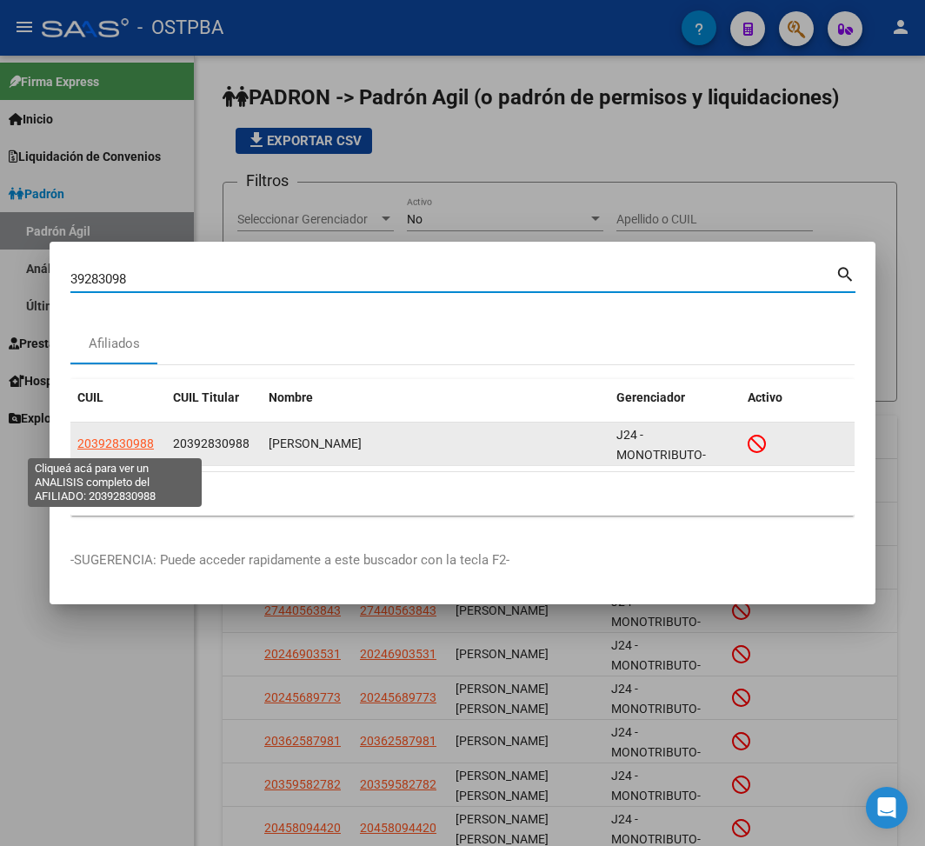
click at [133, 436] on span "20392830988" at bounding box center [115, 443] width 76 height 14
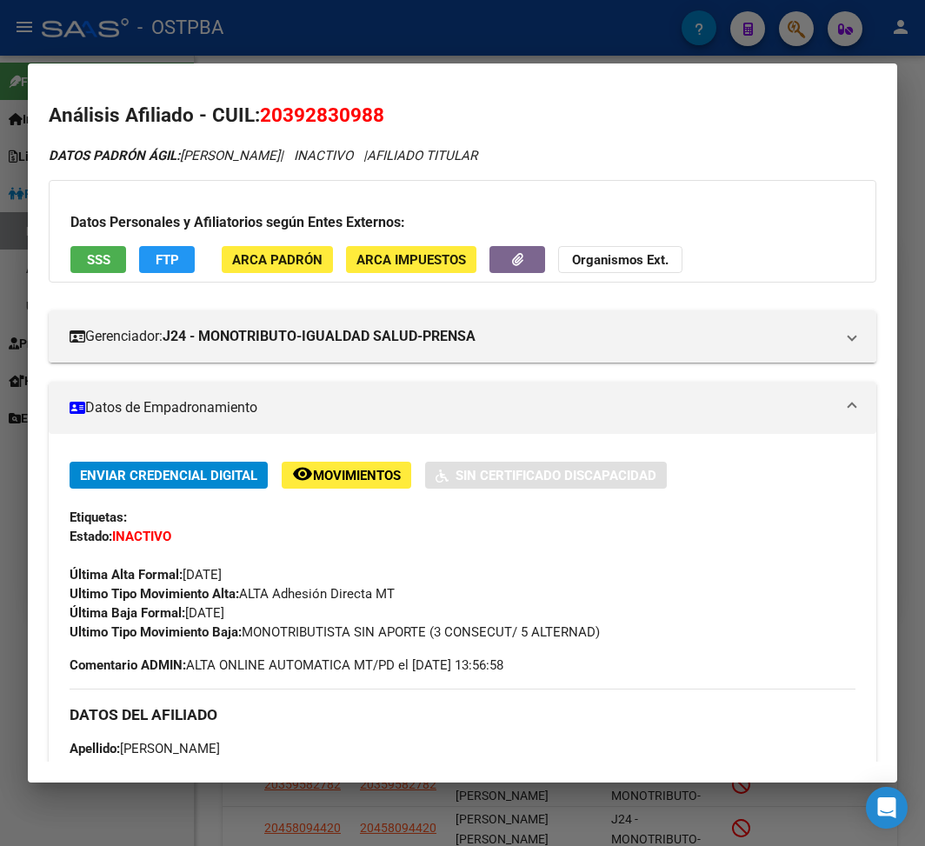
click at [429, 16] on div at bounding box center [462, 423] width 925 height 846
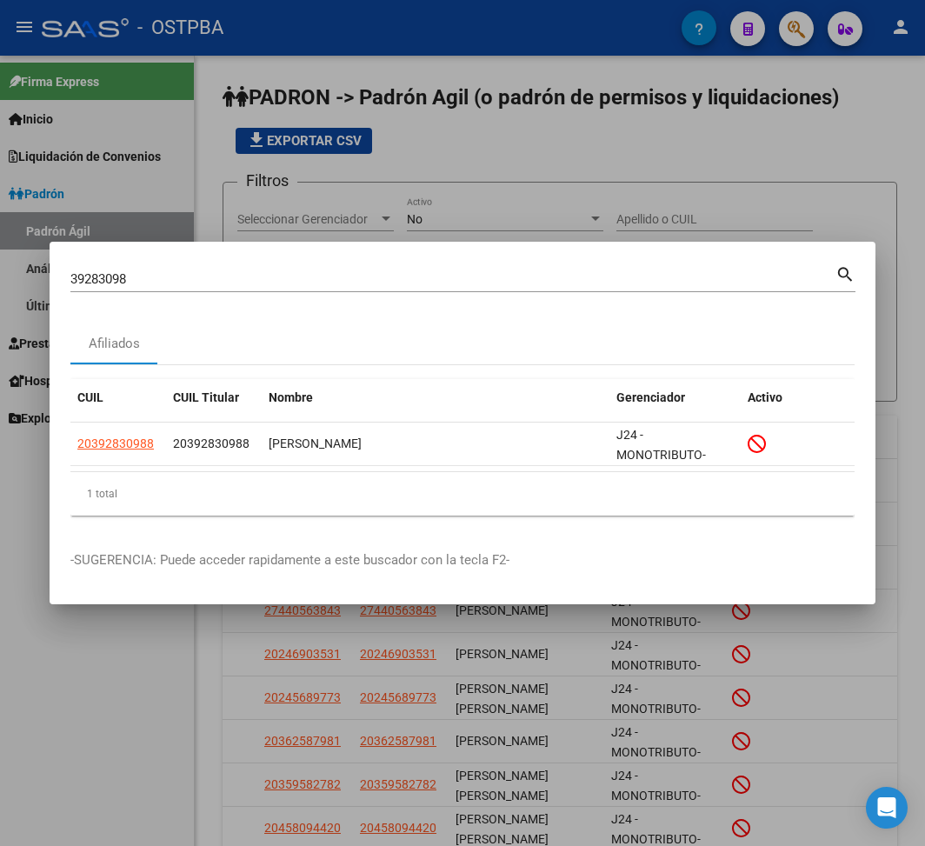
click at [103, 275] on input "39283098" at bounding box center [452, 279] width 765 height 16
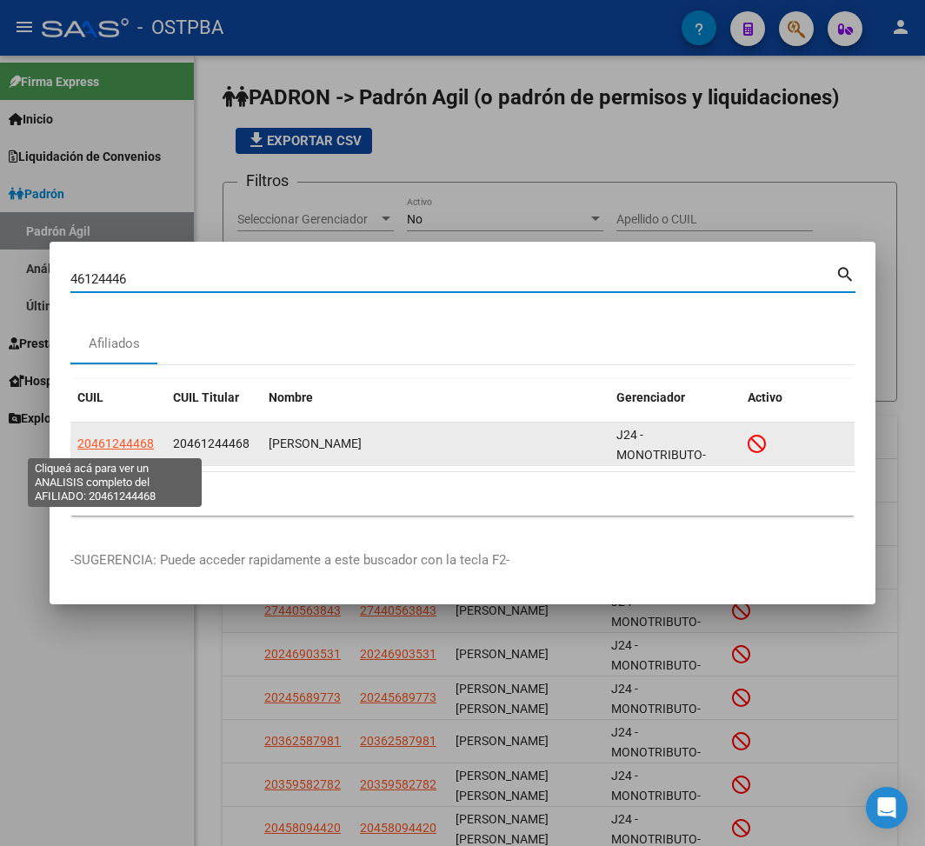
click at [130, 449] on span "20461244468" at bounding box center [115, 443] width 76 height 14
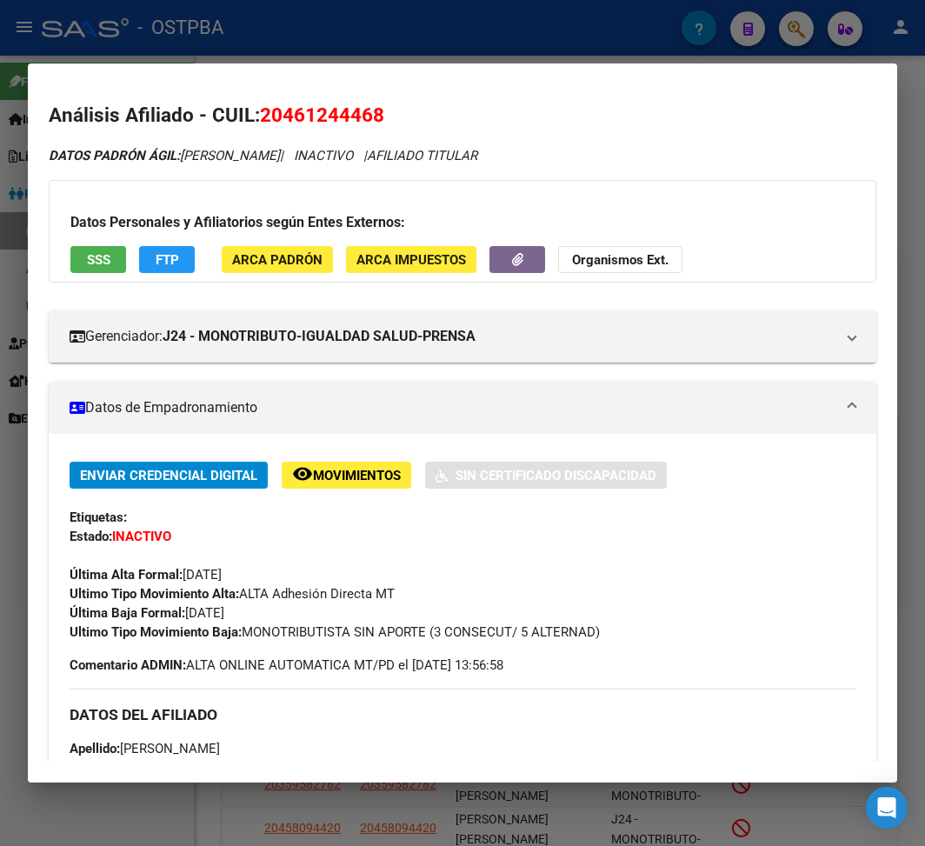
click at [475, 36] on div at bounding box center [462, 423] width 925 height 846
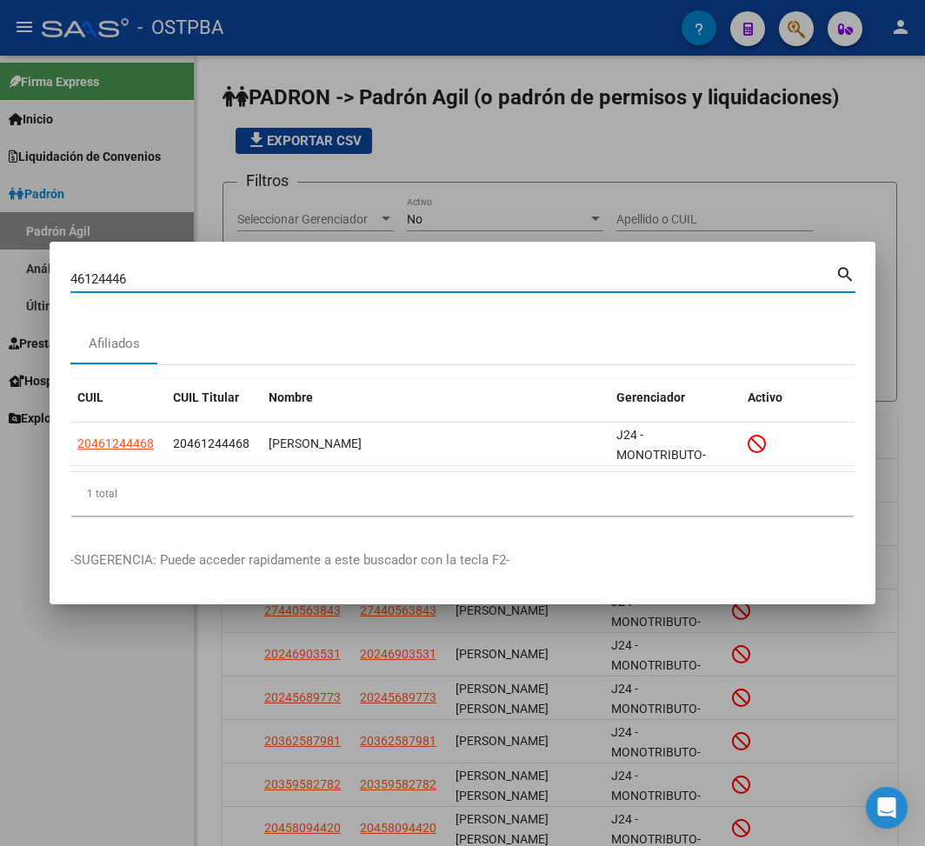
click at [81, 272] on input "46124446" at bounding box center [452, 279] width 765 height 16
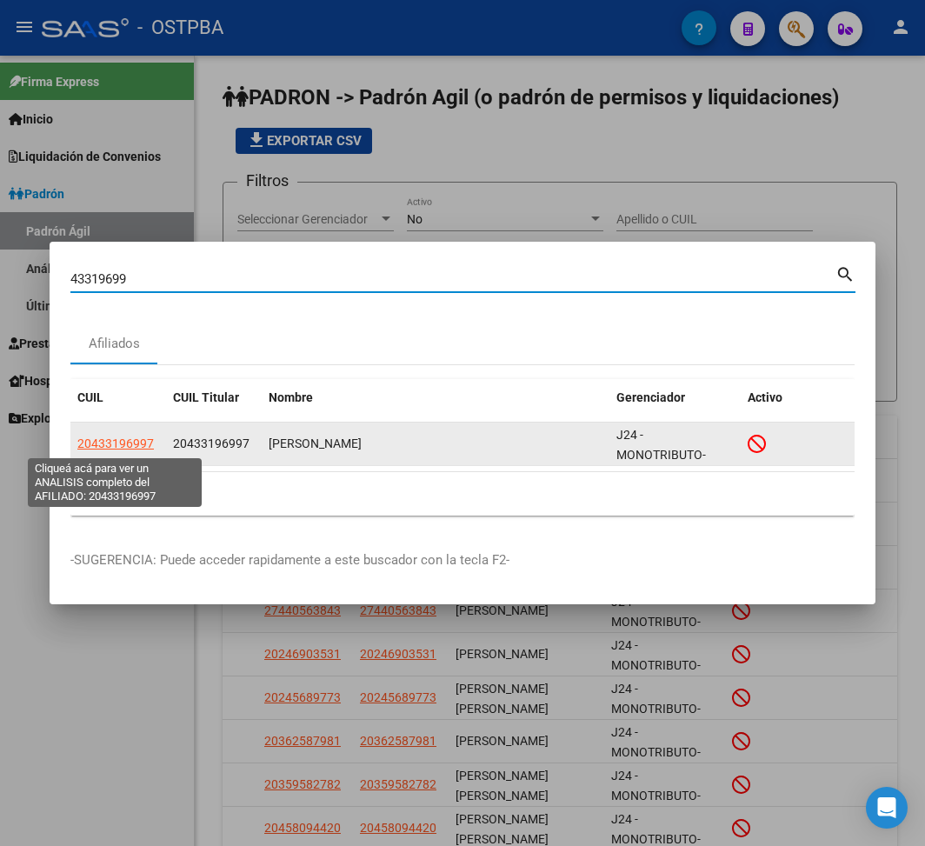
click at [140, 446] on span "20433196997" at bounding box center [115, 443] width 76 height 14
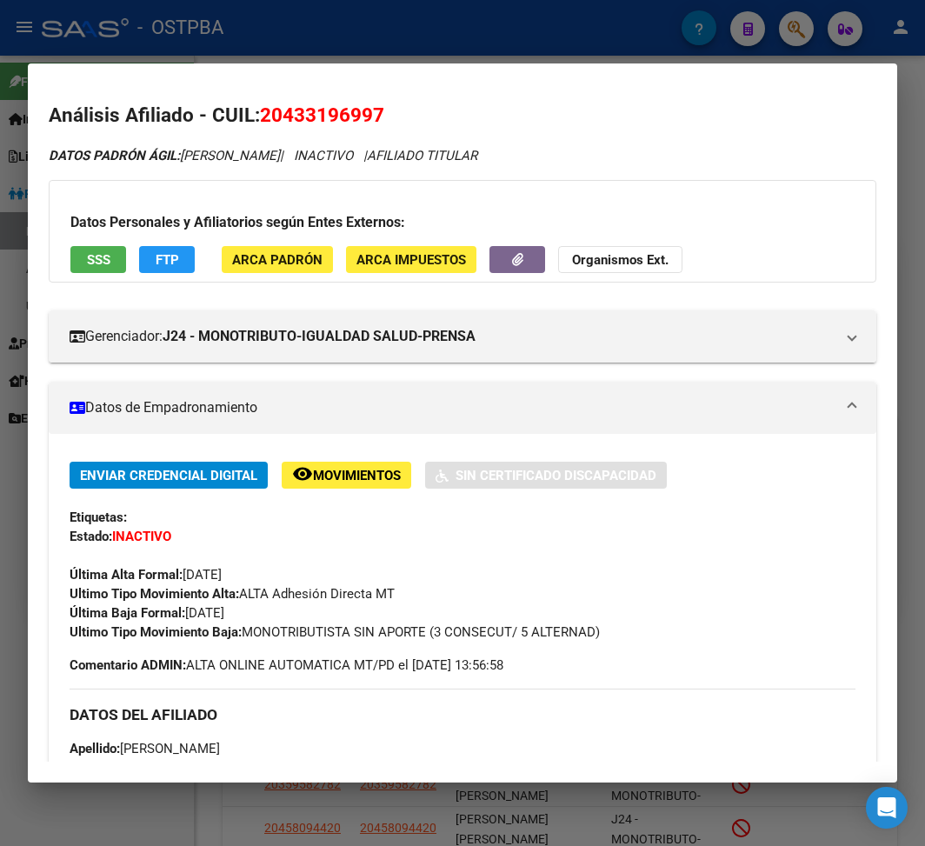
click at [501, 57] on div at bounding box center [462, 423] width 925 height 846
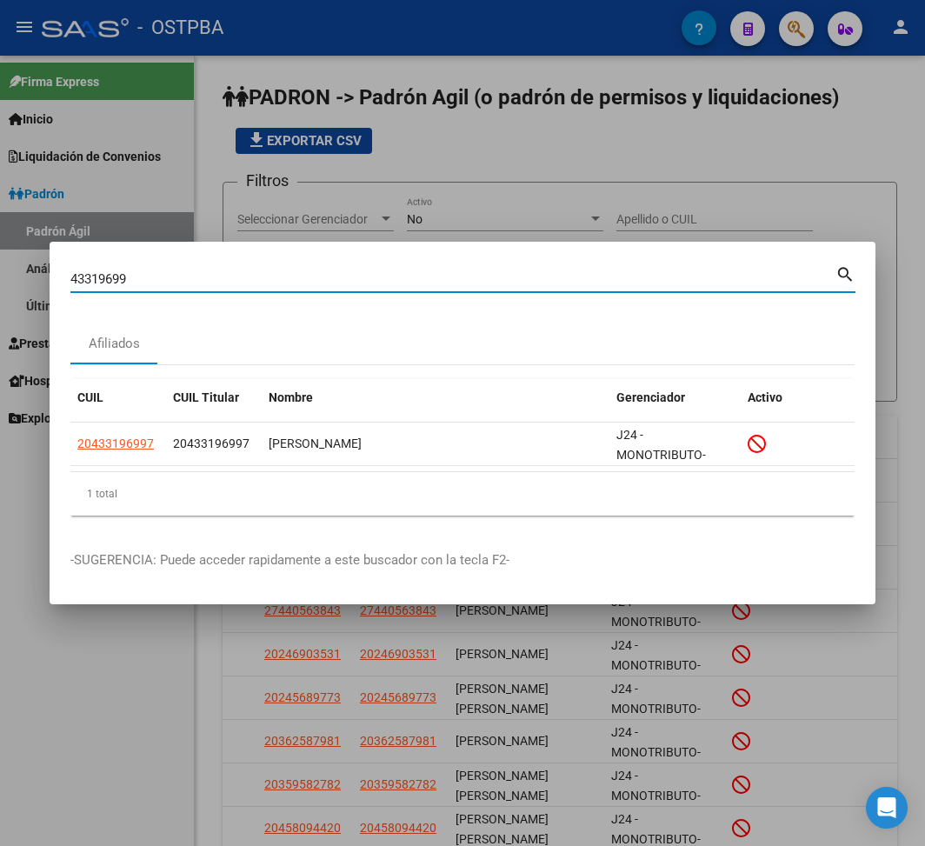
click at [87, 276] on input "43319699" at bounding box center [452, 279] width 765 height 16
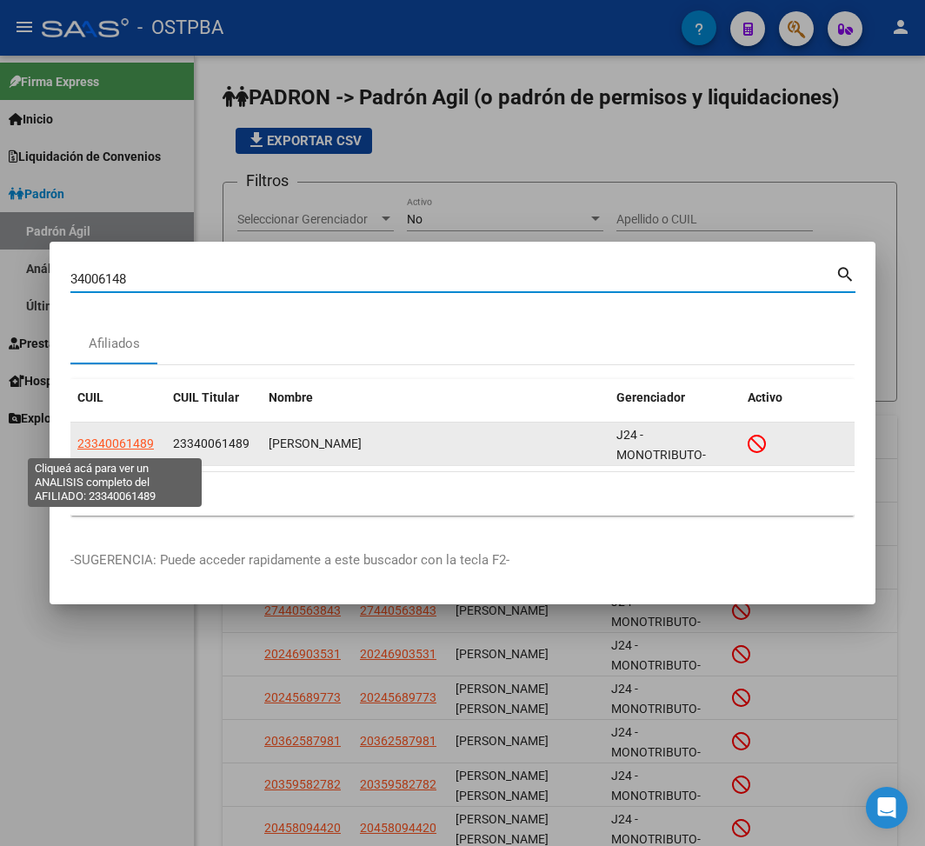
click at [150, 442] on span "23340061489" at bounding box center [115, 443] width 76 height 14
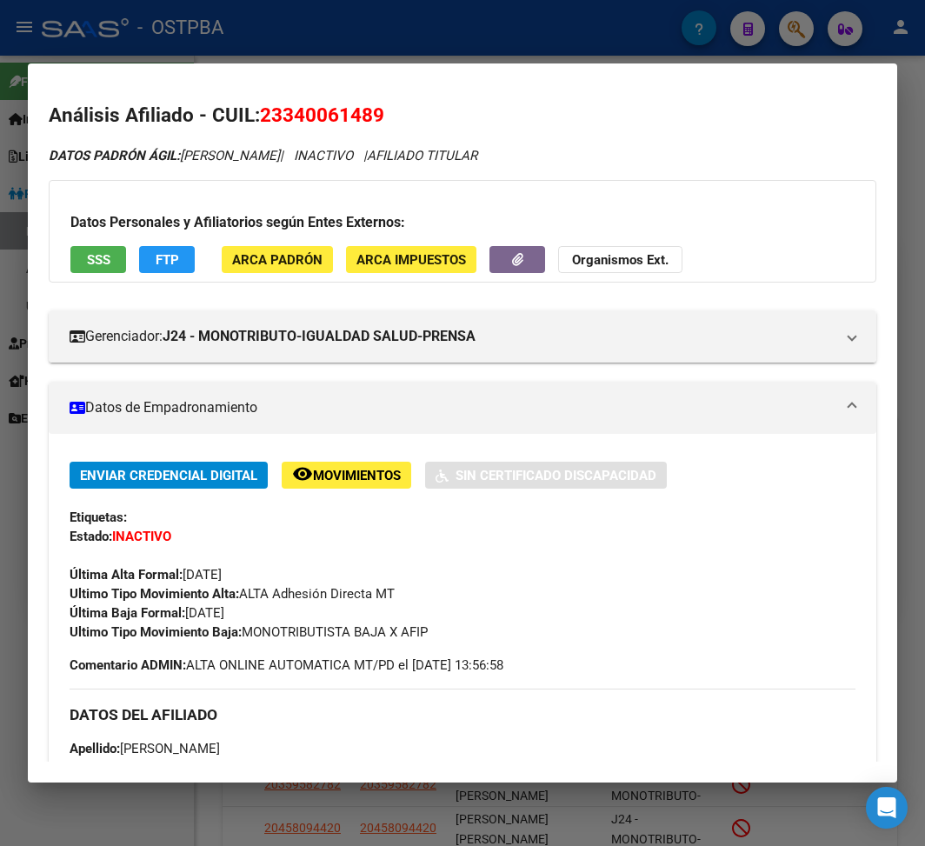
click at [219, 23] on div at bounding box center [462, 423] width 925 height 846
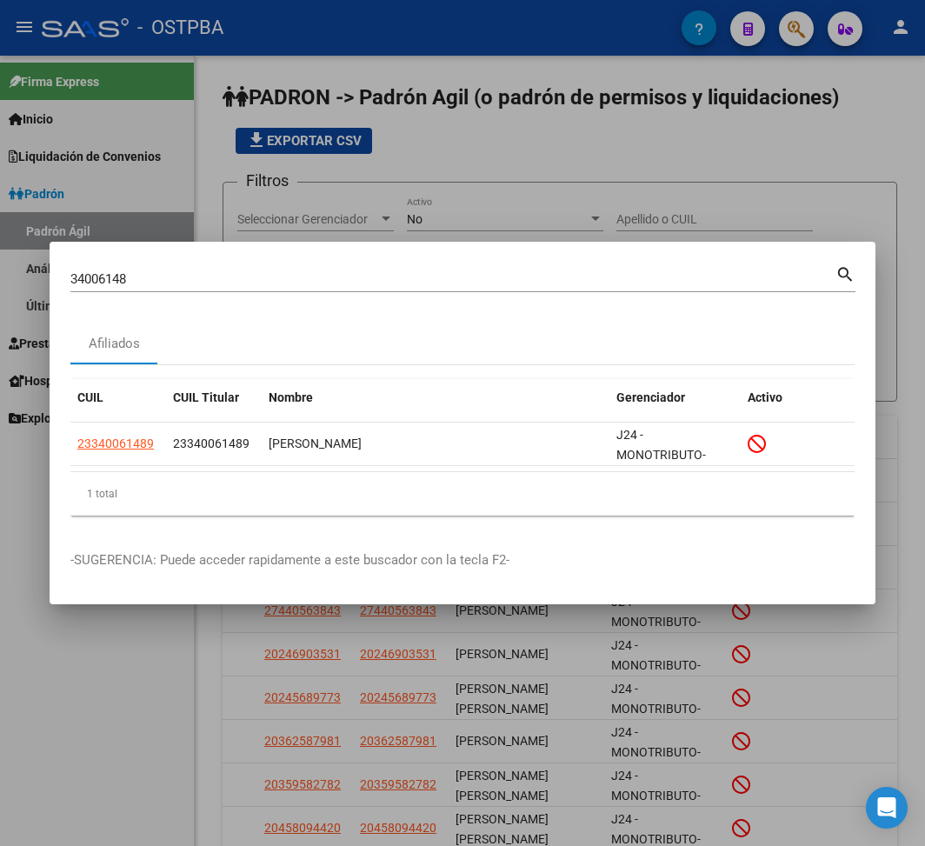
click at [103, 268] on div "34006148 Buscar (apellido, dni, cuil, nro traspaso, cuit, obra social)" at bounding box center [452, 279] width 765 height 26
click at [102, 276] on input "34006148" at bounding box center [452, 279] width 765 height 16
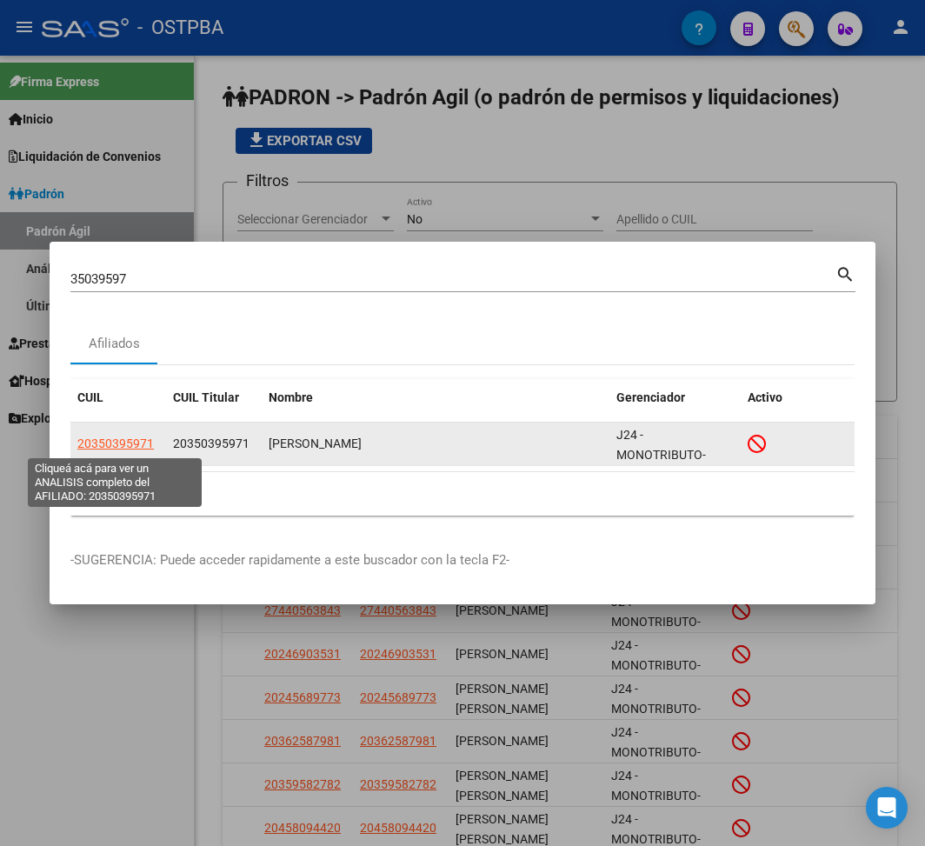
click at [123, 449] on span "20350395971" at bounding box center [115, 443] width 76 height 14
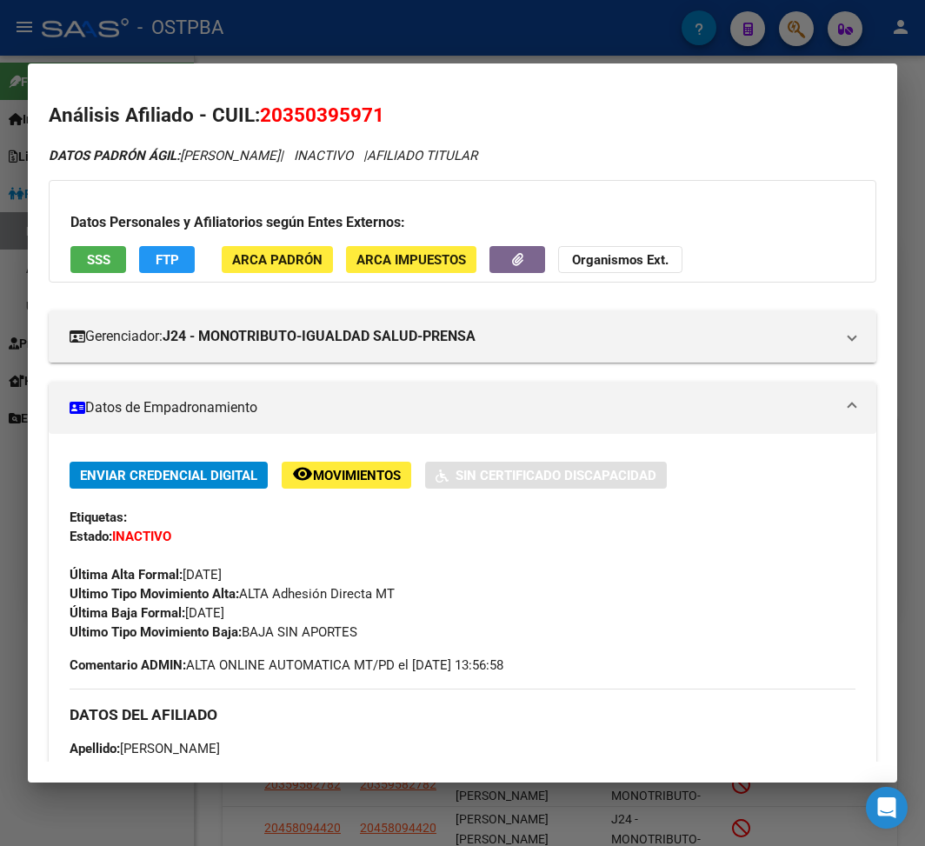
drag, startPoint x: 190, startPoint y: 616, endPoint x: 275, endPoint y: 616, distance: 85.2
click at [275, 616] on div "Enviar Credencial Digital remove_red_eye Movimientos Sin Certificado Discapacid…" at bounding box center [463, 552] width 786 height 180
drag, startPoint x: 245, startPoint y: 635, endPoint x: 388, endPoint y: 627, distance: 142.8
click at [388, 627] on div "Ultimo Tipo Movimiento Baja: BAJA SIN APORTES" at bounding box center [463, 631] width 786 height 19
click at [318, 24] on div at bounding box center [462, 423] width 925 height 846
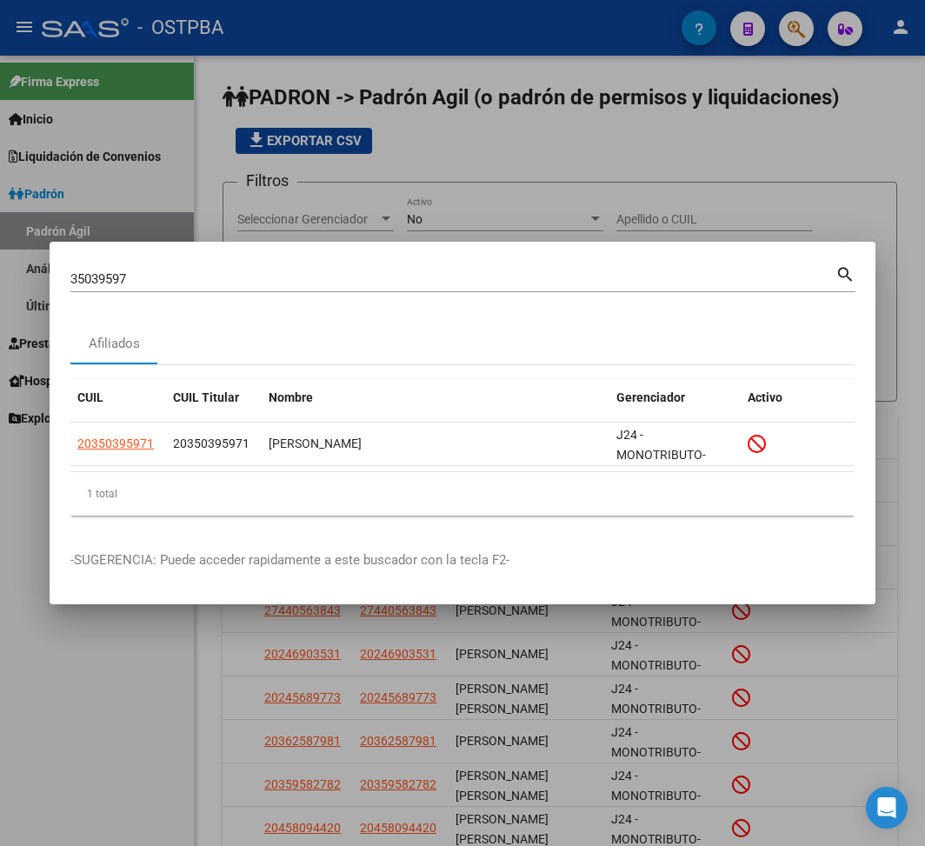
click at [98, 276] on input "35039597" at bounding box center [452, 279] width 765 height 16
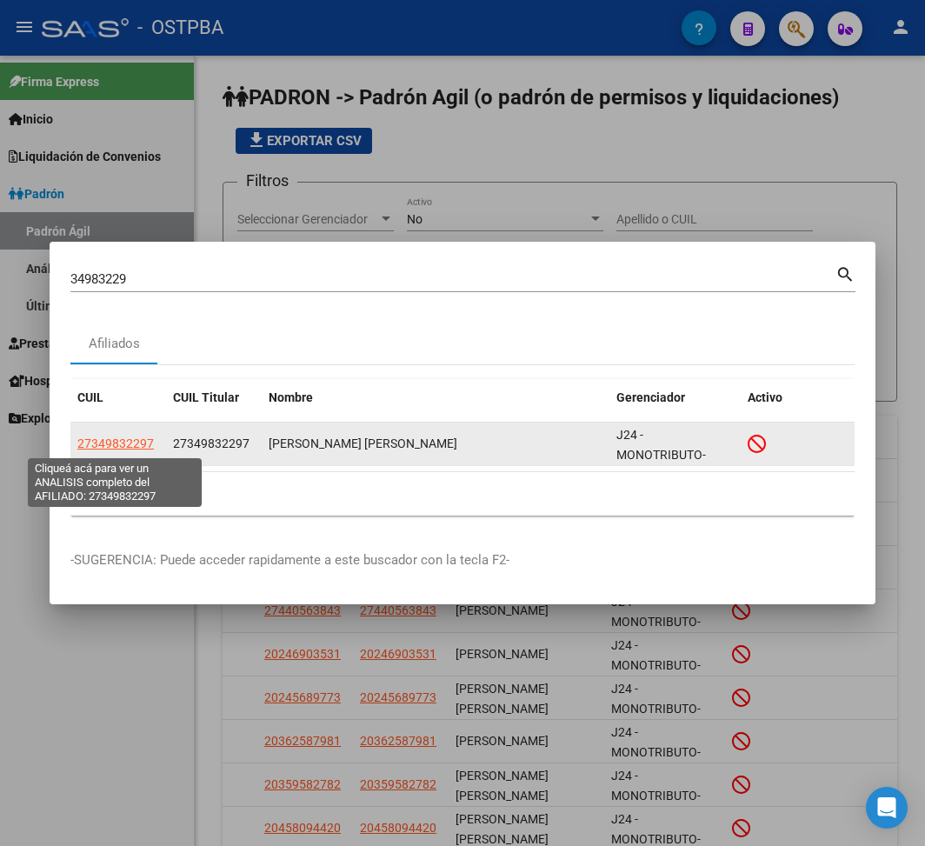
click at [118, 443] on span "27349832297" at bounding box center [115, 443] width 76 height 14
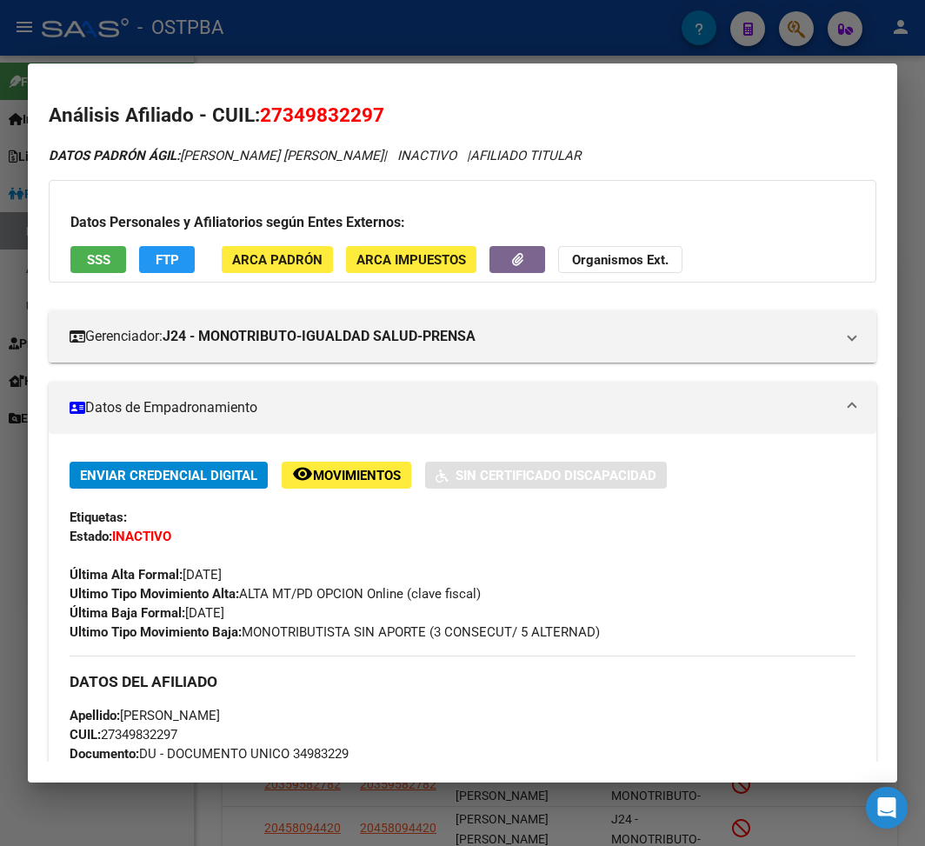
click at [342, 43] on div at bounding box center [462, 423] width 925 height 846
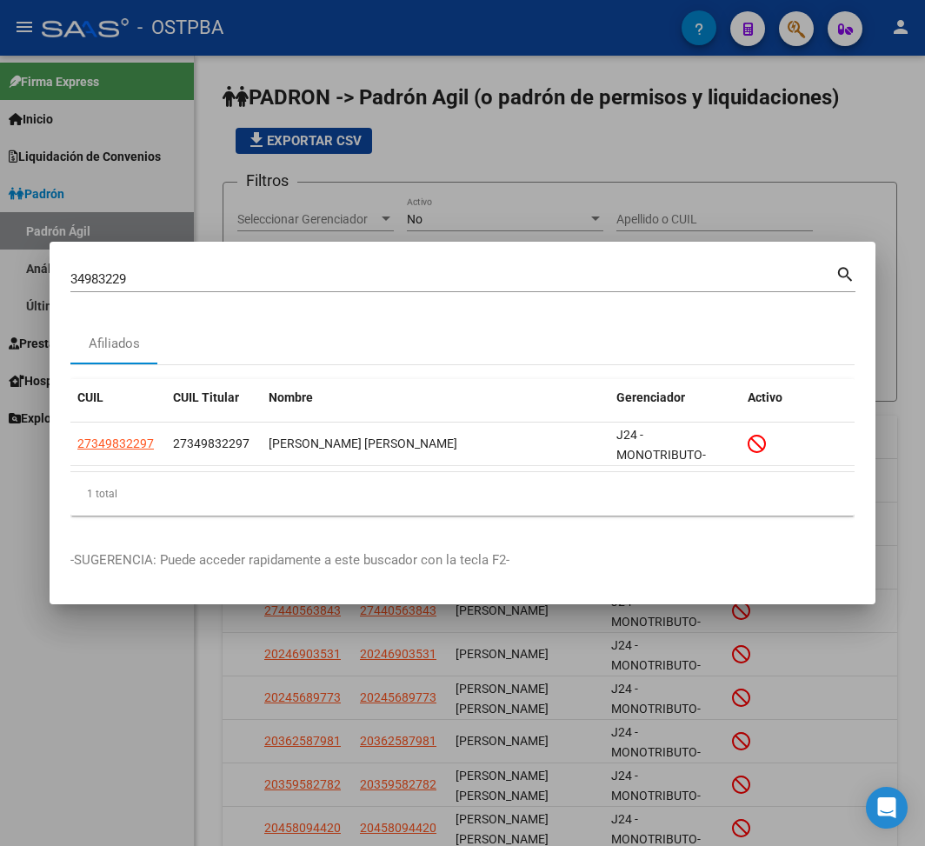
click at [83, 280] on input "34983229" at bounding box center [452, 279] width 765 height 16
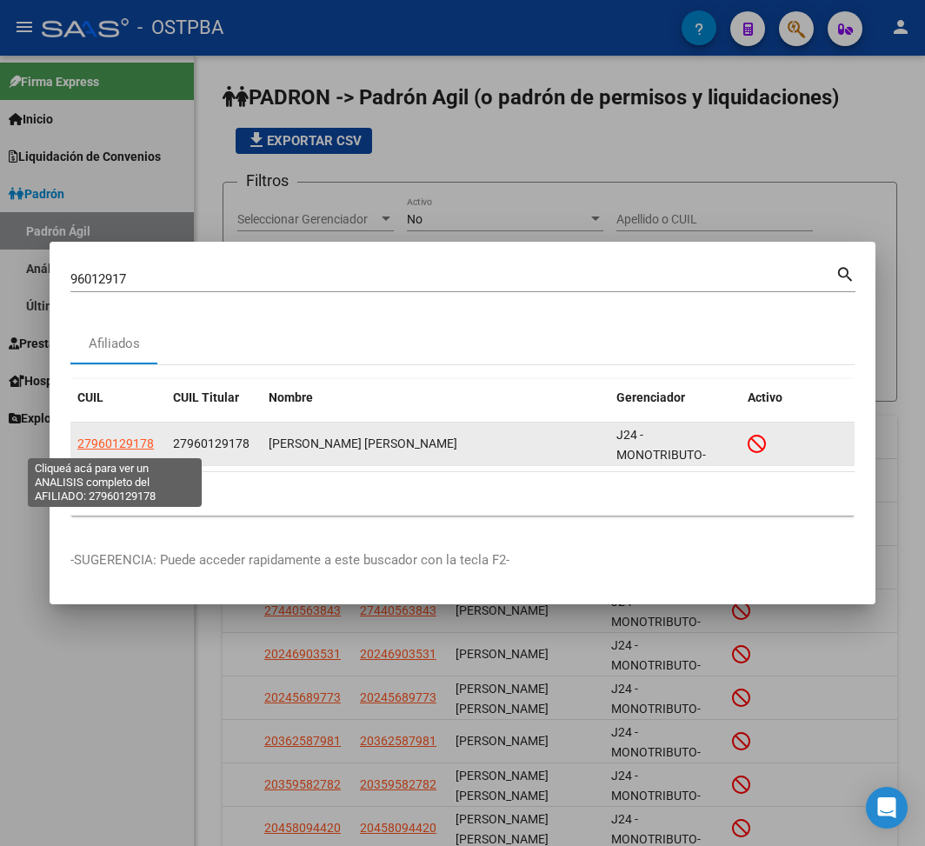
click at [108, 446] on span "27960129178" at bounding box center [115, 443] width 76 height 14
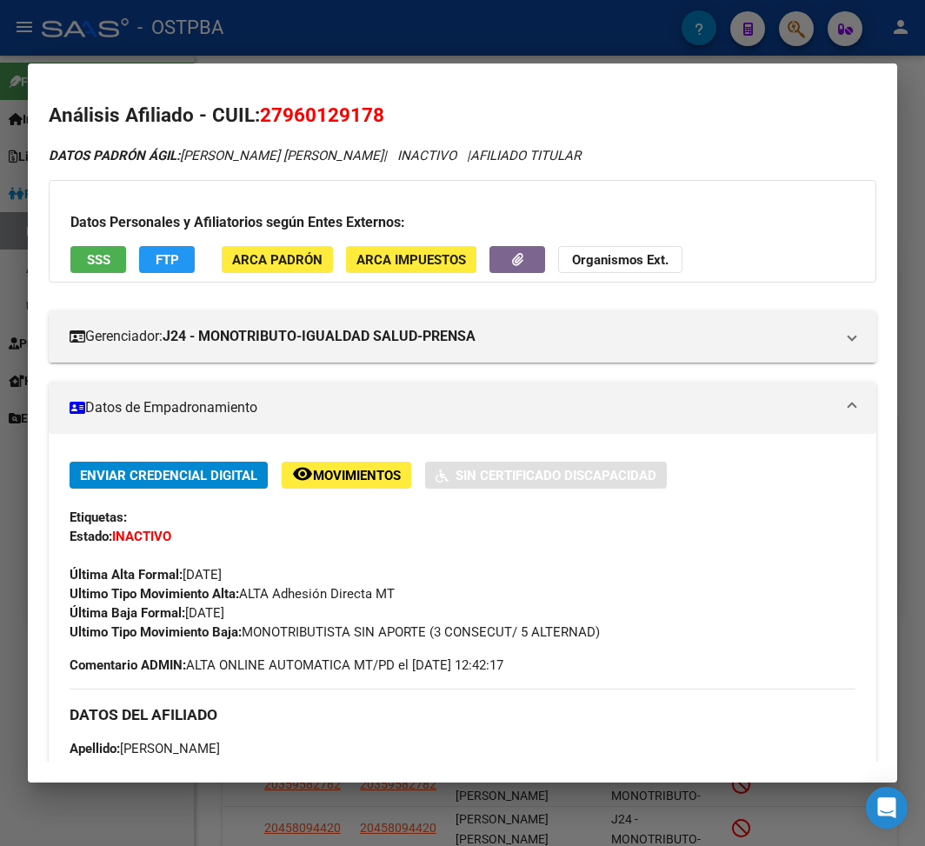
click at [484, 28] on div at bounding box center [462, 423] width 925 height 846
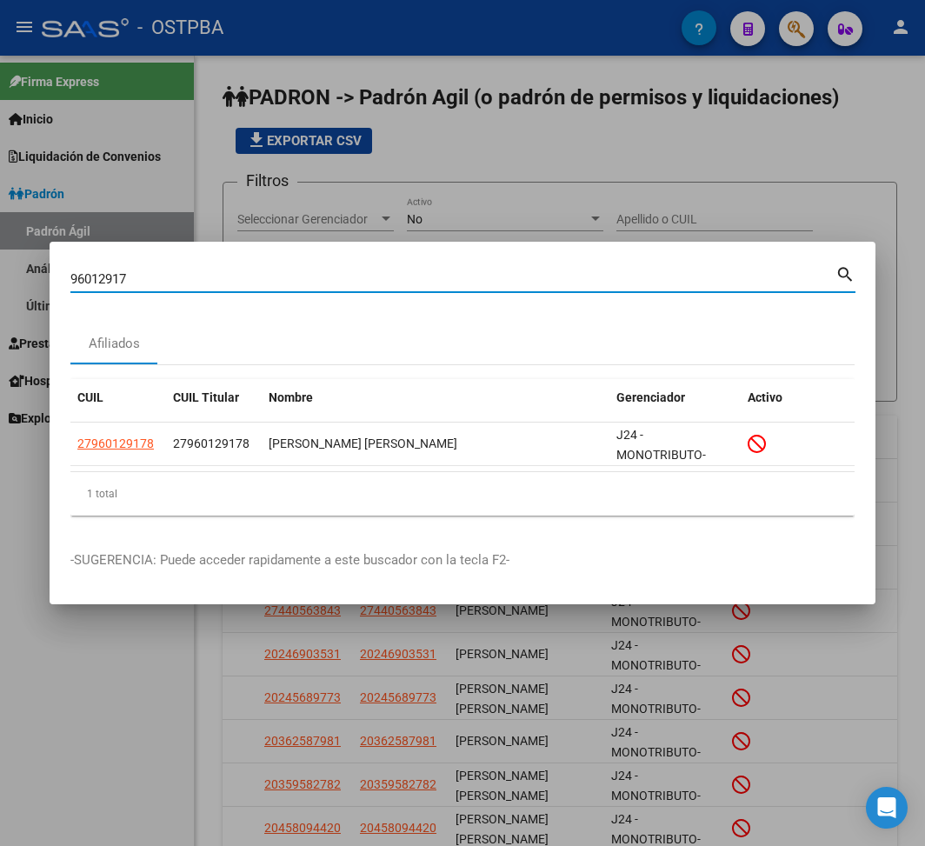
click at [76, 283] on input "96012917" at bounding box center [452, 279] width 765 height 16
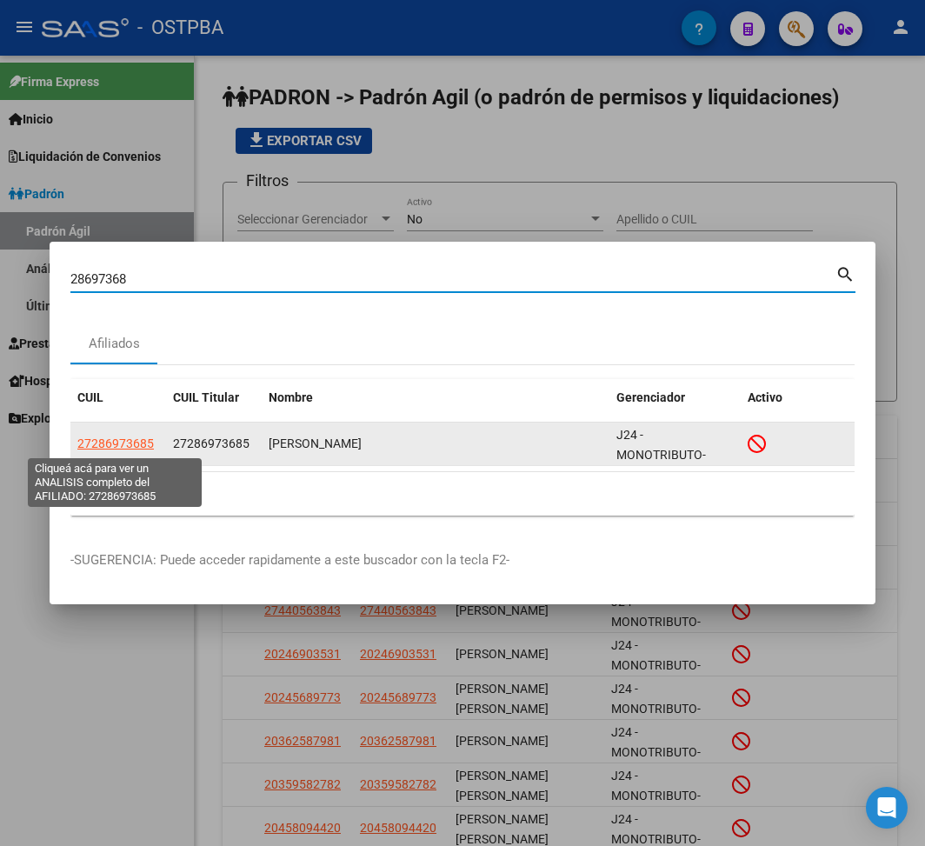
click at [129, 440] on span "27286973685" at bounding box center [115, 443] width 76 height 14
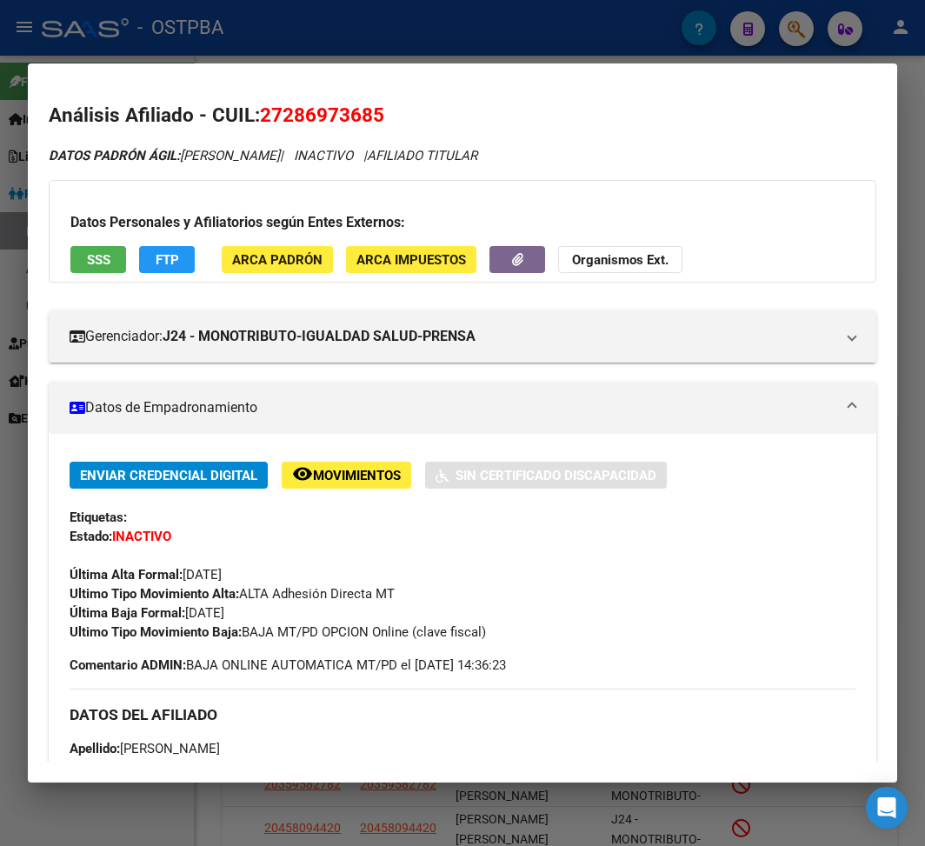
click at [352, 36] on div at bounding box center [462, 423] width 925 height 846
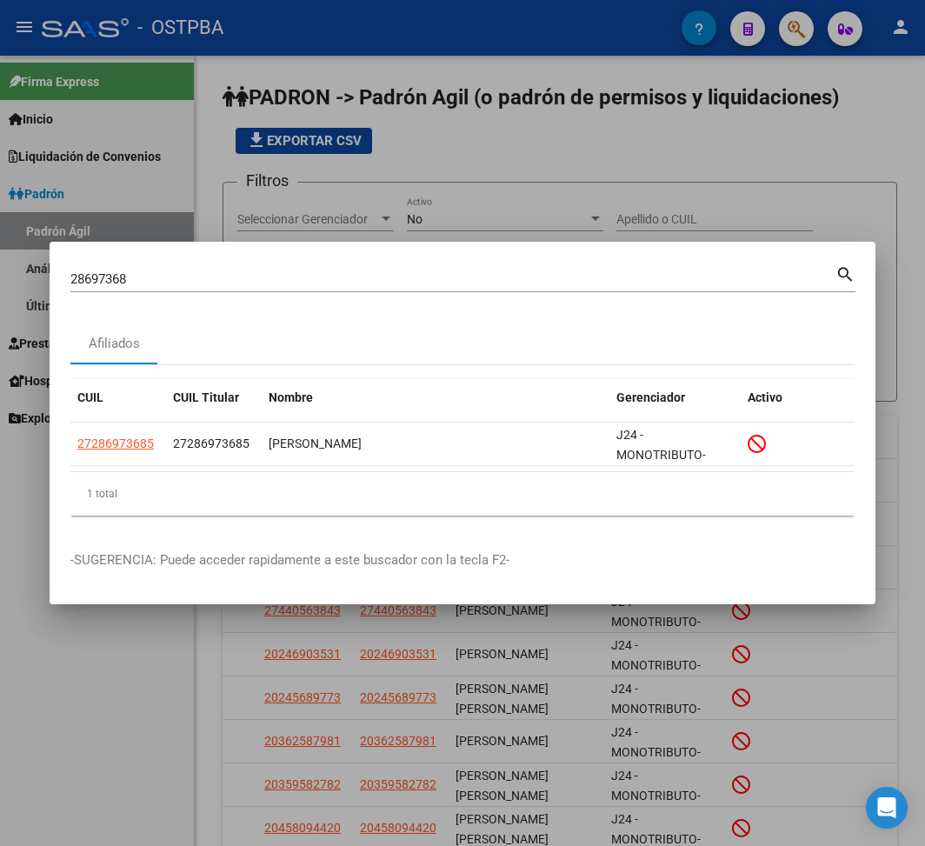
click at [83, 276] on input "28697368" at bounding box center [452, 279] width 765 height 16
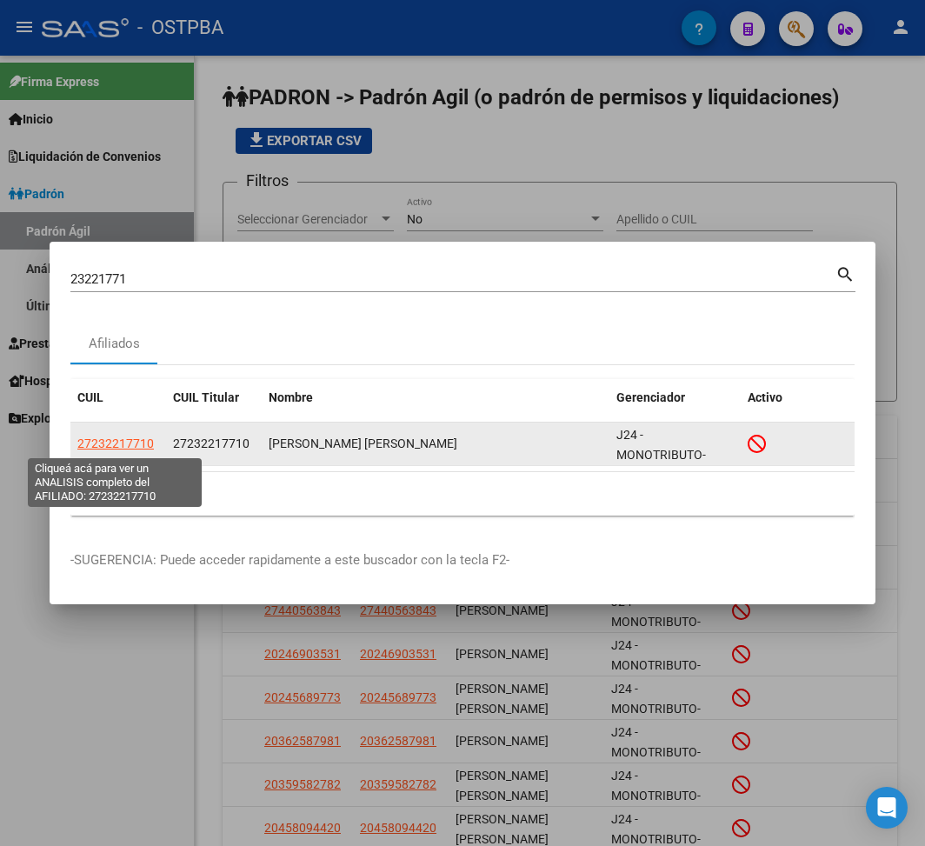
click at [120, 446] on span "27232217710" at bounding box center [115, 443] width 76 height 14
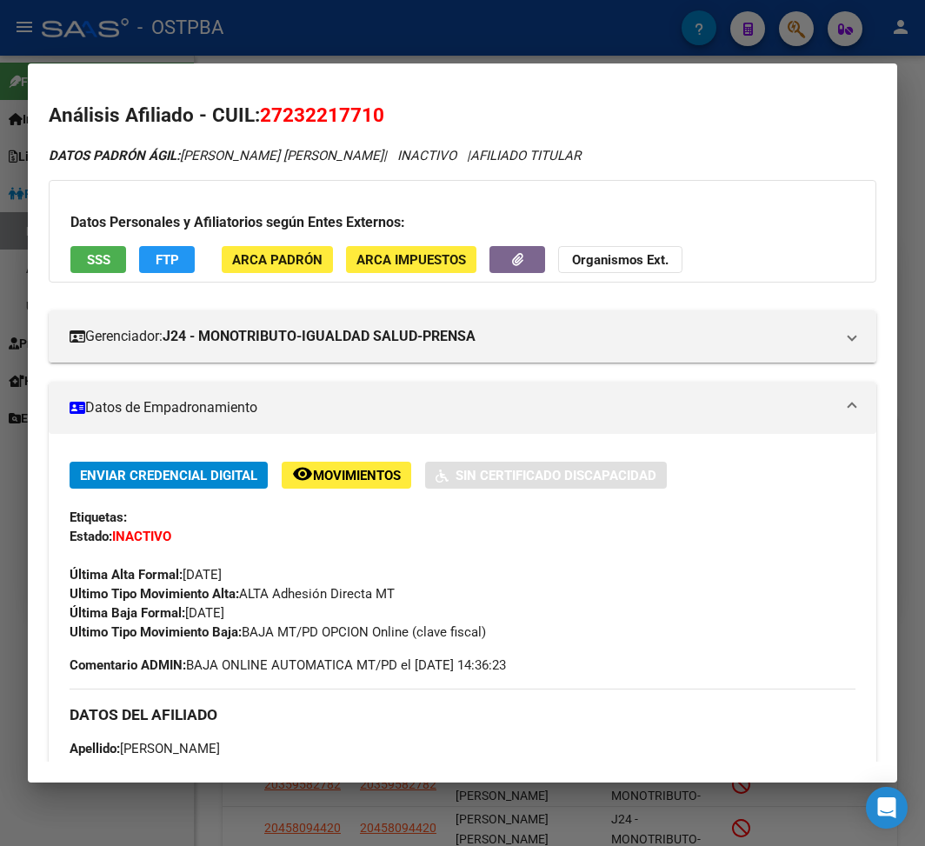
click at [382, 21] on div at bounding box center [462, 423] width 925 height 846
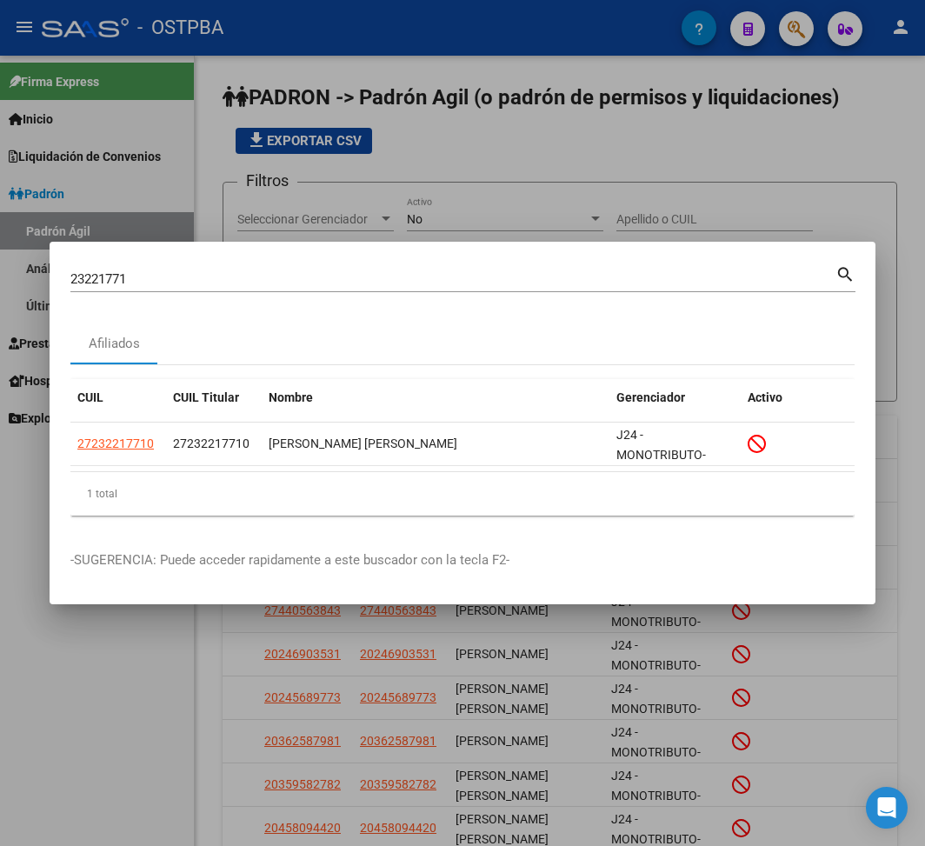
click at [95, 283] on input "23221771" at bounding box center [452, 279] width 765 height 16
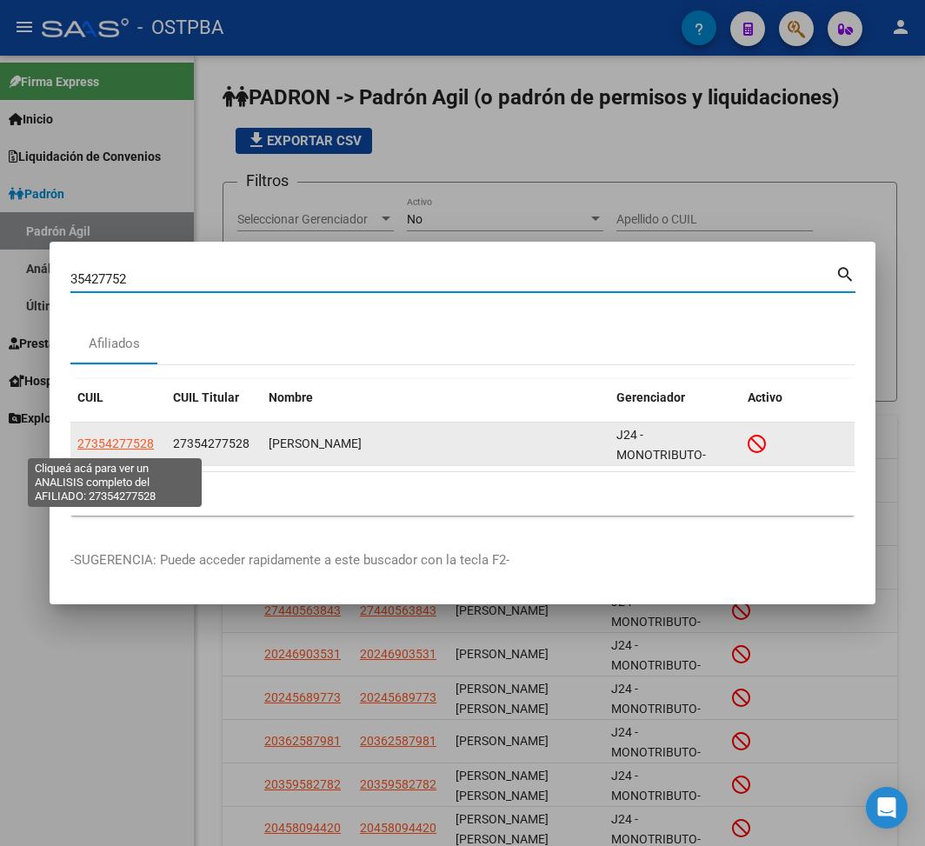
click at [143, 442] on span "27354277528" at bounding box center [115, 443] width 76 height 14
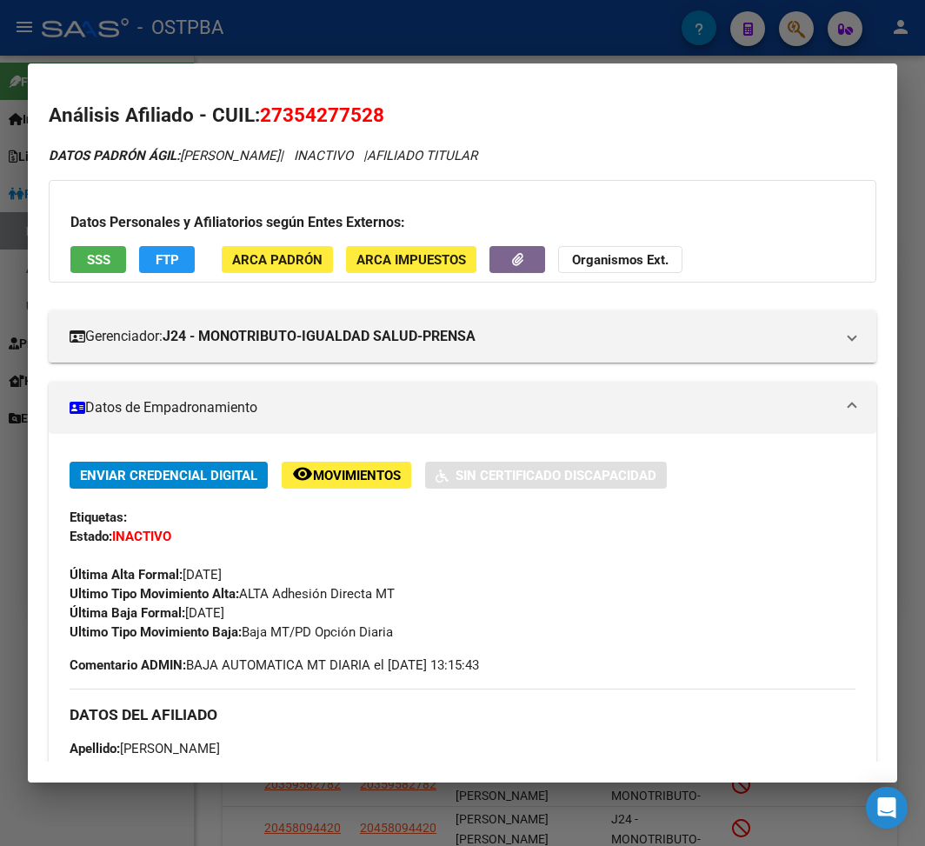
drag, startPoint x: 189, startPoint y: 610, endPoint x: 296, endPoint y: 612, distance: 106.9
click at [296, 612] on div "Enviar Credencial Digital remove_red_eye Movimientos Sin Certificado Discapacid…" at bounding box center [463, 552] width 786 height 180
drag, startPoint x: 249, startPoint y: 635, endPoint x: 400, endPoint y: 641, distance: 151.4
click at [400, 635] on div "Ultimo Tipo Movimiento Baja: Baja MT/PD Opción Diaria" at bounding box center [463, 631] width 786 height 19
click at [174, 37] on div at bounding box center [462, 423] width 925 height 846
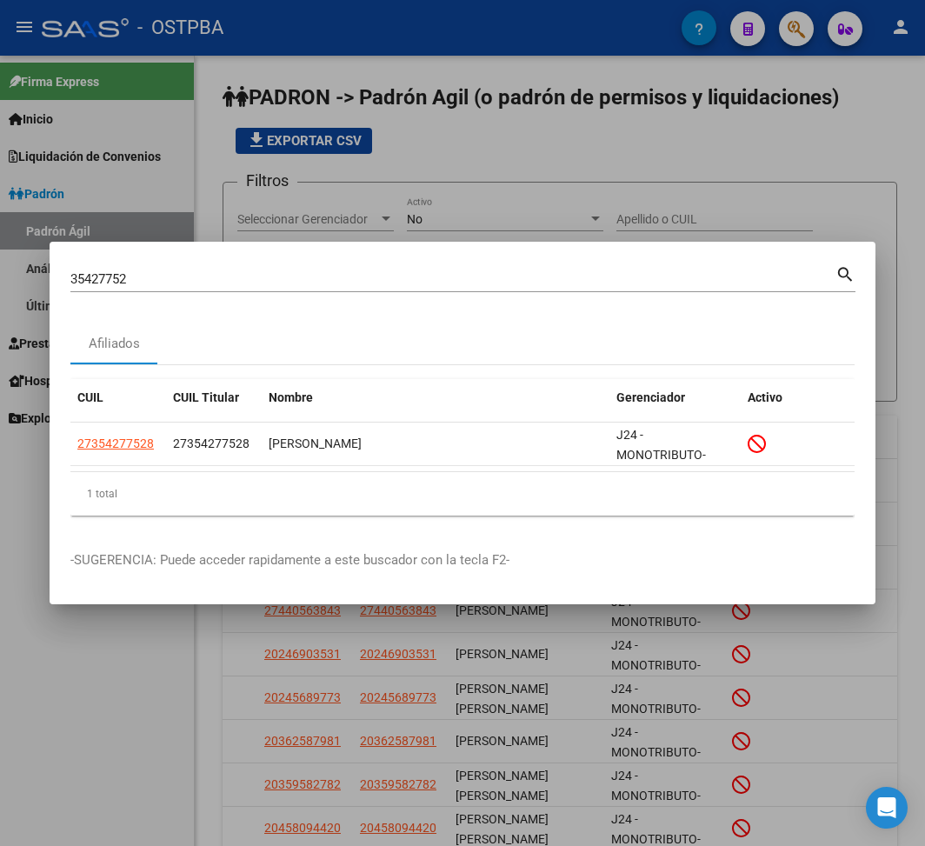
click at [101, 283] on input "35427752" at bounding box center [452, 279] width 765 height 16
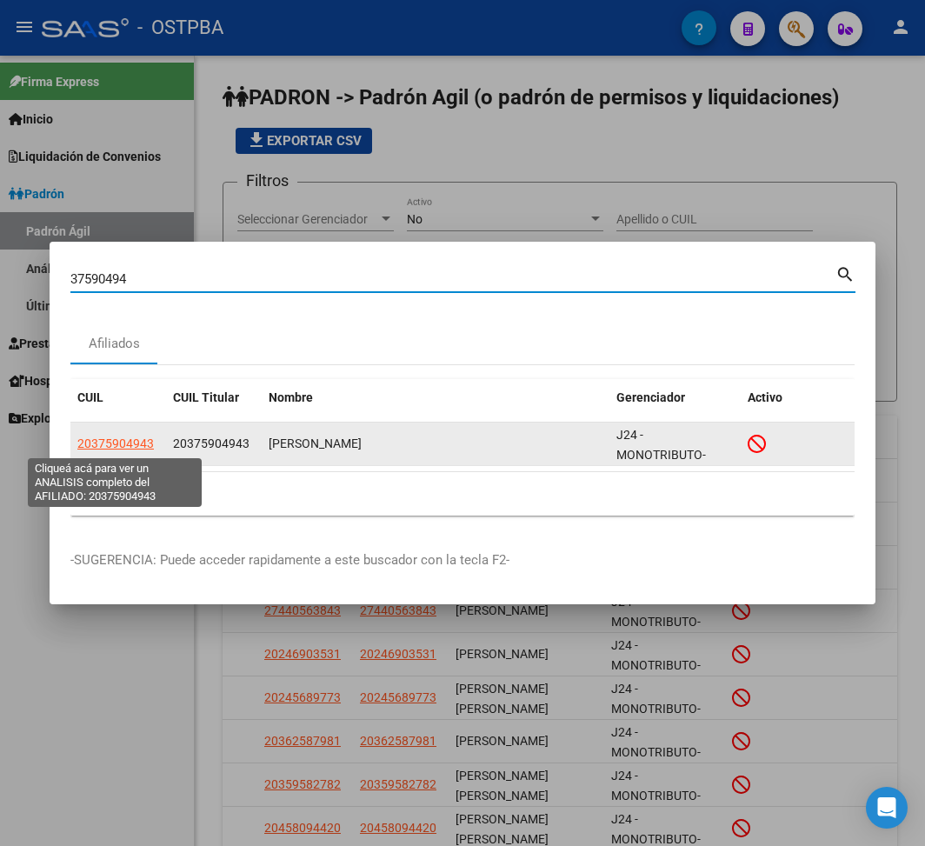
click at [104, 438] on span "20375904943" at bounding box center [115, 443] width 76 height 14
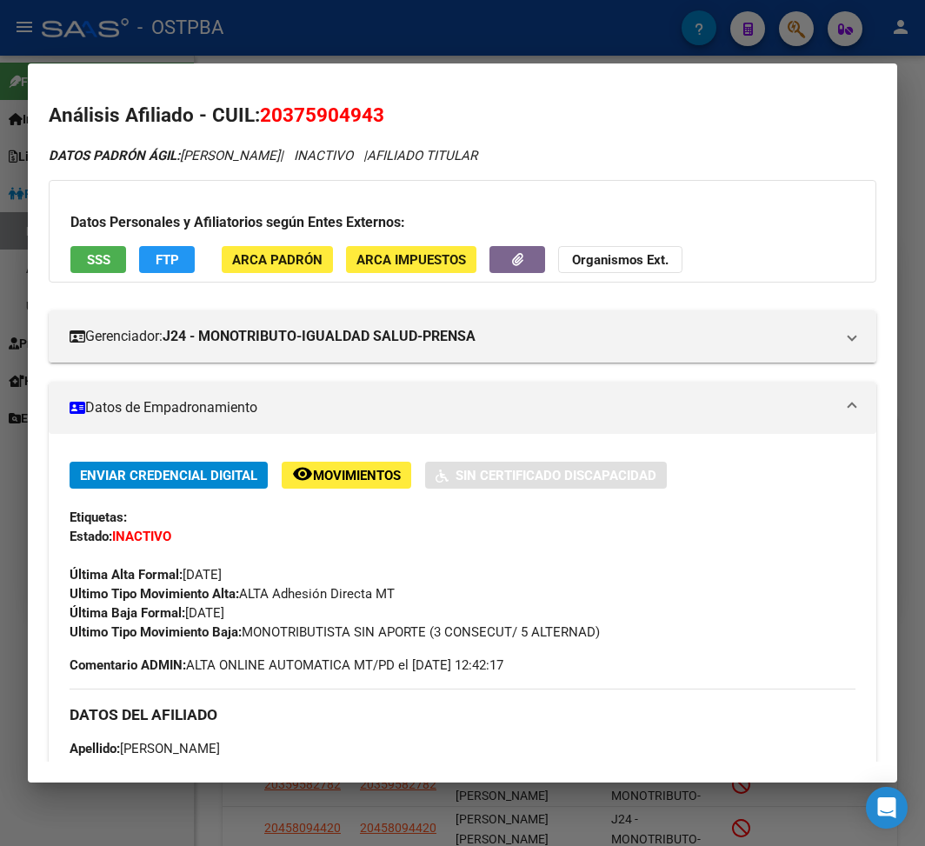
click at [505, 31] on div at bounding box center [462, 423] width 925 height 846
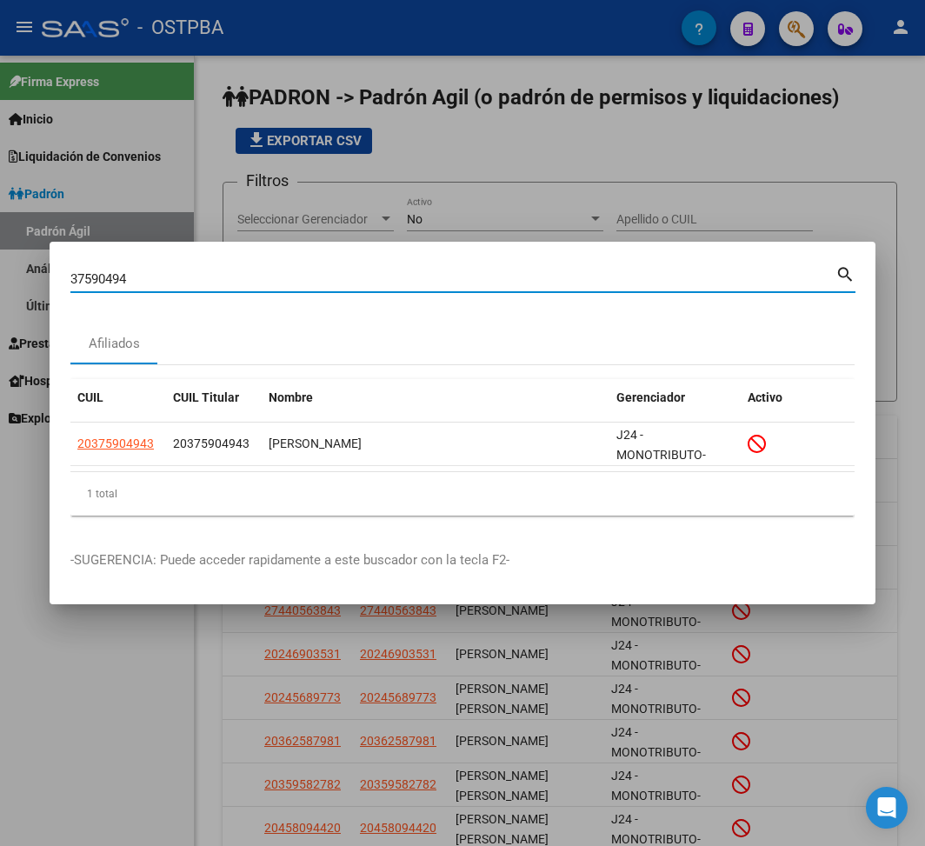
click at [88, 283] on input "37590494" at bounding box center [452, 279] width 765 height 16
paste input "898826"
type input "37898826"
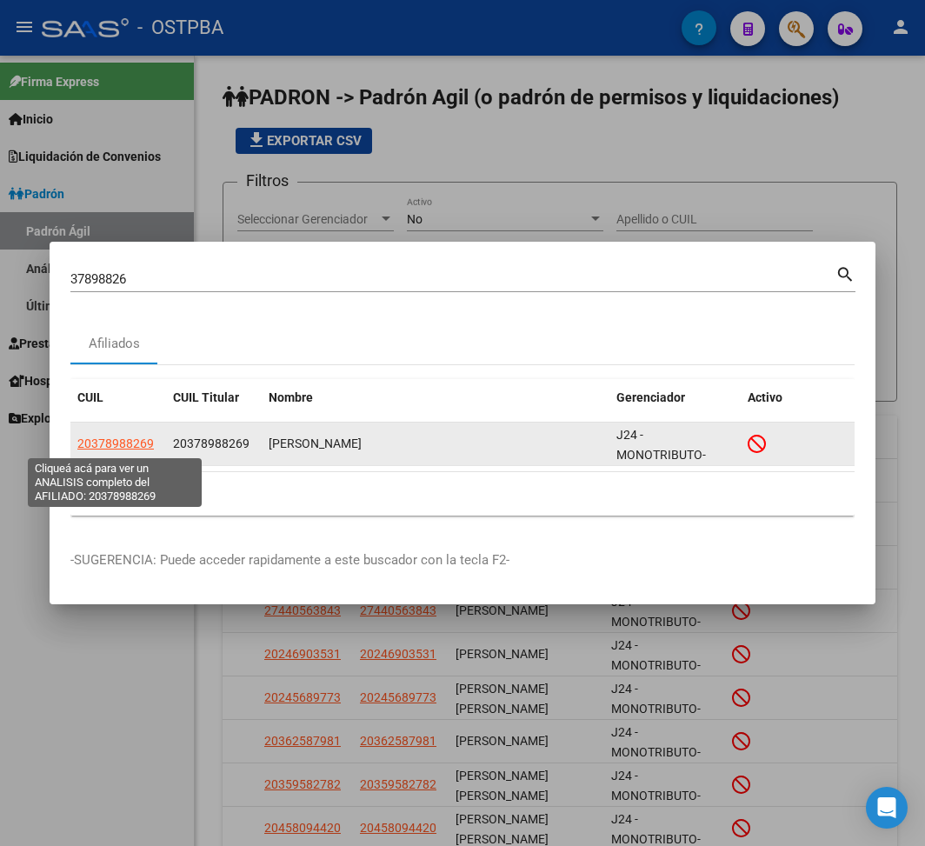
click at [105, 442] on span "20378988269" at bounding box center [115, 443] width 76 height 14
type textarea "20378988269"
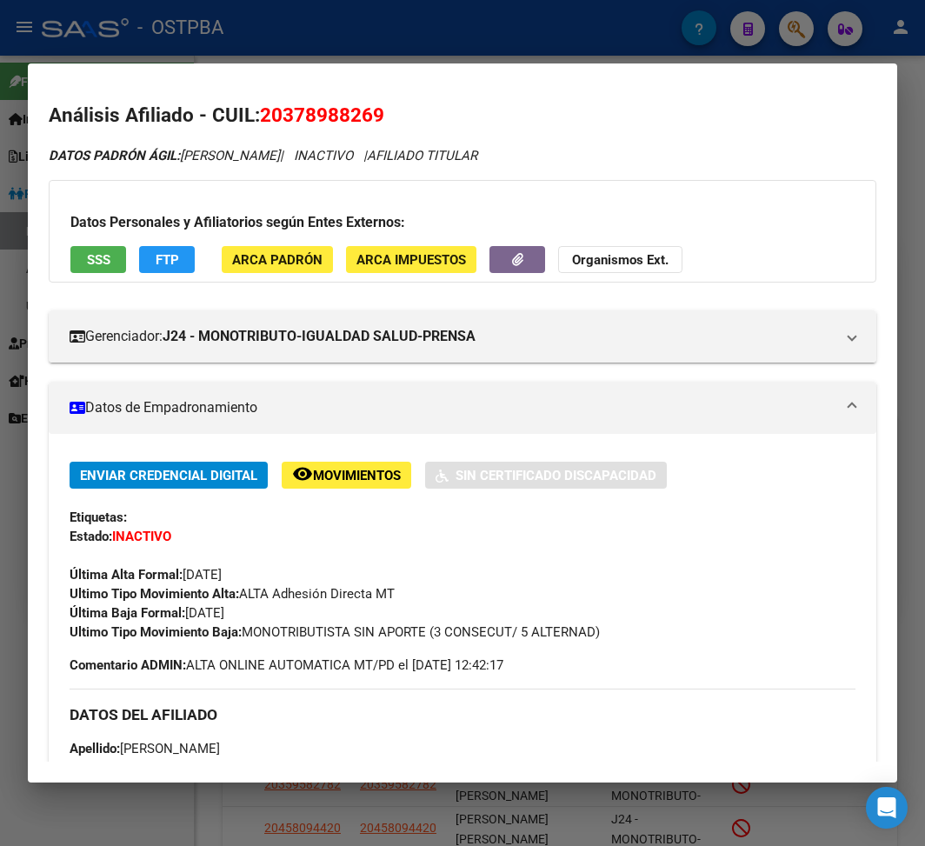
click at [206, 5] on div at bounding box center [462, 423] width 925 height 846
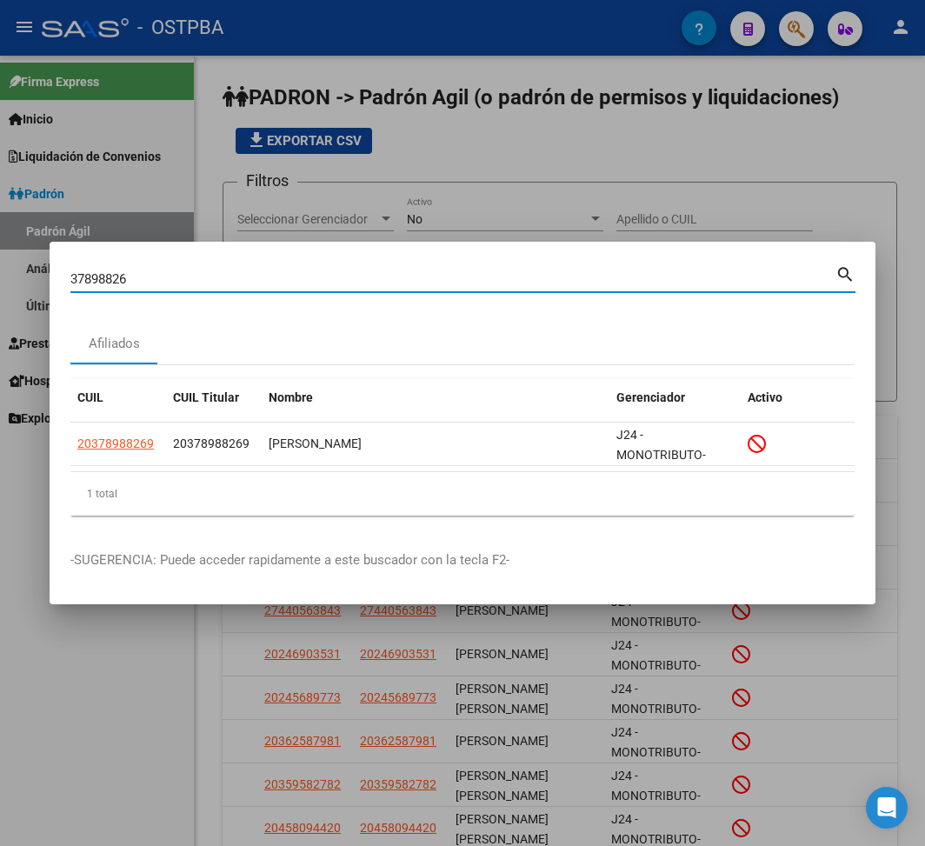
click at [92, 279] on input "37898826" at bounding box center [452, 279] width 765 height 16
paste input "4670288"
type input "46702886"
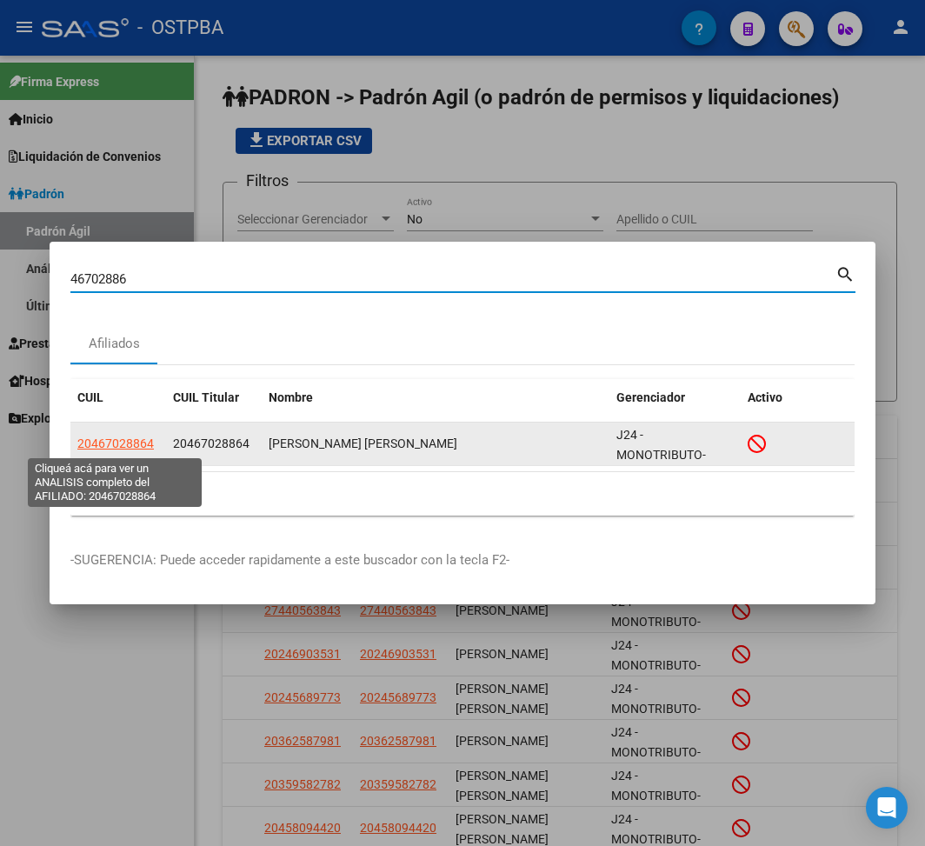
click at [116, 446] on span "20467028864" at bounding box center [115, 443] width 76 height 14
type textarea "20467028864"
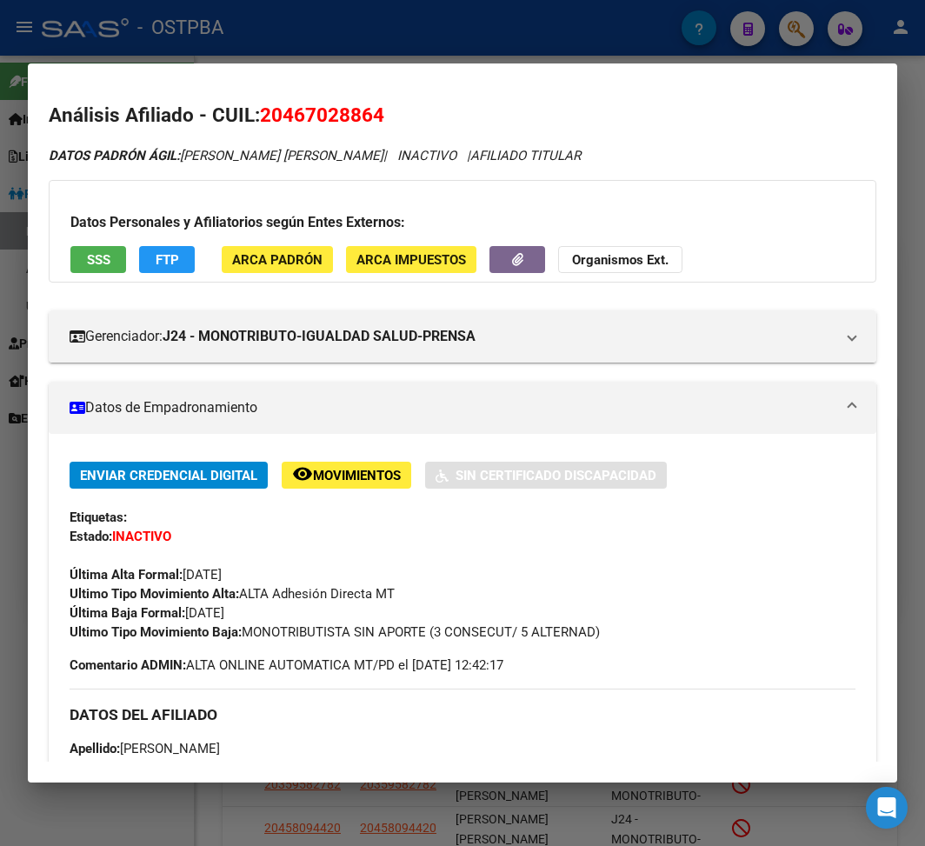
click at [205, 50] on div at bounding box center [462, 423] width 925 height 846
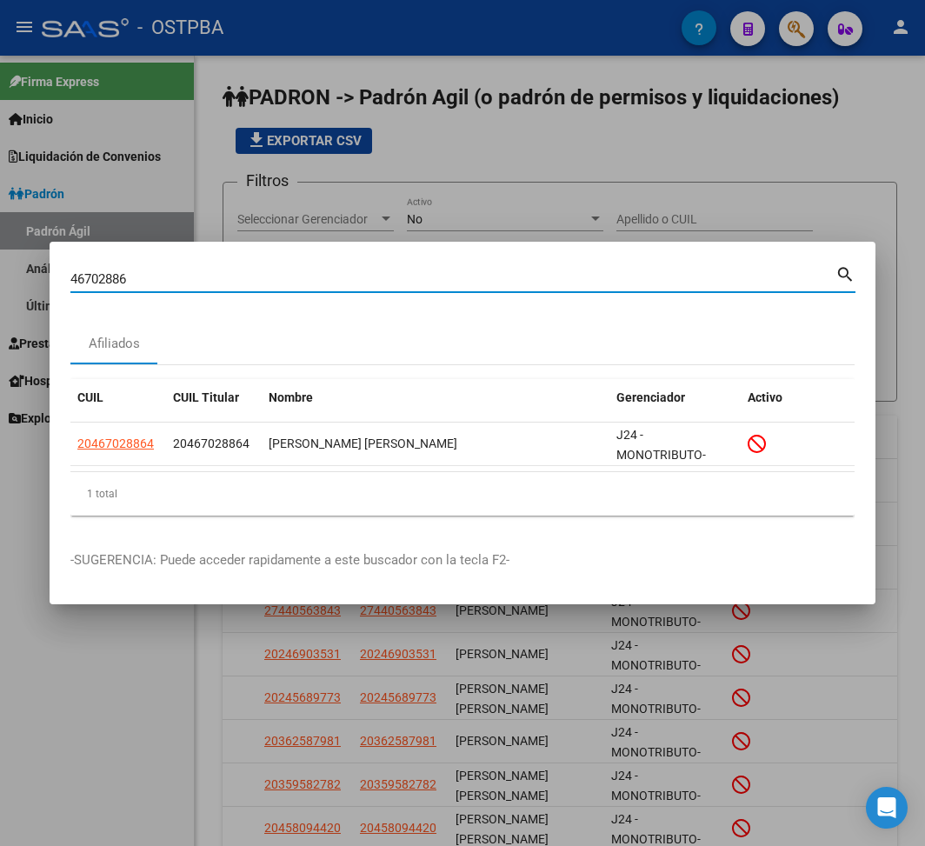
click at [101, 272] on input "46702886" at bounding box center [452, 279] width 765 height 16
paste input "27926008"
type input "27926008"
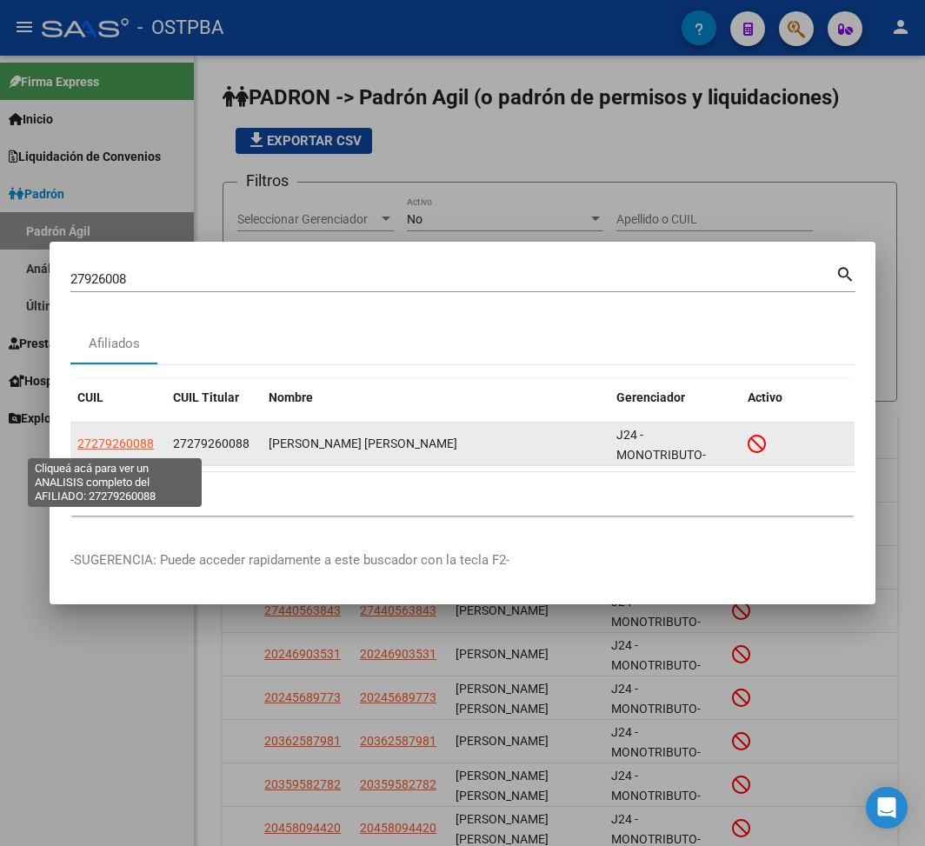
click at [119, 436] on span "27279260088" at bounding box center [115, 443] width 76 height 14
type textarea "27279260088"
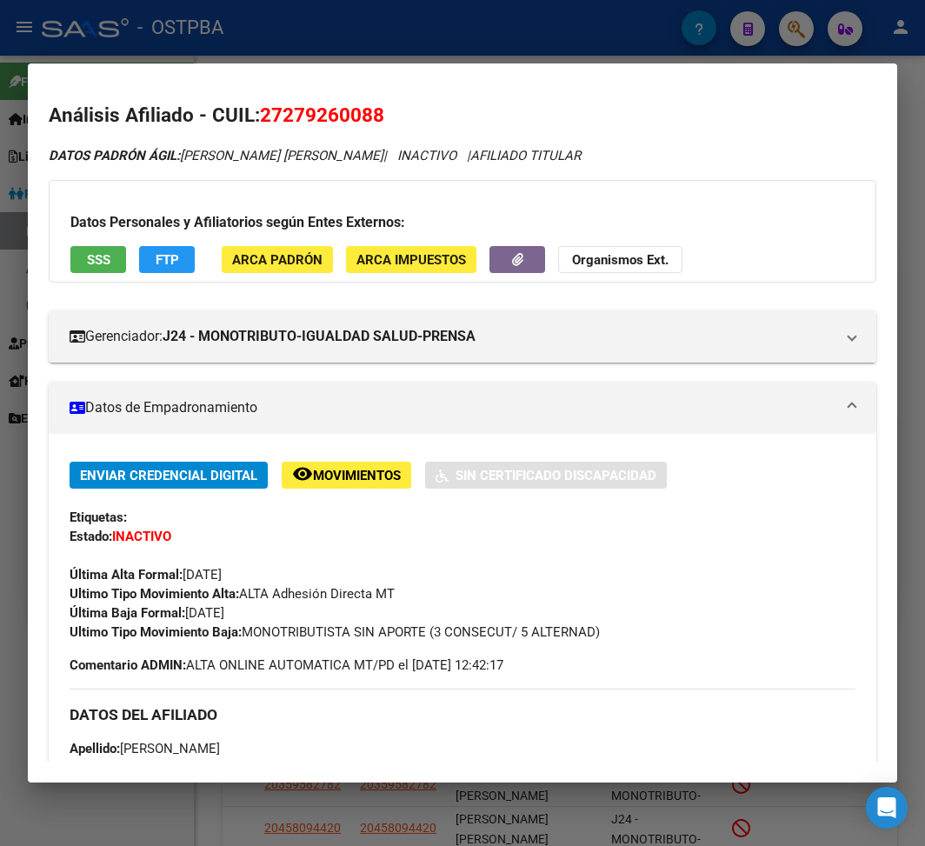
drag, startPoint x: 188, startPoint y: 612, endPoint x: 342, endPoint y: 615, distance: 154.8
click at [342, 615] on div "Enviar Credencial Digital remove_red_eye Movimientos Sin Certificado Discapacid…" at bounding box center [463, 552] width 786 height 180
copy span "[DATE]"
click at [250, 641] on div "Ultimo Tipo Movimiento Baja: MONOTRIBUTISTA SIN APORTE (3 CONSECUT/ 5 ALTERNAD)" at bounding box center [463, 631] width 786 height 19
drag, startPoint x: 247, startPoint y: 629, endPoint x: 704, endPoint y: 629, distance: 457.2
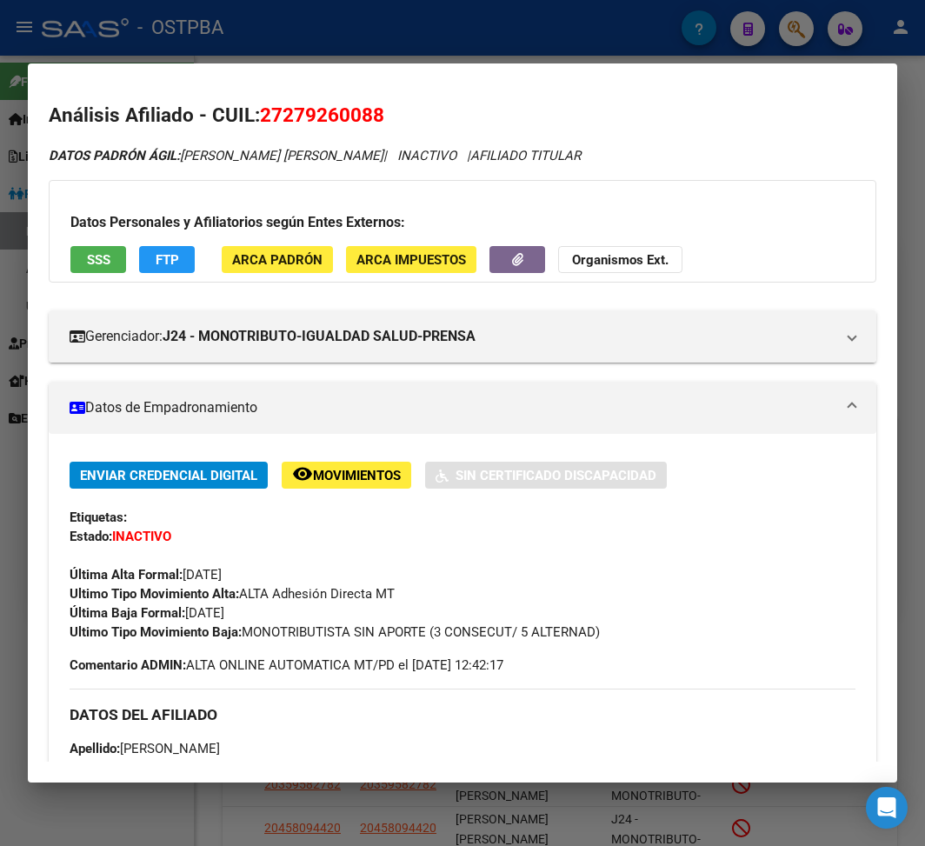
click at [704, 629] on div "Ultimo Tipo Movimiento Baja: MONOTRIBUTISTA SIN APORTE (3 CONSECUT/ 5 ALTERNAD)" at bounding box center [463, 631] width 786 height 19
copy span "MONOTRIBUTISTA SIN APORTE (3 CONSECUT/ 5 ALTERNAD)"
click at [254, 37] on div at bounding box center [462, 423] width 925 height 846
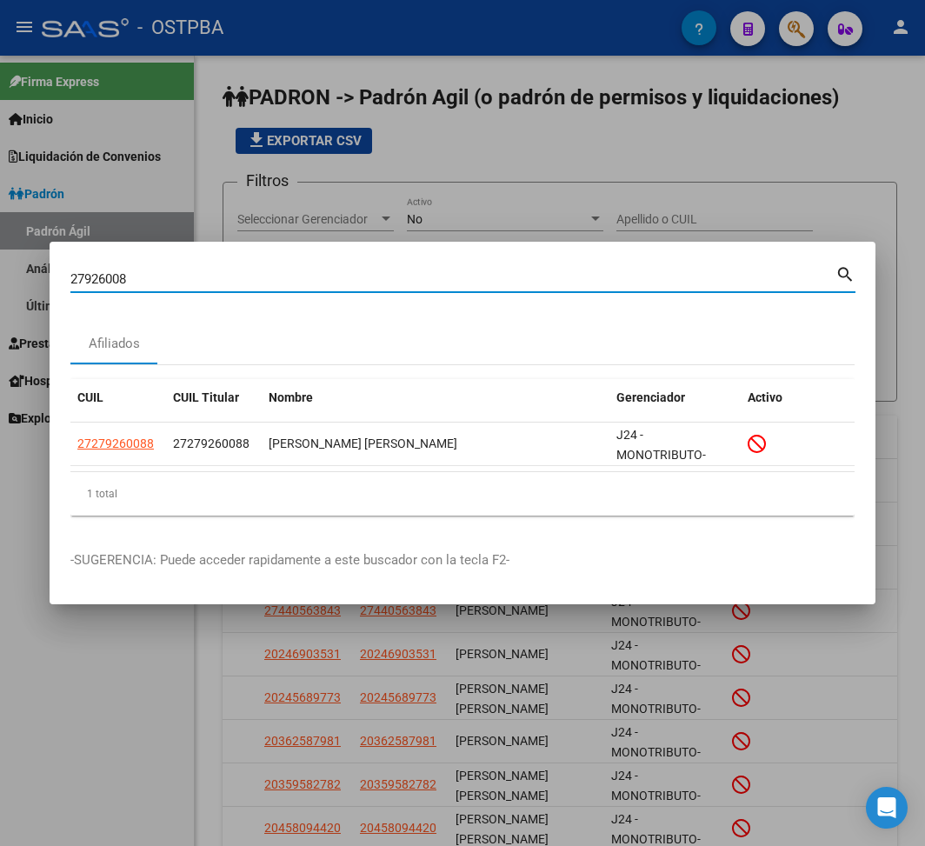
click at [90, 273] on input "27926008" at bounding box center [452, 279] width 765 height 16
paste input "0054161"
type input "20054161"
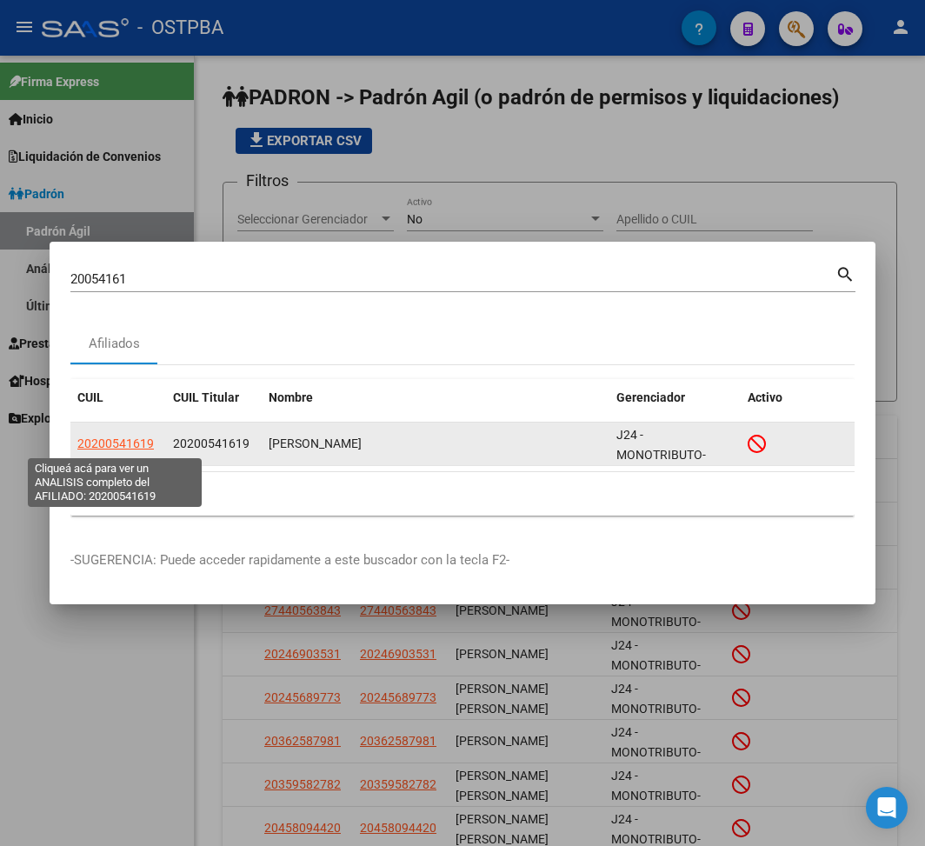
click at [130, 445] on span "20200541619" at bounding box center [115, 443] width 76 height 14
type textarea "20200541619"
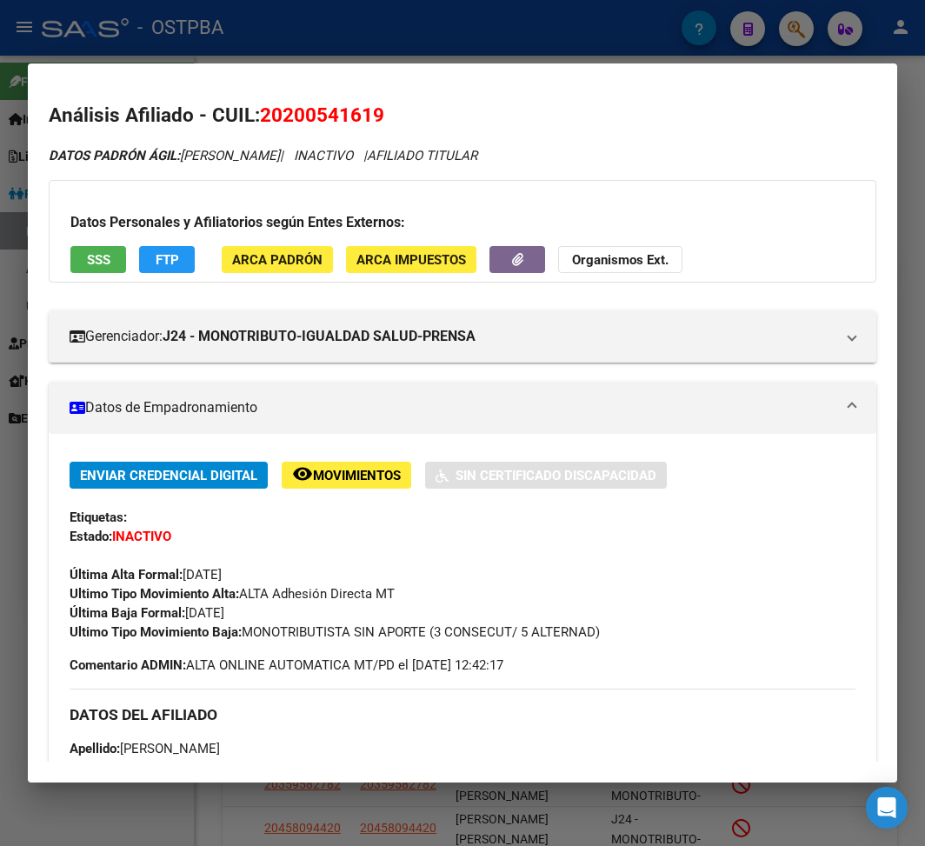
click at [269, 70] on mat-dialog-container "Análisis Afiliado - CUIL: 20200541619 DATOS PADRÓN ÁGIL: REARTES ALEJO LUIS | I…" at bounding box center [462, 422] width 869 height 719
click at [153, 57] on div at bounding box center [462, 423] width 925 height 846
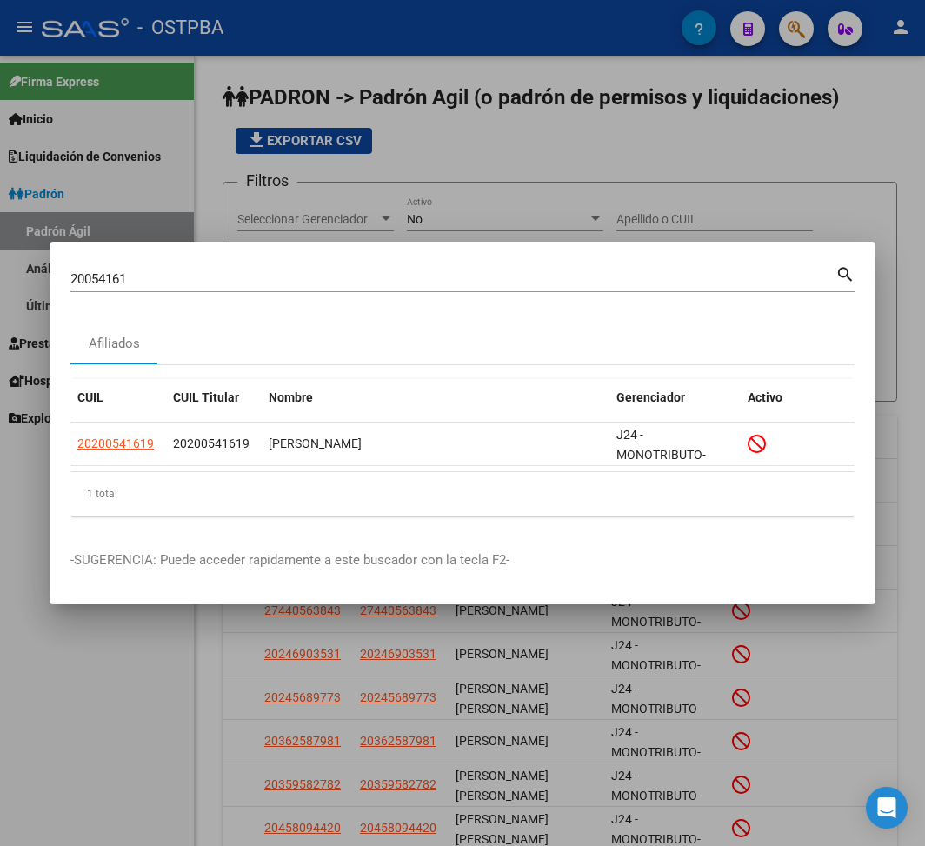
click at [105, 269] on div "20054161 Buscar (apellido, dni, cuil, nro traspaso, cuit, obra social)" at bounding box center [452, 279] width 765 height 26
drag, startPoint x: 141, startPoint y: 283, endPoint x: -2, endPoint y: 268, distance: 143.3
click at [0, 268] on html "menu - OSTPBA person Firma Express Inicio Instructivos Contacto OS Liquidación …" at bounding box center [462, 423] width 925 height 846
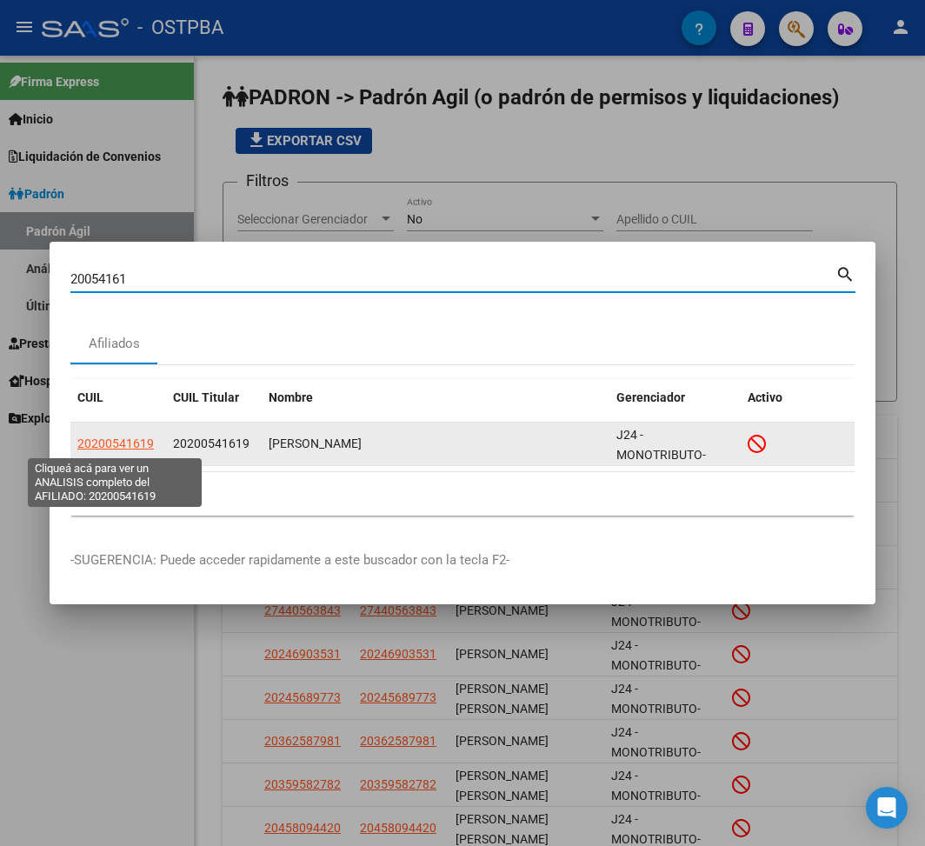
click at [118, 447] on span "20200541619" at bounding box center [115, 443] width 76 height 14
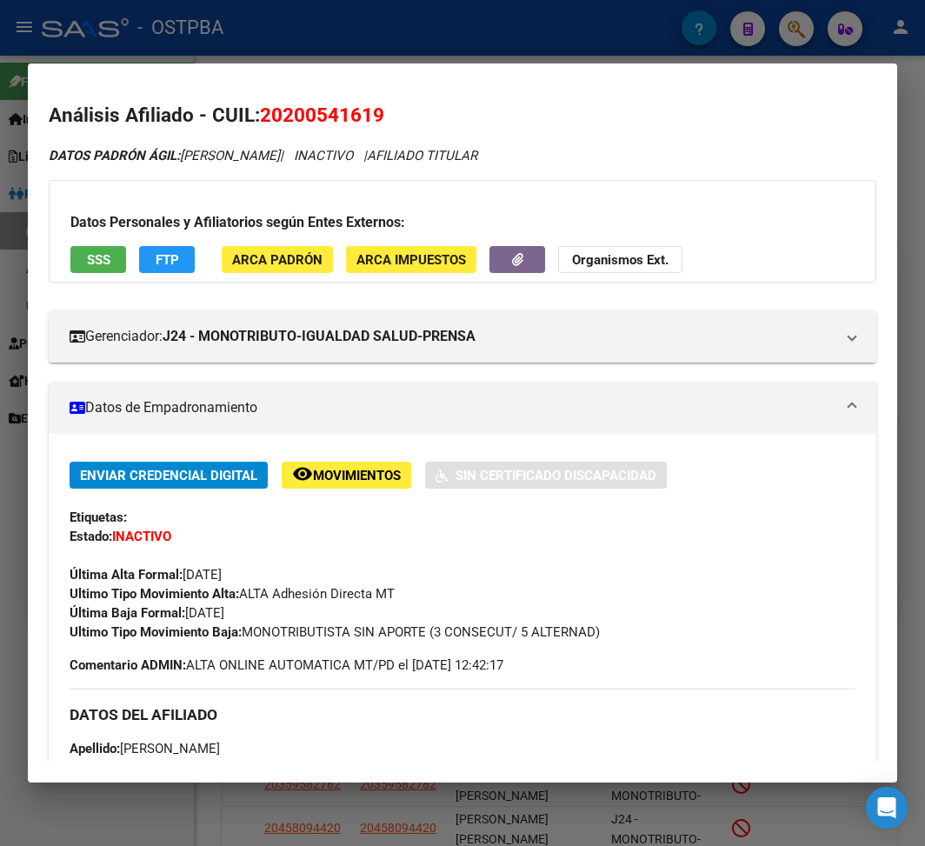
click at [446, 39] on div at bounding box center [462, 423] width 925 height 846
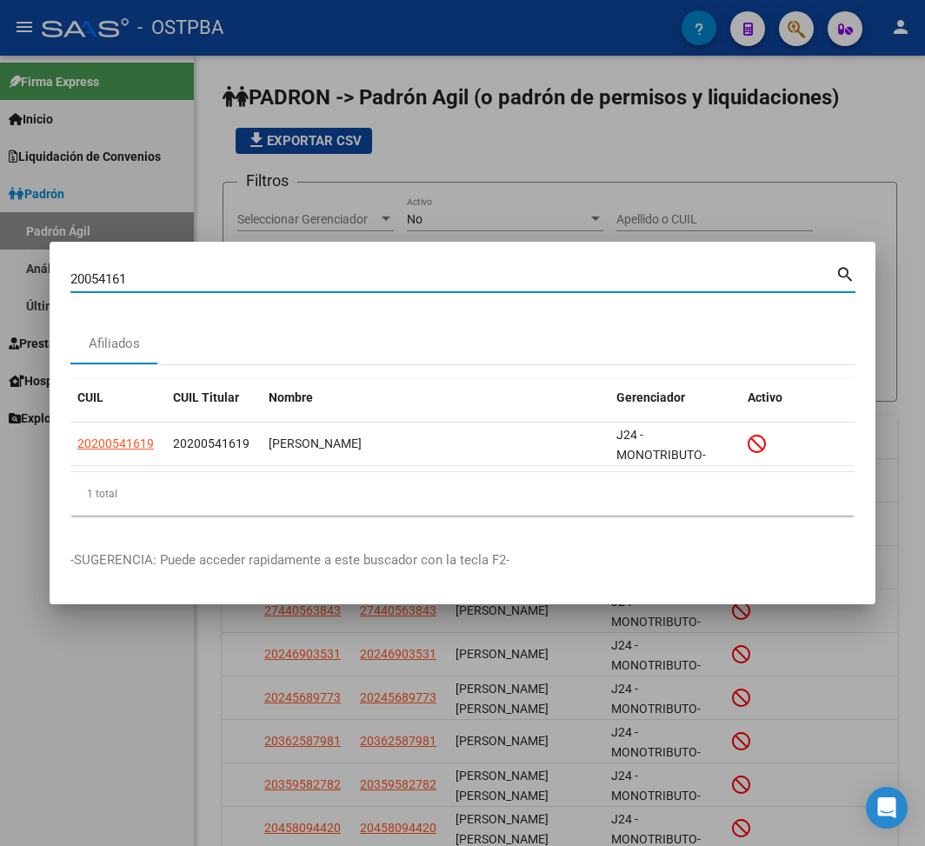
drag, startPoint x: 137, startPoint y: 276, endPoint x: 38, endPoint y: 275, distance: 99.1
click at [38, 275] on div "20054161 Buscar (apellido, dni, cuil, nro traspaso, cuit, obra social) search A…" at bounding box center [462, 423] width 925 height 846
paste input "40895889"
type input "40895889"
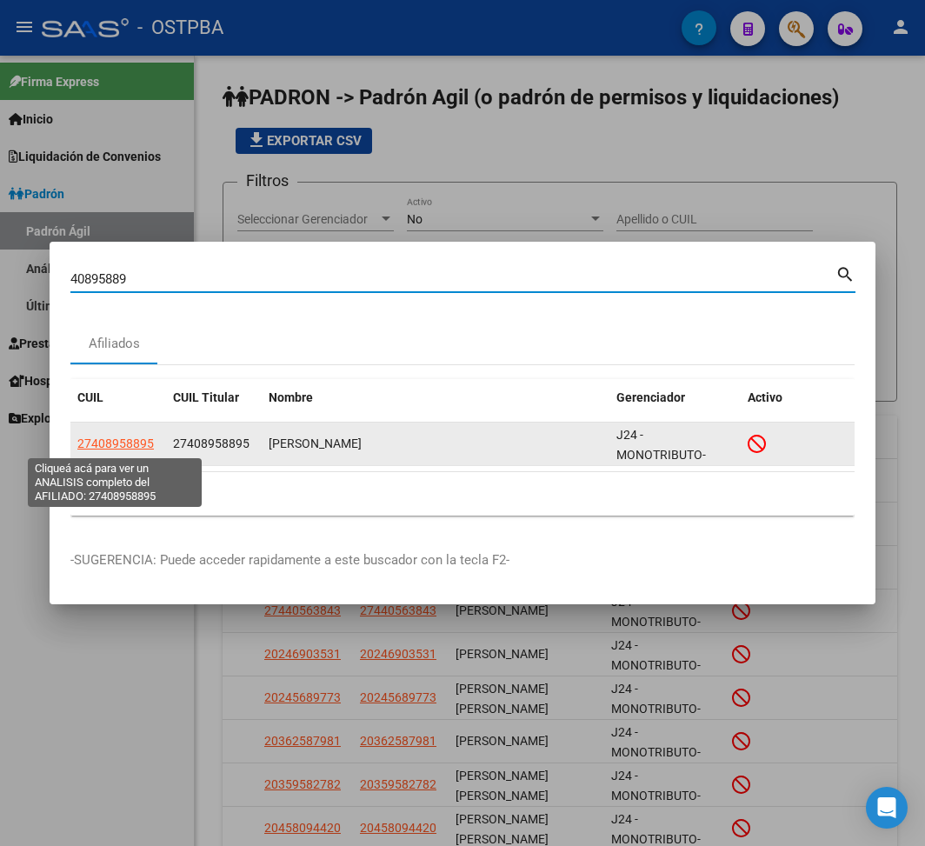
click at [143, 438] on span "27408958895" at bounding box center [115, 443] width 76 height 14
type textarea "27408958895"
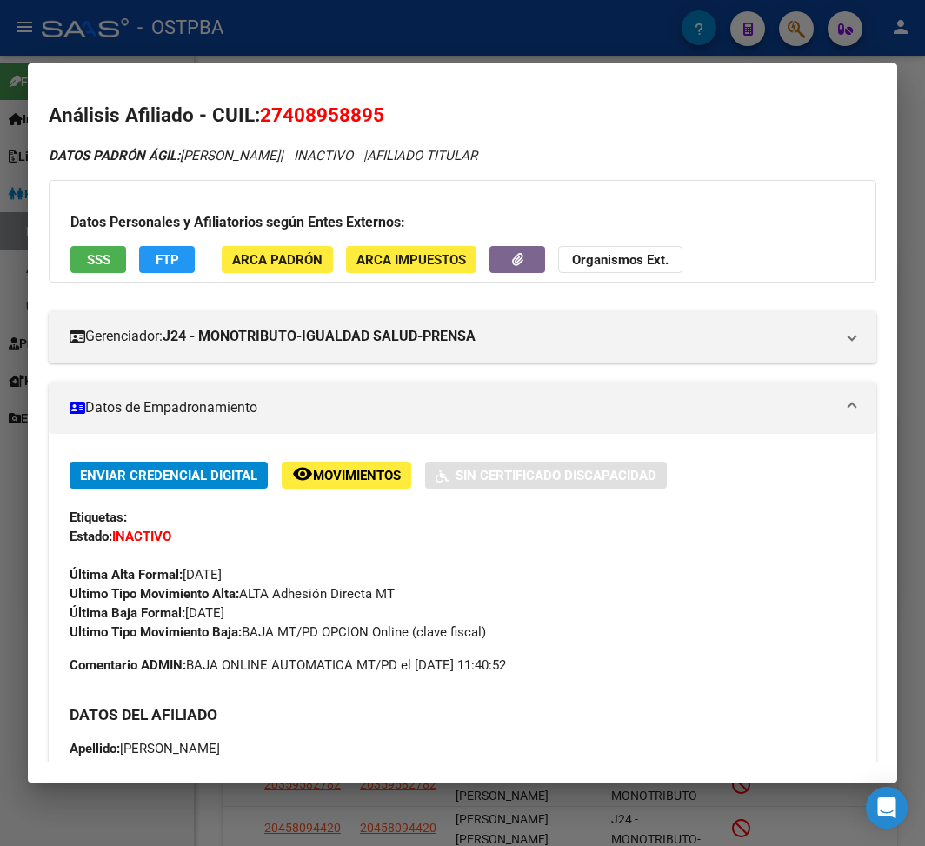
drag, startPoint x: 199, startPoint y: 613, endPoint x: 280, endPoint y: 613, distance: 80.8
click at [280, 613] on div "Enviar Credencial Digital remove_red_eye Movimientos Sin Certificado Discapacid…" at bounding box center [463, 552] width 786 height 180
copy span "[DATE]"
click at [303, 25] on div at bounding box center [462, 423] width 925 height 846
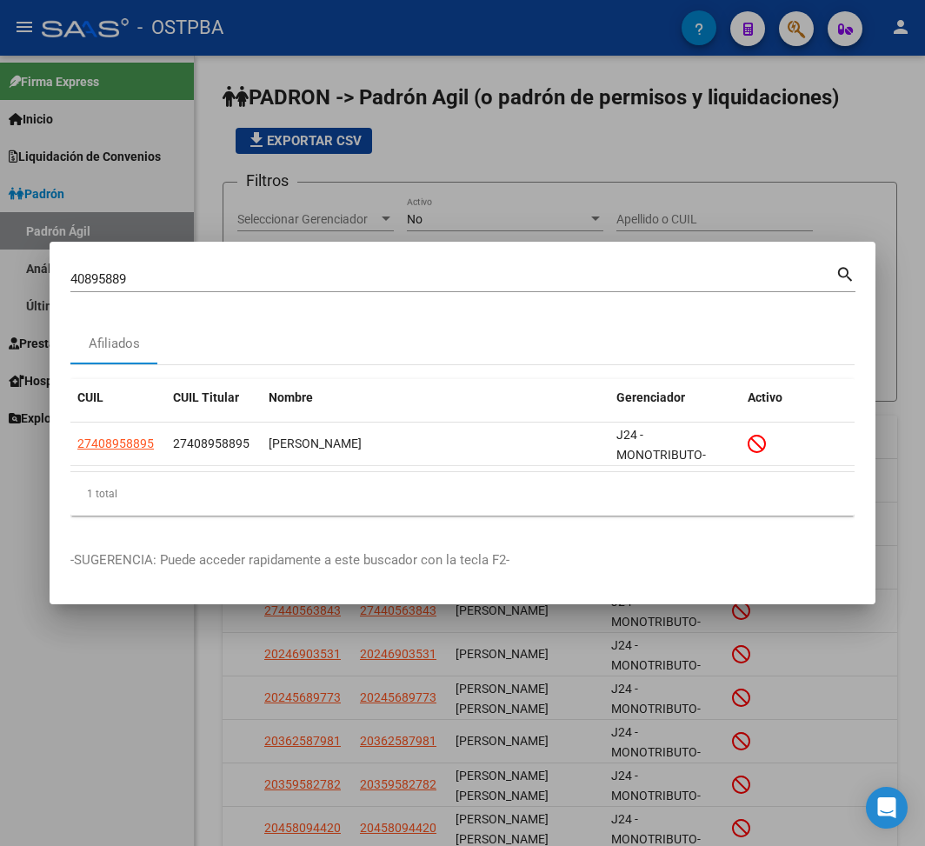
click at [98, 269] on div "40895889 Buscar (apellido, dni, cuil, nro traspaso, cuit, obra social)" at bounding box center [452, 279] width 765 height 26
click at [98, 276] on input "40895889" at bounding box center [452, 279] width 765 height 16
paste input "32725536"
type input "32725536"
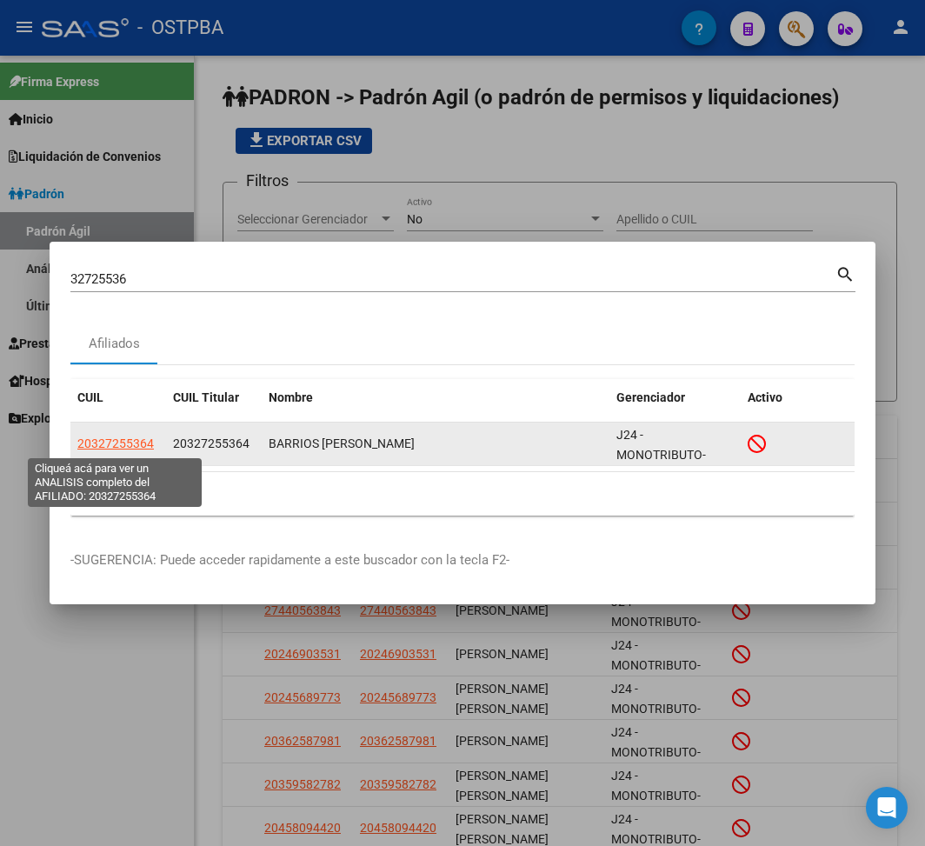
click at [105, 436] on span "20327255364" at bounding box center [115, 443] width 76 height 14
type textarea "20327255364"
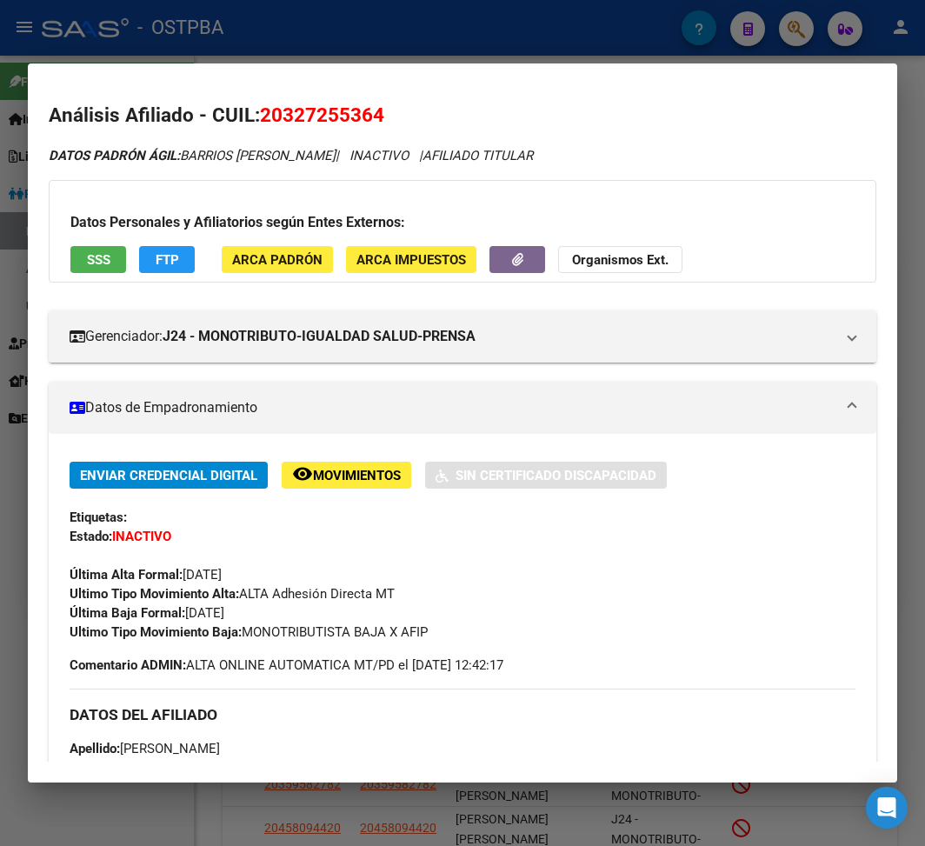
click at [574, 39] on div at bounding box center [462, 423] width 925 height 846
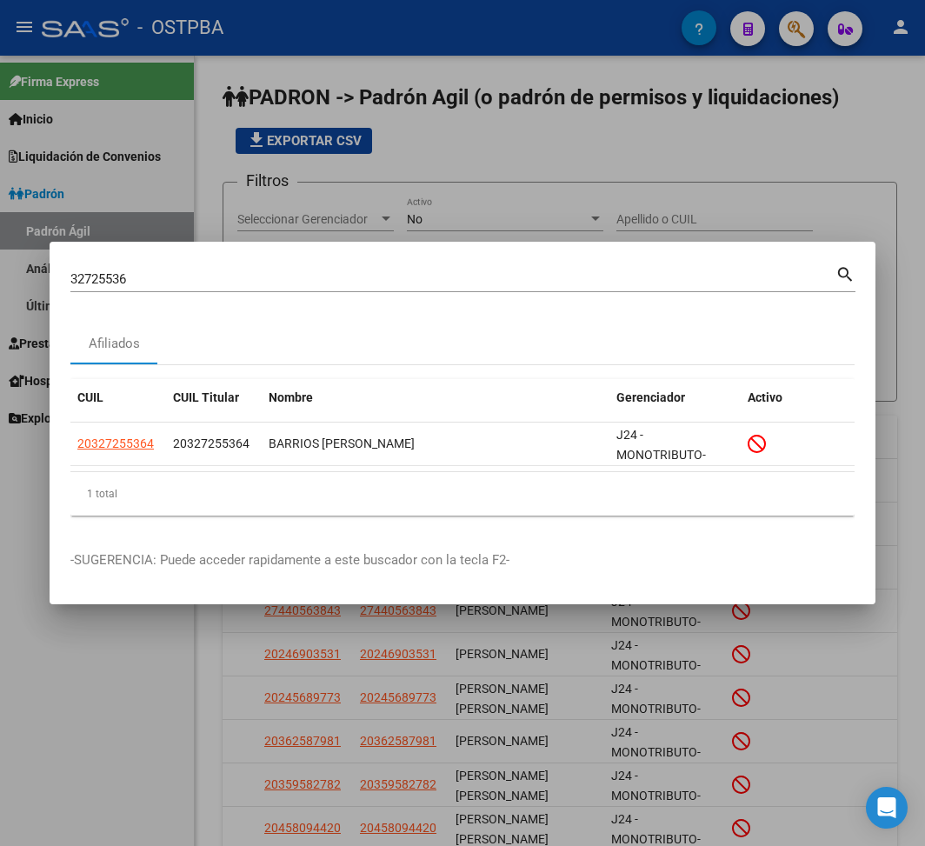
click at [87, 276] on input "32725536" at bounding box center [452, 279] width 765 height 16
paste input "5498402"
type input "35498402"
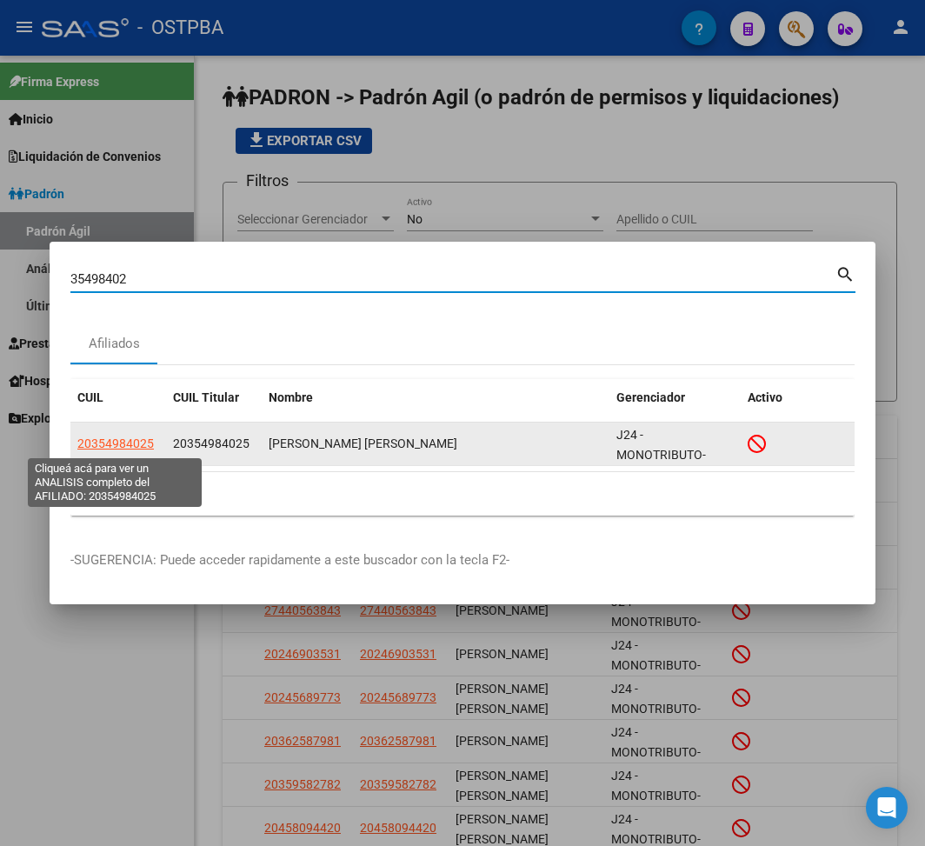
click at [116, 445] on span "20354984025" at bounding box center [115, 443] width 76 height 14
type textarea "20354984025"
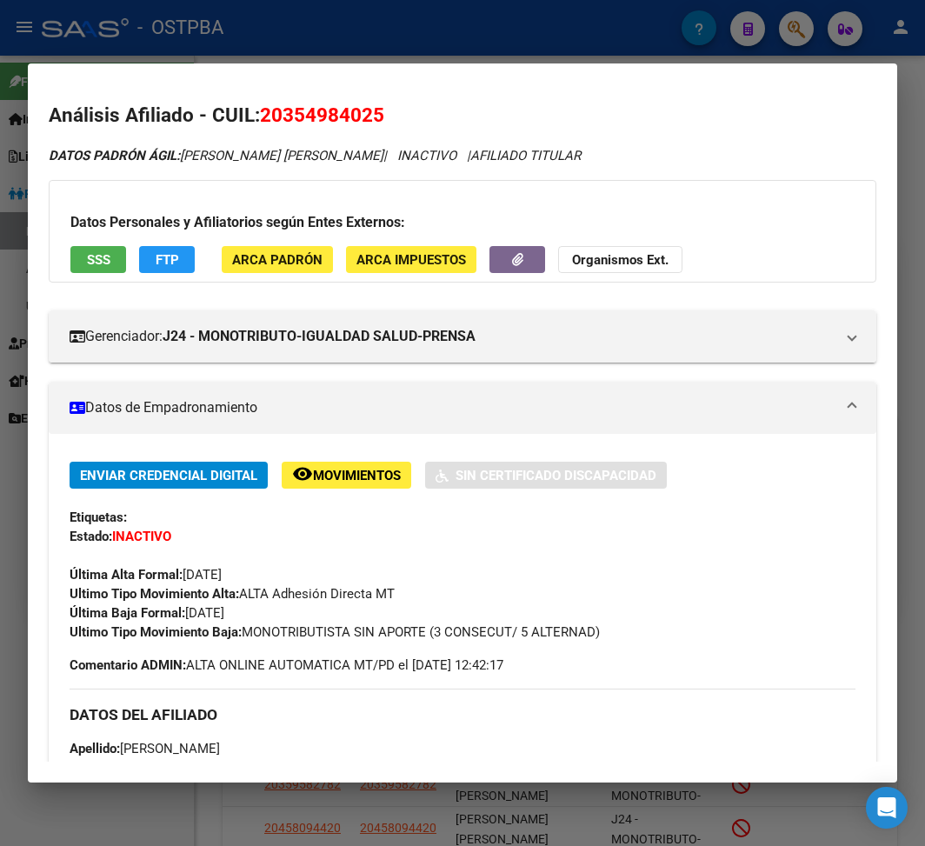
click at [311, 12] on div at bounding box center [462, 423] width 925 height 846
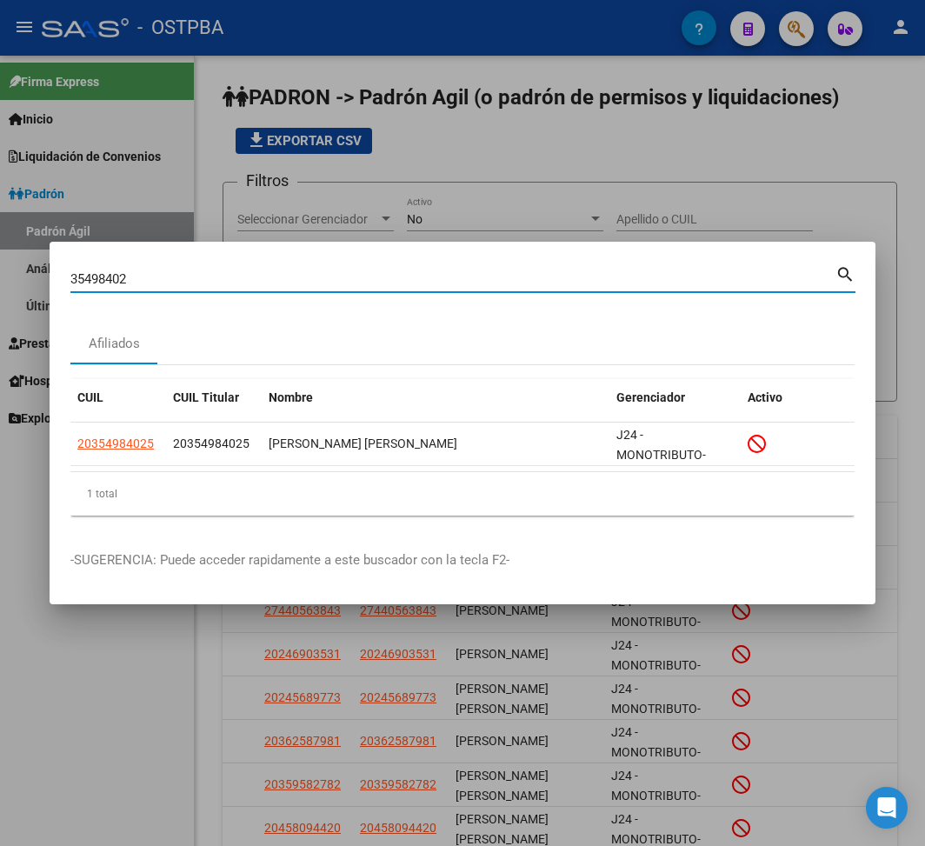
click at [96, 278] on input "35498402" at bounding box center [452, 279] width 765 height 16
paste input "43662447"
type input "43662447"
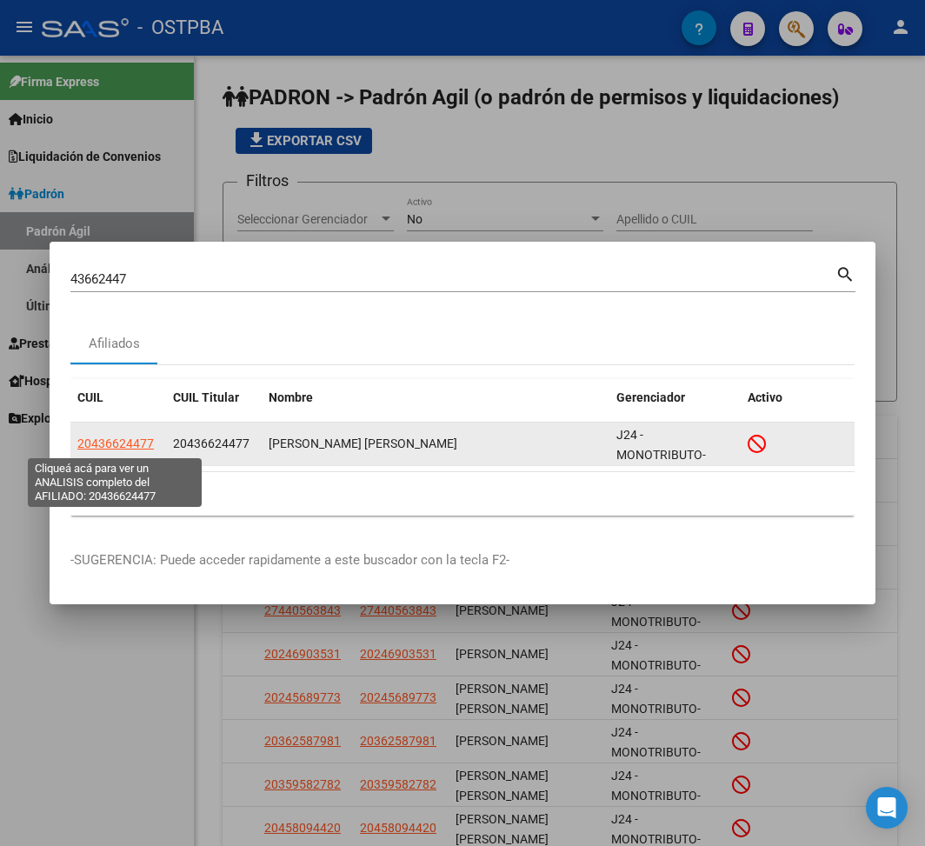
click at [119, 439] on span "20436624477" at bounding box center [115, 443] width 76 height 14
type textarea "20436624477"
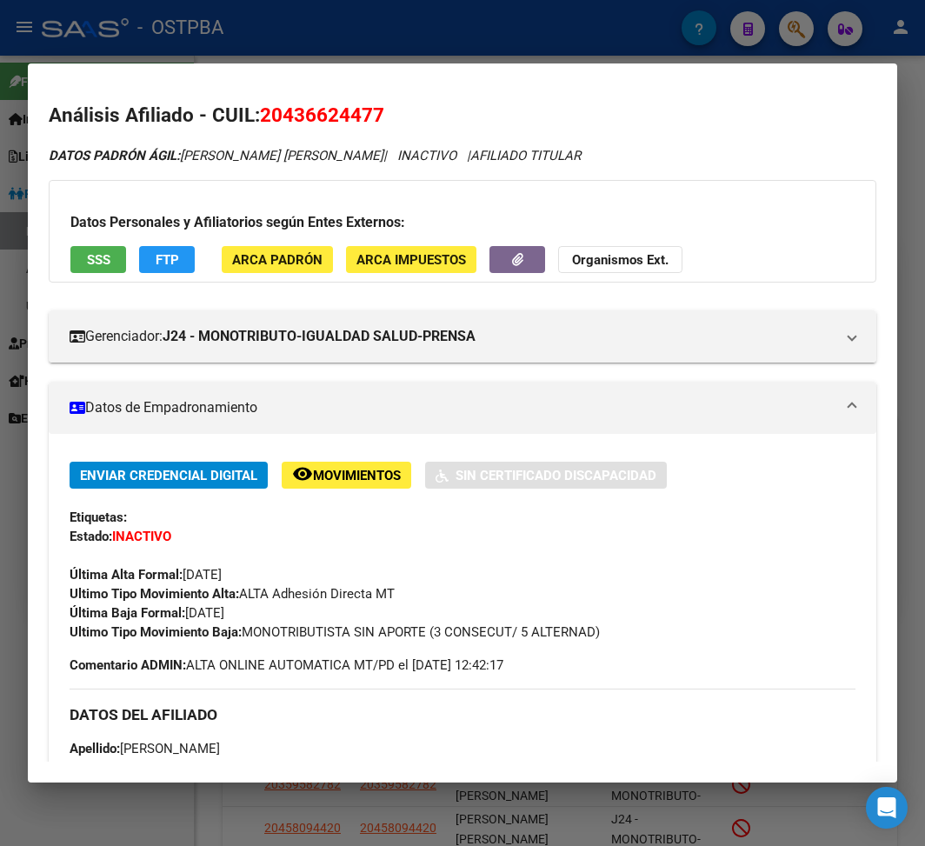
click at [216, 30] on div at bounding box center [462, 423] width 925 height 846
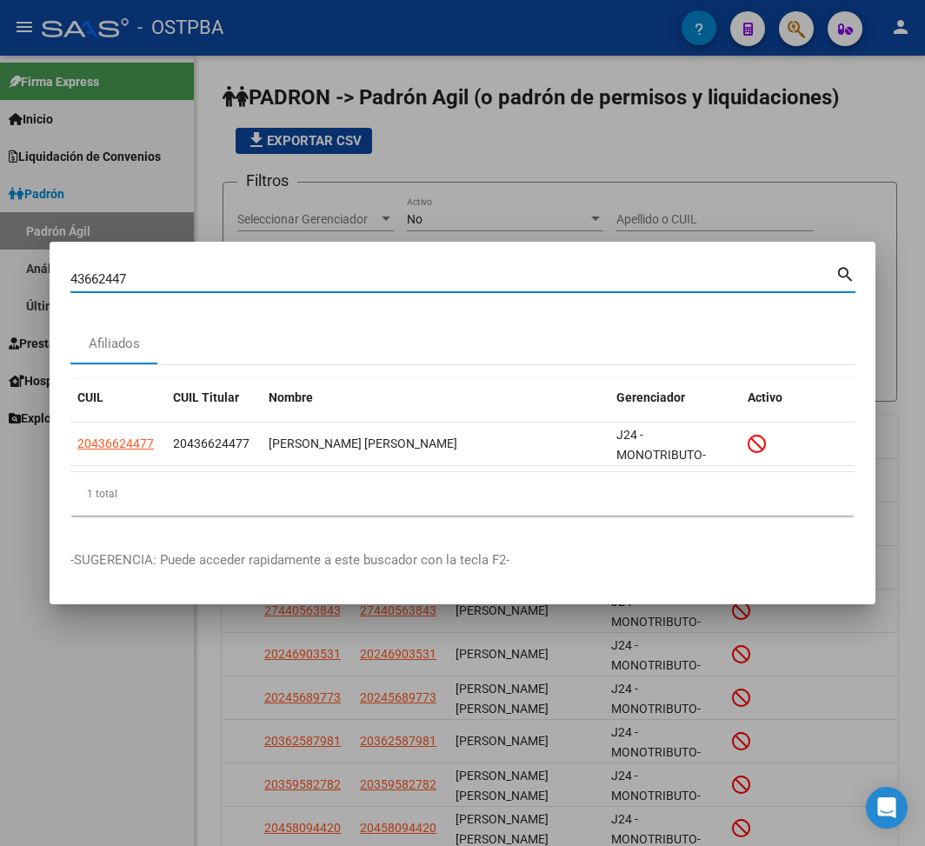
click at [81, 278] on input "43662447" at bounding box center [452, 279] width 765 height 16
paste input "17635868"
type input "17635868"
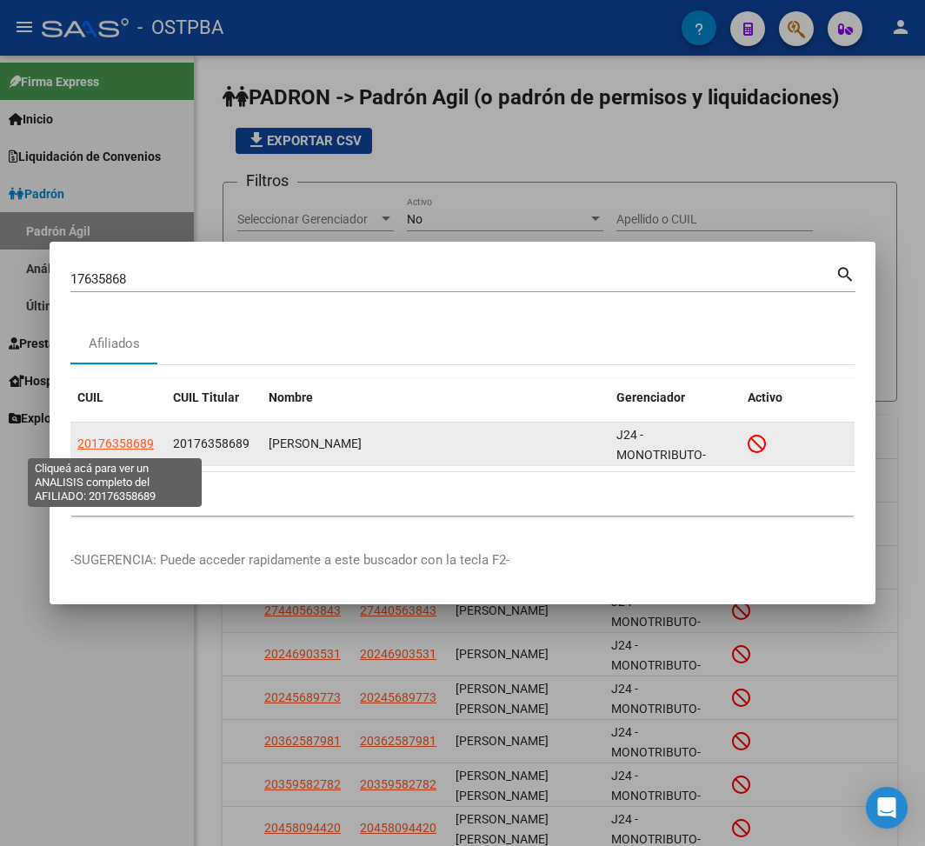
click at [130, 436] on span "20176358689" at bounding box center [115, 443] width 76 height 14
type textarea "20176358689"
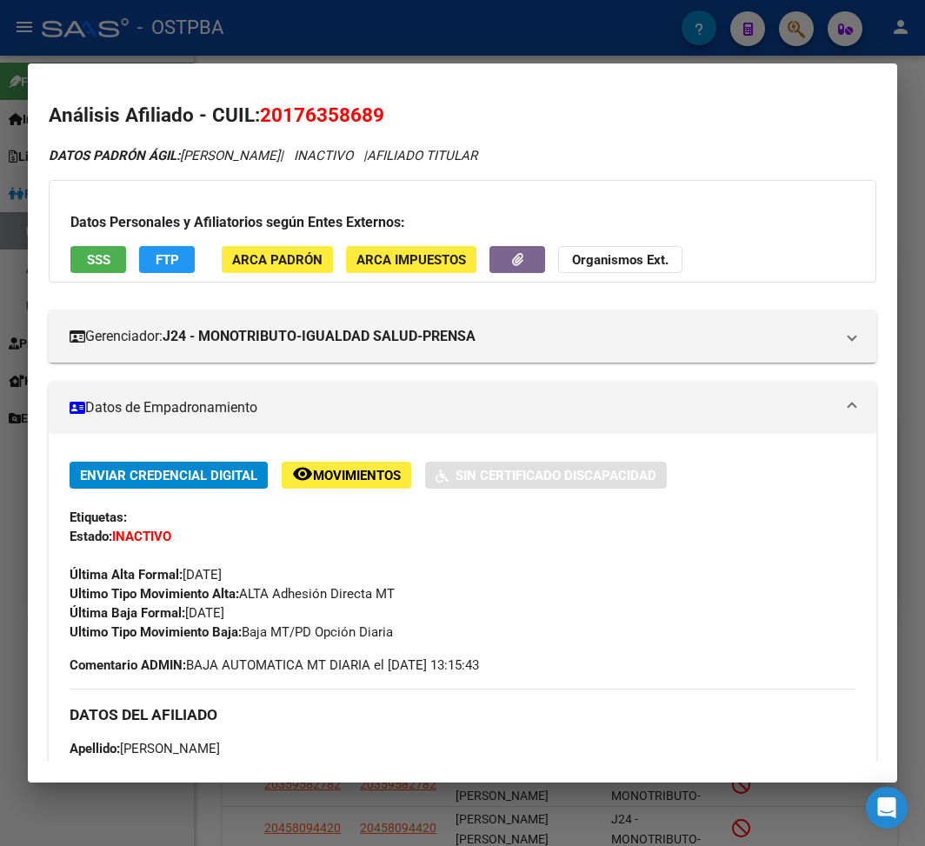
click at [256, 30] on div at bounding box center [462, 423] width 925 height 846
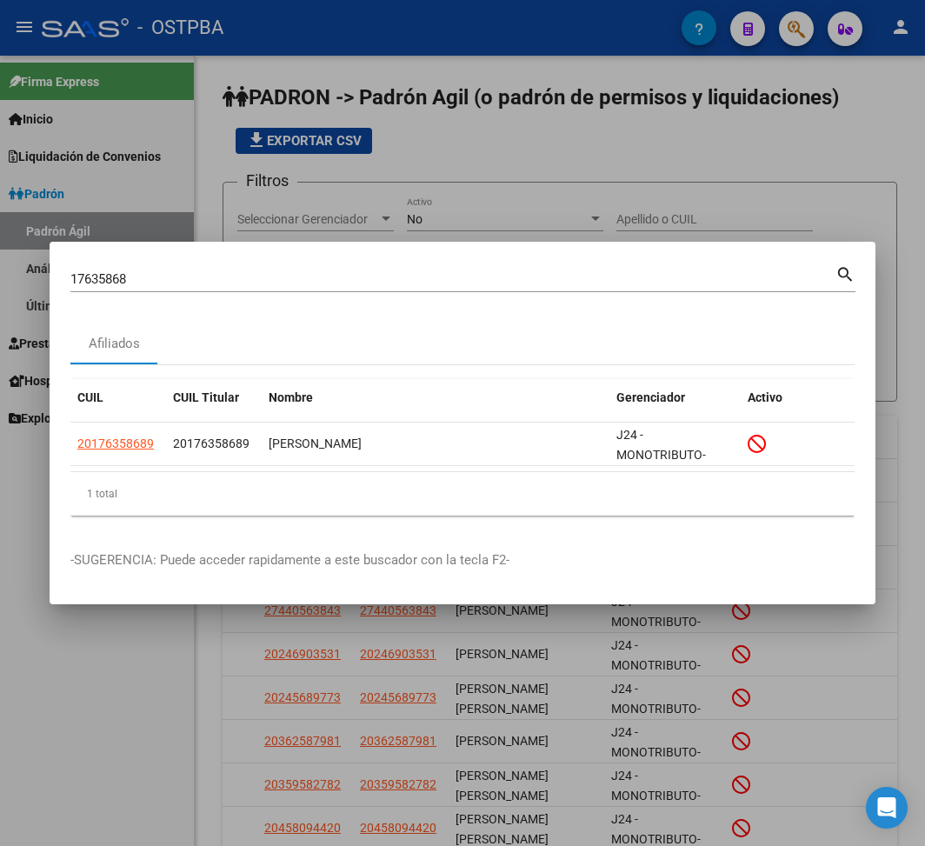
click at [113, 279] on input "17635868" at bounding box center [452, 279] width 765 height 16
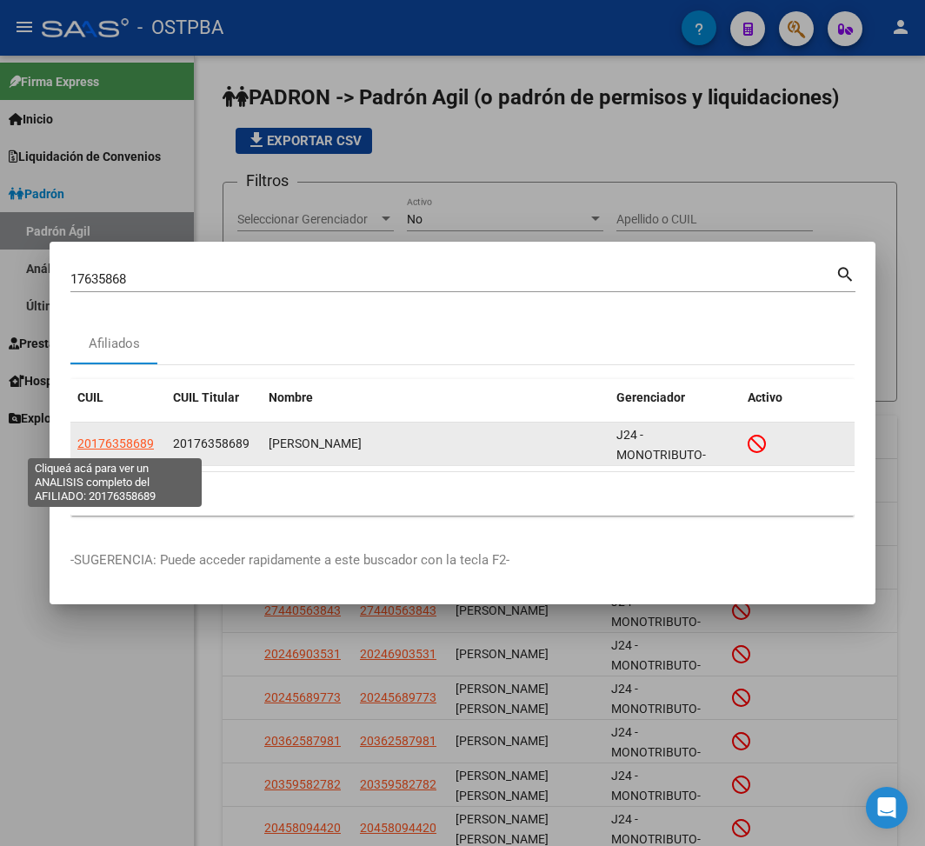
click at [132, 443] on span "20176358689" at bounding box center [115, 443] width 76 height 14
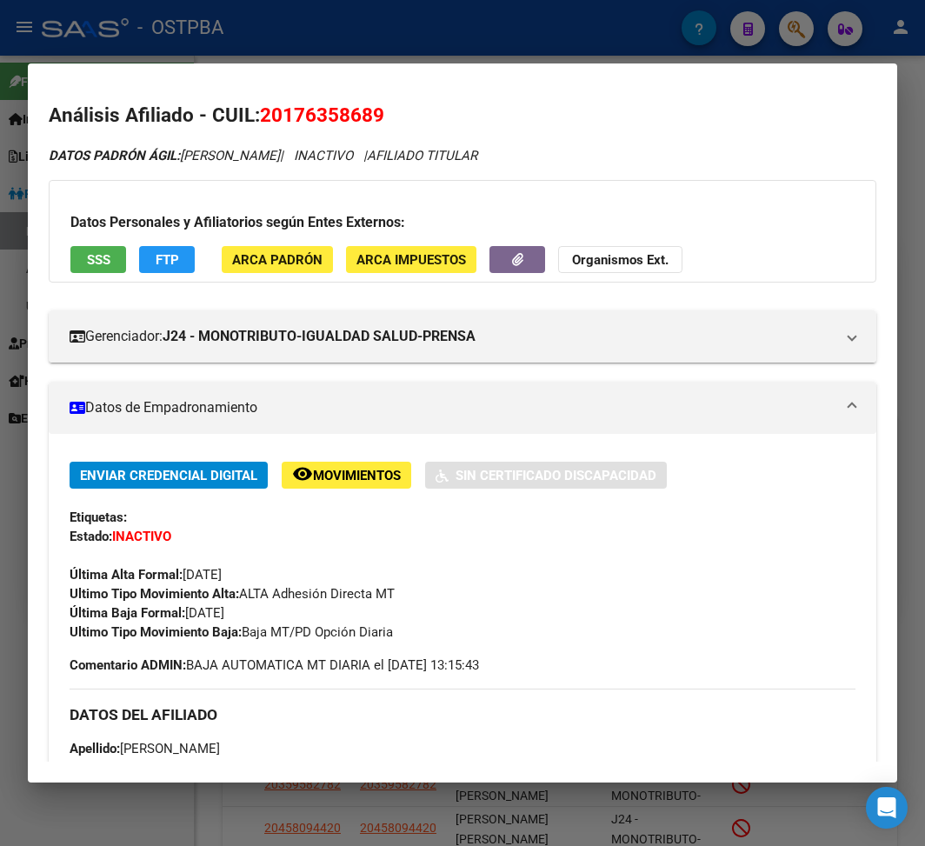
drag, startPoint x: 186, startPoint y: 613, endPoint x: 272, endPoint y: 605, distance: 86.4
click at [272, 605] on div "Enviar Credencial Digital remove_red_eye Movimientos Sin Certificado Discapacid…" at bounding box center [463, 552] width 786 height 180
copy span "[DATE]"
click at [249, 636] on span "Ultimo Tipo Movimiento Baja: Baja MT/PD Opción Diaria" at bounding box center [231, 632] width 323 height 16
drag, startPoint x: 247, startPoint y: 636, endPoint x: 622, endPoint y: 637, distance: 375.5
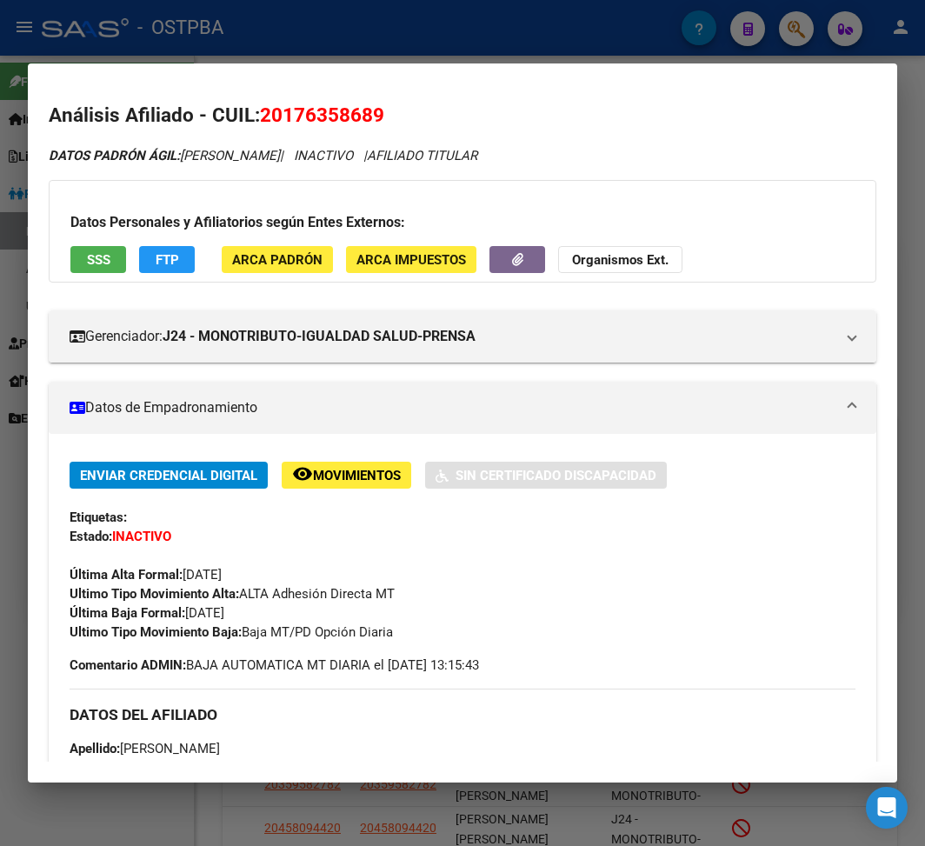
click at [537, 637] on div "Ultimo Tipo Movimiento Baja: Baja MT/PD Opción Diaria" at bounding box center [463, 631] width 786 height 19
copy span "Baja MT/PD Opción Diaria"
click at [336, 37] on div at bounding box center [462, 423] width 925 height 846
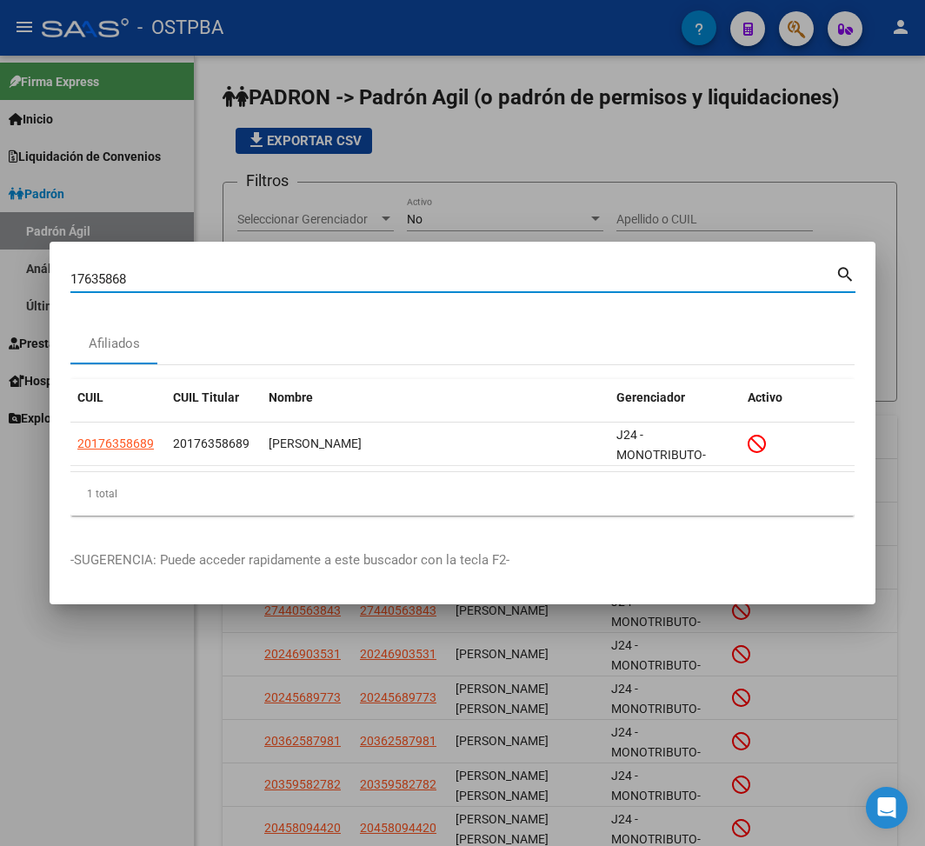
drag, startPoint x: 136, startPoint y: 278, endPoint x: 66, endPoint y: 279, distance: 69.5
click at [66, 279] on mat-dialog-content "17635868 Buscar (apellido, dni, cuil, nro traspaso, cuit, obra social) search A…" at bounding box center [463, 396] width 826 height 267
paste input "44966431"
type input "44966431"
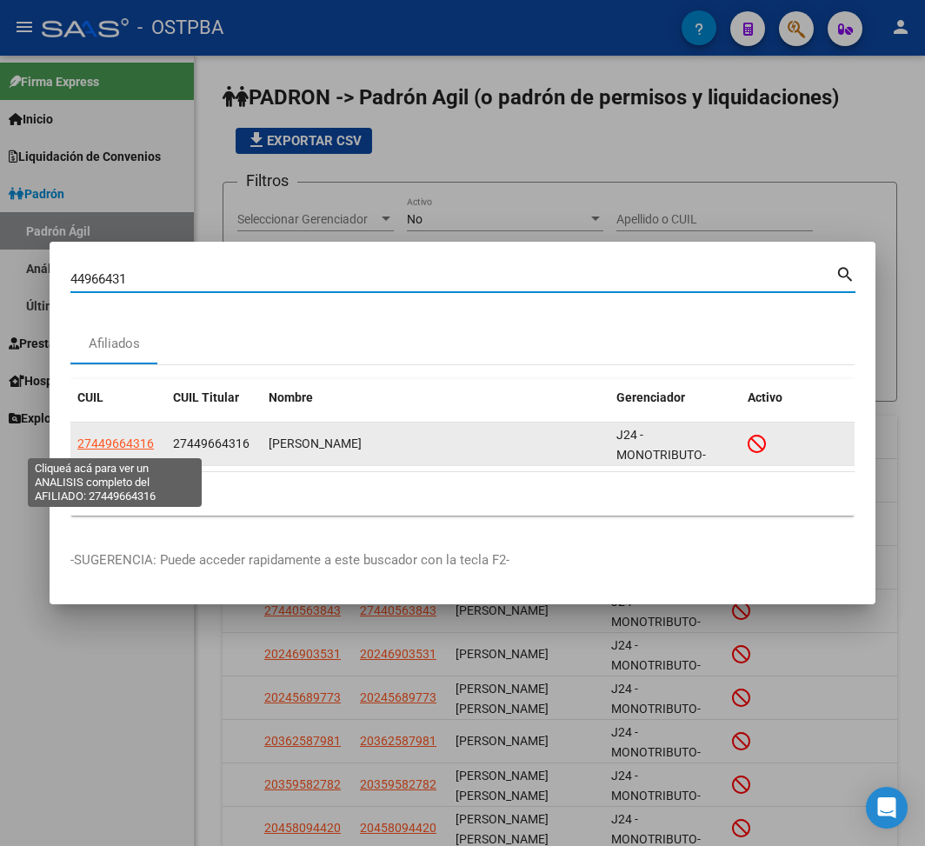
click at [150, 439] on span "27449664316" at bounding box center [115, 443] width 76 height 14
type textarea "27449664316"
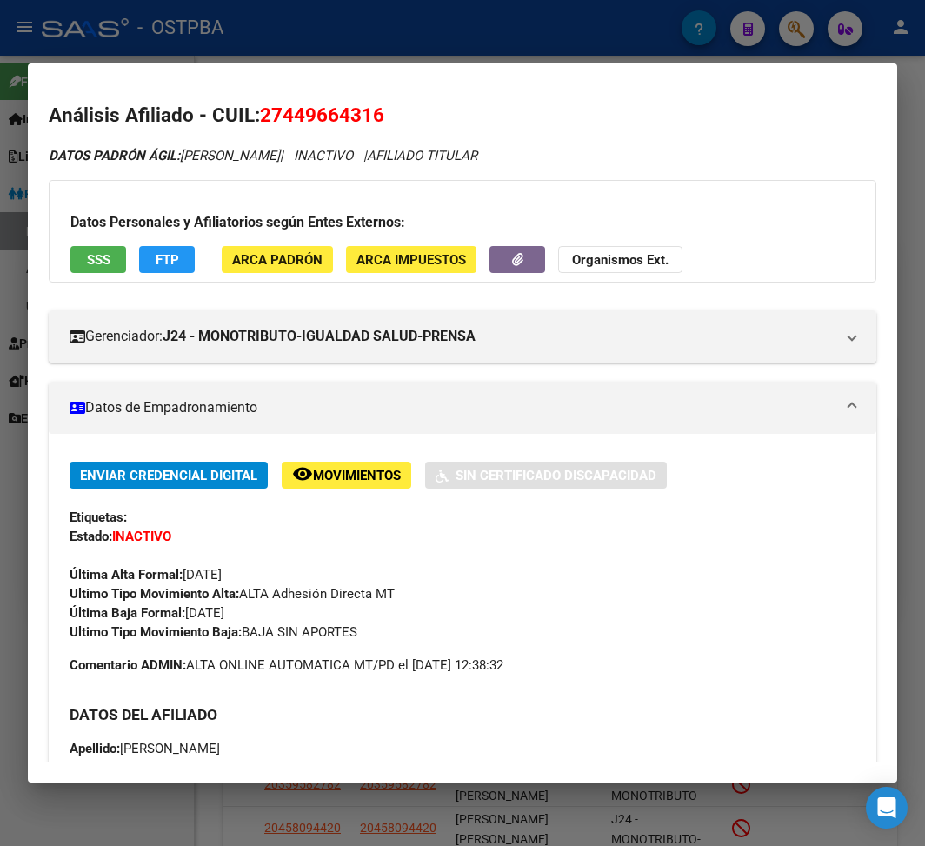
click at [278, 56] on div at bounding box center [462, 423] width 925 height 846
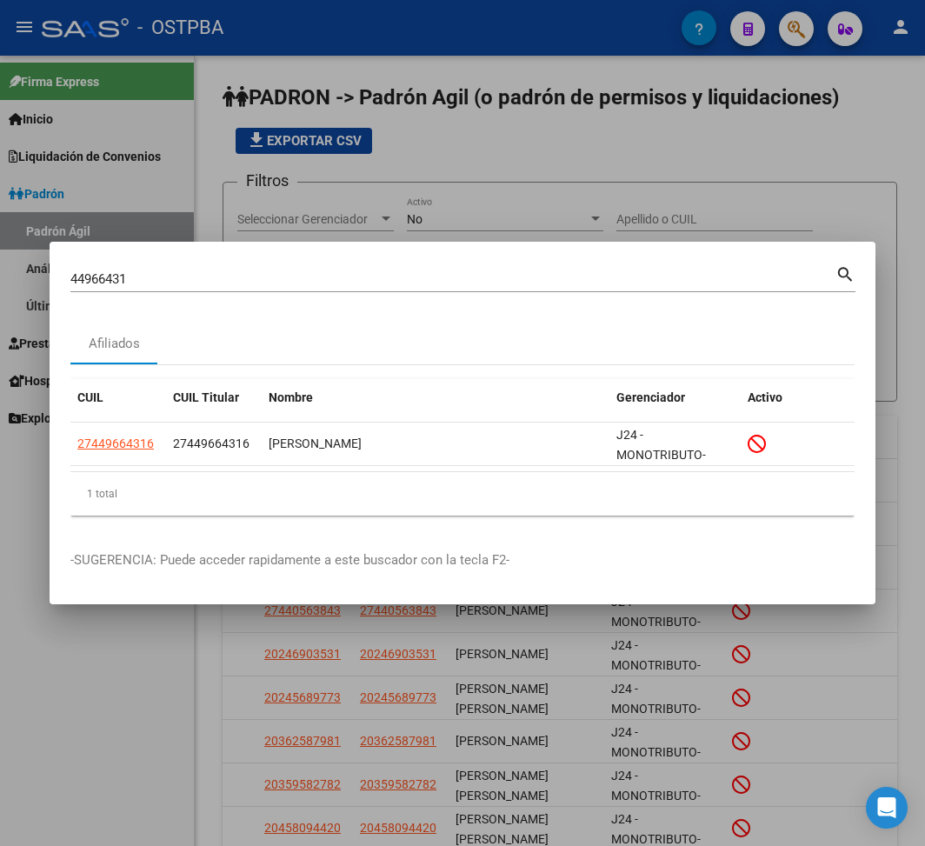
click at [110, 272] on input "44966431" at bounding box center [452, 279] width 765 height 16
paste input "2157327"
type input "42157327"
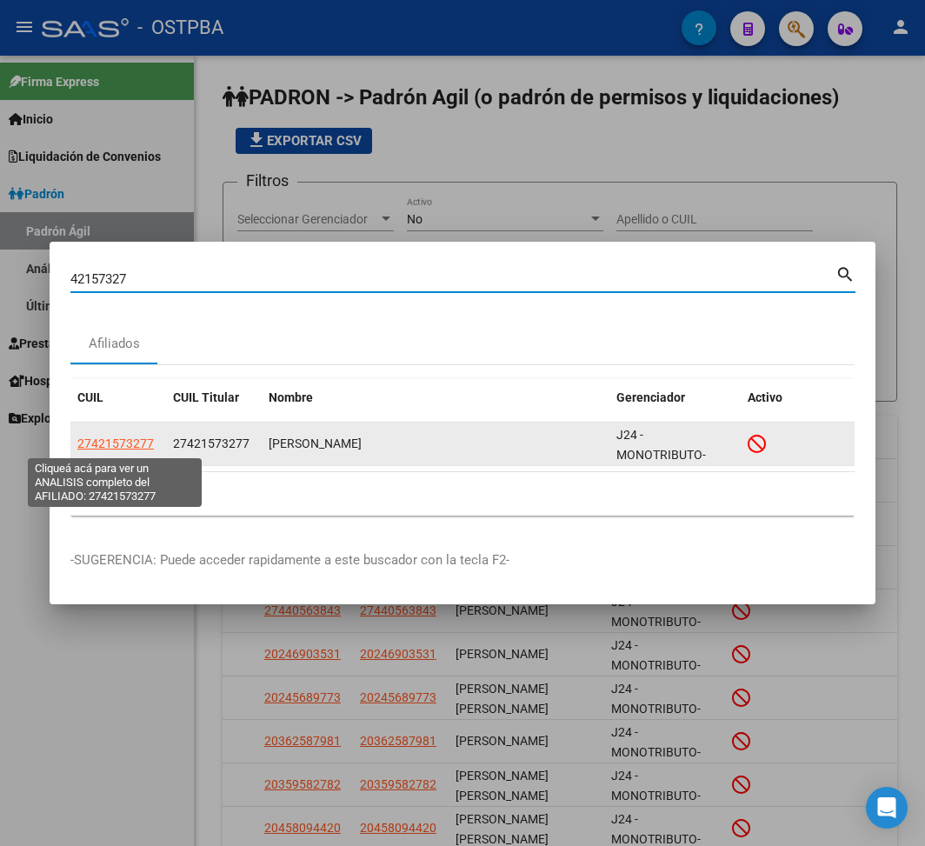
click at [109, 450] on span "27421573277" at bounding box center [115, 443] width 76 height 14
type textarea "27421573277"
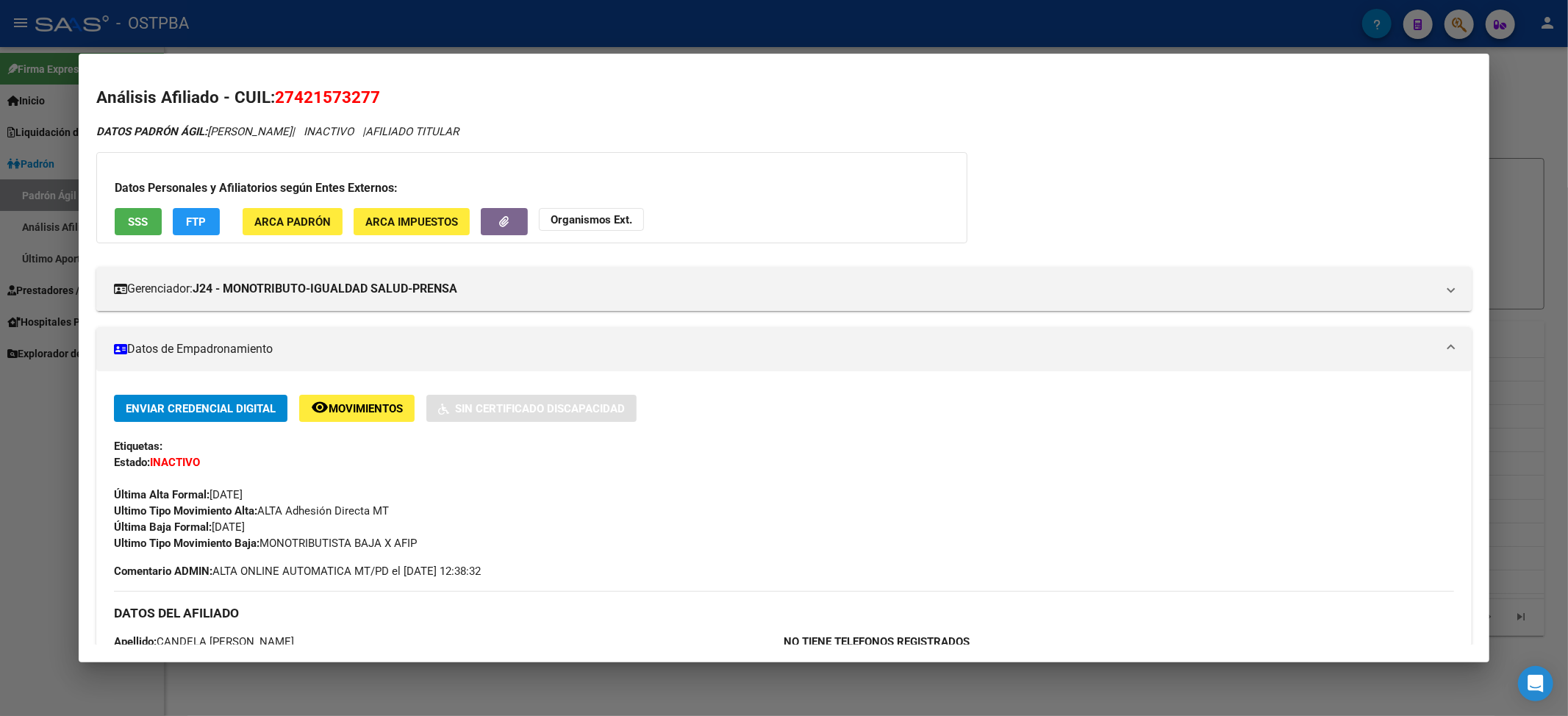
click at [291, 31] on div at bounding box center [784, 358] width 1568 height 716
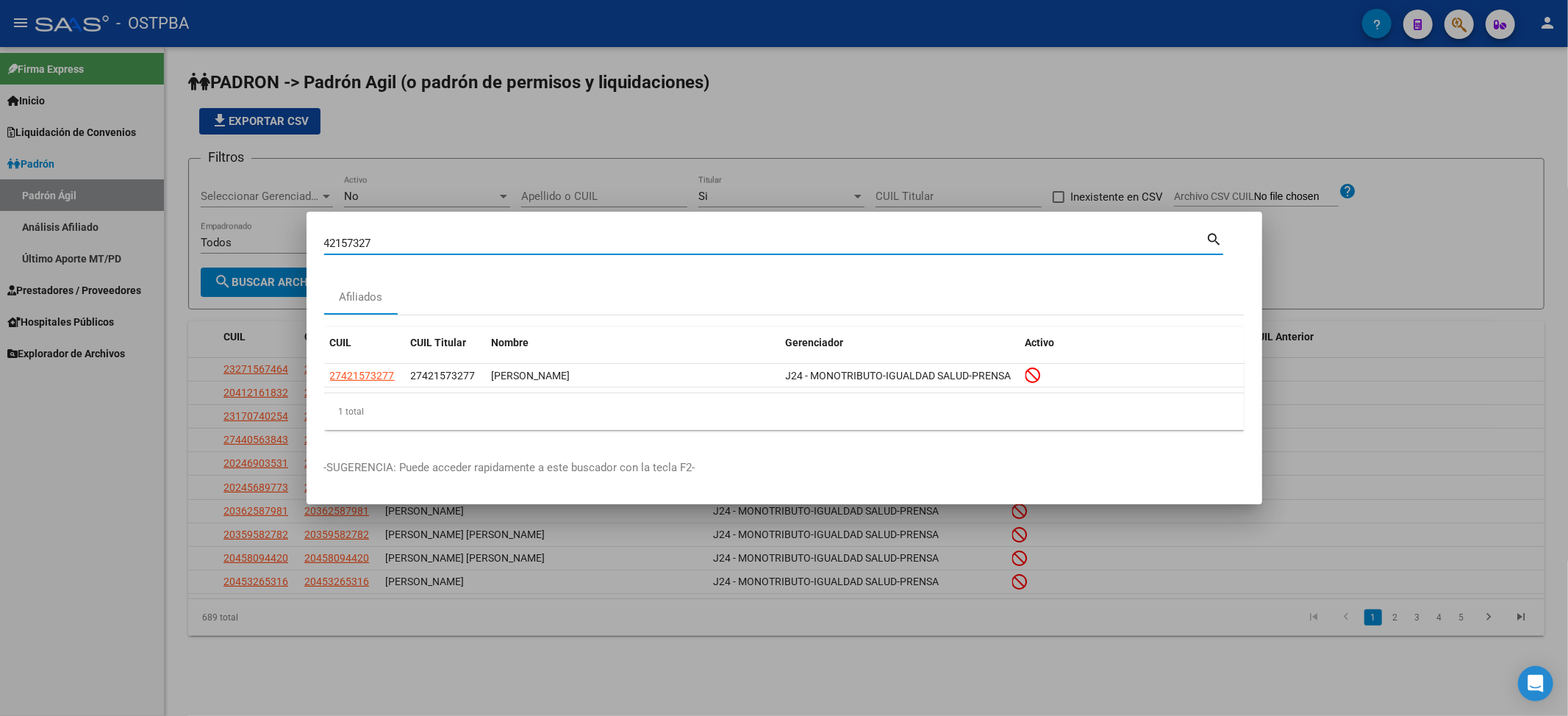
click at [346, 242] on input "42157327" at bounding box center [765, 243] width 882 height 14
paste input "3014810"
type input "43014810"
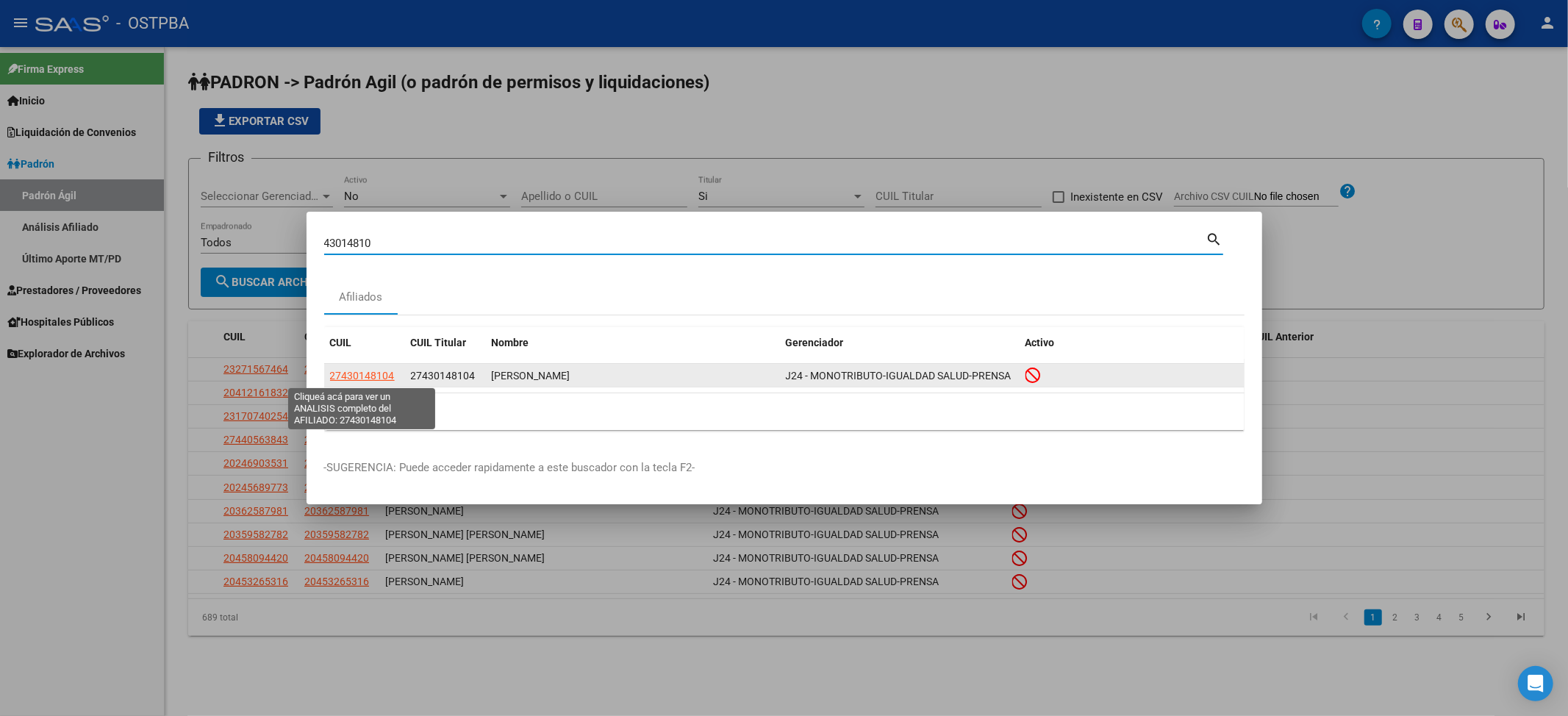
click at [360, 378] on span "27430148104" at bounding box center [362, 375] width 64 height 12
type textarea "27430148104"
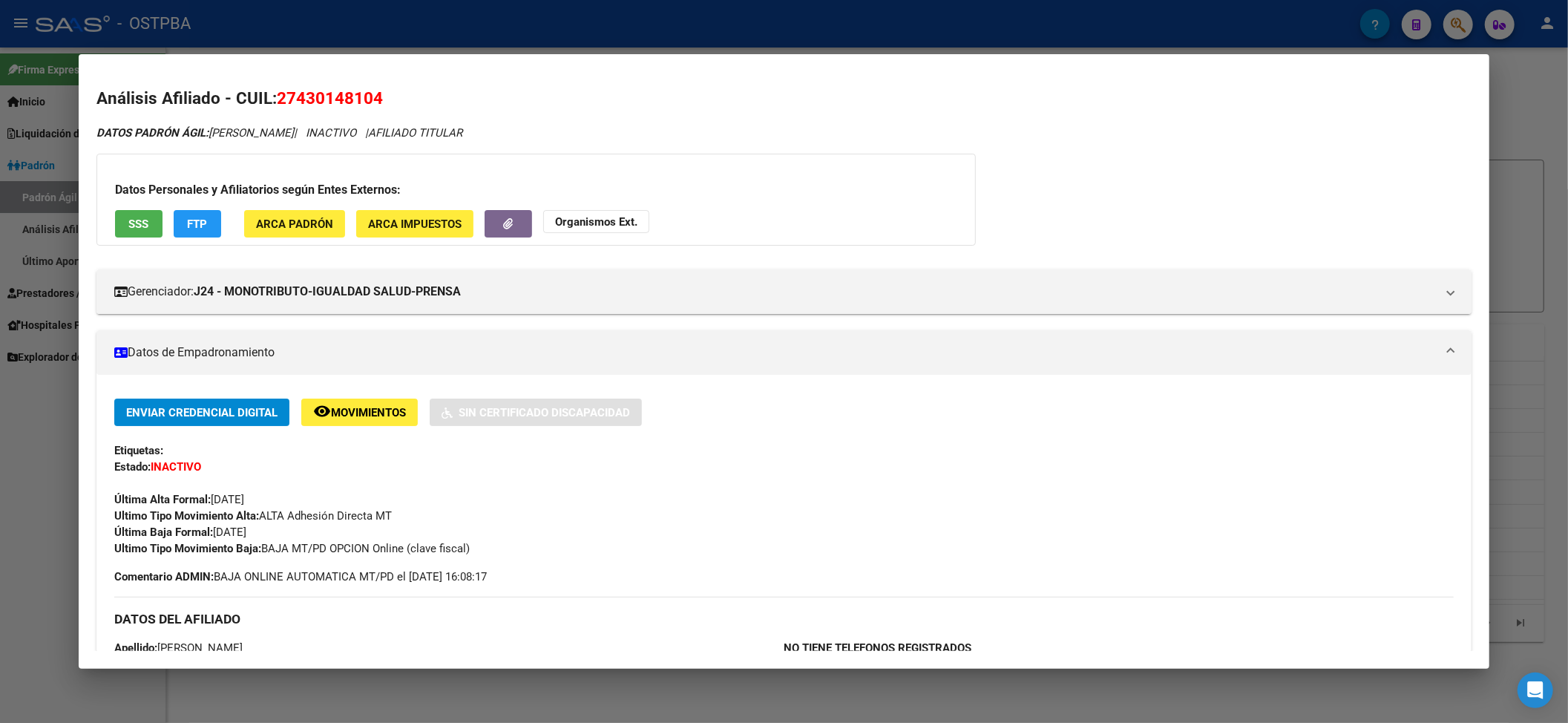
drag, startPoint x: 207, startPoint y: 529, endPoint x: 304, endPoint y: 534, distance: 97.1
click at [304, 534] on div "Enviar Credencial Digital remove_red_eye Movimientos Sin Certificado Discapacid…" at bounding box center [784, 477] width 1340 height 158
click at [372, 49] on div at bounding box center [784, 361] width 1568 height 723
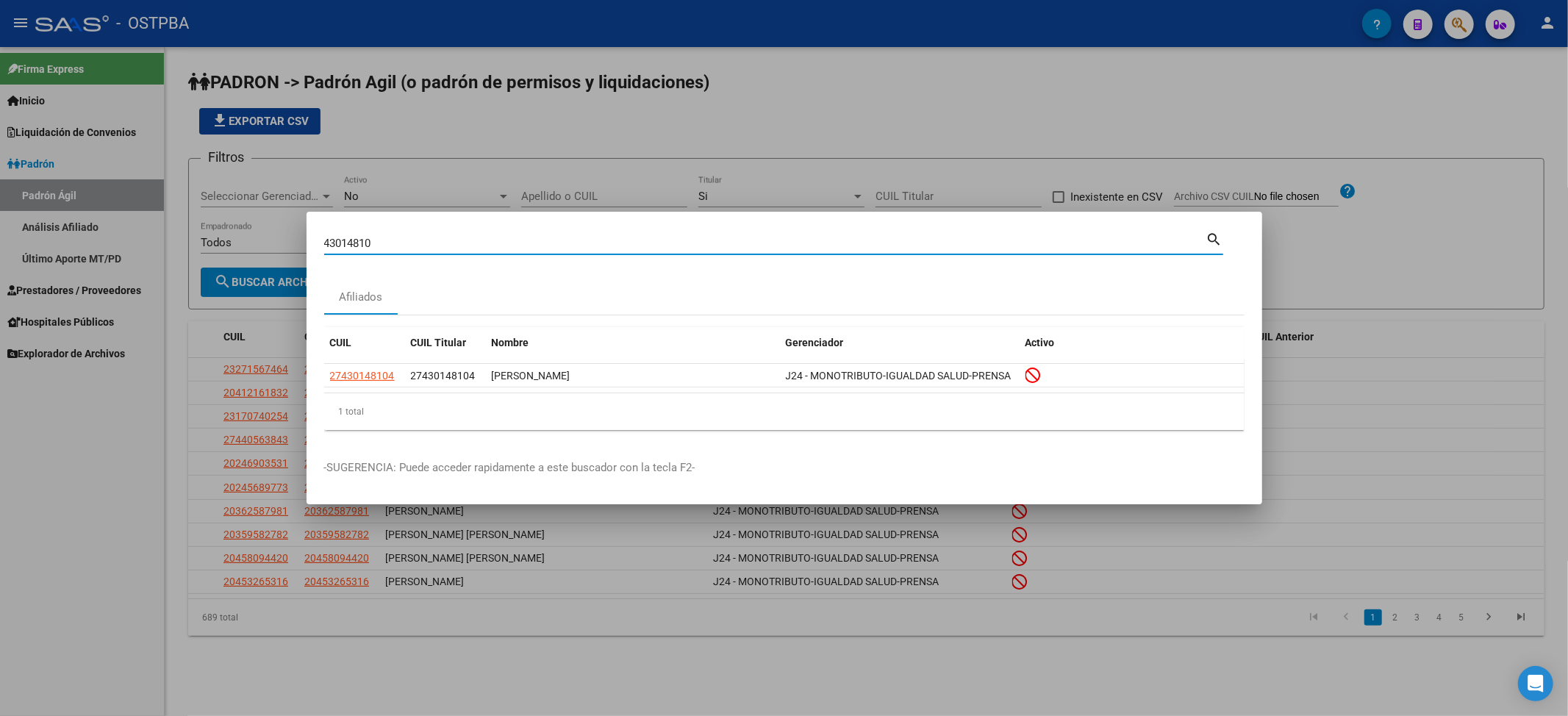
click at [342, 242] on input "43014810" at bounding box center [765, 243] width 882 height 14
paste input "4258799"
type input "44258799"
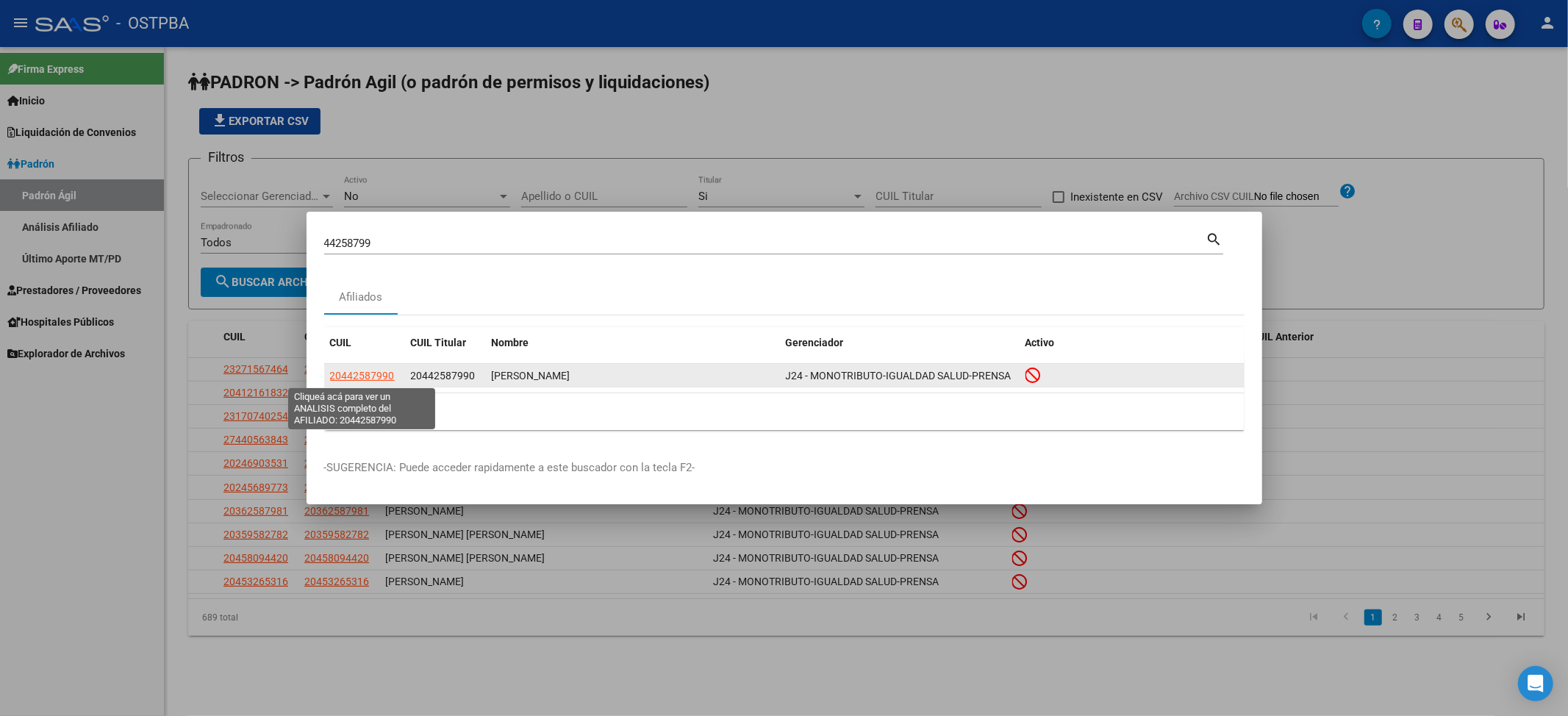
click at [380, 374] on span "20442587990" at bounding box center [362, 375] width 64 height 12
type textarea "20442587990"
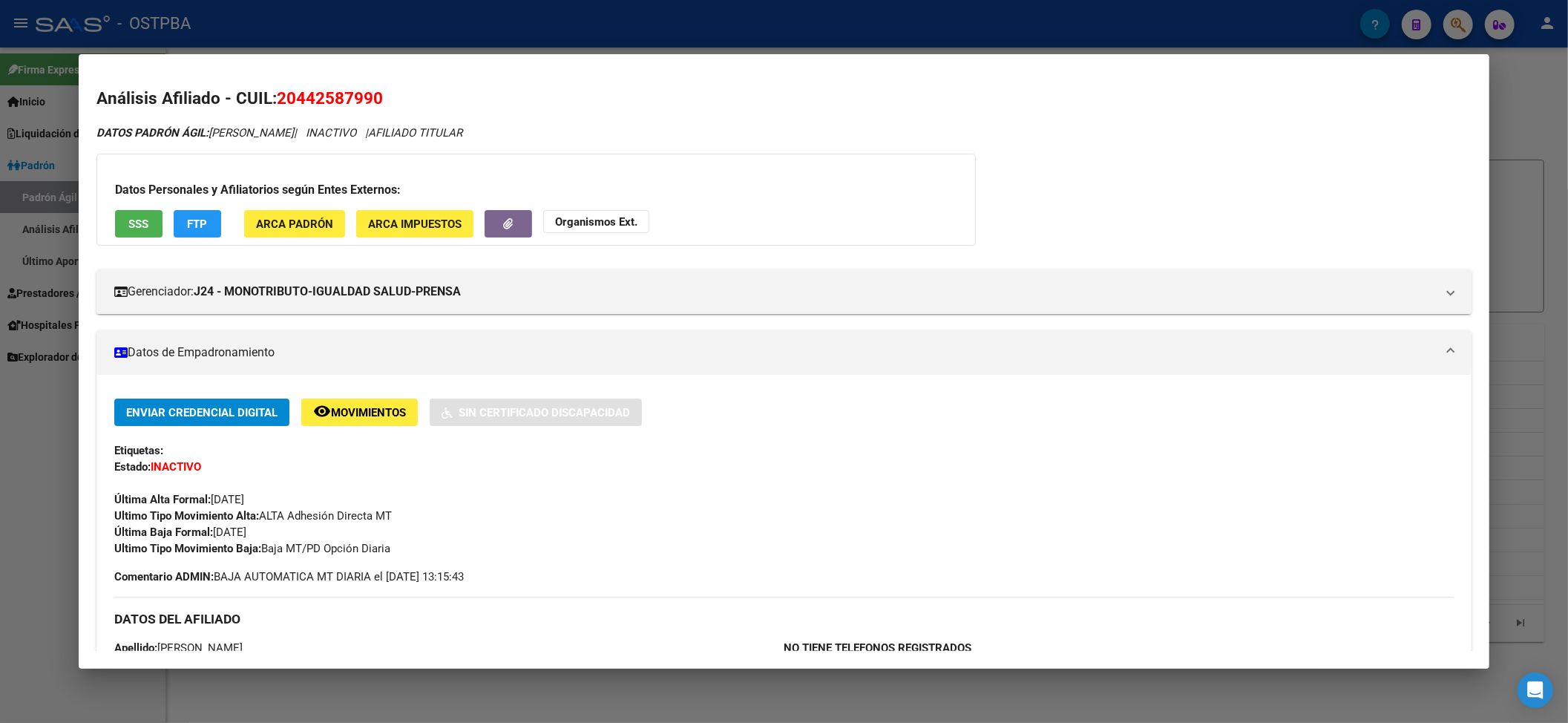
drag, startPoint x: 209, startPoint y: 526, endPoint x: 277, endPoint y: 531, distance: 68.2
click at [277, 531] on div "Enviar Credencial Digital remove_red_eye Movimientos Sin Certificado Discapacid…" at bounding box center [784, 477] width 1340 height 158
copy span "[DATE]"
drag, startPoint x: 259, startPoint y: 549, endPoint x: 444, endPoint y: 551, distance: 185.0
click at [444, 551] on div "Ultimo Tipo Movimiento Baja: Baja MT/PD Opción Diaria" at bounding box center [784, 548] width 1340 height 16
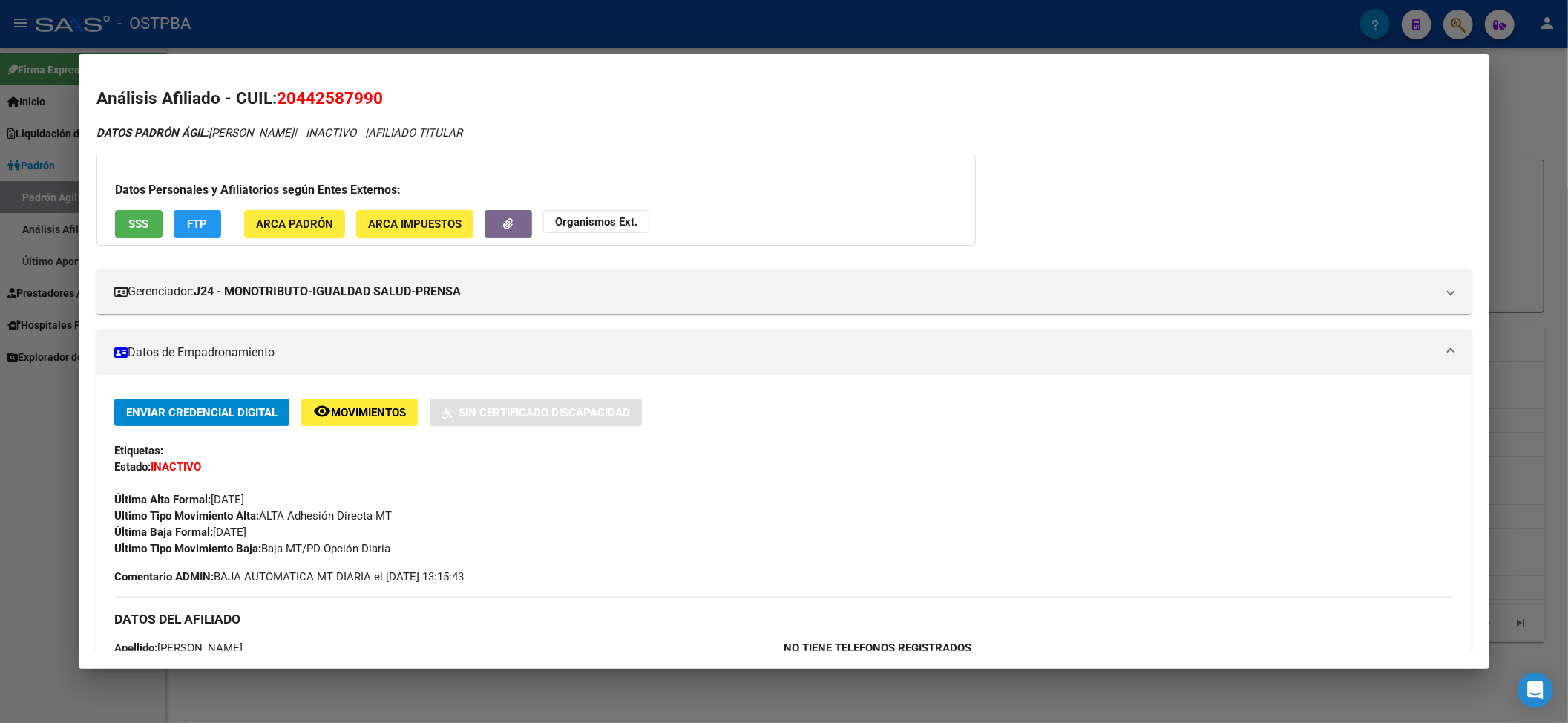
copy span "Baja MT/PD Opción Diaria"
click at [374, 532] on div "Enviar Credencial Digital remove_red_eye Movimientos Sin Certificado Discapacid…" at bounding box center [784, 477] width 1340 height 158
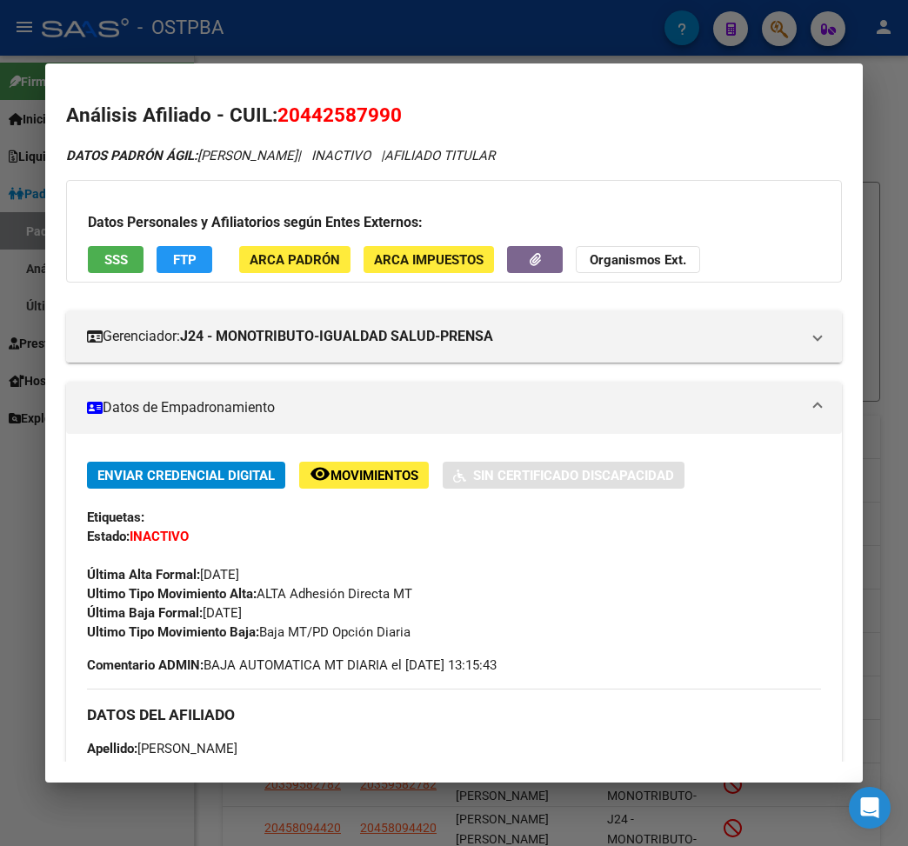
click at [143, 23] on div at bounding box center [454, 423] width 908 height 846
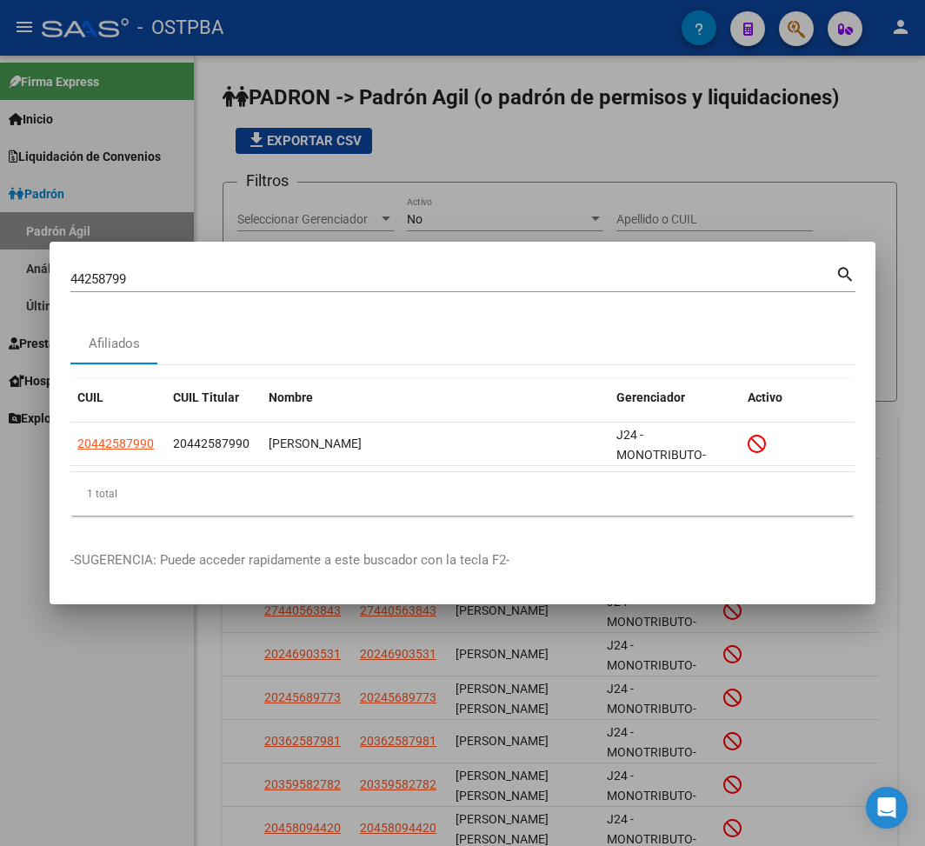
click at [113, 276] on input "44258799" at bounding box center [452, 279] width 765 height 16
paste input "36945036"
type input "36945036"
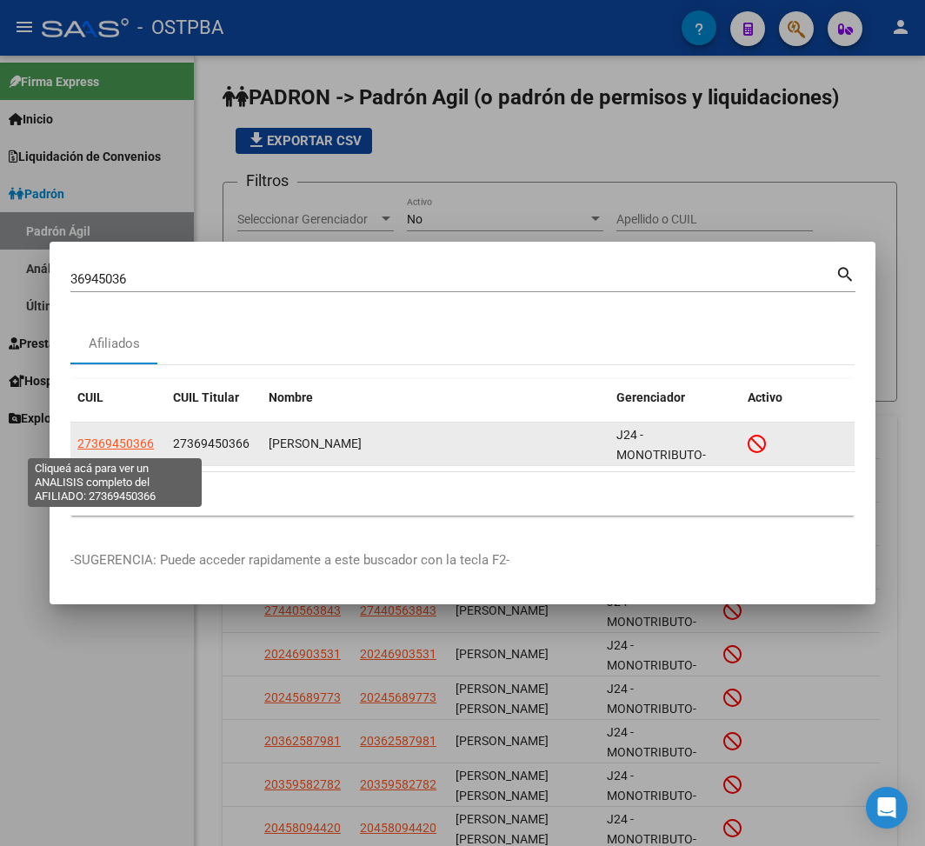
click at [130, 442] on span "27369450366" at bounding box center [115, 443] width 76 height 14
type textarea "27369450366"
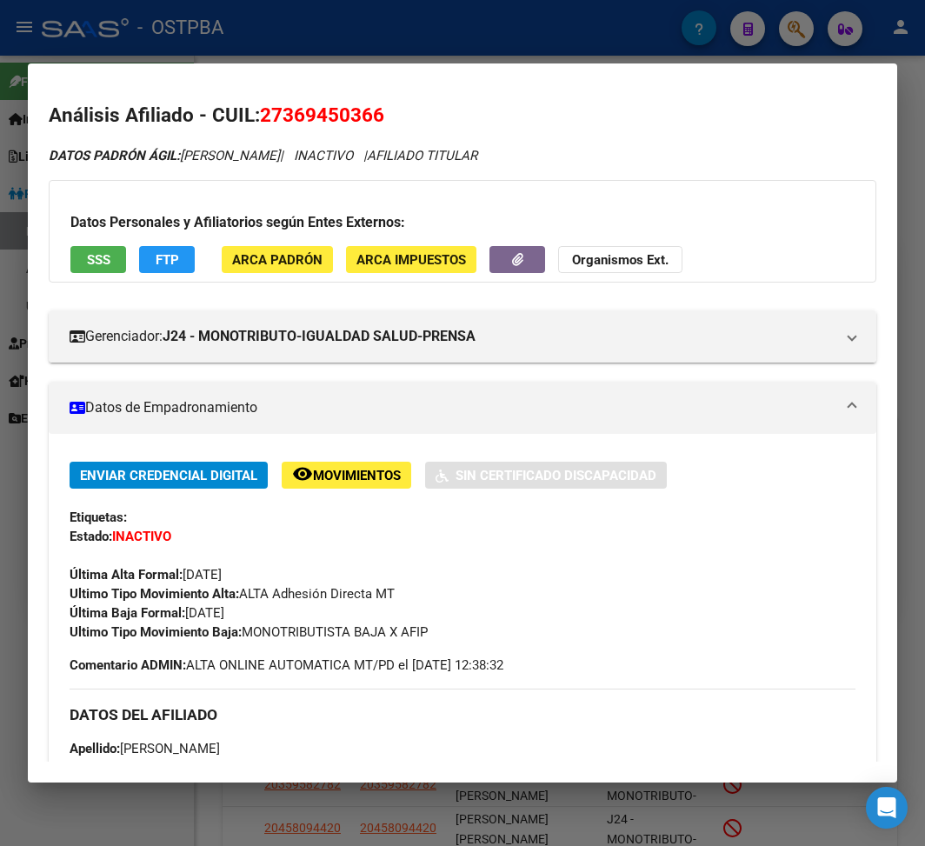
click at [384, 53] on div at bounding box center [462, 423] width 925 height 846
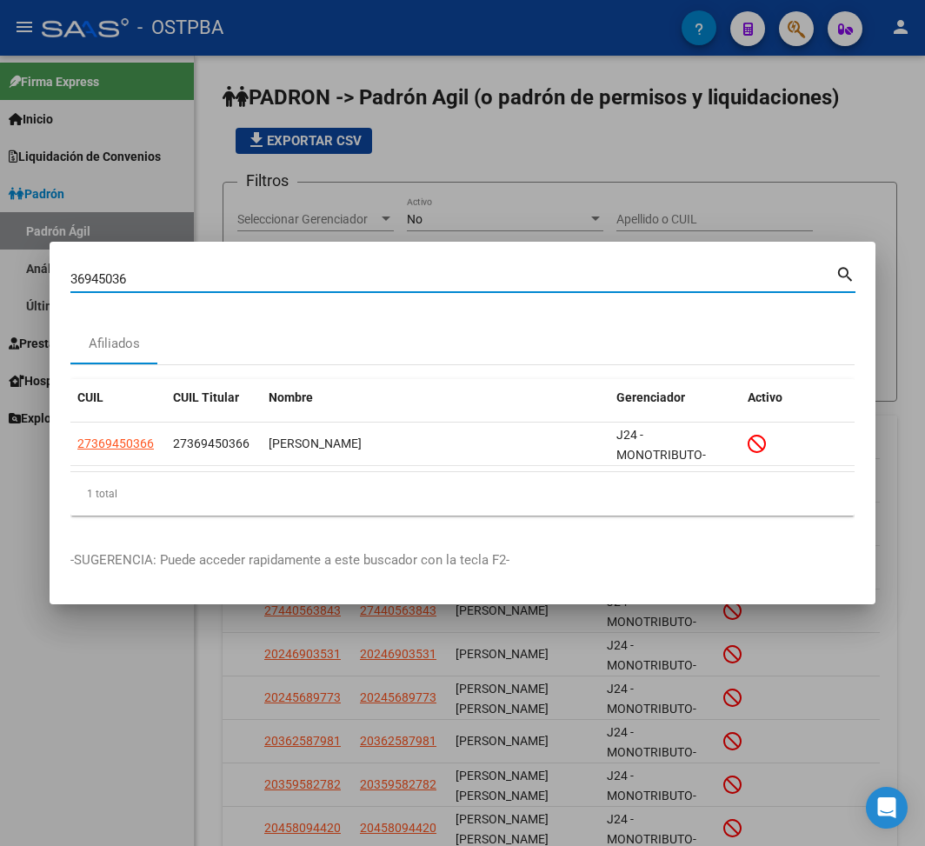
click at [101, 282] on input "36945036" at bounding box center [452, 279] width 765 height 16
paste input "95027635"
type input "95027635"
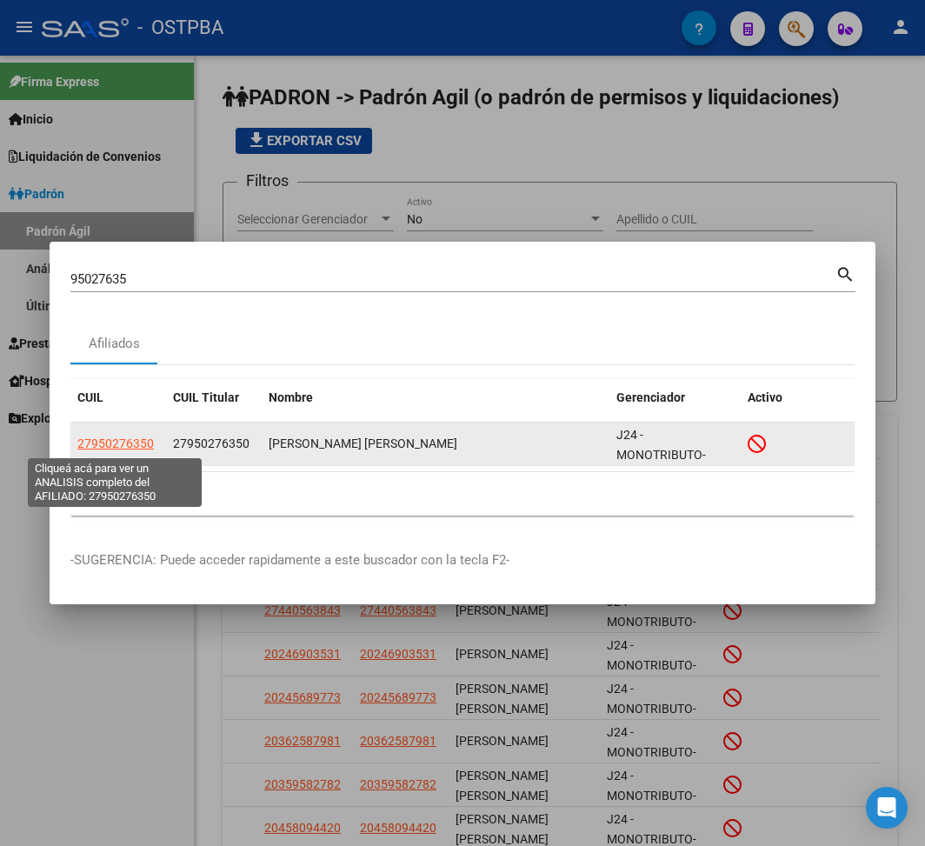
click at [137, 440] on span "27950276350" at bounding box center [115, 443] width 76 height 14
type textarea "27950276350"
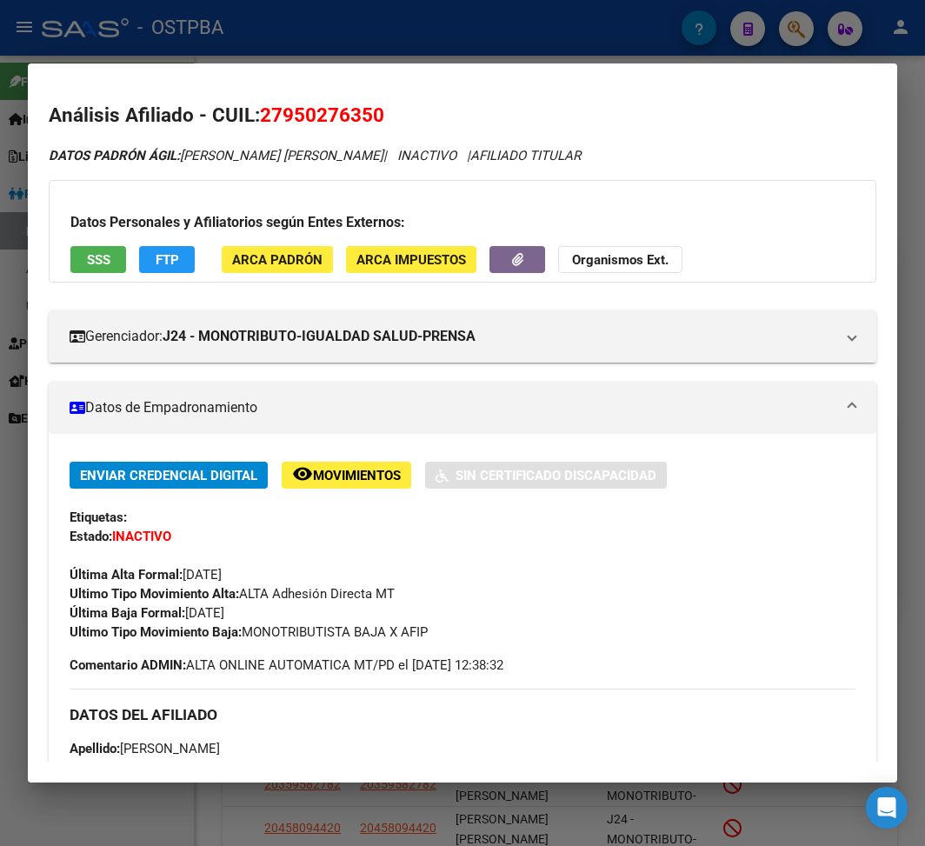
click at [445, 46] on div at bounding box center [462, 423] width 925 height 846
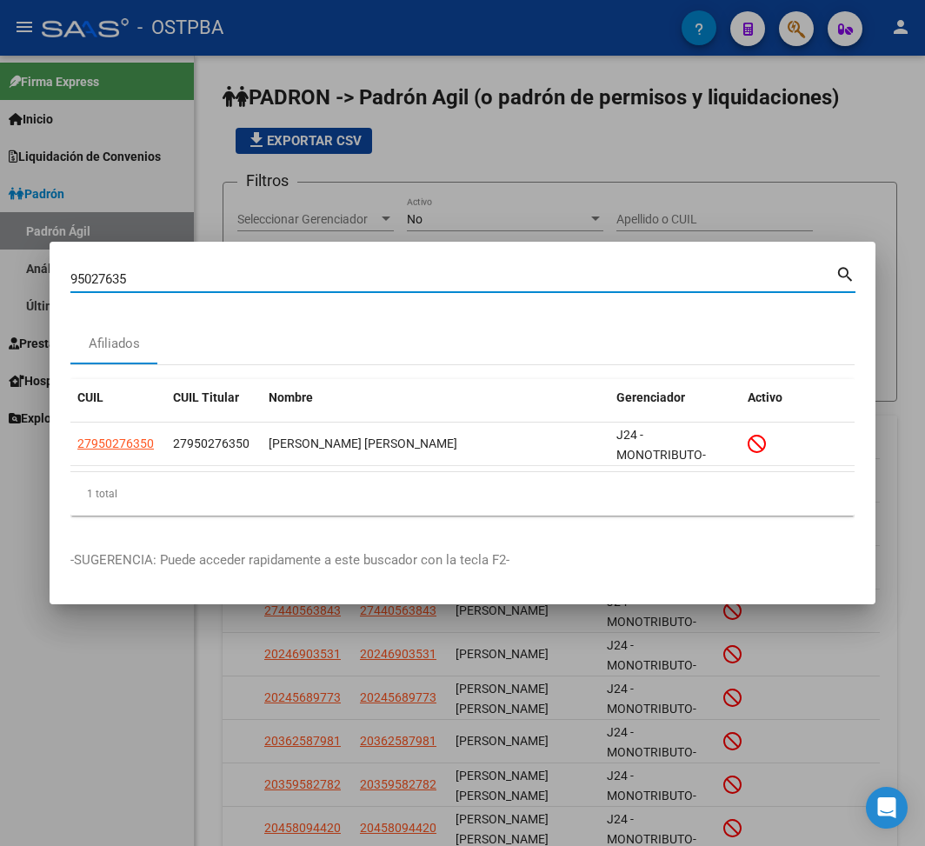
click at [110, 283] on input "95027635" at bounding box center [452, 279] width 765 height 16
paste input "16528931"
type input "16528931"
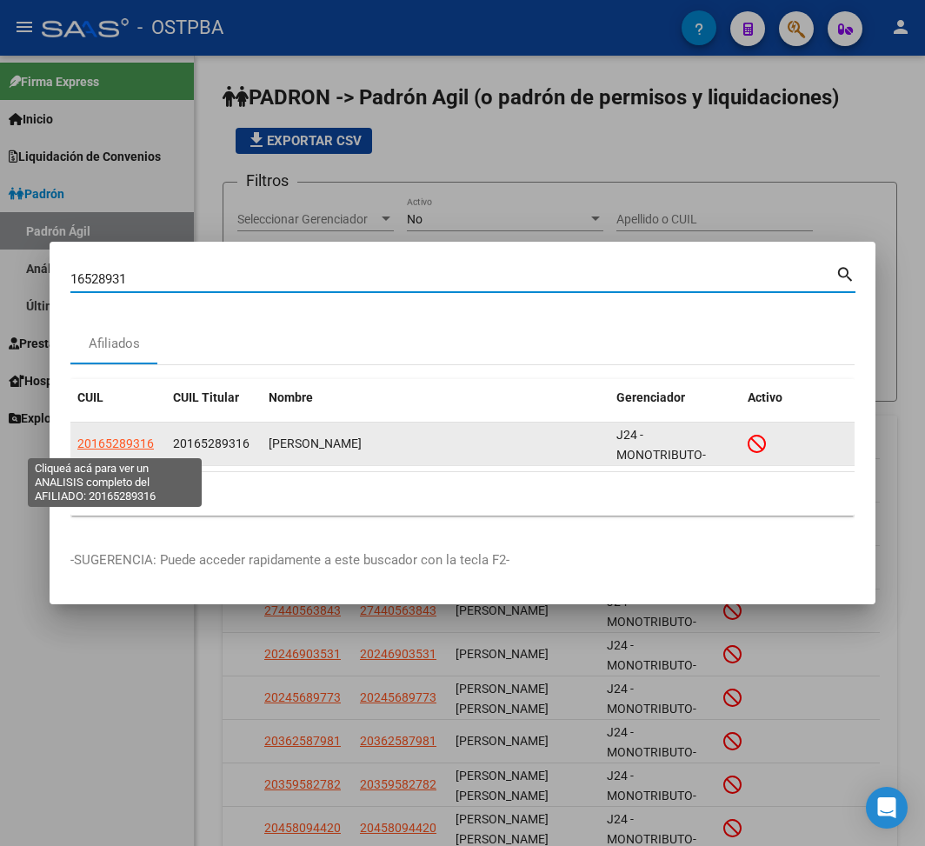
click at [136, 445] on span "20165289316" at bounding box center [115, 443] width 76 height 14
type textarea "20165289316"
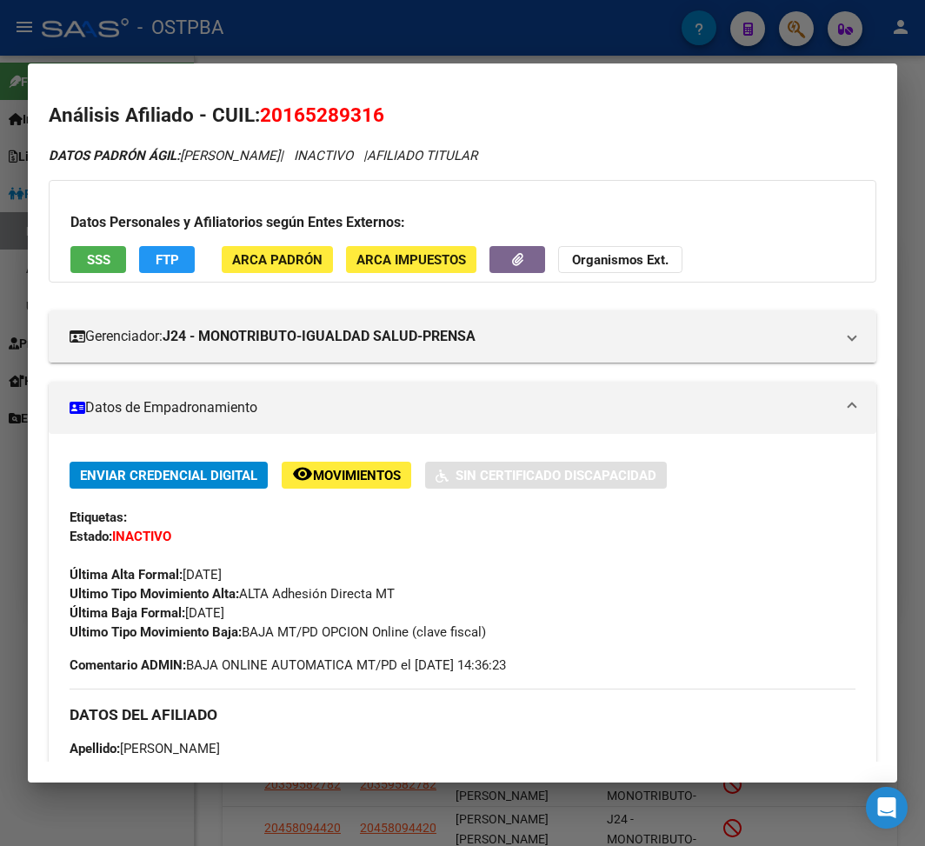
drag, startPoint x: 195, startPoint y: 616, endPoint x: 287, endPoint y: 609, distance: 92.4
click at [287, 609] on div "Enviar Credencial Digital remove_red_eye Movimientos Sin Certificado Discapacid…" at bounding box center [463, 552] width 786 height 180
copy span "[DATE]"
click at [299, 45] on div at bounding box center [462, 423] width 925 height 846
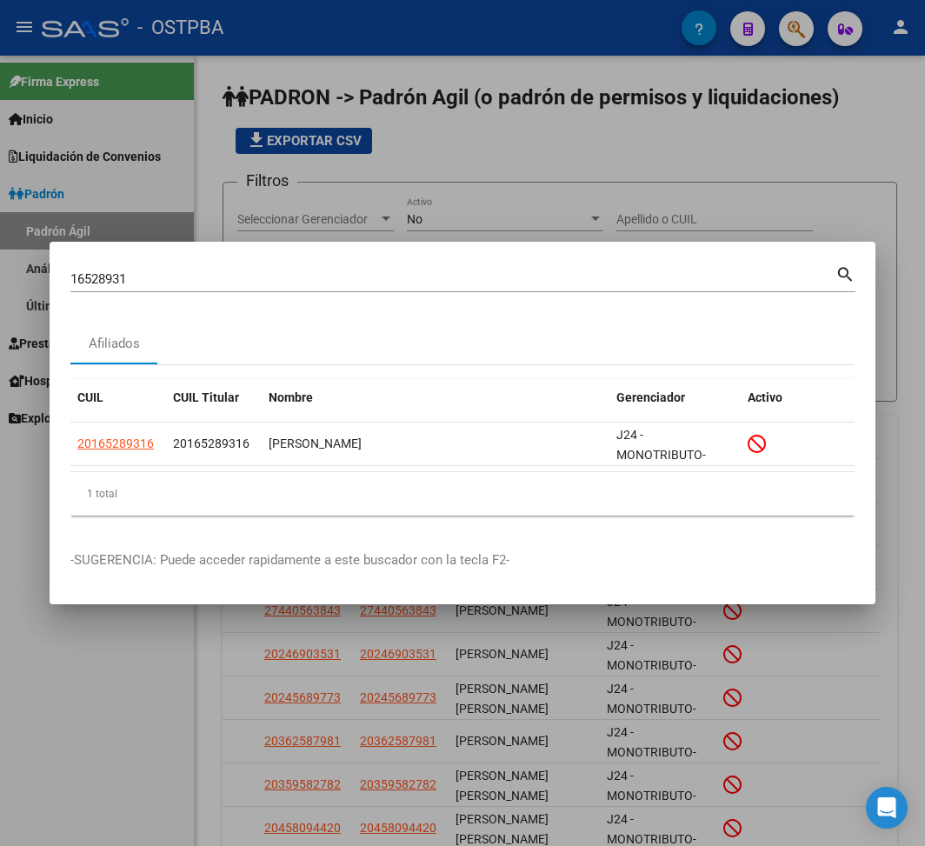
click at [102, 279] on input "16528931" at bounding box center [452, 279] width 765 height 16
paste input "35604813"
type input "35604813"
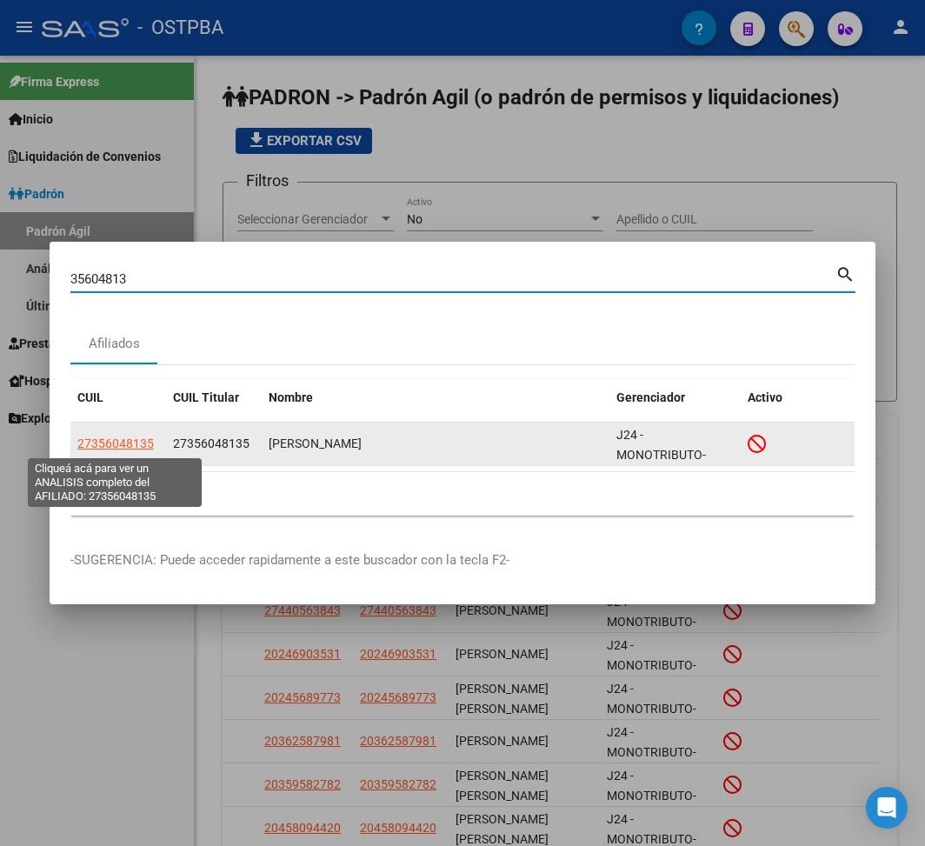
click at [122, 442] on span "27356048135" at bounding box center [115, 443] width 76 height 14
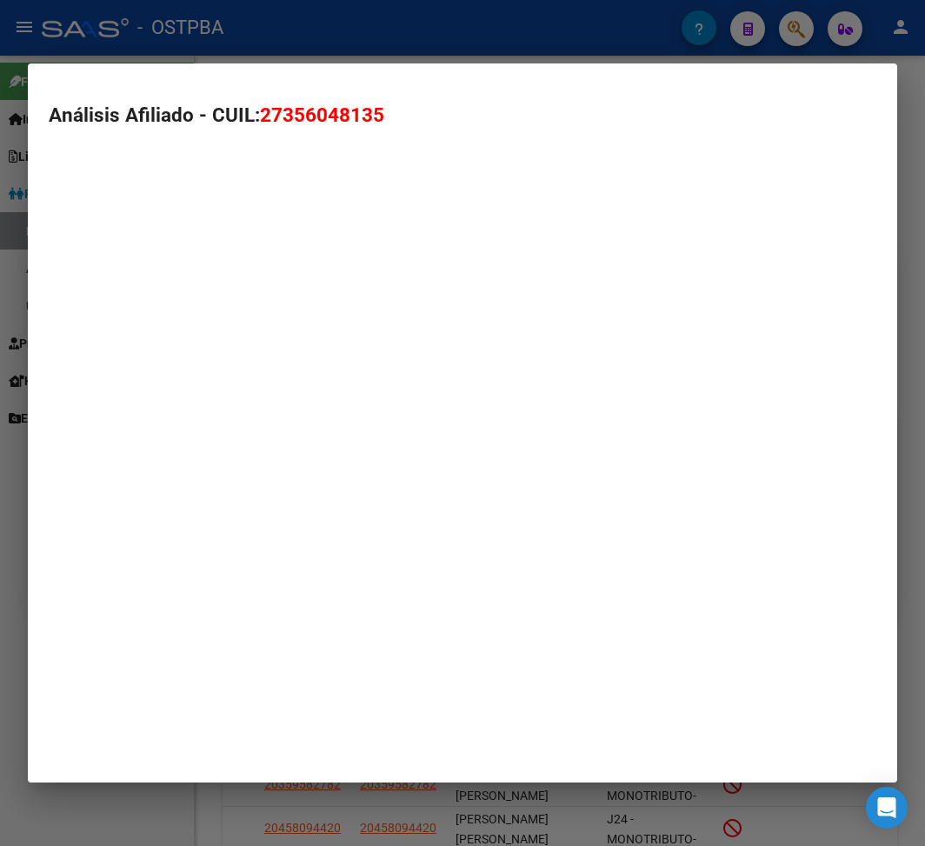
type textarea "27356048135"
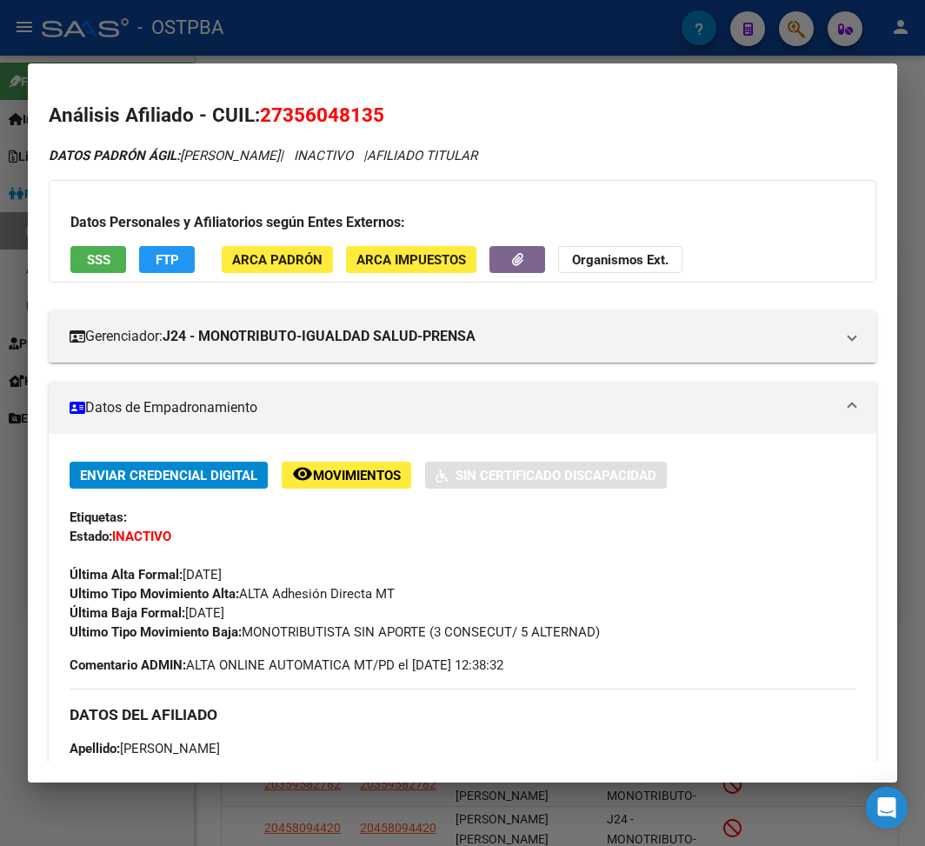
click at [432, 45] on div at bounding box center [462, 423] width 925 height 846
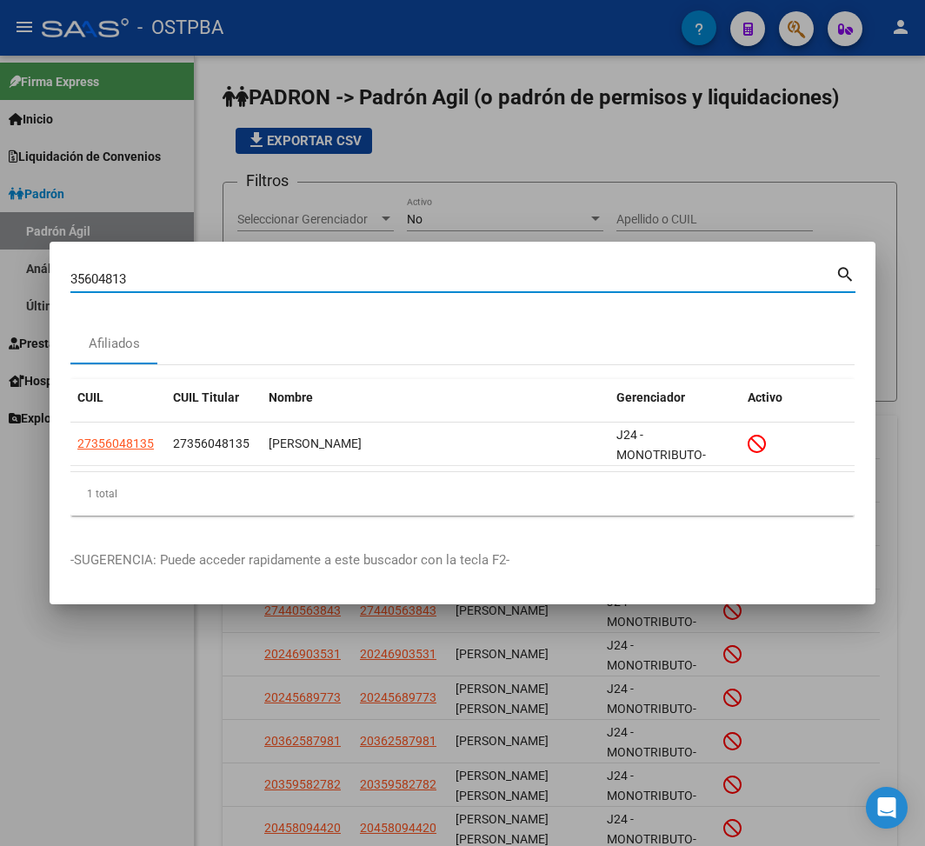
click at [105, 286] on input "35604813" at bounding box center [452, 279] width 765 height 16
paste input "96449285"
type input "96449285"
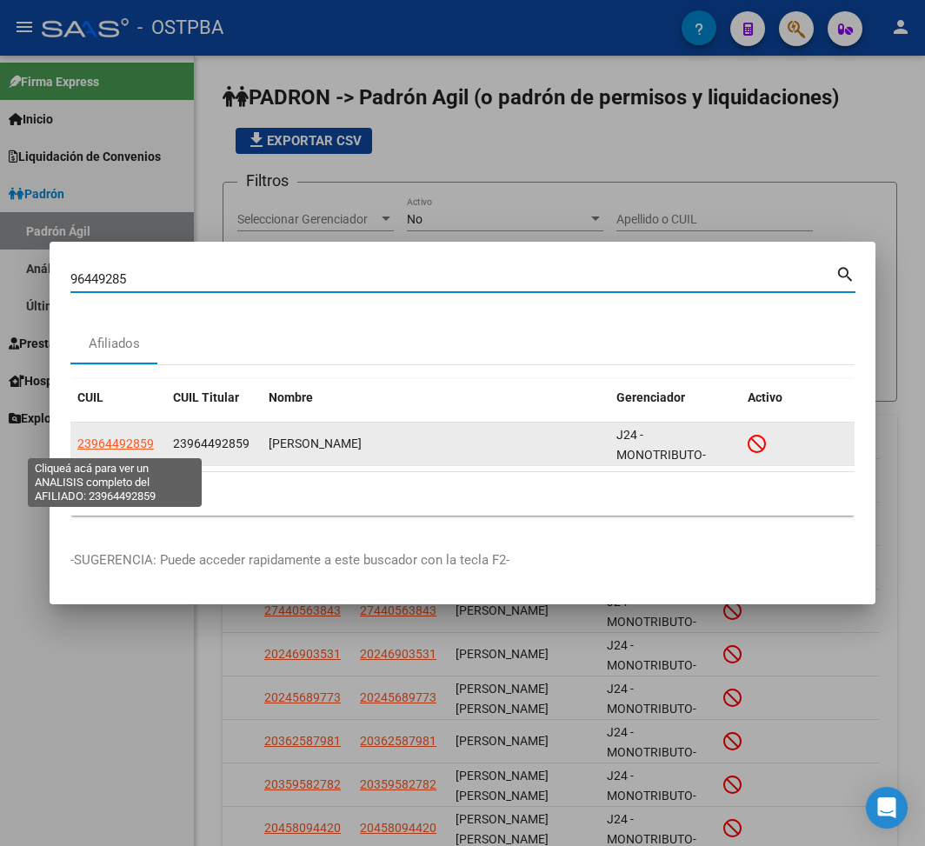
click at [140, 447] on span "23964492859" at bounding box center [115, 443] width 76 height 14
type textarea "23964492859"
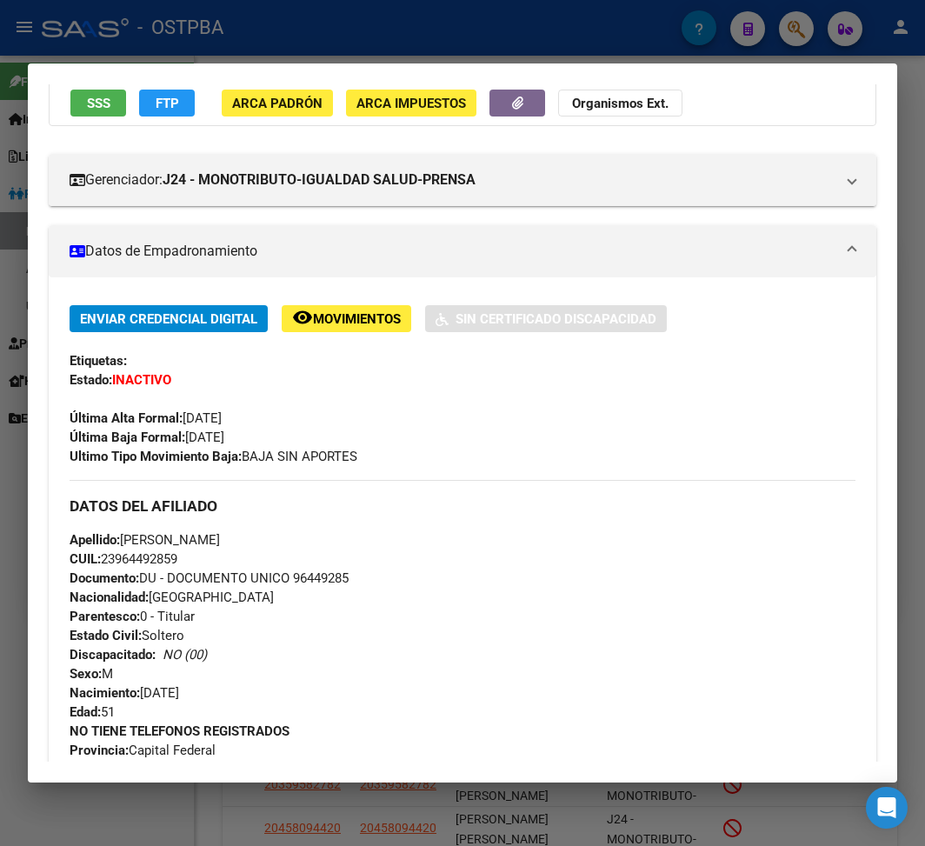
scroll to position [231, 0]
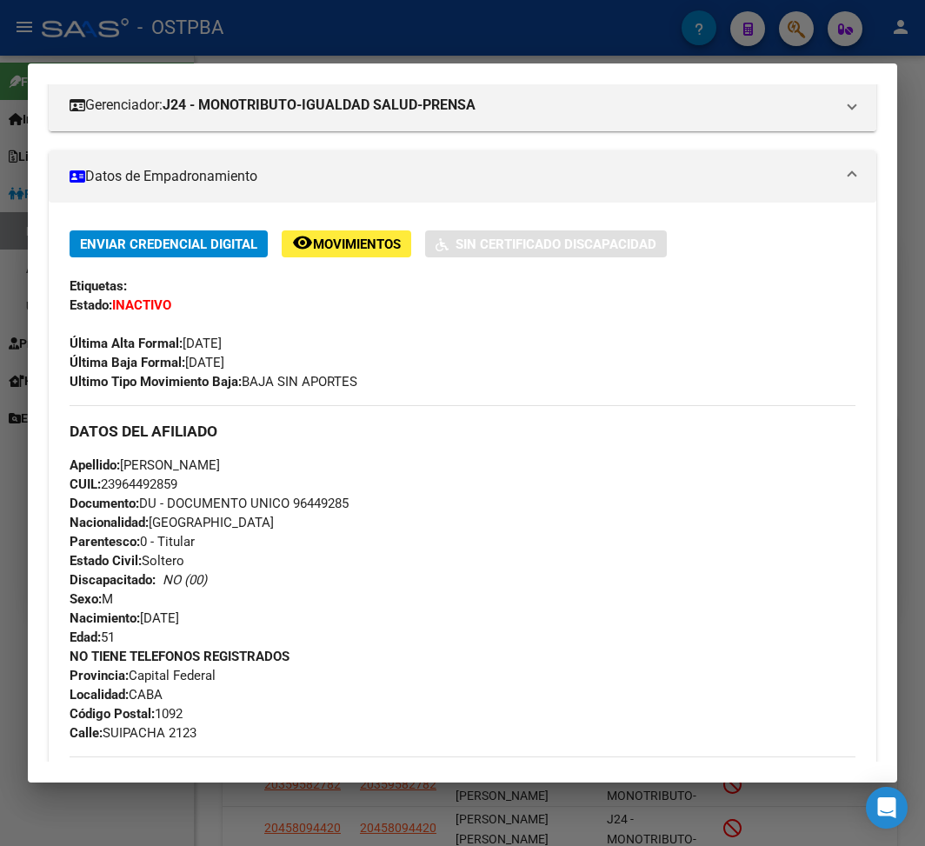
drag, startPoint x: 186, startPoint y: 358, endPoint x: 256, endPoint y: 362, distance: 69.7
click at [224, 362] on span "Última Baja Formal: 01/06/2025" at bounding box center [147, 363] width 155 height 16
copy span "[DATE]"
click at [621, 36] on div at bounding box center [462, 423] width 925 height 846
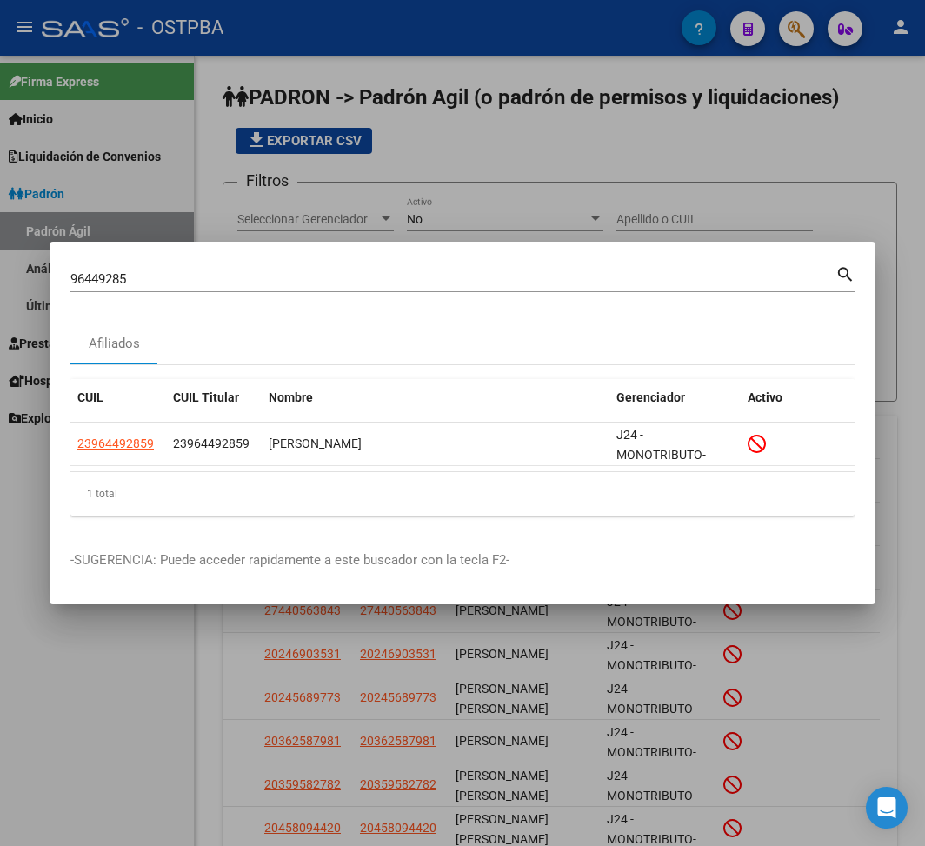
click at [116, 276] on input "96449285" at bounding box center [452, 279] width 765 height 16
paste input "47128292"
type input "47128292"
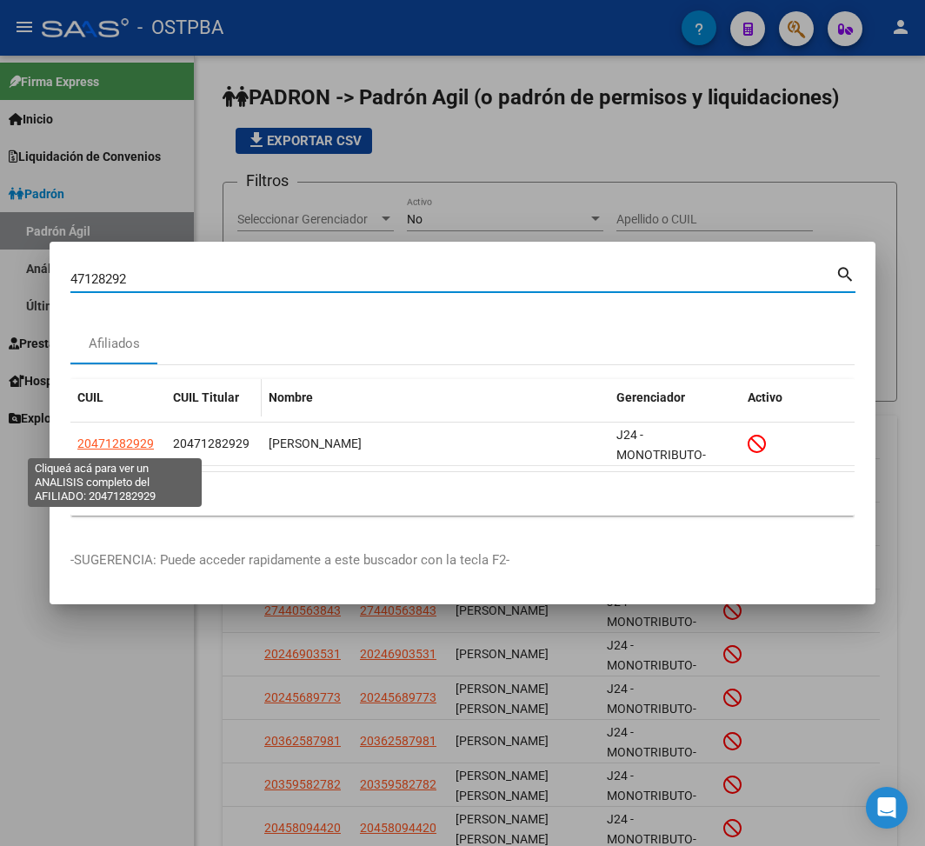
click at [144, 447] on span "20471282929" at bounding box center [115, 443] width 76 height 14
type textarea "20471282929"
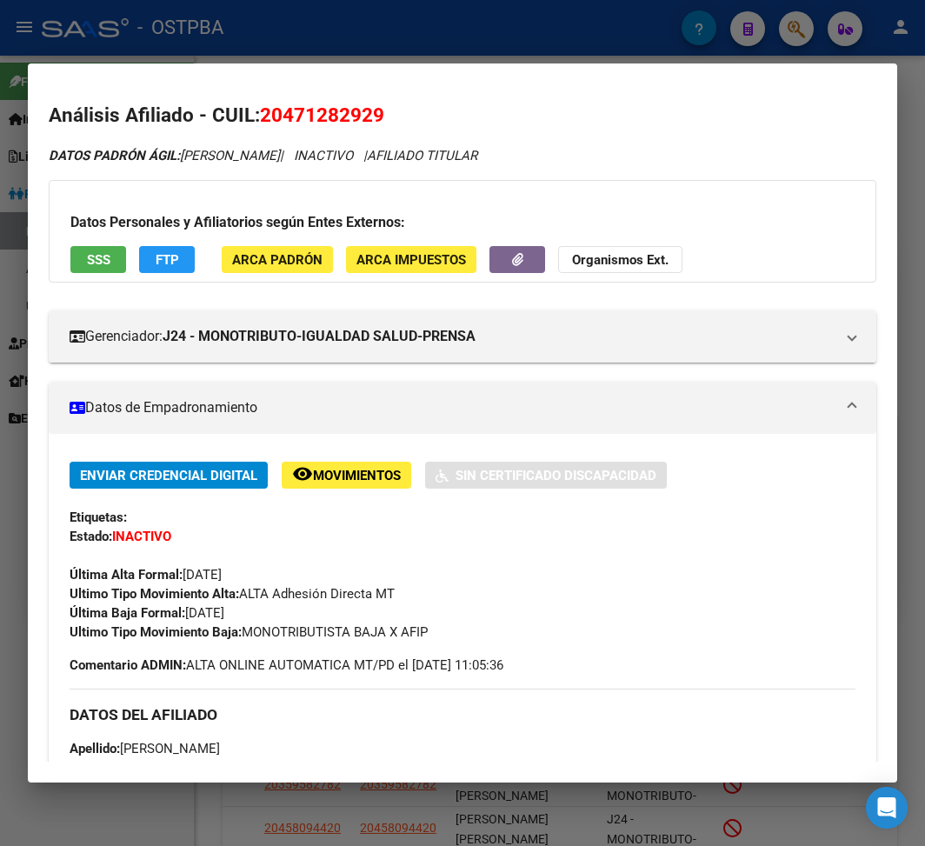
drag, startPoint x: 188, startPoint y: 613, endPoint x: 289, endPoint y: 613, distance: 100.8
click at [289, 613] on div "Enviar Credencial Digital remove_red_eye Movimientos Sin Certificado Discapacid…" at bounding box center [463, 552] width 786 height 180
copy span "[DATE]"
click at [289, 40] on div at bounding box center [462, 423] width 925 height 846
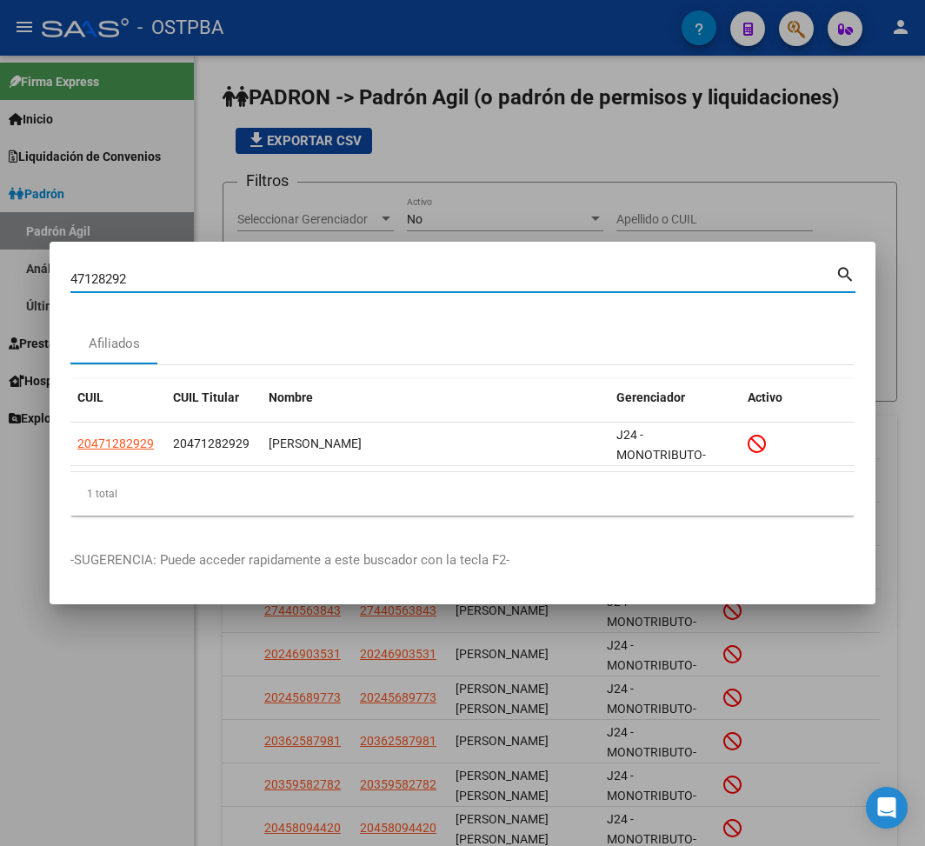
click at [112, 275] on input "47128292" at bounding box center [452, 279] width 765 height 16
paste input "36904897"
type input "36904897"
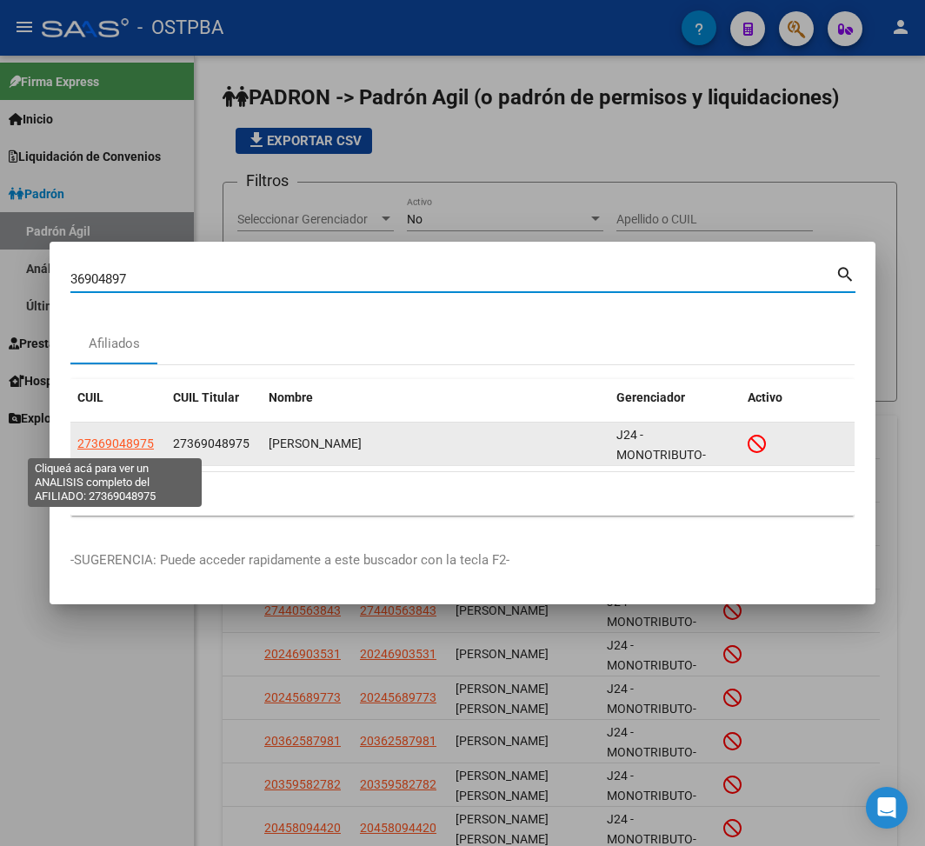
click at [130, 443] on span "27369048975" at bounding box center [115, 443] width 76 height 14
type textarea "27369048975"
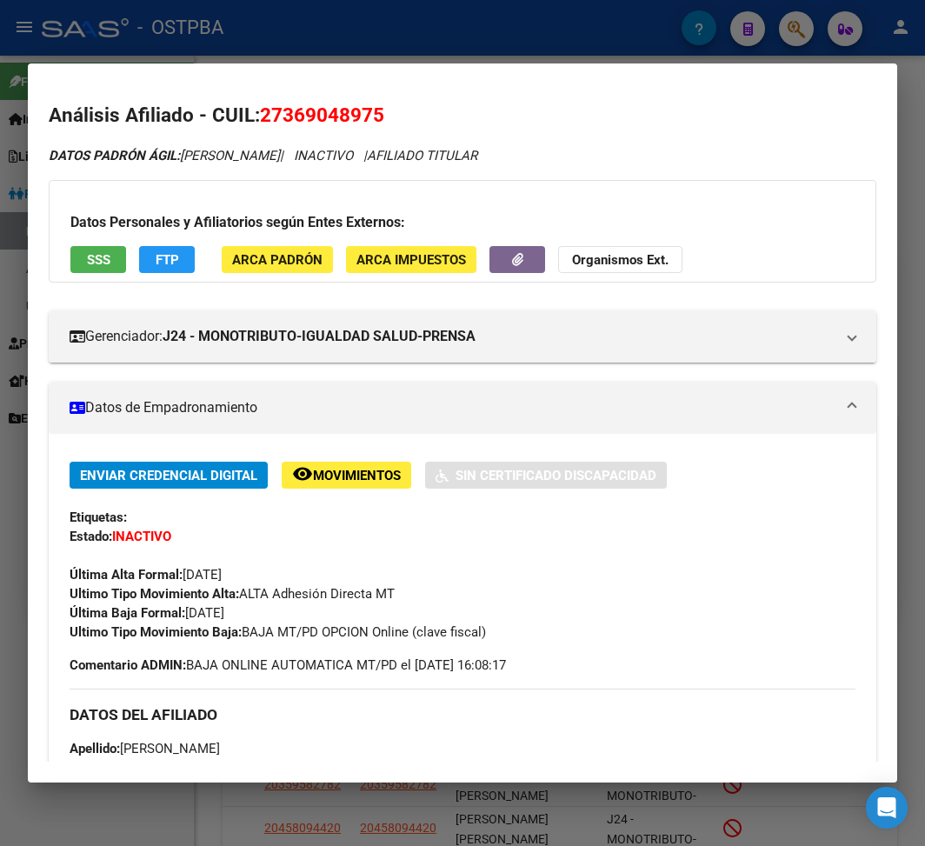
drag, startPoint x: 186, startPoint y: 612, endPoint x: 325, endPoint y: 609, distance: 139.1
click at [325, 609] on div "Enviar Credencial Digital remove_red_eye Movimientos Sin Certificado Discapacid…" at bounding box center [463, 552] width 786 height 180
drag, startPoint x: 247, startPoint y: 636, endPoint x: 599, endPoint y: 637, distance: 352.1
click at [599, 637] on div "Ultimo Tipo Movimiento Baja: BAJA MT/PD OPCION Online (clave fiscal)" at bounding box center [463, 631] width 786 height 19
click at [266, 31] on div at bounding box center [462, 423] width 925 height 846
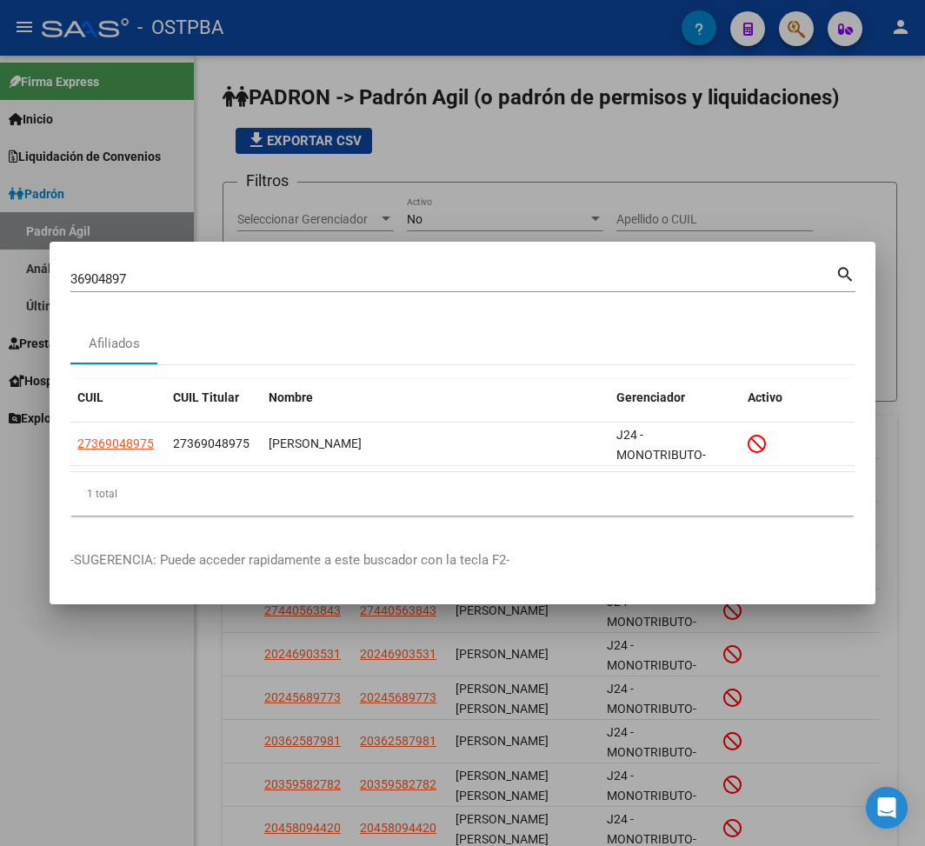
click at [104, 273] on input "36904897" at bounding box center [452, 279] width 765 height 16
paste input "41485531"
type input "41485531"
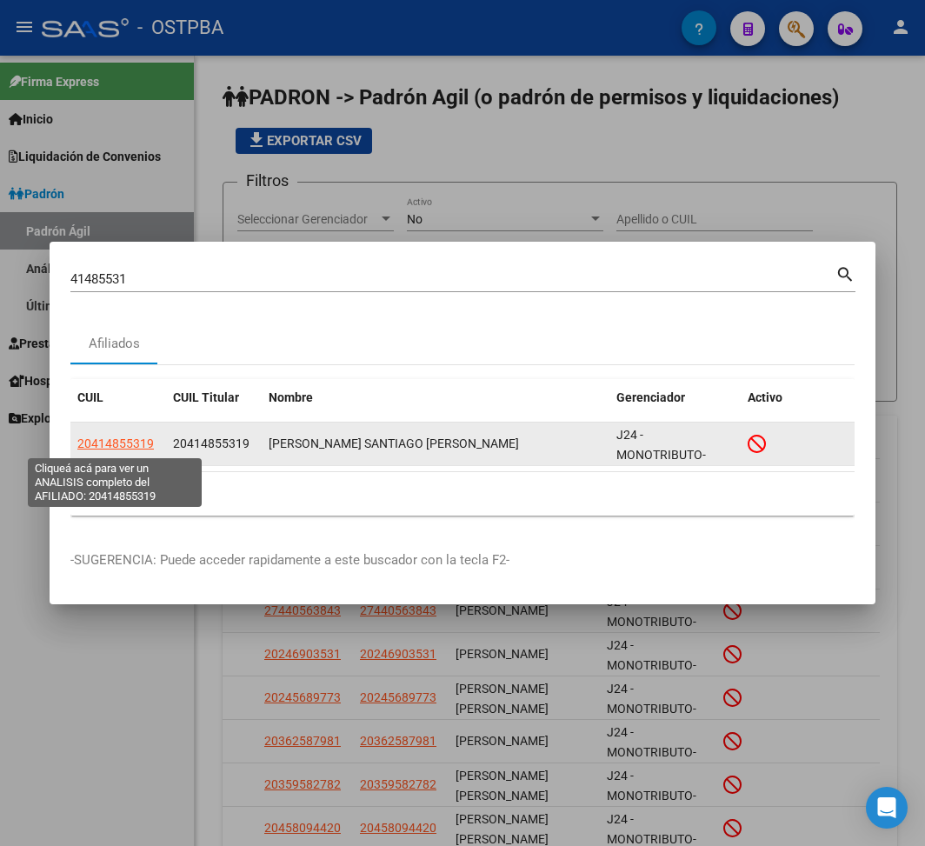
click at [119, 446] on span "20414855319" at bounding box center [115, 443] width 76 height 14
type textarea "20414855319"
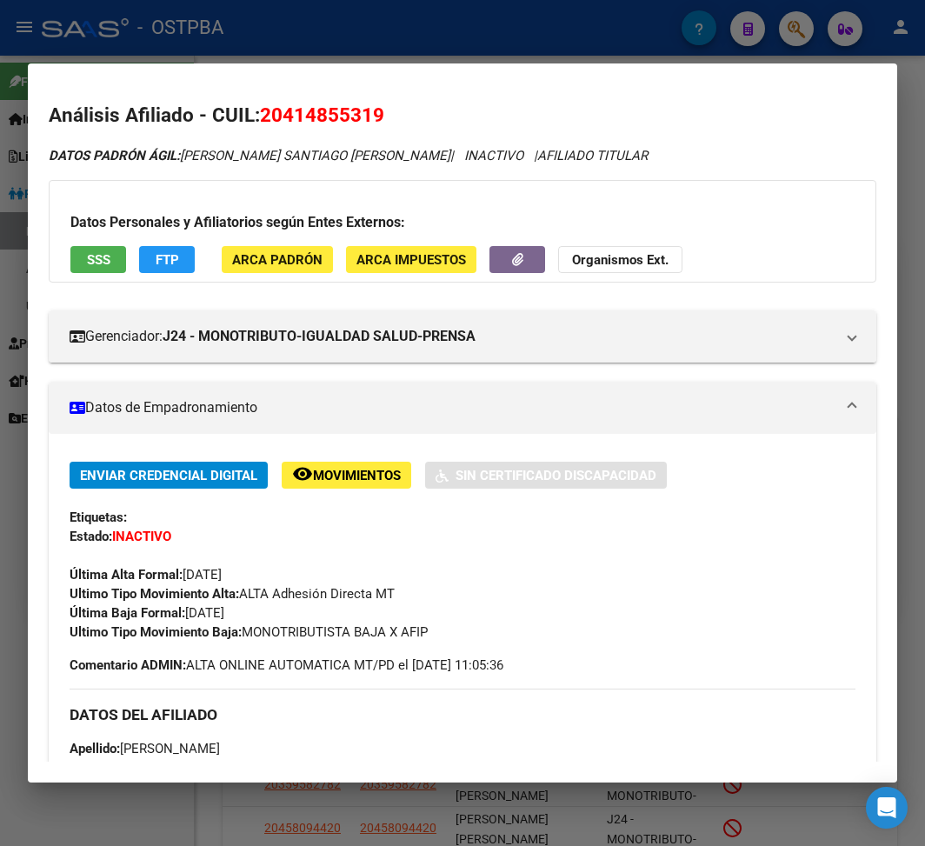
click at [569, 30] on div at bounding box center [462, 423] width 925 height 846
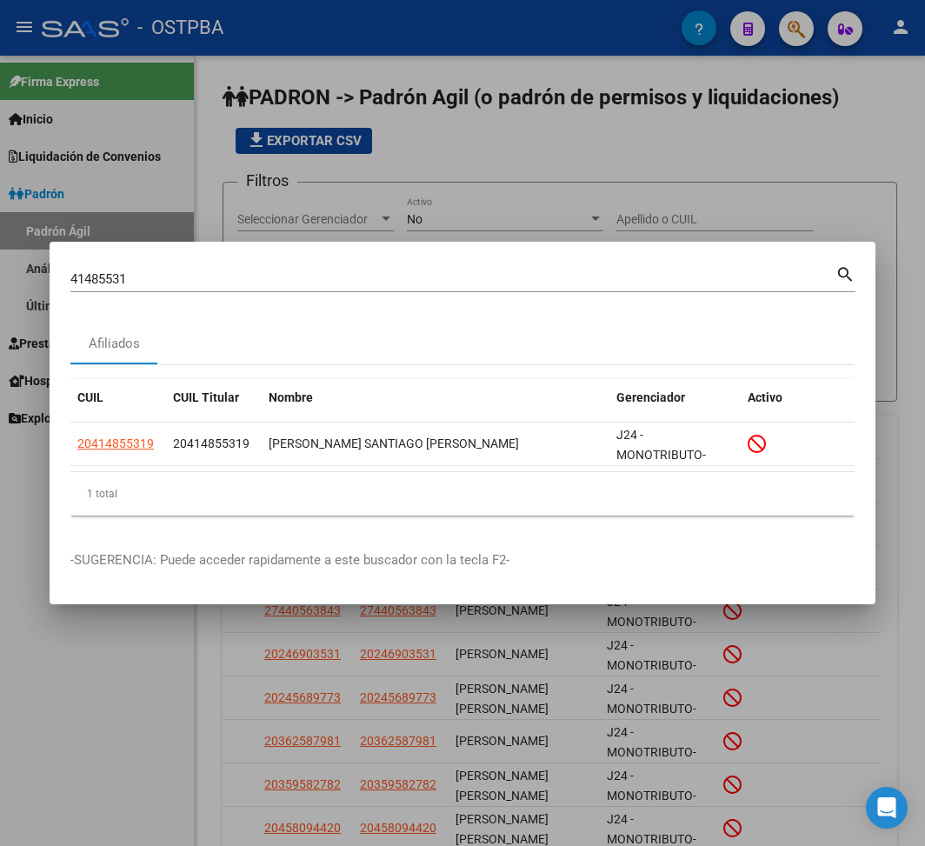
click at [108, 272] on input "41485531" at bounding box center [452, 279] width 765 height 16
paste input "37503034"
type input "37503034"
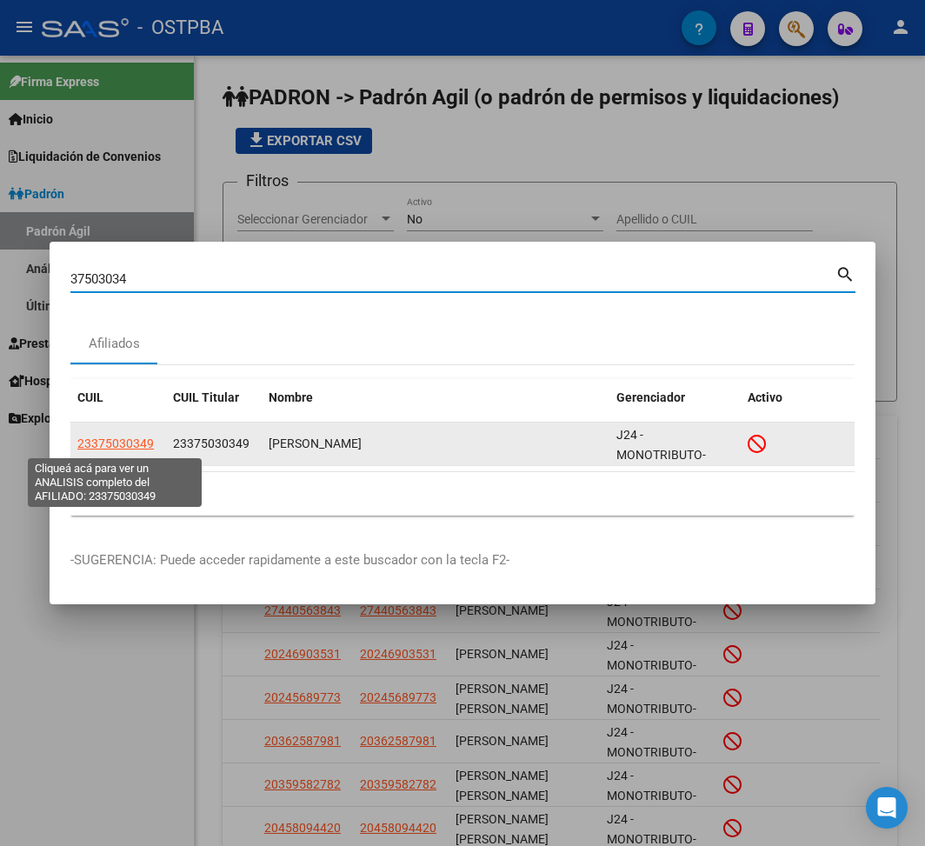
click at [136, 442] on span "23375030349" at bounding box center [115, 443] width 76 height 14
type textarea "23375030349"
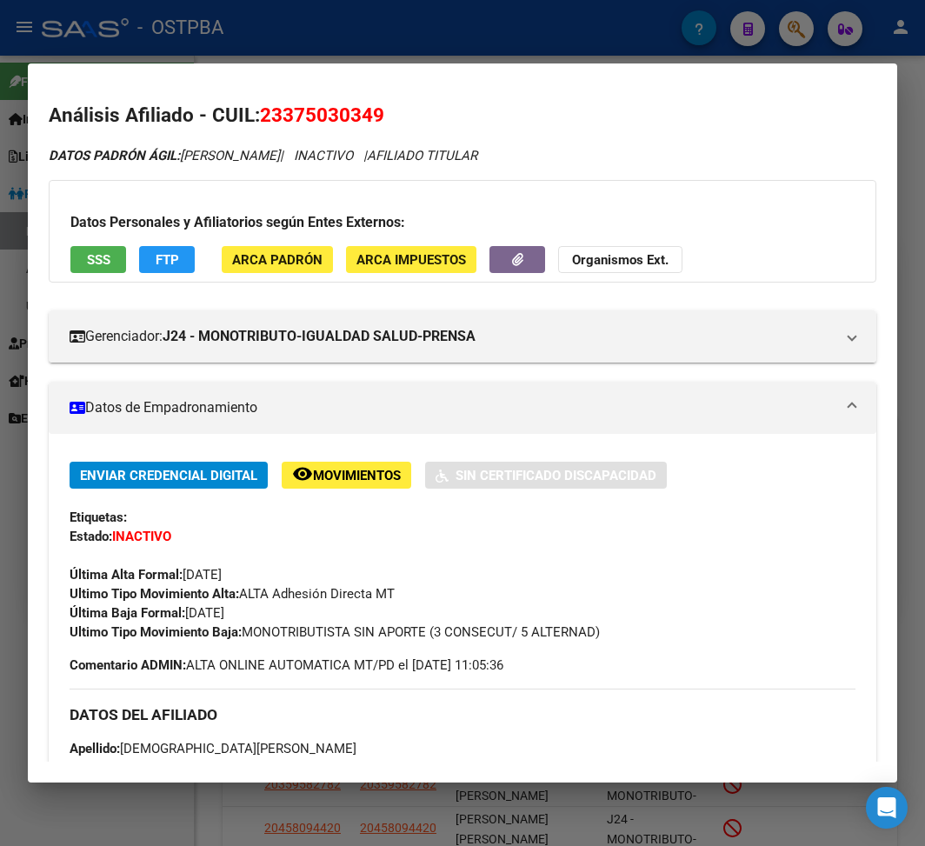
click at [548, 15] on div at bounding box center [462, 423] width 925 height 846
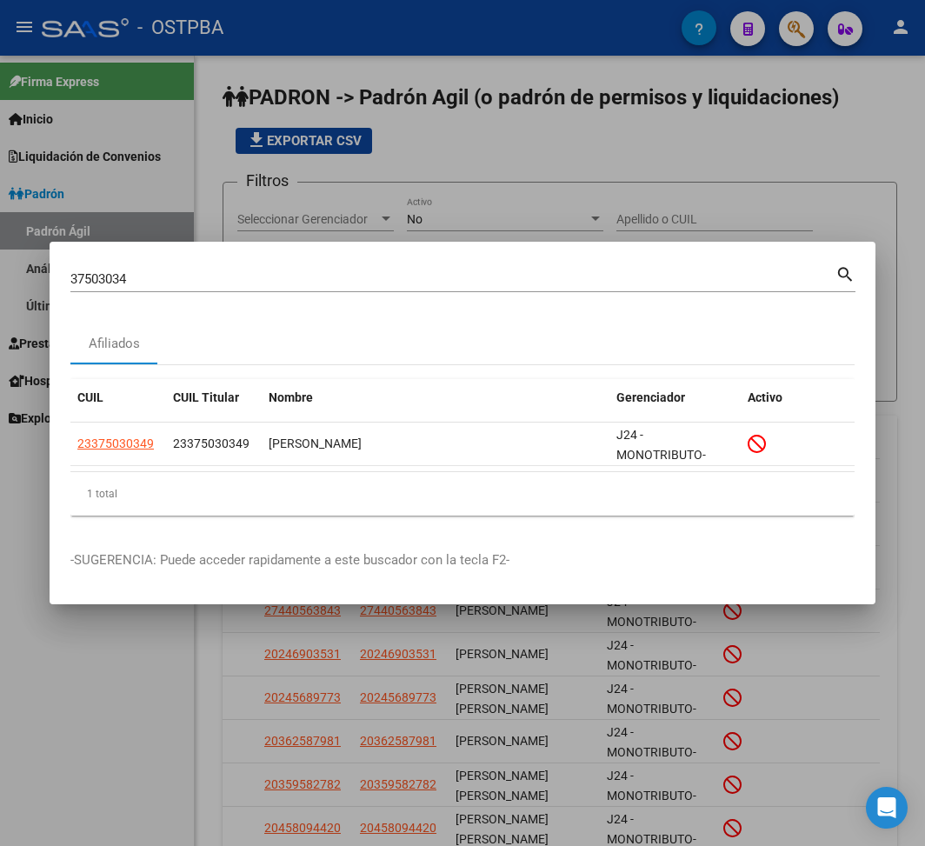
click at [91, 285] on input "37503034" at bounding box center [452, 279] width 765 height 16
paste input "24061795"
type input "24061795"
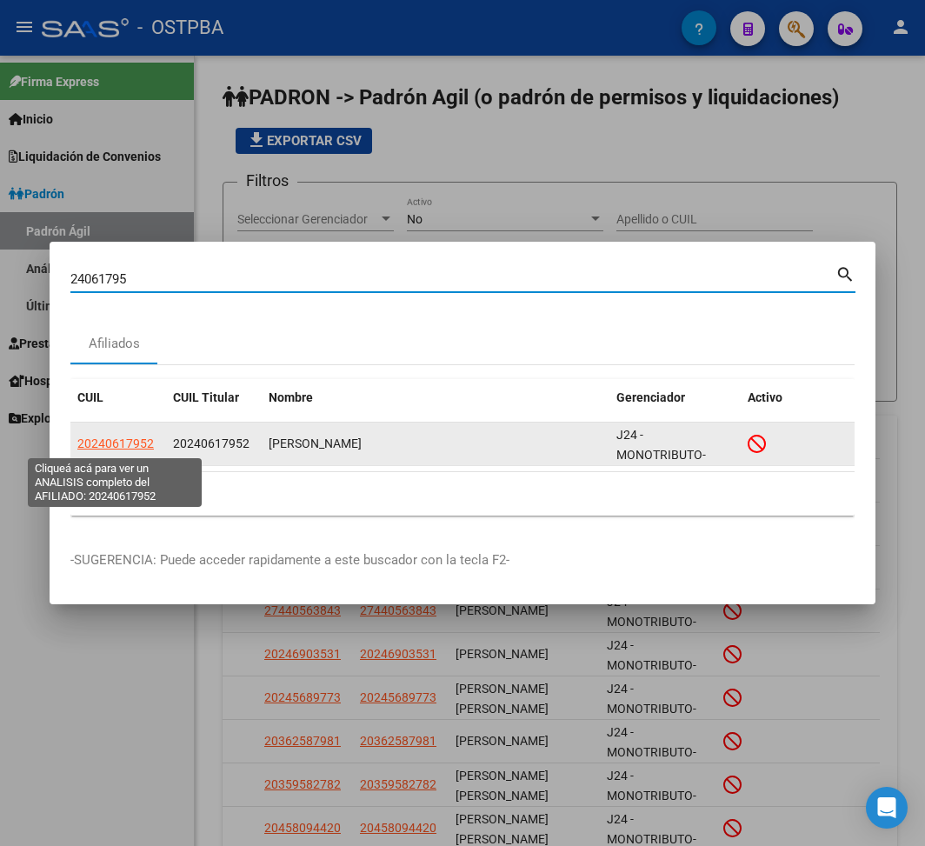
click at [123, 442] on span "20240617952" at bounding box center [115, 443] width 76 height 14
type textarea "20240617952"
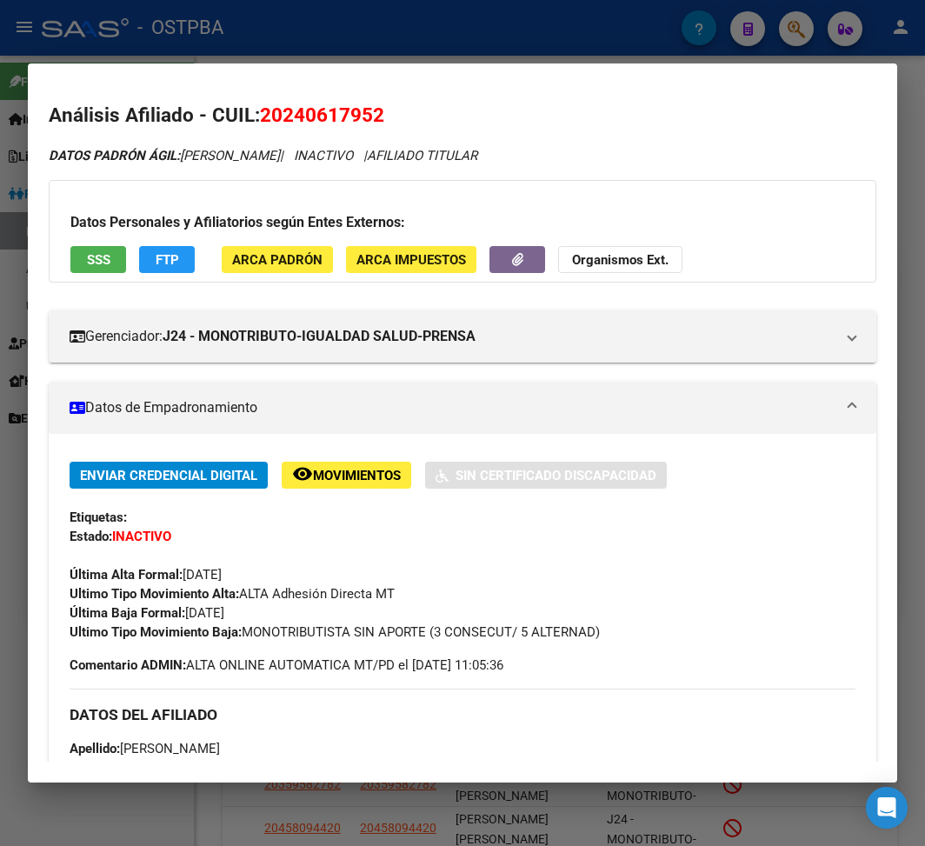
drag, startPoint x: 190, startPoint y: 619, endPoint x: 249, endPoint y: 619, distance: 59.1
click at [224, 619] on span "Última Baja Formal: 30/06/2025" at bounding box center [147, 613] width 155 height 16
click at [192, 609] on span "Última Baja Formal: 30/06/2025" at bounding box center [147, 613] width 155 height 16
drag, startPoint x: 196, startPoint y: 616, endPoint x: 286, endPoint y: 617, distance: 89.5
click at [286, 617] on div "Enviar Credencial Digital remove_red_eye Movimientos Sin Certificado Discapacid…" at bounding box center [463, 552] width 786 height 180
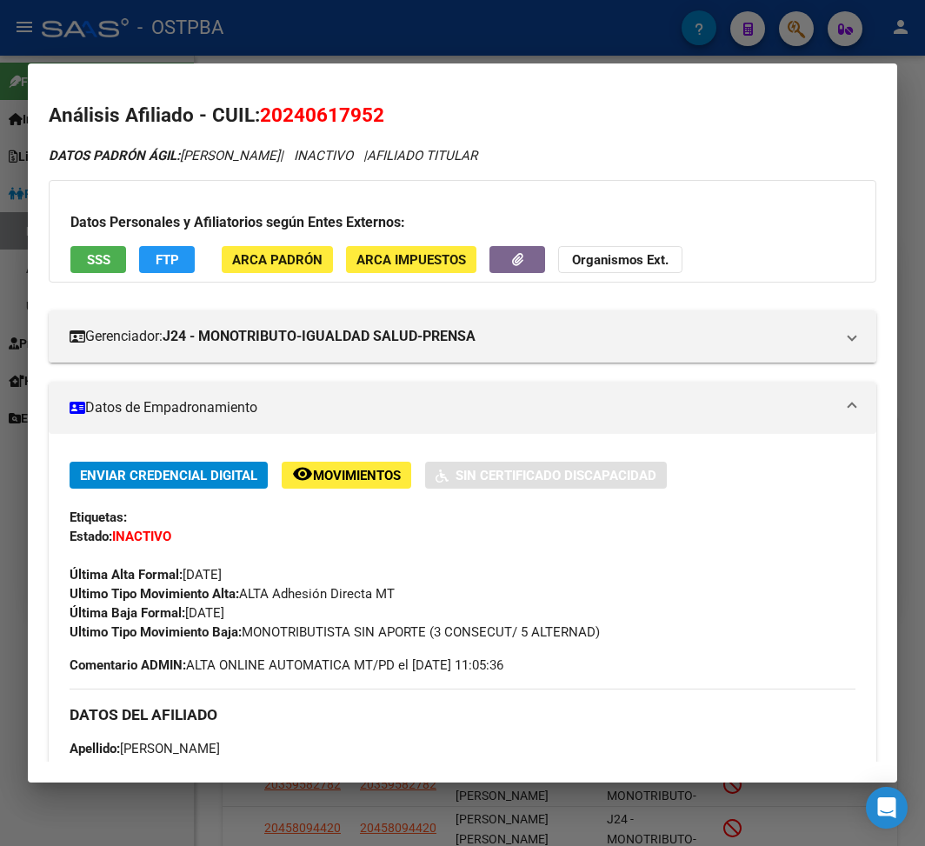
click at [523, 40] on div at bounding box center [462, 423] width 925 height 846
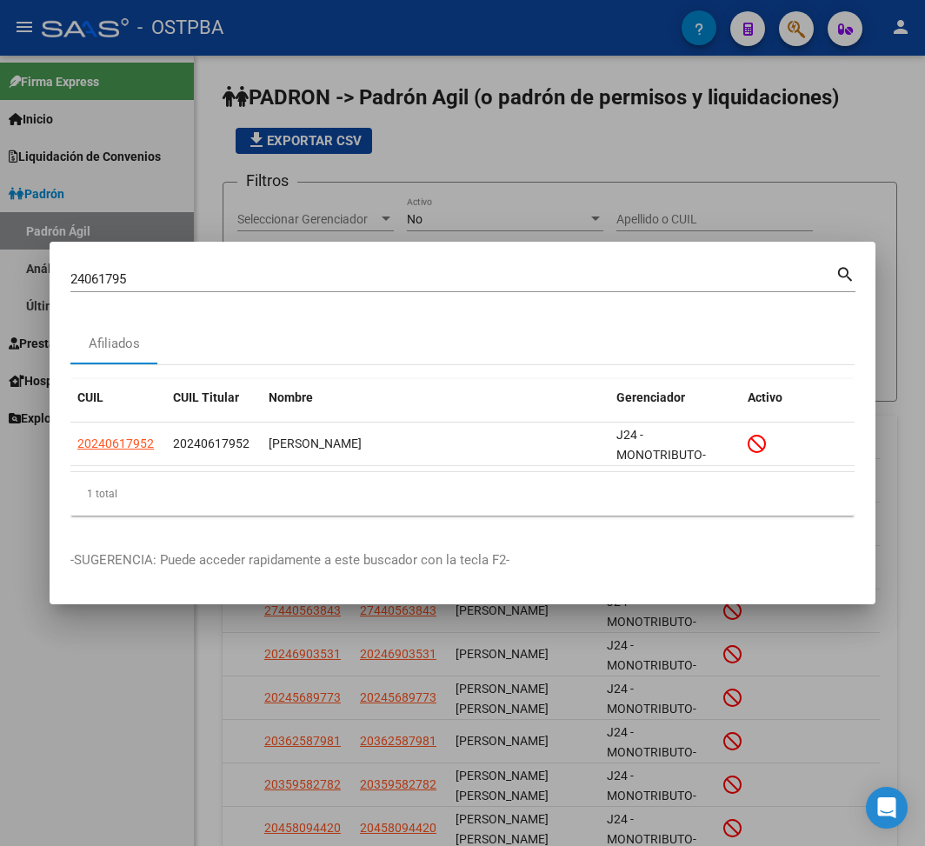
click at [101, 276] on input "24061795" at bounding box center [452, 279] width 765 height 16
paste input "93715719"
type input "93715719"
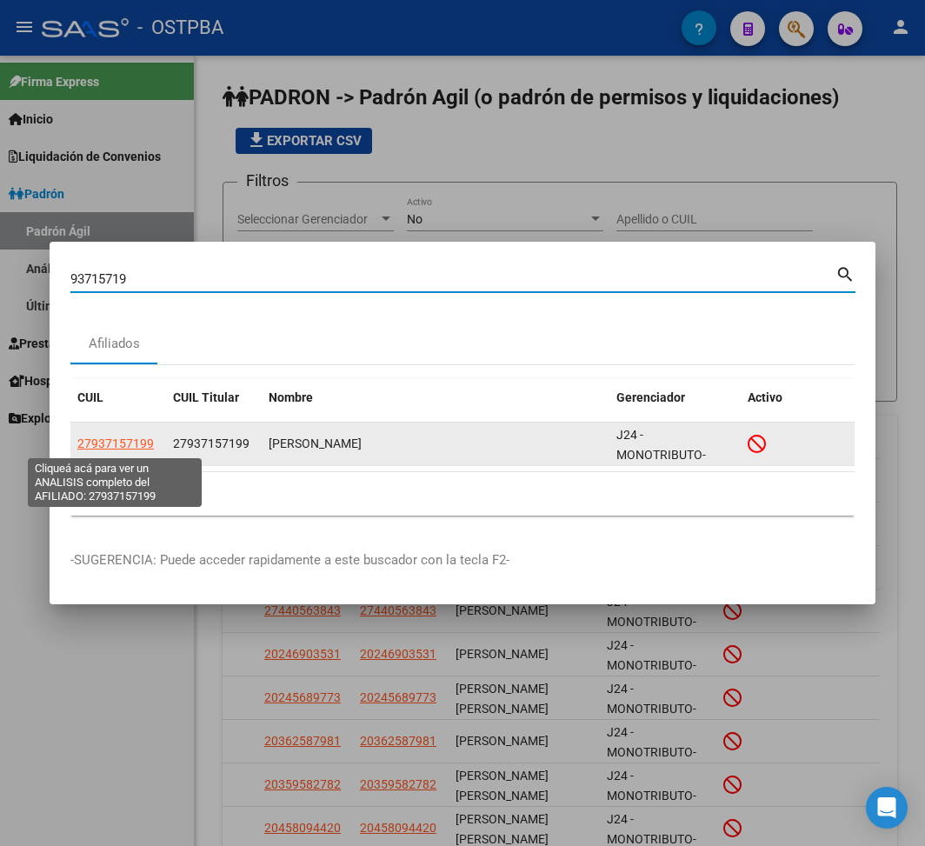
click at [120, 443] on span "27937157199" at bounding box center [115, 443] width 76 height 14
type textarea "27937157199"
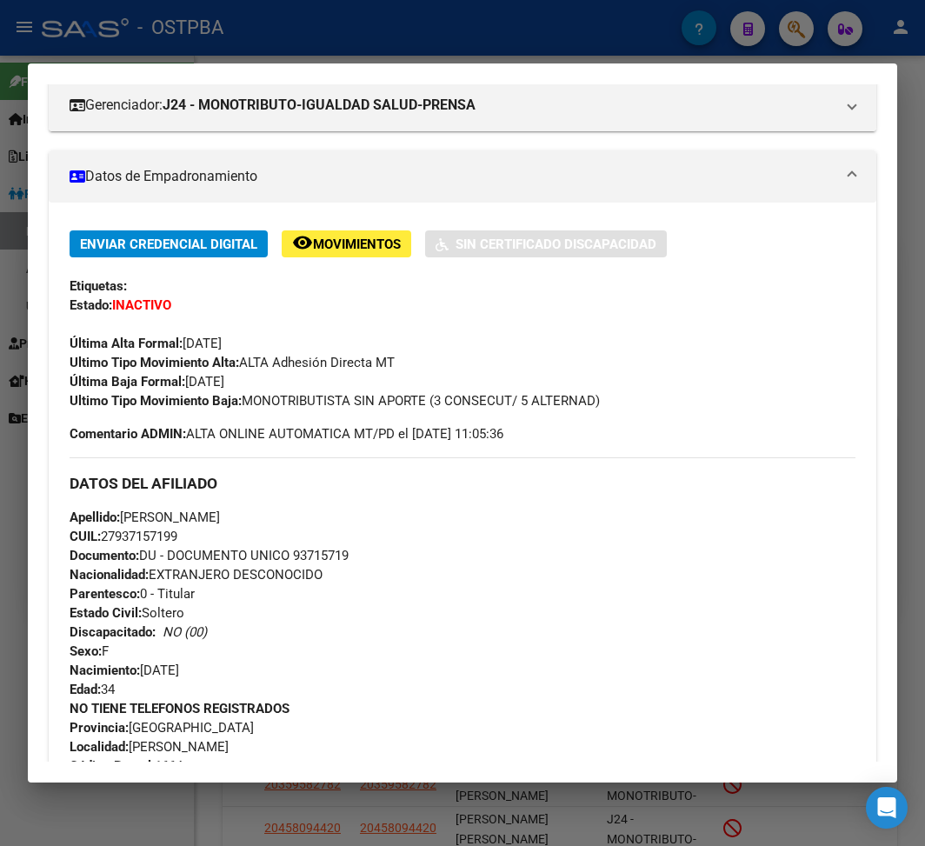
click at [209, 43] on div at bounding box center [462, 423] width 925 height 846
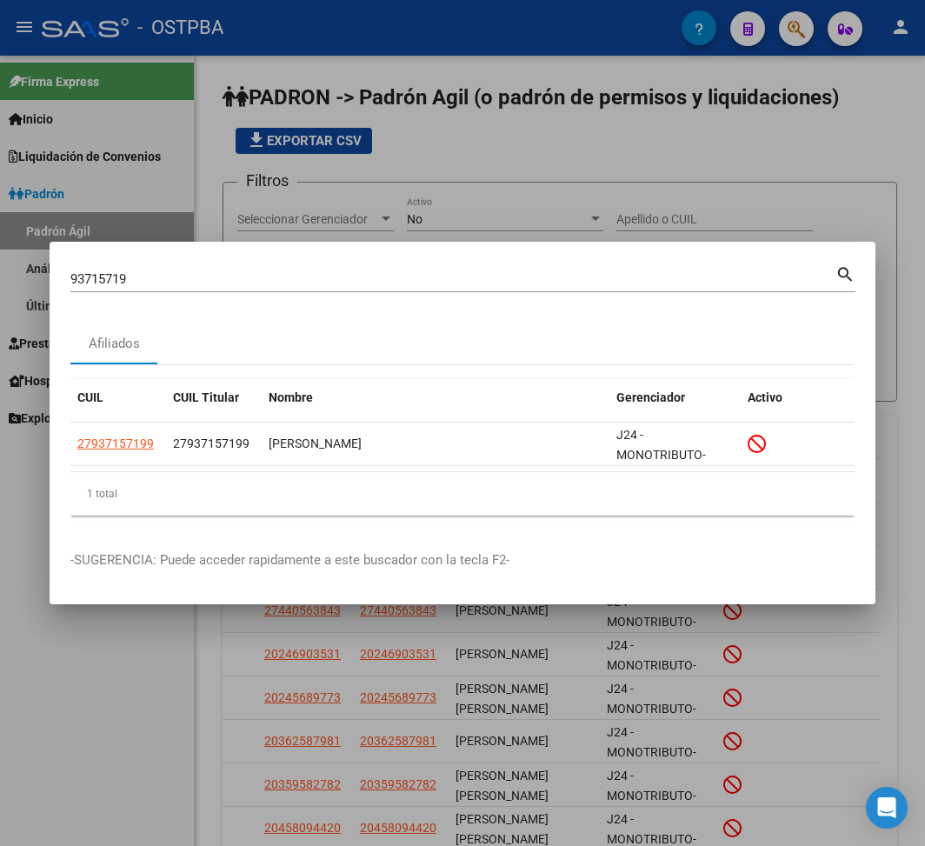
click at [110, 275] on input "93715719" at bounding box center [452, 279] width 765 height 16
paste input "26911552"
type input "26911552"
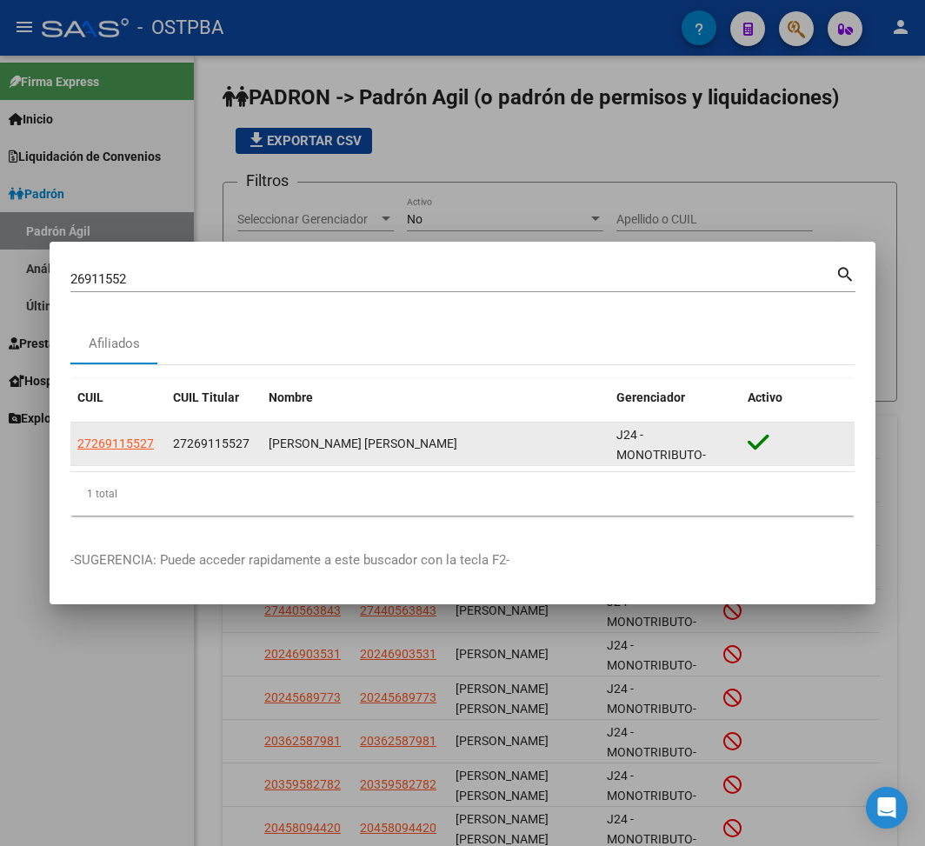
click at [122, 434] on app-link-go-to "27269115527" at bounding box center [115, 444] width 76 height 20
click at [126, 447] on span "27269115527" at bounding box center [115, 443] width 76 height 14
type textarea "27269115527"
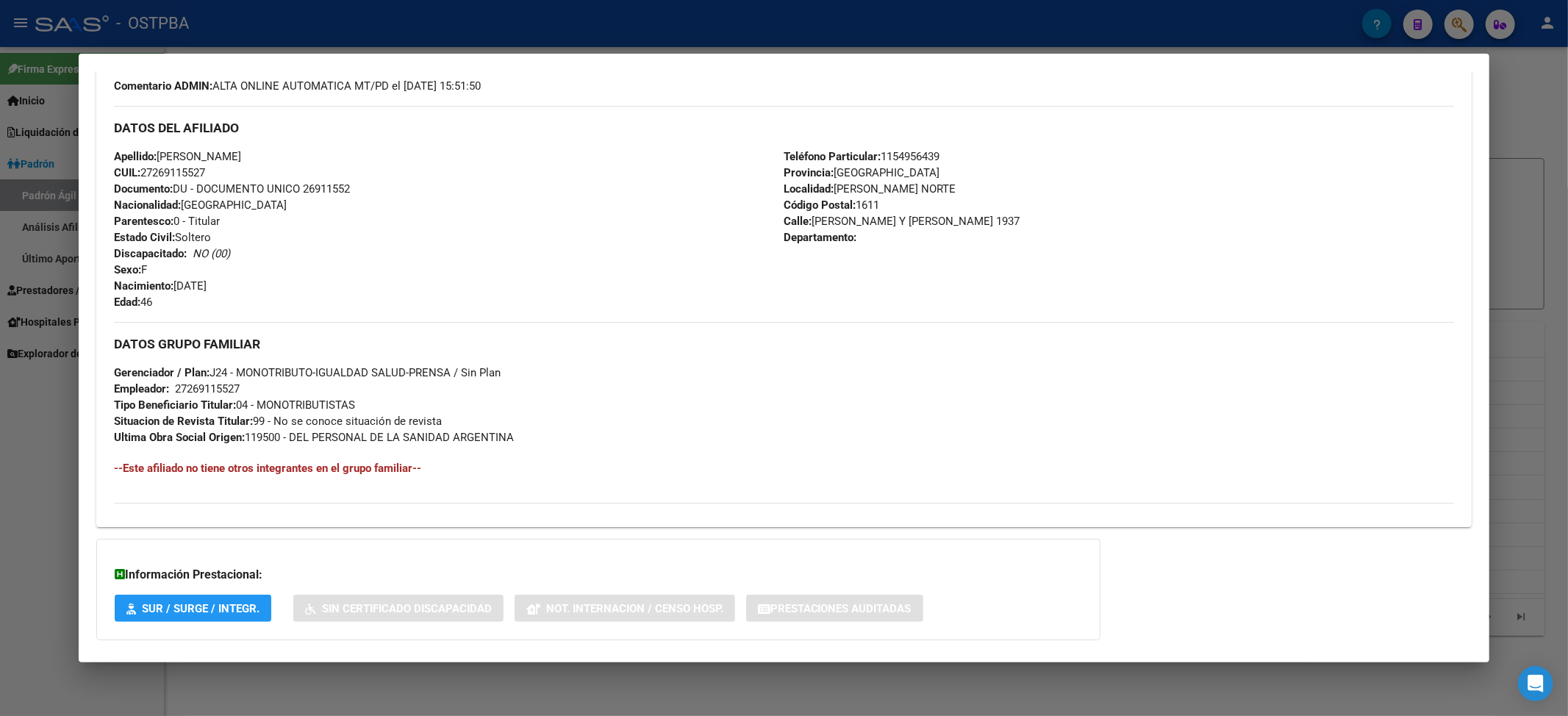
scroll to position [460, 0]
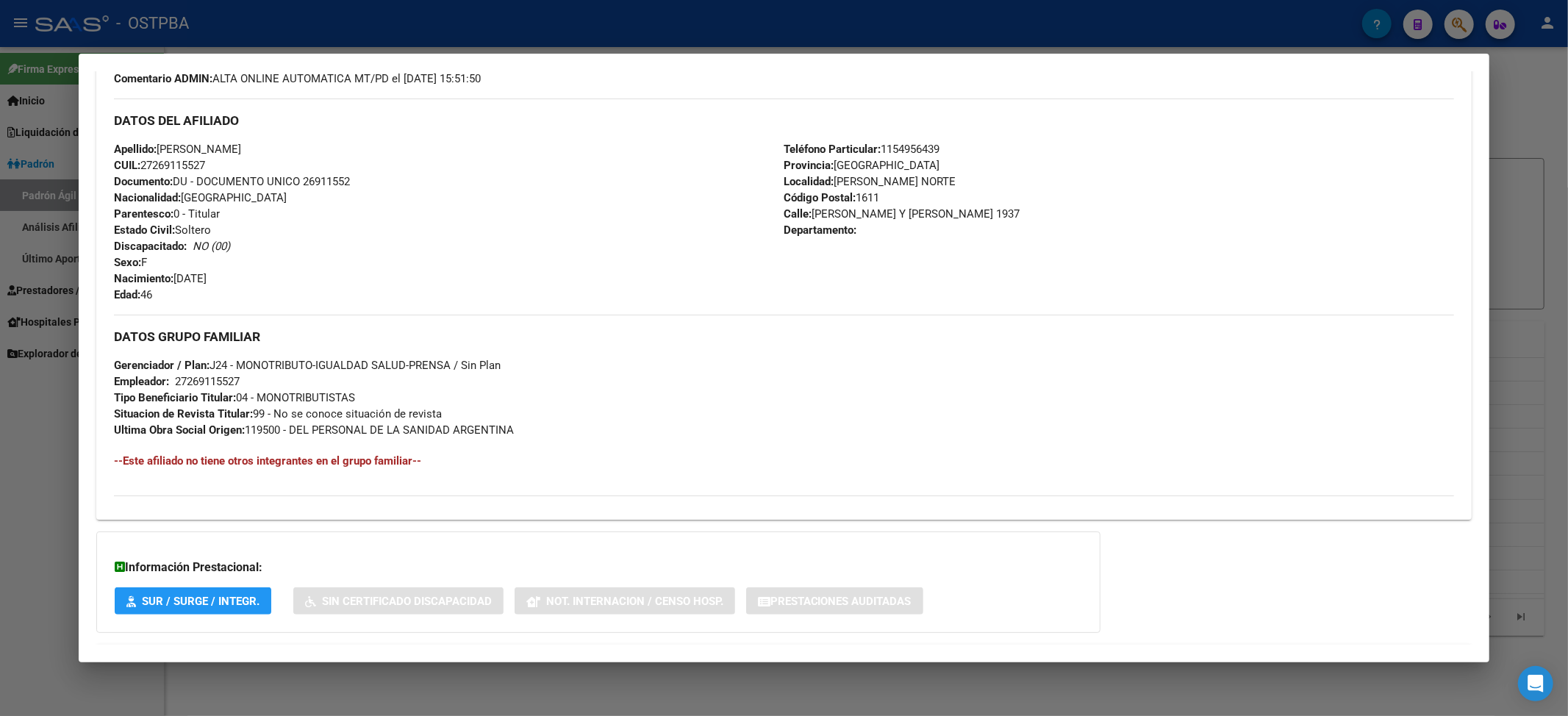
click at [329, 69] on mat-dialog-container "Análisis Afiliado - CUIL: 27269115527 DATOS PADRÓN ÁGIL: ISUNZA, VALERIA PAOLA …" at bounding box center [784, 358] width 1412 height 609
click at [340, 31] on div at bounding box center [784, 358] width 1568 height 716
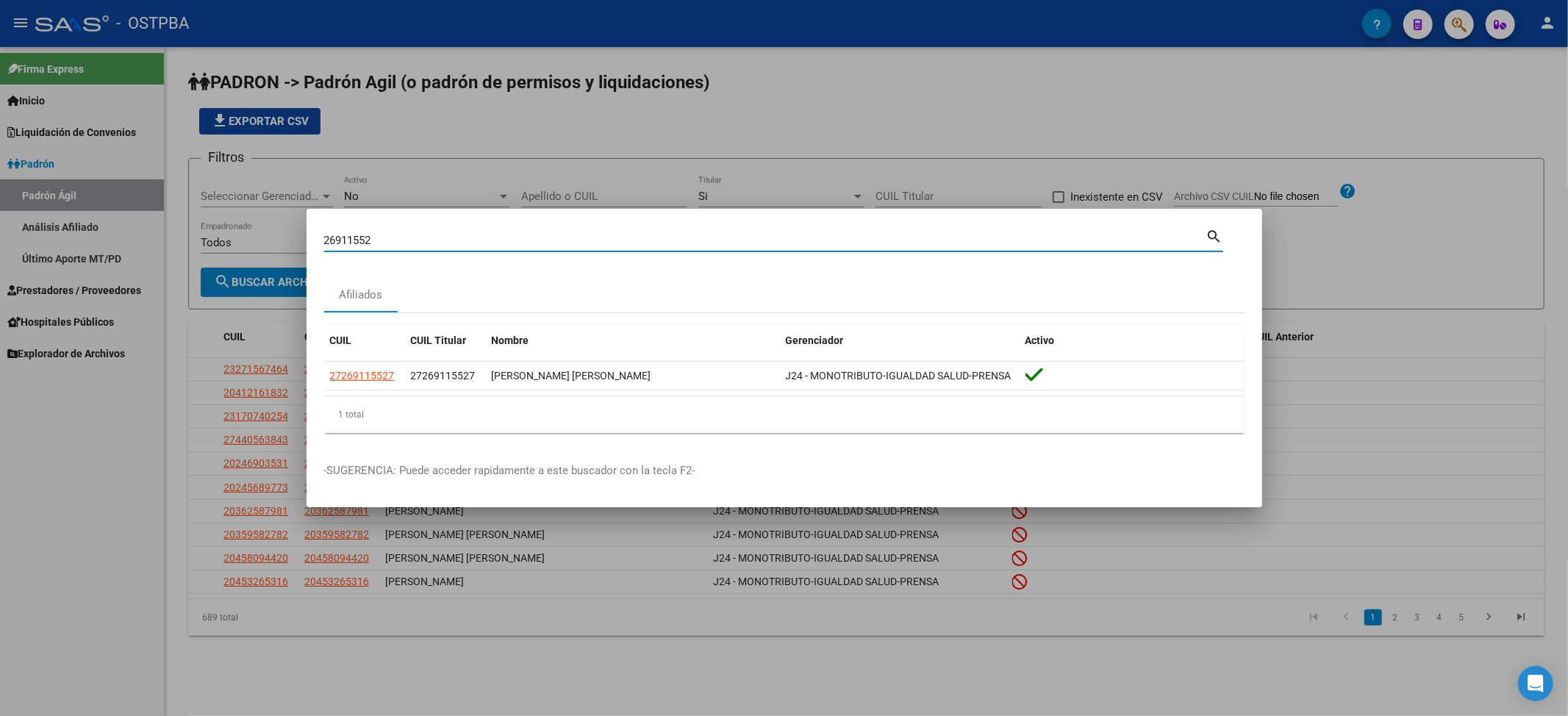
click at [357, 238] on input "26911552" at bounding box center [765, 240] width 882 height 14
click at [356, 239] on input "26911552" at bounding box center [765, 240] width 882 height 14
paste input "3725032"
type input "37250322"
